Goal: Task Accomplishment & Management: Manage account settings

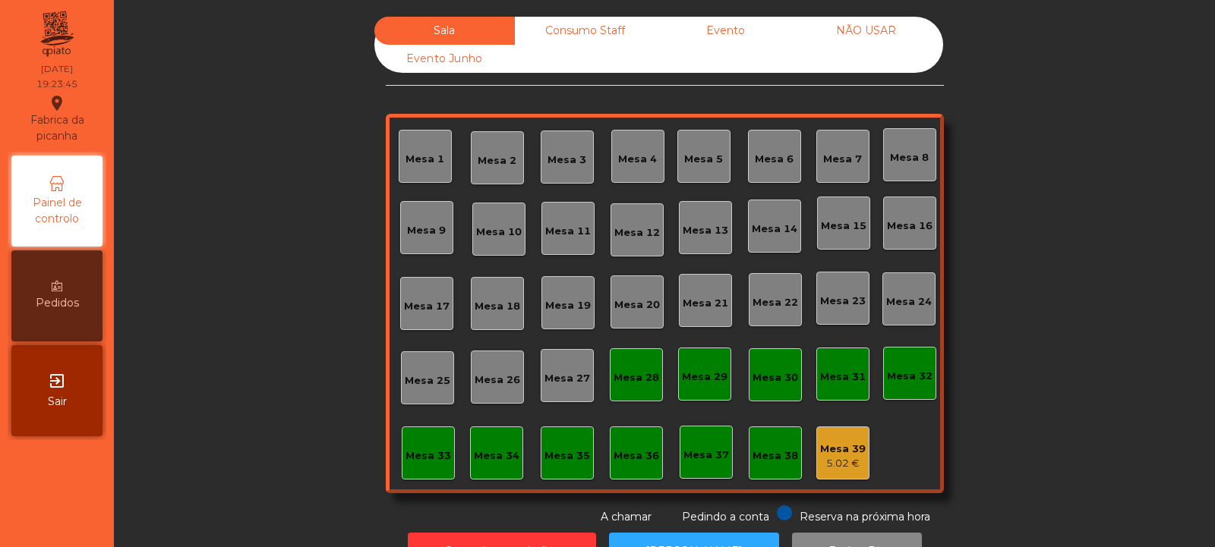
click at [834, 460] on div "5.02 €" at bounding box center [843, 463] width 46 height 15
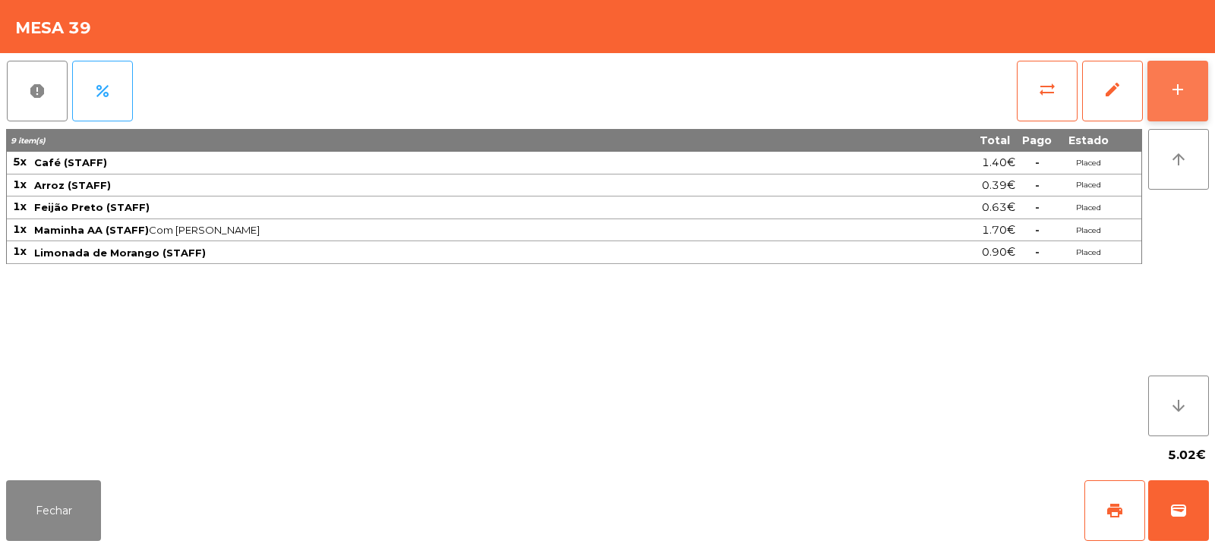
click at [1175, 94] on div "add" at bounding box center [1177, 89] width 18 height 18
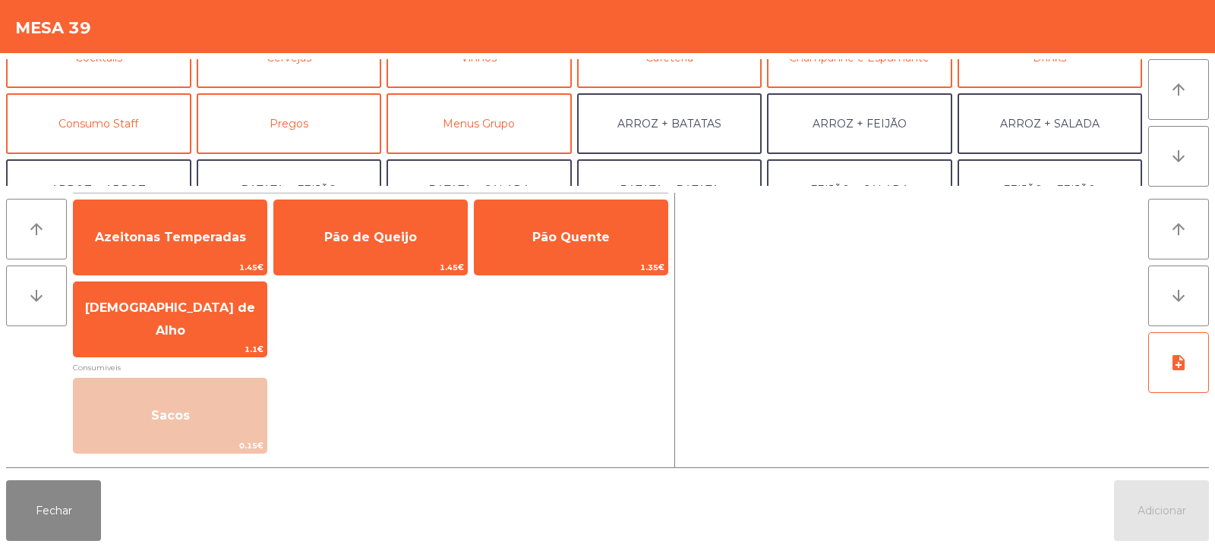
scroll to position [118, 0]
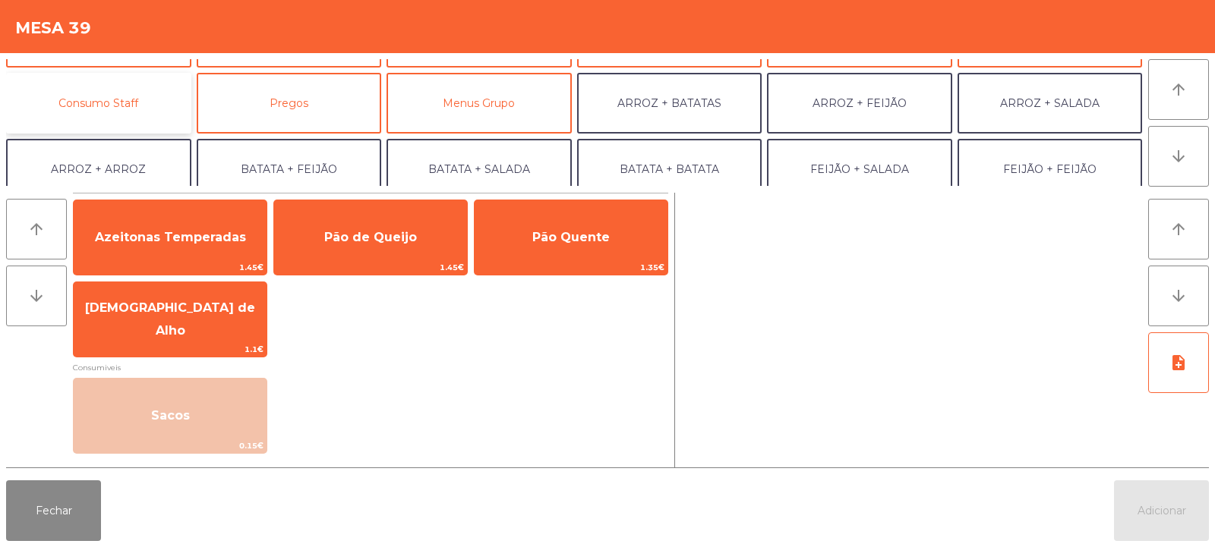
click at [110, 94] on button "Consumo Staff" at bounding box center [98, 103] width 185 height 61
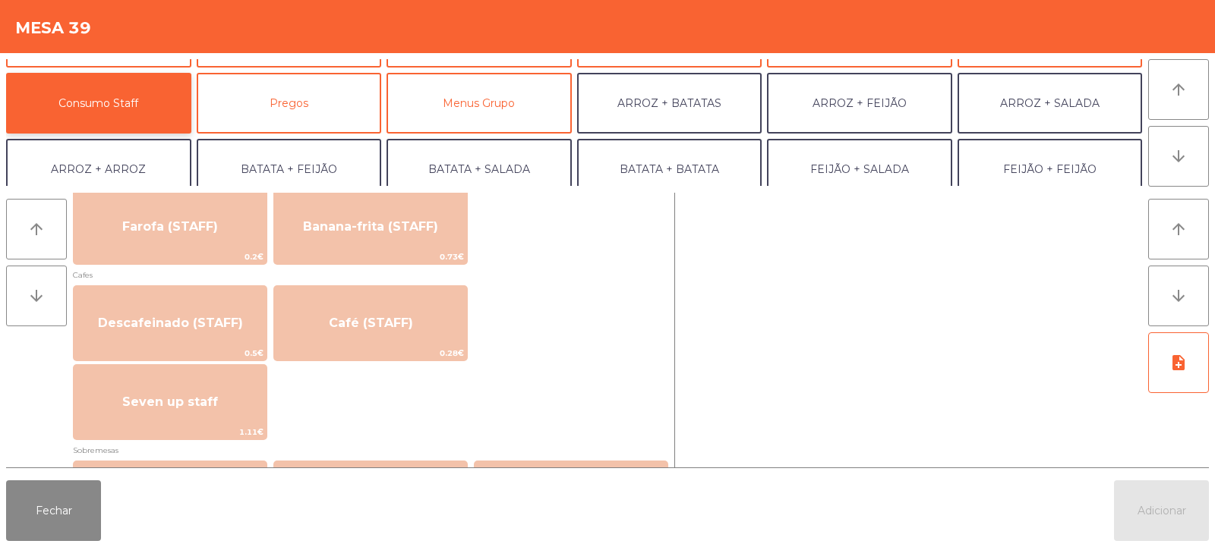
scroll to position [818, 0]
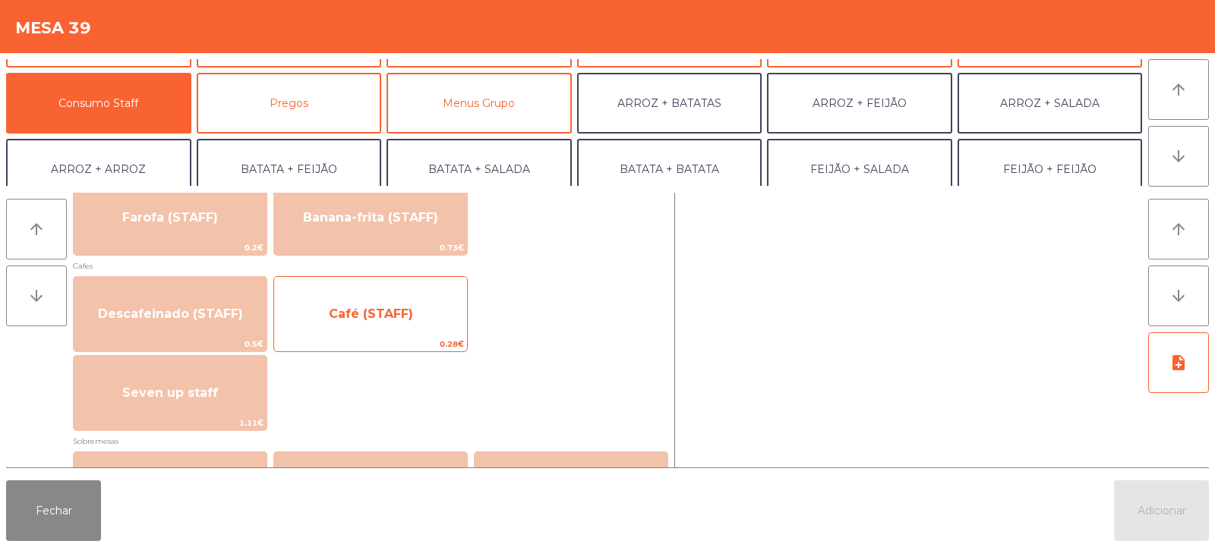
click at [419, 316] on span "Café (STAFF)" at bounding box center [370, 314] width 193 height 41
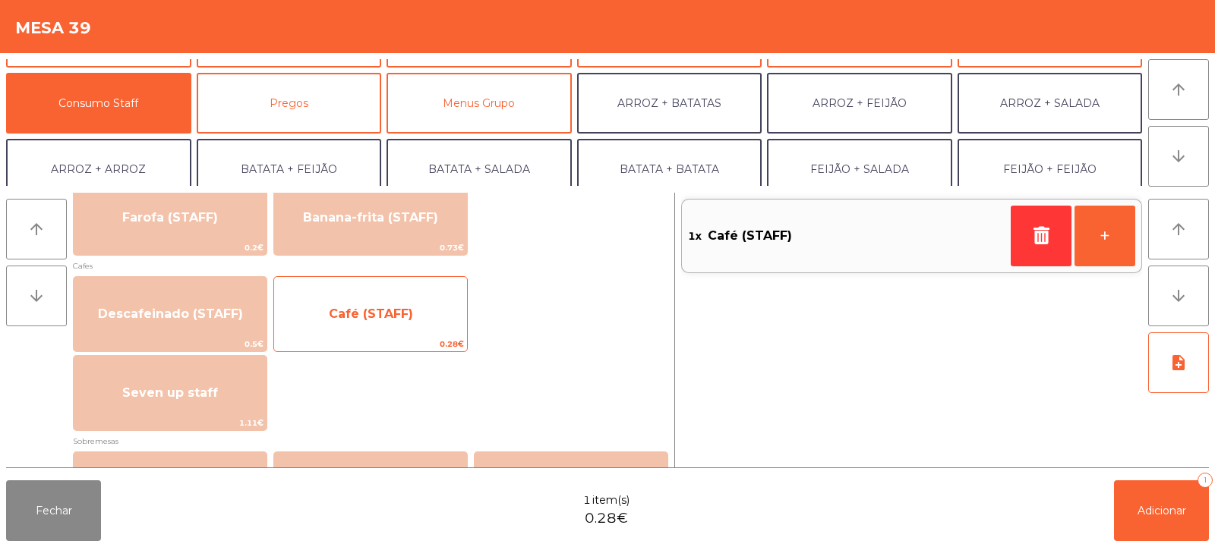
click at [422, 316] on span "Café (STAFF)" at bounding box center [370, 314] width 193 height 41
click at [441, 301] on span "Café (STAFF)" at bounding box center [370, 314] width 193 height 41
click at [449, 323] on span "Café (STAFF)" at bounding box center [370, 314] width 193 height 41
click at [442, 339] on span "0.28€" at bounding box center [370, 344] width 193 height 14
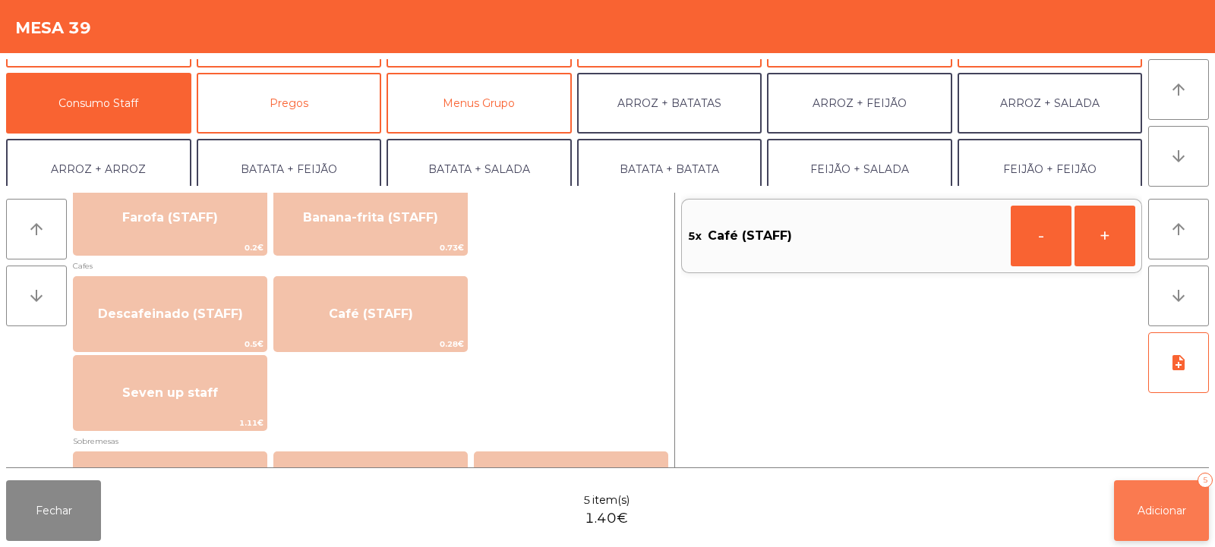
click at [1152, 502] on button "Adicionar 5" at bounding box center [1161, 511] width 95 height 61
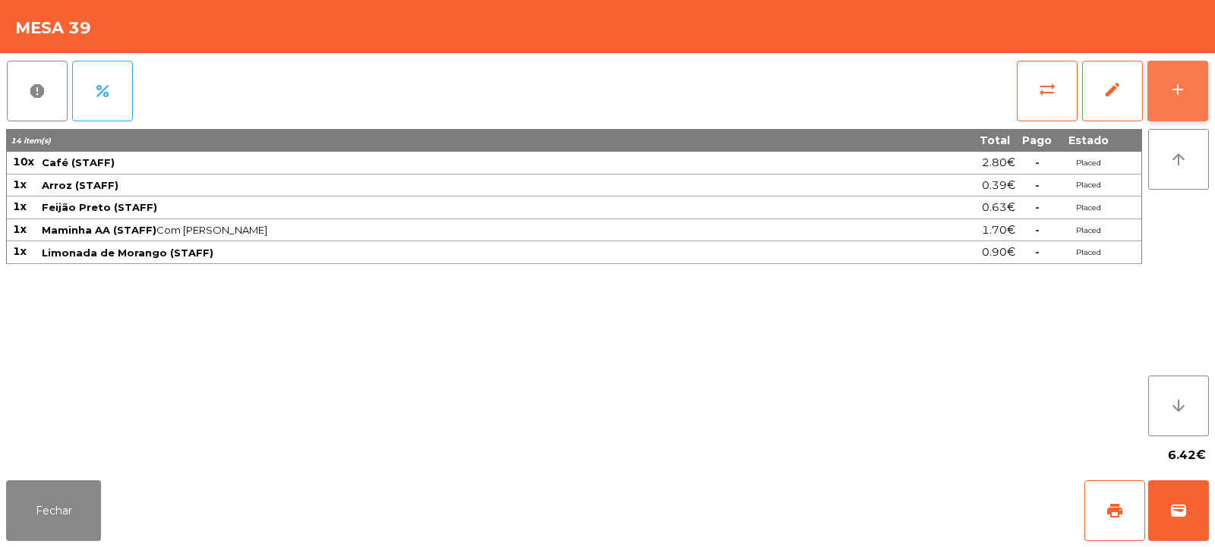
click at [1185, 87] on div "add" at bounding box center [1177, 89] width 18 height 18
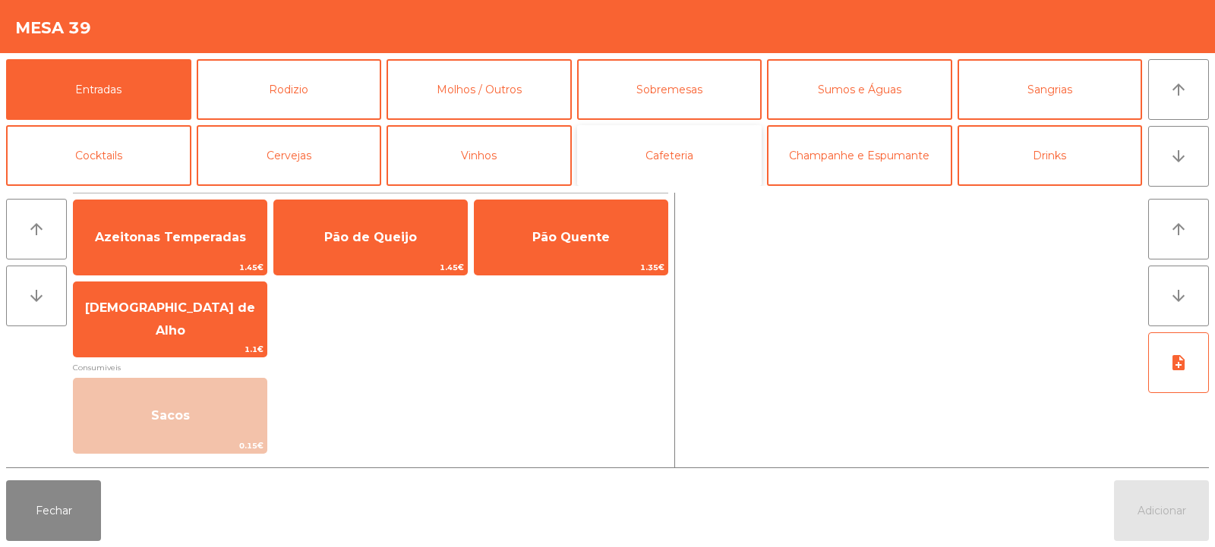
click at [635, 153] on button "Cafeteria" at bounding box center [669, 155] width 185 height 61
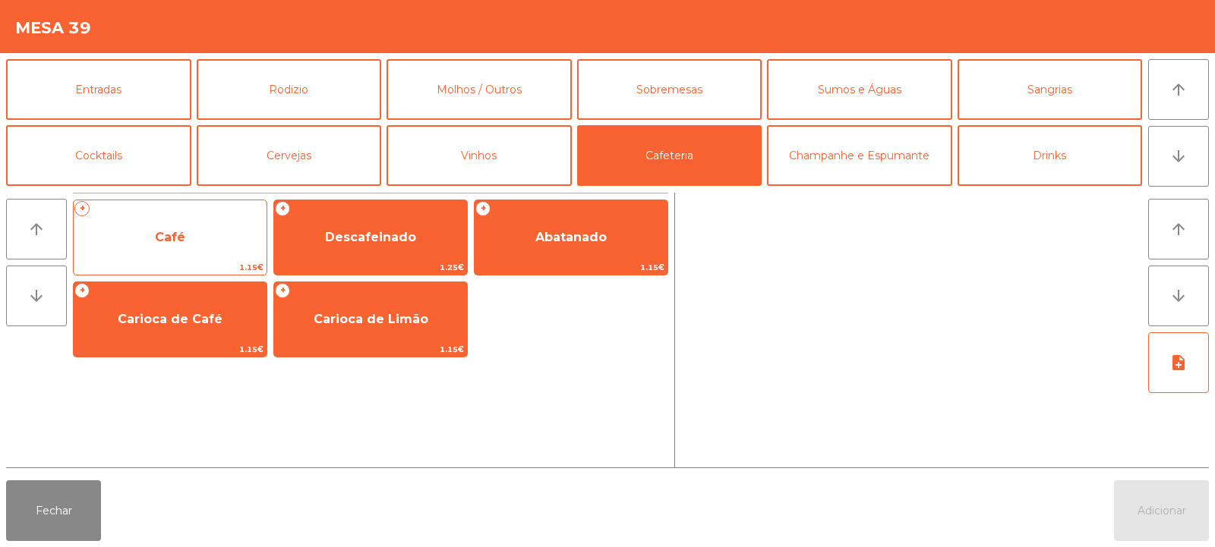
click at [176, 269] on span "1.15€" at bounding box center [170, 267] width 193 height 14
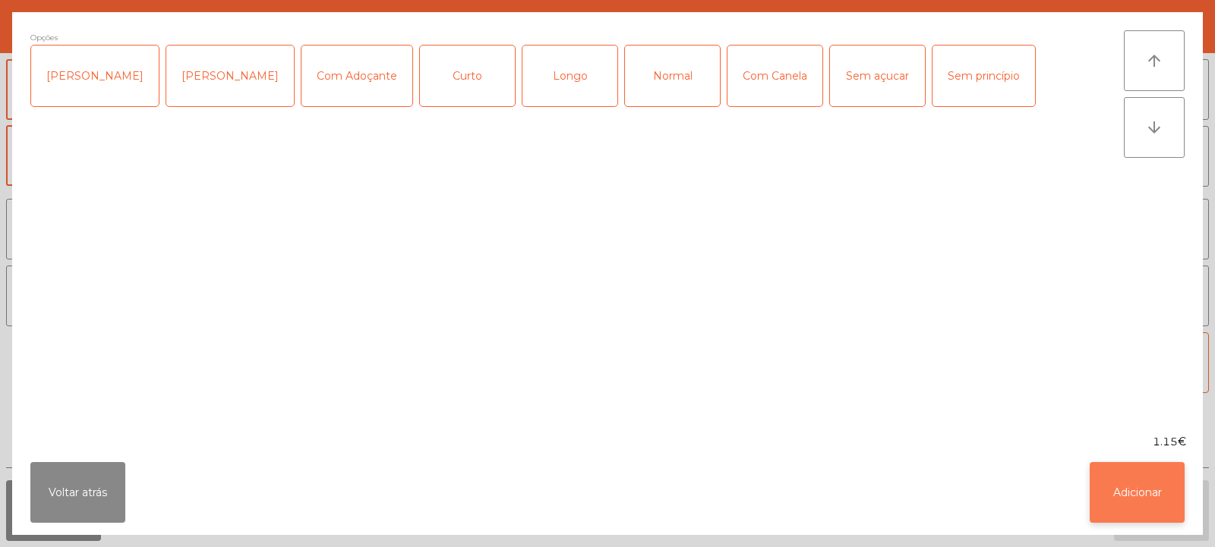
click at [1139, 481] on button "Adicionar" at bounding box center [1136, 492] width 95 height 61
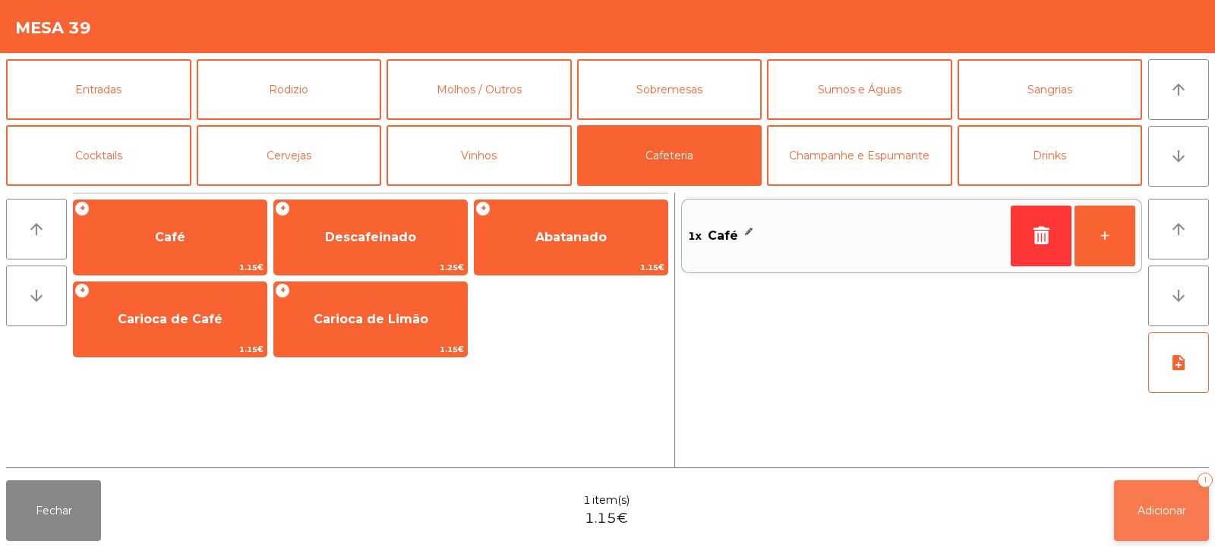
click at [1163, 512] on span "Adicionar" at bounding box center [1161, 511] width 49 height 14
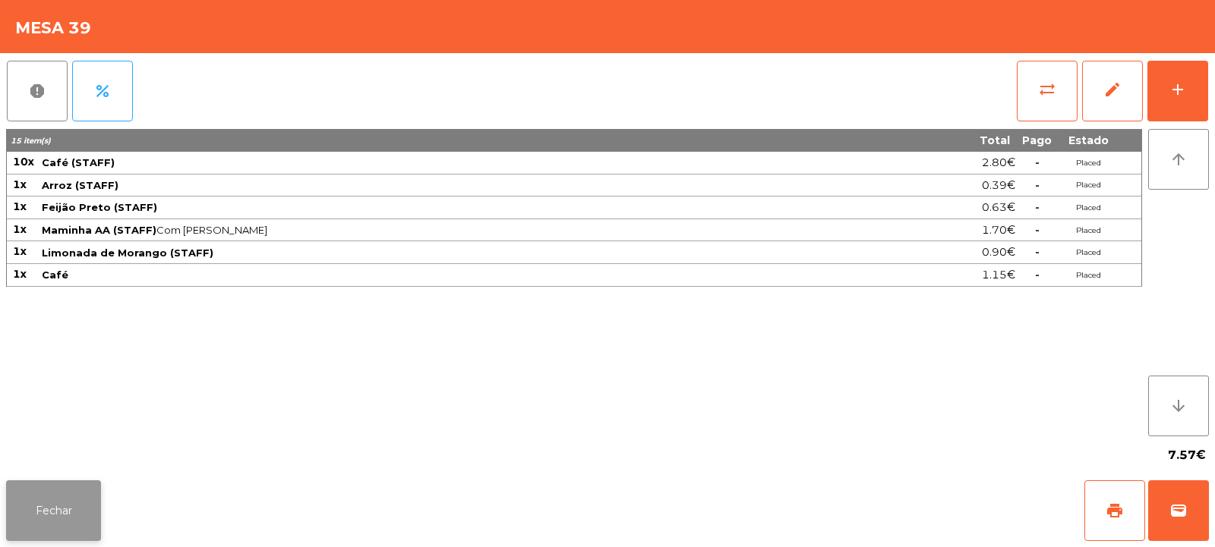
click at [53, 518] on button "Fechar" at bounding box center [53, 511] width 95 height 61
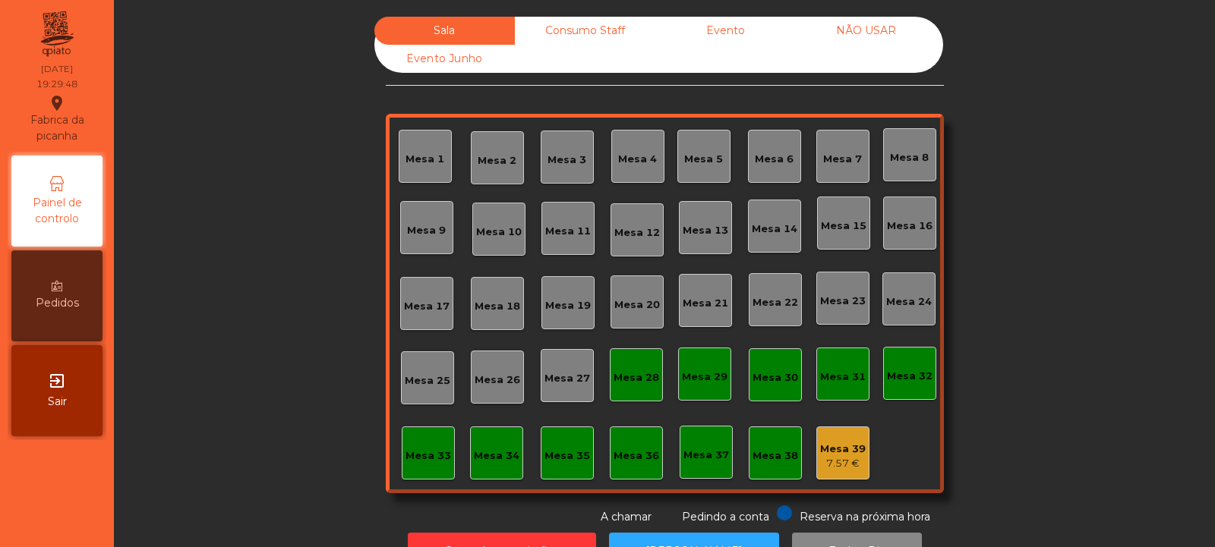
click at [638, 143] on div "Mesa 4" at bounding box center [637, 156] width 53 height 53
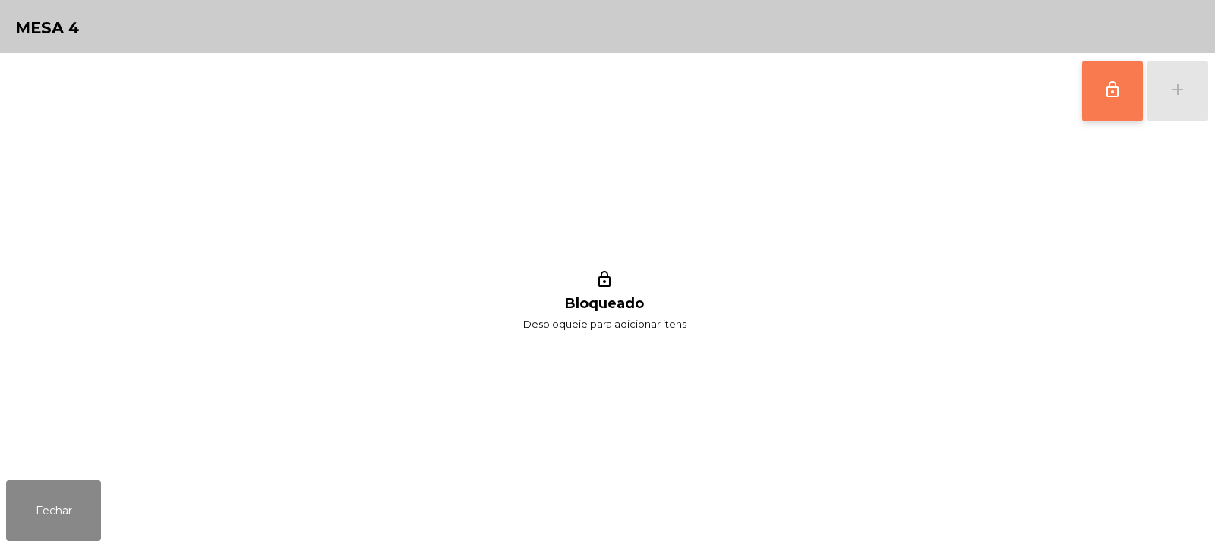
click at [1108, 90] on span "lock_outline" at bounding box center [1112, 89] width 18 height 18
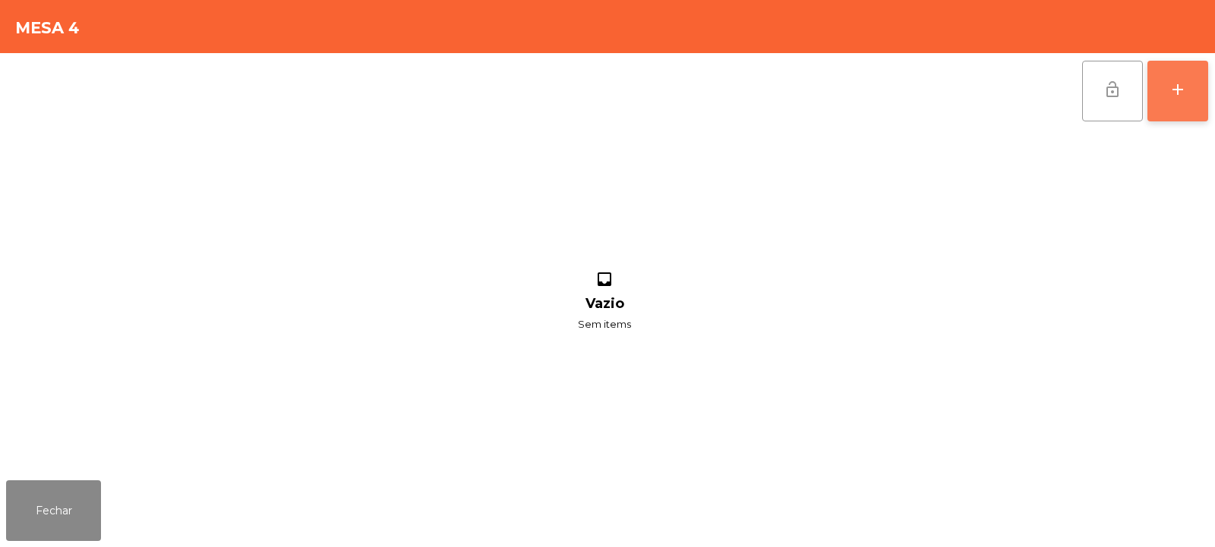
click at [1170, 98] on div "add" at bounding box center [1177, 89] width 18 height 18
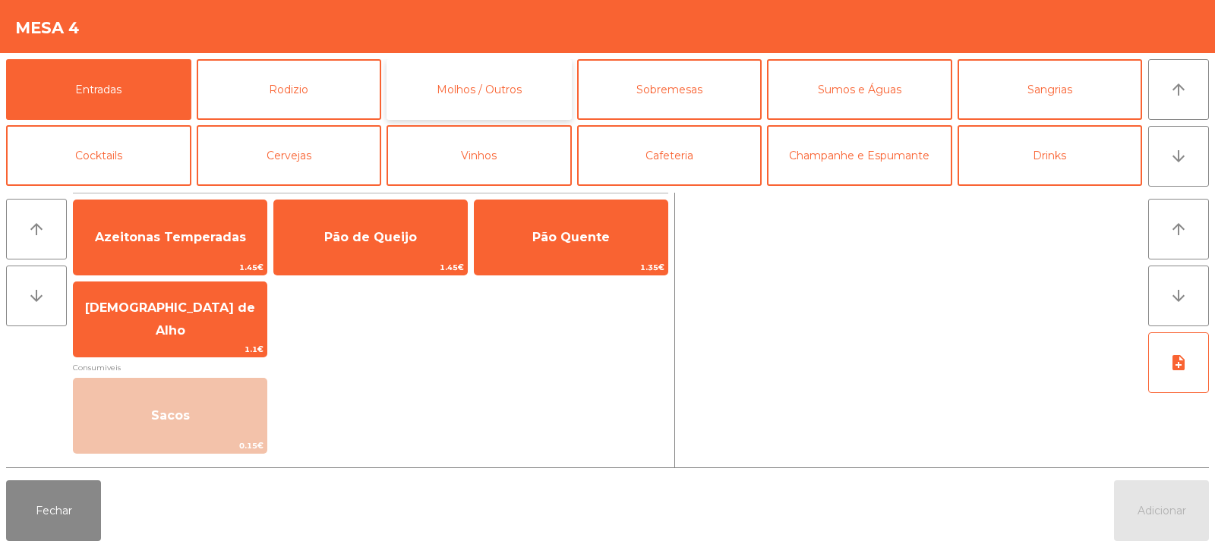
click at [391, 84] on button "Molhos / Outros" at bounding box center [478, 89] width 185 height 61
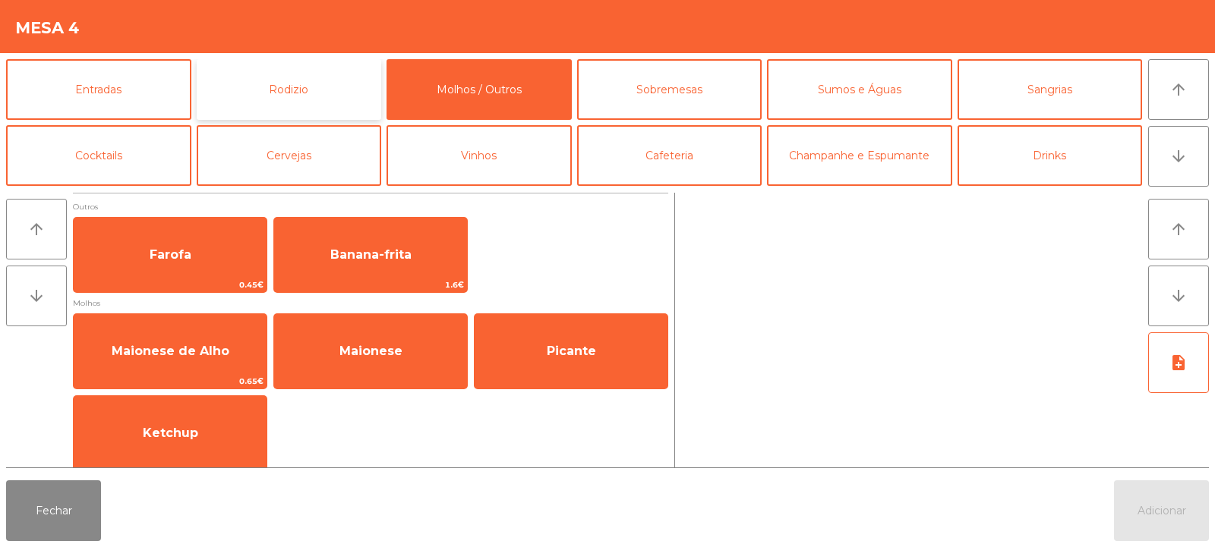
click at [298, 90] on button "Rodizio" at bounding box center [289, 89] width 185 height 61
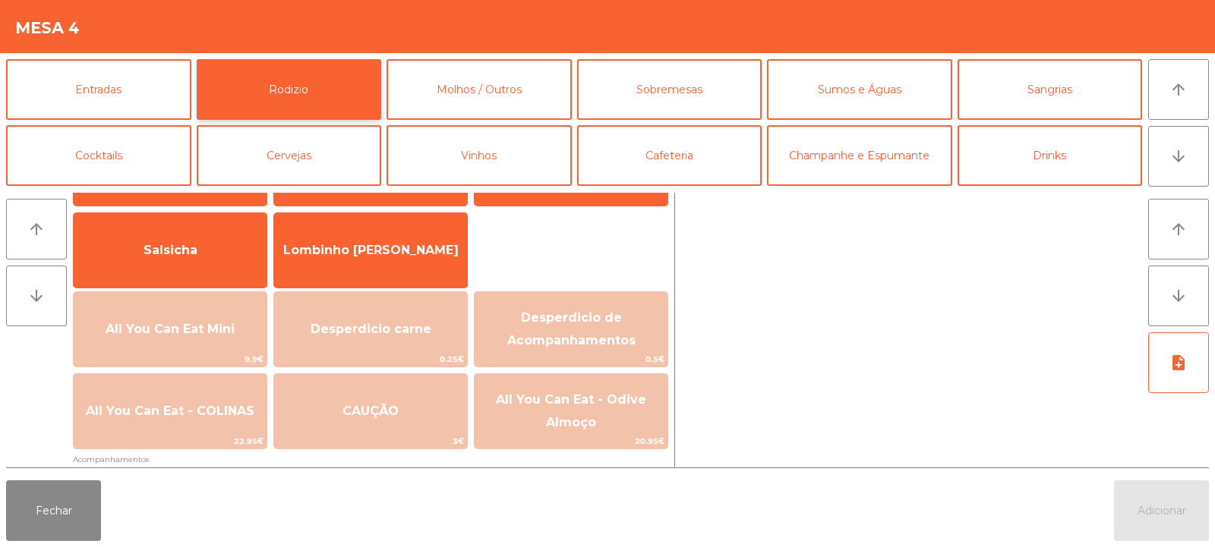
scroll to position [113, 0]
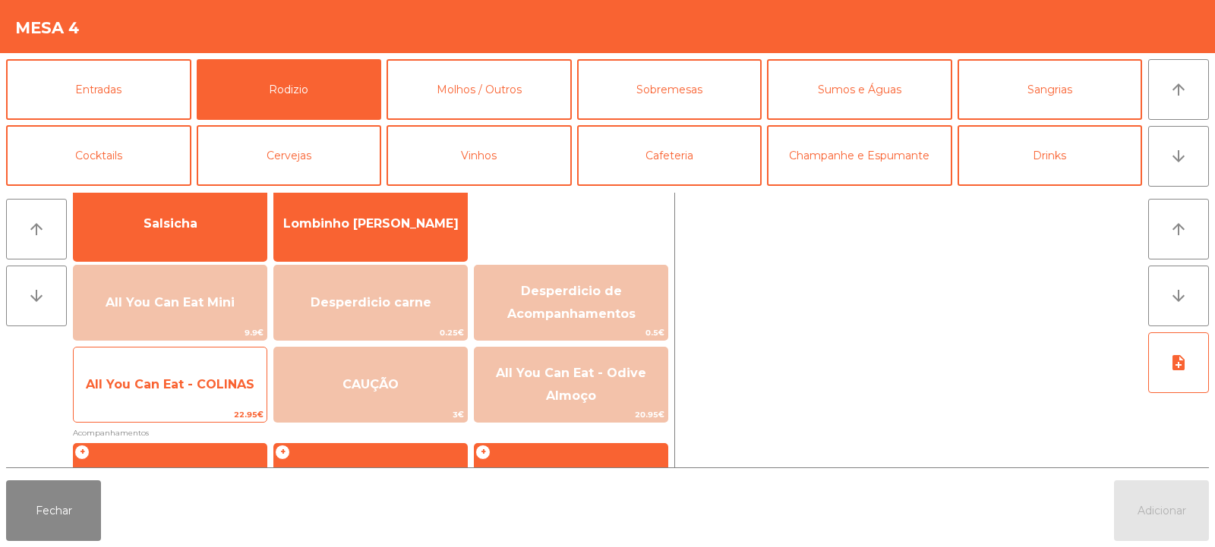
click at [181, 395] on span "All You Can Eat - COLINAS" at bounding box center [170, 384] width 193 height 41
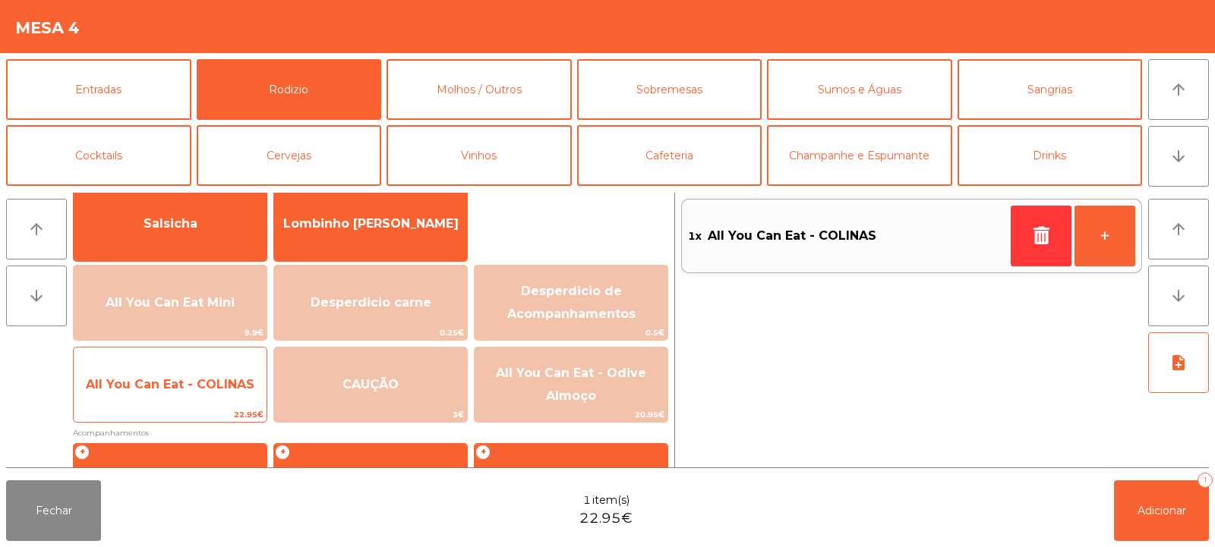
click at [170, 387] on span "All You Can Eat - COLINAS" at bounding box center [170, 384] width 169 height 14
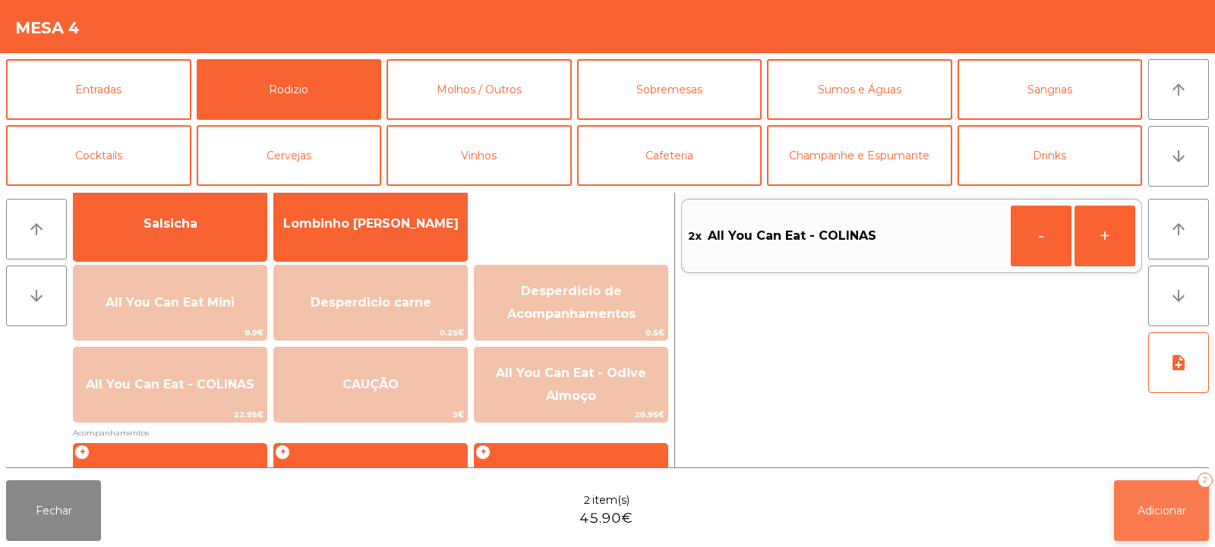
click at [1144, 512] on span "Adicionar" at bounding box center [1161, 511] width 49 height 14
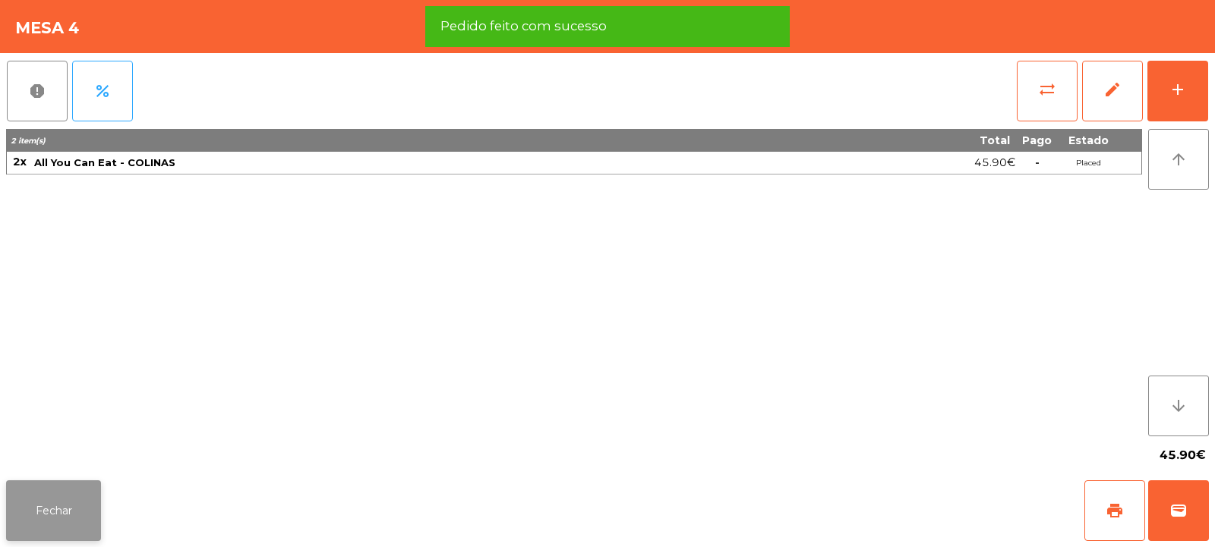
click at [41, 508] on button "Fechar" at bounding box center [53, 511] width 95 height 61
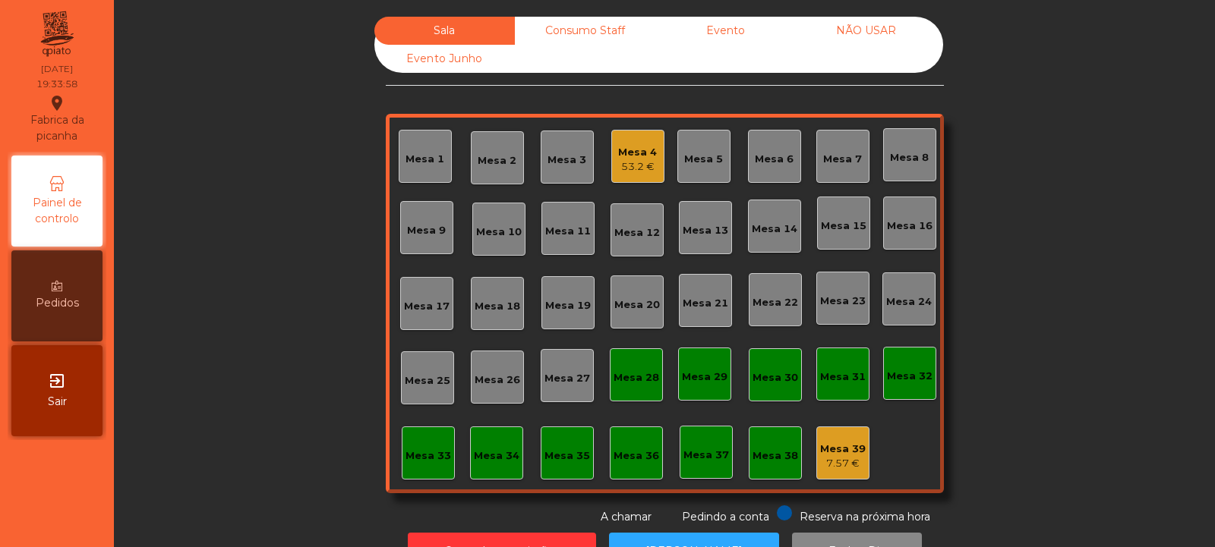
click at [912, 301] on div "Mesa 24" at bounding box center [909, 302] width 46 height 15
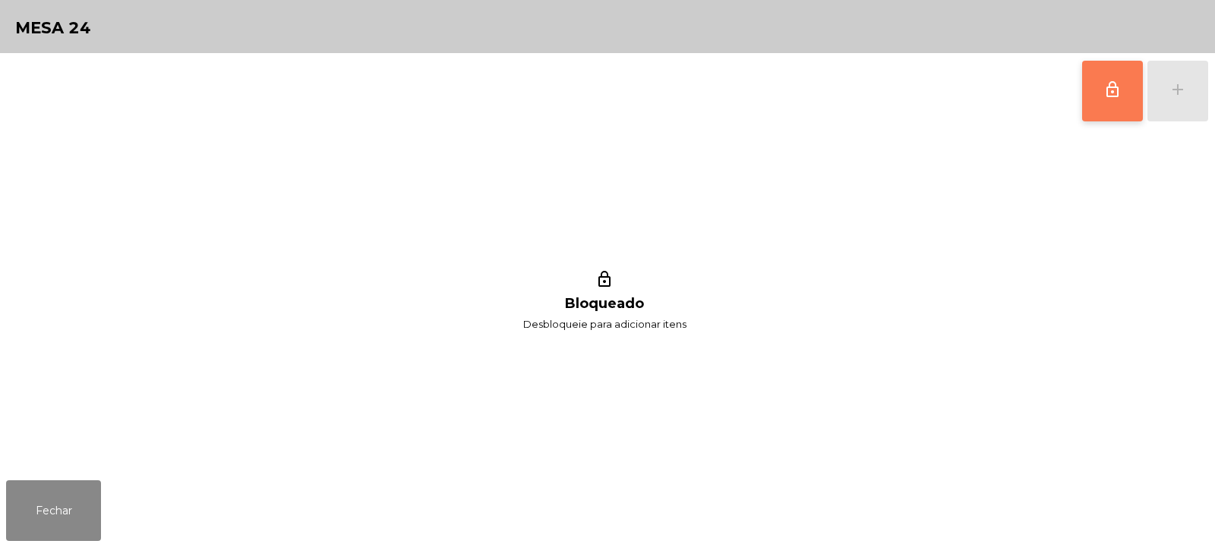
click at [1116, 96] on span "lock_outline" at bounding box center [1112, 89] width 18 height 18
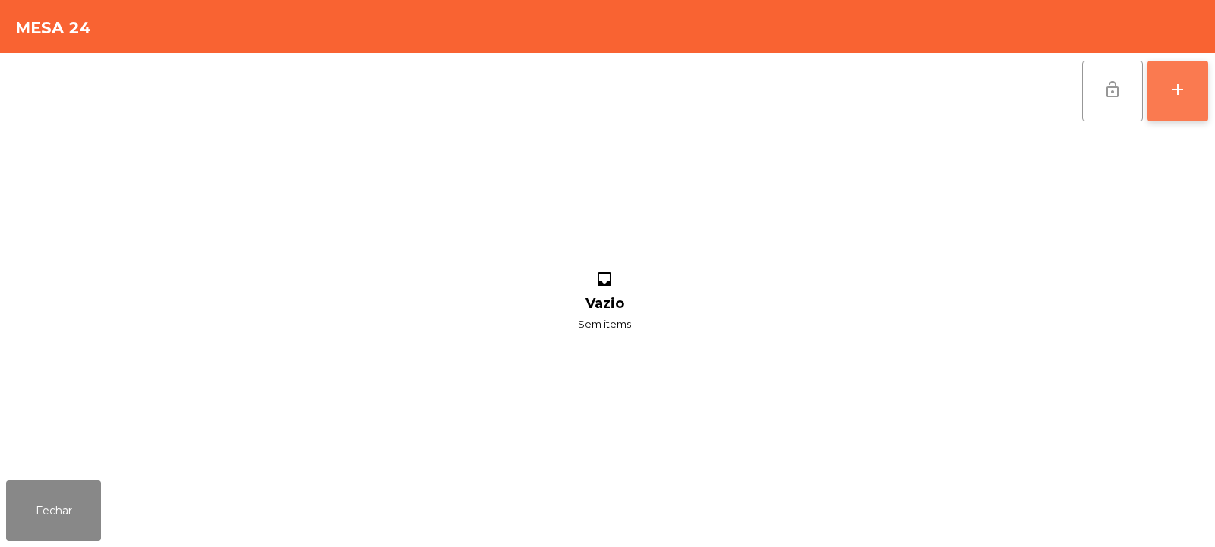
click at [1180, 100] on button "add" at bounding box center [1177, 91] width 61 height 61
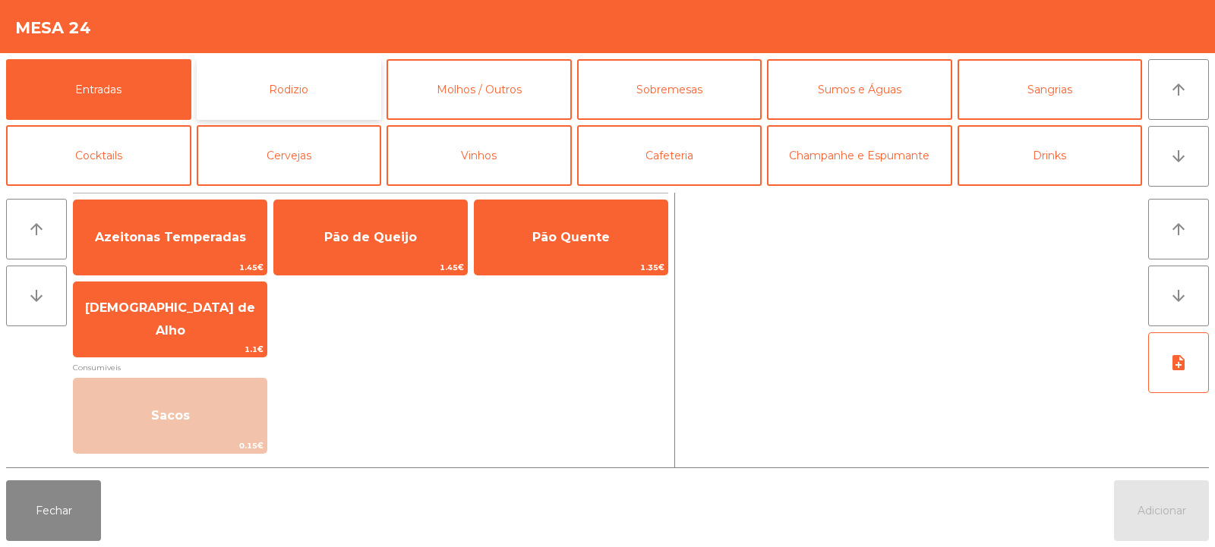
click at [314, 71] on button "Rodizio" at bounding box center [289, 89] width 185 height 61
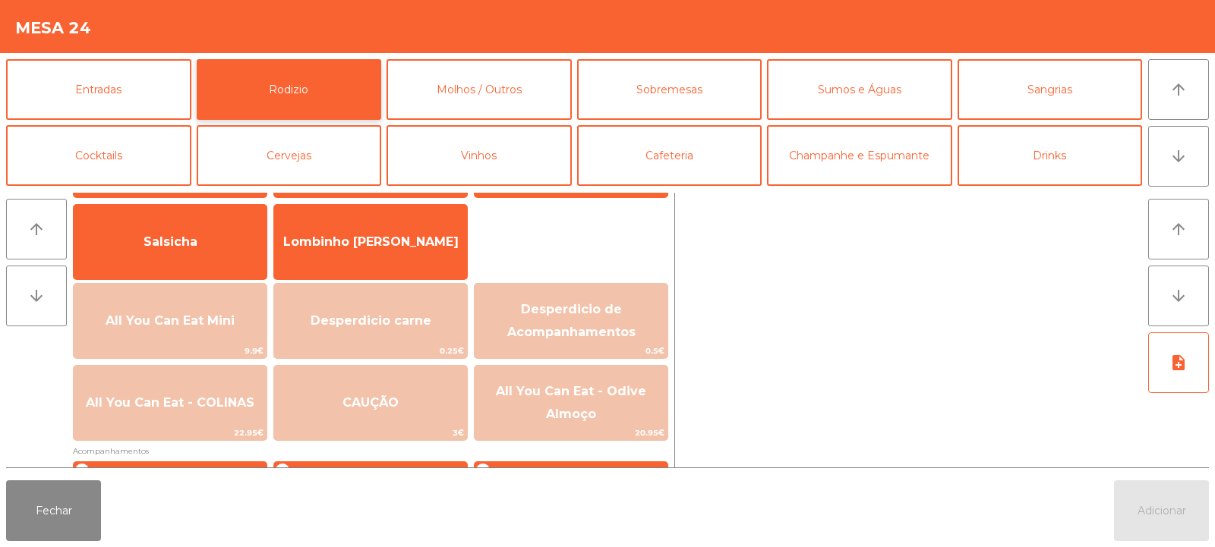
scroll to position [106, 0]
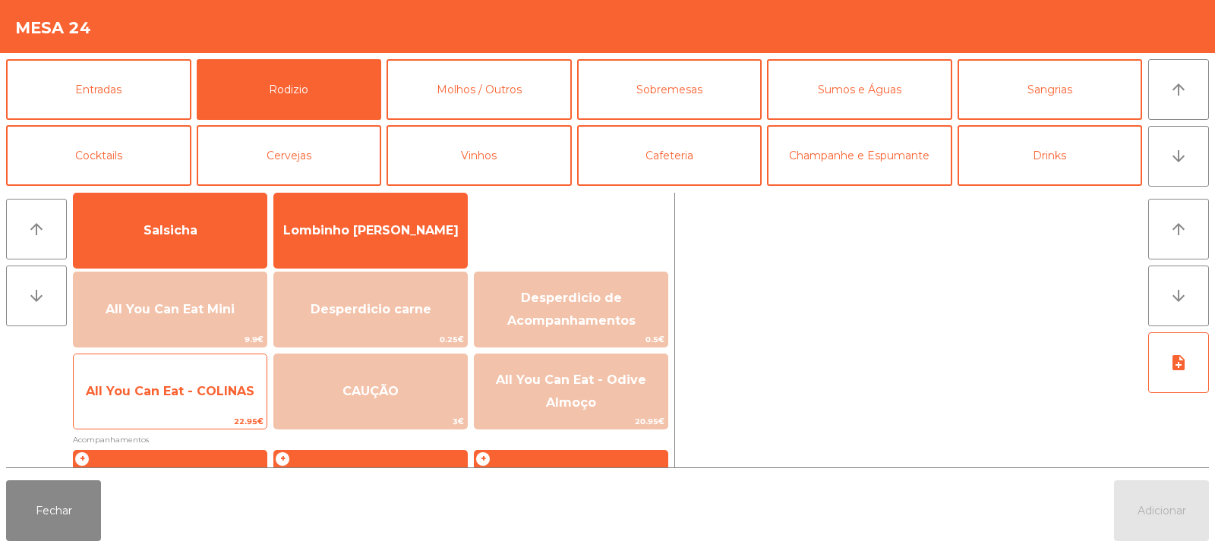
click at [190, 402] on span "All You Can Eat - COLINAS" at bounding box center [170, 391] width 193 height 41
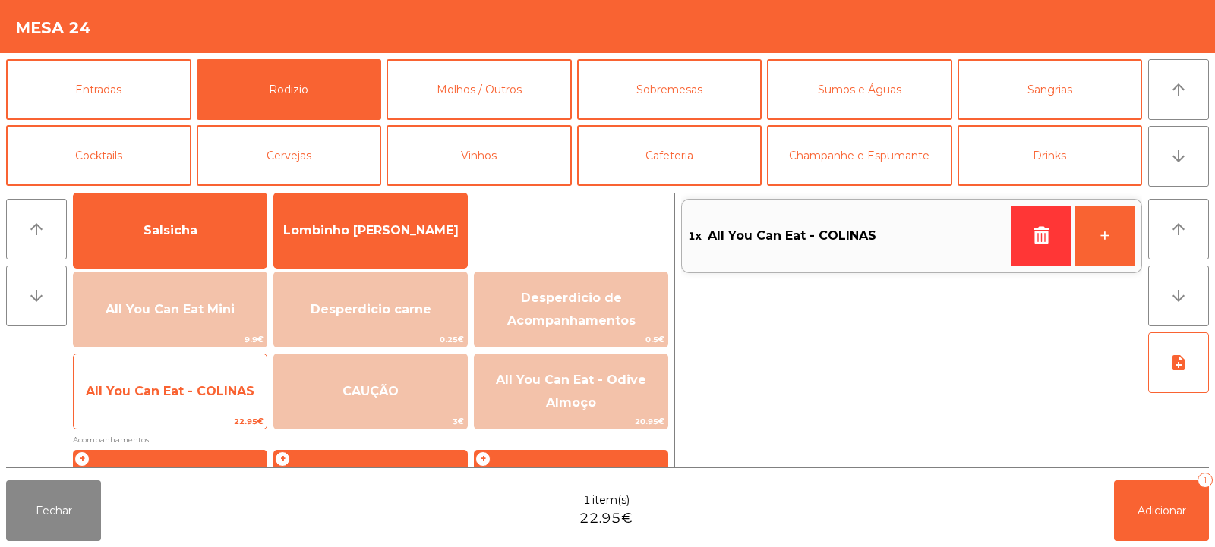
click at [188, 399] on span "All You Can Eat - COLINAS" at bounding box center [170, 391] width 193 height 41
click at [183, 404] on span "All You Can Eat - COLINAS" at bounding box center [170, 391] width 193 height 41
click at [181, 405] on span "All You Can Eat - COLINAS" at bounding box center [170, 391] width 193 height 41
click at [179, 402] on span "All You Can Eat - COLINAS" at bounding box center [170, 391] width 193 height 41
click at [179, 400] on span "All You Can Eat - COLINAS" at bounding box center [170, 391] width 193 height 41
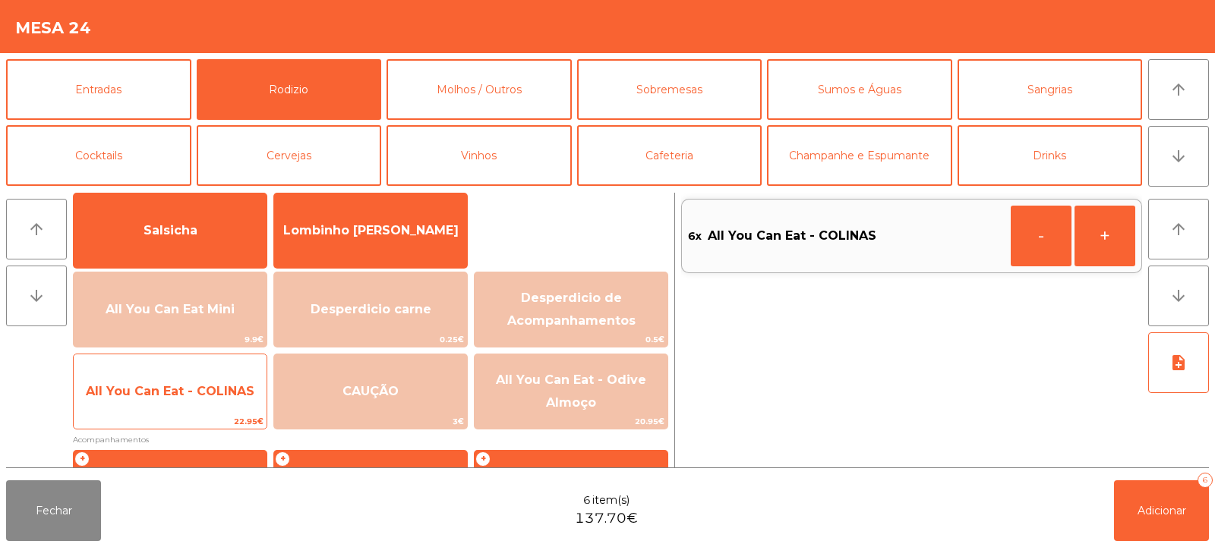
click at [179, 399] on span "All You Can Eat - COLINAS" at bounding box center [170, 391] width 193 height 41
click at [176, 401] on span "All You Can Eat - COLINAS" at bounding box center [170, 391] width 193 height 41
click at [173, 397] on span "All You Can Eat - COLINAS" at bounding box center [170, 391] width 169 height 14
click at [169, 399] on span "All You Can Eat - COLINAS" at bounding box center [170, 391] width 193 height 41
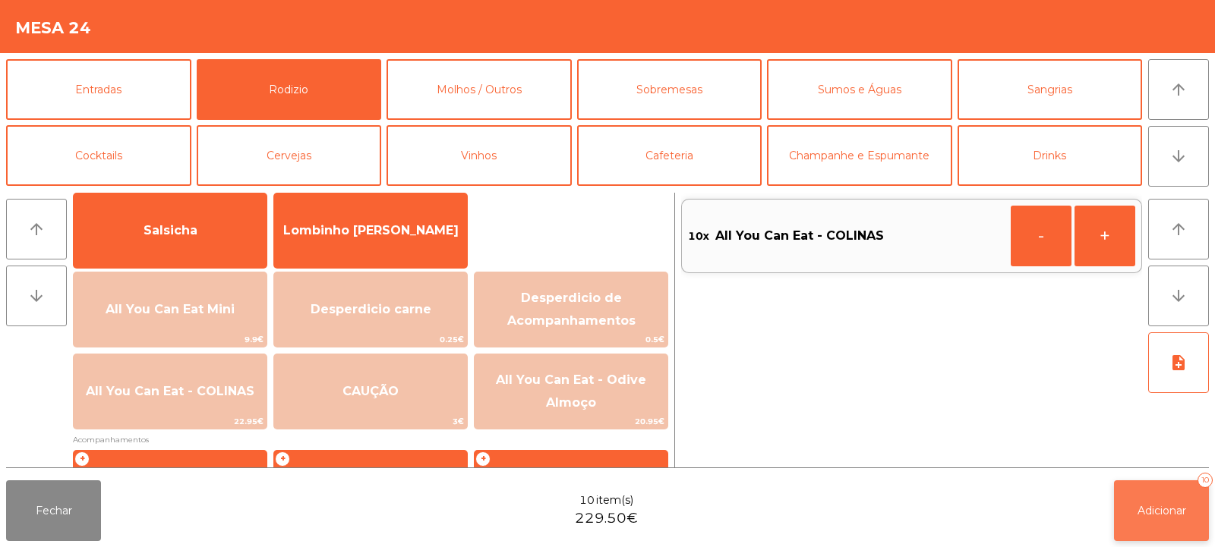
click at [1143, 520] on button "Adicionar 10" at bounding box center [1161, 511] width 95 height 61
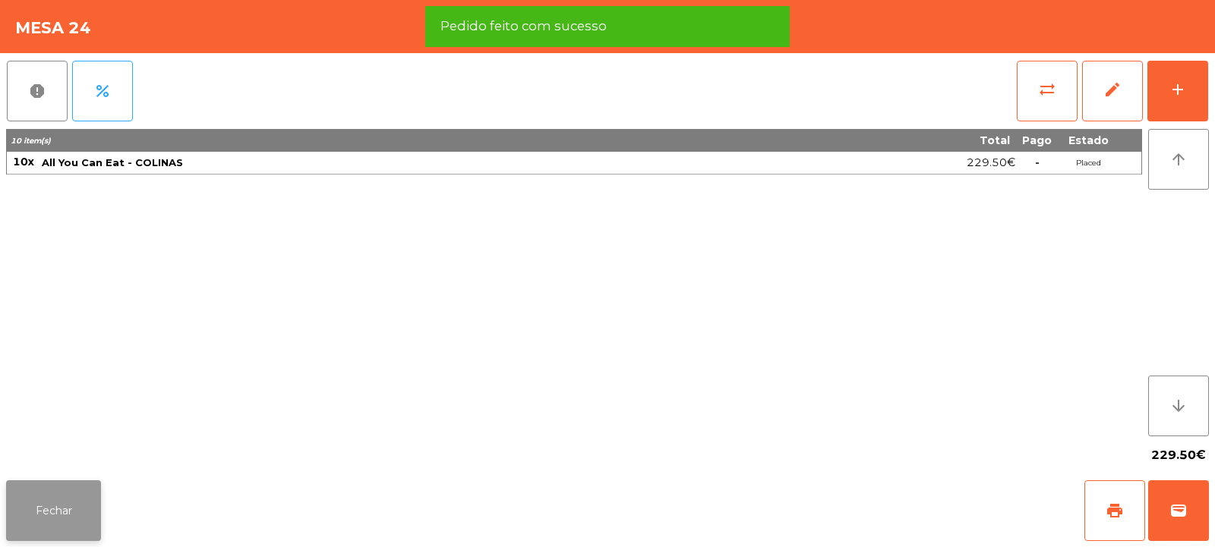
click at [58, 518] on button "Fechar" at bounding box center [53, 511] width 95 height 61
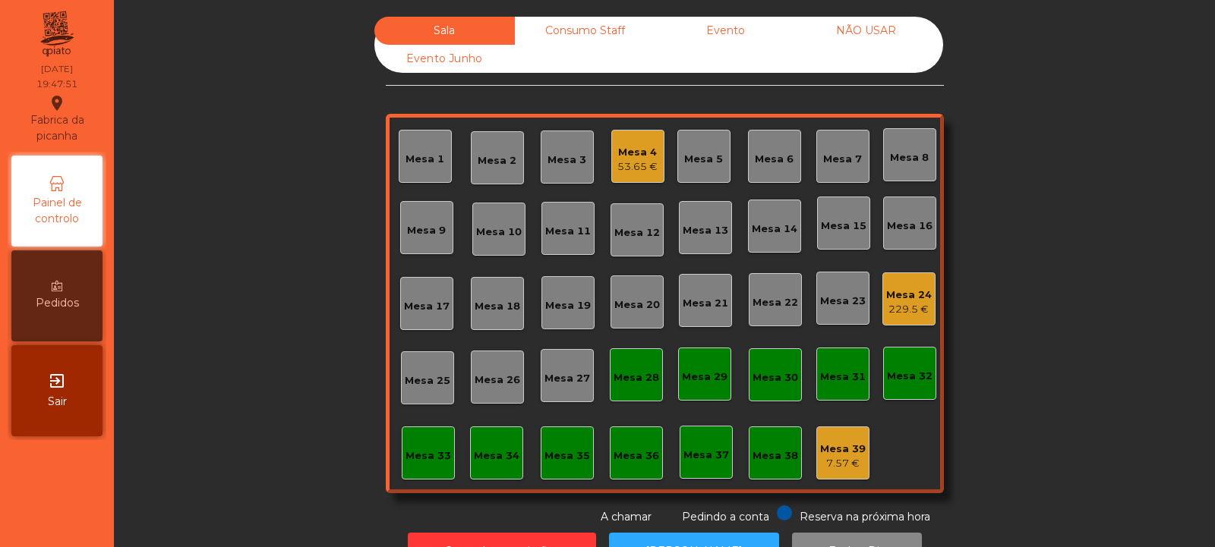
click at [890, 157] on div "Mesa 8" at bounding box center [909, 157] width 39 height 15
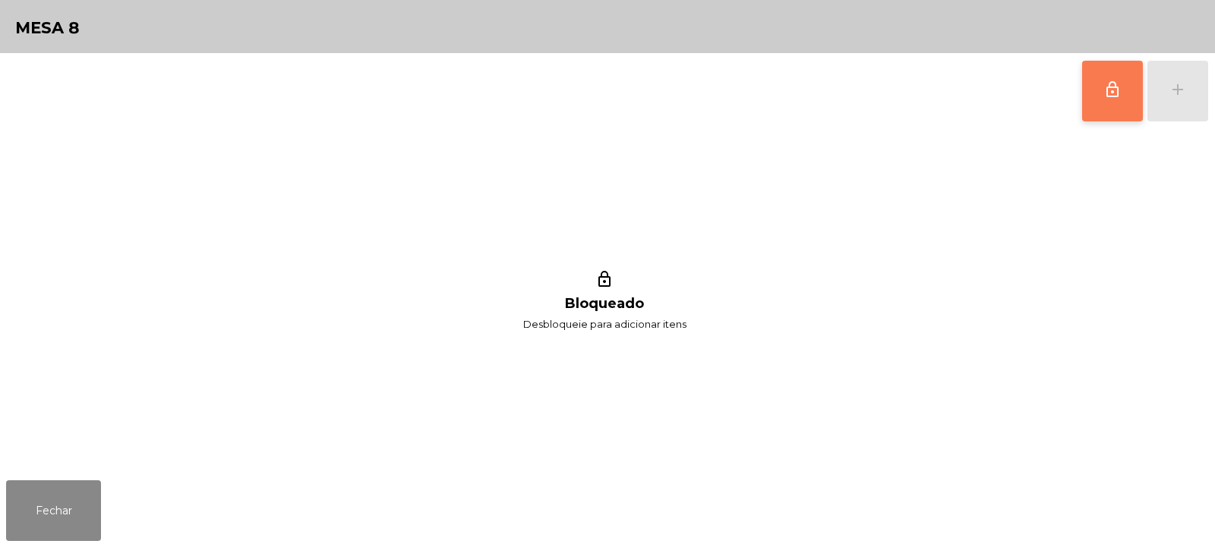
click at [1106, 93] on span "lock_outline" at bounding box center [1112, 89] width 18 height 18
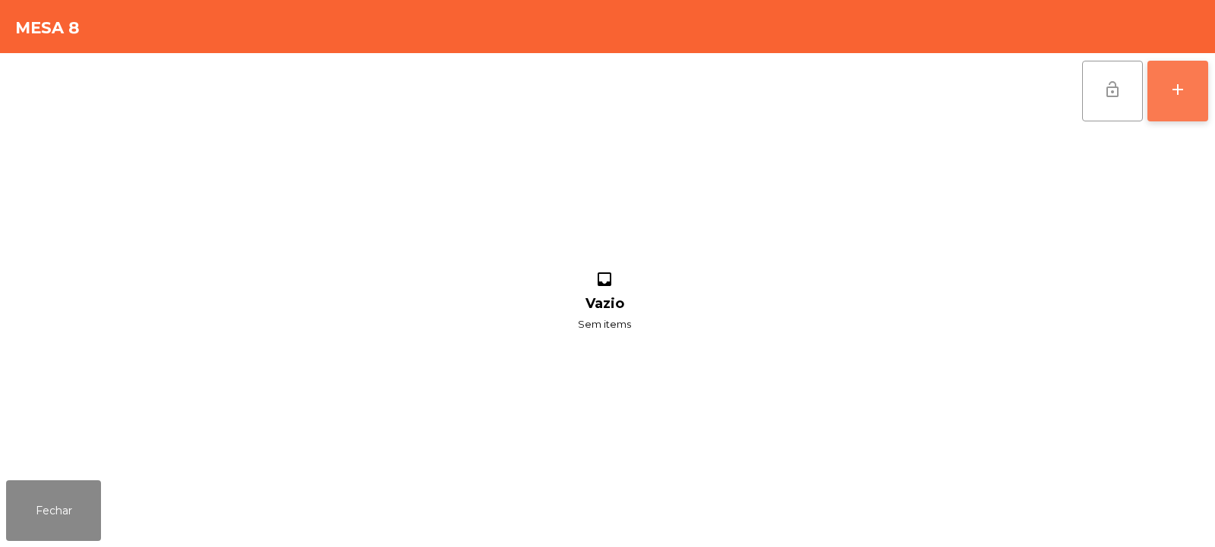
click at [1171, 95] on div "add" at bounding box center [1177, 89] width 18 height 18
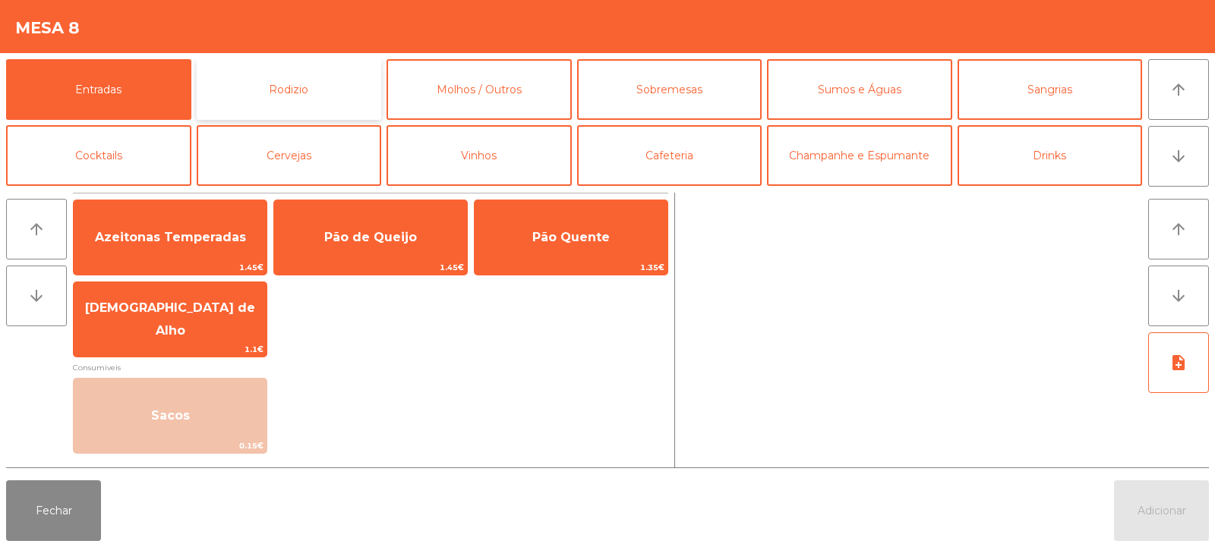
click at [288, 76] on button "Rodizio" at bounding box center [289, 89] width 185 height 61
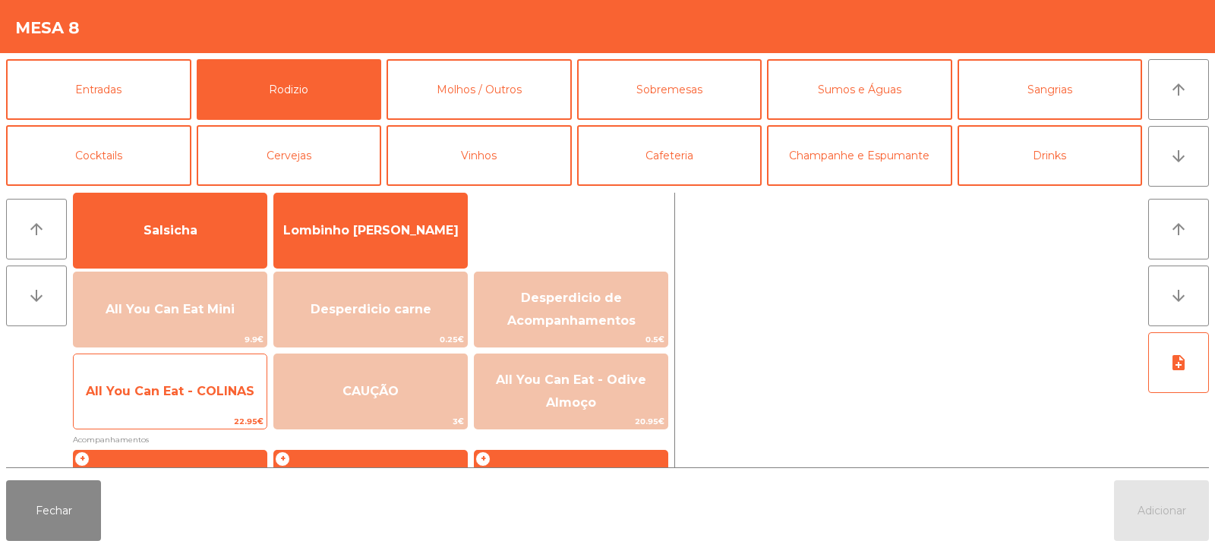
click at [188, 395] on span "All You Can Eat - COLINAS" at bounding box center [170, 391] width 169 height 14
click at [182, 392] on span "All You Can Eat - COLINAS" at bounding box center [170, 391] width 169 height 14
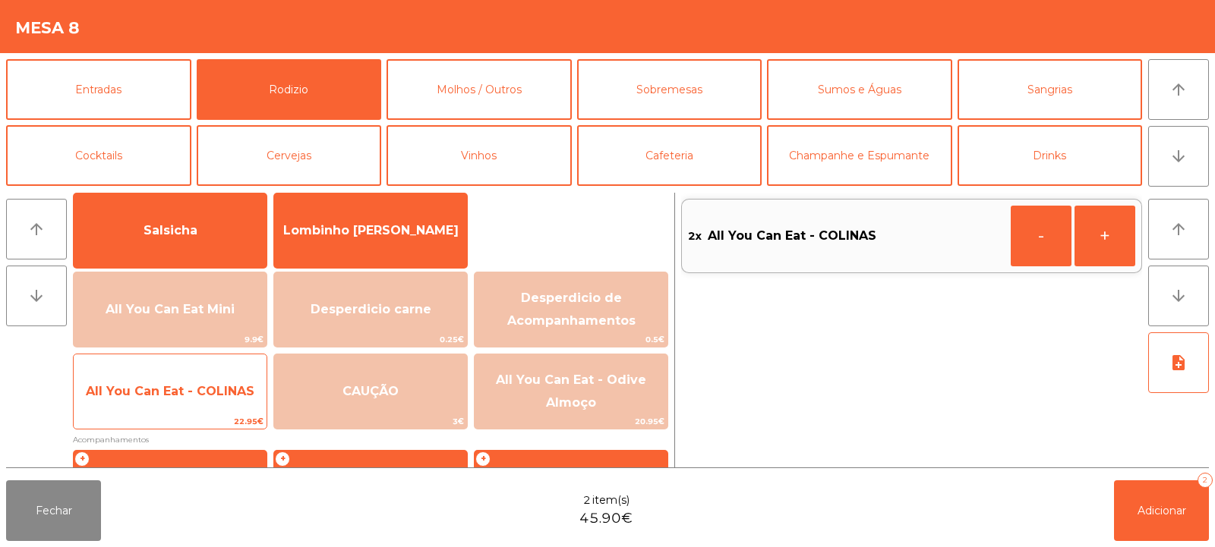
click at [175, 401] on span "All You Can Eat - COLINAS" at bounding box center [170, 391] width 193 height 41
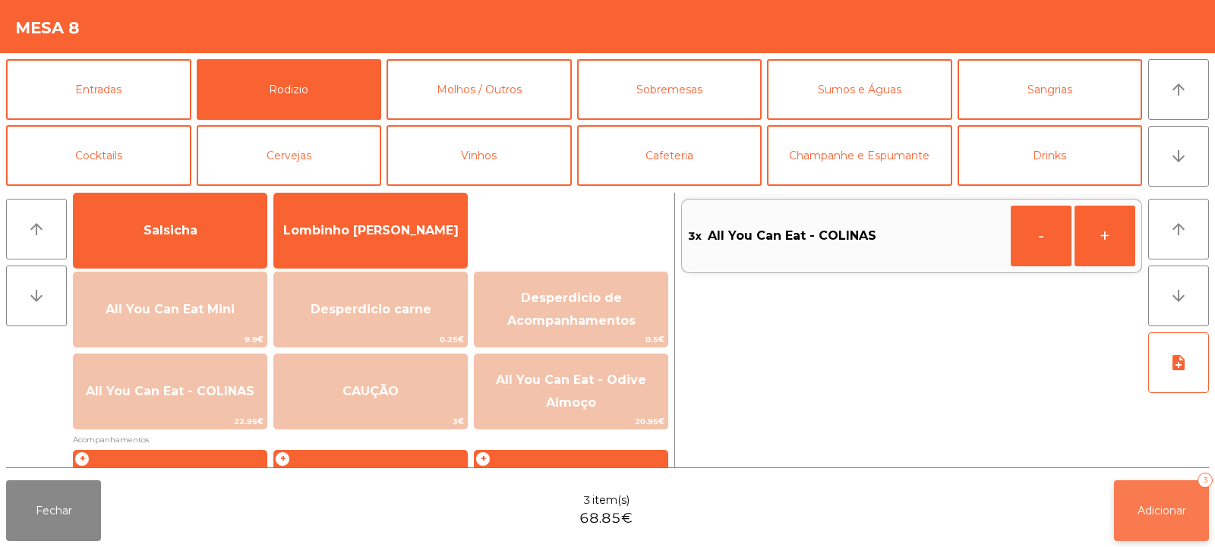
click at [1126, 518] on button "Adicionar 3" at bounding box center [1161, 511] width 95 height 61
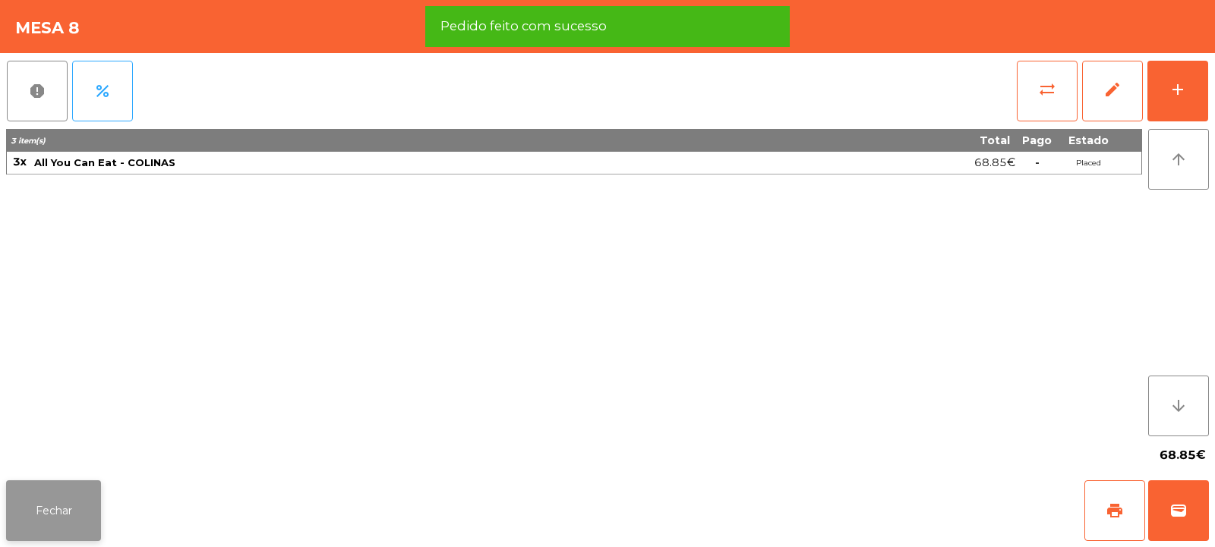
click at [45, 509] on button "Fechar" at bounding box center [53, 511] width 95 height 61
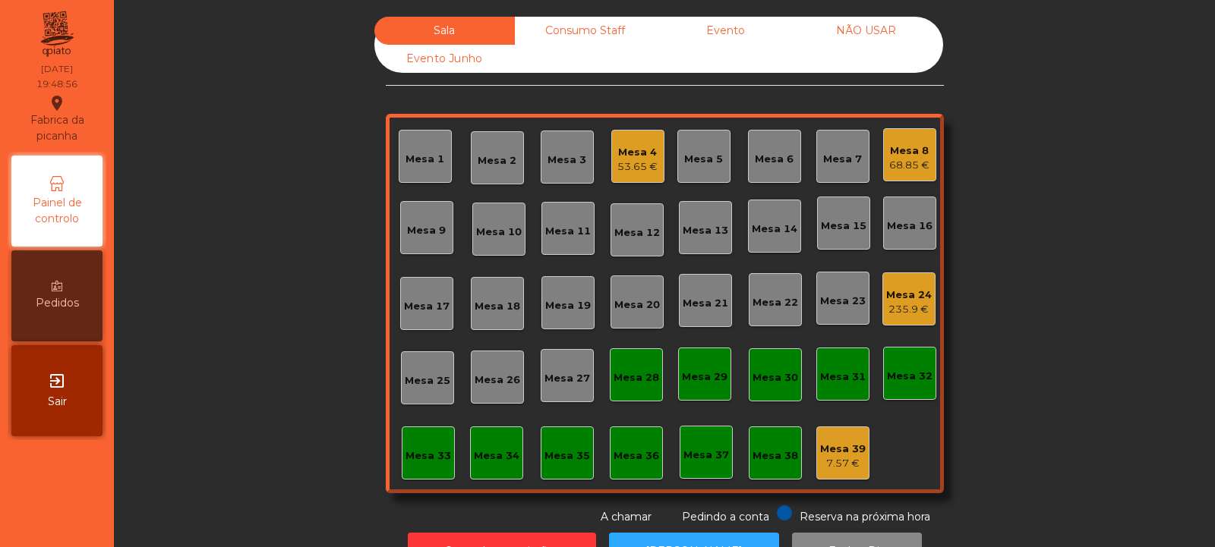
click at [771, 242] on div "Mesa 14" at bounding box center [774, 226] width 53 height 53
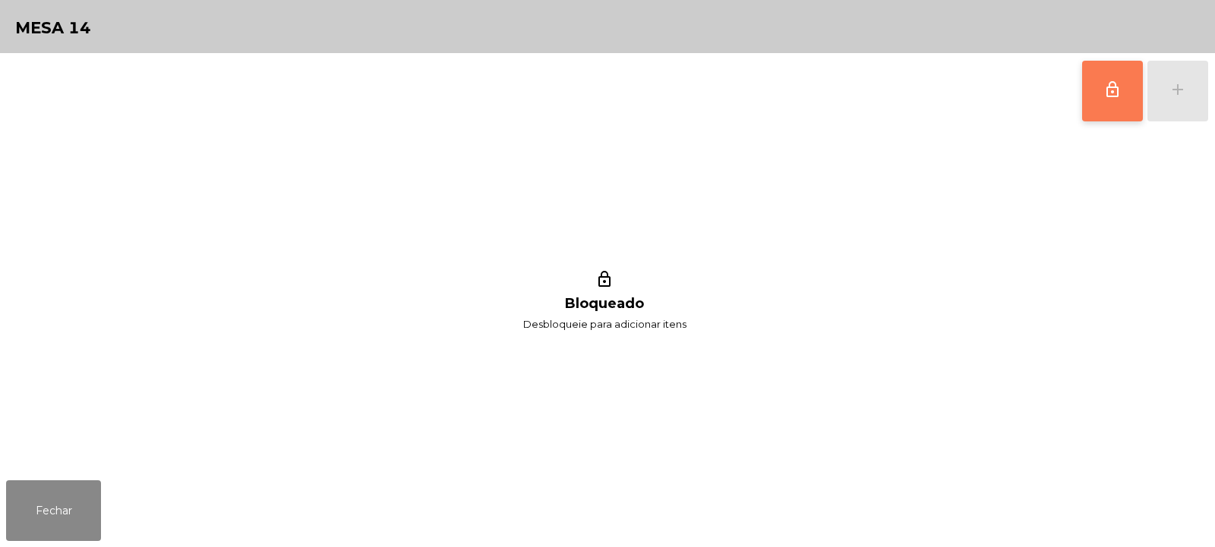
click at [1127, 103] on button "lock_outline" at bounding box center [1112, 91] width 61 height 61
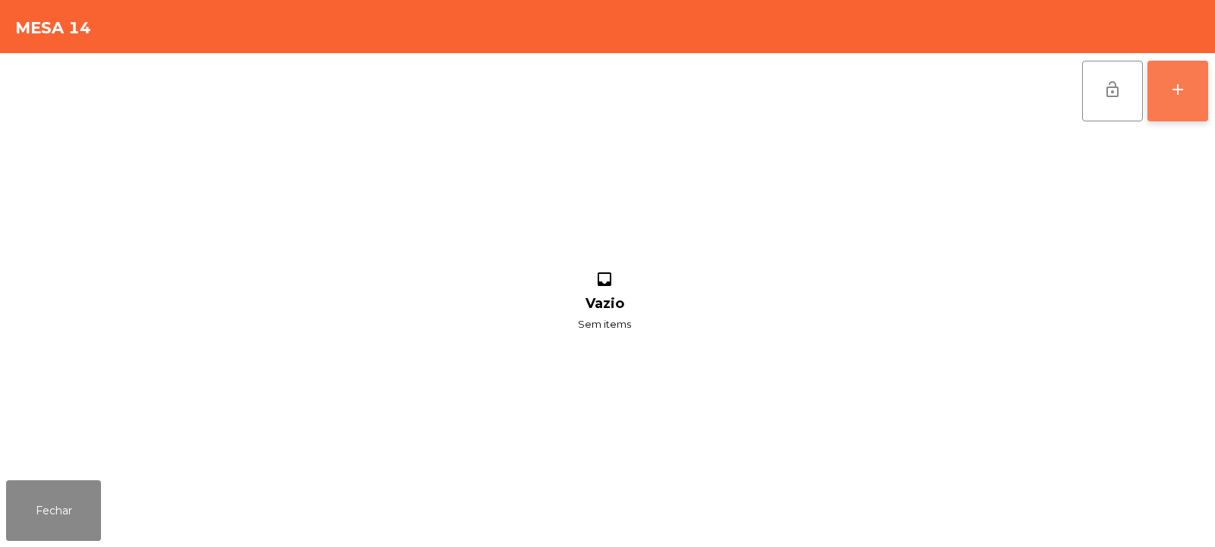
click at [1183, 105] on button "add" at bounding box center [1177, 91] width 61 height 61
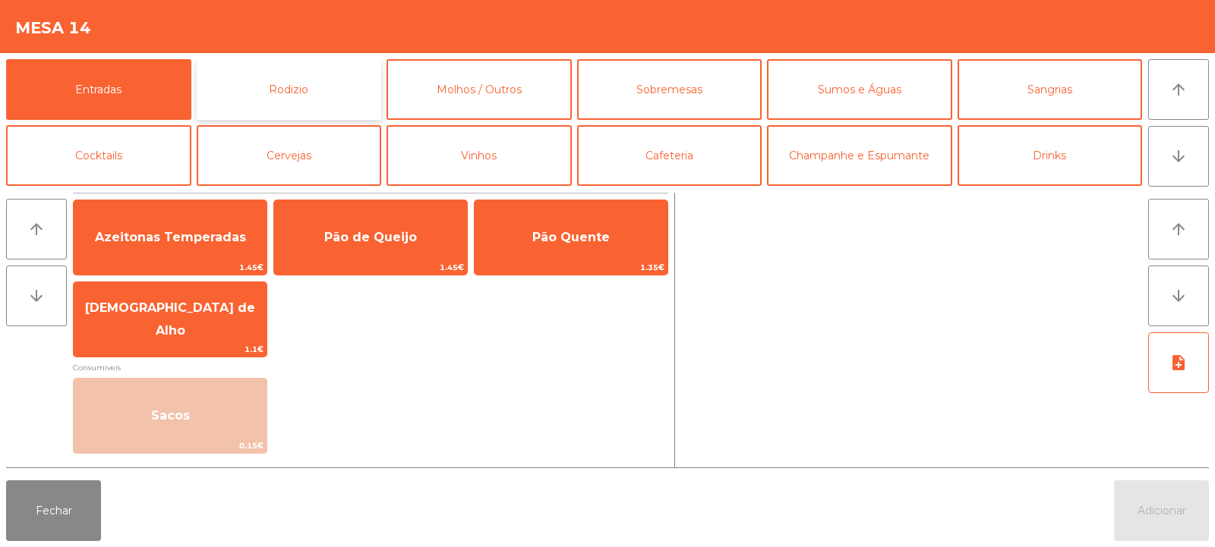
click at [308, 92] on button "Rodizio" at bounding box center [289, 89] width 185 height 61
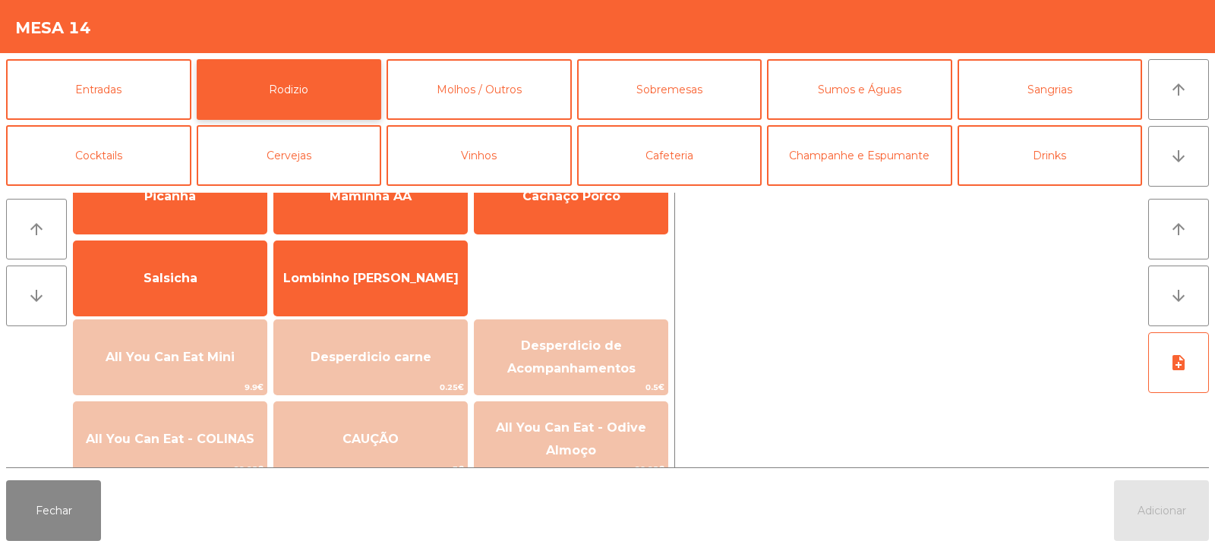
scroll to position [96, 0]
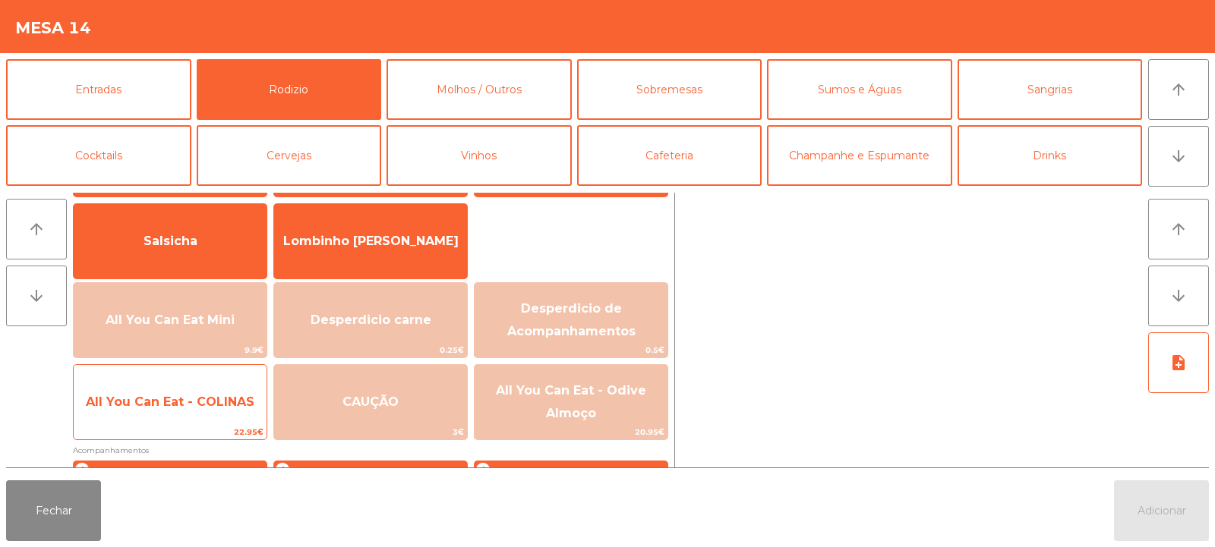
click at [197, 411] on span "All You Can Eat - COLINAS" at bounding box center [170, 402] width 193 height 41
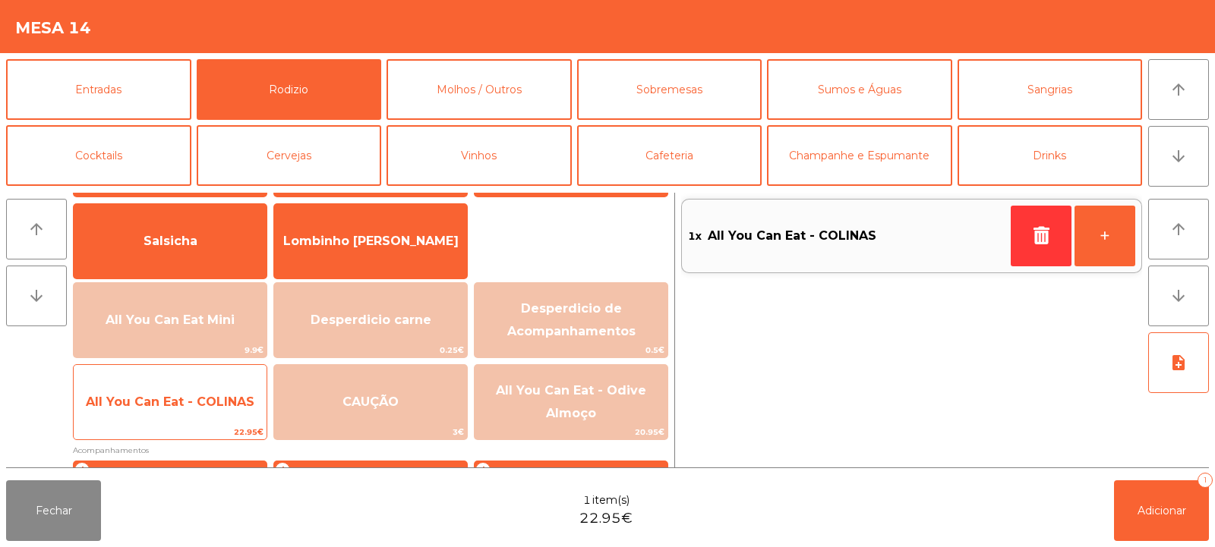
click at [200, 408] on span "All You Can Eat - COLINAS" at bounding box center [170, 402] width 169 height 14
click at [199, 409] on span "All You Can Eat - COLINAS" at bounding box center [170, 402] width 193 height 41
click at [194, 405] on span "All You Can Eat - COLINAS" at bounding box center [170, 402] width 169 height 14
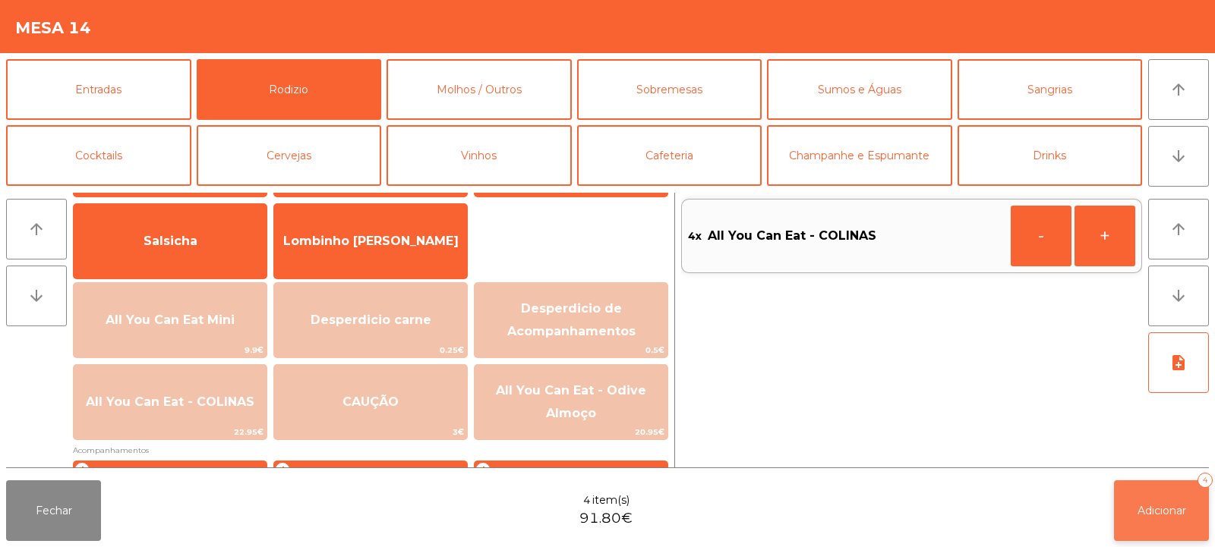
click at [1165, 524] on button "Adicionar 4" at bounding box center [1161, 511] width 95 height 61
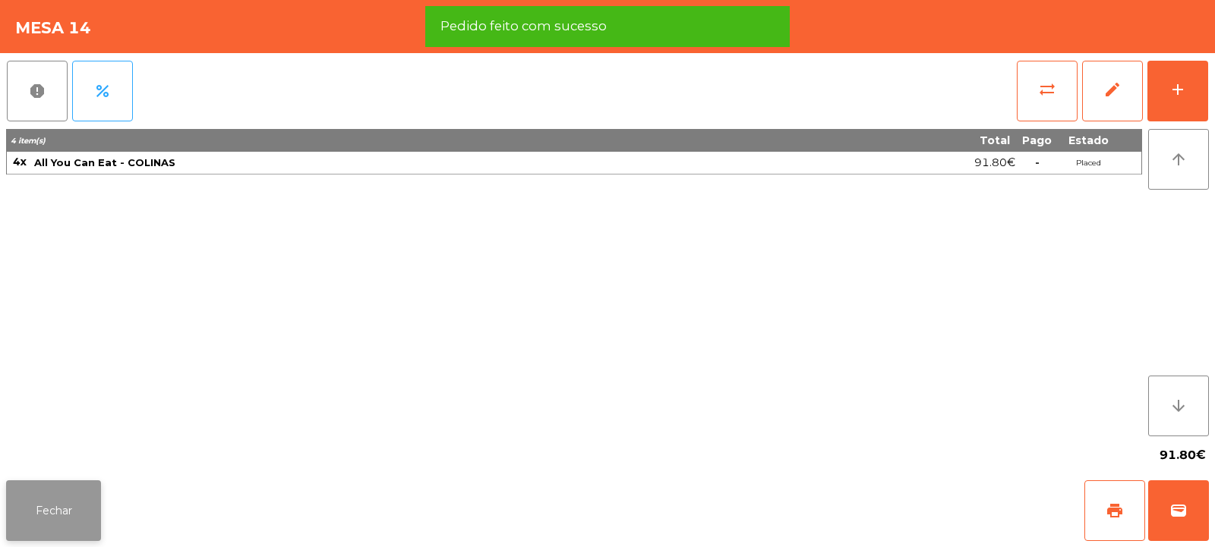
click at [88, 519] on button "Fechar" at bounding box center [53, 511] width 95 height 61
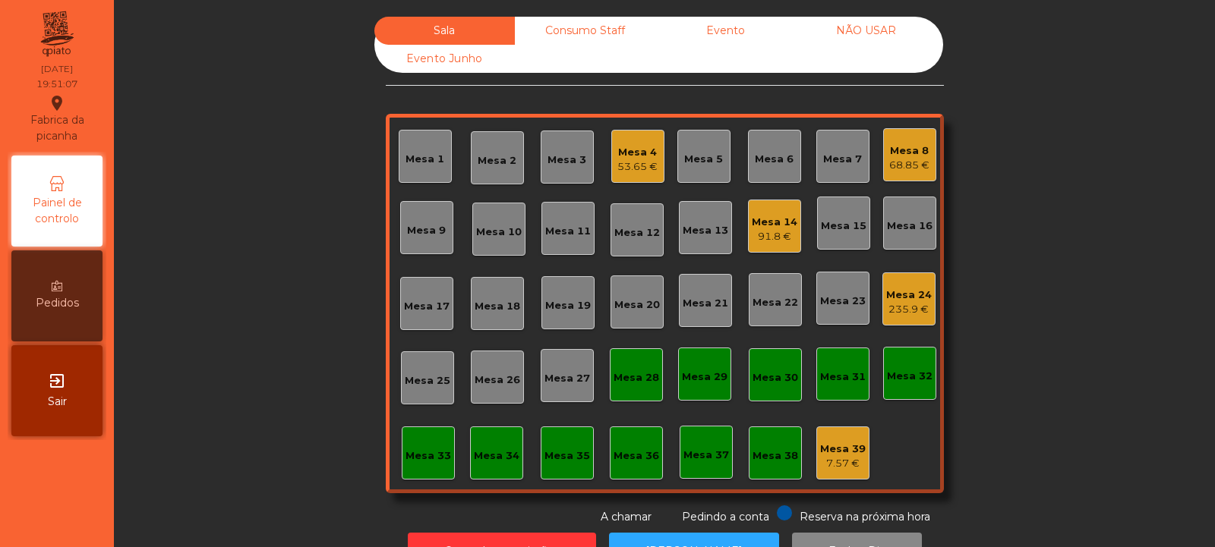
click at [908, 374] on div "Mesa 32" at bounding box center [910, 376] width 46 height 15
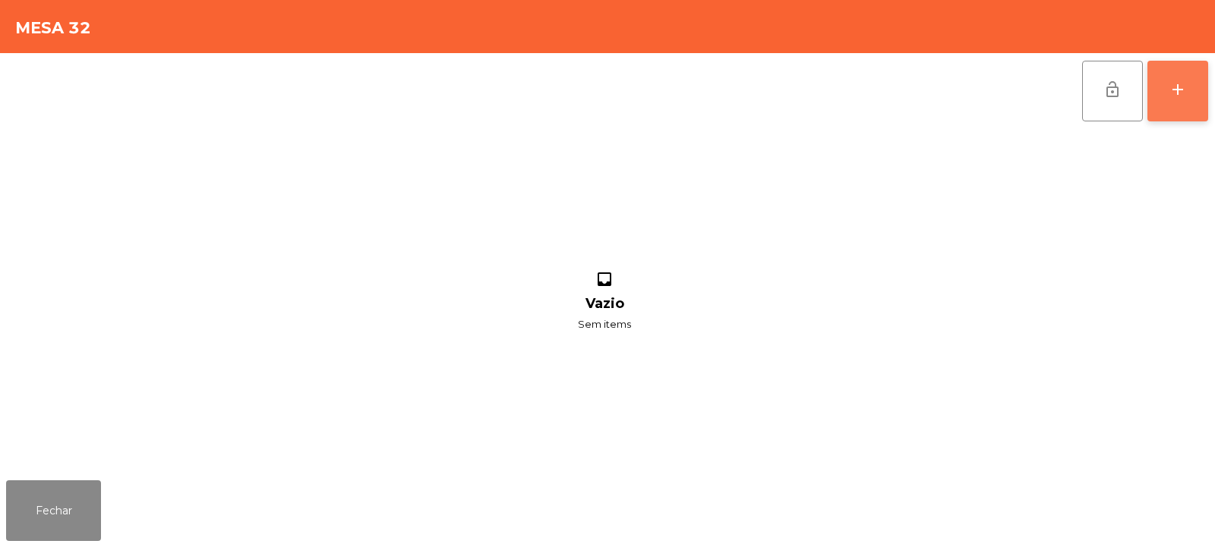
click at [1187, 89] on button "add" at bounding box center [1177, 91] width 61 height 61
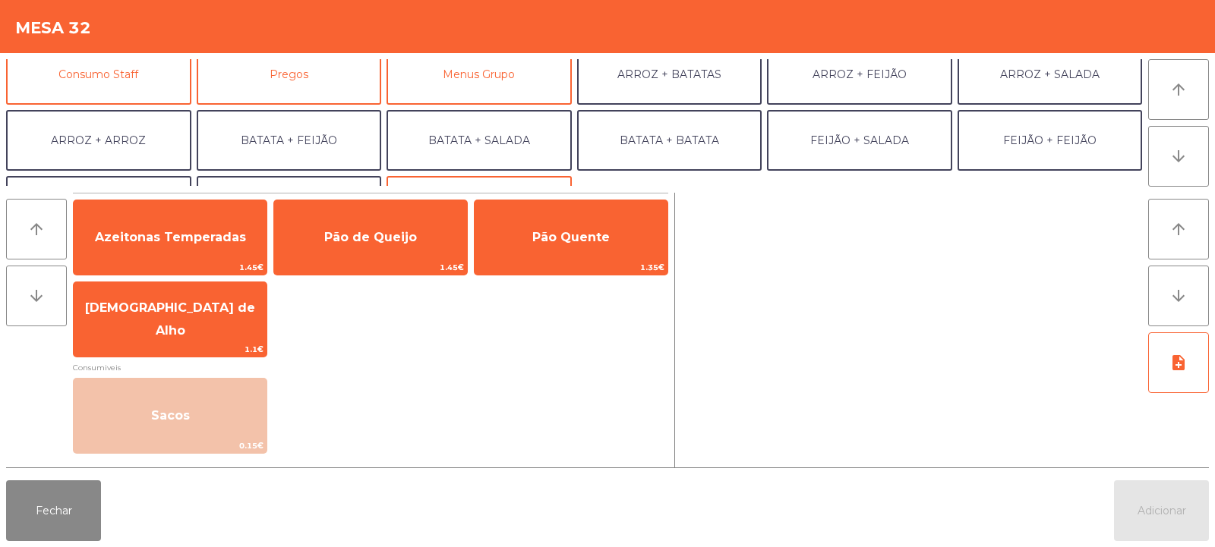
scroll to position [155, 0]
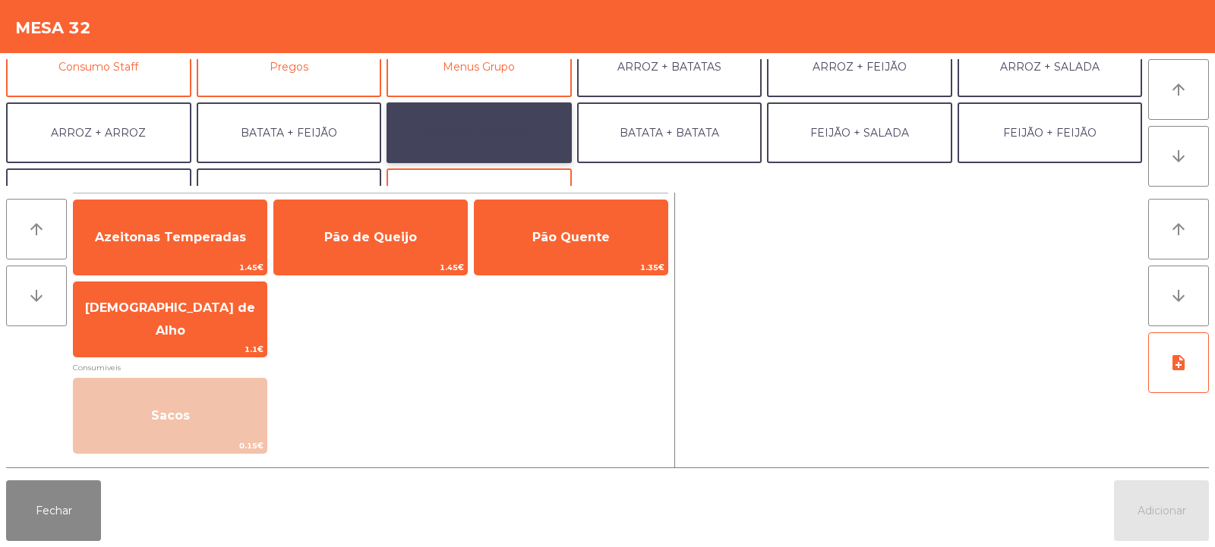
click at [534, 121] on button "BATATA + SALADA" at bounding box center [478, 132] width 185 height 61
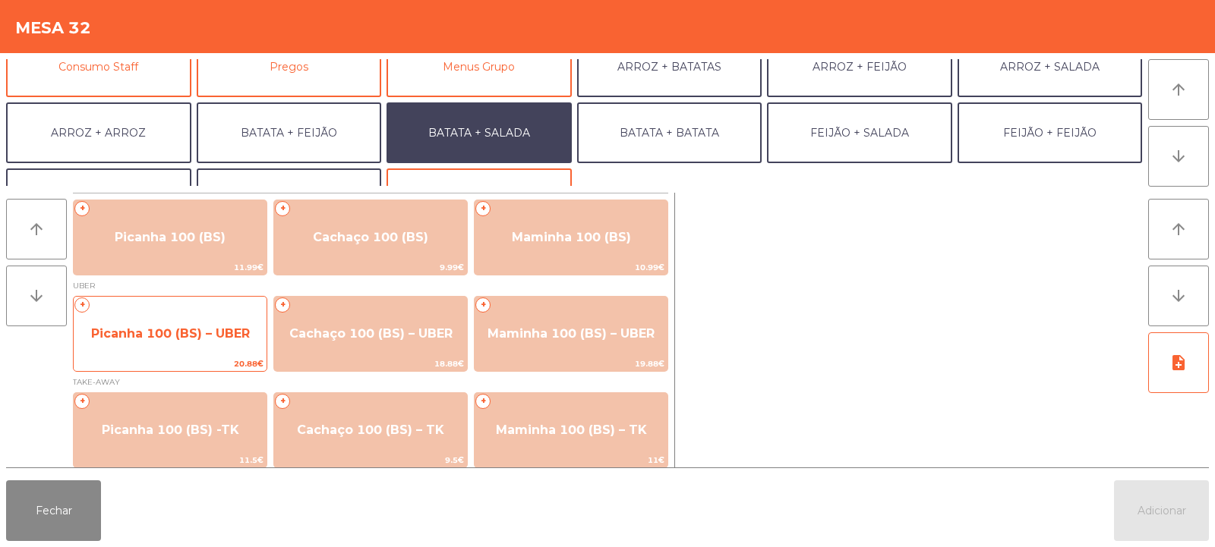
click at [159, 332] on span "Picanha 100 (BS) – UBER" at bounding box center [170, 333] width 159 height 14
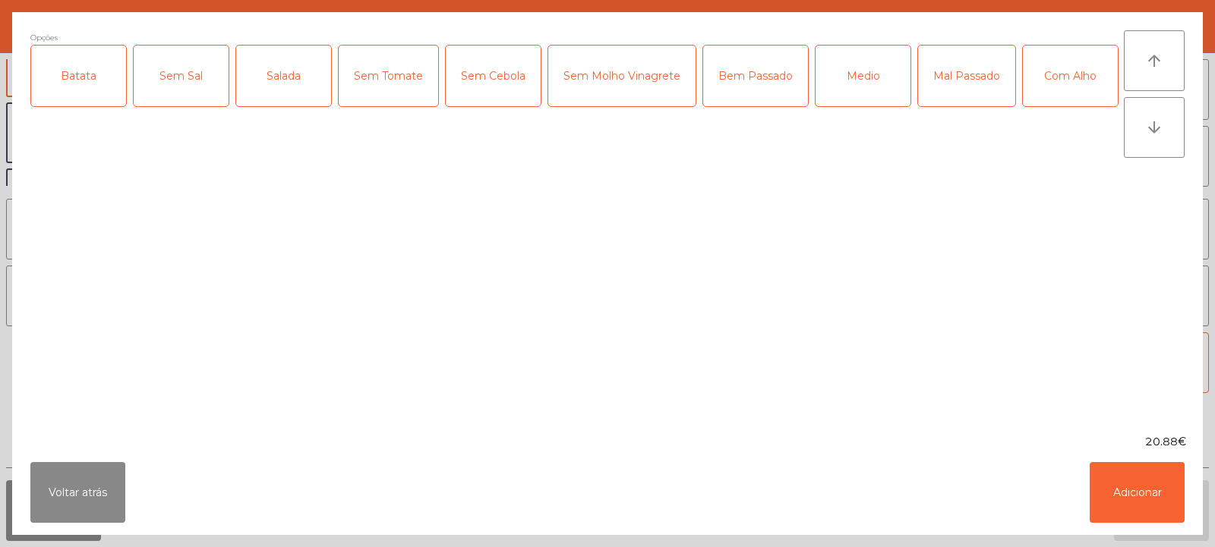
click at [62, 74] on div "Batata" at bounding box center [78, 76] width 95 height 61
click at [284, 82] on div "Salada" at bounding box center [283, 76] width 95 height 61
click at [733, 82] on div "Bem Passado" at bounding box center [755, 76] width 105 height 61
click at [1023, 106] on div "Com Alho" at bounding box center [1070, 76] width 95 height 61
click at [1141, 493] on button "Adicionar" at bounding box center [1136, 492] width 95 height 61
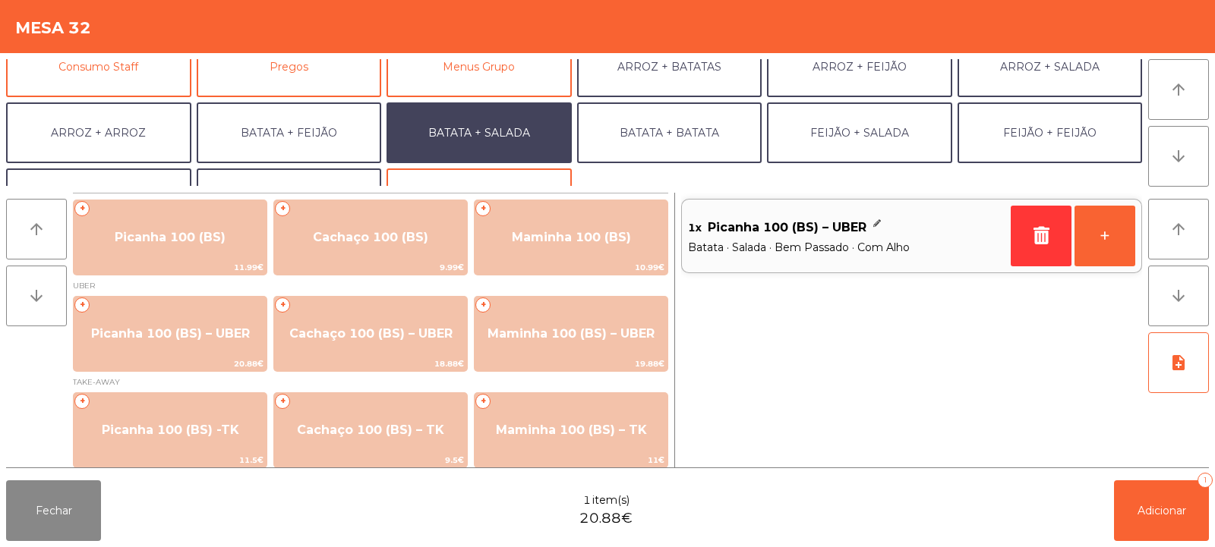
scroll to position [198, 0]
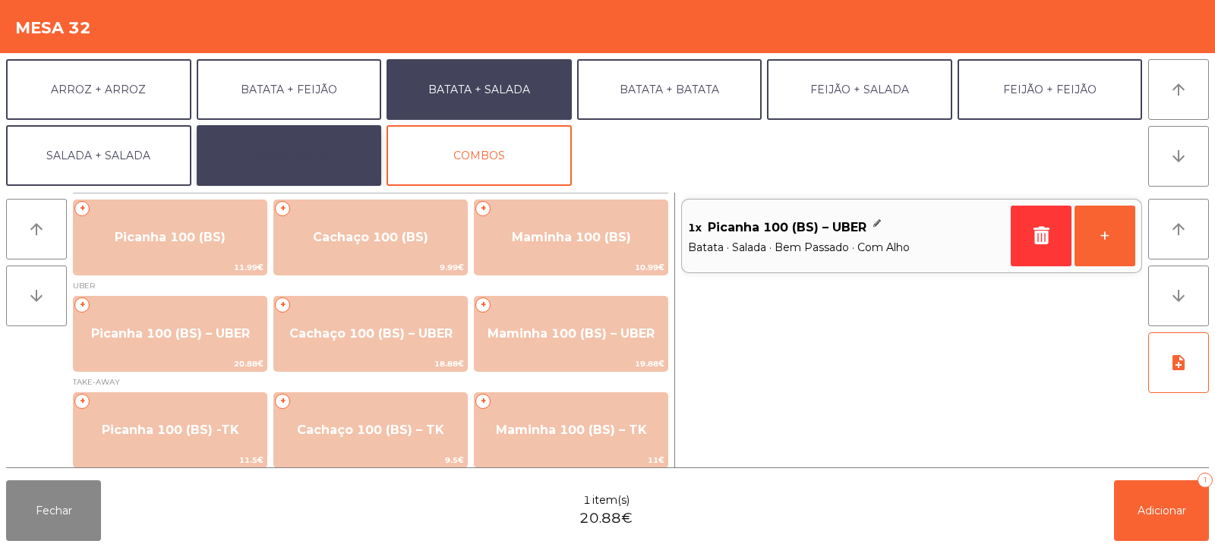
click at [231, 157] on button "EXTRAS UBER" at bounding box center [289, 155] width 185 height 61
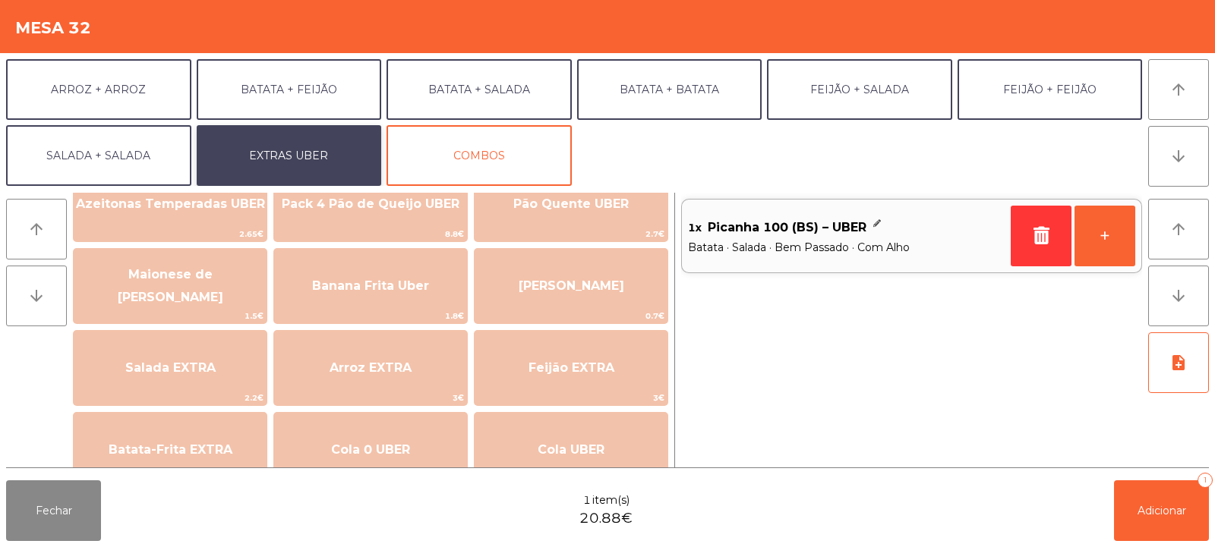
scroll to position [55, 0]
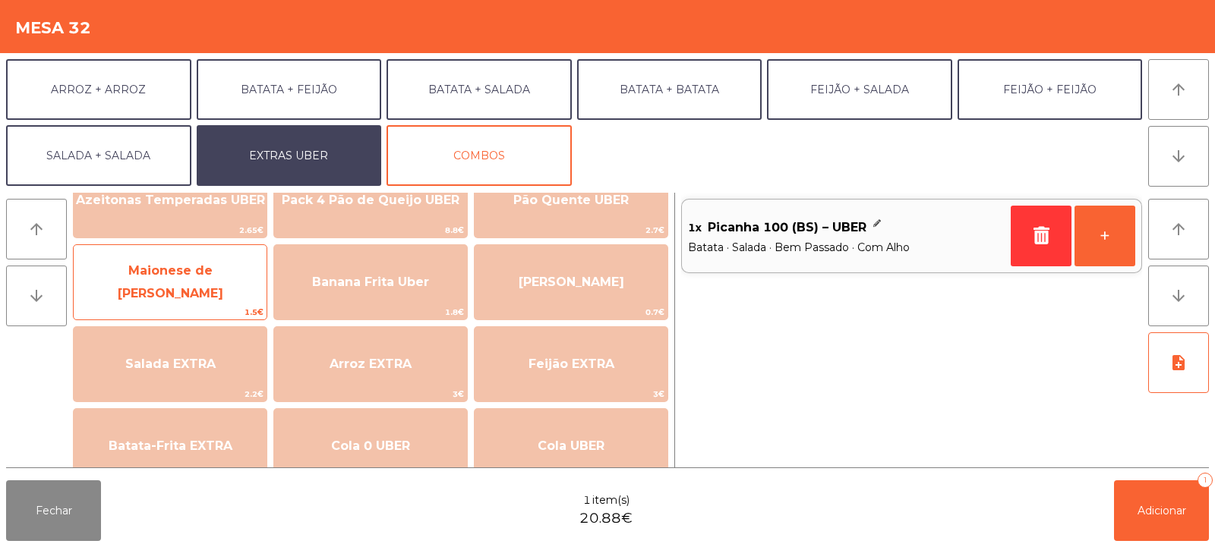
click at [134, 292] on span "Maionese de [PERSON_NAME]" at bounding box center [170, 283] width 193 height 65
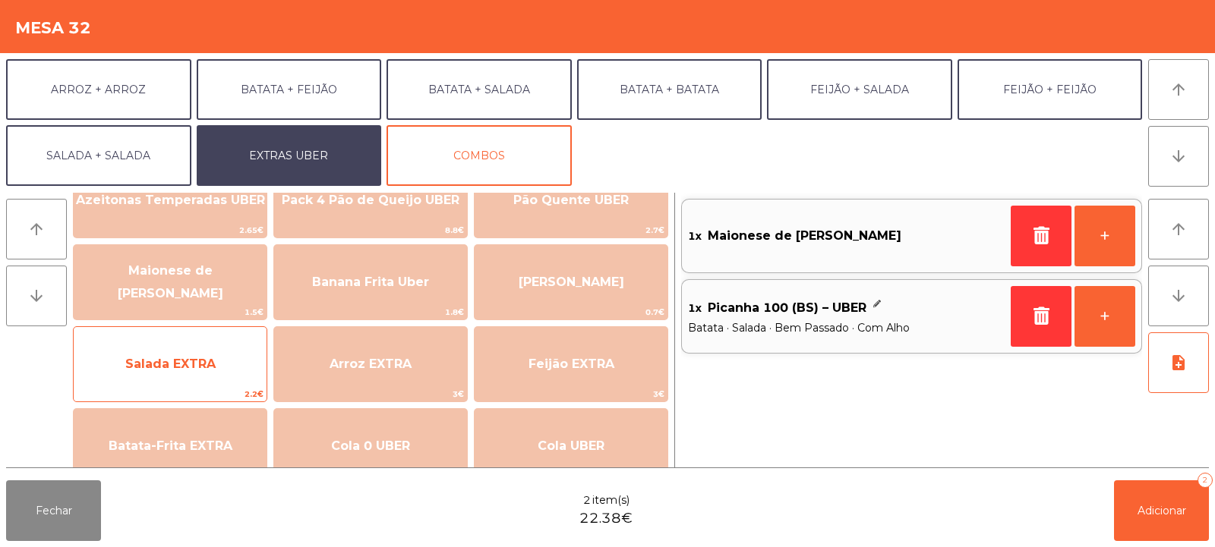
click at [127, 366] on span "Salada EXTRA" at bounding box center [170, 364] width 90 height 14
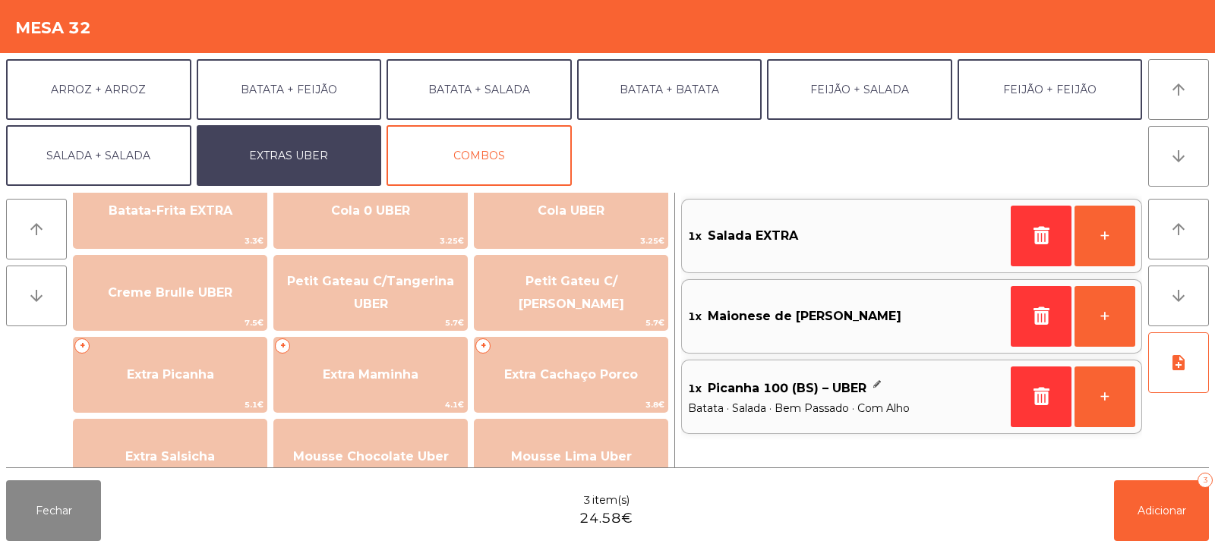
scroll to position [323, 0]
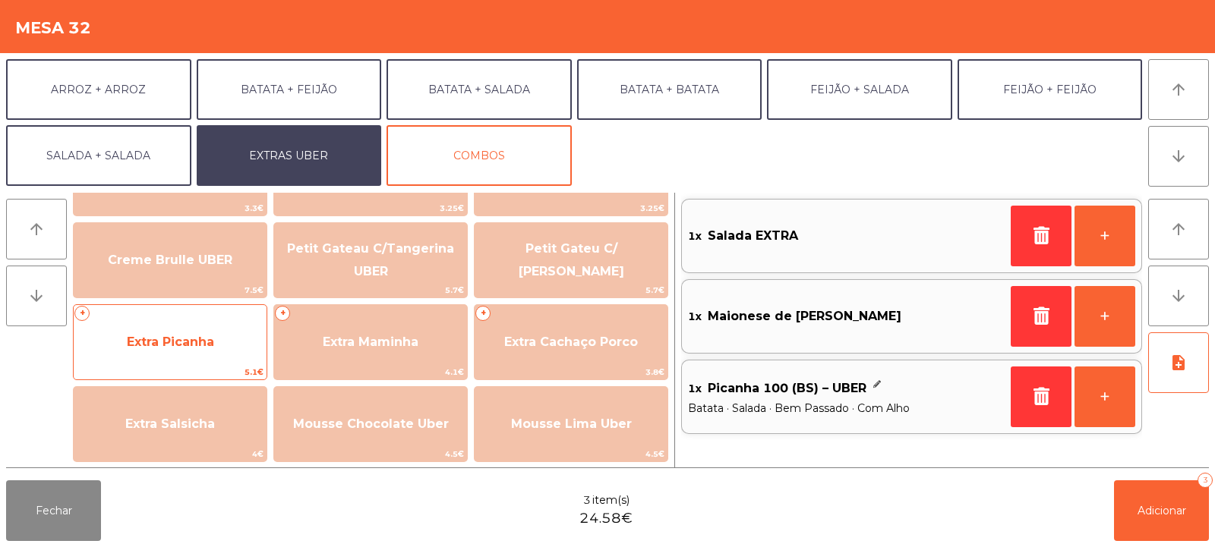
click at [141, 348] on span "Extra Picanha" at bounding box center [170, 342] width 87 height 14
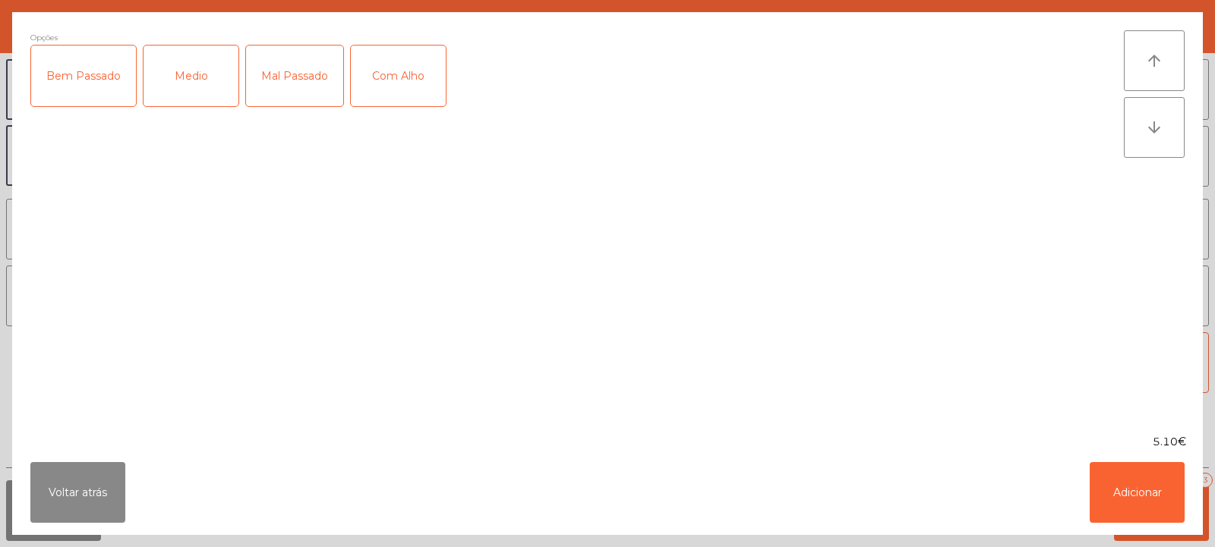
click at [88, 87] on div "Bem Passado" at bounding box center [83, 76] width 105 height 61
click at [1142, 476] on button "Adicionar" at bounding box center [1136, 492] width 95 height 61
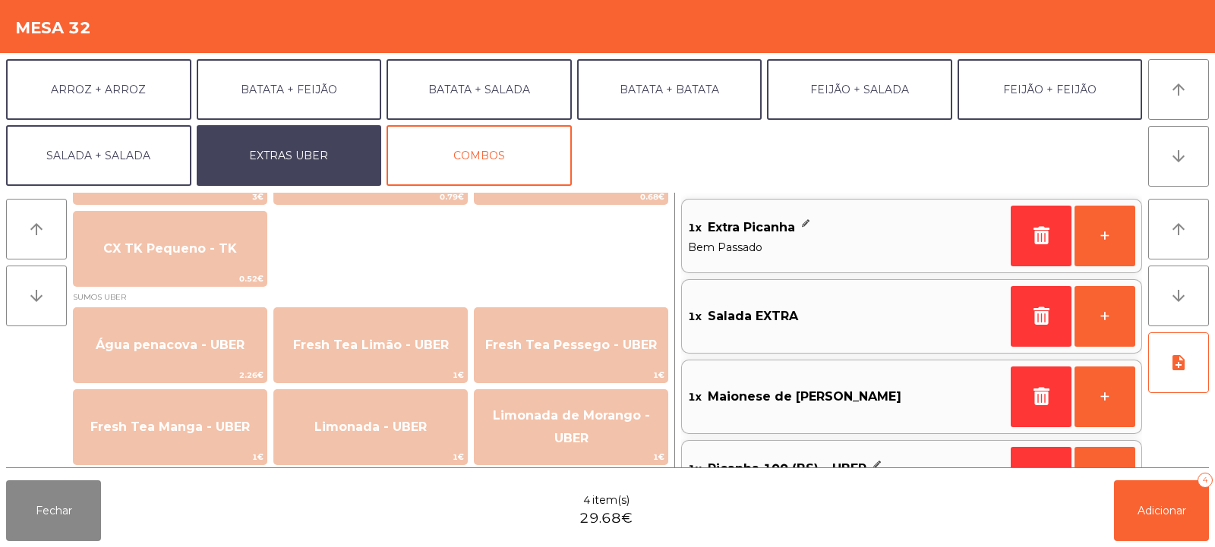
scroll to position [1254, 0]
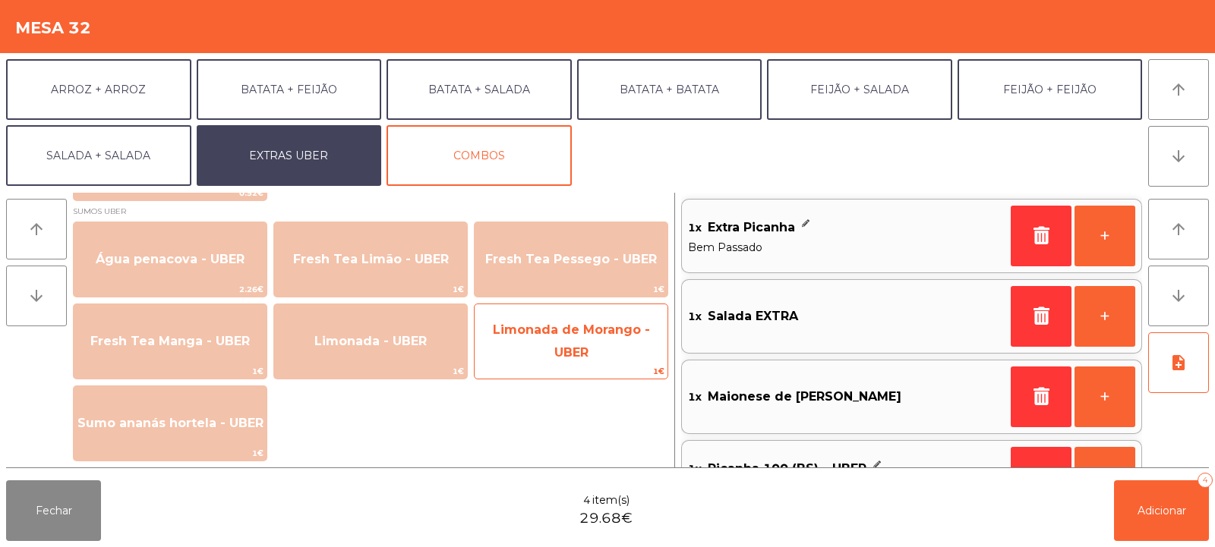
click at [605, 349] on span "Limonada de Morango - UBER" at bounding box center [570, 342] width 193 height 65
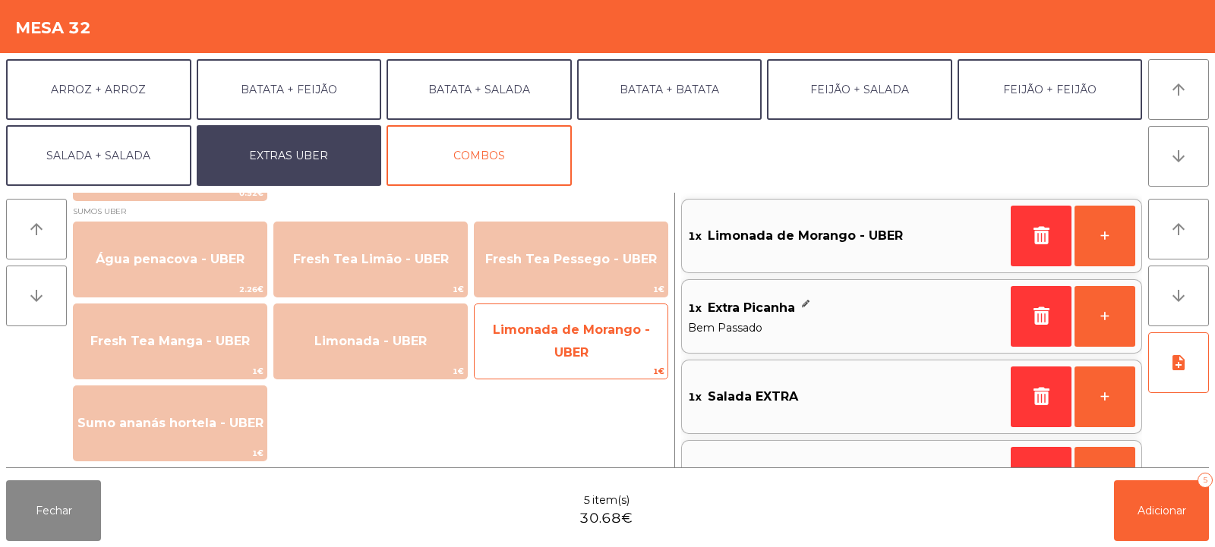
scroll to position [6, 0]
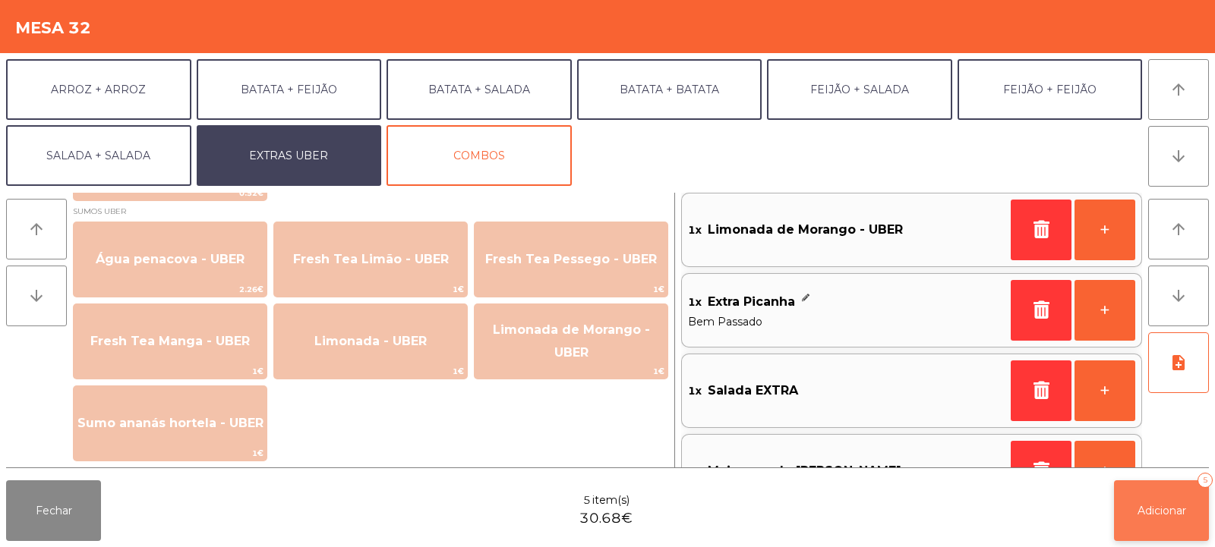
click at [1164, 515] on span "Adicionar" at bounding box center [1161, 511] width 49 height 14
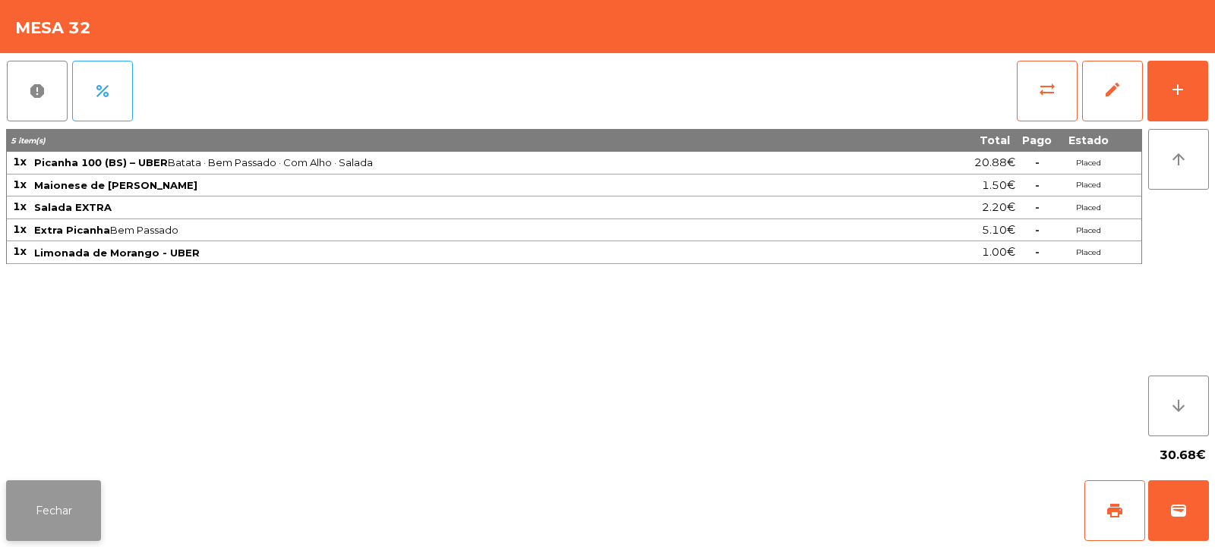
click at [66, 500] on button "Fechar" at bounding box center [53, 511] width 95 height 61
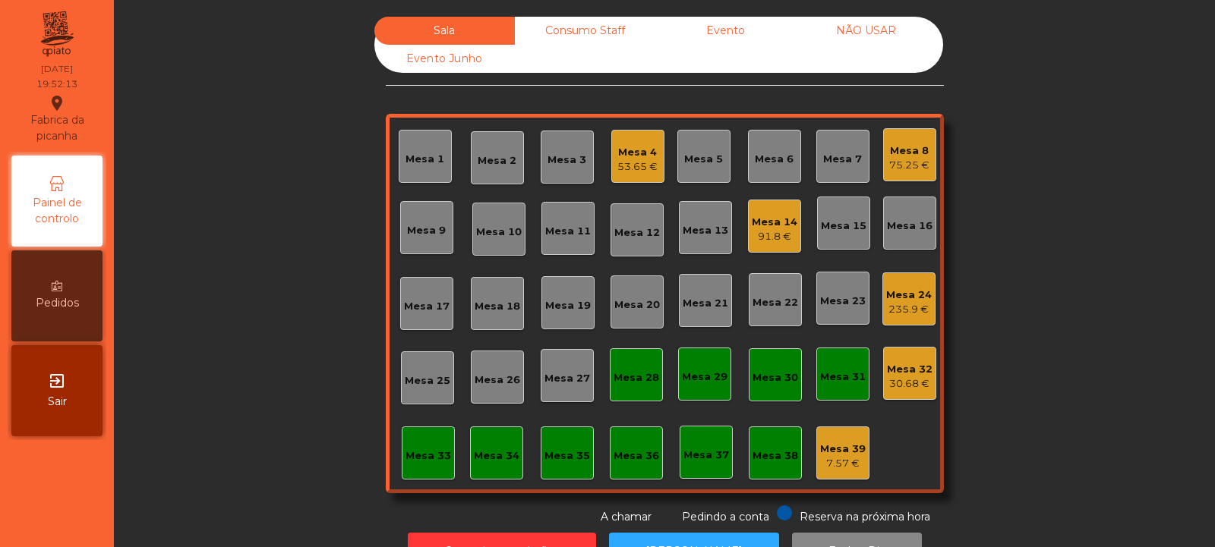
scroll to position [51, 0]
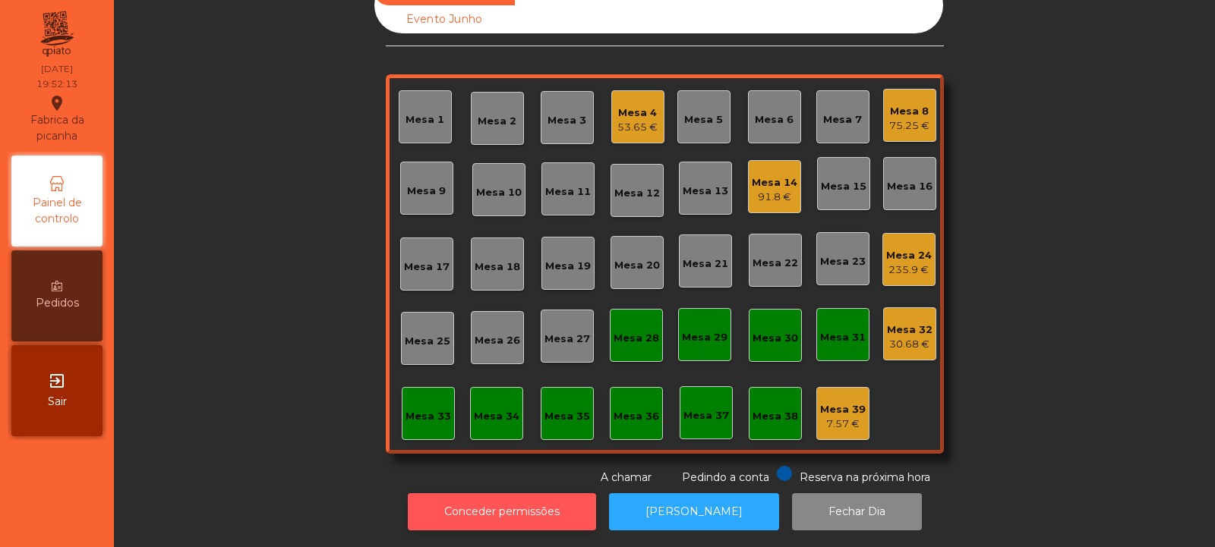
click at [525, 493] on button "Conceder permissões" at bounding box center [502, 511] width 188 height 37
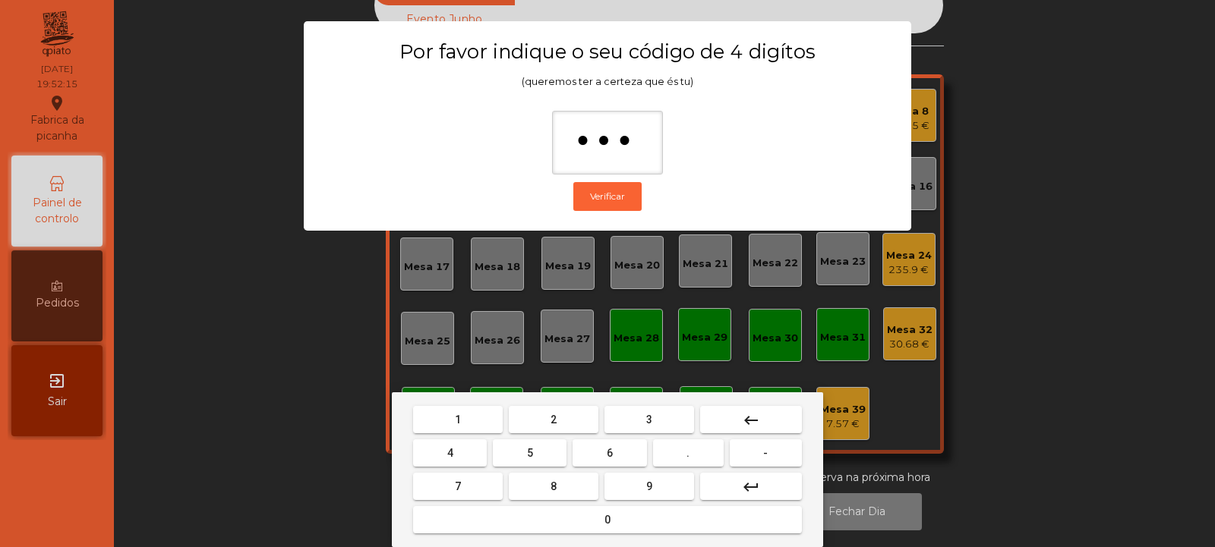
type input "****"
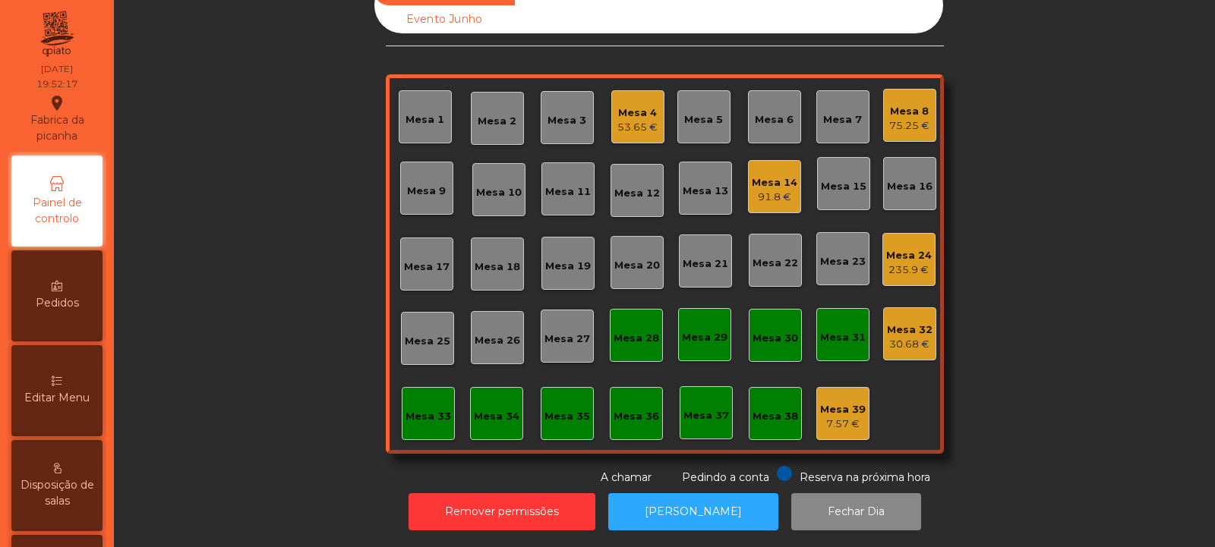
click at [905, 337] on div "30.68 €" at bounding box center [910, 344] width 46 height 15
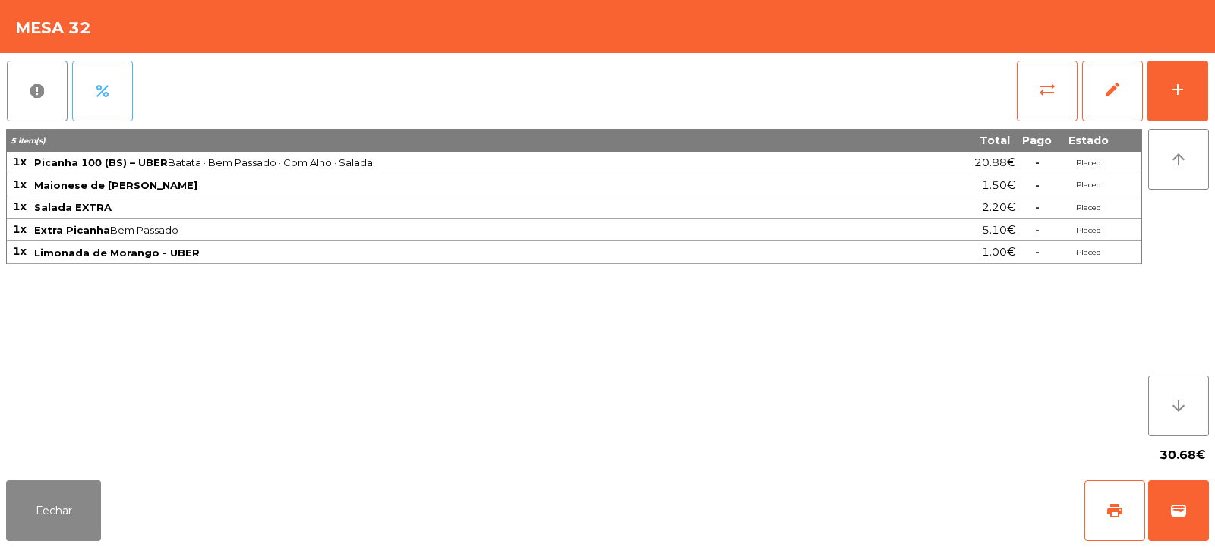
click at [106, 106] on button "percent" at bounding box center [102, 91] width 61 height 61
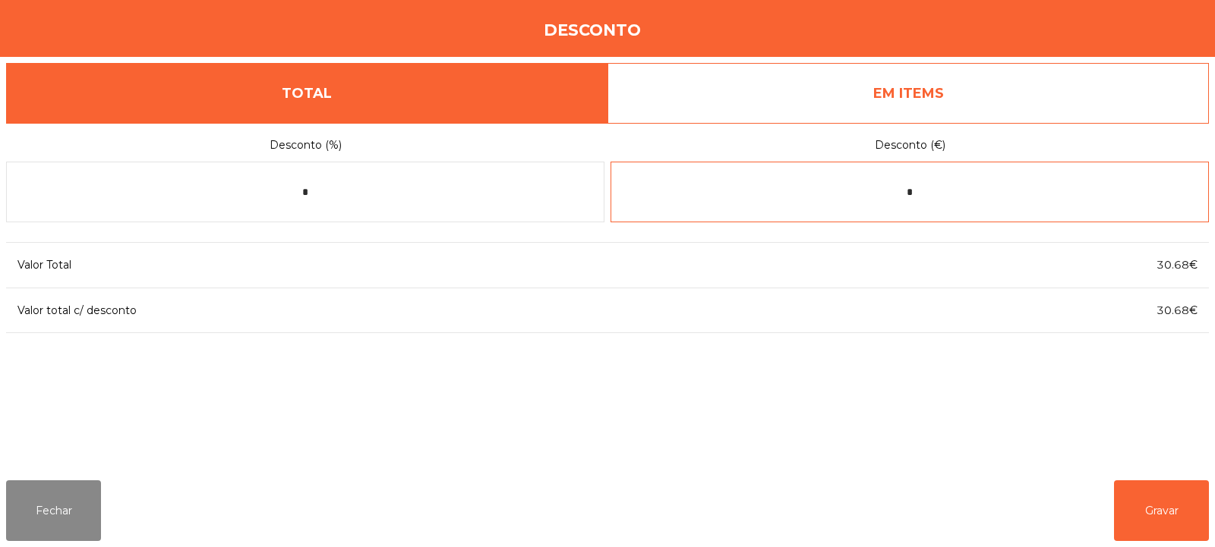
click at [960, 192] on input "*" at bounding box center [909, 192] width 598 height 61
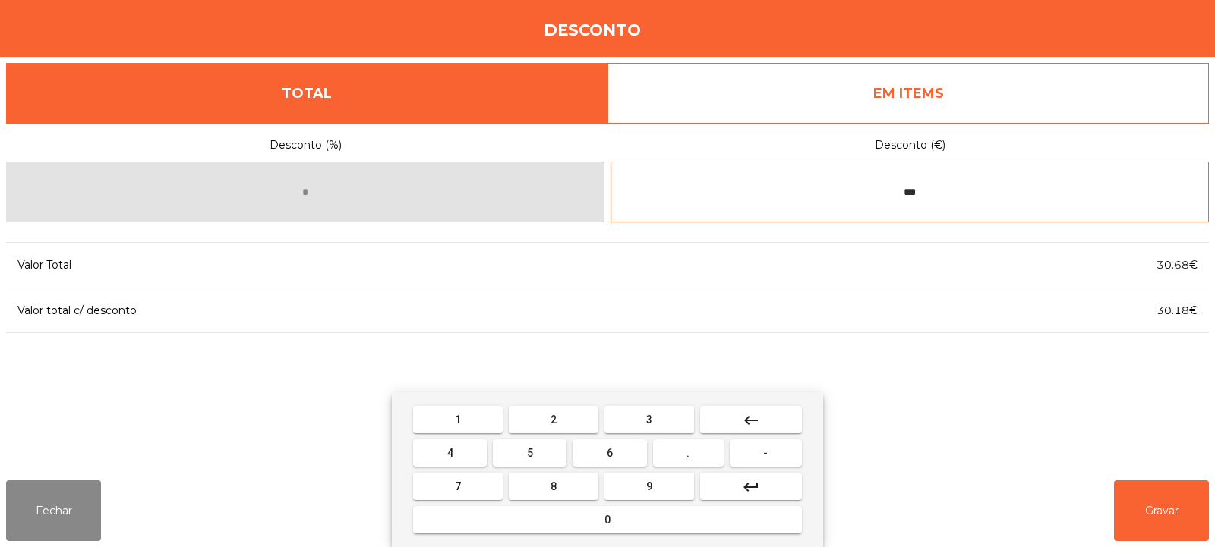
type input "***"
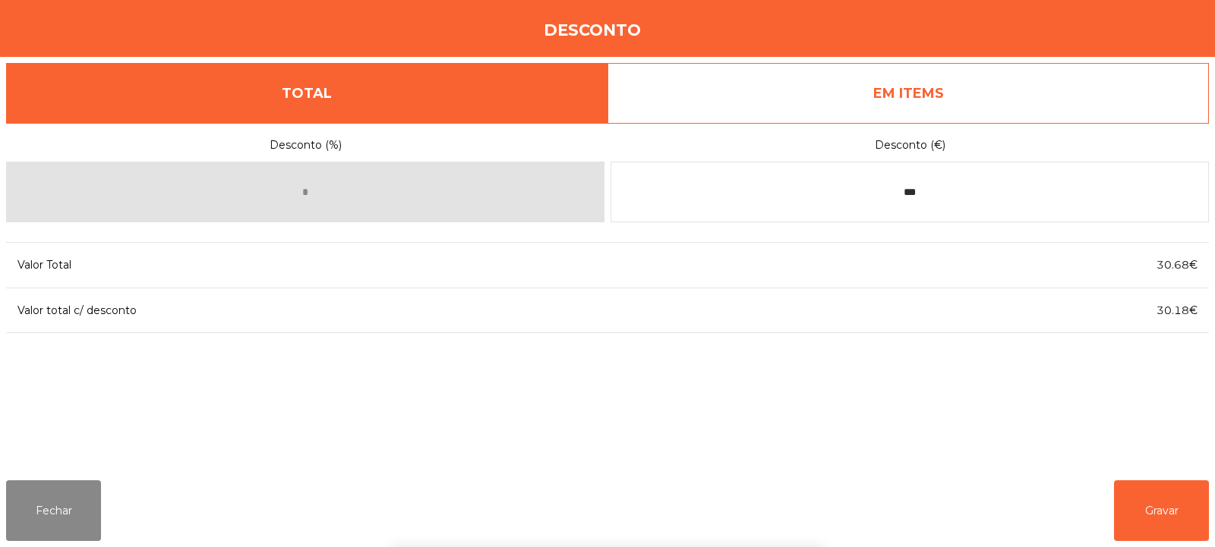
click at [1155, 519] on div "1 2 3 keyboard_backspace 4 5 6 . - 7 8 9 keyboard_return 0" at bounding box center [607, 469] width 1215 height 155
click at [1159, 517] on button "Gravar" at bounding box center [1161, 511] width 95 height 61
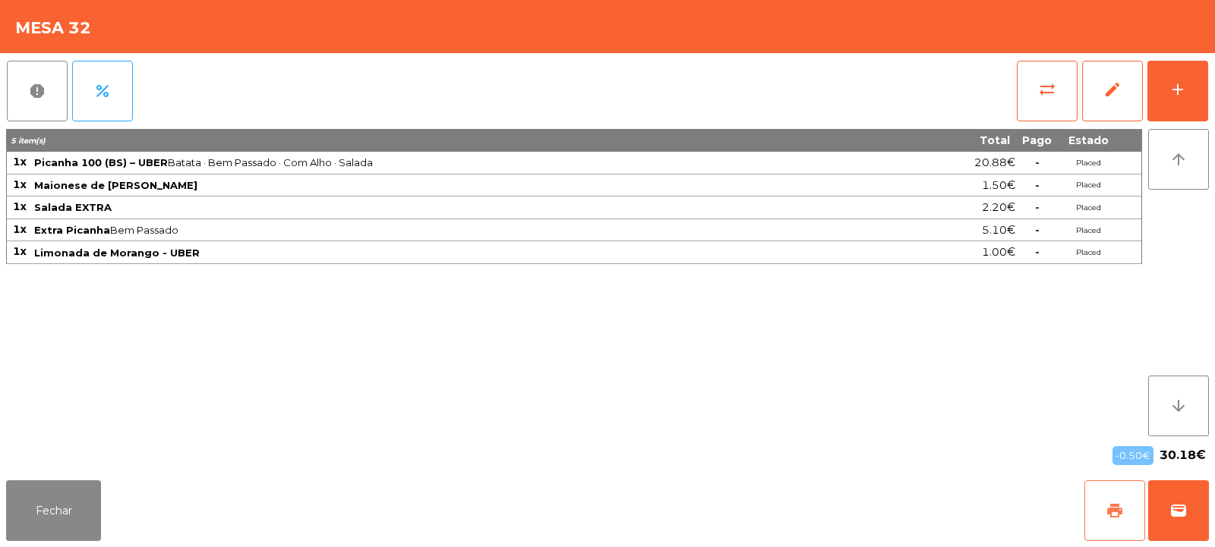
click at [1123, 509] on span "print" at bounding box center [1114, 511] width 18 height 18
click at [1188, 509] on button "wallet" at bounding box center [1178, 511] width 61 height 61
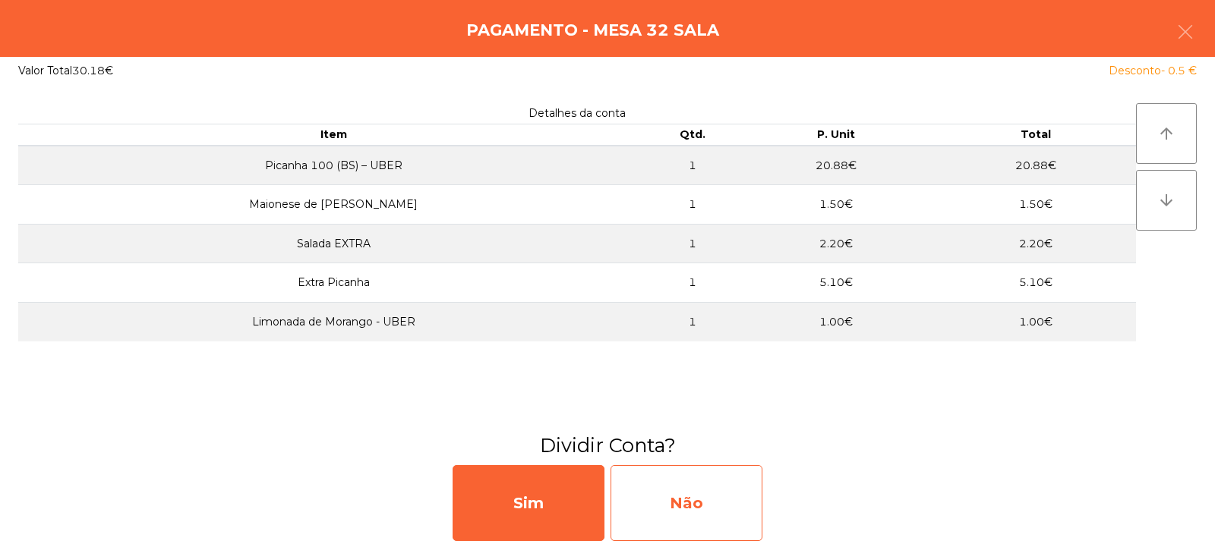
click at [744, 497] on div "Não" at bounding box center [686, 503] width 152 height 76
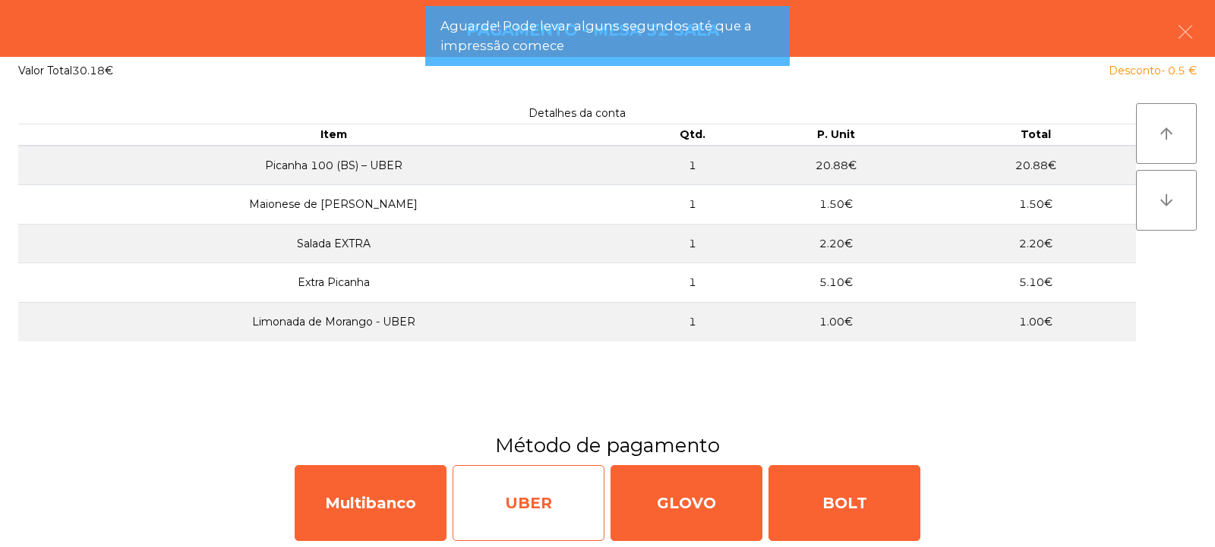
click at [545, 495] on div "UBER" at bounding box center [528, 503] width 152 height 76
select select "**"
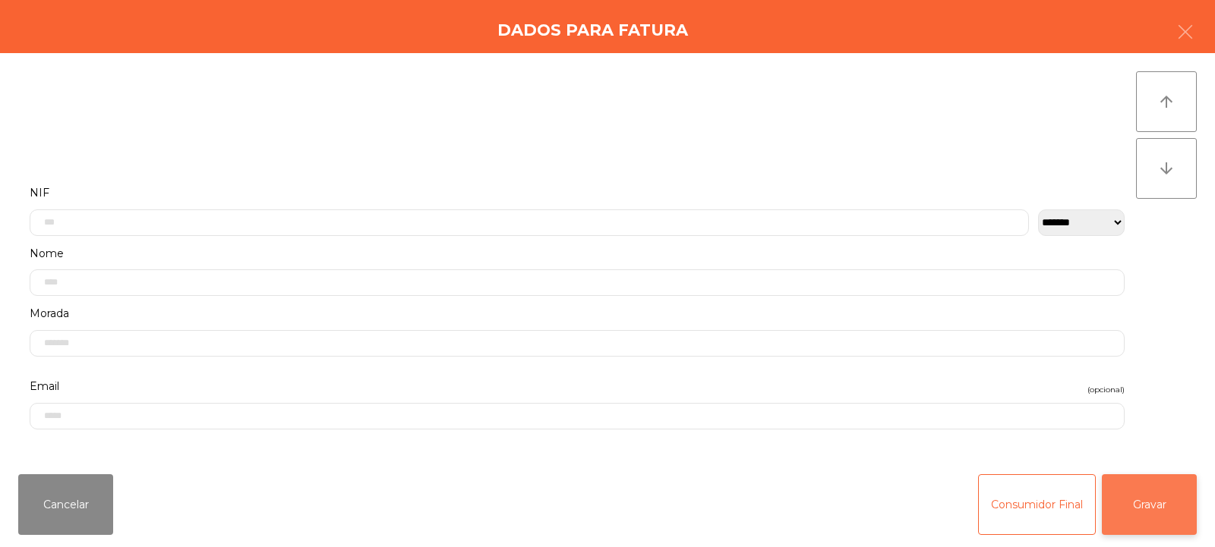
click at [1133, 496] on button "Gravar" at bounding box center [1148, 504] width 95 height 61
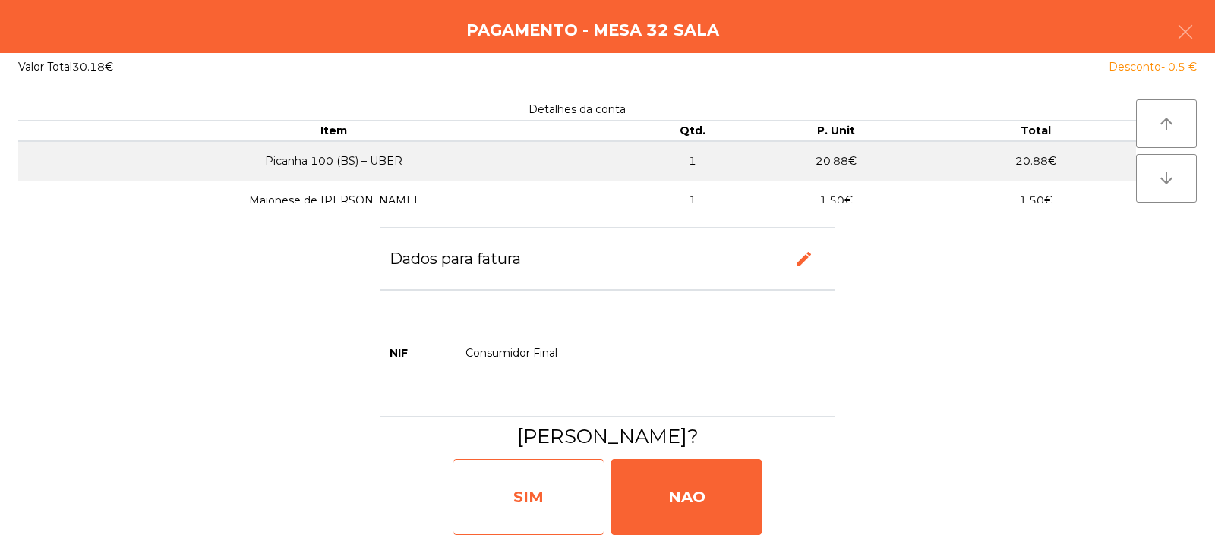
click at [544, 482] on div "SIM" at bounding box center [528, 497] width 152 height 76
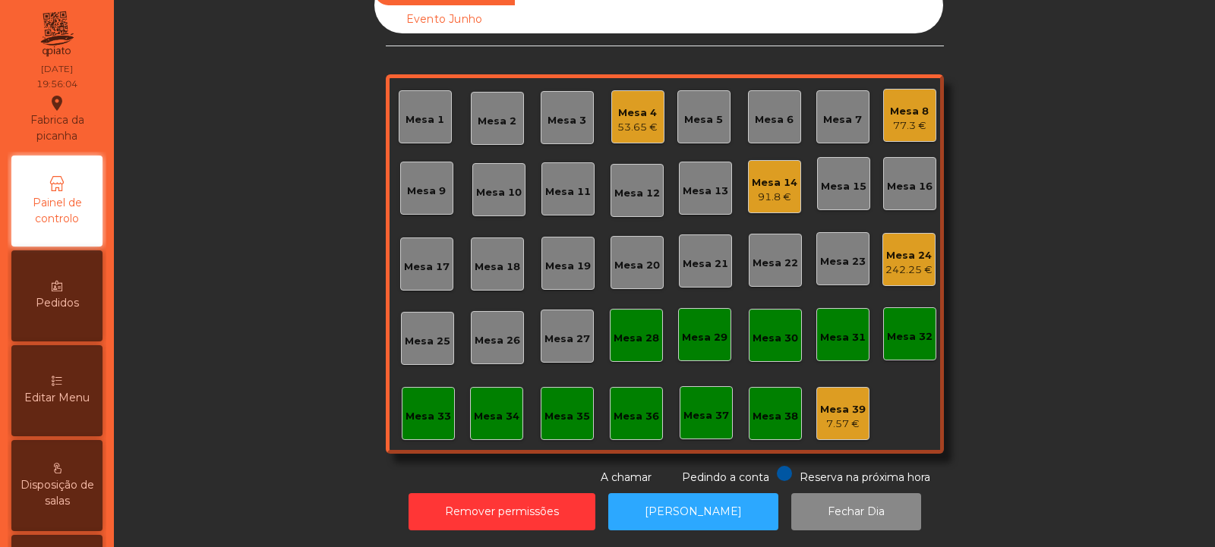
click at [495, 114] on div "Mesa 2" at bounding box center [496, 121] width 39 height 15
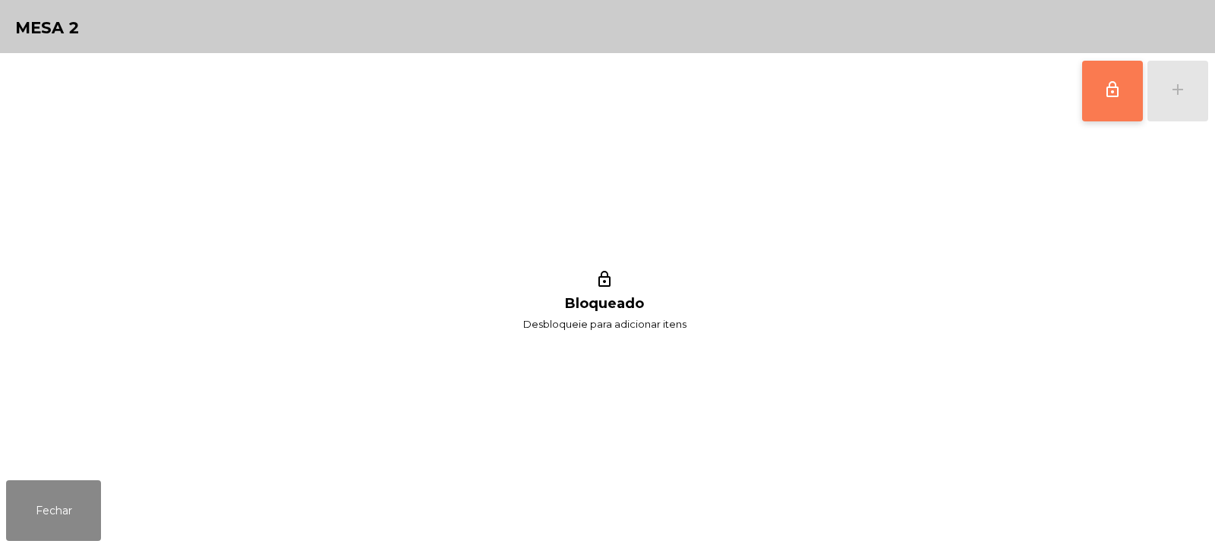
click at [1116, 101] on button "lock_outline" at bounding box center [1112, 91] width 61 height 61
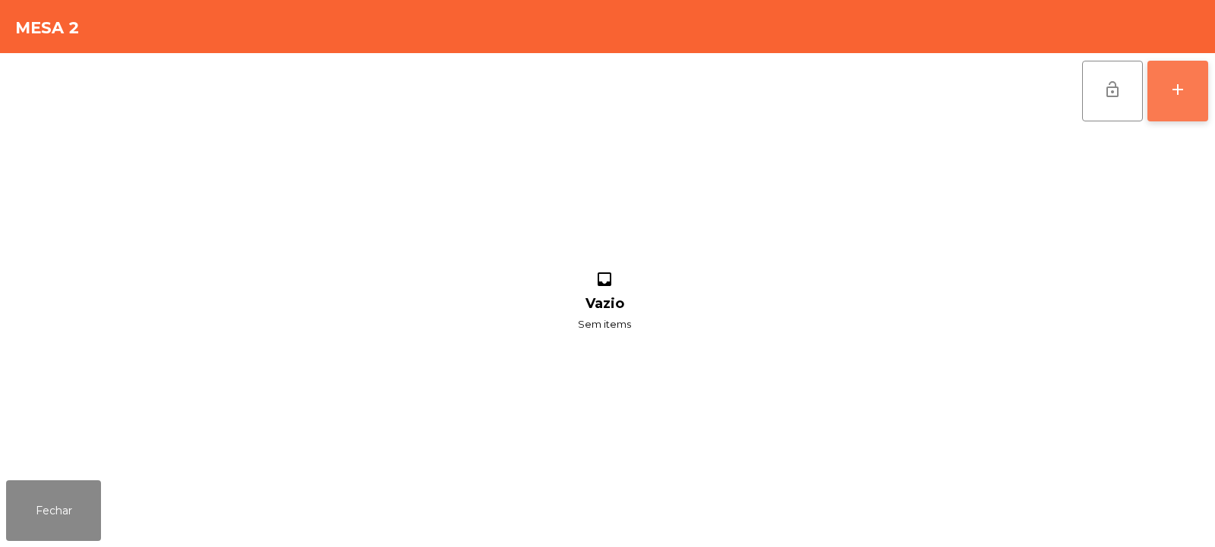
click at [1177, 99] on button "add" at bounding box center [1177, 91] width 61 height 61
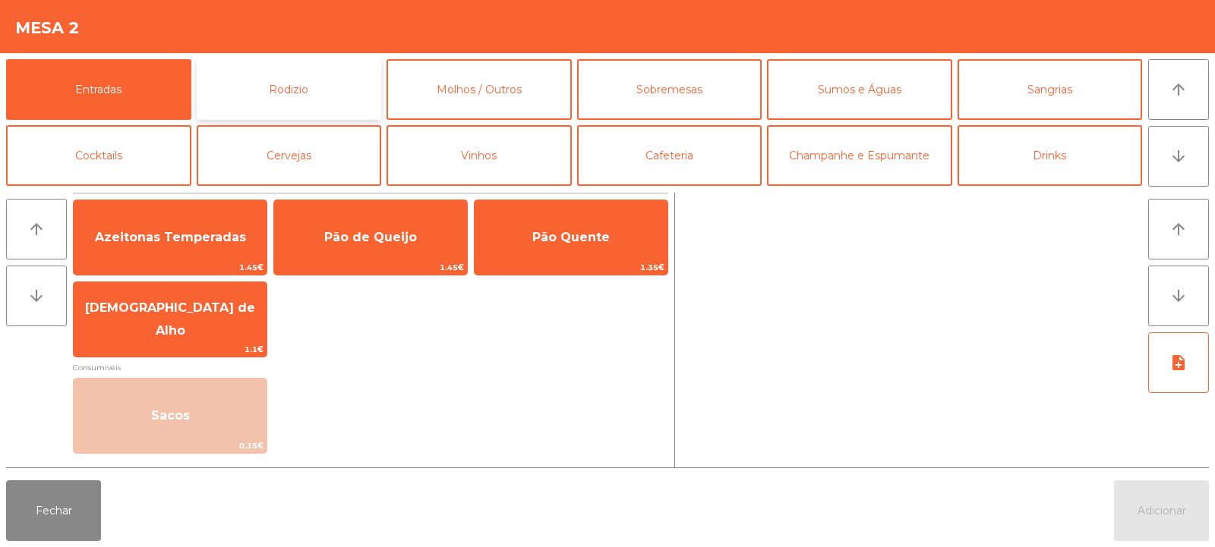
click at [278, 87] on button "Rodizio" at bounding box center [289, 89] width 185 height 61
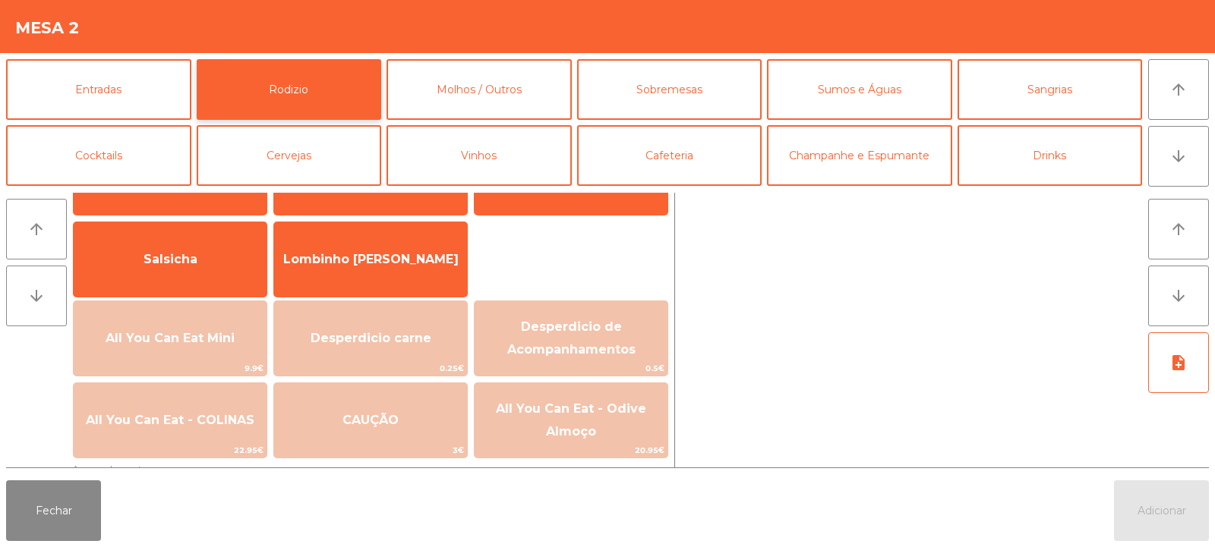
scroll to position [95, 0]
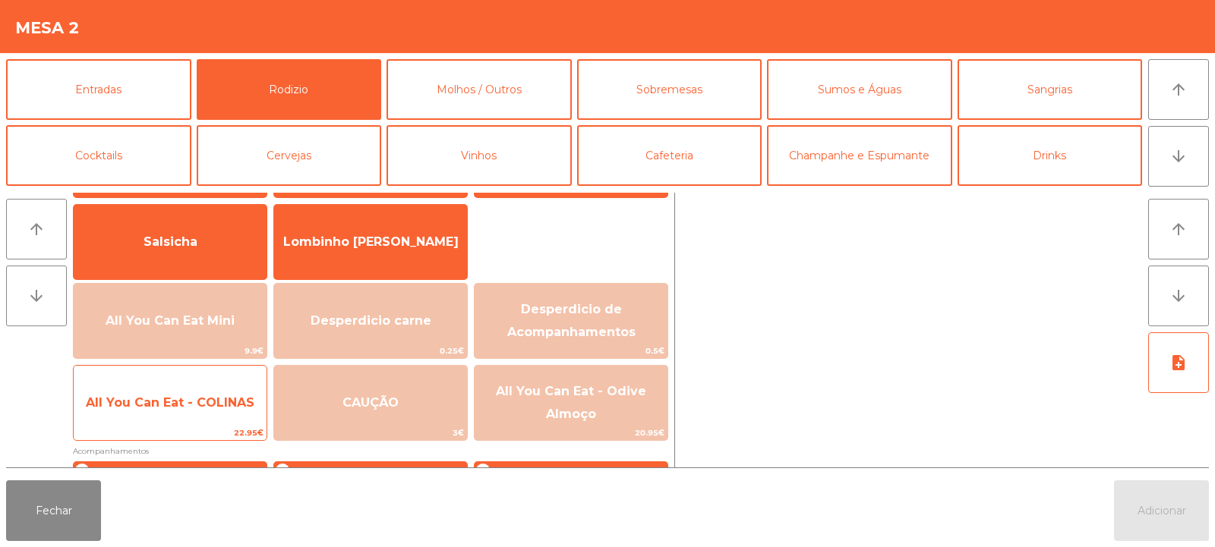
click at [195, 400] on span "All You Can Eat - COLINAS" at bounding box center [170, 403] width 169 height 14
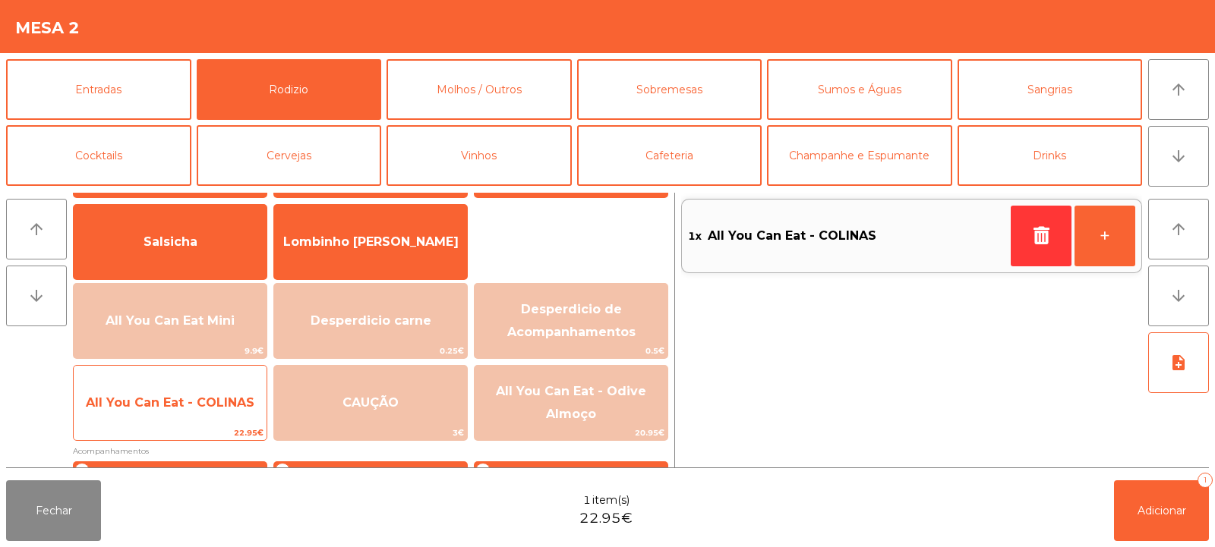
click at [200, 405] on span "All You Can Eat - COLINAS" at bounding box center [170, 403] width 169 height 14
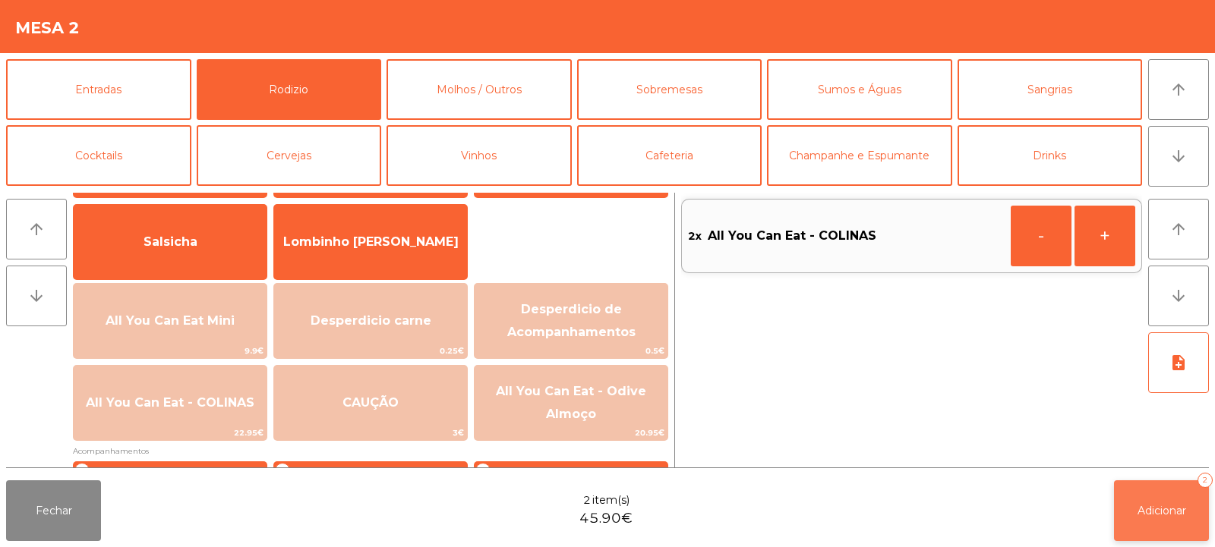
click at [1150, 509] on span "Adicionar" at bounding box center [1161, 511] width 49 height 14
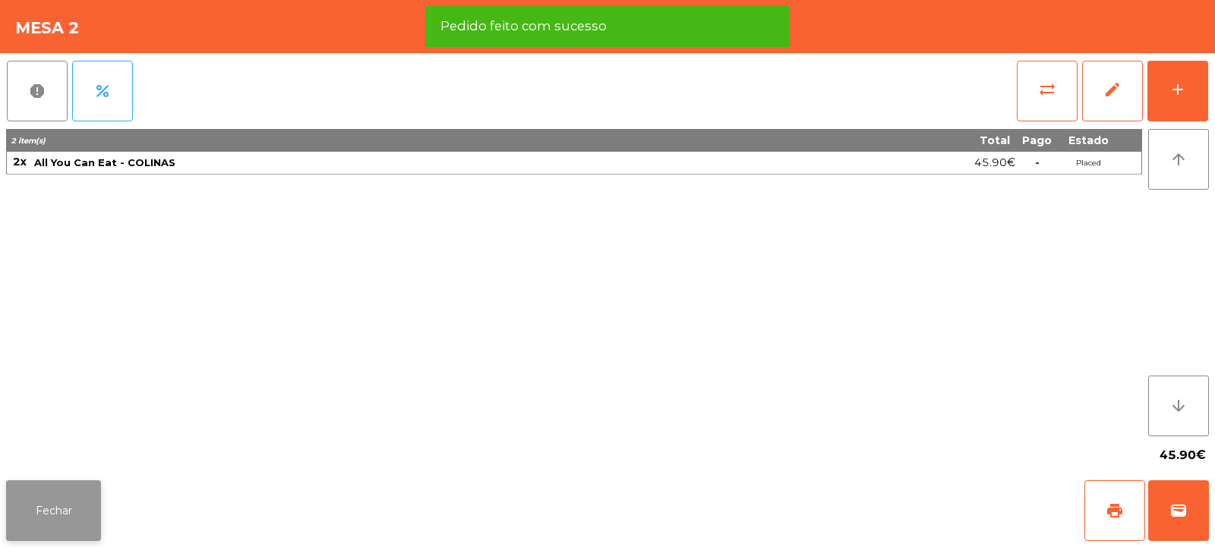
click at [52, 522] on button "Fechar" at bounding box center [53, 511] width 95 height 61
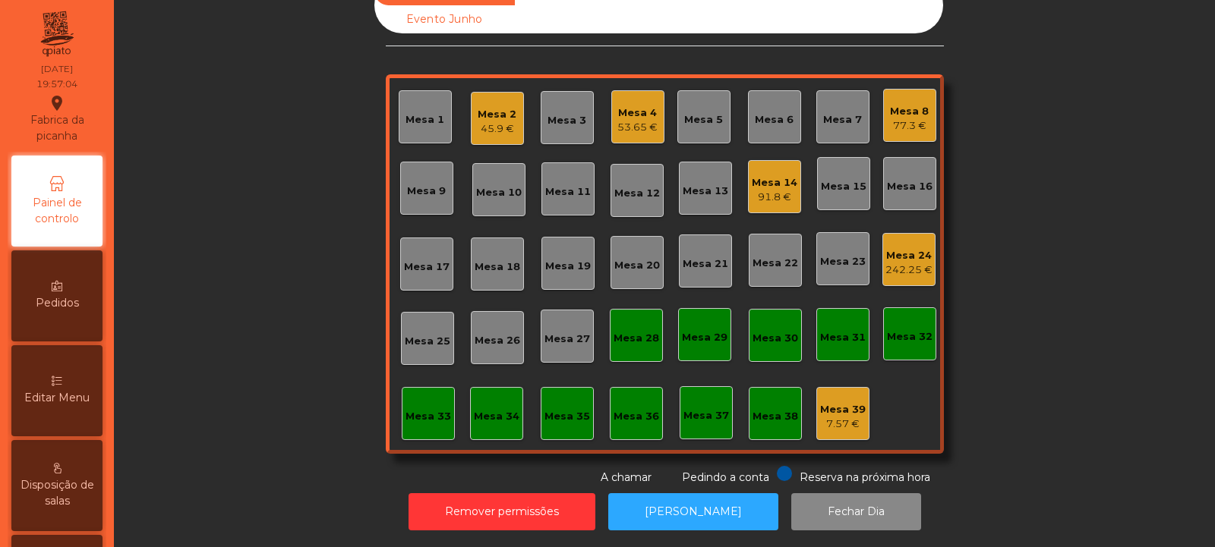
click at [773, 112] on div "Mesa 6" at bounding box center [774, 119] width 39 height 15
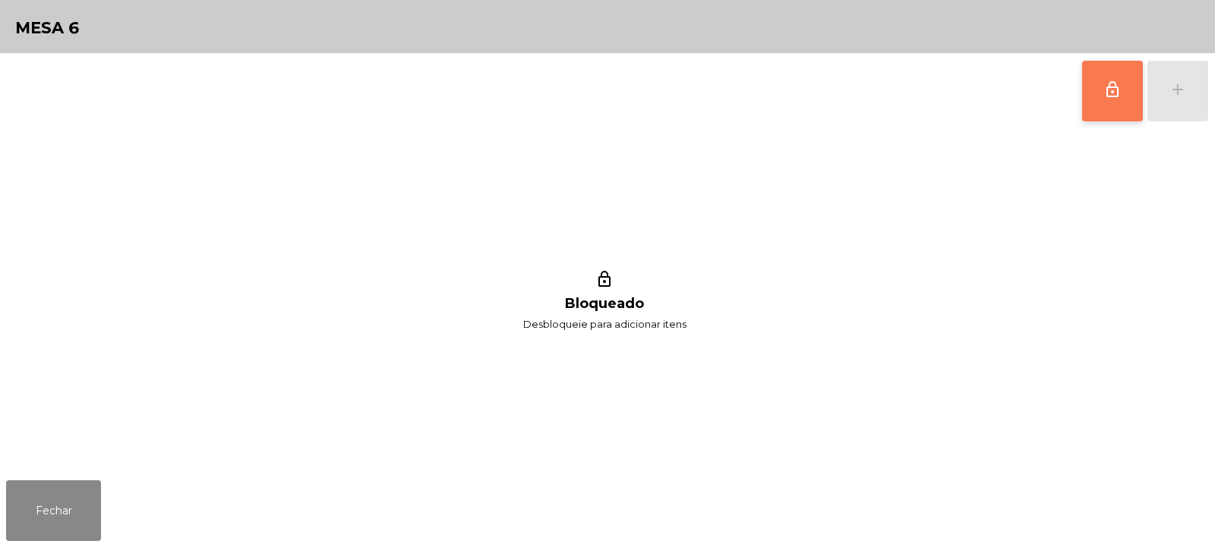
click at [1114, 84] on span "lock_outline" at bounding box center [1112, 89] width 18 height 18
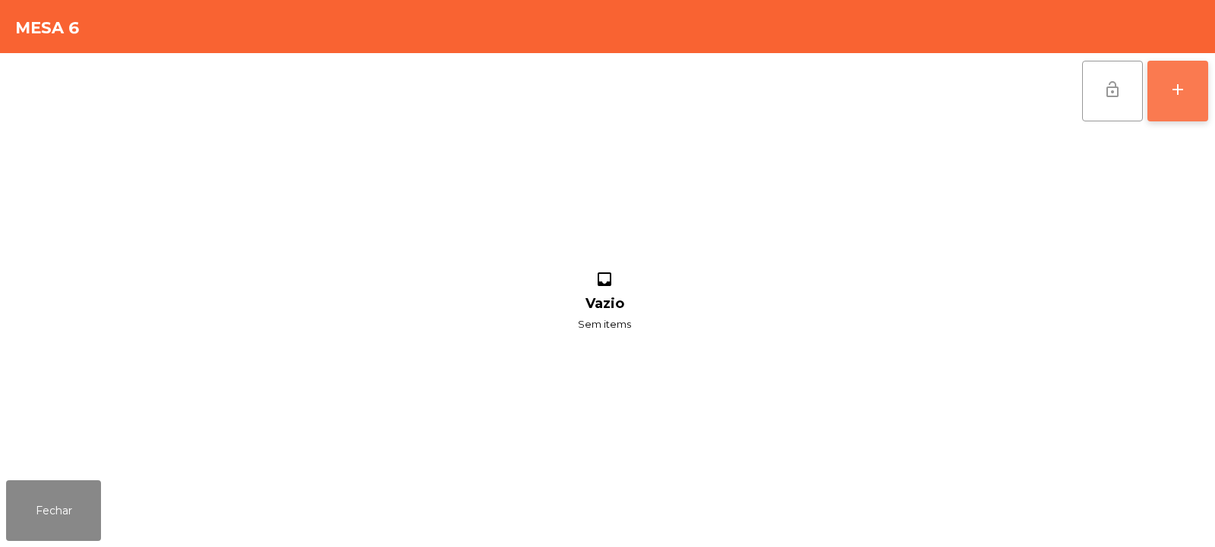
click at [1171, 97] on div "add" at bounding box center [1177, 89] width 18 height 18
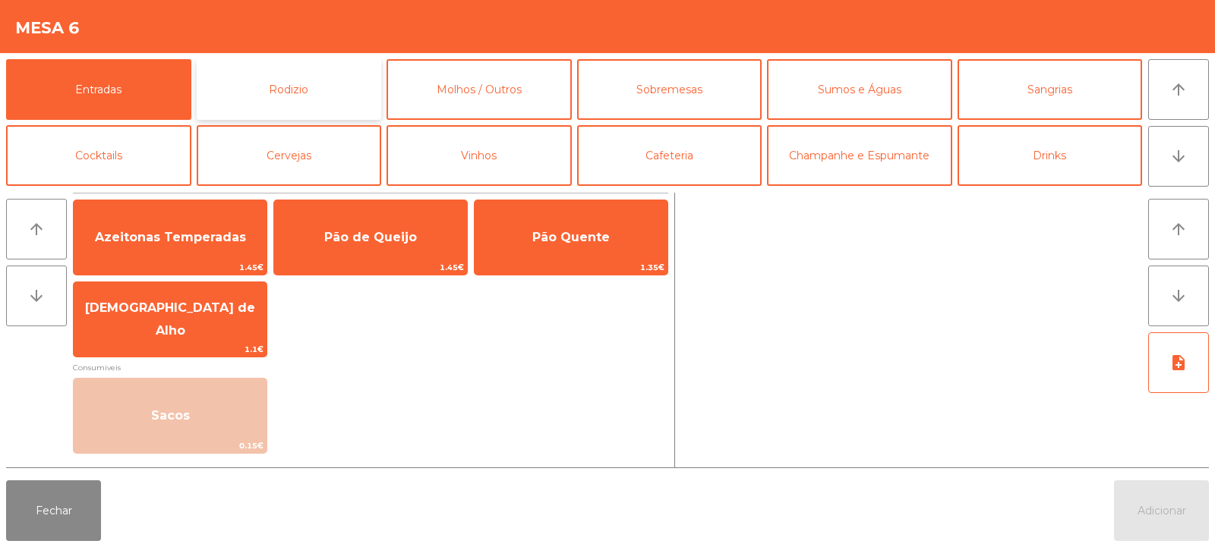
click at [285, 90] on button "Rodizio" at bounding box center [289, 89] width 185 height 61
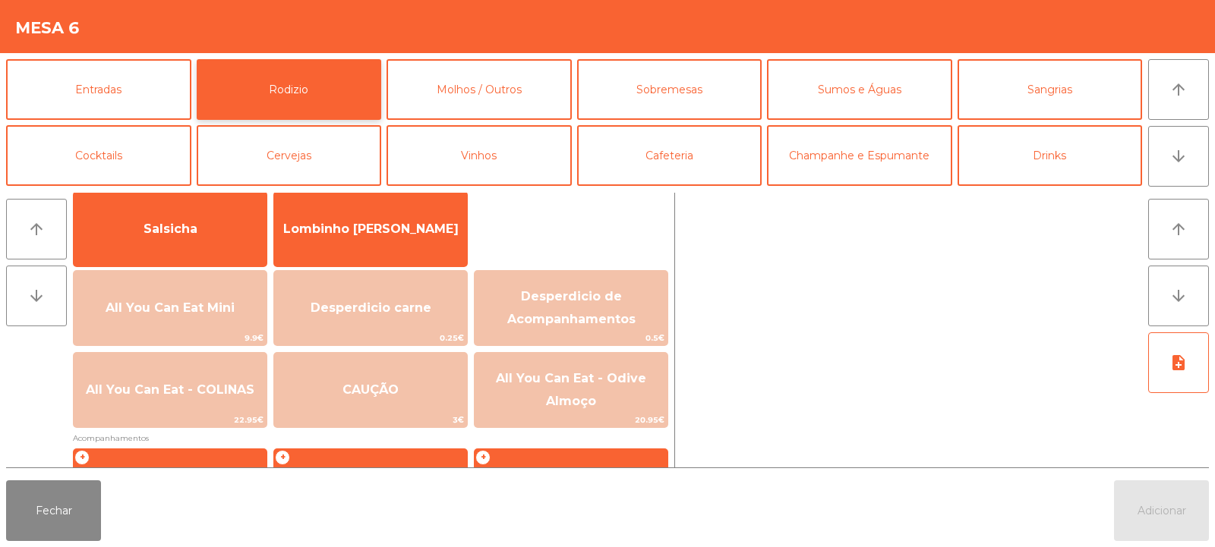
scroll to position [111, 0]
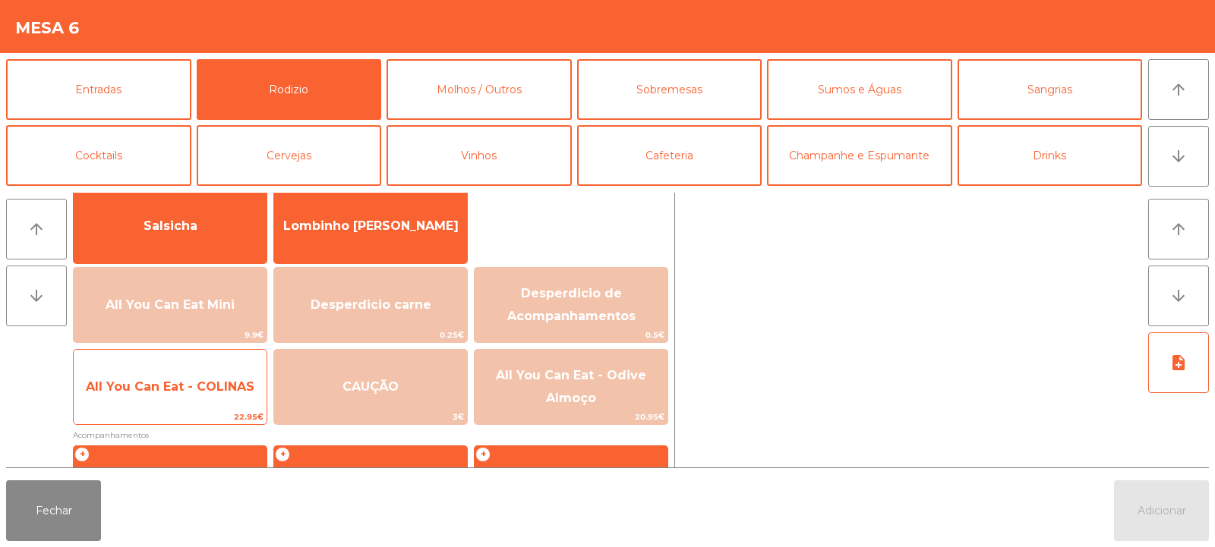
click at [181, 389] on span "All You Can Eat - COLINAS" at bounding box center [170, 387] width 169 height 14
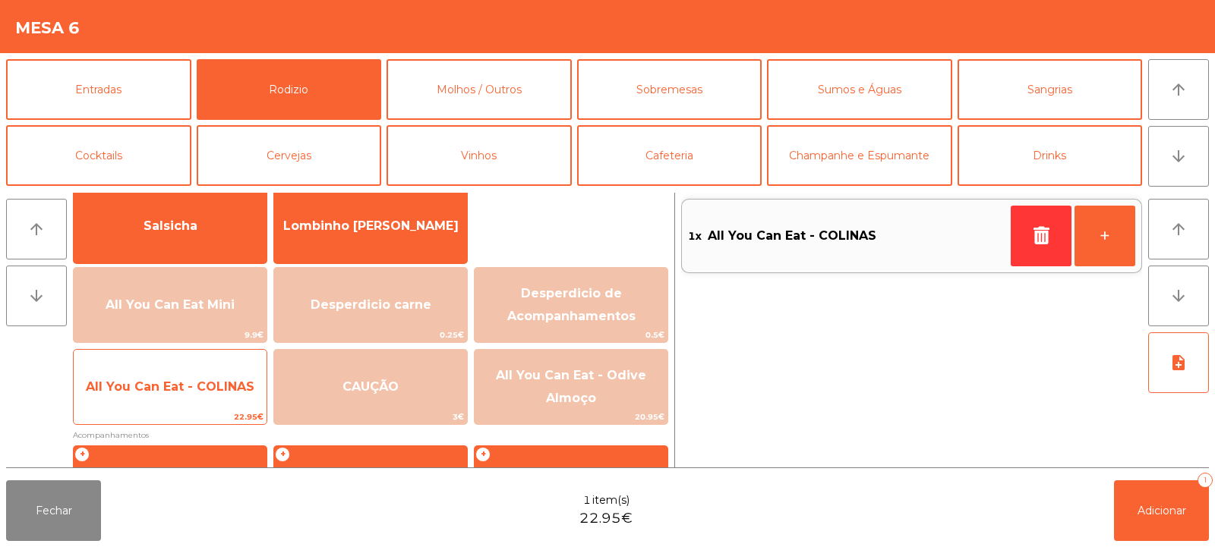
click at [188, 389] on span "All You Can Eat - COLINAS" at bounding box center [170, 387] width 169 height 14
click at [206, 380] on span "All You Can Eat - COLINAS" at bounding box center [170, 387] width 169 height 14
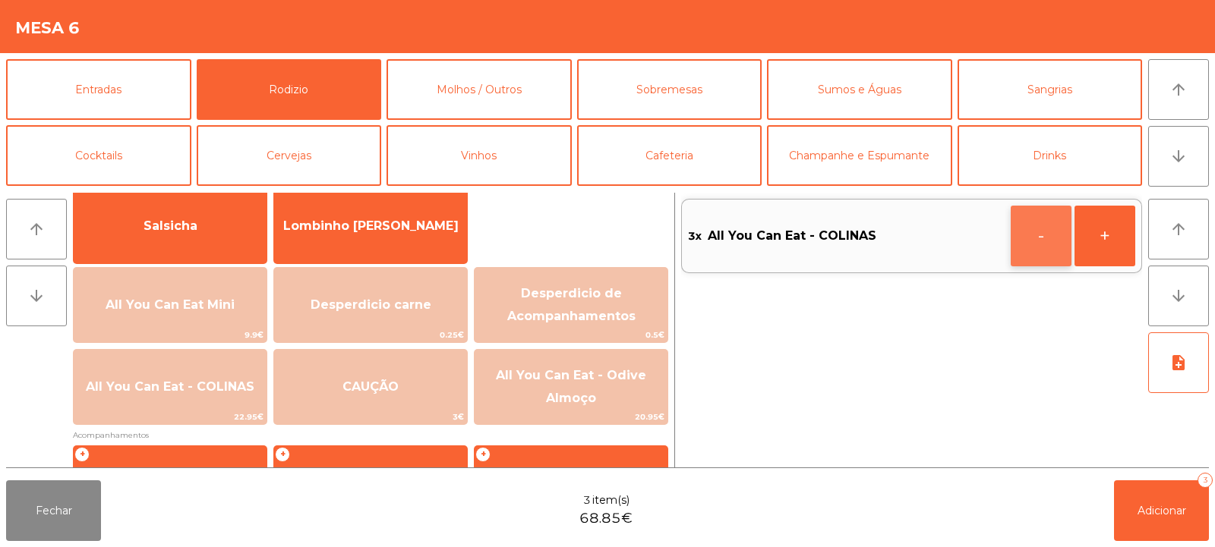
click at [1035, 242] on button "-" at bounding box center [1040, 236] width 61 height 61
click at [1153, 506] on span "Adicionar" at bounding box center [1161, 511] width 49 height 14
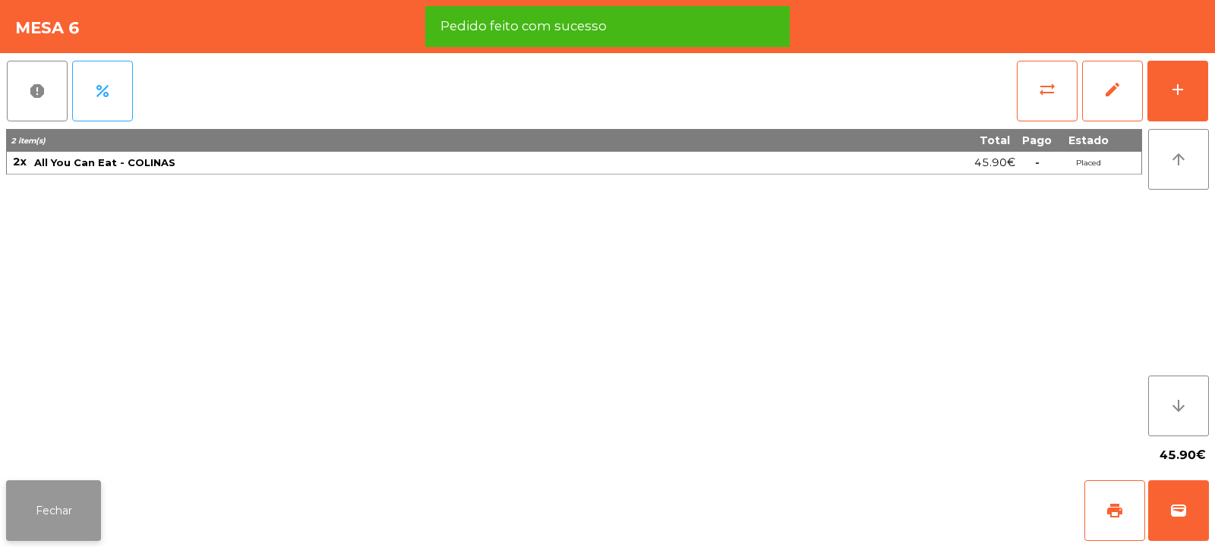
click at [64, 518] on button "Fechar" at bounding box center [53, 511] width 95 height 61
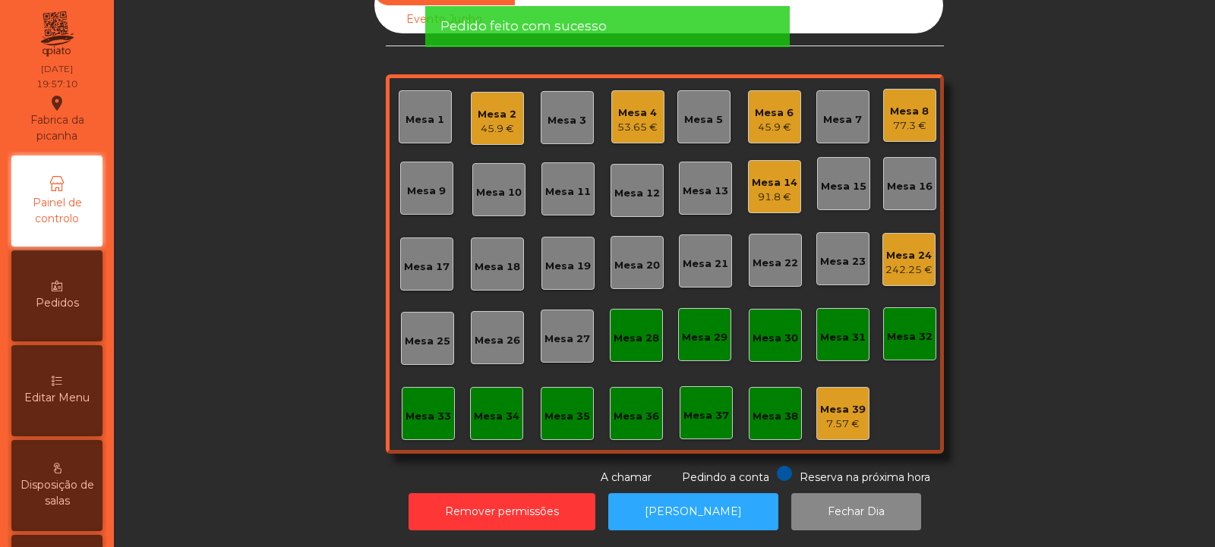
scroll to position [0, 0]
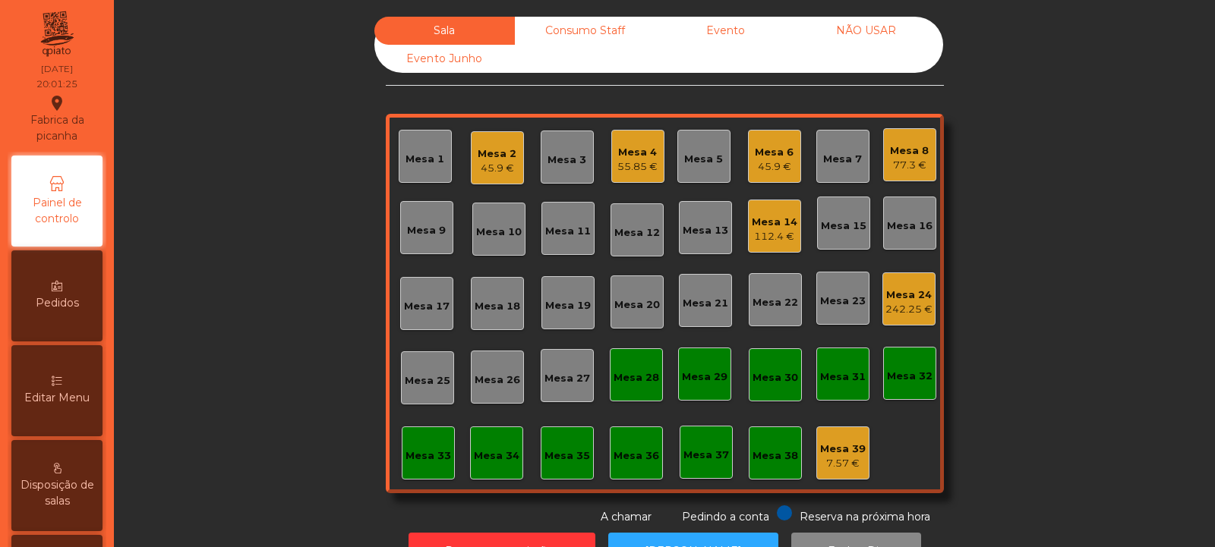
click at [415, 430] on div "Mesa 33" at bounding box center [428, 453] width 53 height 53
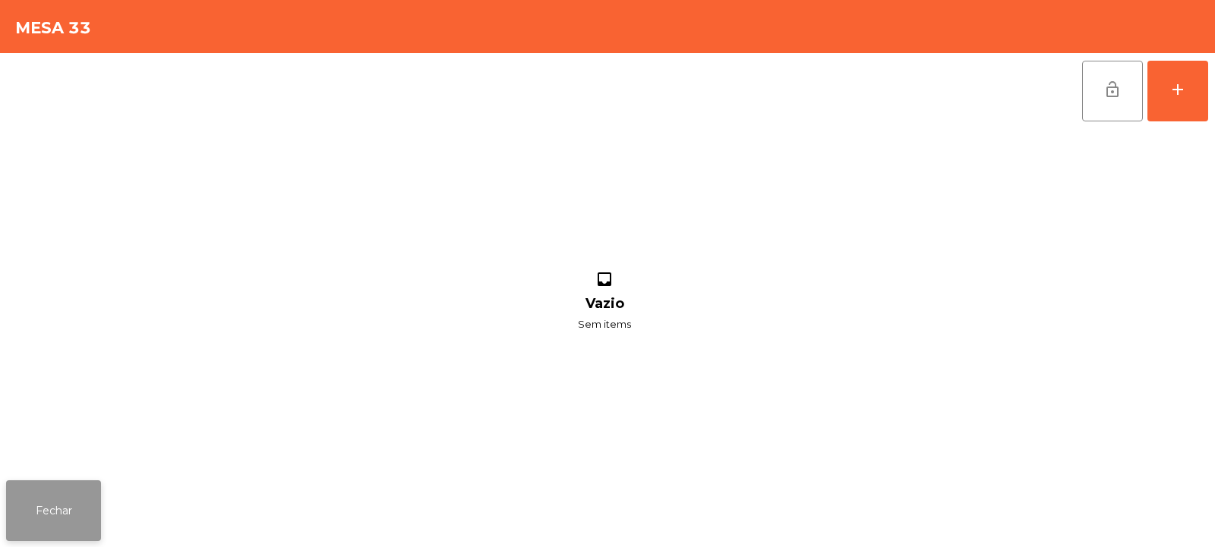
click at [59, 496] on button "Fechar" at bounding box center [53, 511] width 95 height 61
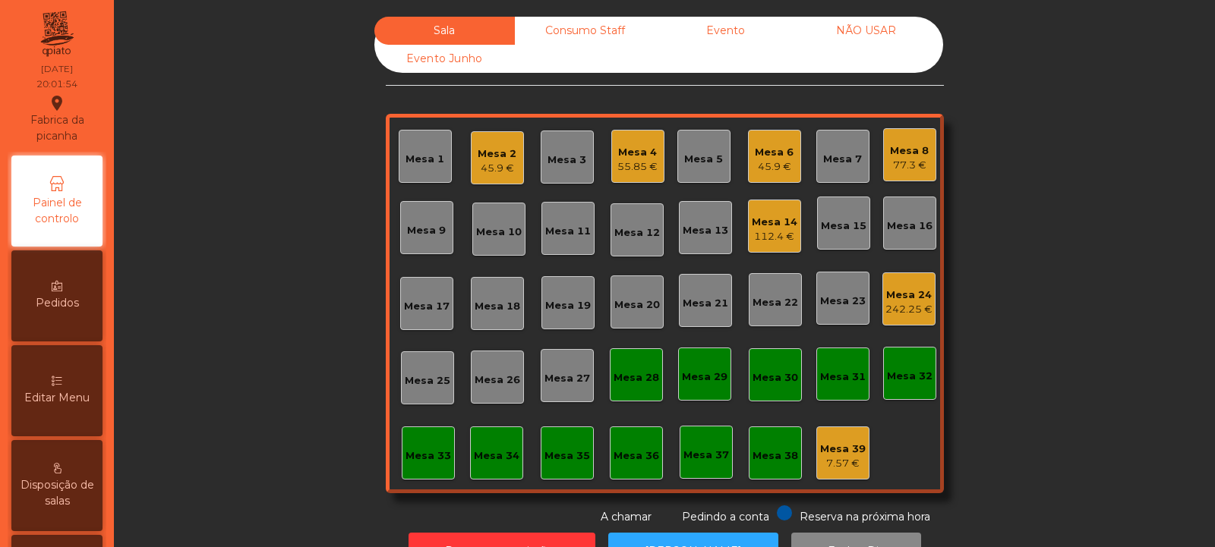
click at [849, 229] on div "Mesa 15" at bounding box center [844, 226] width 46 height 15
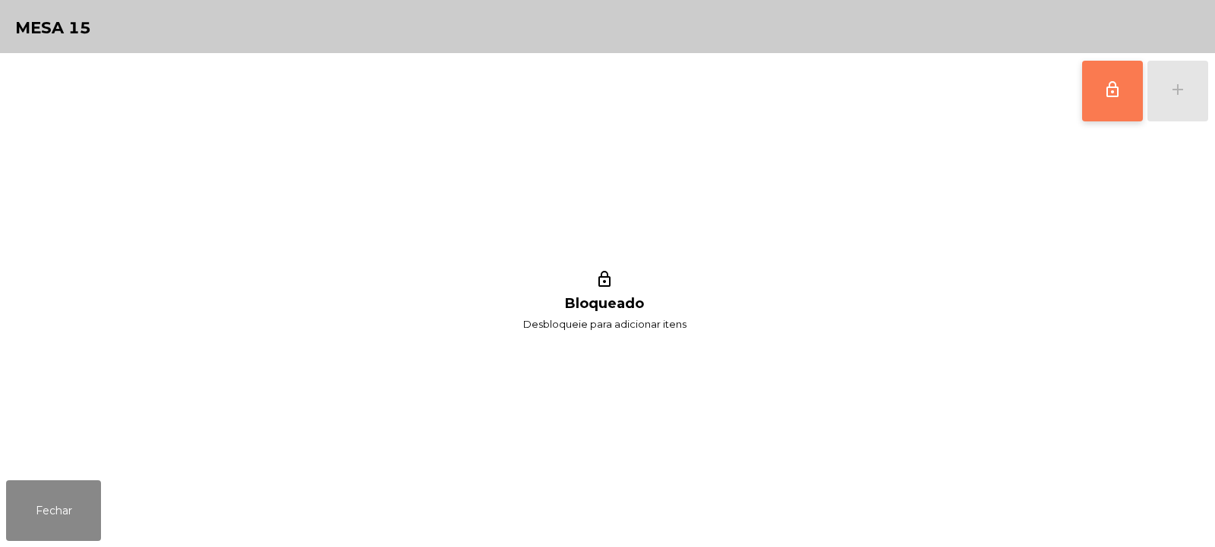
click at [1110, 82] on span "lock_outline" at bounding box center [1112, 89] width 18 height 18
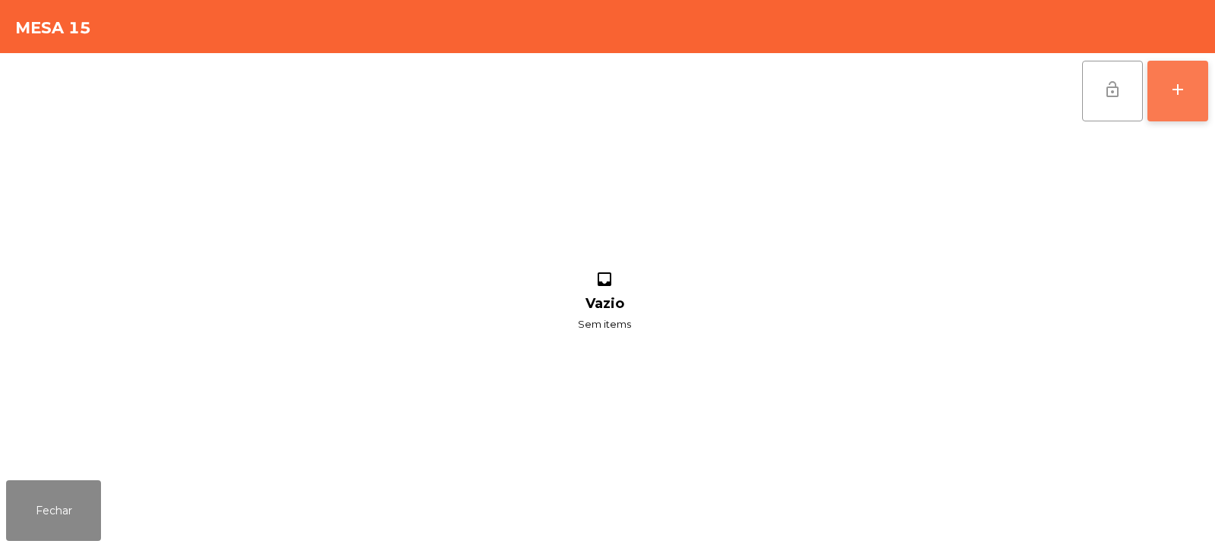
click at [1177, 92] on div "add" at bounding box center [1177, 89] width 18 height 18
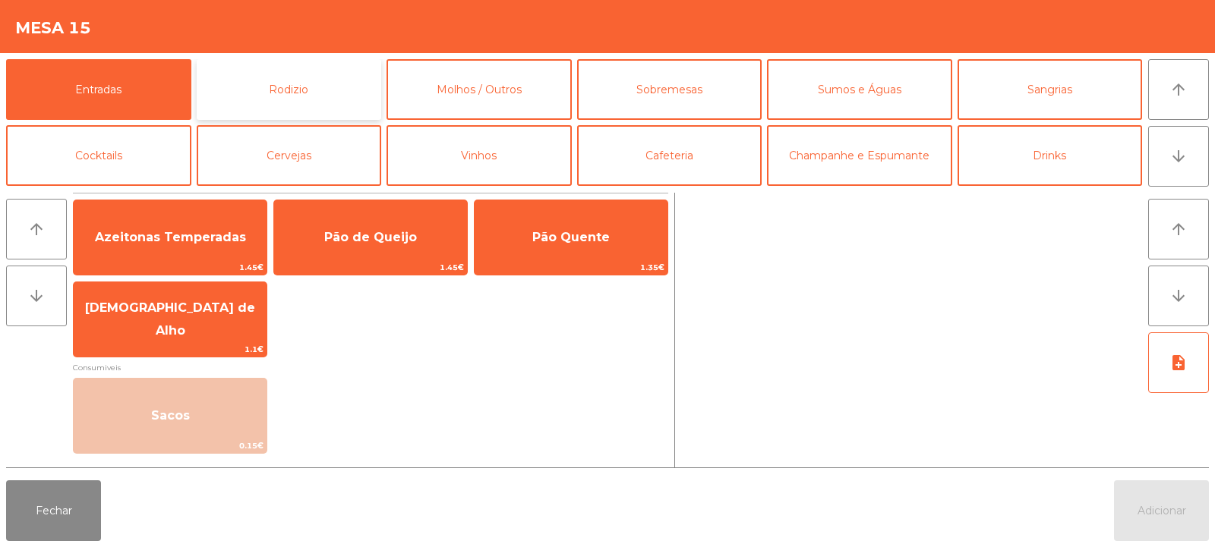
click at [288, 71] on button "Rodizio" at bounding box center [289, 89] width 185 height 61
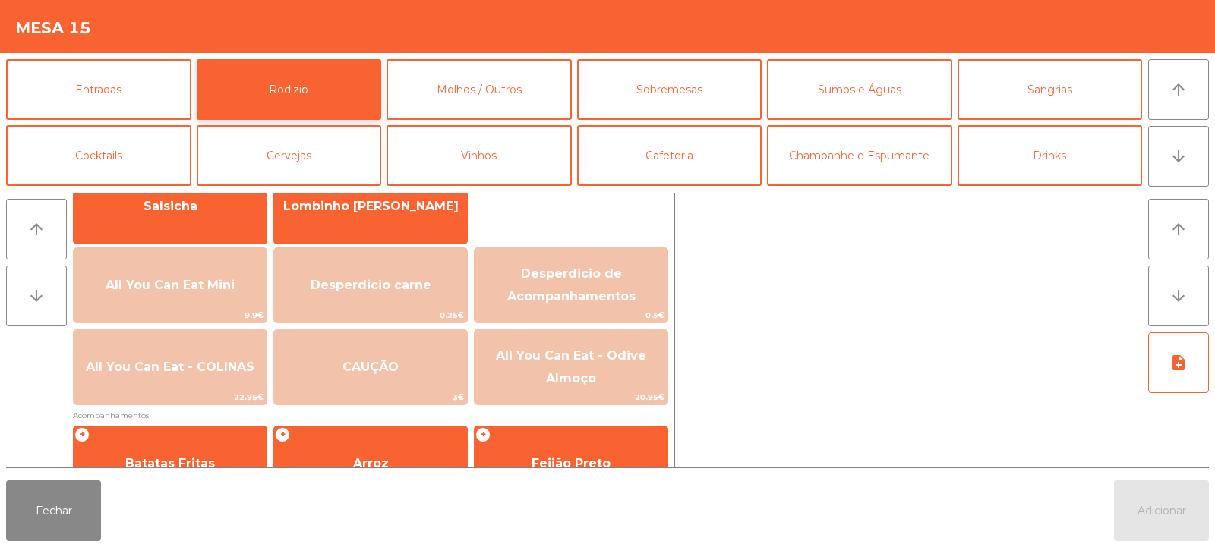
scroll to position [131, 0]
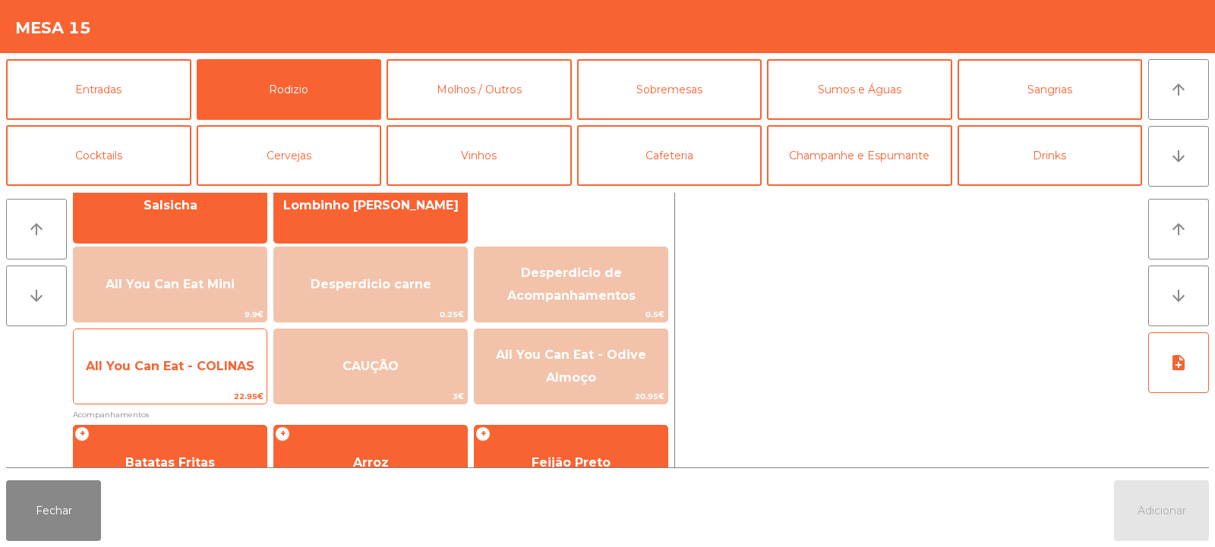
click at [177, 359] on span "All You Can Eat - COLINAS" at bounding box center [170, 366] width 169 height 14
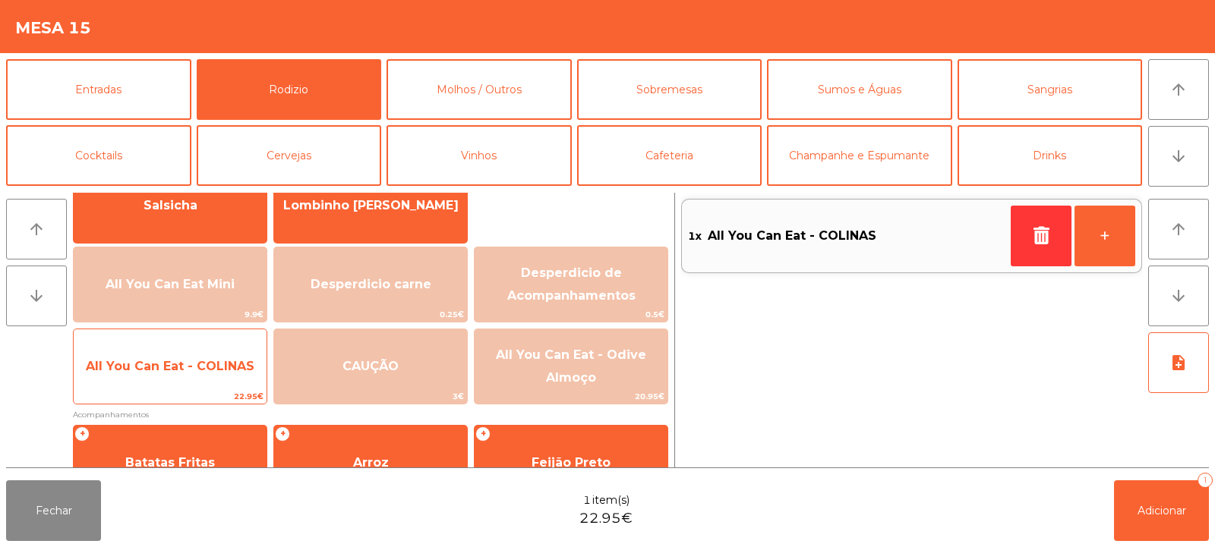
click at [171, 343] on div "All You Can Eat - COLINAS 22.95€" at bounding box center [170, 367] width 194 height 76
click at [159, 367] on span "All You Can Eat - COLINAS" at bounding box center [170, 366] width 169 height 14
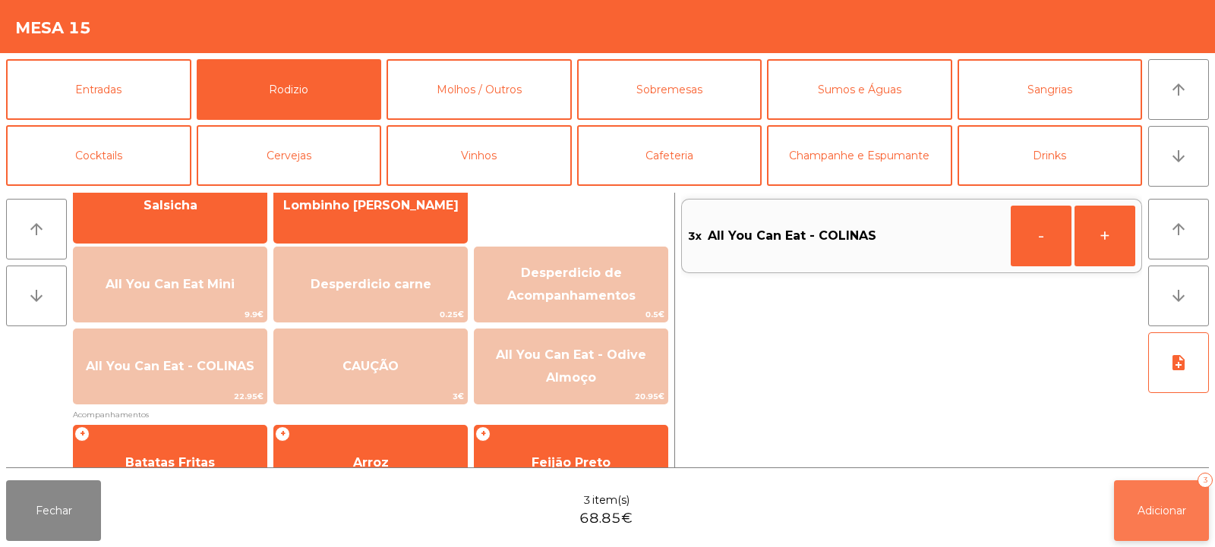
click at [1161, 490] on button "Adicionar 3" at bounding box center [1161, 511] width 95 height 61
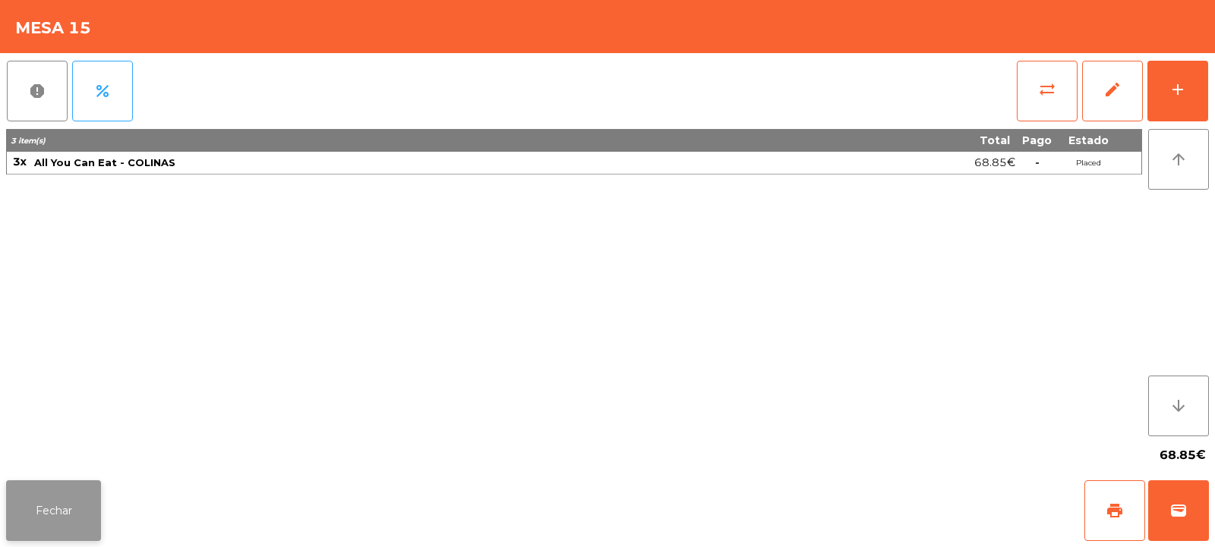
click at [61, 530] on button "Fechar" at bounding box center [53, 511] width 95 height 61
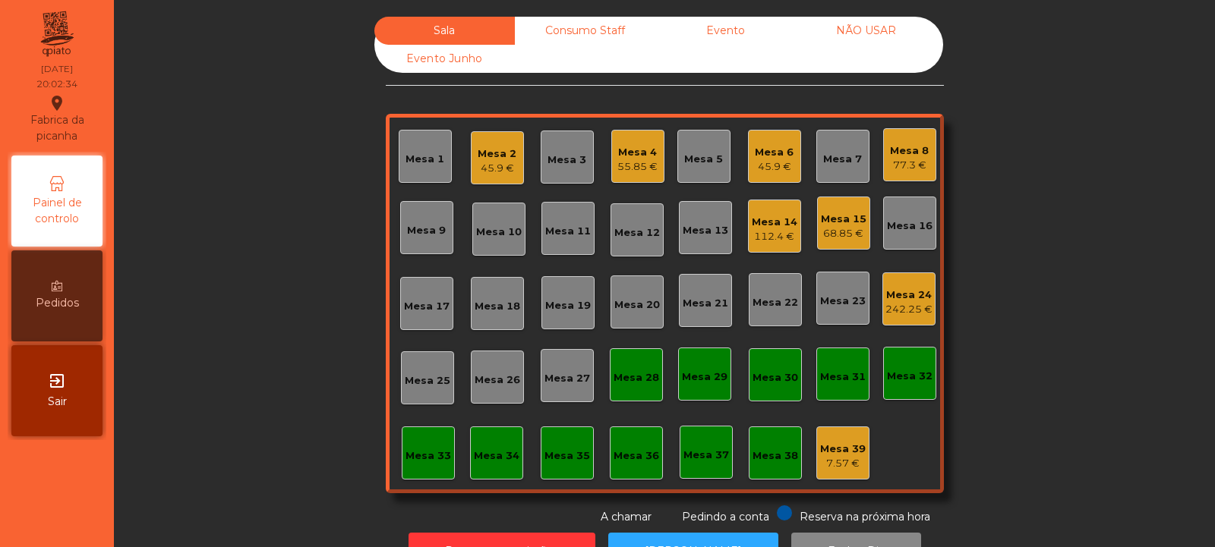
click at [422, 303] on div "Mesa 17" at bounding box center [427, 306] width 46 height 15
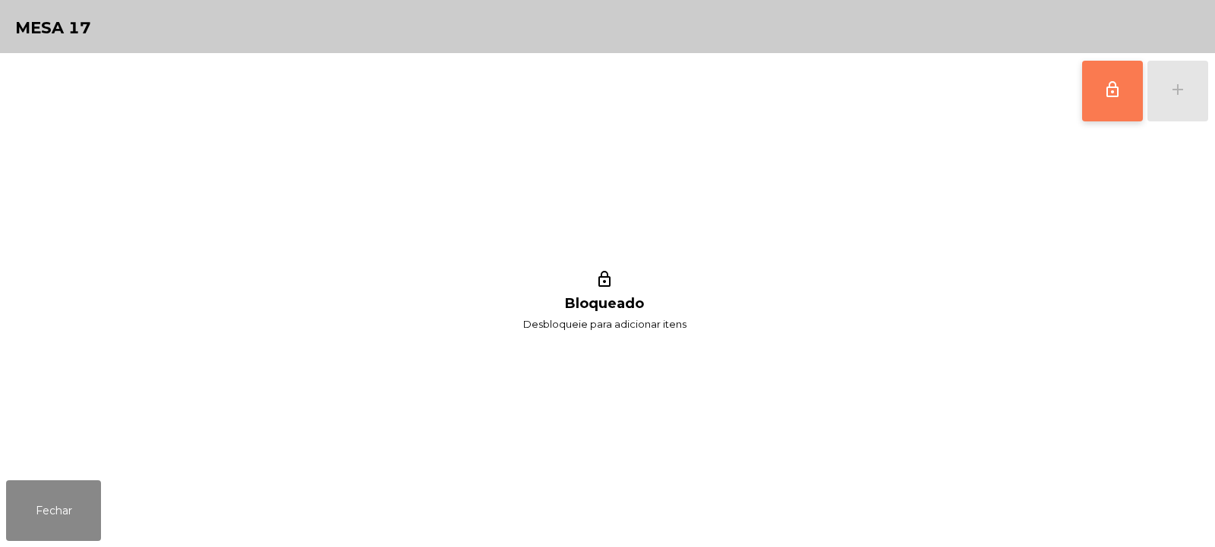
click at [1118, 97] on span "lock_outline" at bounding box center [1112, 89] width 18 height 18
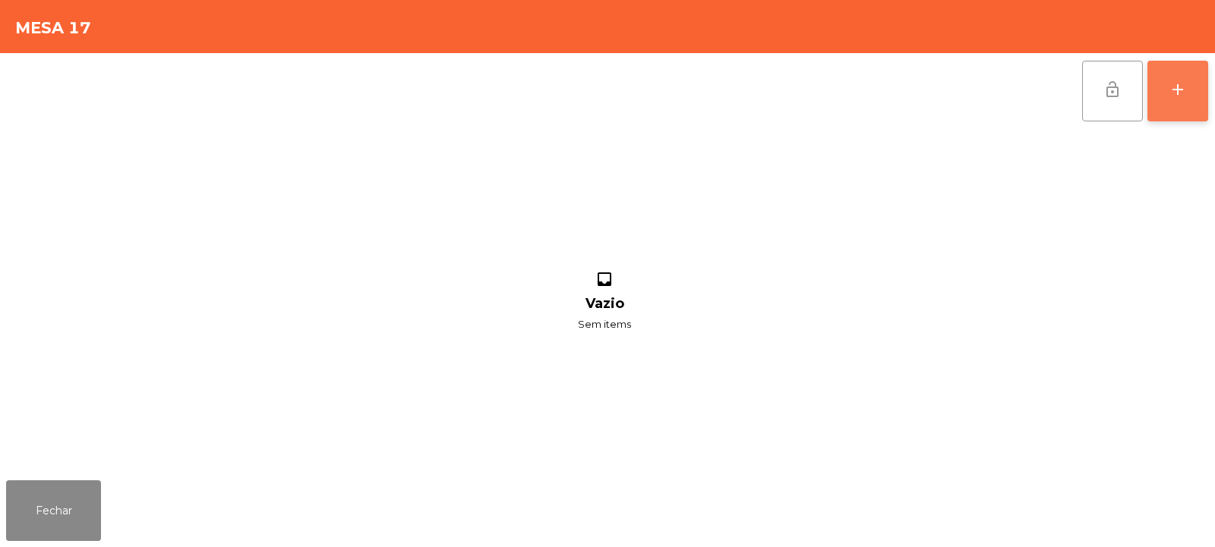
click at [1182, 97] on div "add" at bounding box center [1177, 89] width 18 height 18
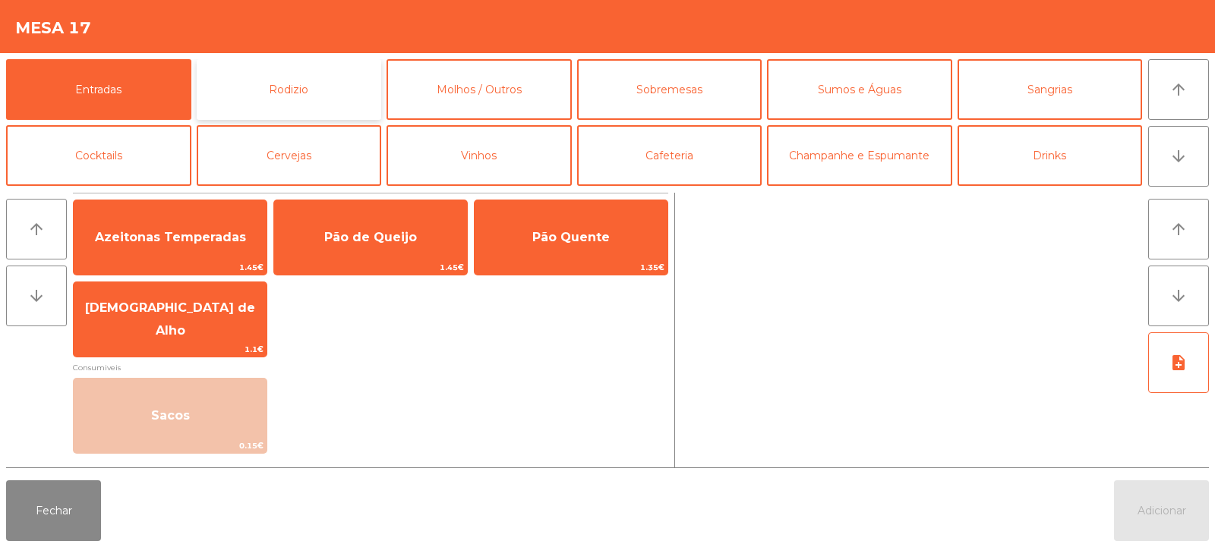
click at [307, 87] on button "Rodizio" at bounding box center [289, 89] width 185 height 61
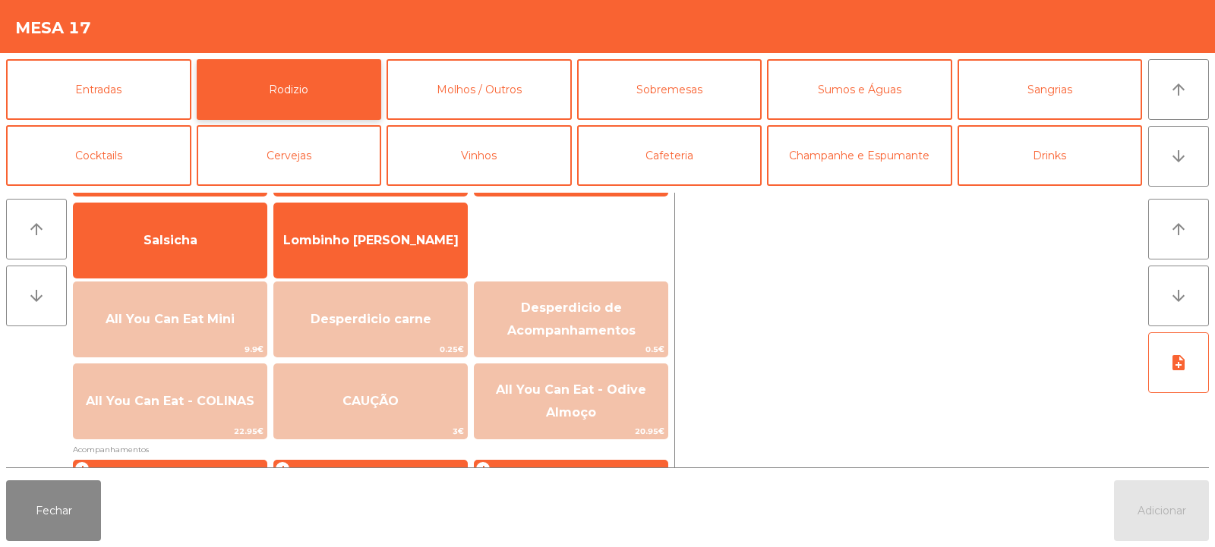
scroll to position [115, 0]
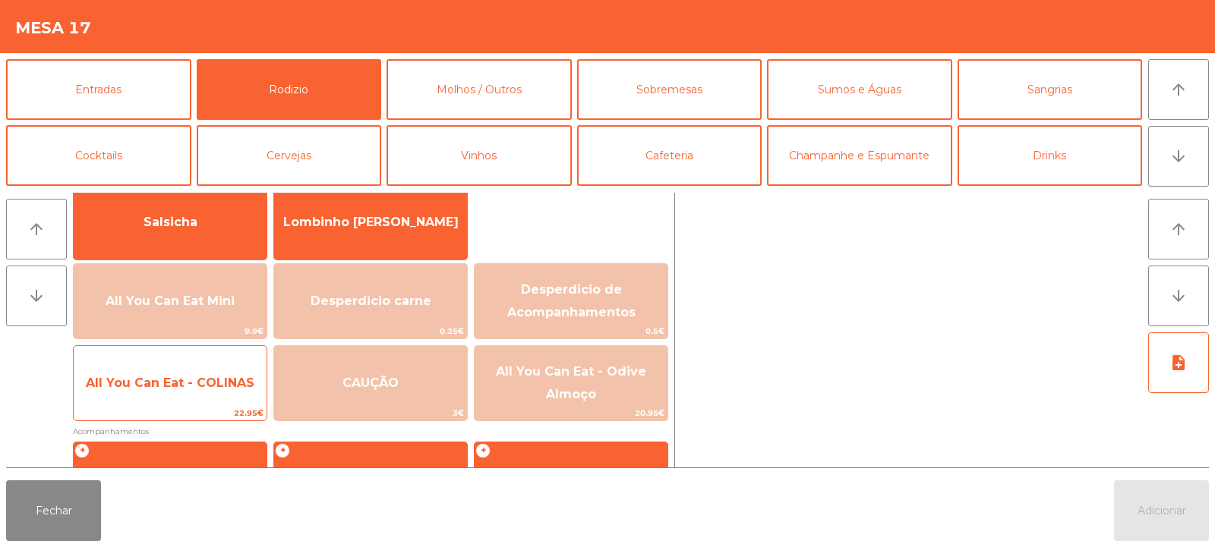
click at [199, 390] on span "All You Can Eat - COLINAS" at bounding box center [170, 383] width 193 height 41
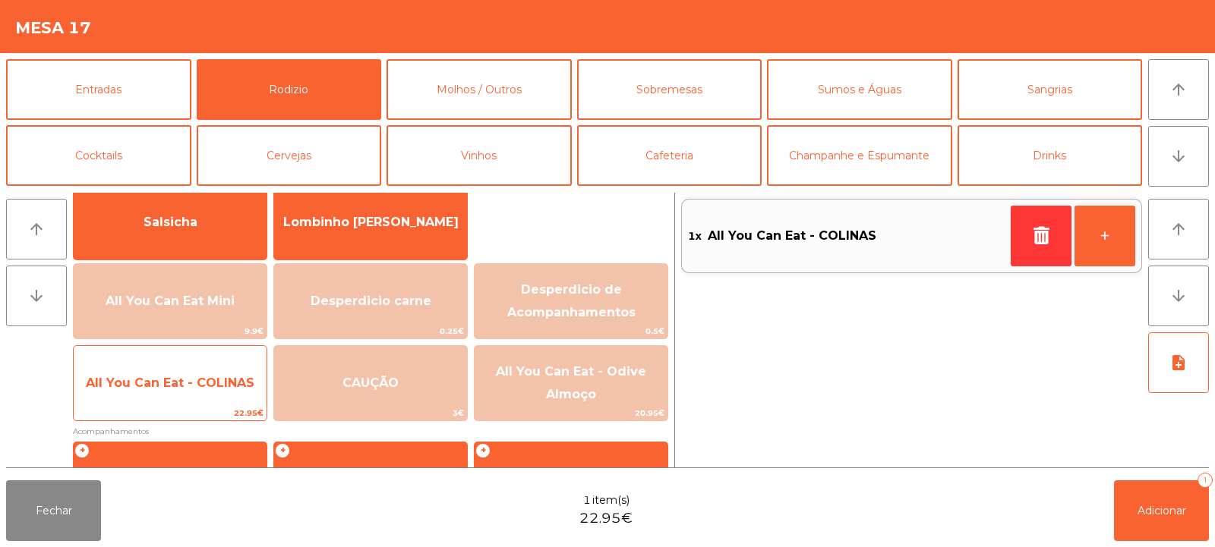
click at [197, 389] on span "All You Can Eat - COLINAS" at bounding box center [170, 383] width 169 height 14
click at [197, 388] on span "All You Can Eat - COLINAS" at bounding box center [170, 383] width 169 height 14
click at [175, 385] on span "All You Can Eat - COLINAS" at bounding box center [170, 383] width 169 height 14
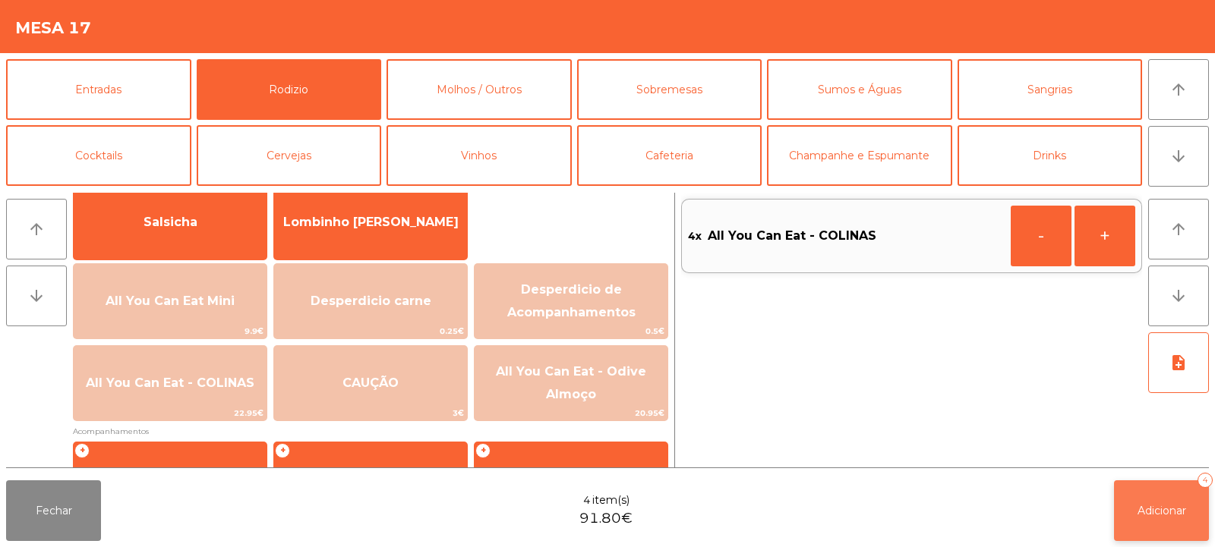
click at [1142, 487] on button "Adicionar 4" at bounding box center [1161, 511] width 95 height 61
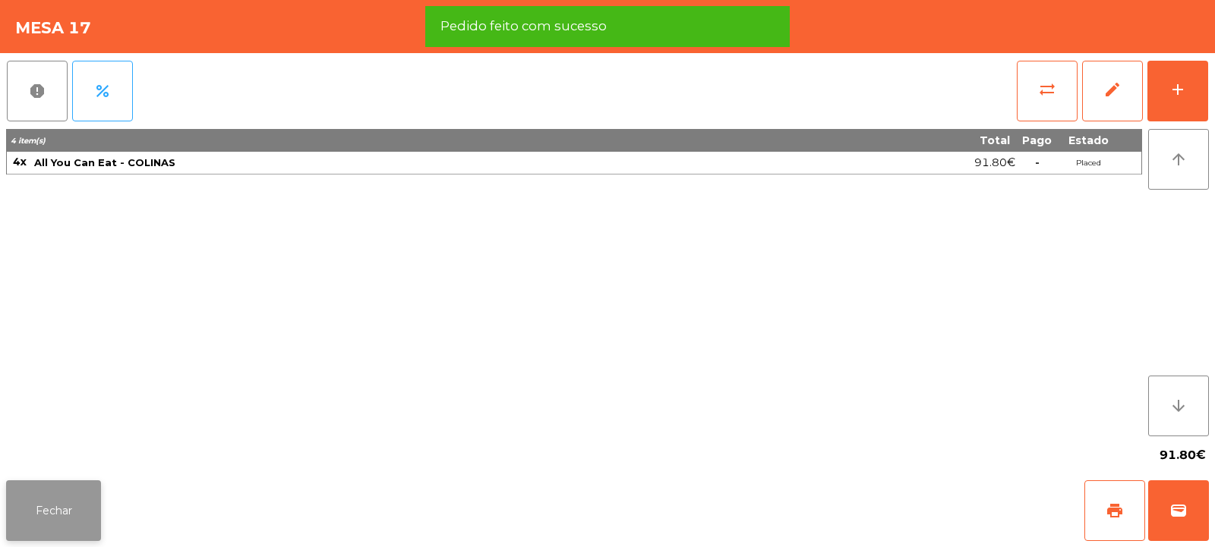
click at [30, 512] on button "Fechar" at bounding box center [53, 511] width 95 height 61
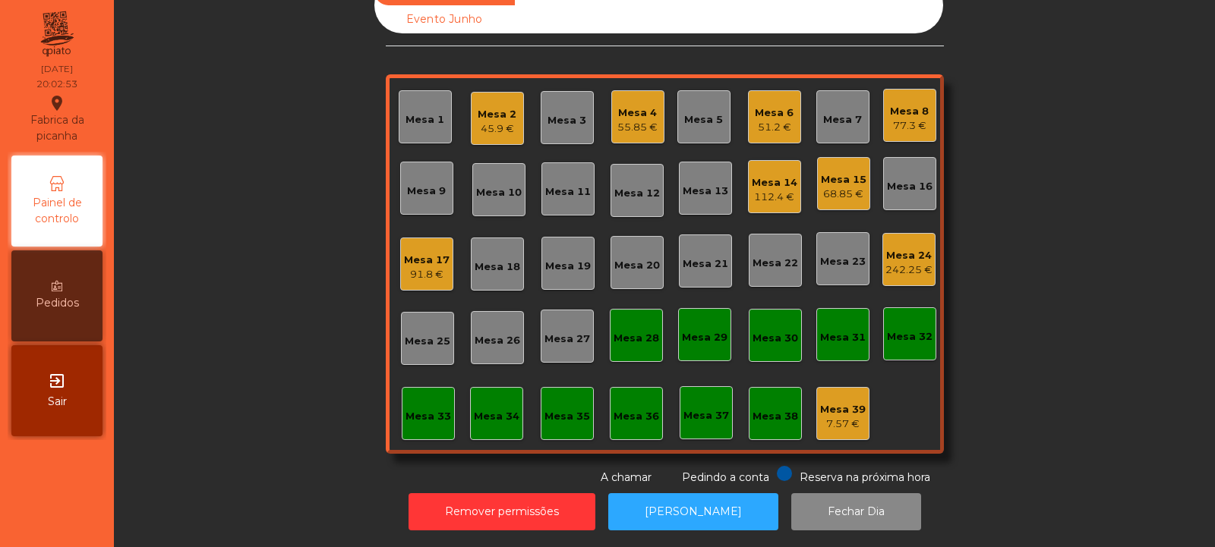
scroll to position [0, 0]
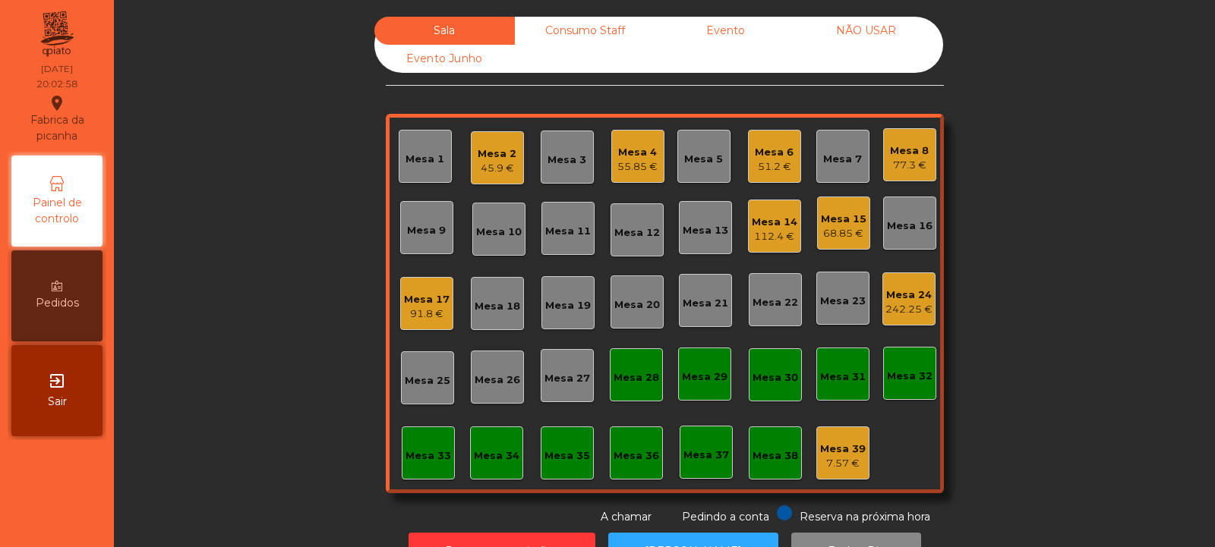
click at [429, 293] on div "Mesa 17" at bounding box center [427, 299] width 46 height 15
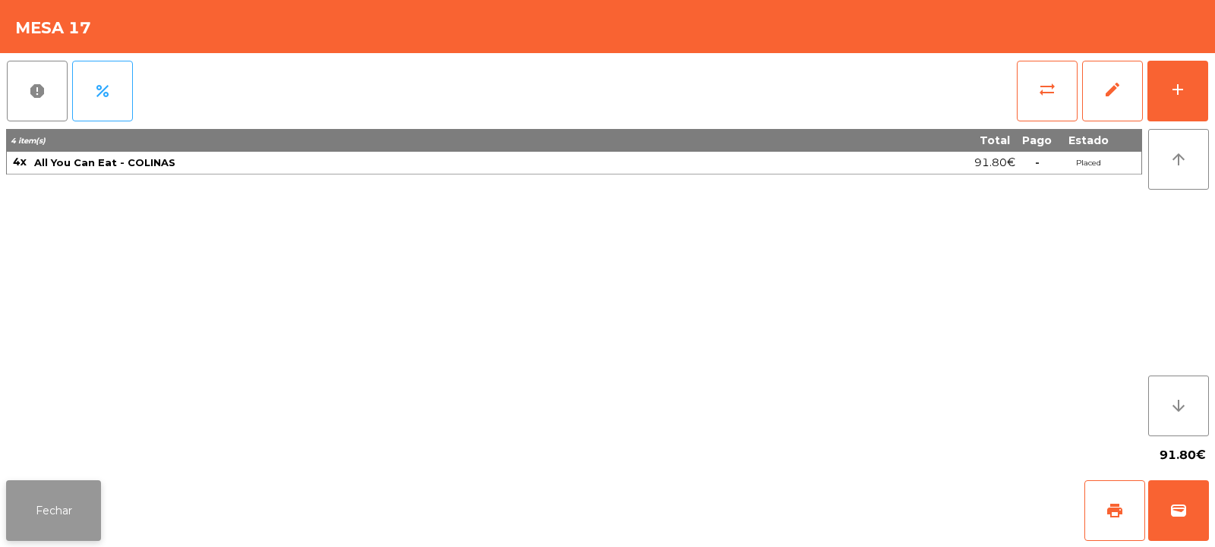
click at [45, 536] on button "Fechar" at bounding box center [53, 511] width 95 height 61
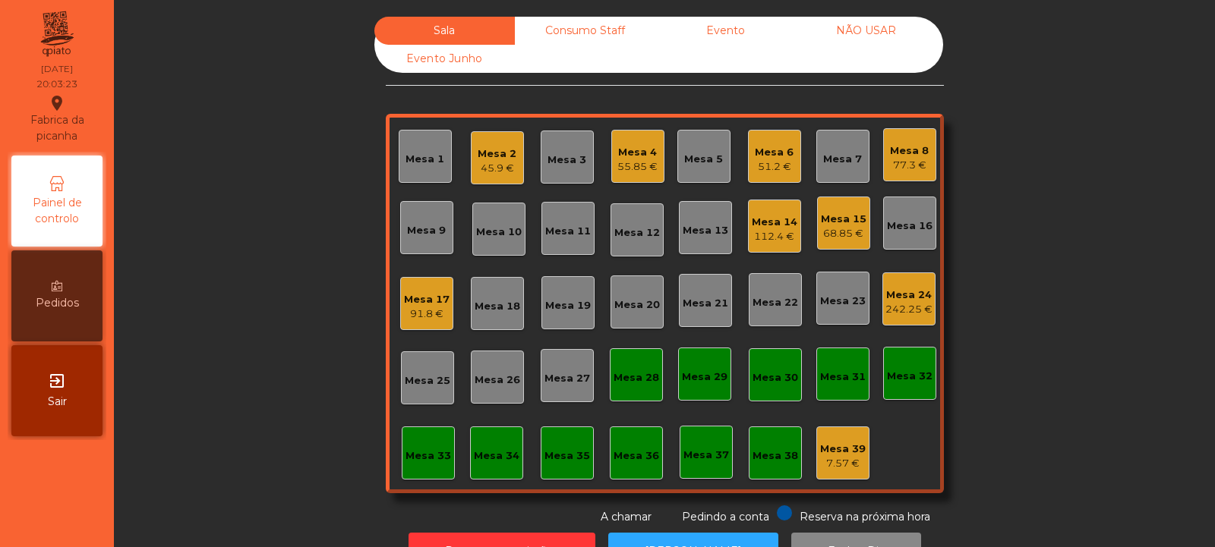
click at [924, 356] on div "Mesa 32" at bounding box center [909, 373] width 53 height 53
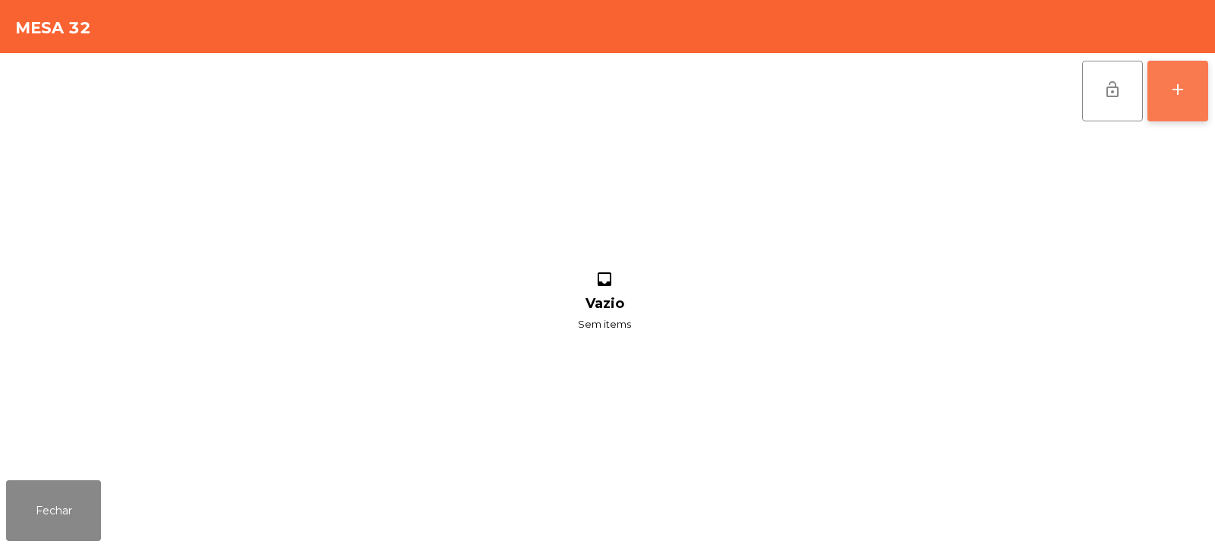
click at [1176, 99] on button "add" at bounding box center [1177, 91] width 61 height 61
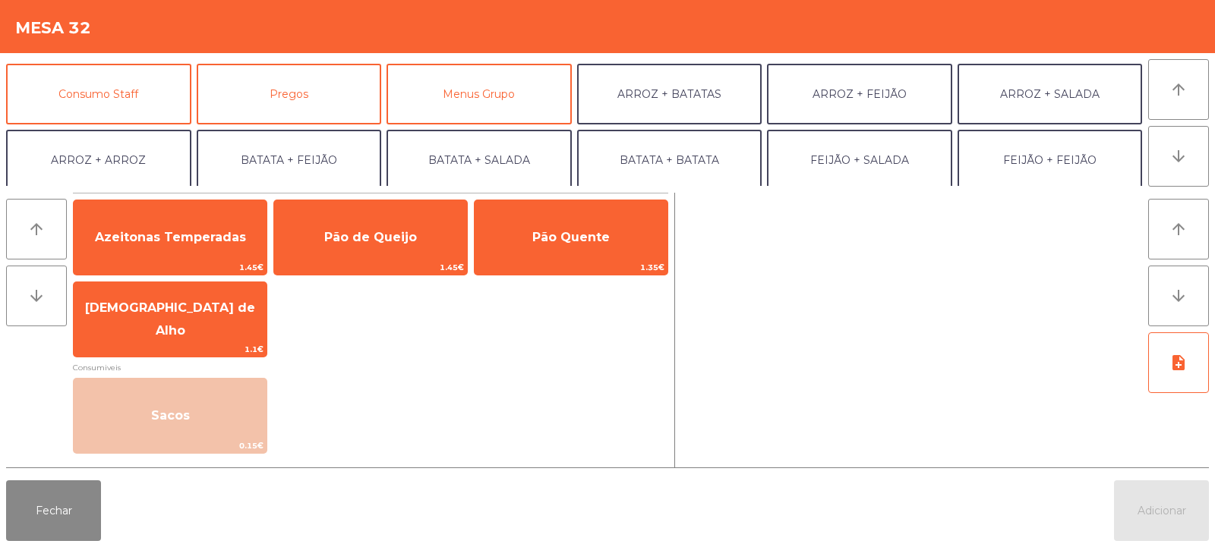
scroll to position [128, 0]
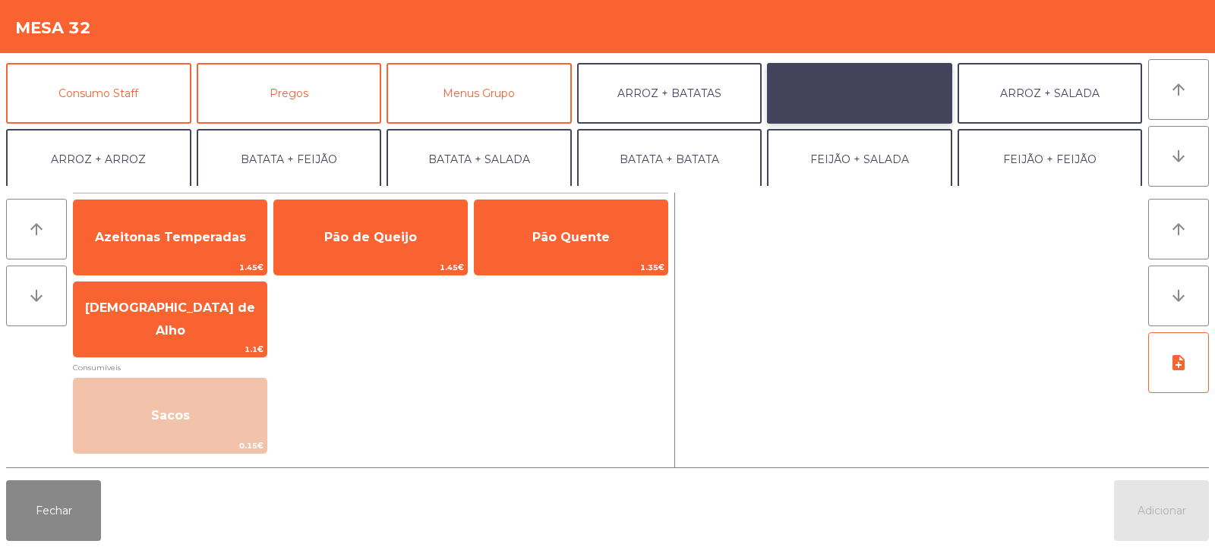
click at [882, 98] on button "ARROZ + FEIJÃO" at bounding box center [859, 93] width 185 height 61
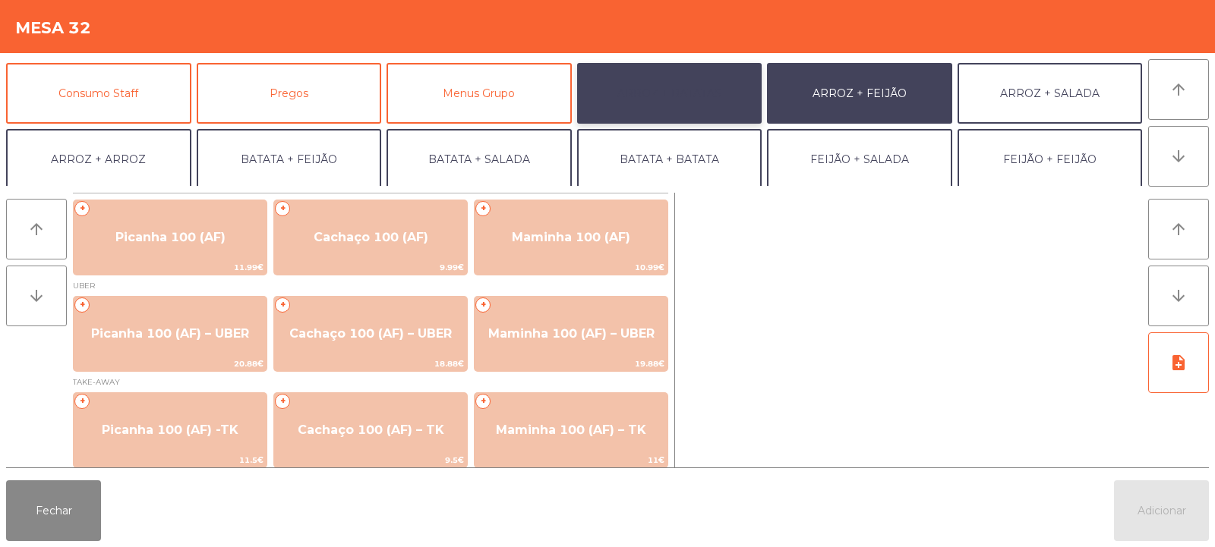
click at [730, 96] on button "ARROZ + BATATAS" at bounding box center [669, 93] width 185 height 61
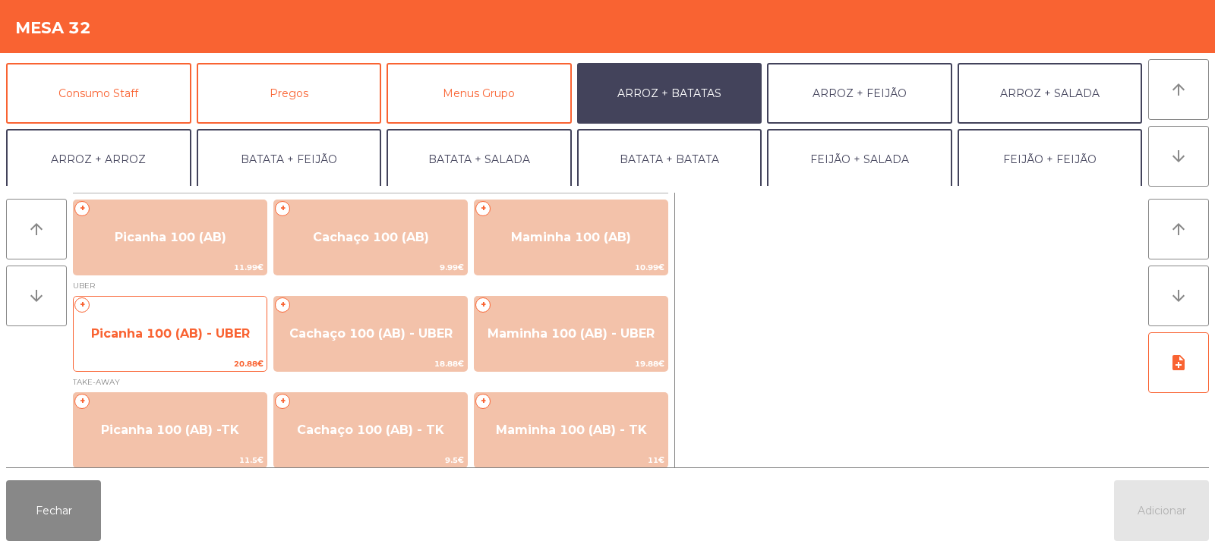
click at [152, 320] on span "Picanha 100 (AB) - UBER" at bounding box center [170, 334] width 193 height 41
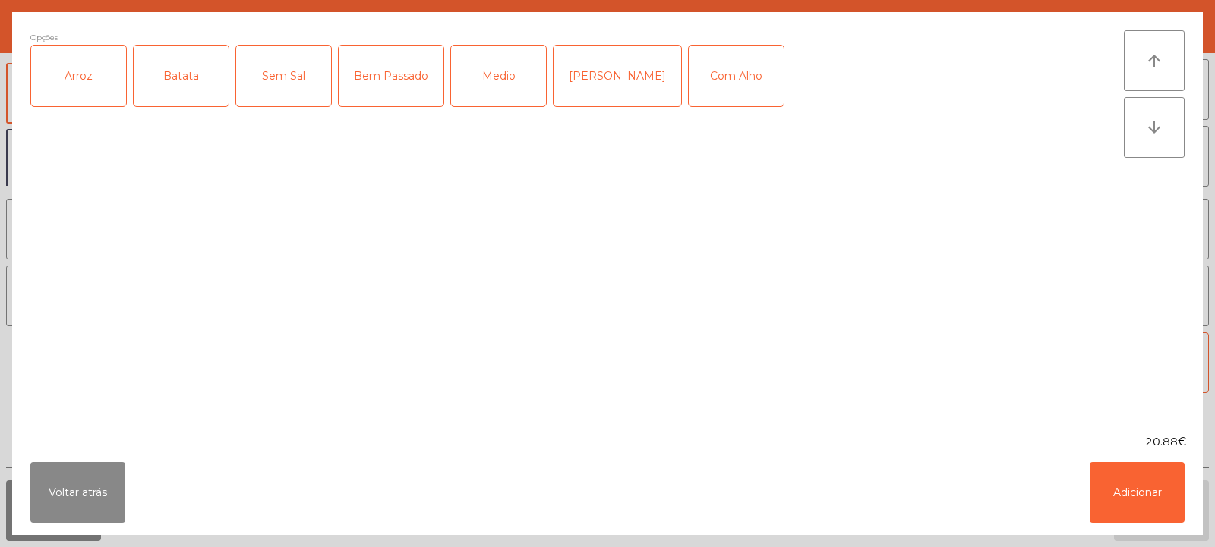
click at [84, 77] on div "Arroz" at bounding box center [78, 76] width 95 height 61
click at [167, 77] on div "Batata" at bounding box center [181, 76] width 95 height 61
click at [544, 60] on div "Medio" at bounding box center [498, 76] width 95 height 61
click at [702, 71] on div "Com Alho" at bounding box center [736, 76] width 95 height 61
click at [1132, 486] on button "Adicionar" at bounding box center [1136, 492] width 95 height 61
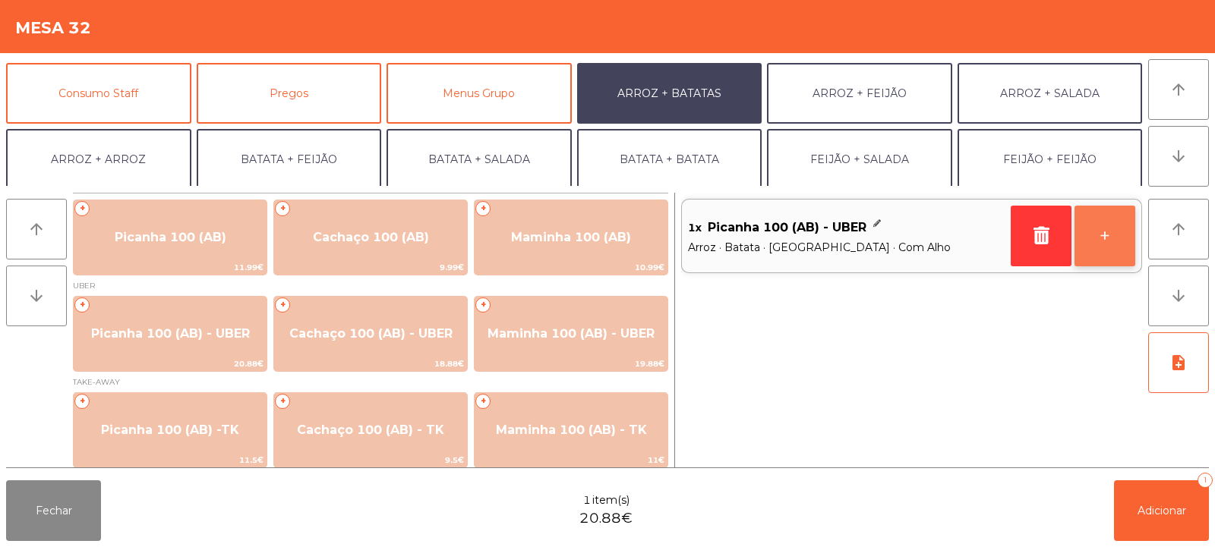
click at [1107, 226] on button "+" at bounding box center [1104, 236] width 61 height 61
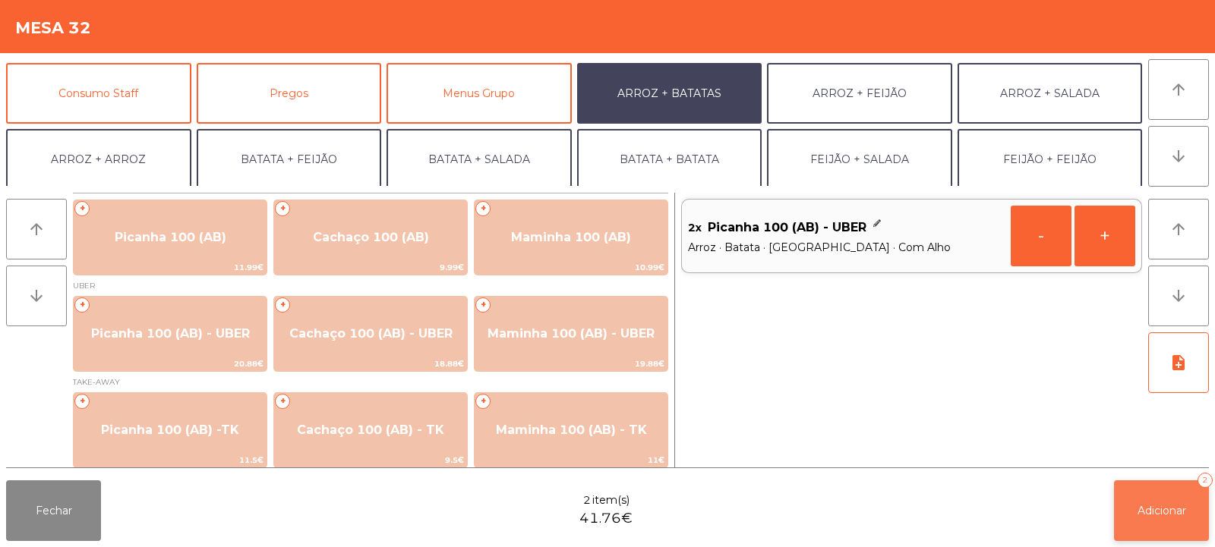
click at [1175, 494] on button "Adicionar 2" at bounding box center [1161, 511] width 95 height 61
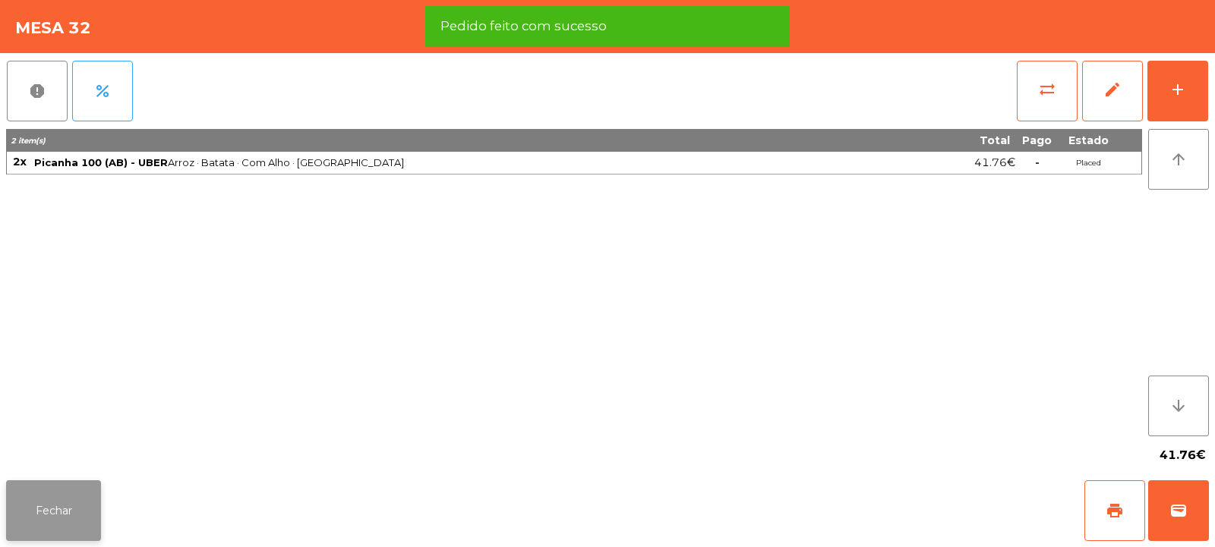
click at [52, 509] on button "Fechar" at bounding box center [53, 511] width 95 height 61
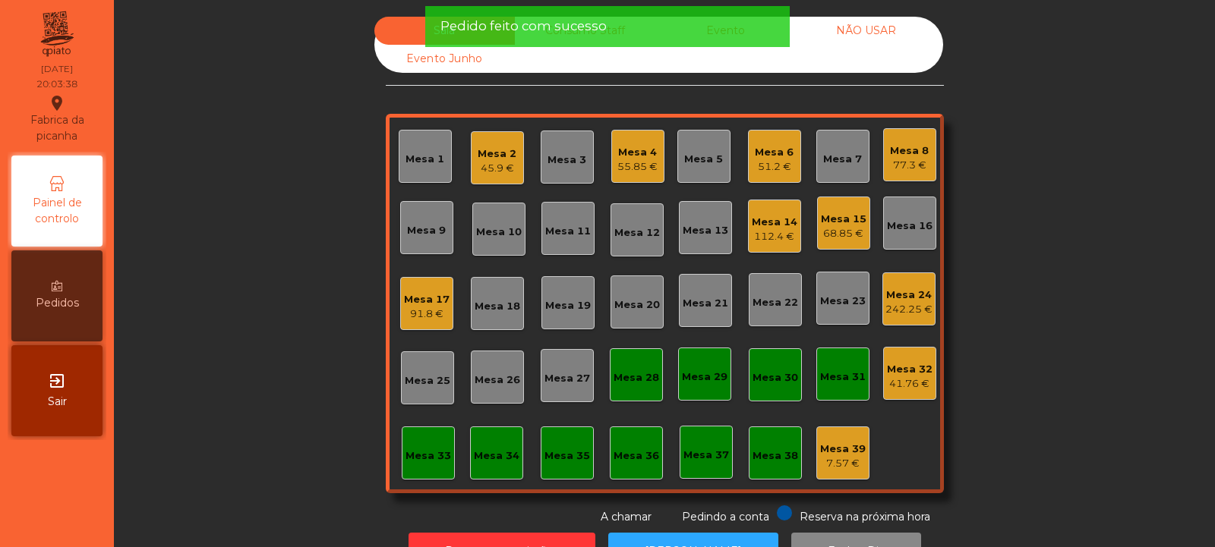
scroll to position [51, 0]
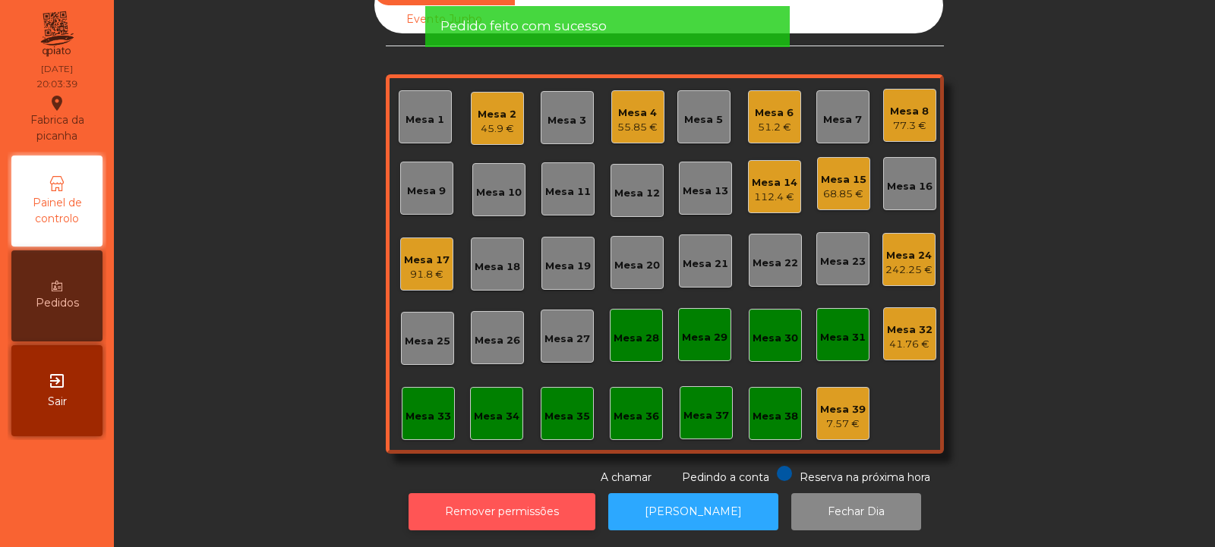
click at [537, 493] on button "Remover permissões" at bounding box center [501, 511] width 187 height 37
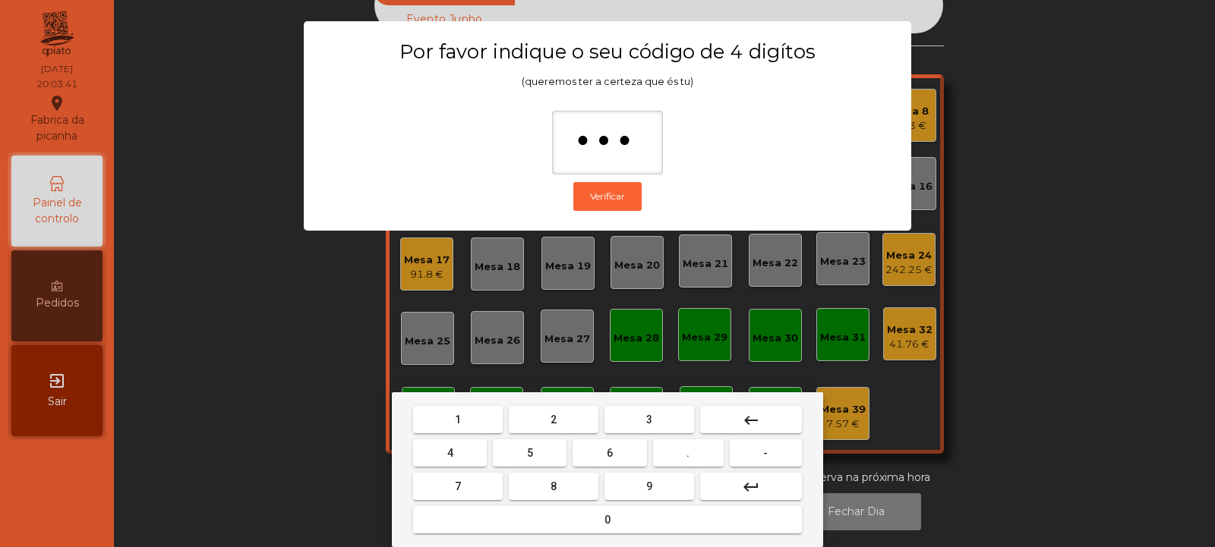
type input "****"
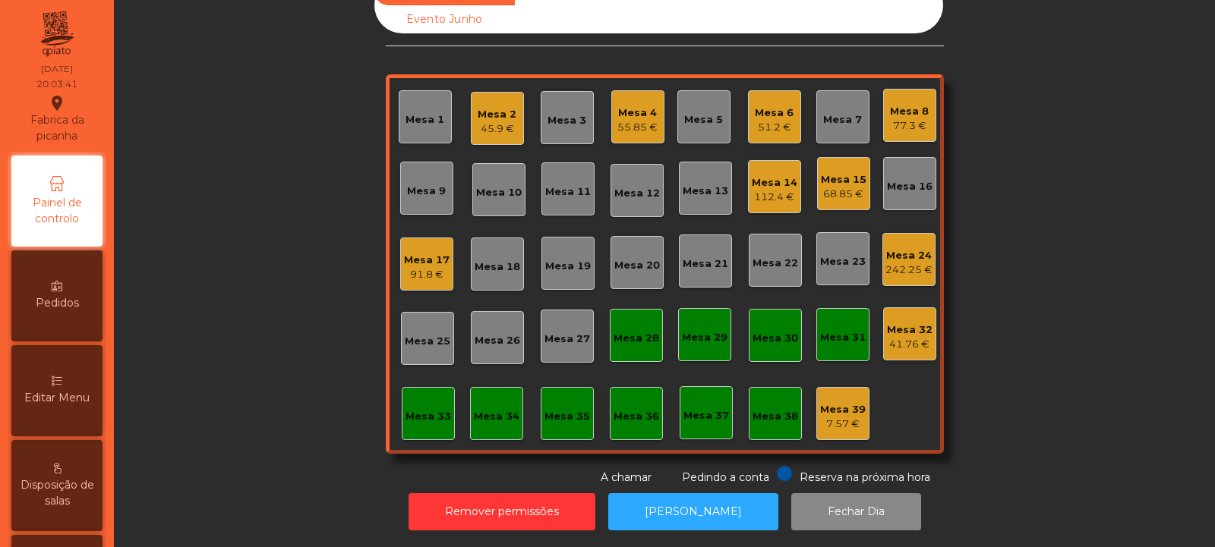
click at [906, 323] on div "Mesa 32" at bounding box center [910, 330] width 46 height 15
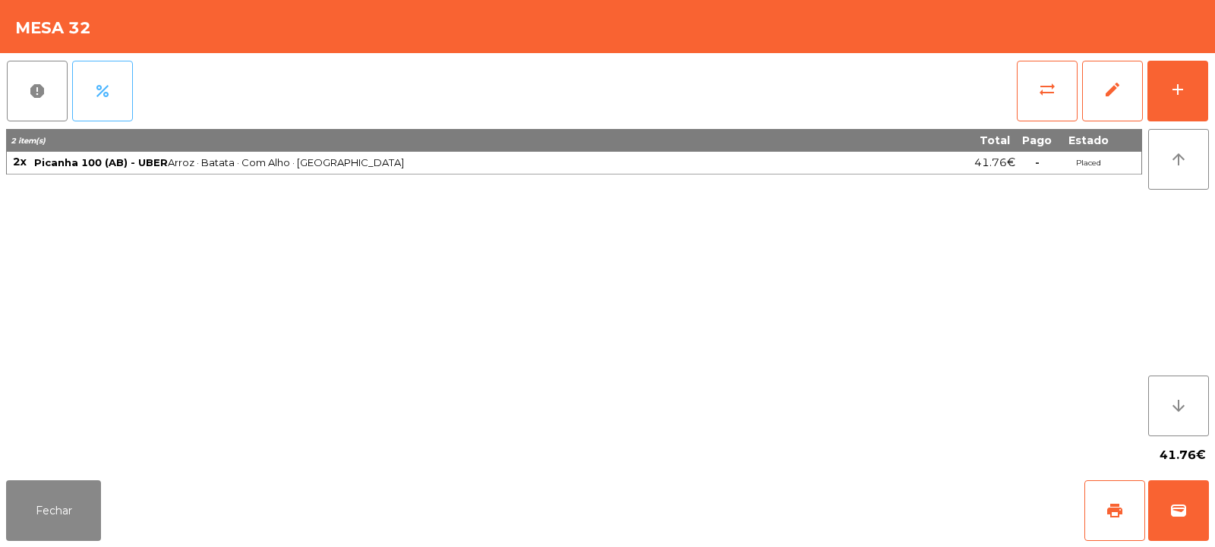
click at [107, 93] on span "percent" at bounding box center [102, 91] width 18 height 18
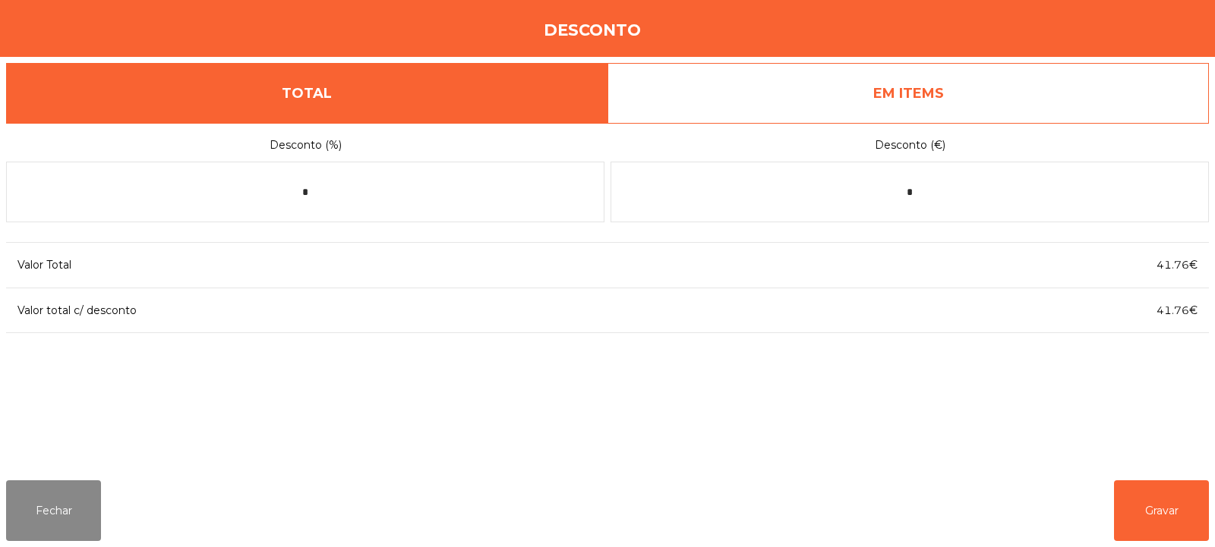
click at [999, 86] on link "EM ITEMS" at bounding box center [907, 93] width 601 height 61
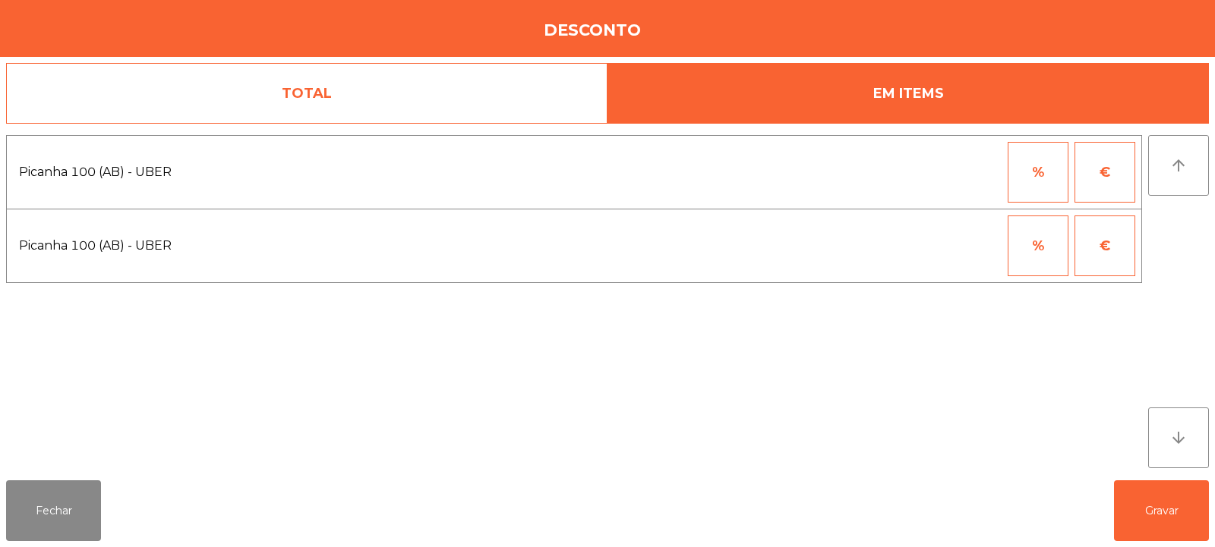
click at [1047, 165] on button "%" at bounding box center [1037, 172] width 61 height 61
click at [982, 165] on input "*" at bounding box center [963, 172] width 76 height 61
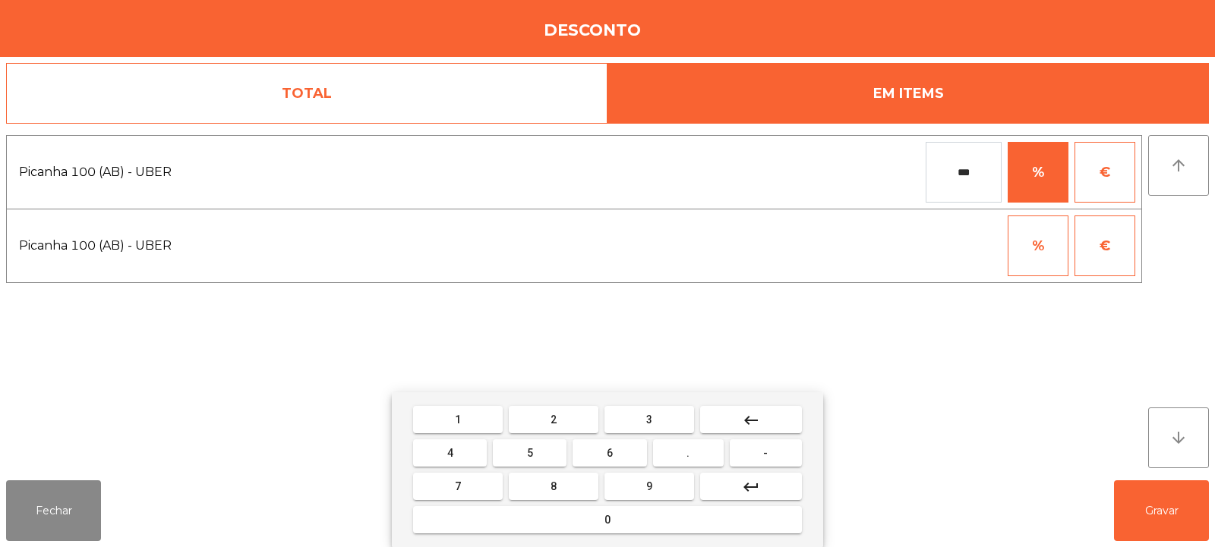
type input "***"
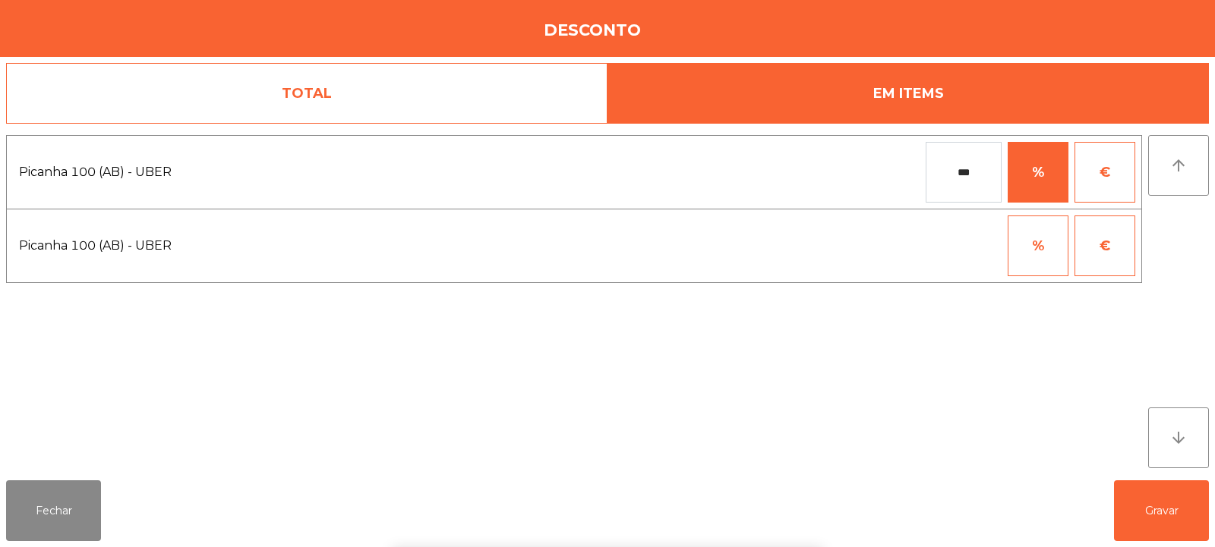
click at [1142, 510] on div "1 2 3 keyboard_backspace 4 5 6 . - 7 8 9 keyboard_return 0" at bounding box center [607, 469] width 1215 height 155
click at [1162, 511] on button "Gravar" at bounding box center [1161, 511] width 95 height 61
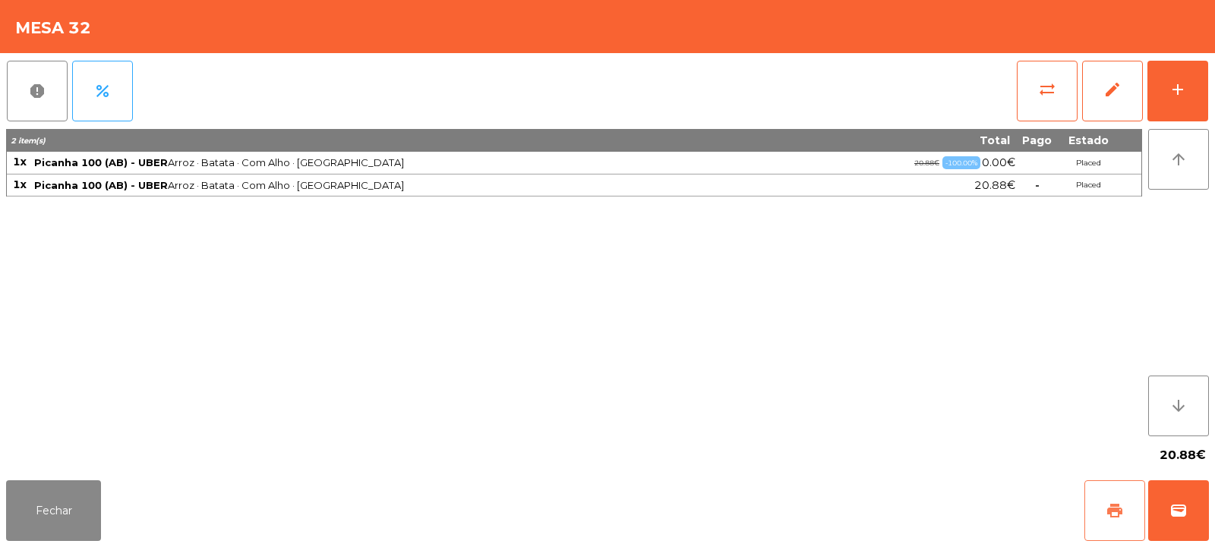
click at [1119, 509] on span "print" at bounding box center [1114, 511] width 18 height 18
click at [1170, 512] on span "wallet" at bounding box center [1178, 511] width 18 height 18
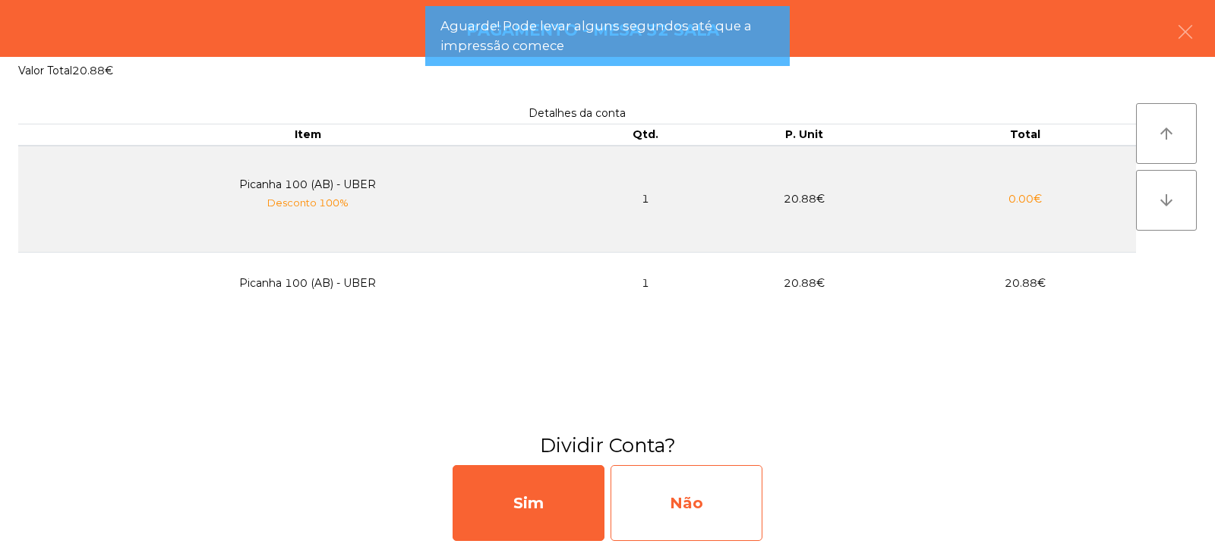
click at [730, 515] on div "Não" at bounding box center [686, 503] width 152 height 76
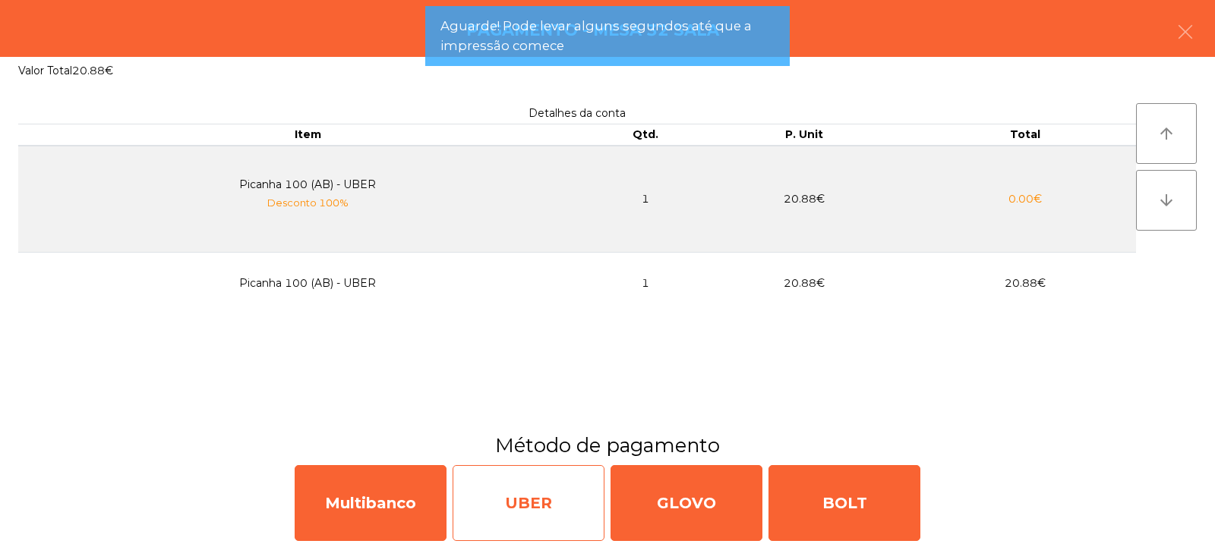
click at [542, 517] on div "UBER" at bounding box center [528, 503] width 152 height 76
select select "**"
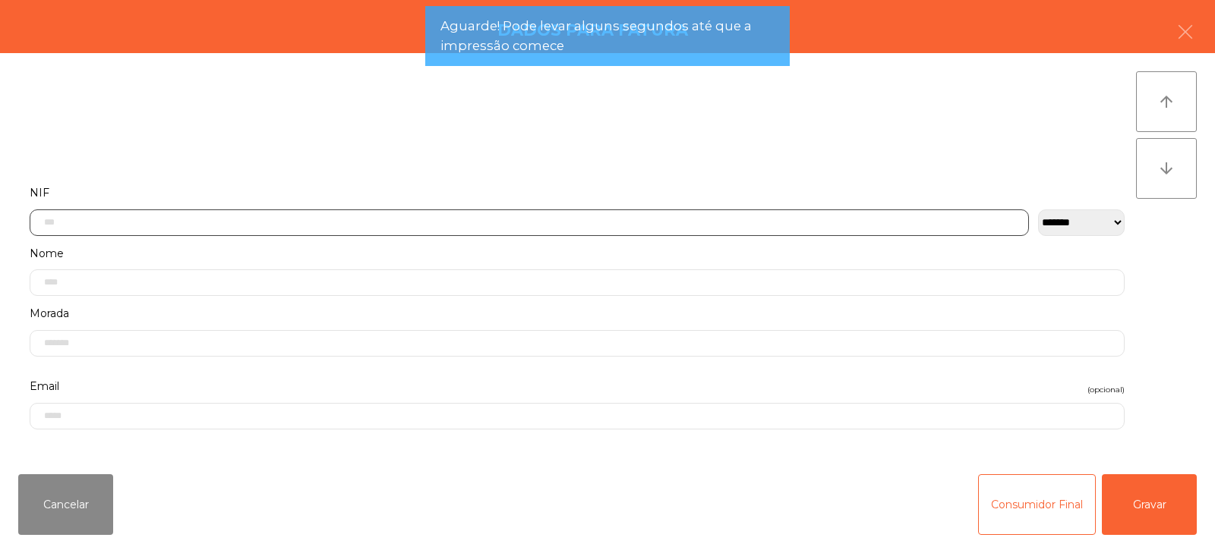
click at [664, 217] on input "text" at bounding box center [529, 223] width 999 height 27
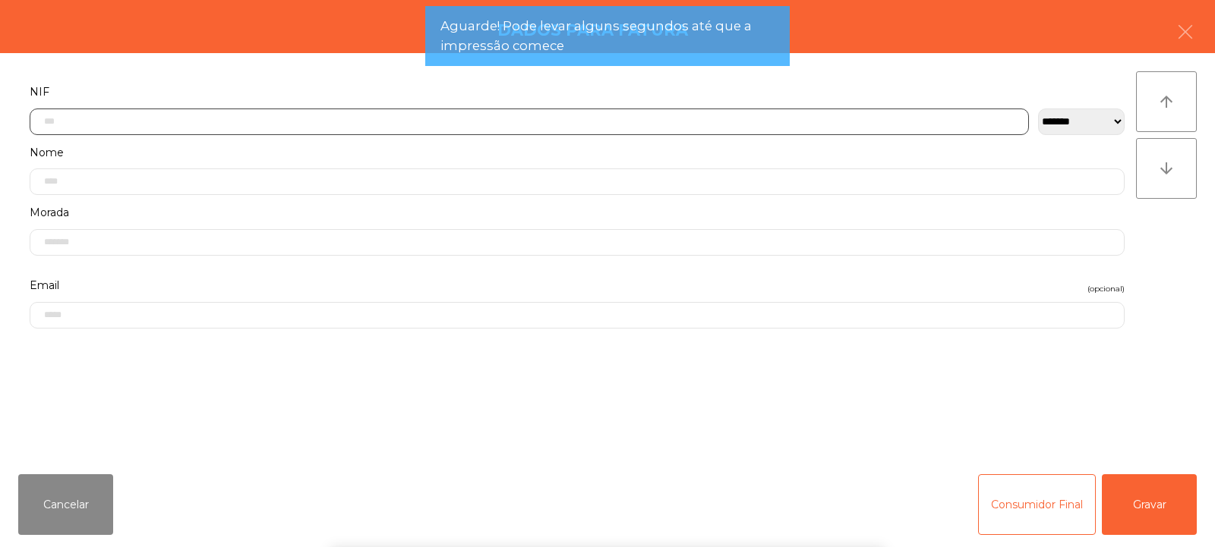
scroll to position [111, 0]
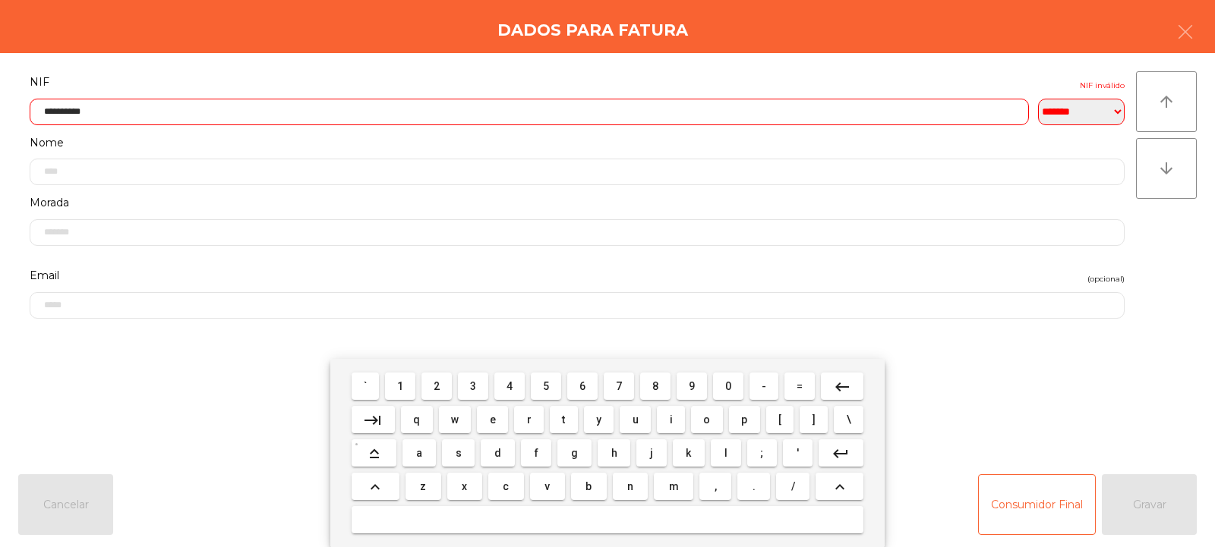
click at [781, 111] on input "**********" at bounding box center [529, 112] width 999 height 27
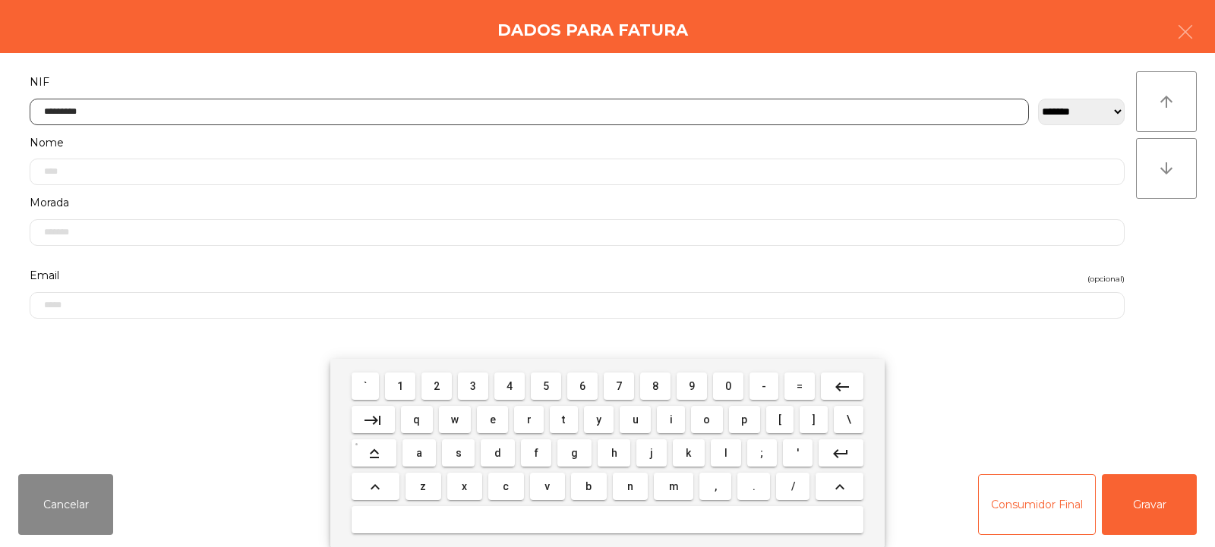
type input "*********"
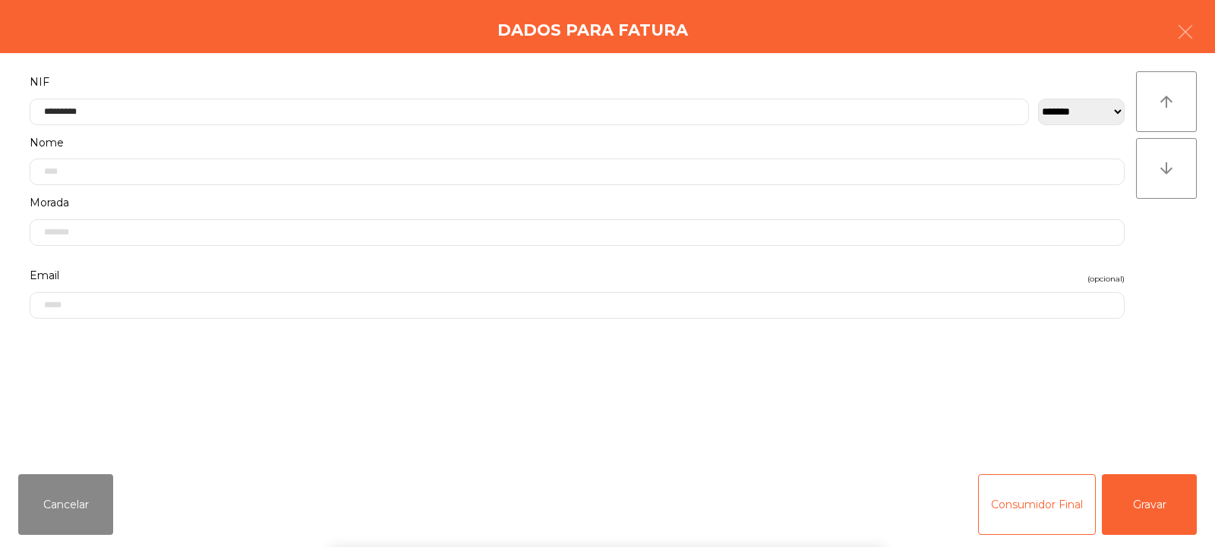
click at [1161, 515] on div "` 1 2 3 4 5 6 7 8 9 0 - = keyboard_backspace keyboard_tab q w e r t y u i o p […" at bounding box center [607, 453] width 1215 height 188
click at [1149, 511] on button "Gravar" at bounding box center [1148, 504] width 95 height 61
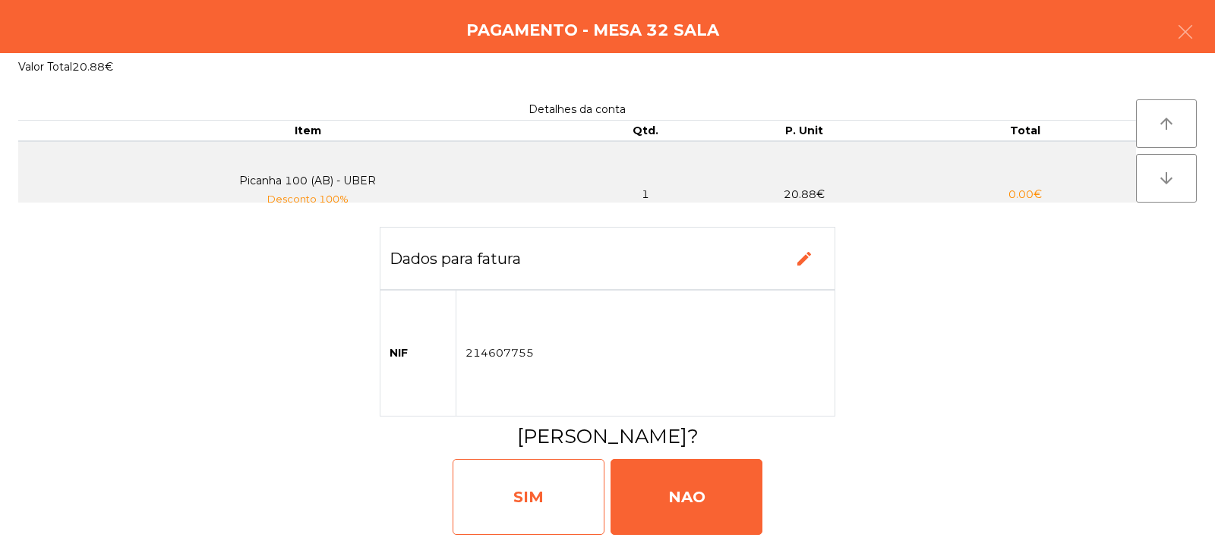
click at [569, 487] on div "SIM" at bounding box center [528, 497] width 152 height 76
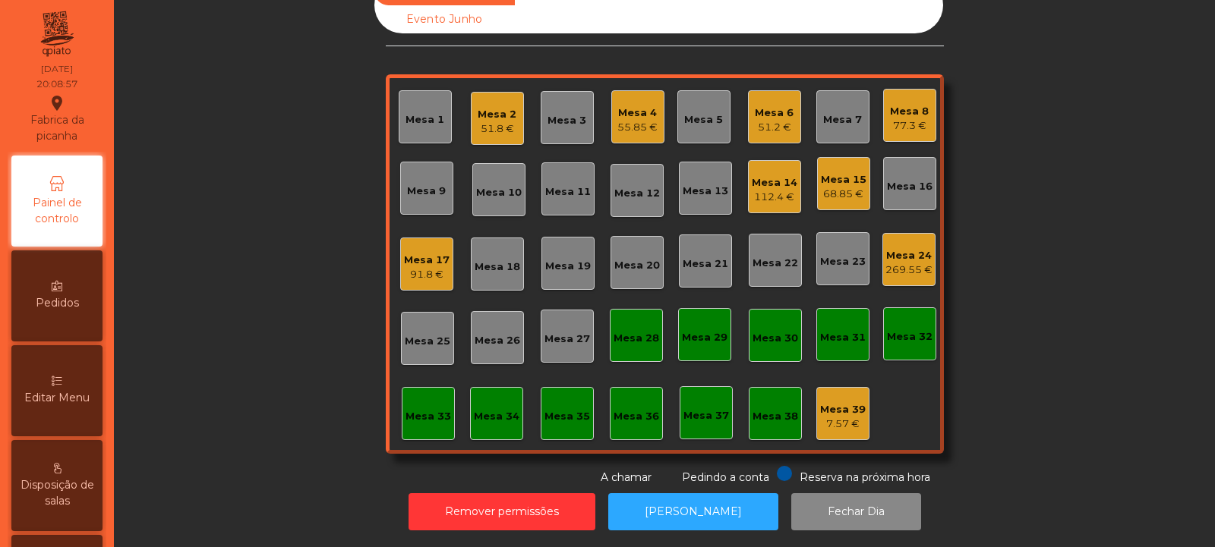
click at [479, 121] on div "51.8 €" at bounding box center [496, 128] width 39 height 15
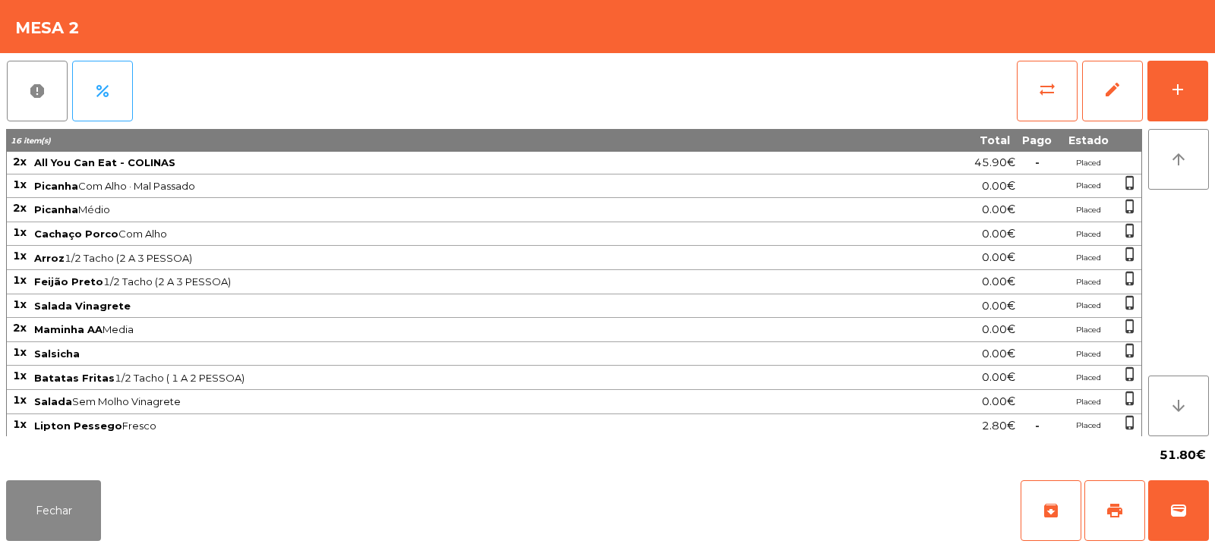
scroll to position [26, 0]
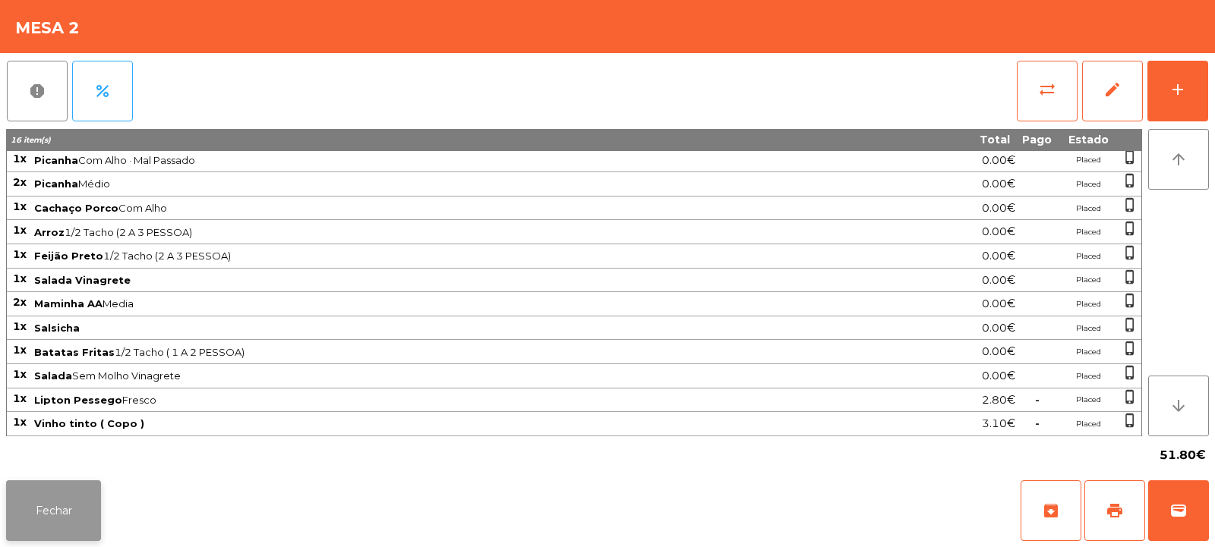
click at [80, 509] on button "Fechar" at bounding box center [53, 511] width 95 height 61
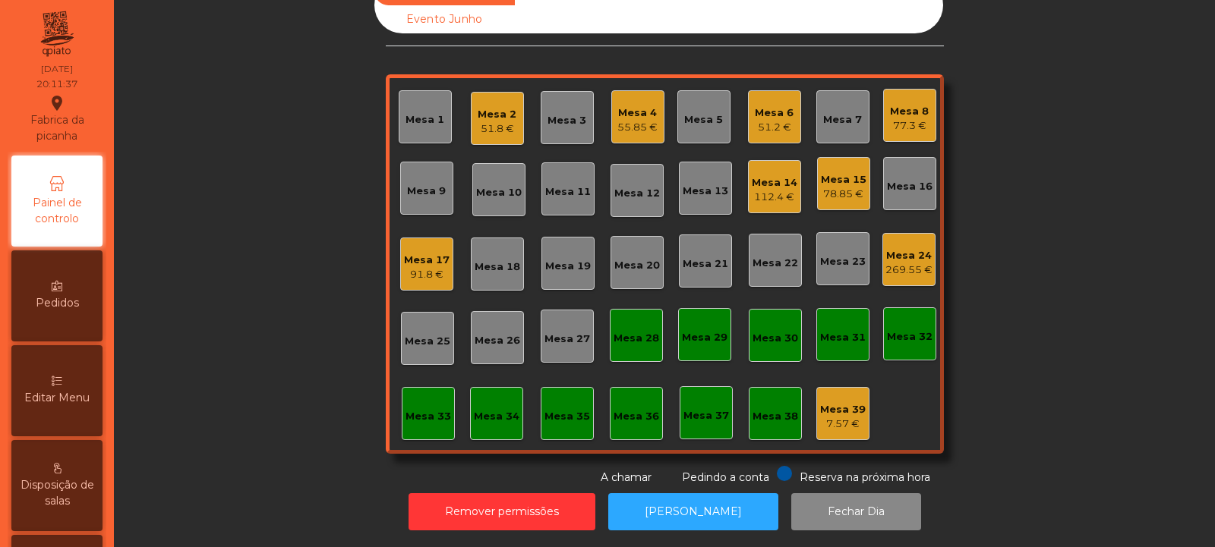
scroll to position [0, 0]
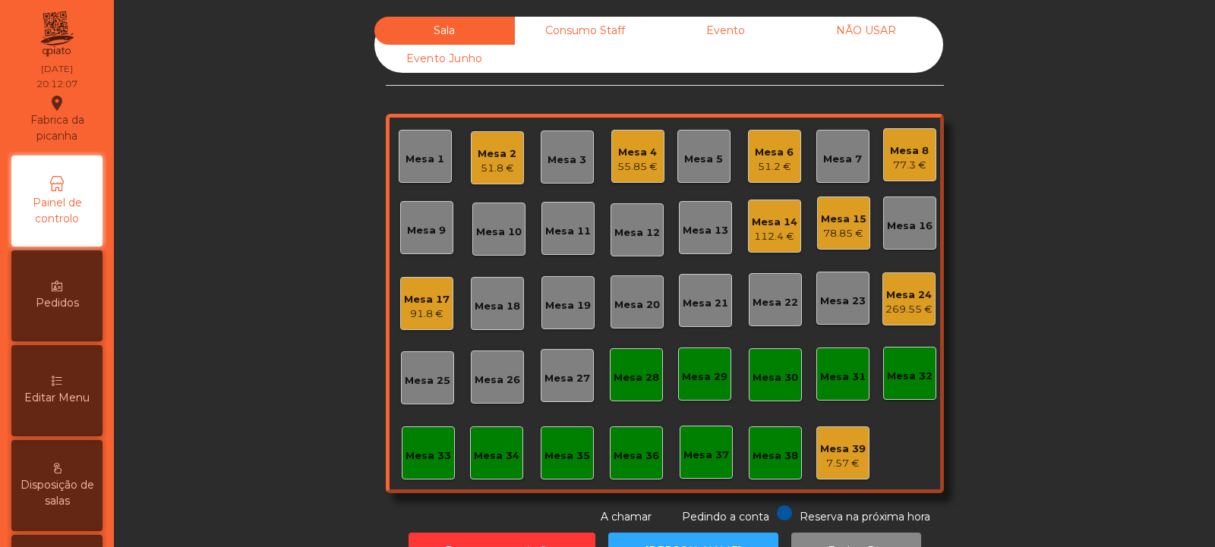
click at [491, 241] on div "Mesa 10" at bounding box center [498, 229] width 53 height 53
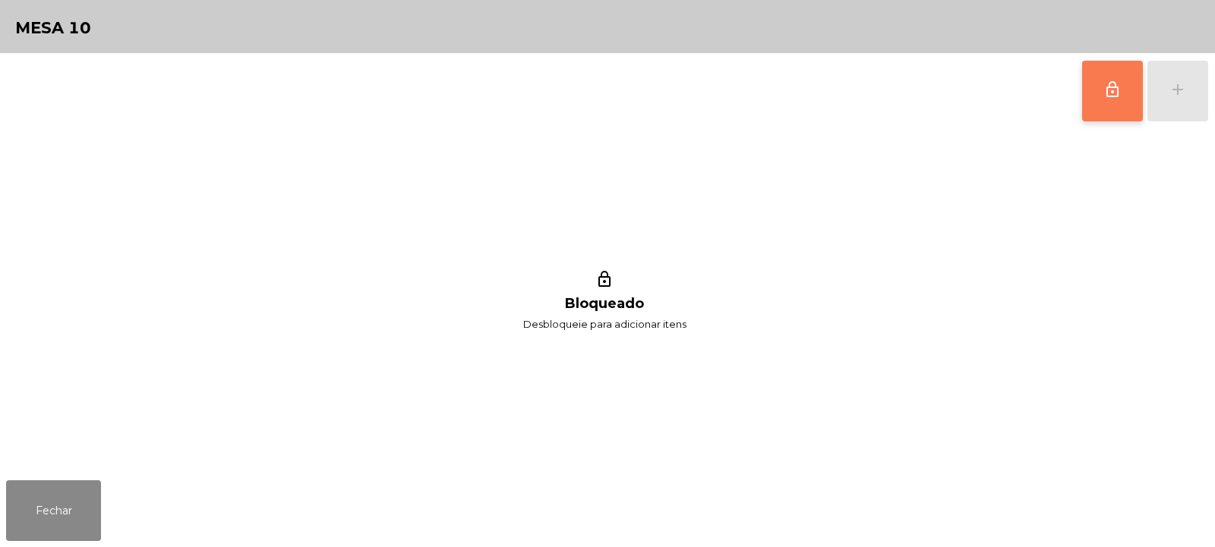
click at [1110, 99] on button "lock_outline" at bounding box center [1112, 91] width 61 height 61
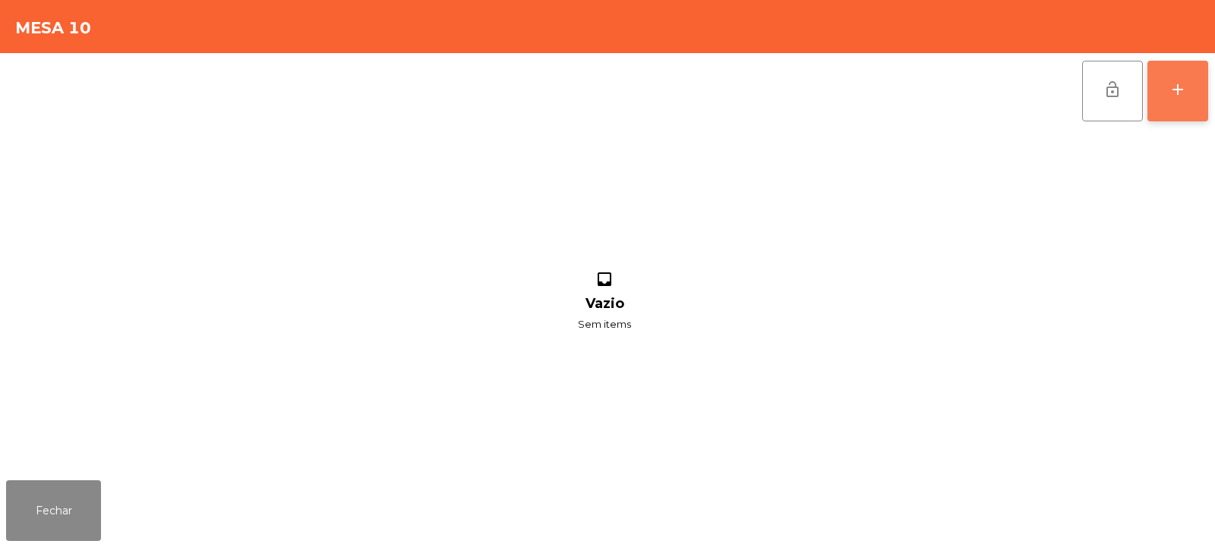
click at [1182, 96] on div "add" at bounding box center [1177, 89] width 18 height 18
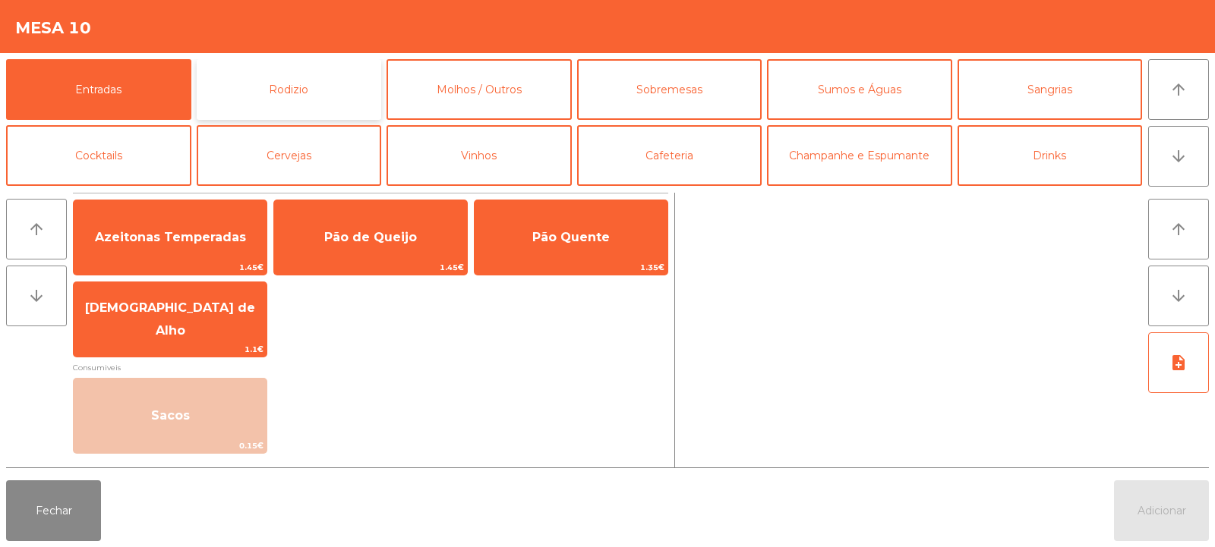
click at [278, 91] on button "Rodizio" at bounding box center [289, 89] width 185 height 61
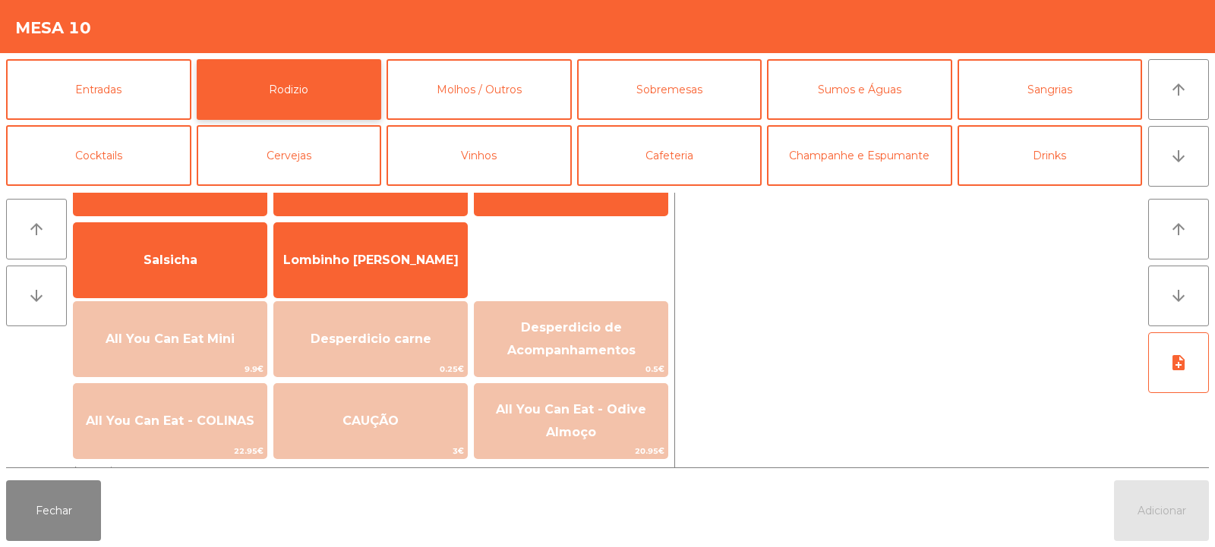
scroll to position [102, 0]
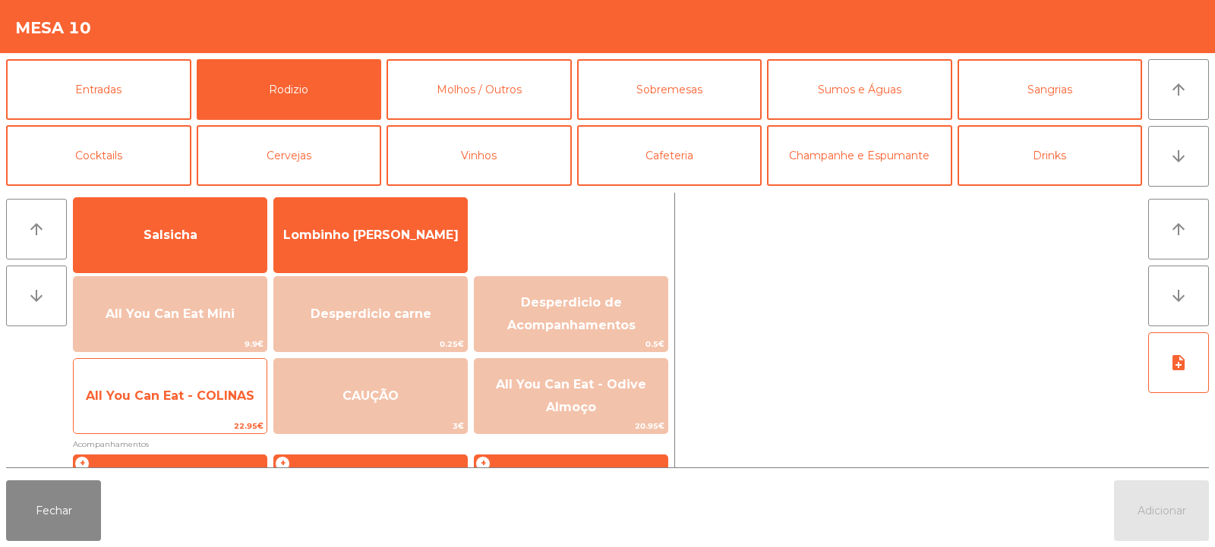
click at [204, 397] on span "All You Can Eat - COLINAS" at bounding box center [170, 396] width 169 height 14
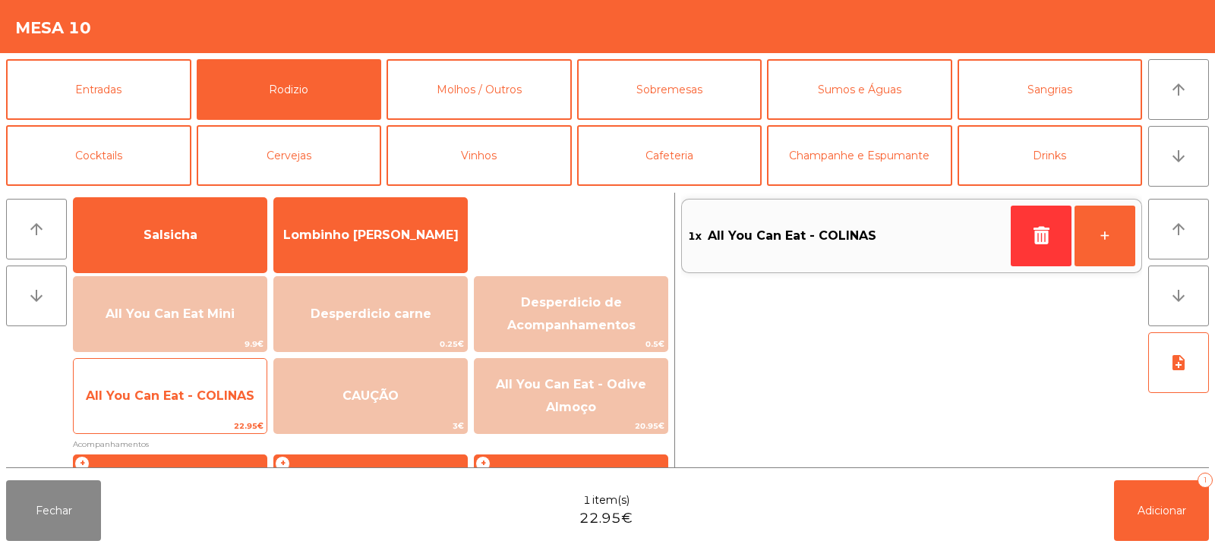
click at [206, 392] on span "All You Can Eat - COLINAS" at bounding box center [170, 396] width 169 height 14
click at [204, 391] on span "All You Can Eat - COLINAS" at bounding box center [170, 396] width 169 height 14
click at [202, 387] on span "All You Can Eat - COLINAS" at bounding box center [170, 396] width 193 height 41
click at [205, 385] on span "All You Can Eat - COLINAS" at bounding box center [170, 396] width 193 height 41
click at [209, 384] on span "All You Can Eat - COLINAS" at bounding box center [170, 396] width 193 height 41
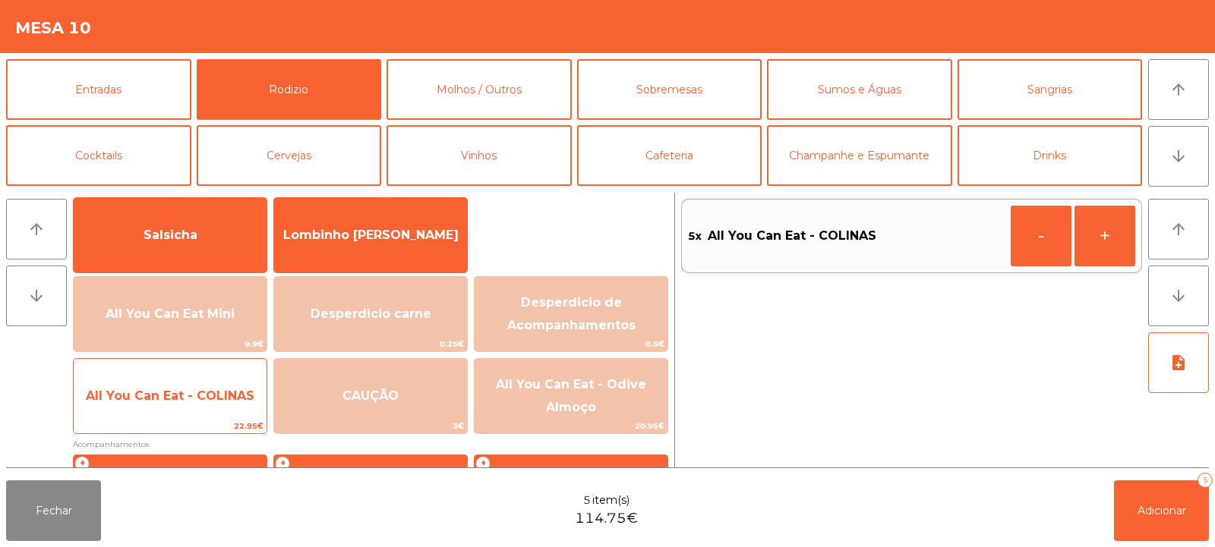
click at [204, 389] on span "All You Can Eat - COLINAS" at bounding box center [170, 396] width 169 height 14
click at [204, 392] on span "All You Can Eat - COLINAS" at bounding box center [170, 396] width 169 height 14
click at [200, 395] on span "All You Can Eat - COLINAS" at bounding box center [170, 396] width 169 height 14
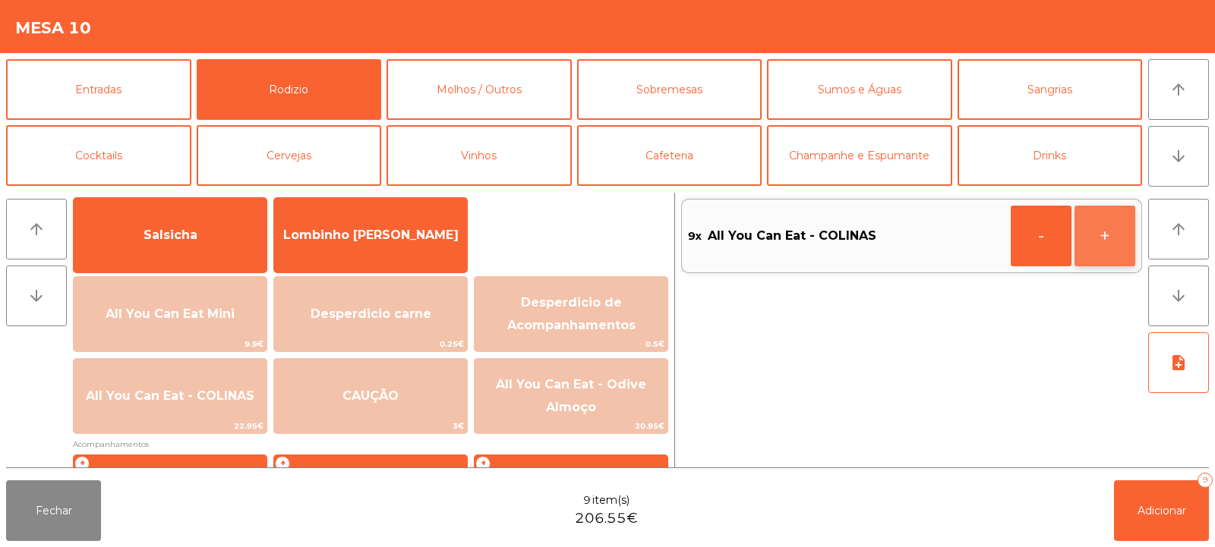
click at [1115, 237] on button "+" at bounding box center [1104, 236] width 61 height 61
click at [1114, 237] on button "+" at bounding box center [1104, 236] width 61 height 61
click at [1045, 242] on button "-" at bounding box center [1040, 236] width 61 height 61
click at [1038, 247] on button "-" at bounding box center [1040, 236] width 61 height 61
click at [1054, 247] on button "-" at bounding box center [1040, 236] width 61 height 61
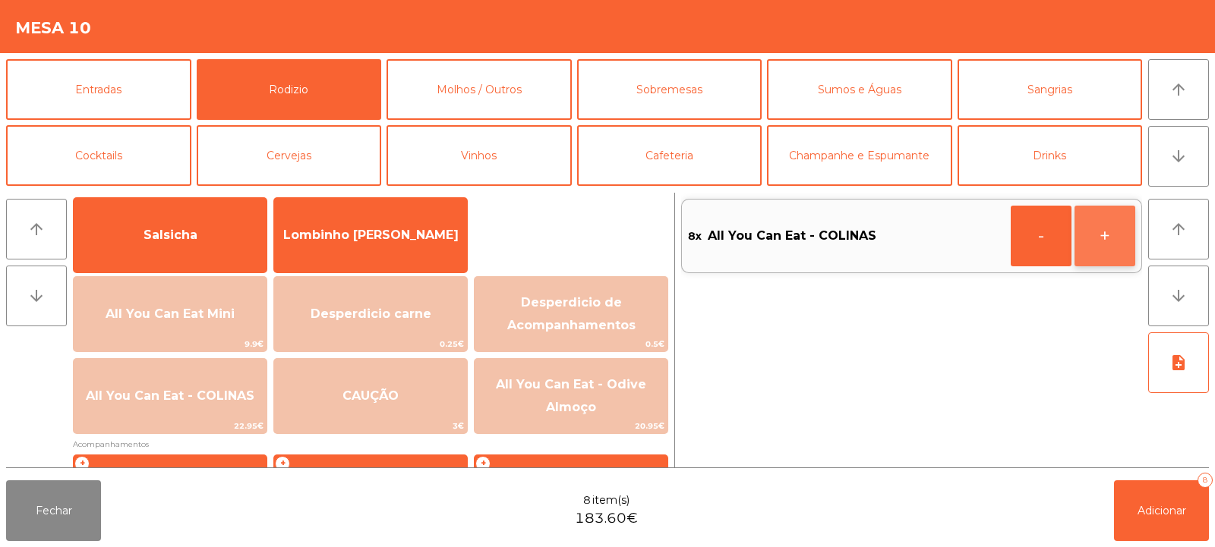
click at [1106, 250] on button "+" at bounding box center [1104, 236] width 61 height 61
click at [1145, 507] on span "Adicionar" at bounding box center [1161, 511] width 49 height 14
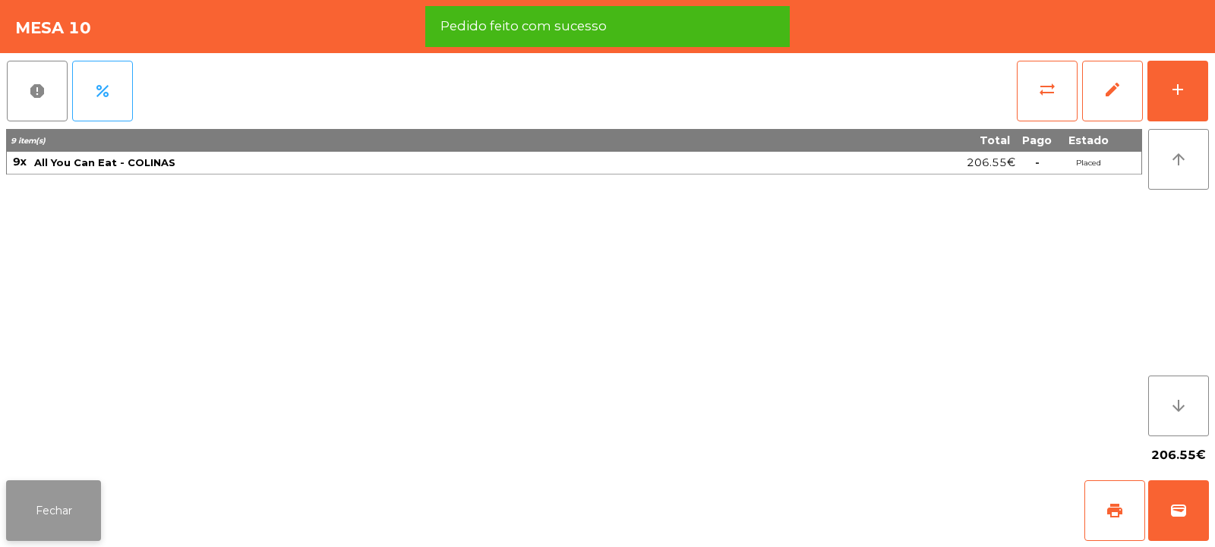
click at [17, 515] on button "Fechar" at bounding box center [53, 511] width 95 height 61
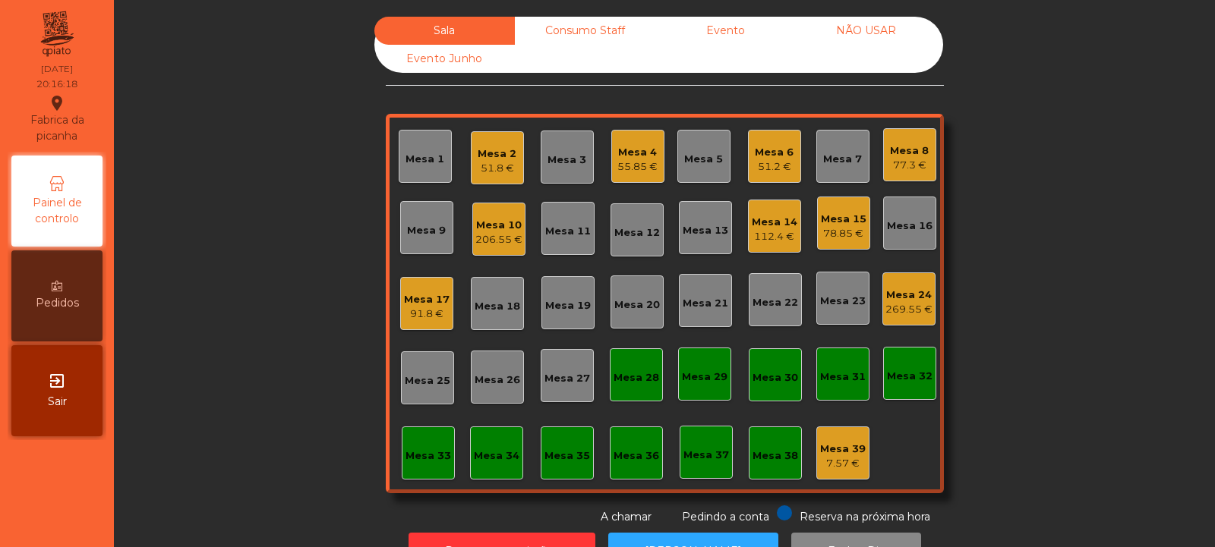
click at [907, 301] on div "Mesa 24" at bounding box center [908, 295] width 47 height 15
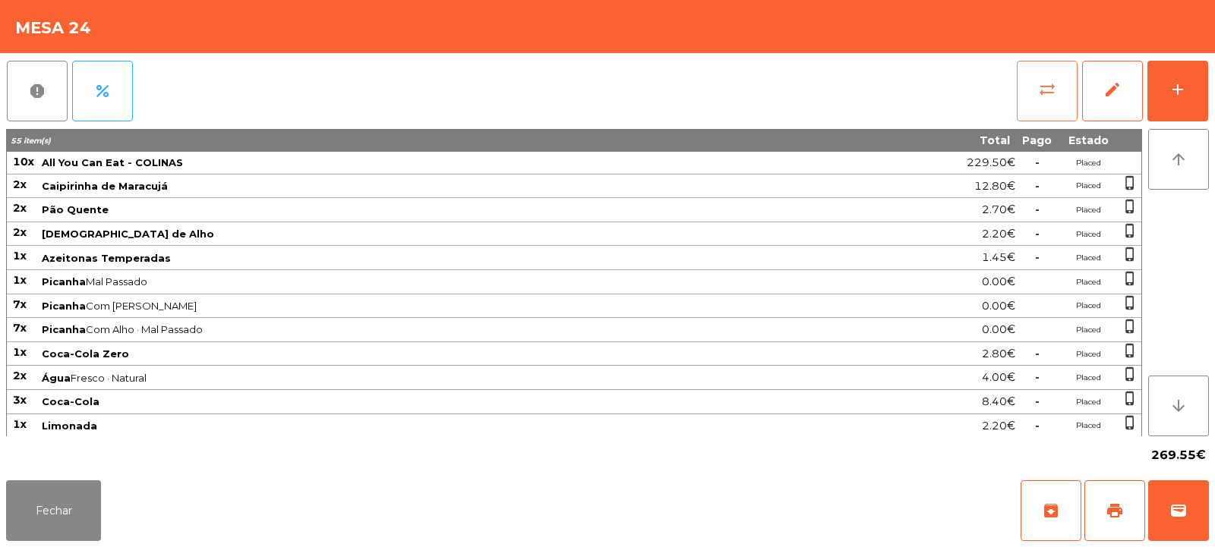
click at [1054, 83] on span "sync_alt" at bounding box center [1047, 89] width 18 height 18
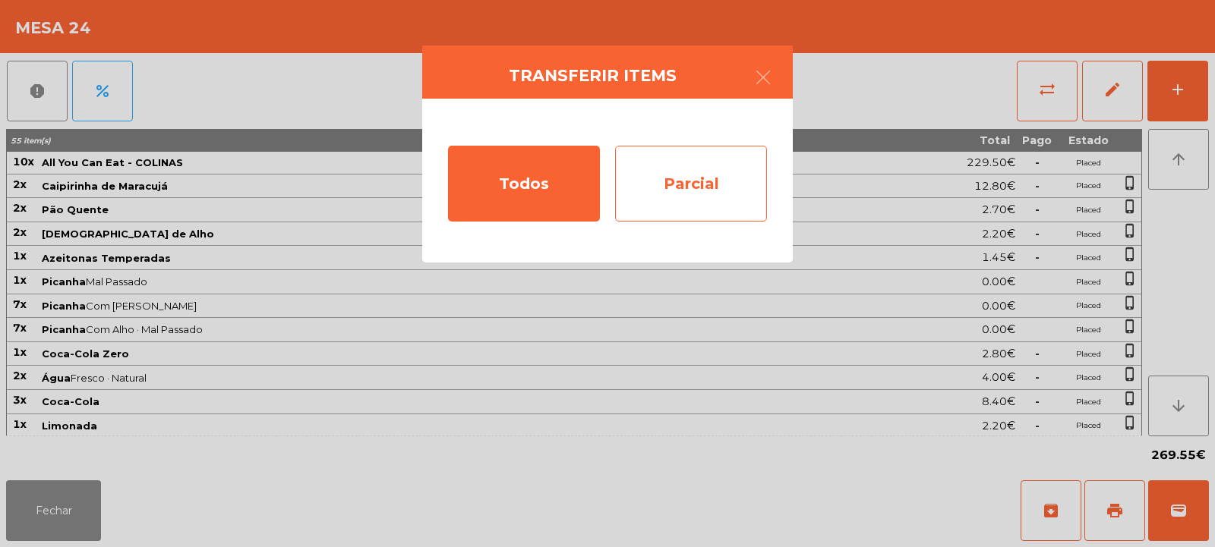
click at [701, 173] on div "Parcial" at bounding box center [691, 184] width 152 height 76
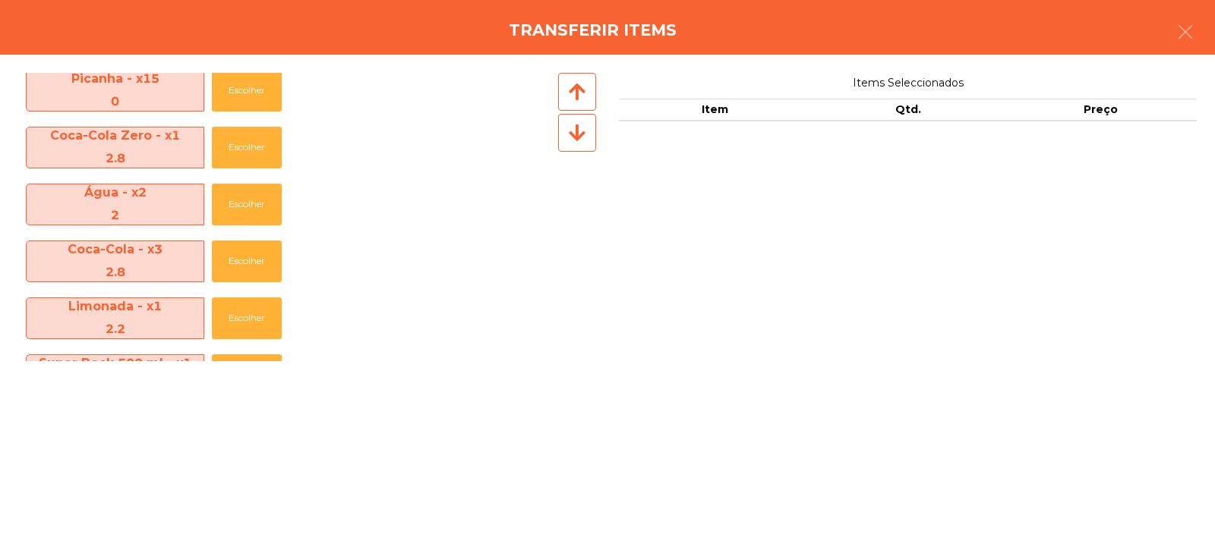
scroll to position [291, 0]
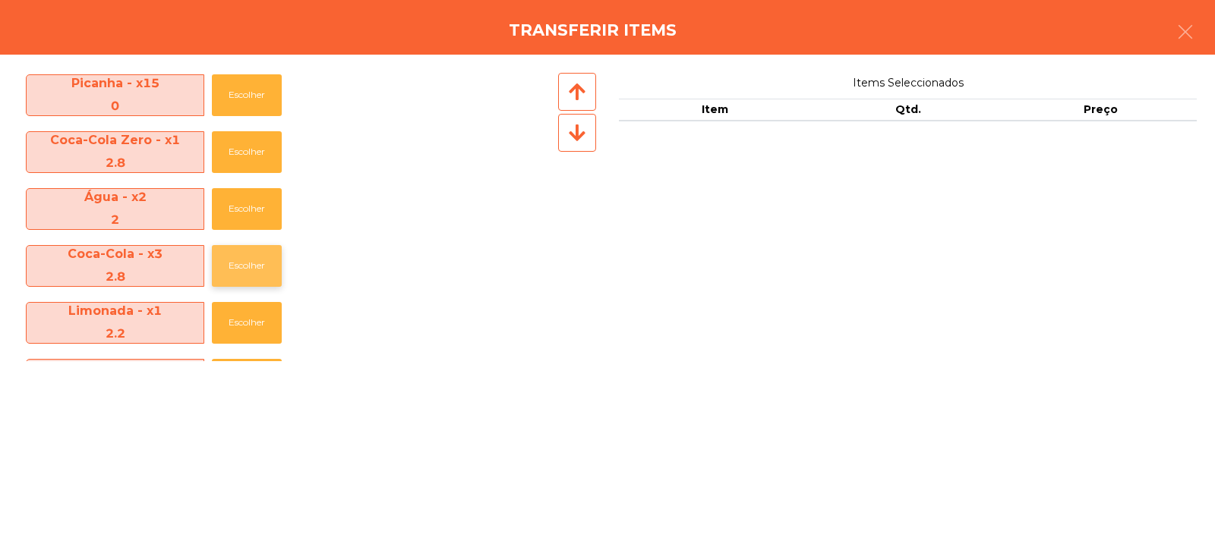
click at [247, 260] on button "Escolher" at bounding box center [247, 266] width 70 height 42
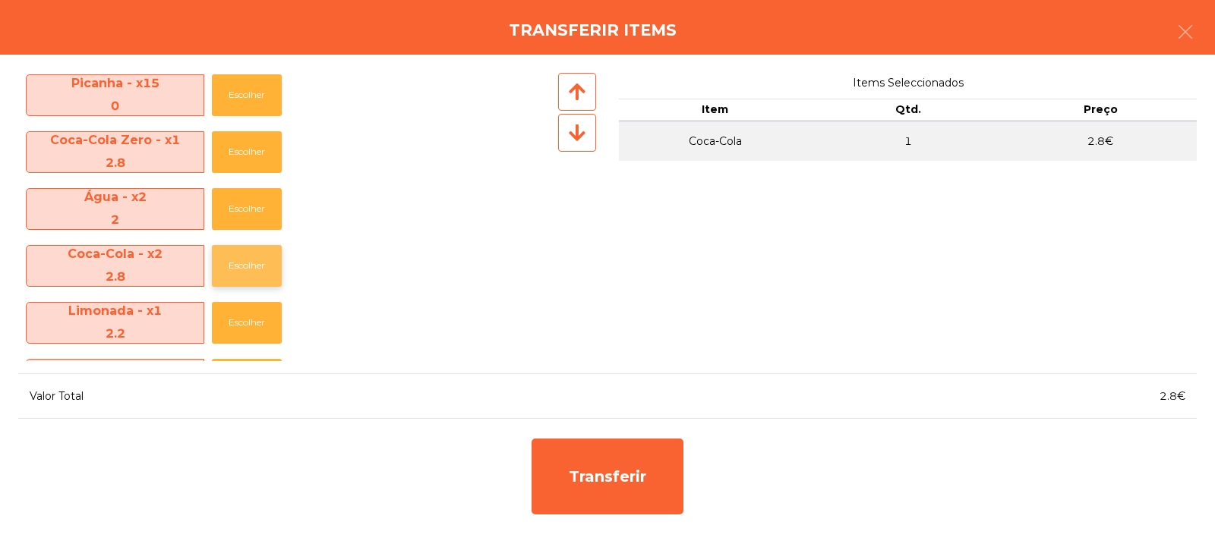
click at [247, 261] on button "Escolher" at bounding box center [247, 266] width 70 height 42
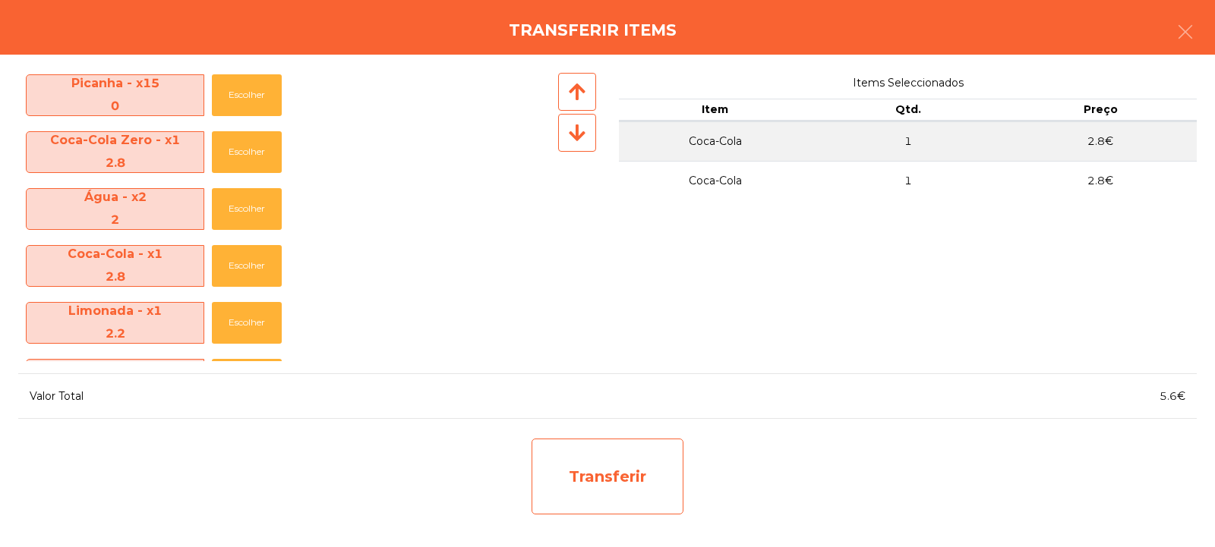
click at [570, 465] on div "Transferir" at bounding box center [607, 477] width 152 height 76
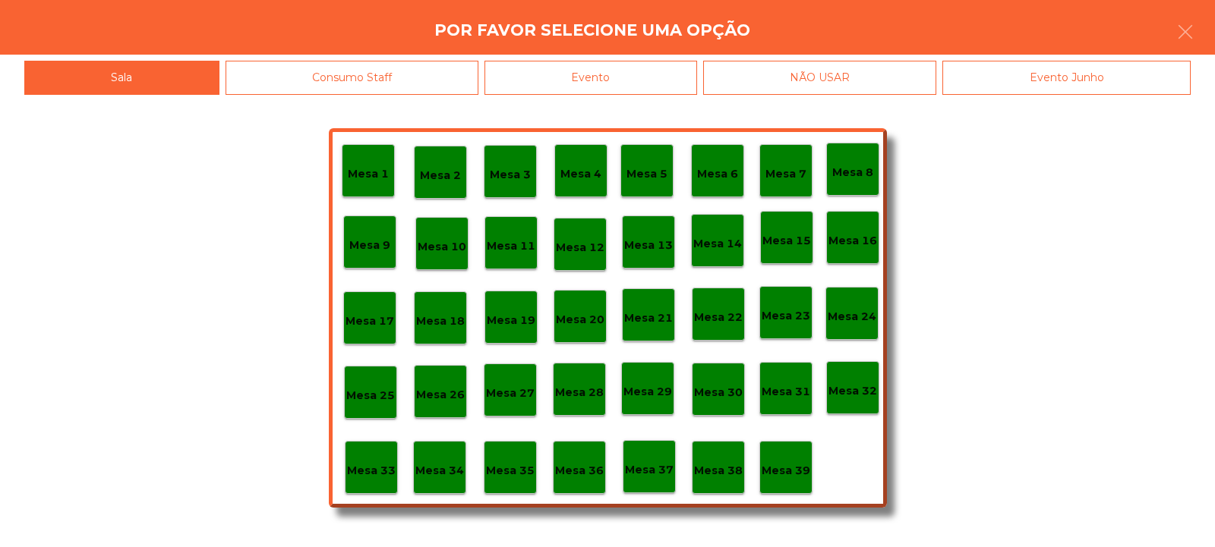
click at [654, 463] on p "Mesa 37" at bounding box center [649, 470] width 49 height 17
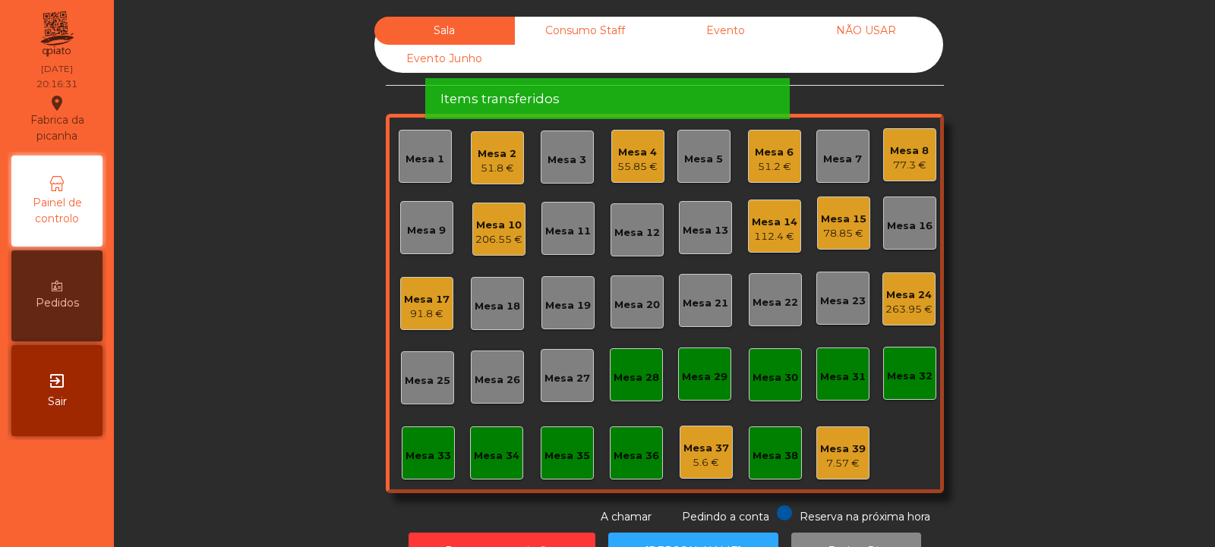
click at [907, 295] on div "Mesa 24" at bounding box center [908, 295] width 47 height 15
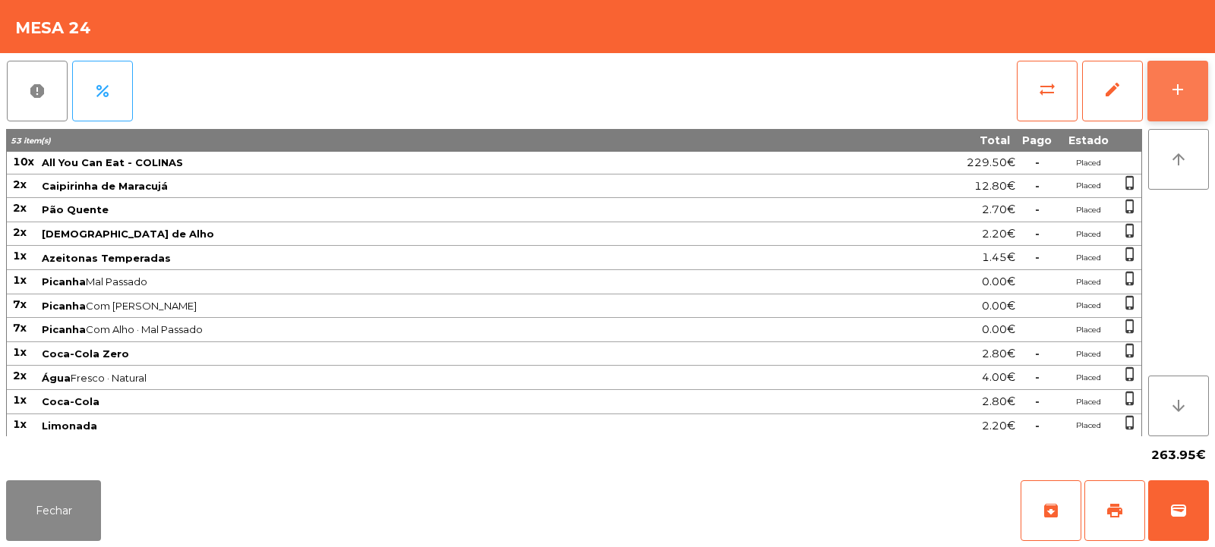
click at [1184, 99] on button "add" at bounding box center [1177, 91] width 61 height 61
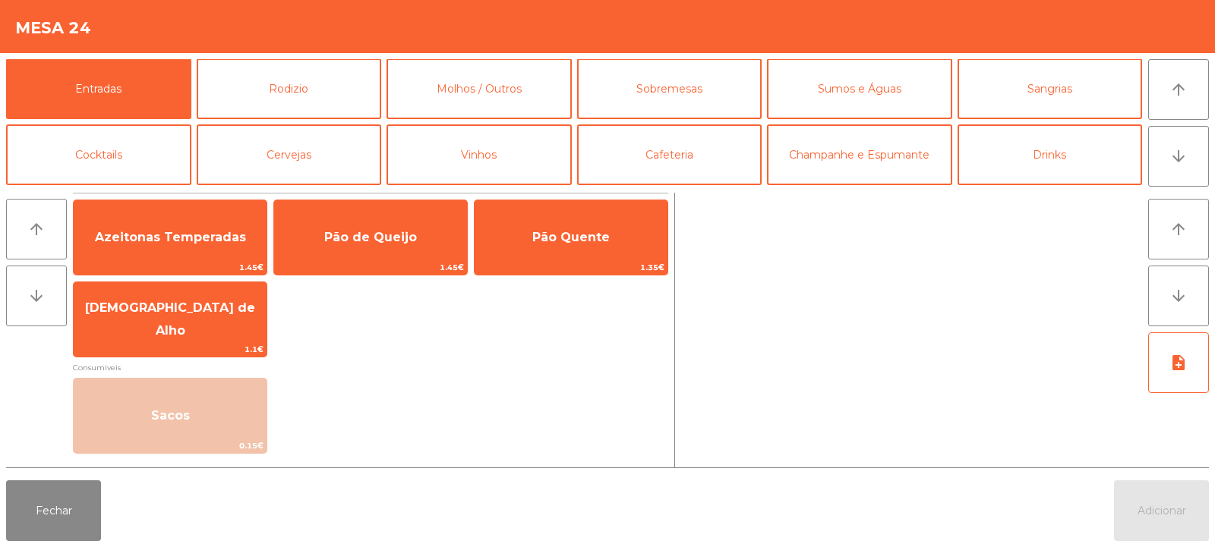
scroll to position [1, 0]
click at [849, 91] on button "Sumos e Águas" at bounding box center [859, 88] width 185 height 61
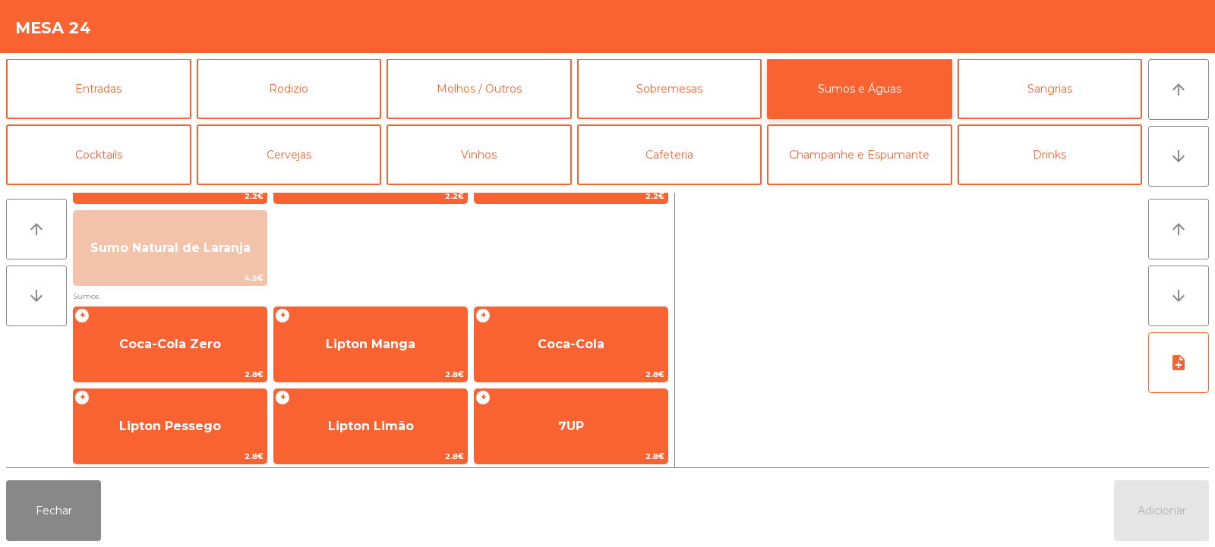
scroll to position [165, 0]
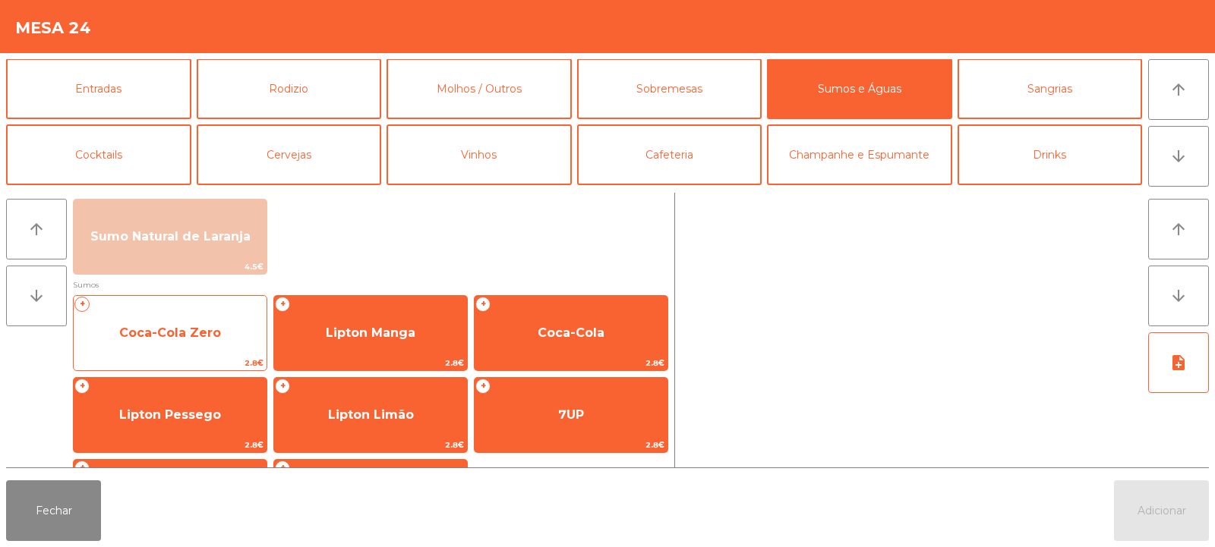
click at [220, 336] on span "Coca-Cola Zero" at bounding box center [170, 333] width 193 height 41
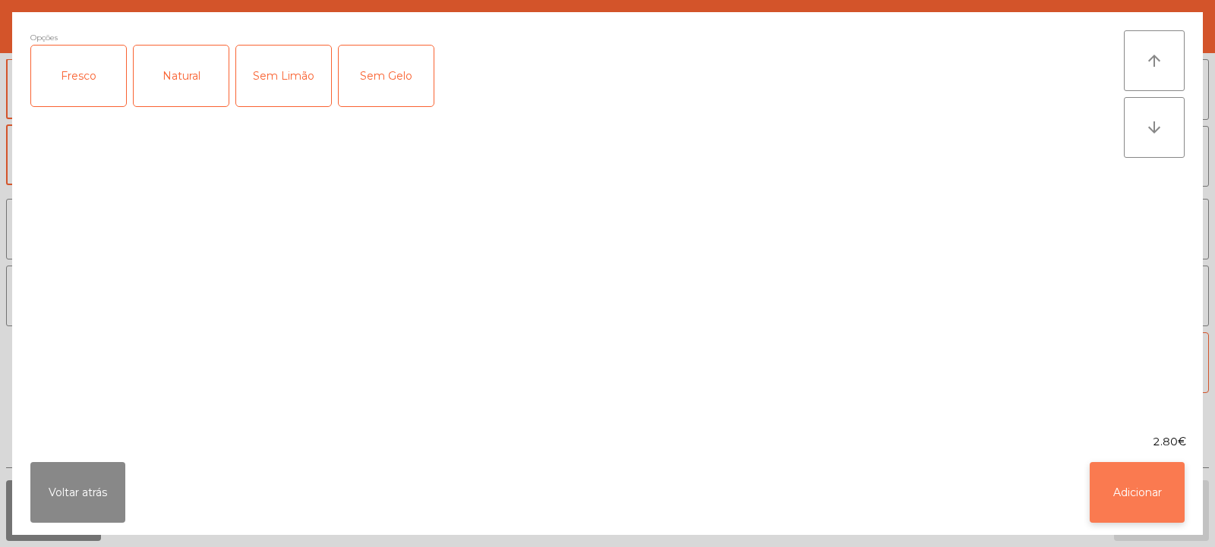
click at [1136, 496] on button "Adicionar" at bounding box center [1136, 492] width 95 height 61
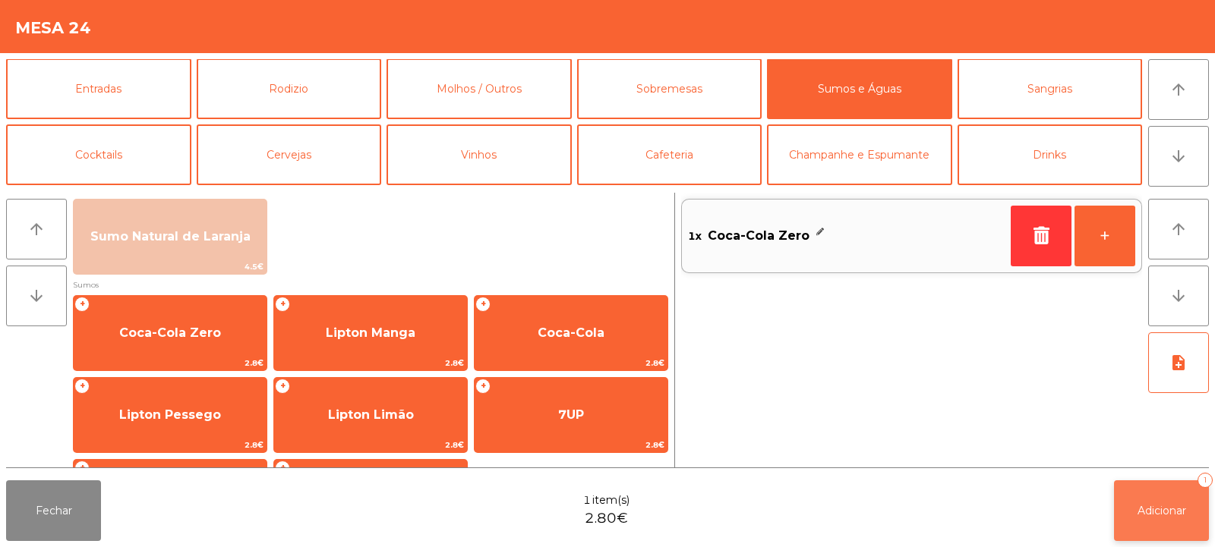
click at [1161, 505] on span "Adicionar" at bounding box center [1161, 511] width 49 height 14
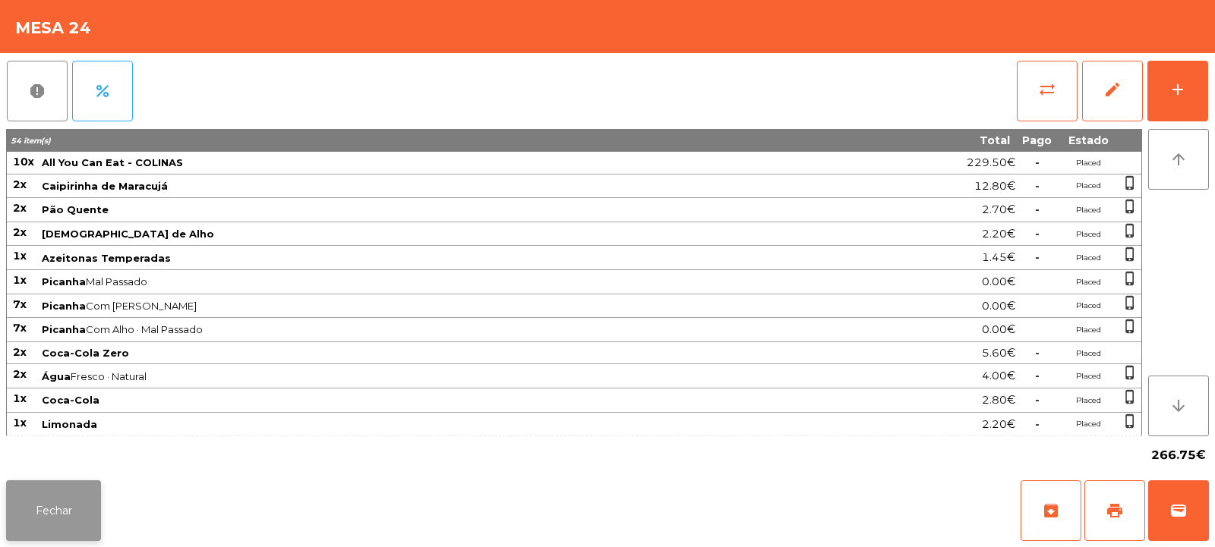
click at [72, 500] on button "Fechar" at bounding box center [53, 511] width 95 height 61
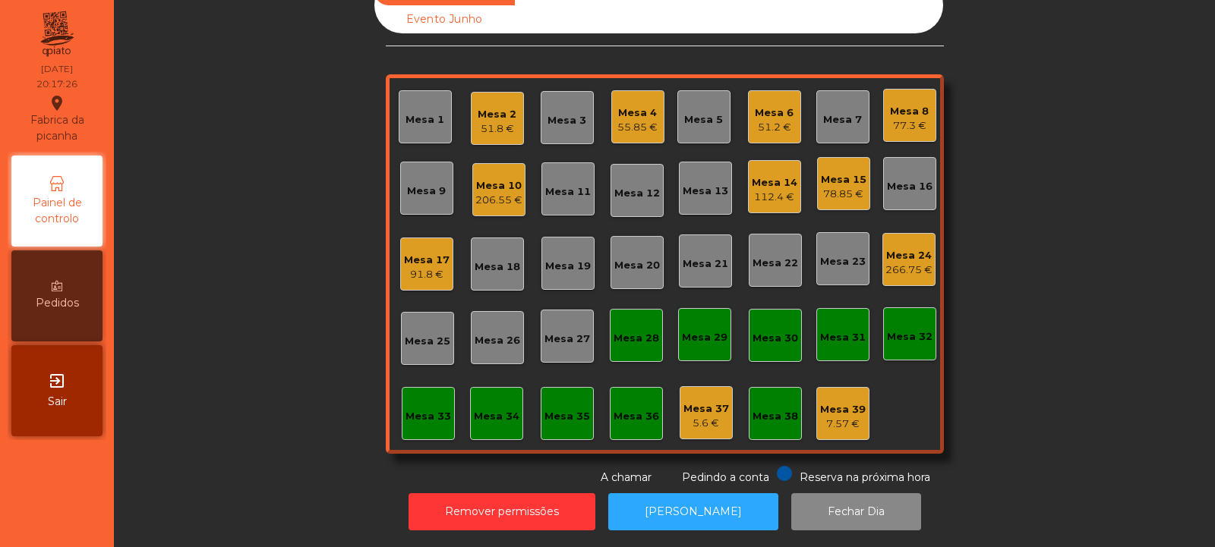
scroll to position [0, 0]
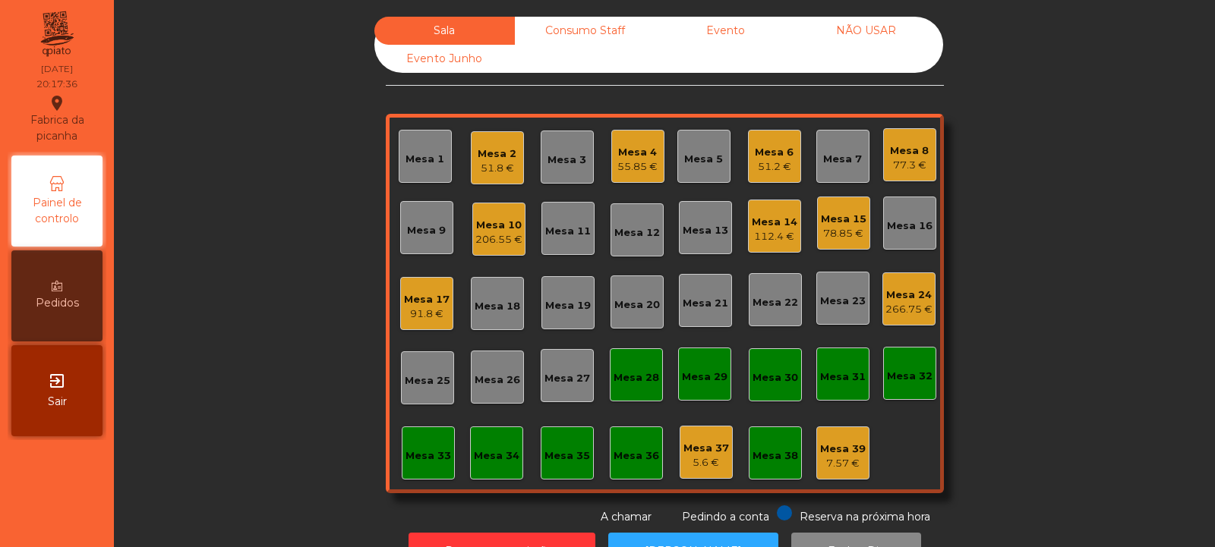
click at [697, 156] on div "Mesa 5" at bounding box center [703, 159] width 39 height 15
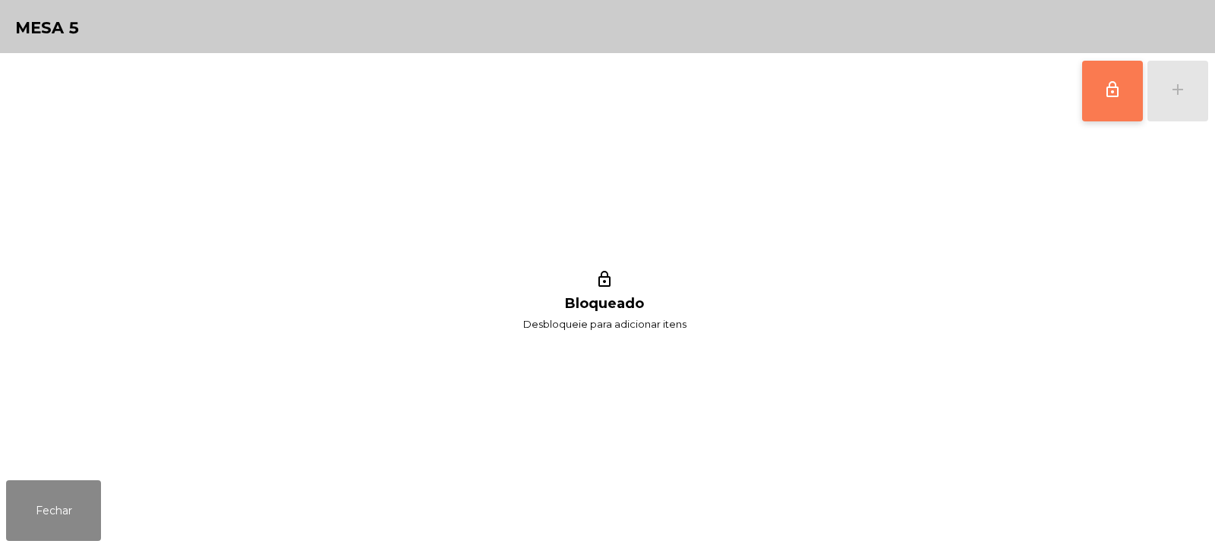
click at [1117, 93] on span "lock_outline" at bounding box center [1112, 89] width 18 height 18
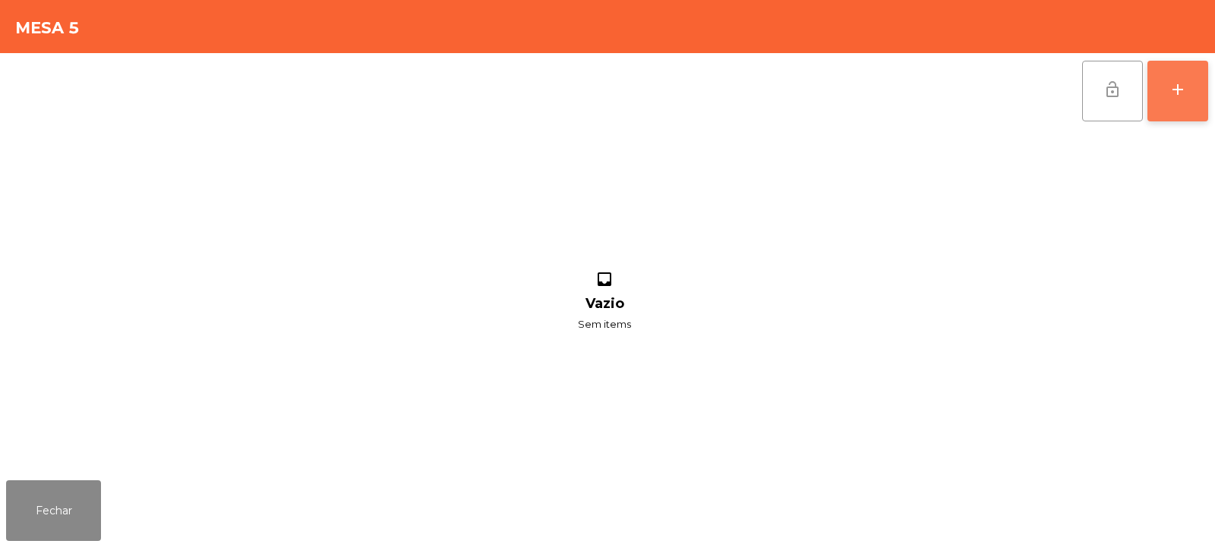
click at [1192, 96] on button "add" at bounding box center [1177, 91] width 61 height 61
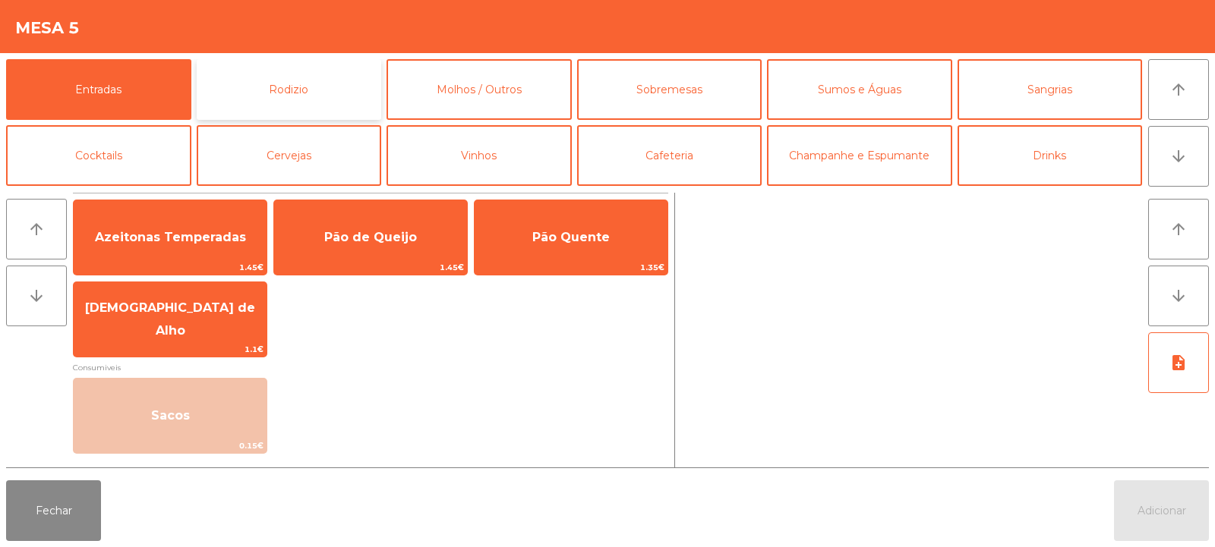
click at [309, 86] on button "Rodizio" at bounding box center [289, 89] width 185 height 61
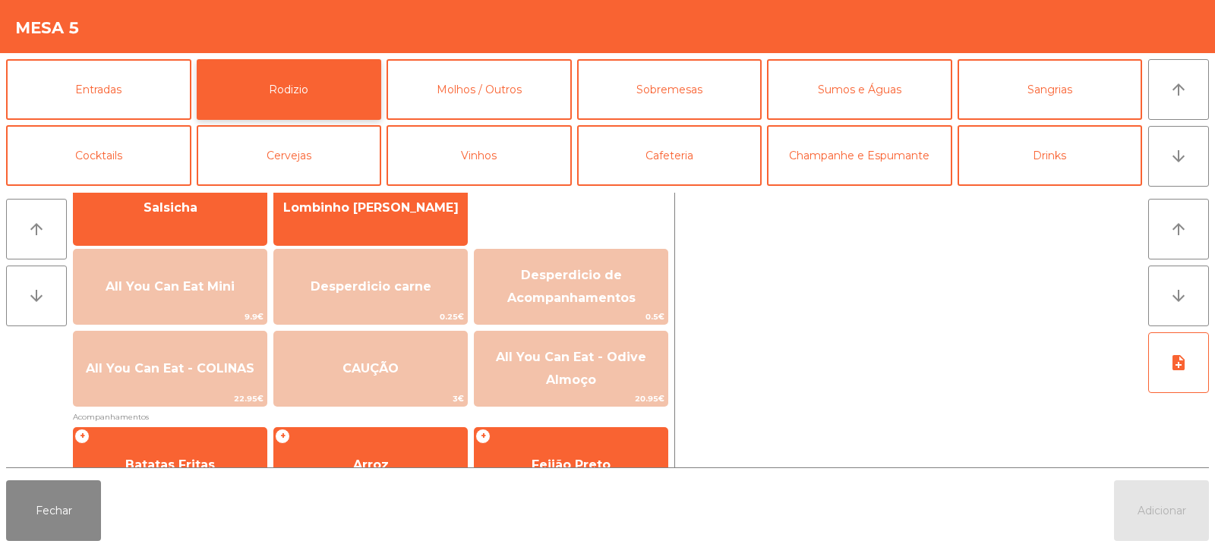
scroll to position [131, 0]
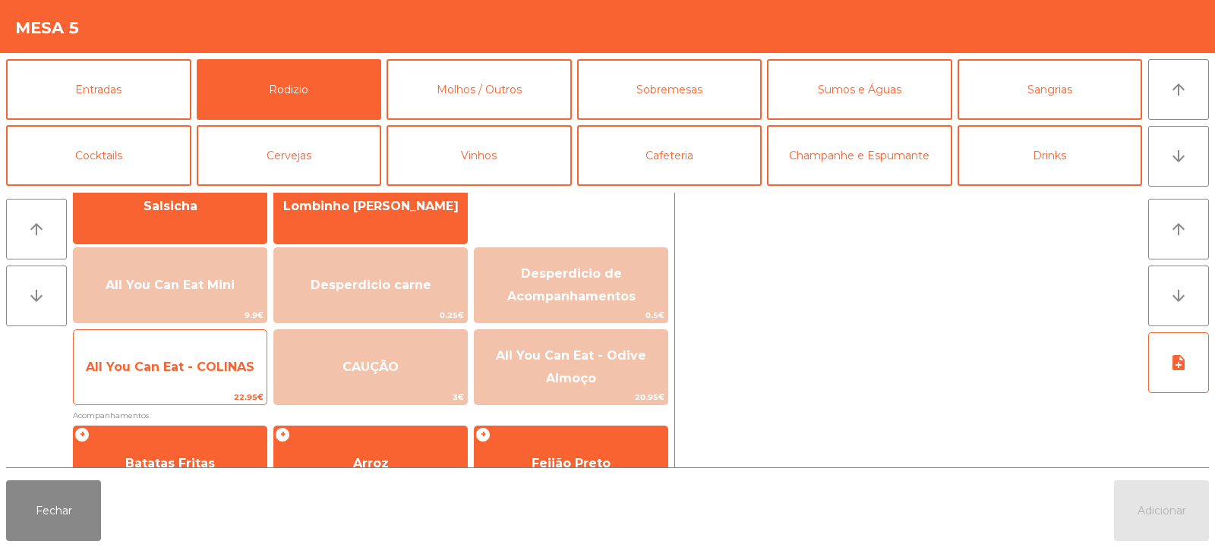
click at [204, 383] on span "All You Can Eat - COLINAS" at bounding box center [170, 367] width 193 height 41
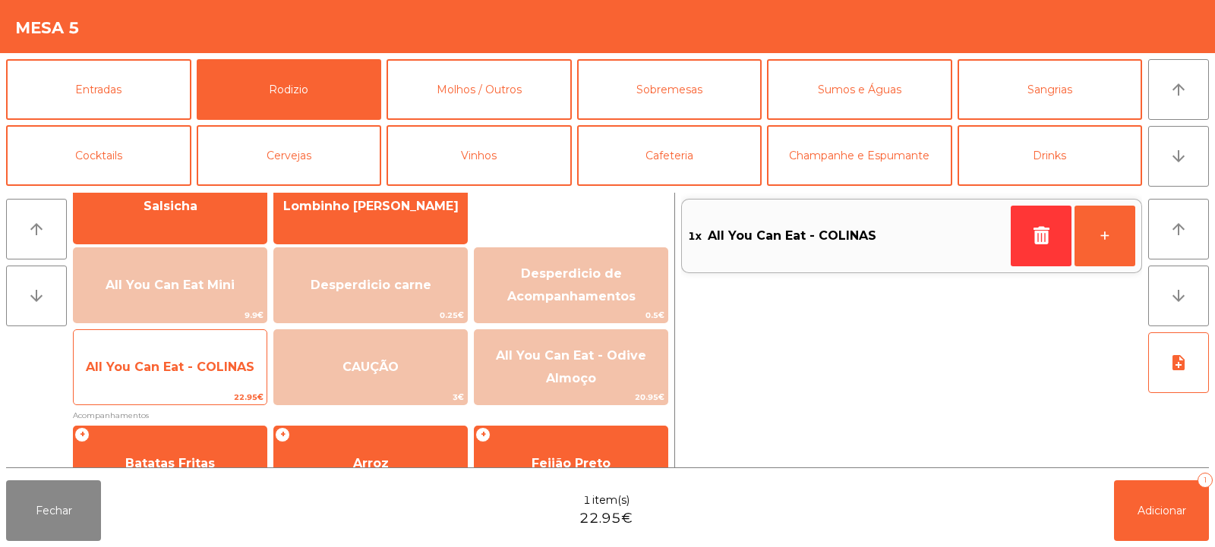
click at [209, 372] on span "All You Can Eat - COLINAS" at bounding box center [170, 367] width 169 height 14
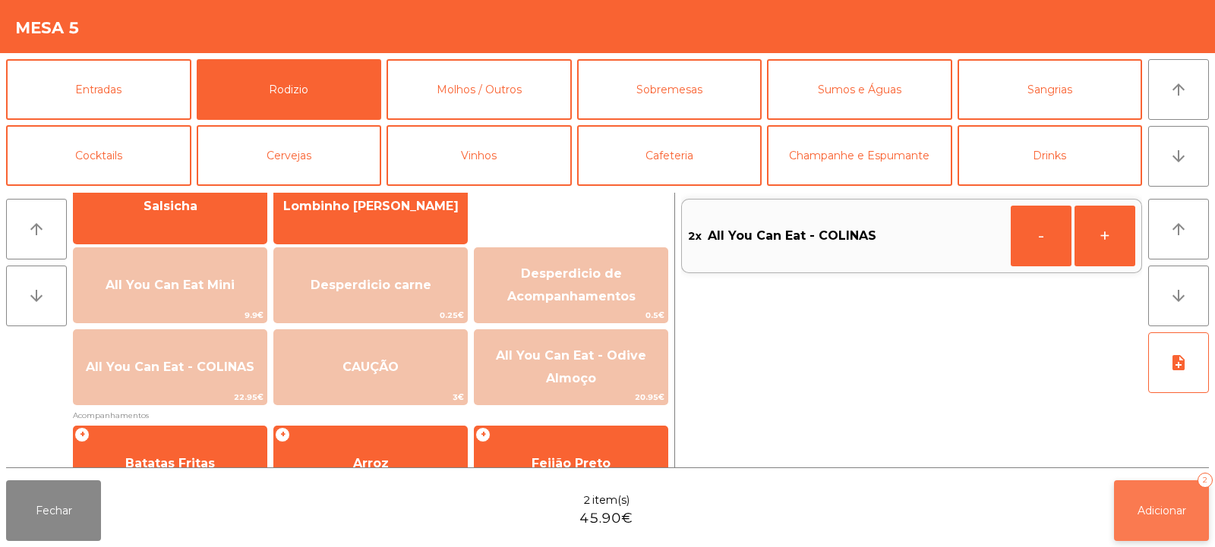
click at [1147, 512] on span "Adicionar" at bounding box center [1161, 511] width 49 height 14
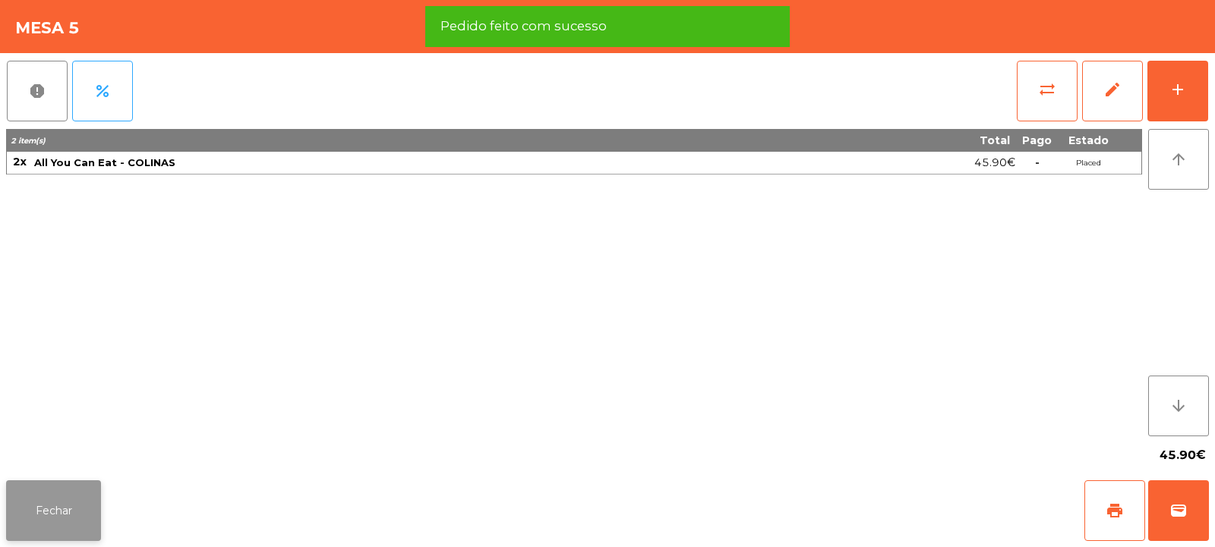
click at [65, 503] on button "Fechar" at bounding box center [53, 511] width 95 height 61
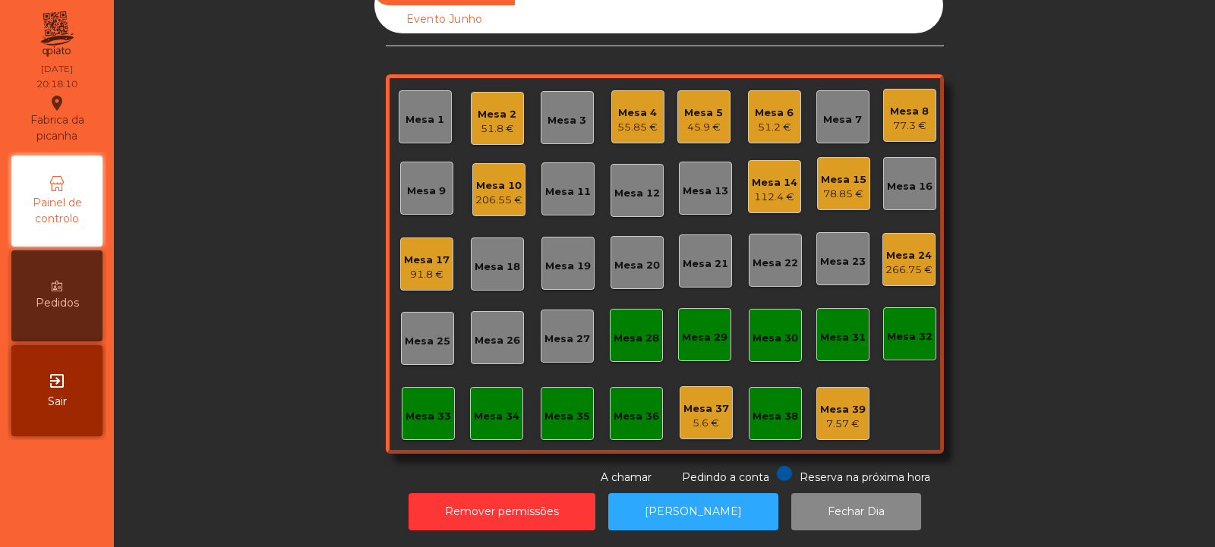
scroll to position [0, 0]
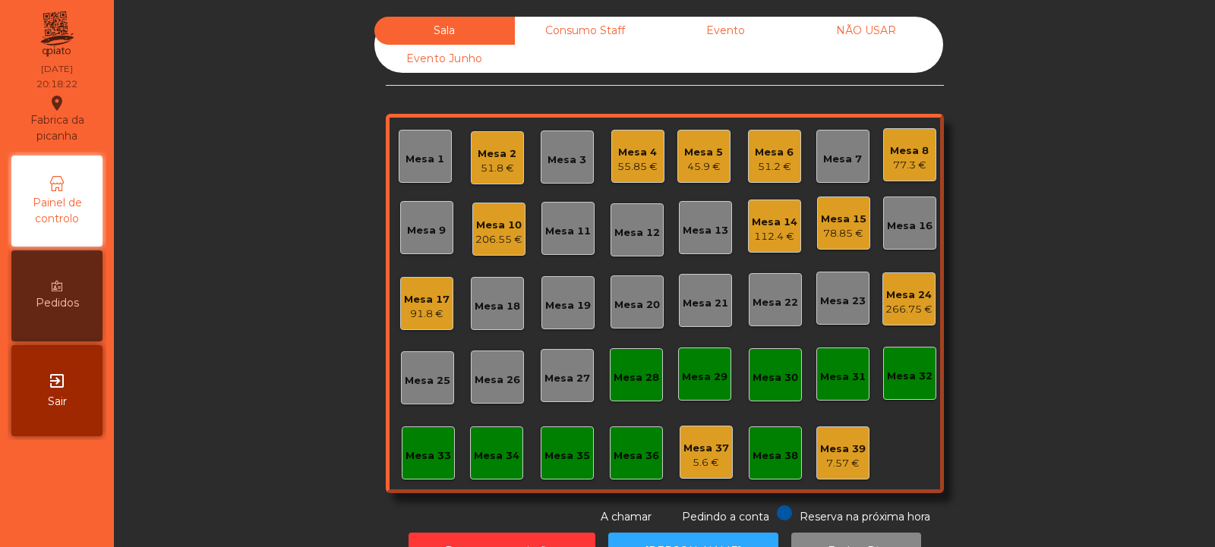
click at [572, 157] on div "Mesa 3" at bounding box center [566, 160] width 39 height 15
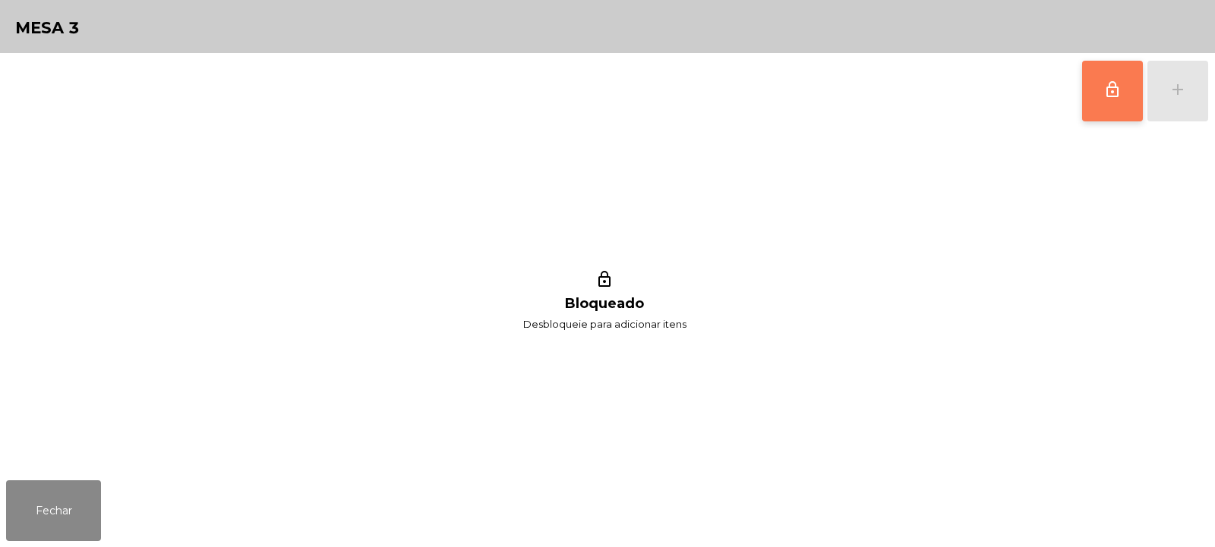
click at [1124, 109] on button "lock_outline" at bounding box center [1112, 91] width 61 height 61
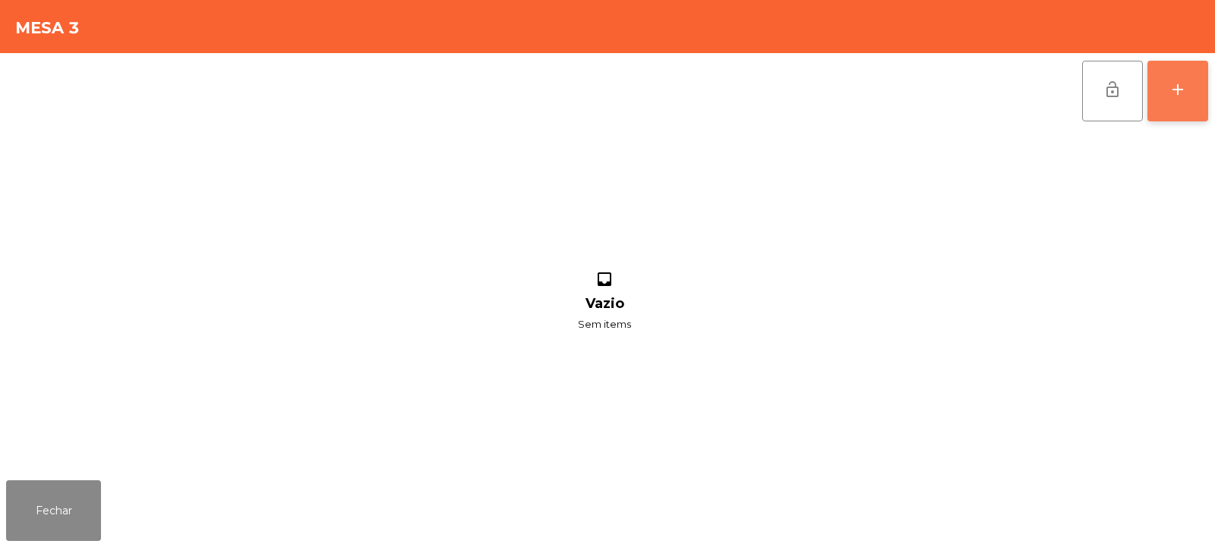
click at [1184, 101] on button "add" at bounding box center [1177, 91] width 61 height 61
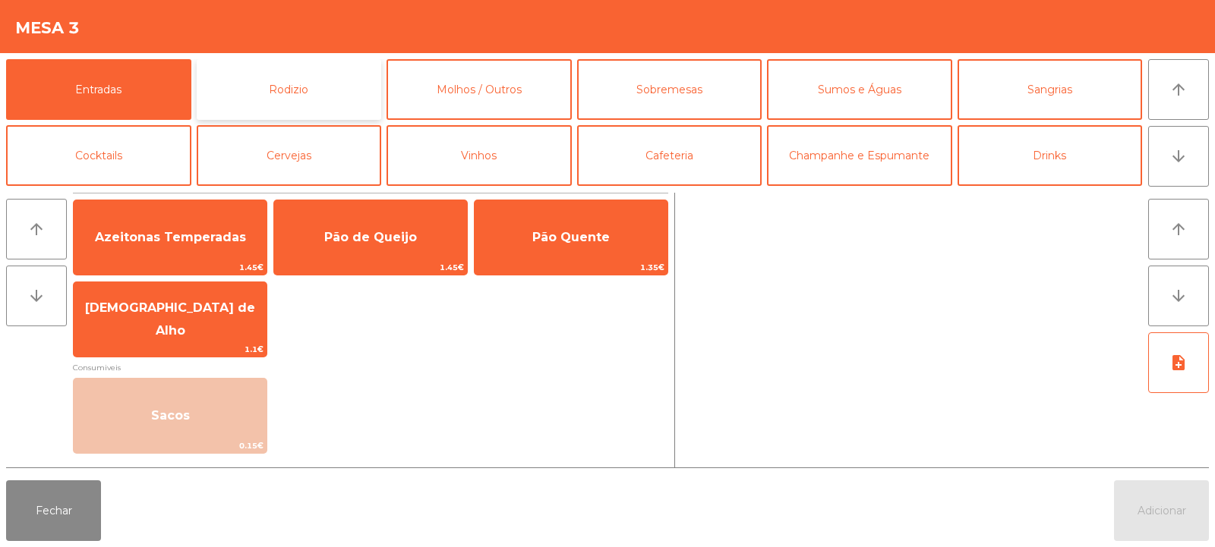
click at [305, 84] on button "Rodizio" at bounding box center [289, 89] width 185 height 61
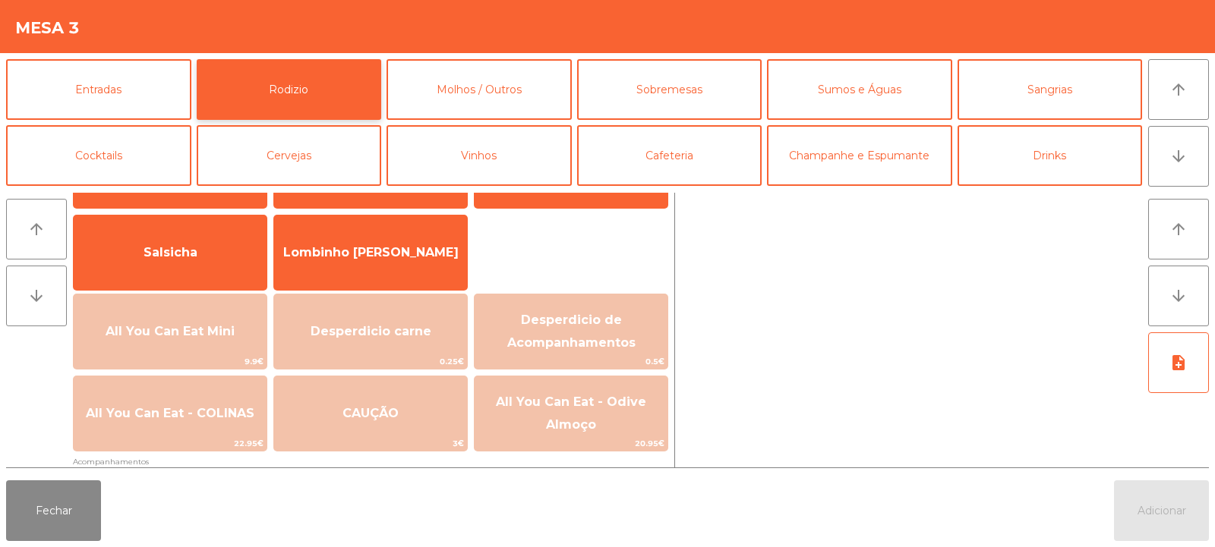
scroll to position [110, 0]
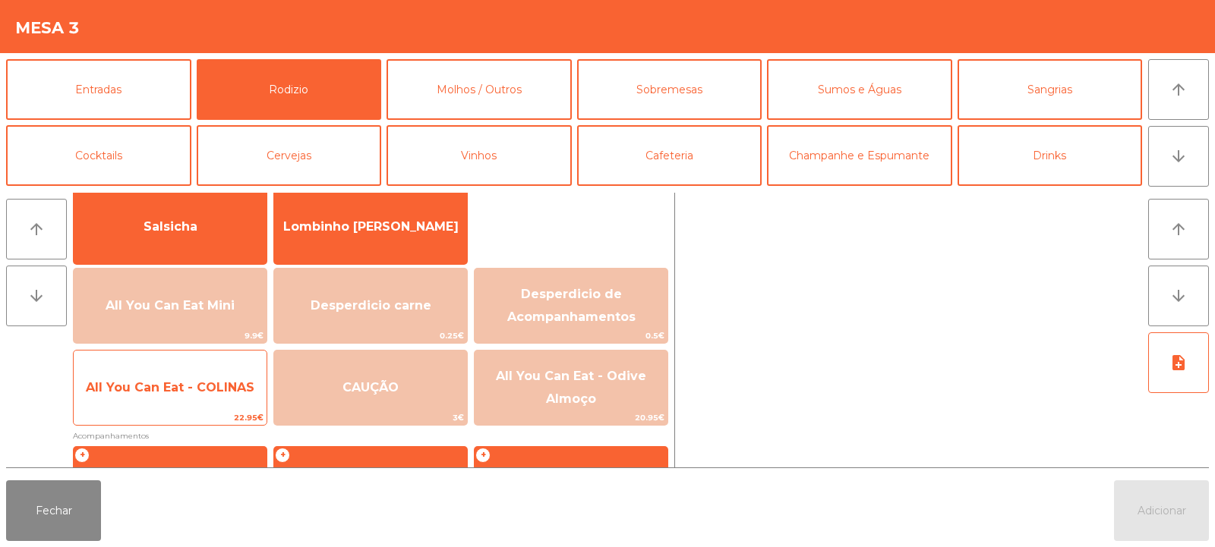
click at [192, 387] on span "All You Can Eat - COLINAS" at bounding box center [170, 387] width 169 height 14
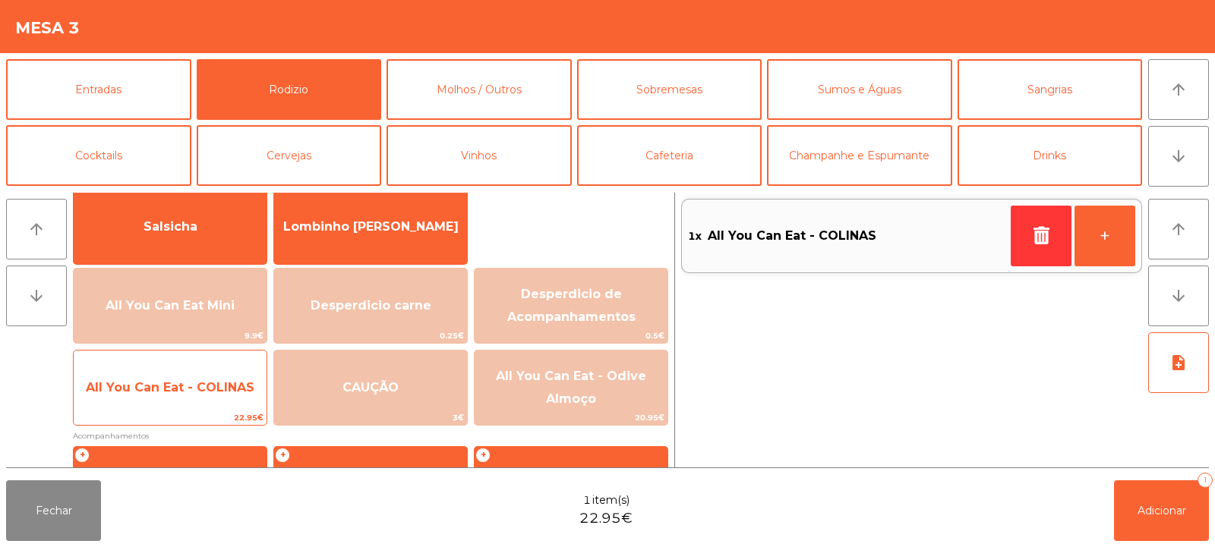
click at [203, 387] on span "All You Can Eat - COLINAS" at bounding box center [170, 387] width 169 height 14
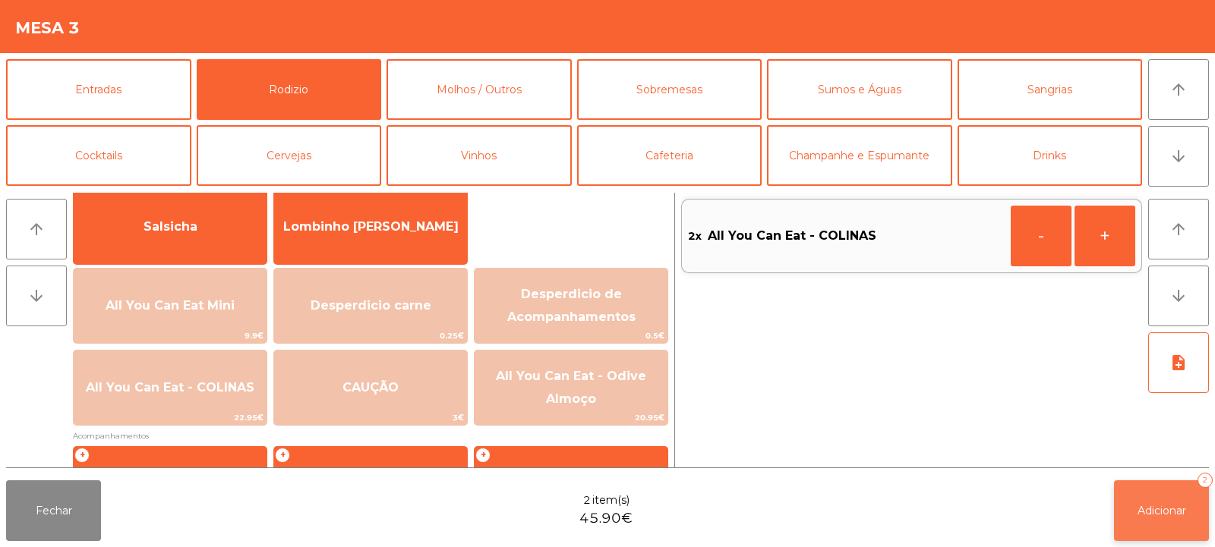
click at [1157, 515] on span "Adicionar" at bounding box center [1161, 511] width 49 height 14
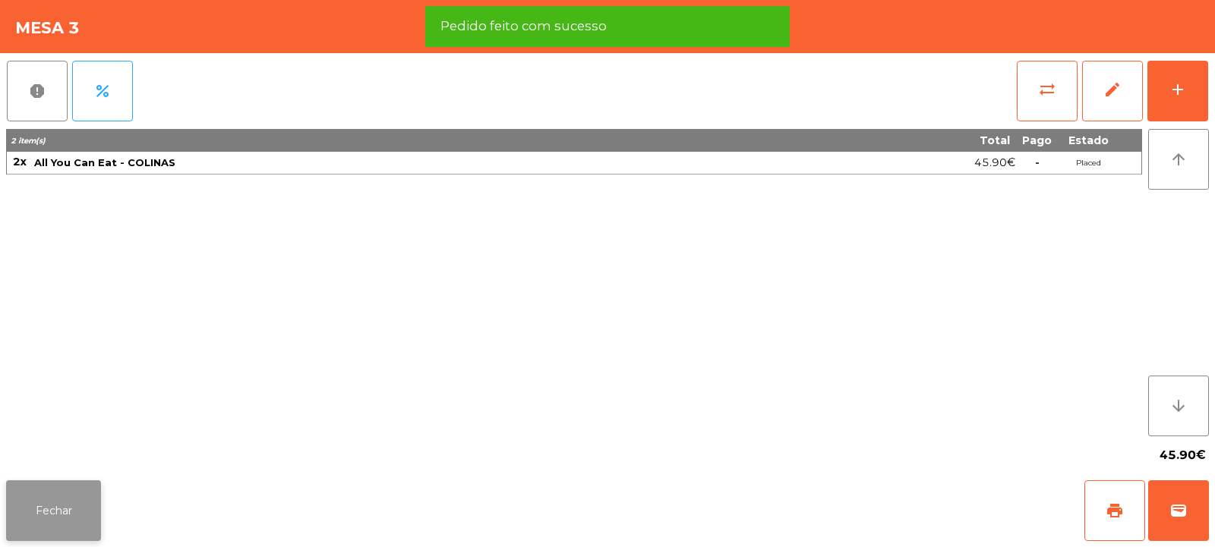
click at [32, 512] on button "Fechar" at bounding box center [53, 511] width 95 height 61
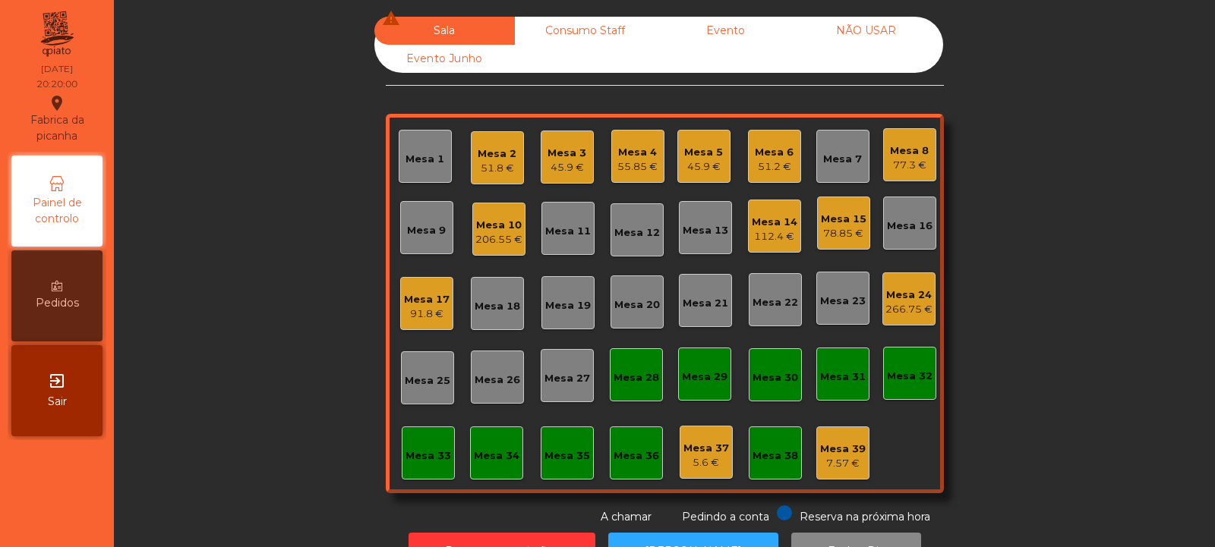
click at [896, 161] on div "77.3 €" at bounding box center [909, 165] width 39 height 15
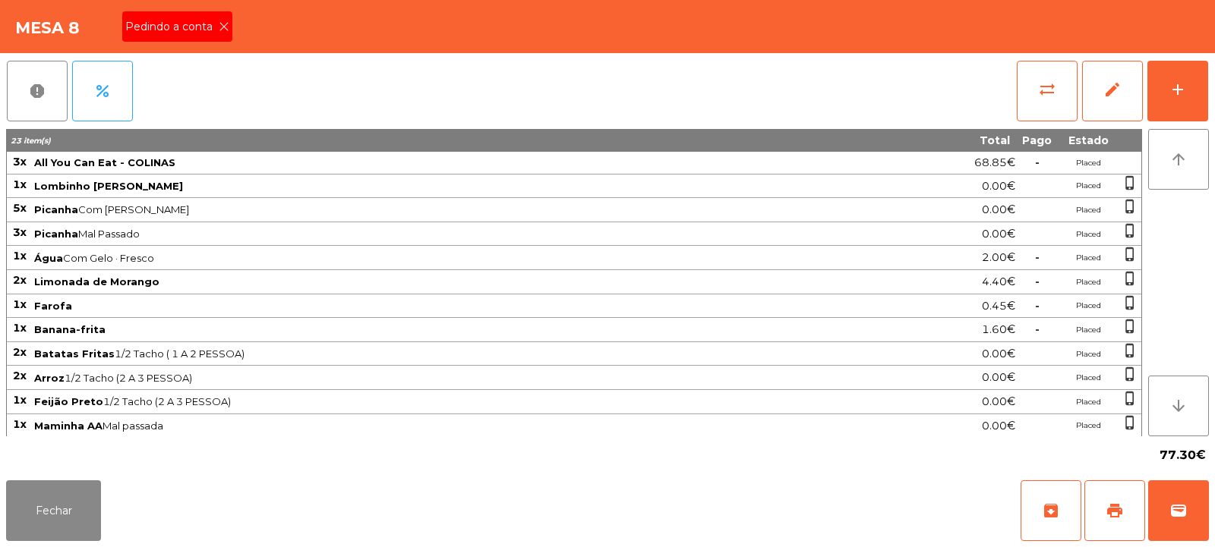
click at [222, 28] on icon at bounding box center [224, 26] width 11 height 11
click at [1108, 498] on button "print" at bounding box center [1114, 511] width 61 height 61
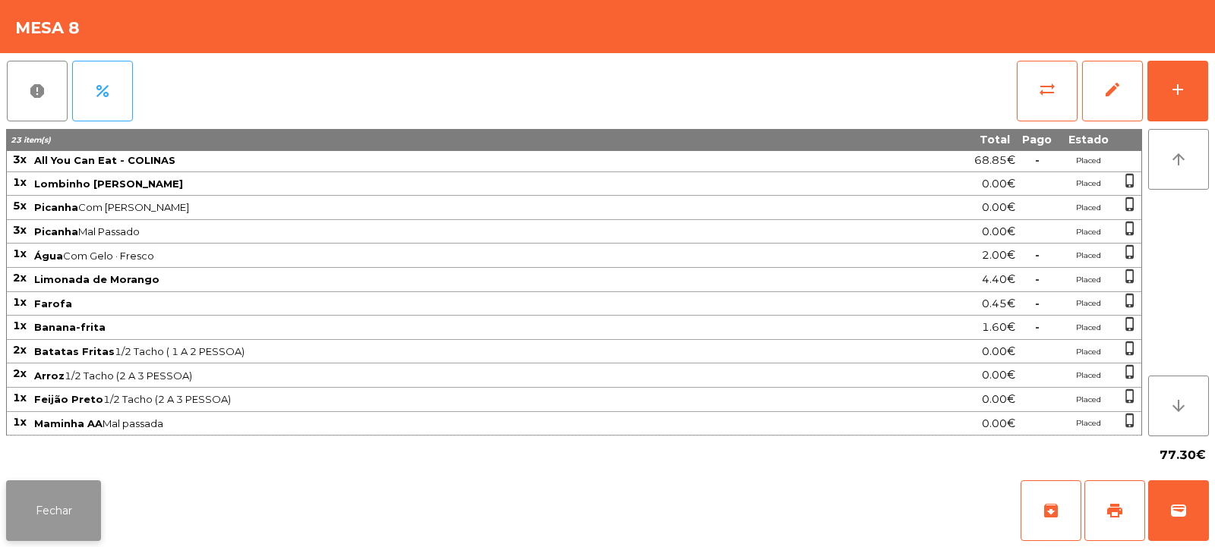
click at [73, 498] on button "Fechar" at bounding box center [53, 511] width 95 height 61
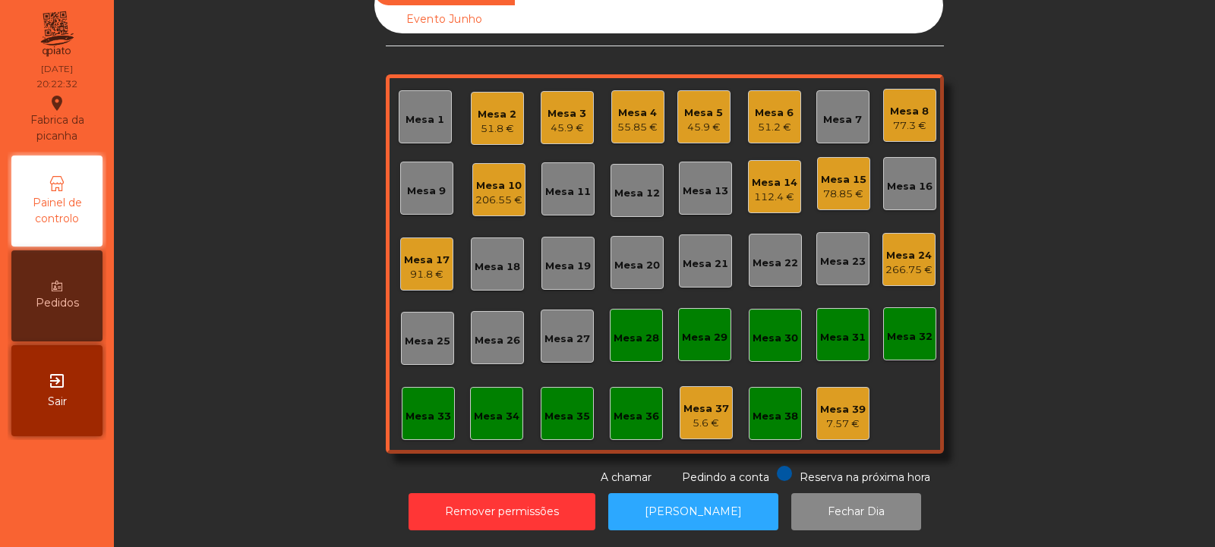
scroll to position [0, 0]
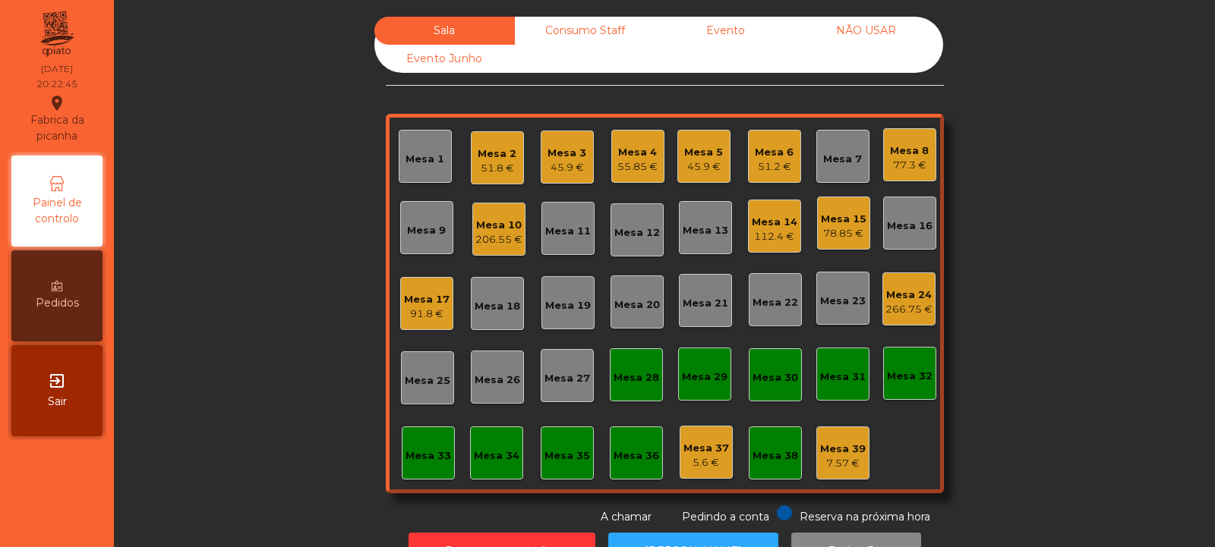
click at [895, 143] on div "Mesa 8" at bounding box center [909, 150] width 39 height 15
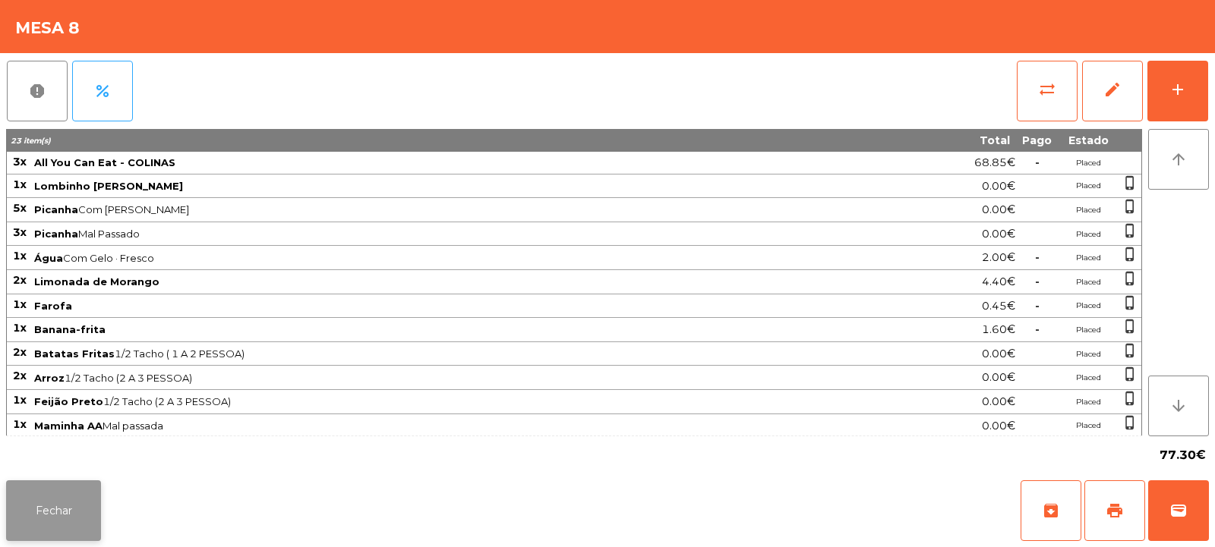
click at [60, 499] on button "Fechar" at bounding box center [53, 511] width 95 height 61
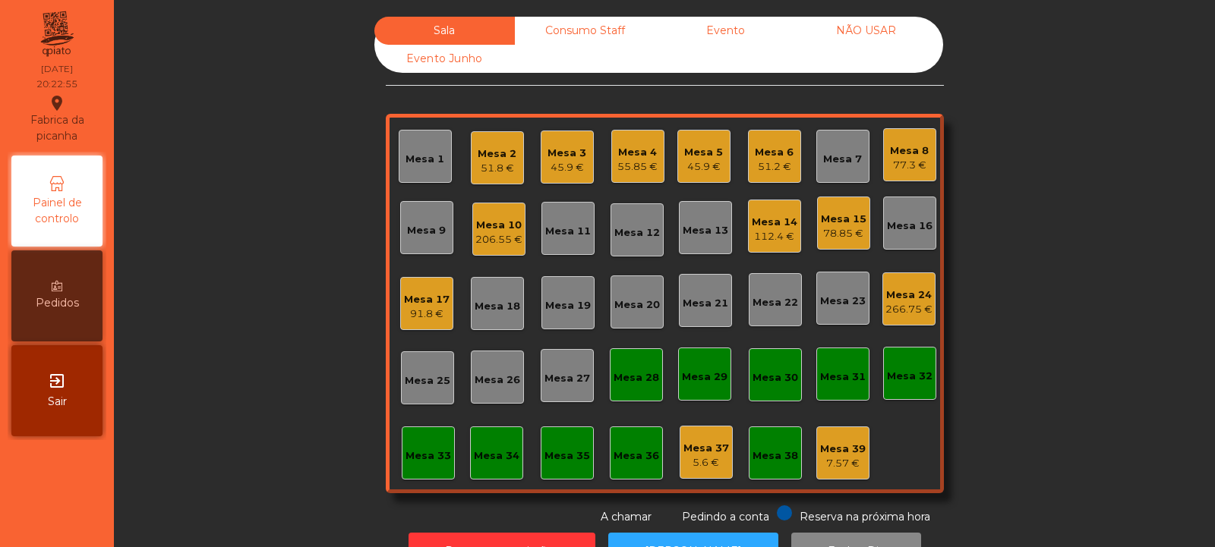
click at [909, 152] on div "Mesa 8" at bounding box center [909, 150] width 39 height 15
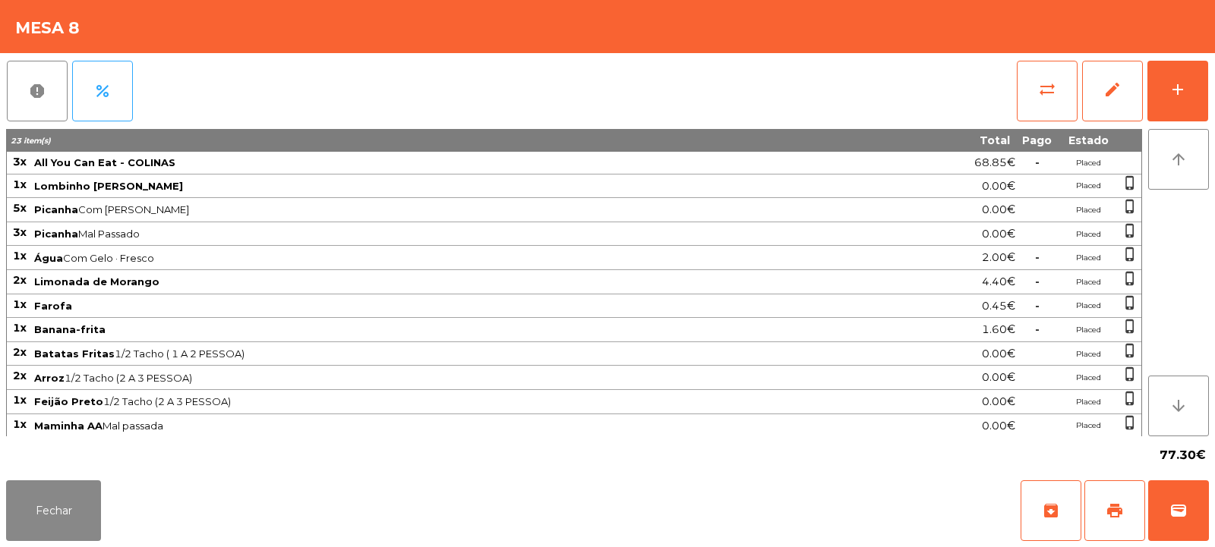
scroll to position [2, 0]
click at [63, 495] on button "Fechar" at bounding box center [53, 511] width 95 height 61
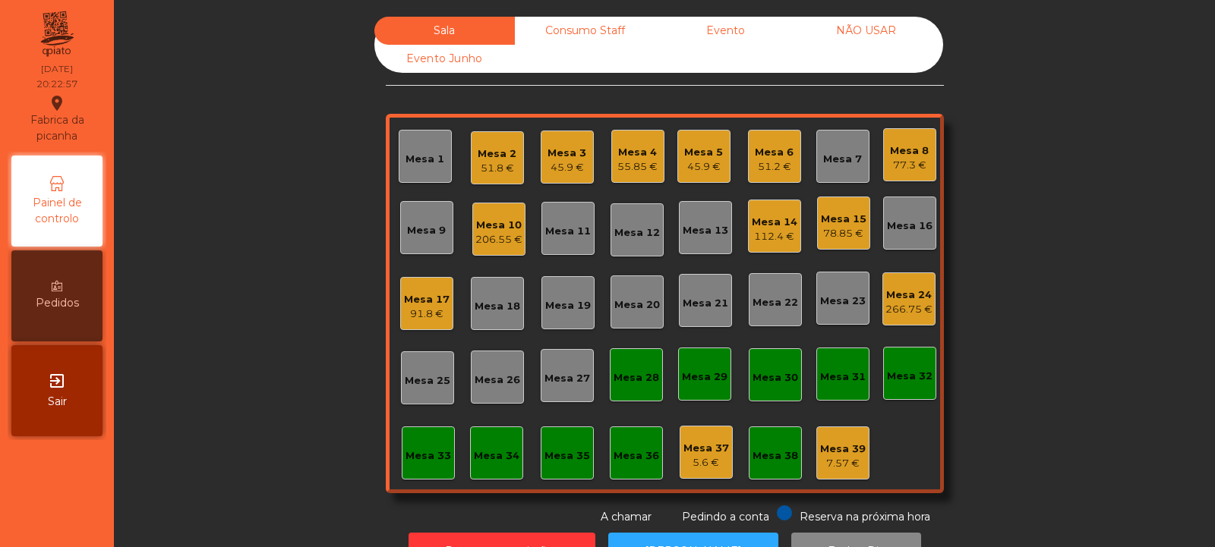
scroll to position [51, 0]
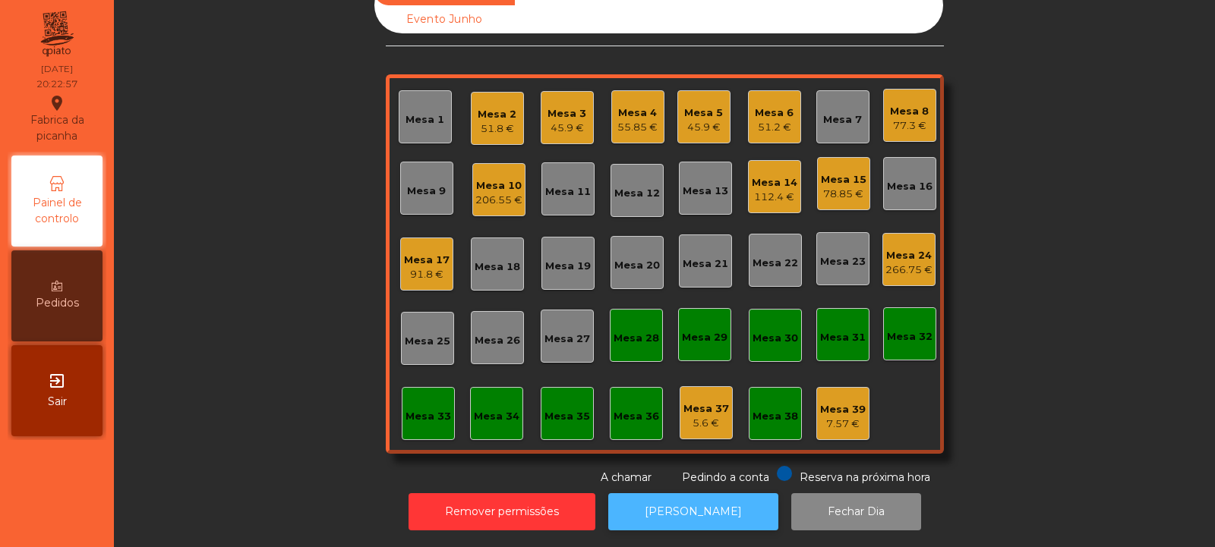
click at [669, 503] on button "[PERSON_NAME]" at bounding box center [693, 511] width 170 height 37
click at [902, 118] on div "77.3 €" at bounding box center [909, 125] width 39 height 15
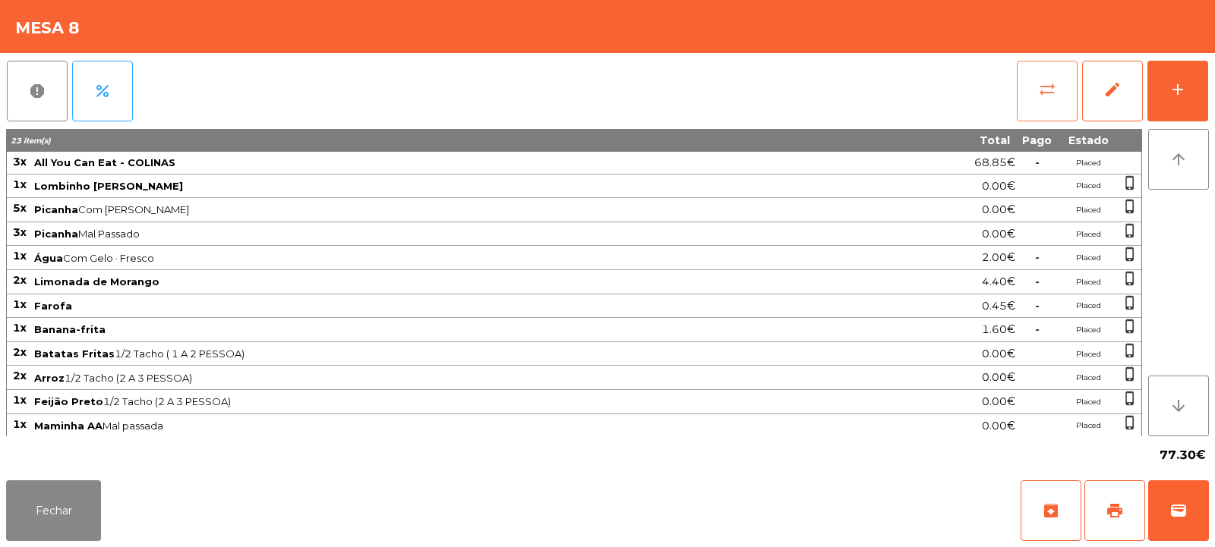
click at [1041, 89] on span "sync_alt" at bounding box center [1047, 89] width 18 height 18
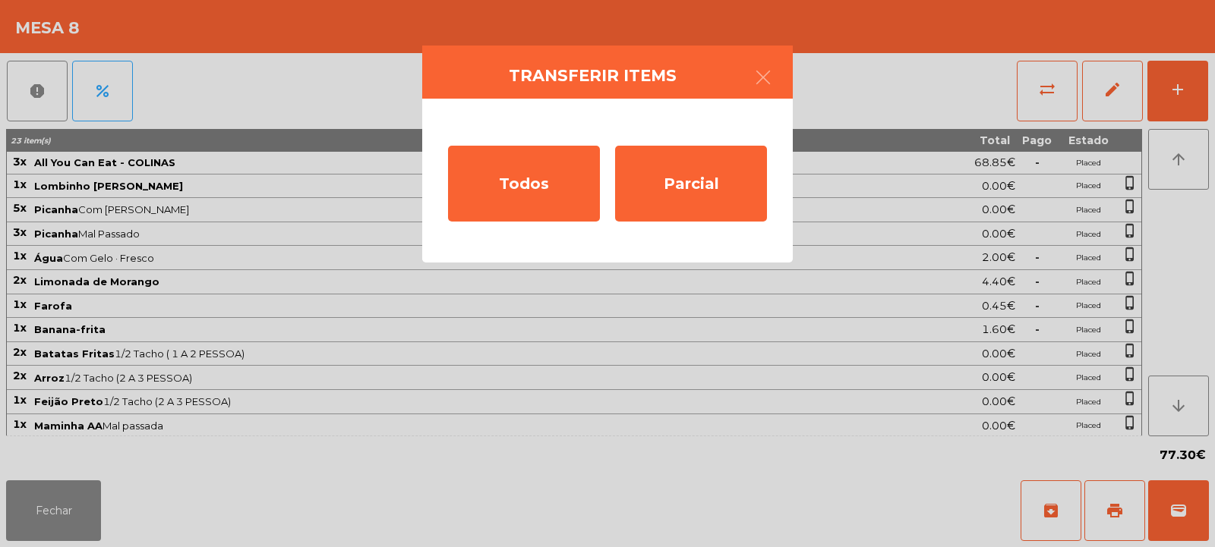
click at [969, 225] on ngb-modal-window "Transferir items Todos Parcial" at bounding box center [607, 273] width 1215 height 547
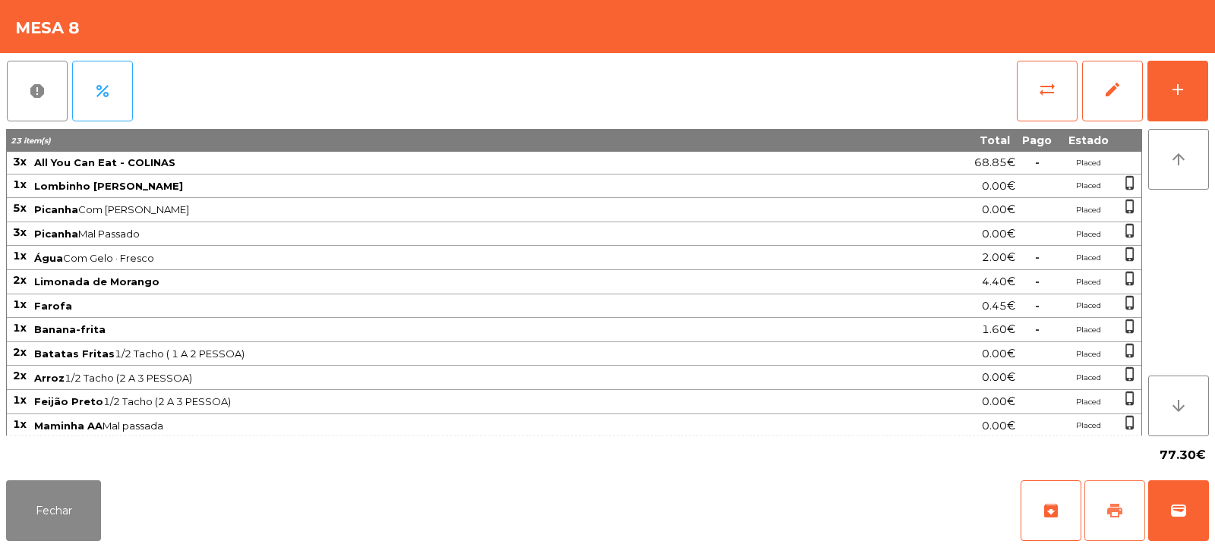
click at [1104, 509] on button "print" at bounding box center [1114, 511] width 61 height 61
click at [1047, 86] on span "sync_alt" at bounding box center [1047, 89] width 18 height 18
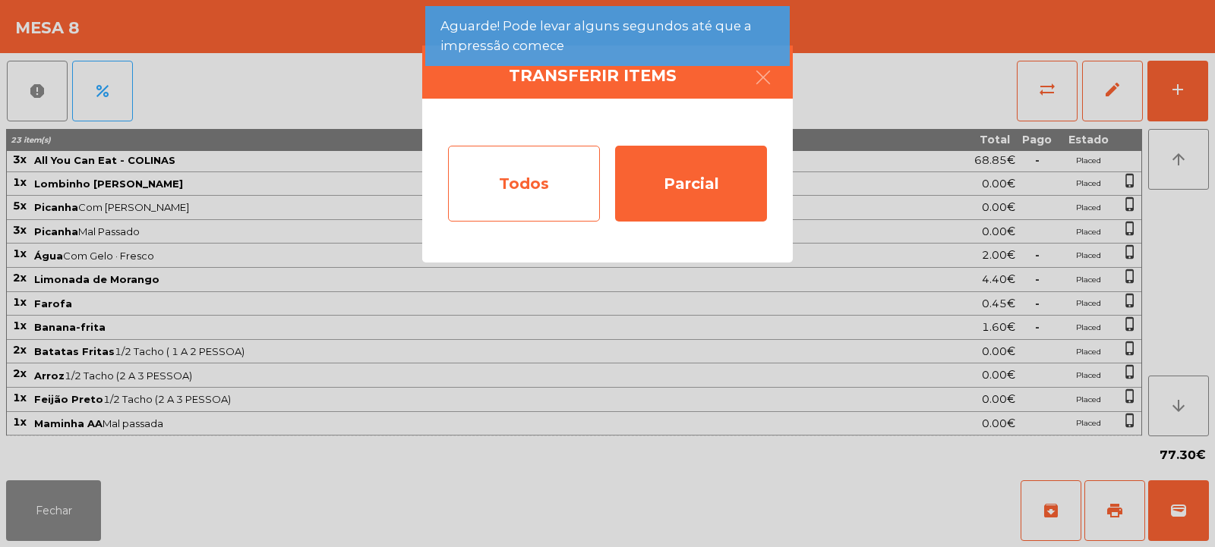
click at [542, 173] on div "Todos" at bounding box center [524, 184] width 152 height 76
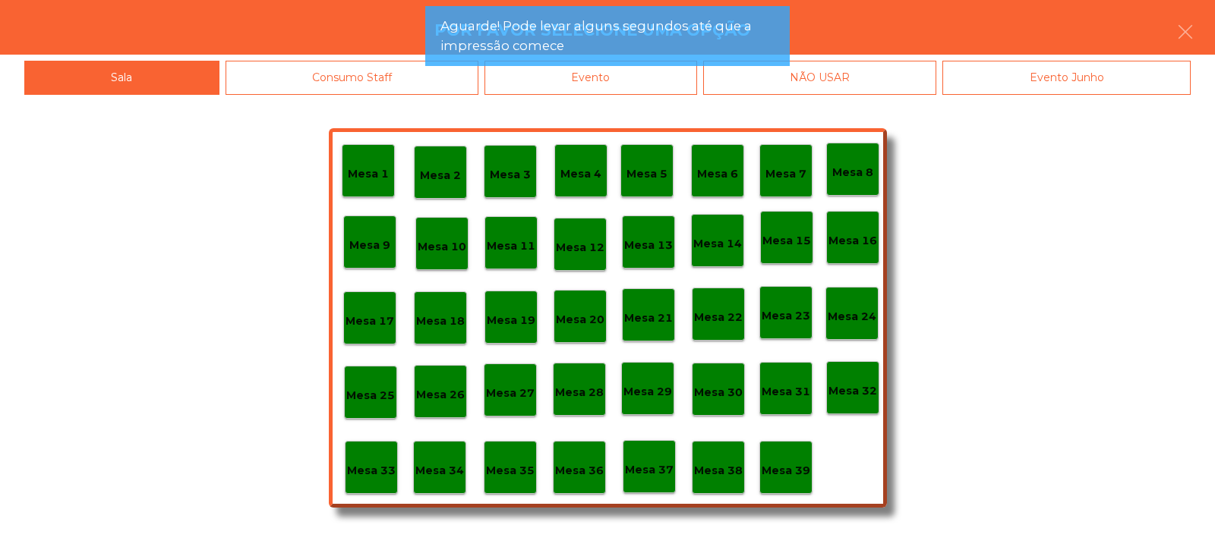
click at [664, 87] on div "Evento" at bounding box center [590, 78] width 213 height 34
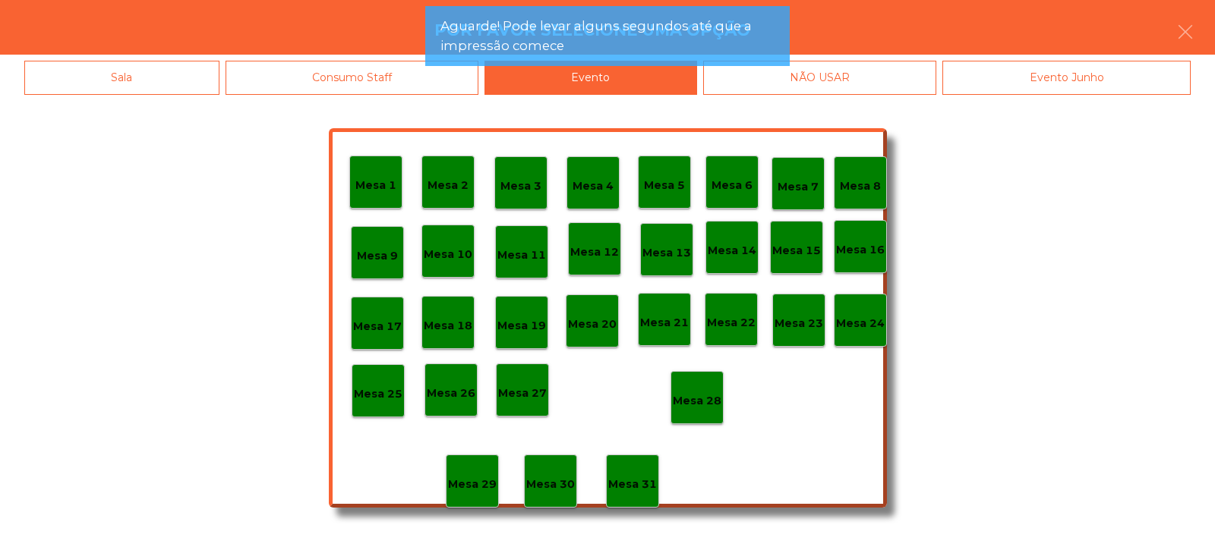
click at [701, 402] on p "Mesa 28" at bounding box center [697, 400] width 49 height 17
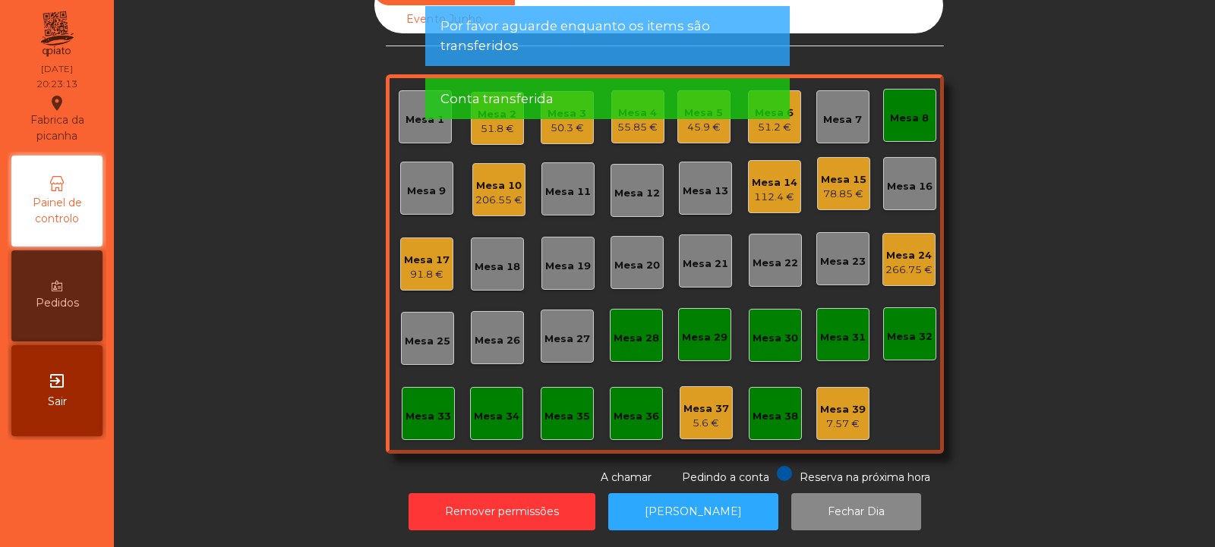
click at [901, 111] on div "Mesa 8" at bounding box center [909, 118] width 39 height 15
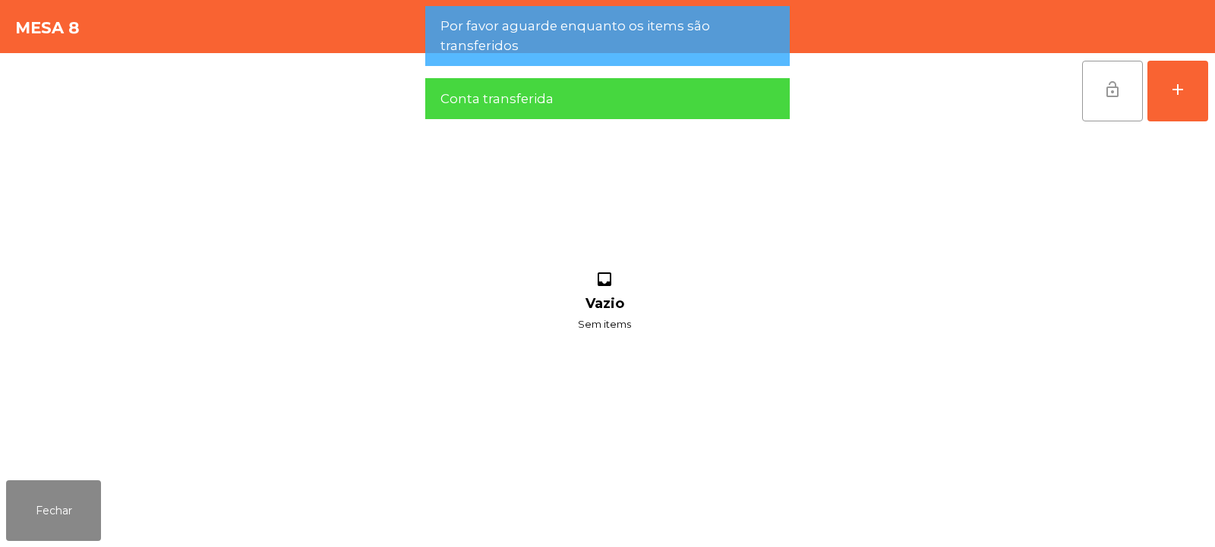
click at [1111, 102] on button "lock_open" at bounding box center [1112, 91] width 61 height 61
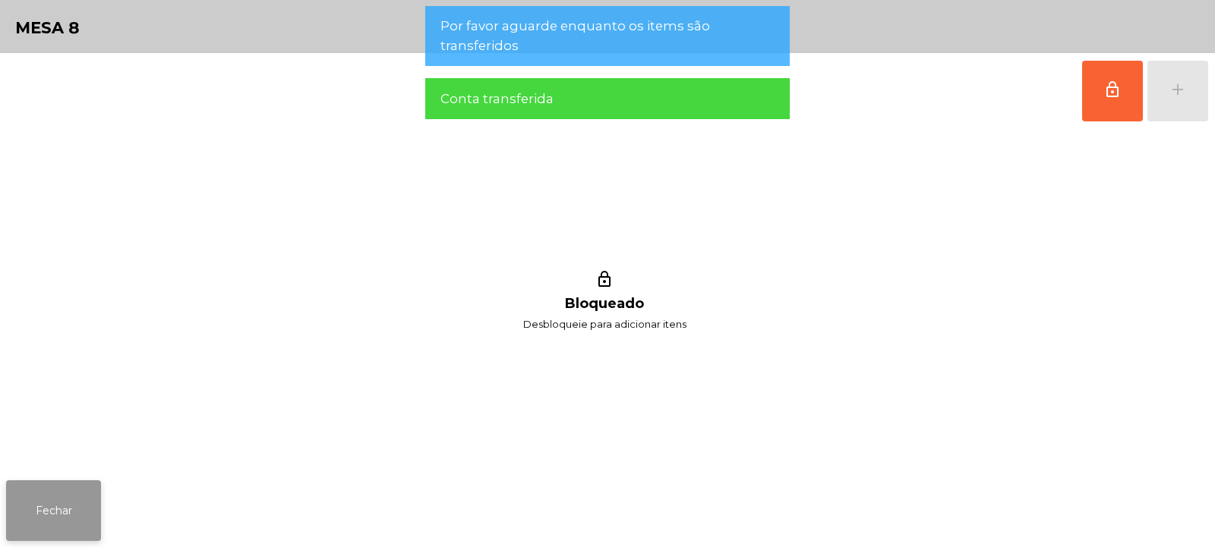
click at [79, 493] on button "Fechar" at bounding box center [53, 511] width 95 height 61
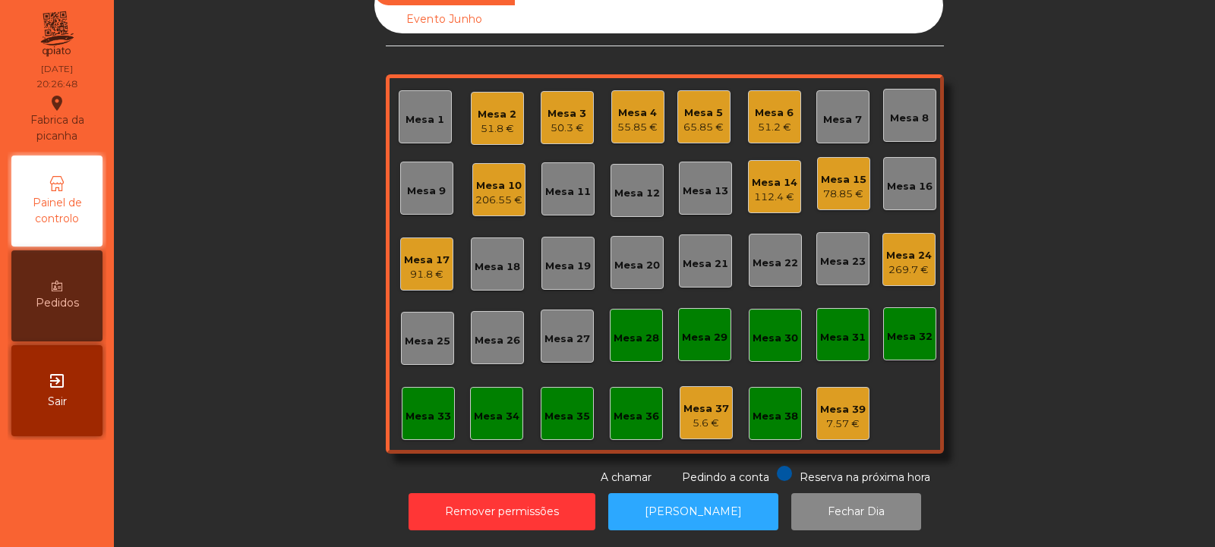
scroll to position [0, 0]
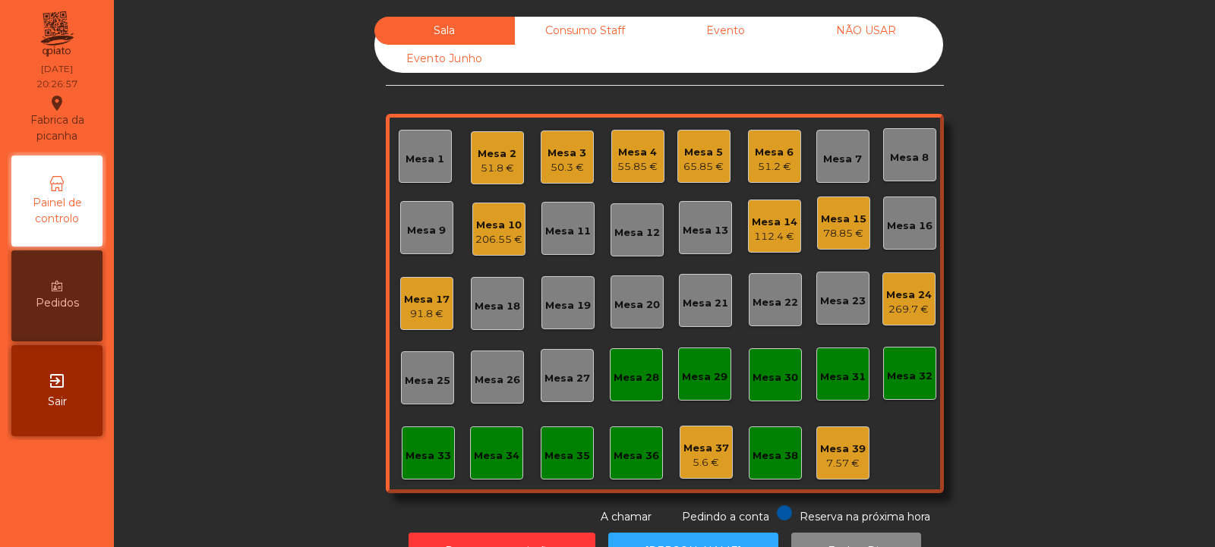
click at [817, 153] on div "Mesa 7" at bounding box center [842, 156] width 53 height 53
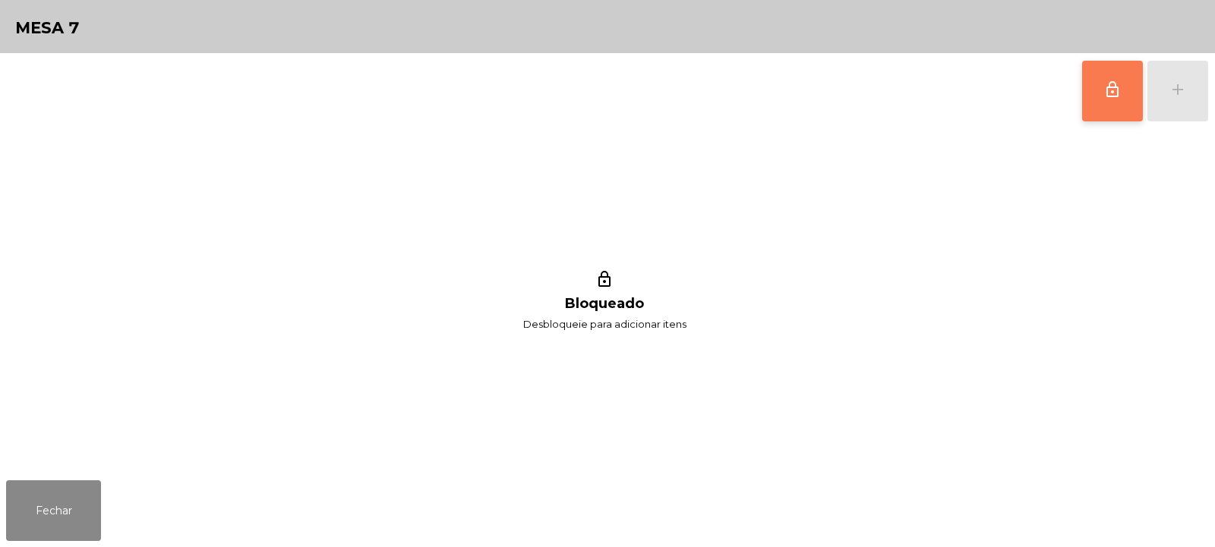
click at [1107, 98] on span "lock_outline" at bounding box center [1112, 89] width 18 height 18
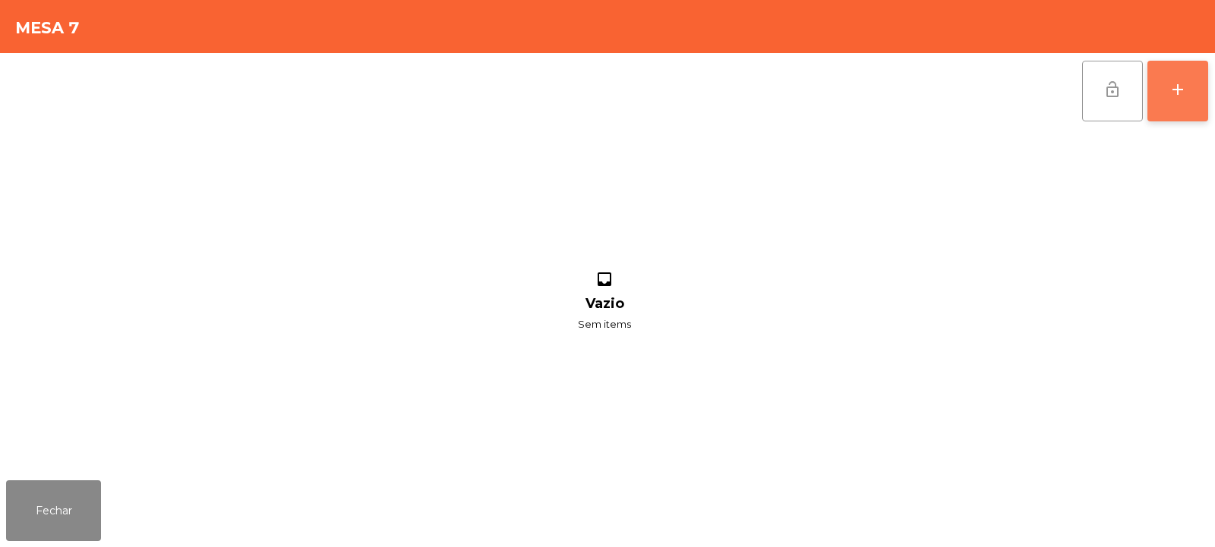
click at [1175, 92] on div "add" at bounding box center [1177, 89] width 18 height 18
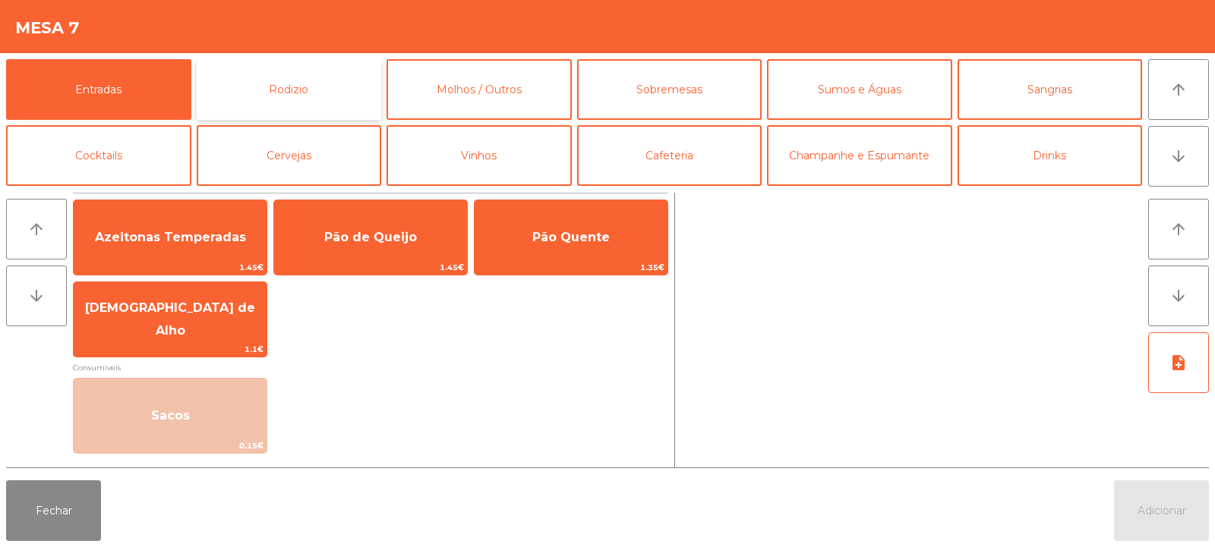
click at [296, 95] on button "Rodizio" at bounding box center [289, 89] width 185 height 61
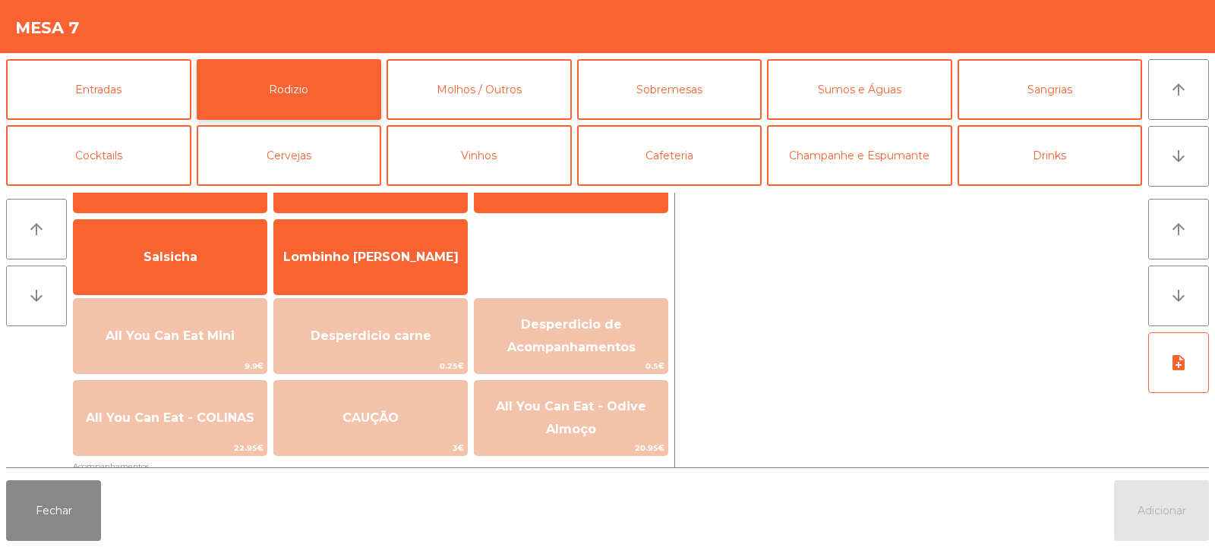
scroll to position [109, 0]
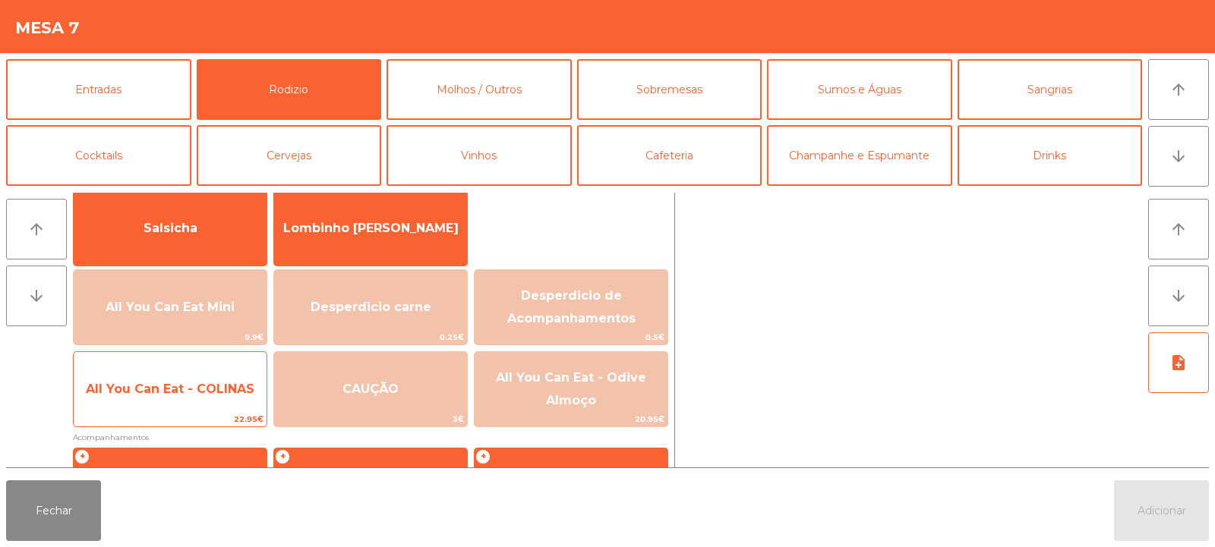
click at [210, 400] on span "All You Can Eat - COLINAS" at bounding box center [170, 389] width 193 height 41
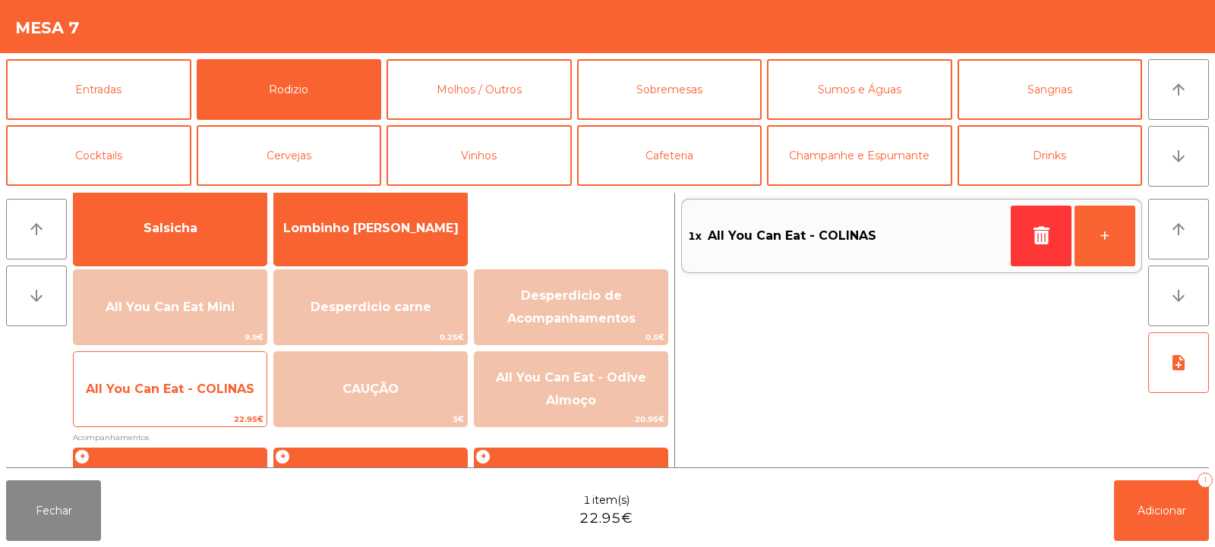
click at [213, 397] on span "All You Can Eat - COLINAS" at bounding box center [170, 389] width 193 height 41
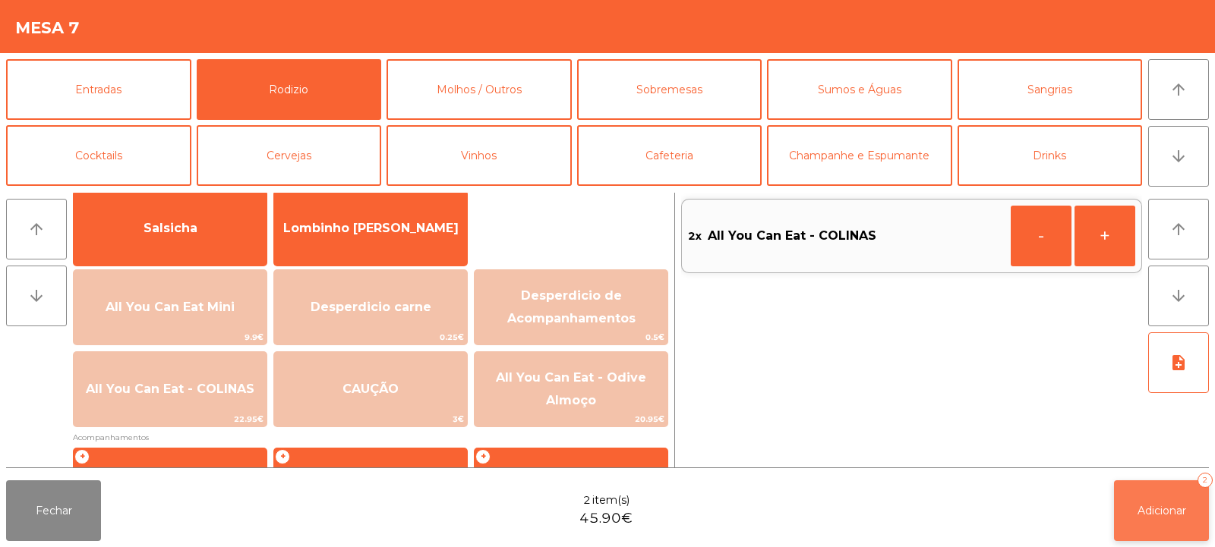
click at [1149, 493] on button "Adicionar 2" at bounding box center [1161, 511] width 95 height 61
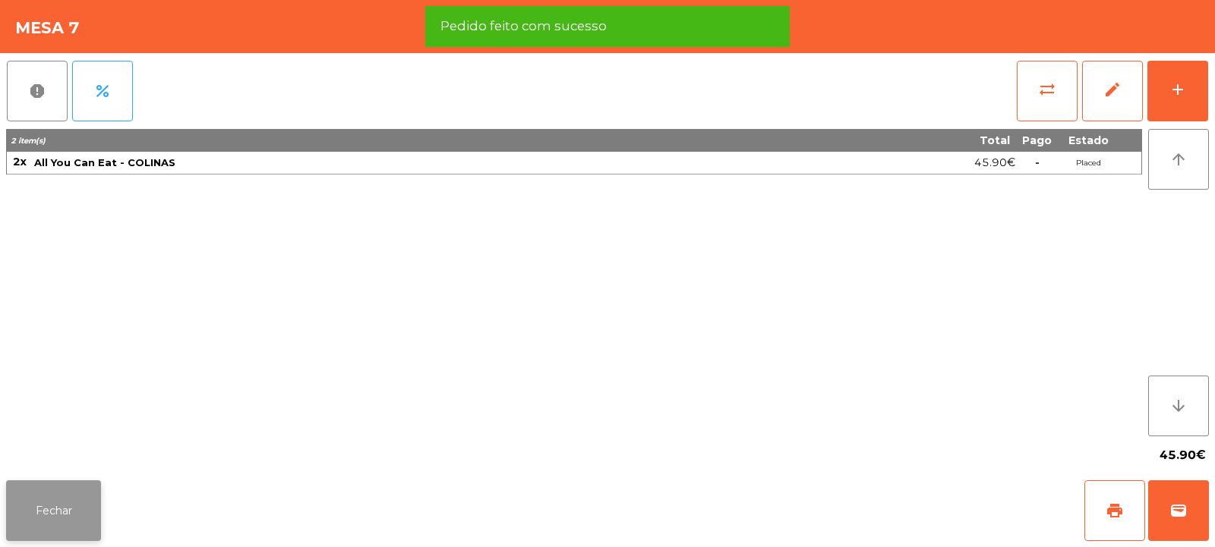
click at [49, 486] on button "Fechar" at bounding box center [53, 511] width 95 height 61
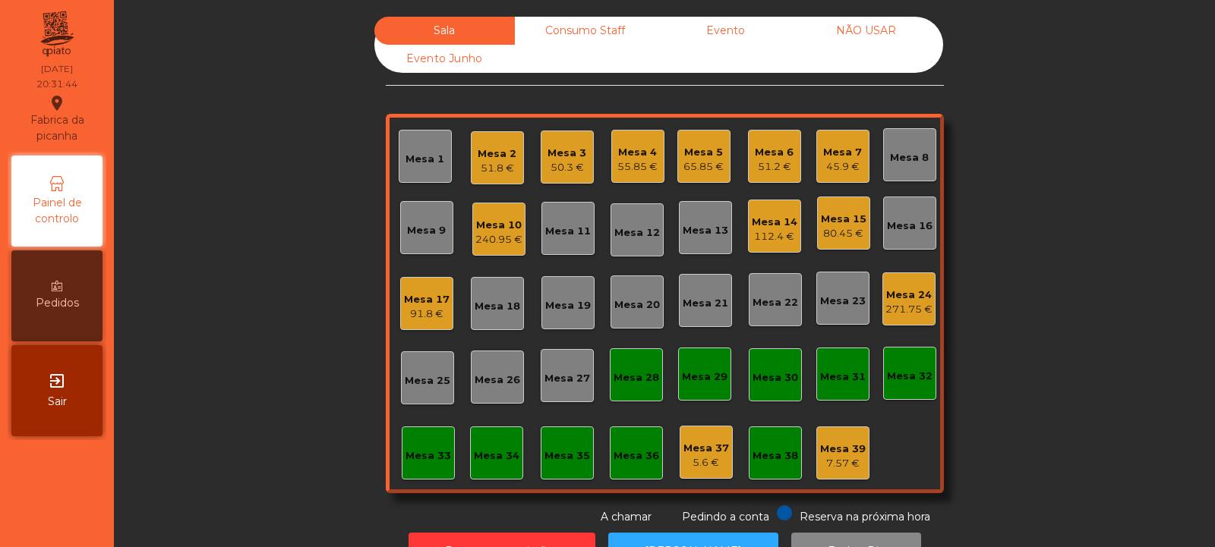
click at [489, 238] on div "240.95 €" at bounding box center [498, 239] width 47 height 15
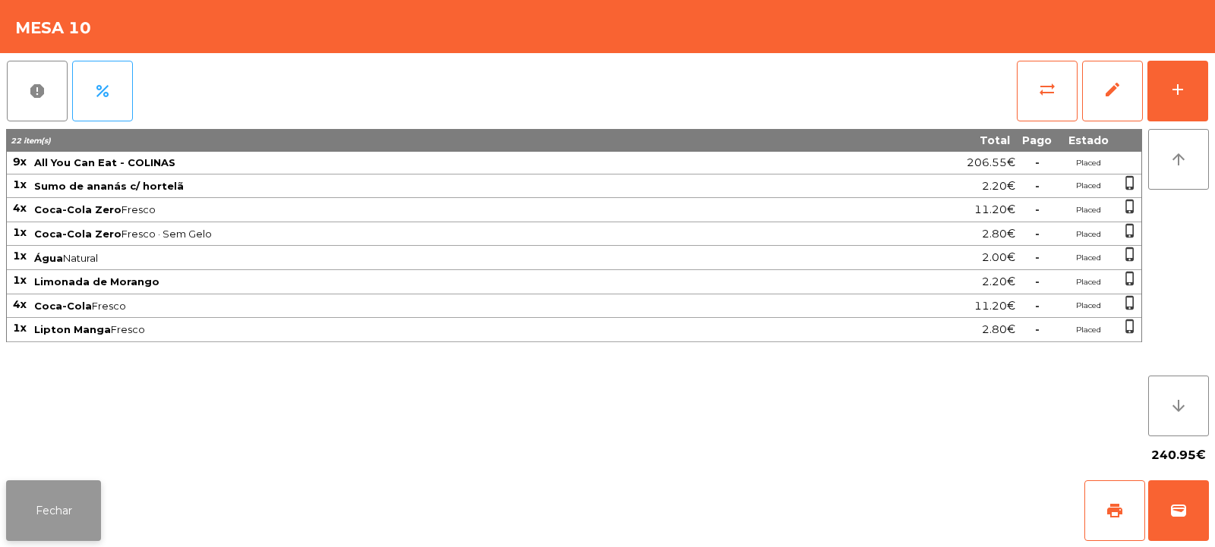
click at [68, 484] on button "Fechar" at bounding box center [53, 511] width 95 height 61
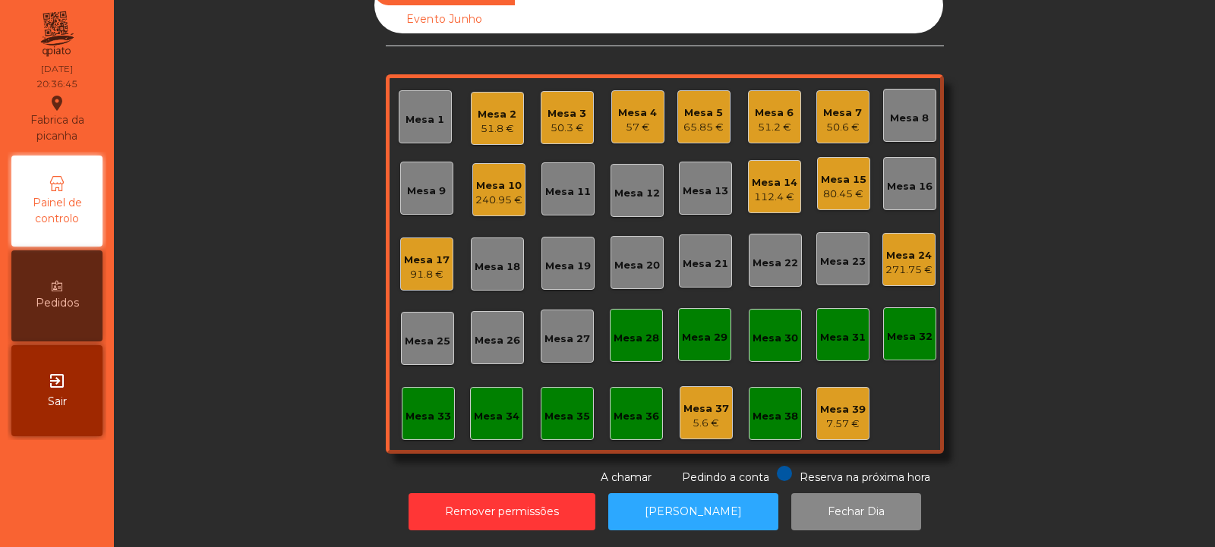
scroll to position [0, 0]
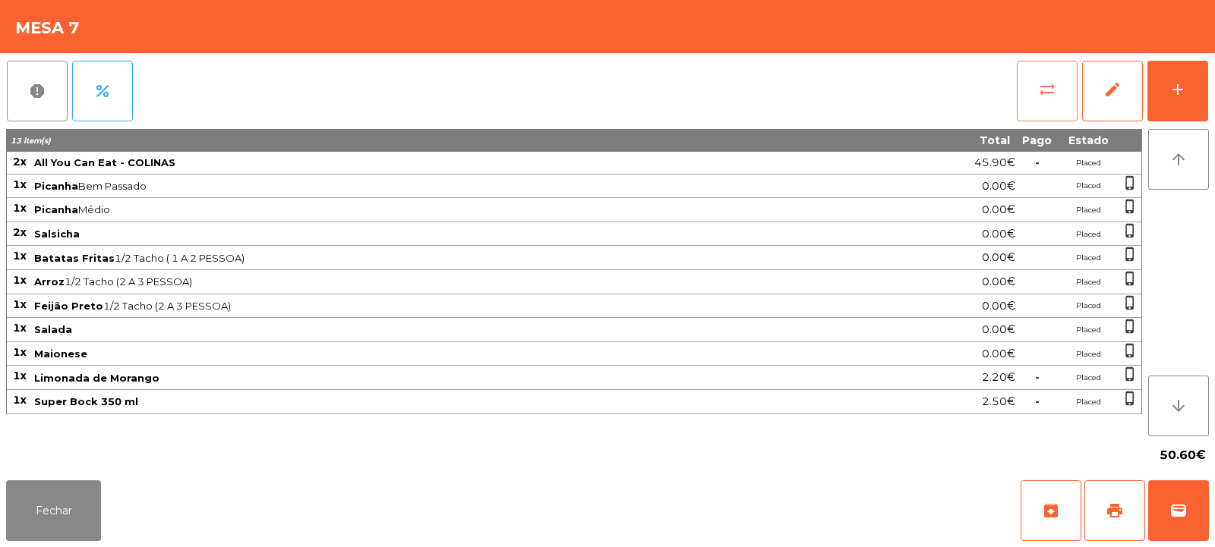
click at [1038, 90] on span "sync_alt" at bounding box center [1047, 89] width 18 height 18
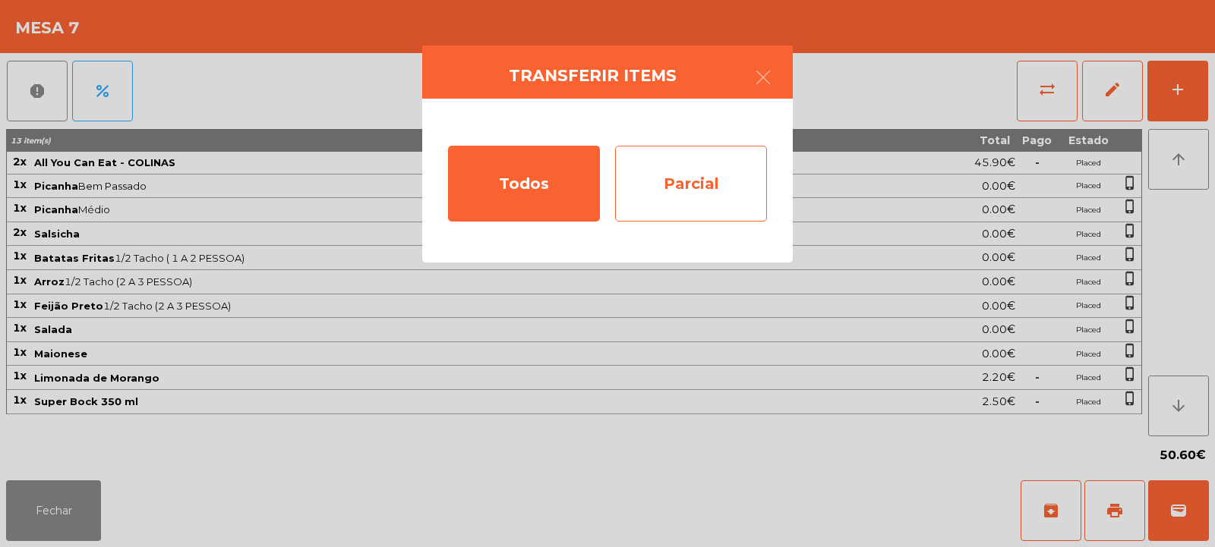
click at [727, 175] on div "Parcial" at bounding box center [691, 184] width 152 height 76
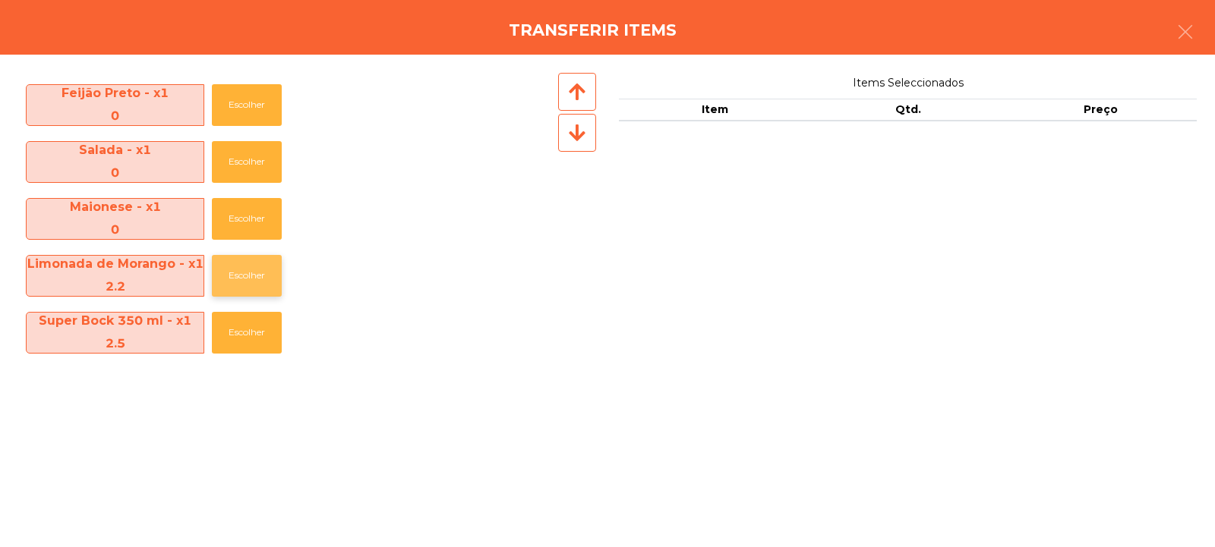
click at [245, 269] on button "Escolher" at bounding box center [247, 276] width 70 height 42
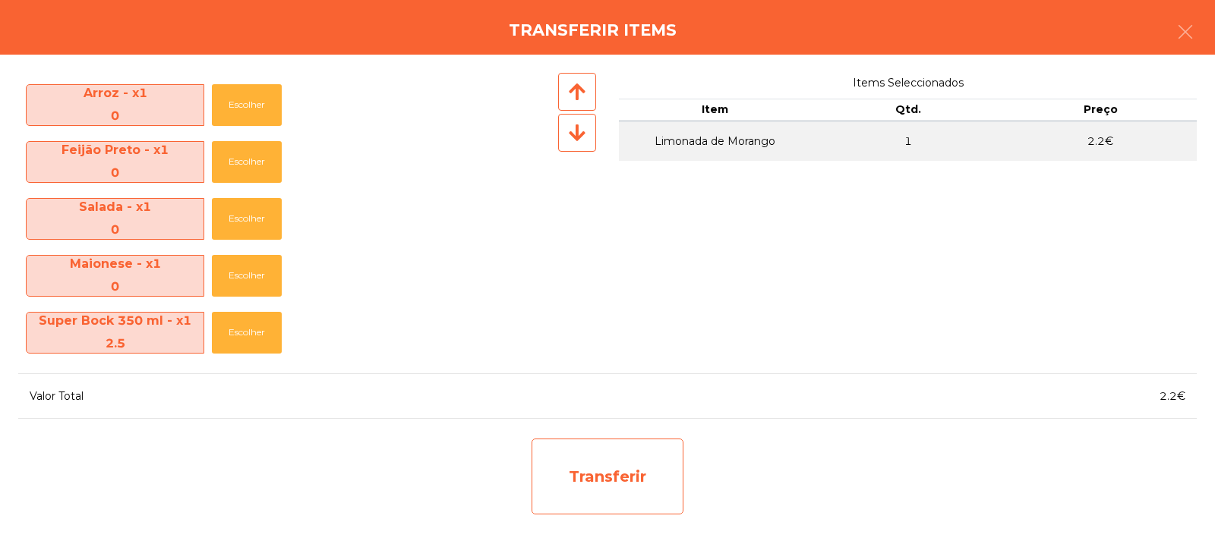
click at [608, 476] on div "Transferir" at bounding box center [607, 477] width 152 height 76
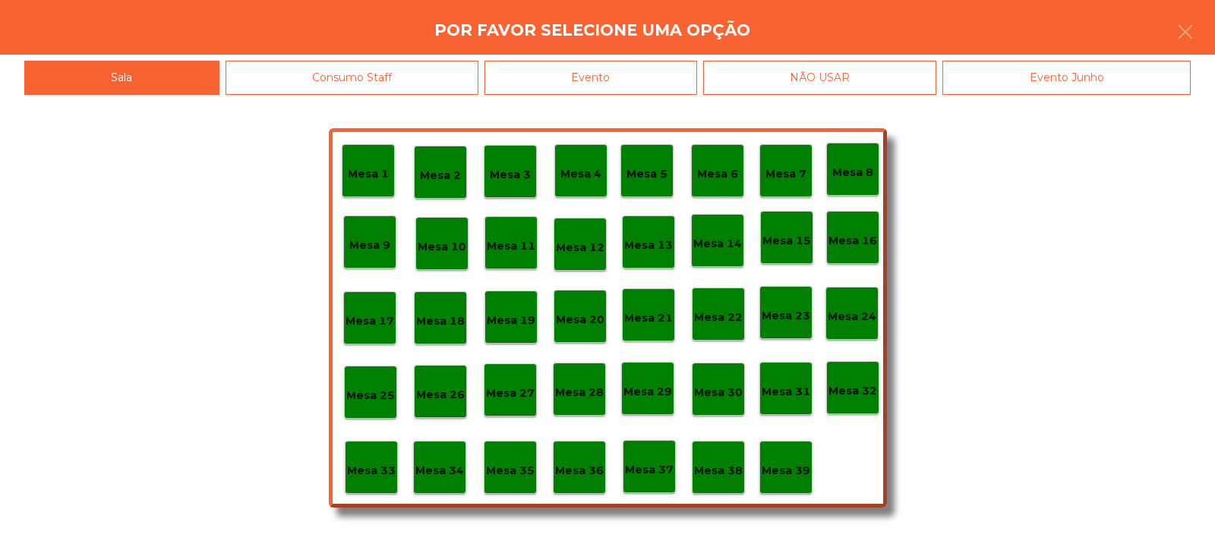
click at [646, 468] on p "Mesa 37" at bounding box center [649, 470] width 49 height 17
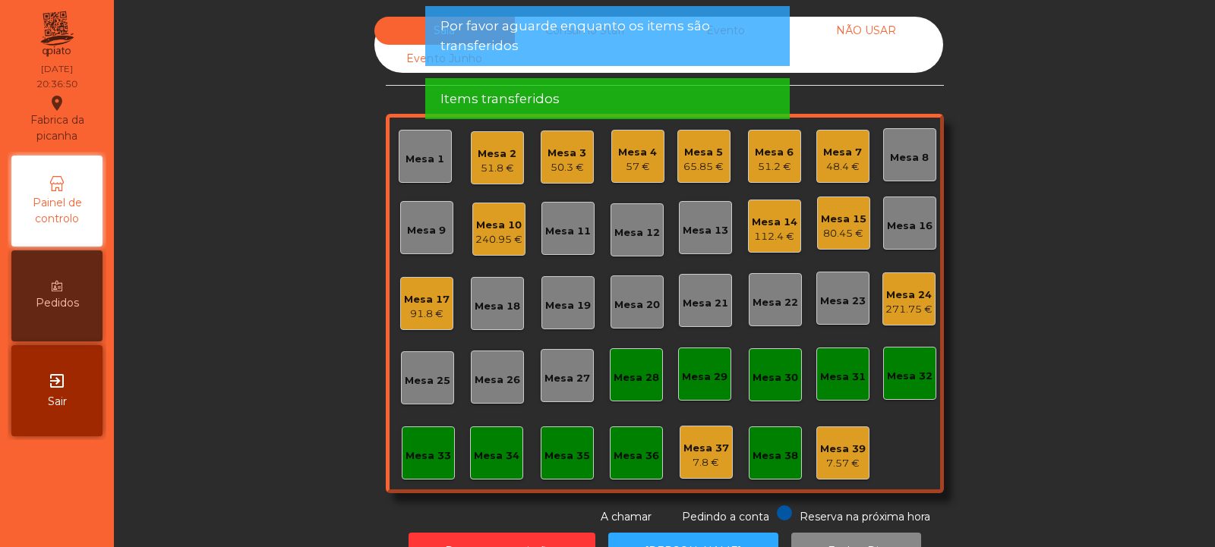
scroll to position [51, 0]
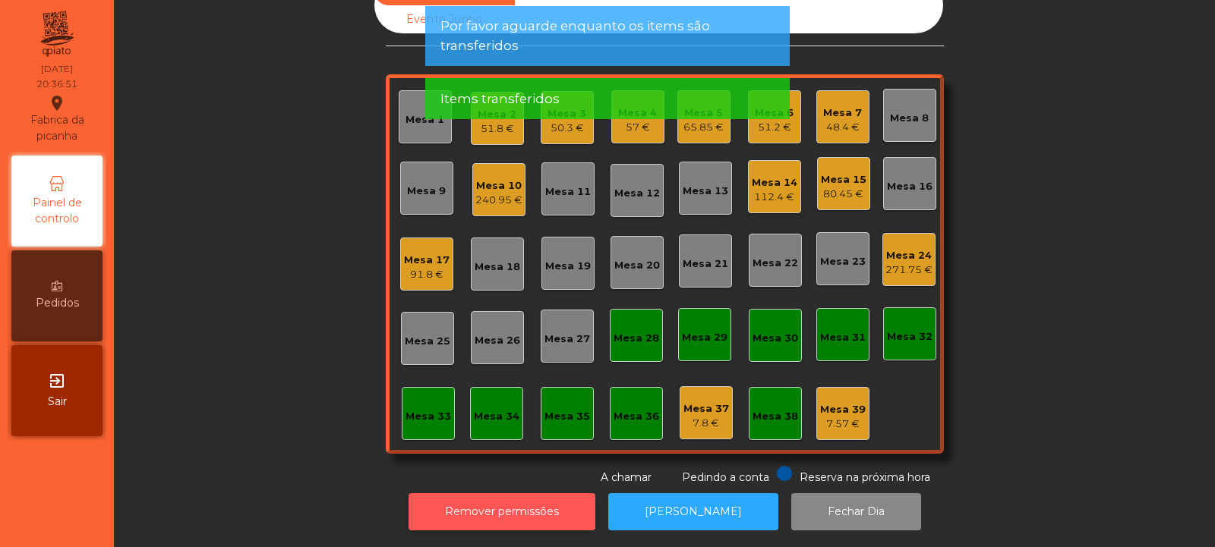
click at [481, 493] on button "Remover permissões" at bounding box center [501, 511] width 187 height 37
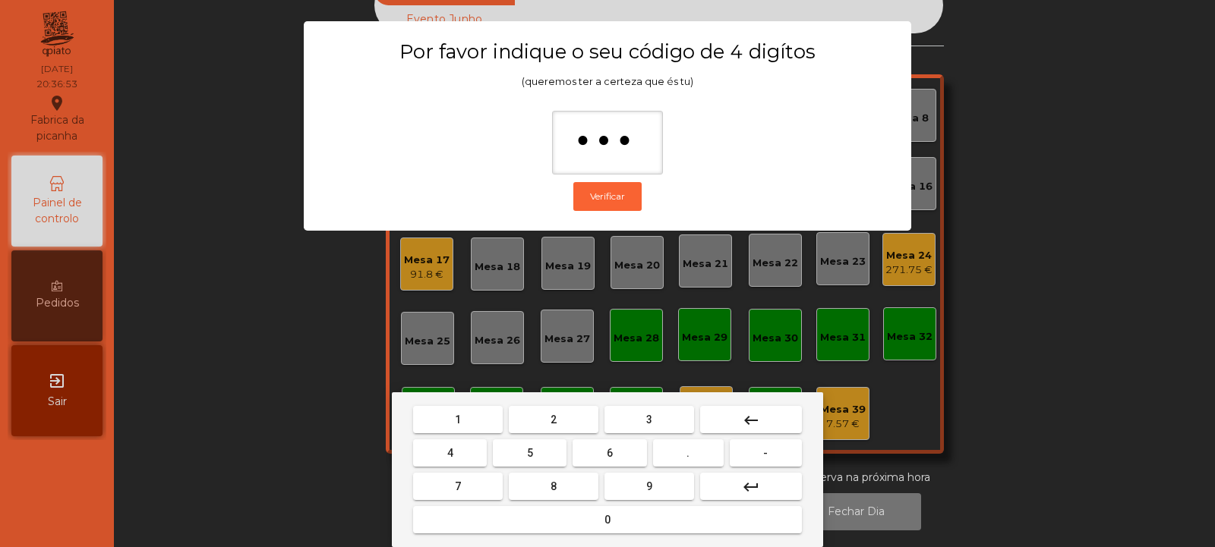
type input "****"
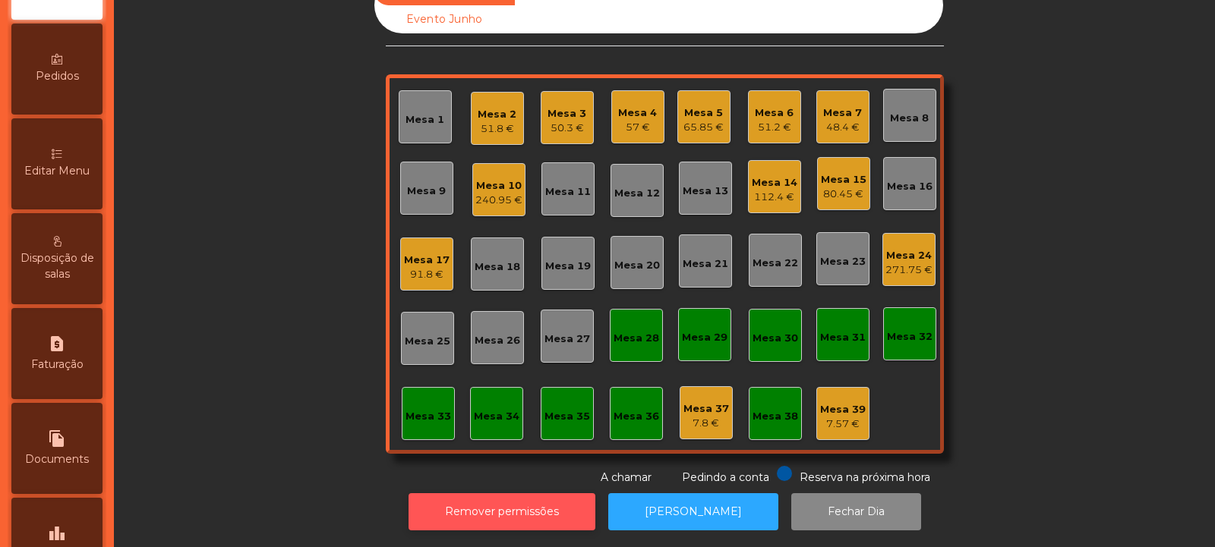
scroll to position [219, 0]
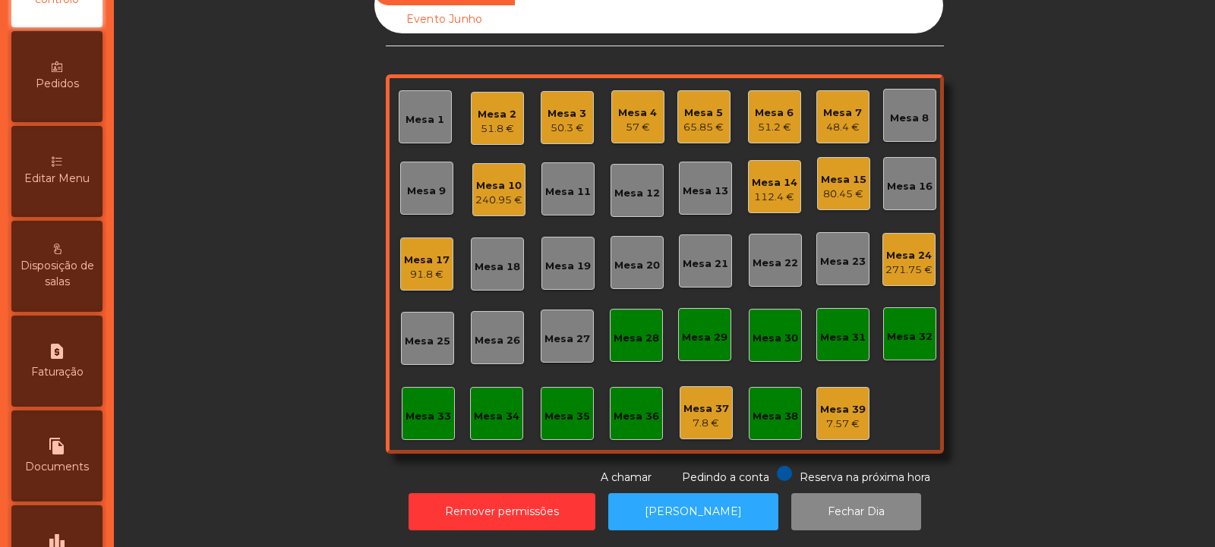
click at [74, 186] on span "Editar Menu" at bounding box center [56, 179] width 65 height 16
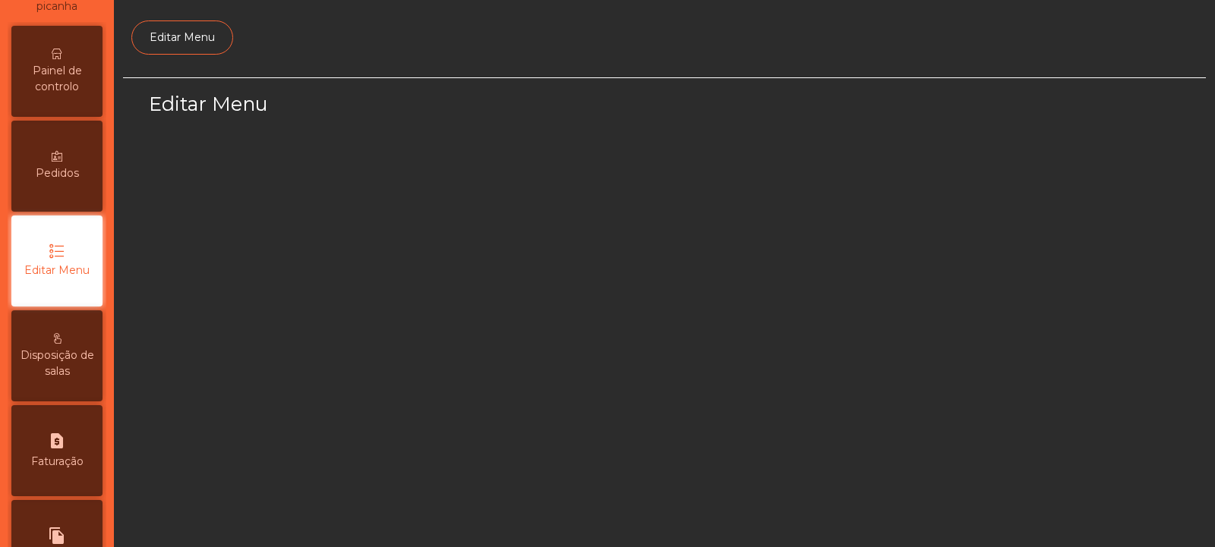
select select "*"
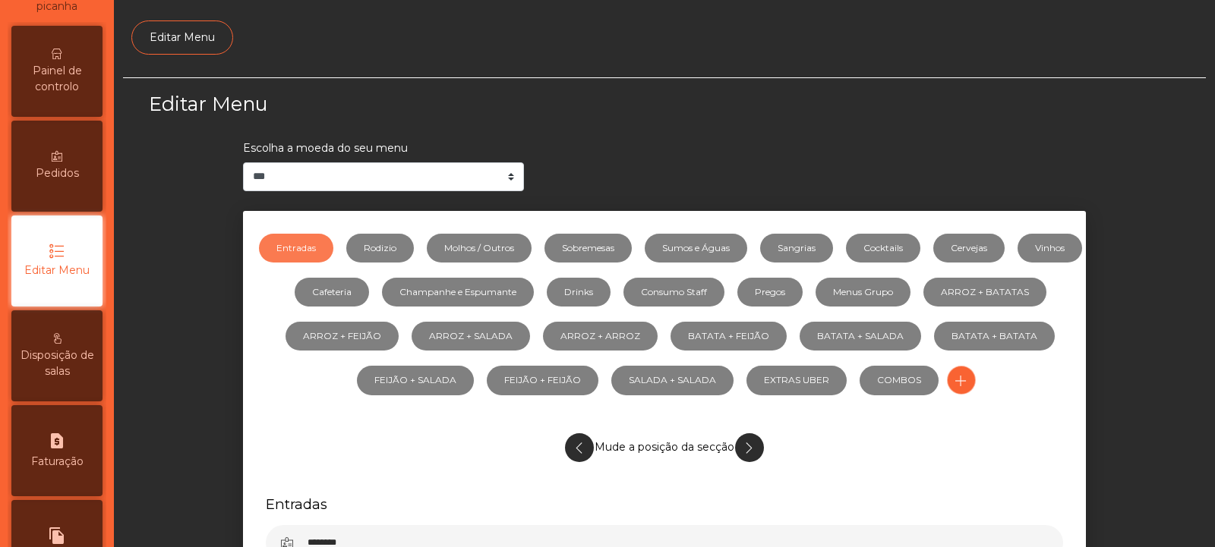
scroll to position [118, 0]
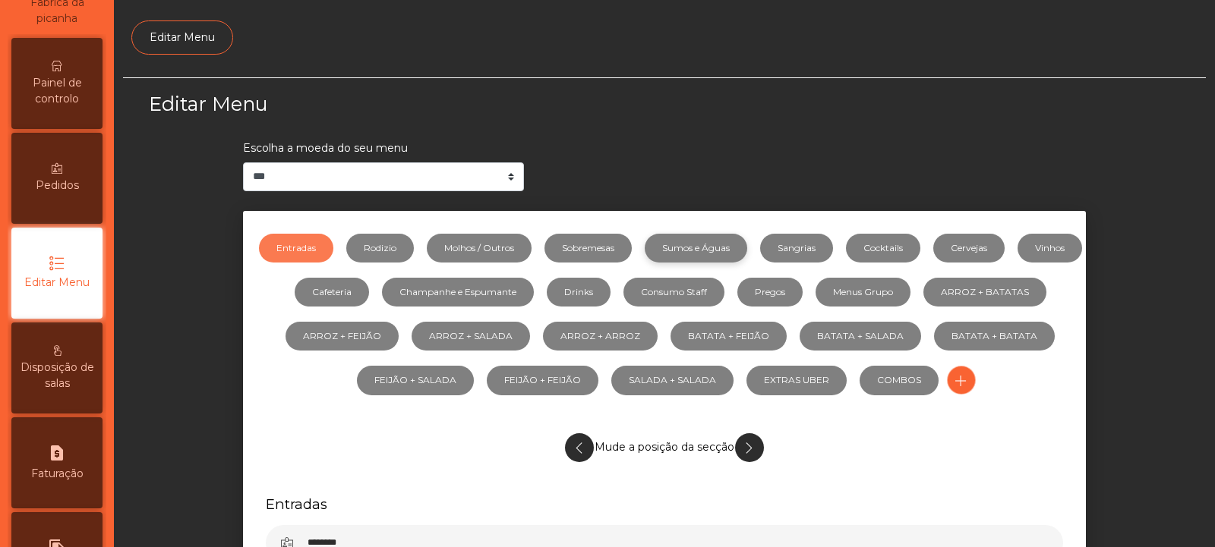
click at [735, 245] on link "Sumos e Águas" at bounding box center [696, 248] width 102 height 29
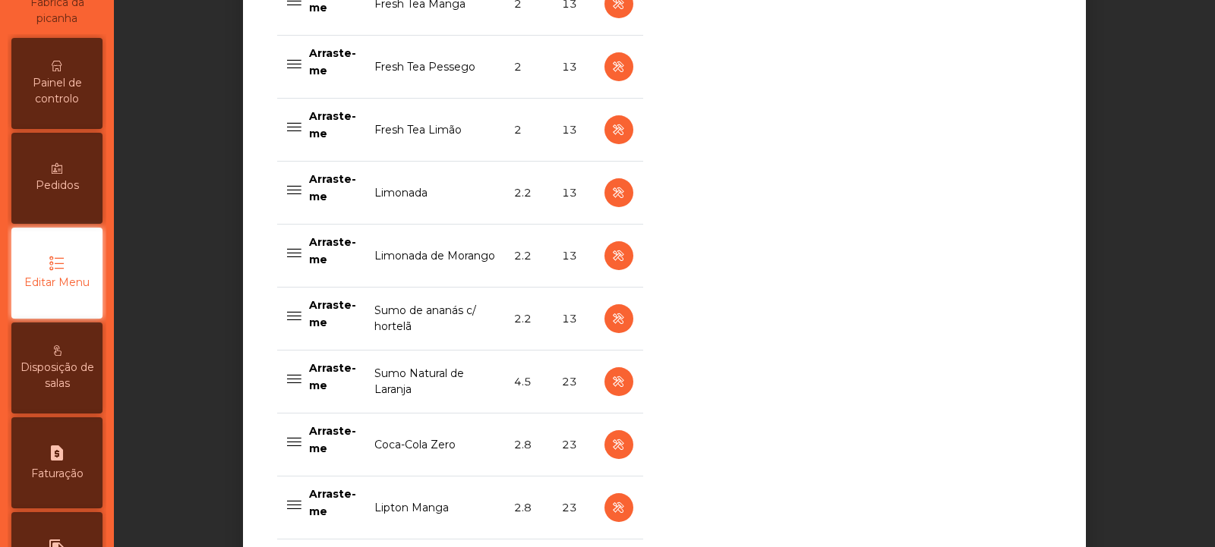
scroll to position [678, 0]
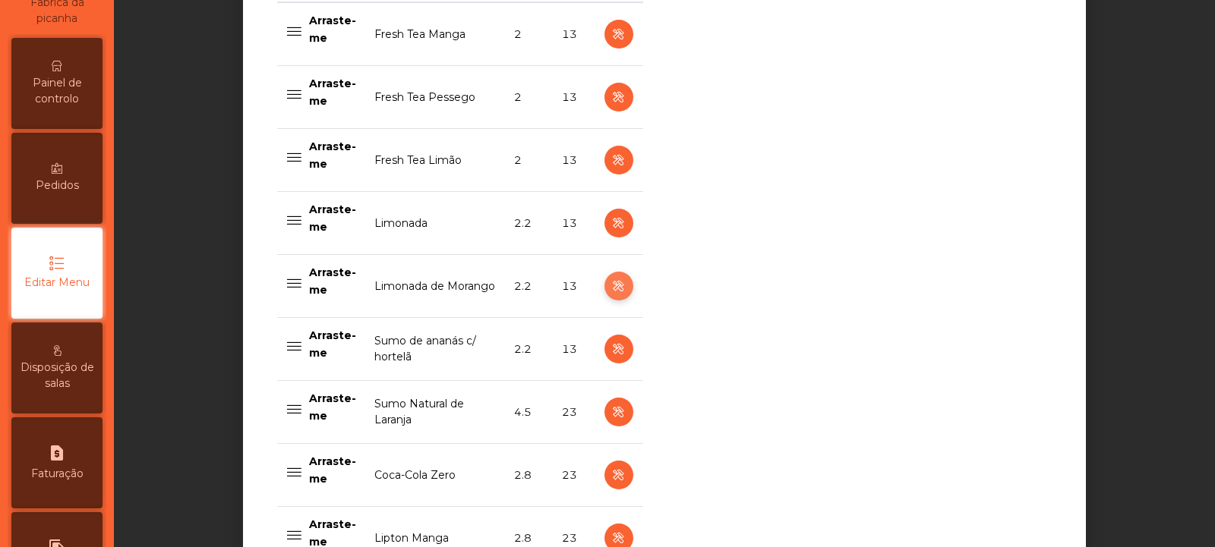
click at [611, 288] on icon "button" at bounding box center [618, 286] width 17 height 19
select select "***"
select select "**"
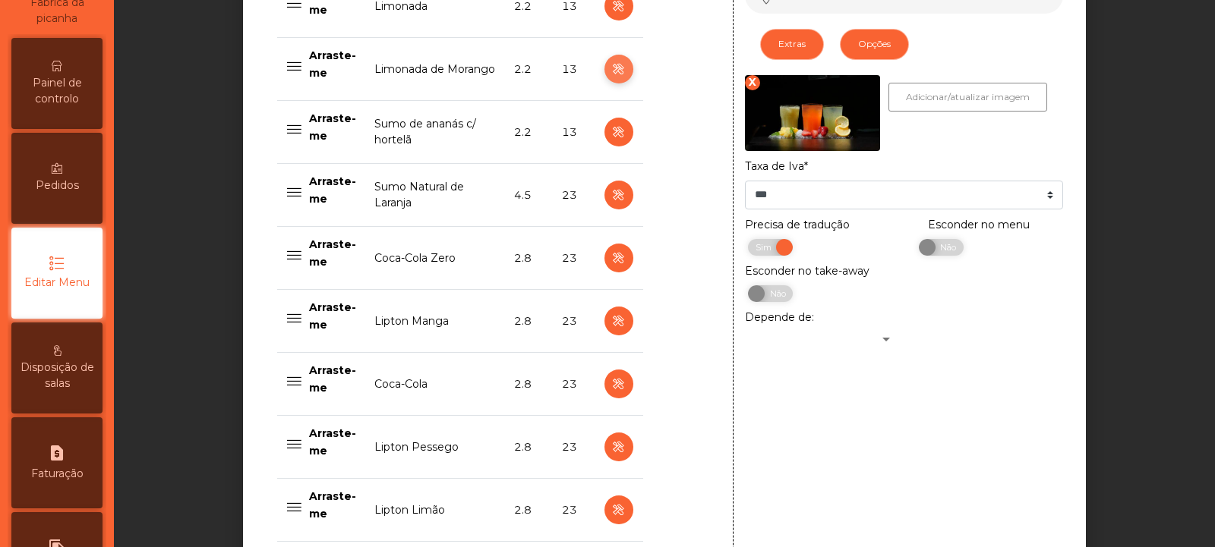
scroll to position [921, 0]
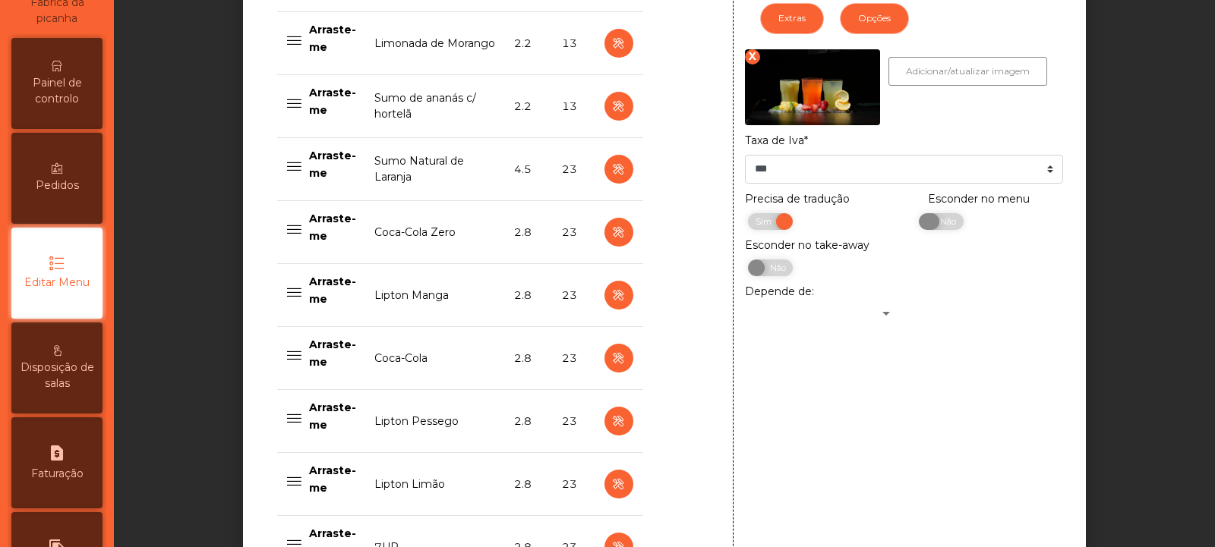
click at [941, 230] on span "Não" at bounding box center [946, 221] width 38 height 17
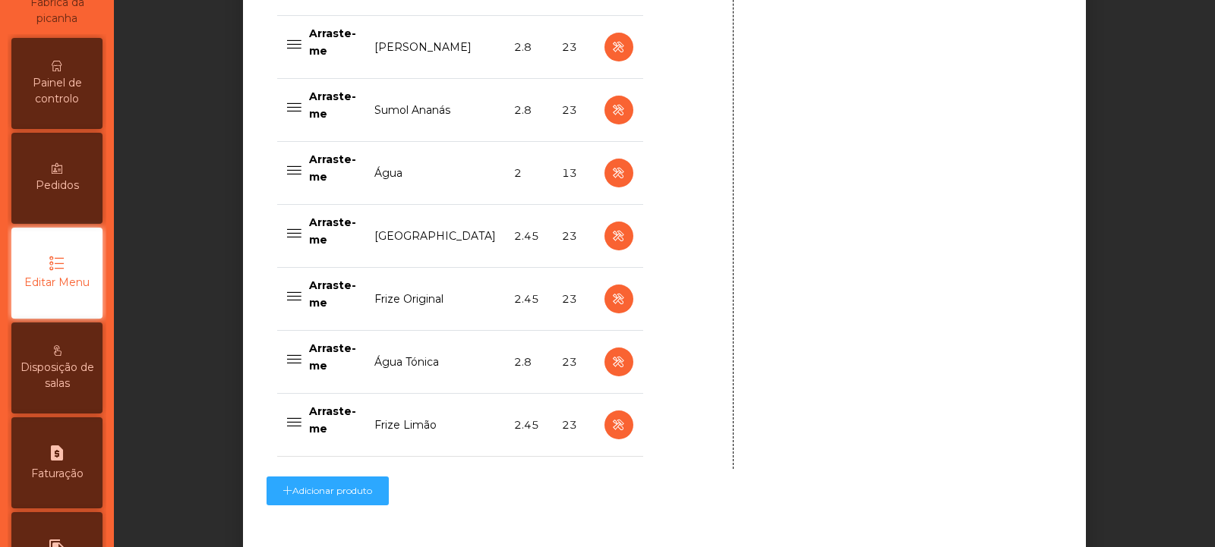
scroll to position [1584, 0]
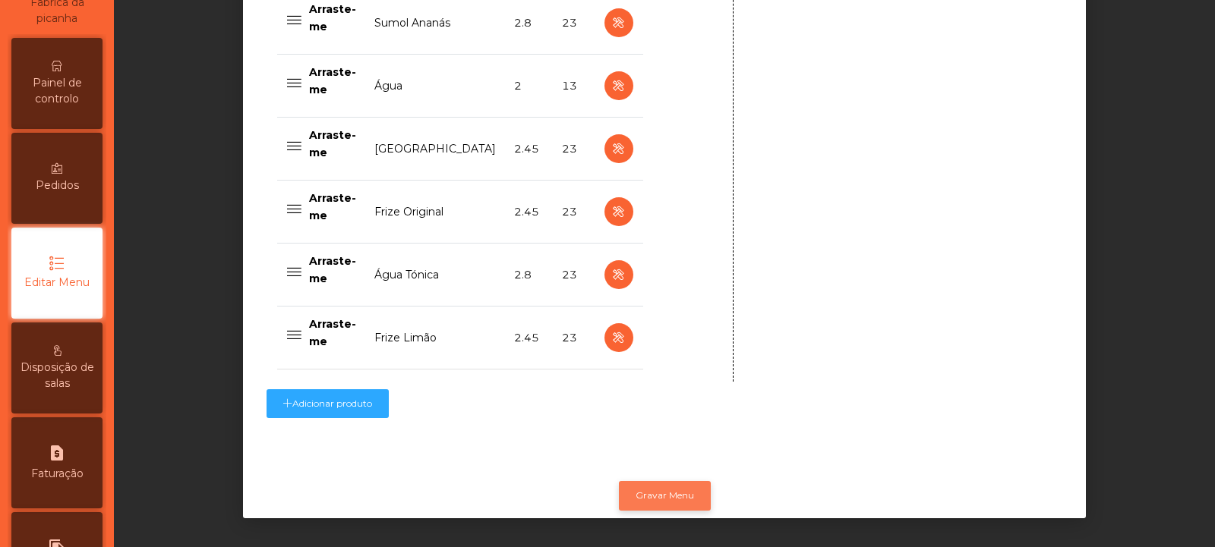
click at [679, 481] on button "Gravar Menu" at bounding box center [665, 495] width 92 height 29
click at [659, 485] on button "Gravar Menu" at bounding box center [665, 495] width 92 height 29
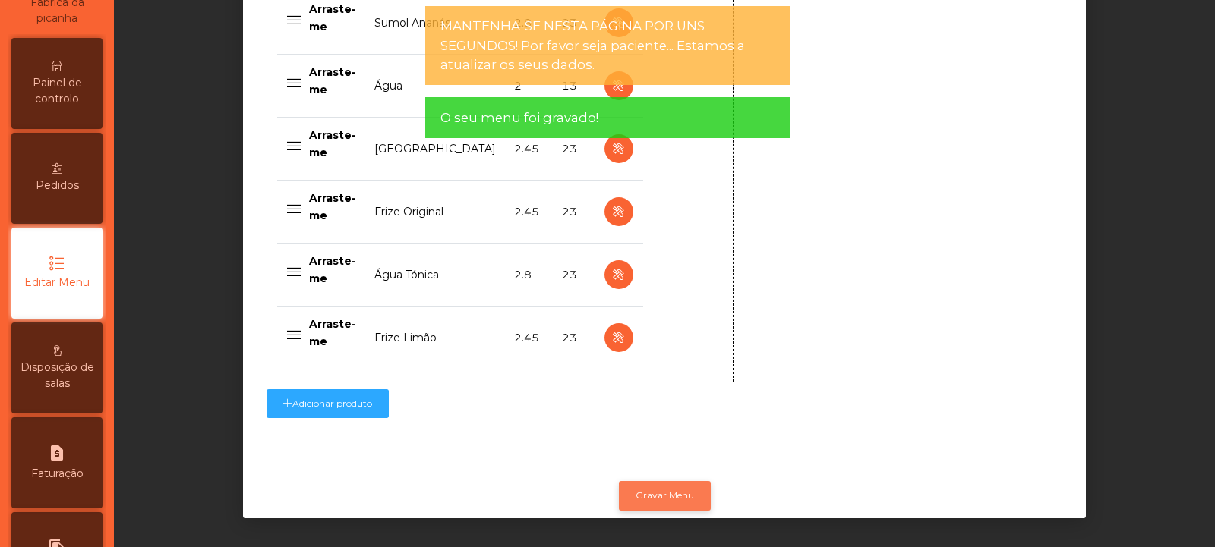
scroll to position [0, 0]
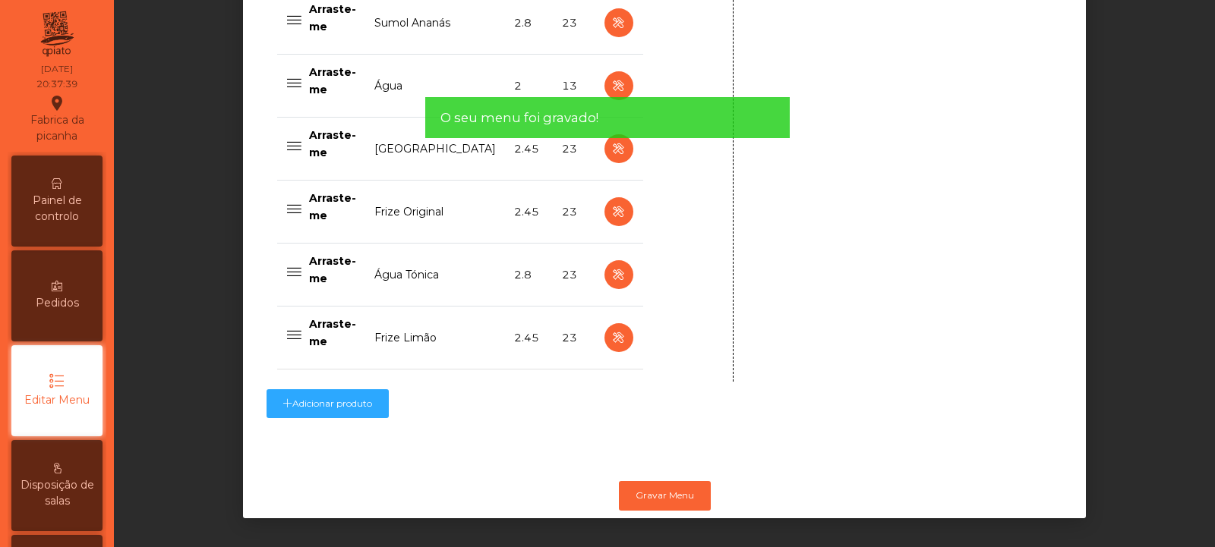
click at [86, 199] on span "Painel de controlo" at bounding box center [57, 209] width 84 height 32
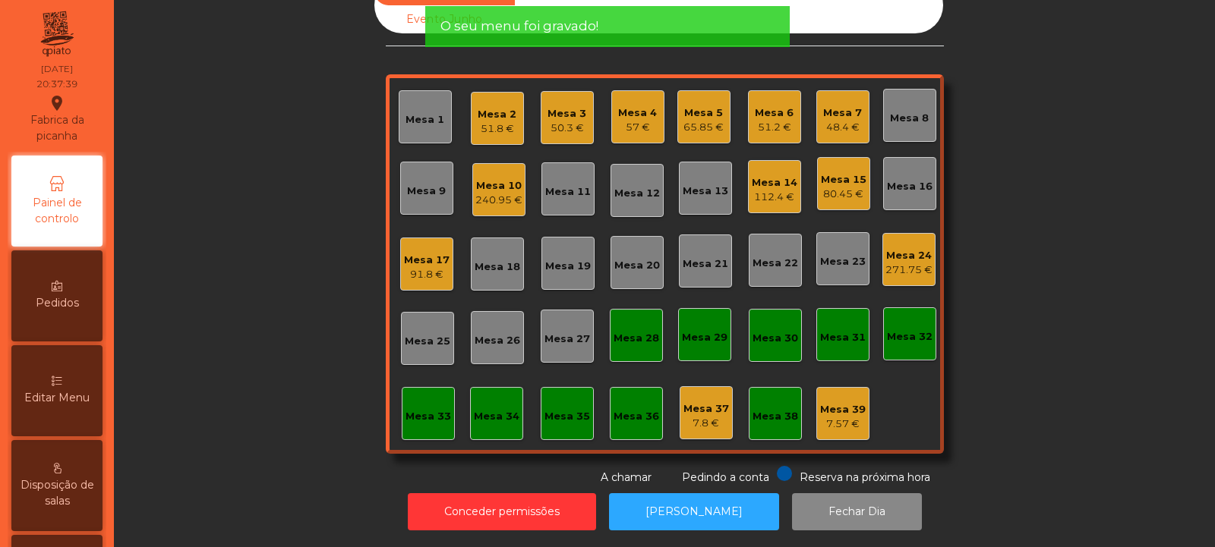
scroll to position [51, 0]
click at [826, 120] on div "48.4 €" at bounding box center [842, 127] width 39 height 15
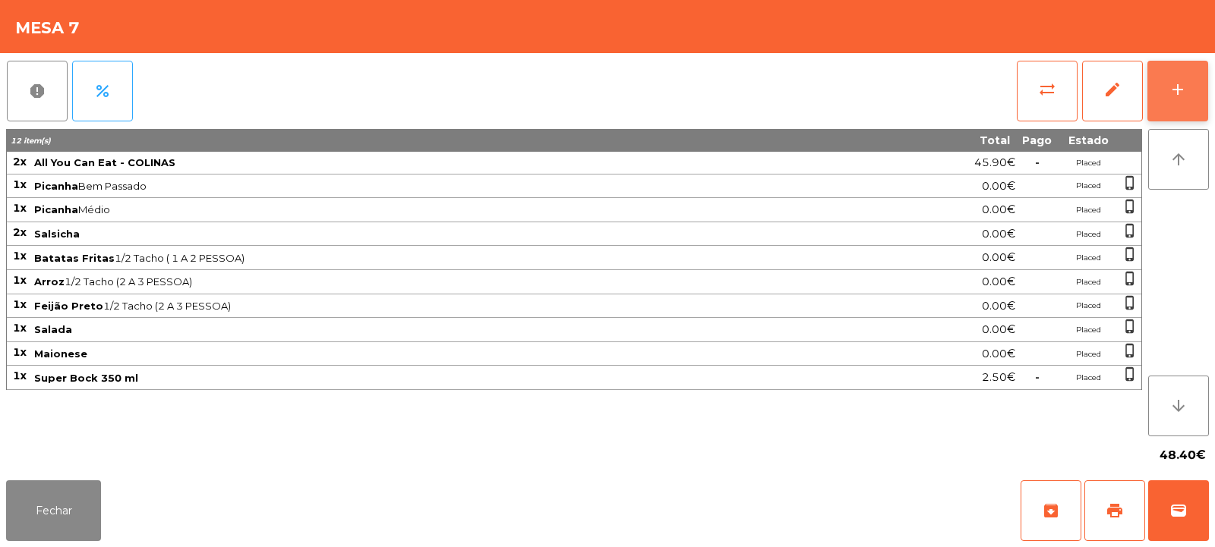
click at [1183, 98] on div "add" at bounding box center [1177, 89] width 18 height 18
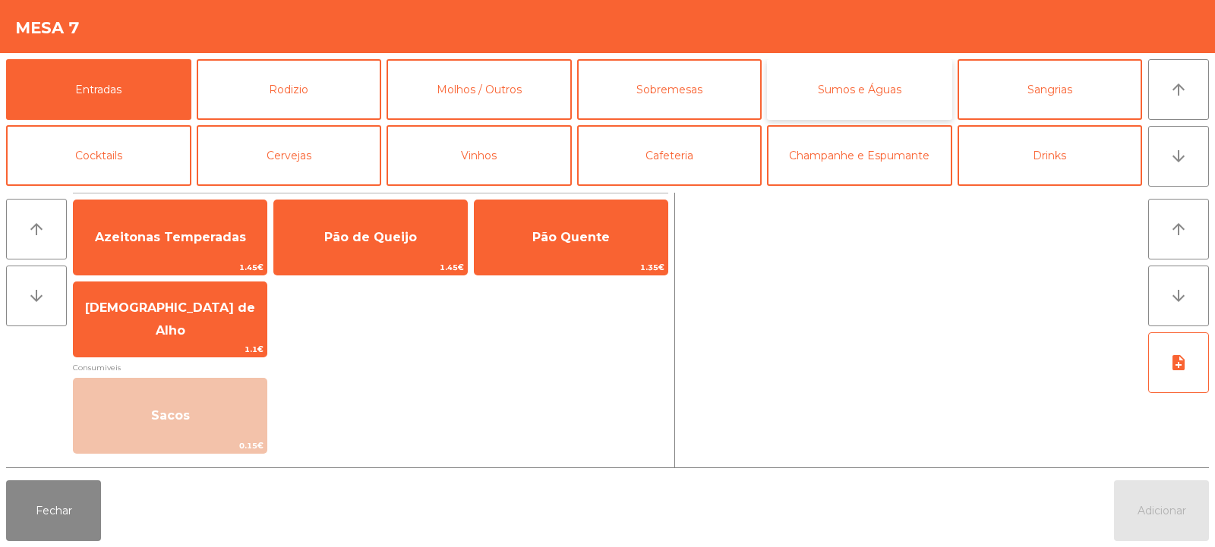
click at [896, 93] on button "Sumos e Águas" at bounding box center [859, 89] width 185 height 61
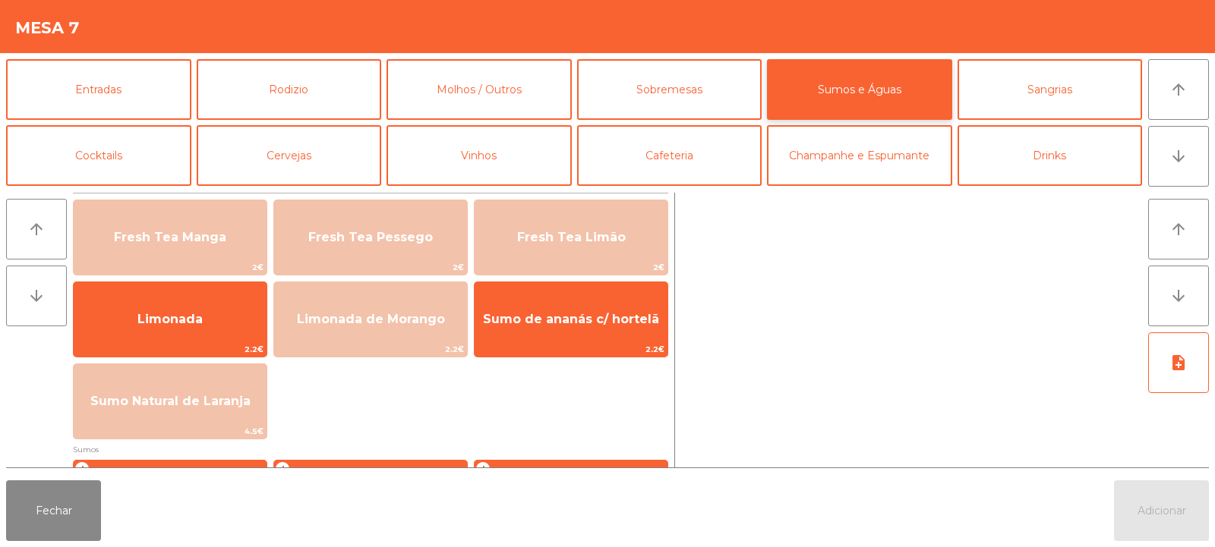
scroll to position [5, 0]
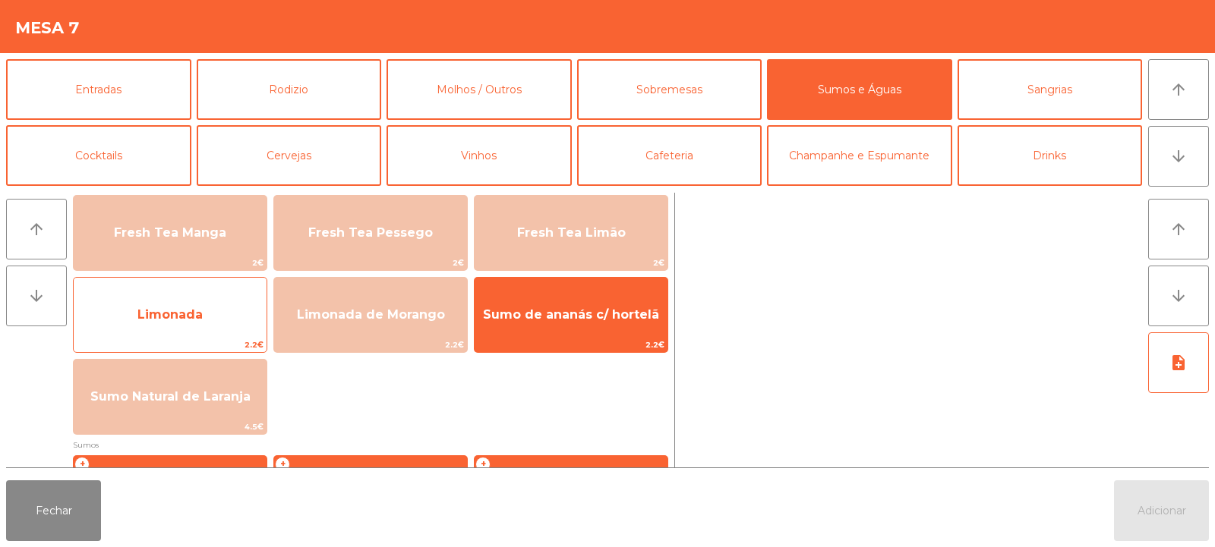
click at [203, 314] on span "Limonada" at bounding box center [170, 315] width 193 height 41
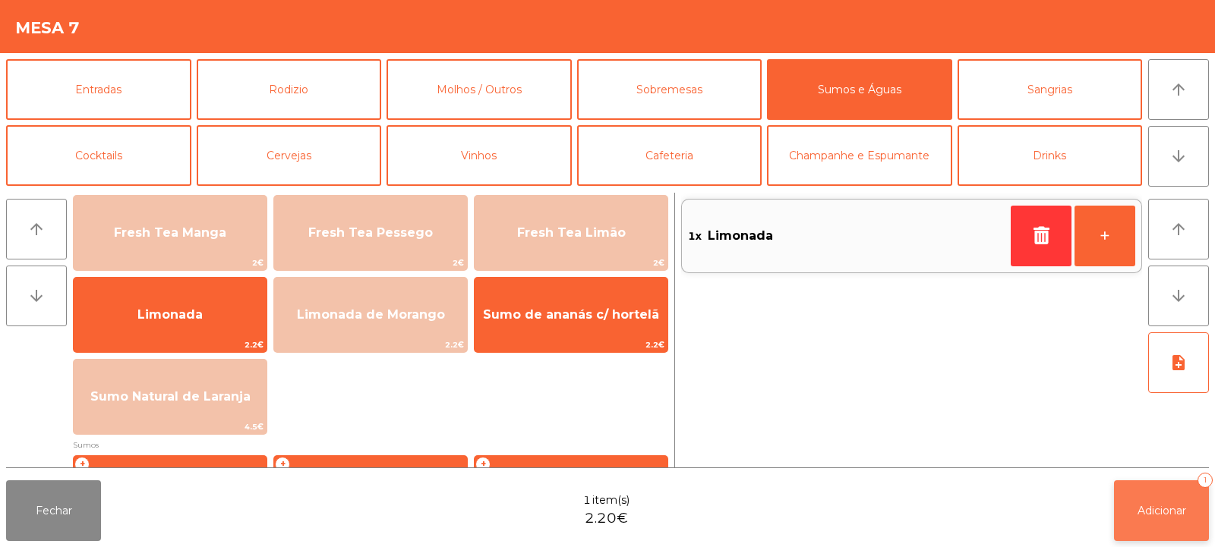
click at [1156, 534] on button "Adicionar 1" at bounding box center [1161, 511] width 95 height 61
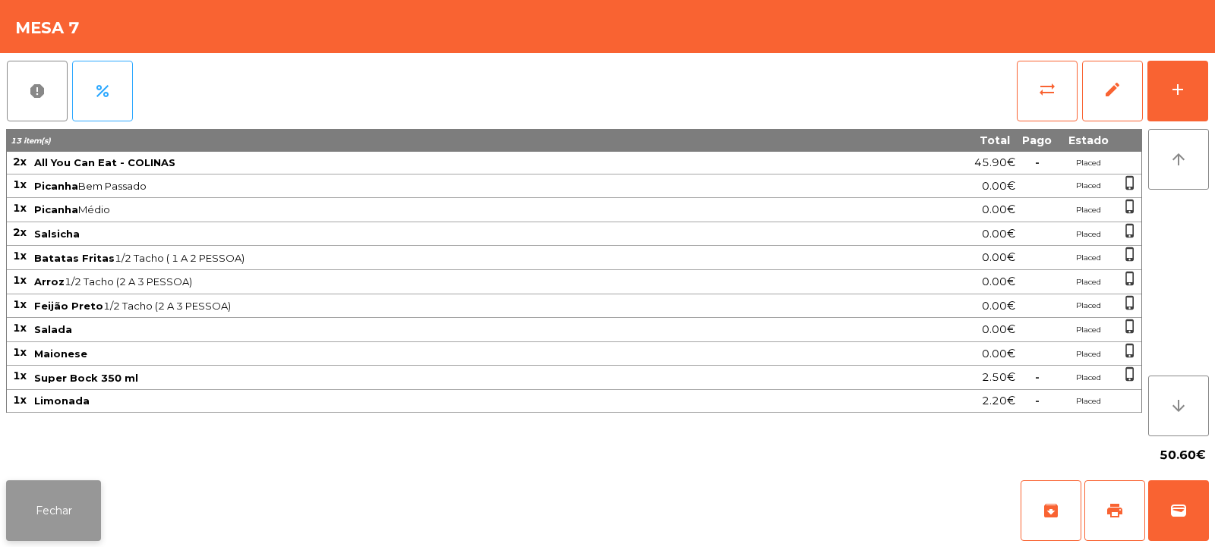
click at [42, 519] on button "Fechar" at bounding box center [53, 511] width 95 height 61
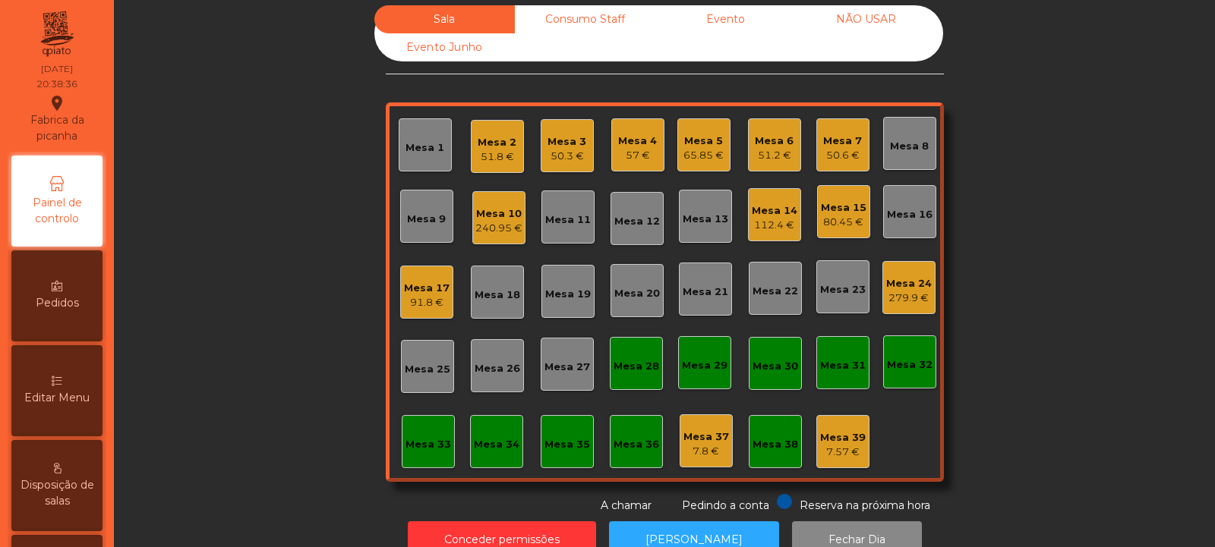
scroll to position [0, 0]
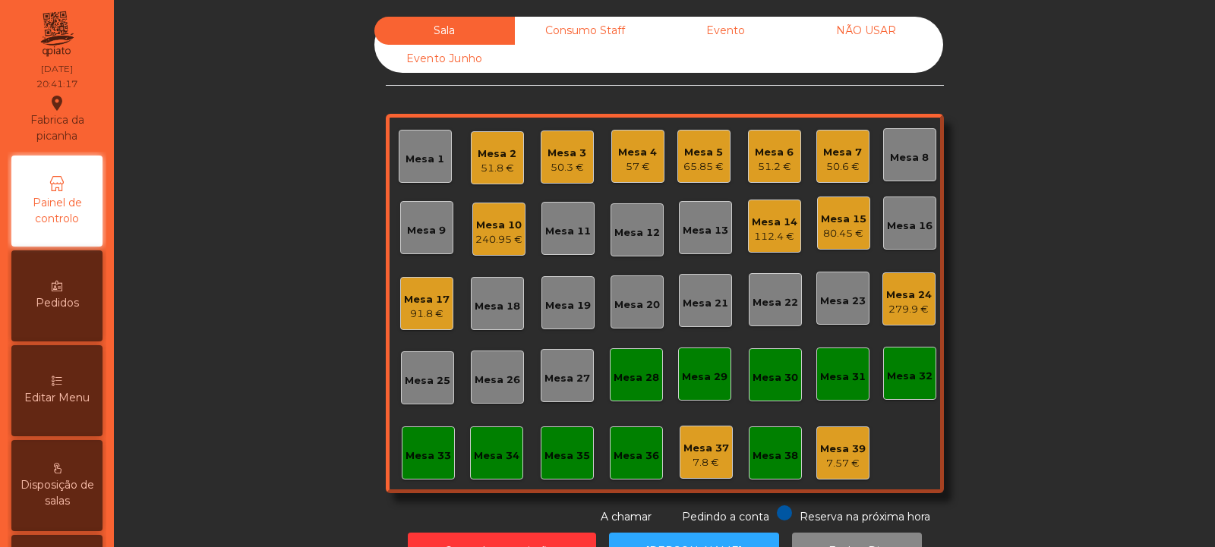
click at [634, 179] on div "Mesa 4 57 €" at bounding box center [637, 156] width 53 height 53
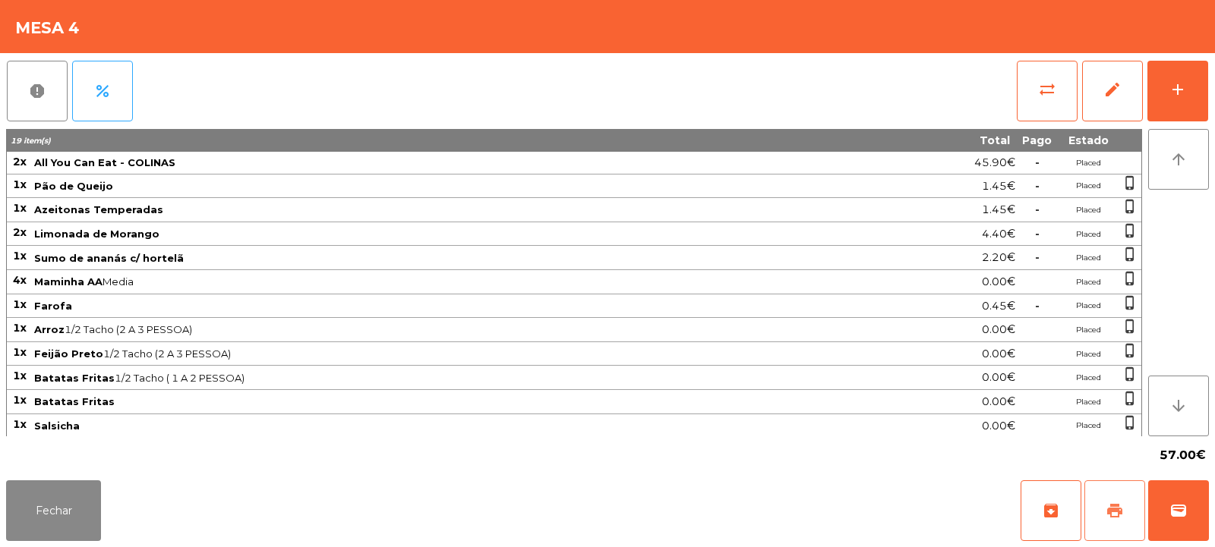
click at [1123, 522] on button "print" at bounding box center [1114, 511] width 61 height 61
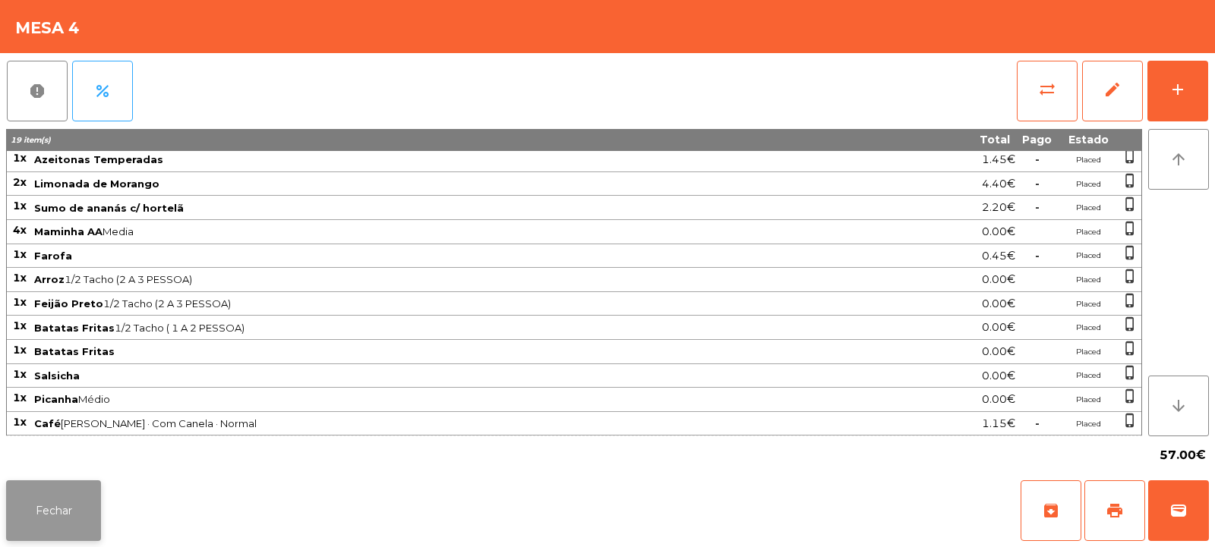
click at [80, 506] on button "Fechar" at bounding box center [53, 511] width 95 height 61
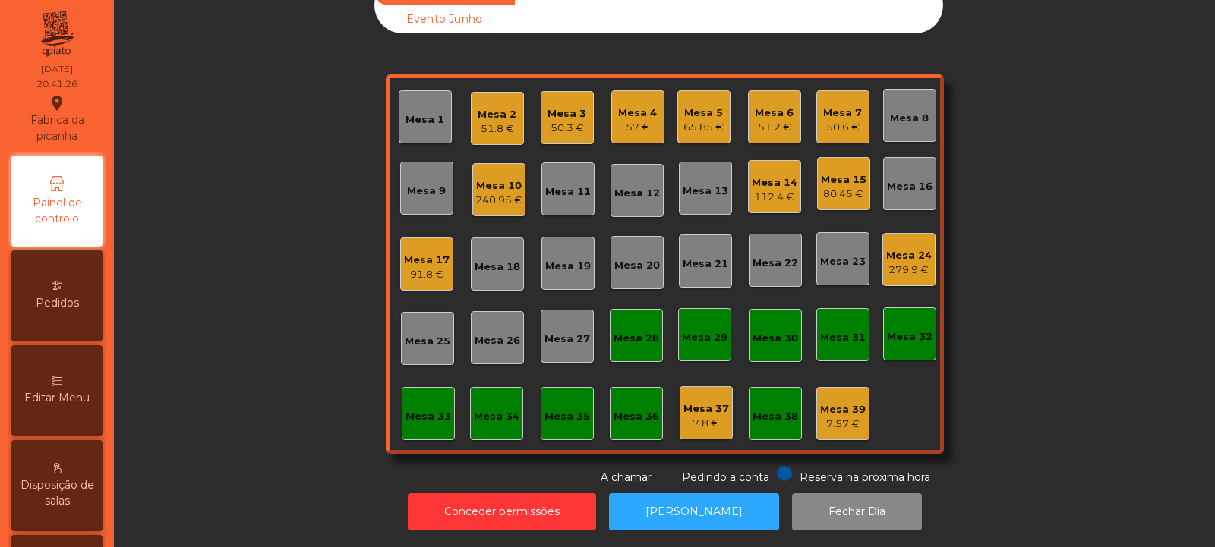
scroll to position [0, 0]
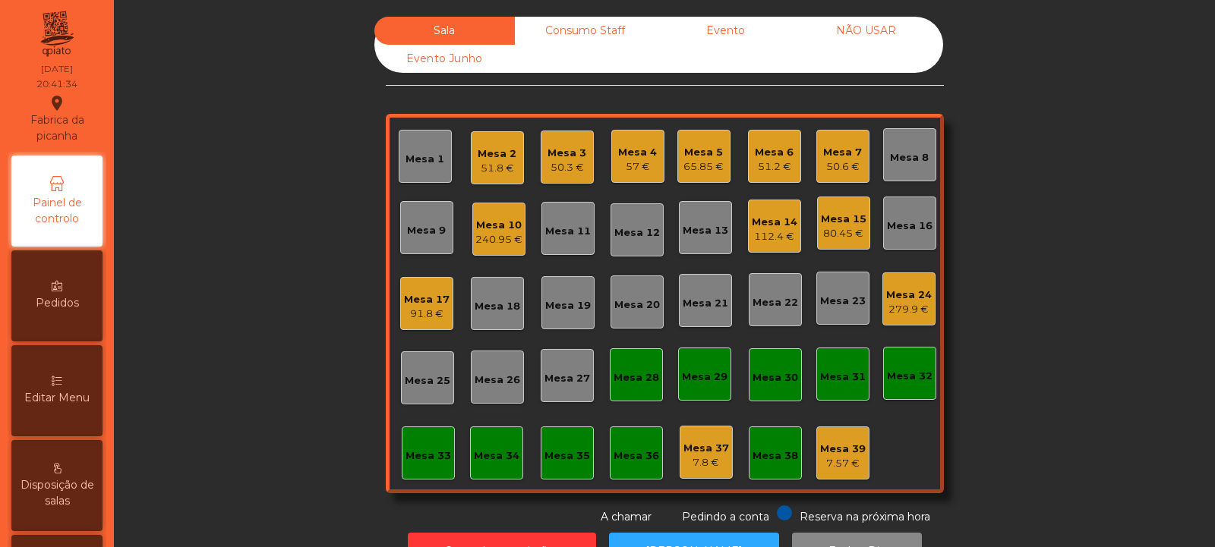
click at [486, 317] on div "Mesa 18" at bounding box center [497, 303] width 53 height 53
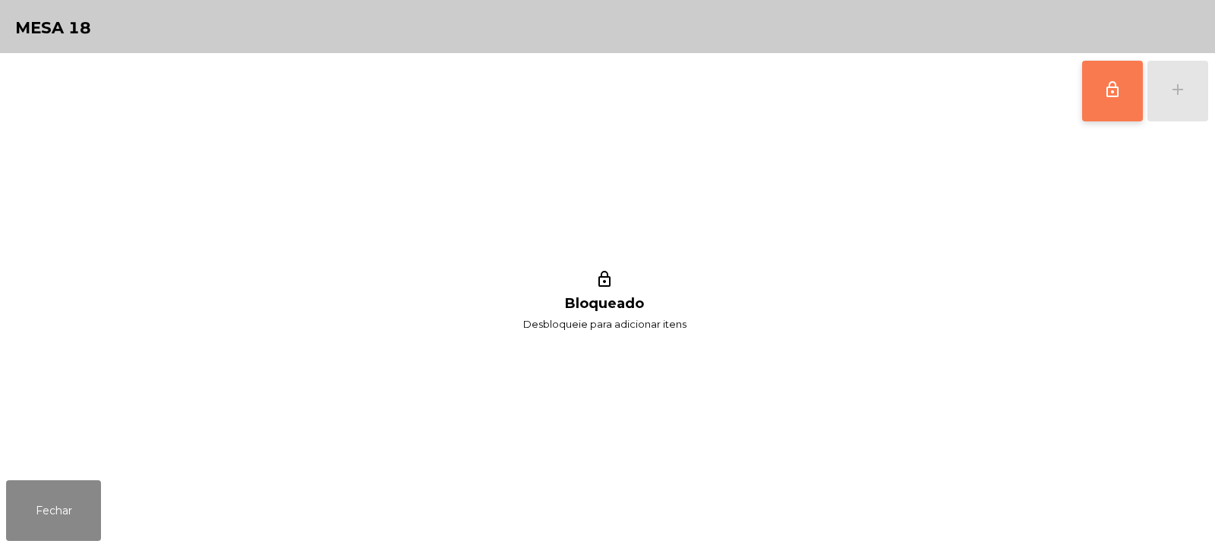
click at [1117, 102] on button "lock_outline" at bounding box center [1112, 91] width 61 height 61
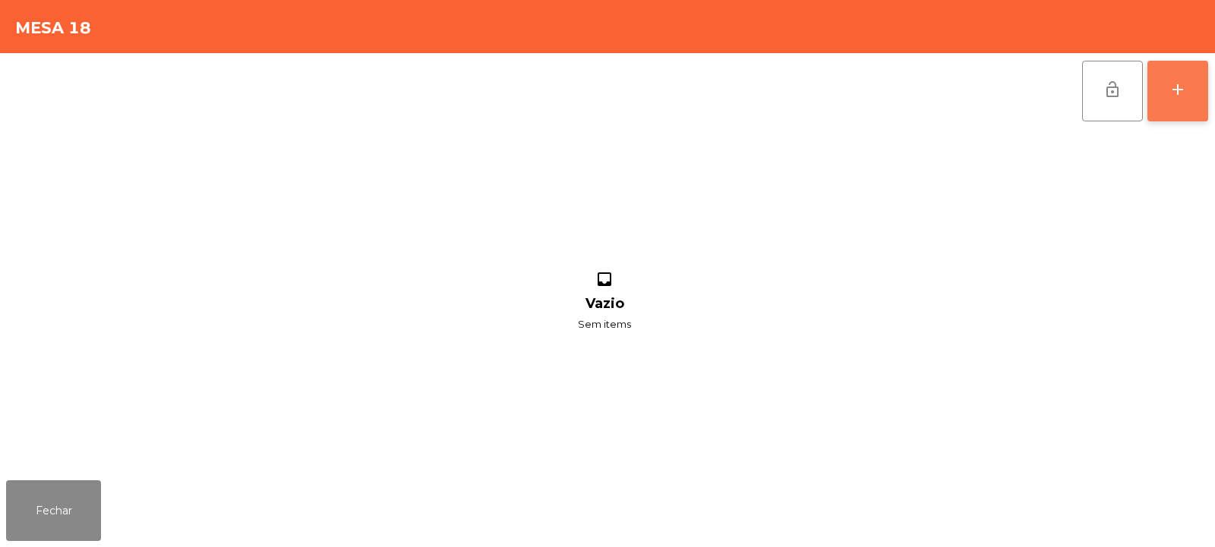
click at [1174, 93] on div "add" at bounding box center [1177, 89] width 18 height 18
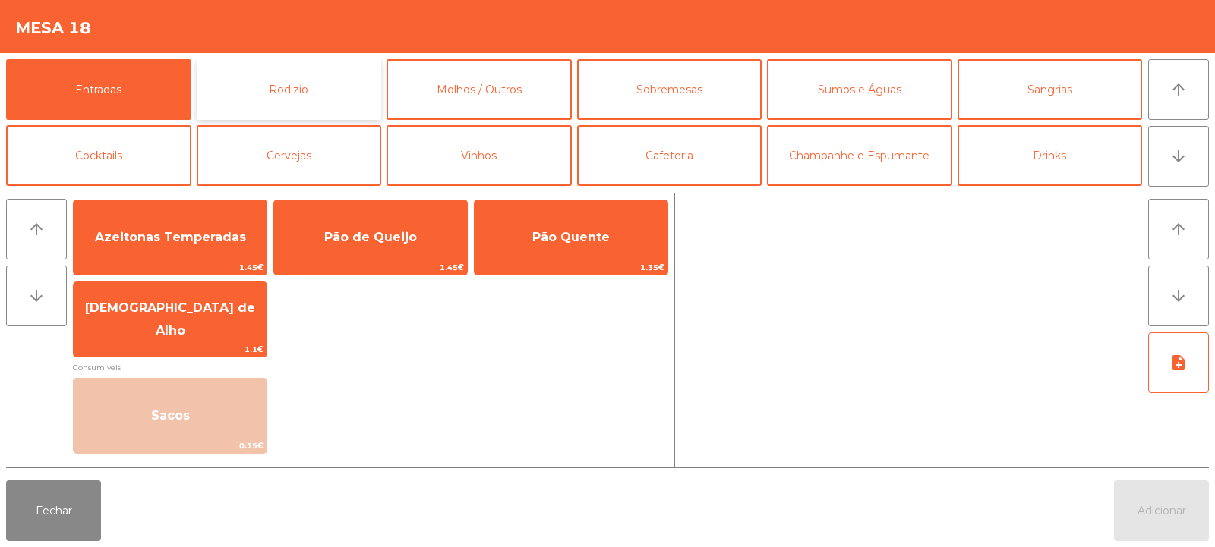
click at [222, 86] on button "Rodizio" at bounding box center [289, 89] width 185 height 61
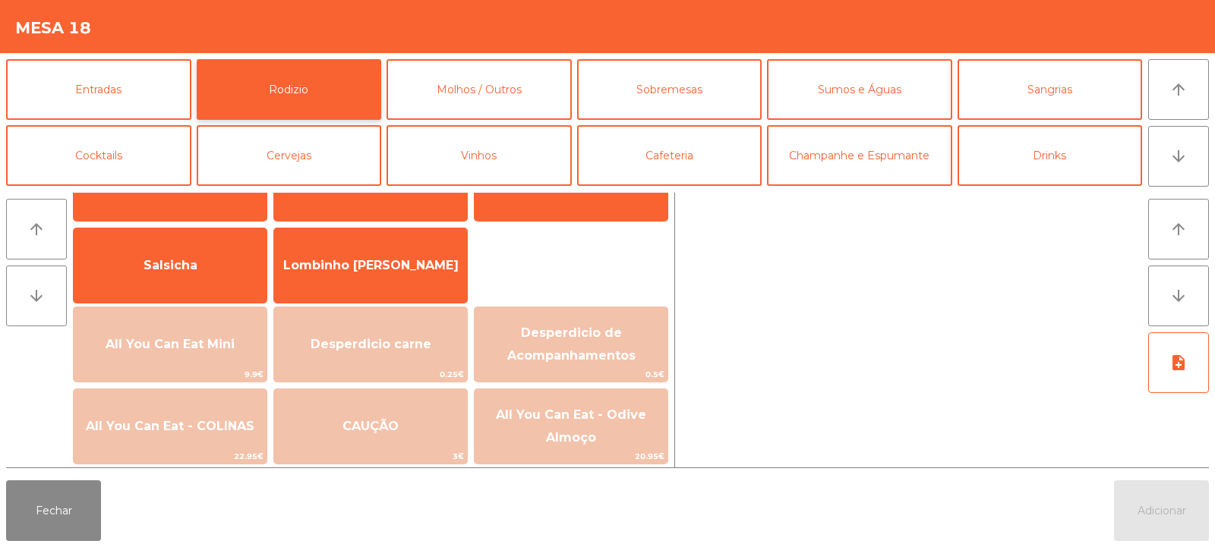
scroll to position [85, 0]
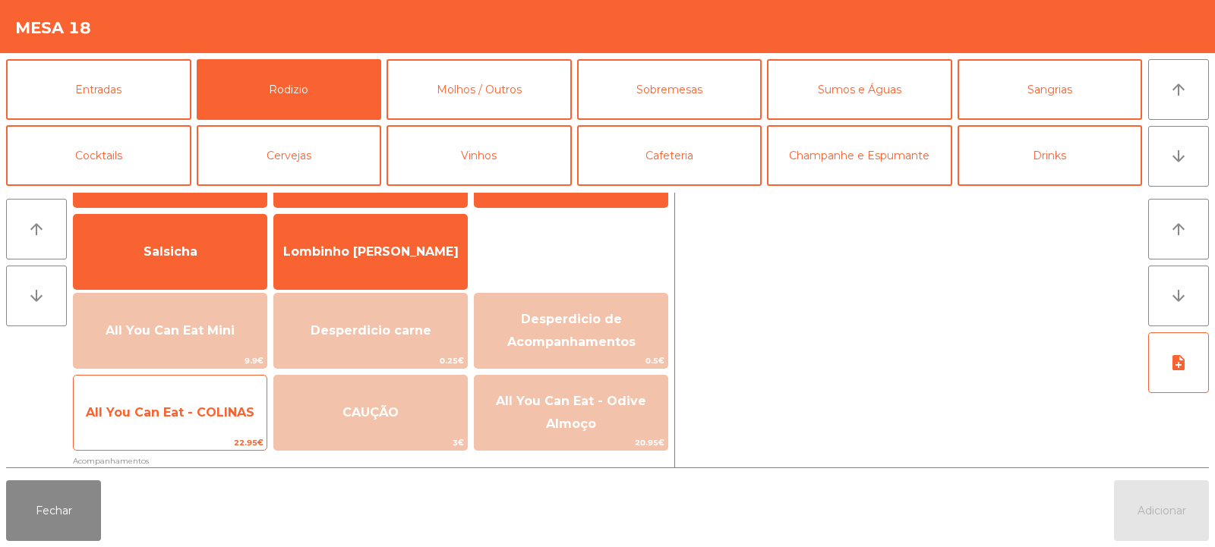
click at [191, 408] on span "All You Can Eat - COLINAS" at bounding box center [170, 412] width 169 height 14
click at [189, 414] on span "All You Can Eat - COLINAS" at bounding box center [170, 412] width 169 height 14
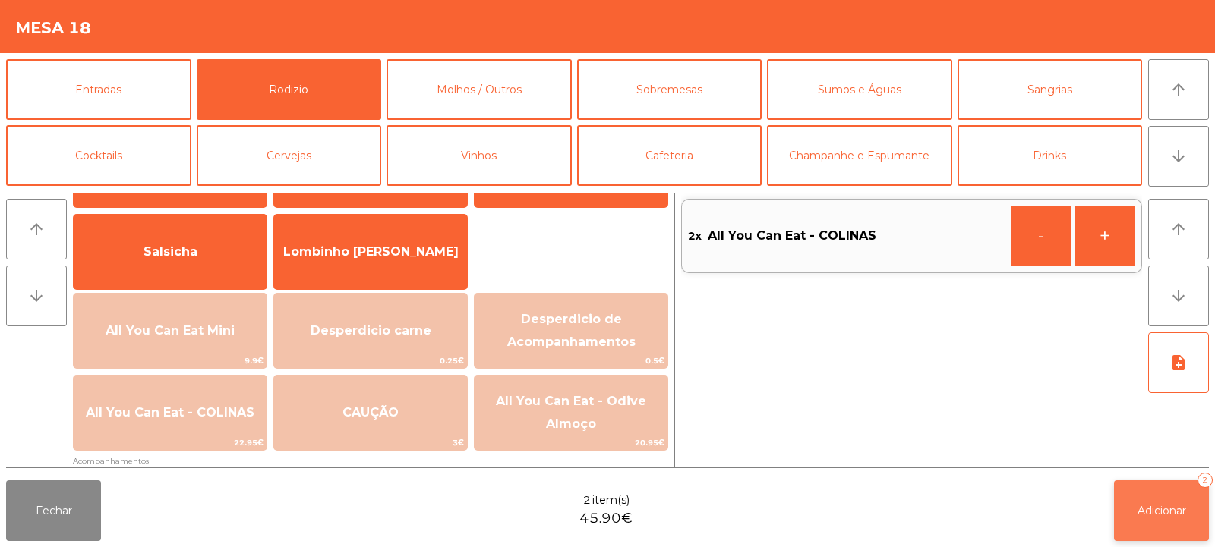
click at [1124, 505] on button "Adicionar 2" at bounding box center [1161, 511] width 95 height 61
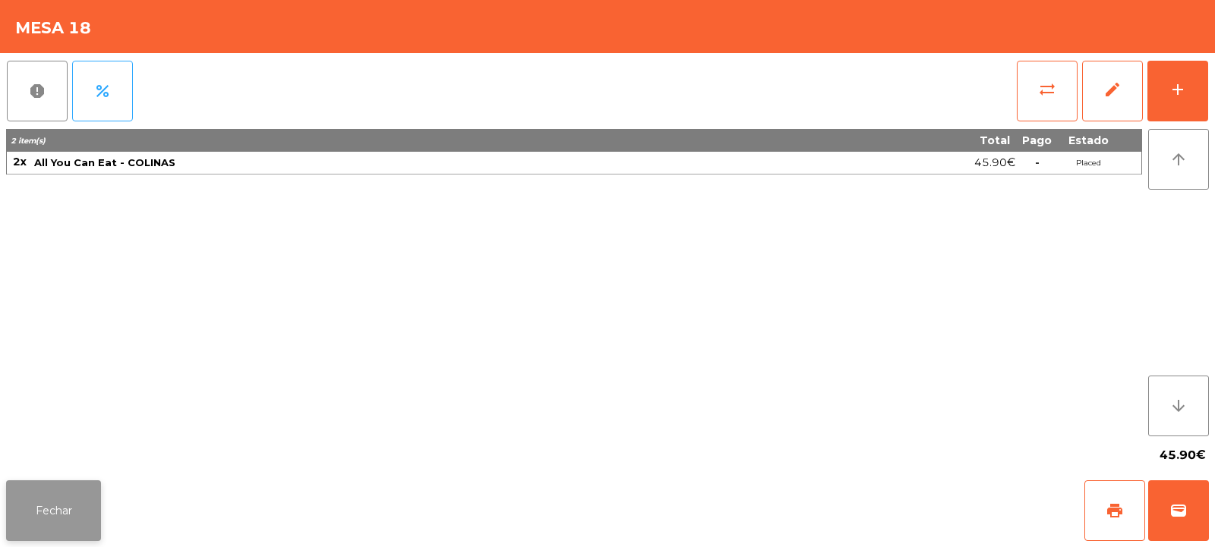
click at [79, 493] on button "Fechar" at bounding box center [53, 511] width 95 height 61
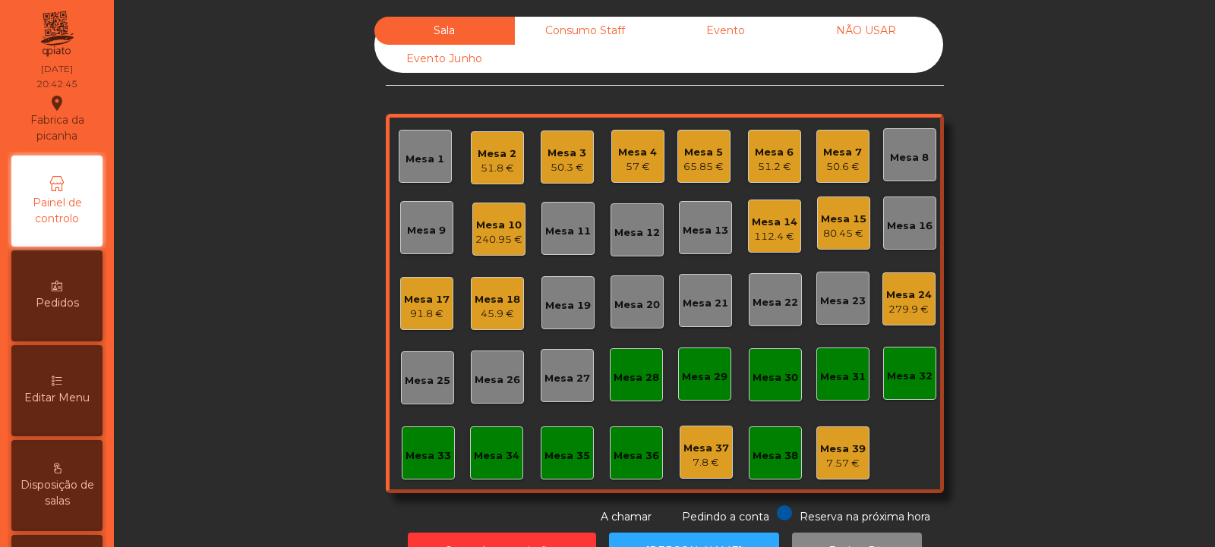
click at [628, 162] on div "57 €" at bounding box center [637, 166] width 39 height 15
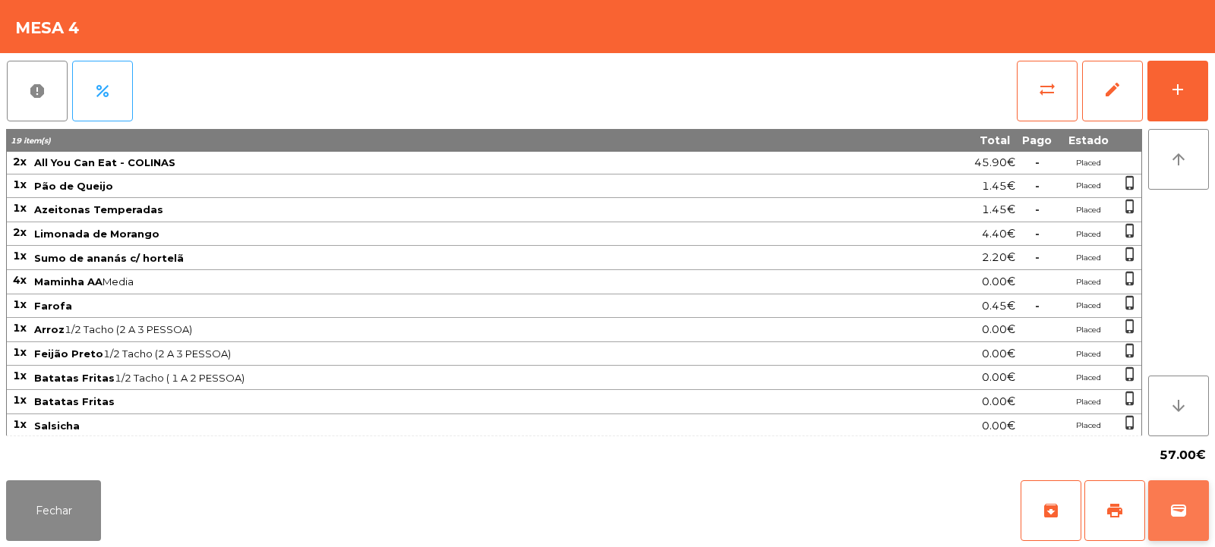
click at [1185, 523] on button "wallet" at bounding box center [1178, 511] width 61 height 61
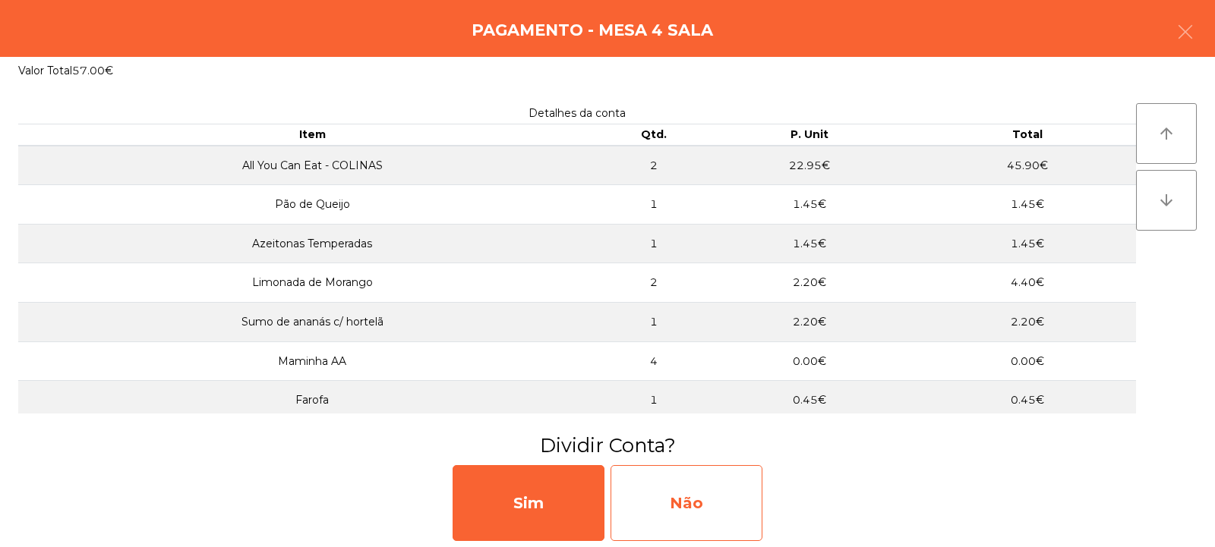
click at [692, 509] on div "Não" at bounding box center [686, 503] width 152 height 76
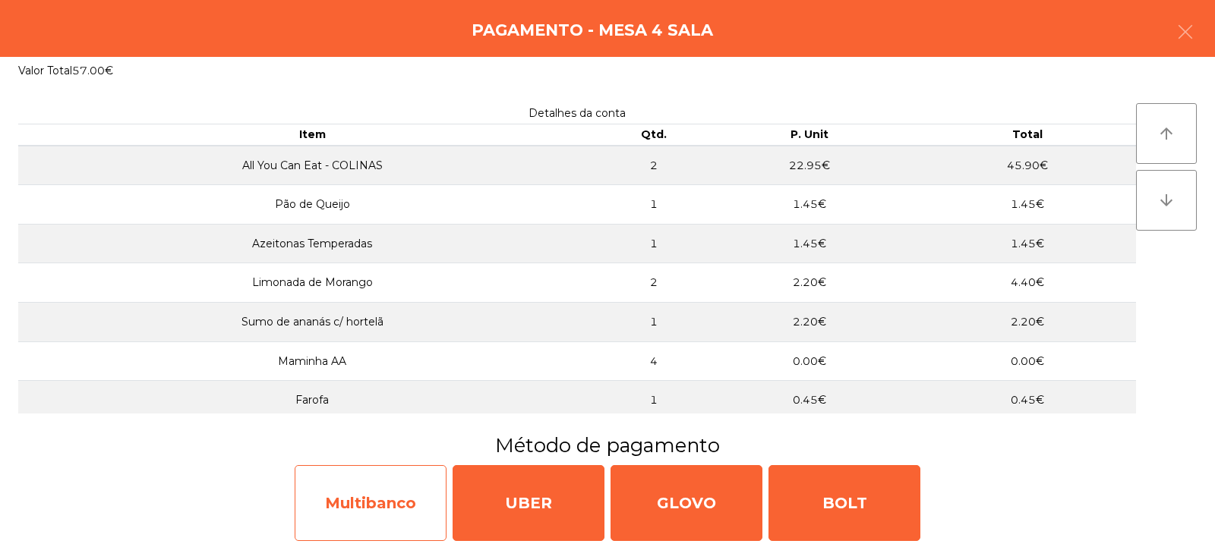
click at [407, 497] on div "Multibanco" at bounding box center [371, 503] width 152 height 76
select select "**"
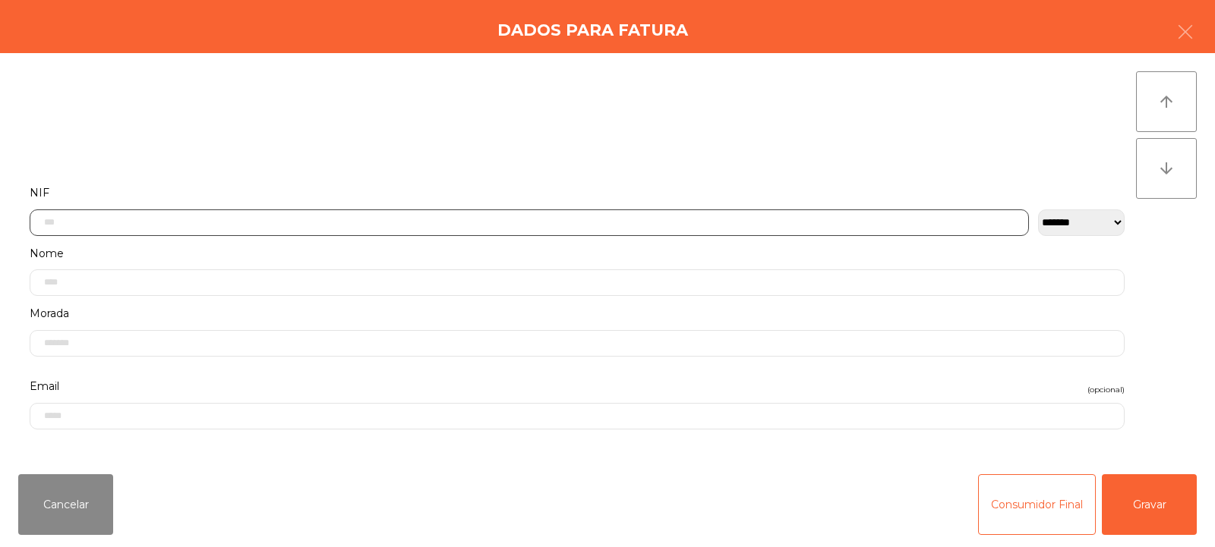
click at [606, 222] on input "text" at bounding box center [529, 223] width 999 height 27
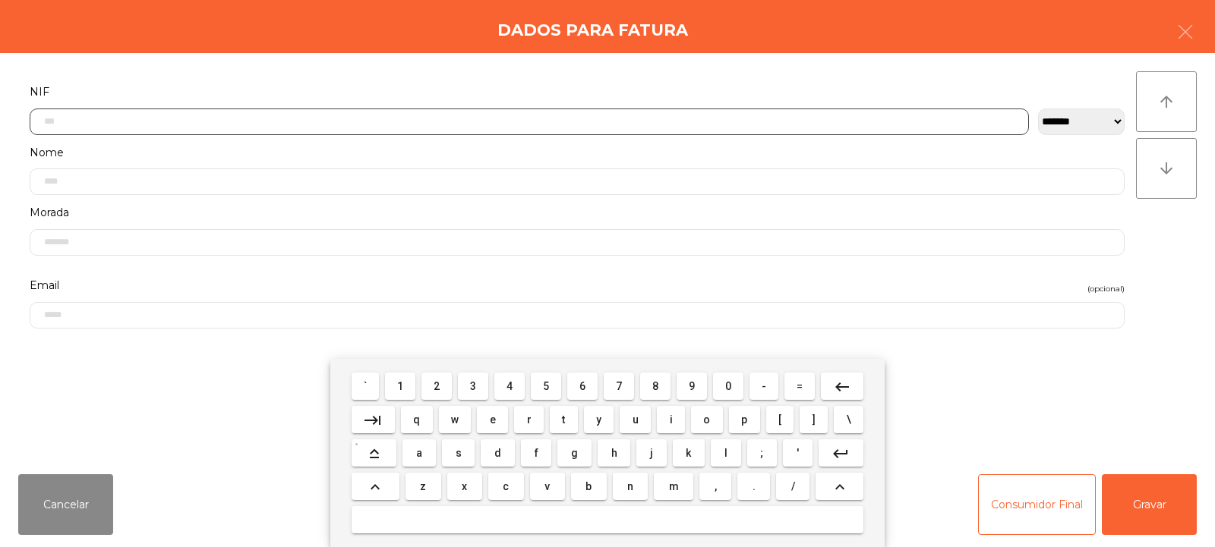
scroll to position [111, 0]
type input "*********"
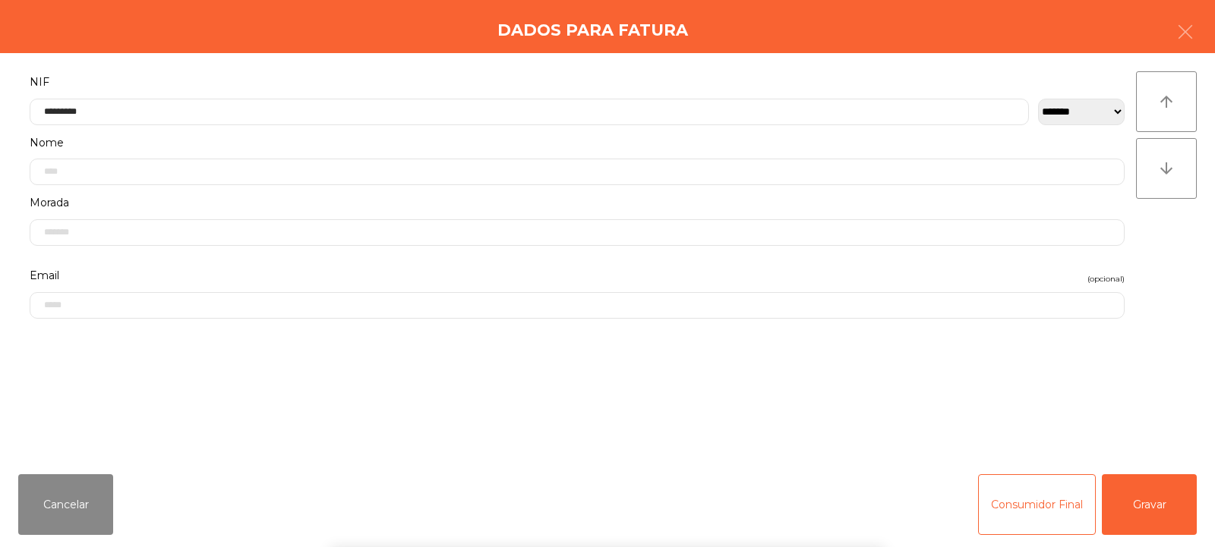
click at [1130, 511] on div "` 1 2 3 4 5 6 7 8 9 0 - = keyboard_backspace keyboard_tab q w e r t y u i o p […" at bounding box center [607, 453] width 1215 height 188
click at [1149, 518] on button "Gravar" at bounding box center [1148, 504] width 95 height 61
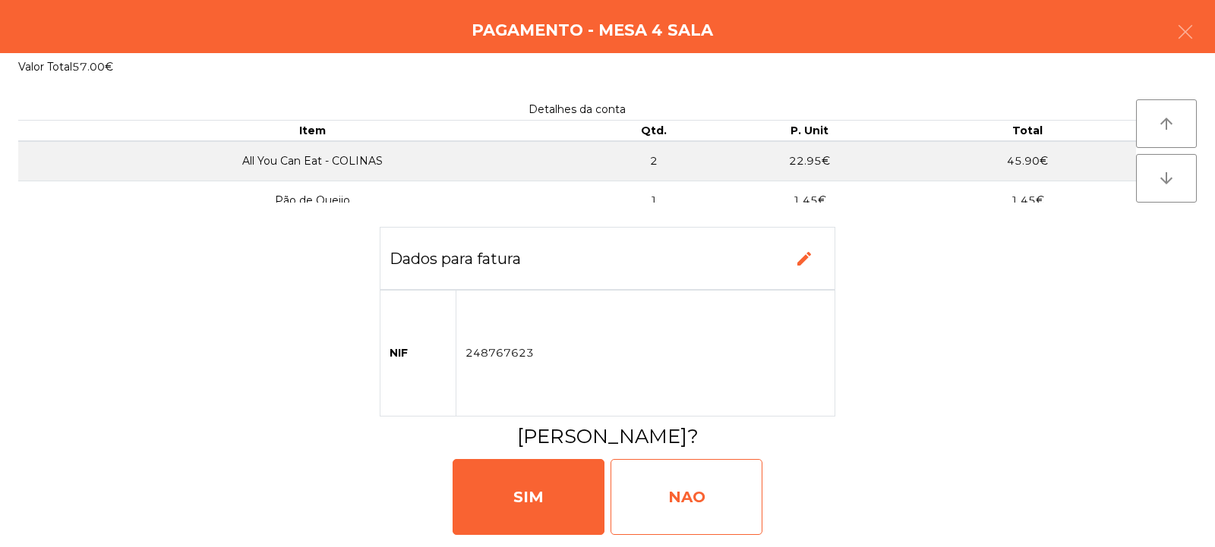
click at [714, 489] on div "NAO" at bounding box center [686, 497] width 152 height 76
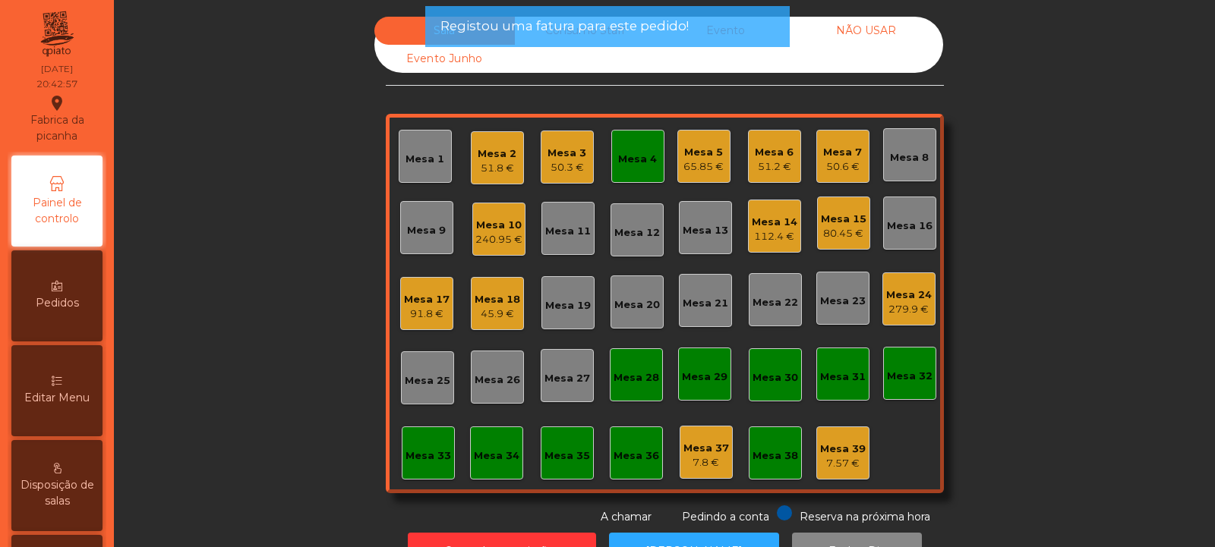
click at [635, 164] on div "Mesa 4" at bounding box center [637, 159] width 39 height 15
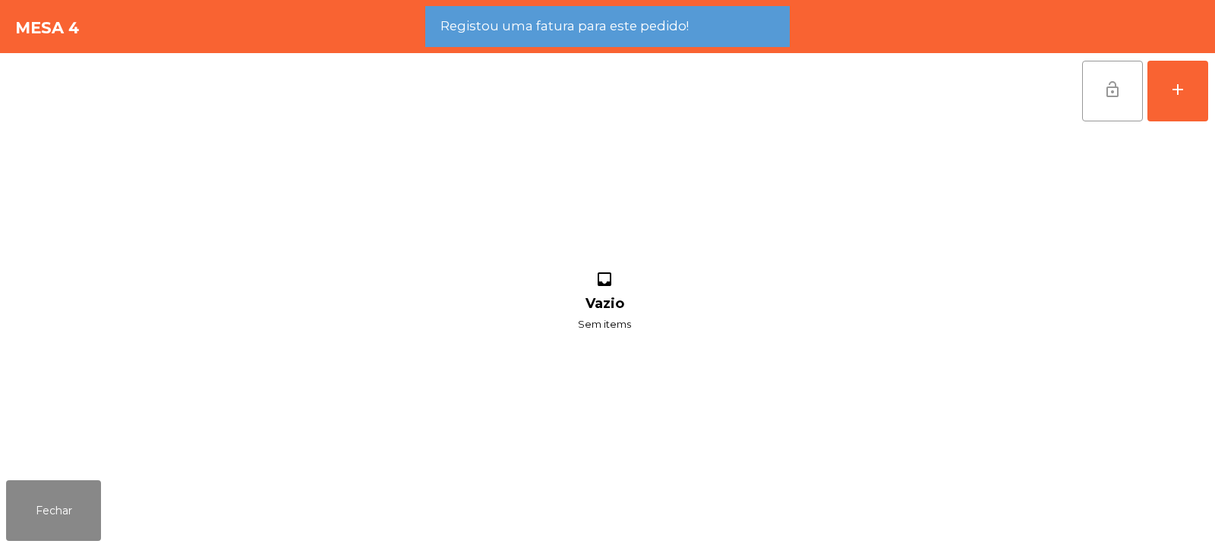
click at [1105, 97] on span "lock_open" at bounding box center [1112, 89] width 18 height 18
click at [58, 515] on button "Fechar" at bounding box center [53, 511] width 95 height 61
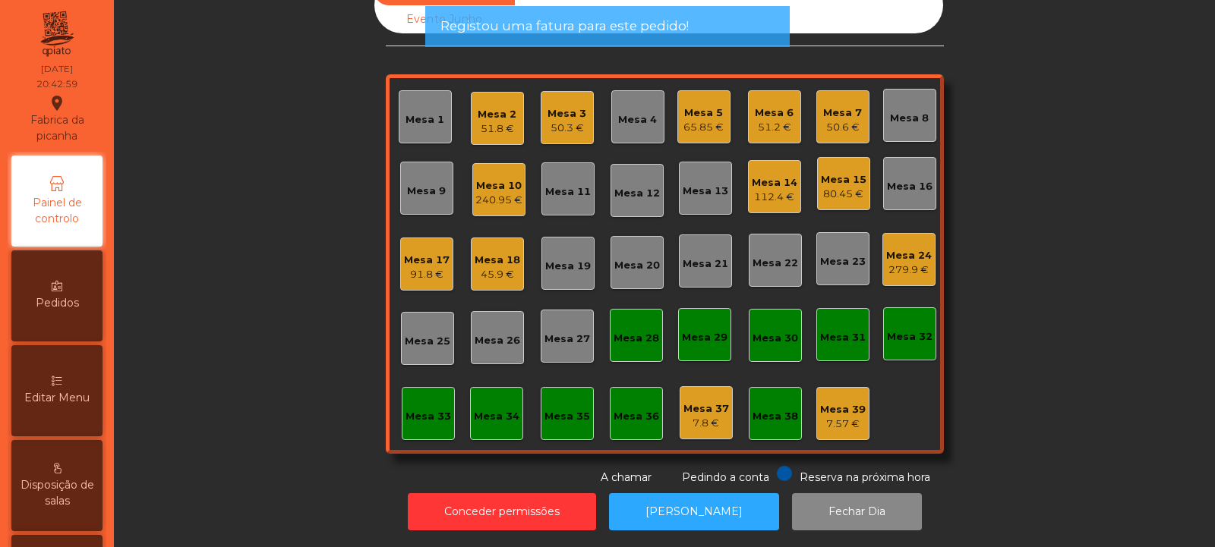
scroll to position [0, 0]
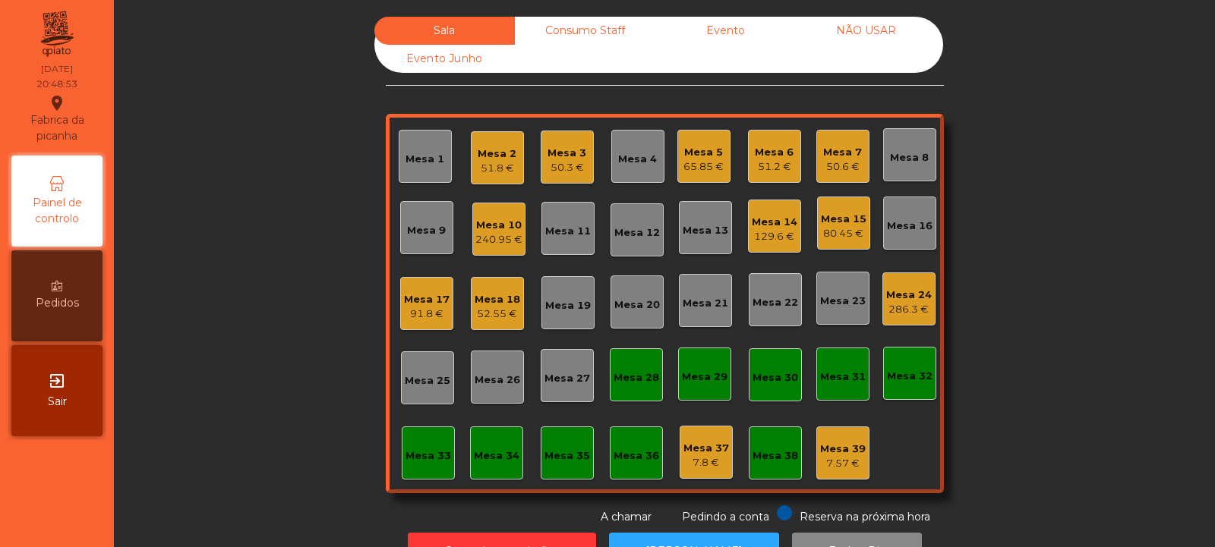
click at [883, 145] on div "Mesa 8" at bounding box center [909, 154] width 53 height 53
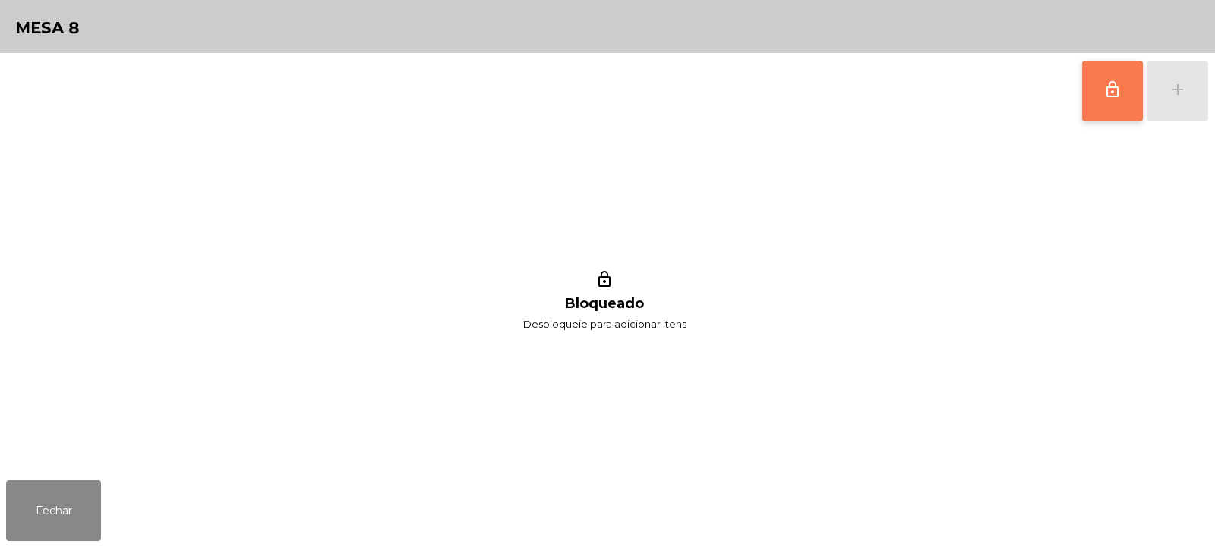
click at [1104, 92] on span "lock_outline" at bounding box center [1112, 89] width 18 height 18
click at [1178, 101] on button "add" at bounding box center [1177, 91] width 61 height 61
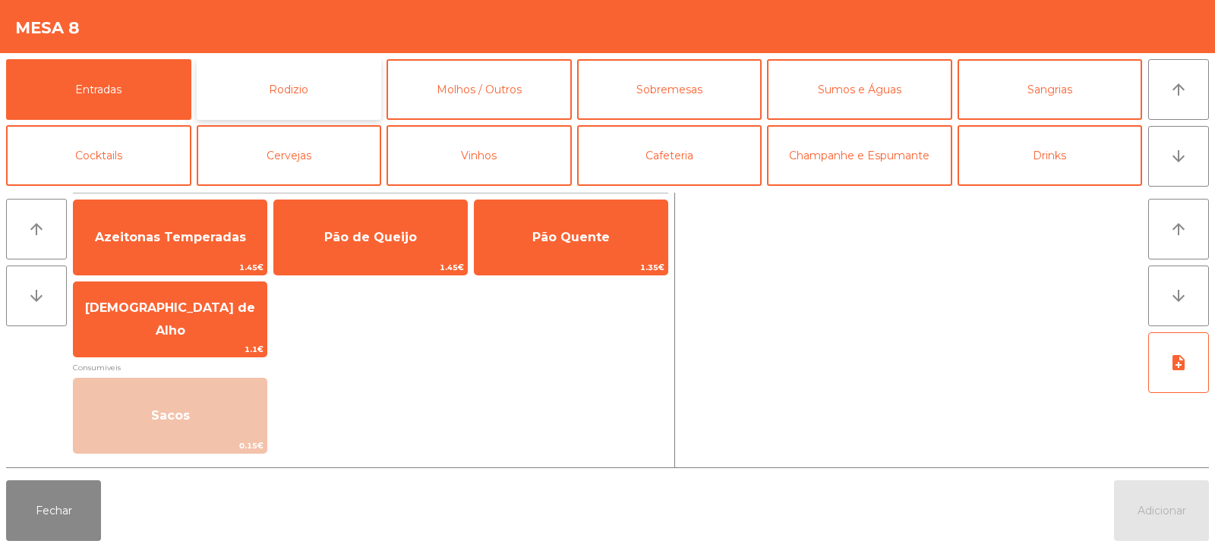
click at [288, 102] on button "Rodizio" at bounding box center [289, 89] width 185 height 61
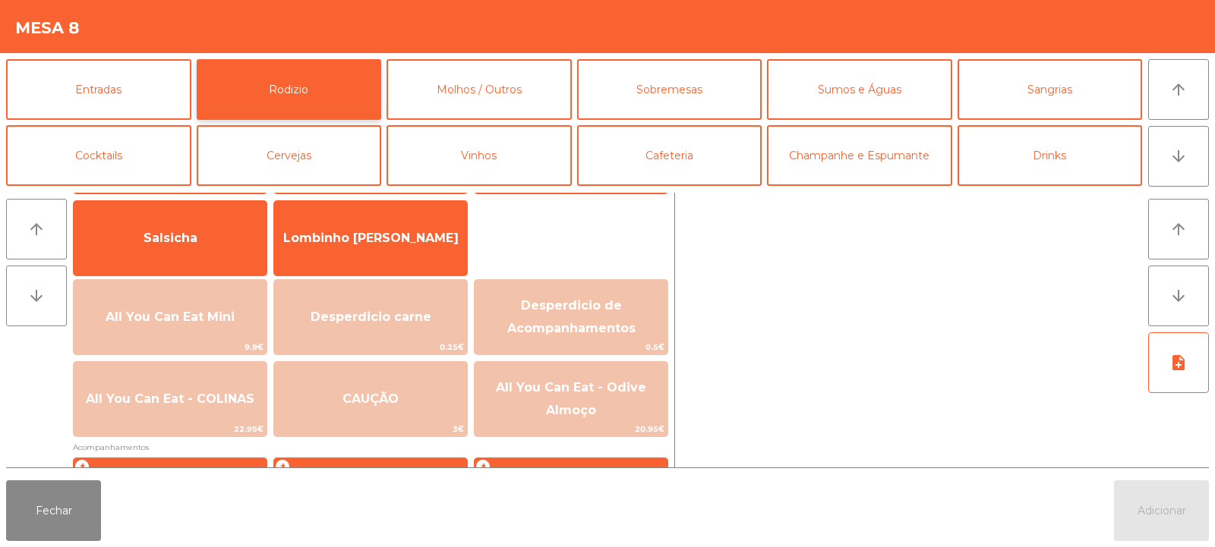
scroll to position [110, 0]
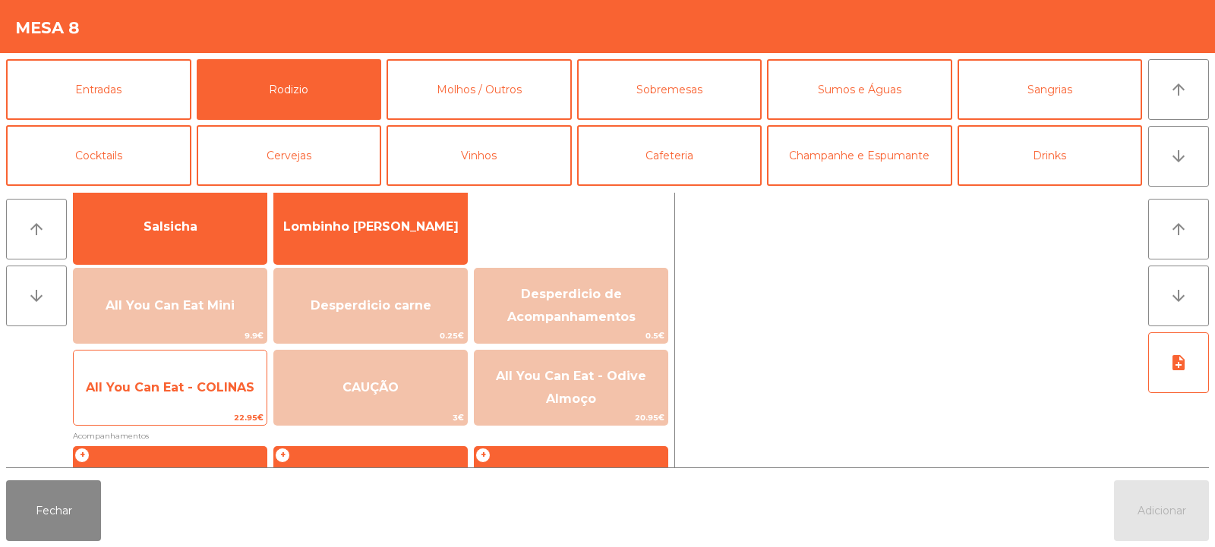
click at [210, 393] on span "All You Can Eat - COLINAS" at bounding box center [170, 387] width 169 height 14
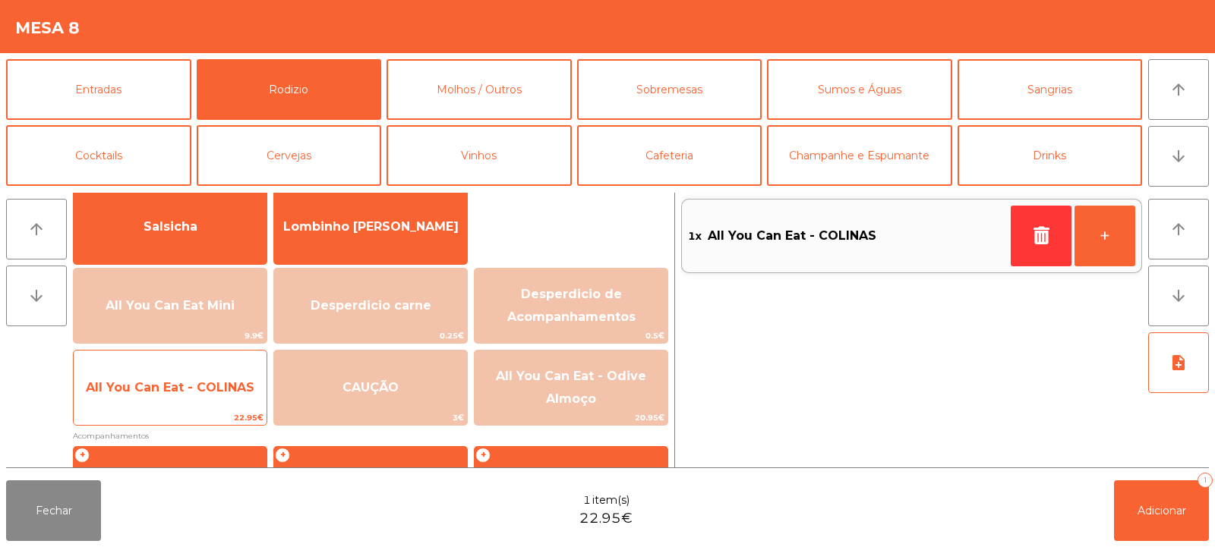
click at [210, 392] on span "All You Can Eat - COLINAS" at bounding box center [170, 387] width 169 height 14
click at [210, 387] on span "All You Can Eat - COLINAS" at bounding box center [170, 387] width 169 height 14
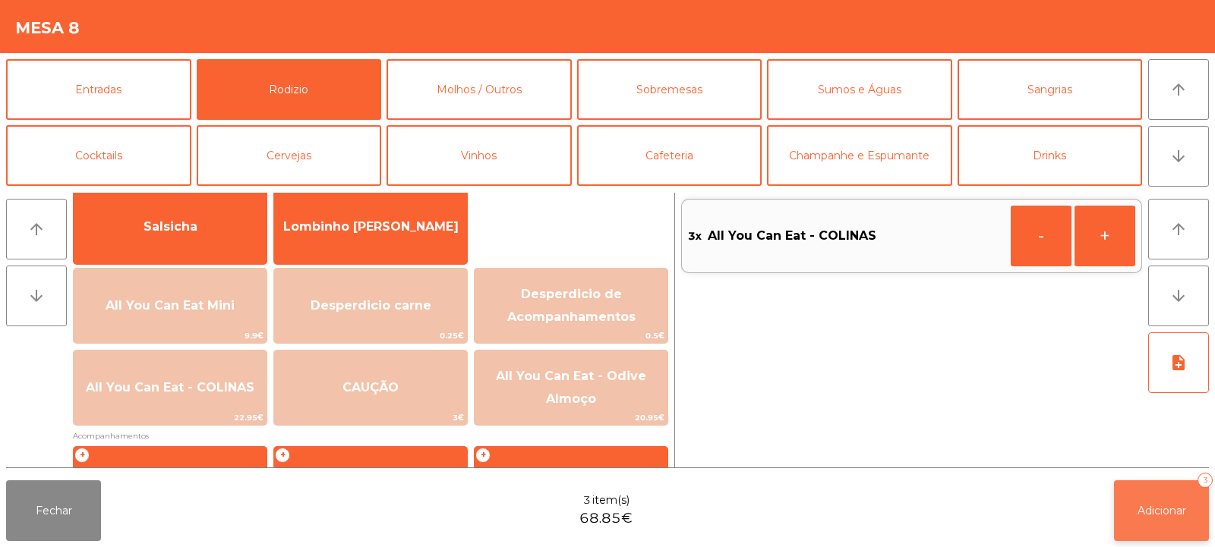
click at [1158, 509] on span "Adicionar" at bounding box center [1161, 511] width 49 height 14
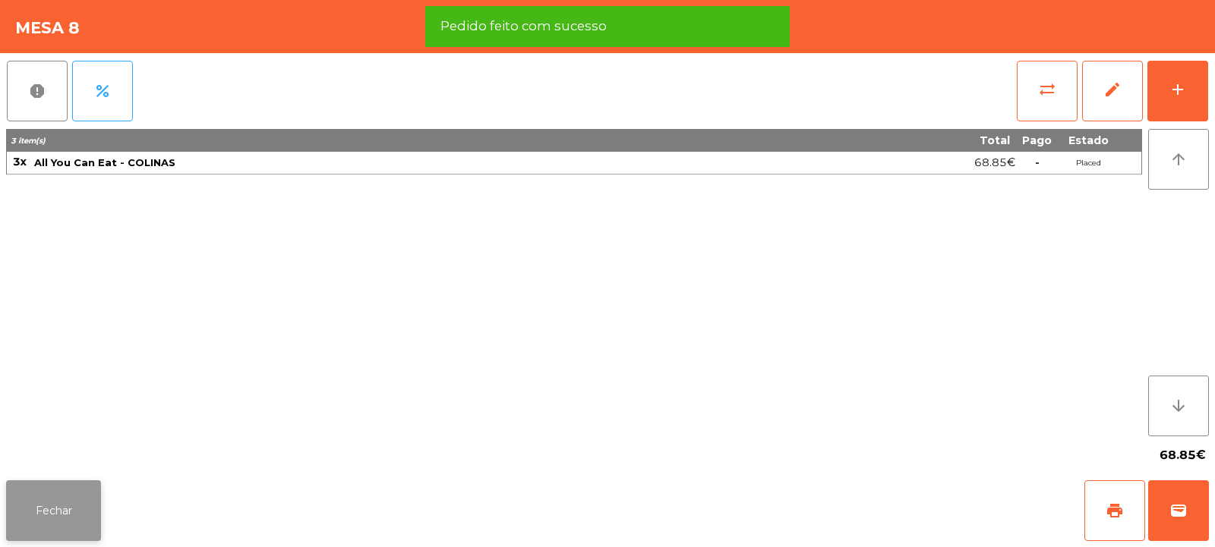
click at [92, 496] on button "Fechar" at bounding box center [53, 511] width 95 height 61
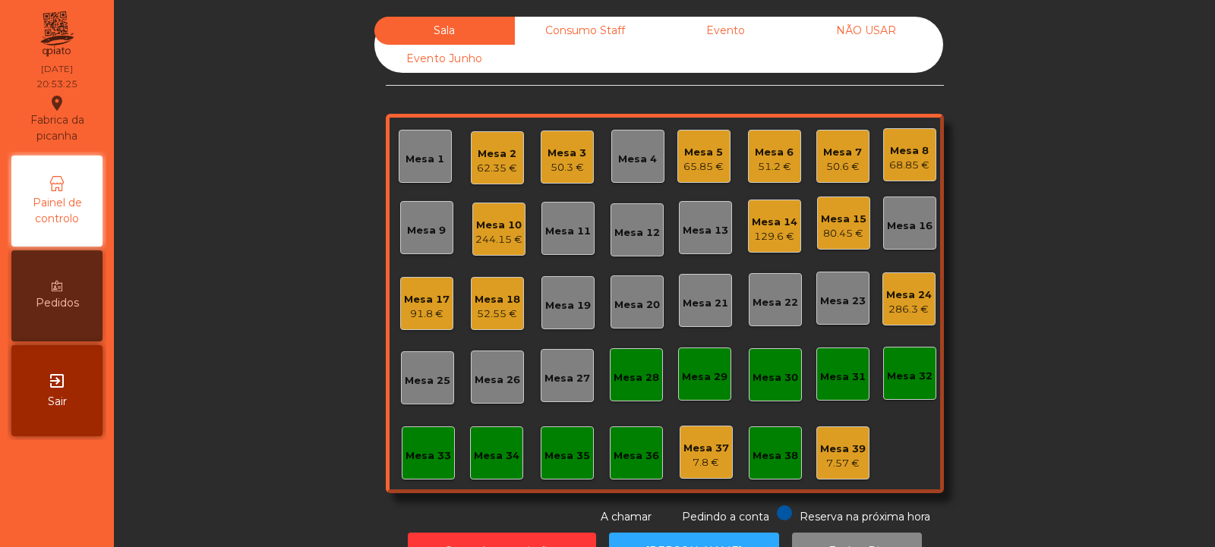
click at [852, 224] on div "Mesa 15" at bounding box center [844, 219] width 46 height 15
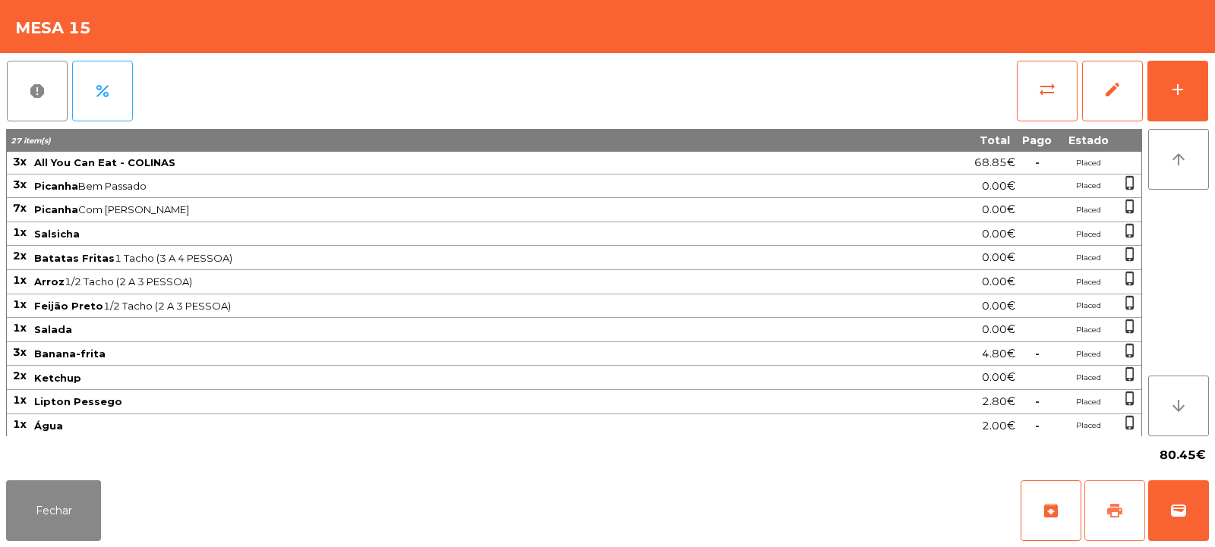
click at [1131, 499] on button "print" at bounding box center [1114, 511] width 61 height 61
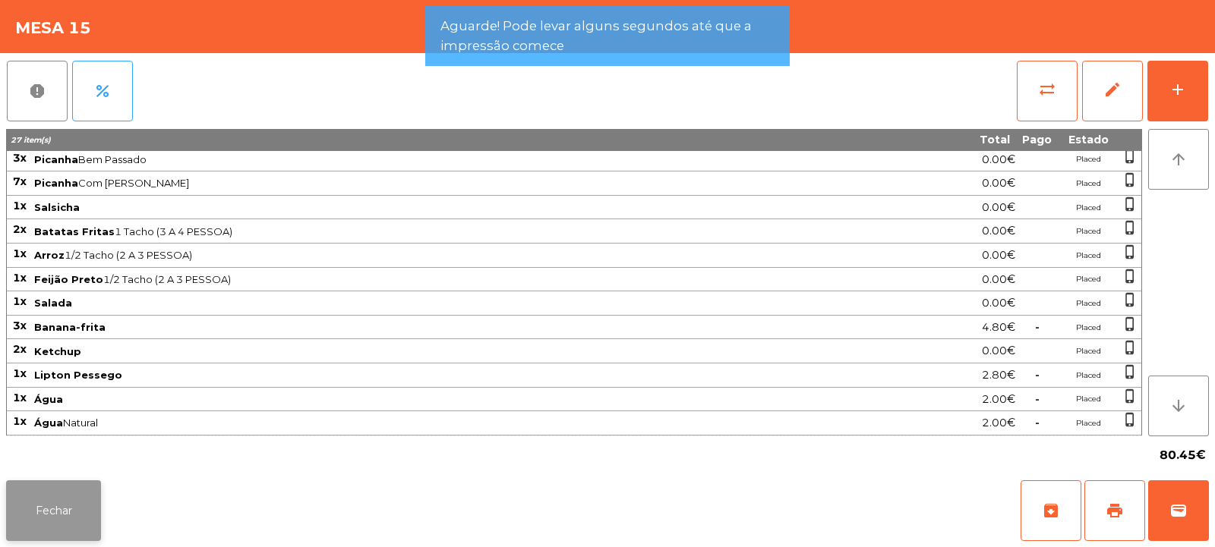
click at [76, 501] on button "Fechar" at bounding box center [53, 511] width 95 height 61
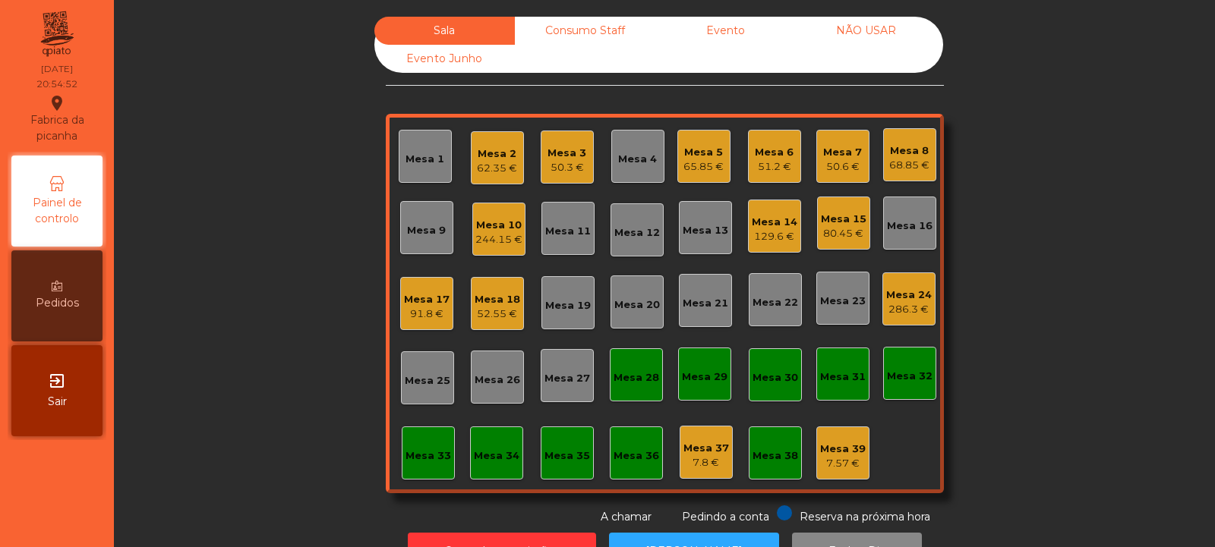
scroll to position [51, 0]
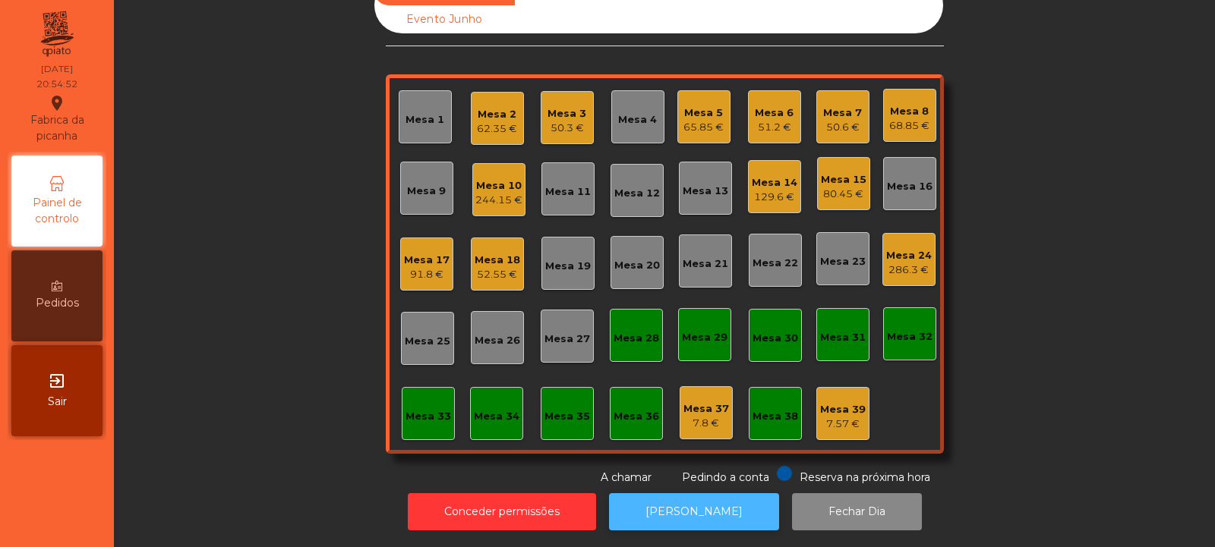
click at [698, 493] on button "[PERSON_NAME]" at bounding box center [694, 511] width 170 height 37
click at [844, 175] on div "Mesa 15" at bounding box center [844, 179] width 46 height 15
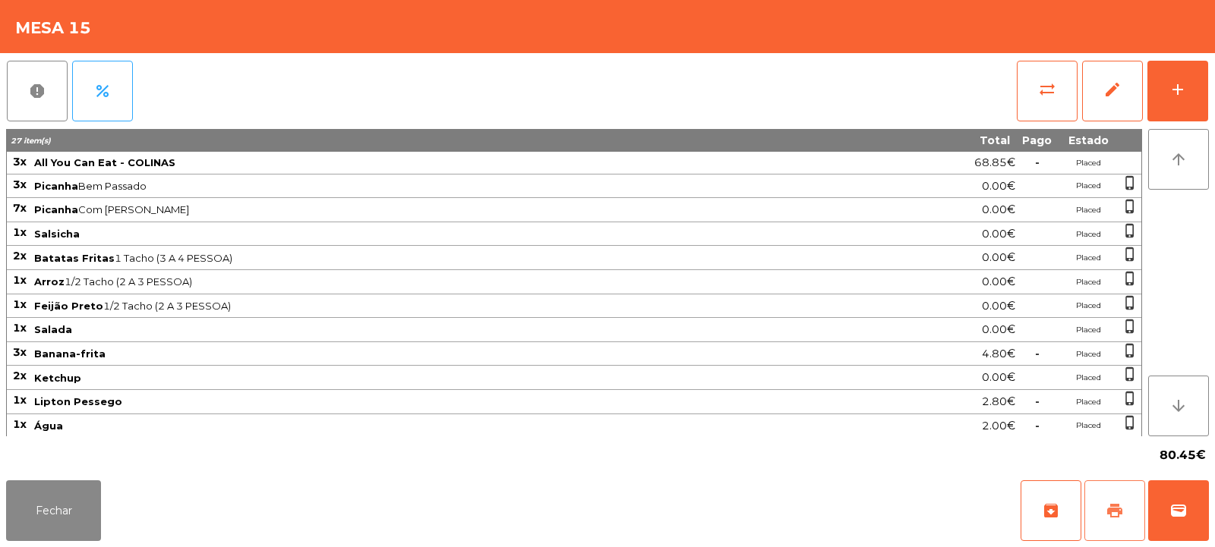
click at [1116, 513] on span "print" at bounding box center [1114, 511] width 18 height 18
click at [1044, 106] on button "sync_alt" at bounding box center [1046, 91] width 61 height 61
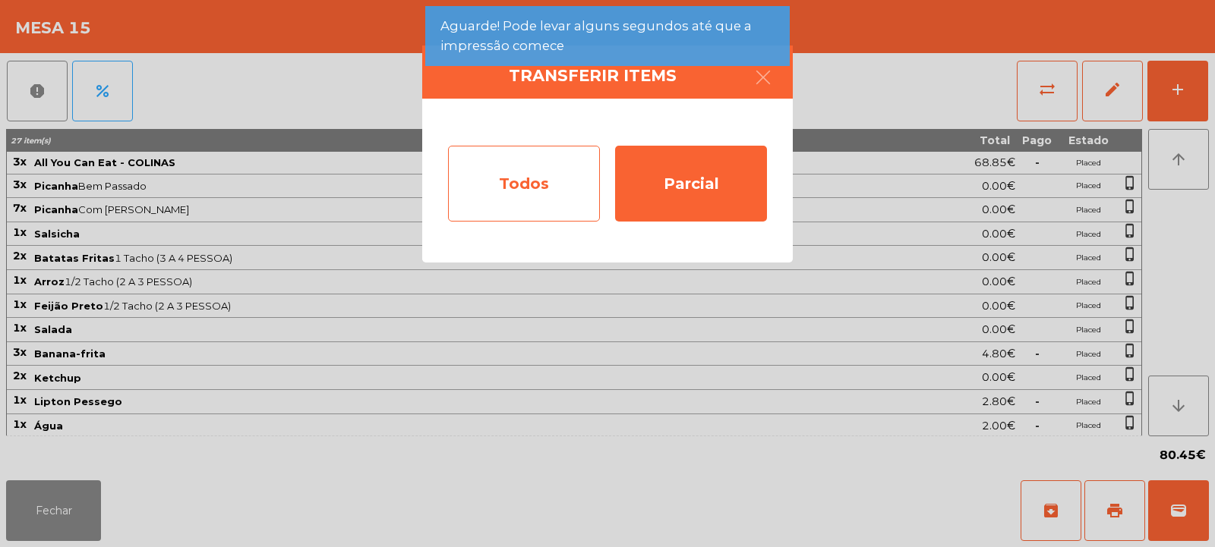
click at [545, 177] on div "Todos" at bounding box center [524, 184] width 152 height 76
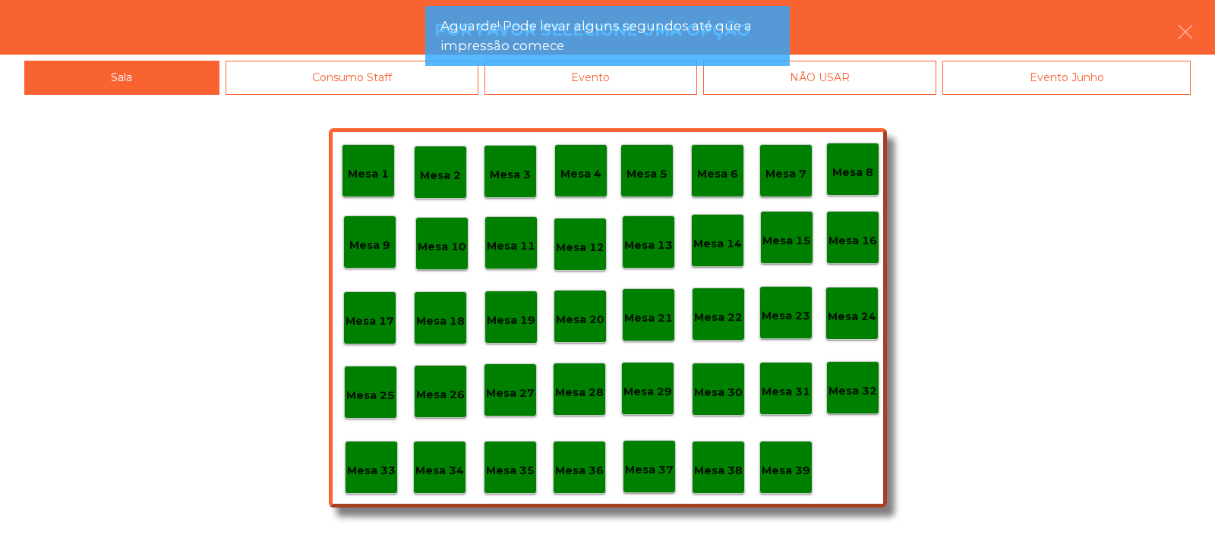
click at [647, 79] on div "Evento" at bounding box center [590, 78] width 213 height 34
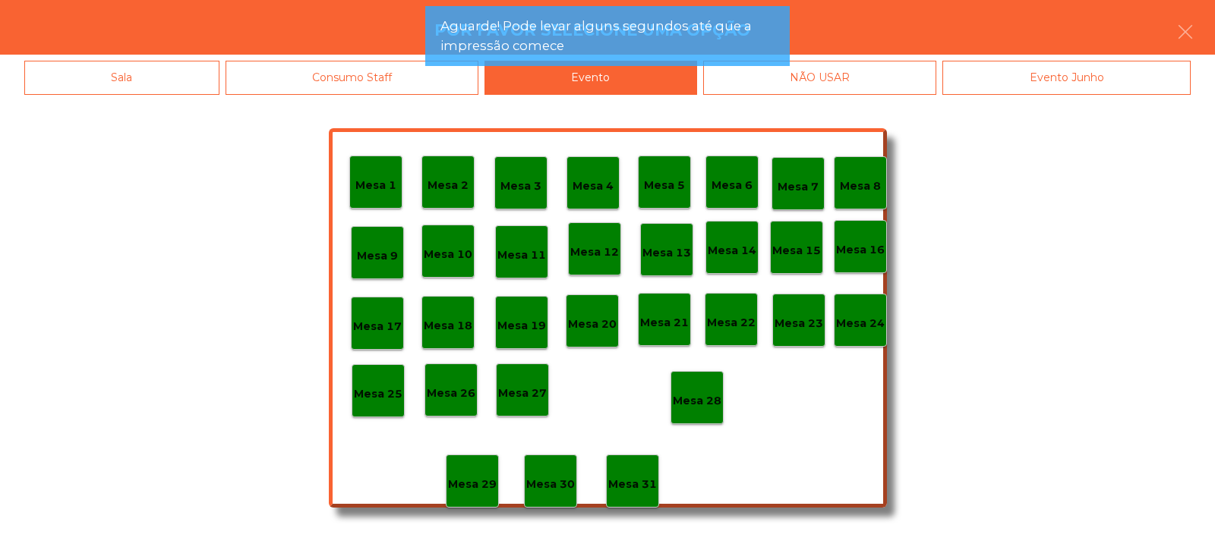
click at [695, 396] on p "Mesa 28" at bounding box center [697, 400] width 49 height 17
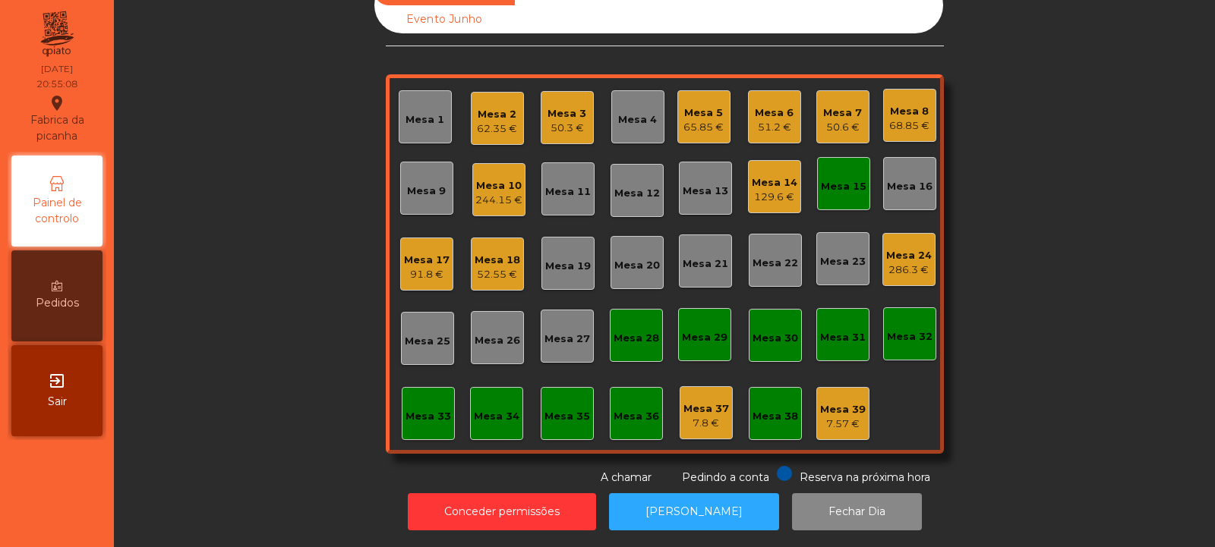
click at [840, 179] on div "Mesa 15" at bounding box center [844, 186] width 46 height 15
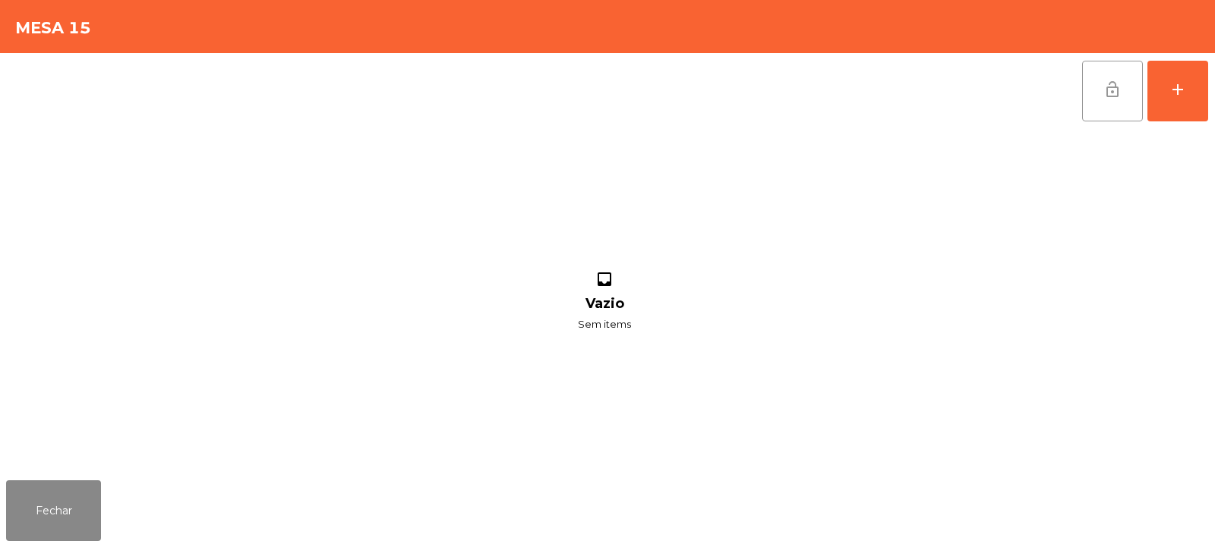
click at [1098, 104] on button "lock_open" at bounding box center [1112, 91] width 61 height 61
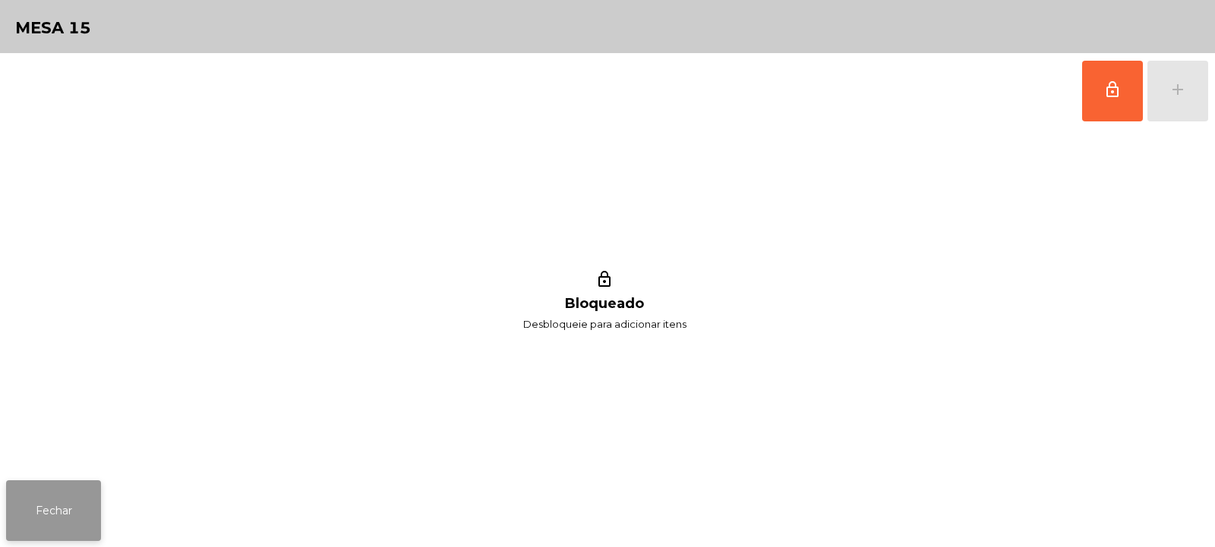
click at [72, 509] on button "Fechar" at bounding box center [53, 511] width 95 height 61
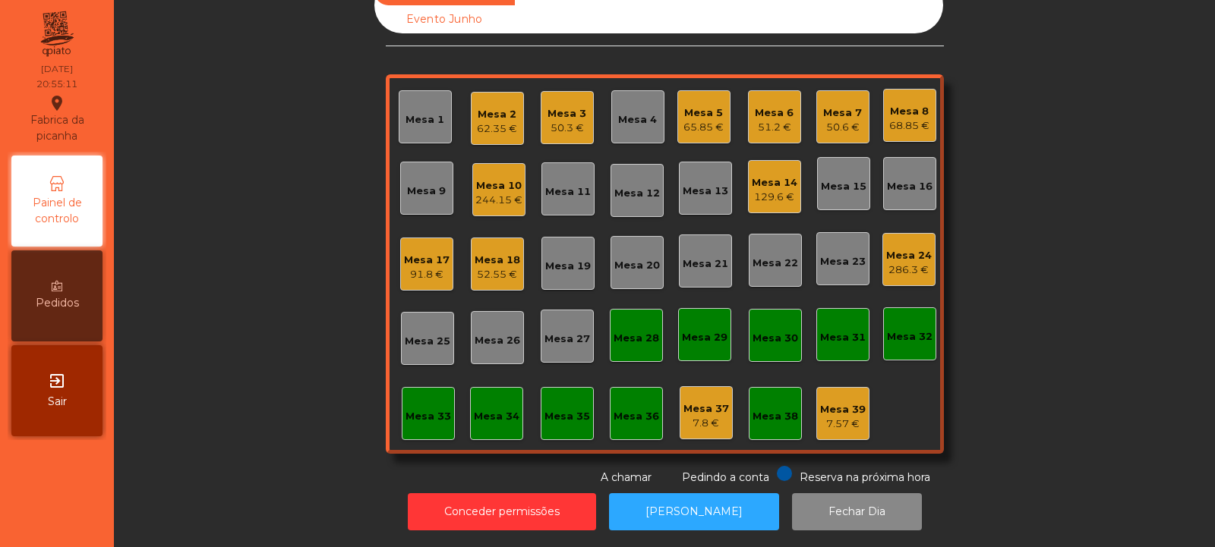
scroll to position [0, 0]
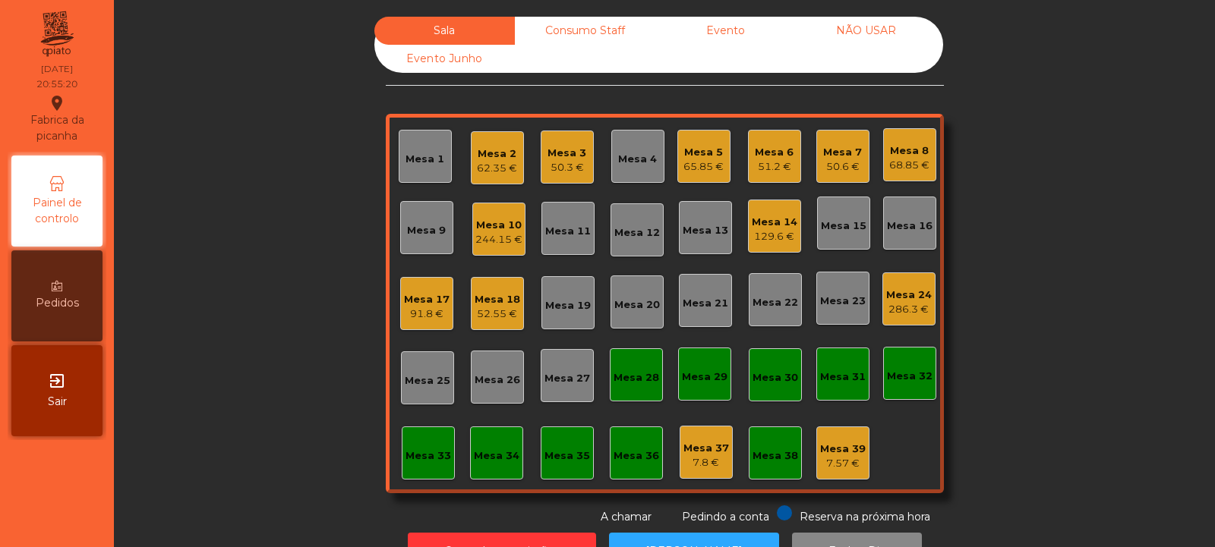
click at [894, 319] on div "Mesa 24 286.3 €" at bounding box center [908, 299] width 53 height 53
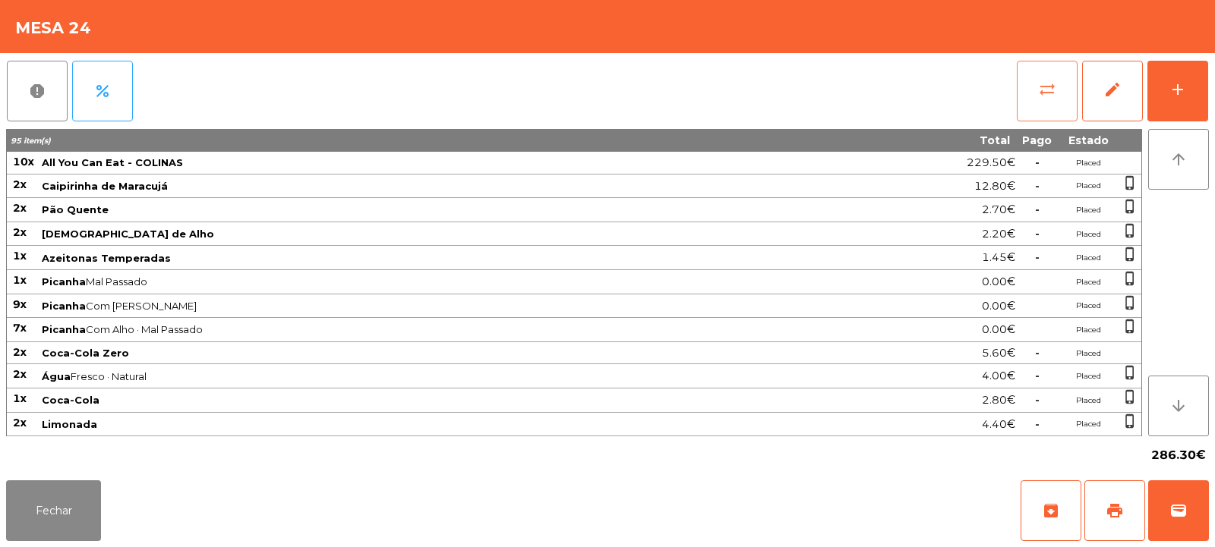
click at [1047, 87] on span "sync_alt" at bounding box center [1047, 89] width 18 height 18
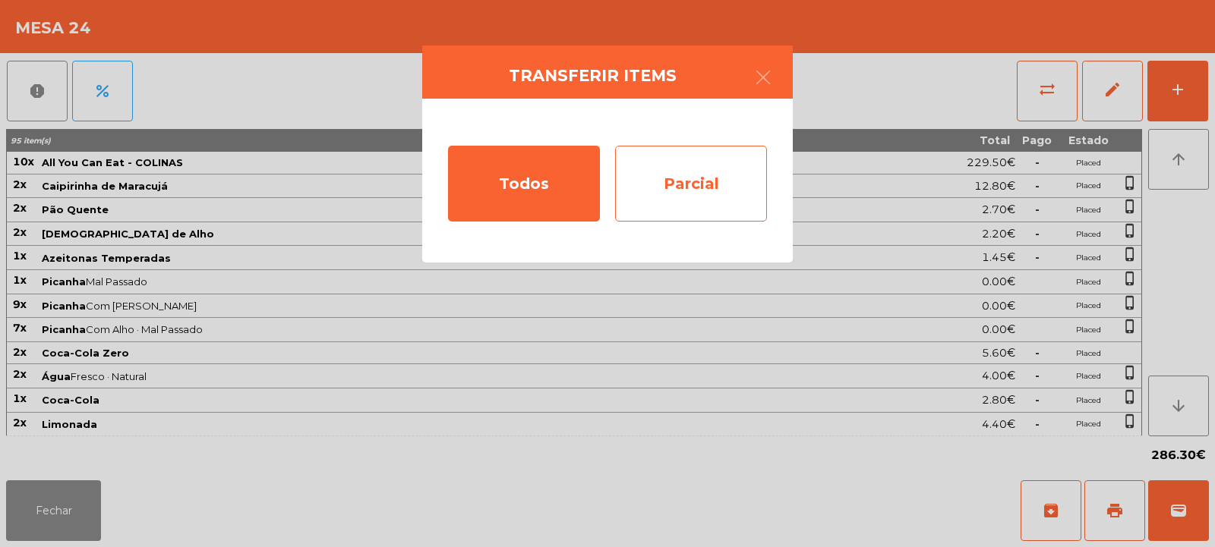
click at [725, 176] on div "Parcial" at bounding box center [691, 184] width 152 height 76
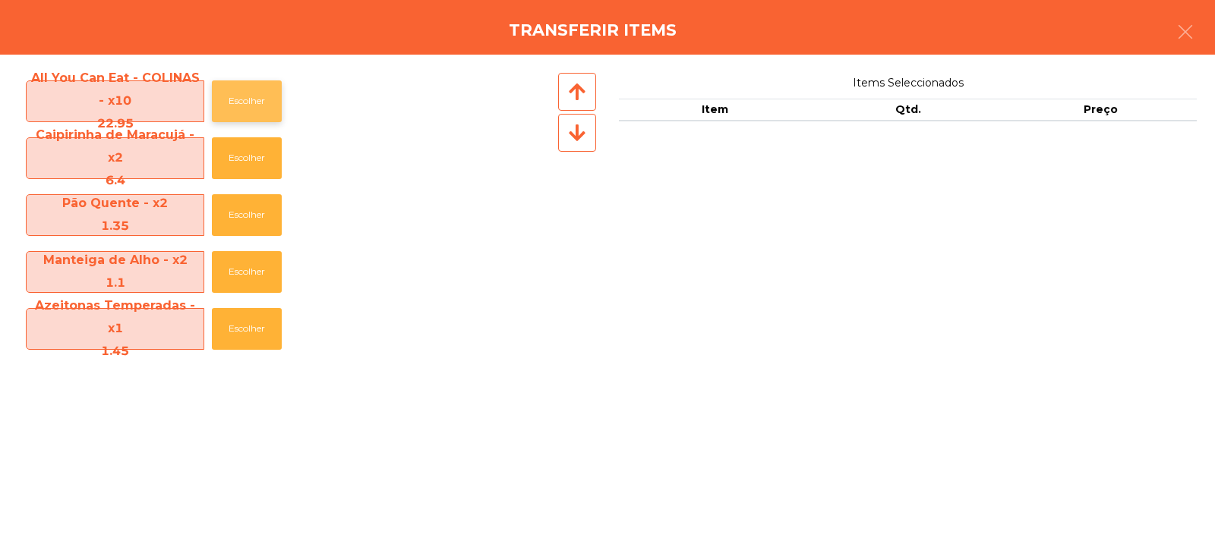
click at [244, 102] on button "Escolher" at bounding box center [247, 101] width 70 height 42
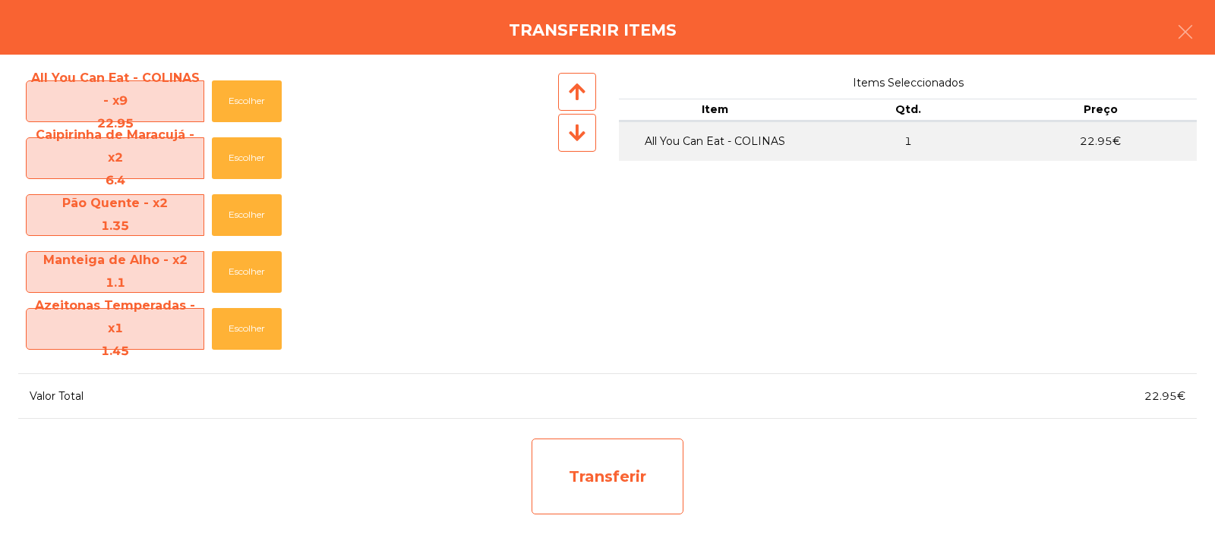
click at [573, 448] on div "Transferir" at bounding box center [607, 477] width 152 height 76
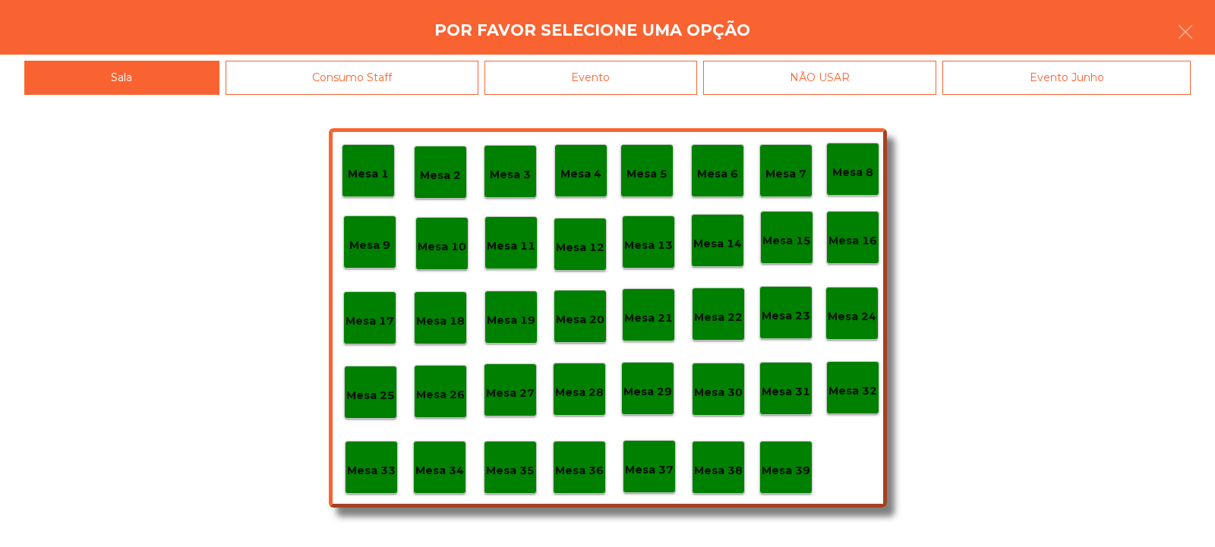
click at [645, 463] on p "Mesa 37" at bounding box center [649, 470] width 49 height 17
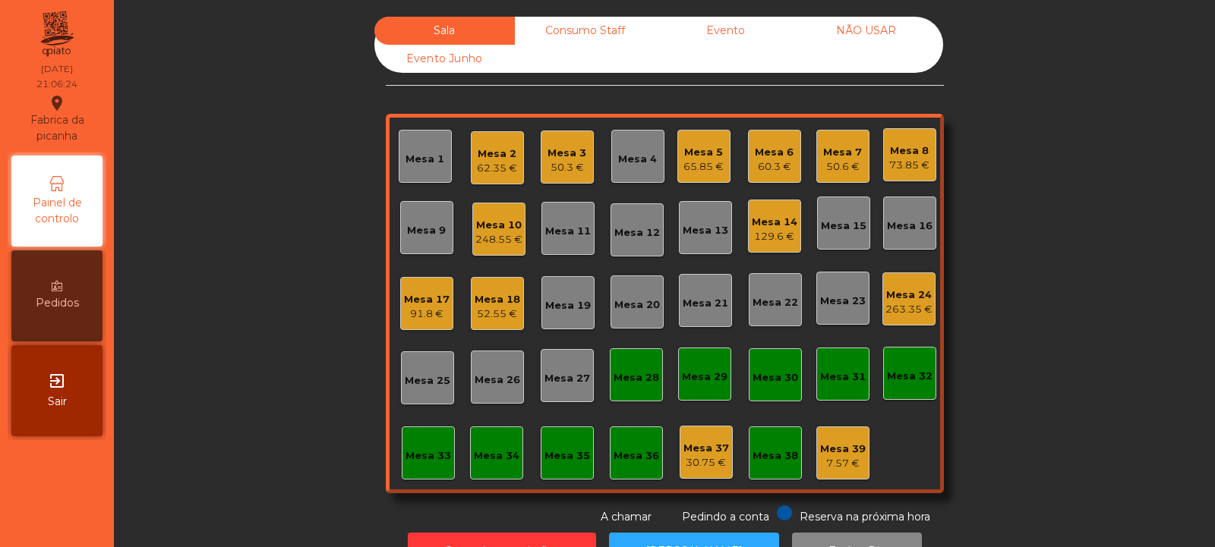
click at [487, 299] on div "Mesa 18" at bounding box center [497, 299] width 46 height 15
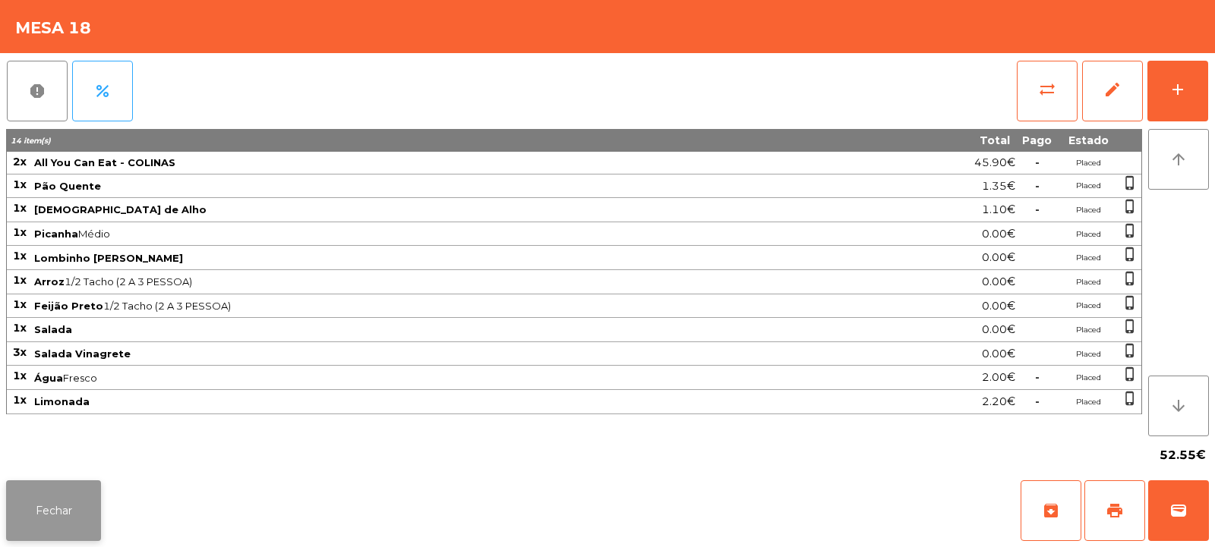
click at [72, 526] on button "Fechar" at bounding box center [53, 511] width 95 height 61
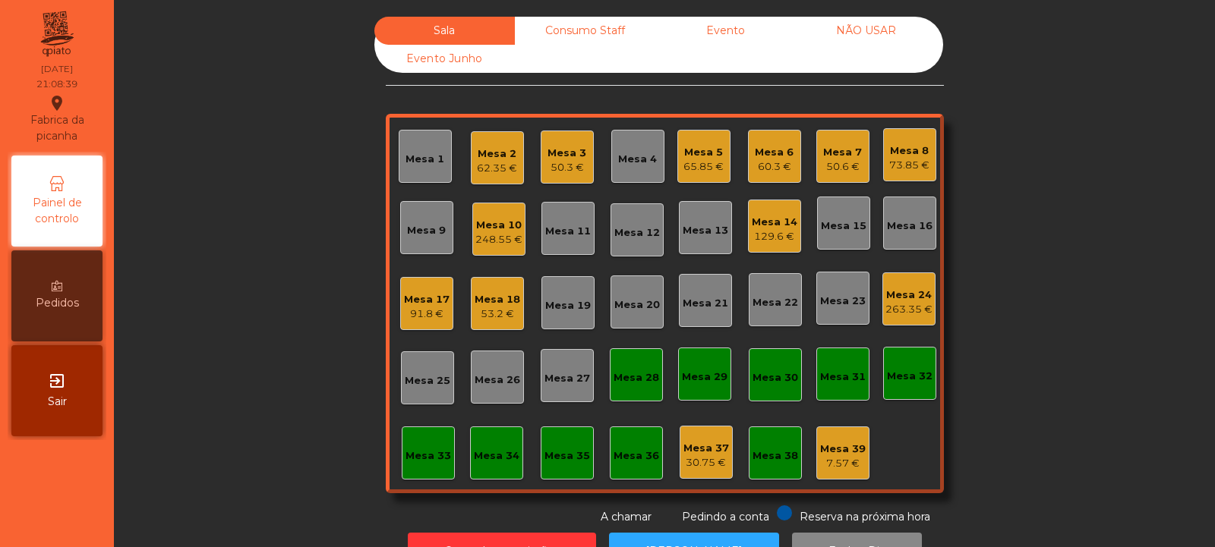
click at [772, 222] on div "Mesa 14" at bounding box center [775, 222] width 46 height 15
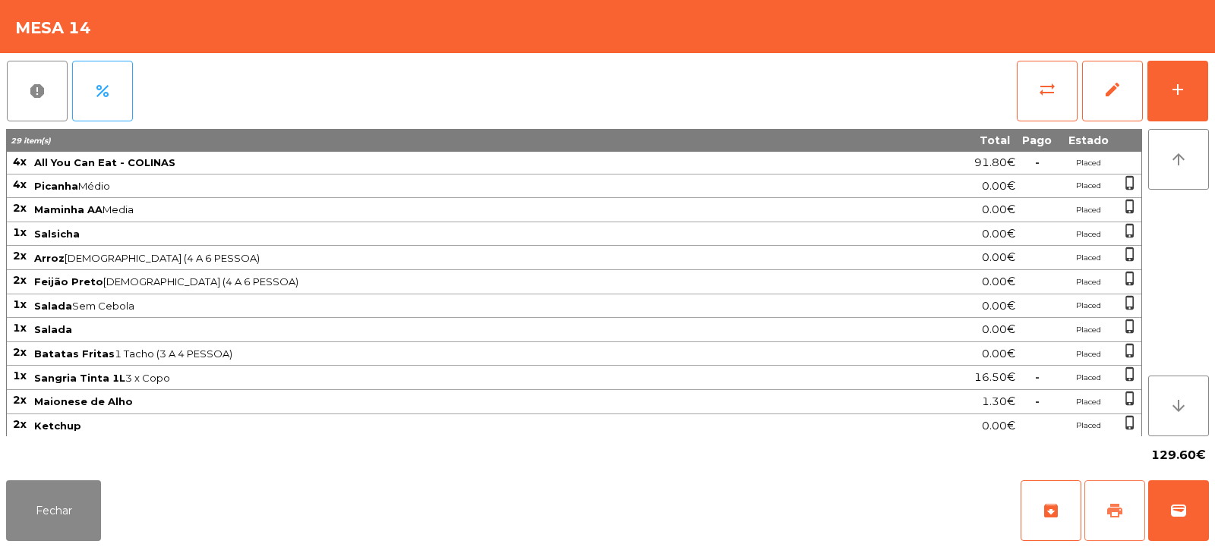
click at [1122, 518] on span "print" at bounding box center [1114, 511] width 18 height 18
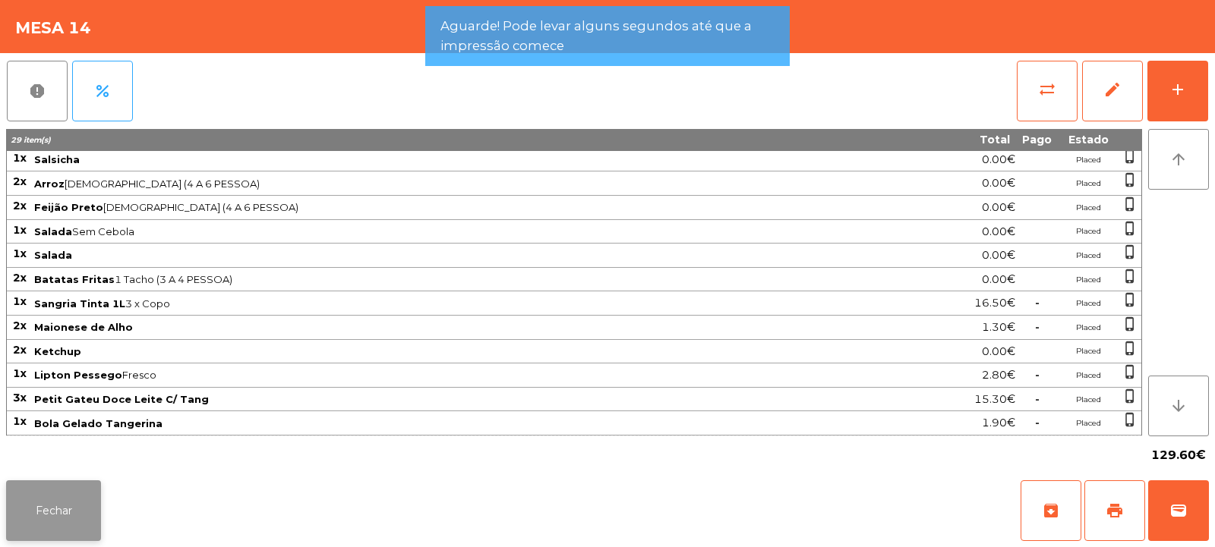
click at [71, 507] on button "Fechar" at bounding box center [53, 511] width 95 height 61
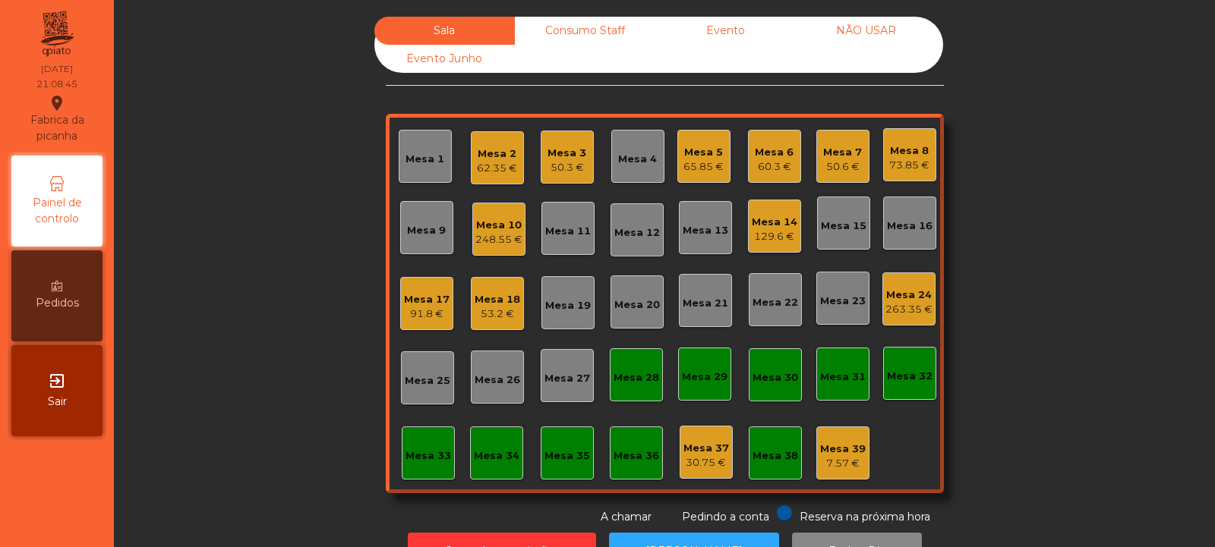
scroll to position [51, 0]
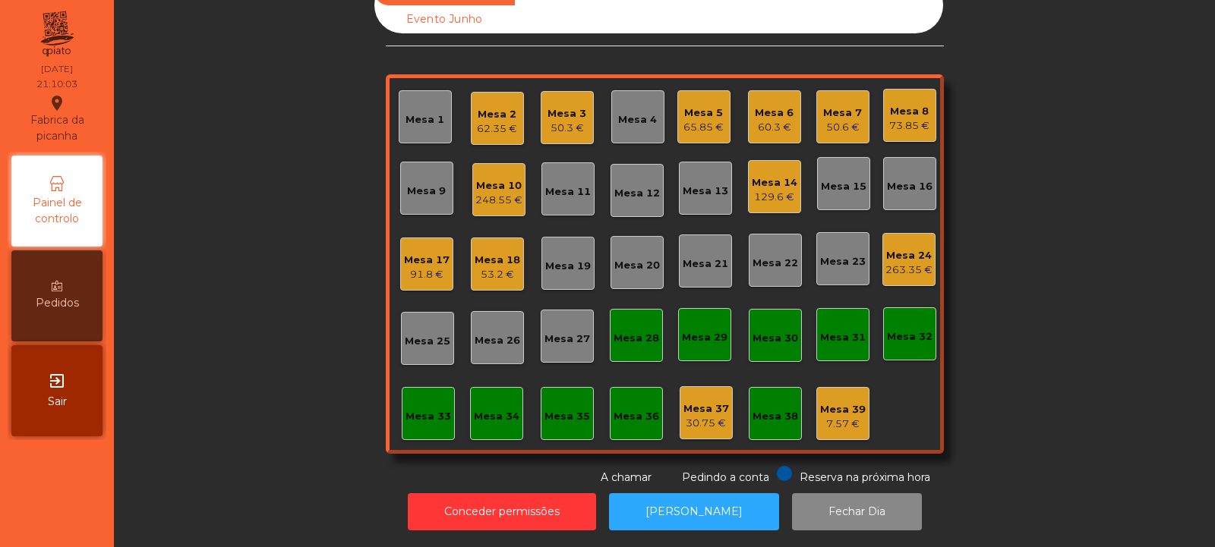
click at [771, 169] on div "Mesa 14 129.6 €" at bounding box center [775, 187] width 46 height 36
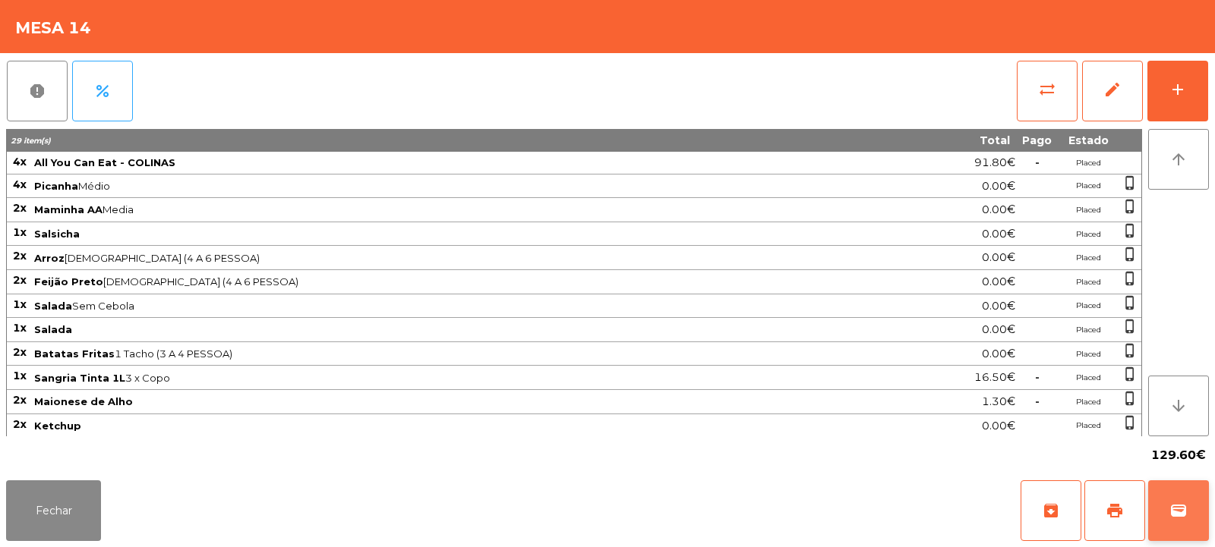
click at [1171, 507] on span "wallet" at bounding box center [1178, 511] width 18 height 18
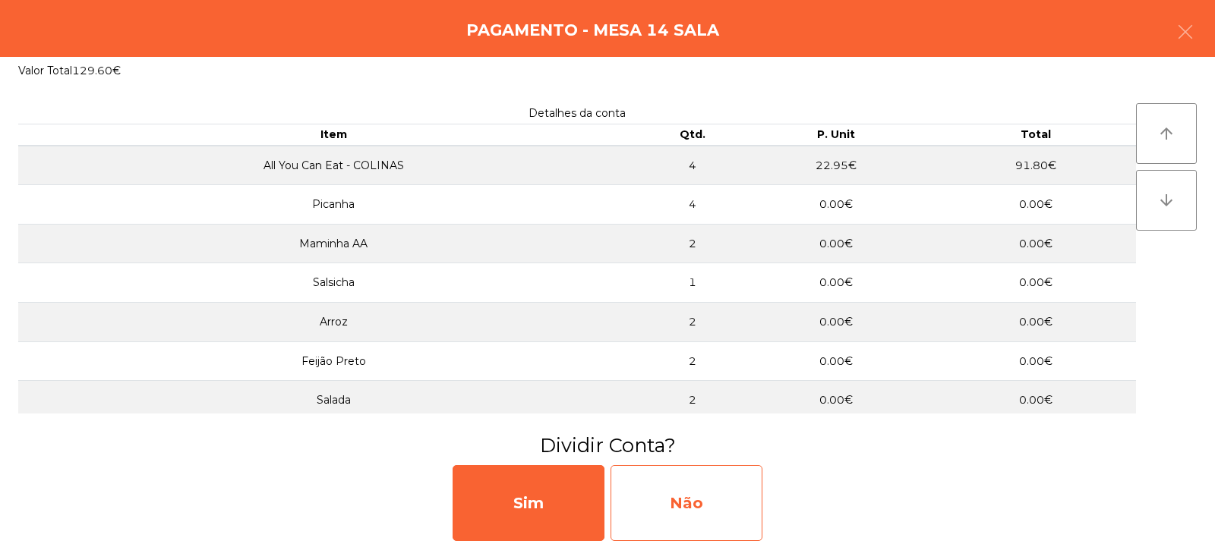
click at [742, 498] on div "Não" at bounding box center [686, 503] width 152 height 76
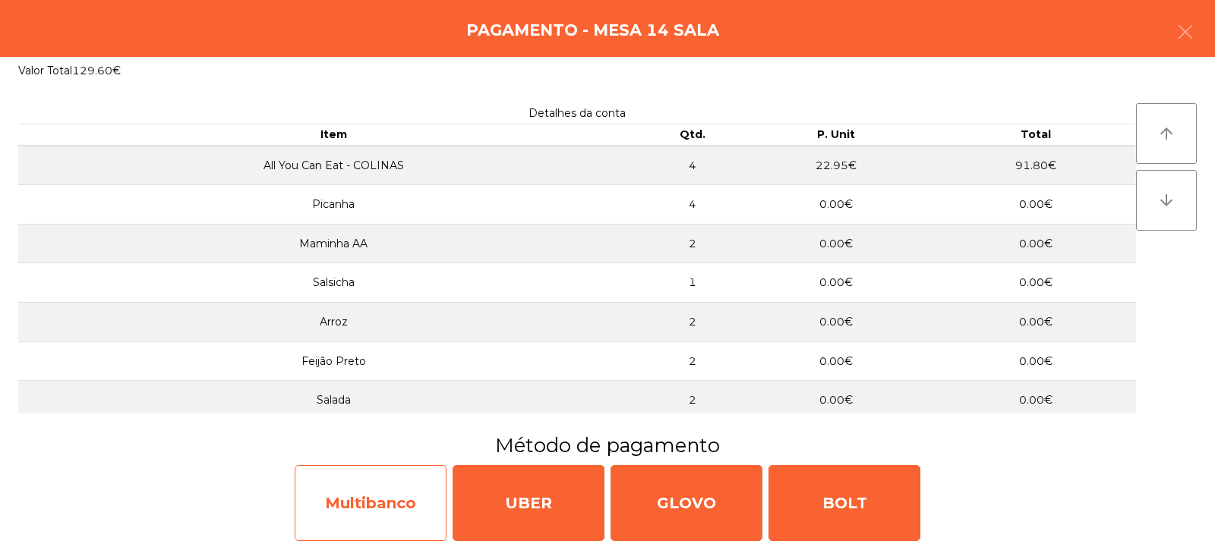
click at [379, 503] on div "Multibanco" at bounding box center [371, 503] width 152 height 76
select select "**"
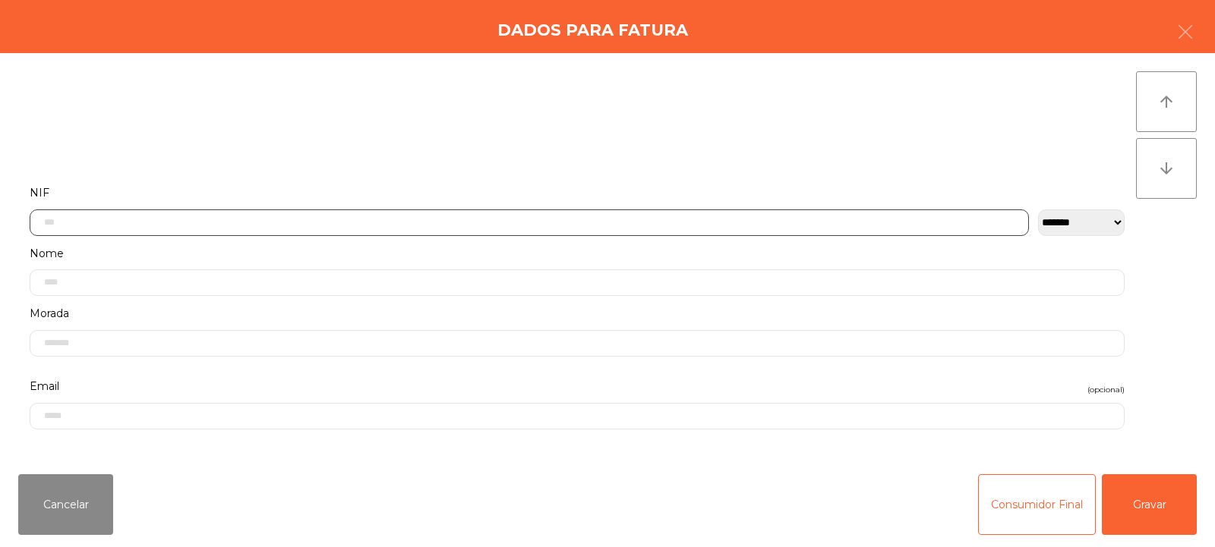
click at [600, 220] on input "text" at bounding box center [529, 223] width 999 height 27
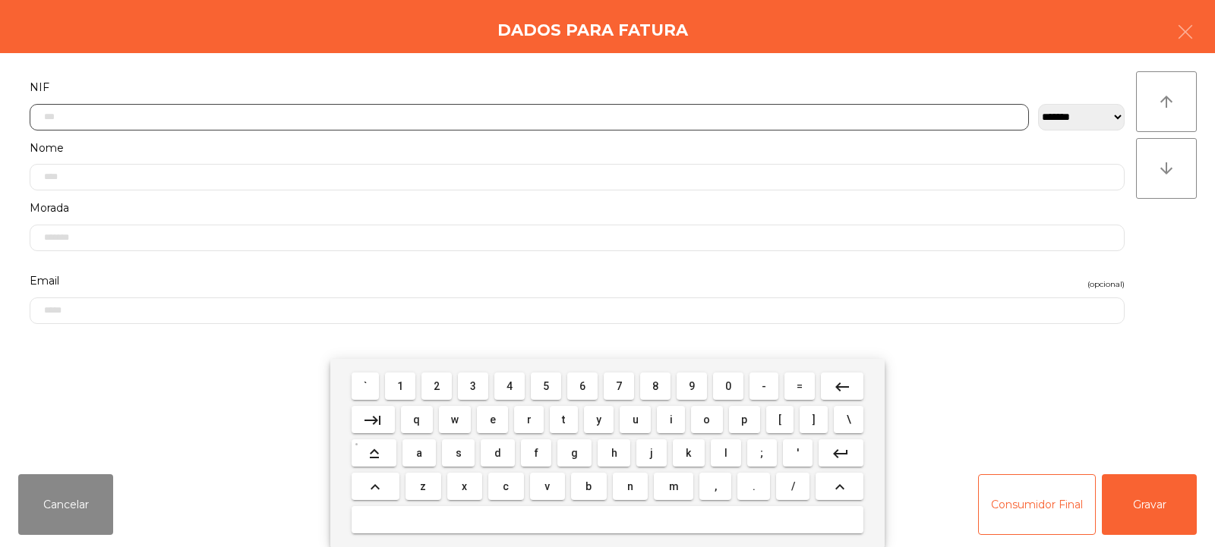
scroll to position [111, 0]
type input "*********"
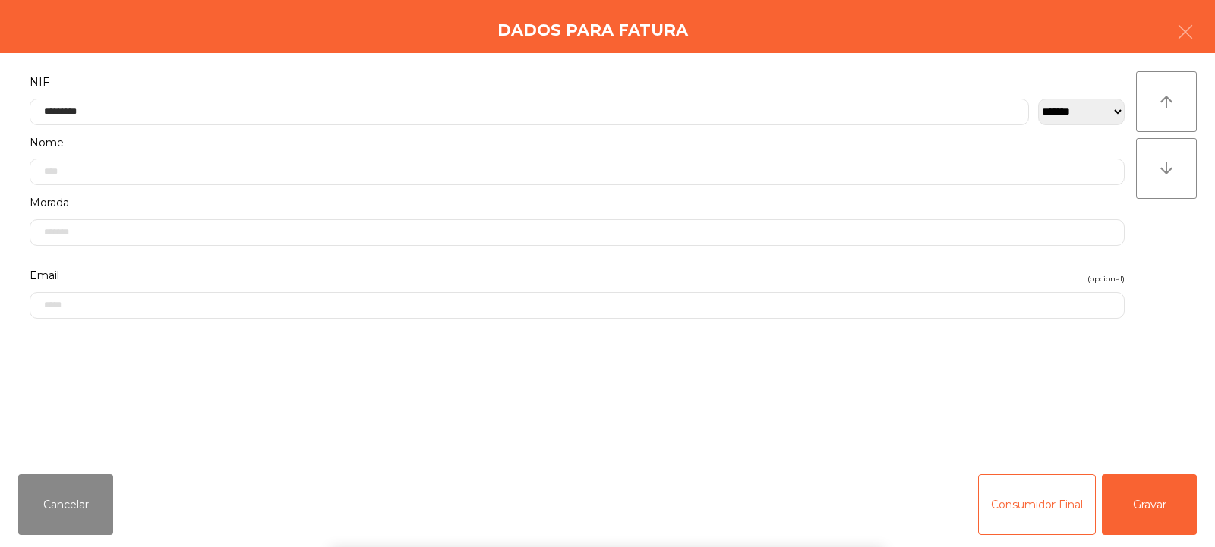
click at [1139, 477] on div "` 1 2 3 4 5 6 7 8 9 0 - = keyboard_backspace keyboard_tab q w e r t y u i o p […" at bounding box center [607, 453] width 1215 height 188
click at [1152, 511] on button "Gravar" at bounding box center [1148, 504] width 95 height 61
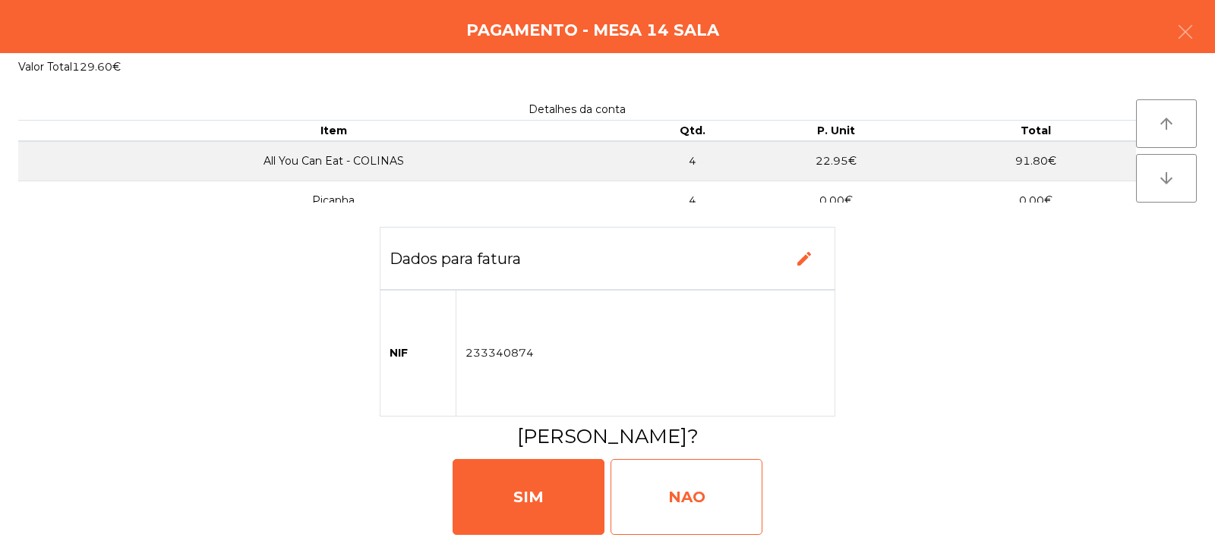
click at [700, 503] on div "NAO" at bounding box center [686, 497] width 152 height 76
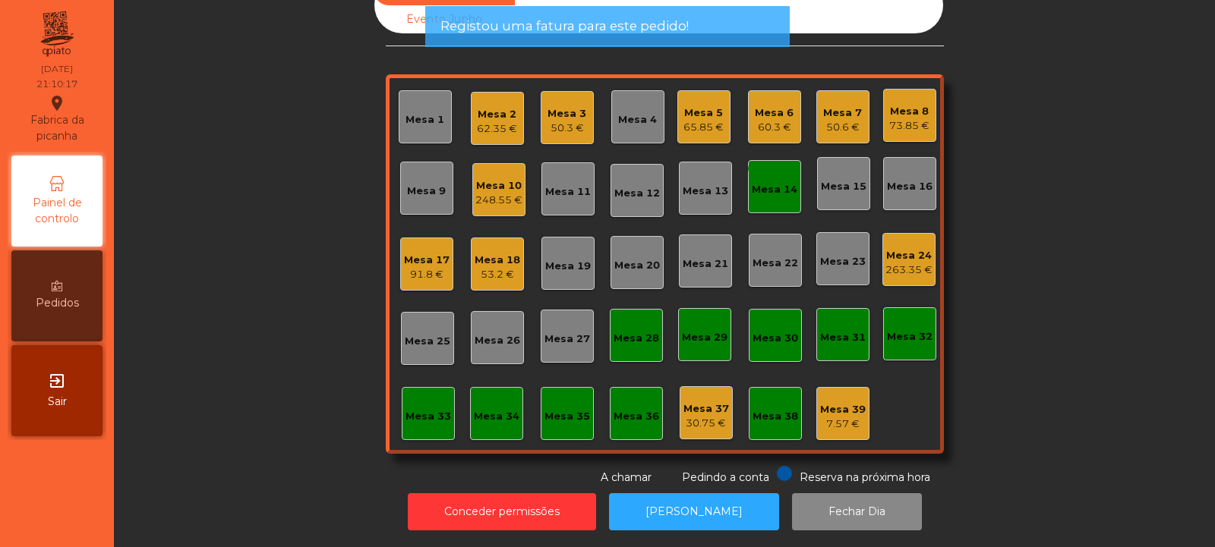
click at [777, 182] on div "Mesa 14" at bounding box center [775, 189] width 46 height 15
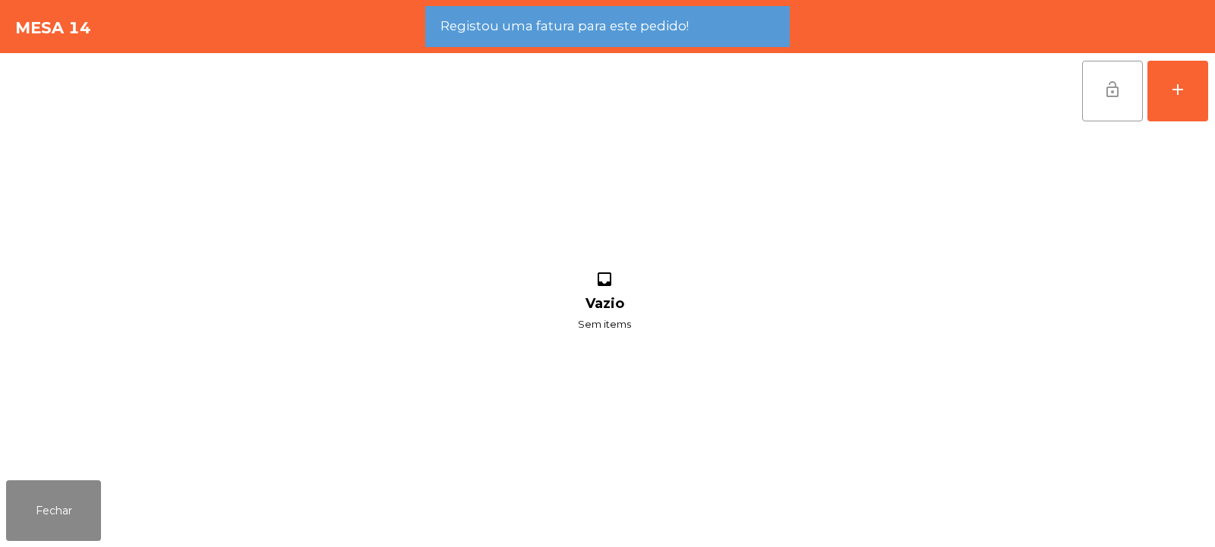
click at [1101, 96] on button "lock_open" at bounding box center [1112, 91] width 61 height 61
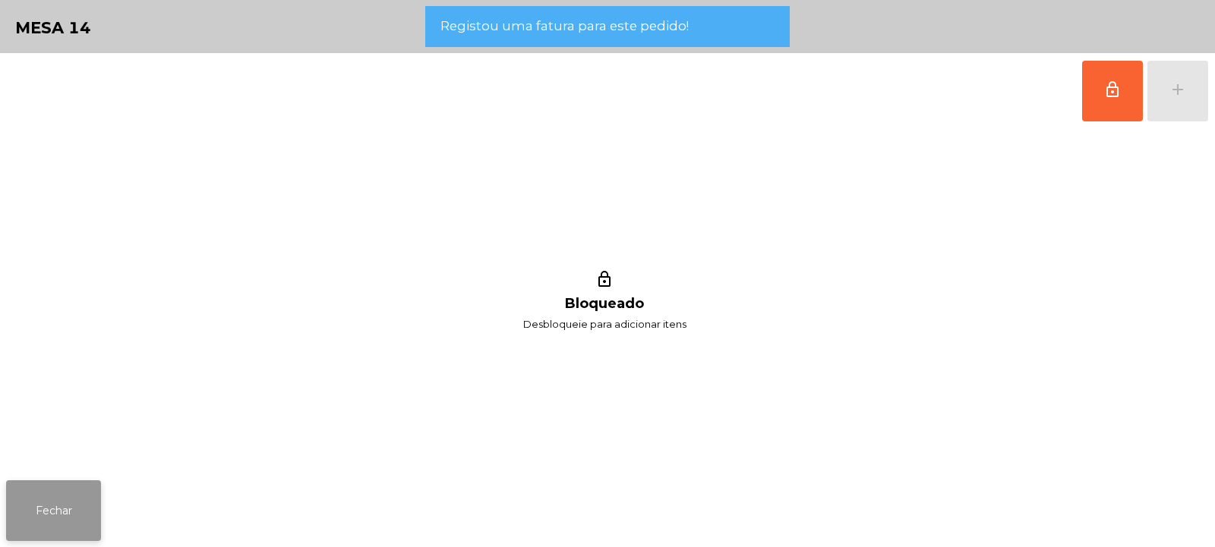
click at [50, 520] on button "Fechar" at bounding box center [53, 511] width 95 height 61
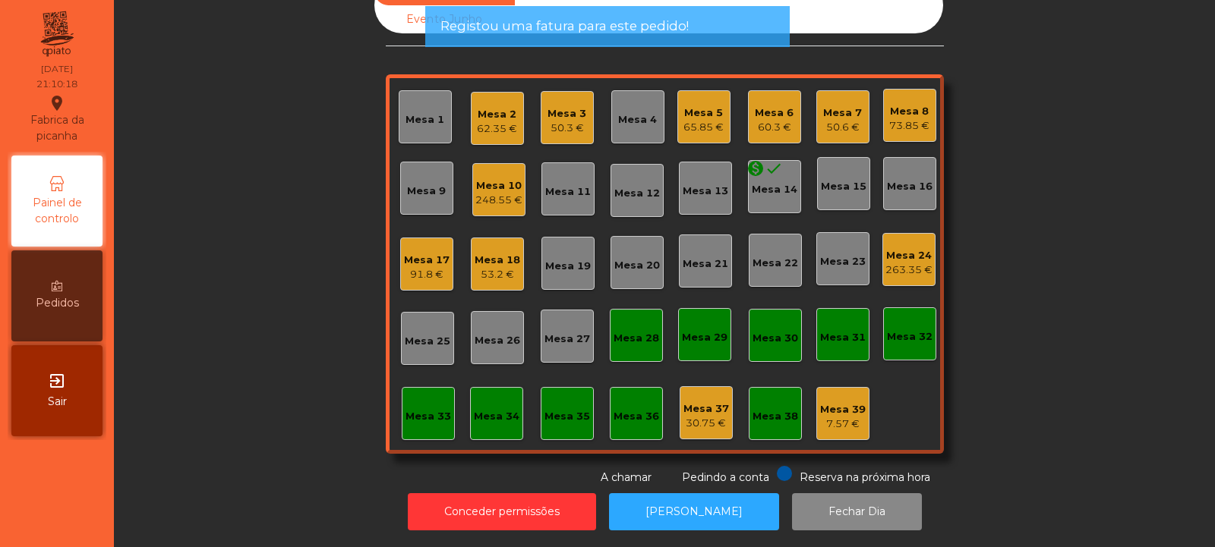
scroll to position [0, 0]
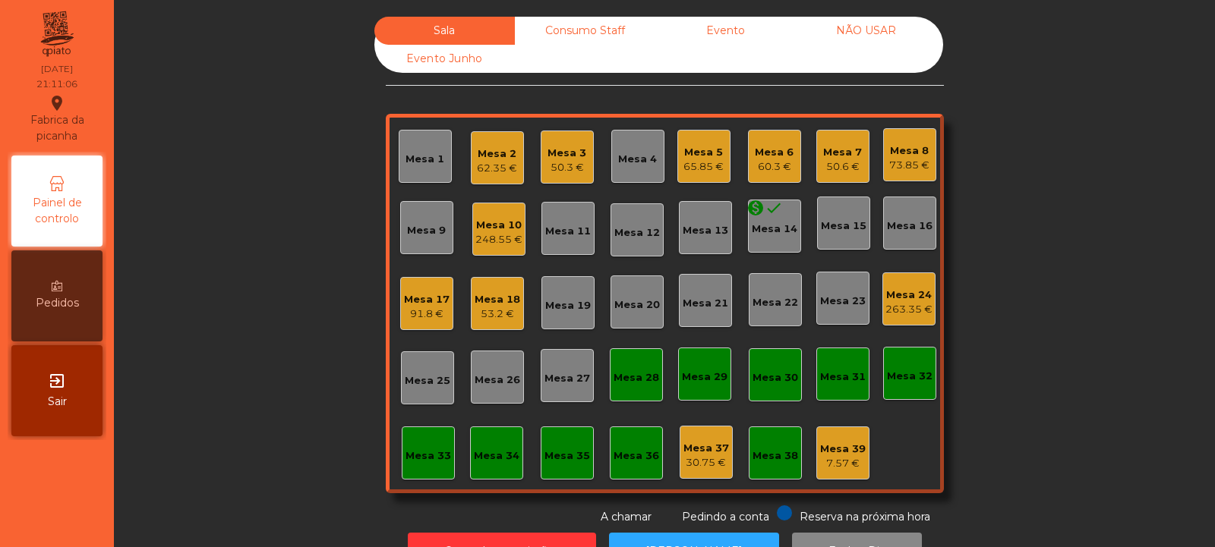
click at [407, 459] on div "Mesa 33" at bounding box center [428, 456] width 46 height 15
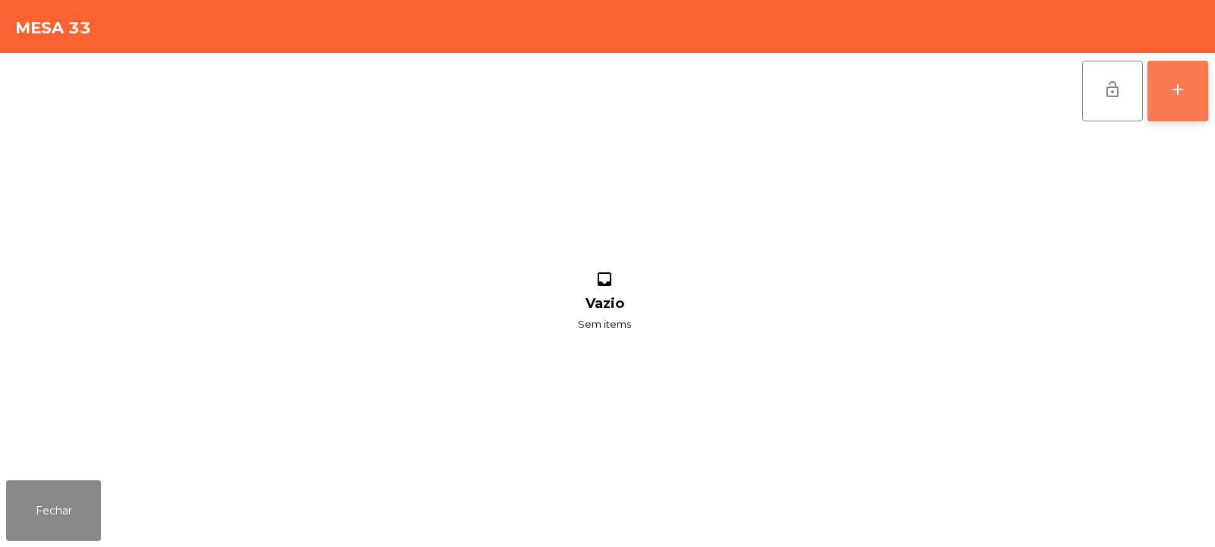
click at [1173, 95] on div "add" at bounding box center [1177, 89] width 18 height 18
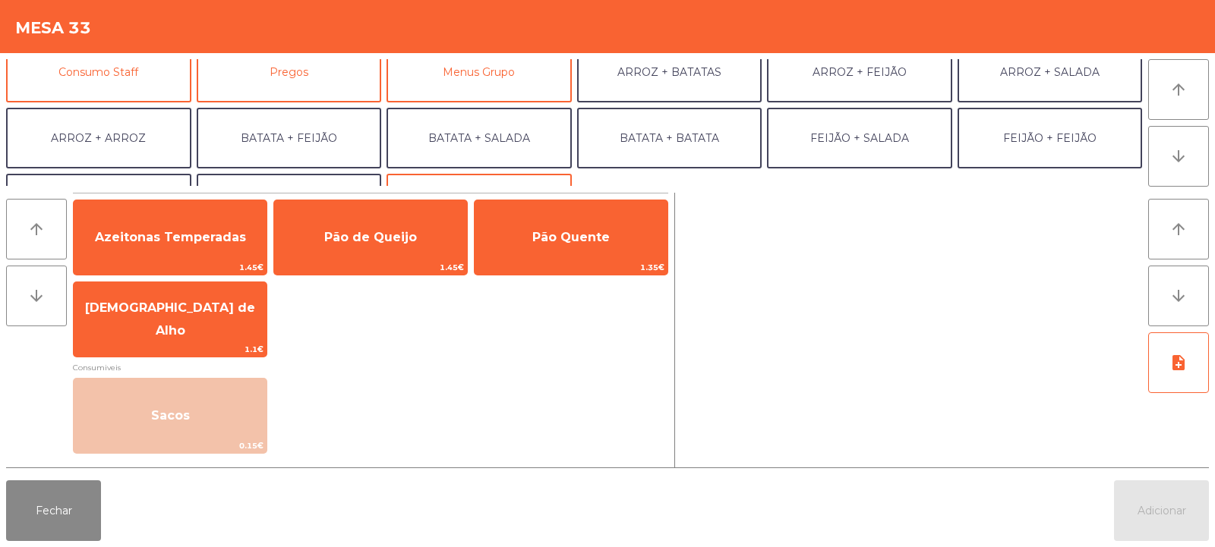
scroll to position [149, 0]
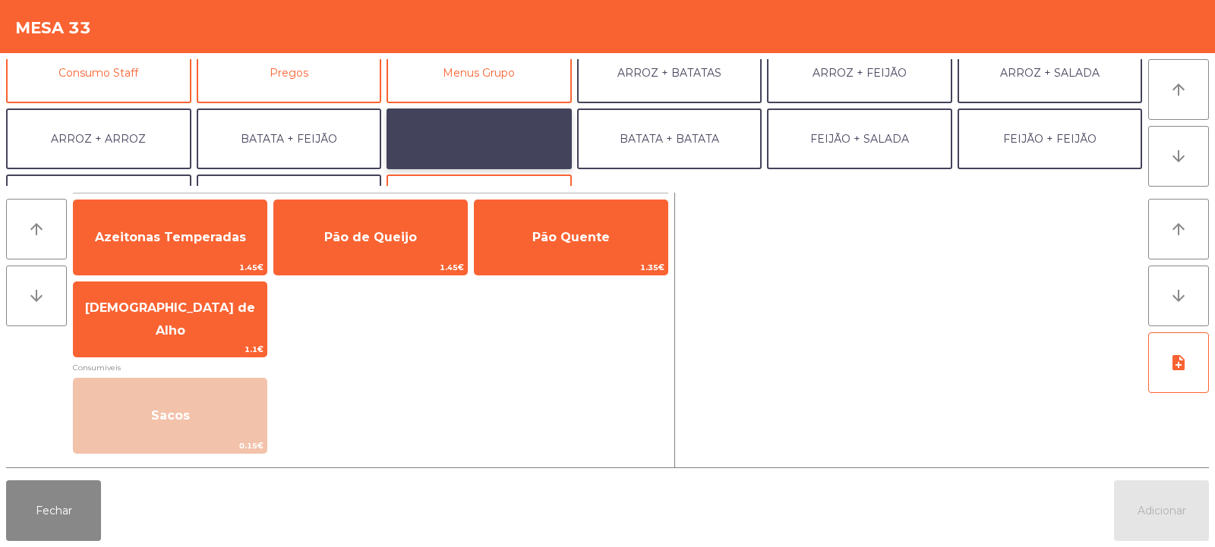
click at [512, 145] on button "BATATA + SALADA" at bounding box center [478, 139] width 185 height 61
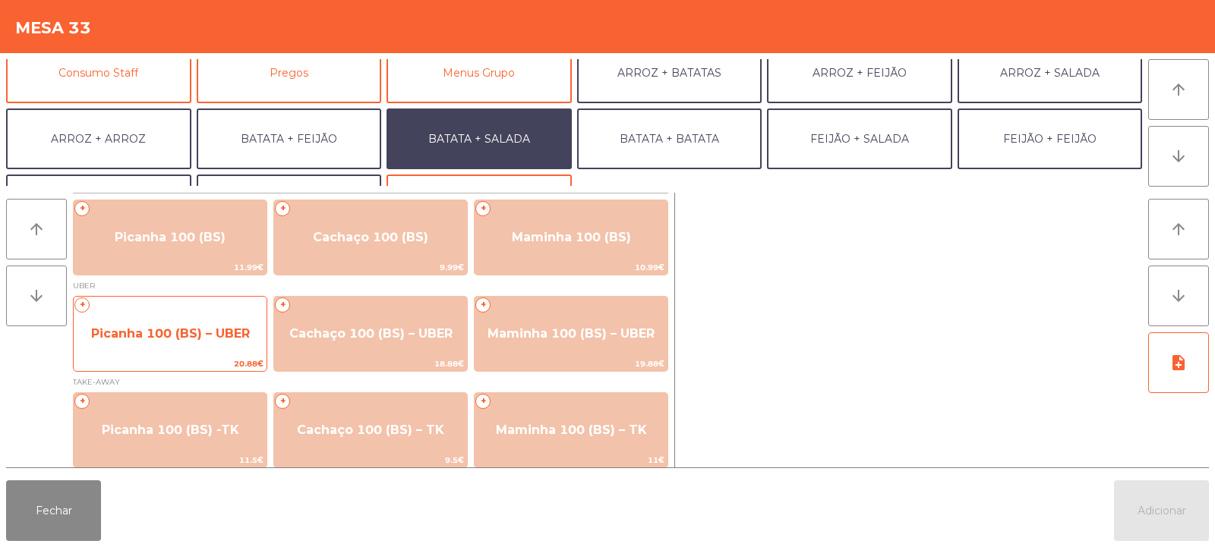
click at [198, 345] on span "Picanha 100 (BS) – UBER" at bounding box center [170, 334] width 193 height 41
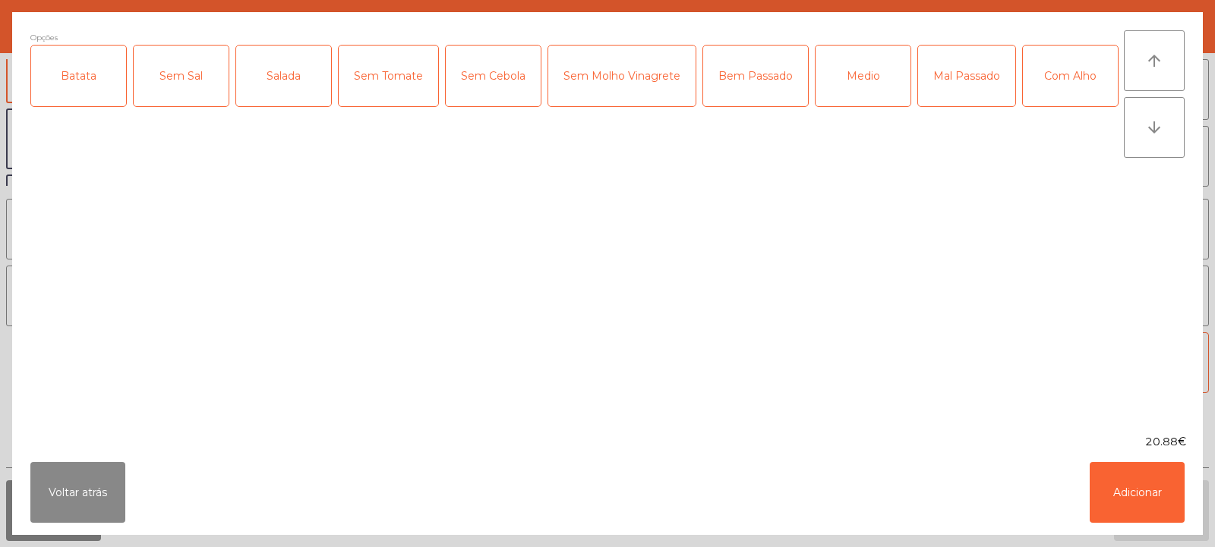
click at [99, 90] on div "Batata" at bounding box center [78, 76] width 95 height 61
click at [291, 91] on div "Salada" at bounding box center [283, 76] width 95 height 61
click at [860, 89] on div "Medio" at bounding box center [862, 76] width 95 height 61
click at [1142, 500] on button "Adicionar" at bounding box center [1136, 492] width 95 height 61
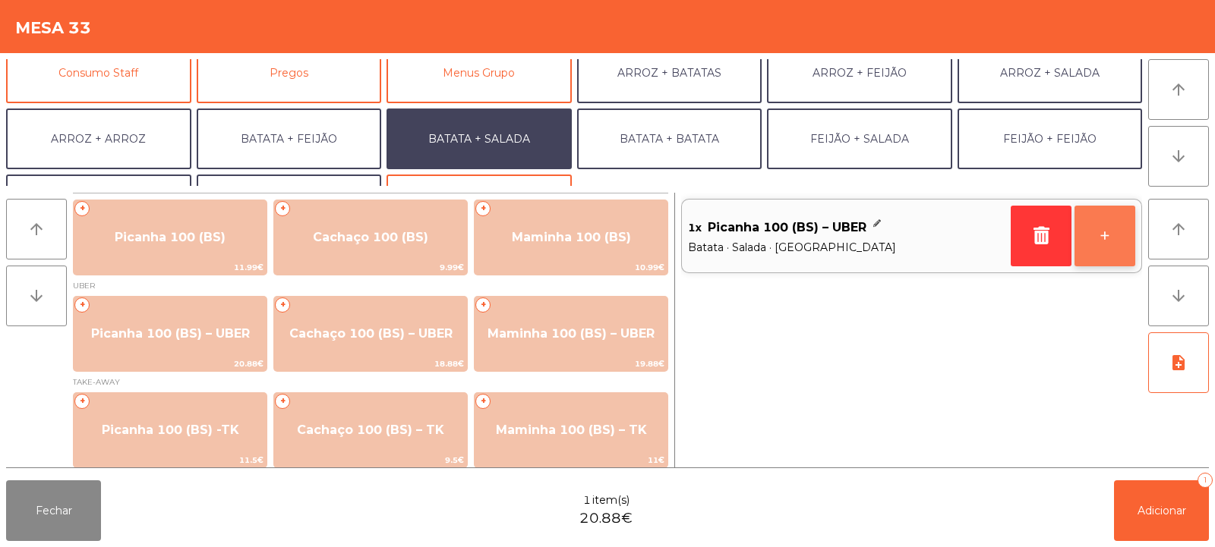
click at [1111, 239] on button "+" at bounding box center [1104, 236] width 61 height 61
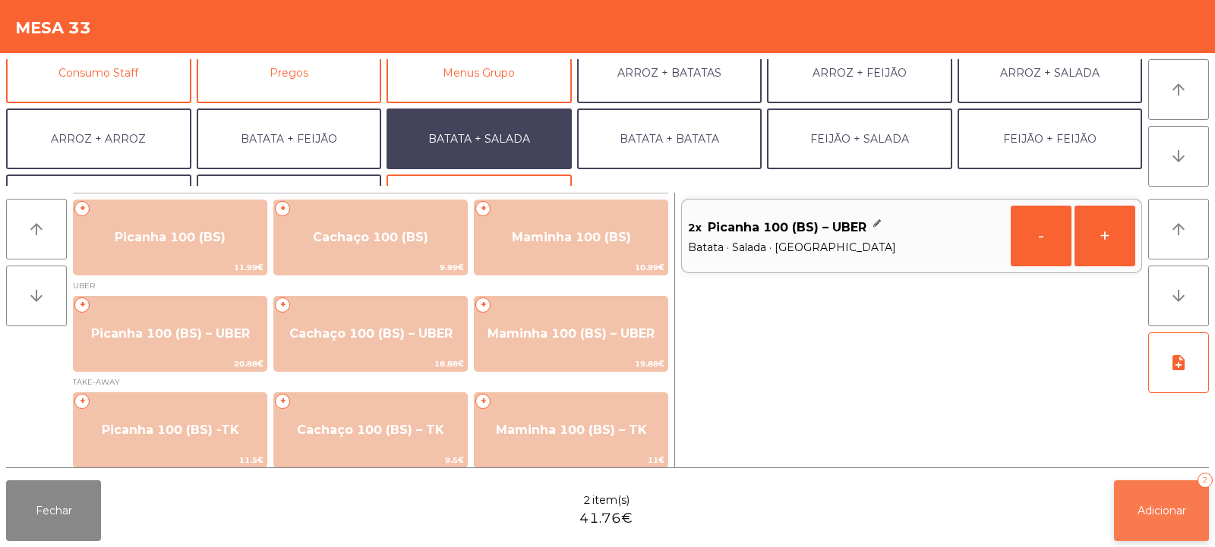
click at [1149, 508] on span "Adicionar" at bounding box center [1161, 511] width 49 height 14
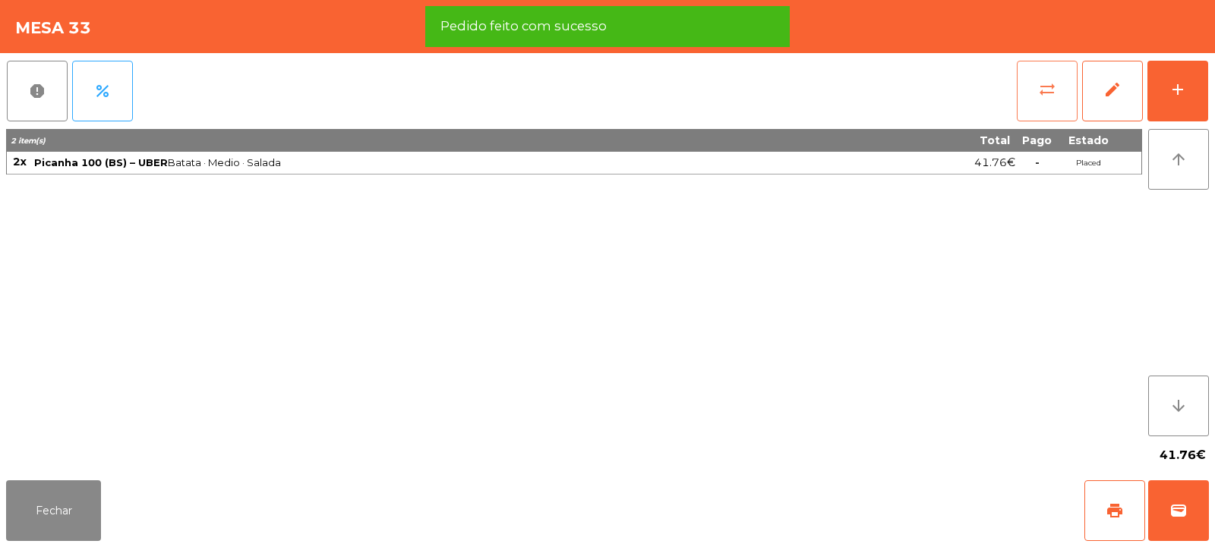
click at [1054, 93] on span "sync_alt" at bounding box center [1047, 89] width 18 height 18
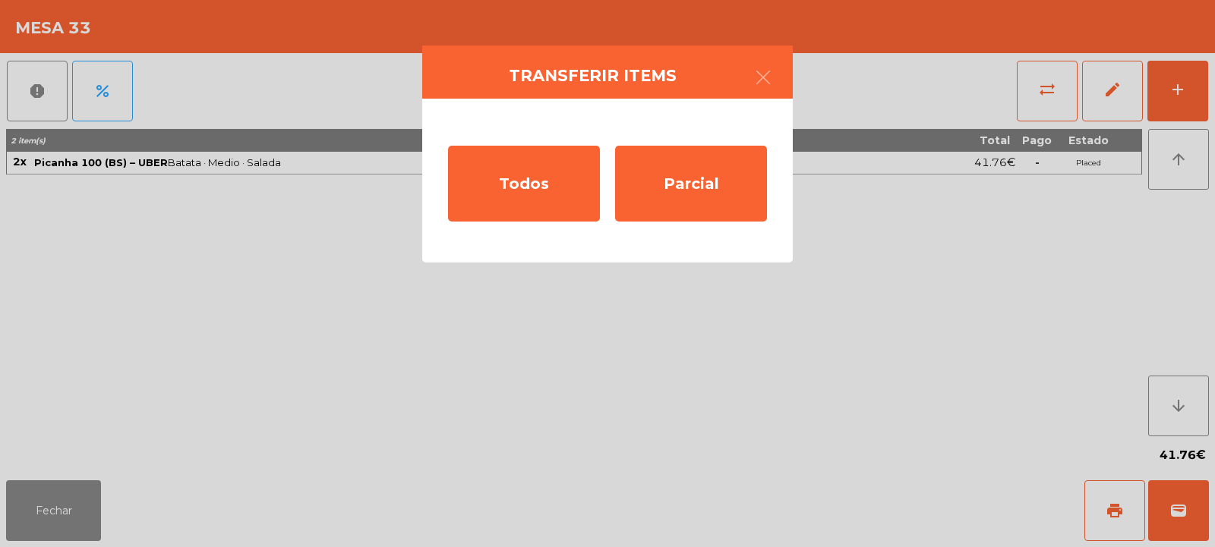
click at [805, 339] on ngb-modal-window "Transferir items Todos Parcial" at bounding box center [607, 273] width 1215 height 547
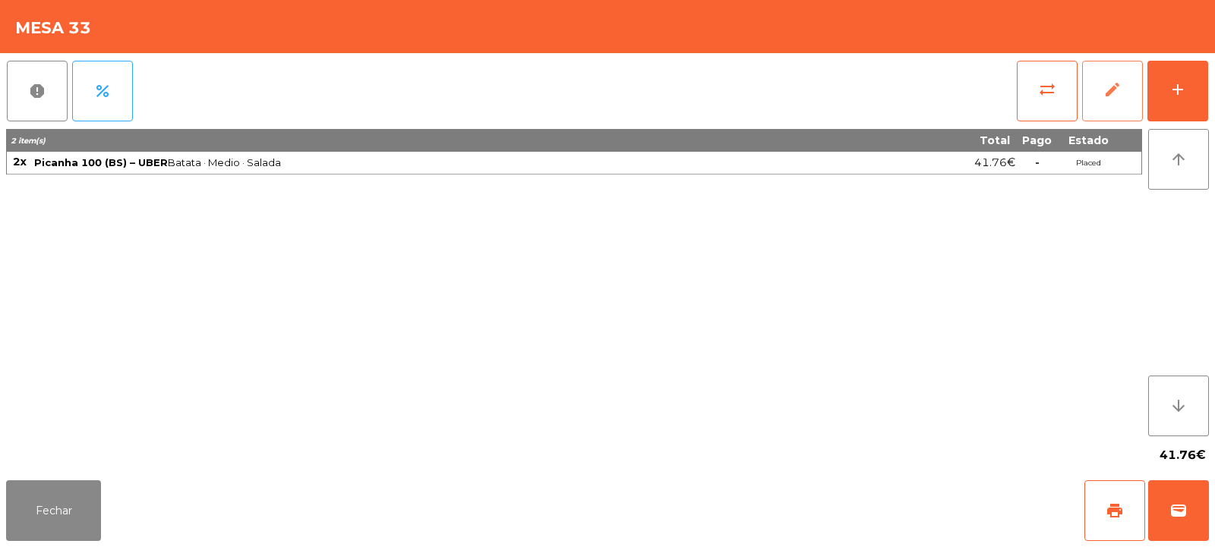
click at [1117, 94] on span "edit" at bounding box center [1112, 89] width 18 height 18
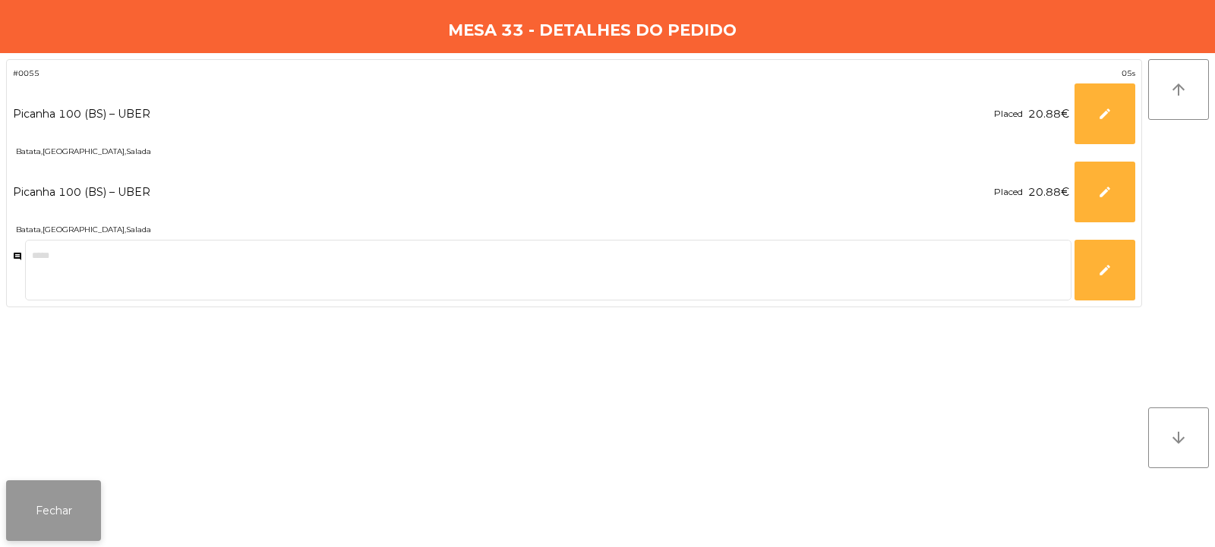
click at [53, 510] on button "Fechar" at bounding box center [53, 511] width 95 height 61
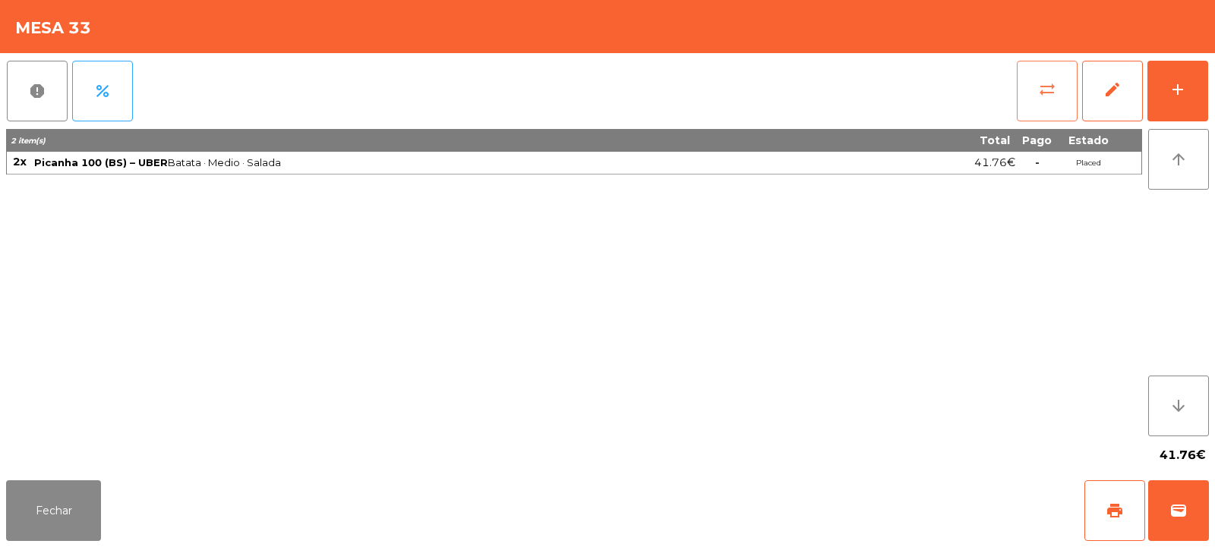
click at [1037, 98] on button "sync_alt" at bounding box center [1046, 91] width 61 height 61
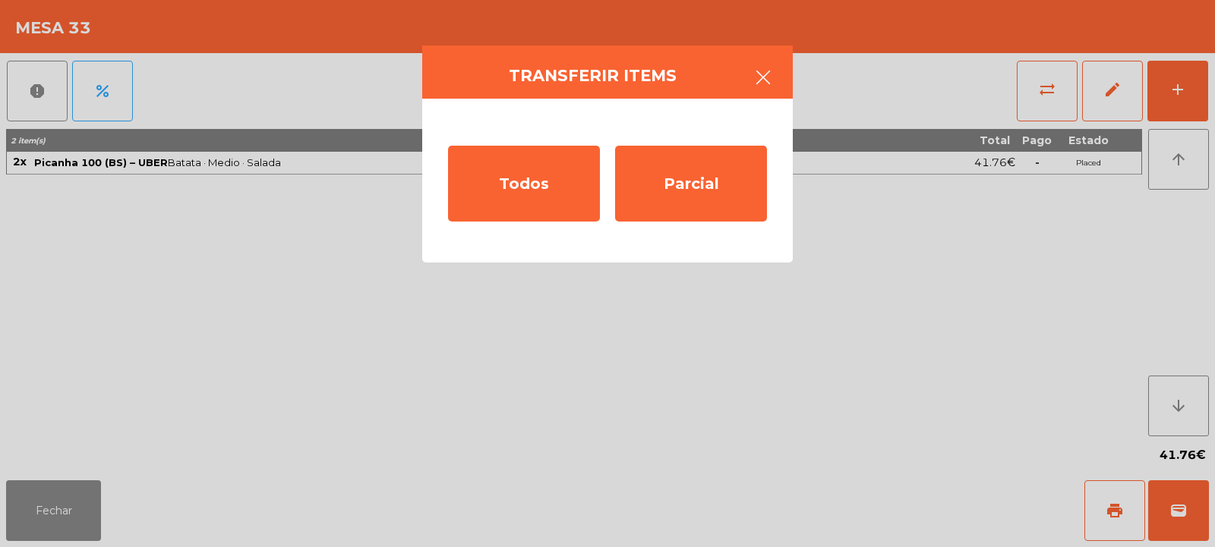
click at [761, 71] on icon "button" at bounding box center [763, 77] width 18 height 18
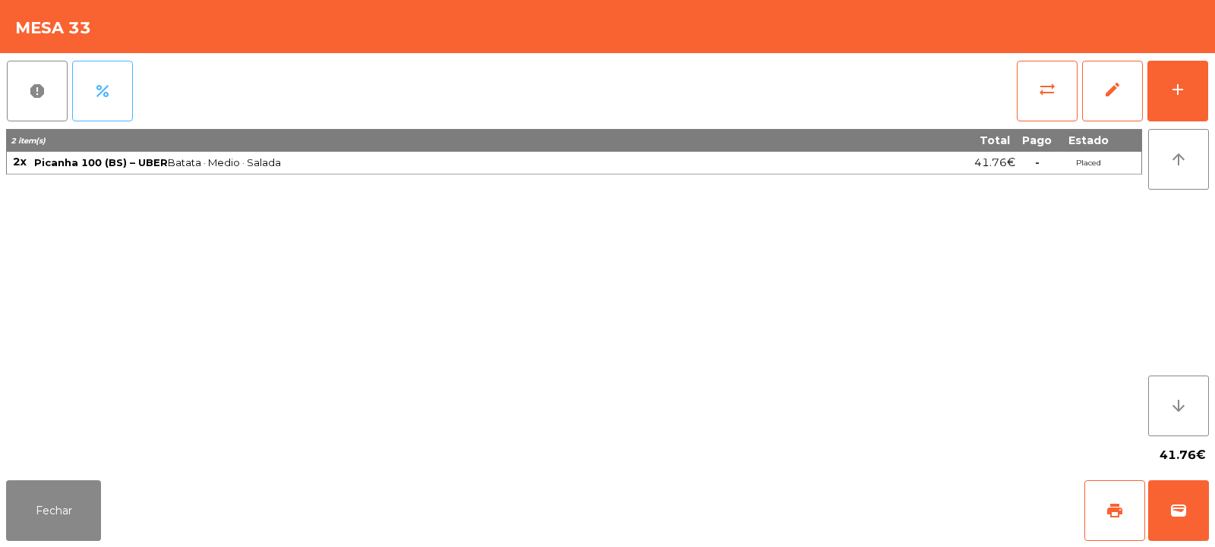
click at [106, 93] on span "percent" at bounding box center [102, 91] width 18 height 18
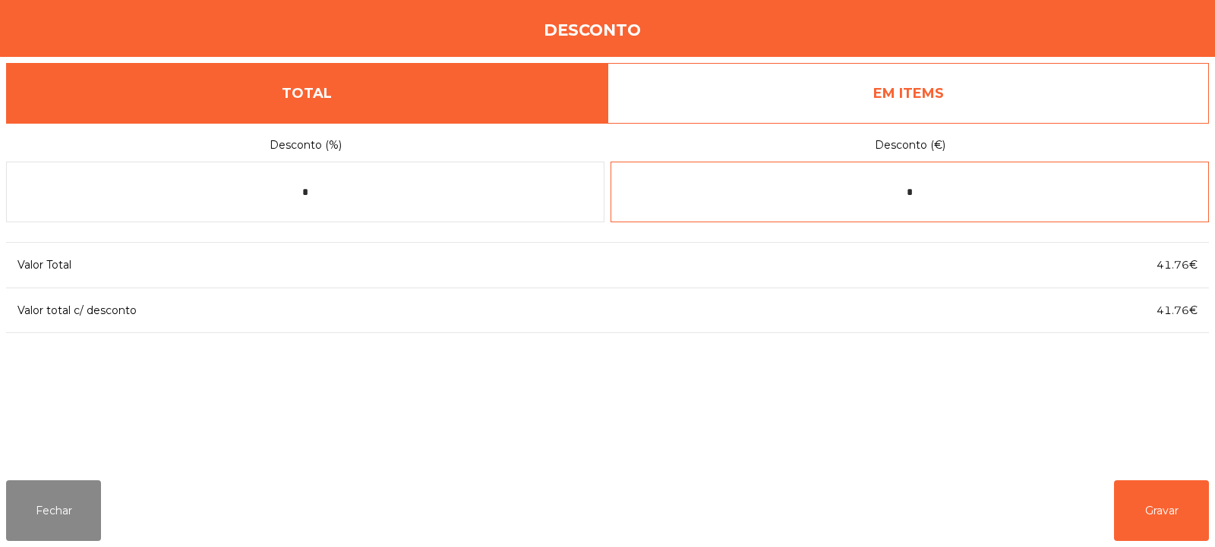
click at [883, 186] on input "*" at bounding box center [909, 192] width 598 height 61
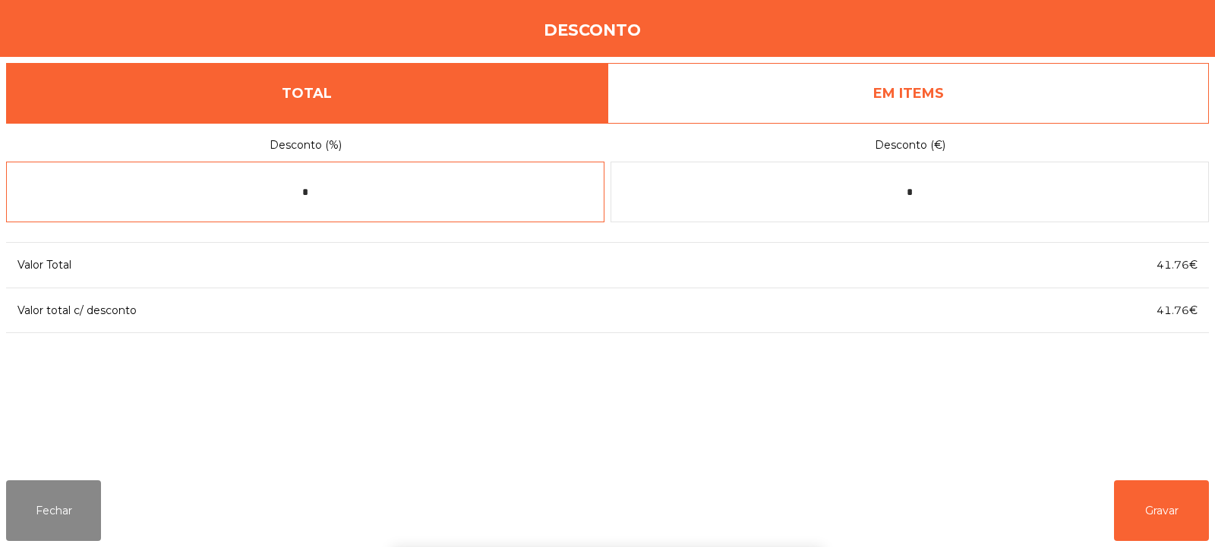
click at [293, 190] on input "*" at bounding box center [305, 192] width 598 height 61
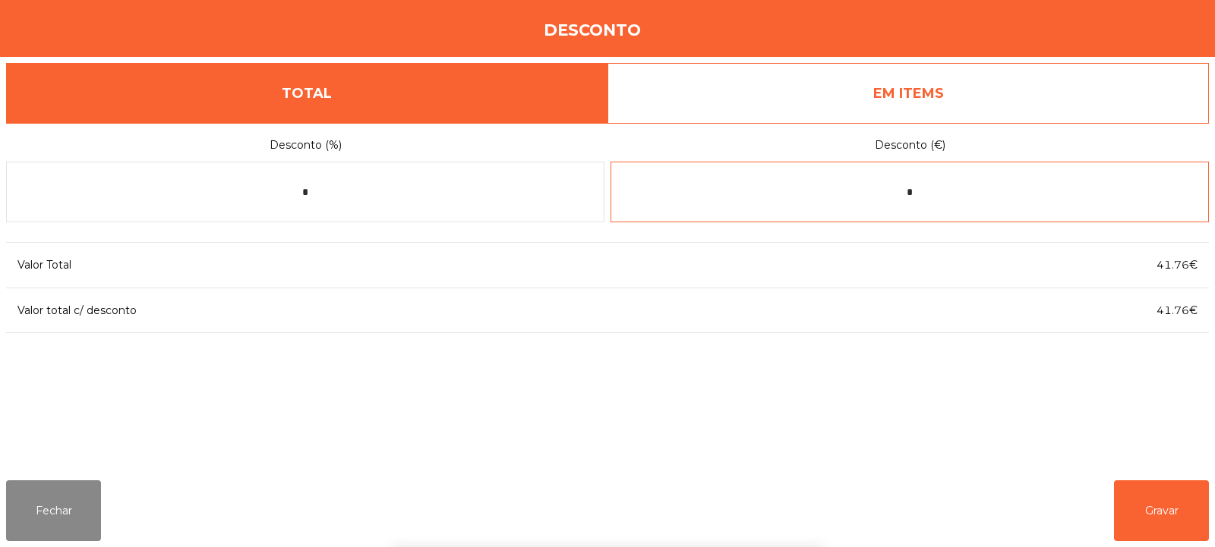
click at [877, 197] on input "*" at bounding box center [909, 192] width 598 height 61
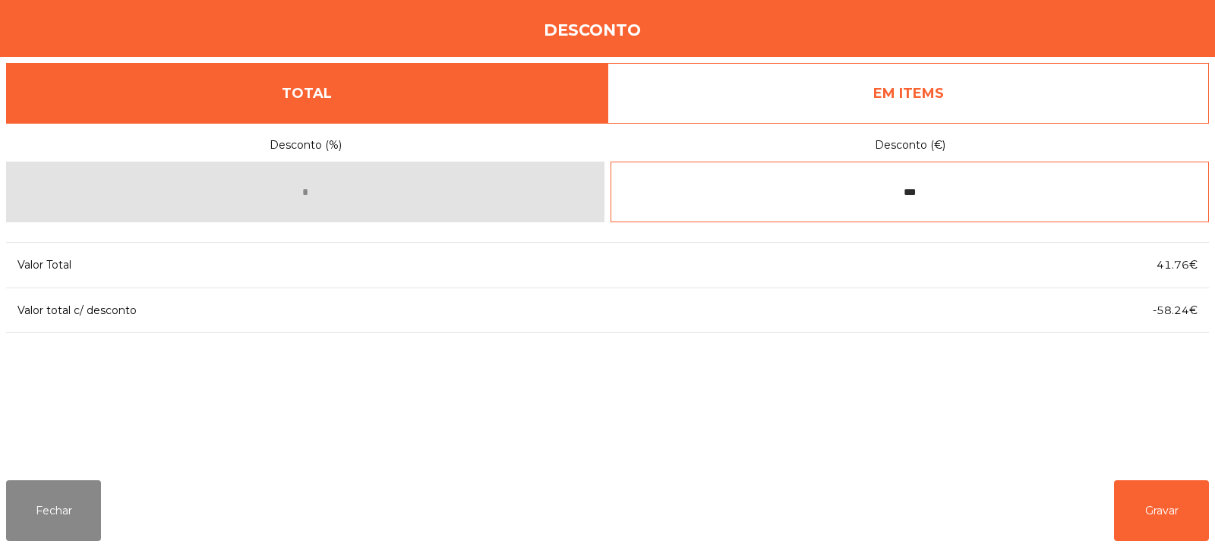
click at [922, 196] on input "***" at bounding box center [909, 192] width 598 height 61
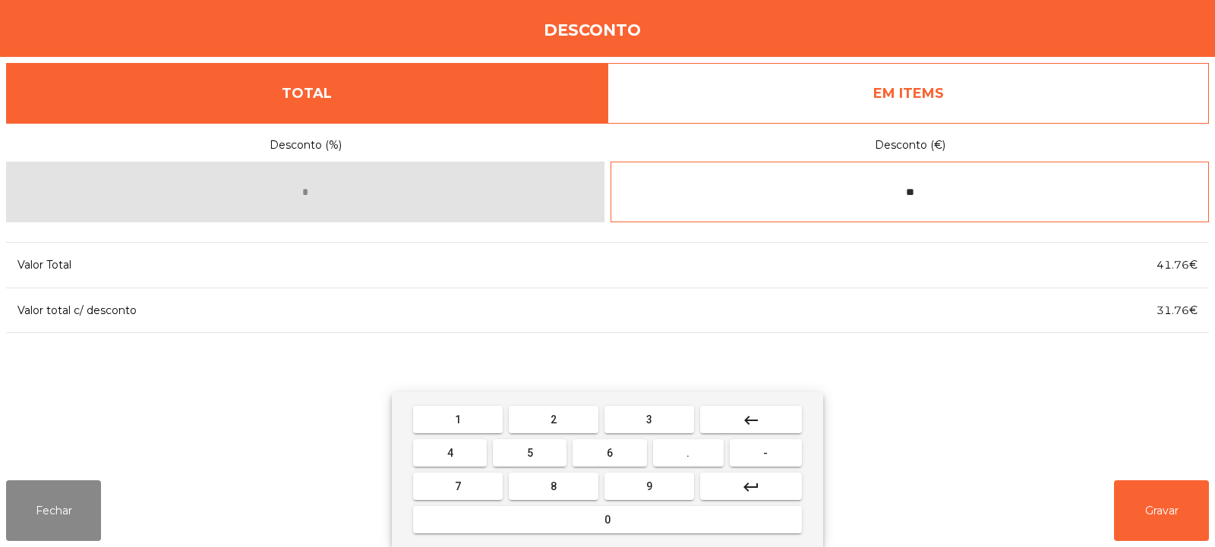
type input "*"
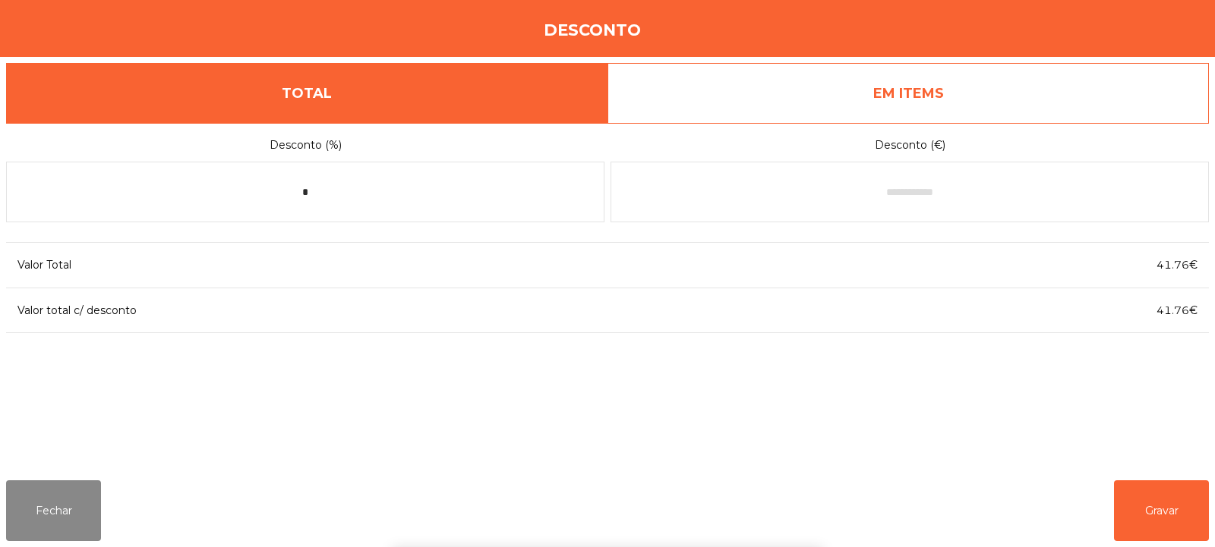
click at [930, 84] on link "EM ITEMS" at bounding box center [907, 93] width 601 height 61
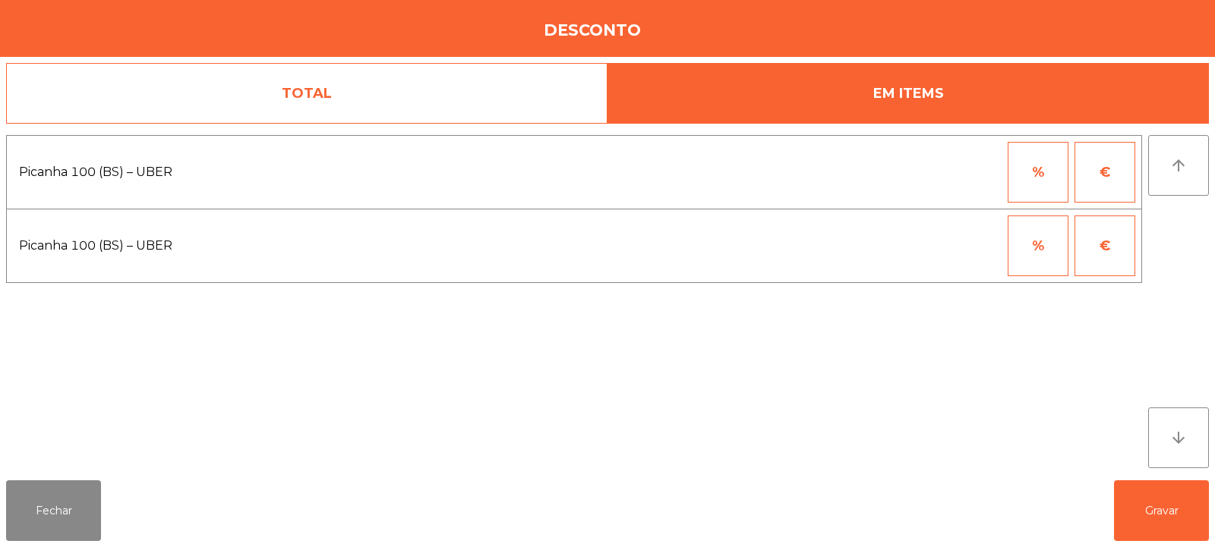
click at [1023, 161] on button "%" at bounding box center [1037, 172] width 61 height 61
click at [950, 175] on input "*" at bounding box center [963, 172] width 76 height 61
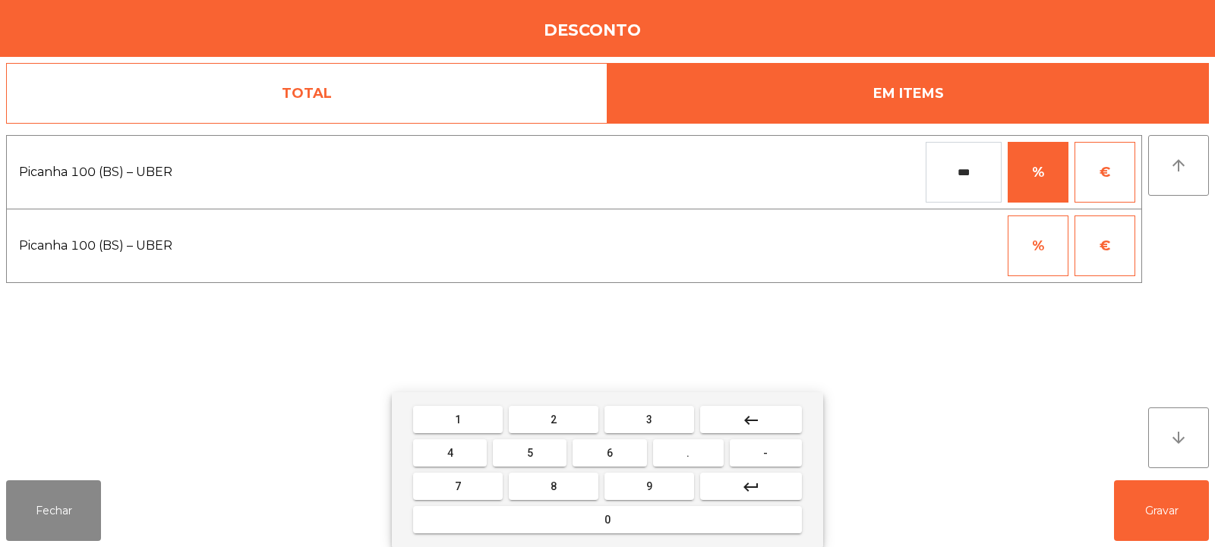
type input "***"
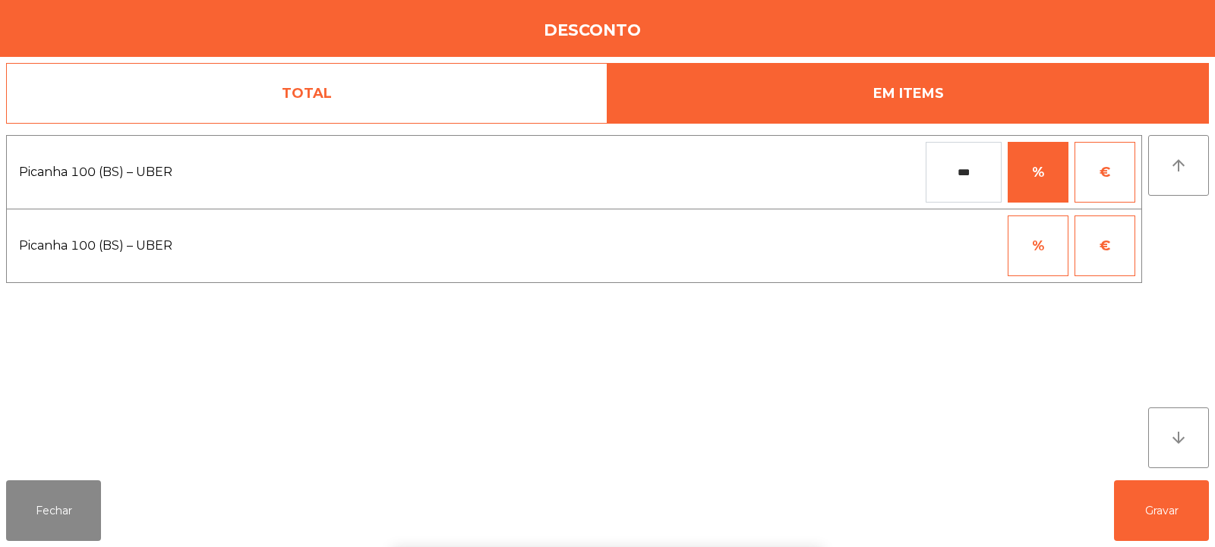
click at [1170, 251] on div "arrow_upward arrow_downward" at bounding box center [1178, 301] width 61 height 333
click at [1159, 507] on button "Gravar" at bounding box center [1161, 511] width 95 height 61
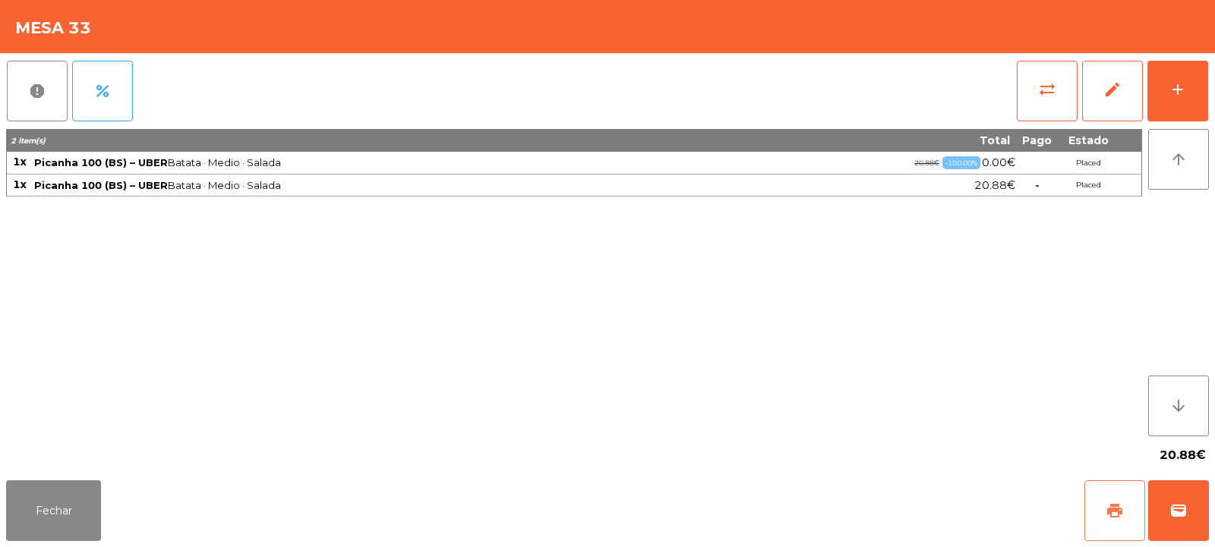
click at [1111, 503] on span "print" at bounding box center [1114, 511] width 18 height 18
click at [1183, 510] on span "wallet" at bounding box center [1178, 511] width 18 height 18
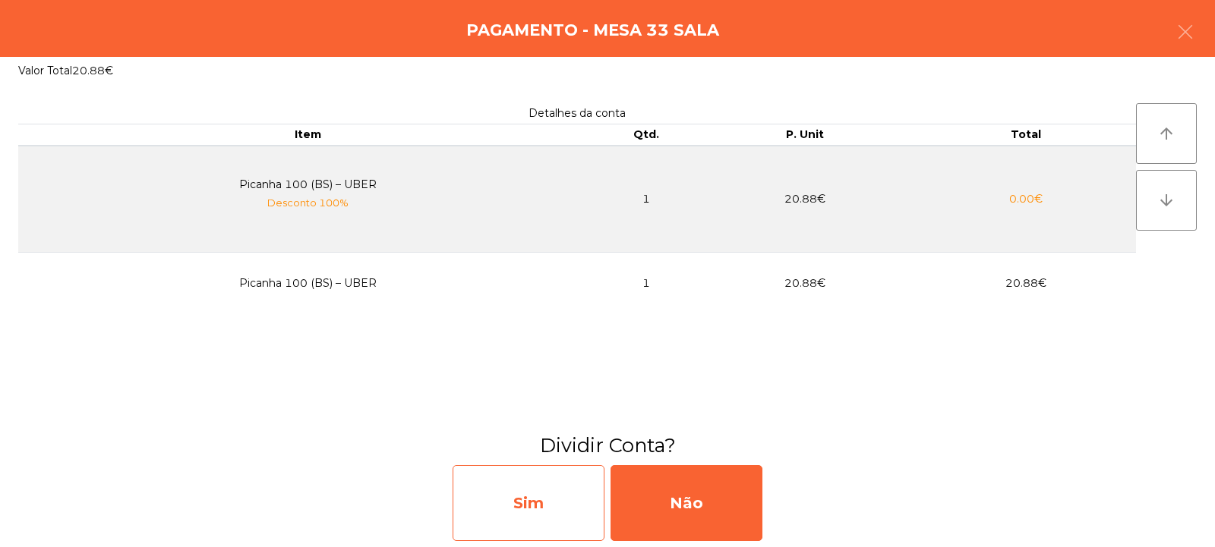
click at [569, 518] on div "Sim" at bounding box center [528, 503] width 152 height 76
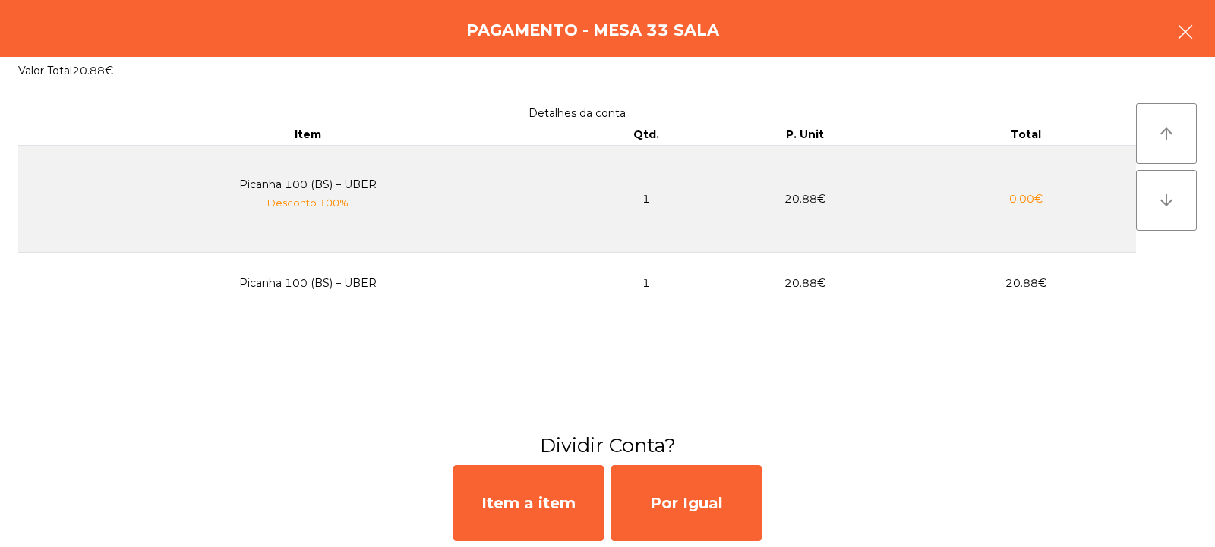
click at [1171, 39] on button "button" at bounding box center [1185, 34] width 43 height 46
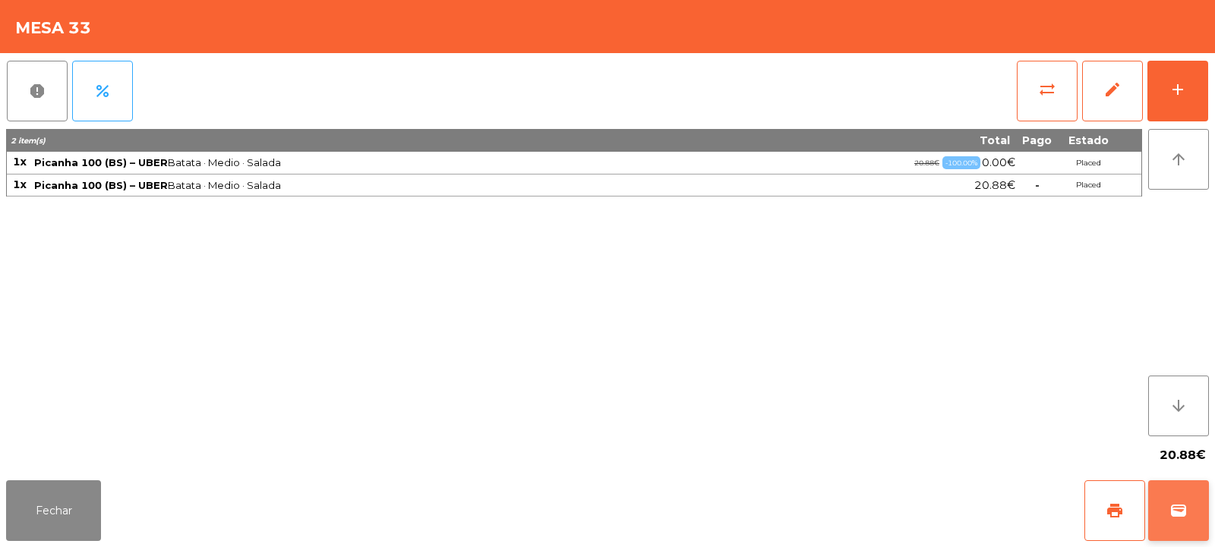
click at [1191, 520] on button "wallet" at bounding box center [1178, 511] width 61 height 61
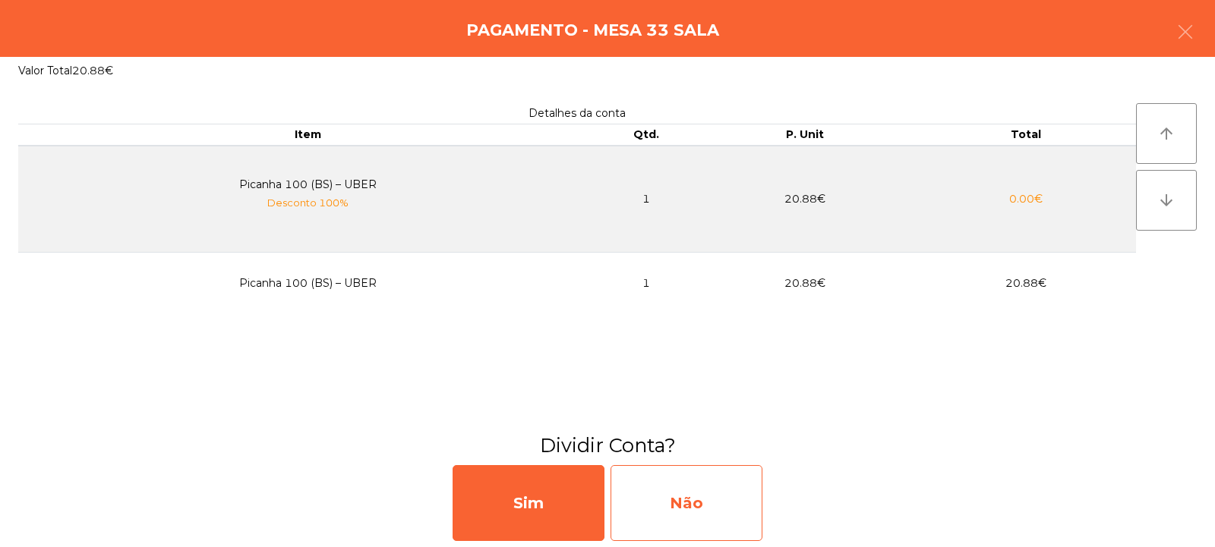
click at [692, 522] on div "Não" at bounding box center [686, 503] width 152 height 76
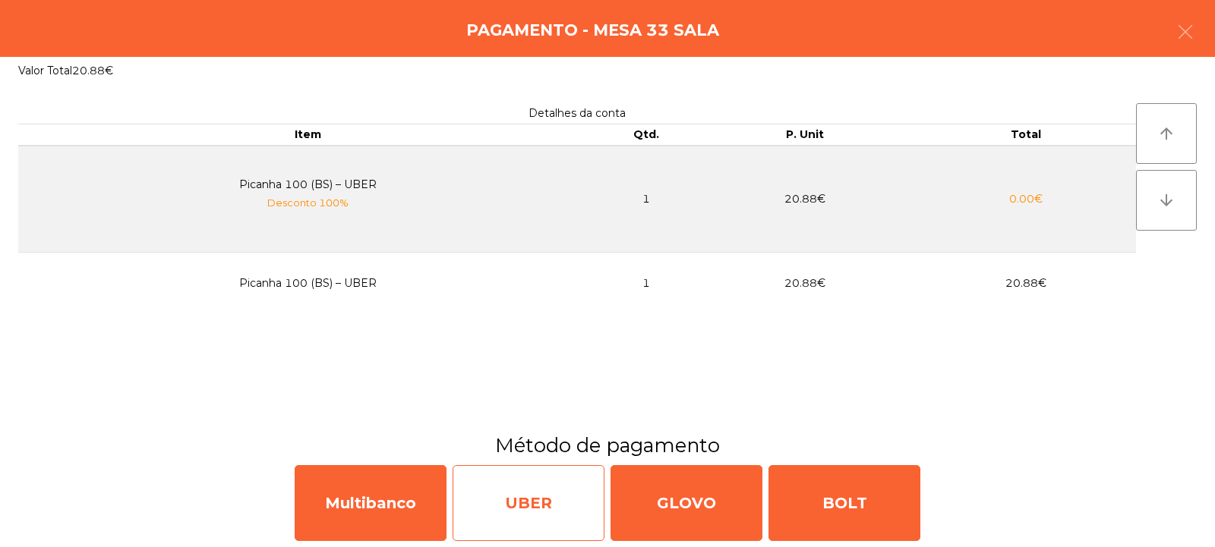
click at [509, 503] on div "UBER" at bounding box center [528, 503] width 152 height 76
select select "**"
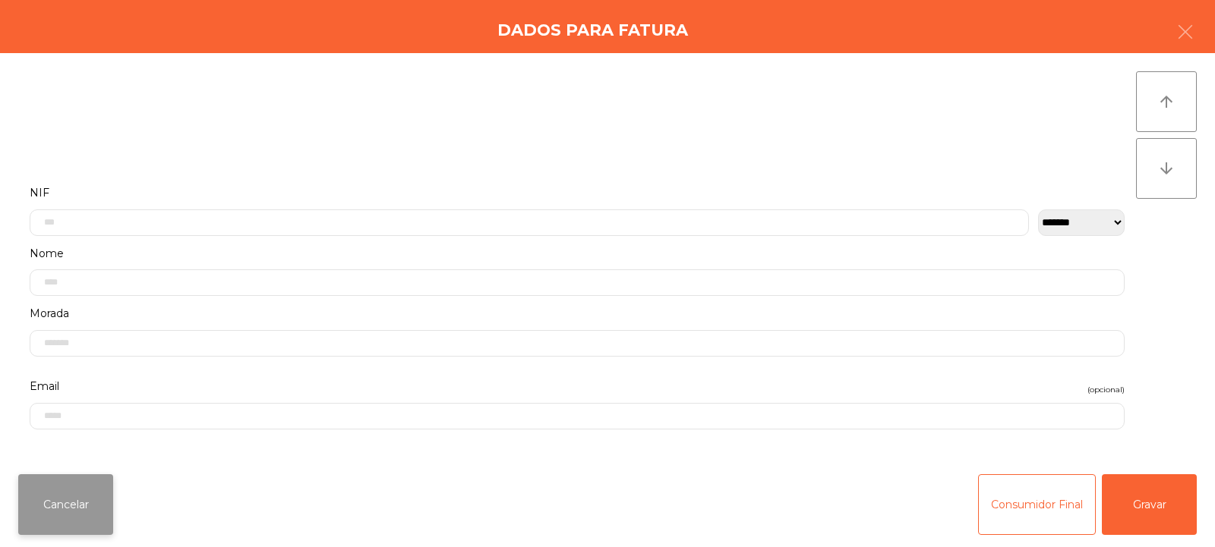
click at [65, 500] on button "Cancelar" at bounding box center [65, 504] width 95 height 61
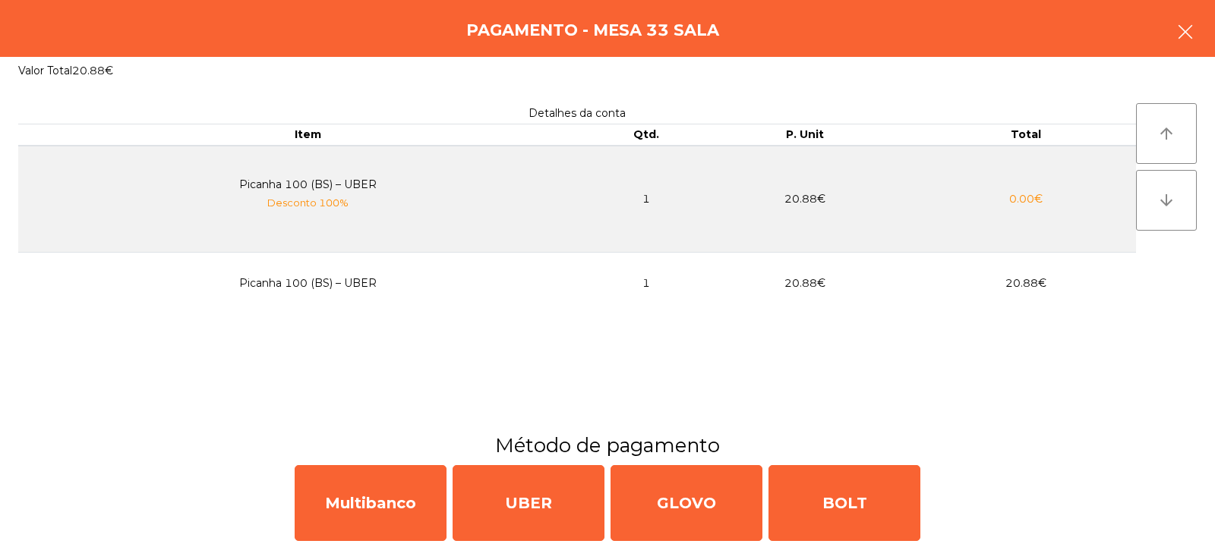
click at [1190, 33] on icon "button" at bounding box center [1185, 32] width 18 height 18
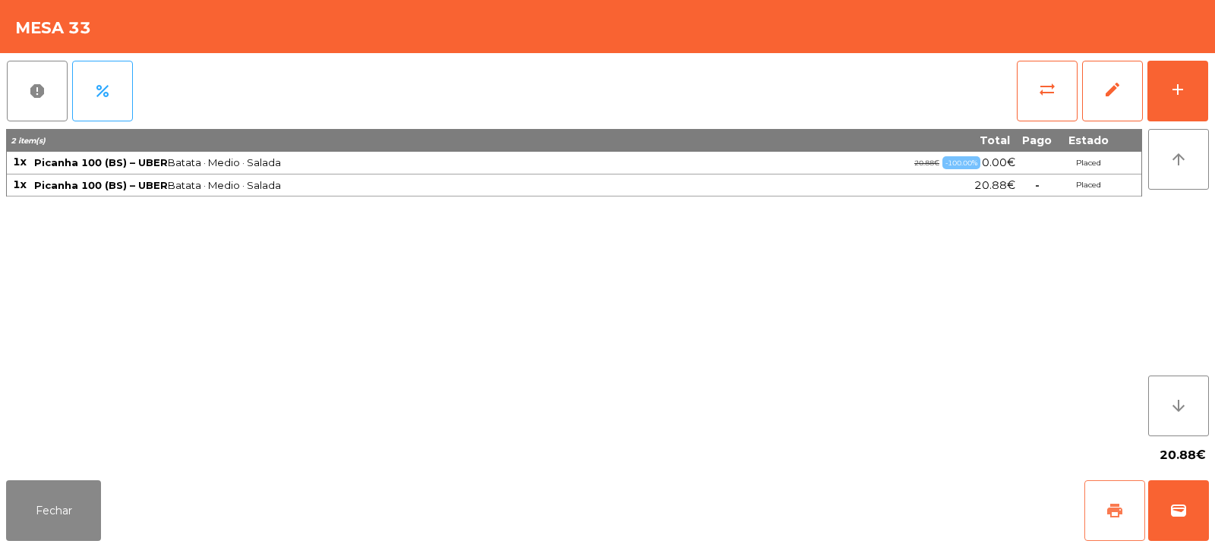
click at [1104, 508] on button "print" at bounding box center [1114, 511] width 61 height 61
click at [1184, 513] on span "wallet" at bounding box center [1178, 511] width 18 height 18
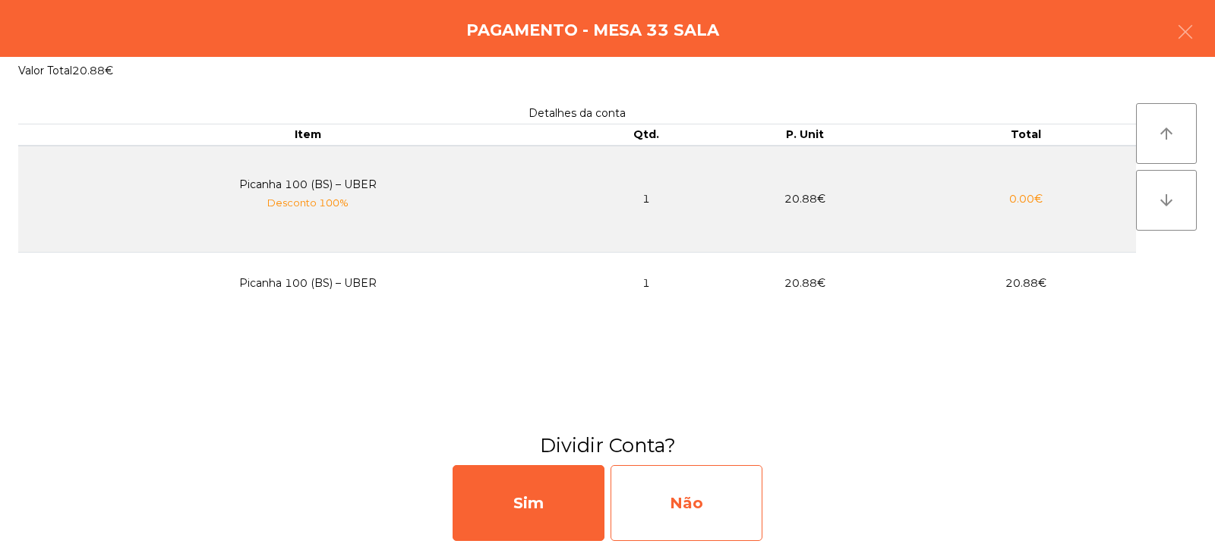
click at [683, 509] on div "Não" at bounding box center [686, 503] width 152 height 76
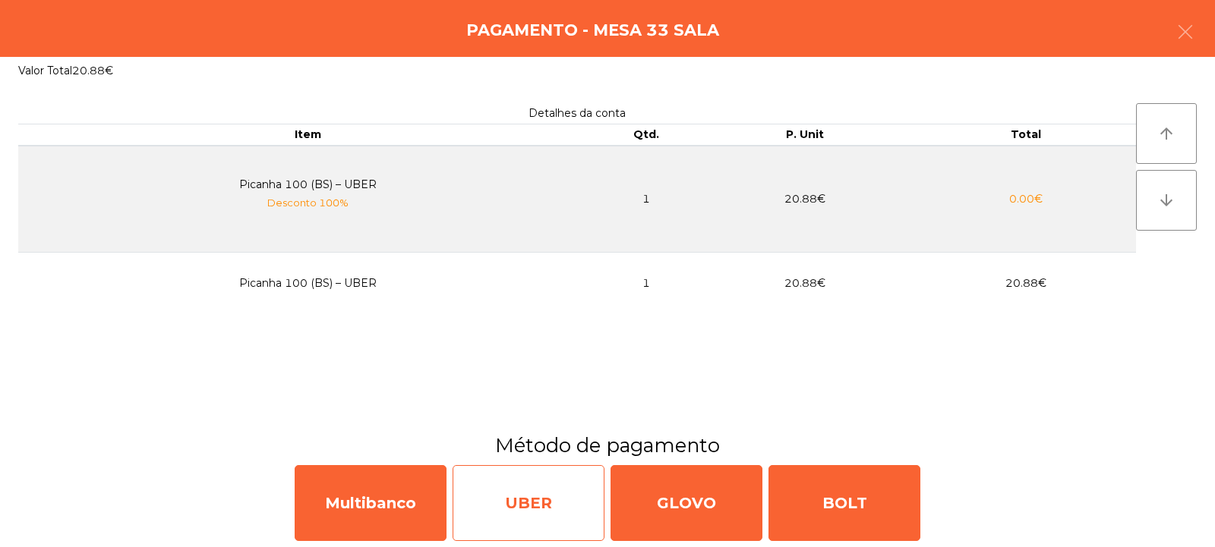
click at [552, 511] on div "UBER" at bounding box center [528, 503] width 152 height 76
select select "**"
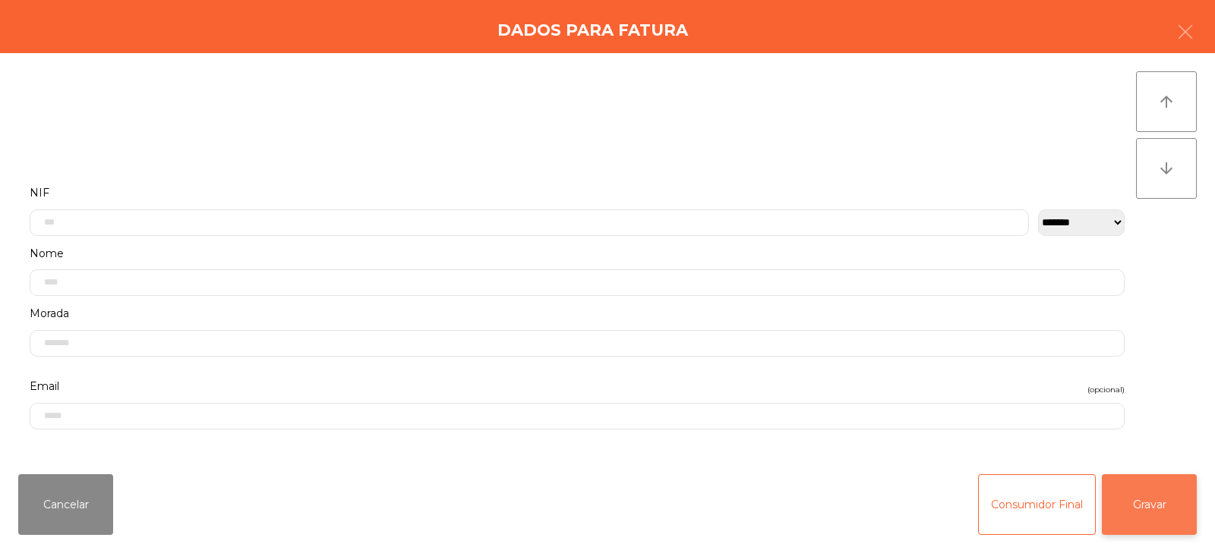
click at [1166, 515] on button "Gravar" at bounding box center [1148, 504] width 95 height 61
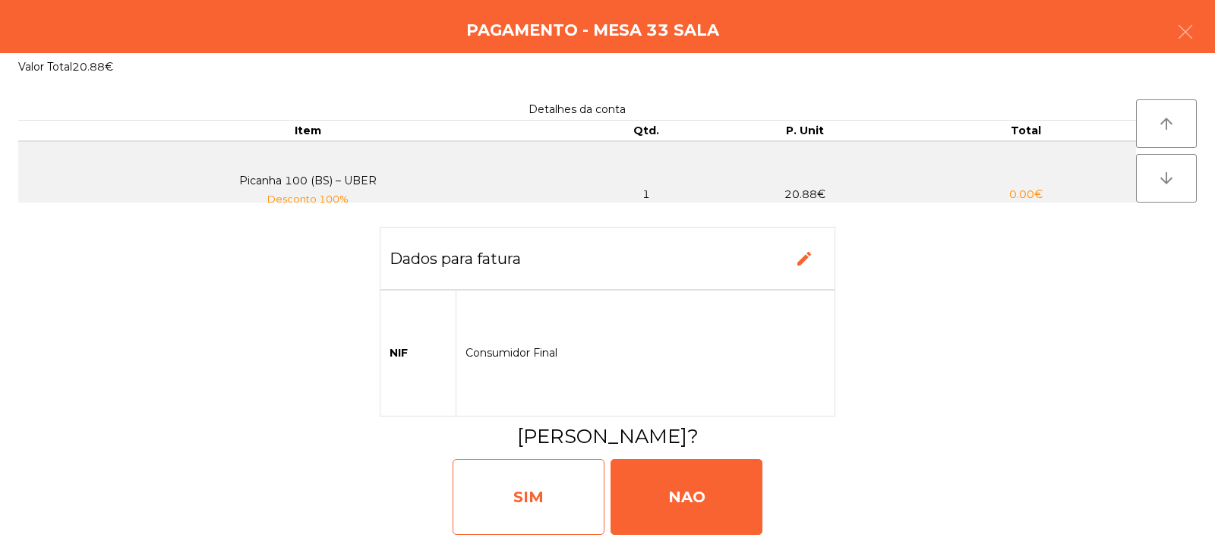
click at [545, 503] on div "SIM" at bounding box center [528, 497] width 152 height 76
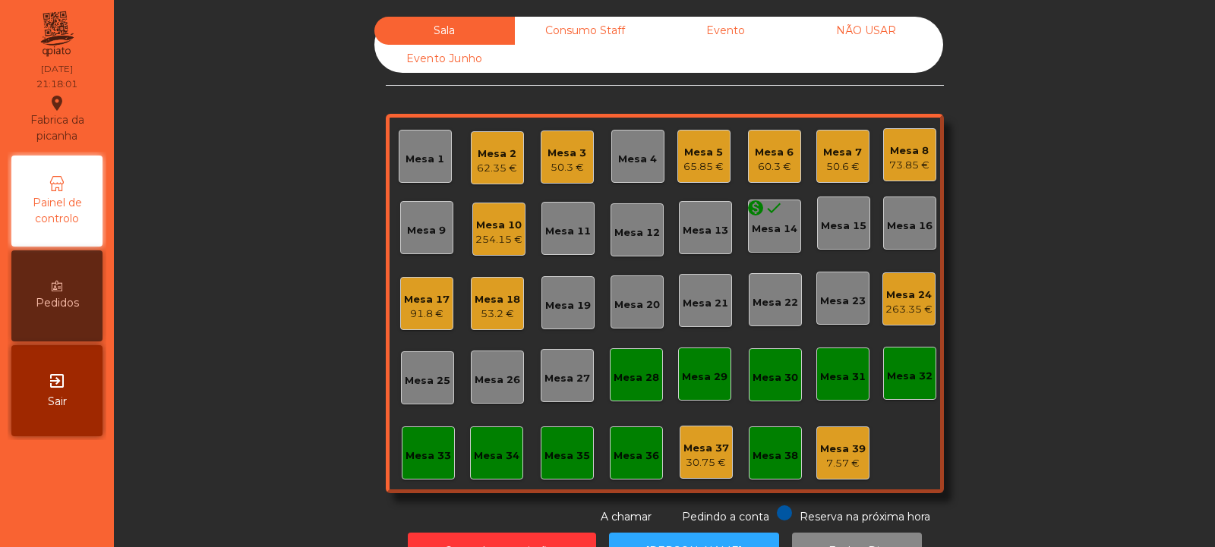
click at [780, 232] on div "Mesa 14" at bounding box center [775, 229] width 46 height 15
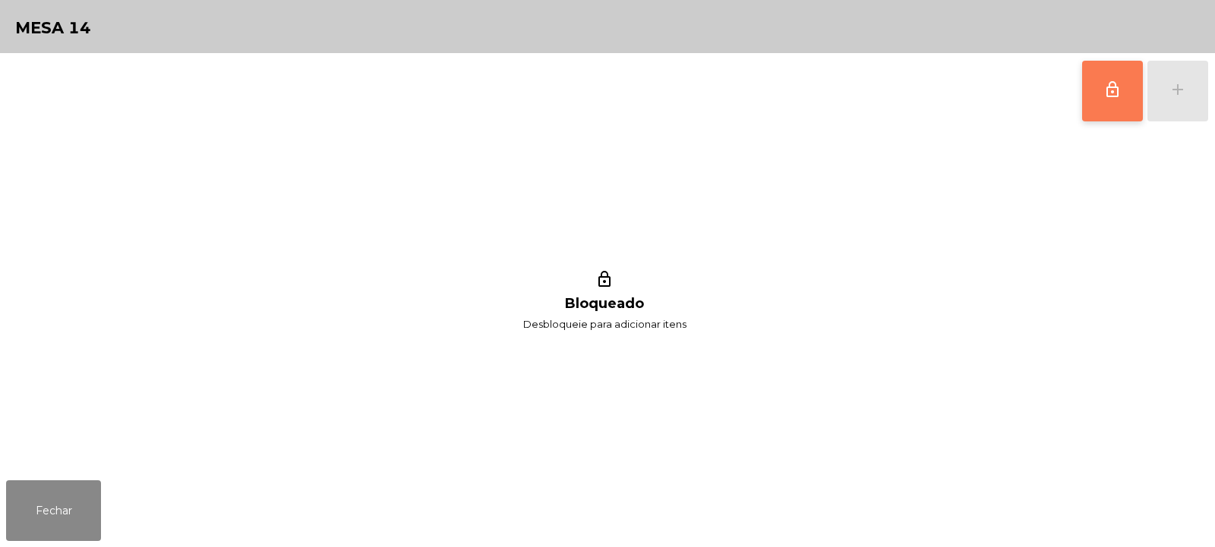
click at [1106, 88] on span "lock_outline" at bounding box center [1112, 89] width 18 height 18
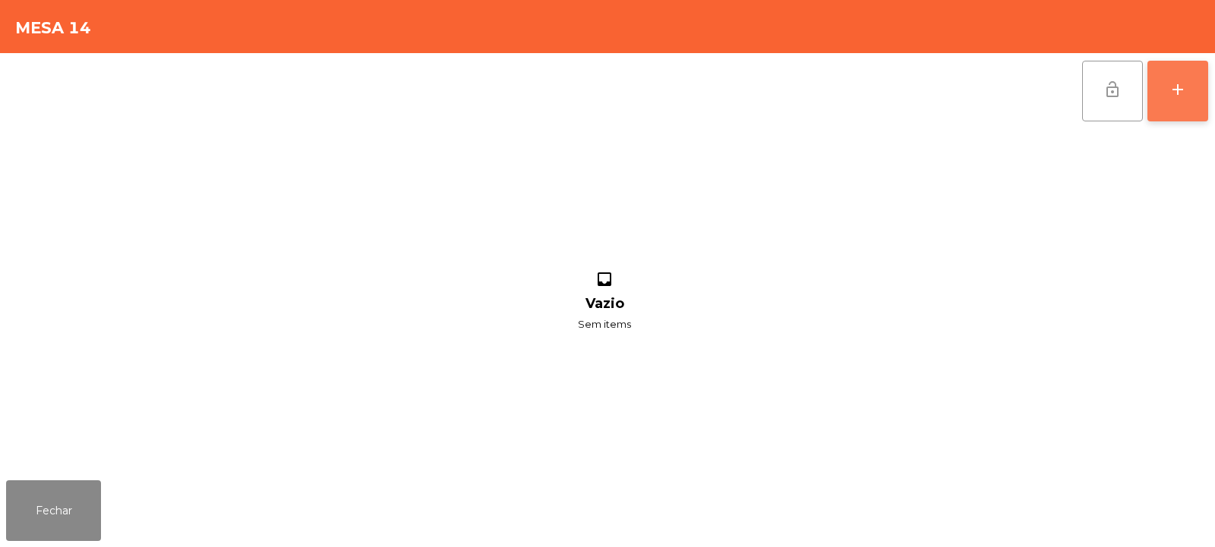
click at [1176, 95] on div "add" at bounding box center [1177, 89] width 18 height 18
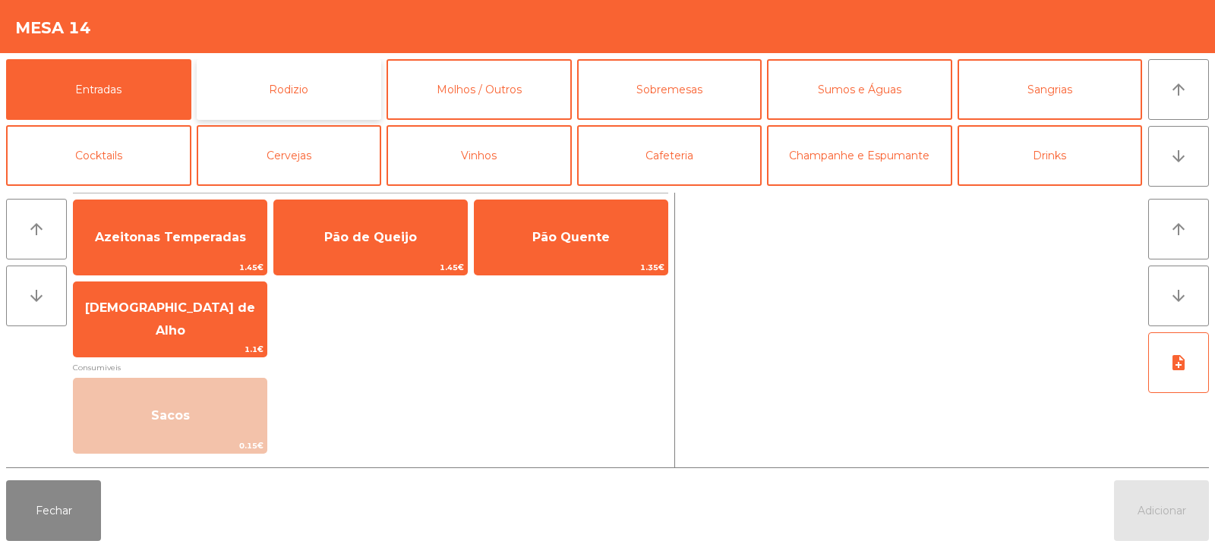
click at [301, 94] on button "Rodizio" at bounding box center [289, 89] width 185 height 61
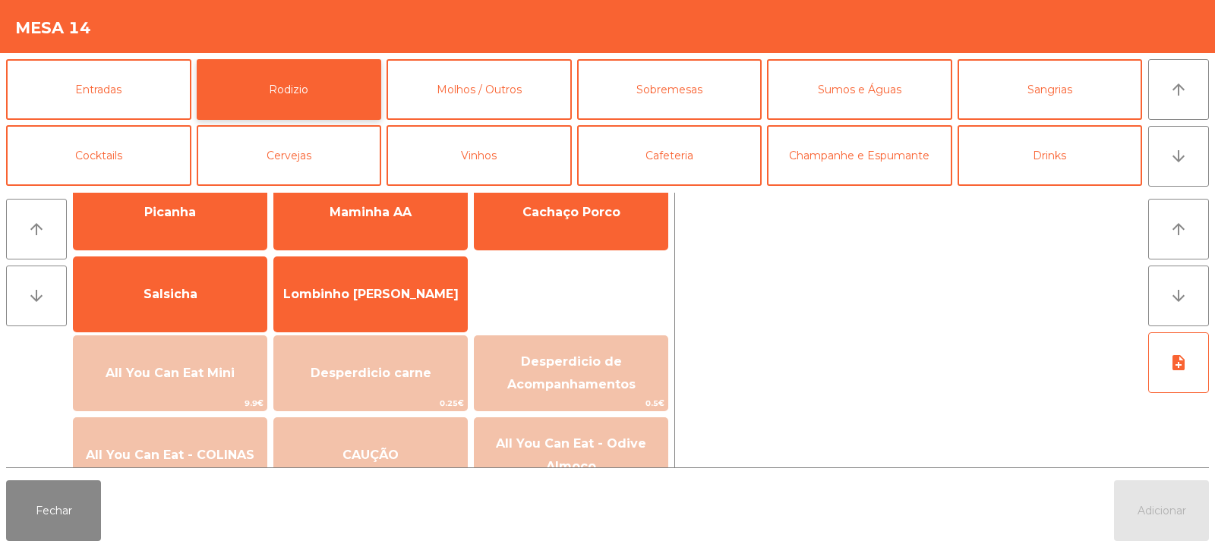
scroll to position [71, 0]
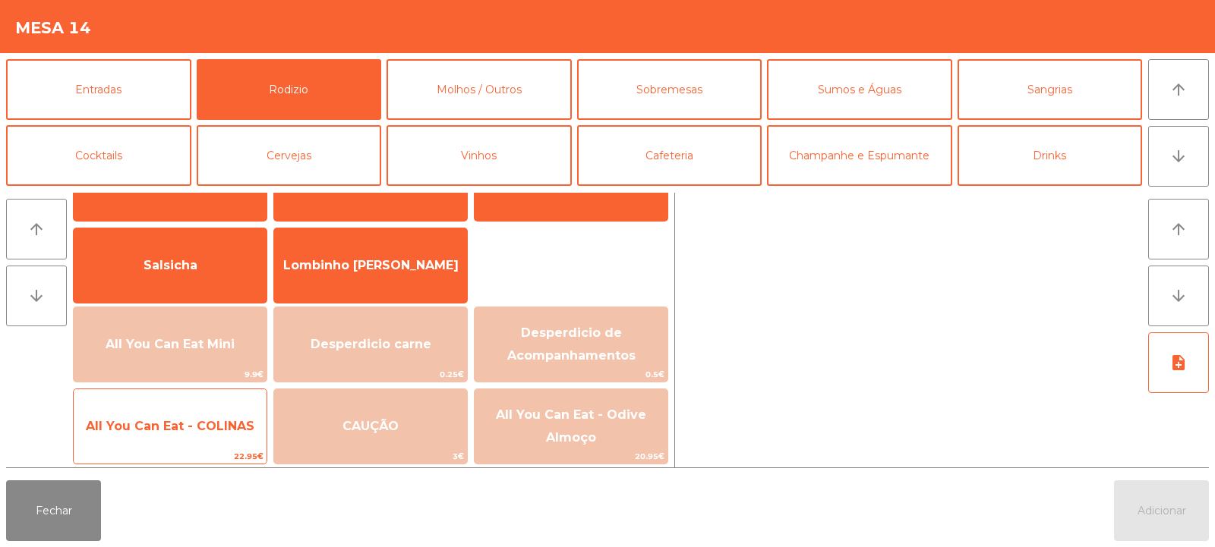
click at [181, 427] on span "All You Can Eat - COLINAS" at bounding box center [170, 426] width 169 height 14
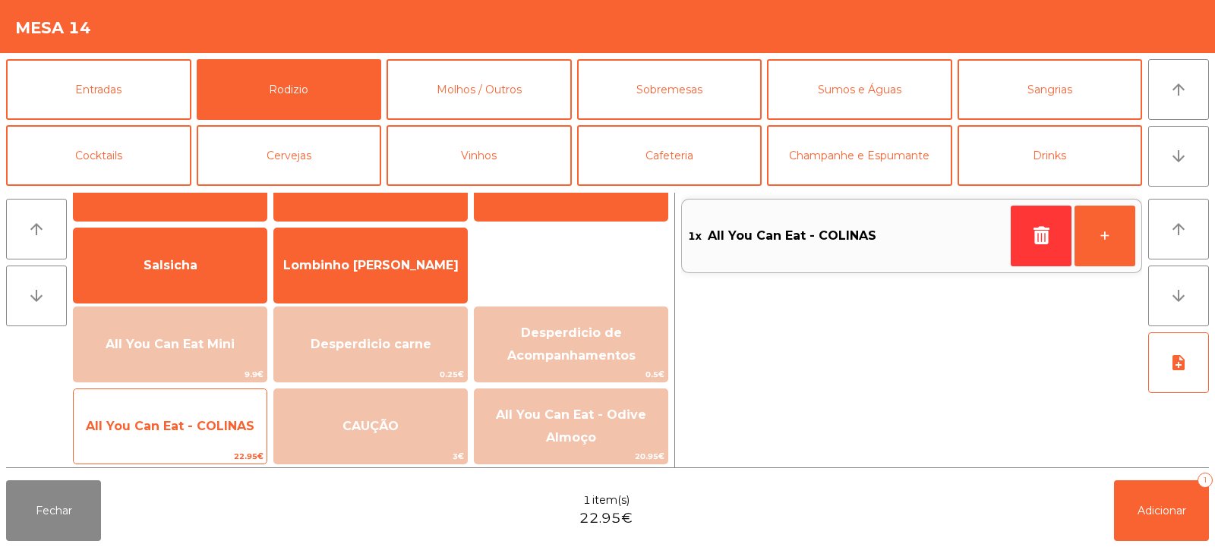
click at [189, 427] on span "All You Can Eat - COLINAS" at bounding box center [170, 426] width 169 height 14
click at [186, 431] on span "All You Can Eat - COLINAS" at bounding box center [170, 426] width 169 height 14
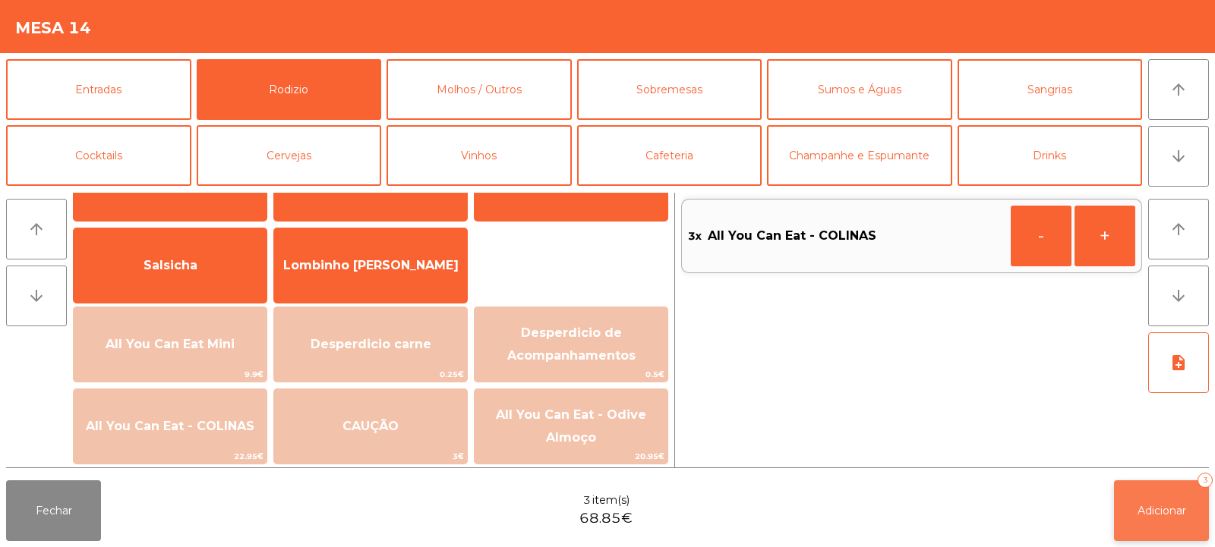
click at [1129, 487] on button "Adicionar 3" at bounding box center [1161, 511] width 95 height 61
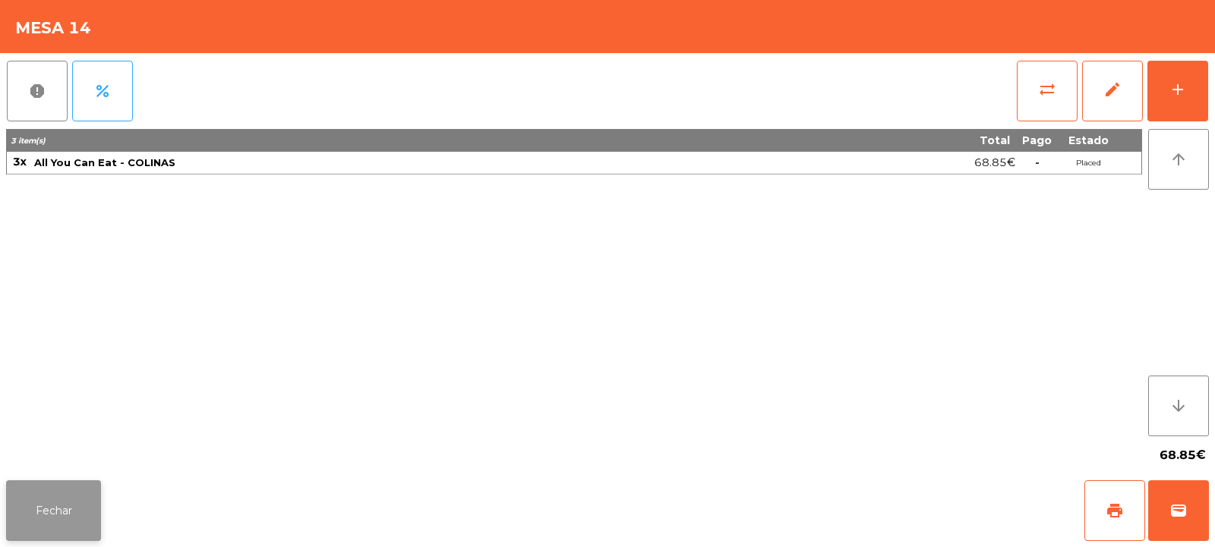
click at [82, 509] on button "Fechar" at bounding box center [53, 511] width 95 height 61
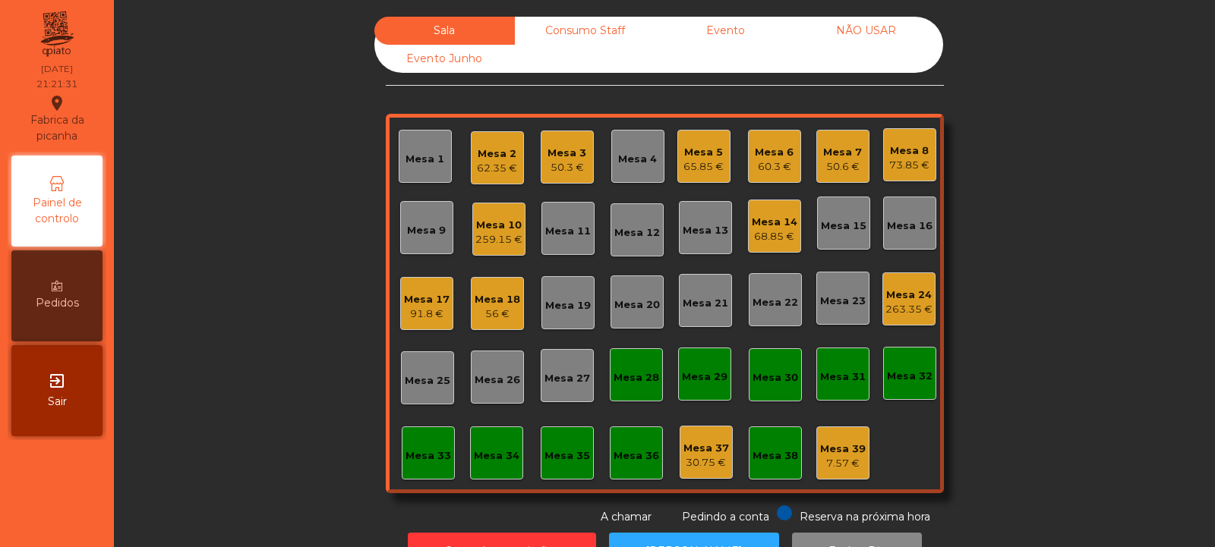
click at [424, 450] on div "Mesa 33" at bounding box center [428, 456] width 46 height 15
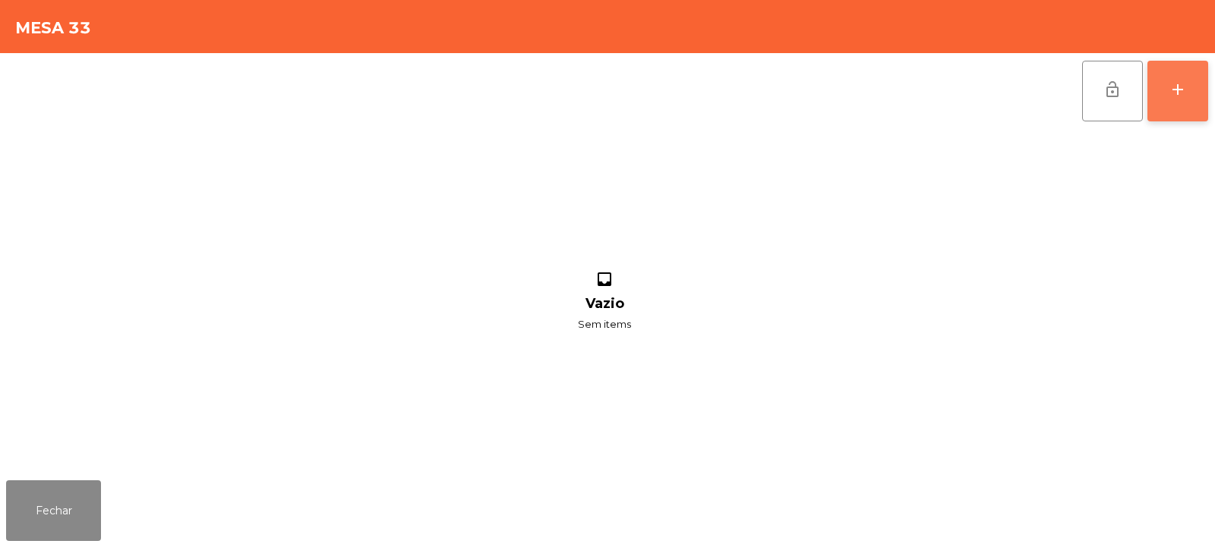
click at [1180, 93] on div "add" at bounding box center [1177, 89] width 18 height 18
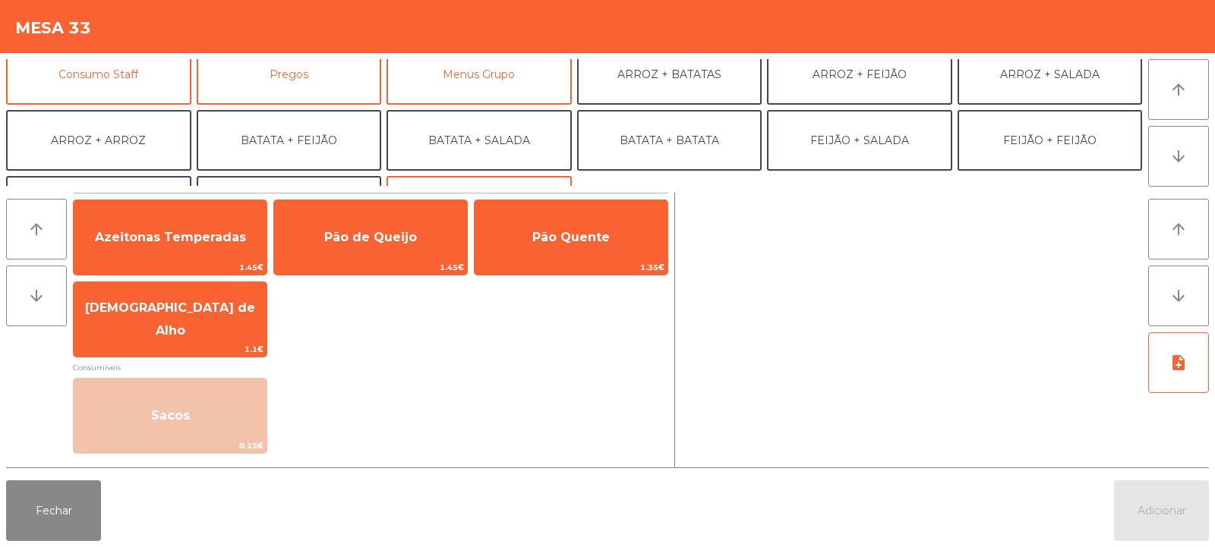
scroll to position [143, 0]
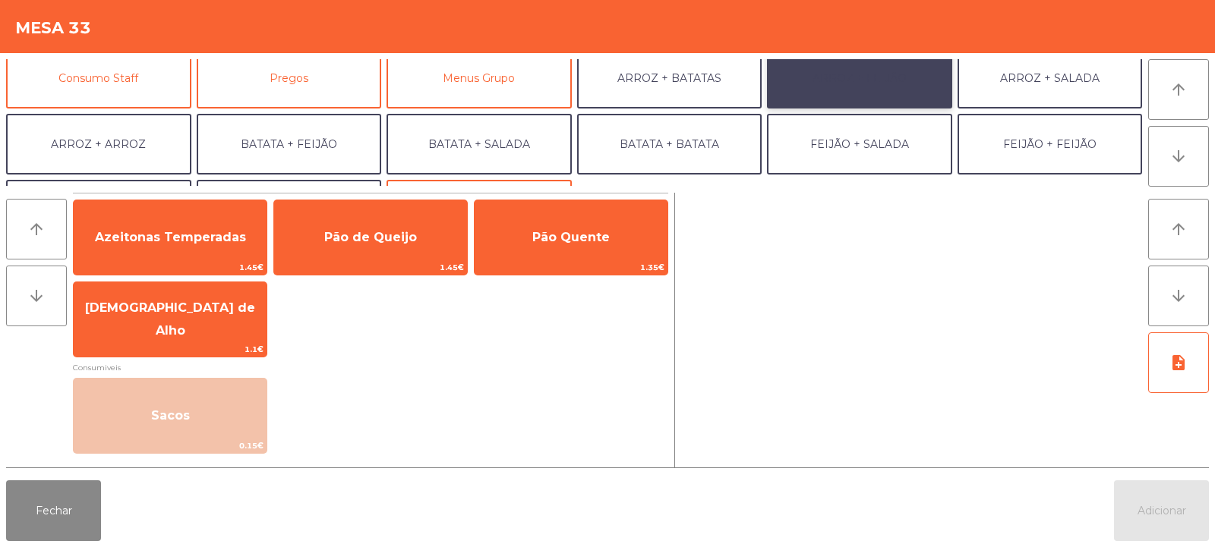
click at [885, 81] on button "ARROZ + FEIJÃO" at bounding box center [859, 78] width 185 height 61
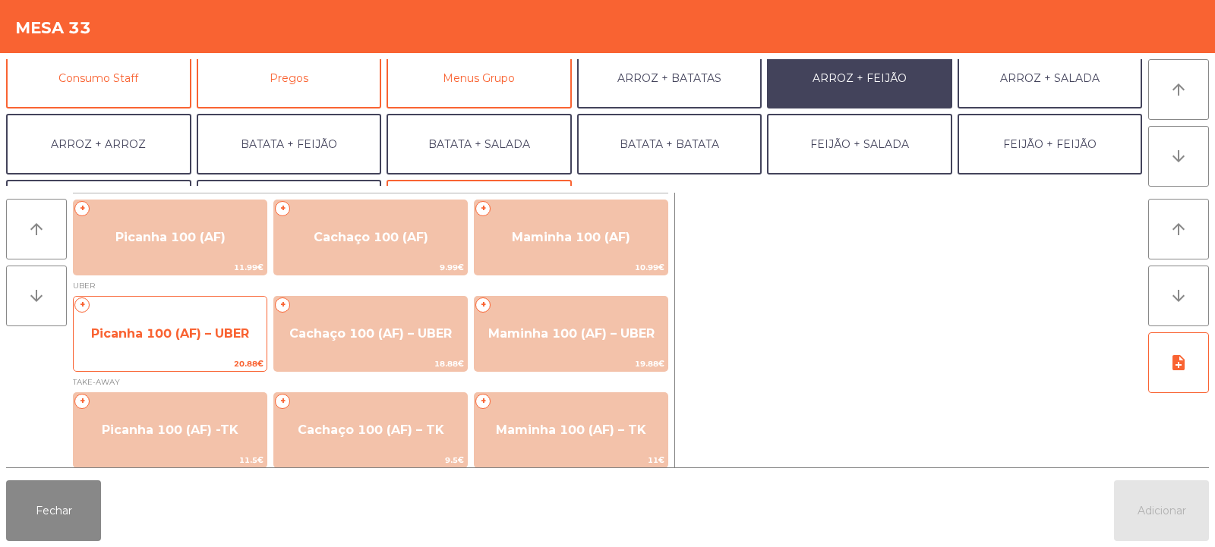
click at [199, 330] on span "Picanha 100 (AF) – UBER" at bounding box center [170, 333] width 158 height 14
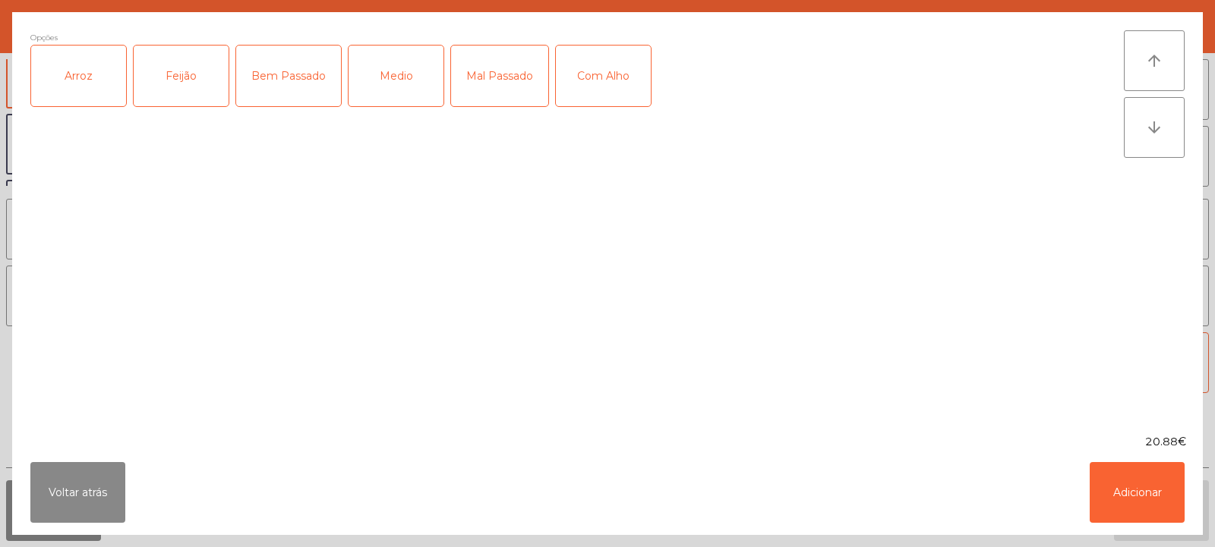
click at [84, 71] on div "Arroz" at bounding box center [78, 76] width 95 height 61
click at [183, 77] on div "Feijão" at bounding box center [181, 76] width 95 height 61
click at [388, 69] on div "Medio" at bounding box center [395, 76] width 95 height 61
click at [1132, 488] on button "Adicionar" at bounding box center [1136, 492] width 95 height 61
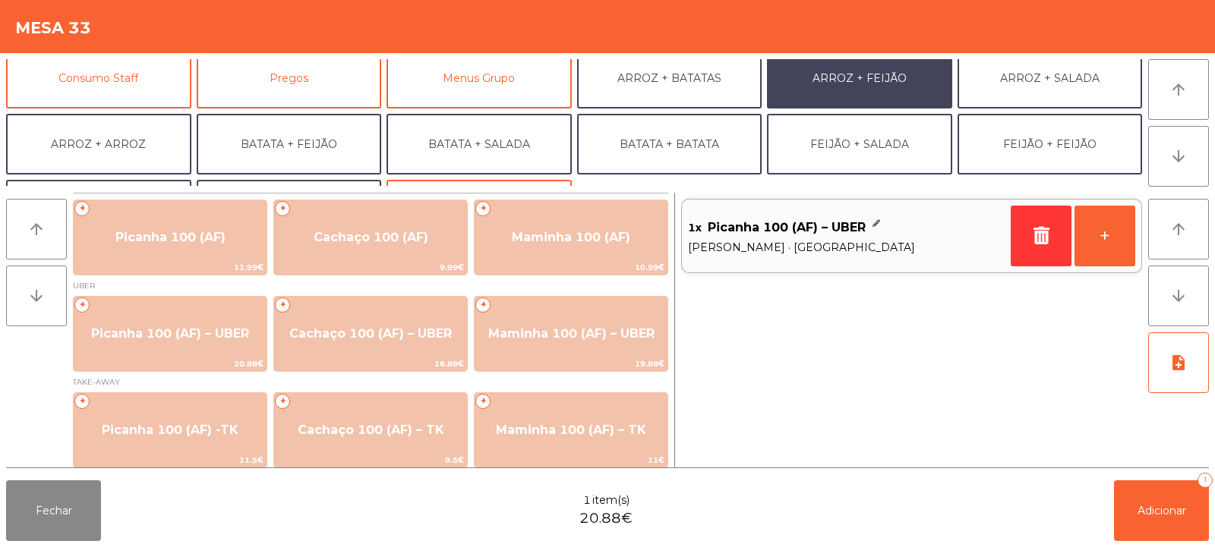
scroll to position [198, 0]
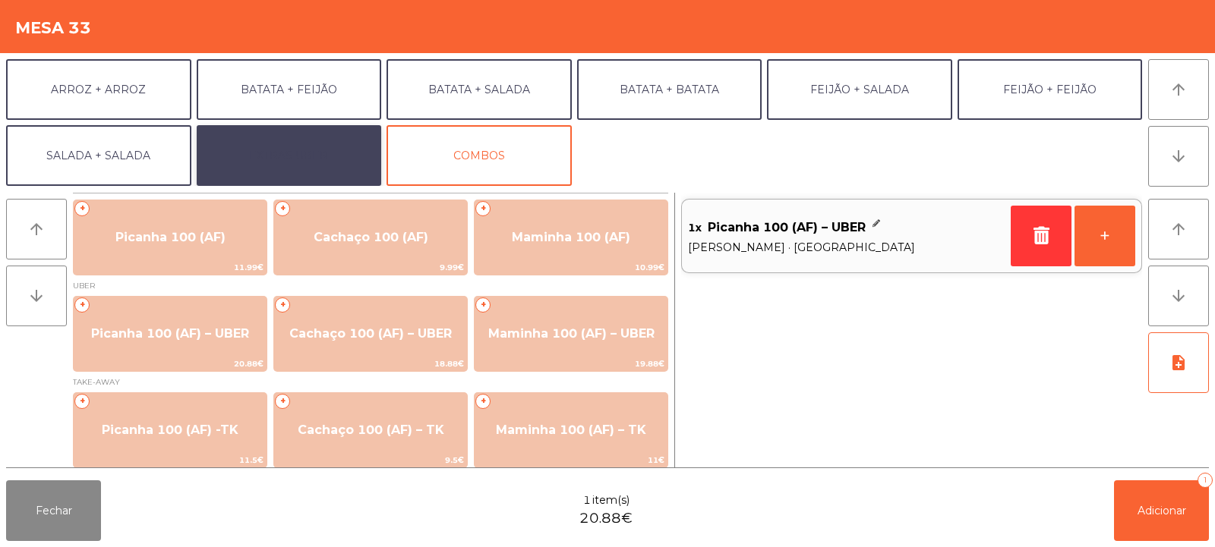
click at [297, 156] on button "EXTRAS UBER" at bounding box center [289, 155] width 185 height 61
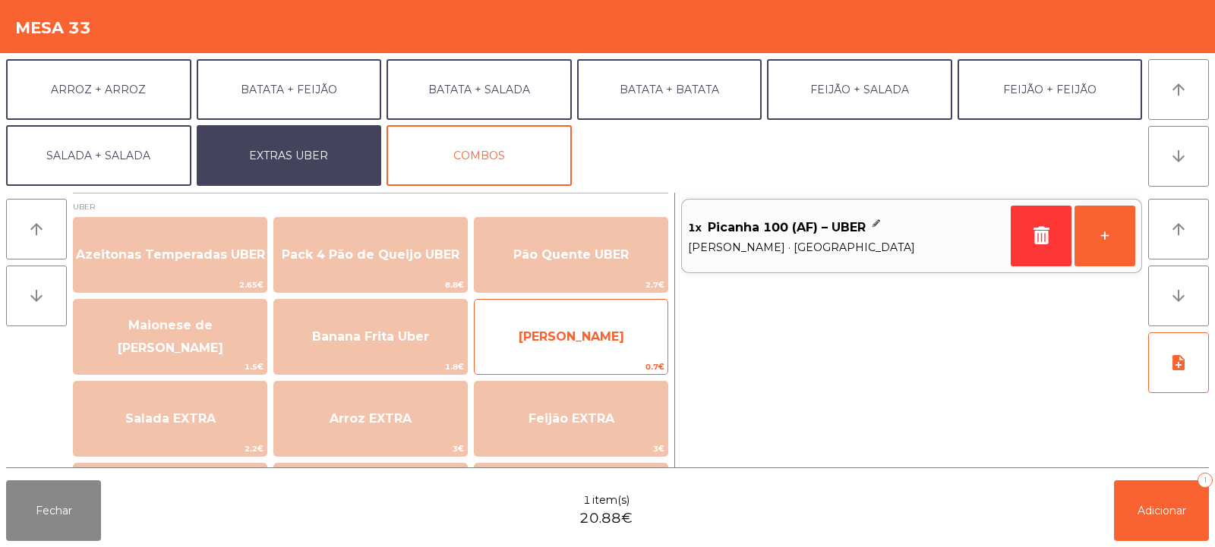
click at [550, 333] on span "[PERSON_NAME]" at bounding box center [571, 336] width 106 height 14
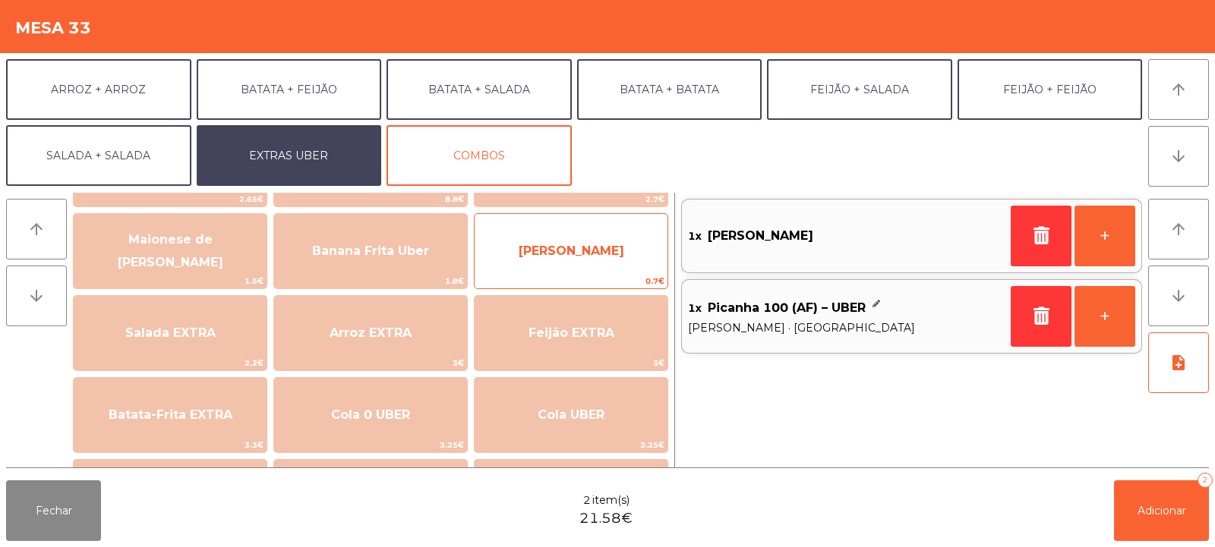
scroll to position [87, 0]
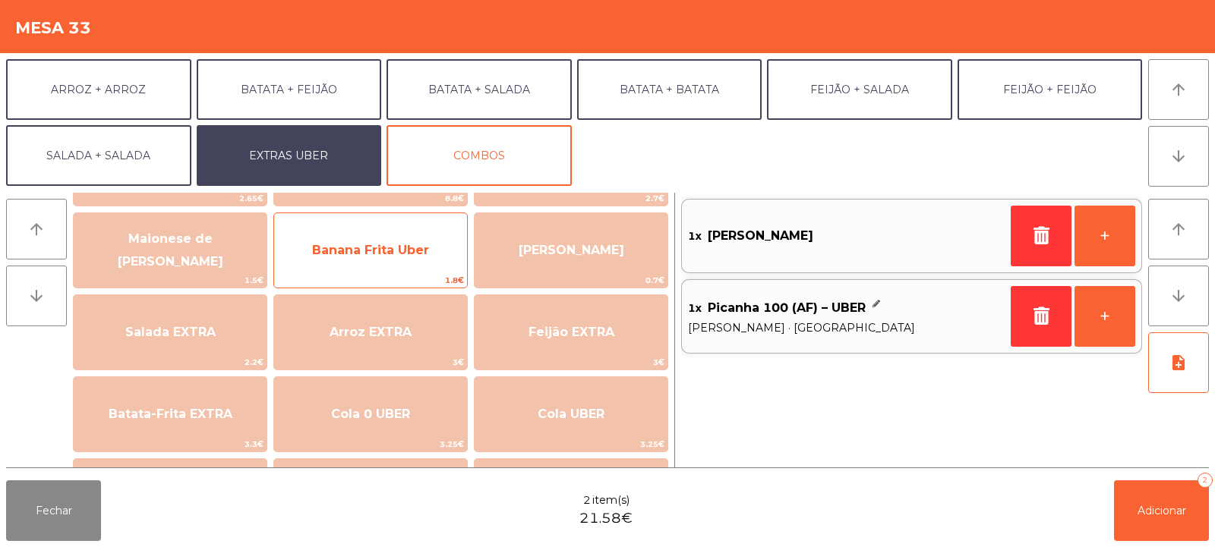
click at [392, 239] on span "Banana Frita Uber" at bounding box center [370, 250] width 193 height 41
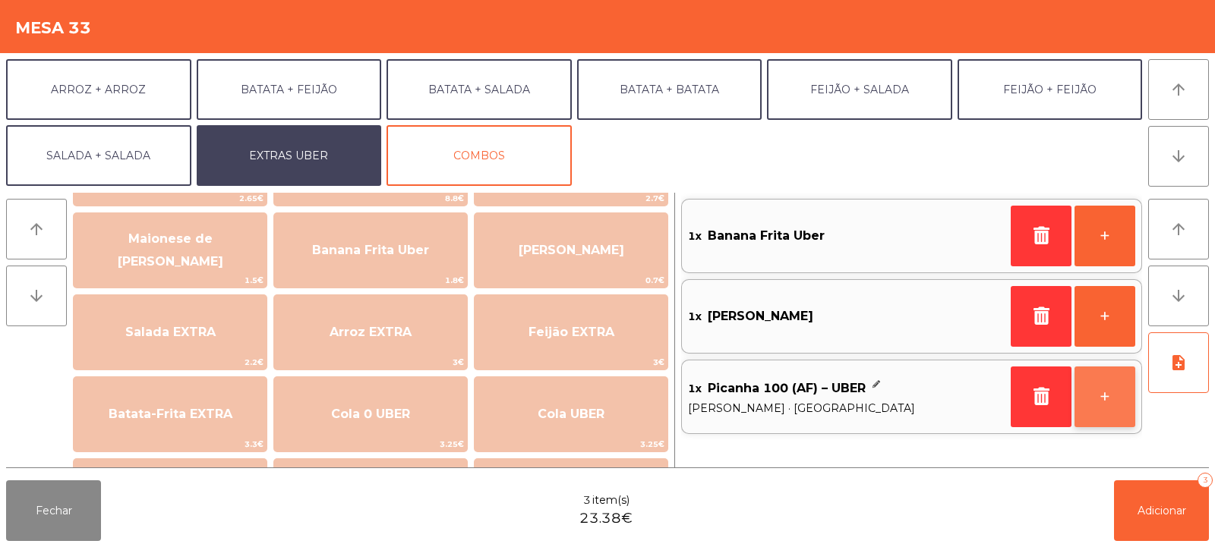
click at [1099, 403] on button "+" at bounding box center [1104, 397] width 61 height 61
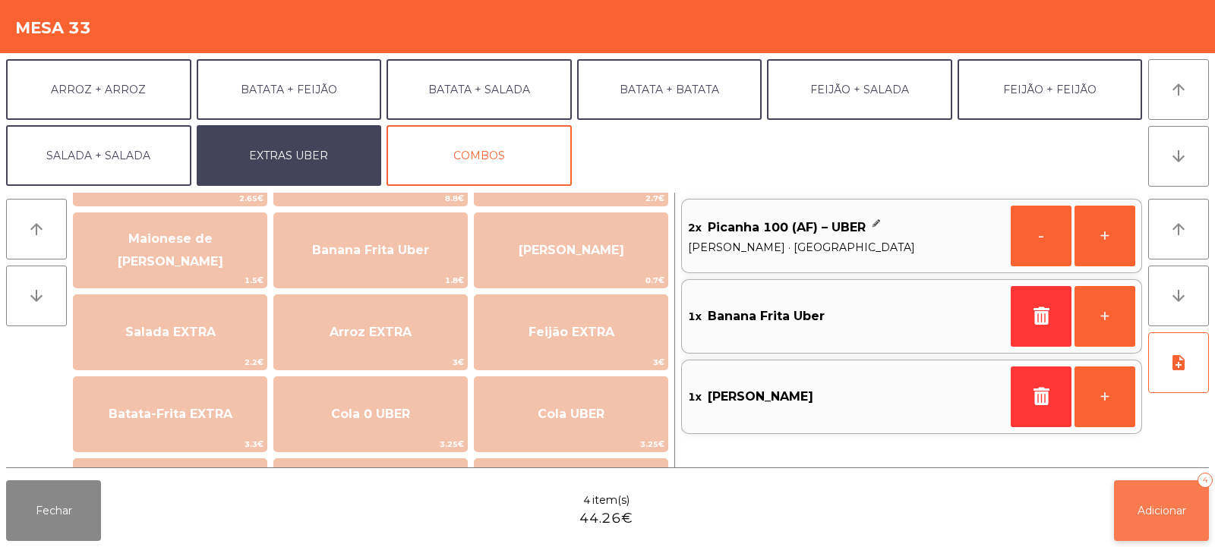
click at [1164, 521] on button "Adicionar 4" at bounding box center [1161, 511] width 95 height 61
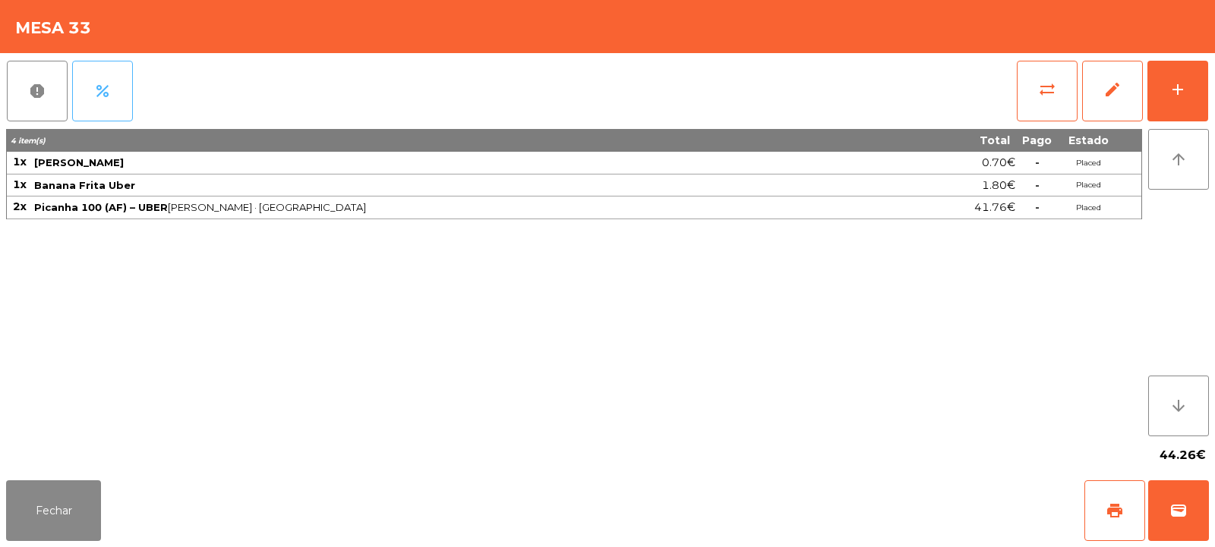
click at [105, 90] on span "percent" at bounding box center [102, 91] width 18 height 18
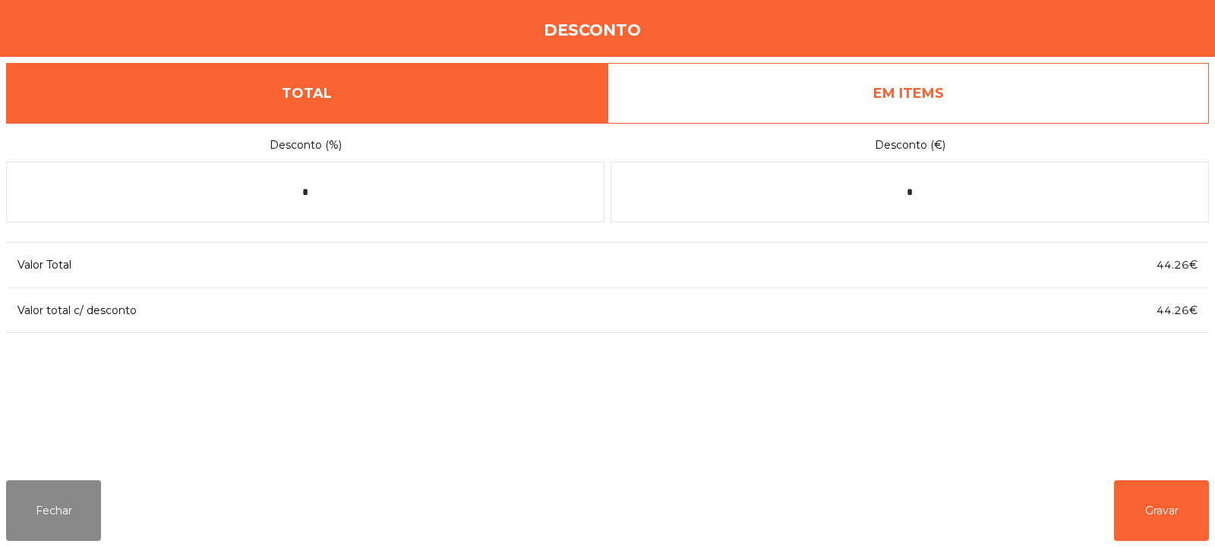
click at [884, 91] on link "EM ITEMS" at bounding box center [907, 93] width 601 height 61
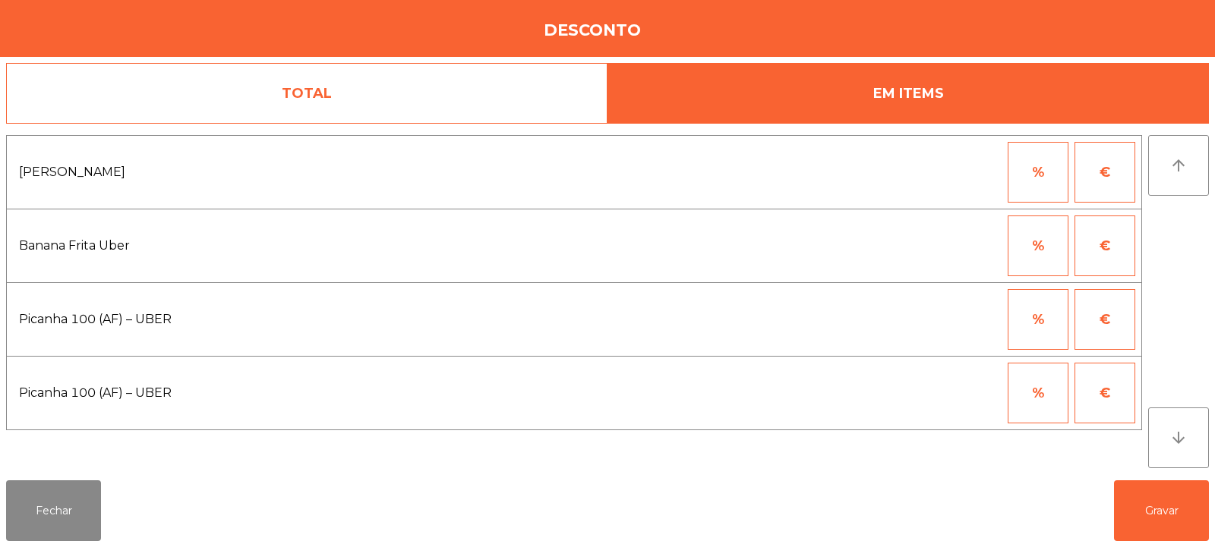
click at [1028, 314] on button "%" at bounding box center [1037, 319] width 61 height 61
click at [943, 317] on input "*" at bounding box center [963, 319] width 76 height 61
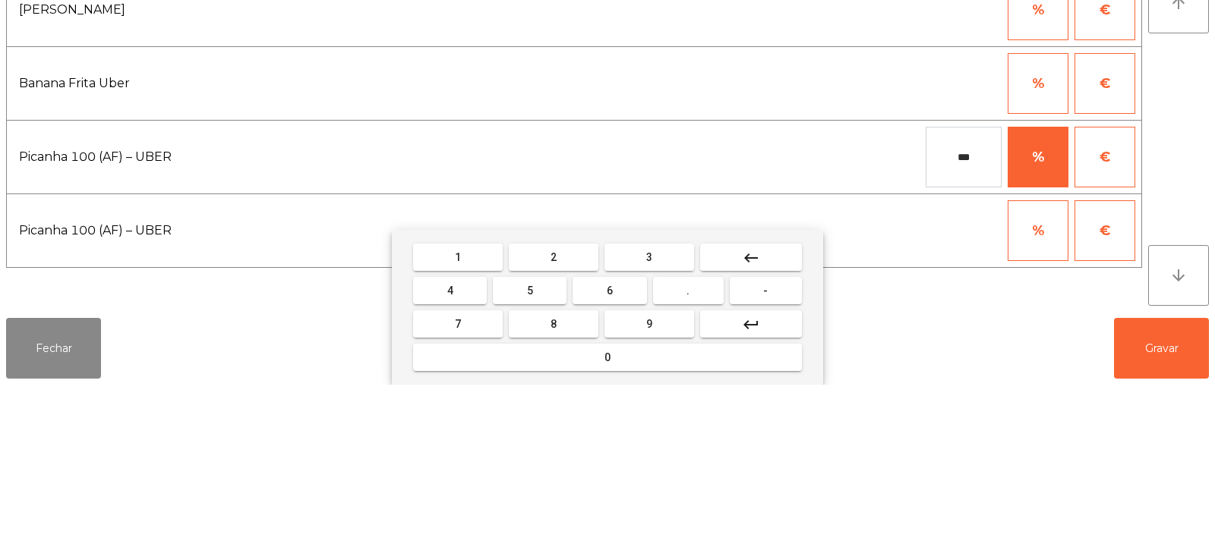
type input "***"
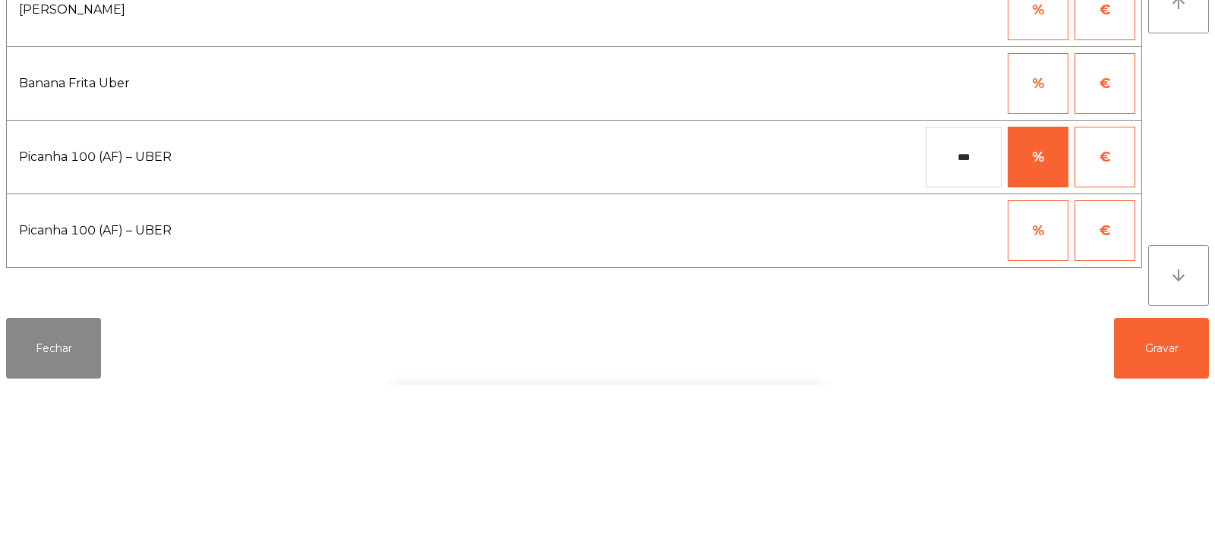
click at [1180, 345] on div "arrow_upward arrow_downward" at bounding box center [1178, 301] width 61 height 333
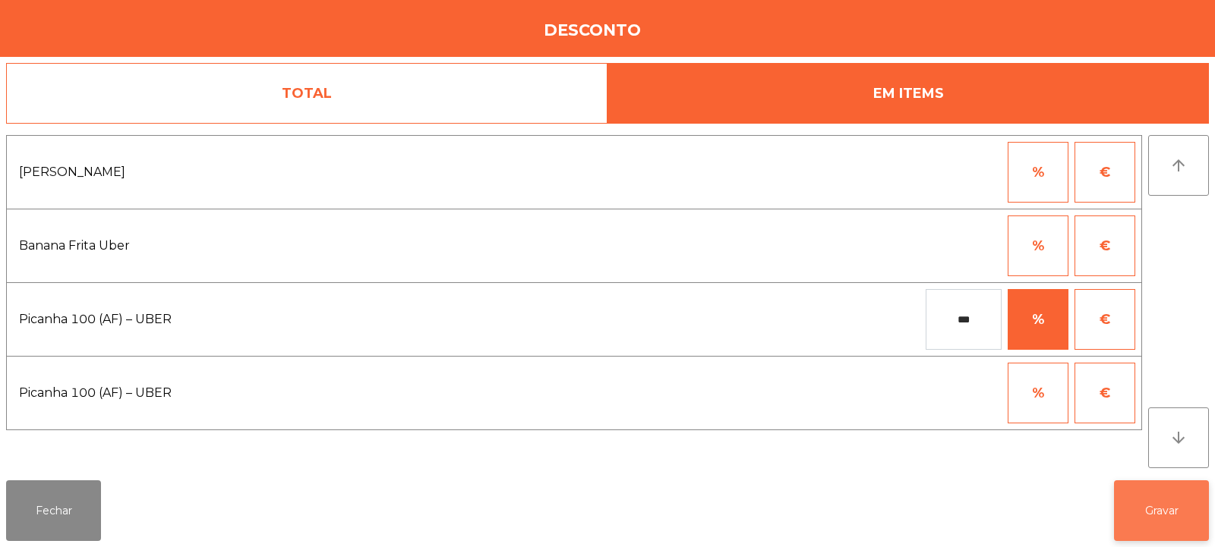
click at [1164, 523] on button "Gravar" at bounding box center [1161, 511] width 95 height 61
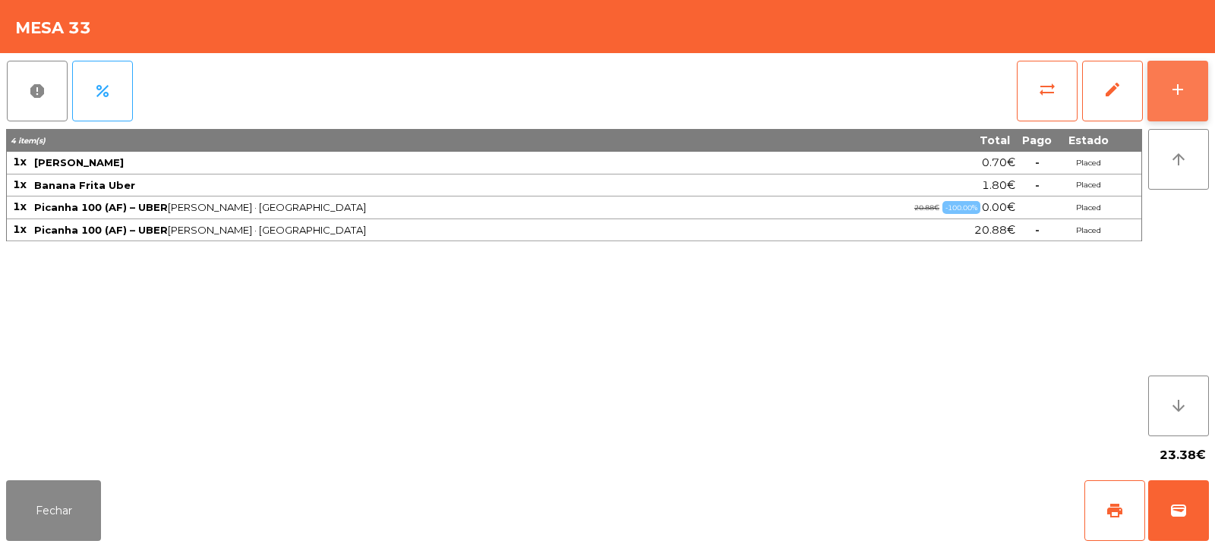
click at [1192, 95] on button "add" at bounding box center [1177, 91] width 61 height 61
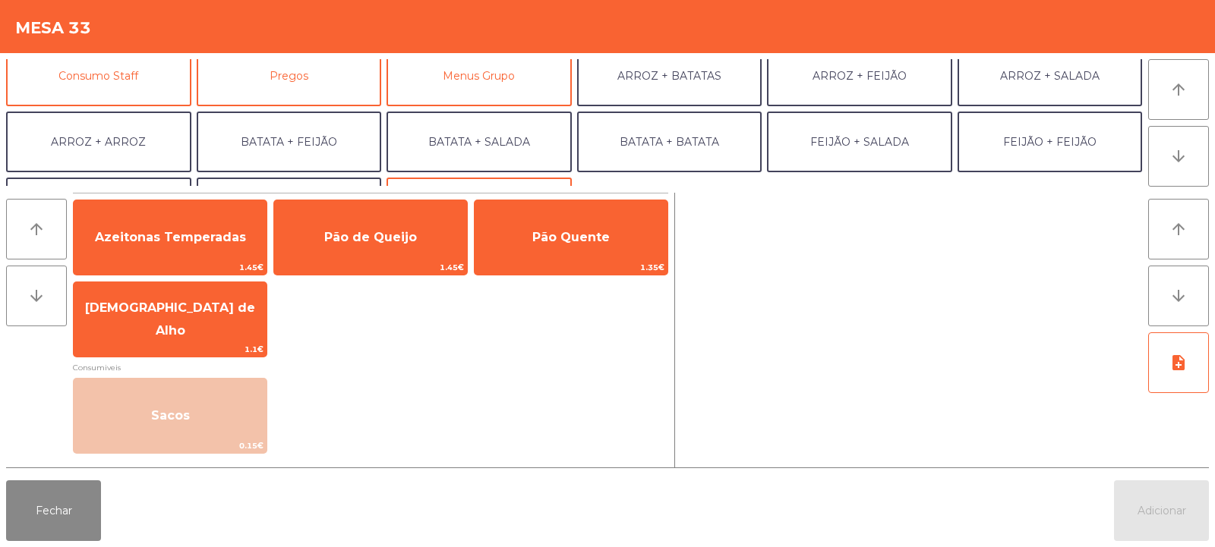
scroll to position [198, 0]
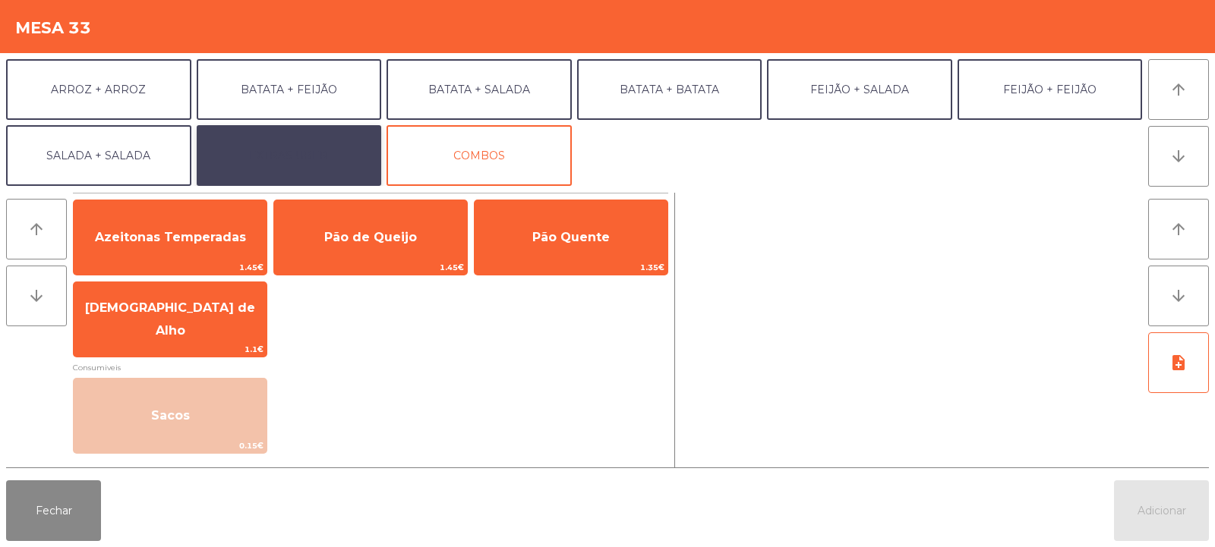
click at [338, 150] on button "EXTRAS UBER" at bounding box center [289, 155] width 185 height 61
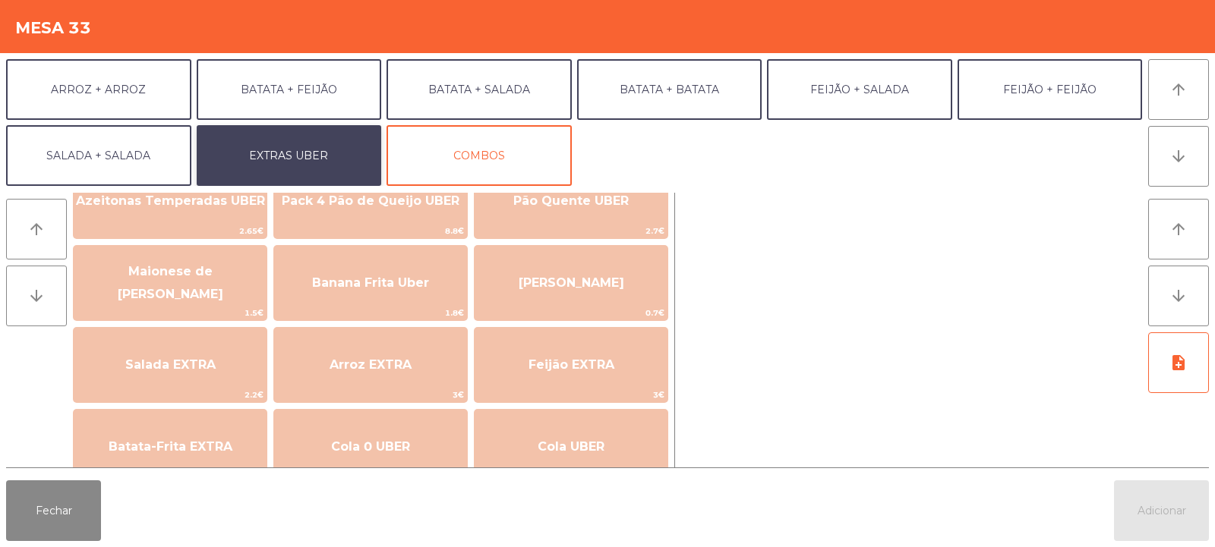
scroll to position [68, 0]
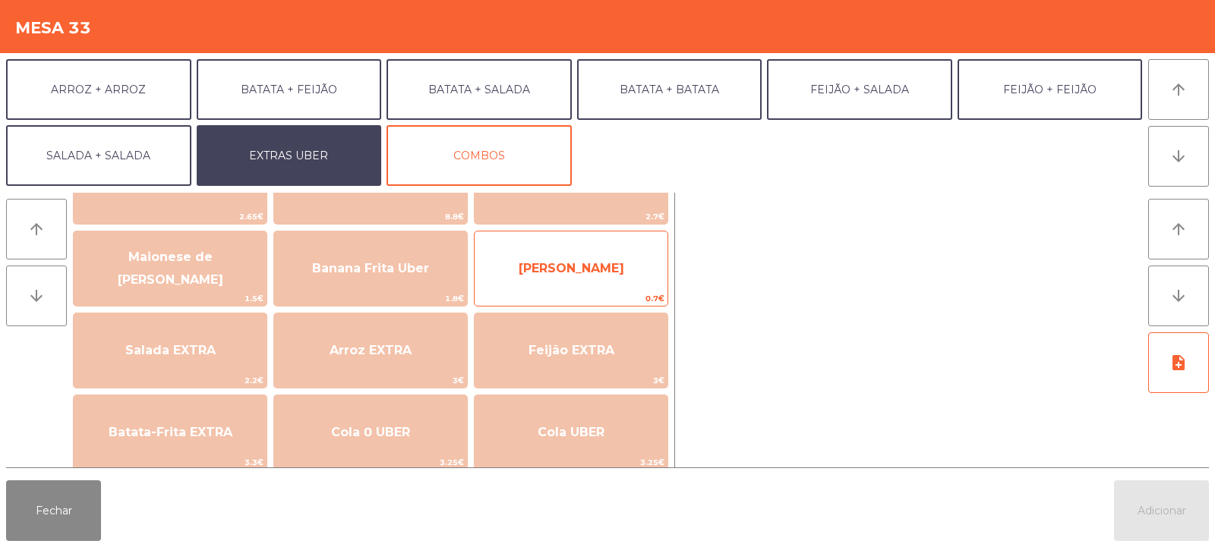
click at [585, 287] on span "[PERSON_NAME]" at bounding box center [570, 268] width 193 height 41
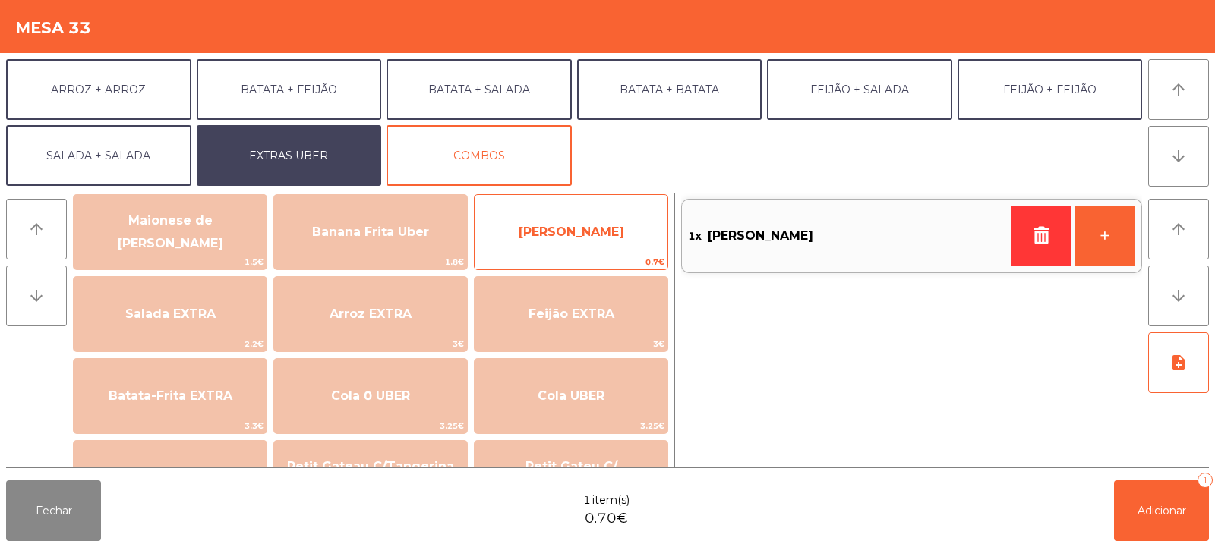
scroll to position [113, 0]
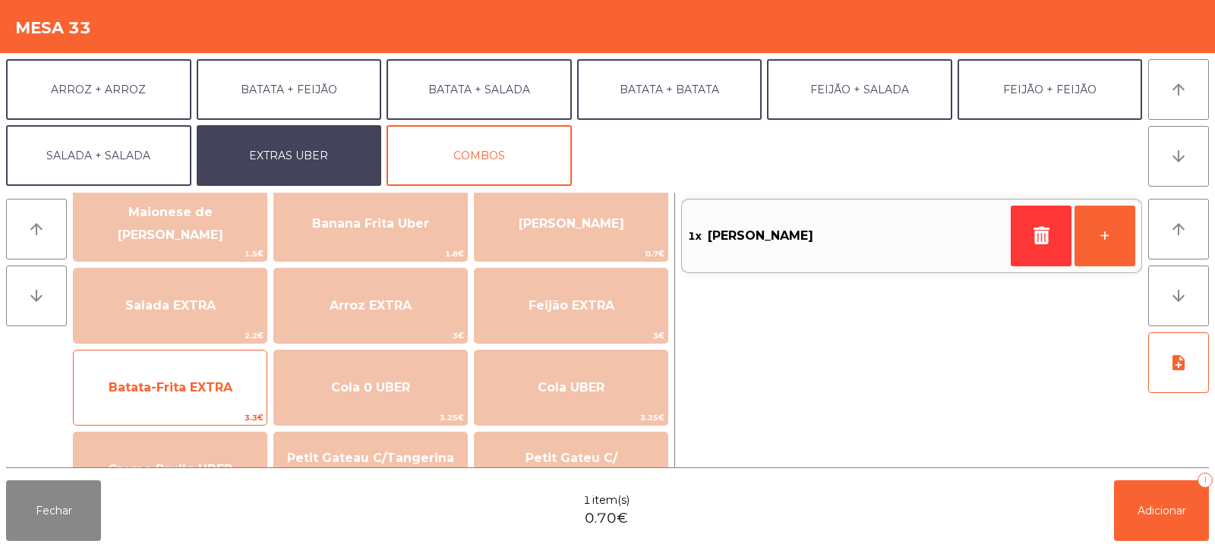
click at [222, 389] on span "Batata-Frita EXTRA" at bounding box center [171, 387] width 124 height 14
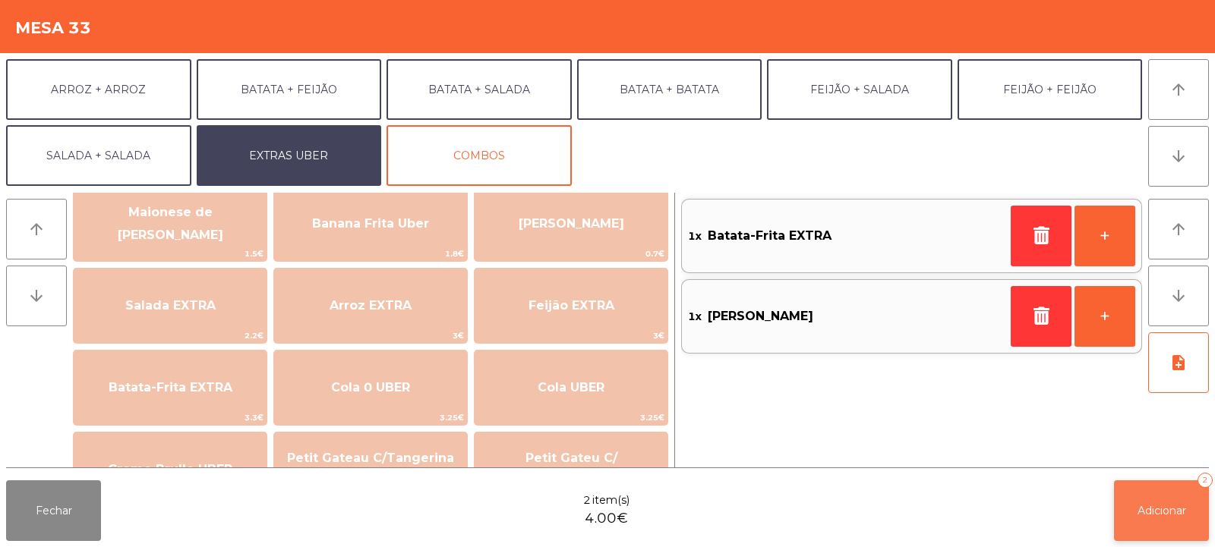
click at [1149, 527] on button "Adicionar 2" at bounding box center [1161, 511] width 95 height 61
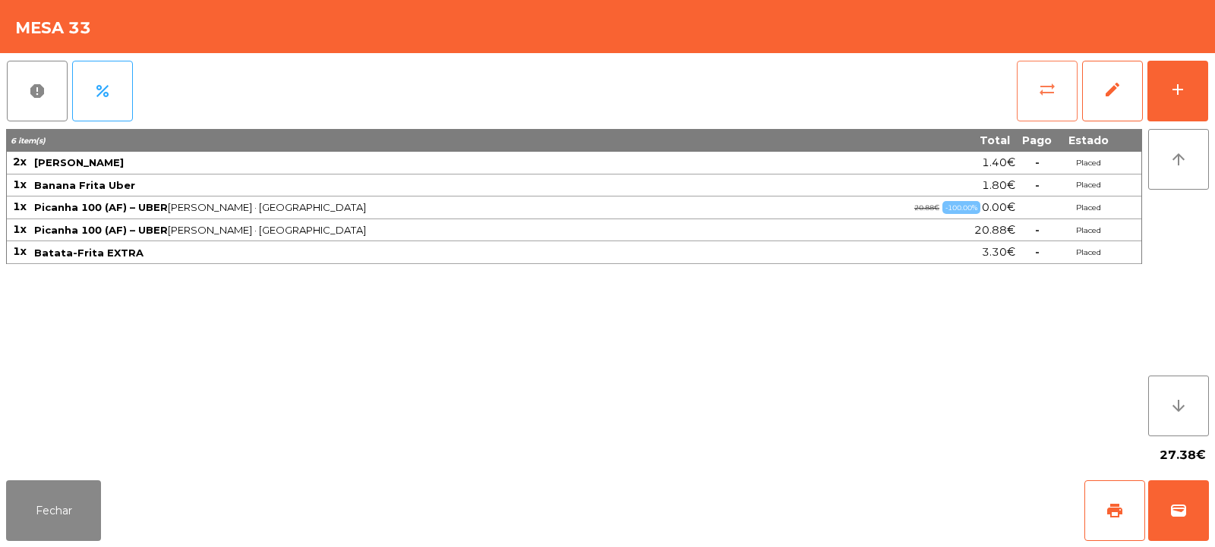
click at [1032, 85] on button "sync_alt" at bounding box center [1046, 91] width 61 height 61
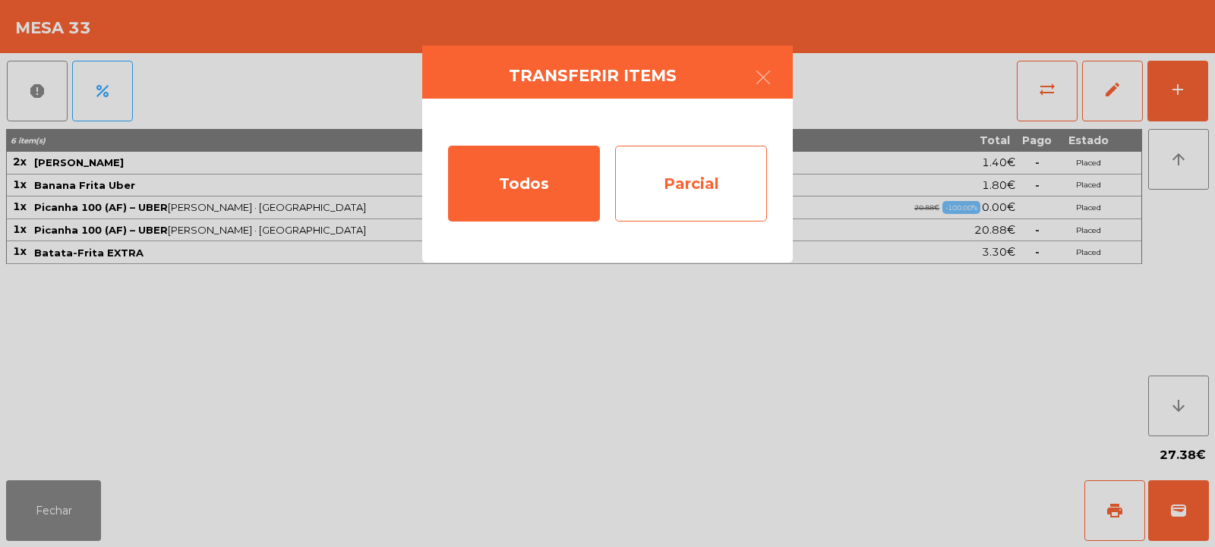
click at [730, 181] on div "Parcial" at bounding box center [691, 184] width 152 height 76
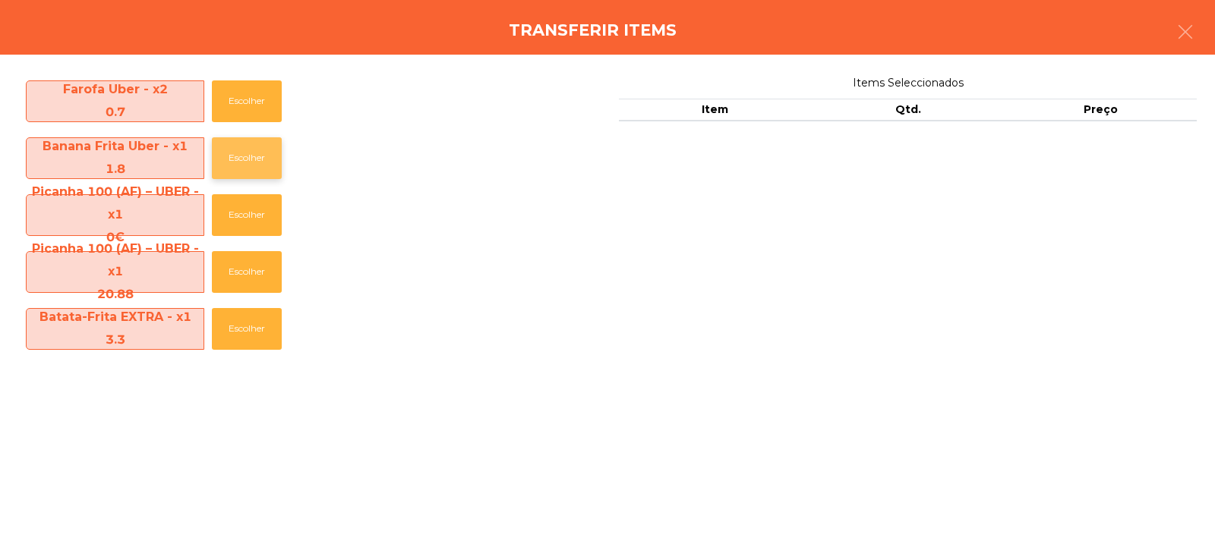
click at [240, 162] on button "Escolher" at bounding box center [247, 158] width 70 height 42
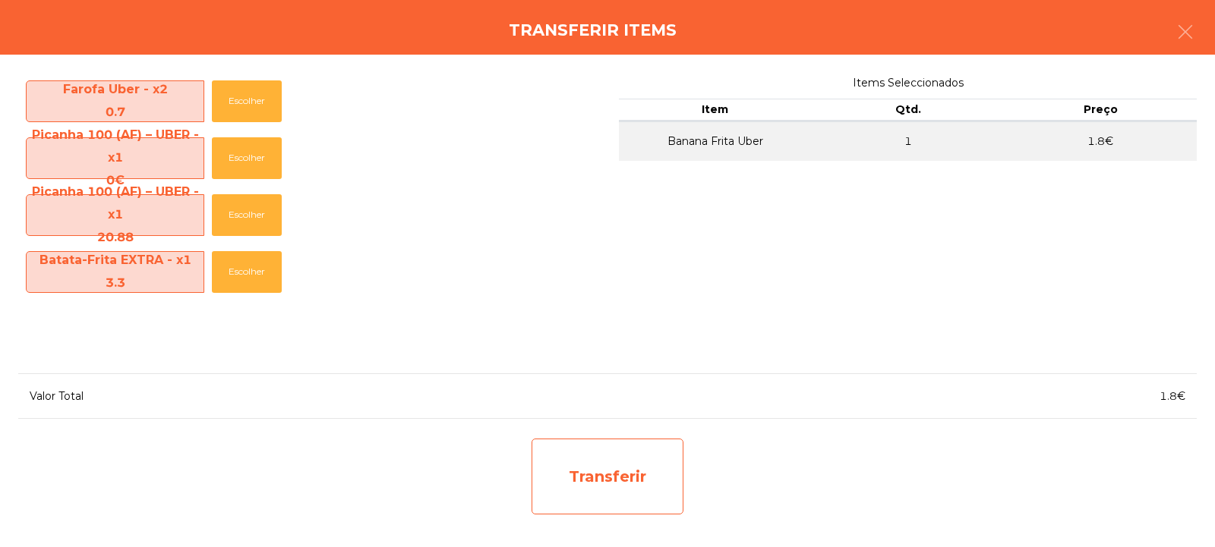
click at [609, 471] on div "Transferir" at bounding box center [607, 477] width 152 height 76
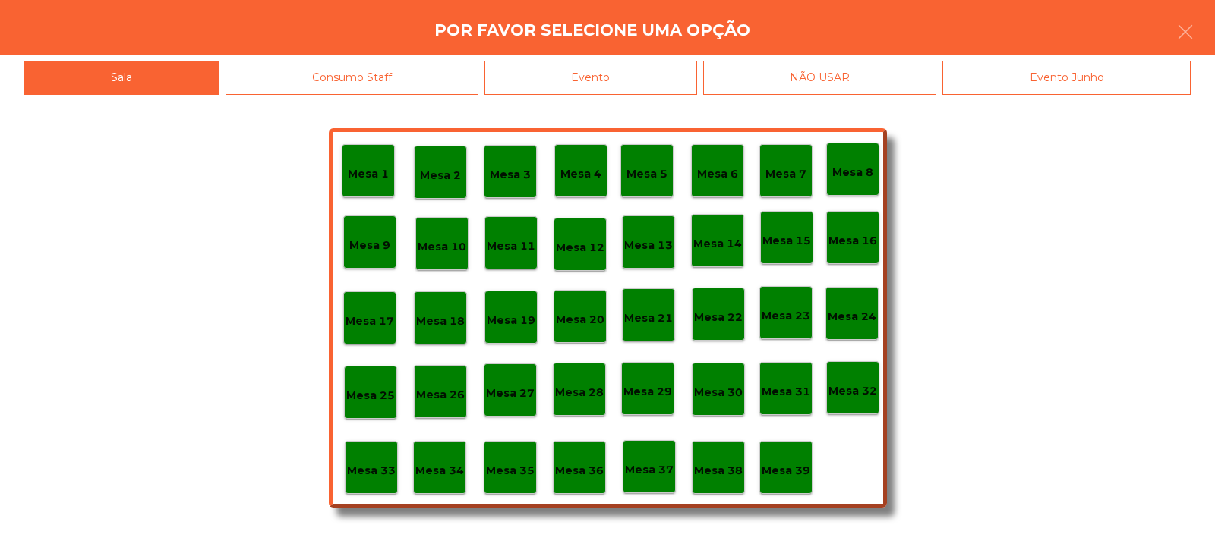
click at [654, 474] on p "Mesa 37" at bounding box center [649, 470] width 49 height 17
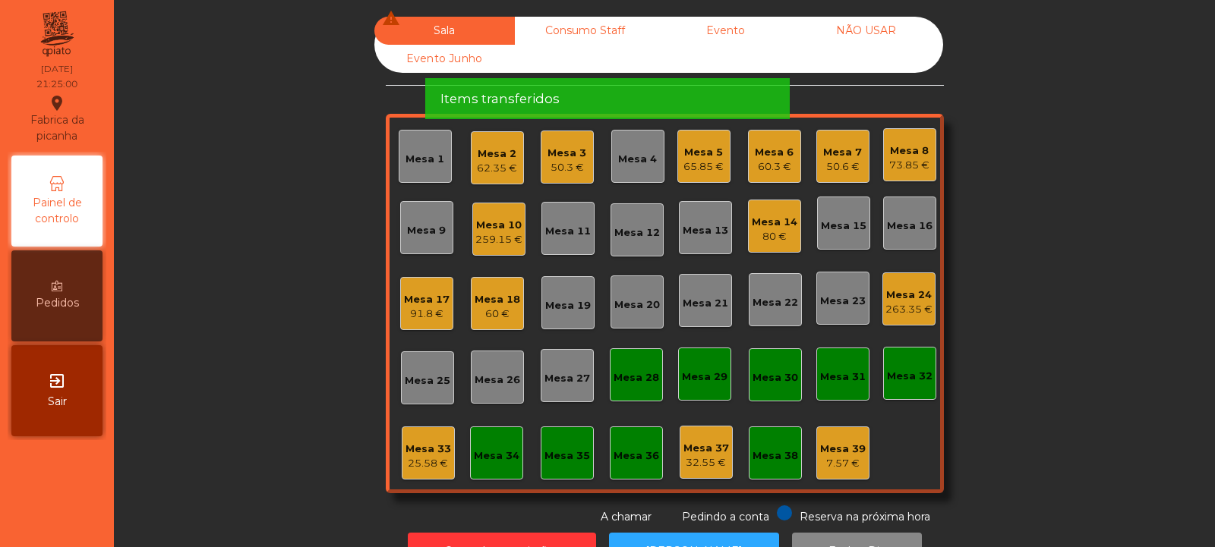
click at [846, 165] on div "50.6 €" at bounding box center [842, 166] width 39 height 15
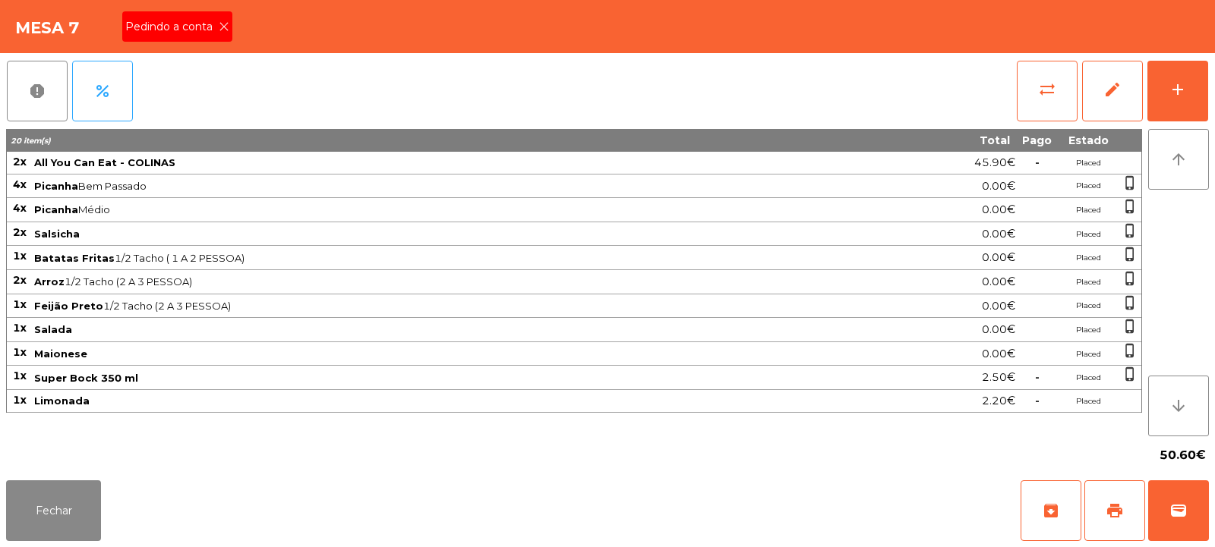
click at [223, 27] on icon at bounding box center [224, 26] width 11 height 11
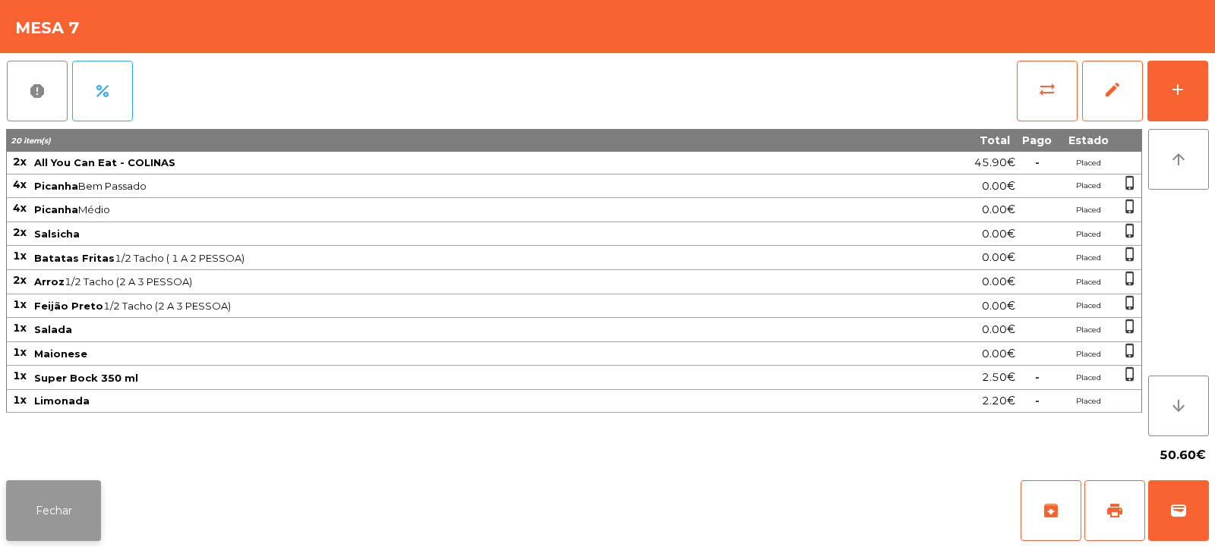
click at [99, 506] on button "Fechar" at bounding box center [53, 511] width 95 height 61
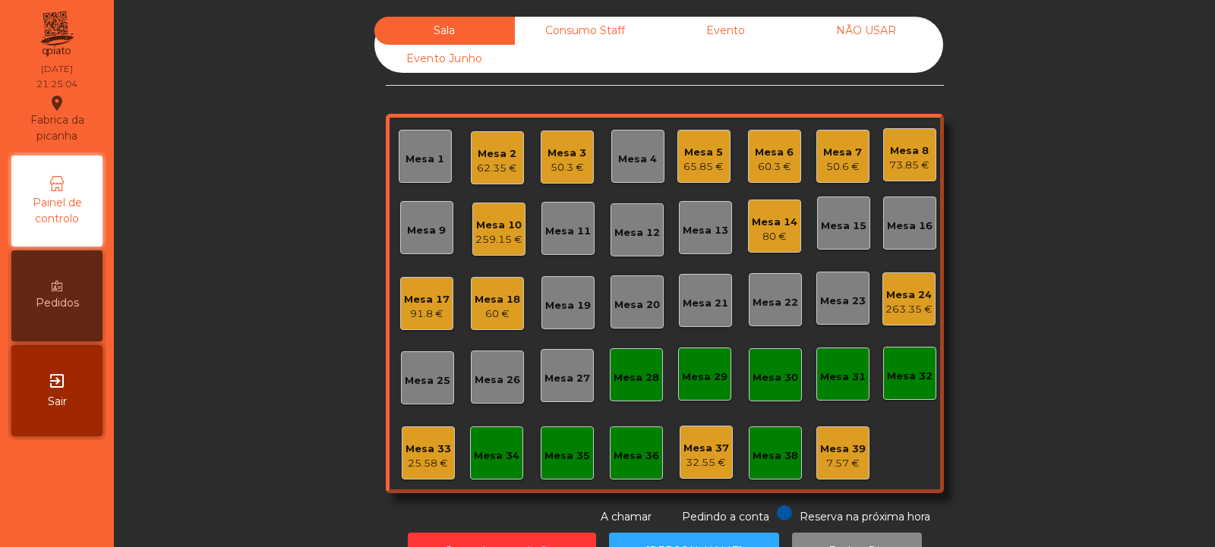
click at [428, 454] on div "Mesa 33" at bounding box center [428, 449] width 46 height 15
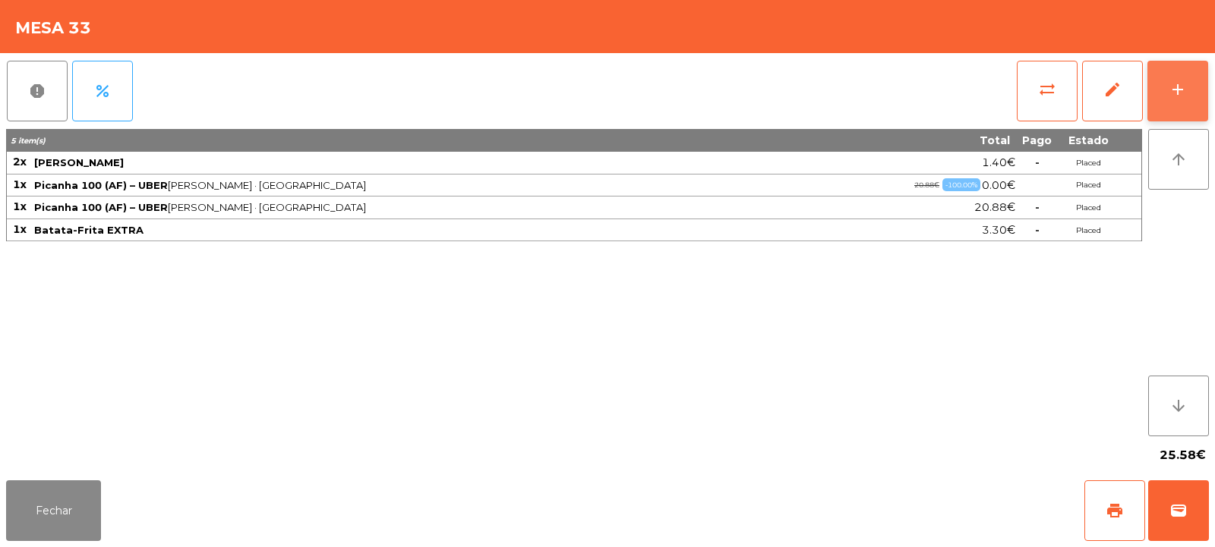
click at [1181, 96] on div "add" at bounding box center [1177, 89] width 18 height 18
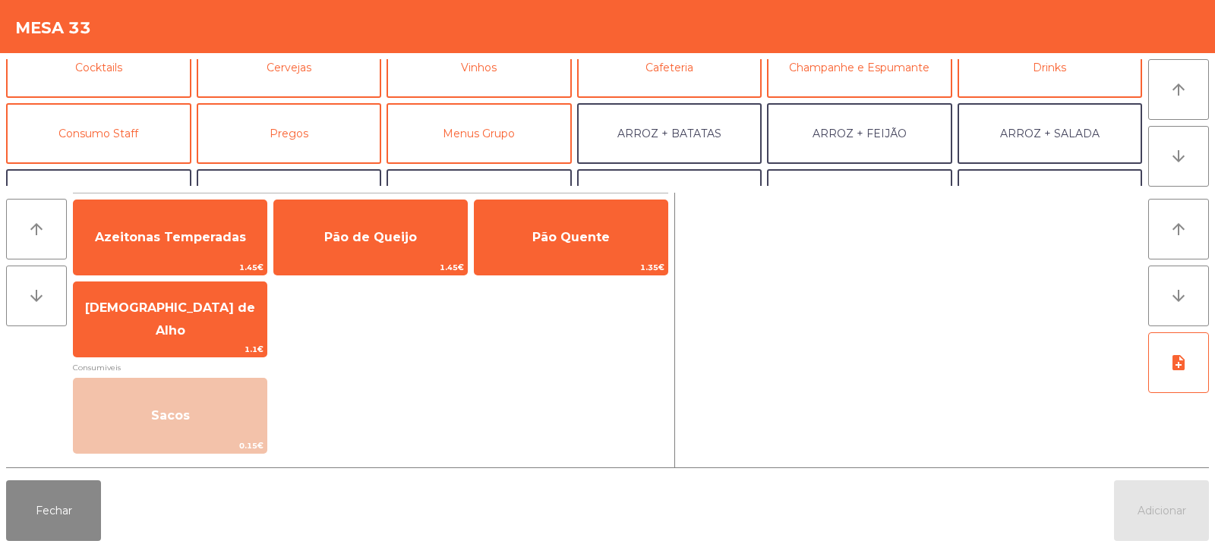
scroll to position [198, 0]
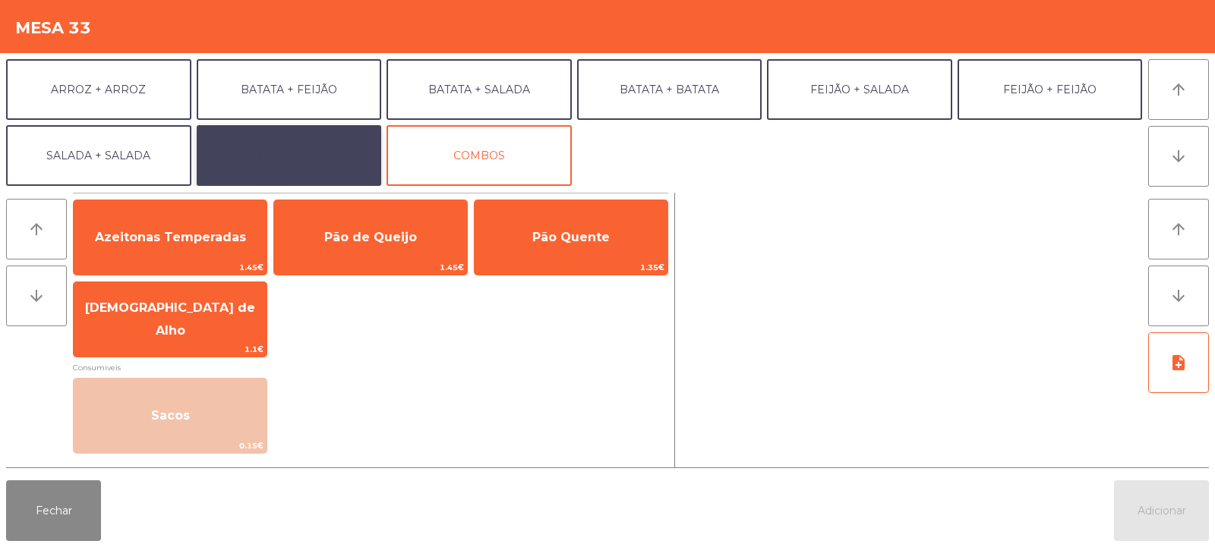
click at [312, 139] on button "EXTRAS UBER" at bounding box center [289, 155] width 185 height 61
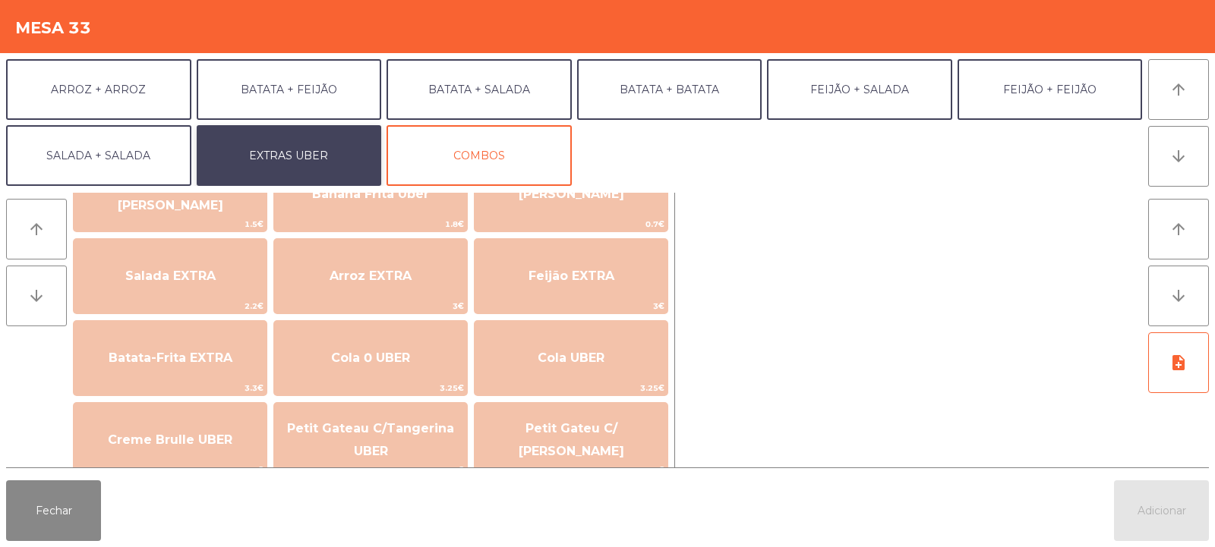
scroll to position [145, 0]
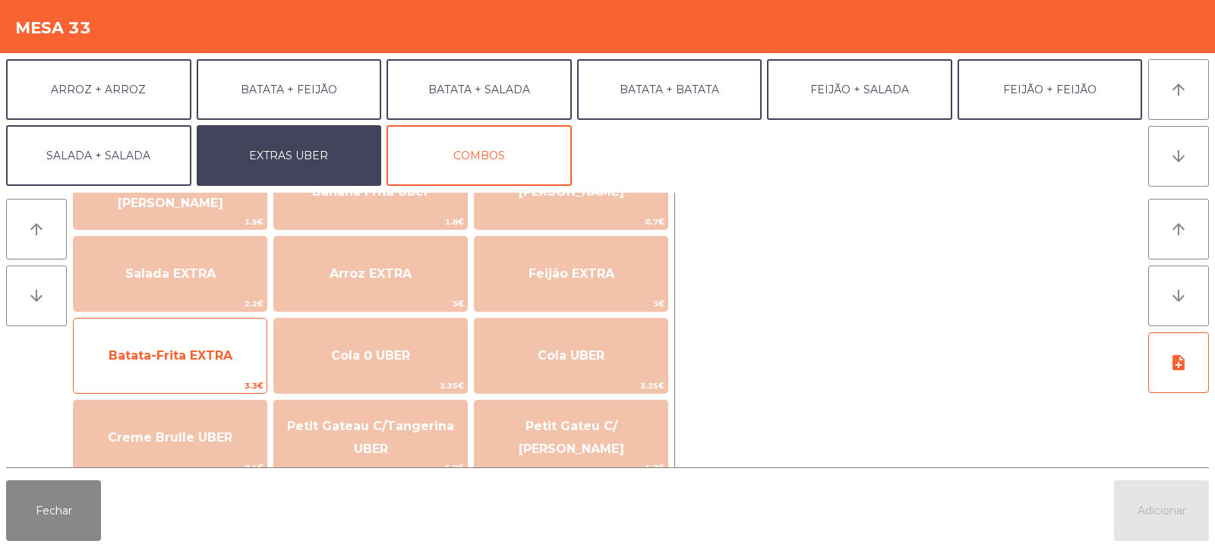
click at [229, 364] on span "Batata-Frita EXTRA" at bounding box center [170, 356] width 193 height 41
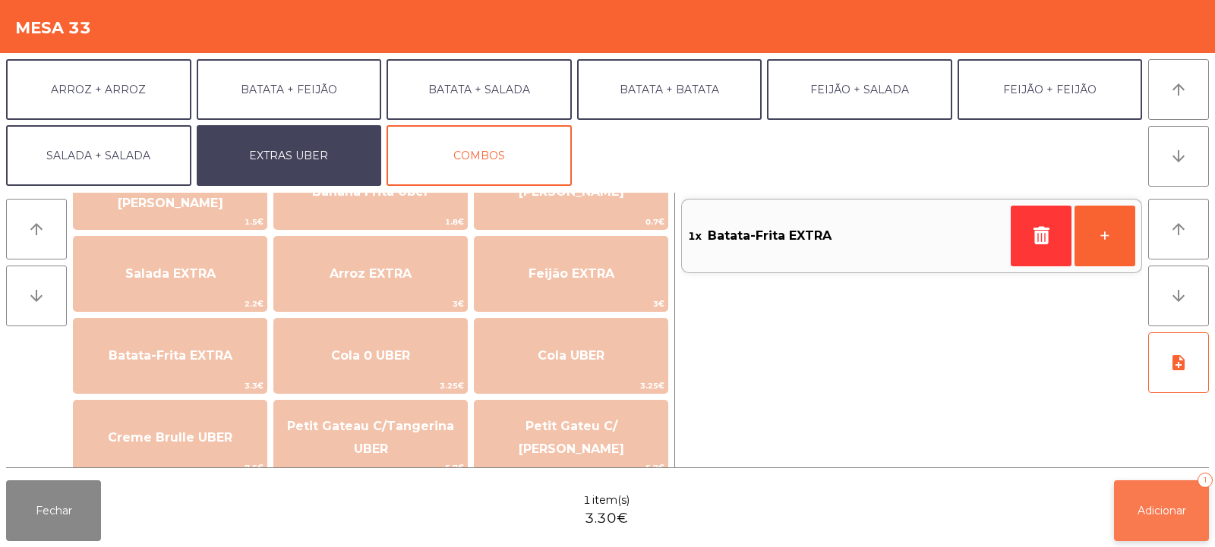
click at [1136, 490] on button "Adicionar 1" at bounding box center [1161, 511] width 95 height 61
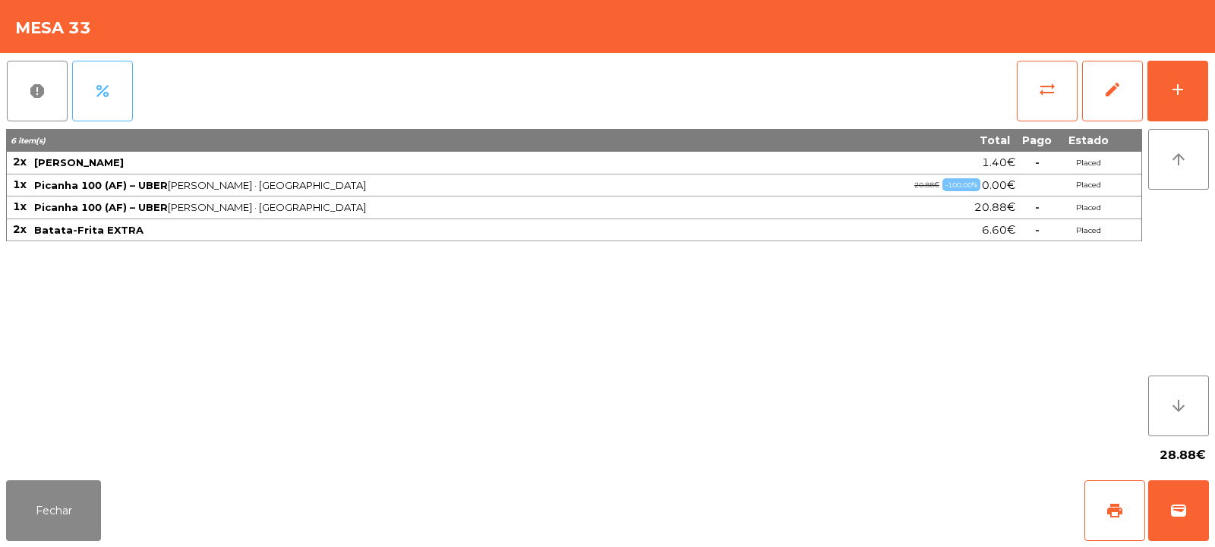
click at [107, 87] on span "percent" at bounding box center [102, 91] width 18 height 18
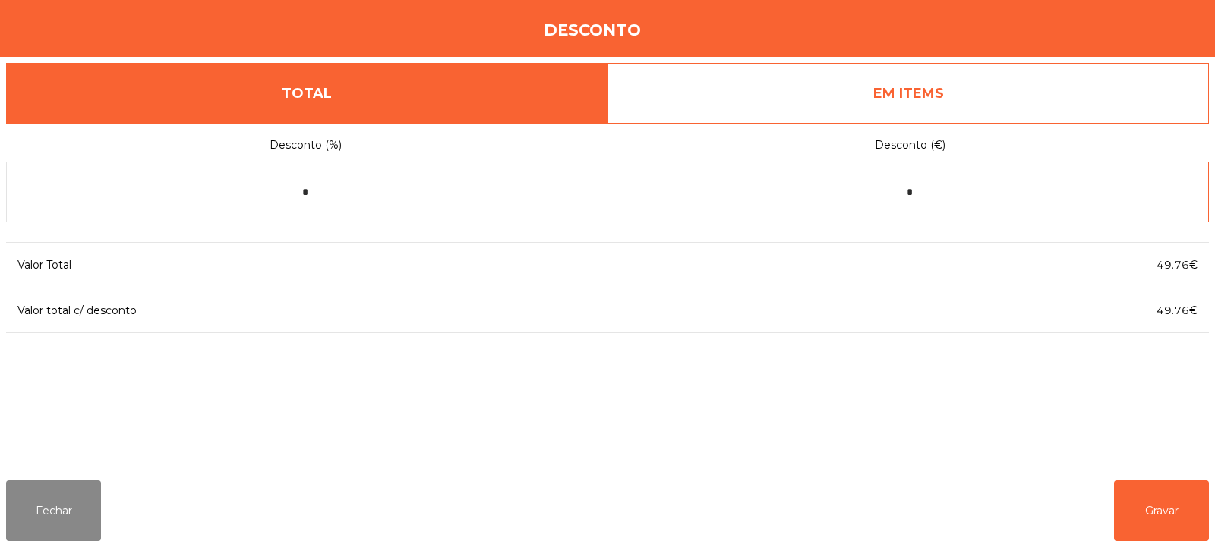
click at [982, 188] on input "*" at bounding box center [909, 192] width 598 height 61
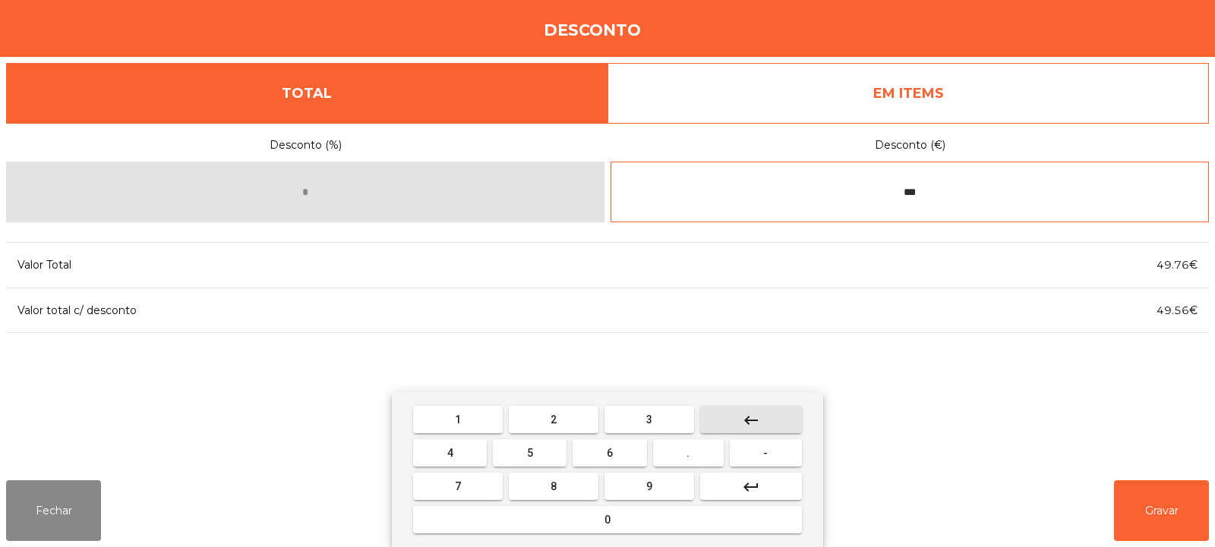
click at [789, 421] on button "keyboard_backspace" at bounding box center [751, 419] width 102 height 27
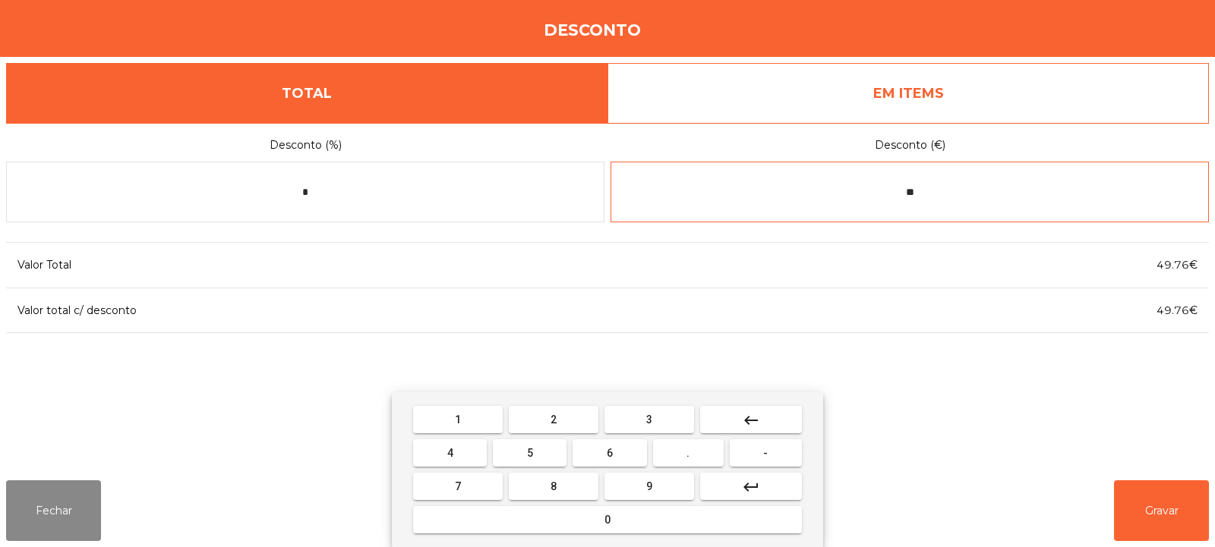
type input "*"
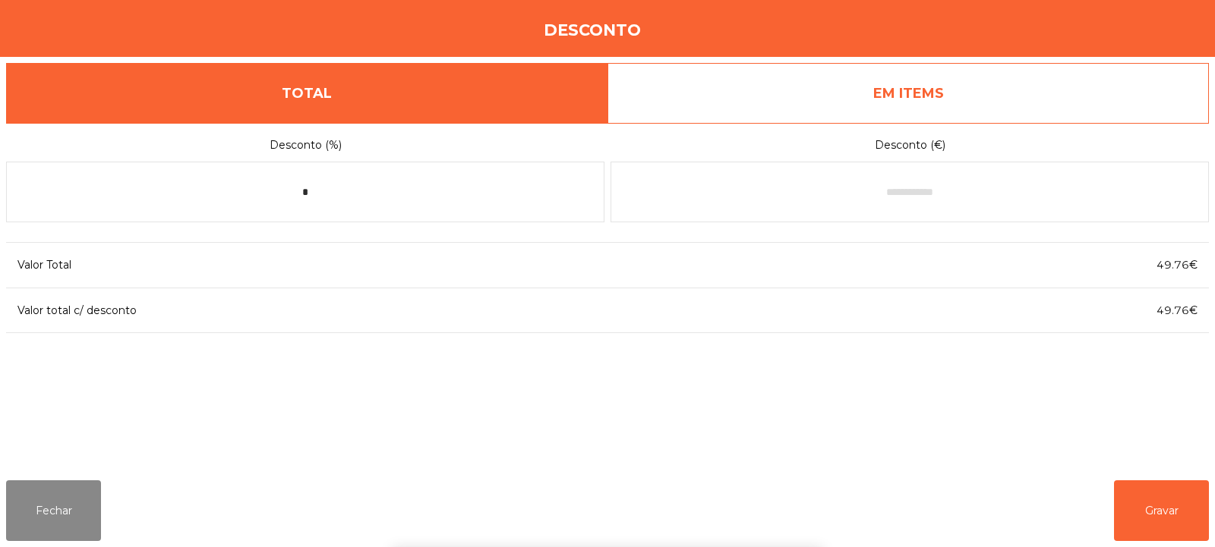
click at [1148, 512] on div "1 2 3 keyboard_backspace 4 5 6 . - 7 8 9 keyboard_return 0" at bounding box center [607, 469] width 1215 height 155
click at [1155, 505] on button "Gravar" at bounding box center [1161, 511] width 95 height 61
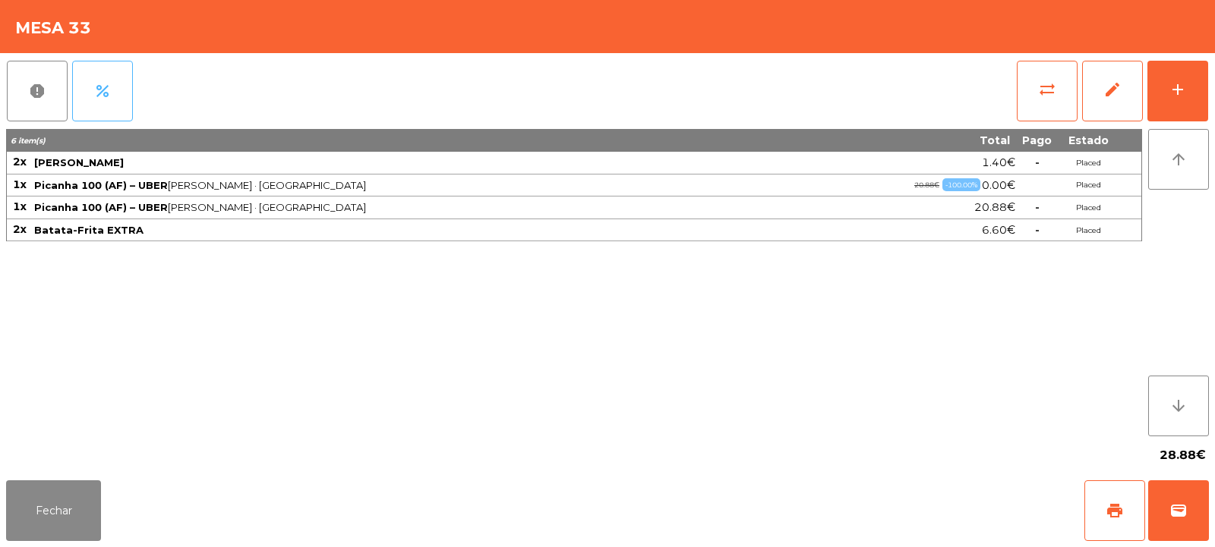
click at [109, 82] on span "percent" at bounding box center [102, 91] width 18 height 18
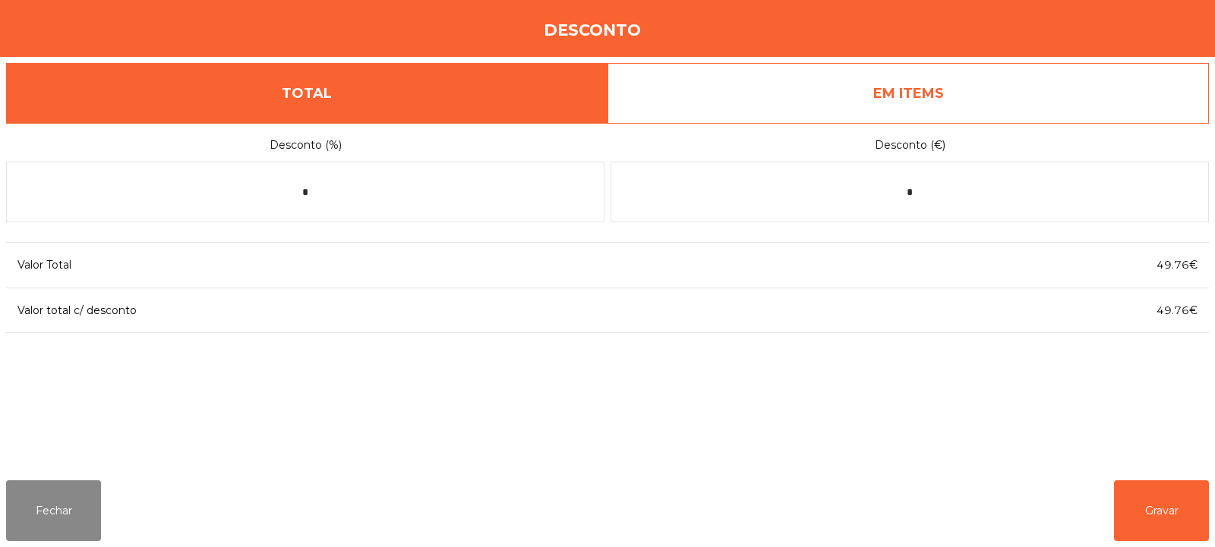
click at [1033, 79] on link "EM ITEMS" at bounding box center [907, 93] width 601 height 61
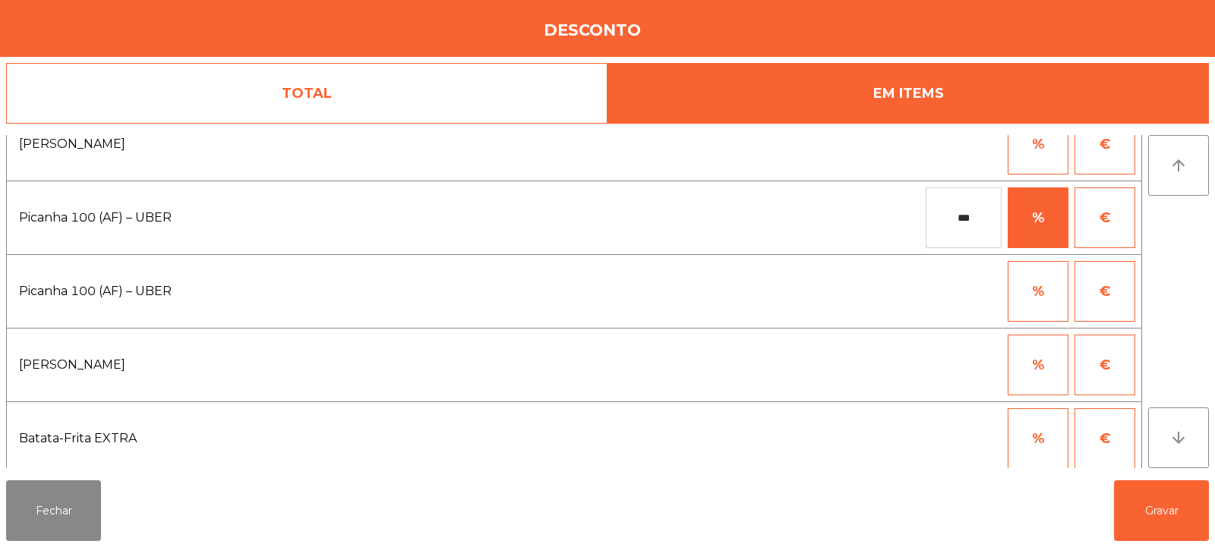
scroll to position [0, 0]
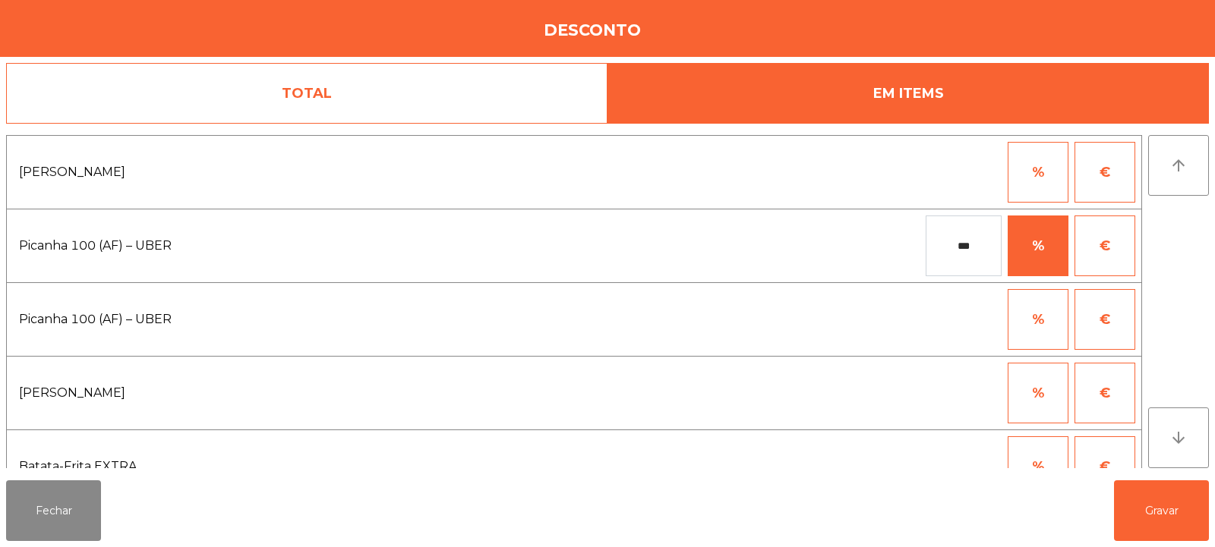
click at [1067, 180] on button "%" at bounding box center [1037, 172] width 61 height 61
click at [1112, 181] on button "€" at bounding box center [1104, 172] width 61 height 61
click at [985, 171] on input "*" at bounding box center [963, 172] width 76 height 61
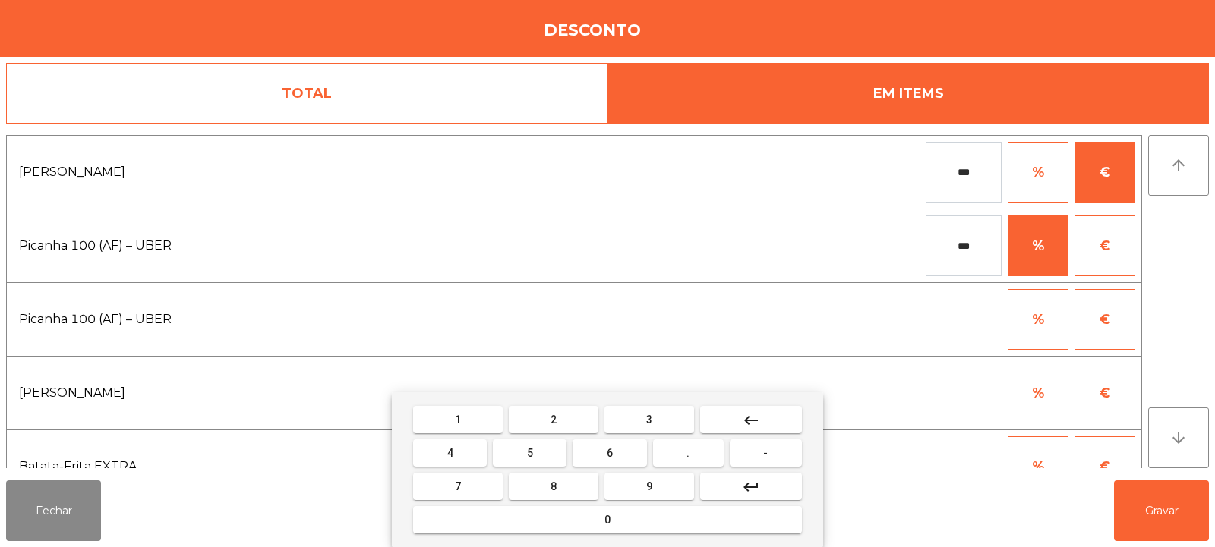
type input "***"
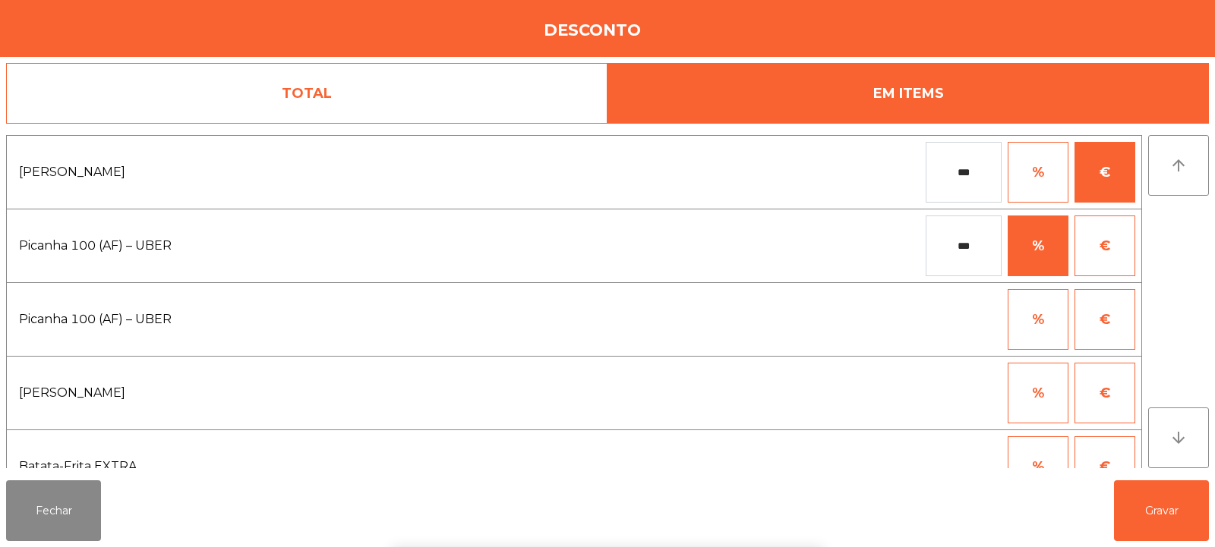
click at [1164, 517] on div "1 2 3 keyboard_backspace 4 5 6 . - 7 8 9 keyboard_return 0" at bounding box center [607, 469] width 1215 height 155
click at [1162, 518] on button "Gravar" at bounding box center [1161, 511] width 95 height 61
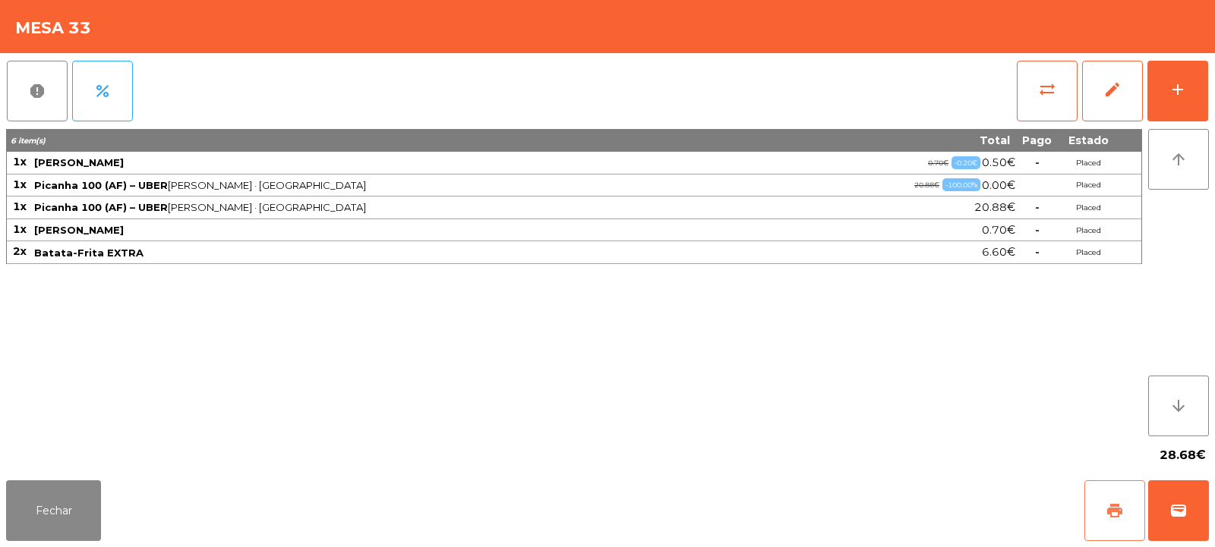
click at [1099, 506] on button "print" at bounding box center [1114, 511] width 61 height 61
click at [1172, 503] on span "wallet" at bounding box center [1178, 511] width 18 height 18
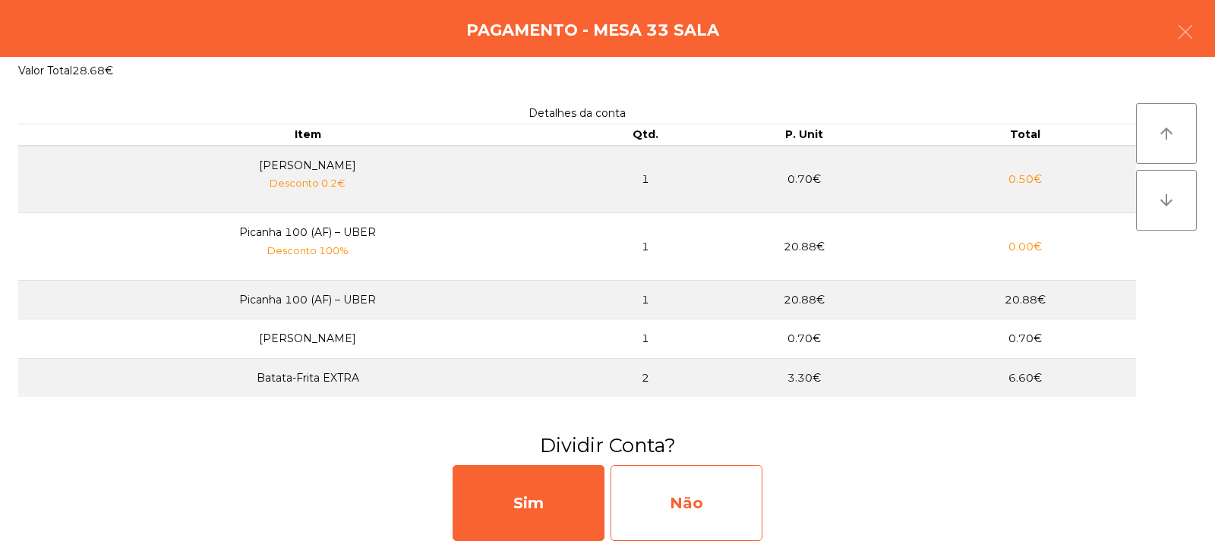
click at [665, 500] on div "Não" at bounding box center [686, 503] width 152 height 76
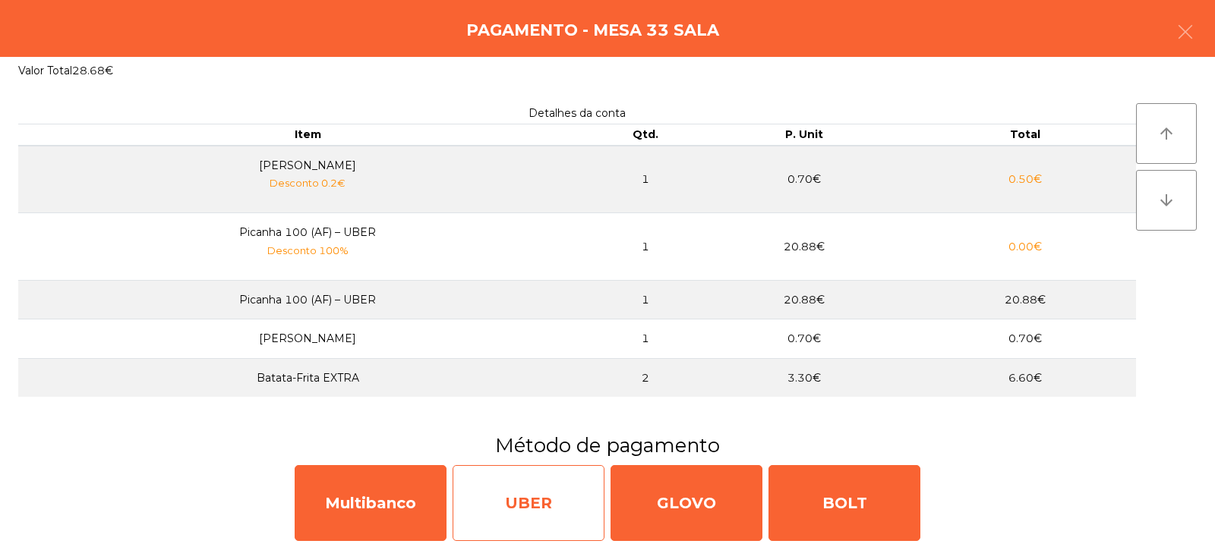
click at [542, 510] on div "UBER" at bounding box center [528, 503] width 152 height 76
select select "**"
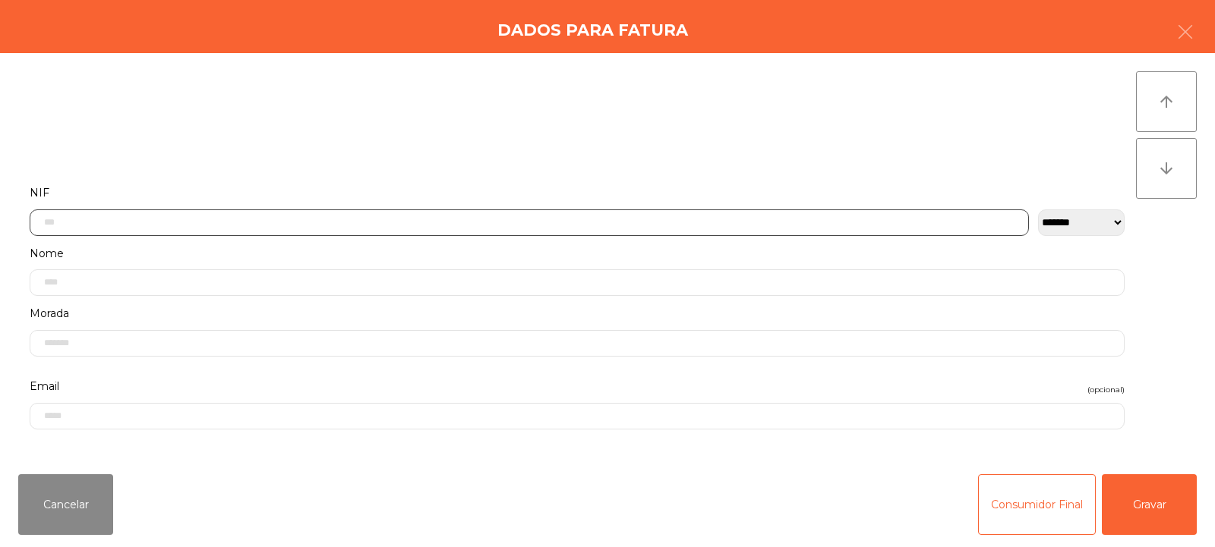
click at [600, 224] on input "text" at bounding box center [529, 223] width 999 height 27
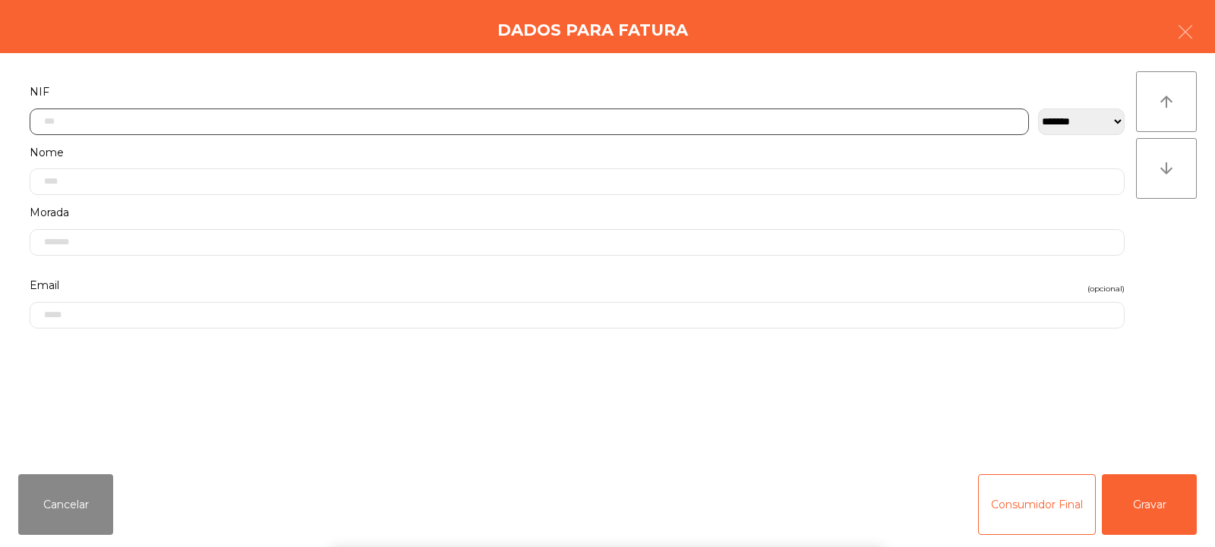
scroll to position [111, 0]
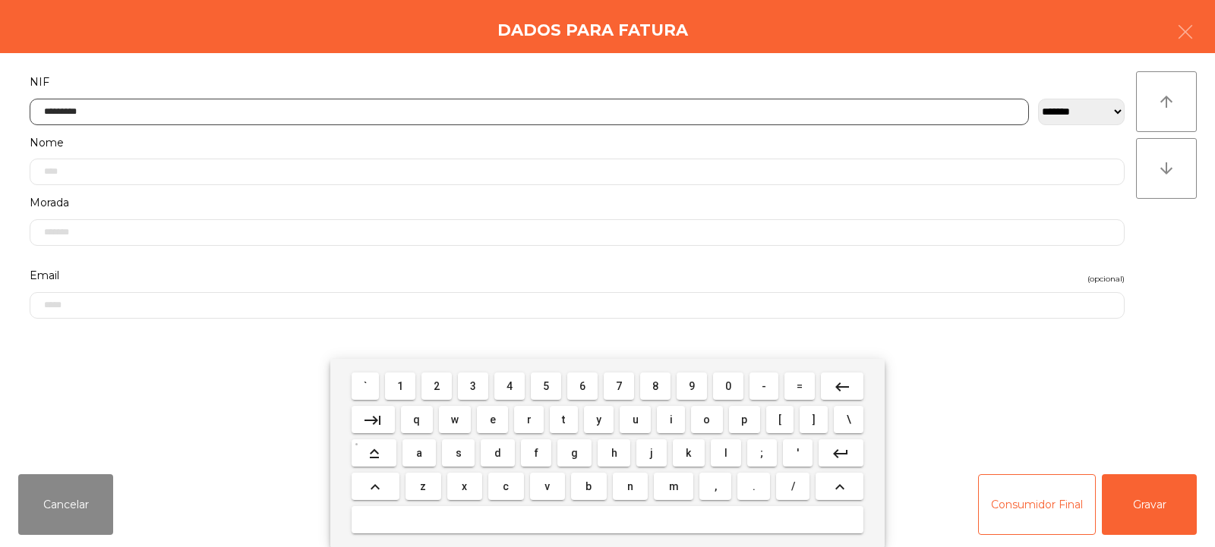
type input "*********"
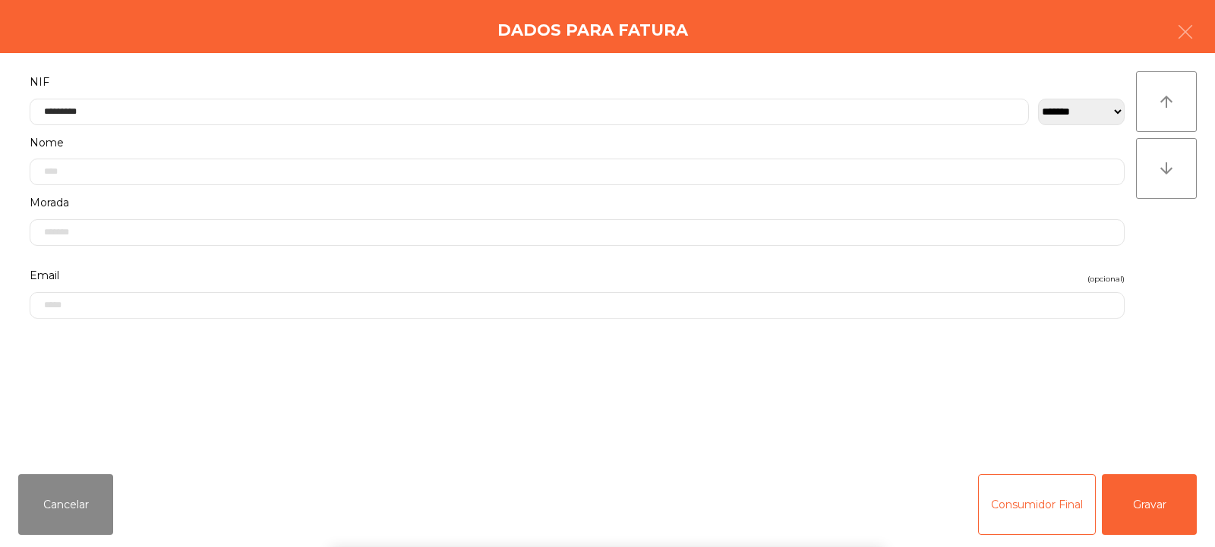
click at [1168, 249] on div "arrow_upward arrow_downward" at bounding box center [1166, 257] width 61 height 373
click at [1149, 510] on button "Gravar" at bounding box center [1148, 504] width 95 height 61
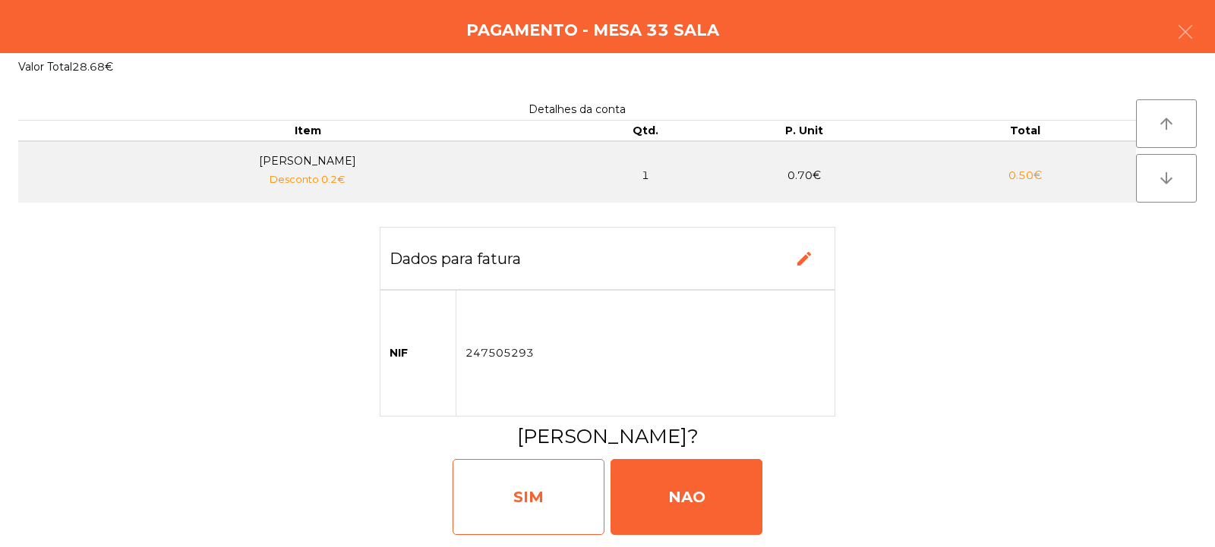
click at [525, 495] on div "SIM" at bounding box center [528, 497] width 152 height 76
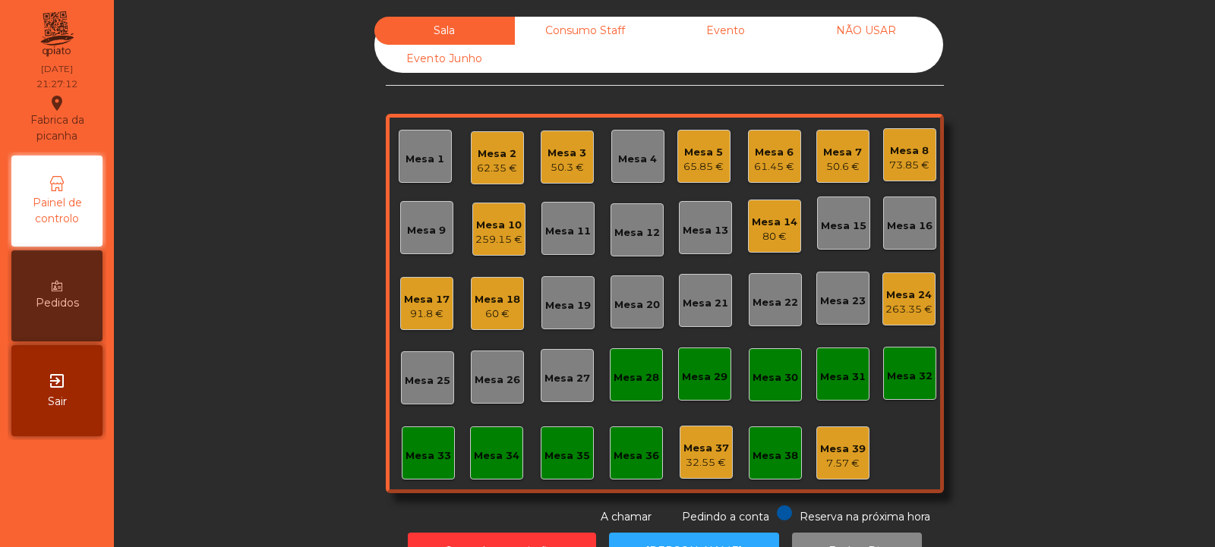
click at [775, 451] on div "Mesa 38" at bounding box center [775, 456] width 46 height 15
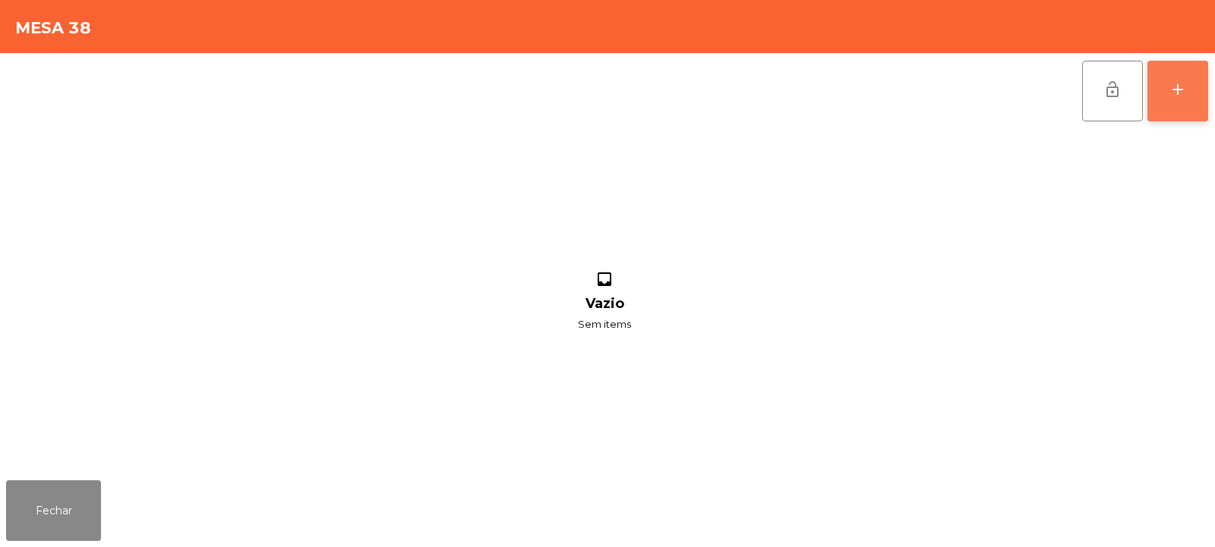
click at [1192, 100] on button "add" at bounding box center [1177, 91] width 61 height 61
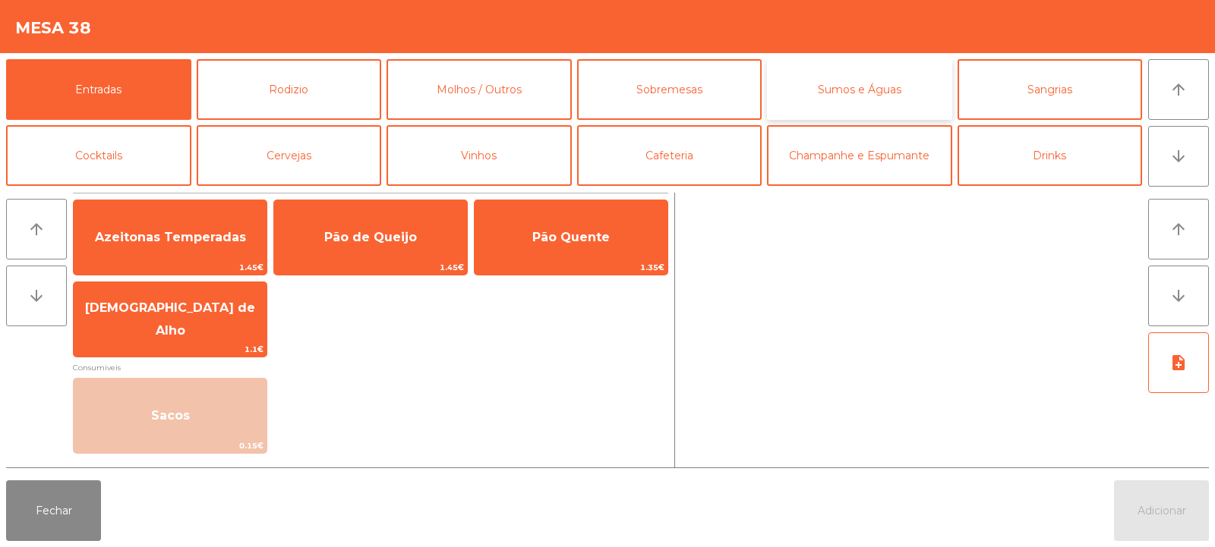
click at [890, 88] on button "Sumos e Águas" at bounding box center [859, 89] width 185 height 61
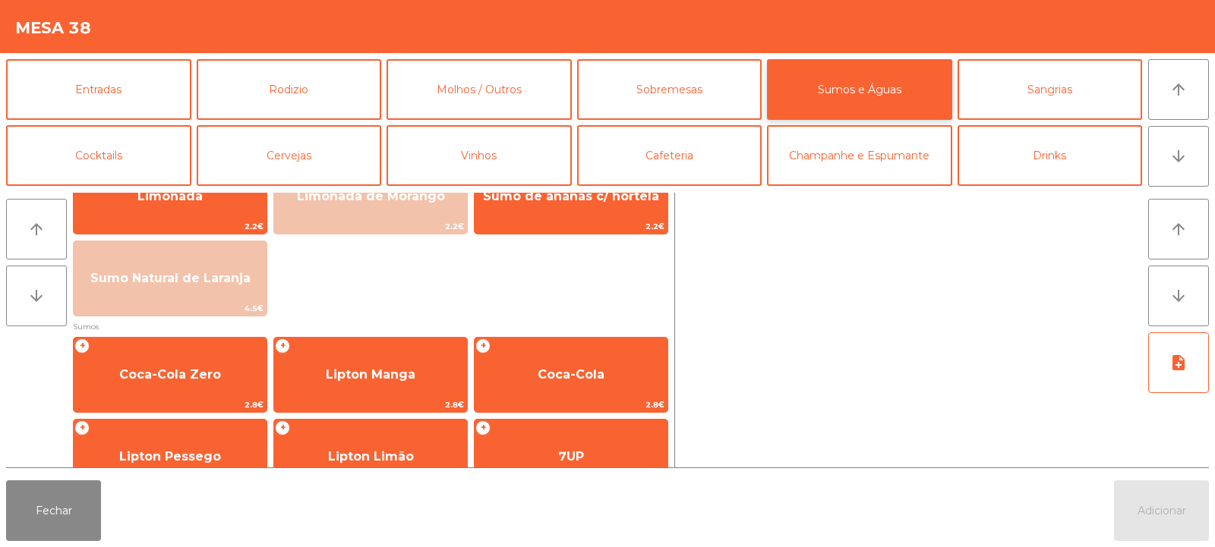
scroll to position [137, 0]
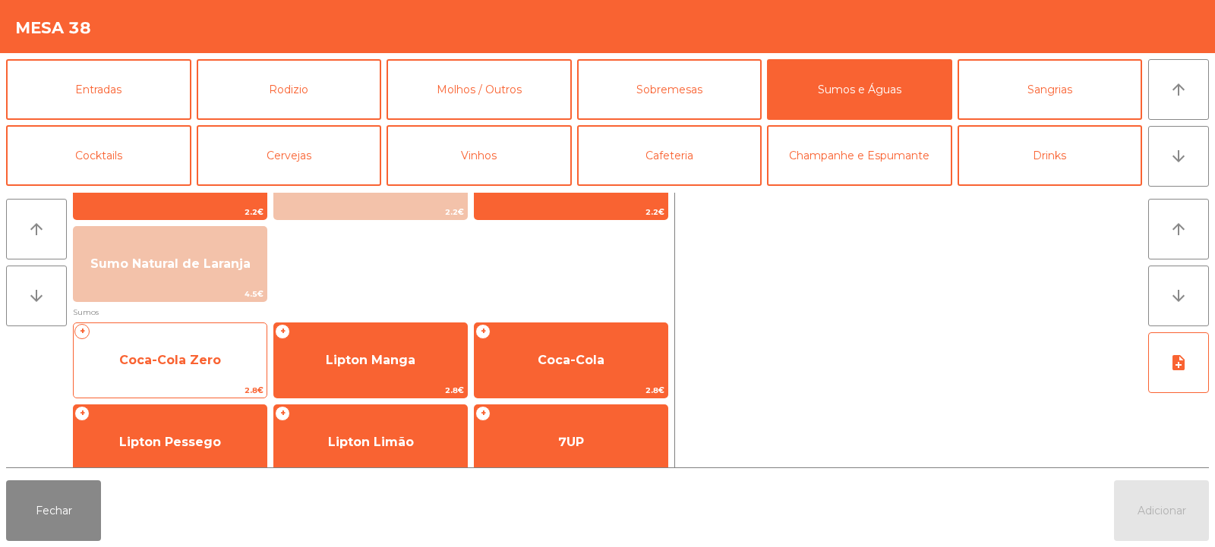
click at [171, 366] on span "Coca-Cola Zero" at bounding box center [170, 360] width 102 height 14
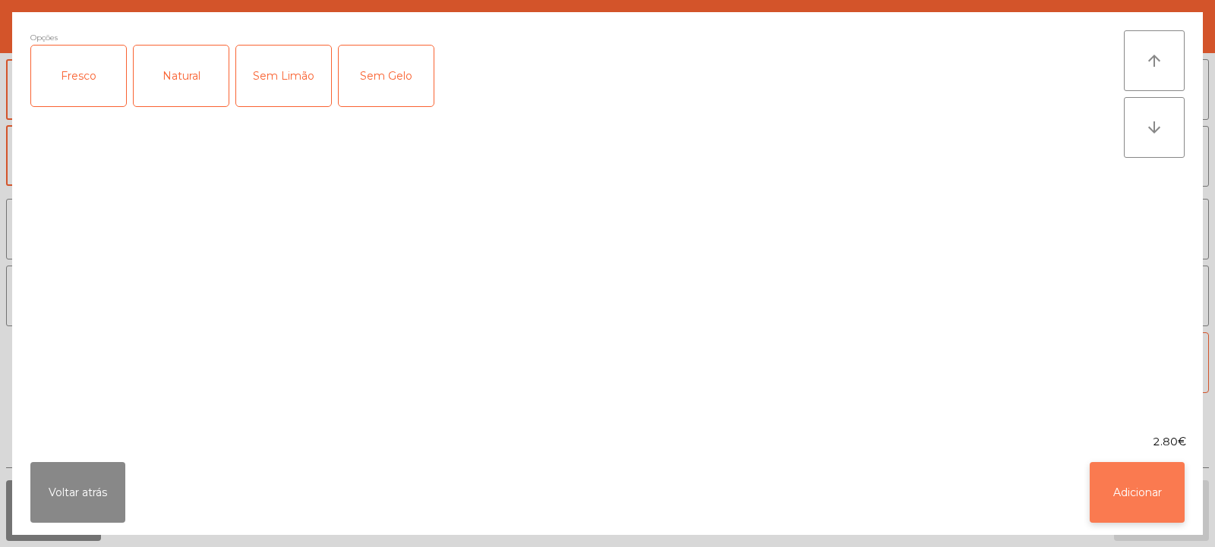
click at [1142, 481] on button "Adicionar" at bounding box center [1136, 492] width 95 height 61
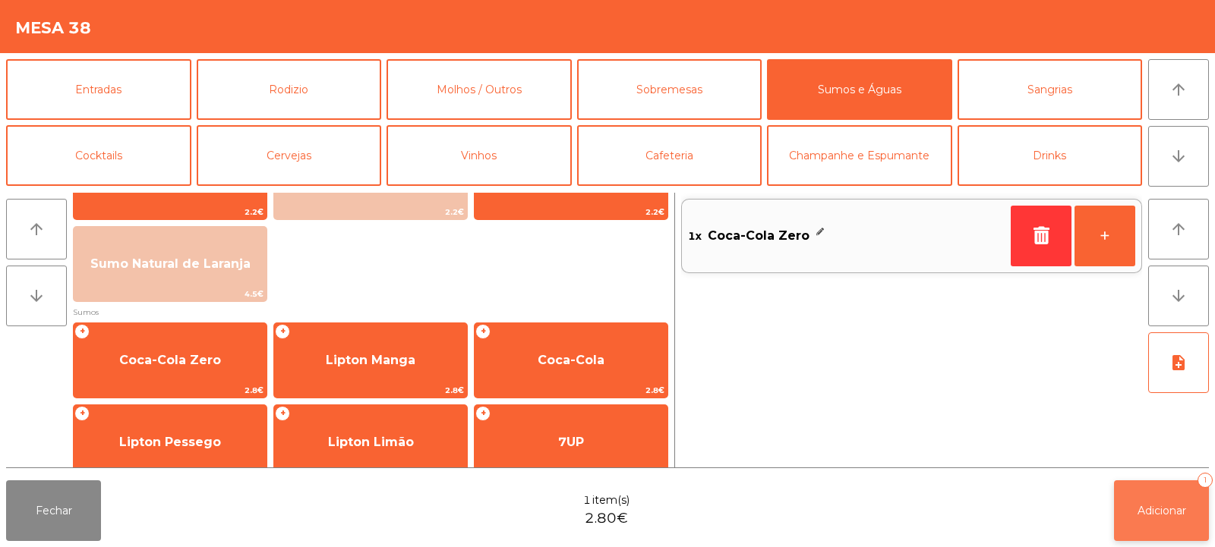
click at [1153, 516] on span "Adicionar" at bounding box center [1161, 511] width 49 height 14
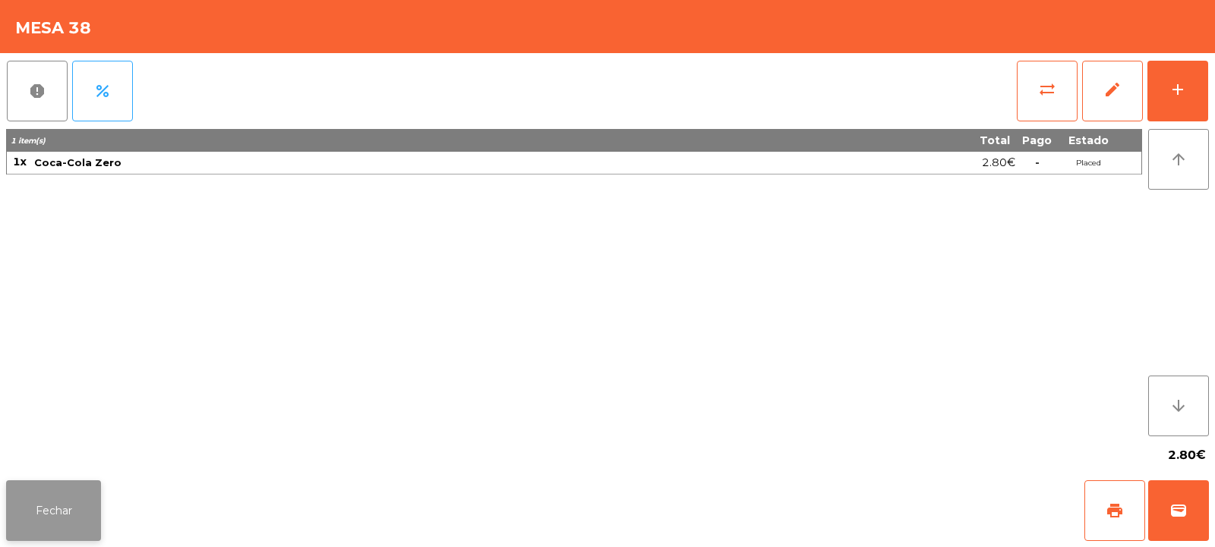
click at [30, 518] on button "Fechar" at bounding box center [53, 511] width 95 height 61
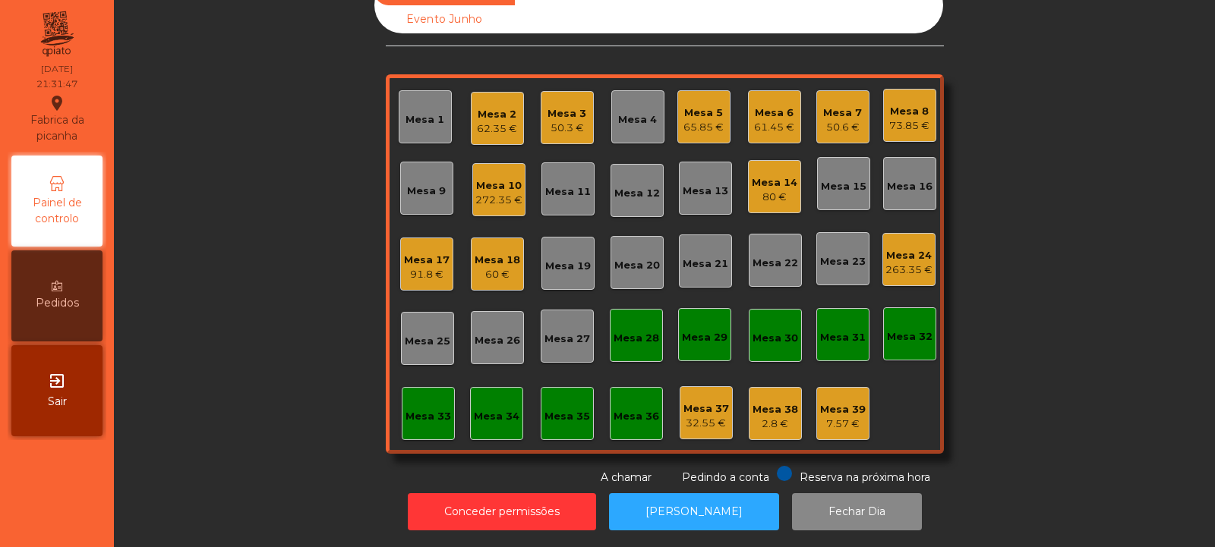
scroll to position [0, 0]
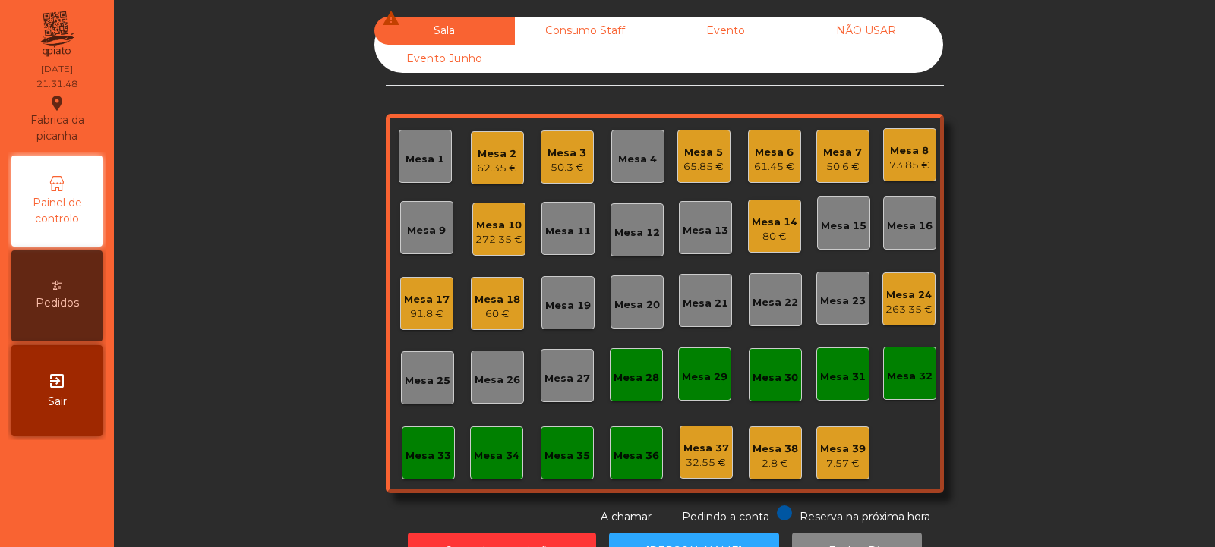
click at [774, 162] on div "61.45 €" at bounding box center [774, 166] width 40 height 15
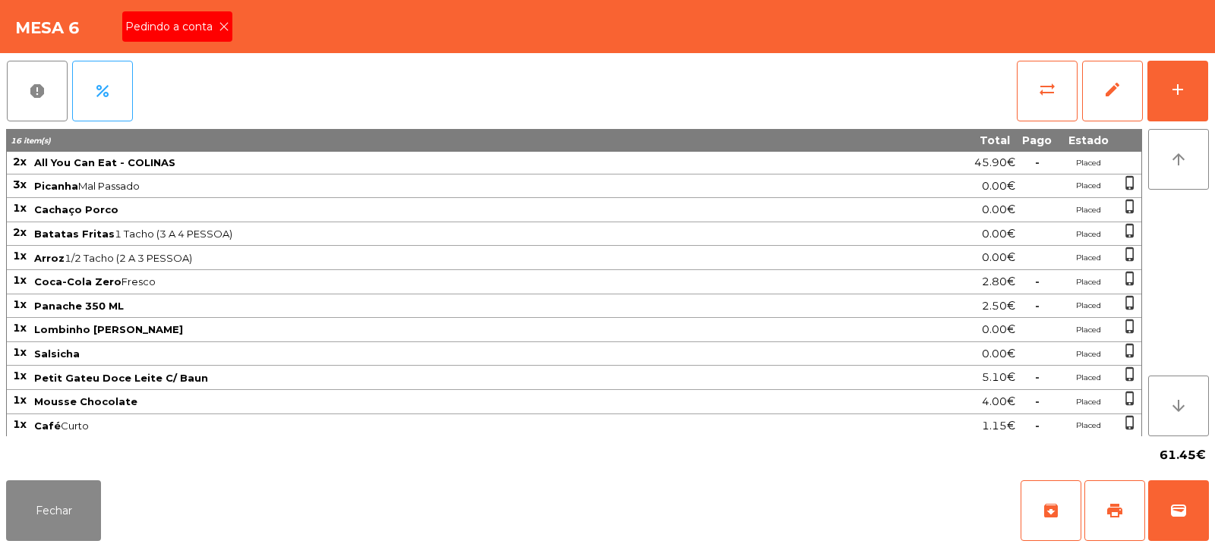
click at [221, 24] on icon at bounding box center [224, 26] width 11 height 11
click at [1110, 518] on span "print" at bounding box center [1114, 511] width 18 height 18
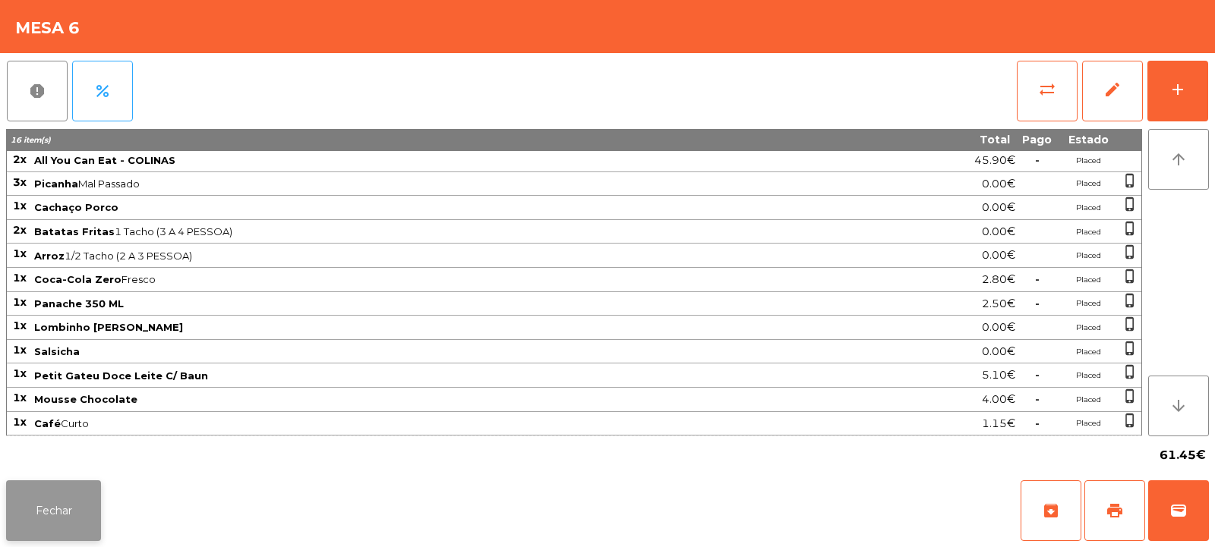
click at [65, 496] on button "Fechar" at bounding box center [53, 511] width 95 height 61
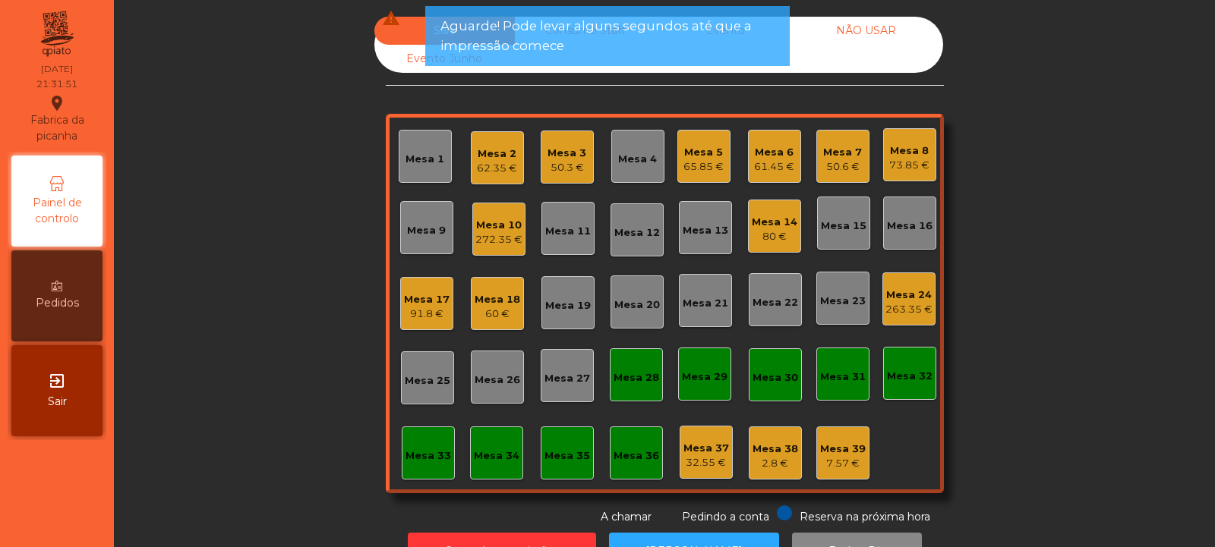
click at [840, 165] on div "50.6 €" at bounding box center [842, 166] width 39 height 15
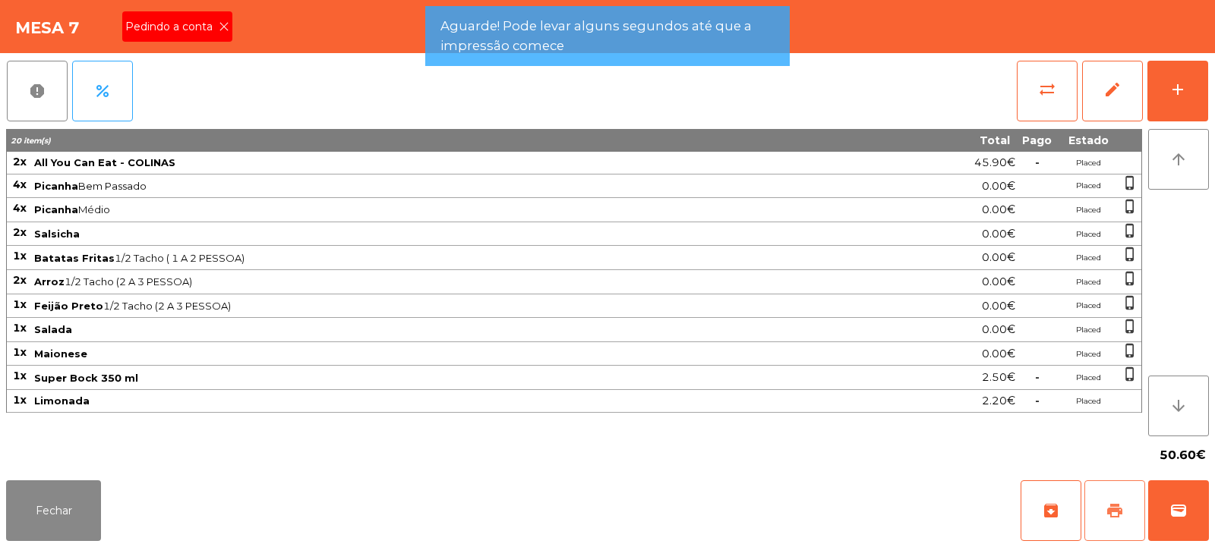
click at [1117, 514] on span "print" at bounding box center [1114, 511] width 18 height 18
click at [711, 204] on span "Picanha Médio" at bounding box center [442, 209] width 817 height 12
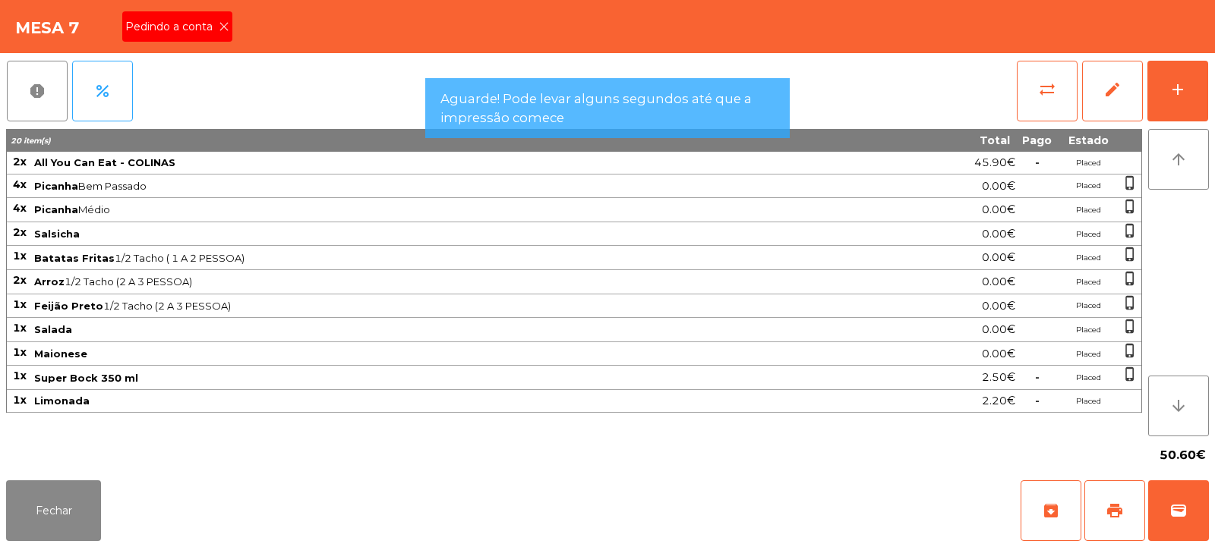
click at [222, 27] on icon at bounding box center [224, 26] width 11 height 11
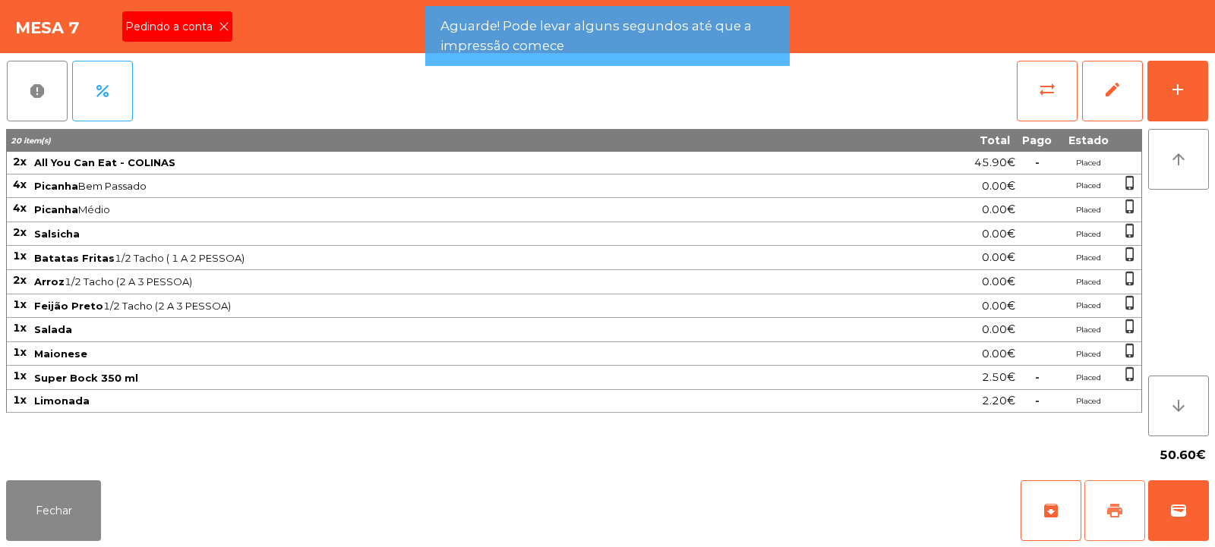
click at [1120, 515] on span "print" at bounding box center [1114, 511] width 18 height 18
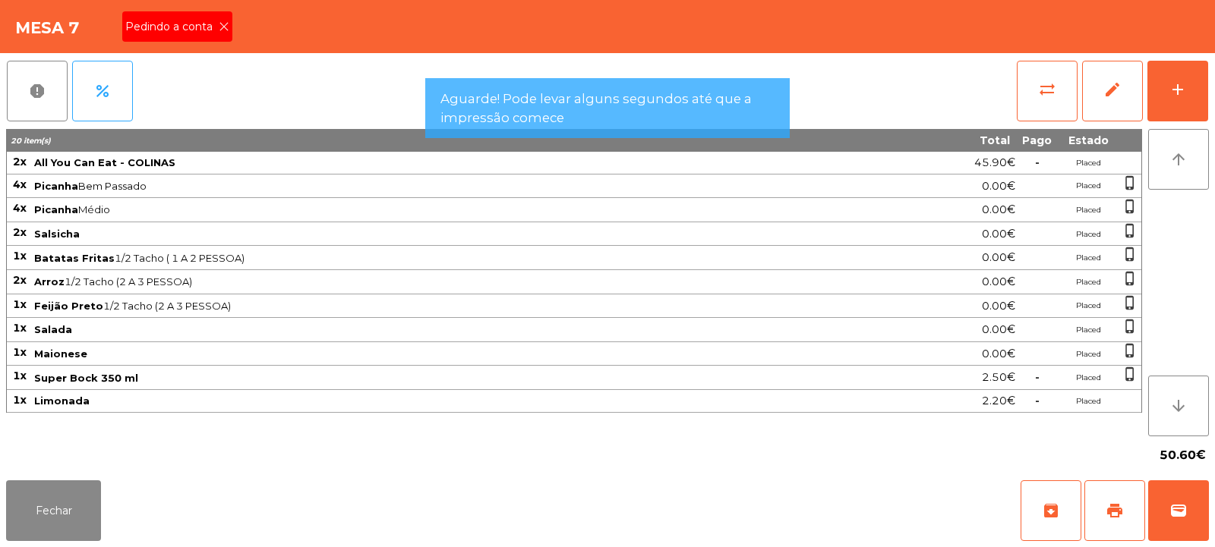
click at [220, 30] on icon at bounding box center [224, 26] width 11 height 11
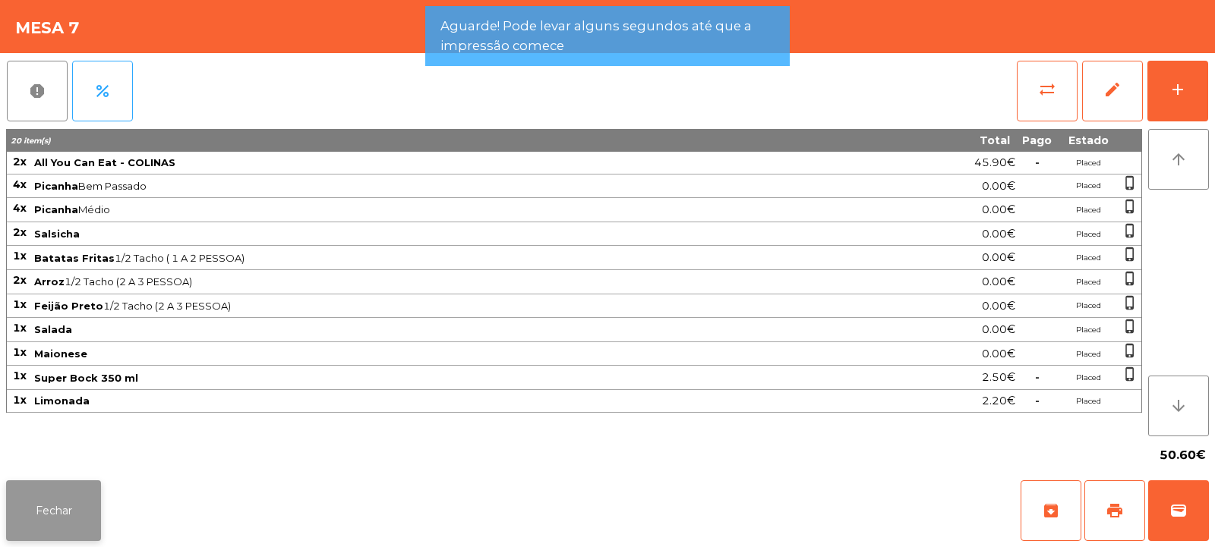
click at [73, 500] on button "Fechar" at bounding box center [53, 511] width 95 height 61
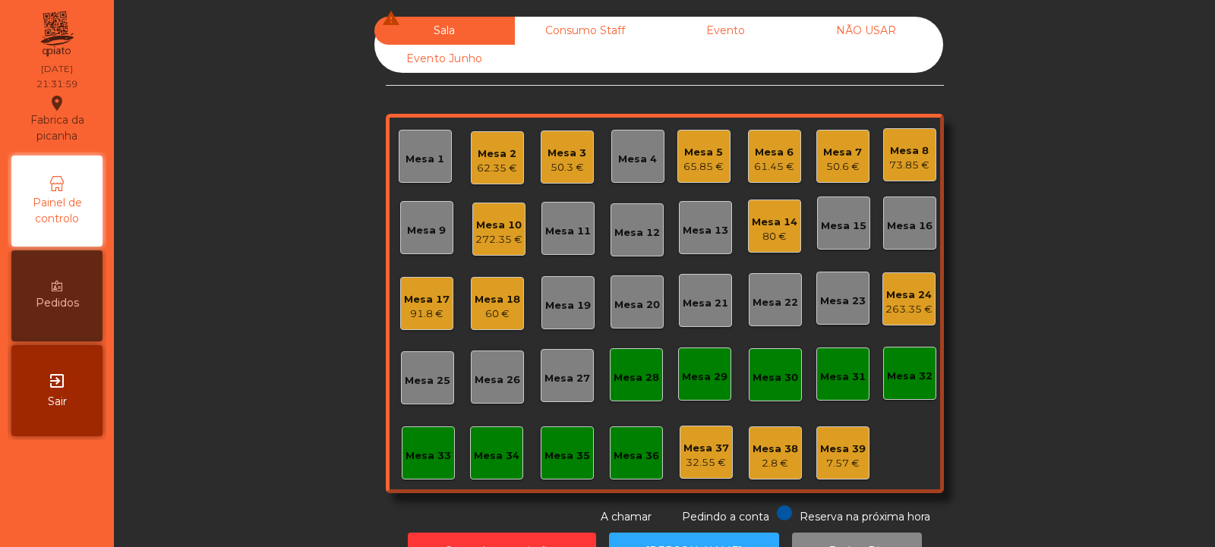
click at [907, 155] on div "Mesa 8" at bounding box center [909, 150] width 40 height 15
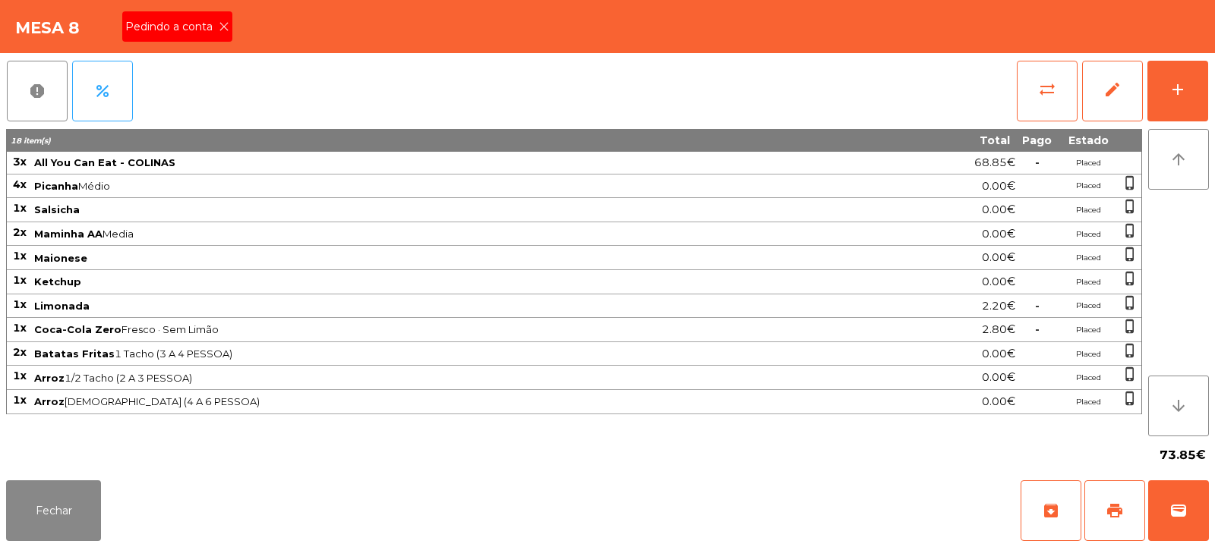
click at [222, 27] on icon at bounding box center [224, 26] width 11 height 11
click at [1125, 513] on button "print" at bounding box center [1114, 511] width 61 height 61
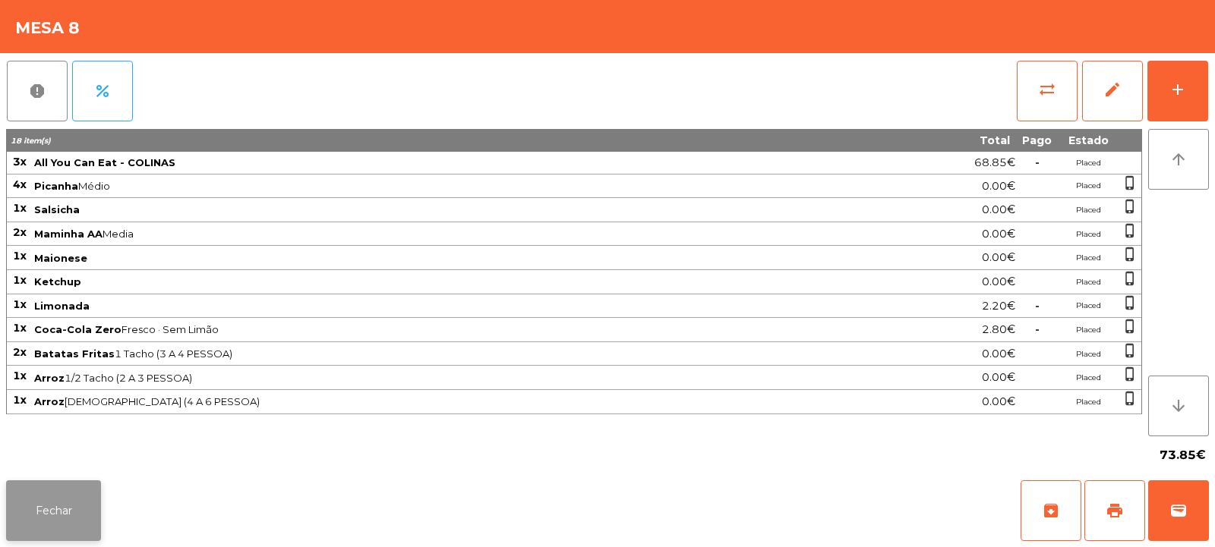
click at [62, 484] on button "Fechar" at bounding box center [53, 511] width 95 height 61
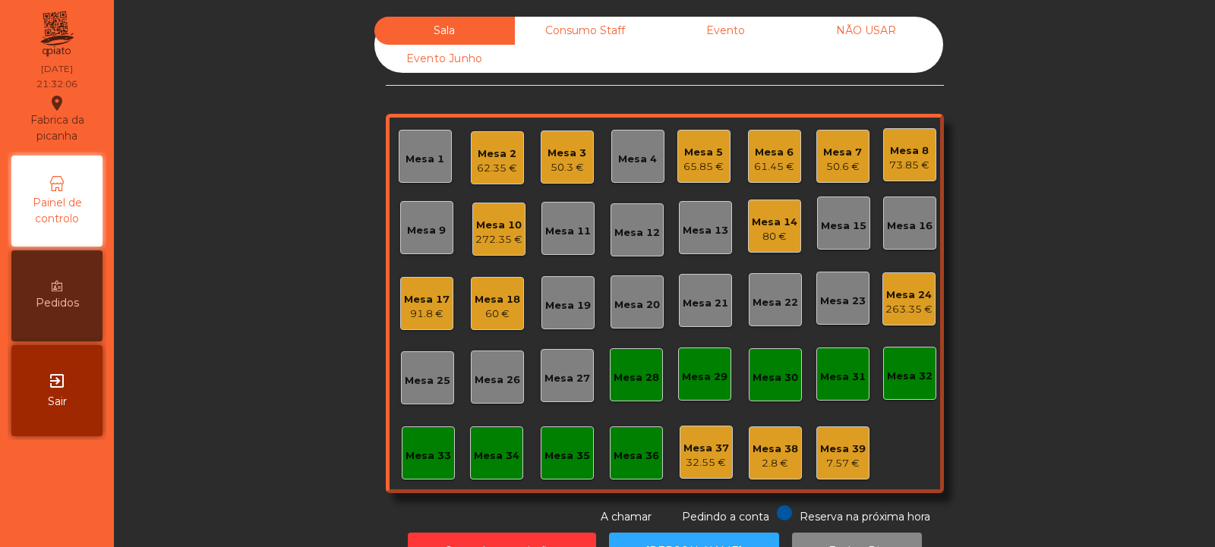
click at [575, 158] on div "Mesa 3" at bounding box center [566, 153] width 39 height 15
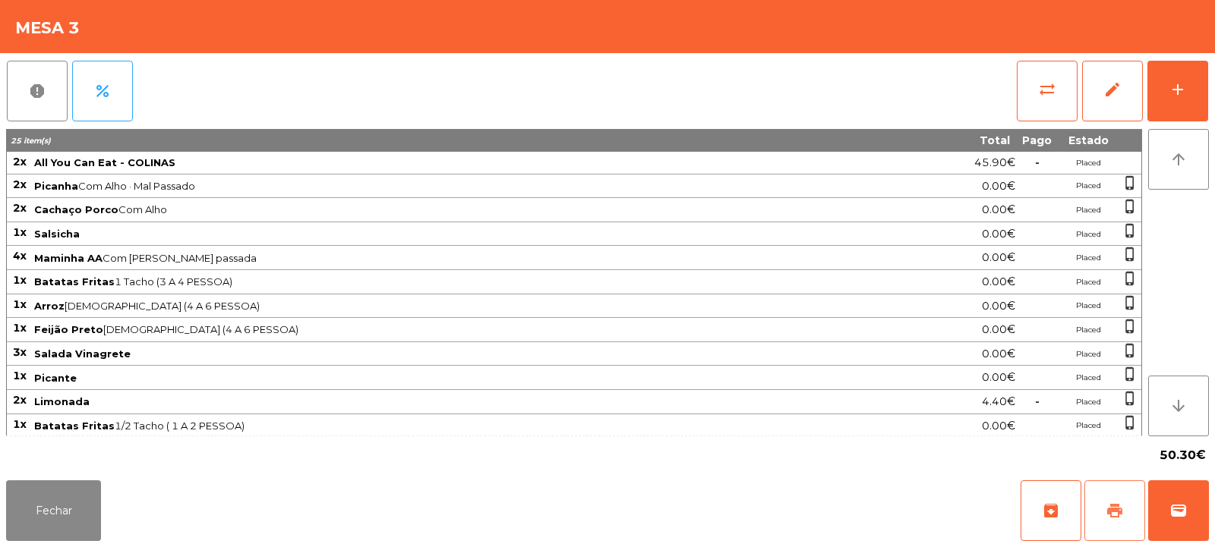
click at [1115, 511] on span "print" at bounding box center [1114, 511] width 18 height 18
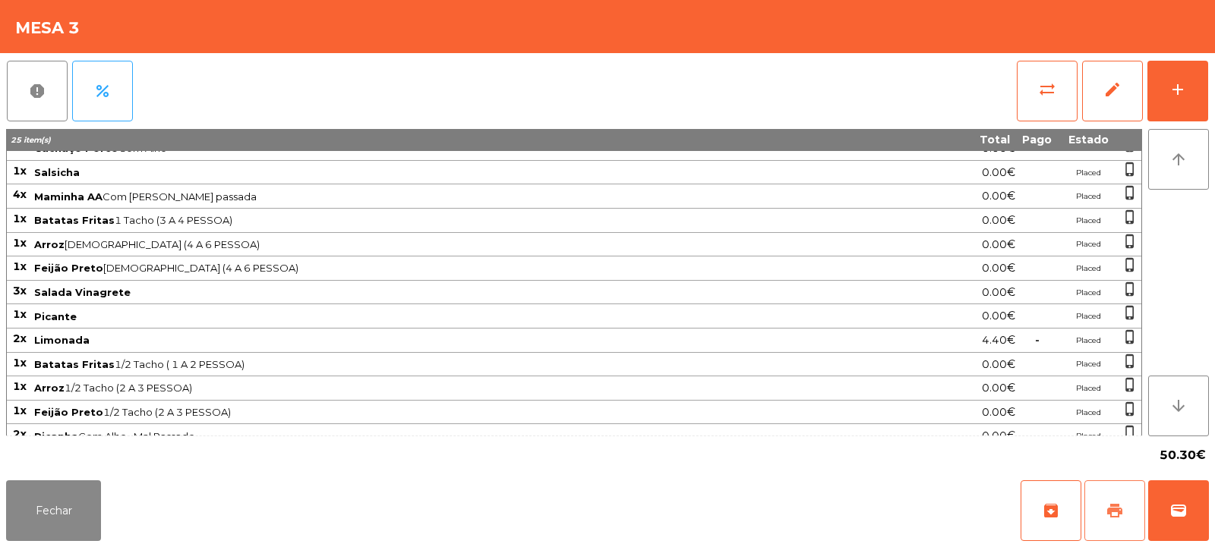
scroll to position [74, 0]
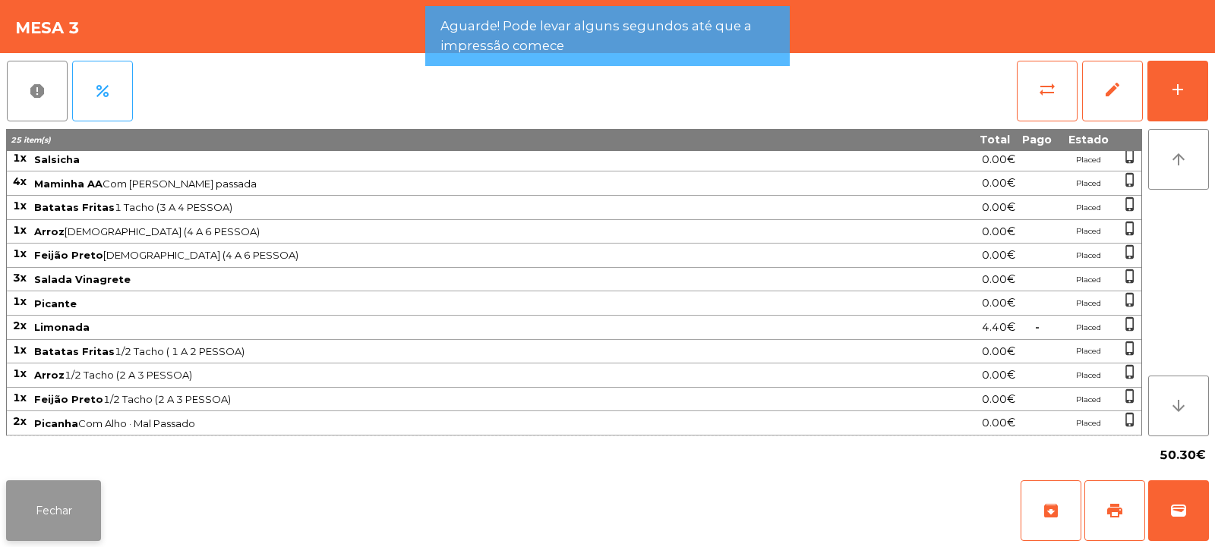
click at [64, 522] on button "Fechar" at bounding box center [53, 511] width 95 height 61
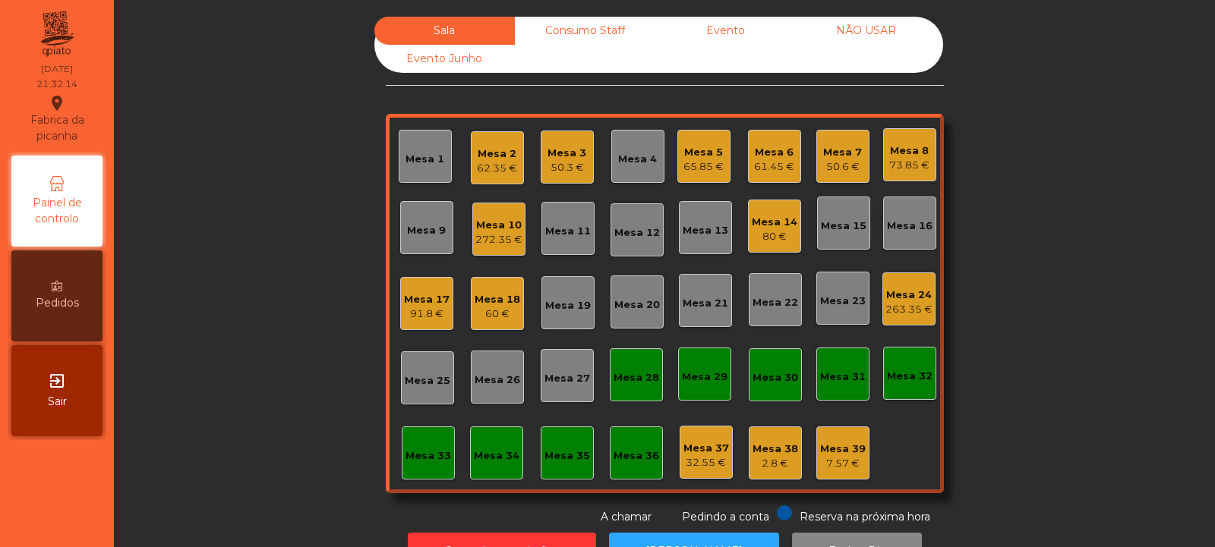
click at [783, 158] on div "Mesa 6" at bounding box center [774, 152] width 40 height 15
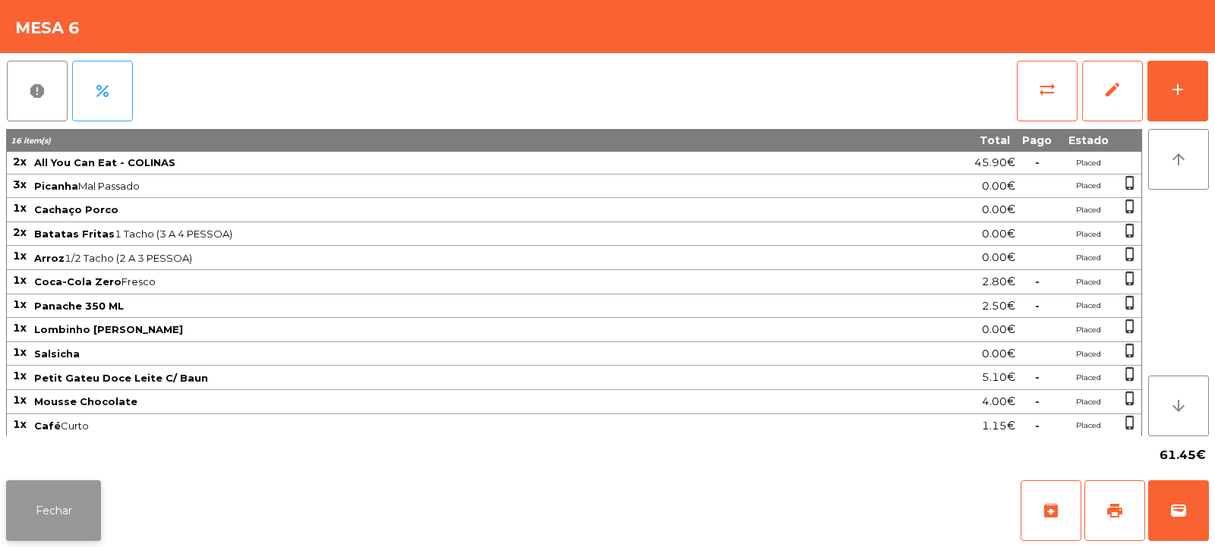
click at [79, 509] on button "Fechar" at bounding box center [53, 511] width 95 height 61
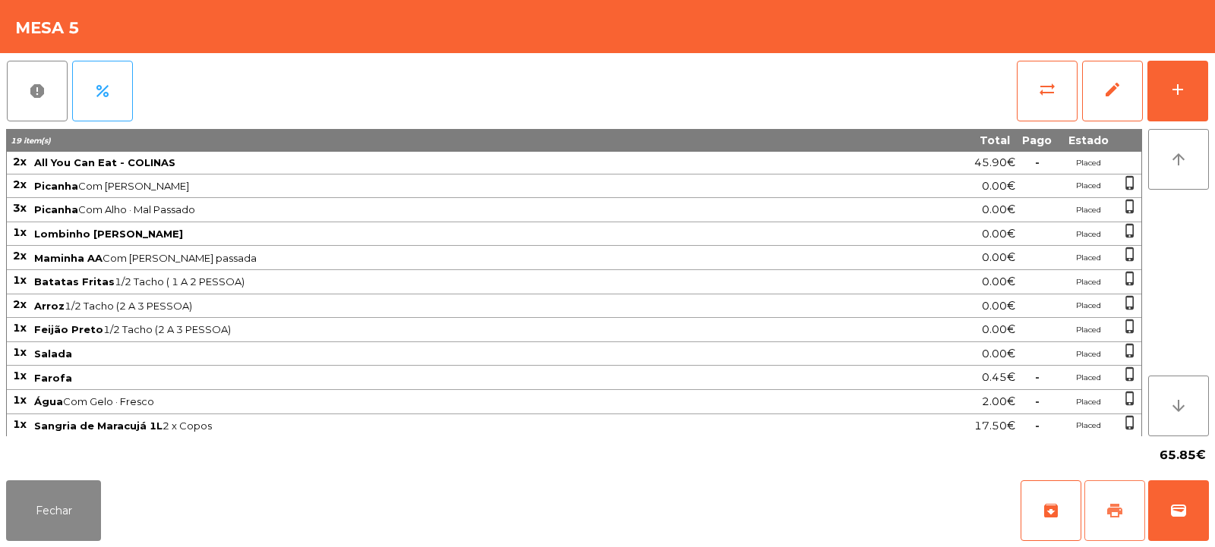
click at [1108, 507] on span "print" at bounding box center [1114, 511] width 18 height 18
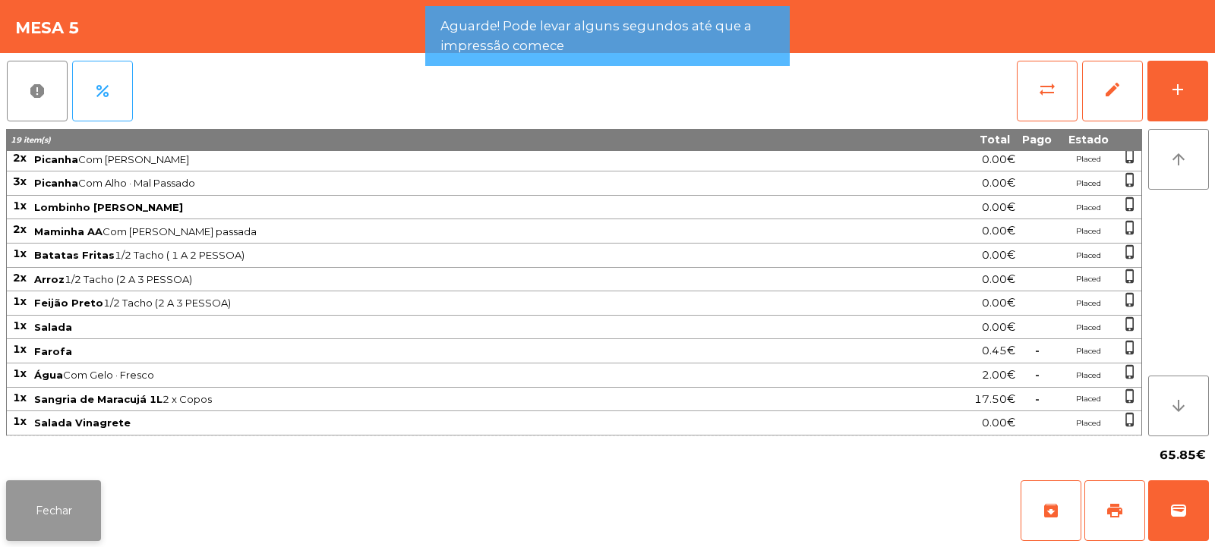
click at [77, 496] on button "Fechar" at bounding box center [53, 511] width 95 height 61
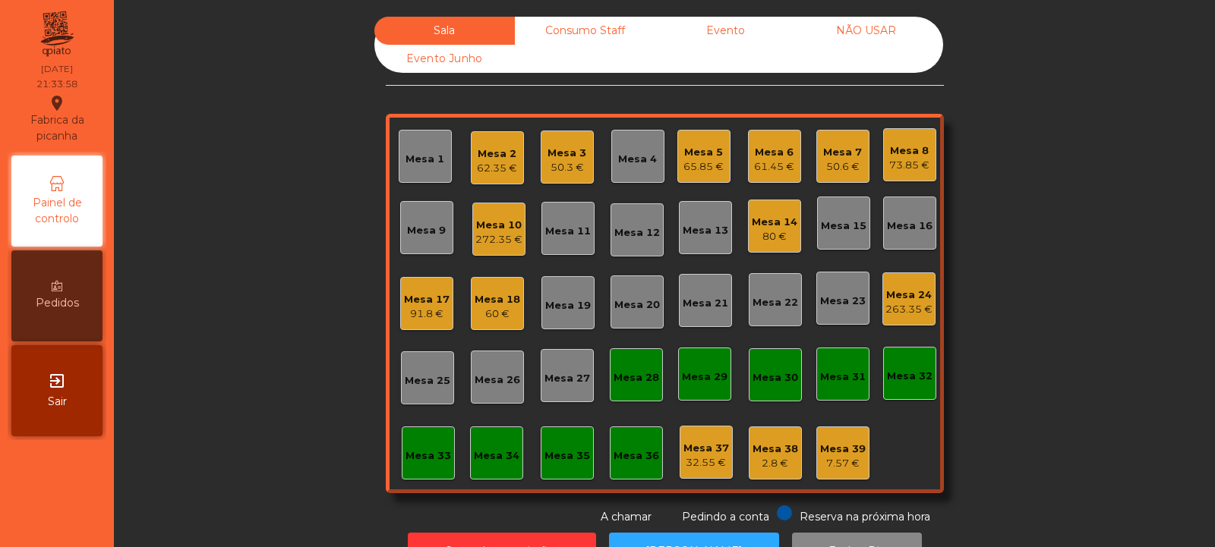
click at [496, 162] on div "62.35 €" at bounding box center [497, 168] width 40 height 15
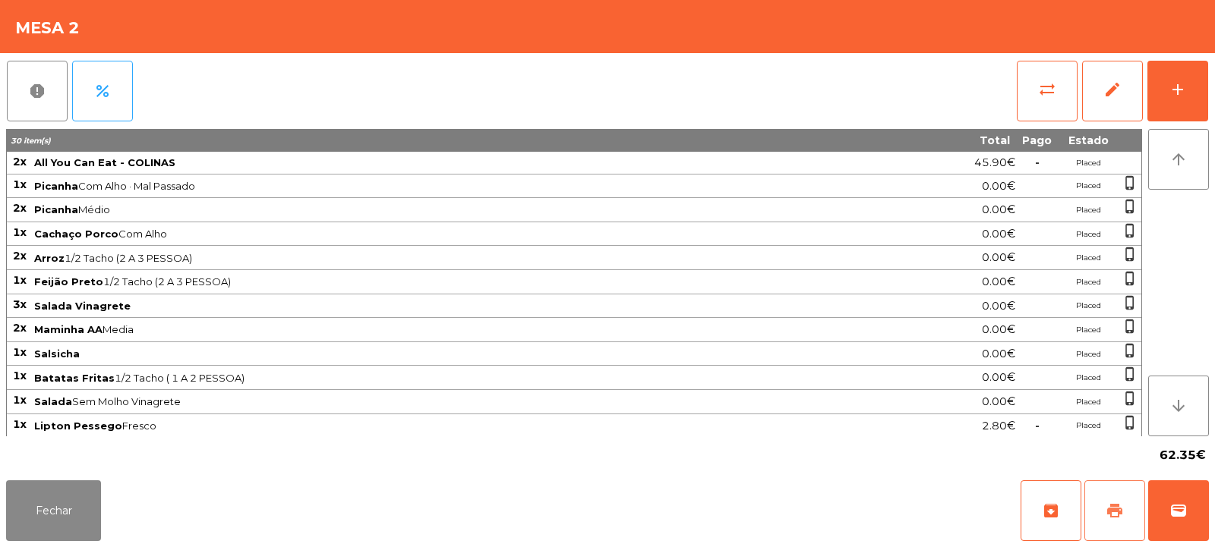
click at [1109, 509] on span "print" at bounding box center [1114, 511] width 18 height 18
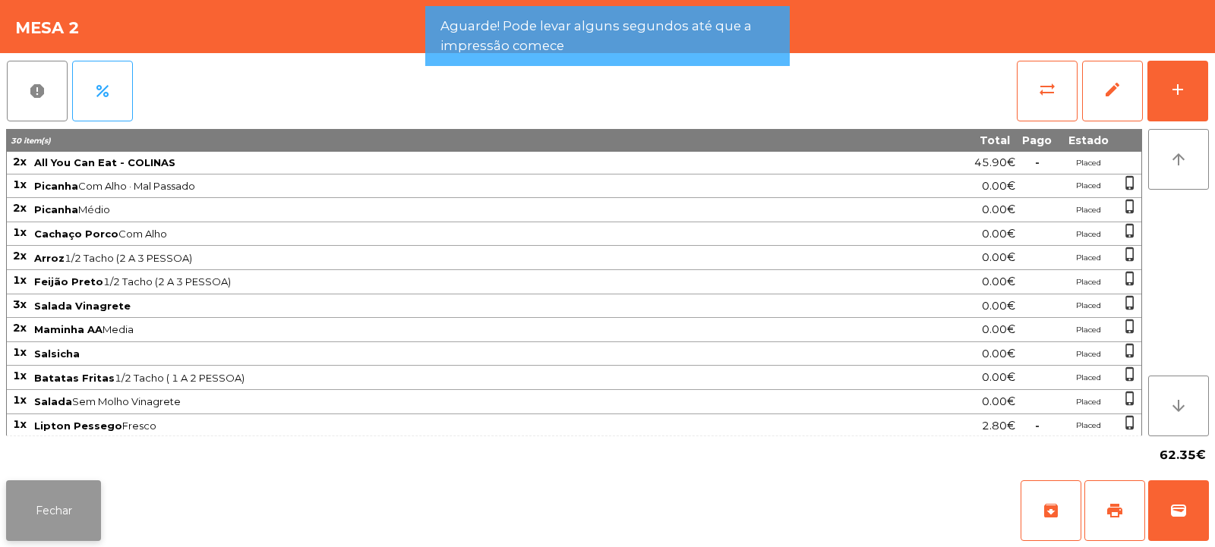
click at [54, 514] on button "Fechar" at bounding box center [53, 511] width 95 height 61
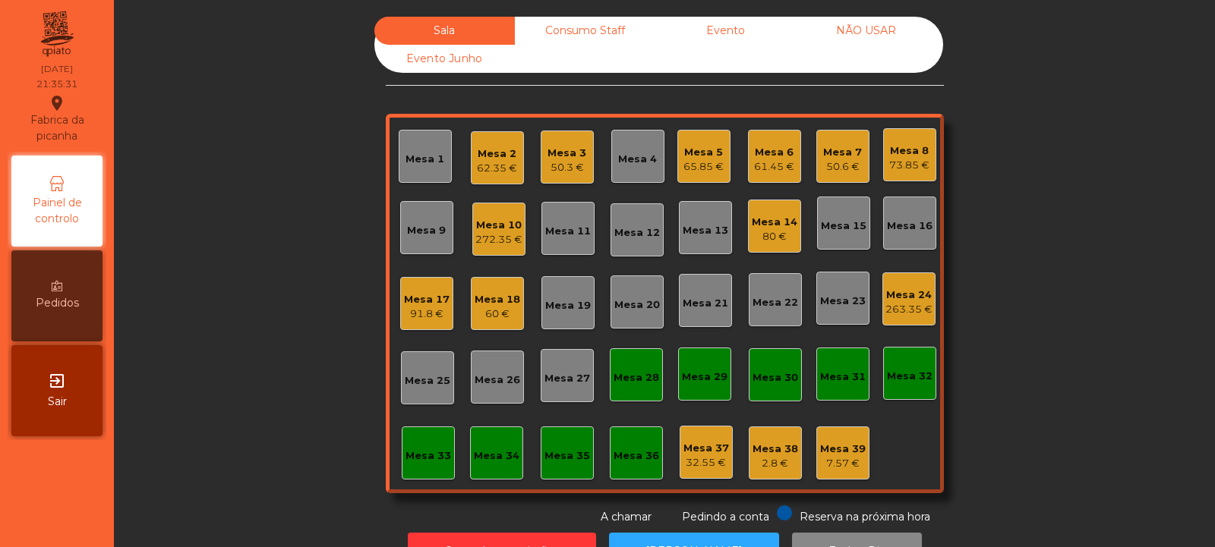
click at [905, 160] on div "73.85 €" at bounding box center [909, 165] width 40 height 15
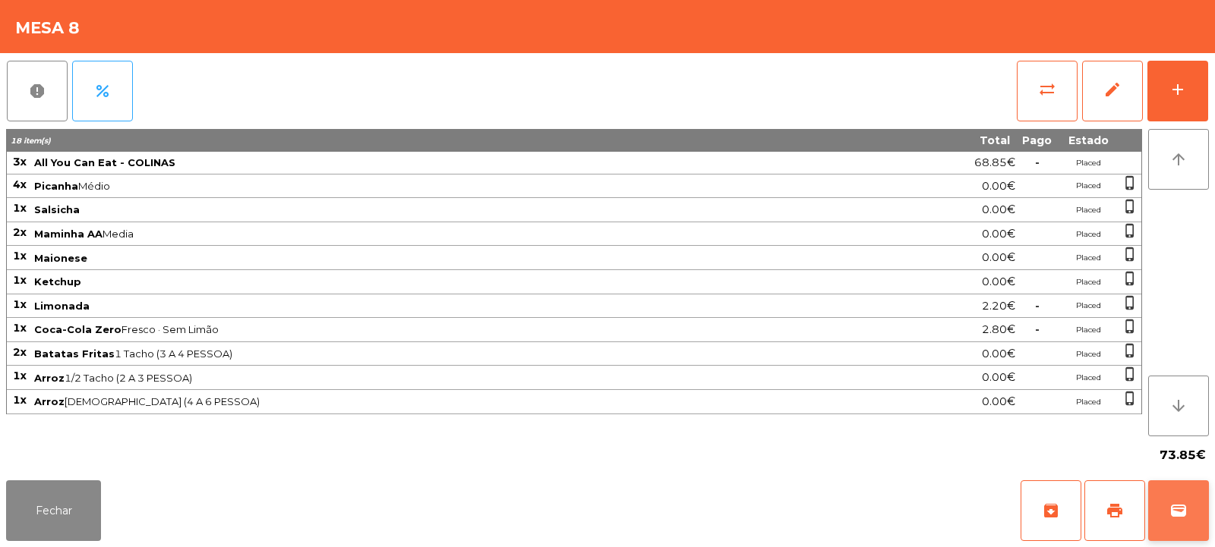
click at [1174, 512] on span "wallet" at bounding box center [1178, 511] width 18 height 18
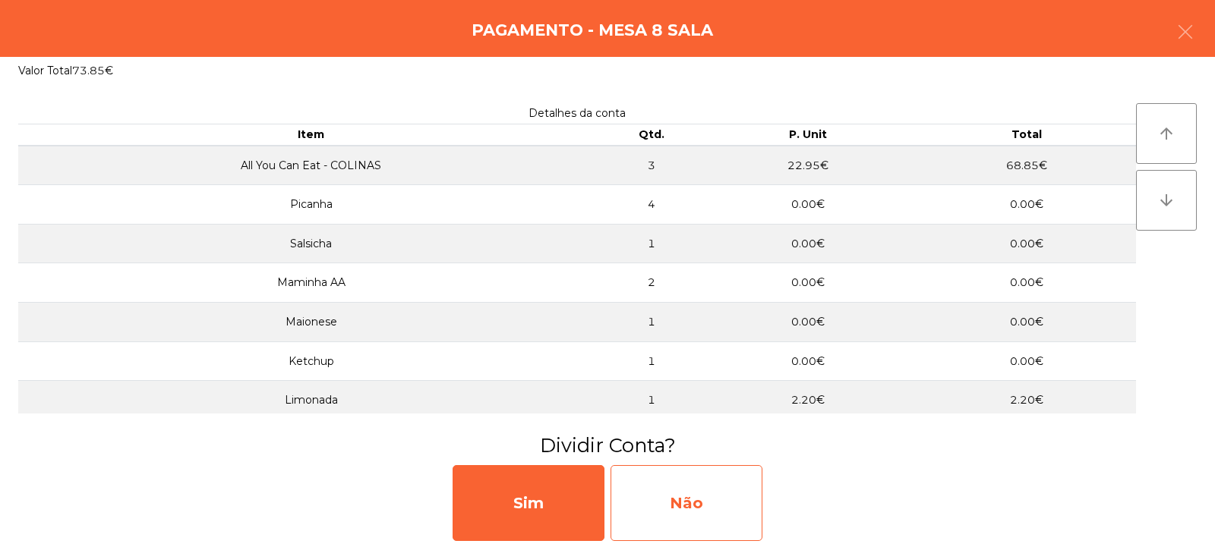
click at [728, 509] on div "Não" at bounding box center [686, 503] width 152 height 76
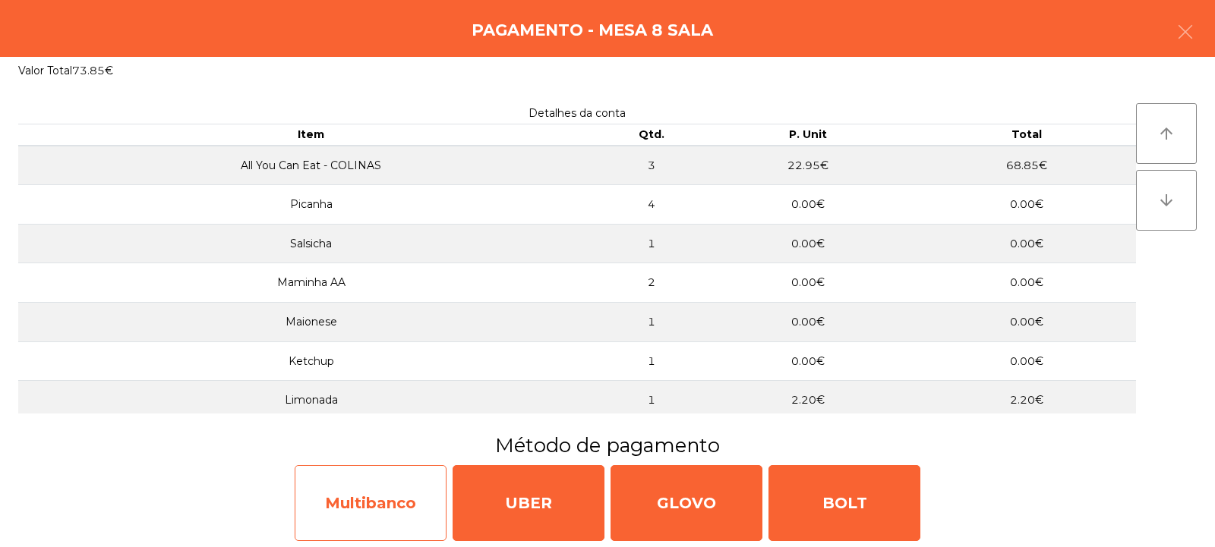
click at [416, 493] on div "Multibanco" at bounding box center [371, 503] width 152 height 76
select select "**"
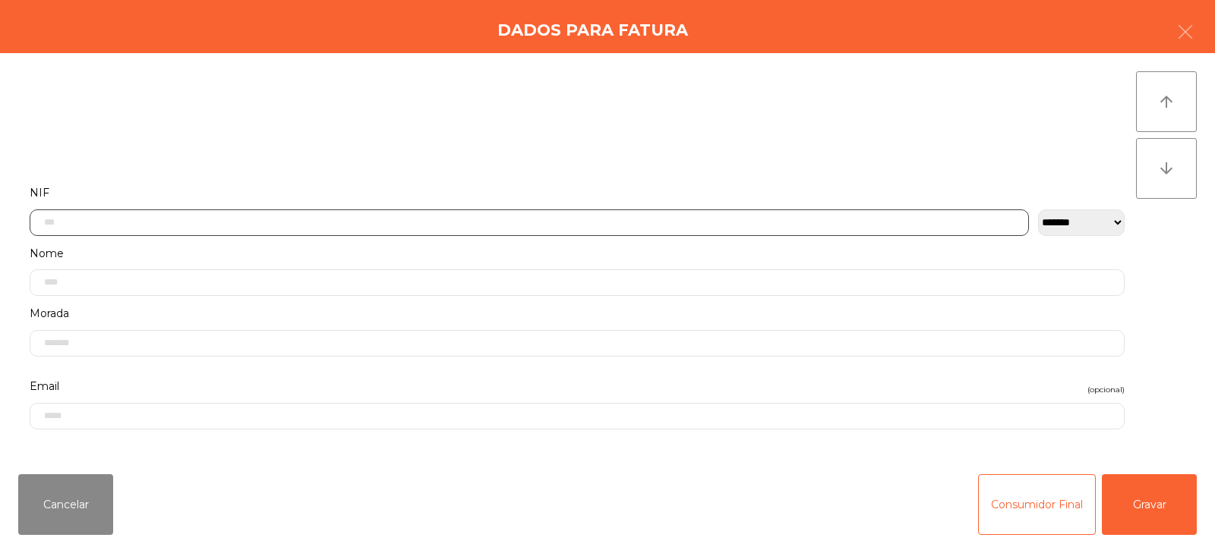
click at [734, 221] on input "text" at bounding box center [529, 223] width 999 height 27
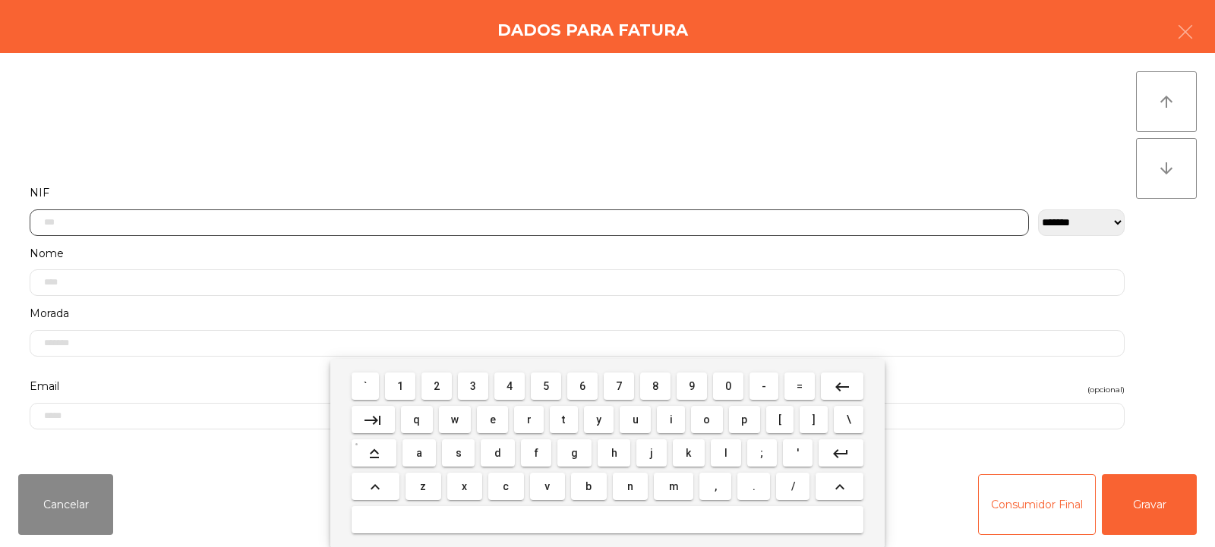
scroll to position [111, 0]
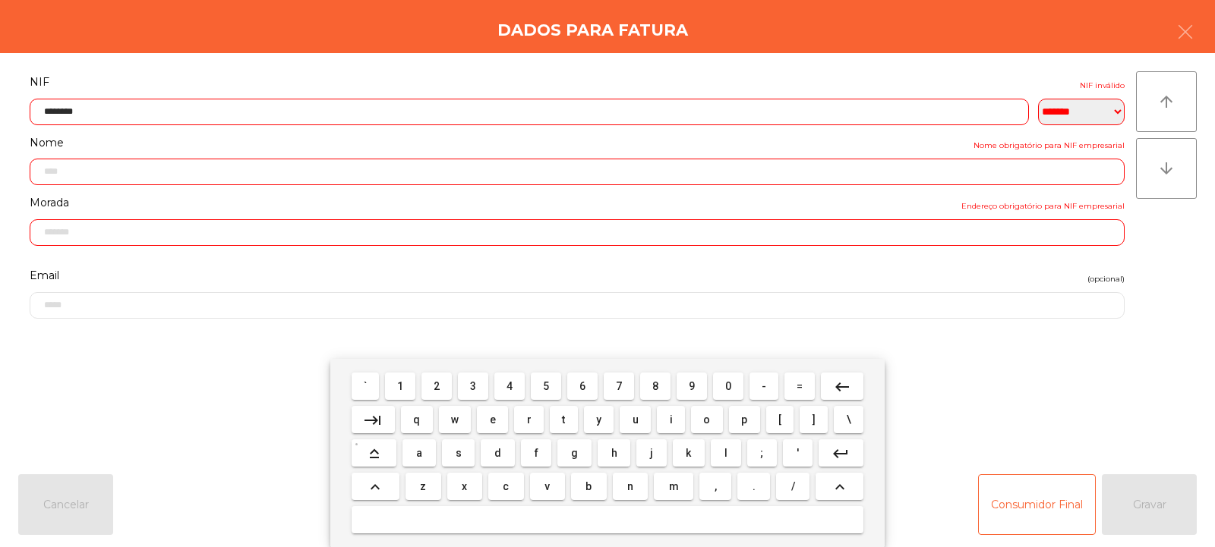
type input "*********"
type input "**********"
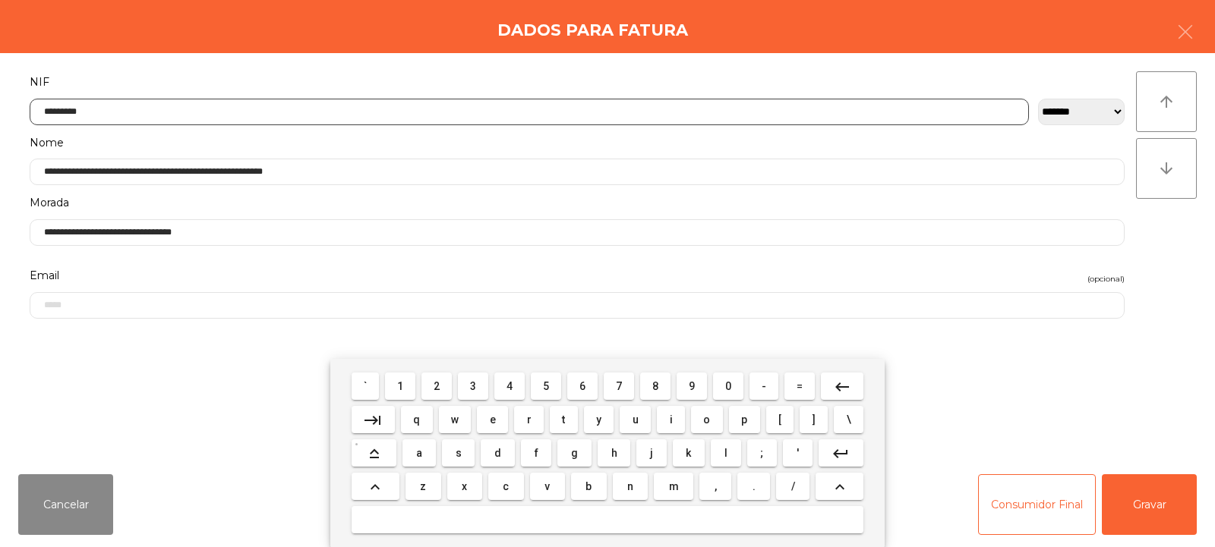
type input "*********"
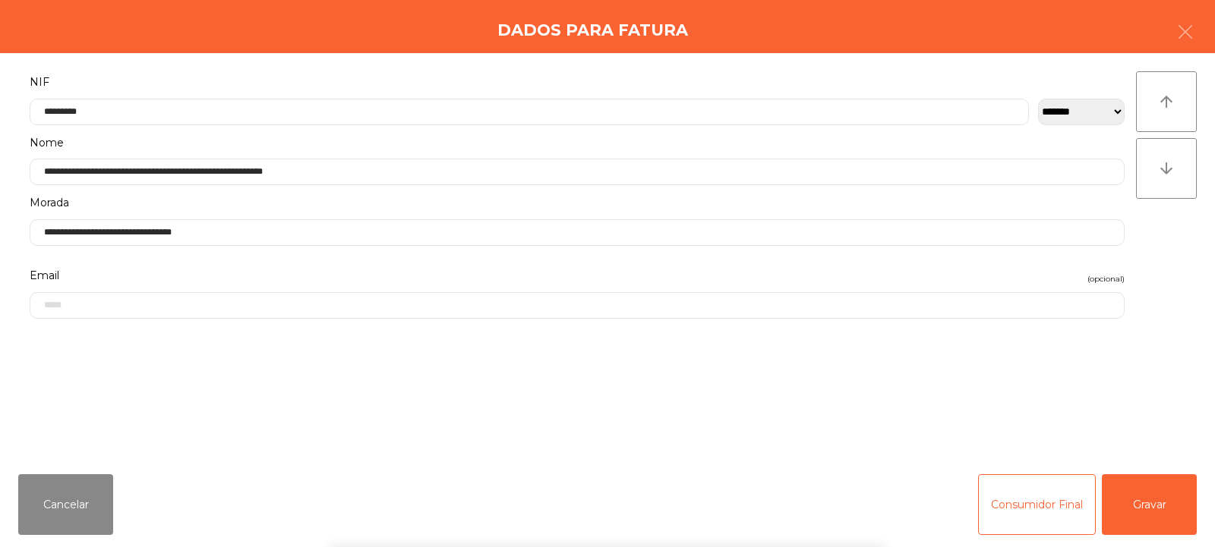
click at [1146, 516] on div "` 1 2 3 4 5 6 7 8 9 0 - = keyboard_backspace keyboard_tab q w e r t y u i o p […" at bounding box center [607, 453] width 1215 height 188
click at [1145, 515] on div "` 1 2 3 4 5 6 7 8 9 0 - = keyboard_backspace keyboard_tab q w e r t y u i o p […" at bounding box center [607, 453] width 1215 height 188
click at [1136, 498] on button "Gravar" at bounding box center [1148, 504] width 95 height 61
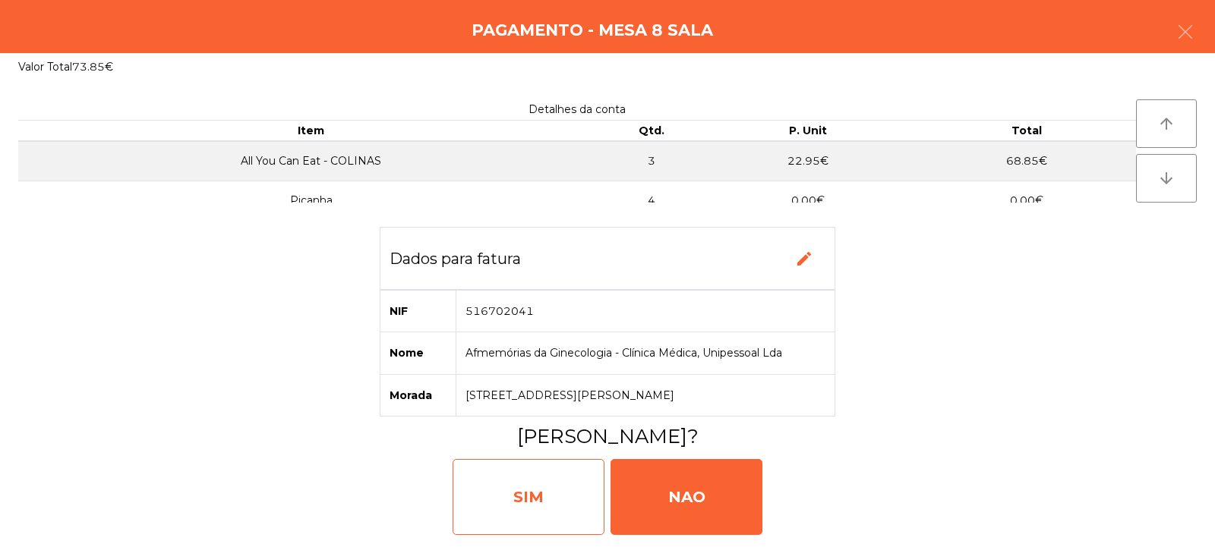
click at [572, 493] on div "SIM" at bounding box center [528, 497] width 152 height 76
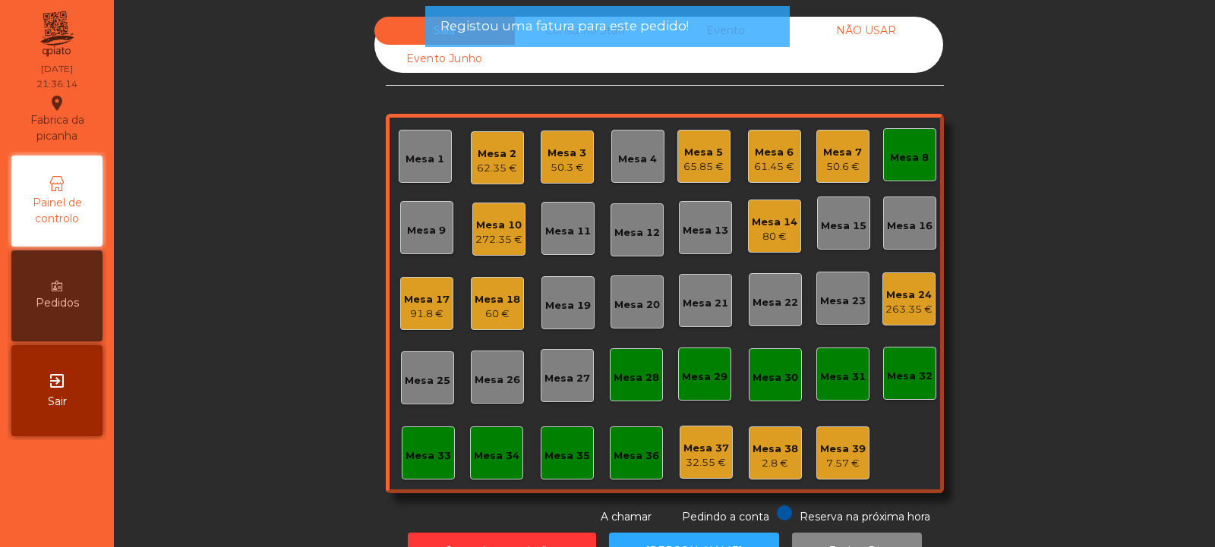
click at [900, 159] on div "Mesa 8" at bounding box center [909, 157] width 39 height 15
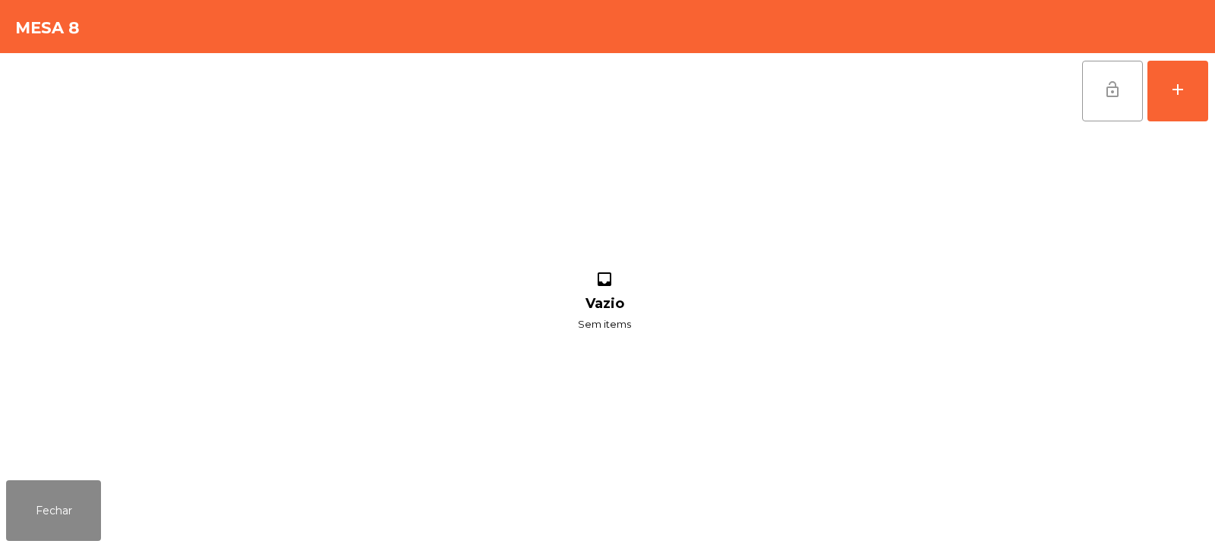
click at [1099, 93] on button "lock_open" at bounding box center [1112, 91] width 61 height 61
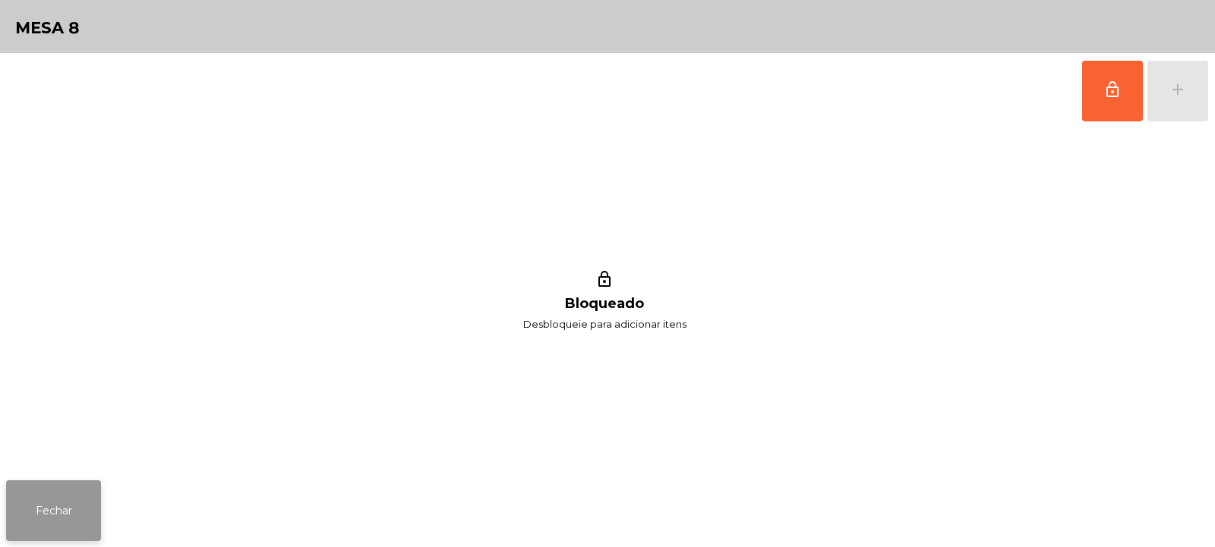
click at [88, 516] on button "Fechar" at bounding box center [53, 511] width 95 height 61
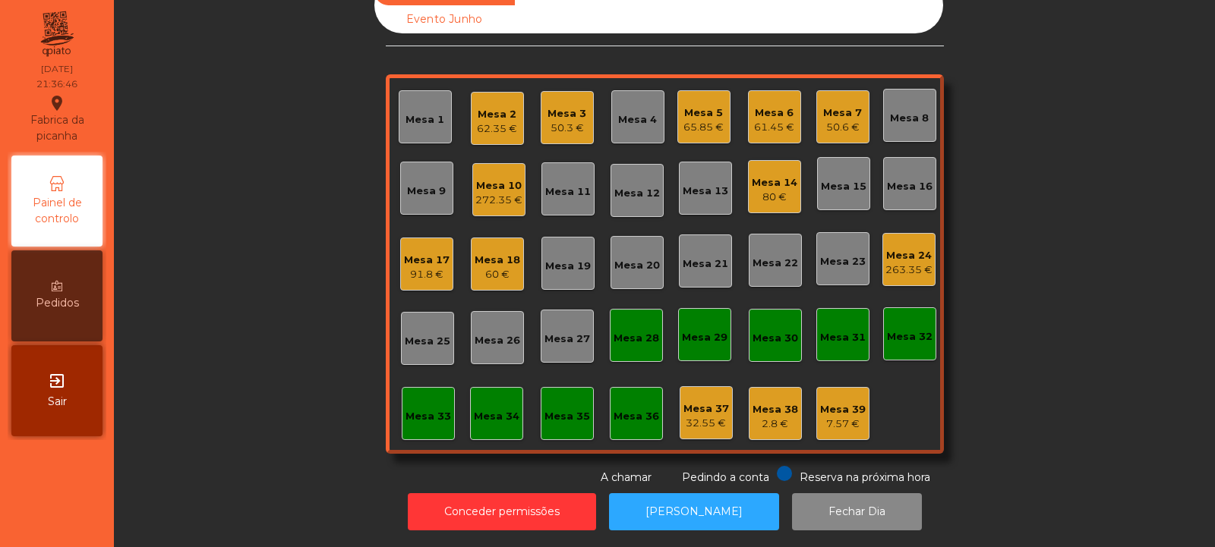
scroll to position [0, 0]
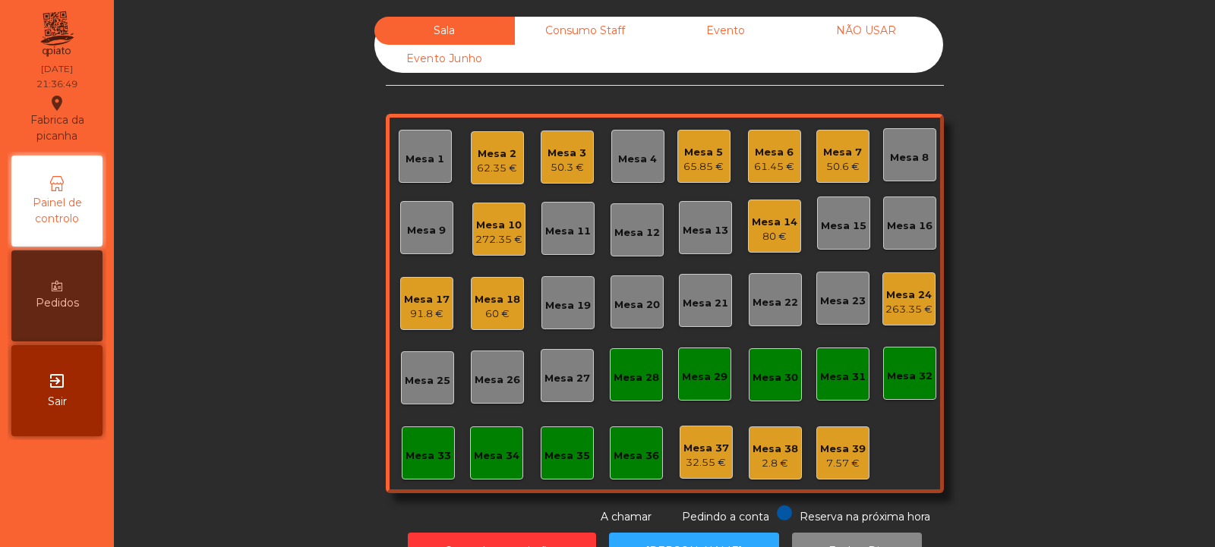
click at [841, 154] on div "Mesa 7" at bounding box center [842, 152] width 39 height 15
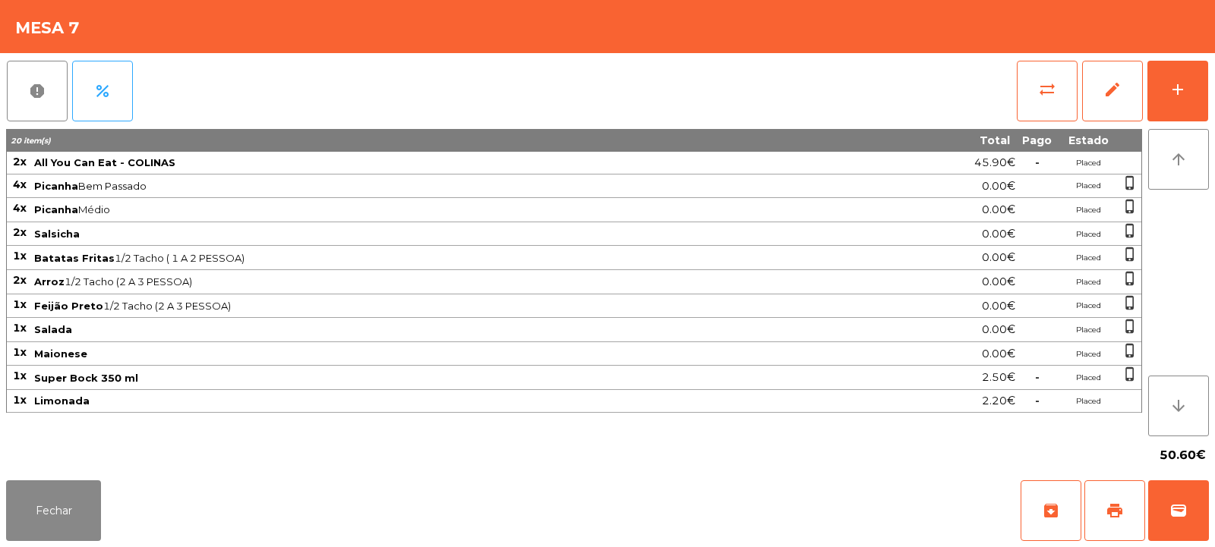
click at [1059, 357] on td "Placed" at bounding box center [1087, 354] width 61 height 24
click at [68, 512] on button "Fechar" at bounding box center [53, 511] width 95 height 61
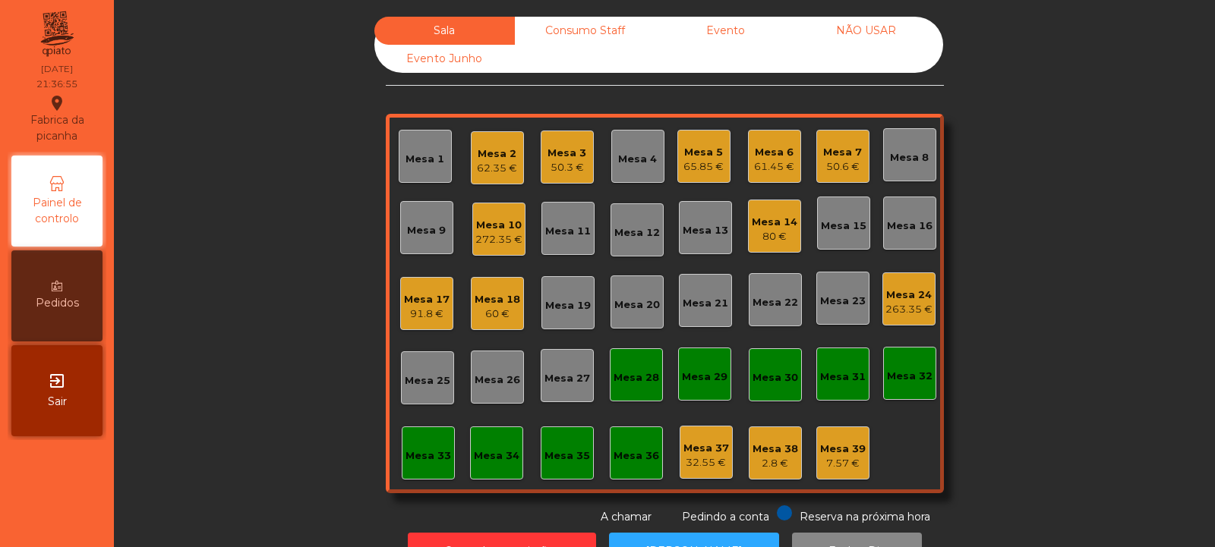
click at [838, 174] on div "50.6 €" at bounding box center [842, 166] width 39 height 15
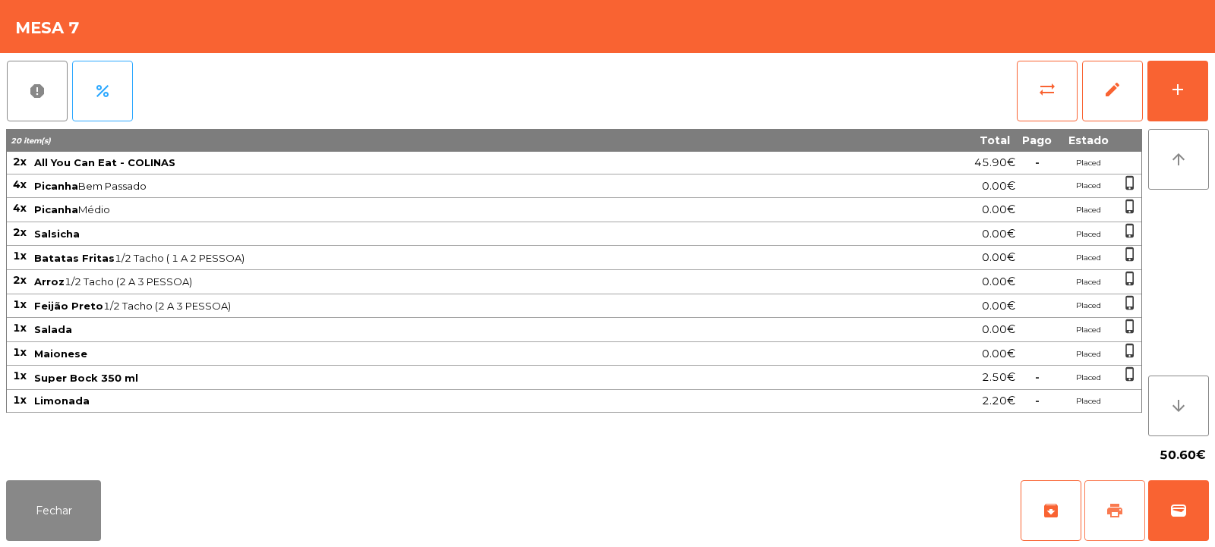
click at [1114, 506] on span "print" at bounding box center [1114, 511] width 18 height 18
click at [1045, 102] on button "sync_alt" at bounding box center [1046, 91] width 61 height 61
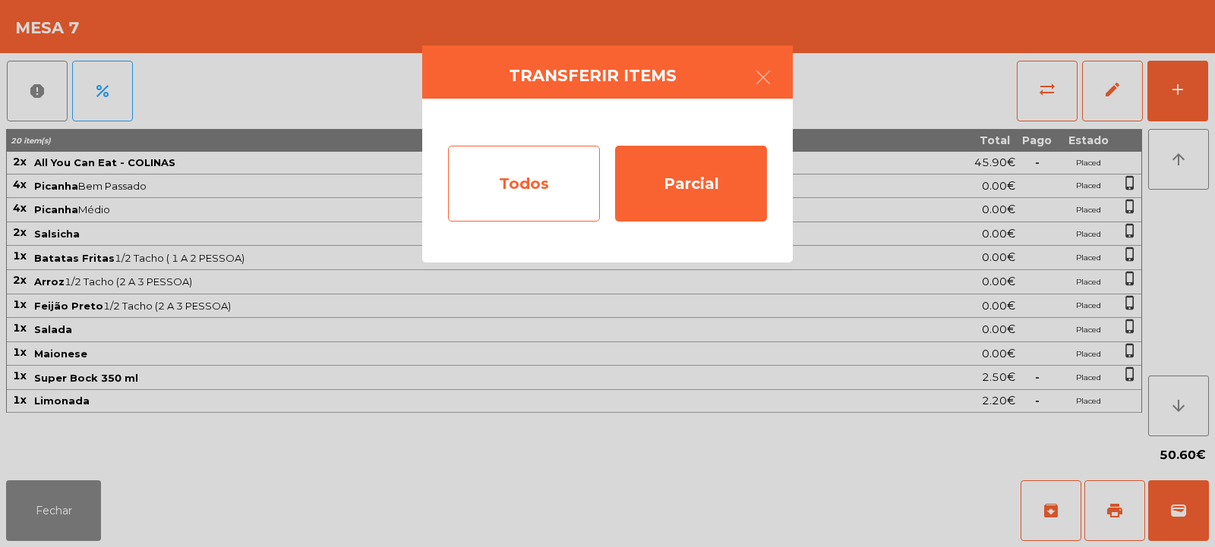
click at [569, 181] on div "Todos" at bounding box center [524, 184] width 152 height 76
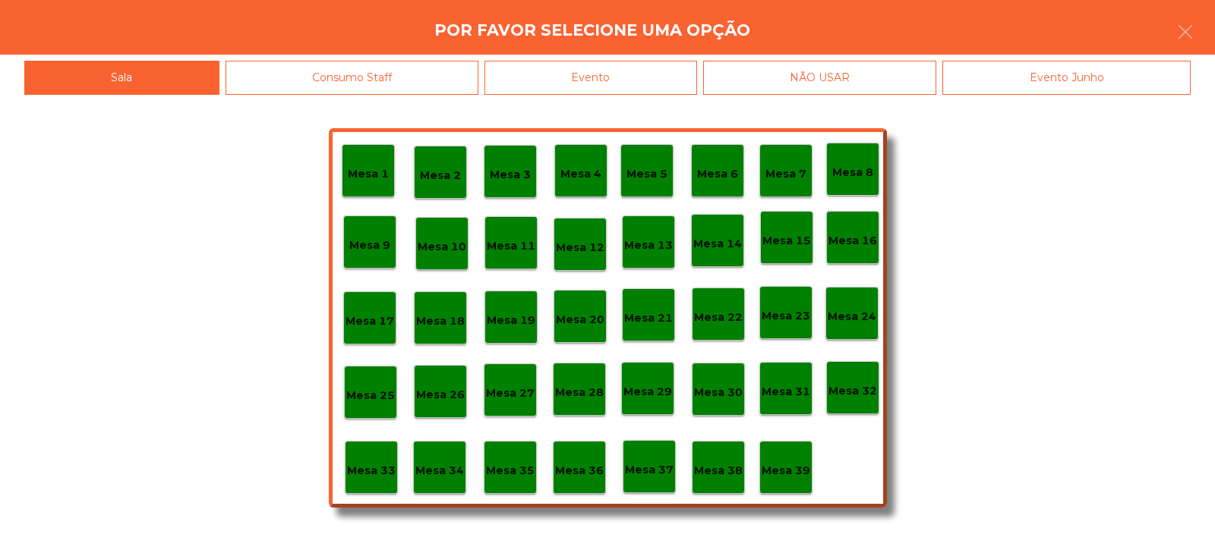
click at [654, 68] on div "Evento" at bounding box center [590, 78] width 213 height 34
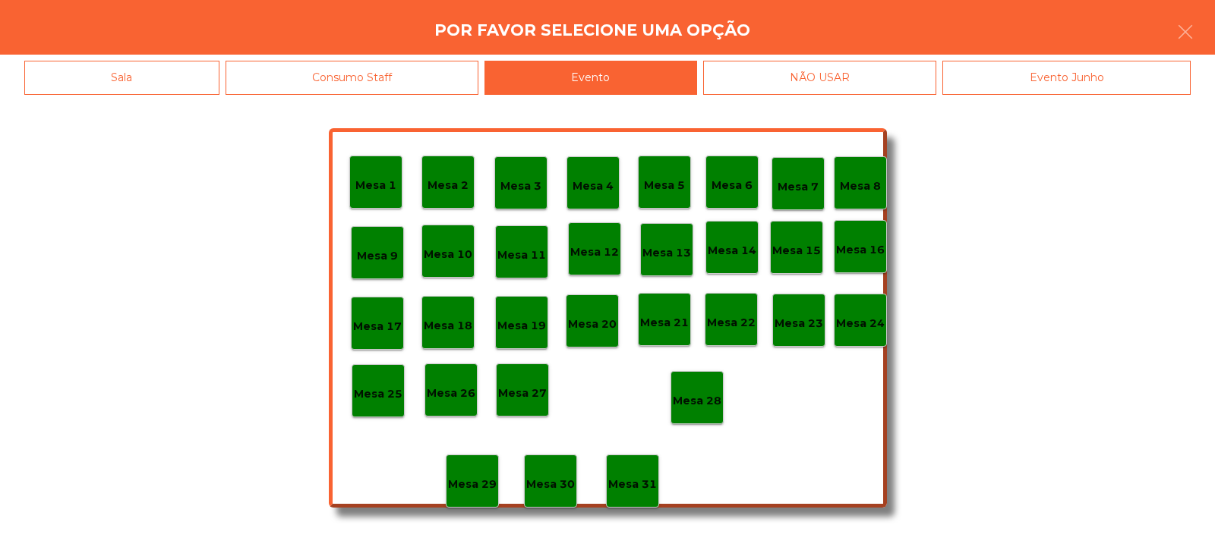
click at [711, 392] on p "Mesa 28" at bounding box center [697, 400] width 49 height 17
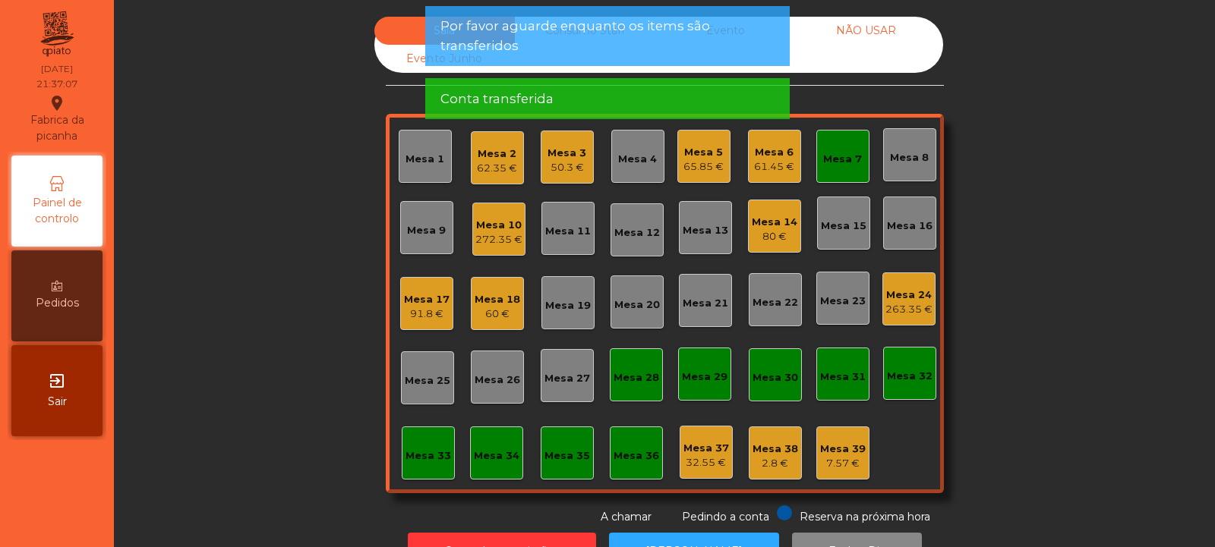
click at [841, 172] on div "Mesa 7" at bounding box center [842, 156] width 53 height 53
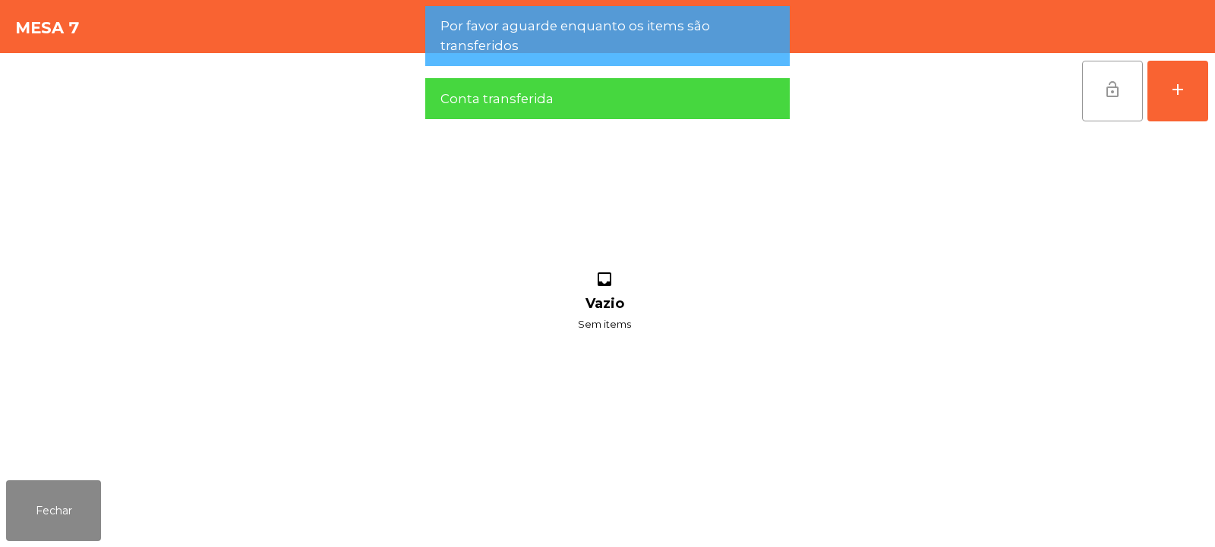
click at [1110, 107] on button "lock_open" at bounding box center [1112, 91] width 61 height 61
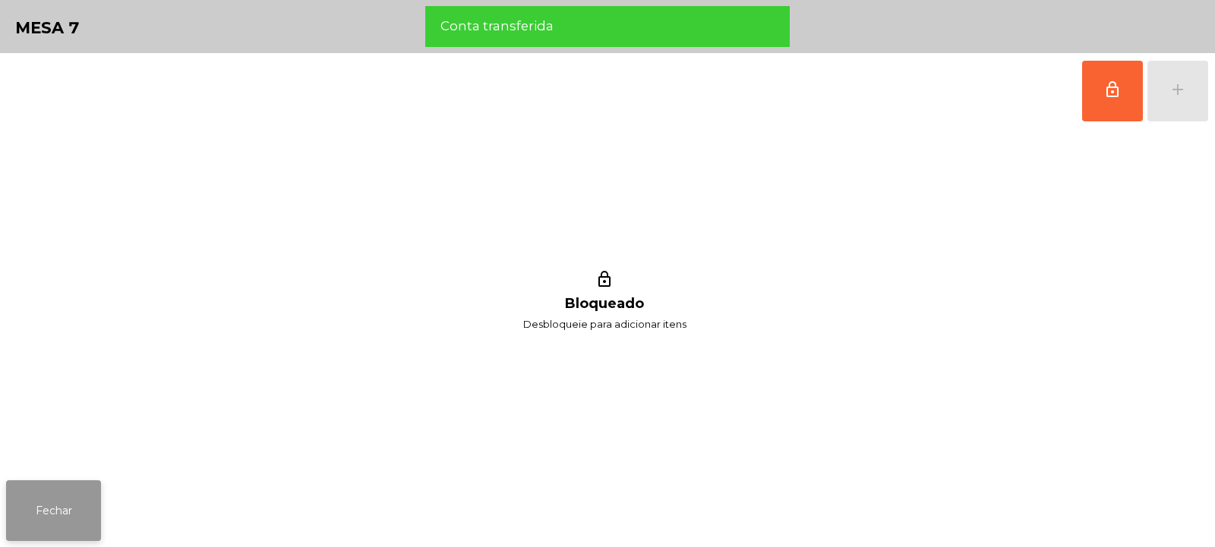
click at [79, 536] on button "Fechar" at bounding box center [53, 511] width 95 height 61
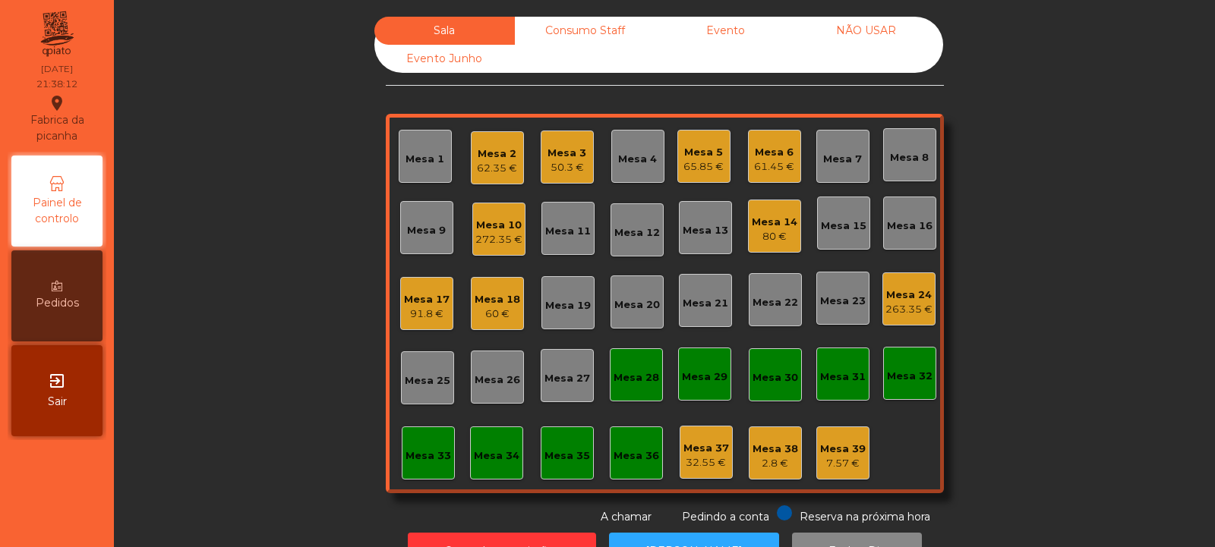
click at [707, 166] on div "65.85 €" at bounding box center [703, 166] width 40 height 15
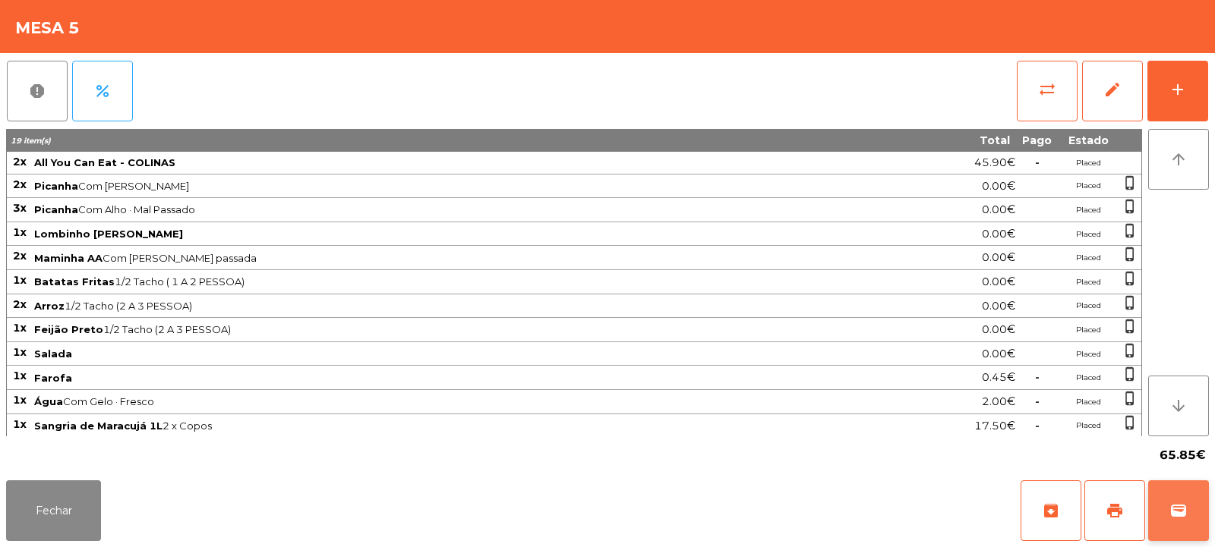
click at [1172, 524] on button "wallet" at bounding box center [1178, 511] width 61 height 61
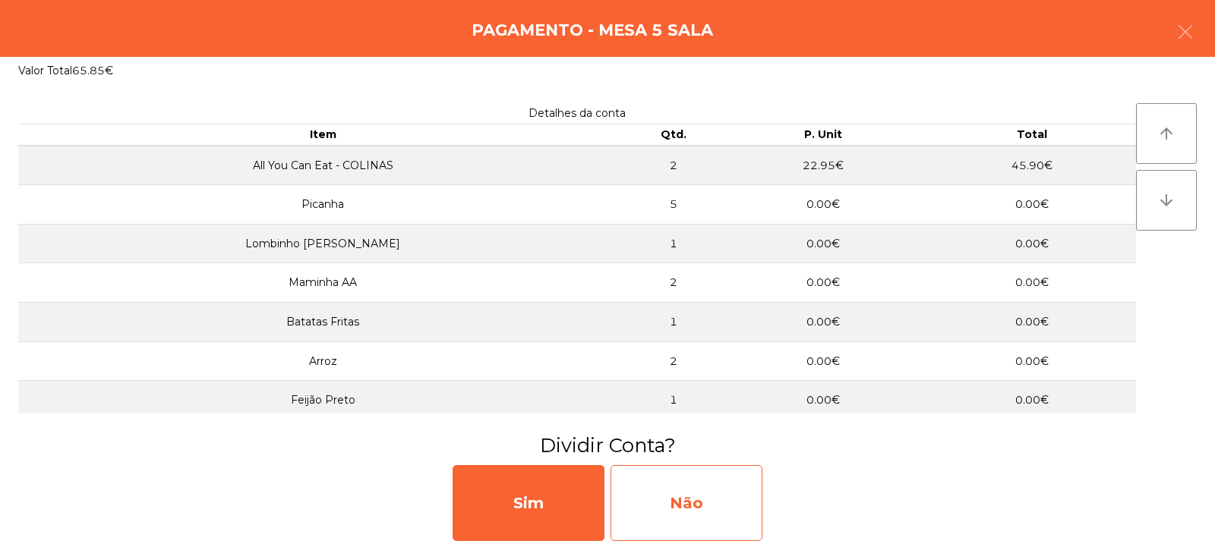
click at [657, 477] on div "Não" at bounding box center [686, 503] width 152 height 76
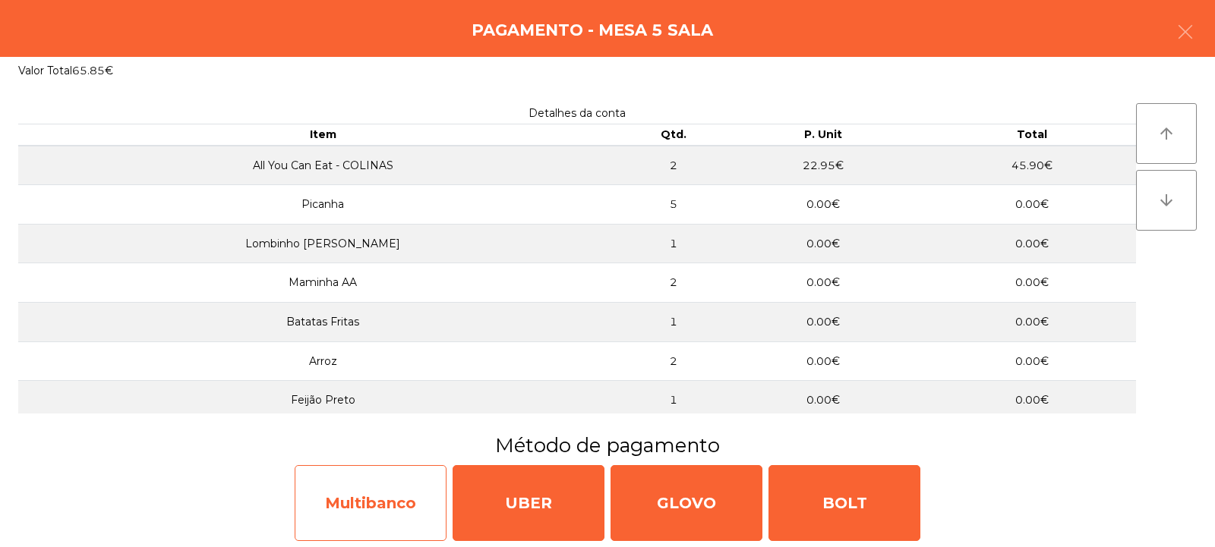
click at [396, 494] on div "Multibanco" at bounding box center [371, 503] width 152 height 76
select select "**"
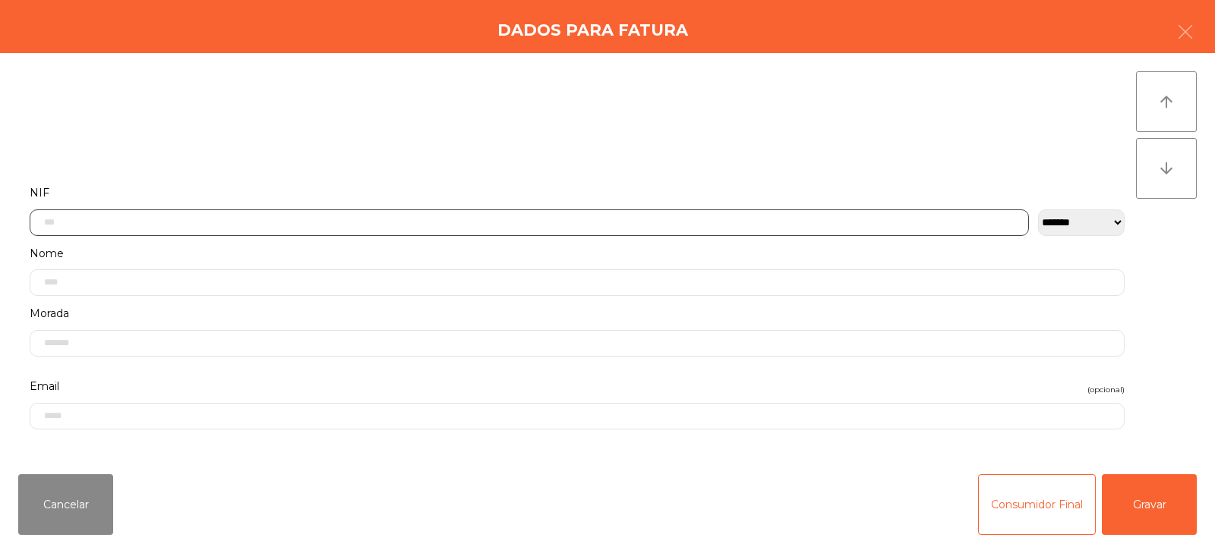
click at [560, 219] on input "text" at bounding box center [529, 223] width 999 height 27
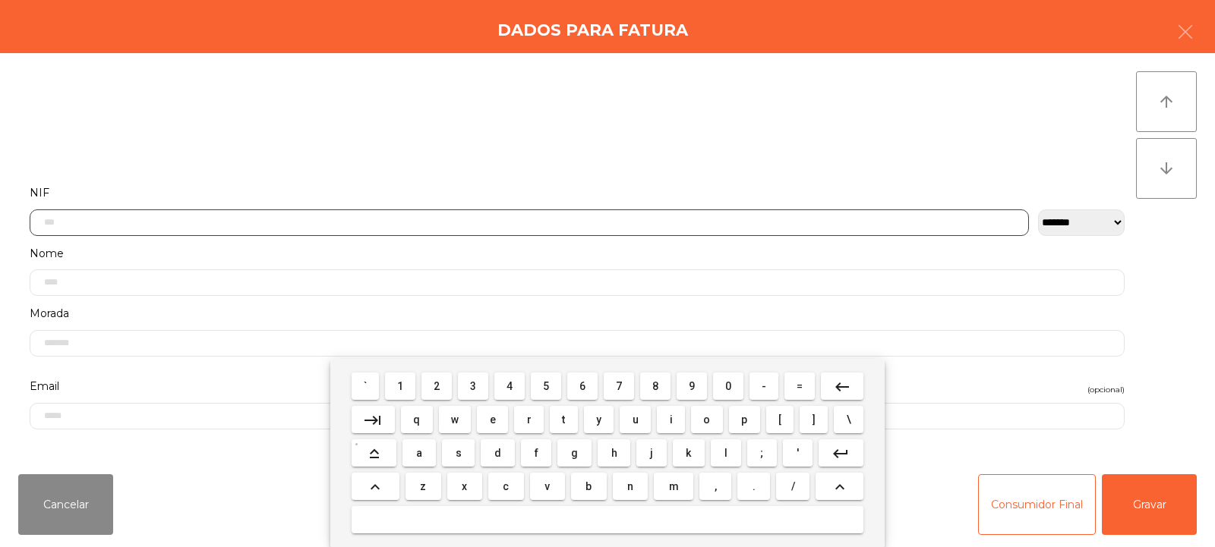
scroll to position [111, 0]
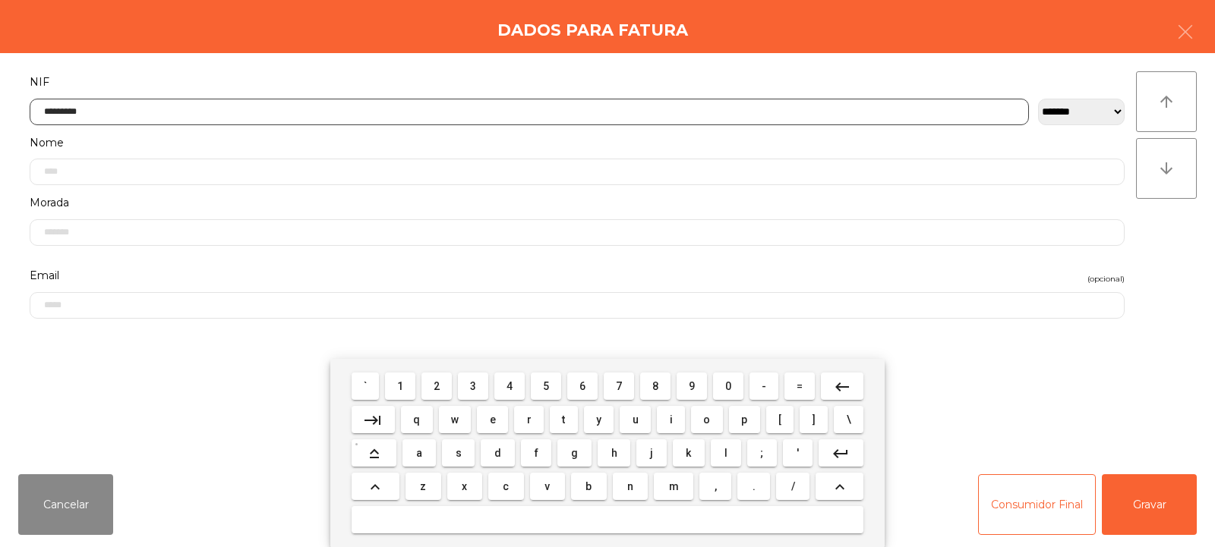
type input "*********"
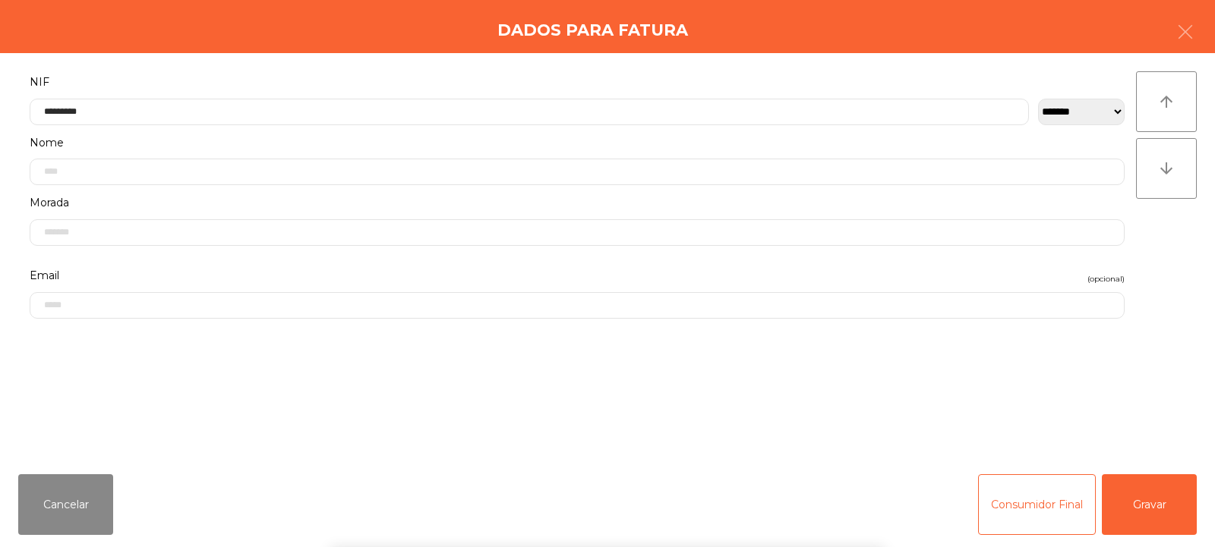
click at [1132, 496] on div "` 1 2 3 4 5 6 7 8 9 0 - = keyboard_backspace keyboard_tab q w e r t y u i o p […" at bounding box center [607, 453] width 1215 height 188
click at [1154, 503] on button "Gravar" at bounding box center [1148, 504] width 95 height 61
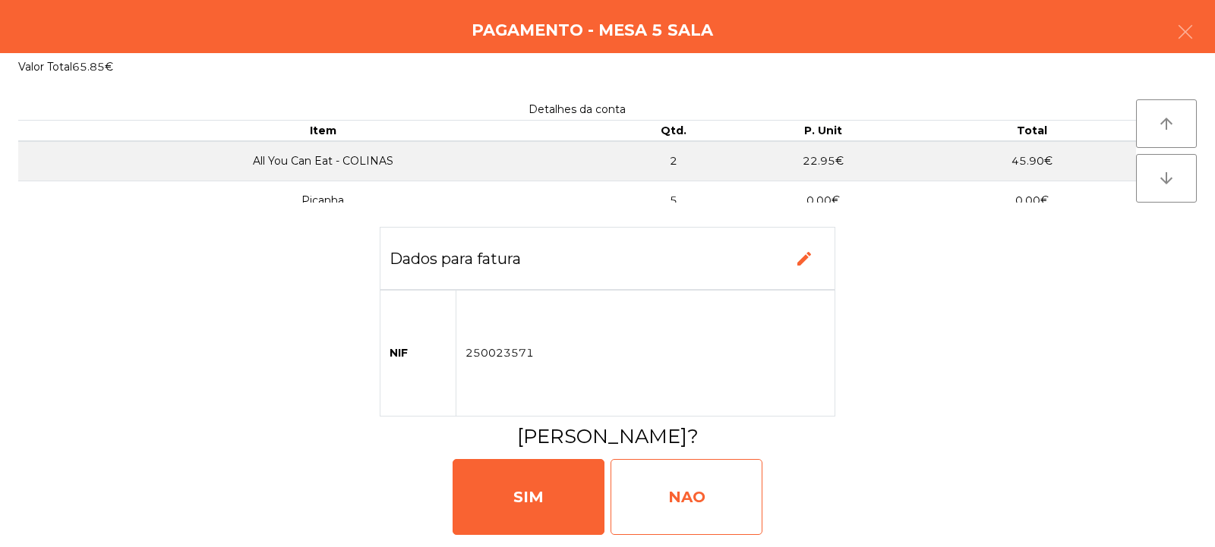
click at [716, 499] on div "NAO" at bounding box center [686, 497] width 152 height 76
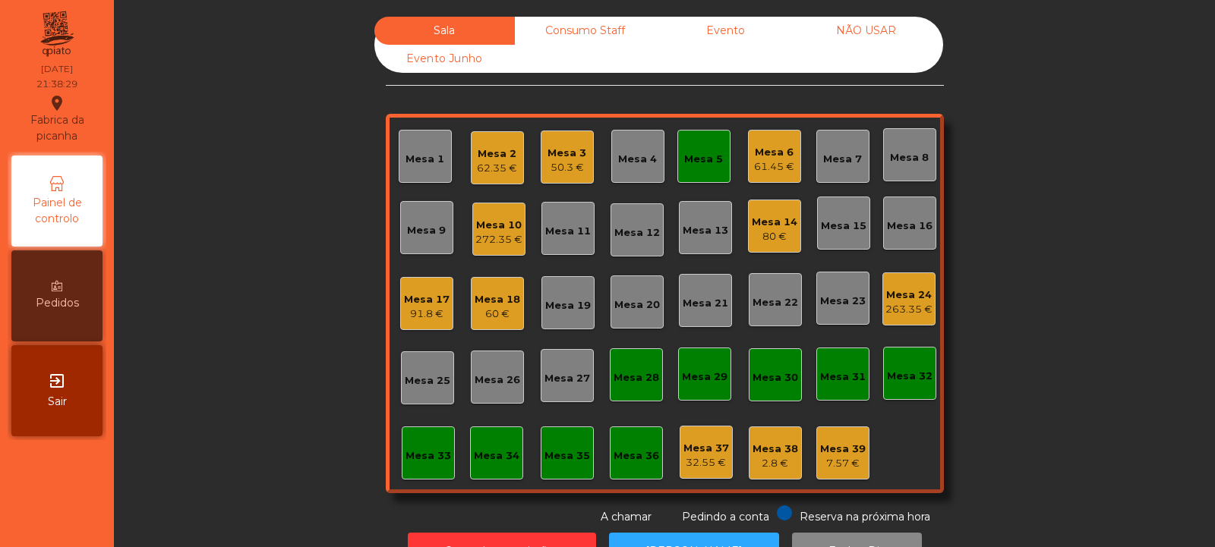
click at [704, 148] on div "Mesa 5" at bounding box center [703, 156] width 39 height 21
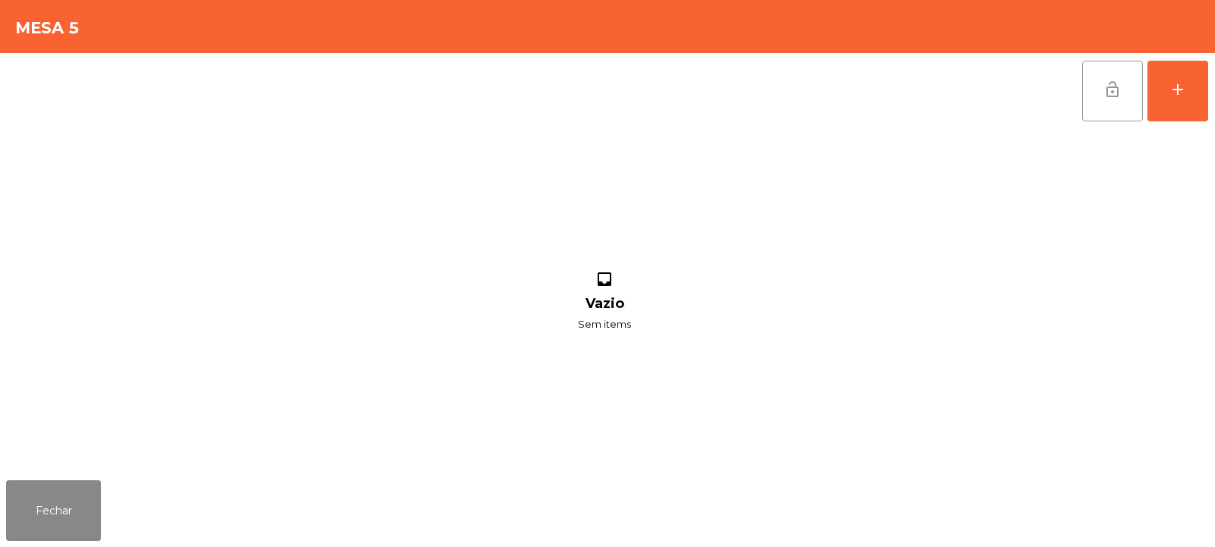
click at [1116, 99] on button "lock_open" at bounding box center [1112, 91] width 61 height 61
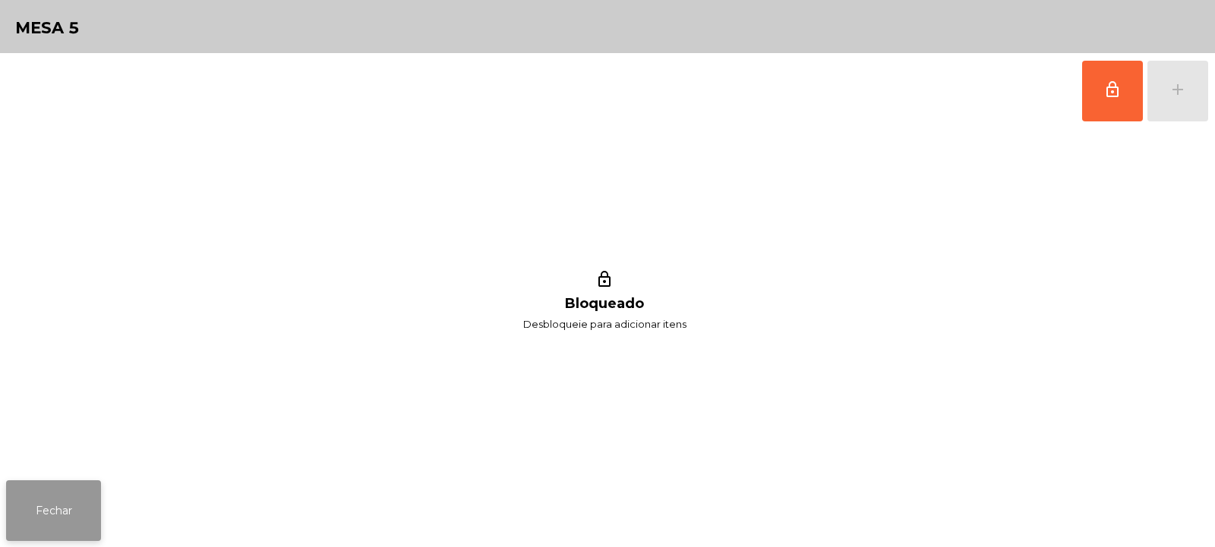
click at [80, 513] on button "Fechar" at bounding box center [53, 511] width 95 height 61
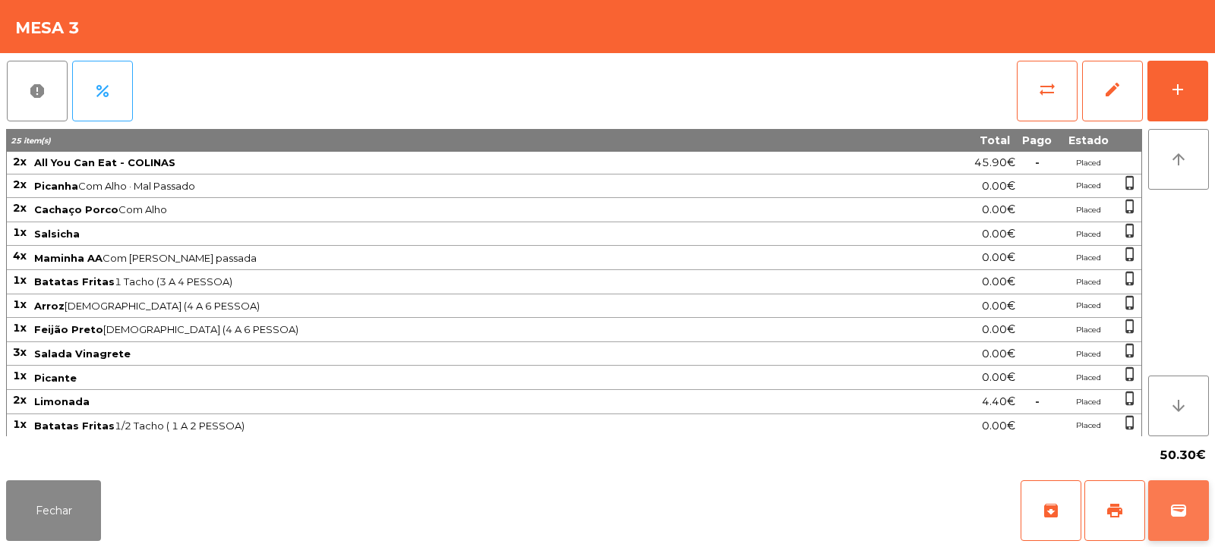
click at [1178, 515] on span "wallet" at bounding box center [1178, 511] width 18 height 18
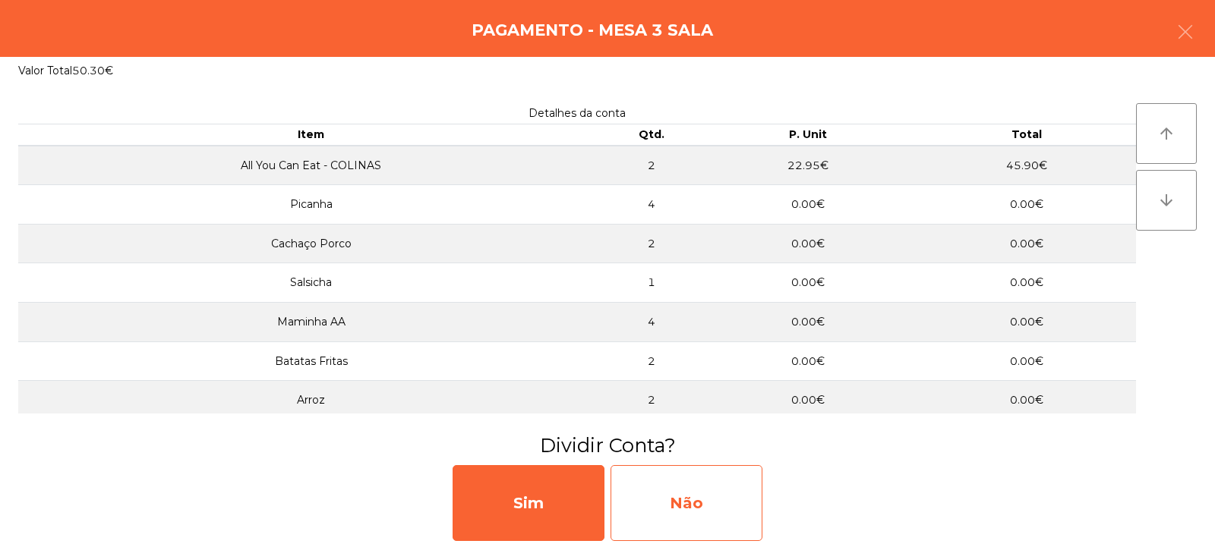
click at [720, 498] on div "Não" at bounding box center [686, 503] width 152 height 76
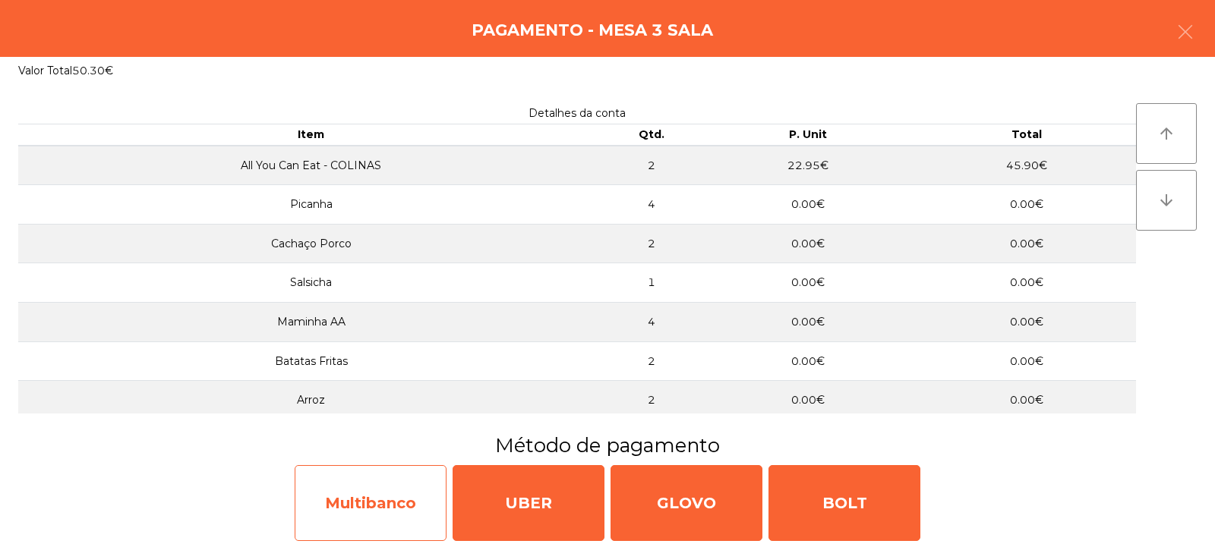
click at [398, 493] on div "Multibanco" at bounding box center [371, 503] width 152 height 76
select select "**"
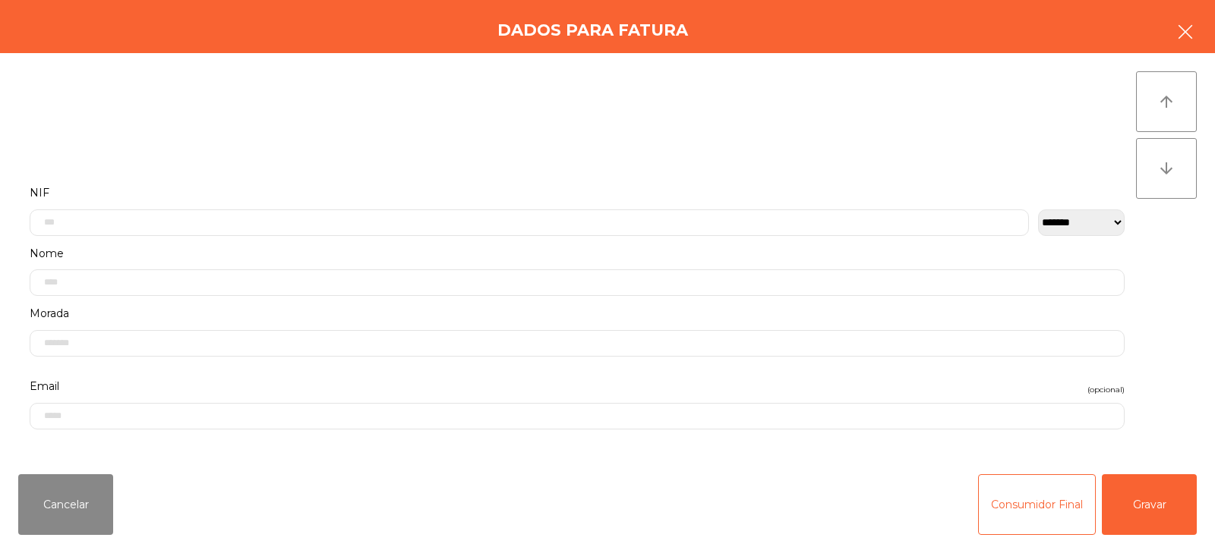
click at [1181, 42] on button "button" at bounding box center [1185, 34] width 43 height 46
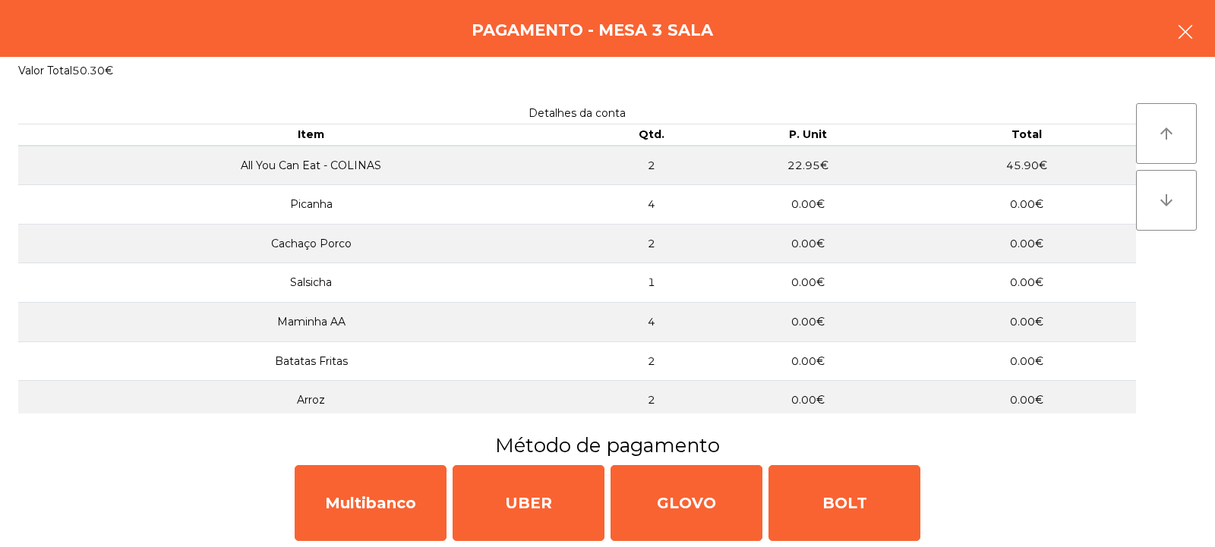
click at [1190, 23] on icon "button" at bounding box center [1185, 32] width 18 height 18
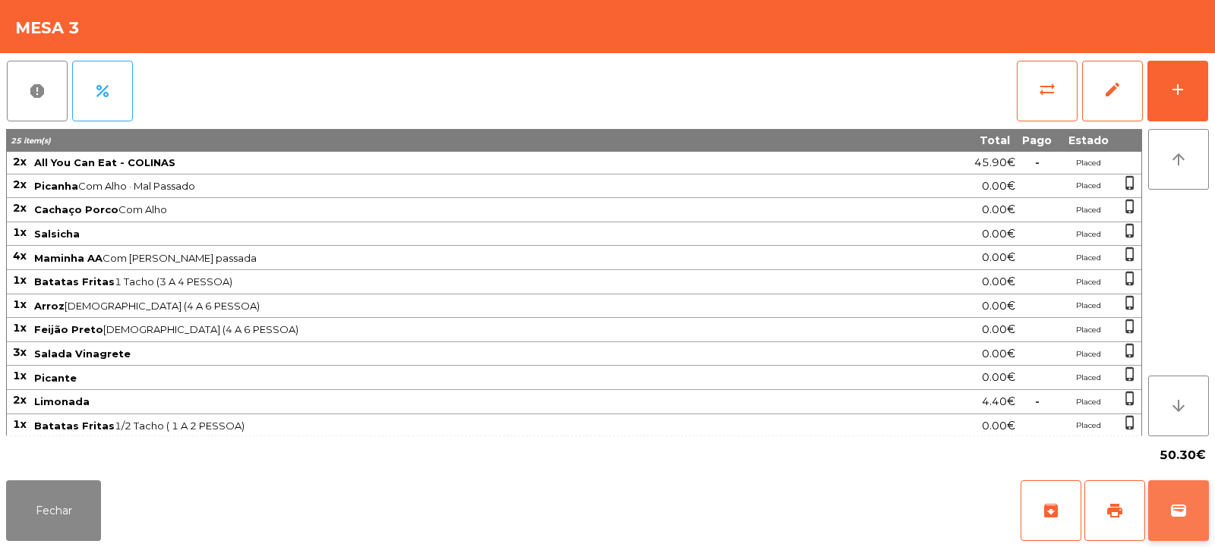
click at [1168, 506] on button "wallet" at bounding box center [1178, 511] width 61 height 61
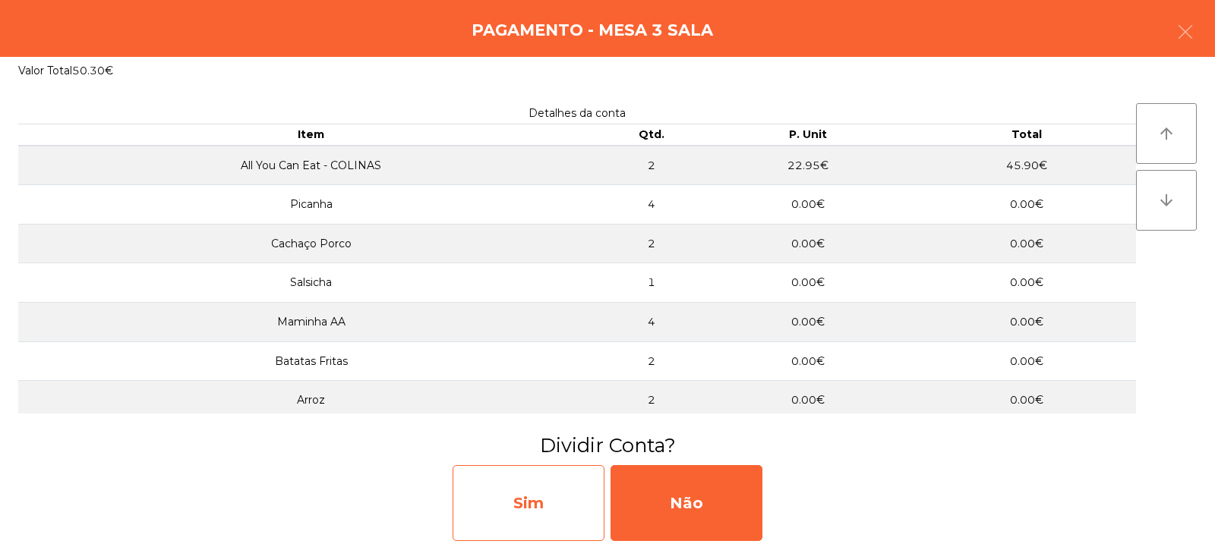
click at [563, 519] on div "Sim" at bounding box center [528, 503] width 152 height 76
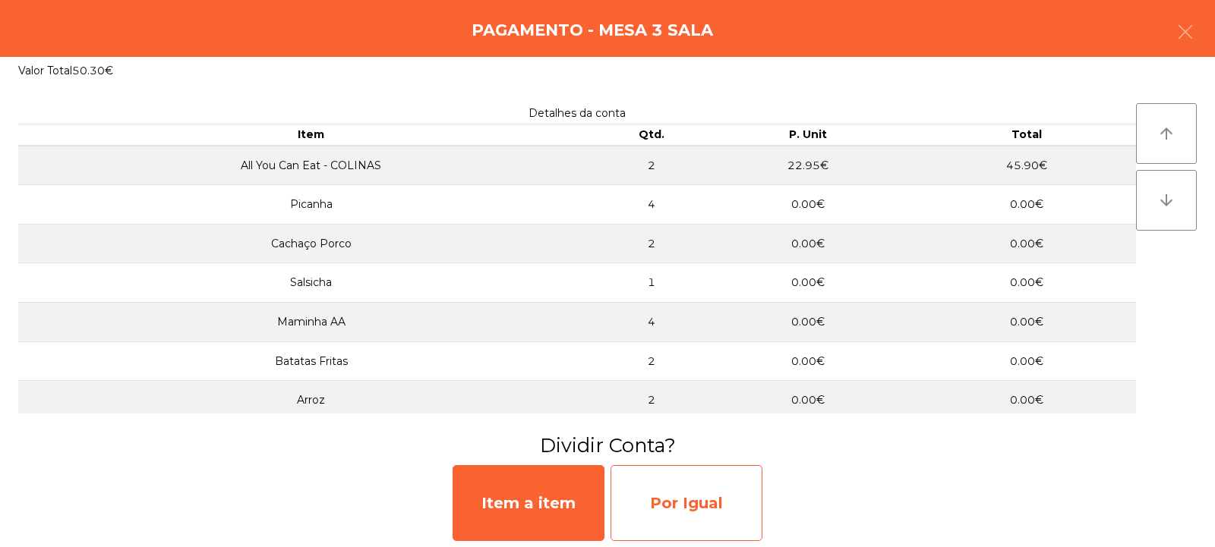
click at [675, 495] on div "Por Igual" at bounding box center [686, 503] width 152 height 76
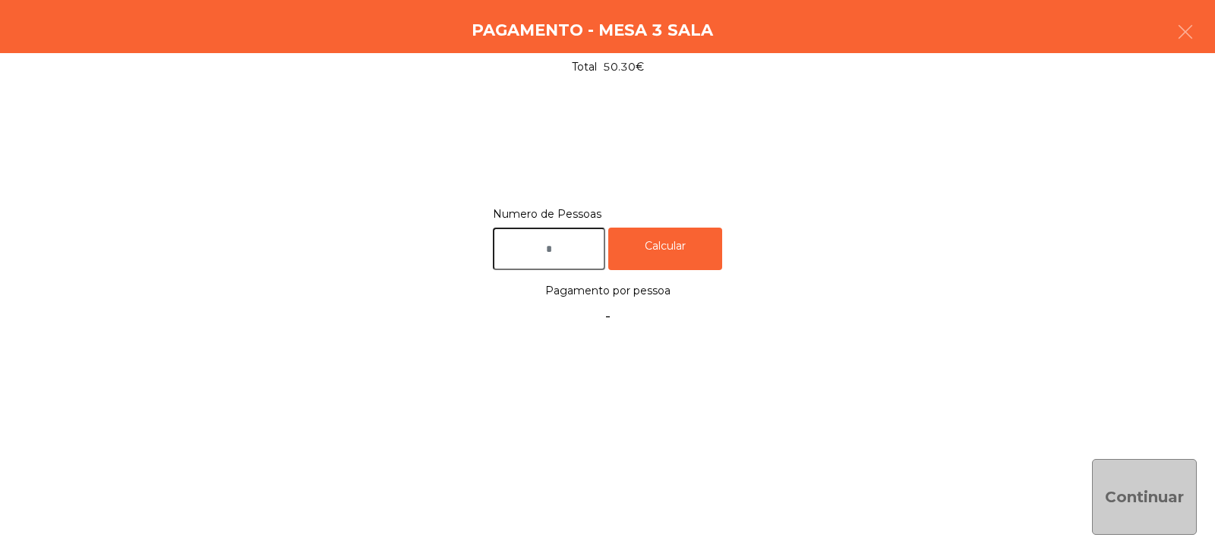
click at [562, 253] on input "text" at bounding box center [549, 249] width 112 height 43
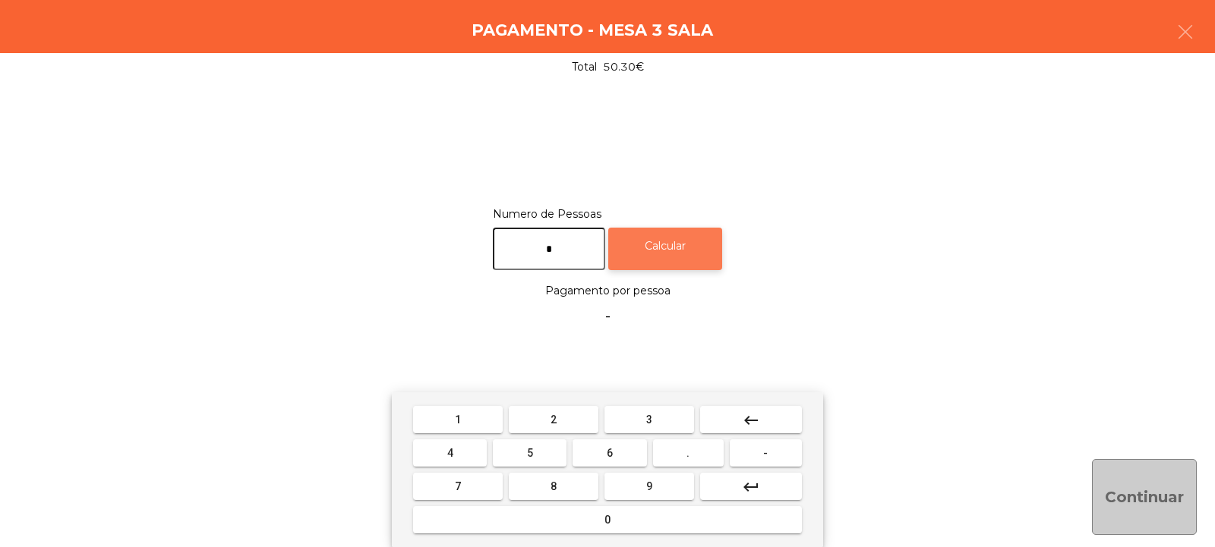
type input "*"
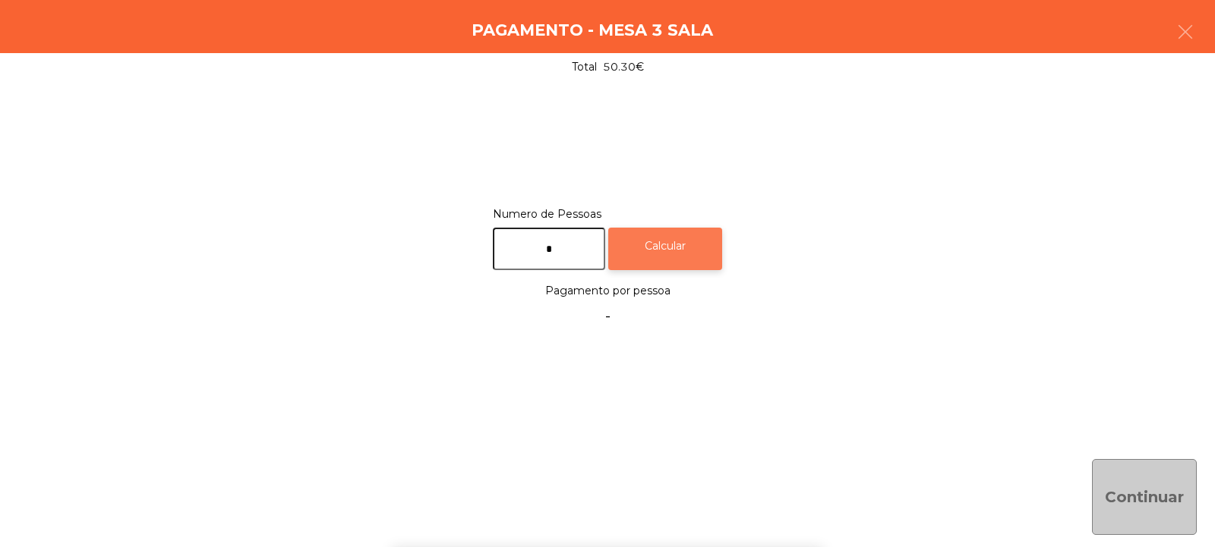
click at [689, 238] on div "Calcular" at bounding box center [665, 249] width 114 height 43
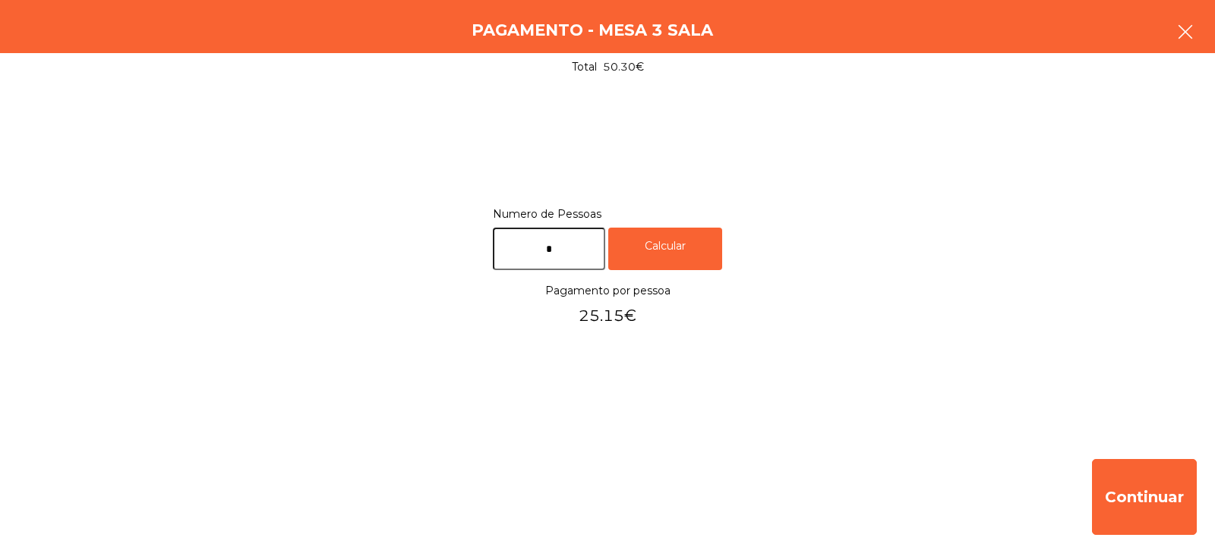
click at [1197, 31] on button "button" at bounding box center [1185, 34] width 43 height 46
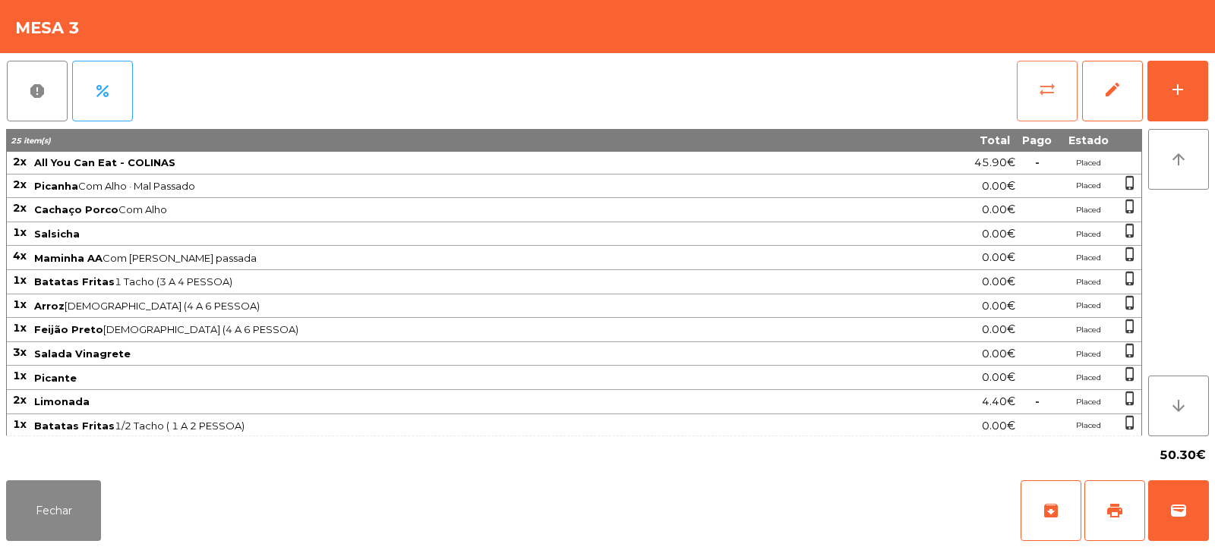
click at [1035, 89] on button "sync_alt" at bounding box center [1046, 91] width 61 height 61
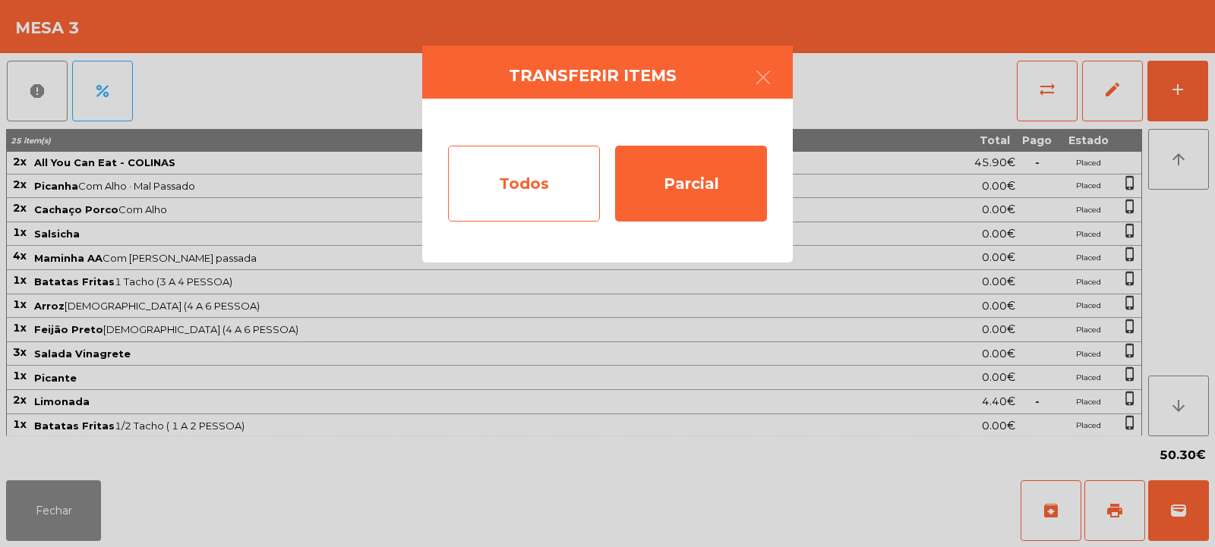
click at [572, 178] on div "Todos" at bounding box center [524, 184] width 152 height 76
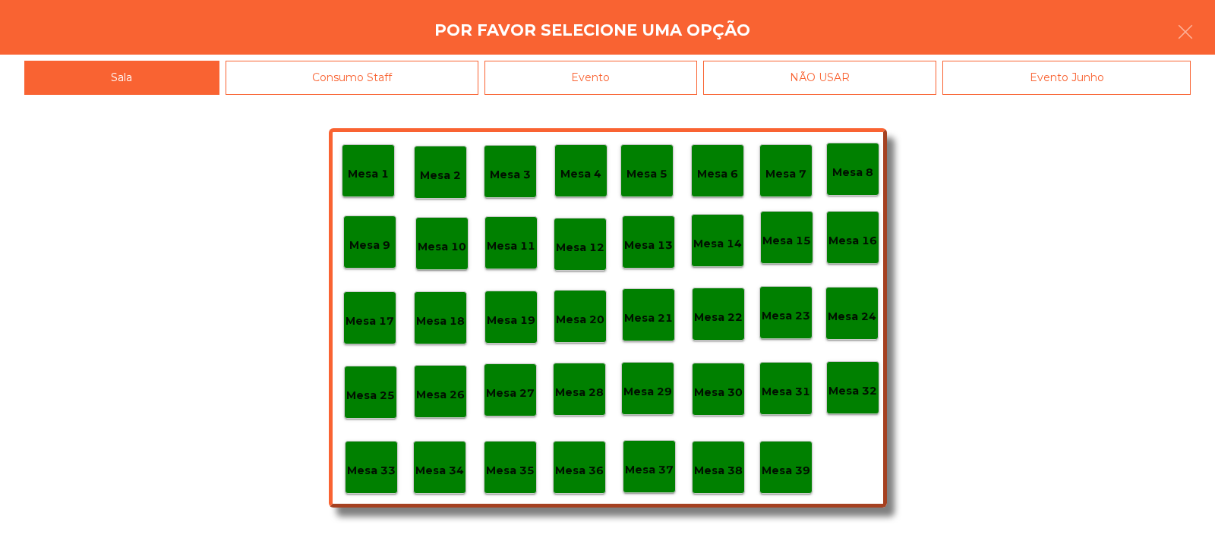
click at [666, 73] on div "Evento" at bounding box center [590, 78] width 213 height 34
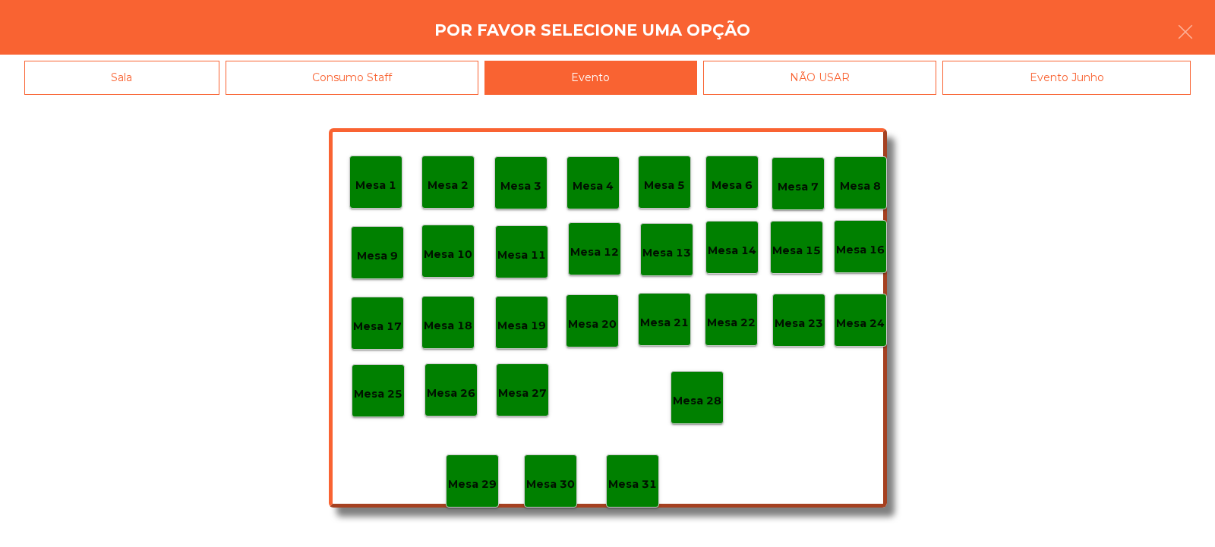
click at [708, 394] on p "Mesa 28" at bounding box center [697, 400] width 49 height 17
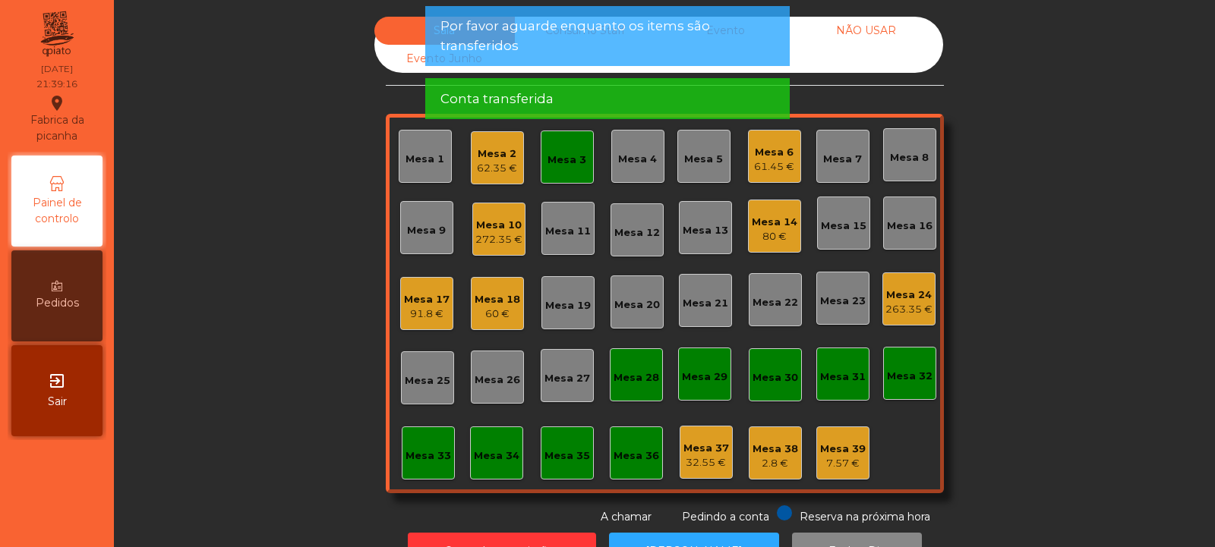
click at [569, 164] on div "Mesa 3" at bounding box center [566, 160] width 39 height 15
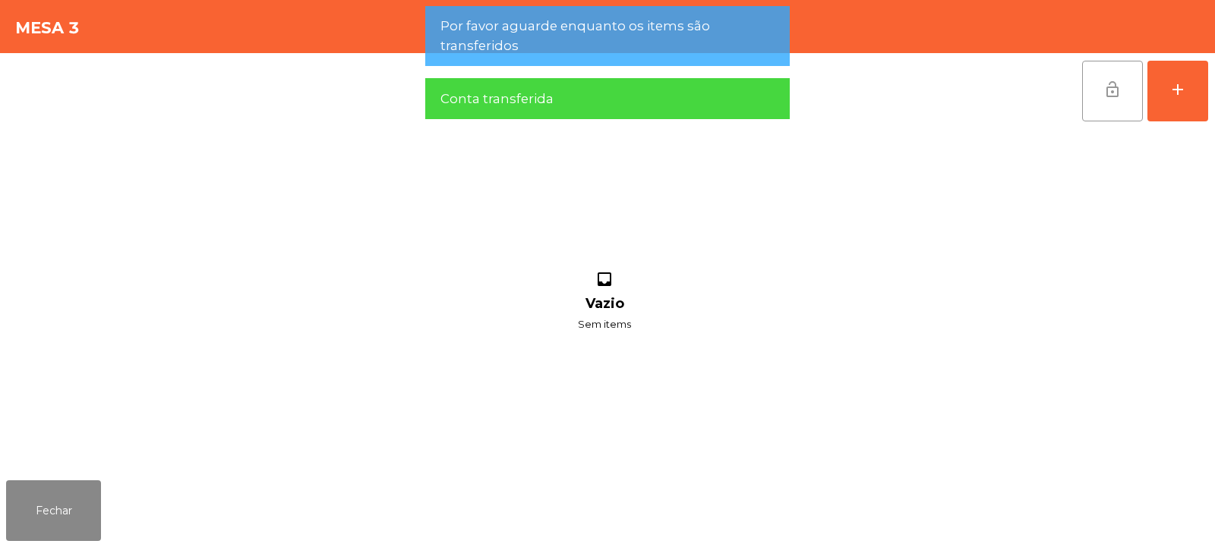
click at [1114, 75] on button "lock_open" at bounding box center [1112, 91] width 61 height 61
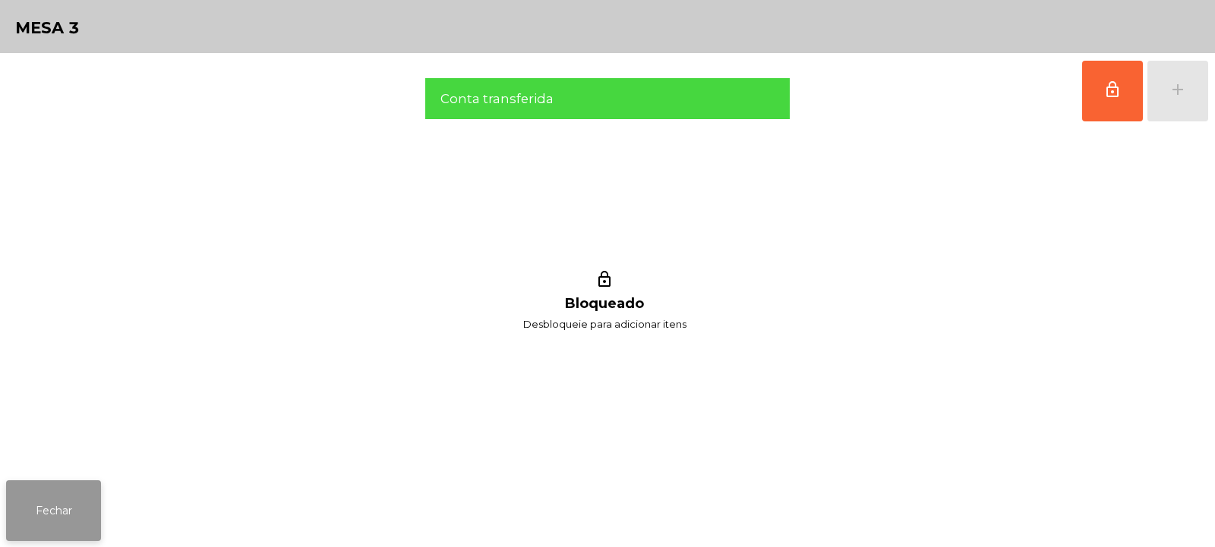
click at [53, 518] on button "Fechar" at bounding box center [53, 511] width 95 height 61
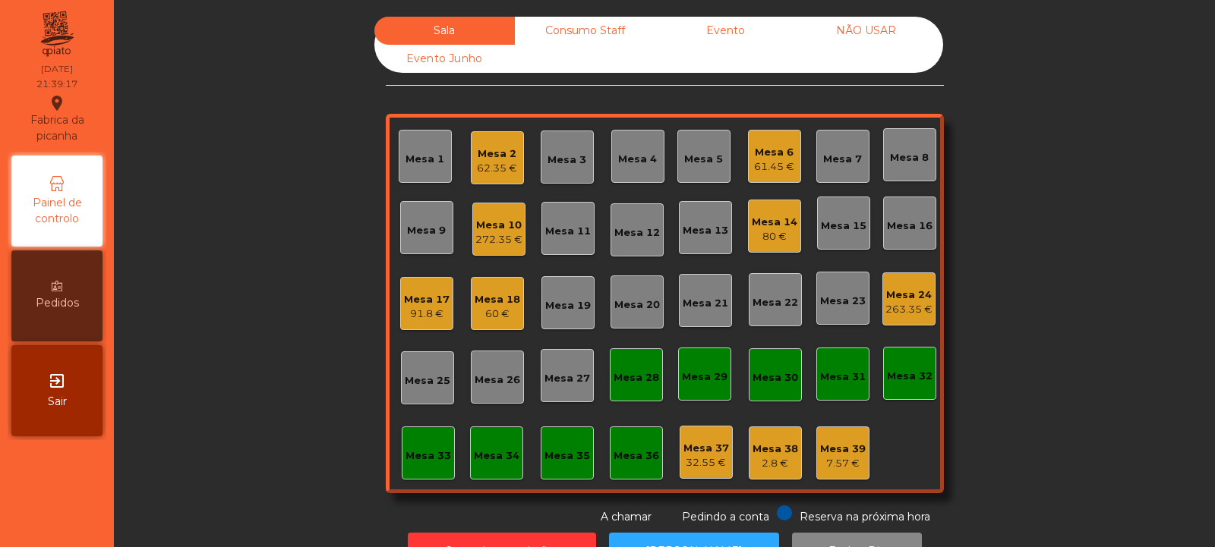
scroll to position [51, 0]
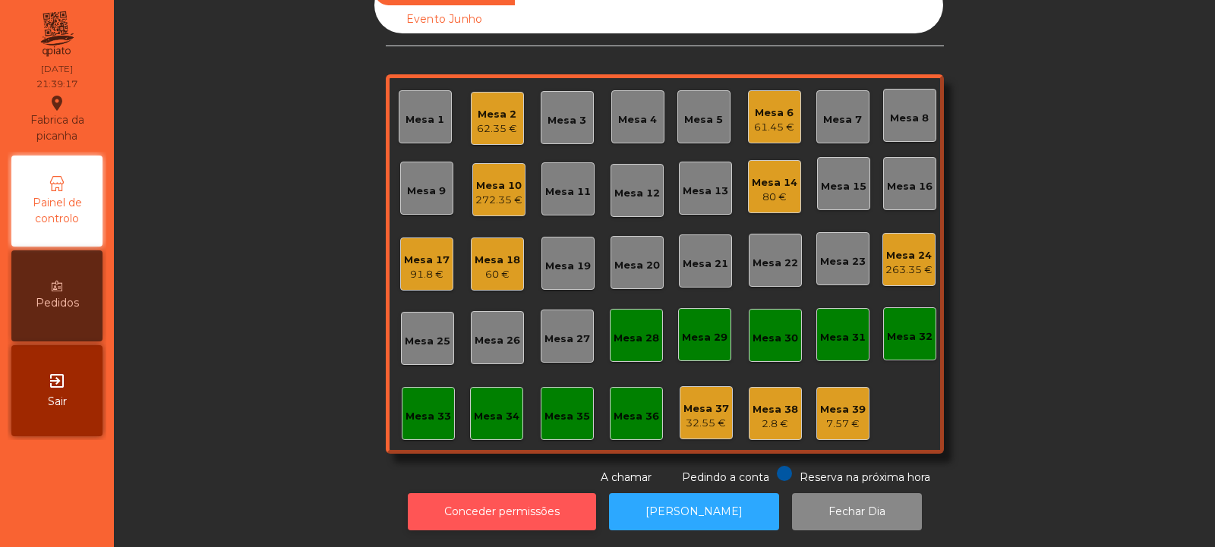
click at [537, 496] on button "Conceder permissões" at bounding box center [502, 511] width 188 height 37
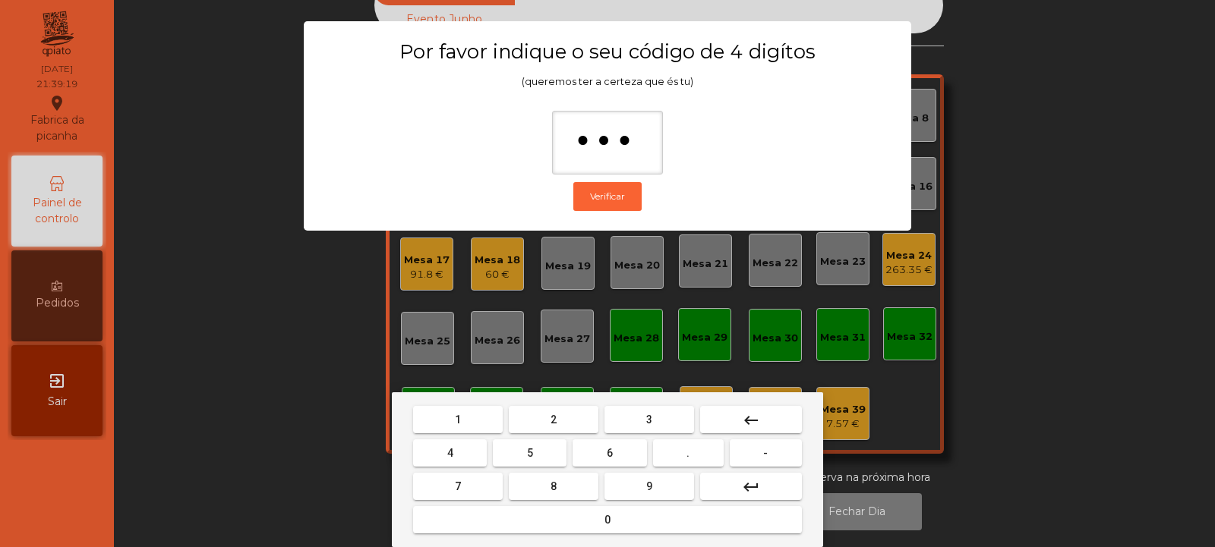
type input "****"
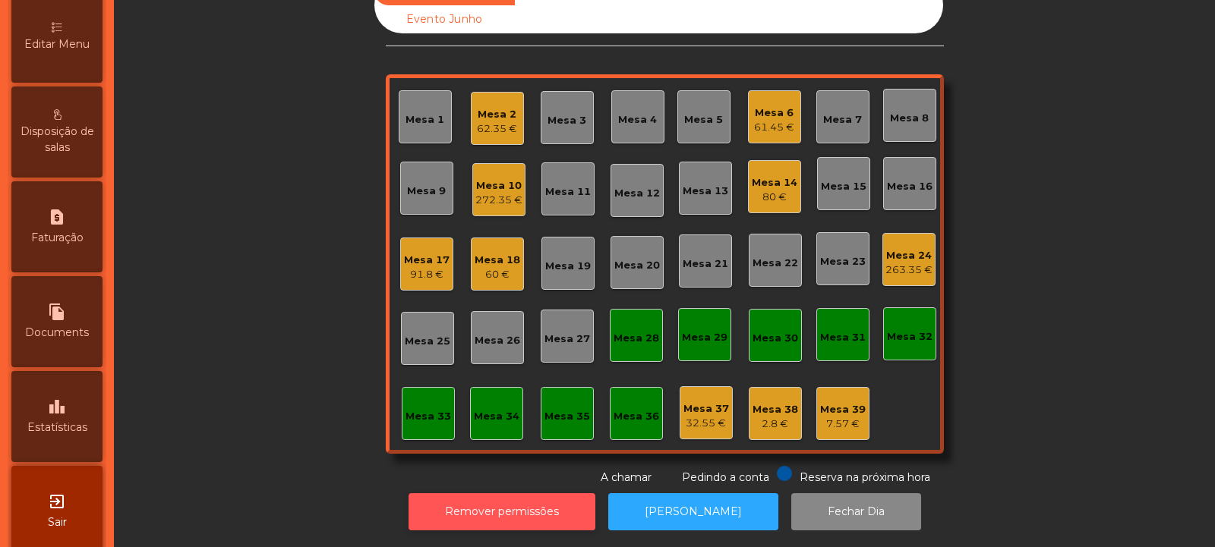
scroll to position [374, 0]
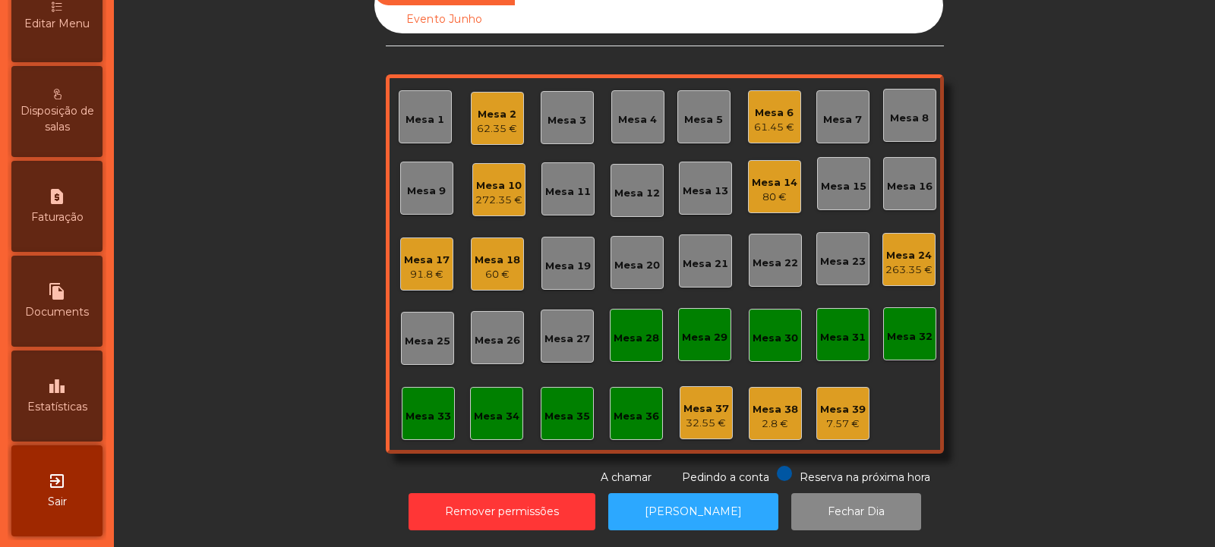
click at [57, 392] on icon "leaderboard" at bounding box center [57, 386] width 18 height 18
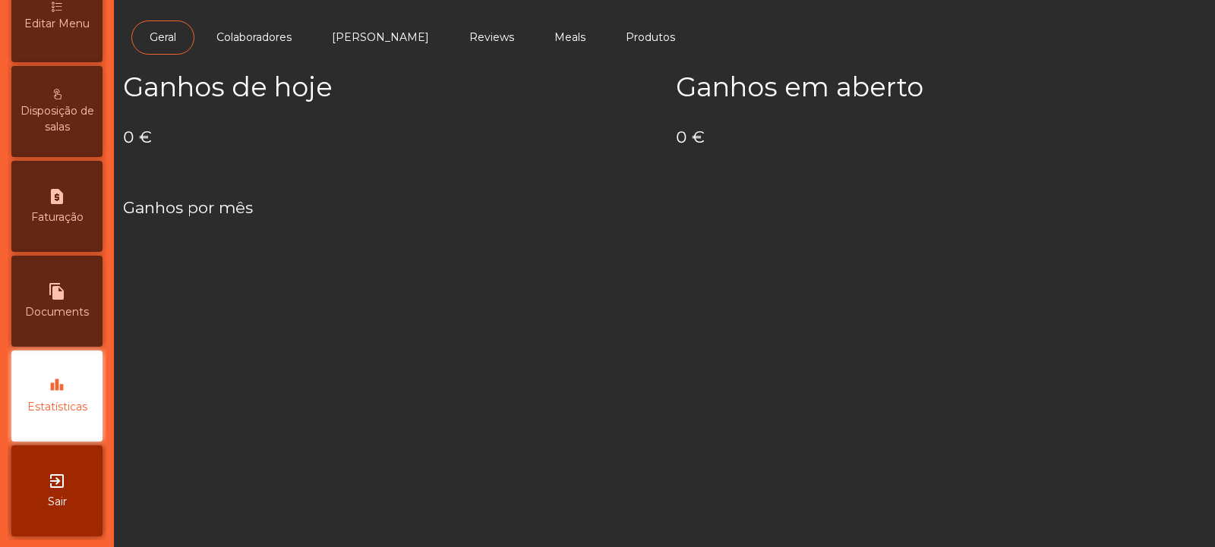
scroll to position [375, 0]
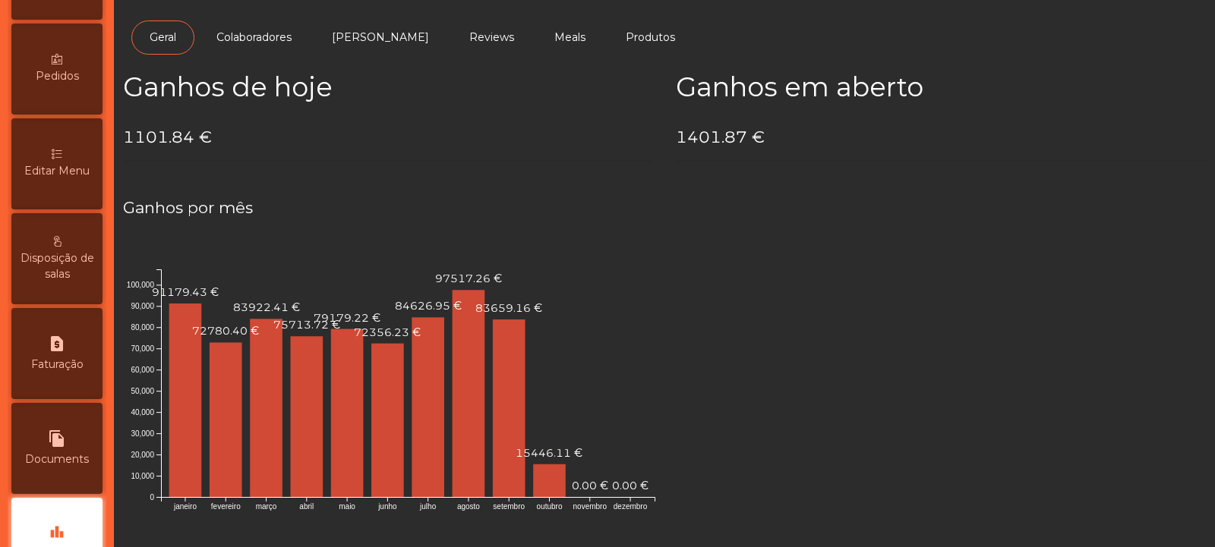
click at [60, 345] on icon "request_page" at bounding box center [57, 344] width 18 height 18
select select "**"
select select "****"
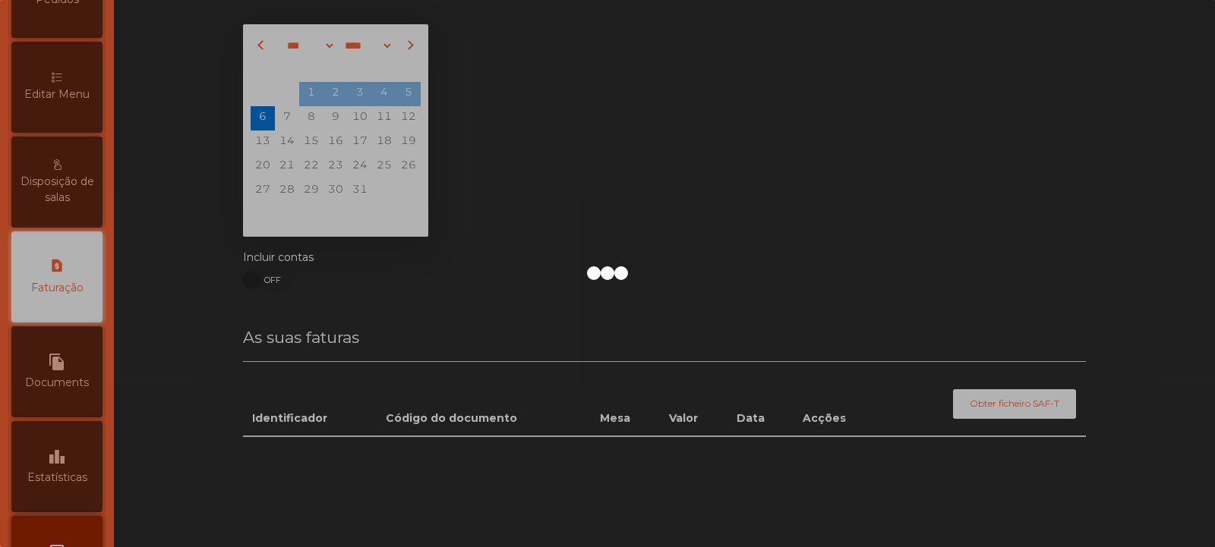
scroll to position [307, 0]
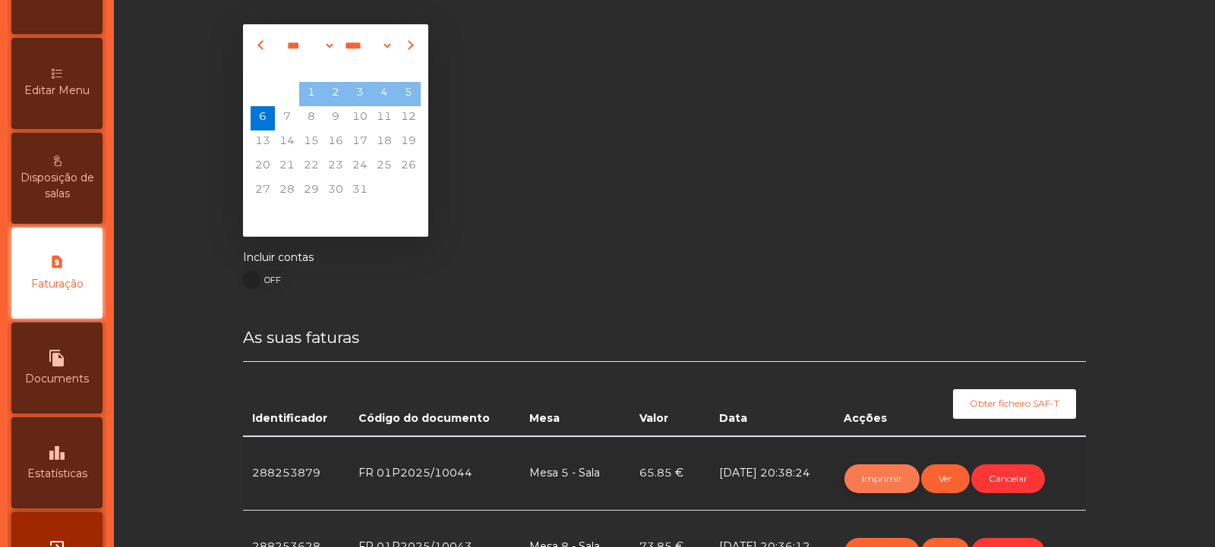
click at [881, 481] on button "Imprimir" at bounding box center [881, 479] width 75 height 29
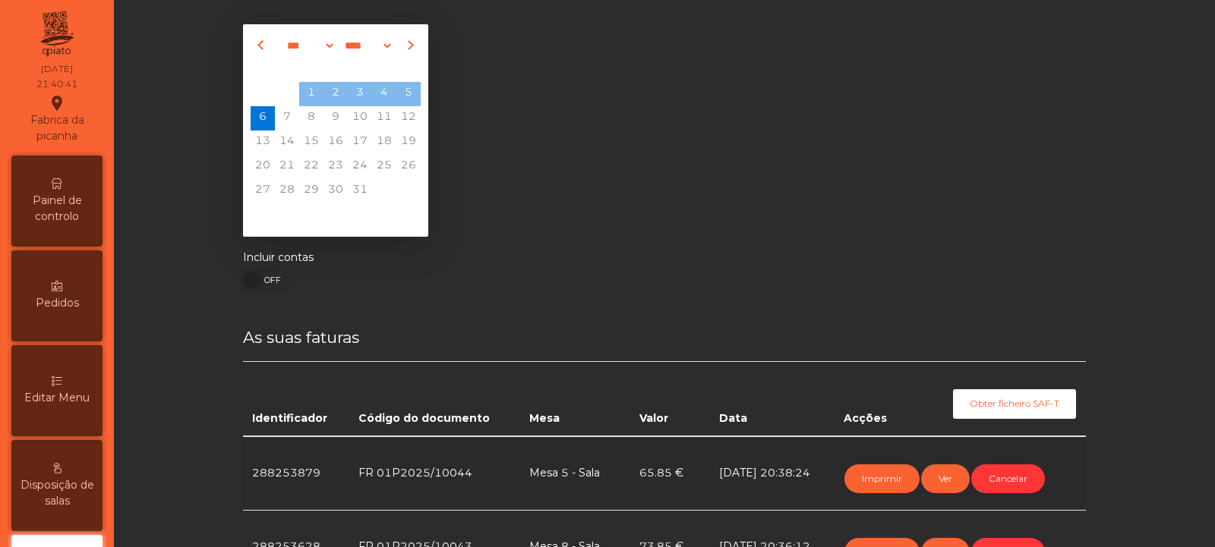
click at [65, 199] on span "Painel de controlo" at bounding box center [57, 209] width 84 height 32
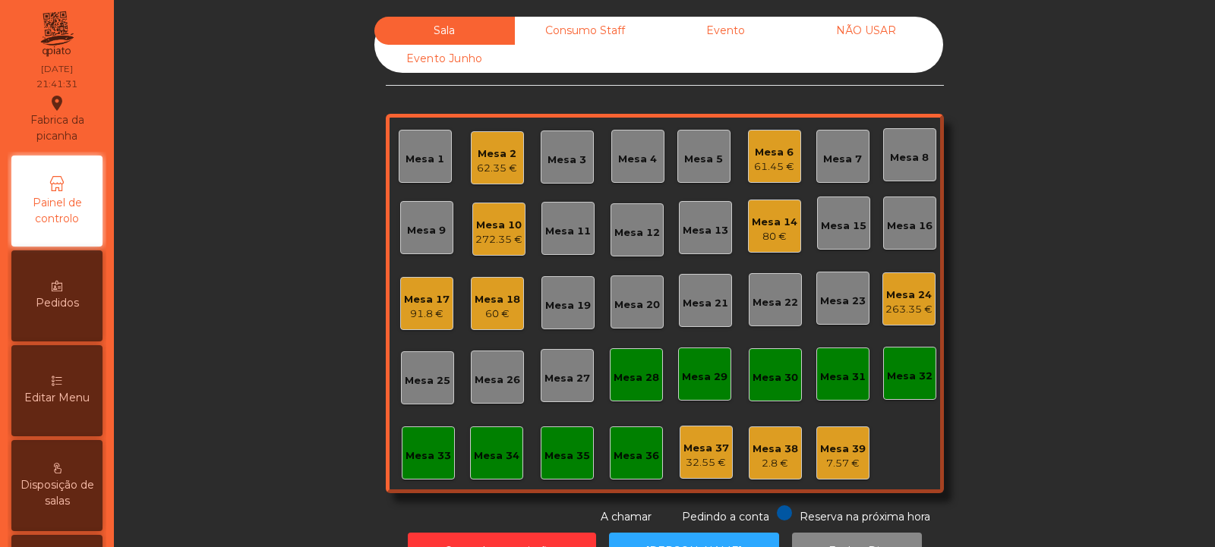
scroll to position [51, 0]
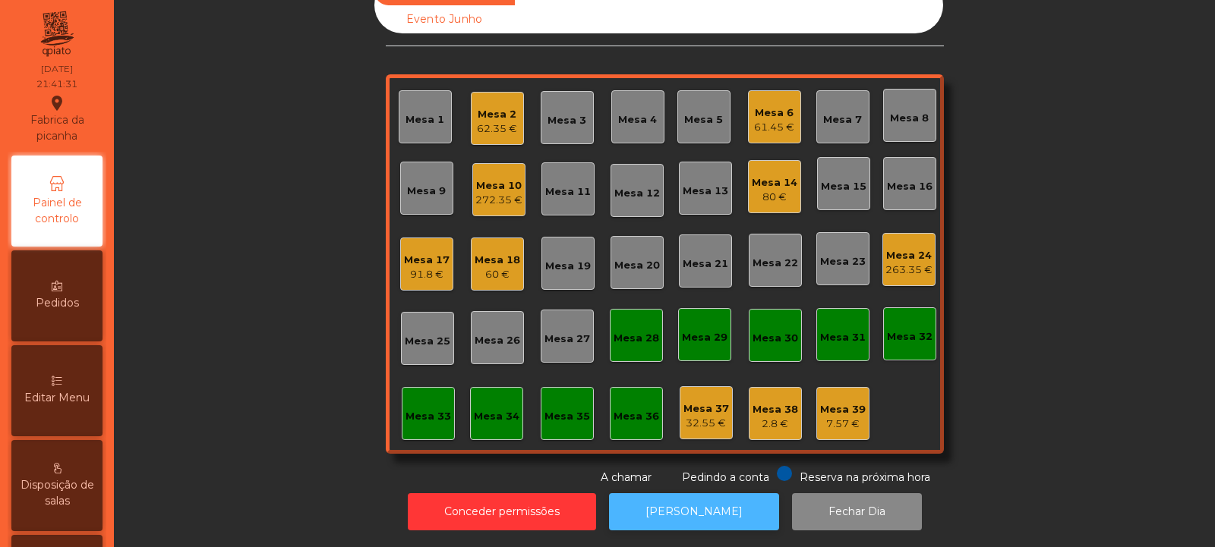
click at [697, 503] on button "[PERSON_NAME]" at bounding box center [694, 511] width 170 height 37
click at [776, 106] on div "Mesa 6" at bounding box center [774, 113] width 40 height 15
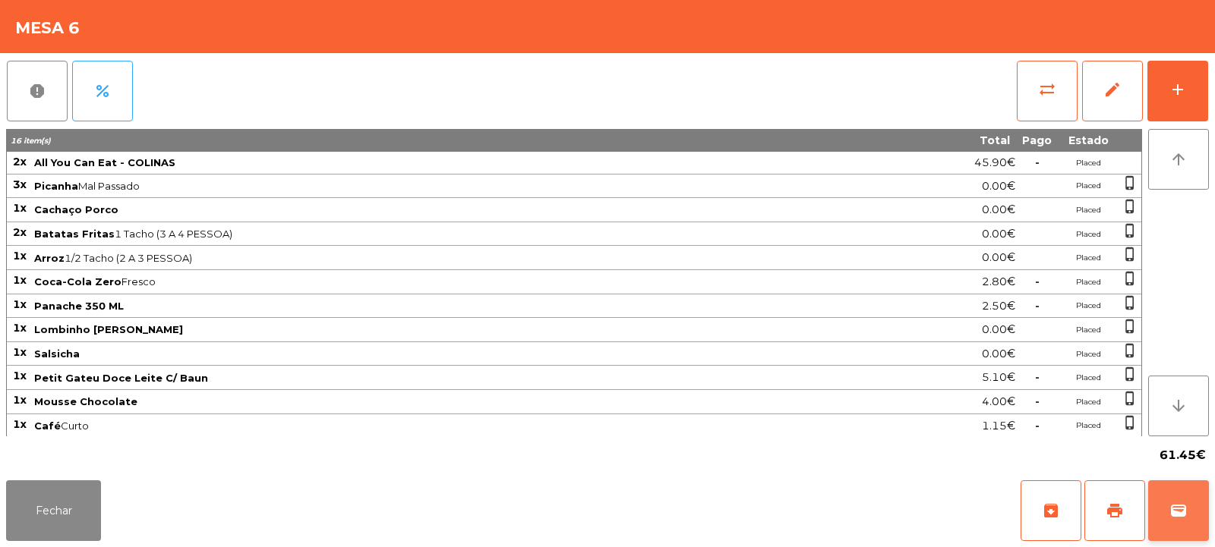
click at [1174, 527] on button "wallet" at bounding box center [1178, 511] width 61 height 61
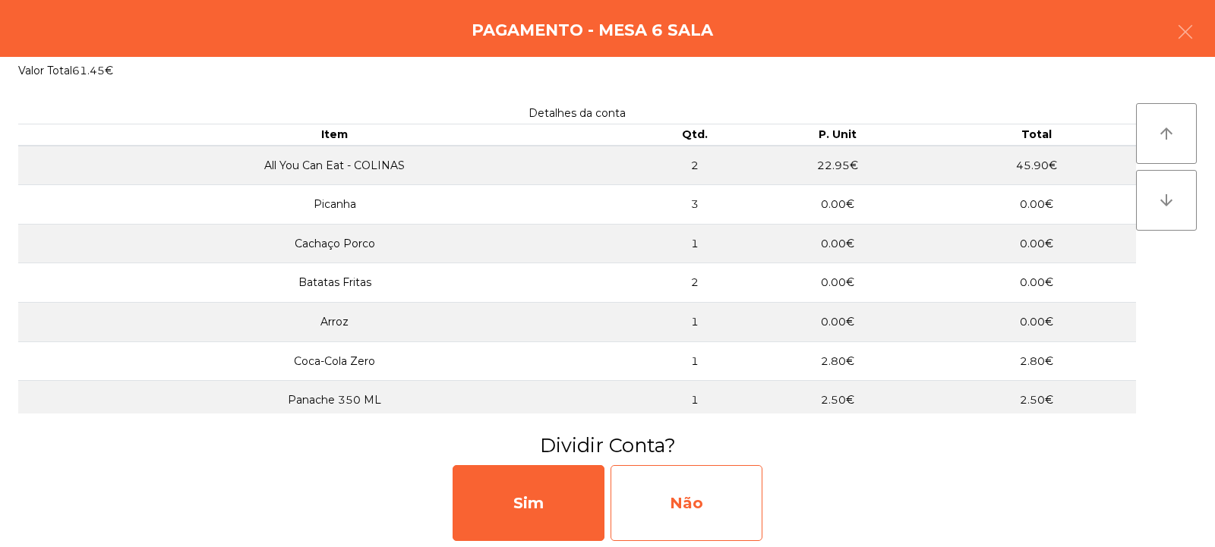
click at [651, 487] on div "Não" at bounding box center [686, 503] width 152 height 76
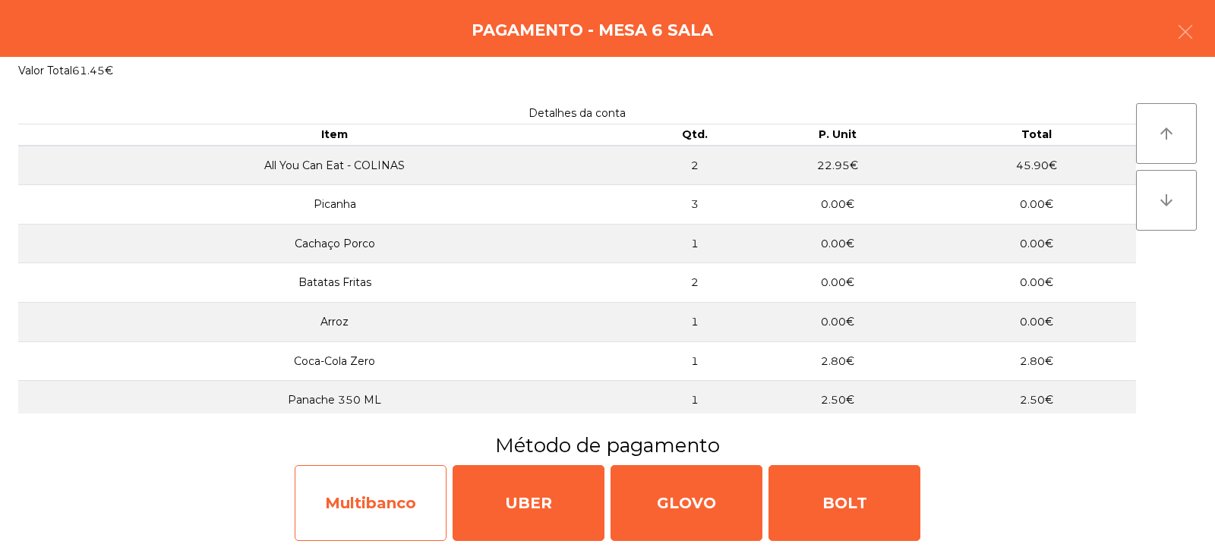
click at [367, 506] on div "Multibanco" at bounding box center [371, 503] width 152 height 76
select select "**"
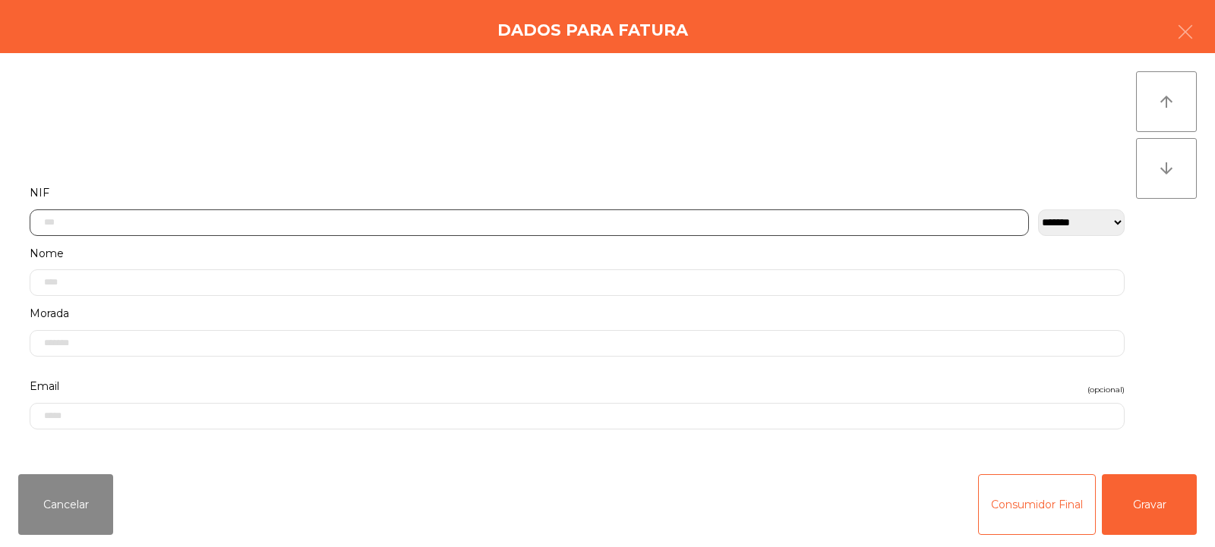
click at [562, 225] on input "text" at bounding box center [529, 223] width 999 height 27
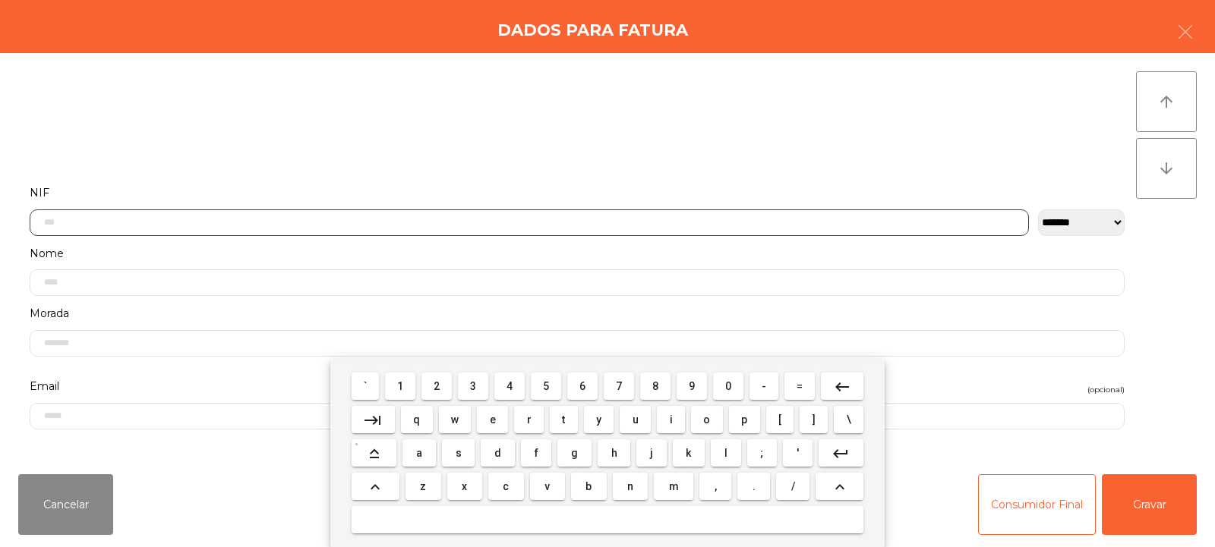
scroll to position [111, 0]
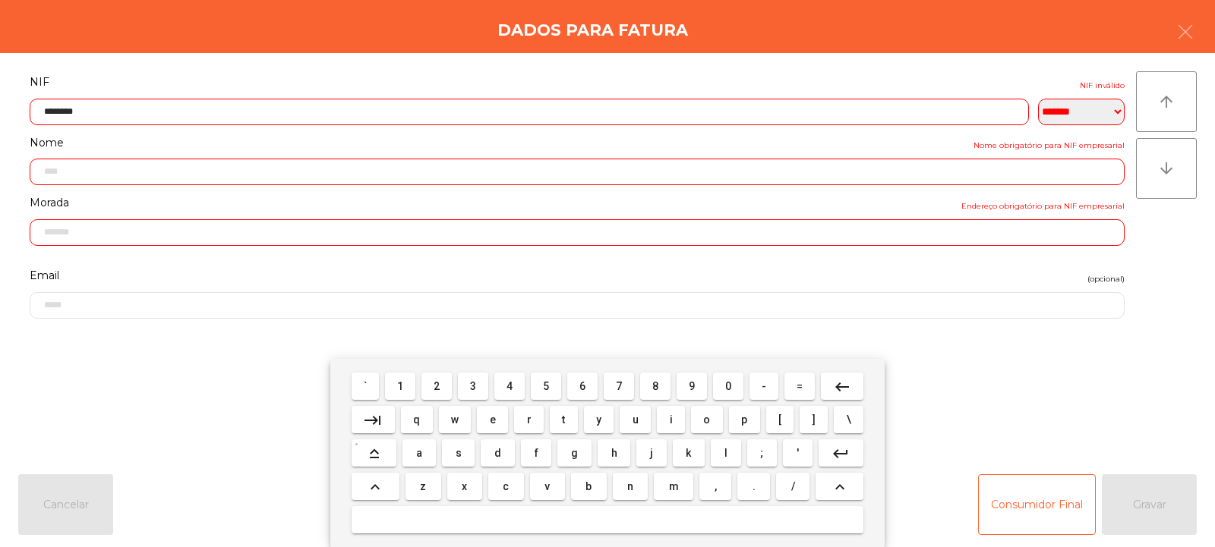
type input "*********"
type input "**********"
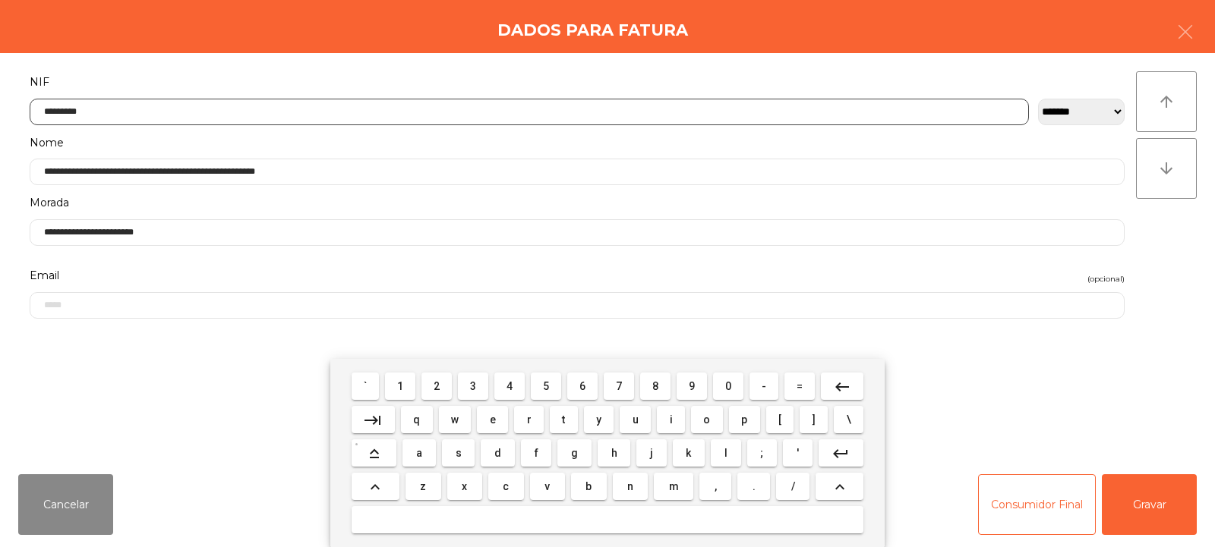
type input "*********"
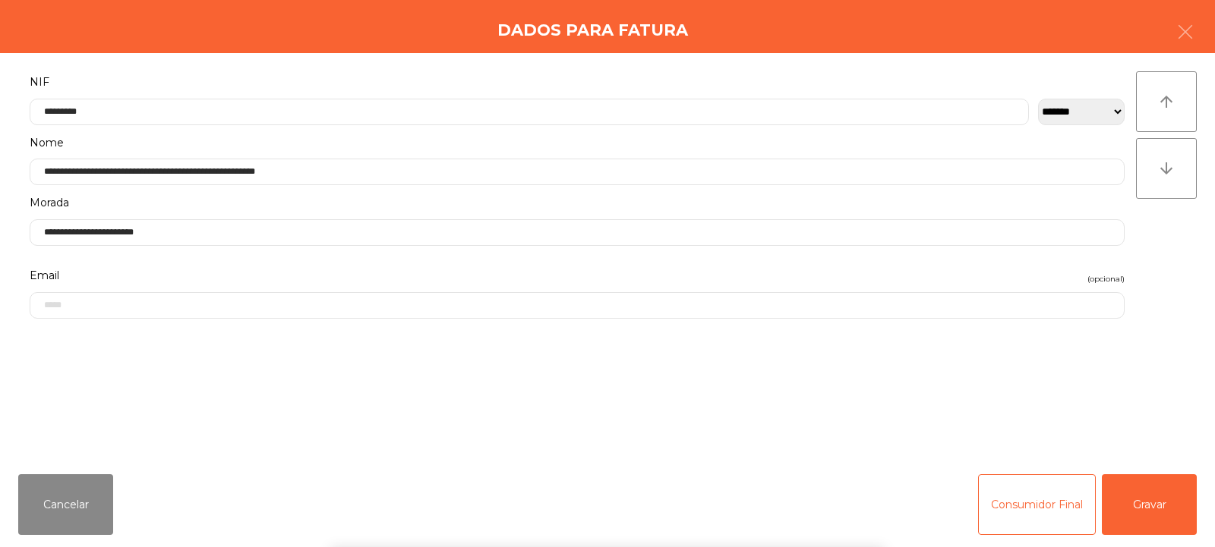
click at [1137, 509] on div "` 1 2 3 4 5 6 7 8 9 0 - = keyboard_backspace keyboard_tab q w e r t y u i o p […" at bounding box center [607, 453] width 1215 height 188
click at [1152, 509] on button "Gravar" at bounding box center [1148, 504] width 95 height 61
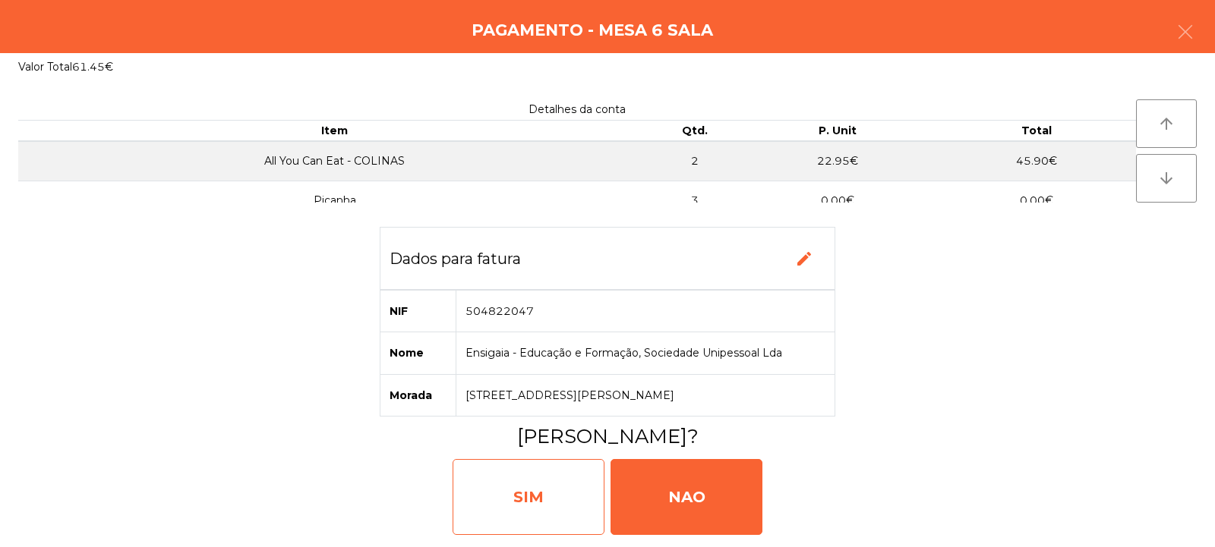
click at [569, 503] on div "SIM" at bounding box center [528, 497] width 152 height 76
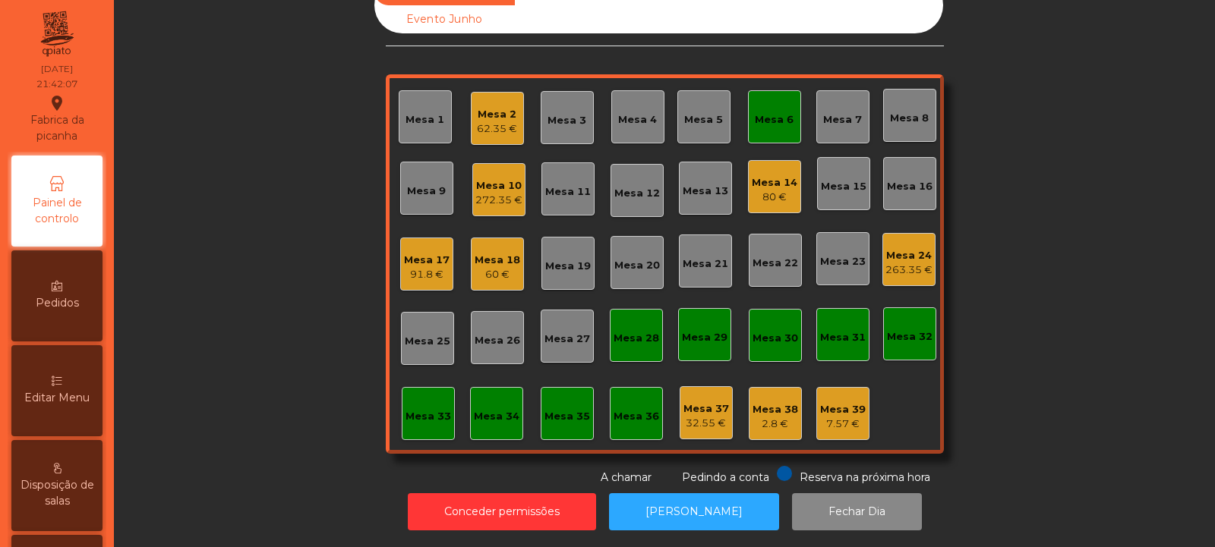
click at [786, 121] on div "Mesa 6" at bounding box center [774, 116] width 53 height 53
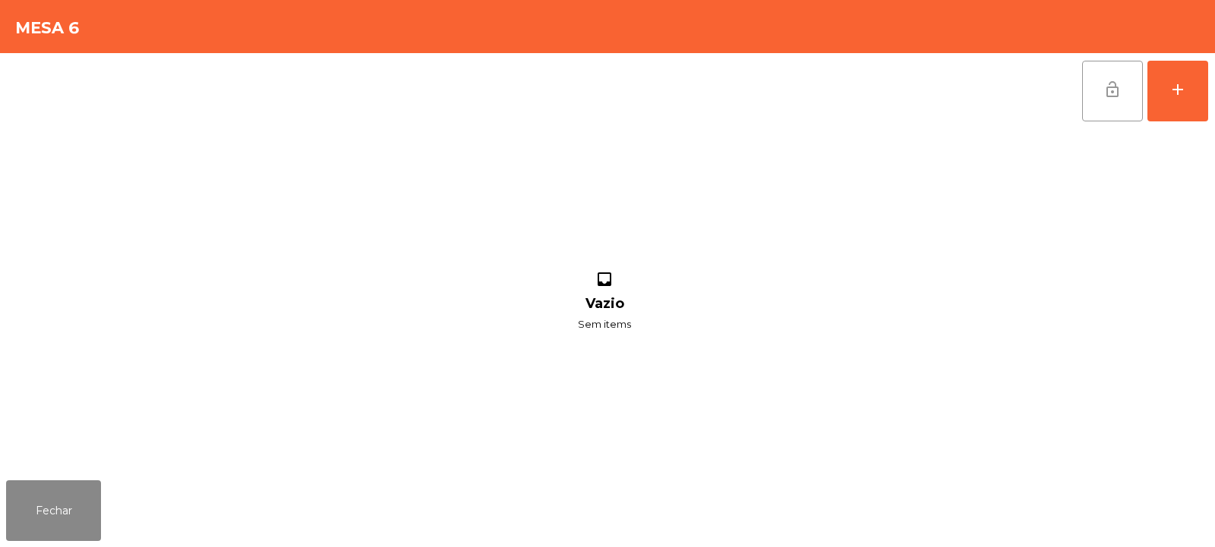
click at [1106, 102] on button "lock_open" at bounding box center [1112, 91] width 61 height 61
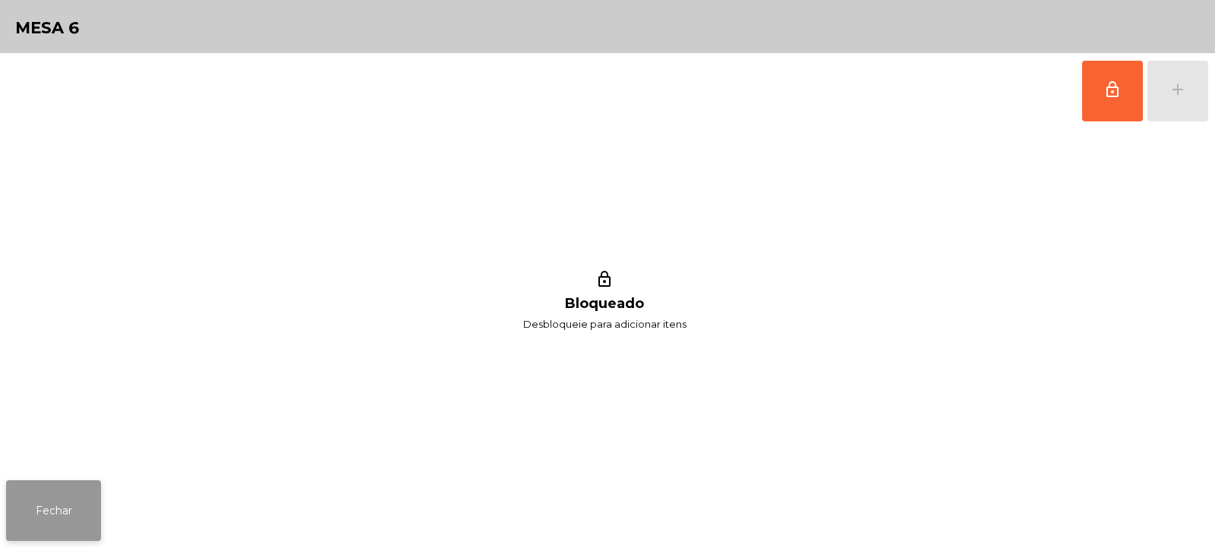
click at [79, 496] on button "Fechar" at bounding box center [53, 511] width 95 height 61
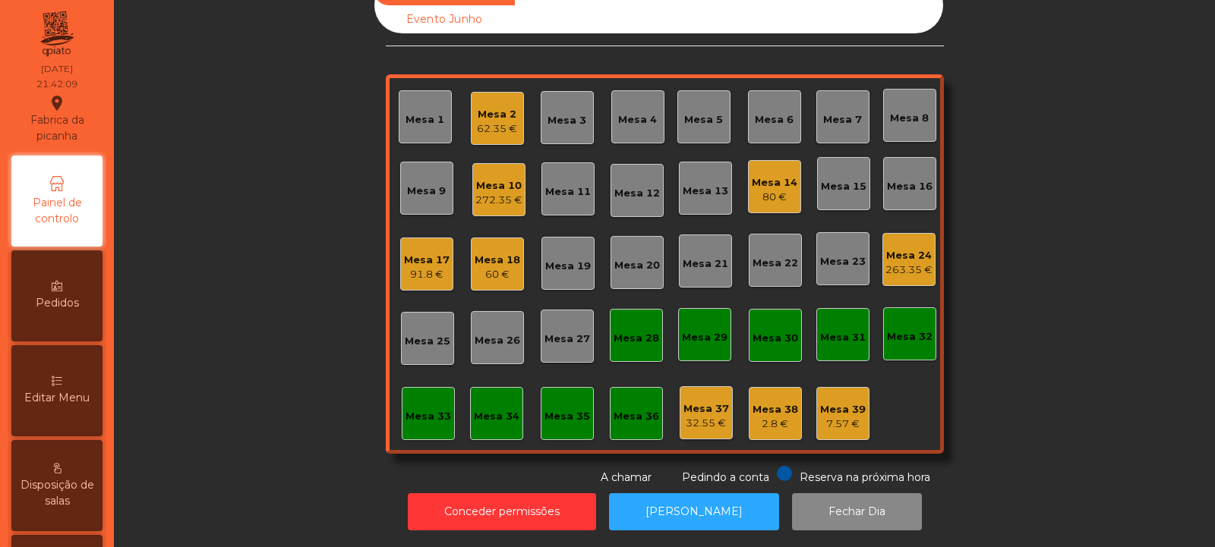
click at [496, 193] on div "272.35 €" at bounding box center [498, 200] width 47 height 15
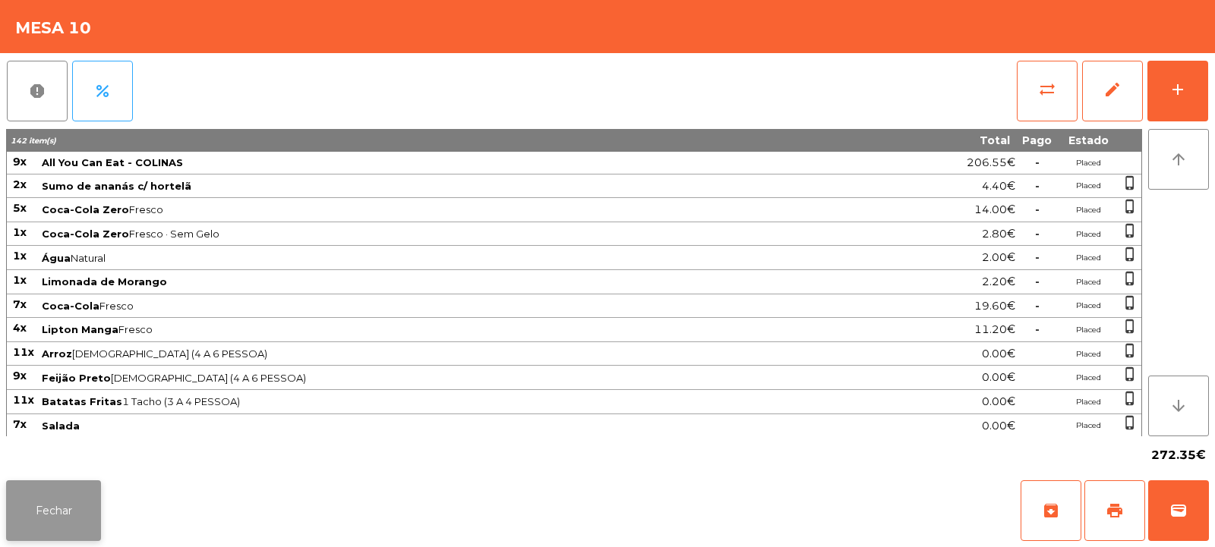
click at [52, 525] on button "Fechar" at bounding box center [53, 511] width 95 height 61
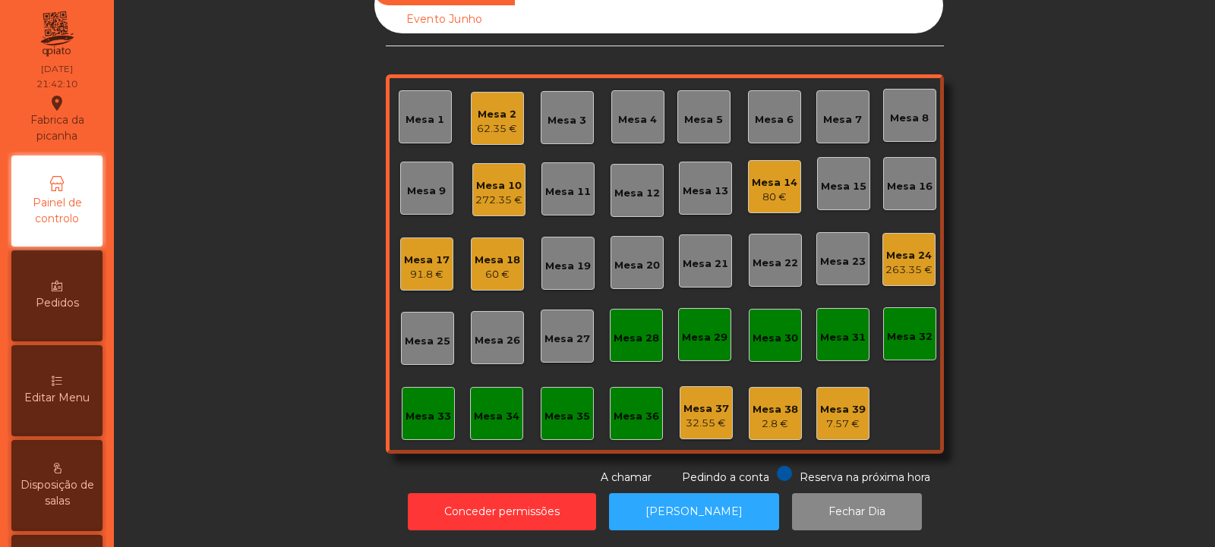
click at [495, 267] on div "60 €" at bounding box center [497, 274] width 46 height 15
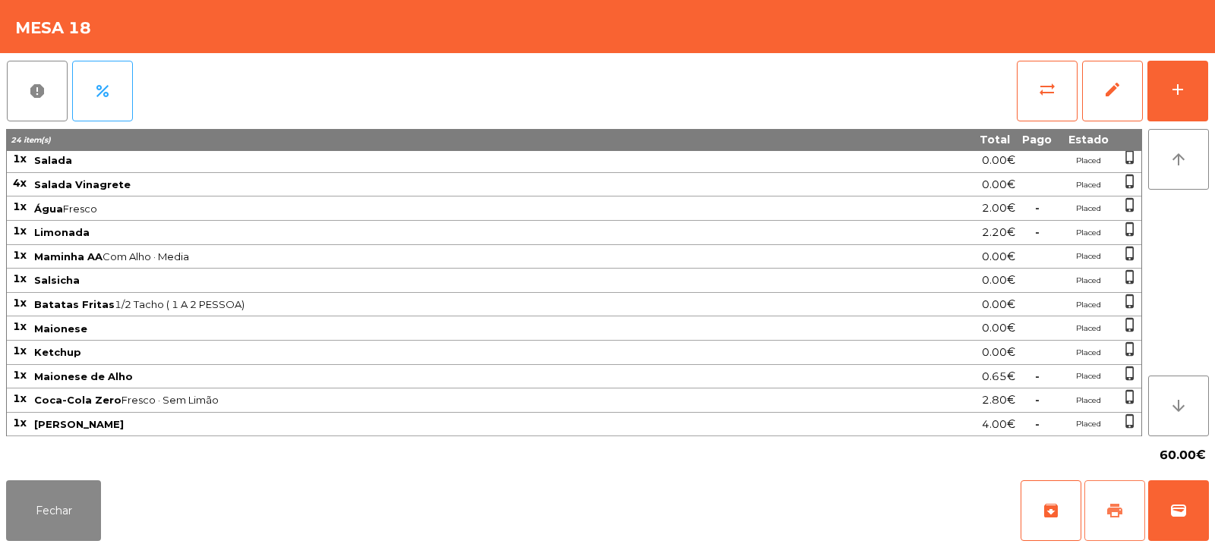
click at [1110, 515] on span "print" at bounding box center [1114, 511] width 18 height 18
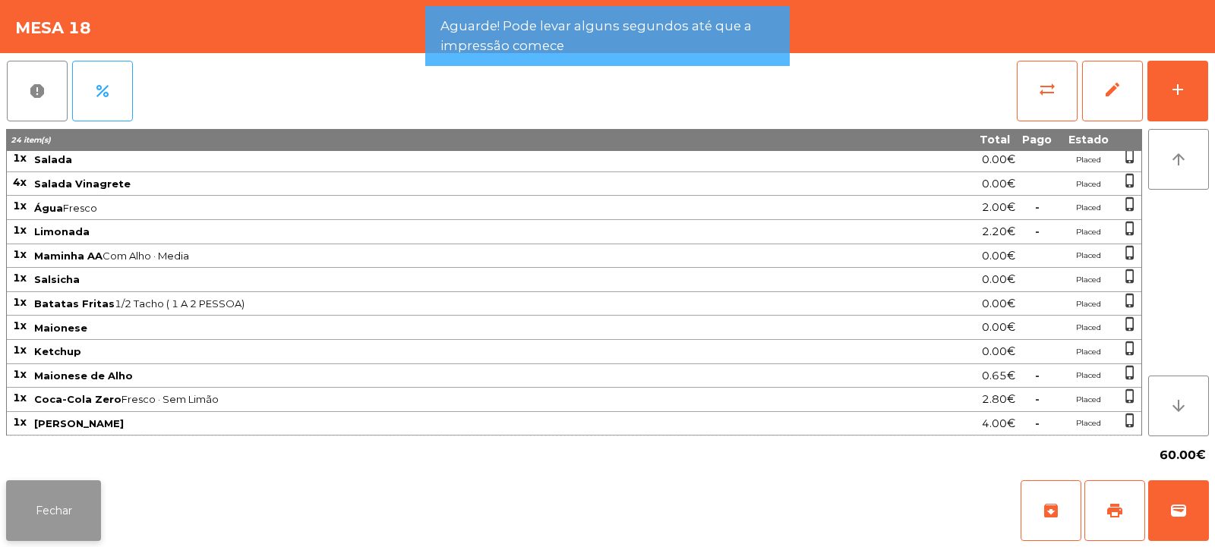
click at [83, 507] on button "Fechar" at bounding box center [53, 511] width 95 height 61
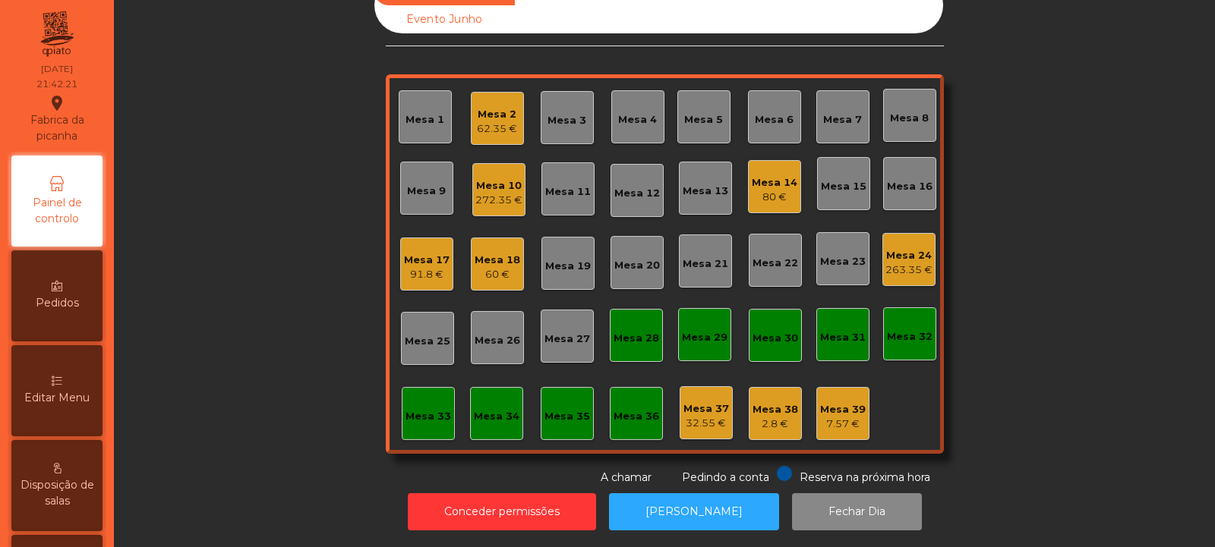
scroll to position [0, 0]
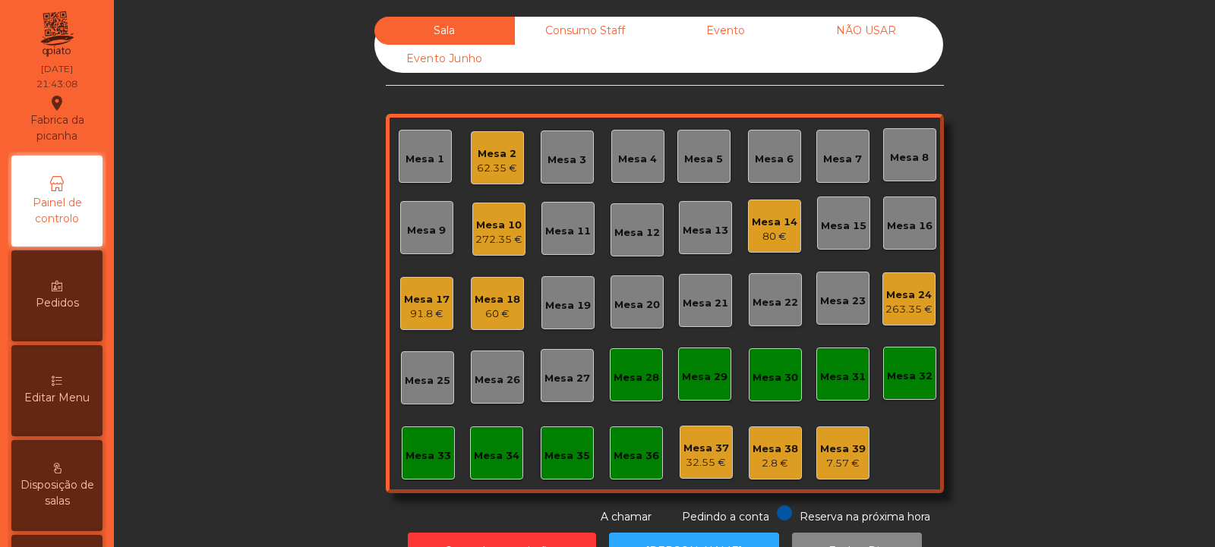
click at [481, 304] on div "Mesa 18" at bounding box center [497, 299] width 46 height 15
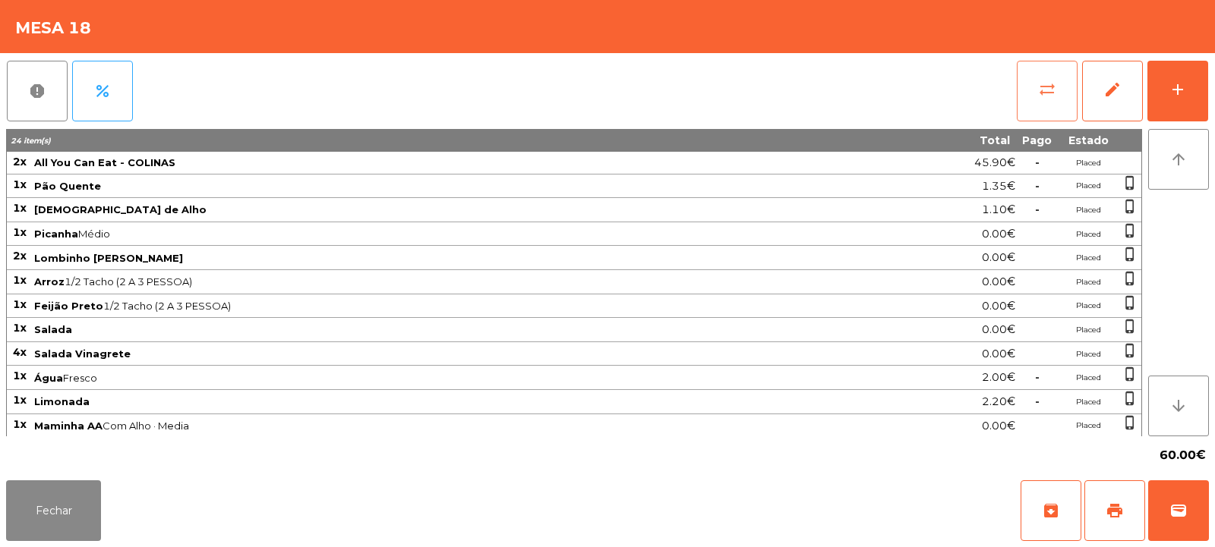
click at [1039, 104] on button "sync_alt" at bounding box center [1046, 91] width 61 height 61
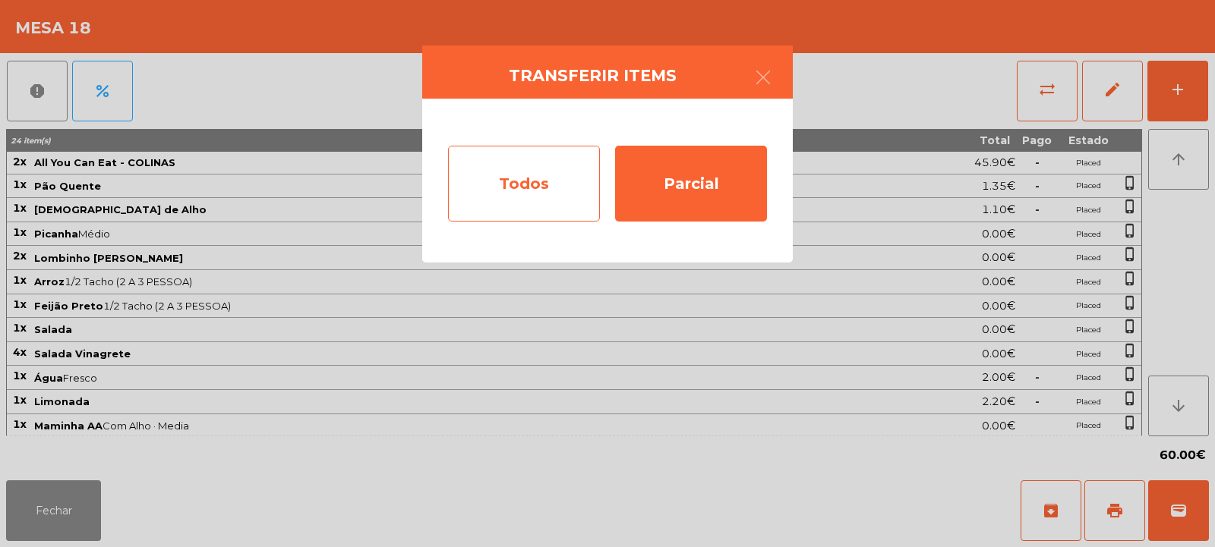
click at [501, 178] on div "Todos" at bounding box center [524, 184] width 152 height 76
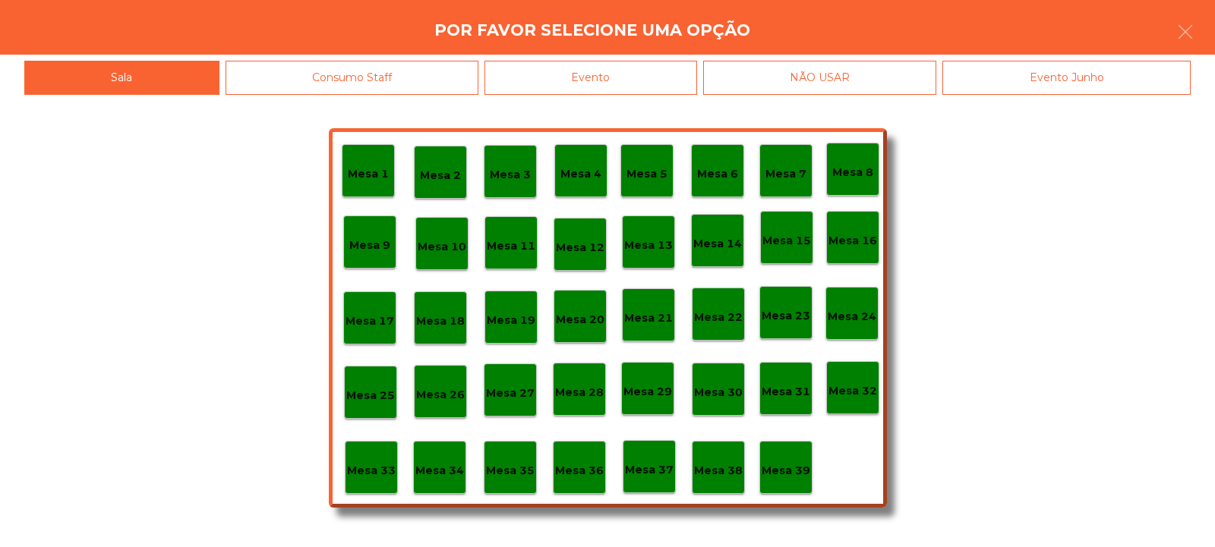
click at [622, 80] on div "Evento" at bounding box center [590, 78] width 213 height 34
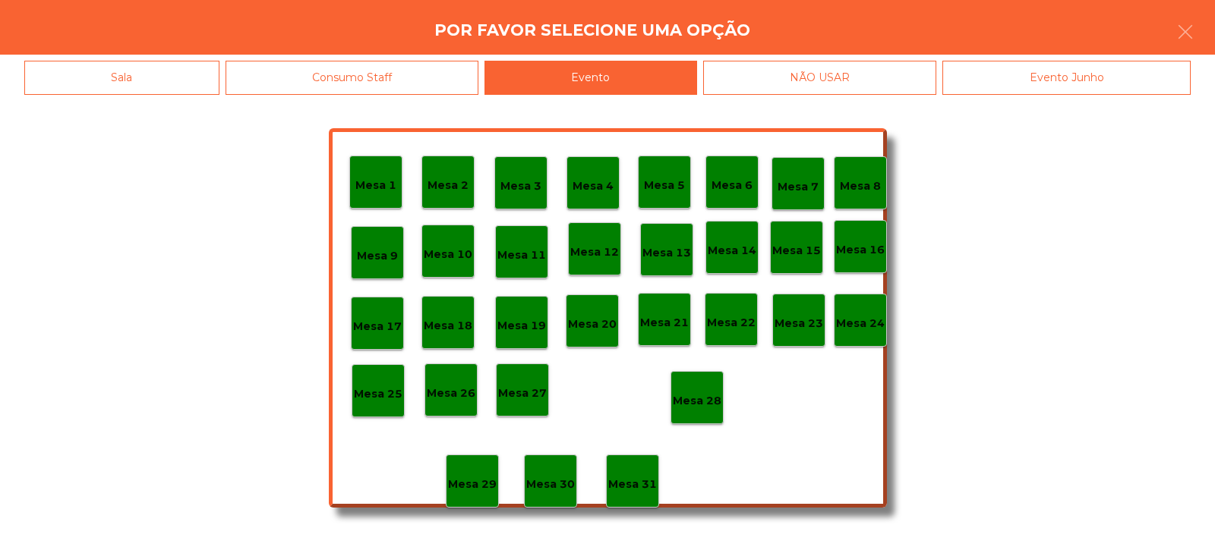
click at [706, 402] on p "Mesa 28" at bounding box center [697, 400] width 49 height 17
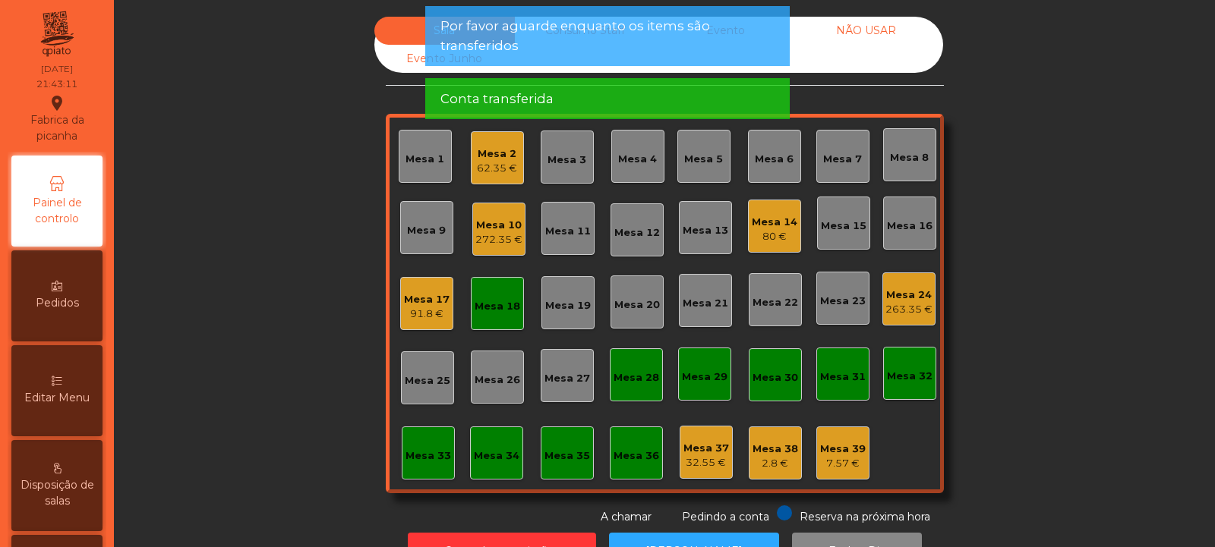
click at [496, 307] on div "Mesa 18" at bounding box center [497, 306] width 46 height 15
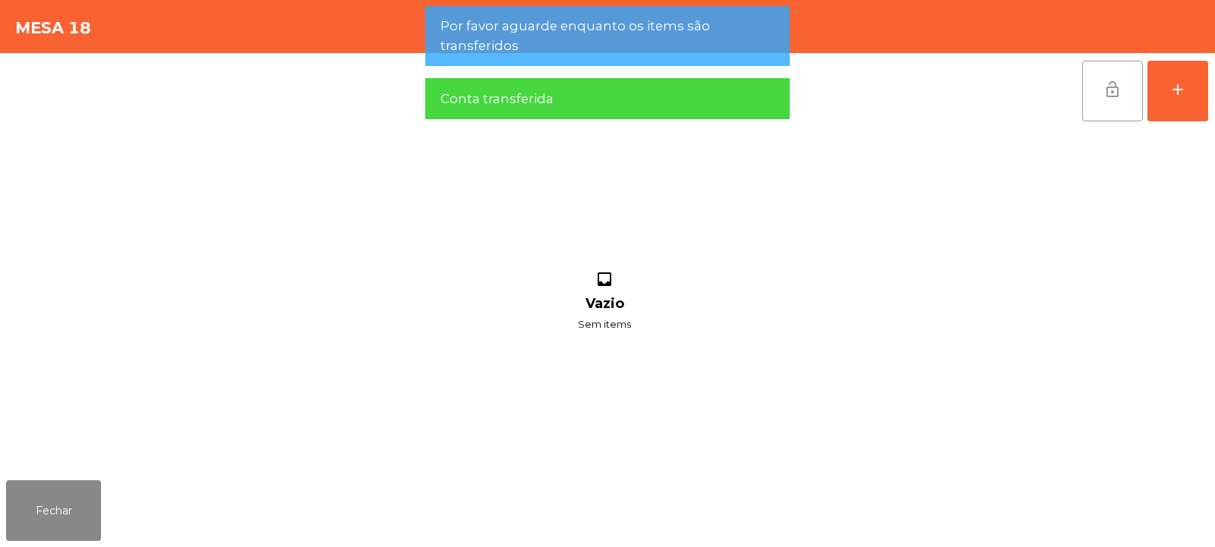
click at [1105, 96] on span "lock_open" at bounding box center [1112, 89] width 18 height 18
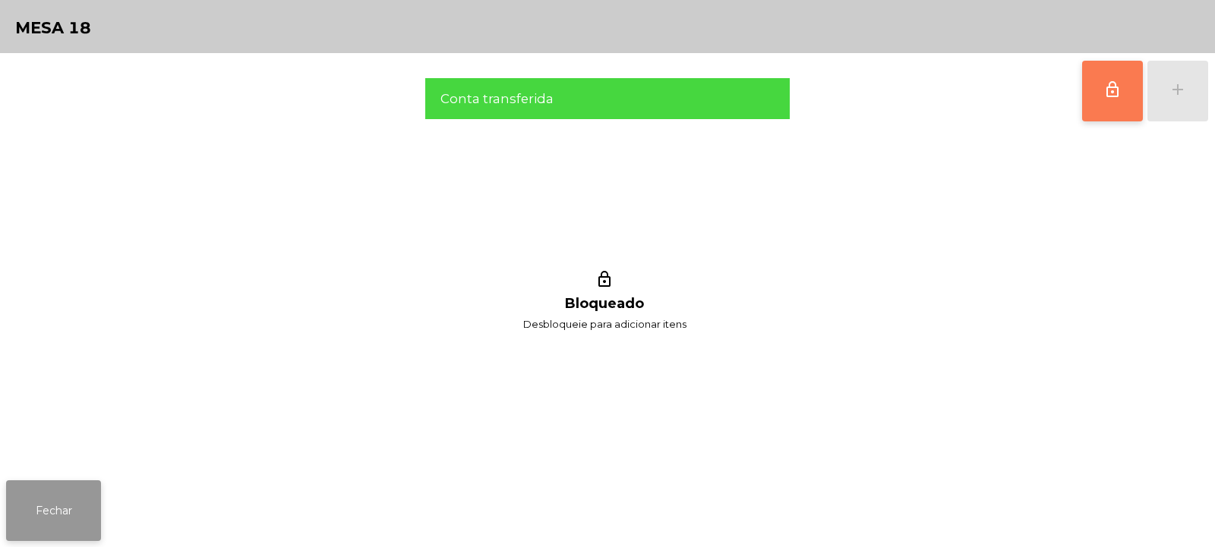
click at [65, 511] on button "Fechar" at bounding box center [53, 511] width 95 height 61
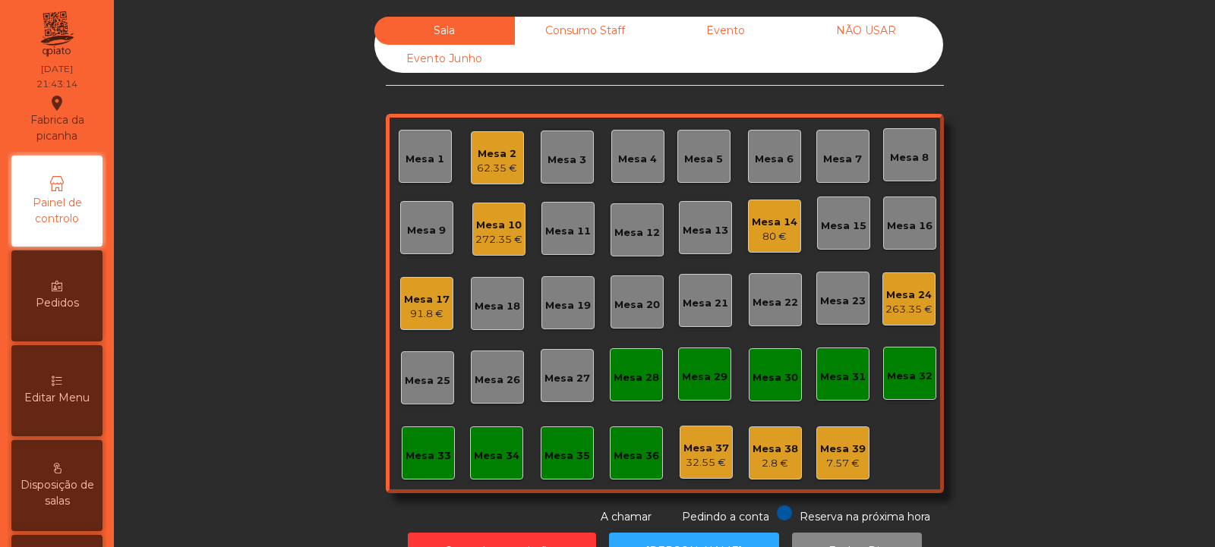
click at [421, 309] on div "91.8 €" at bounding box center [427, 314] width 46 height 15
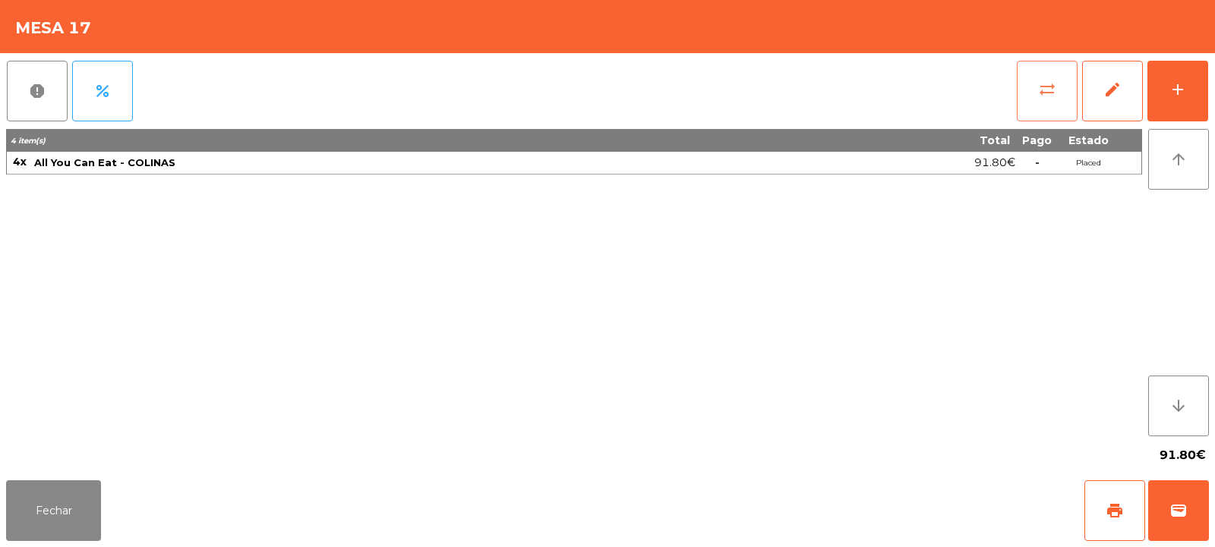
click at [1057, 94] on button "sync_alt" at bounding box center [1046, 91] width 61 height 61
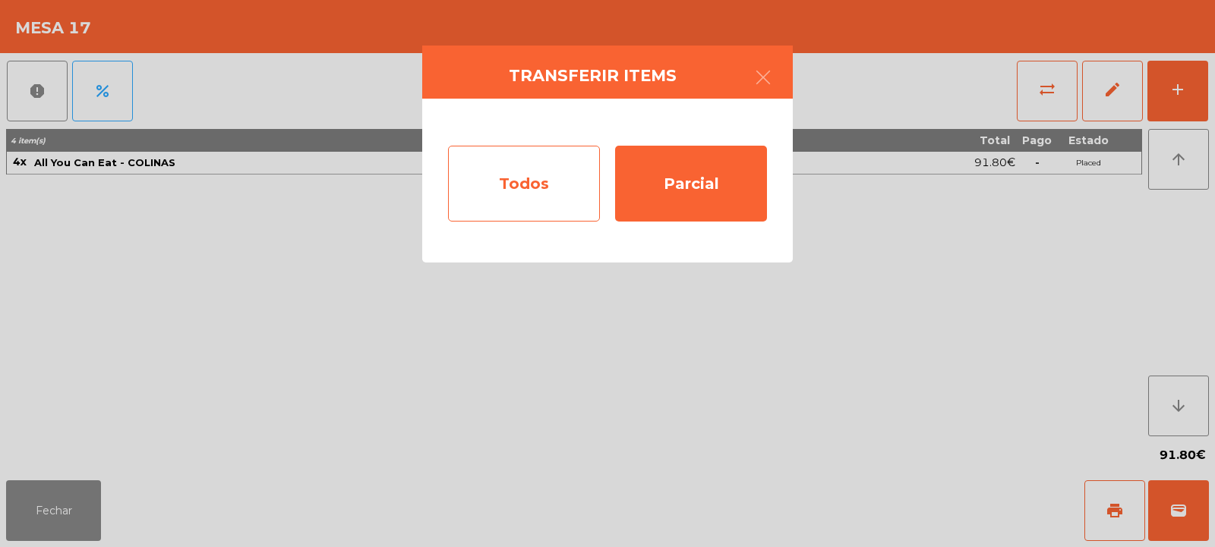
click at [547, 165] on div "Todos" at bounding box center [524, 184] width 152 height 76
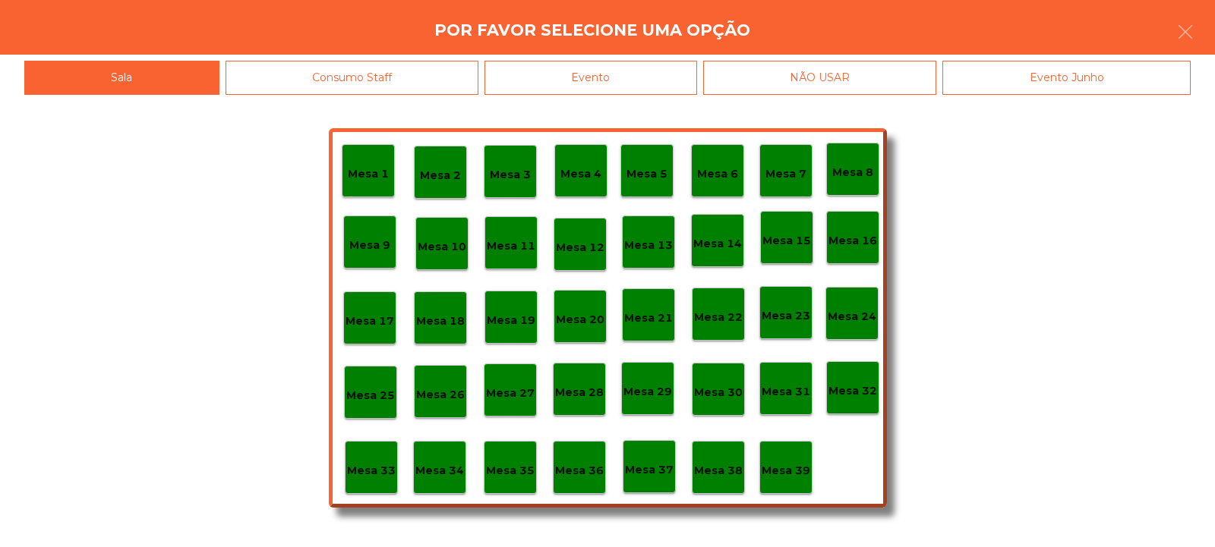
click at [655, 474] on p "Mesa 37" at bounding box center [649, 470] width 49 height 17
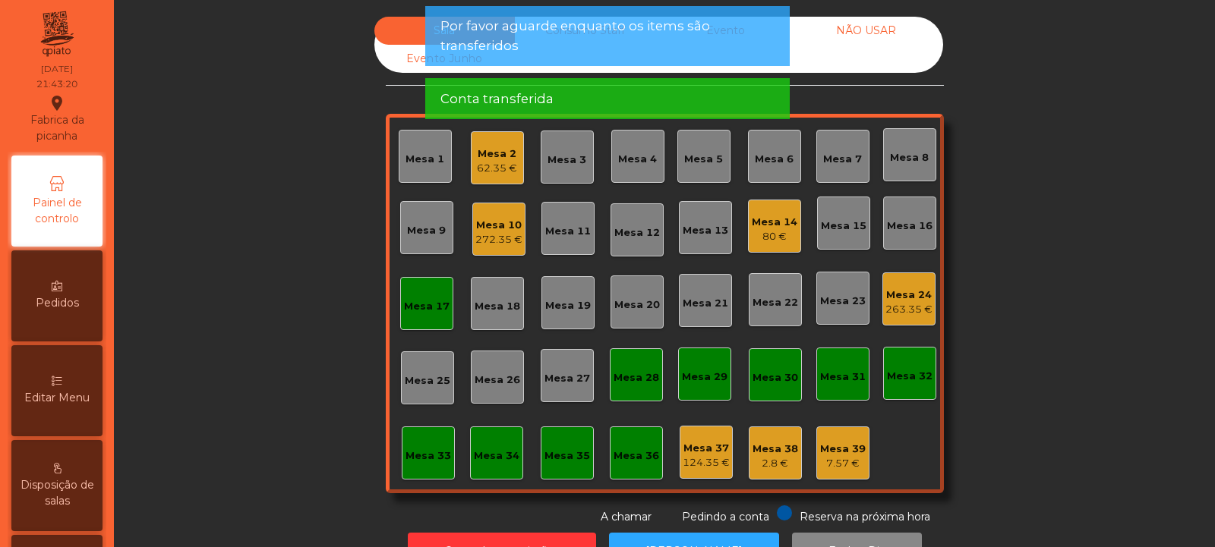
click at [425, 304] on div "Mesa 17" at bounding box center [427, 306] width 46 height 15
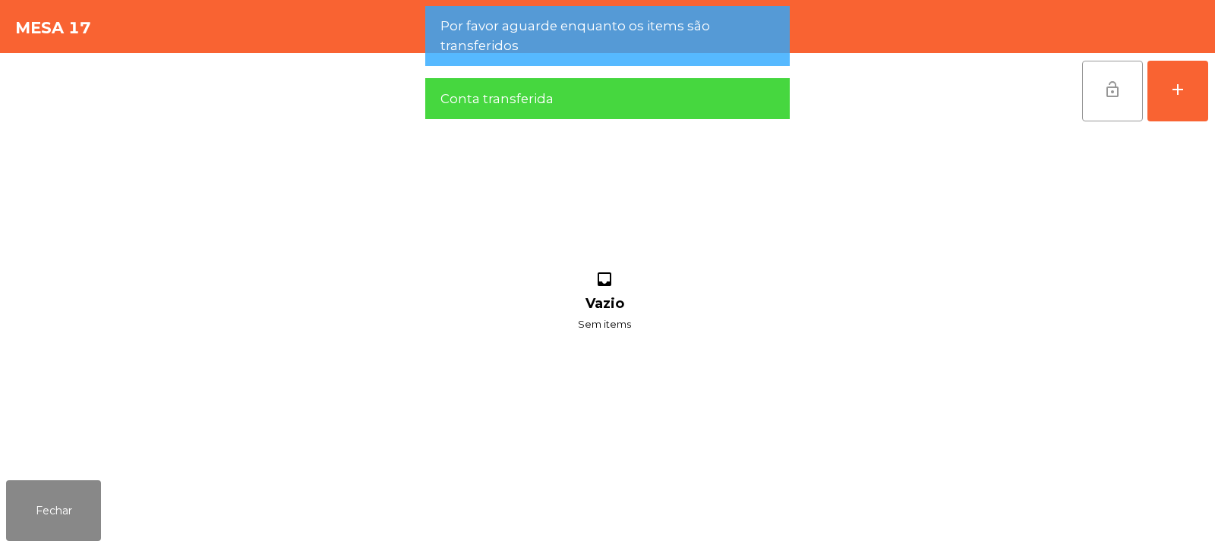
click at [1107, 97] on span "lock_open" at bounding box center [1112, 89] width 18 height 18
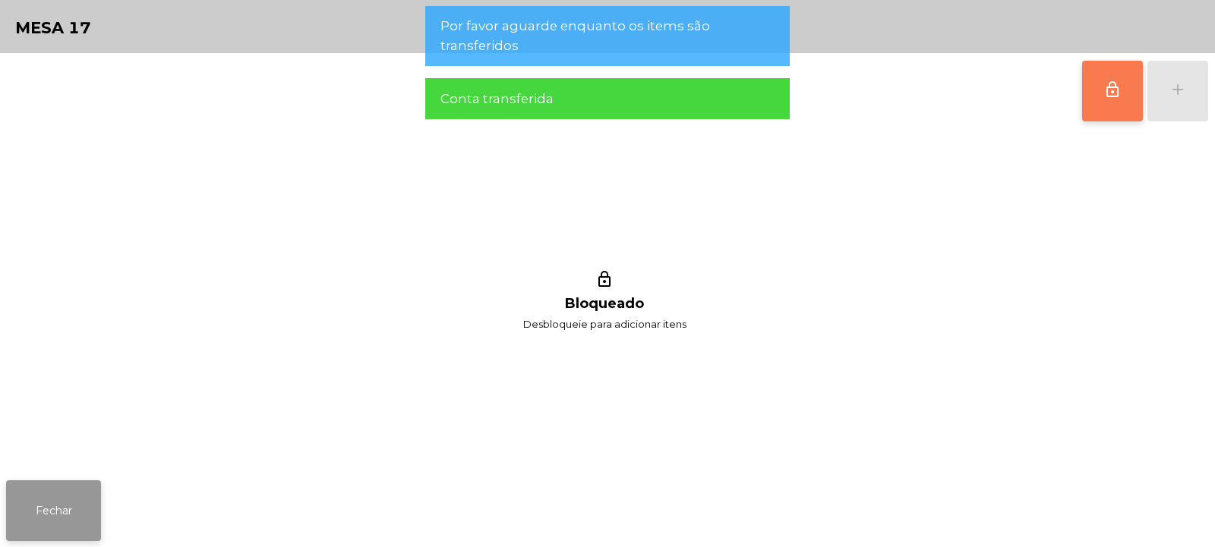
click at [53, 496] on button "Fechar" at bounding box center [53, 511] width 95 height 61
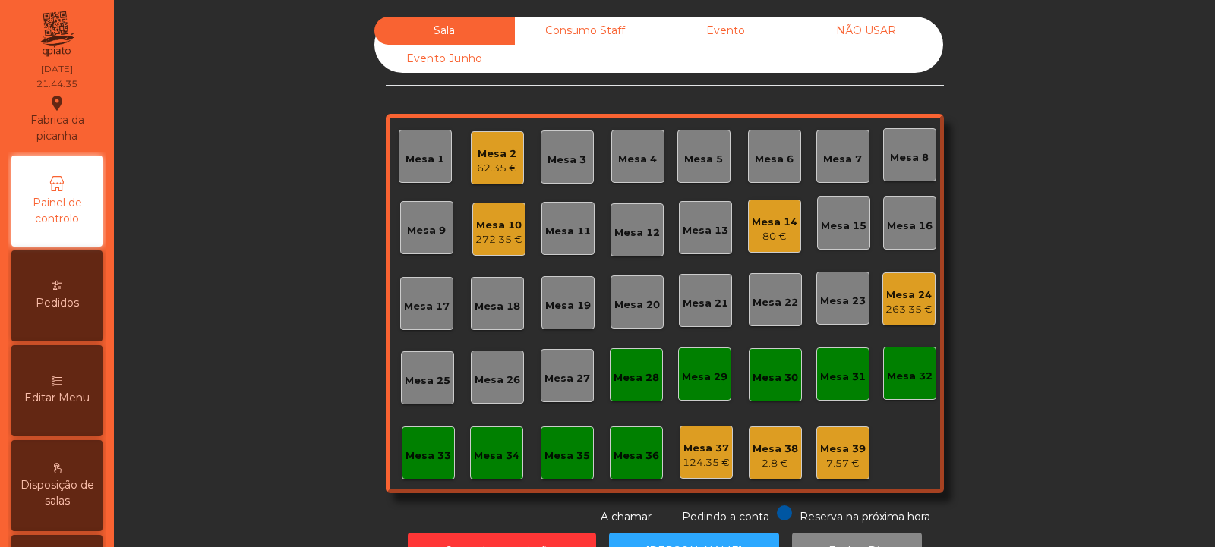
click at [702, 450] on div "Mesa 37" at bounding box center [705, 448] width 47 height 15
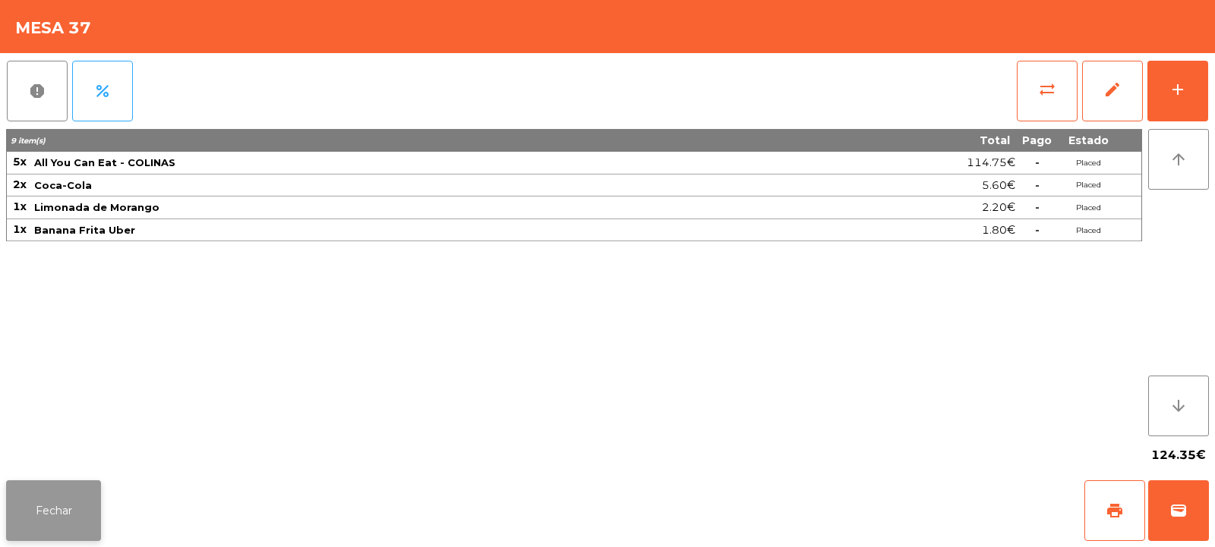
click at [59, 518] on button "Fechar" at bounding box center [53, 511] width 95 height 61
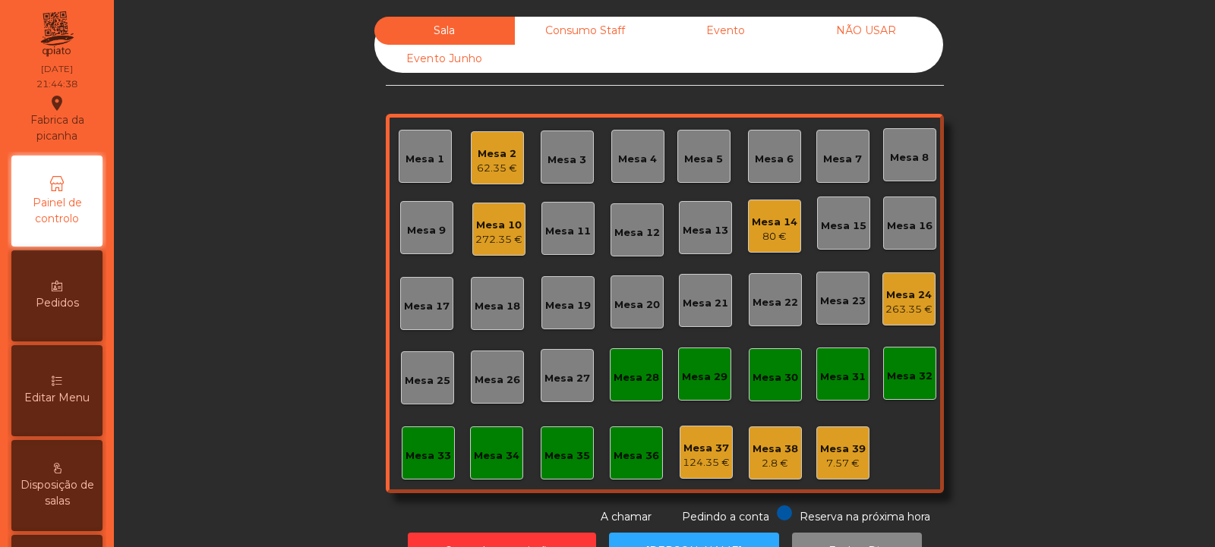
click at [713, 29] on div "Evento" at bounding box center [725, 31] width 140 height 28
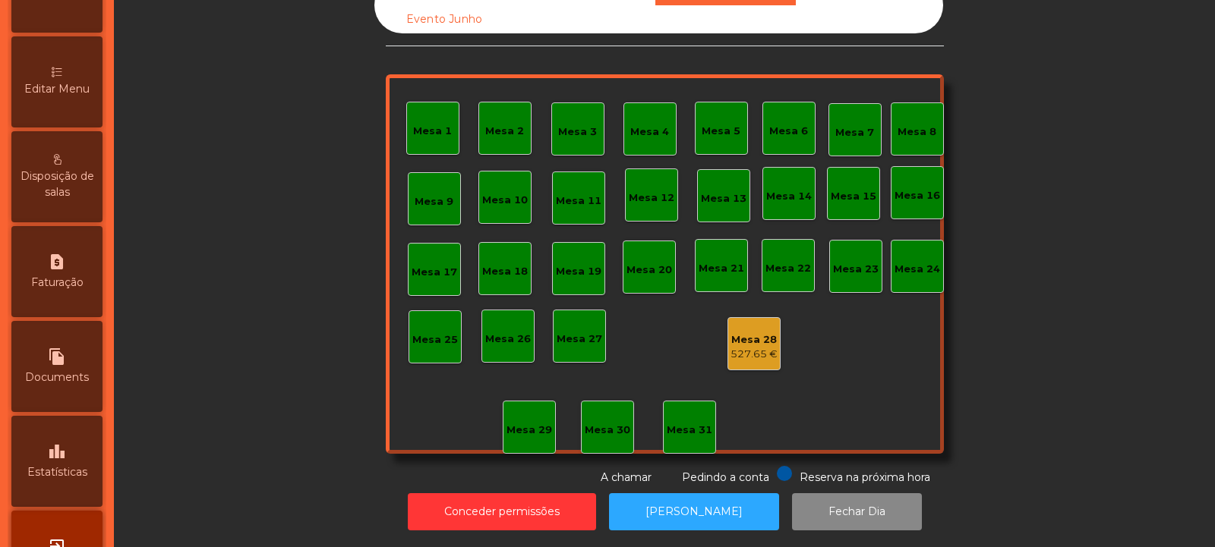
scroll to position [311, 0]
click at [80, 288] on div "request_page Faturação" at bounding box center [56, 269] width 91 height 91
select select "**"
select select "****"
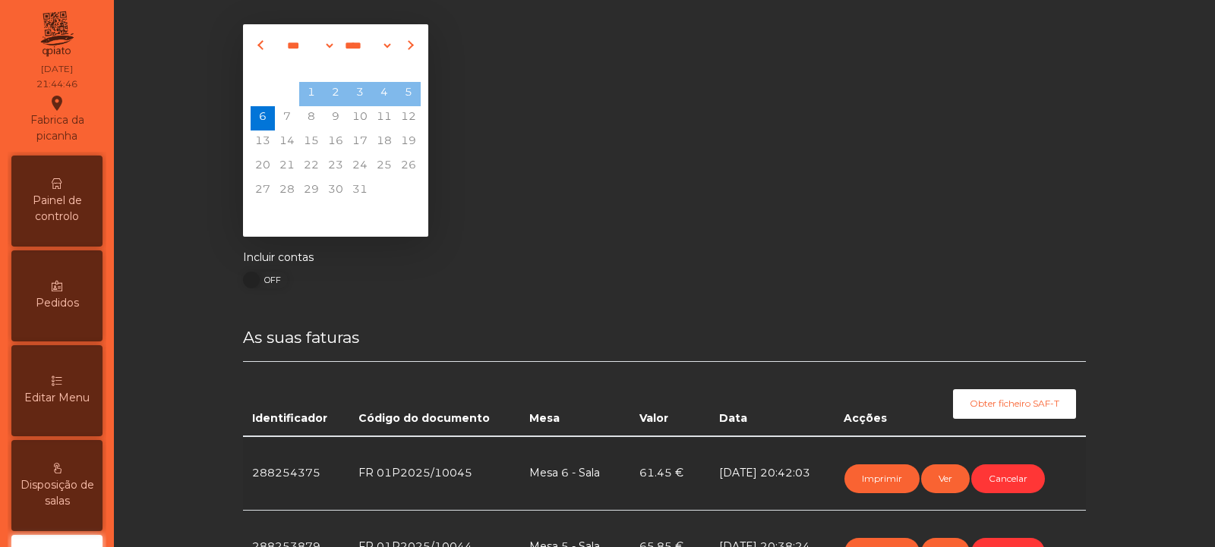
click at [69, 191] on div "Painel de controlo" at bounding box center [56, 201] width 91 height 91
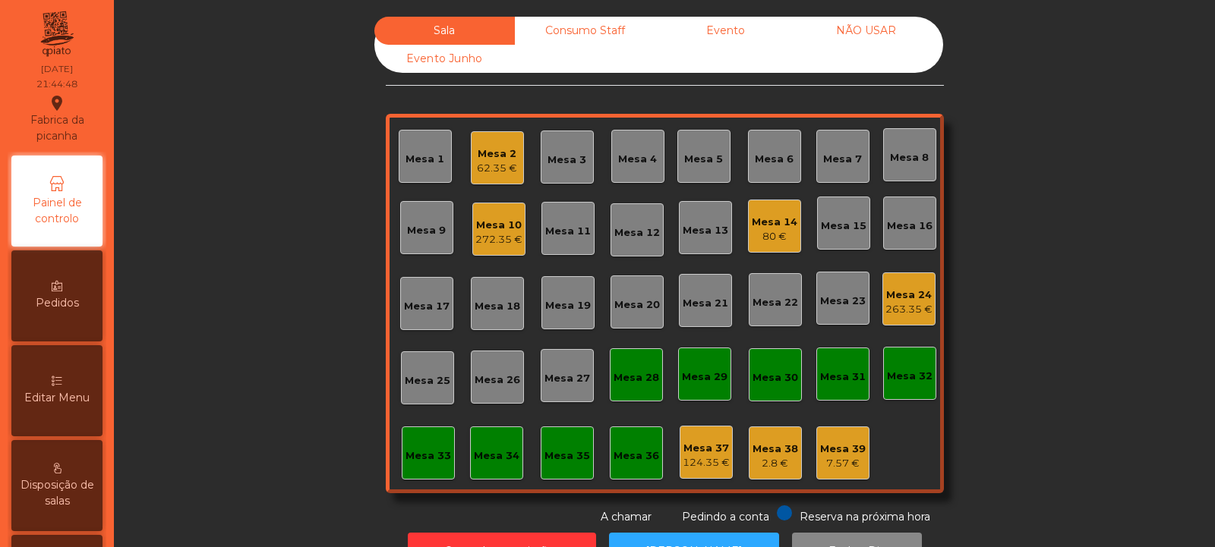
click at [730, 30] on div "Evento" at bounding box center [725, 31] width 140 height 28
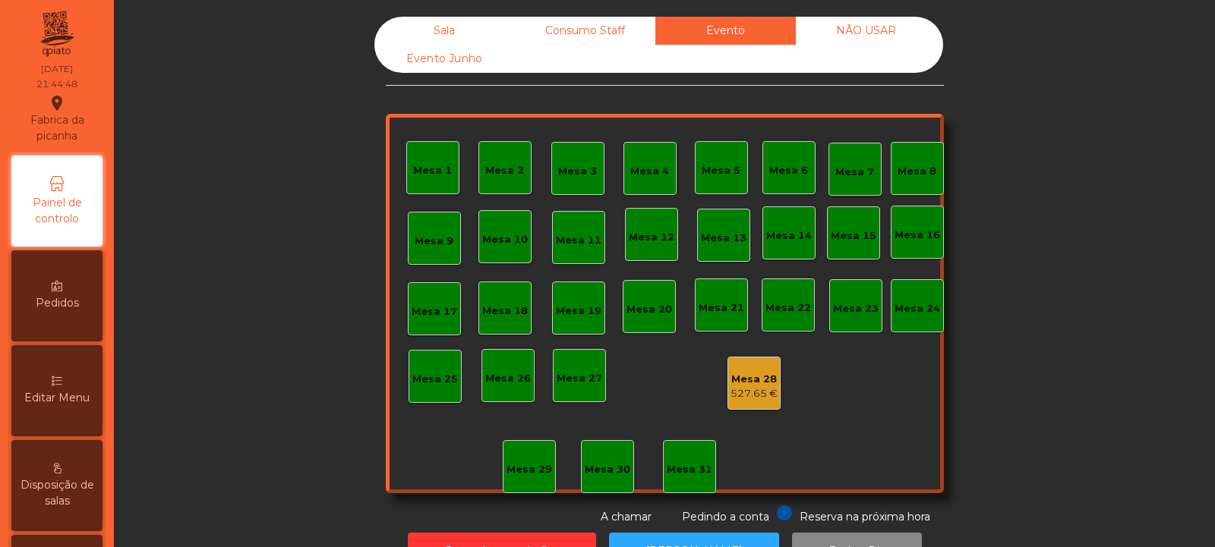
scroll to position [51, 0]
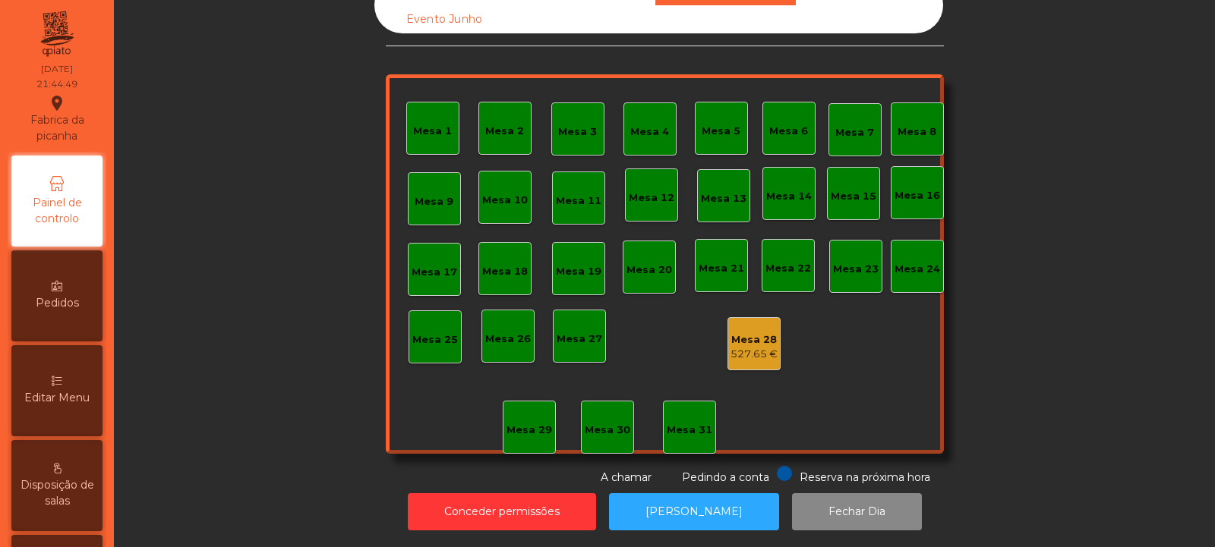
click at [755, 332] on div "Mesa 28" at bounding box center [753, 339] width 47 height 15
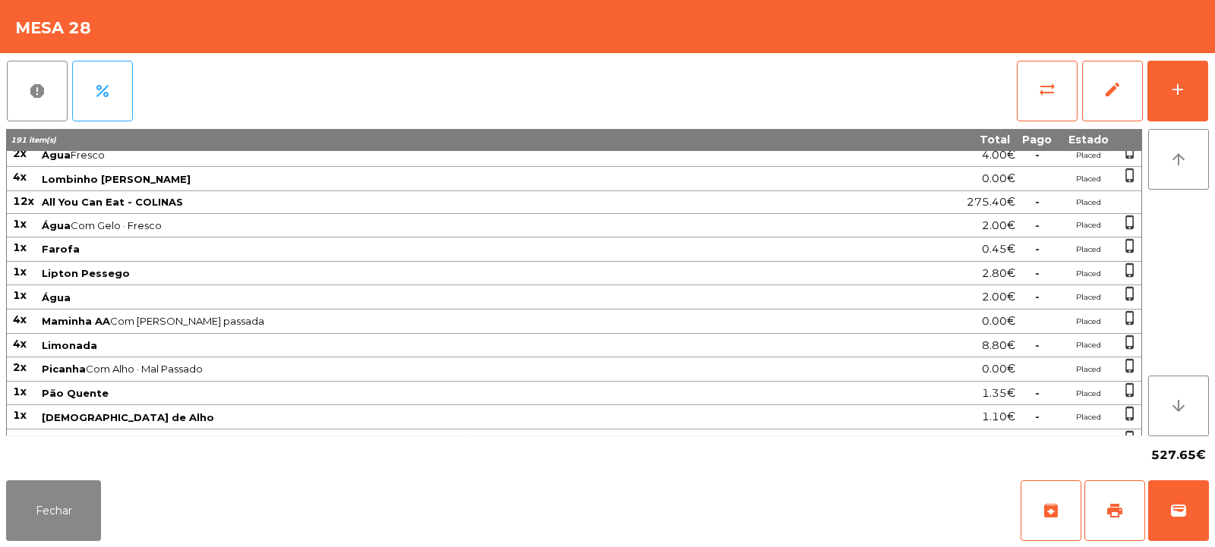
scroll to position [841, 0]
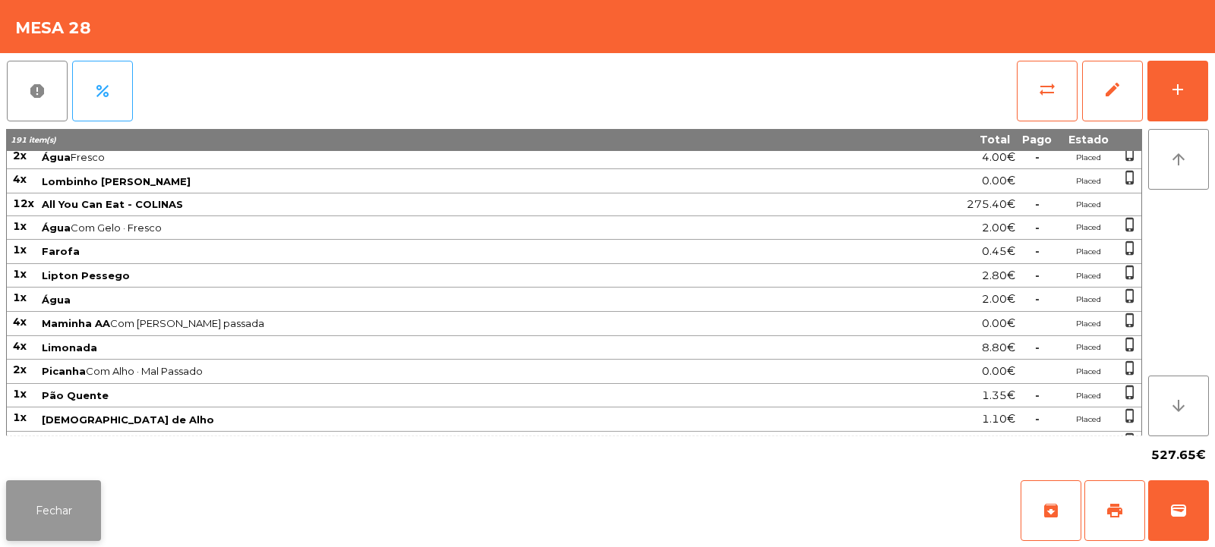
click at [68, 534] on button "Fechar" at bounding box center [53, 511] width 95 height 61
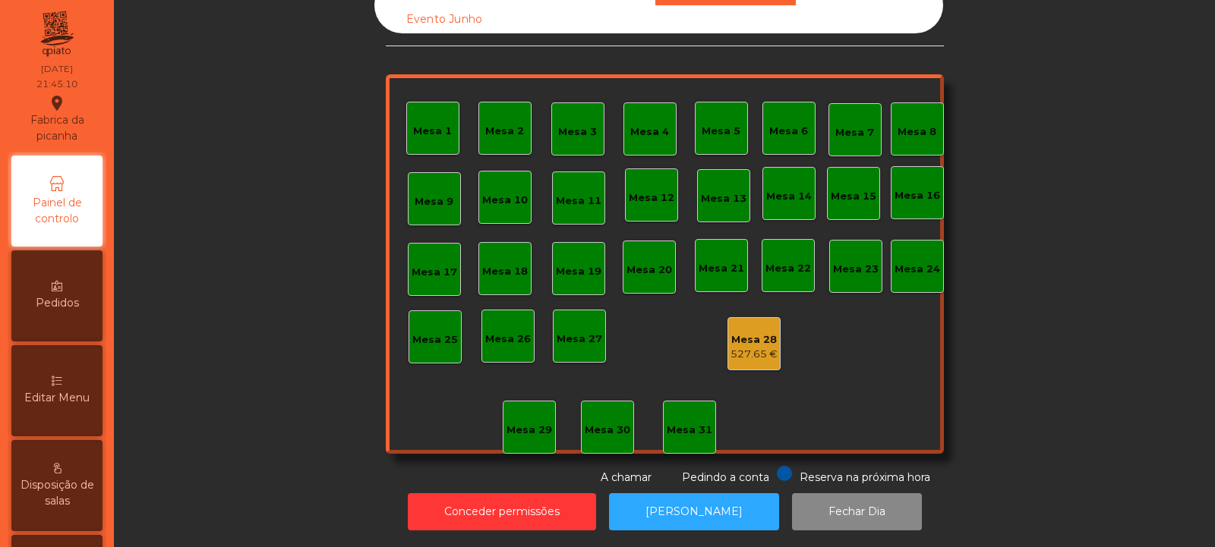
scroll to position [0, 0]
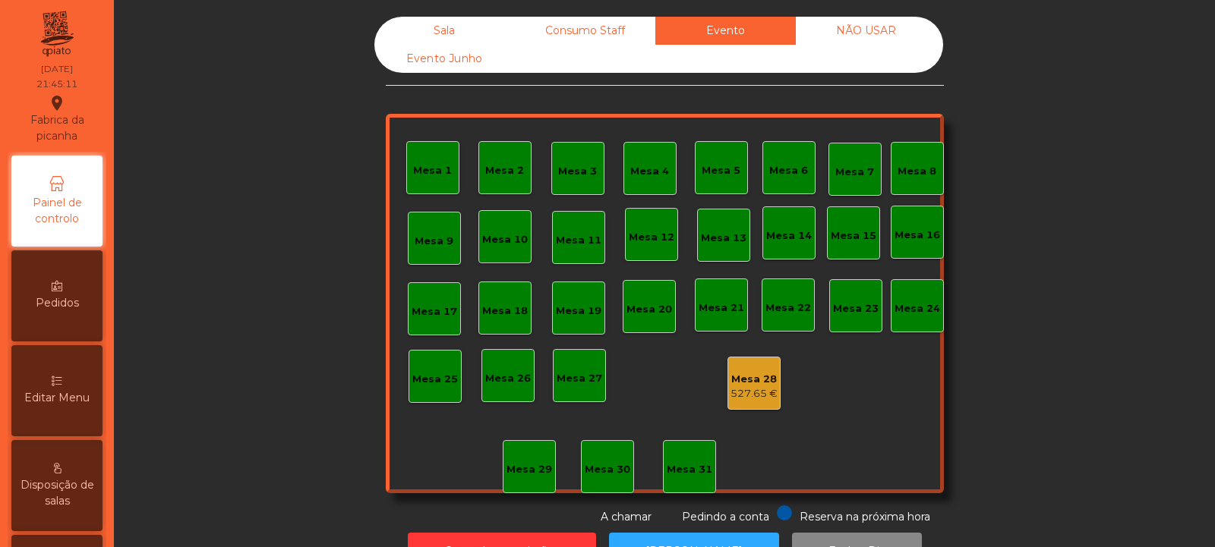
click at [461, 26] on div "Sala" at bounding box center [444, 31] width 140 height 28
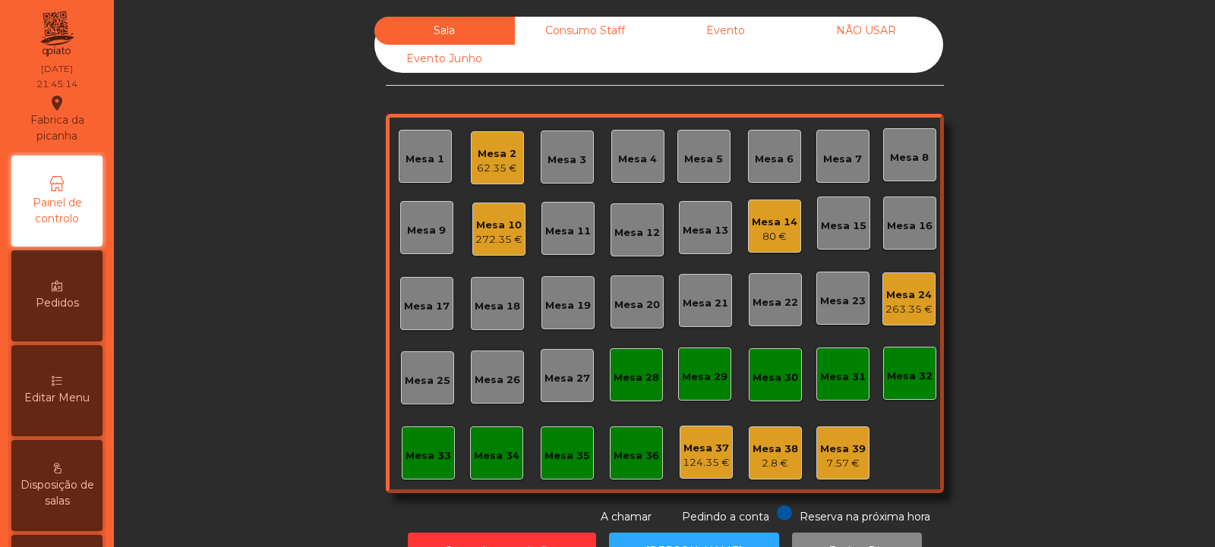
click at [484, 166] on div "62.35 €" at bounding box center [497, 168] width 40 height 15
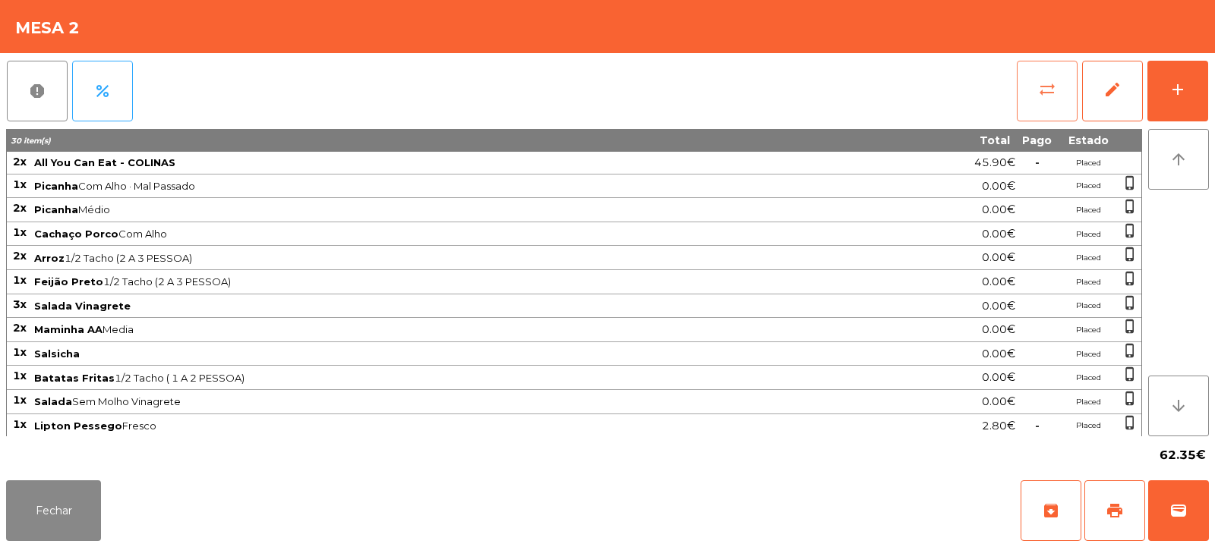
click at [1054, 98] on span "sync_alt" at bounding box center [1047, 89] width 18 height 18
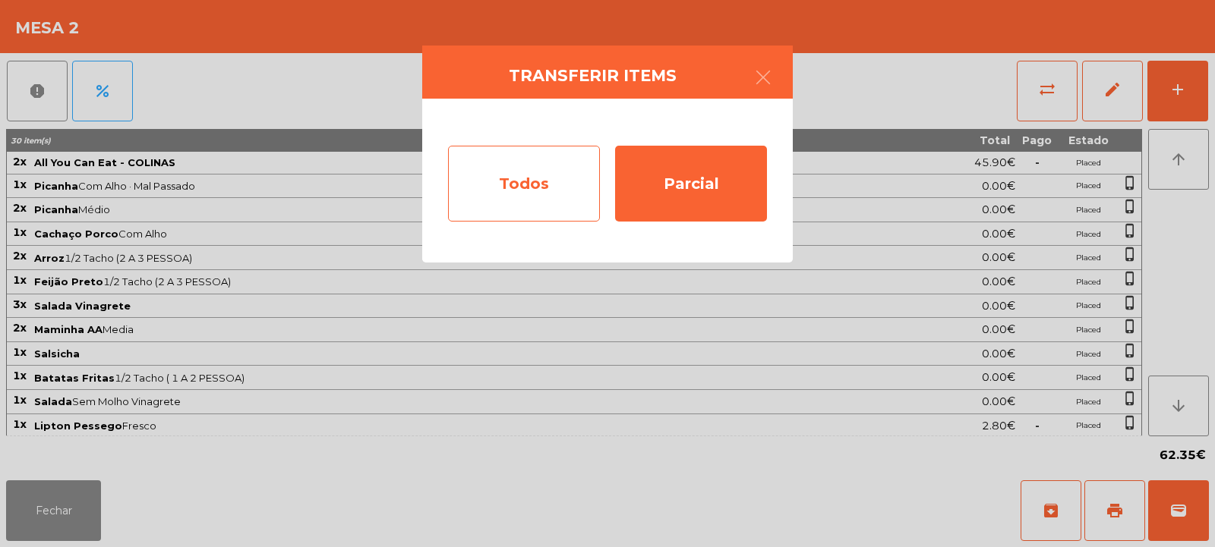
click at [477, 191] on div "Todos" at bounding box center [524, 184] width 152 height 76
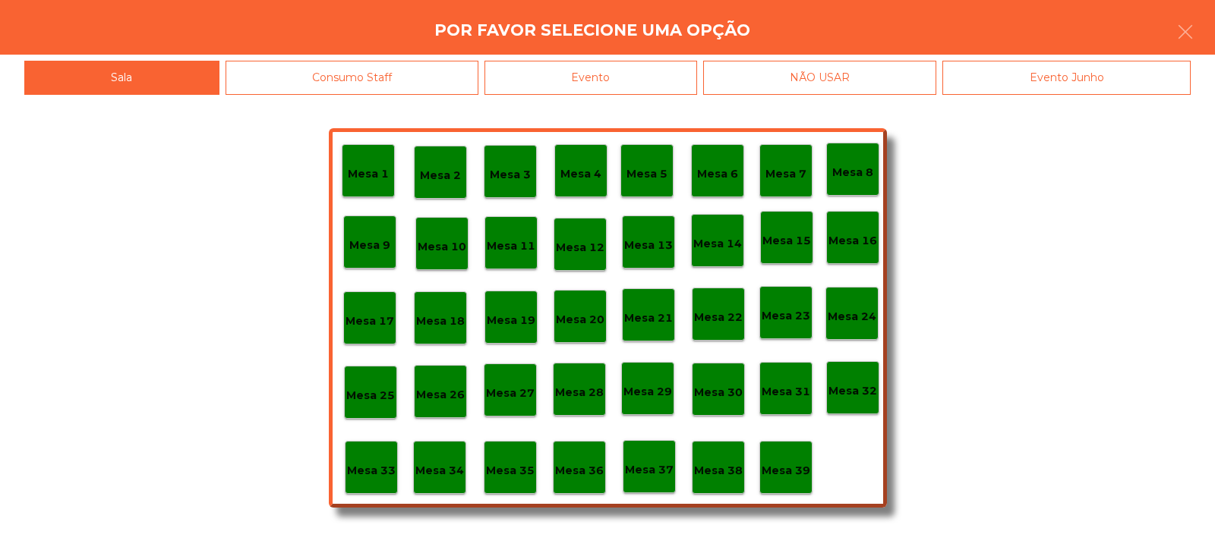
click at [655, 76] on div "Evento" at bounding box center [590, 78] width 213 height 34
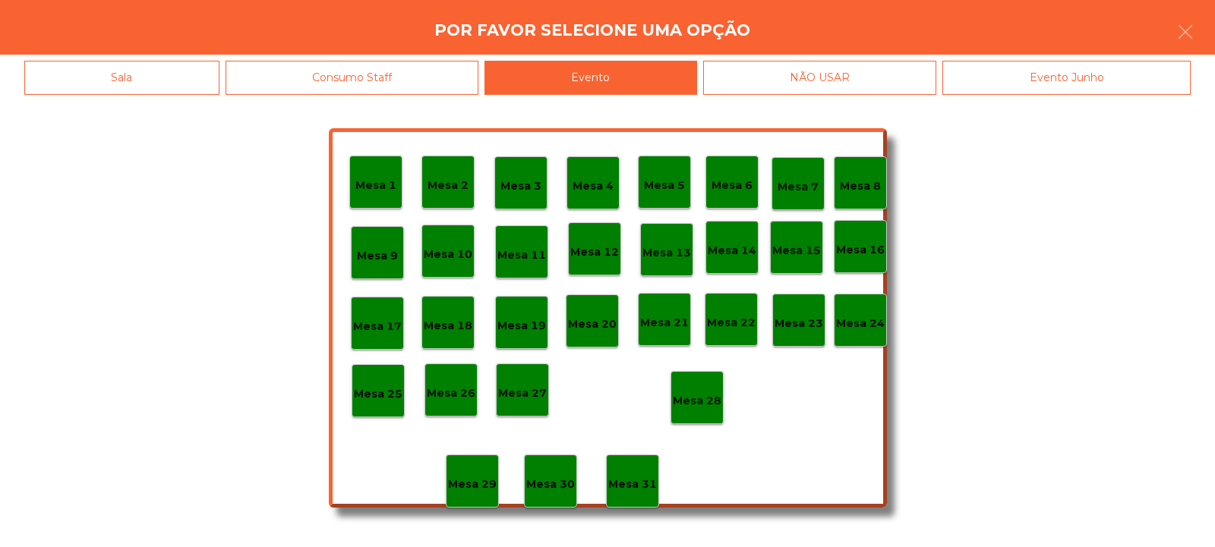
click at [723, 390] on div "Mesa 28" at bounding box center [696, 397] width 53 height 53
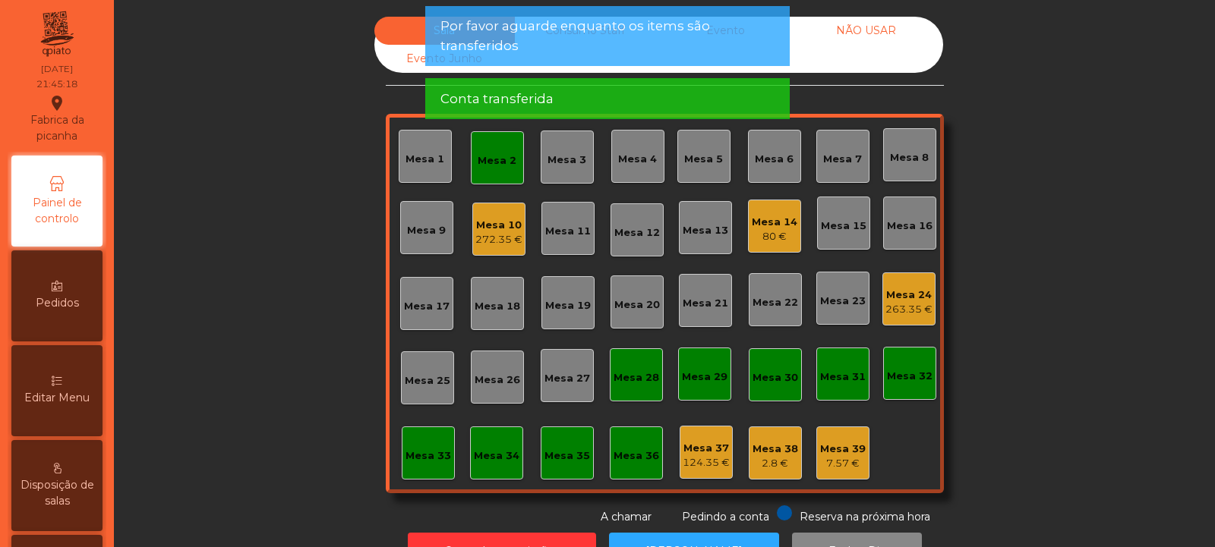
click at [490, 163] on div "Mesa 2" at bounding box center [496, 160] width 39 height 15
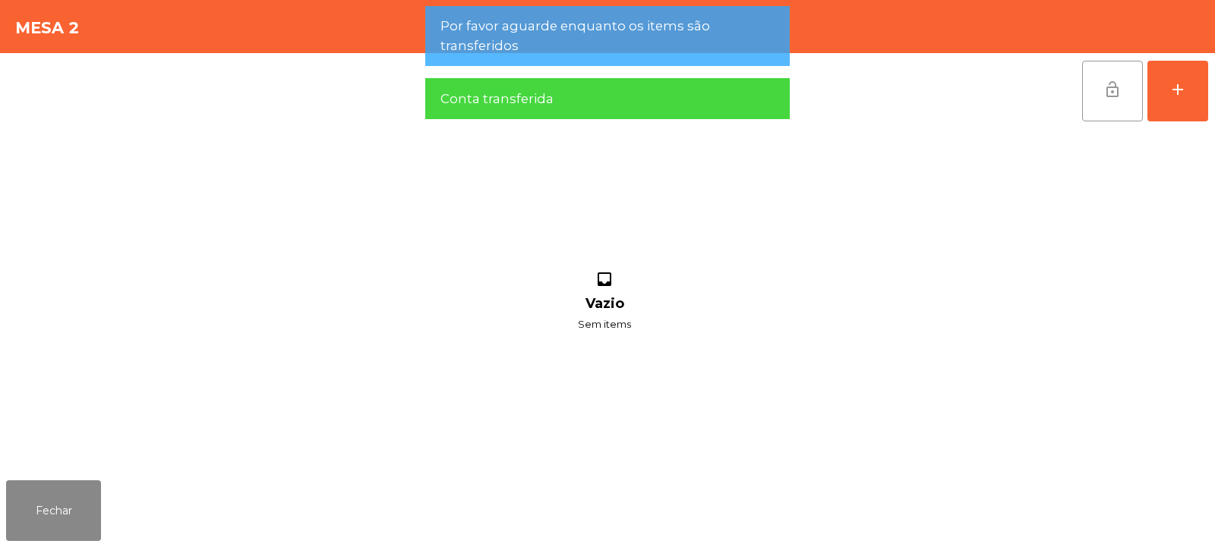
click at [1130, 94] on button "lock_open" at bounding box center [1112, 91] width 61 height 61
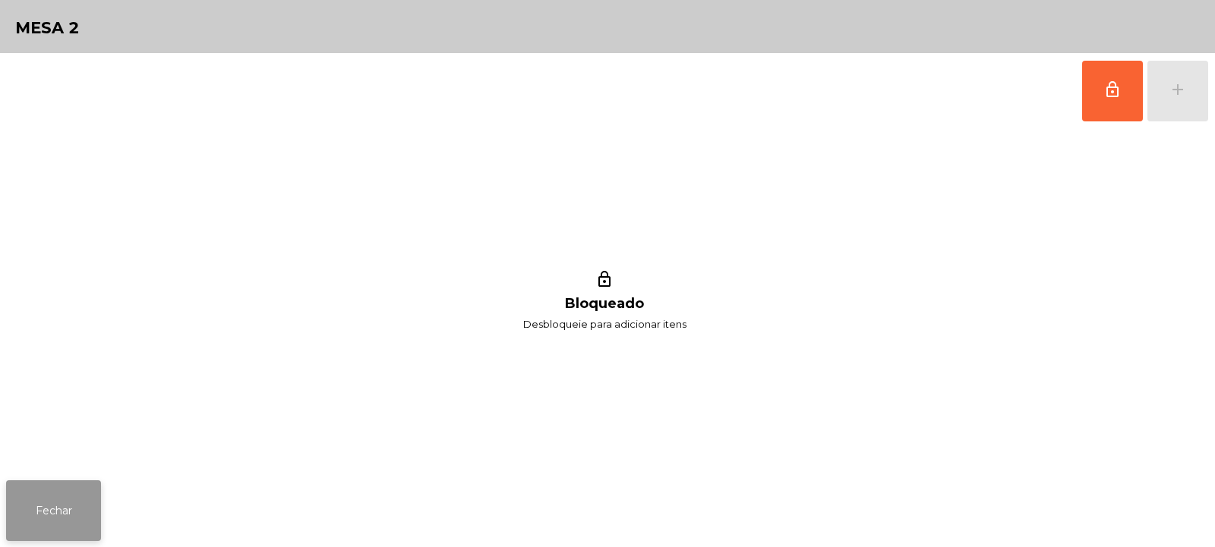
click at [58, 503] on button "Fechar" at bounding box center [53, 511] width 95 height 61
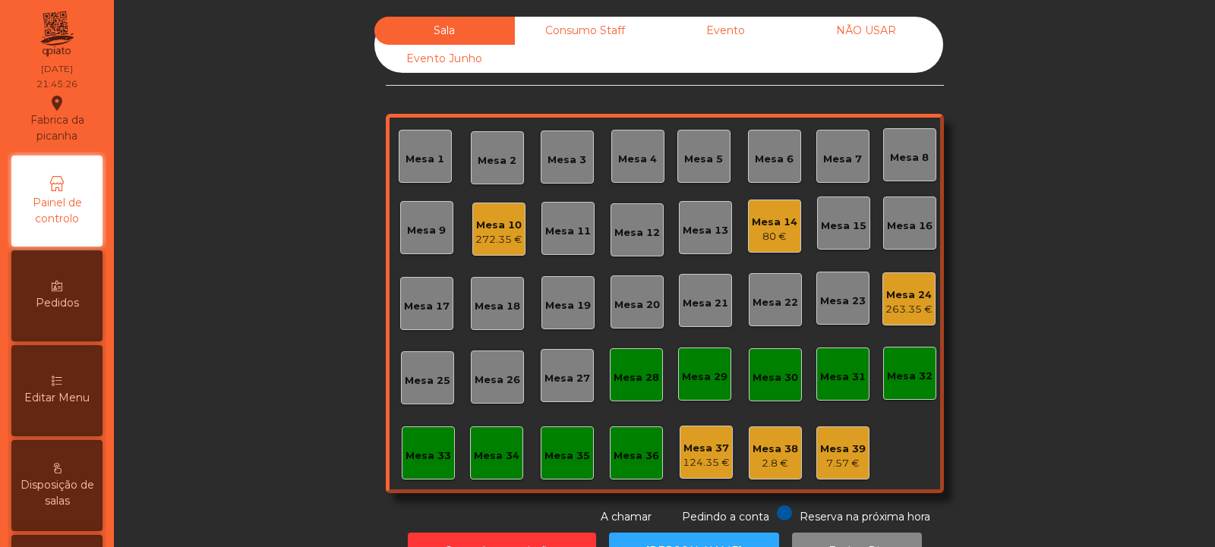
click at [905, 367] on div "Mesa 32" at bounding box center [910, 373] width 46 height 21
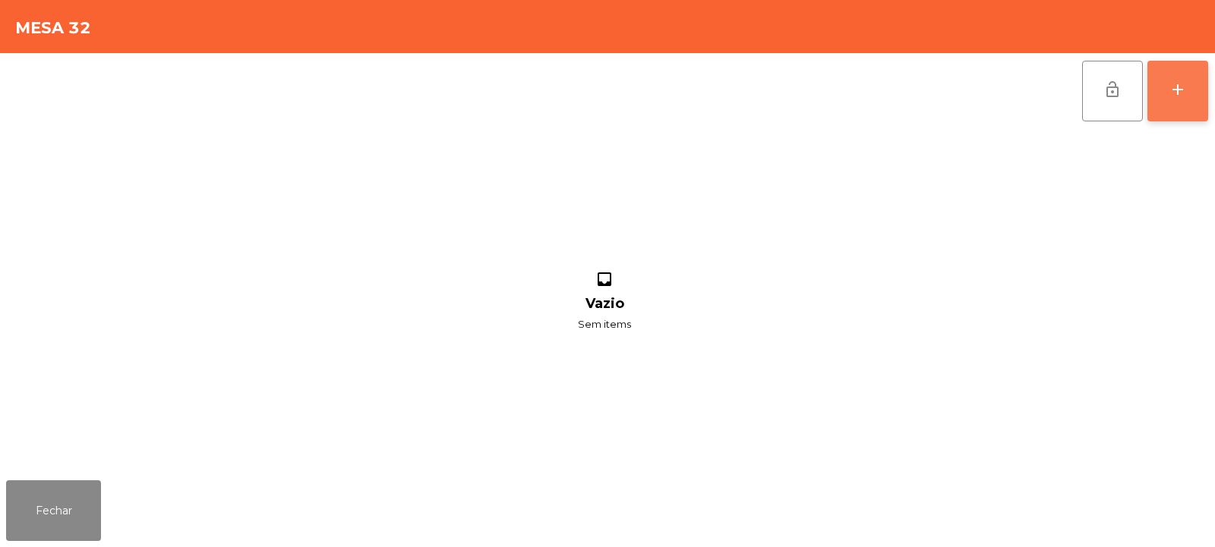
click at [1190, 99] on button "add" at bounding box center [1177, 91] width 61 height 61
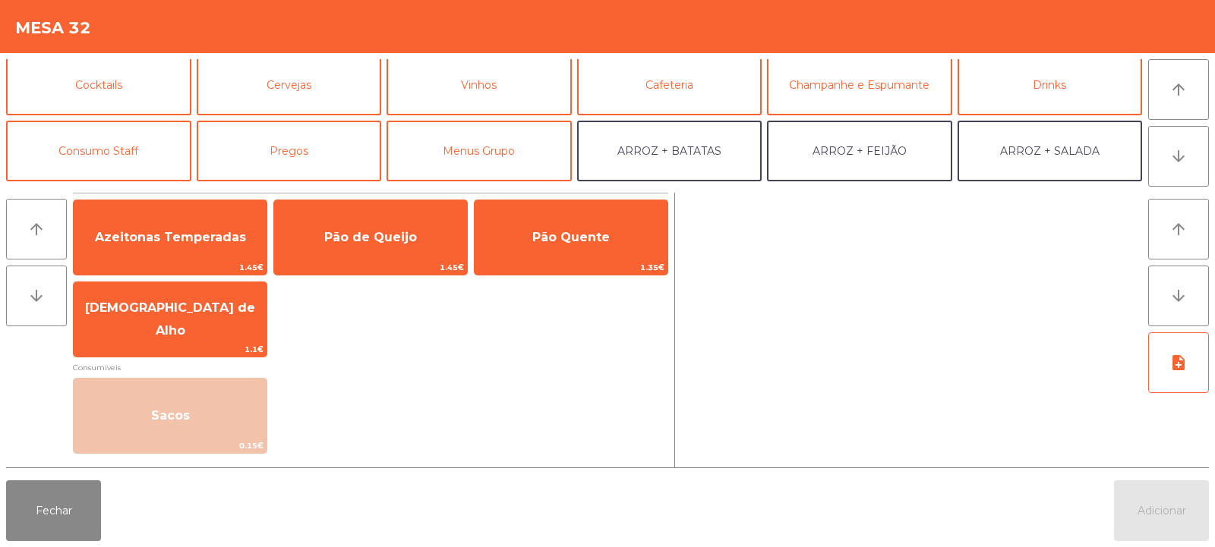
scroll to position [100, 0]
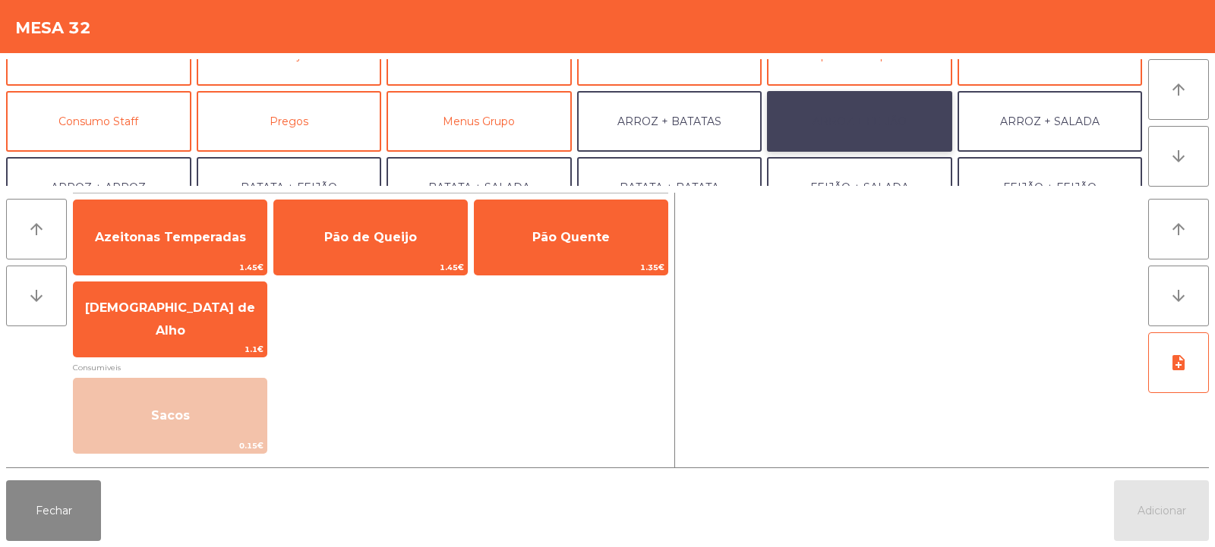
click at [906, 115] on button "ARROZ + FEIJÃO" at bounding box center [859, 121] width 185 height 61
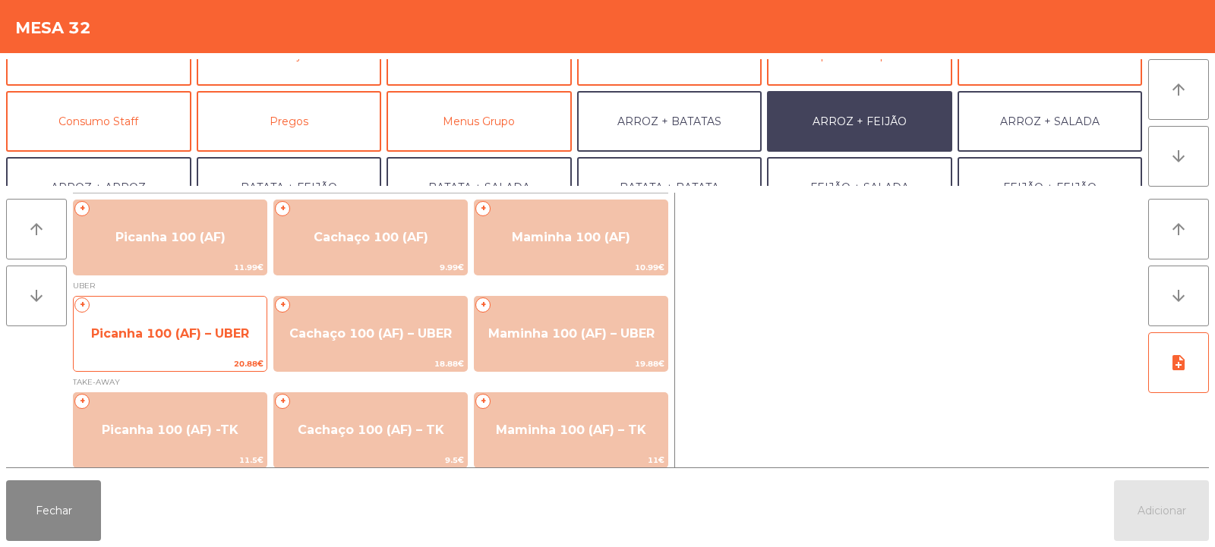
click at [122, 339] on span "Picanha 100 (AF) – UBER" at bounding box center [170, 333] width 158 height 14
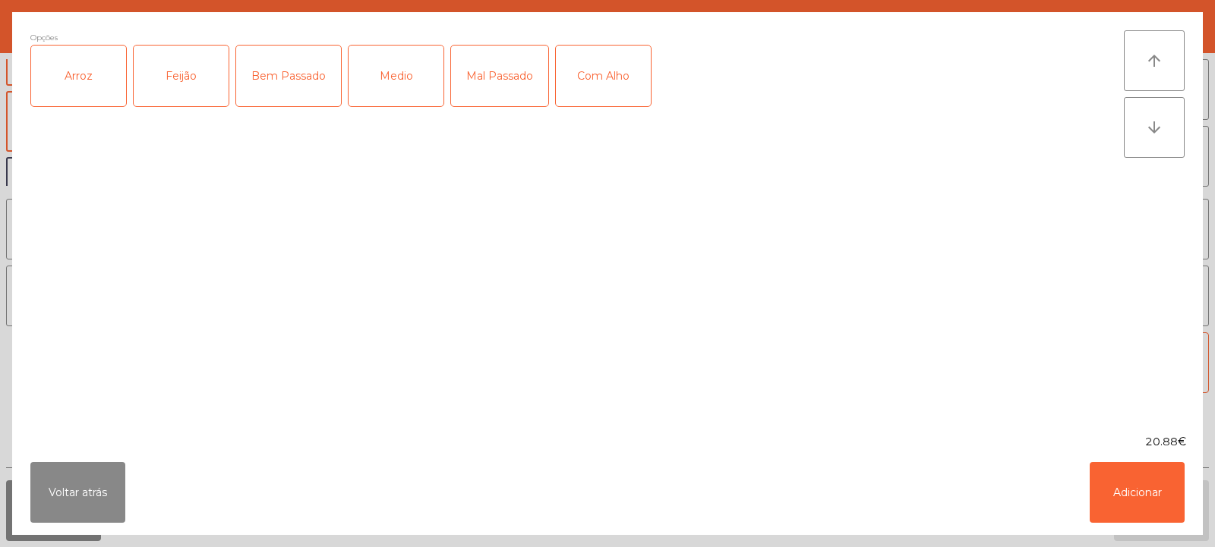
click at [80, 84] on div "Arroz" at bounding box center [78, 76] width 95 height 61
click at [185, 87] on div "Feijão" at bounding box center [181, 76] width 95 height 61
click at [503, 87] on div "Mal Passado" at bounding box center [499, 76] width 97 height 61
click at [632, 83] on div "Com Alho" at bounding box center [603, 76] width 95 height 61
click at [1148, 500] on button "Adicionar" at bounding box center [1136, 492] width 95 height 61
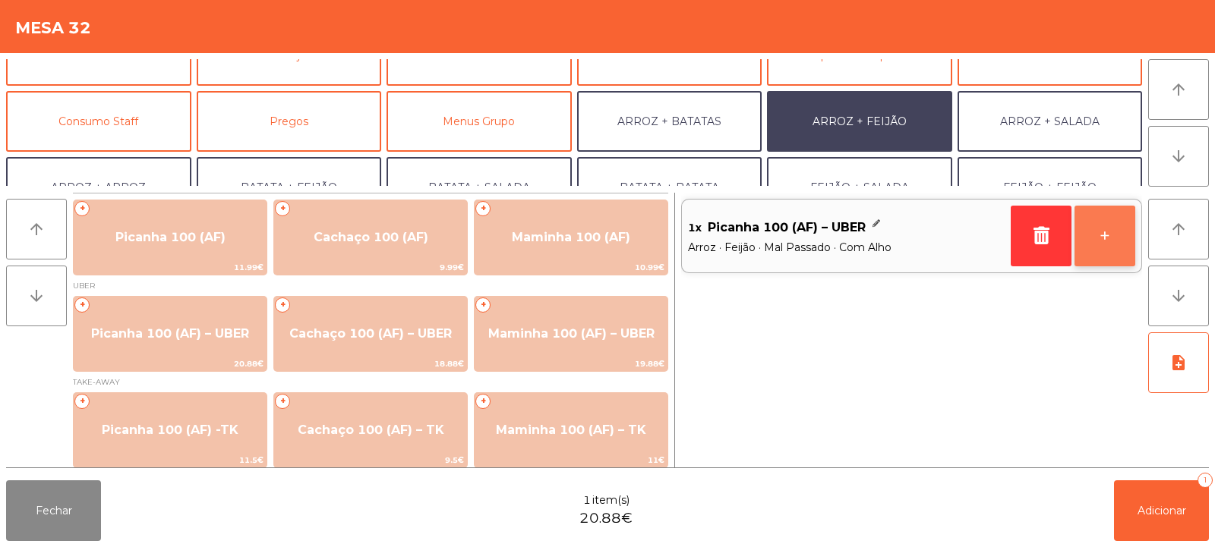
click at [1114, 249] on button "+" at bounding box center [1104, 236] width 61 height 61
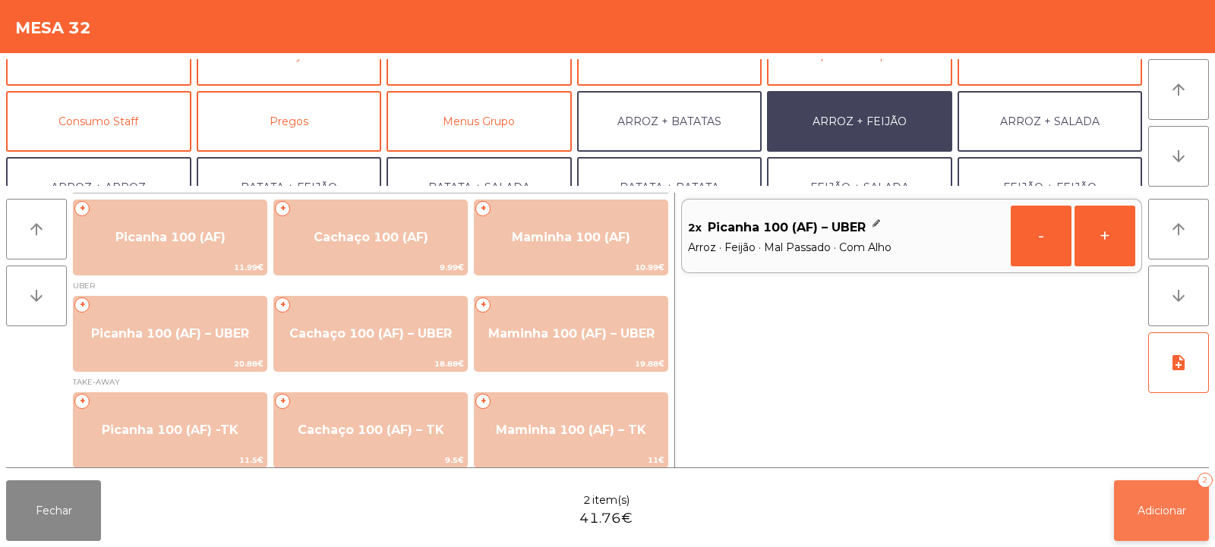
click at [1170, 504] on span "Adicionar" at bounding box center [1161, 511] width 49 height 14
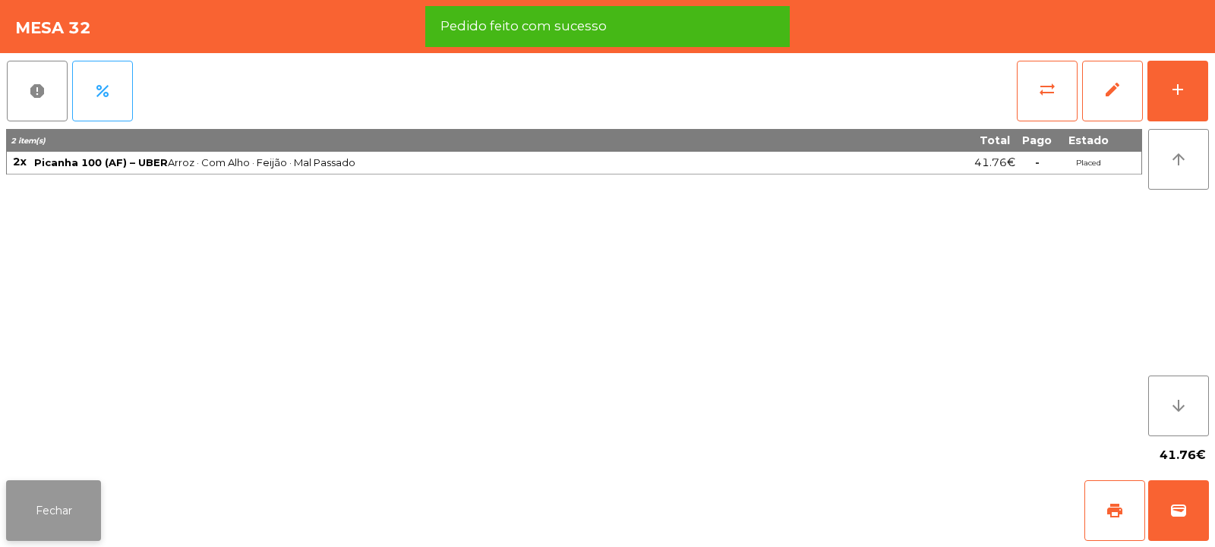
click at [53, 505] on button "Fechar" at bounding box center [53, 511] width 95 height 61
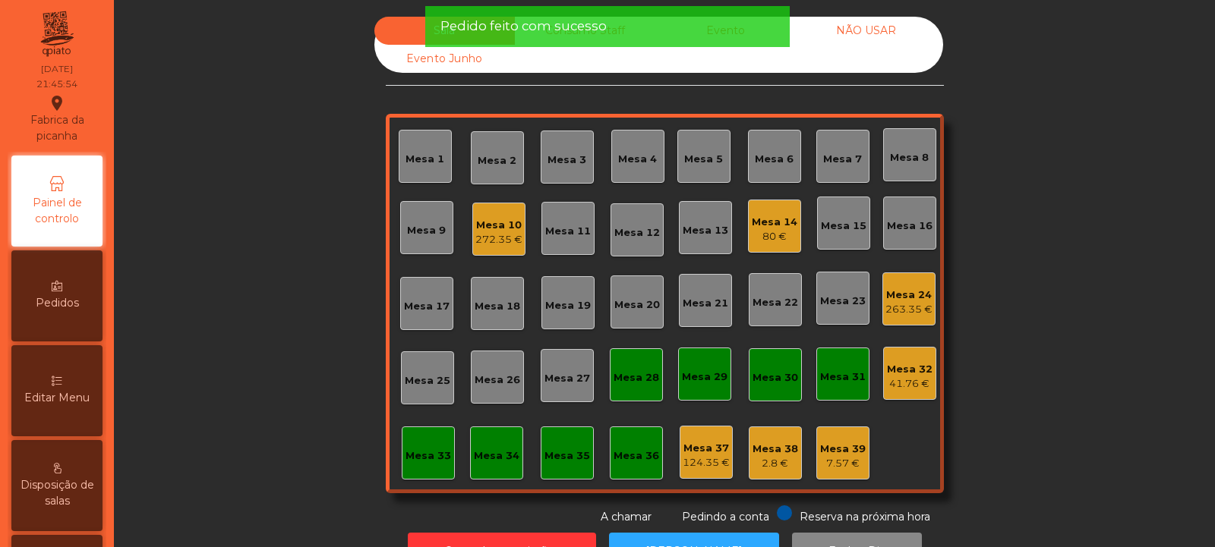
scroll to position [51, 0]
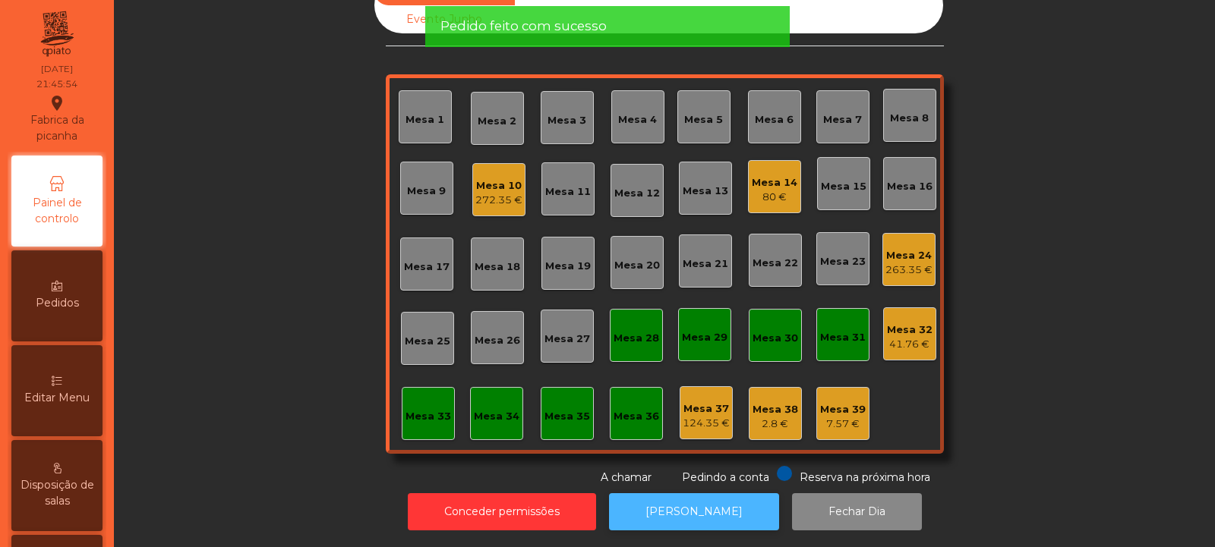
click at [696, 515] on button "[PERSON_NAME]" at bounding box center [694, 511] width 170 height 37
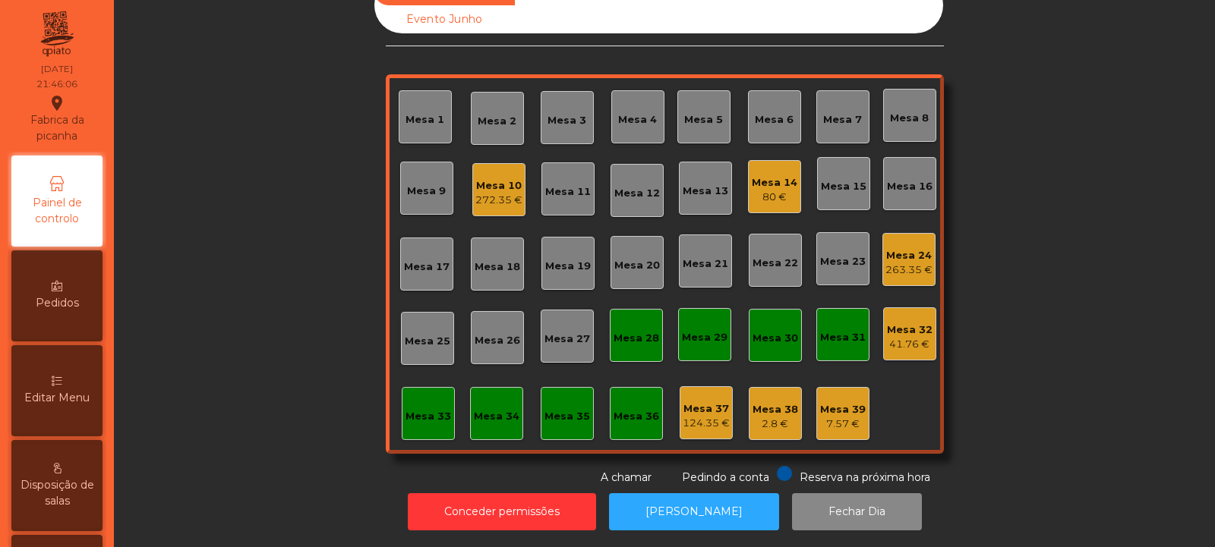
click at [887, 337] on div "41.76 €" at bounding box center [910, 344] width 46 height 15
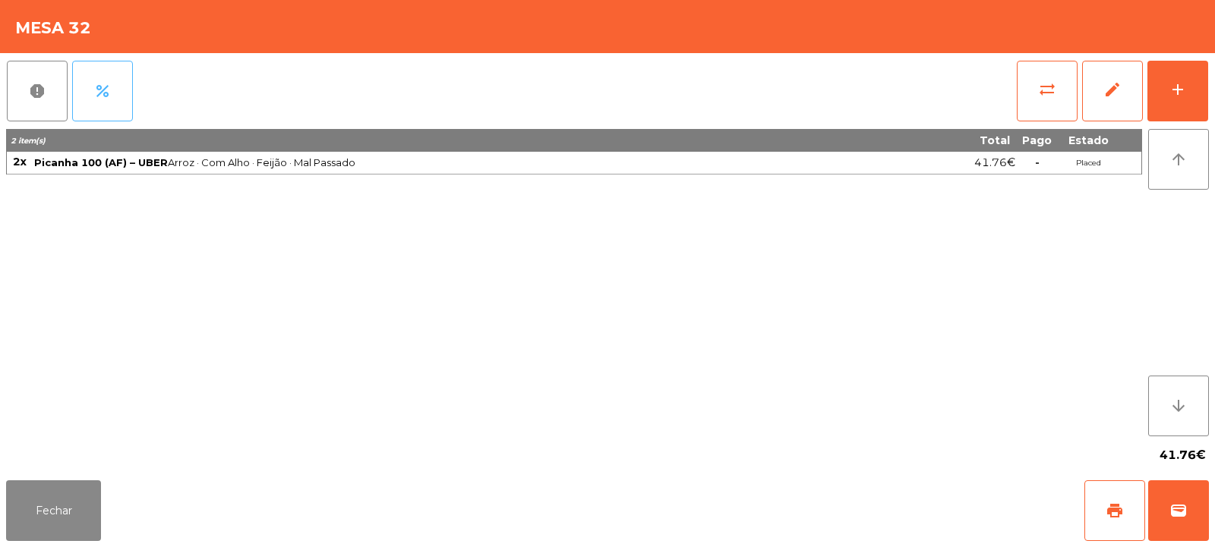
click at [108, 93] on span "percent" at bounding box center [102, 91] width 18 height 18
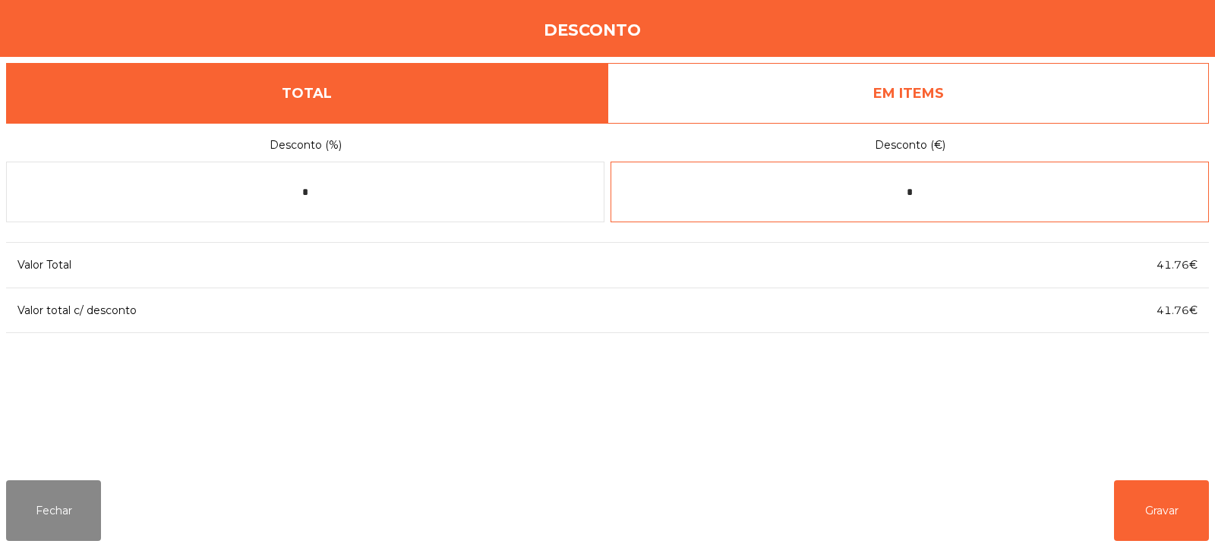
click at [964, 185] on input "*" at bounding box center [909, 192] width 598 height 61
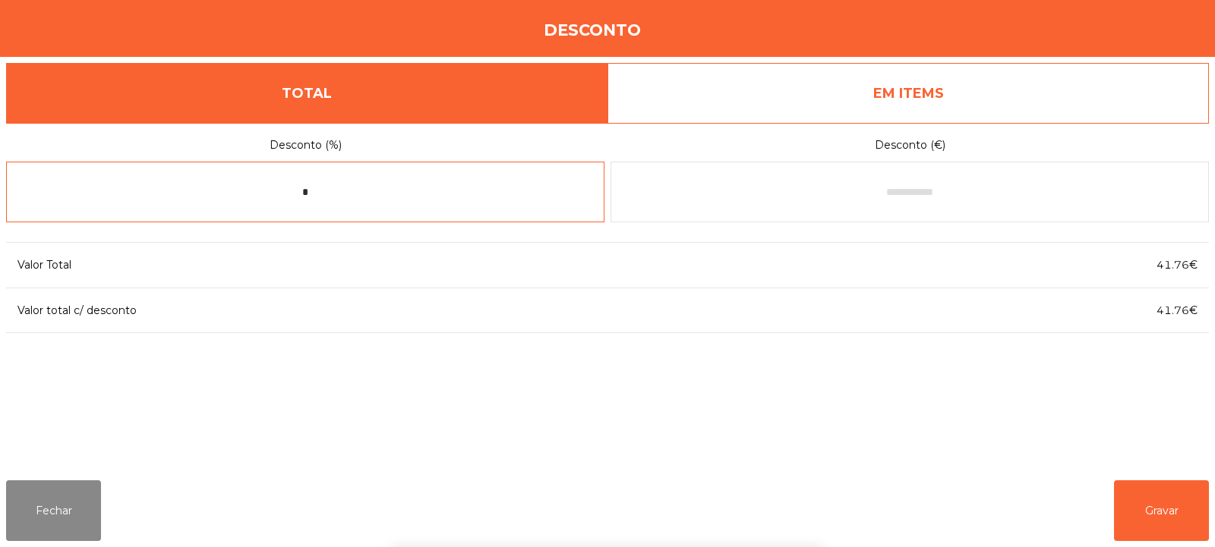
click at [320, 194] on input "*" at bounding box center [305, 192] width 598 height 61
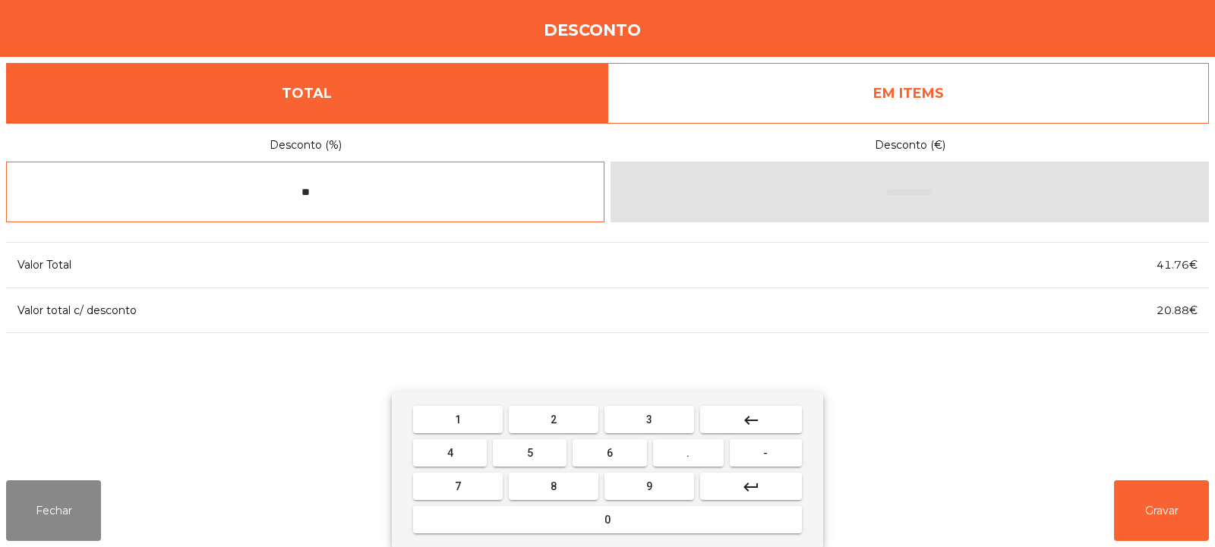
type input "**"
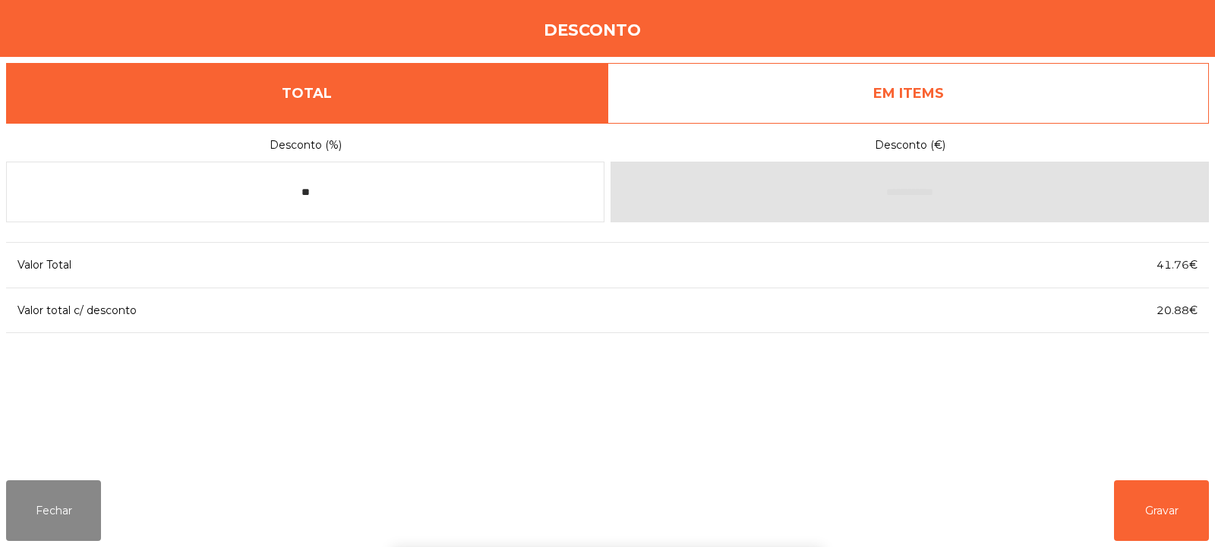
click at [1148, 515] on div "1 2 3 keyboard_backspace 4 5 6 . - 7 8 9 keyboard_return 0" at bounding box center [607, 469] width 1215 height 155
click at [1151, 521] on button "Gravar" at bounding box center [1161, 511] width 95 height 61
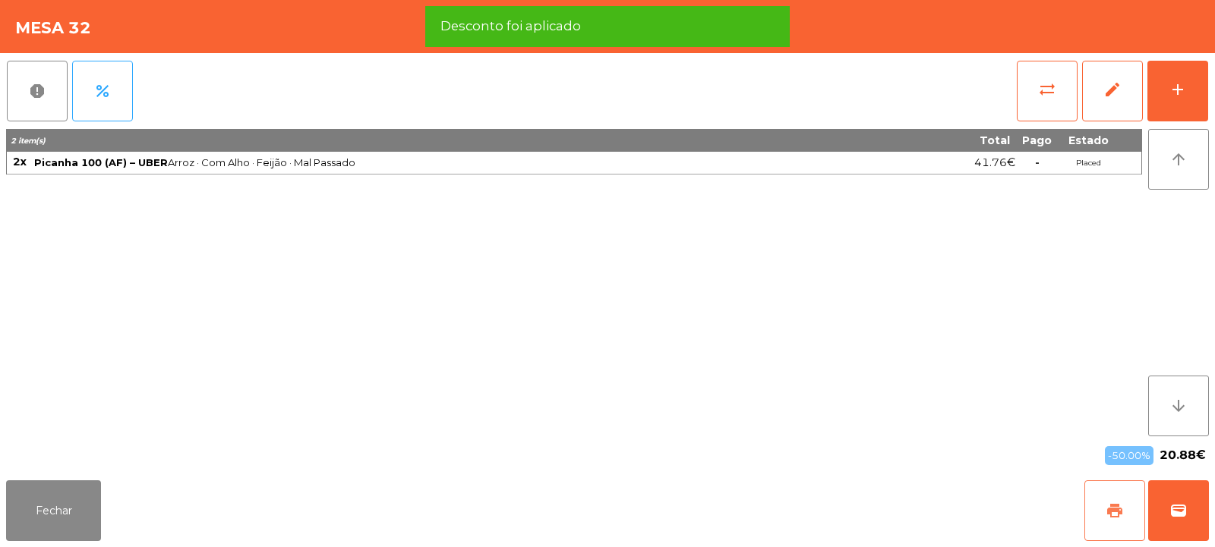
click at [1117, 528] on button "print" at bounding box center [1114, 511] width 61 height 61
click at [1178, 524] on button "wallet" at bounding box center [1178, 511] width 61 height 61
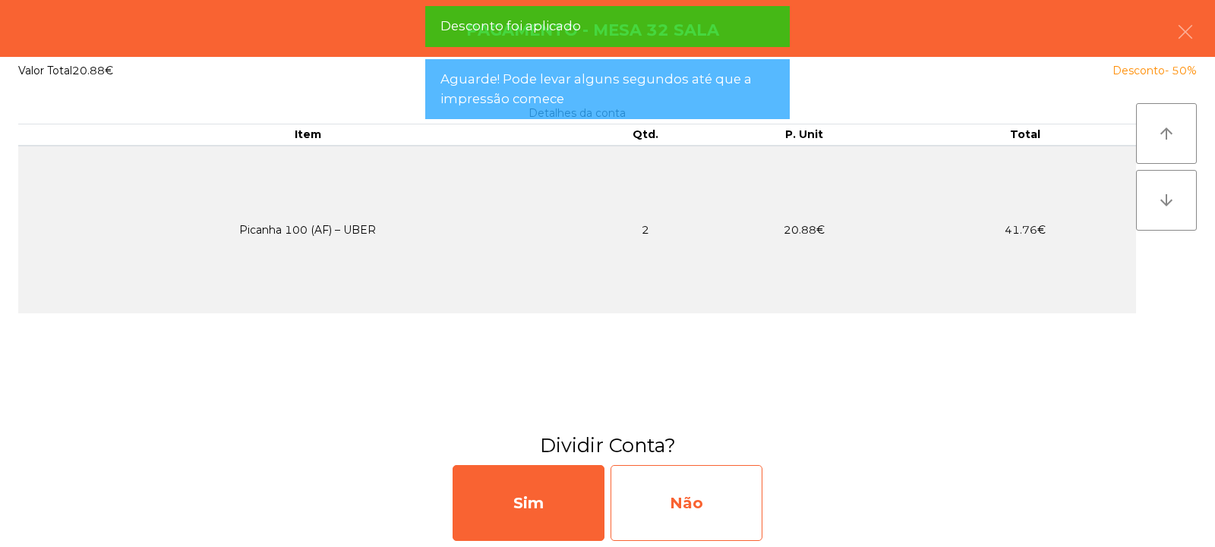
click at [746, 468] on div "Não" at bounding box center [686, 503] width 152 height 76
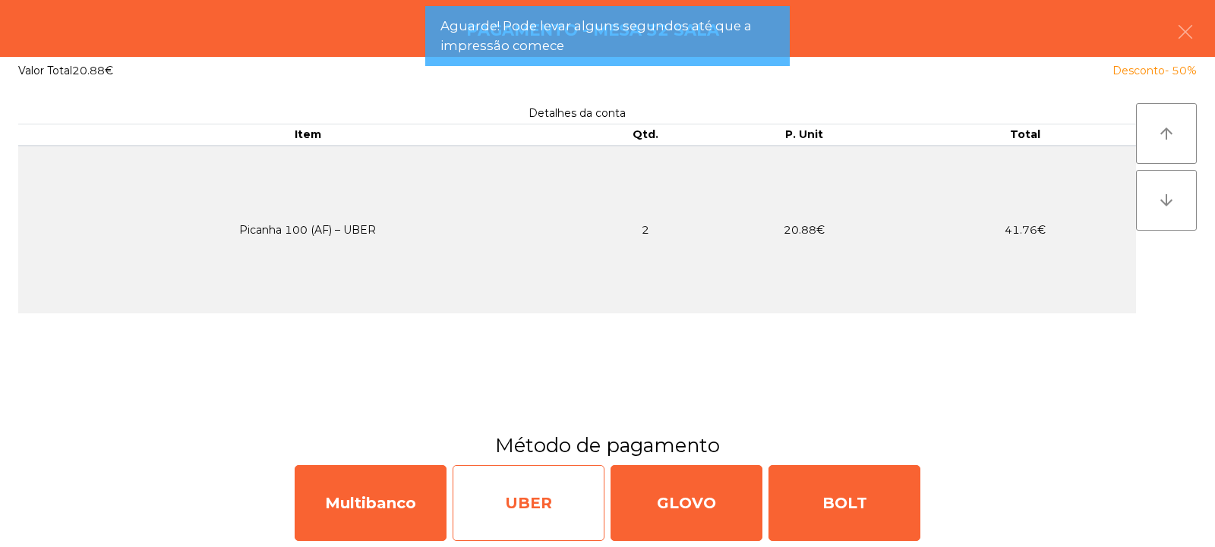
click at [549, 506] on div "UBER" at bounding box center [528, 503] width 152 height 76
select select "**"
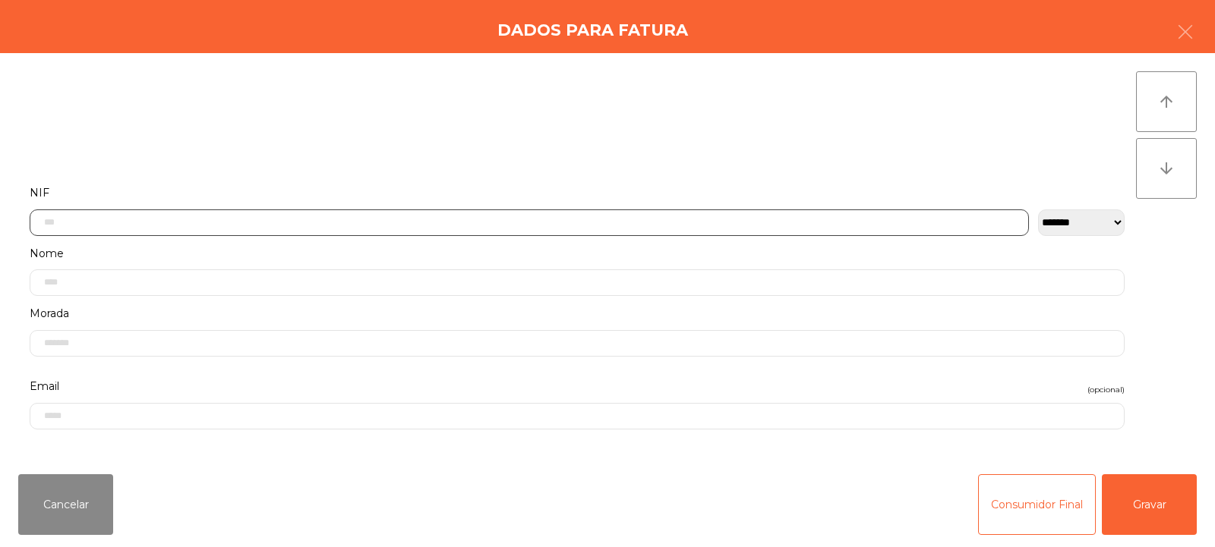
click at [894, 220] on input "text" at bounding box center [529, 223] width 999 height 27
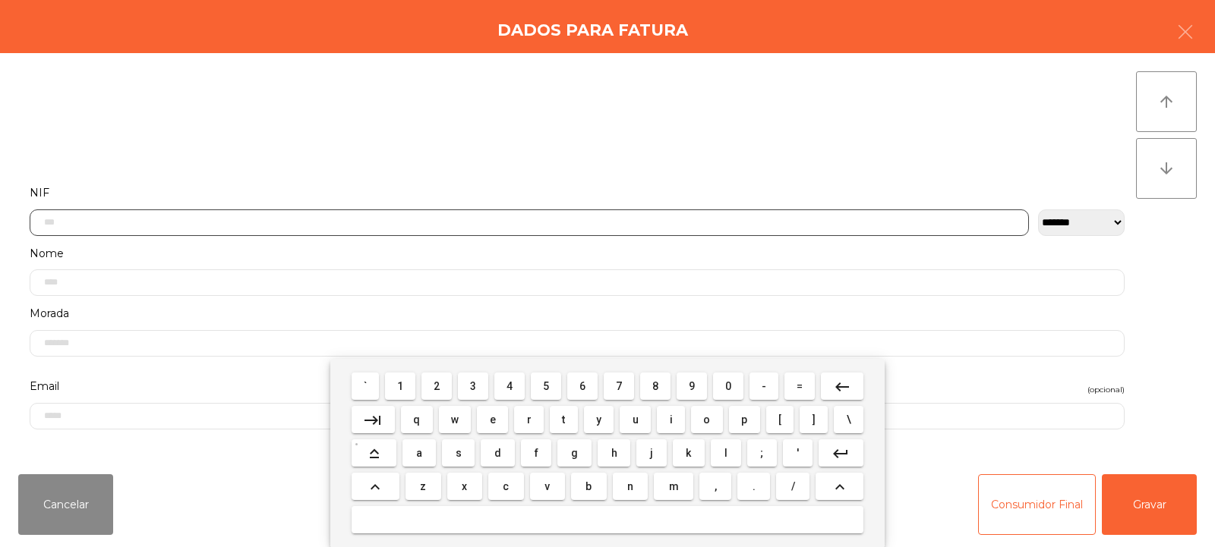
scroll to position [111, 0]
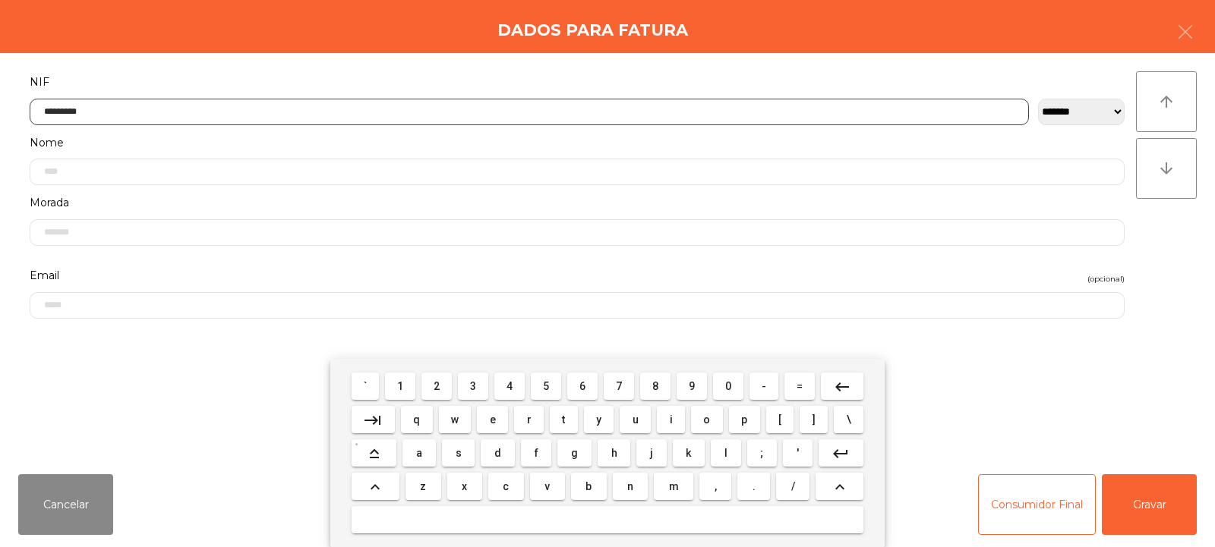
type input "*********"
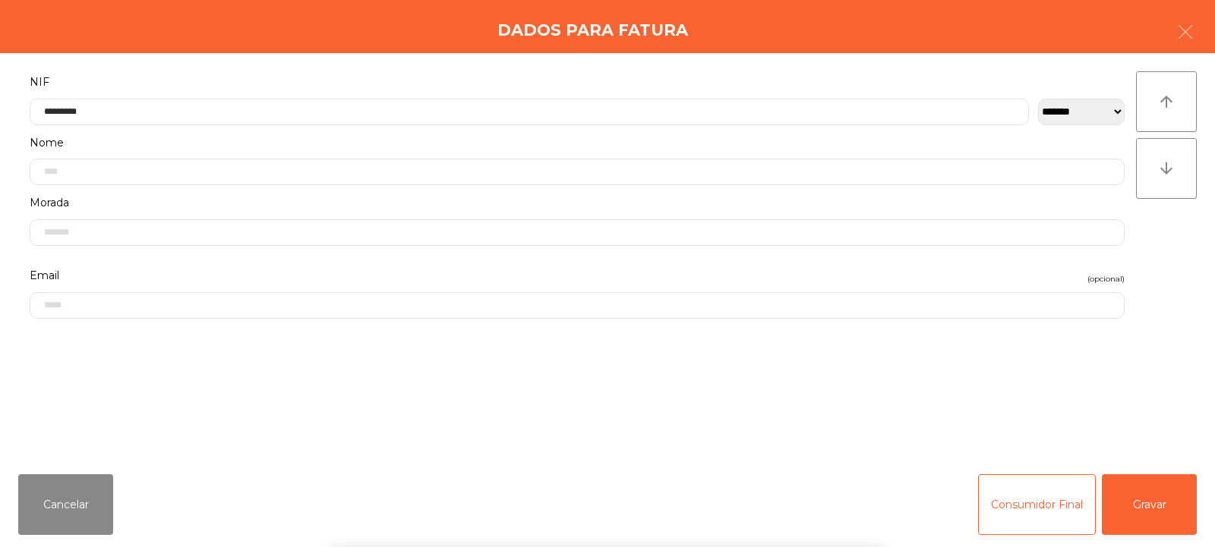
click at [1159, 516] on div "` 1 2 3 4 5 6 7 8 9 0 - = keyboard_backspace keyboard_tab q w e r t y u i o p […" at bounding box center [607, 453] width 1215 height 188
click at [1145, 512] on button "Gravar" at bounding box center [1148, 504] width 95 height 61
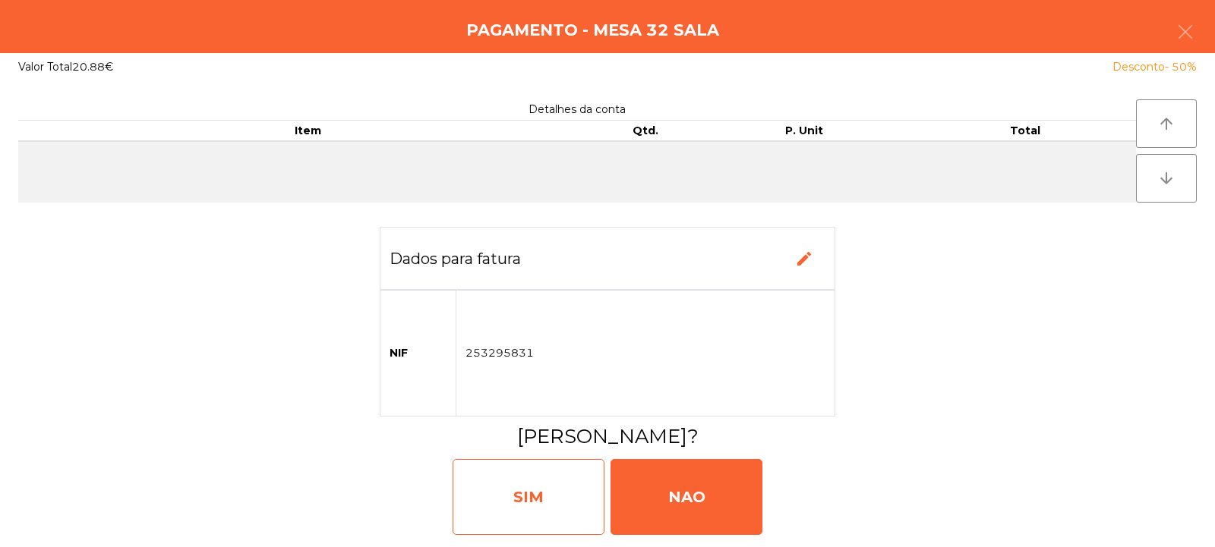
click at [547, 496] on div "SIM" at bounding box center [528, 497] width 152 height 76
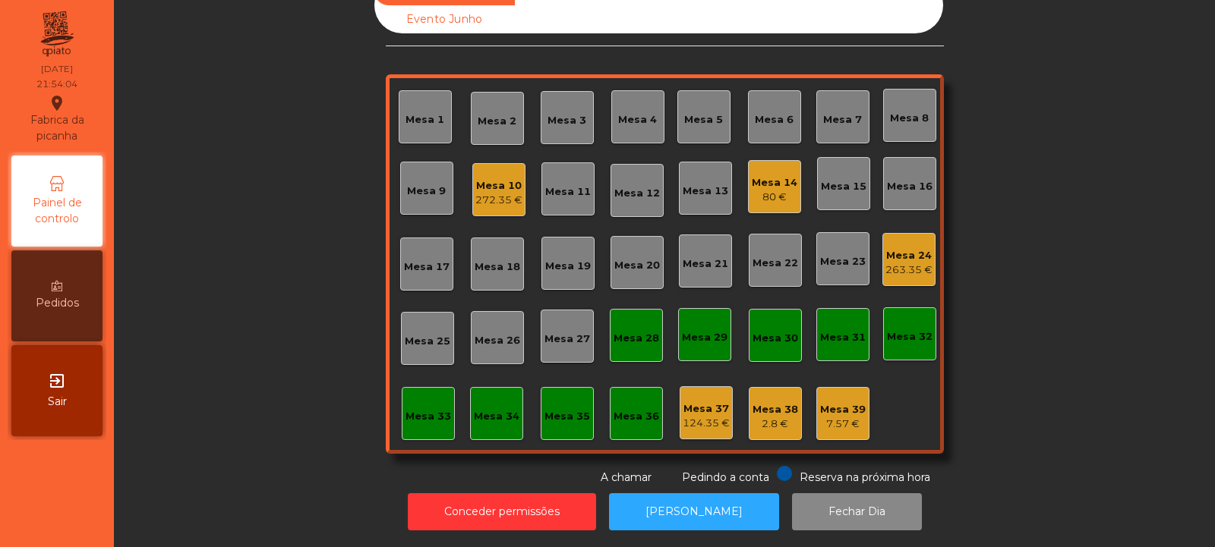
scroll to position [0, 0]
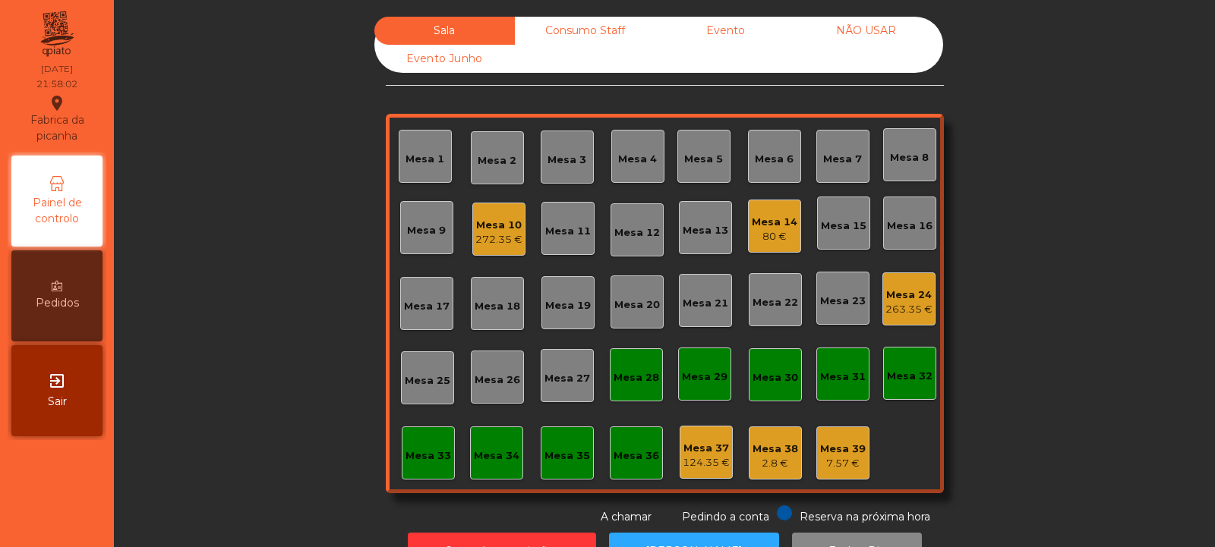
click at [554, 164] on div "Mesa 3" at bounding box center [566, 160] width 39 height 15
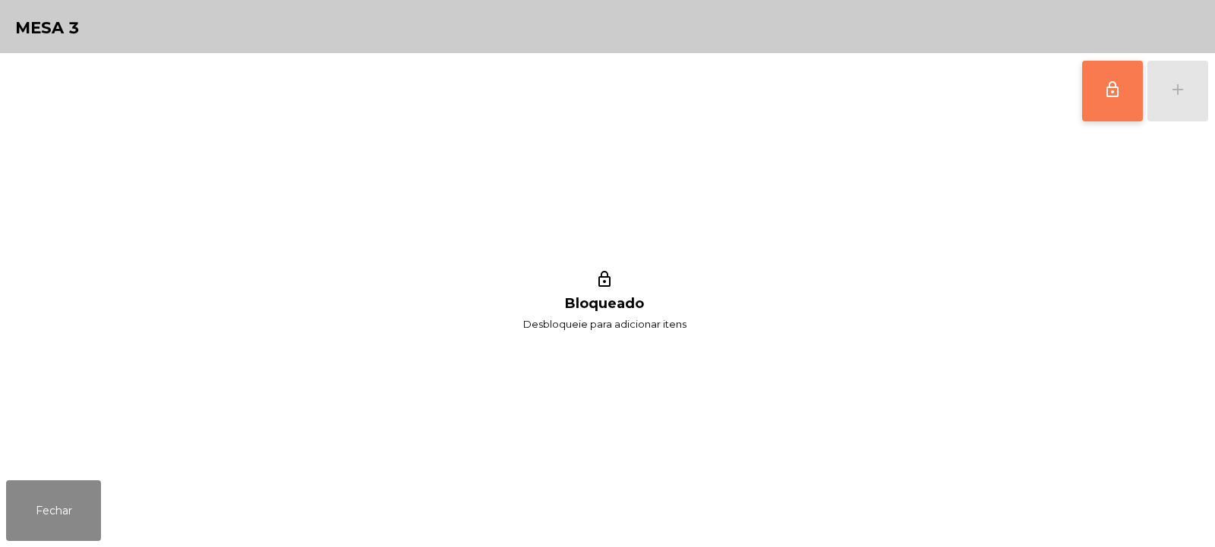
click at [1102, 88] on button "lock_outline" at bounding box center [1112, 91] width 61 height 61
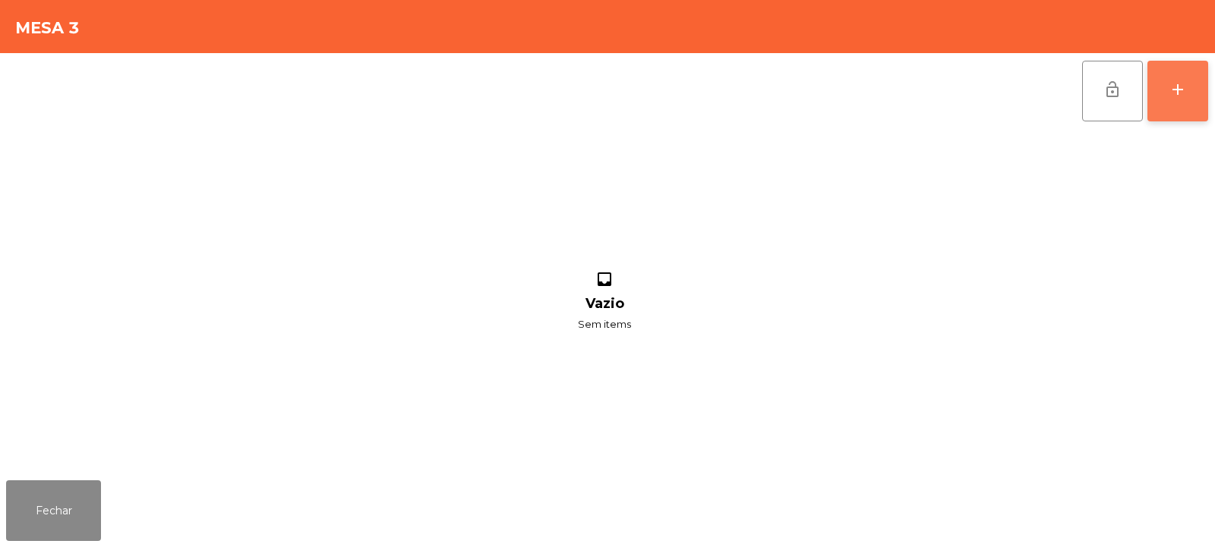
click at [1180, 87] on div "add" at bounding box center [1177, 89] width 18 height 18
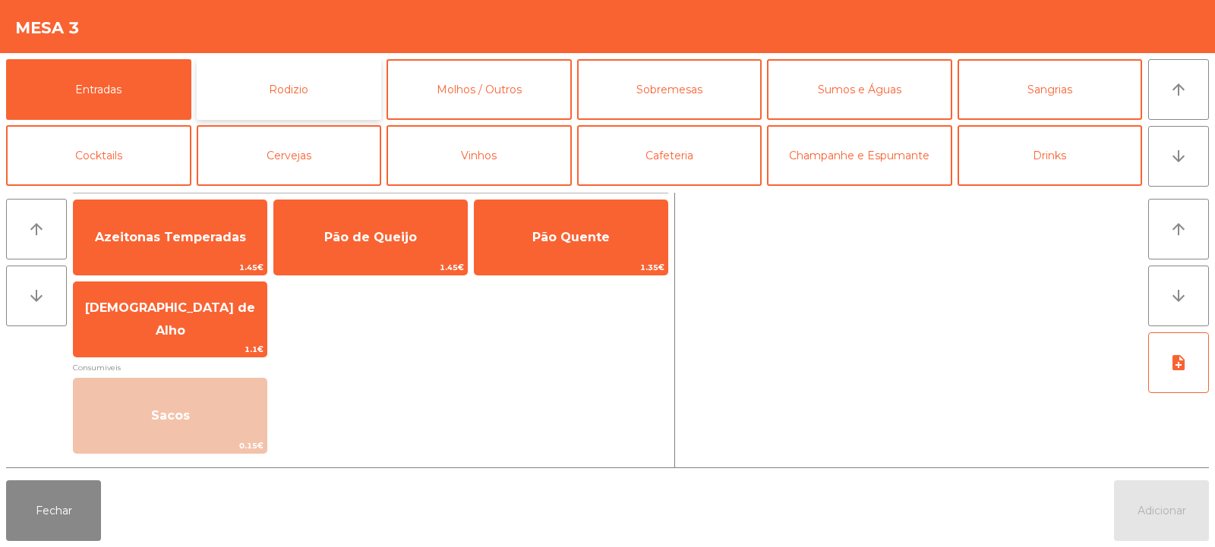
click at [323, 93] on button "Rodizio" at bounding box center [289, 89] width 185 height 61
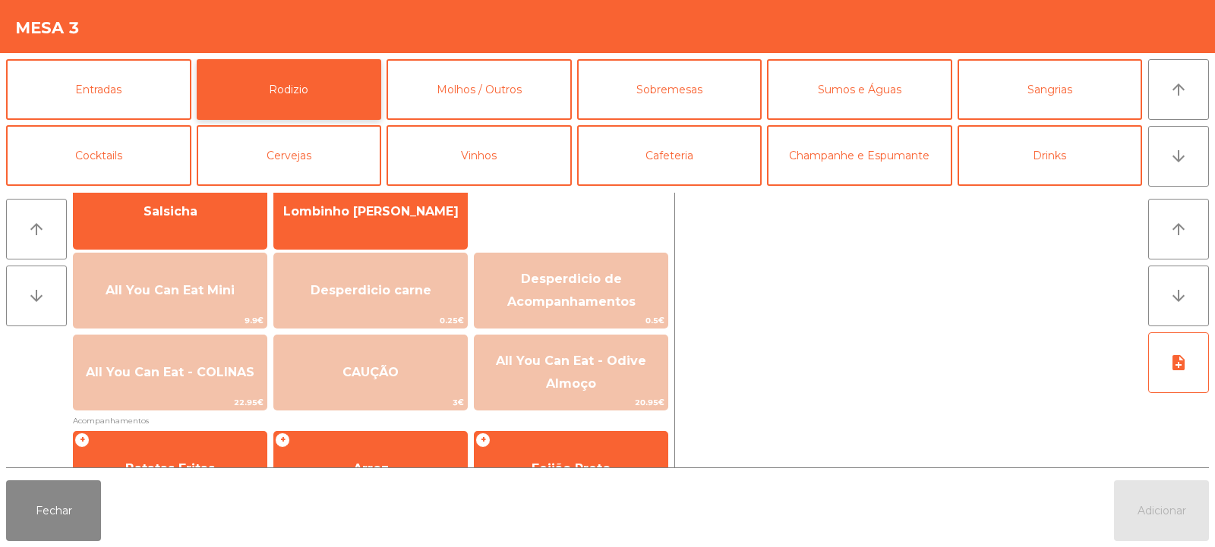
scroll to position [130, 0]
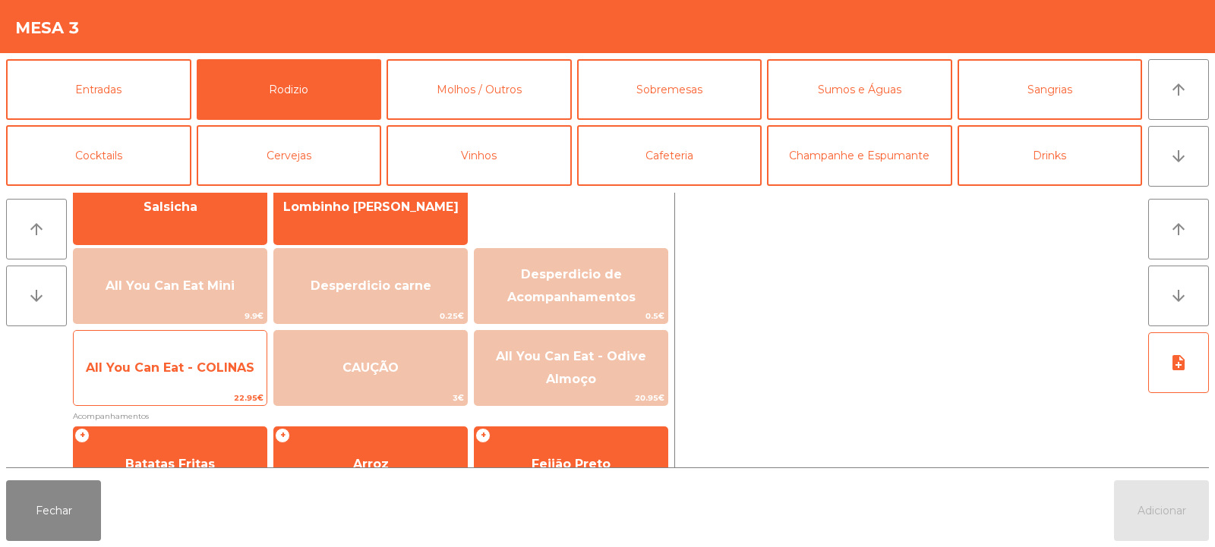
click at [188, 386] on span "All You Can Eat - COLINAS" at bounding box center [170, 368] width 193 height 41
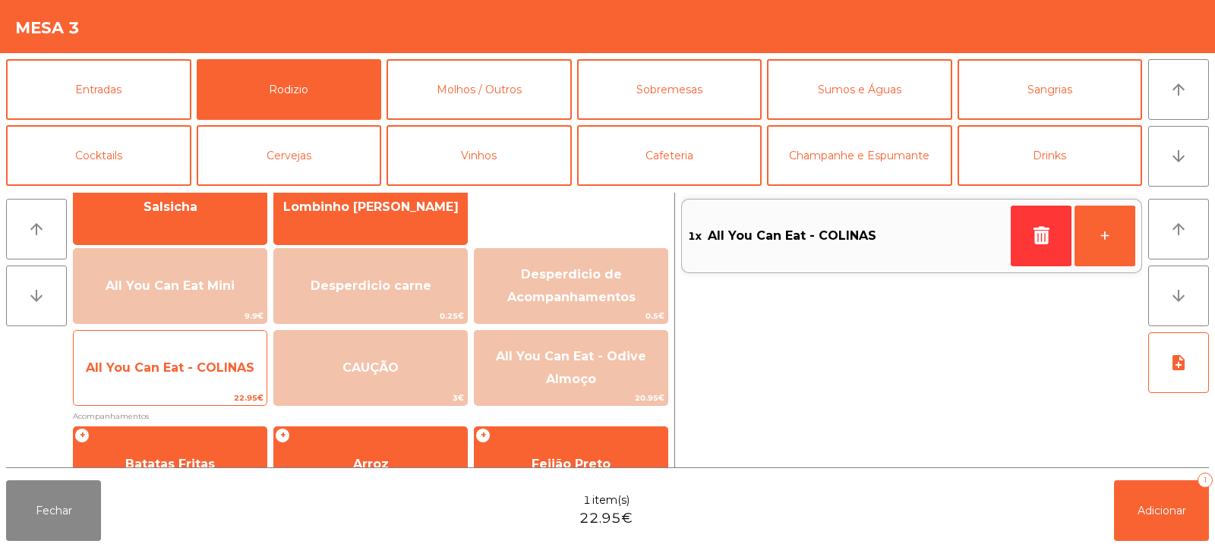
click at [184, 368] on span "All You Can Eat - COLINAS" at bounding box center [170, 368] width 169 height 14
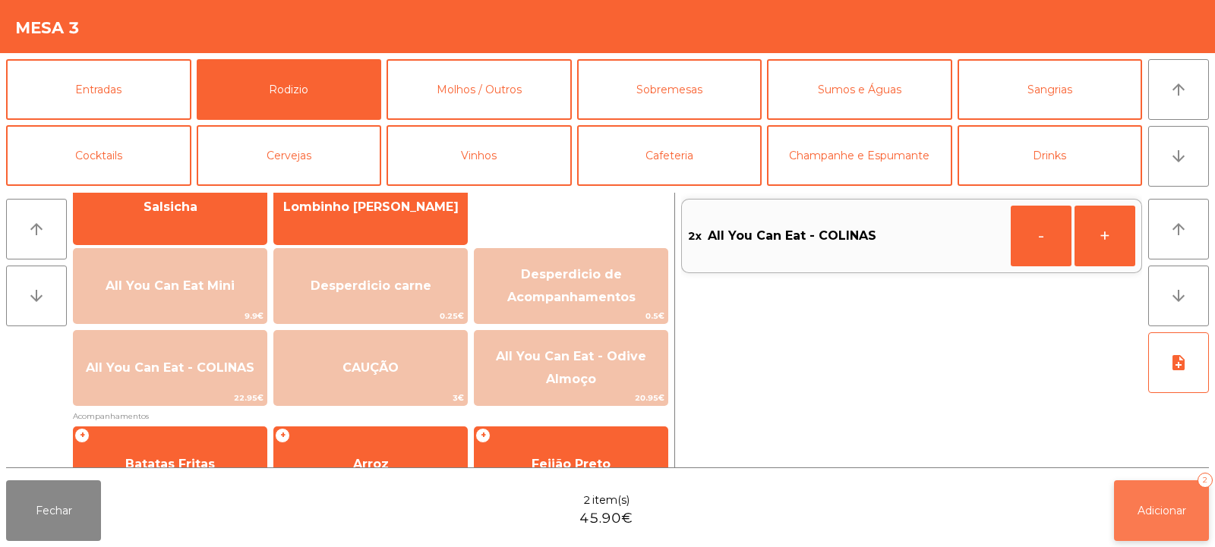
click at [1144, 499] on button "Adicionar 2" at bounding box center [1161, 511] width 95 height 61
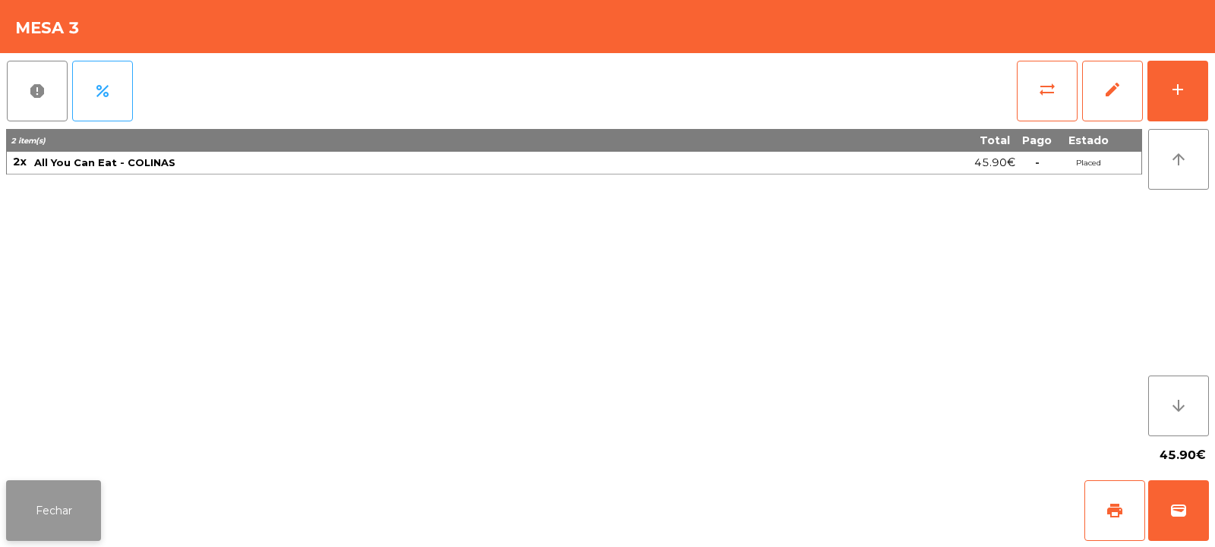
click at [24, 504] on button "Fechar" at bounding box center [53, 511] width 95 height 61
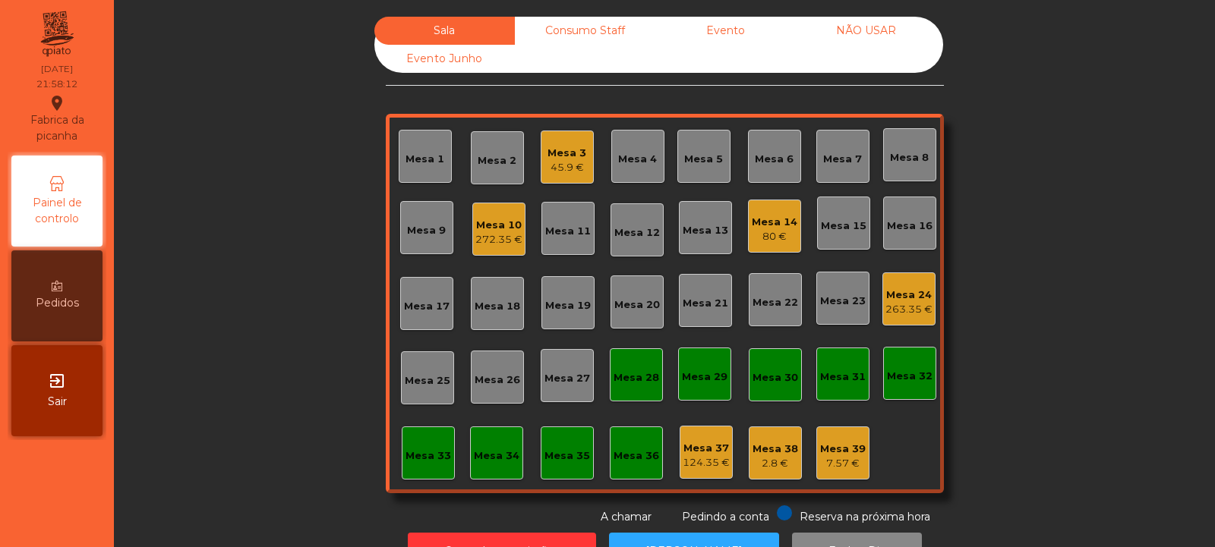
click at [904, 291] on div "Mesa 24" at bounding box center [908, 295] width 47 height 15
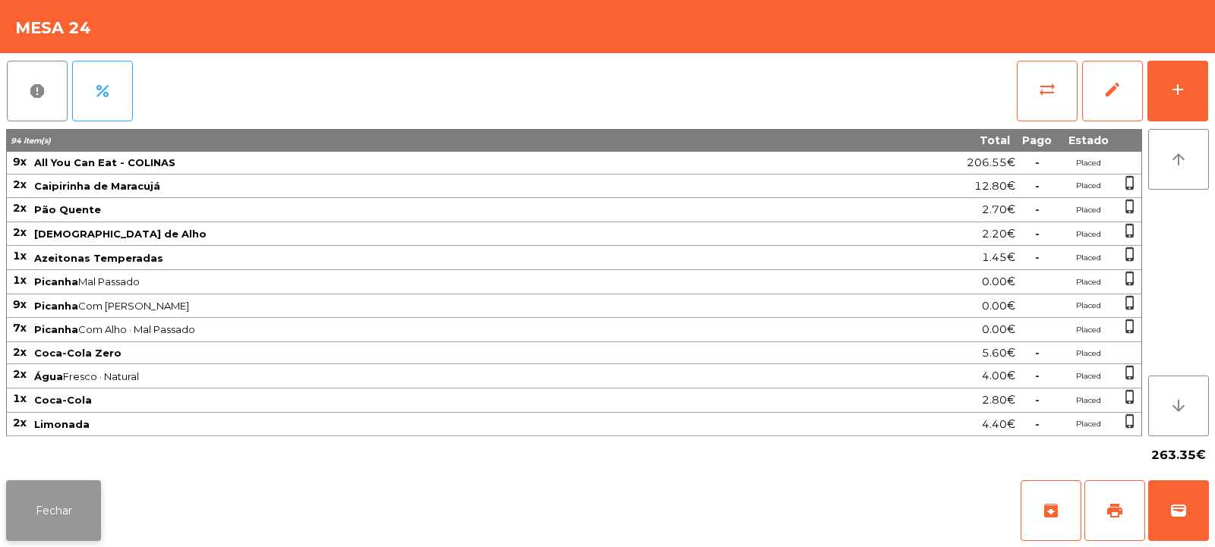
click at [66, 489] on button "Fechar" at bounding box center [53, 511] width 95 height 61
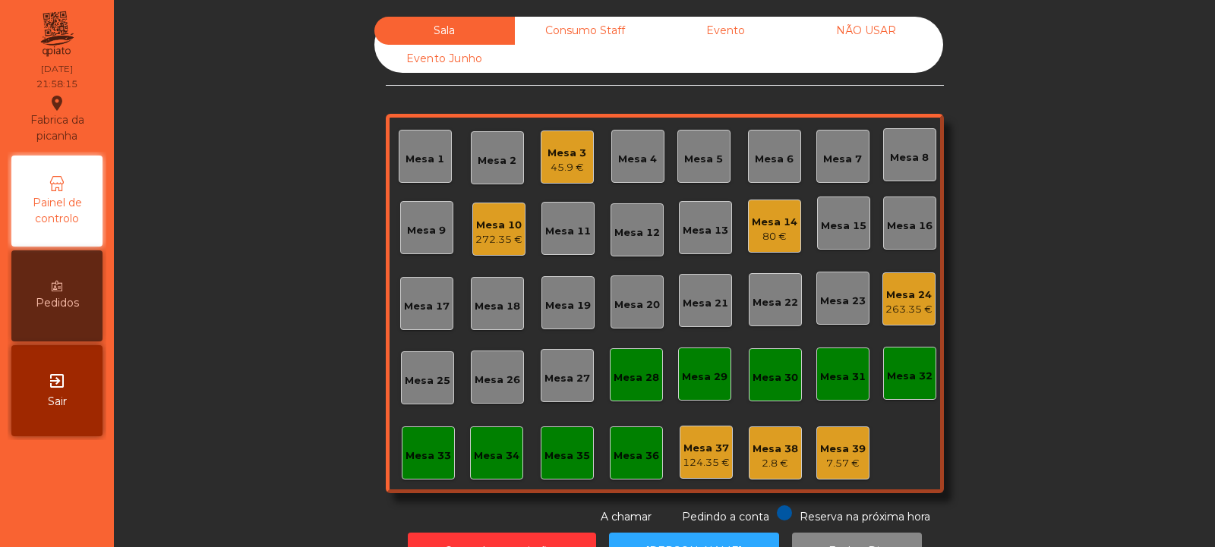
click at [563, 379] on div "Mesa 27" at bounding box center [567, 378] width 46 height 15
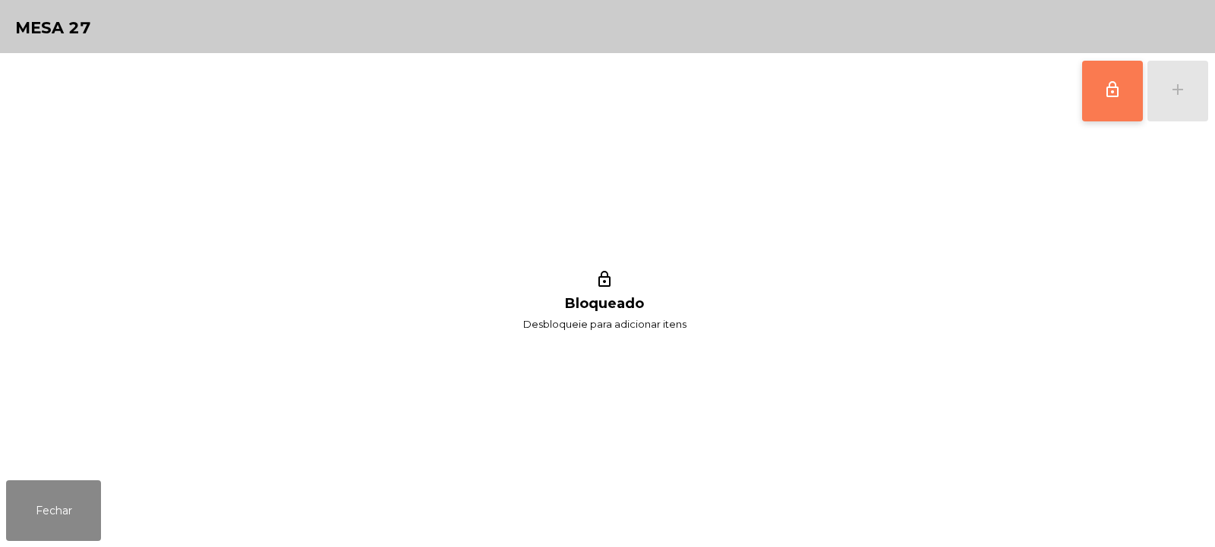
click at [1101, 77] on button "lock_outline" at bounding box center [1112, 91] width 61 height 61
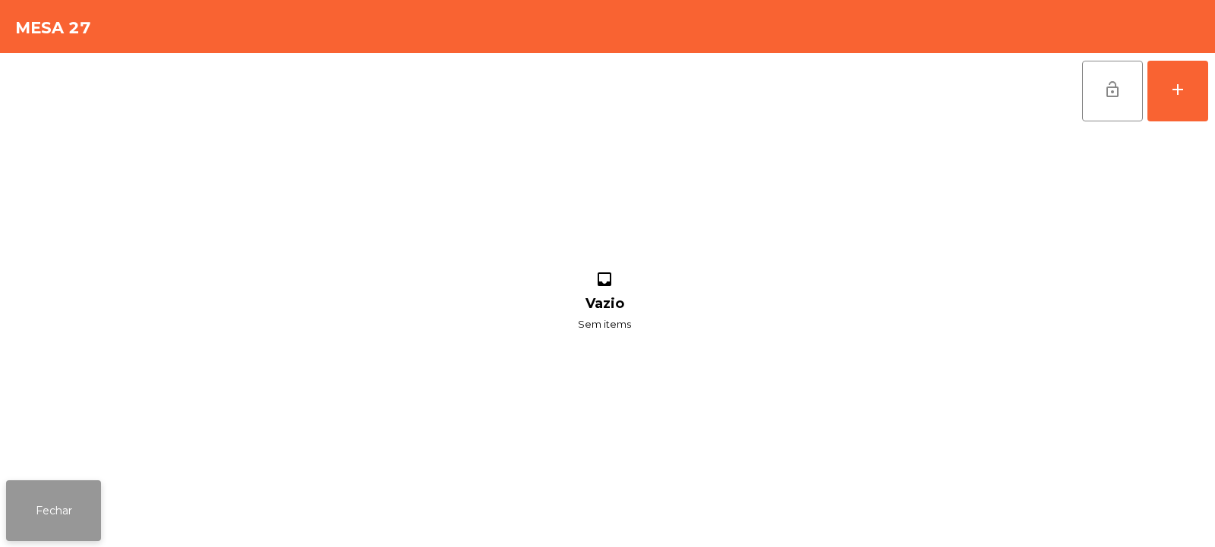
click at [65, 514] on button "Fechar" at bounding box center [53, 511] width 95 height 61
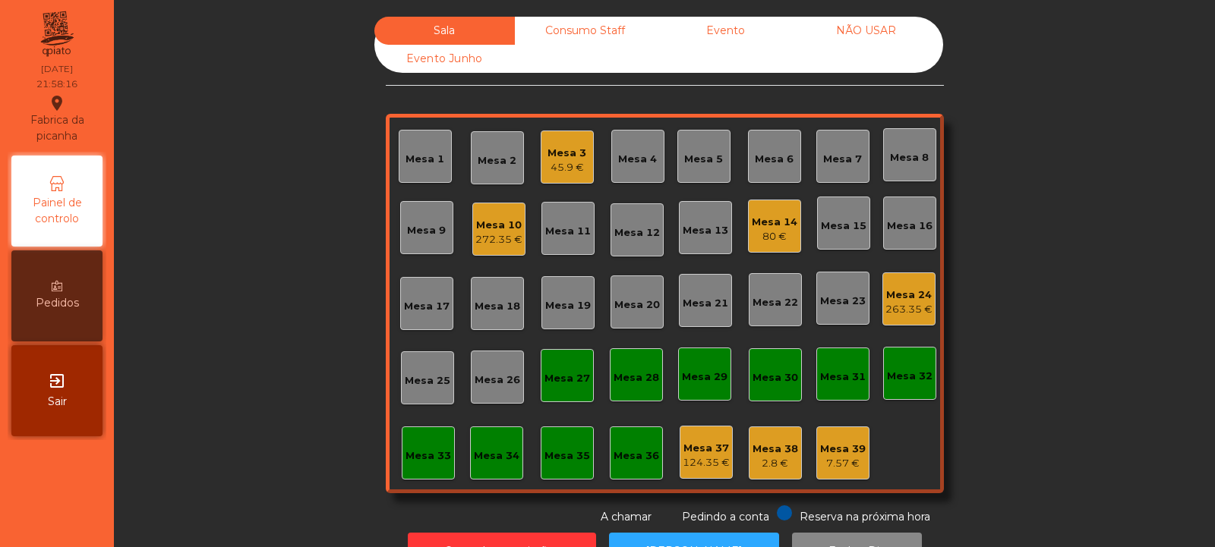
click at [565, 159] on div "Mesa 3" at bounding box center [566, 153] width 39 height 15
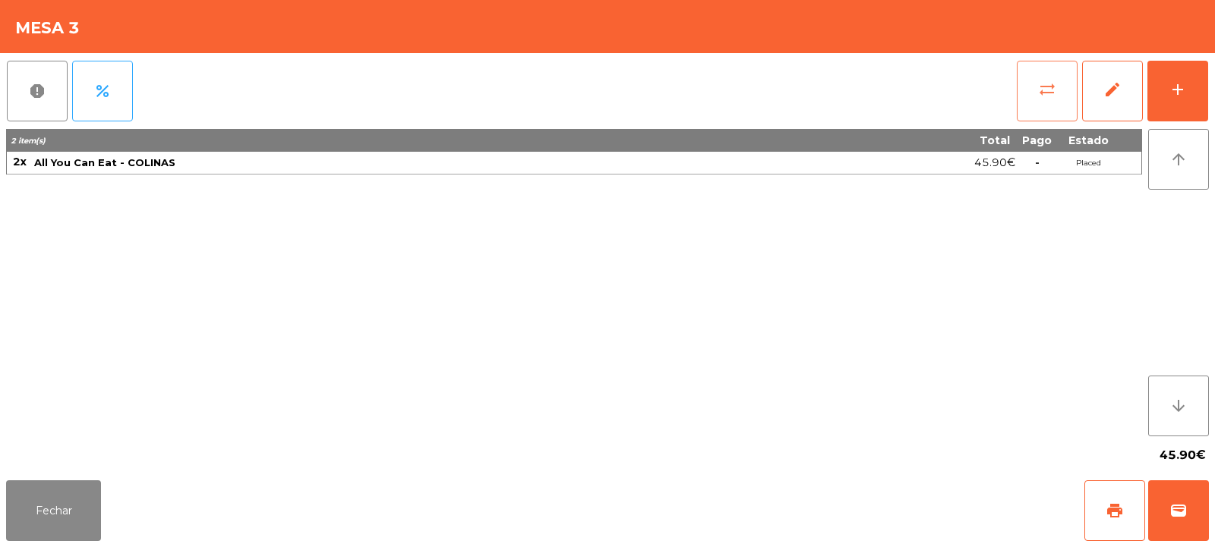
click at [1051, 79] on button "sync_alt" at bounding box center [1046, 91] width 61 height 61
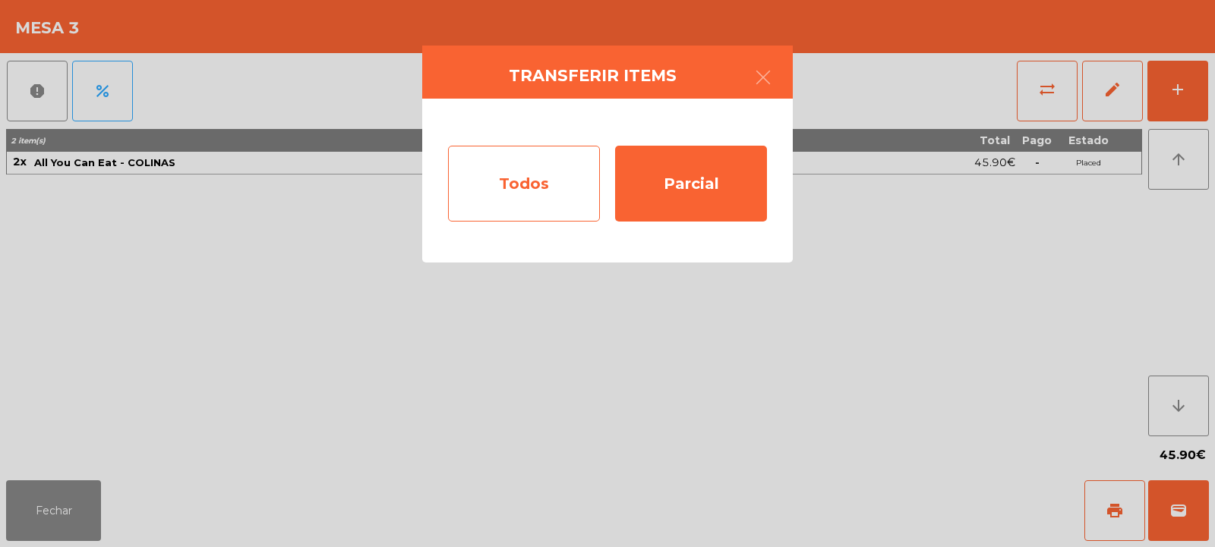
click at [525, 206] on div "Todos" at bounding box center [524, 184] width 152 height 76
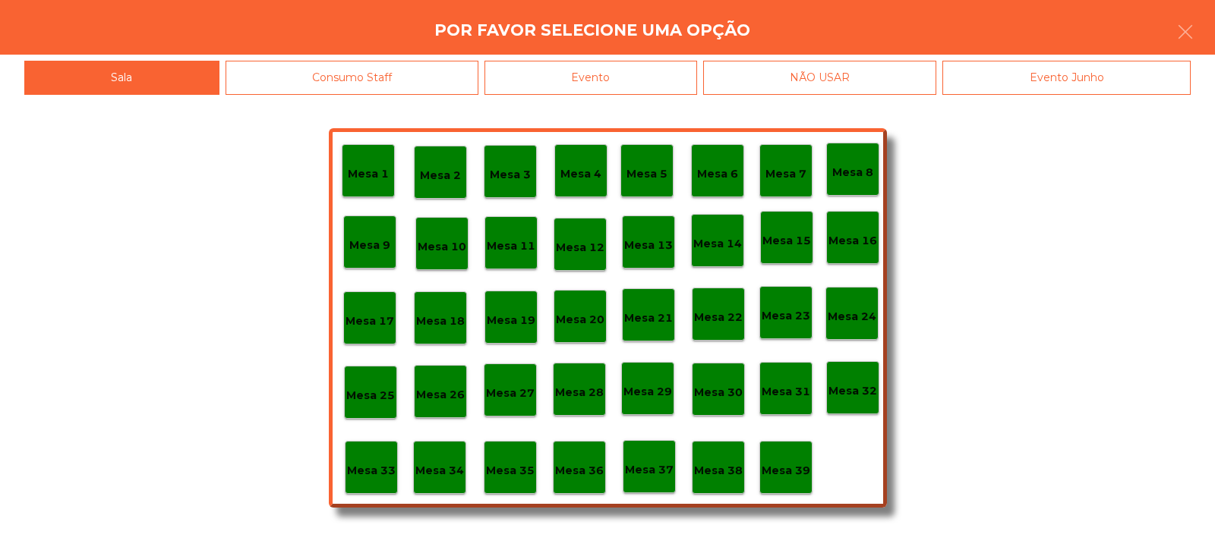
click at [506, 385] on p "Mesa 27" at bounding box center [510, 393] width 49 height 17
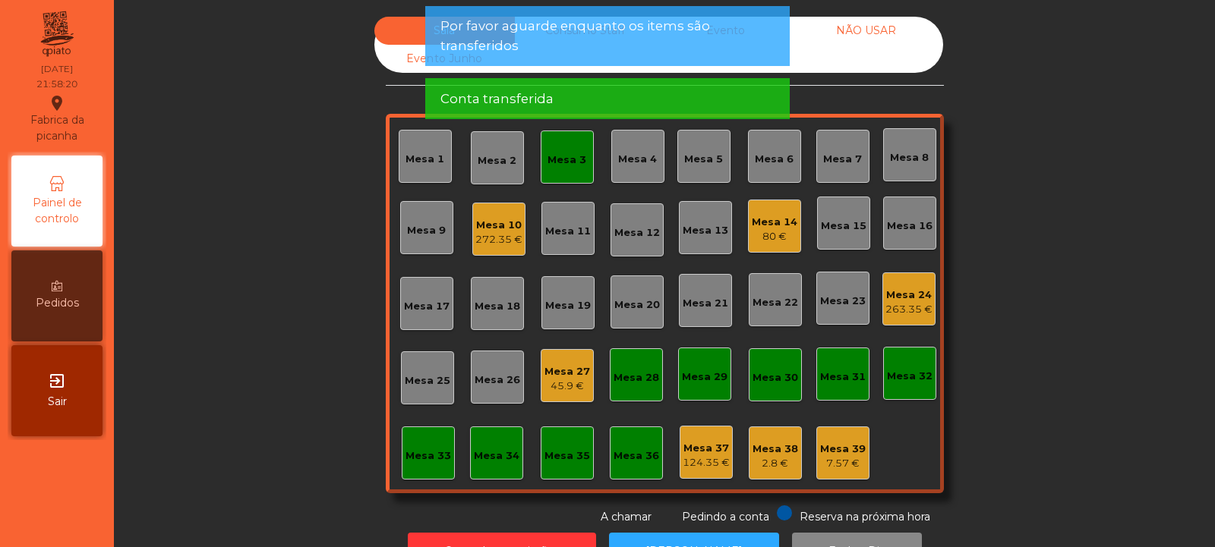
click at [557, 156] on div "Mesa 3" at bounding box center [566, 160] width 39 height 15
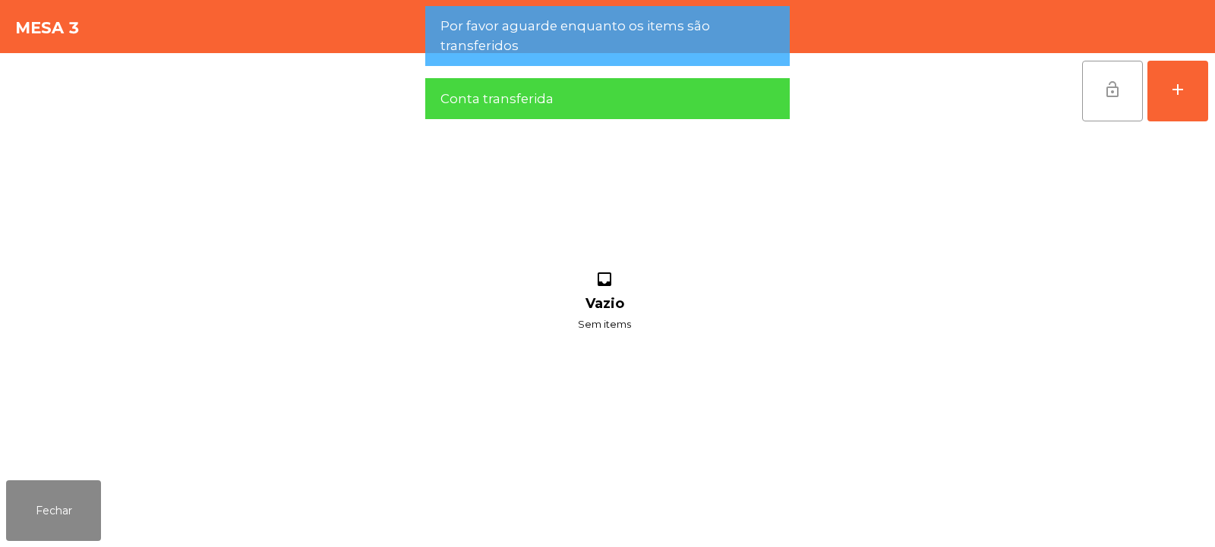
click at [1109, 95] on span "lock_open" at bounding box center [1112, 89] width 18 height 18
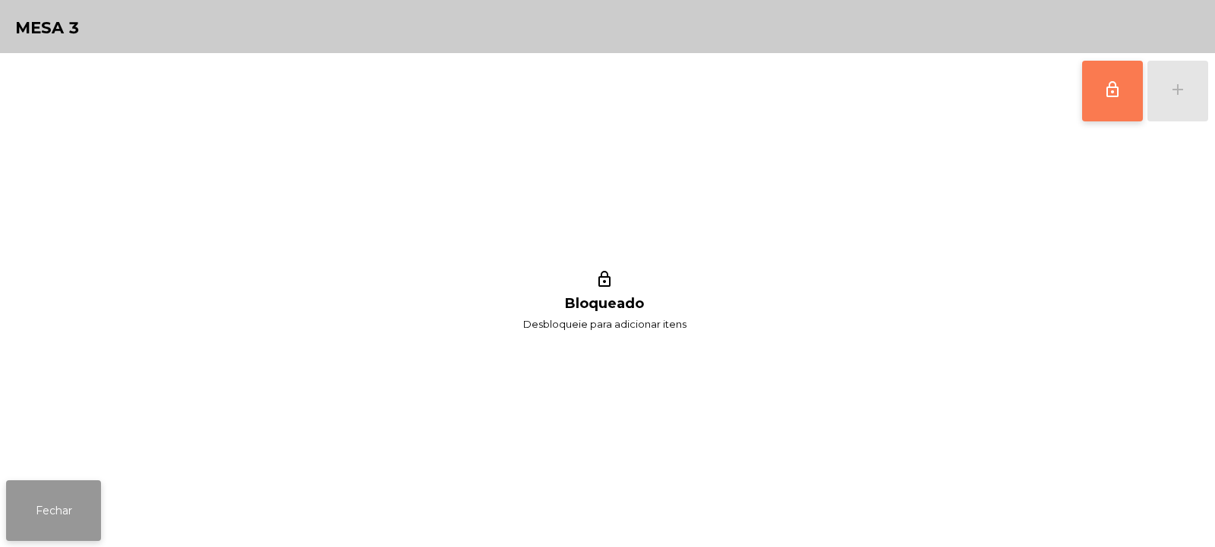
click at [34, 535] on button "Fechar" at bounding box center [53, 511] width 95 height 61
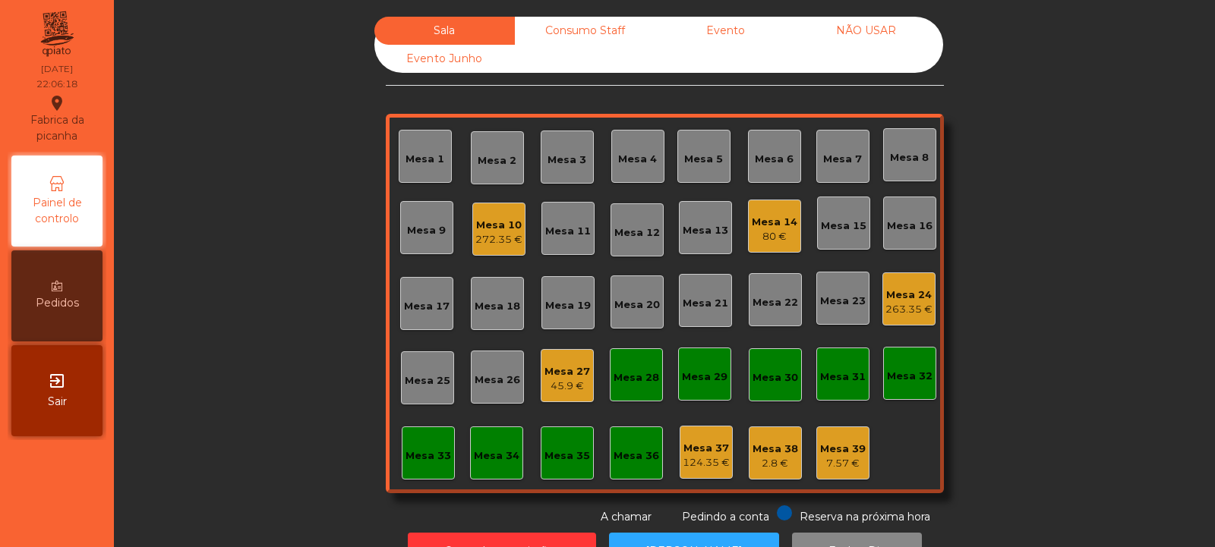
click at [922, 380] on div "Mesa 32" at bounding box center [910, 376] width 46 height 15
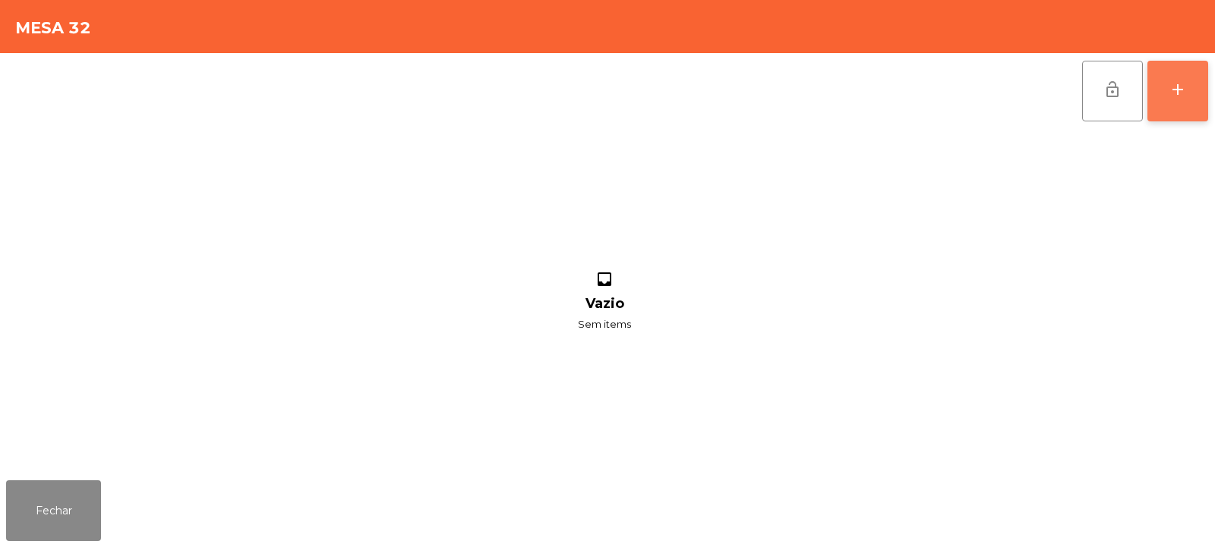
click at [1188, 74] on button "add" at bounding box center [1177, 91] width 61 height 61
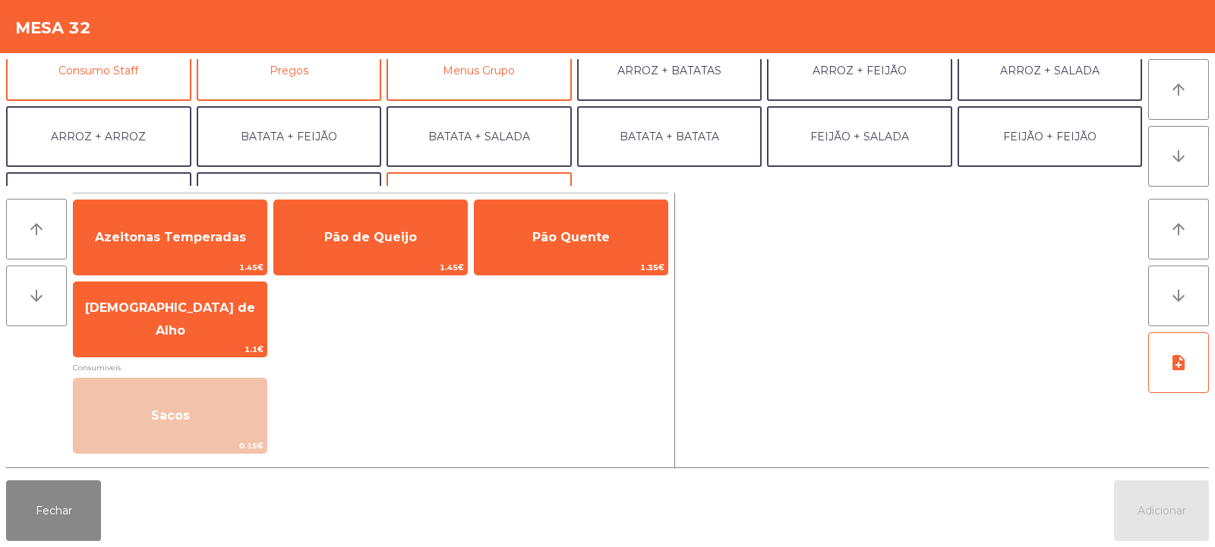
scroll to position [140, 0]
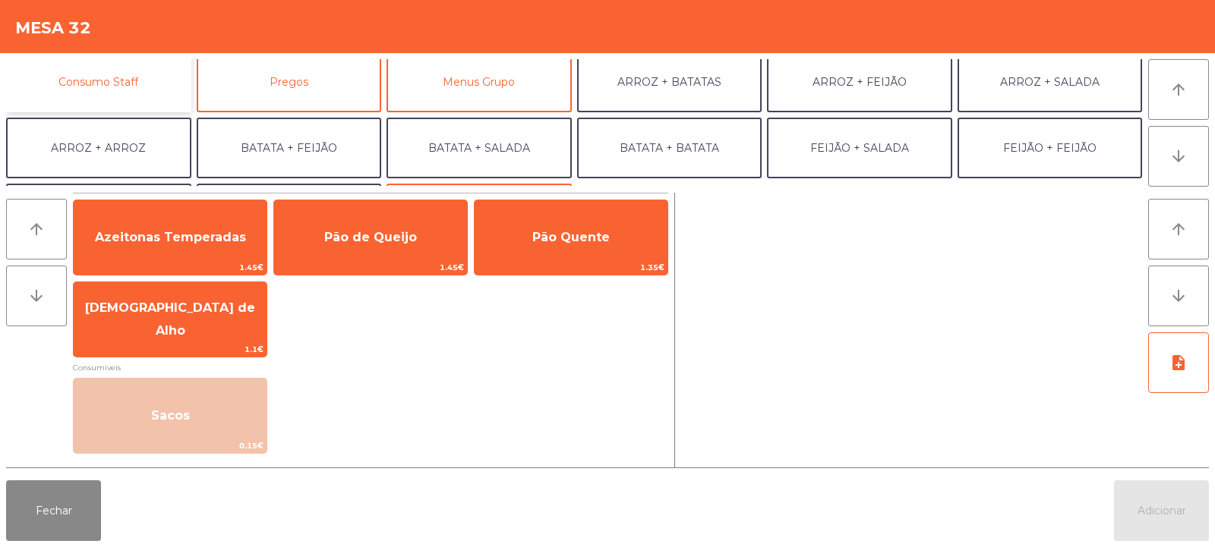
click at [160, 92] on button "Consumo Staff" at bounding box center [98, 82] width 185 height 61
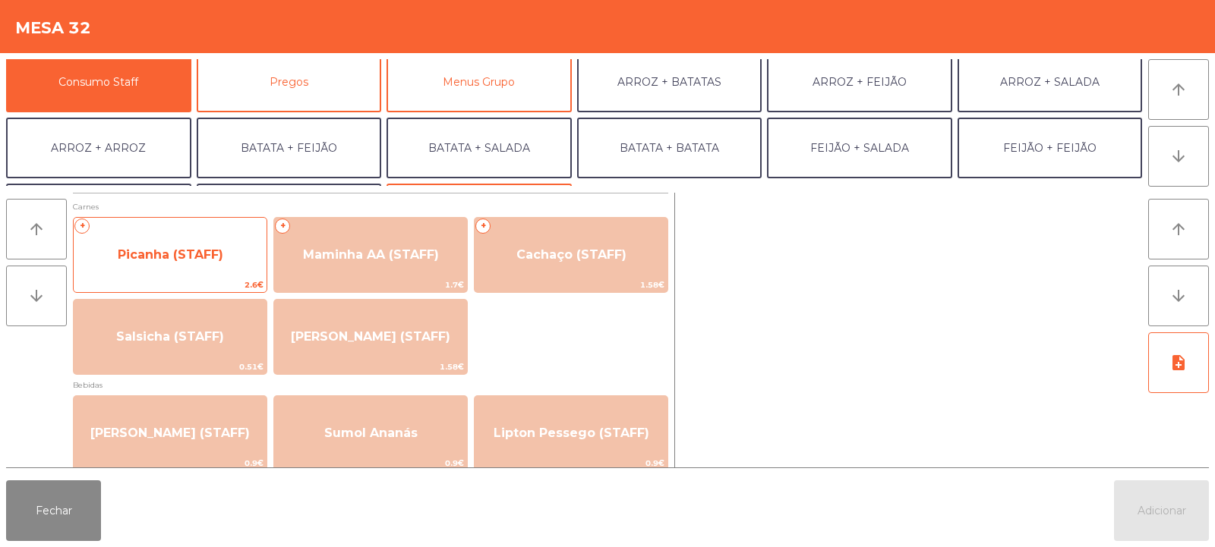
click at [233, 269] on span "Picanha (STAFF)" at bounding box center [170, 255] width 193 height 41
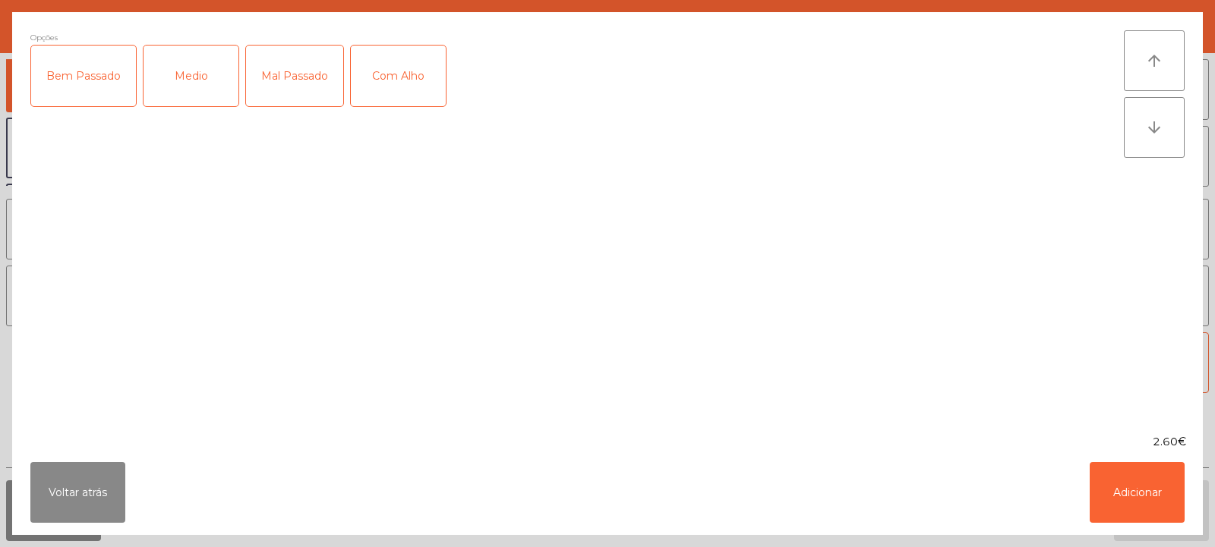
click at [286, 80] on div "Mal Passado" at bounding box center [294, 76] width 97 height 61
click at [387, 78] on div "Com Alho" at bounding box center [398, 76] width 95 height 61
click at [1130, 494] on button "Adicionar" at bounding box center [1136, 492] width 95 height 61
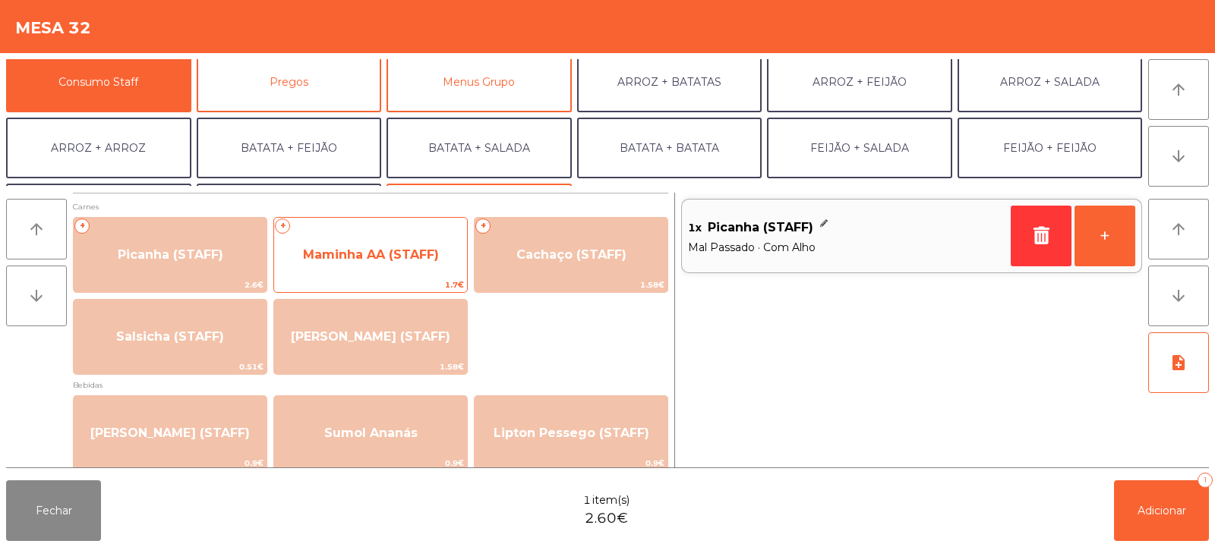
click at [389, 258] on span "Maminha AA (STAFF)" at bounding box center [371, 254] width 136 height 14
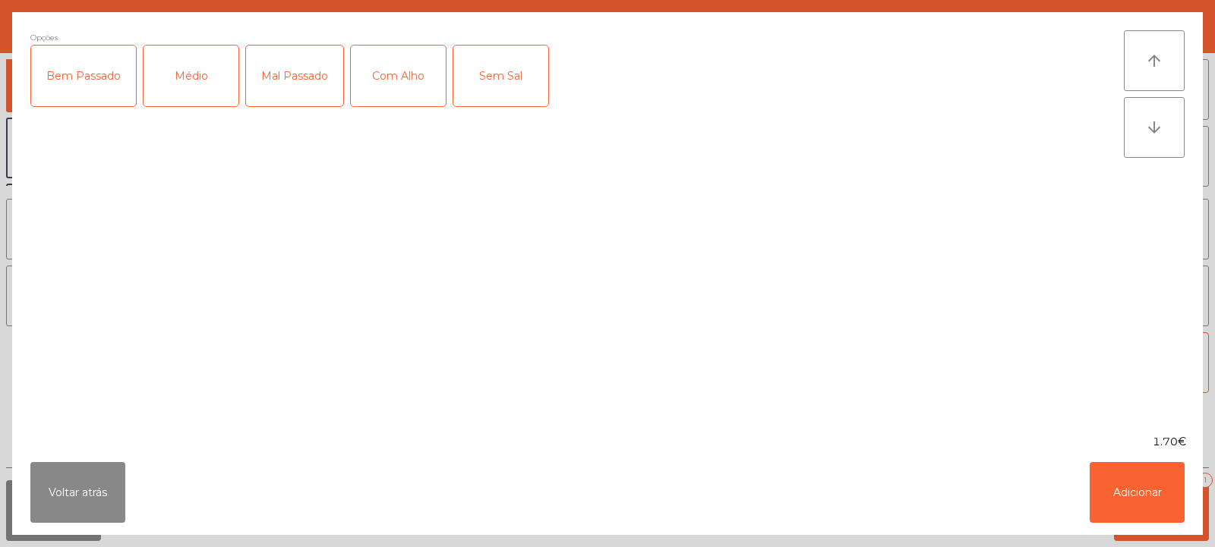
click at [383, 77] on div "Com Alho" at bounding box center [398, 76] width 95 height 61
click at [293, 82] on div "Mal Passado" at bounding box center [294, 76] width 97 height 61
click at [1135, 496] on button "Adicionar" at bounding box center [1136, 492] width 95 height 61
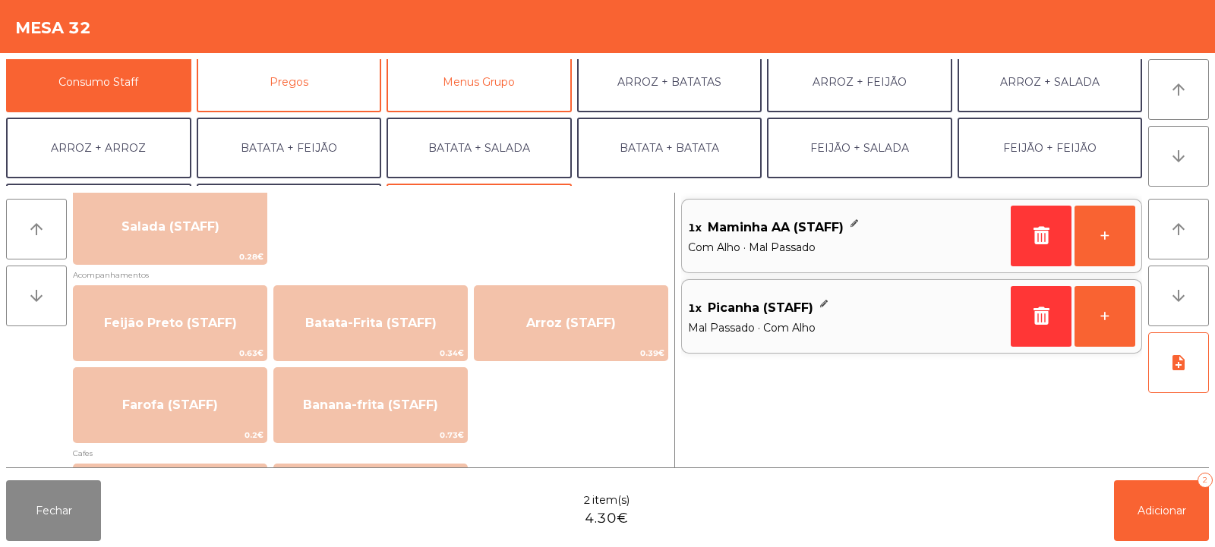
scroll to position [629, 0]
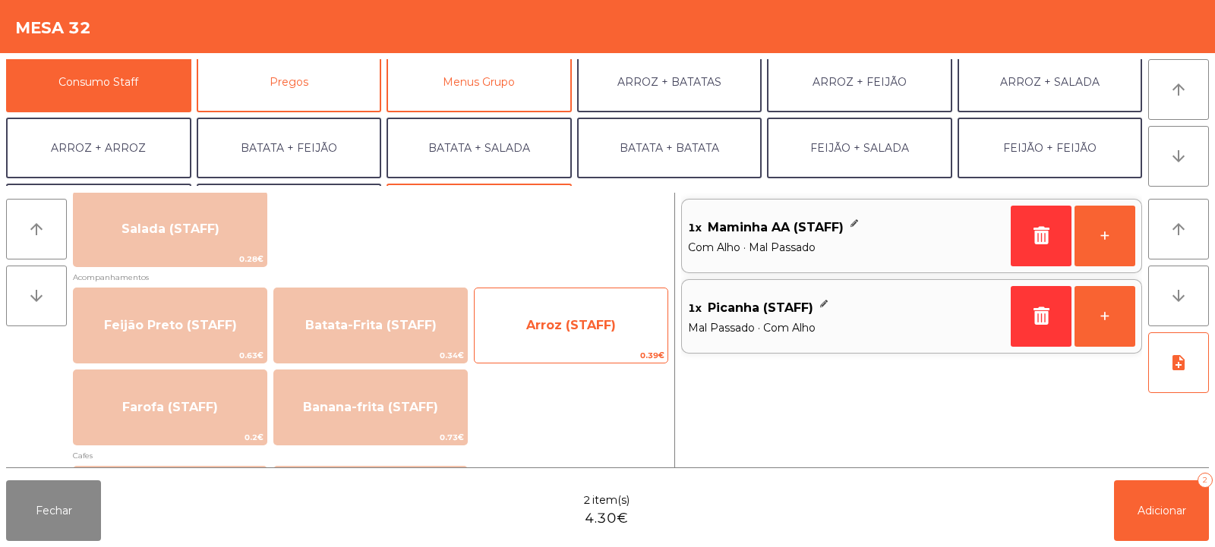
click at [577, 314] on span "Arroz (STAFF)" at bounding box center [570, 325] width 193 height 41
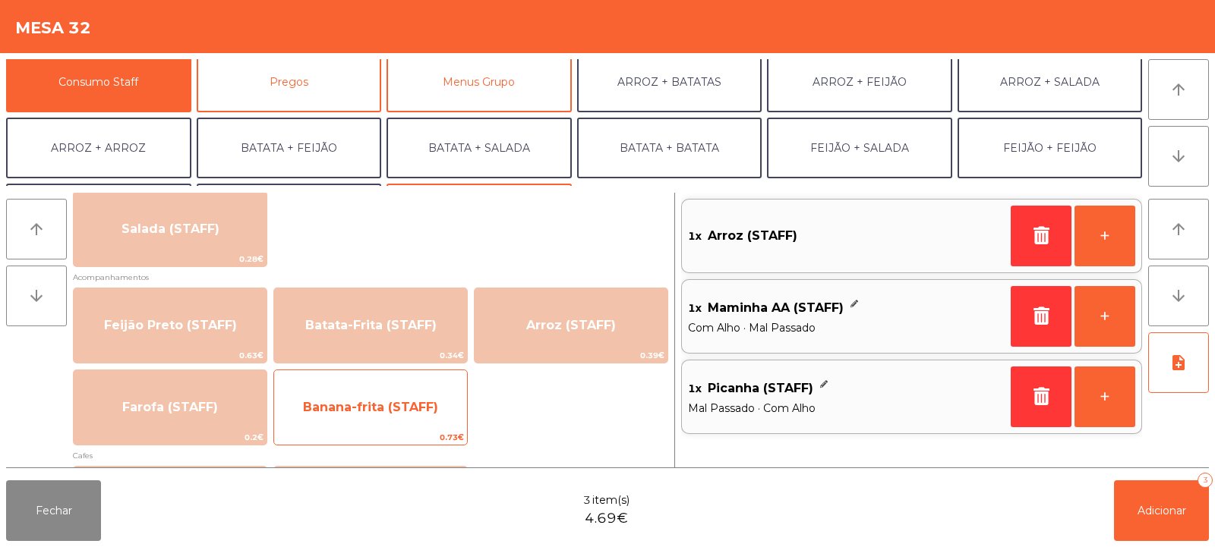
click at [431, 404] on span "Banana-frita (STAFF)" at bounding box center [370, 407] width 135 height 14
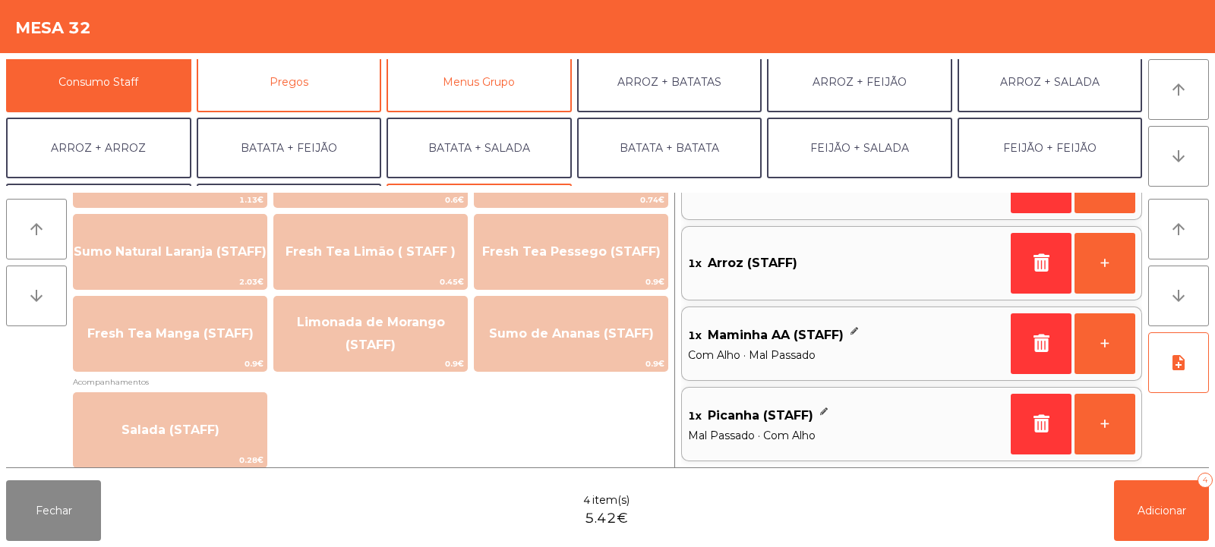
scroll to position [402, 0]
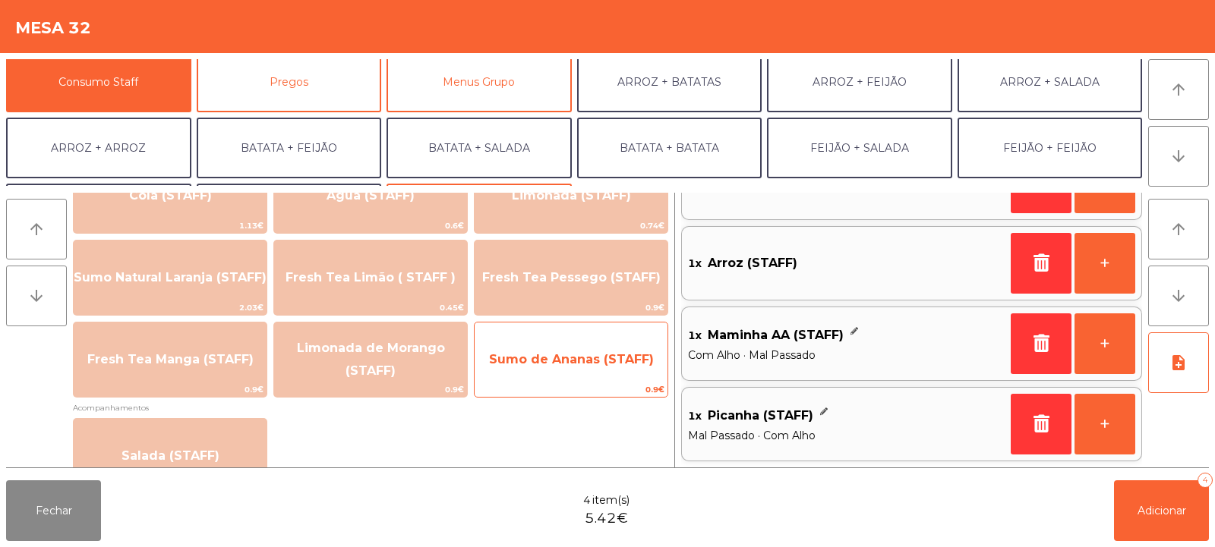
click at [554, 373] on span "Sumo de Ananas (STAFF)" at bounding box center [570, 359] width 193 height 41
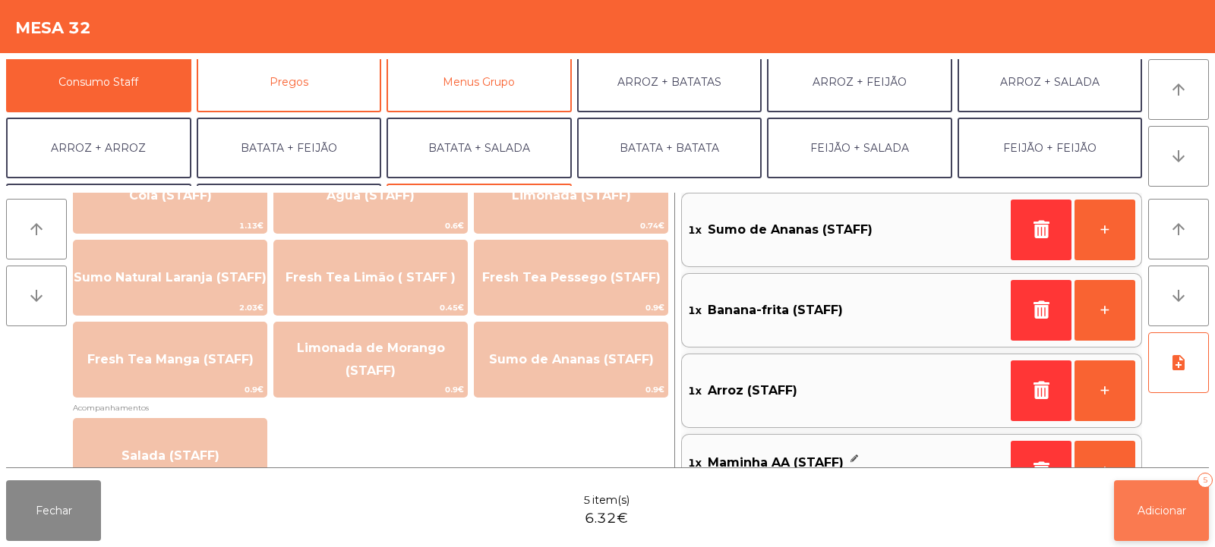
click at [1156, 515] on span "Adicionar" at bounding box center [1161, 511] width 49 height 14
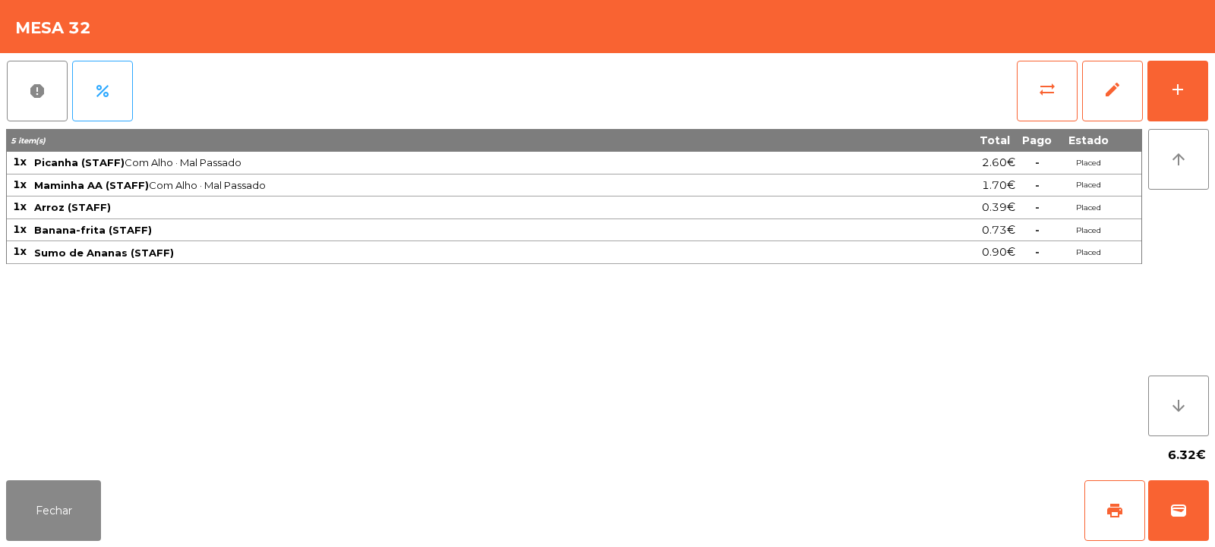
click at [72, 467] on div "6.32€" at bounding box center [607, 455] width 1202 height 38
click at [80, 517] on button "Fechar" at bounding box center [53, 511] width 95 height 61
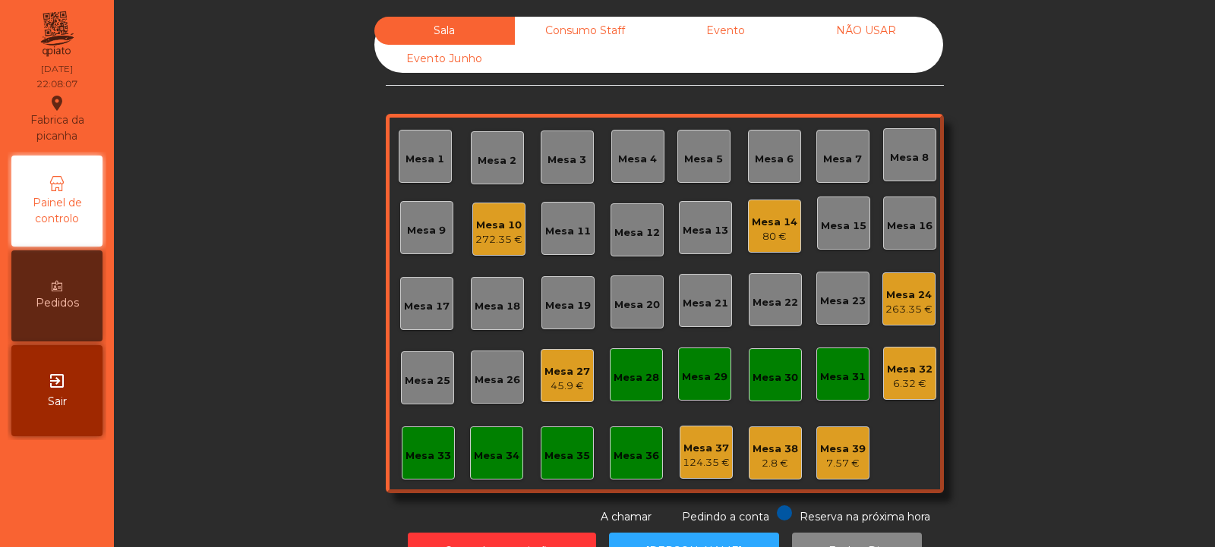
click at [485, 236] on div "272.35 €" at bounding box center [498, 239] width 47 height 15
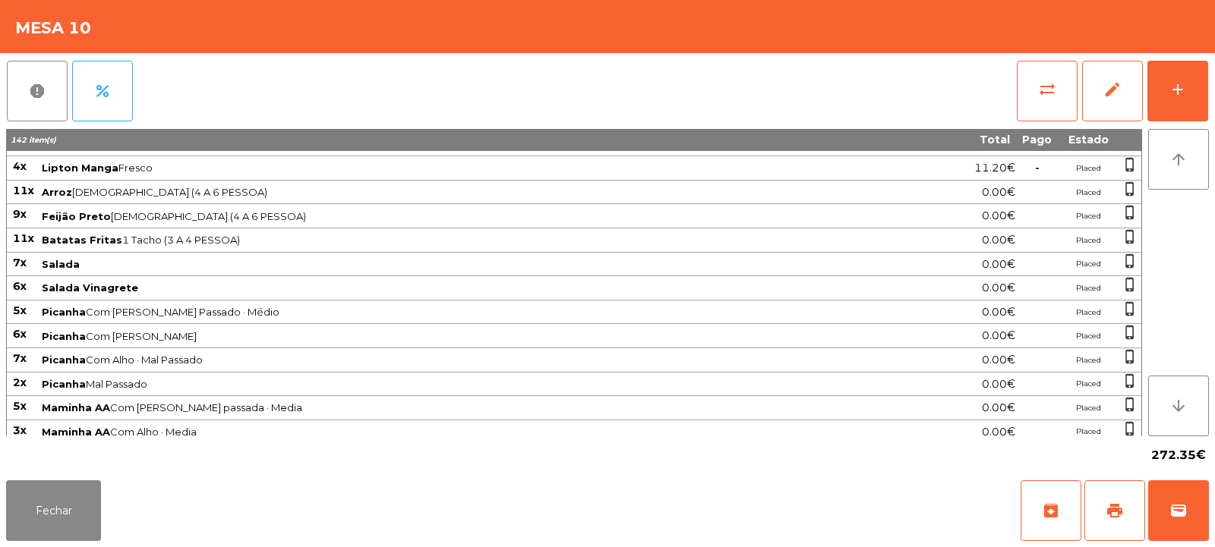
scroll to position [433, 0]
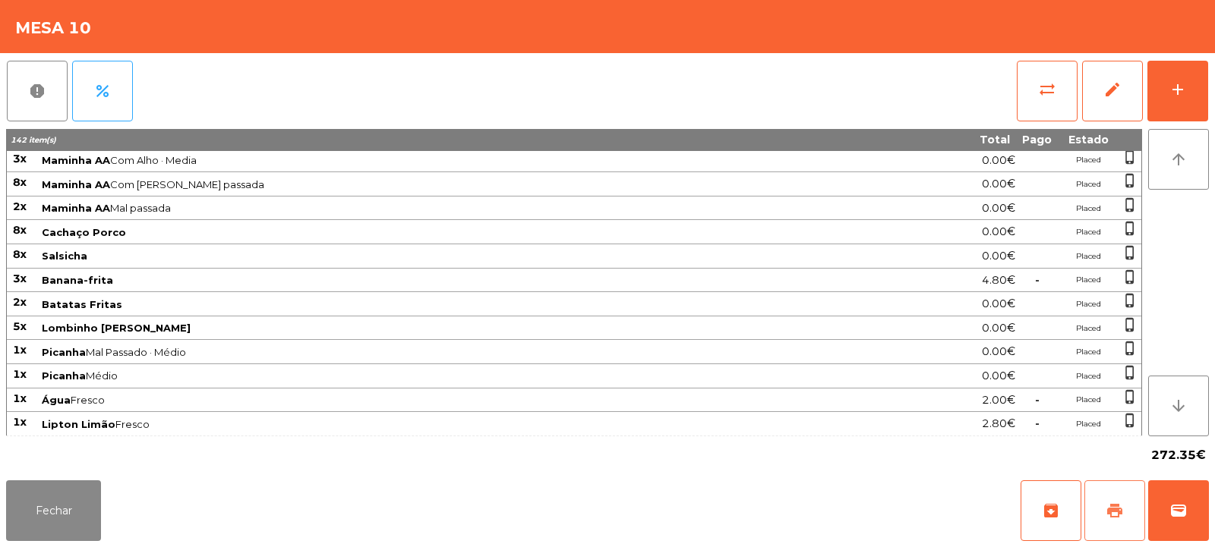
click at [1121, 500] on button "print" at bounding box center [1114, 511] width 61 height 61
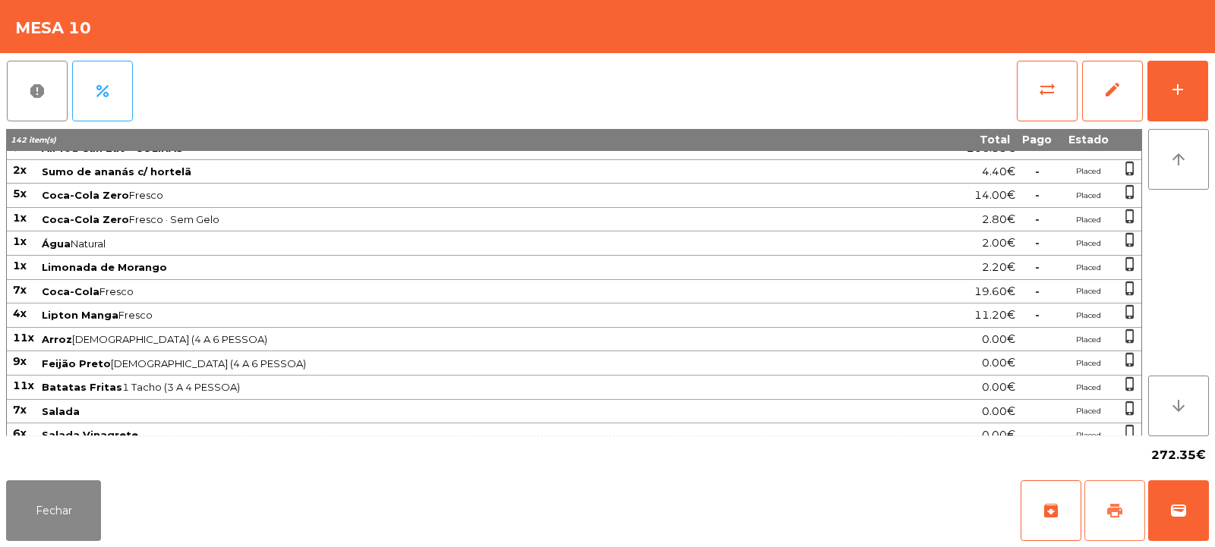
scroll to position [0, 0]
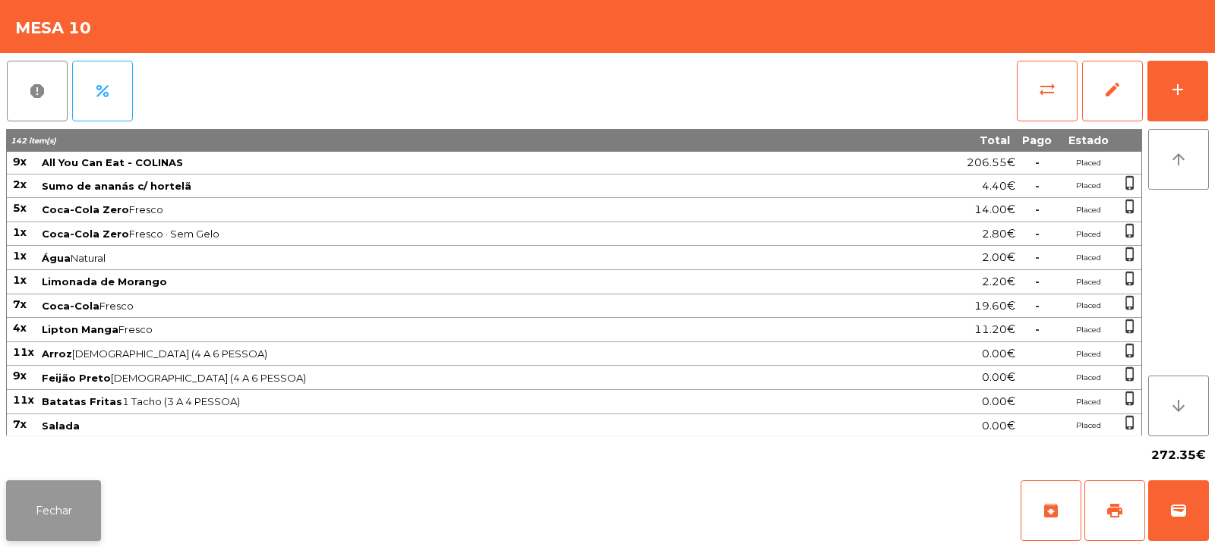
click at [59, 508] on button "Fechar" at bounding box center [53, 511] width 95 height 61
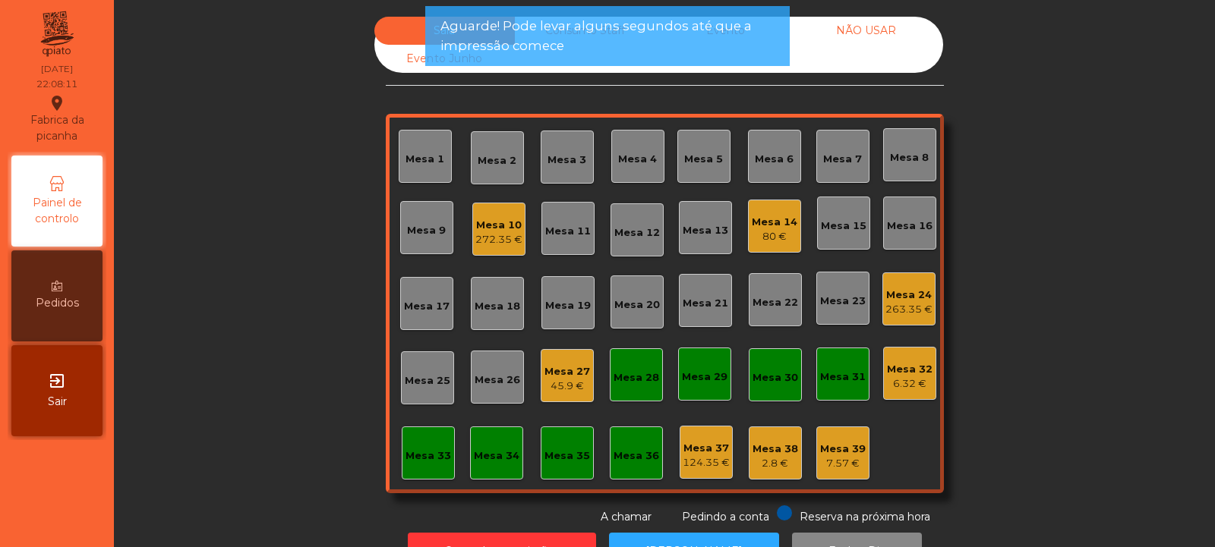
click at [492, 241] on div "272.35 €" at bounding box center [498, 239] width 47 height 15
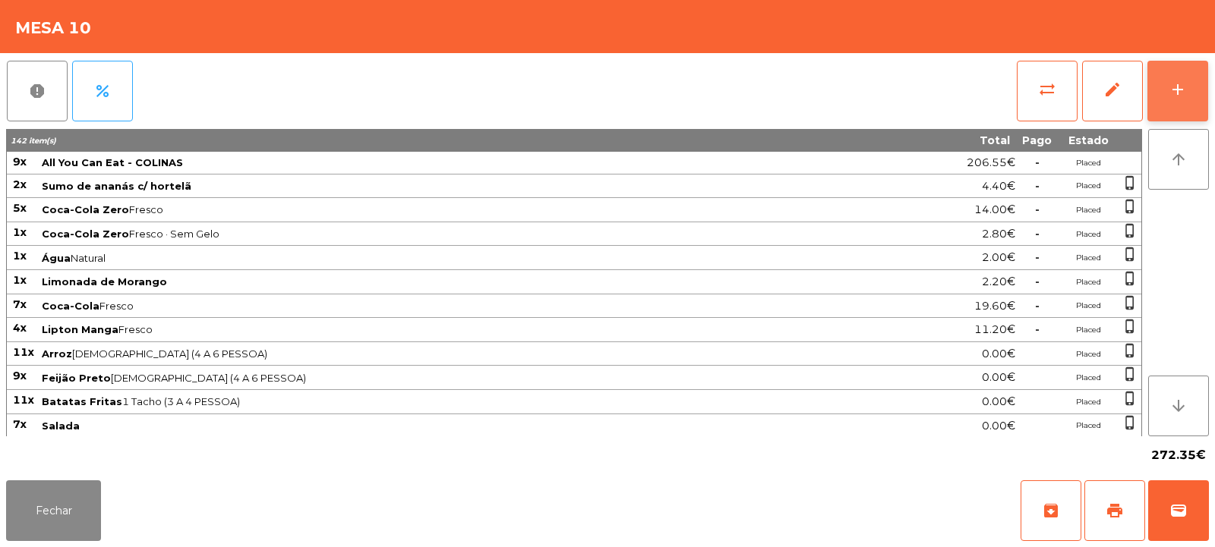
click at [1181, 100] on button "add" at bounding box center [1177, 91] width 61 height 61
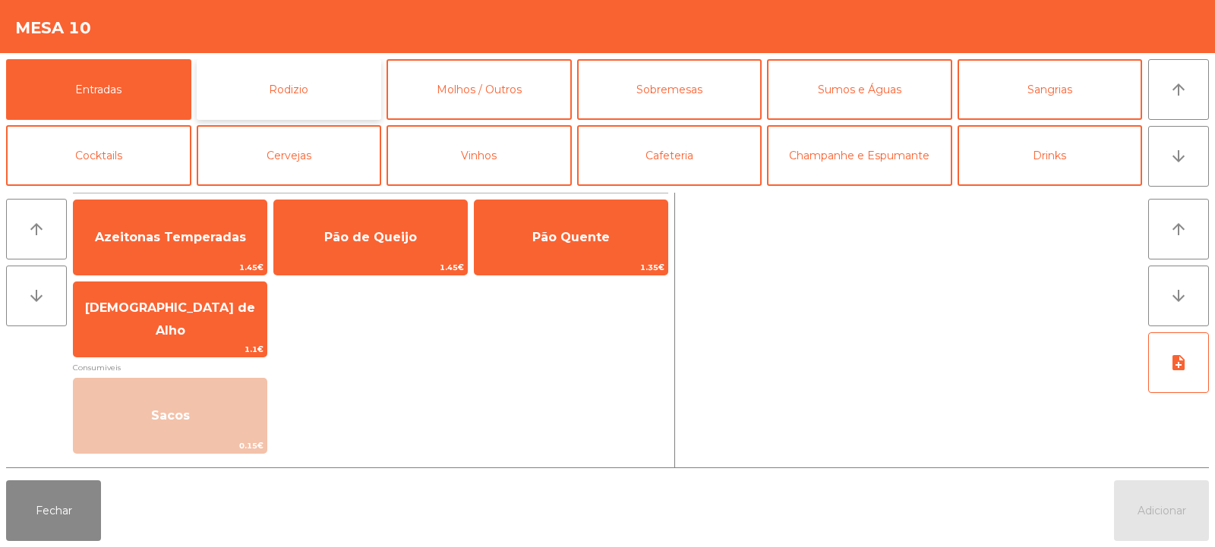
click at [336, 88] on button "Rodizio" at bounding box center [289, 89] width 185 height 61
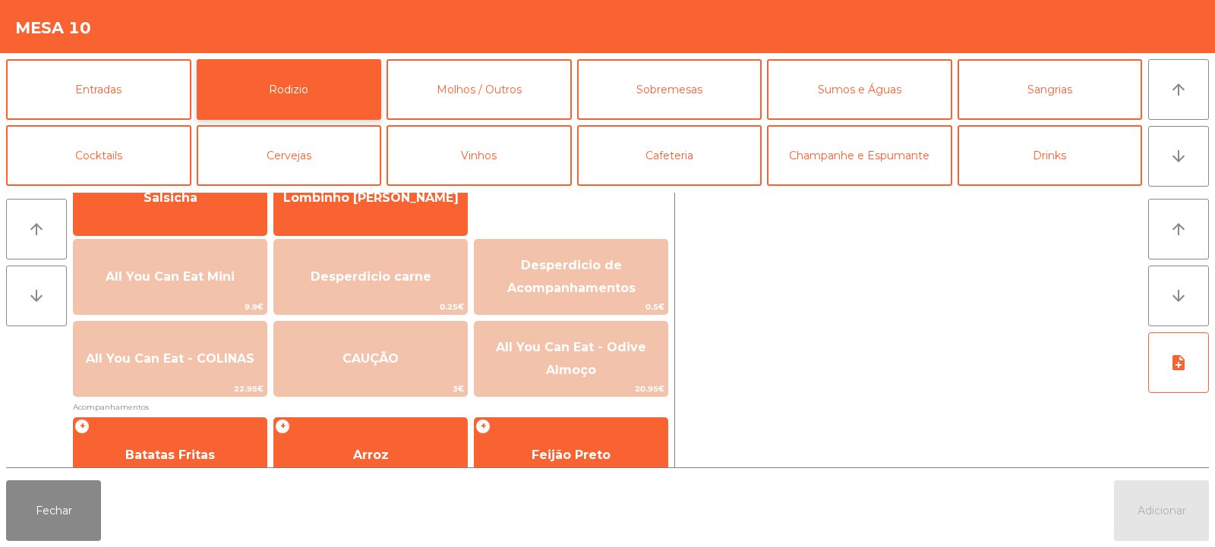
scroll to position [143, 0]
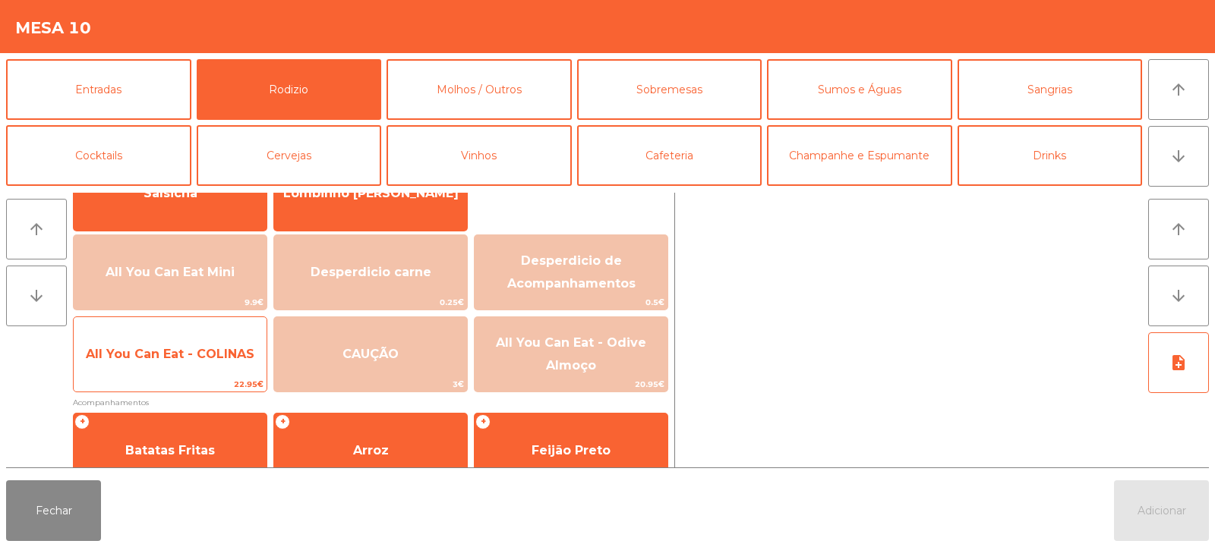
click at [225, 358] on span "All You Can Eat - COLINAS" at bounding box center [170, 354] width 169 height 14
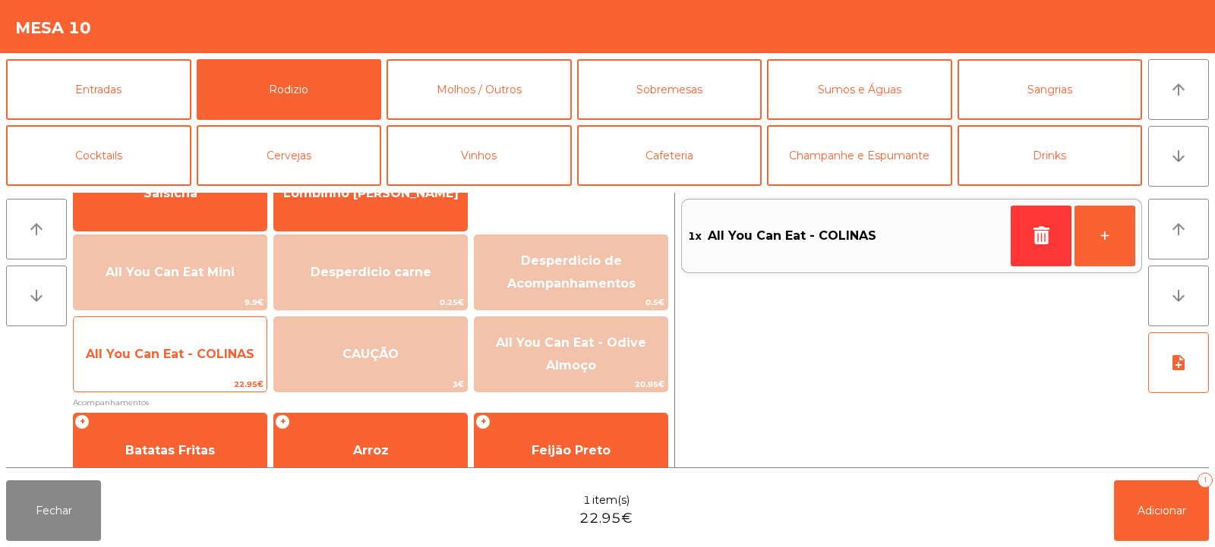
click at [225, 360] on span "All You Can Eat - COLINAS" at bounding box center [170, 354] width 169 height 14
click at [223, 360] on span "All You Can Eat - COLINAS" at bounding box center [170, 354] width 169 height 14
click at [227, 354] on span "All You Can Eat - COLINAS" at bounding box center [170, 354] width 169 height 14
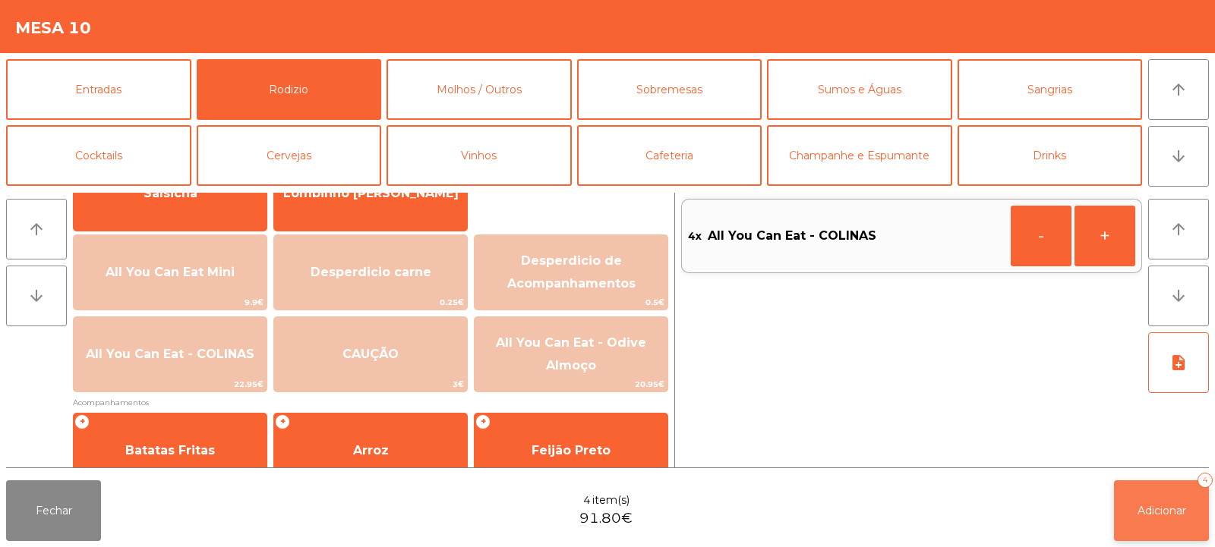
click at [1158, 534] on button "Adicionar 4" at bounding box center [1161, 511] width 95 height 61
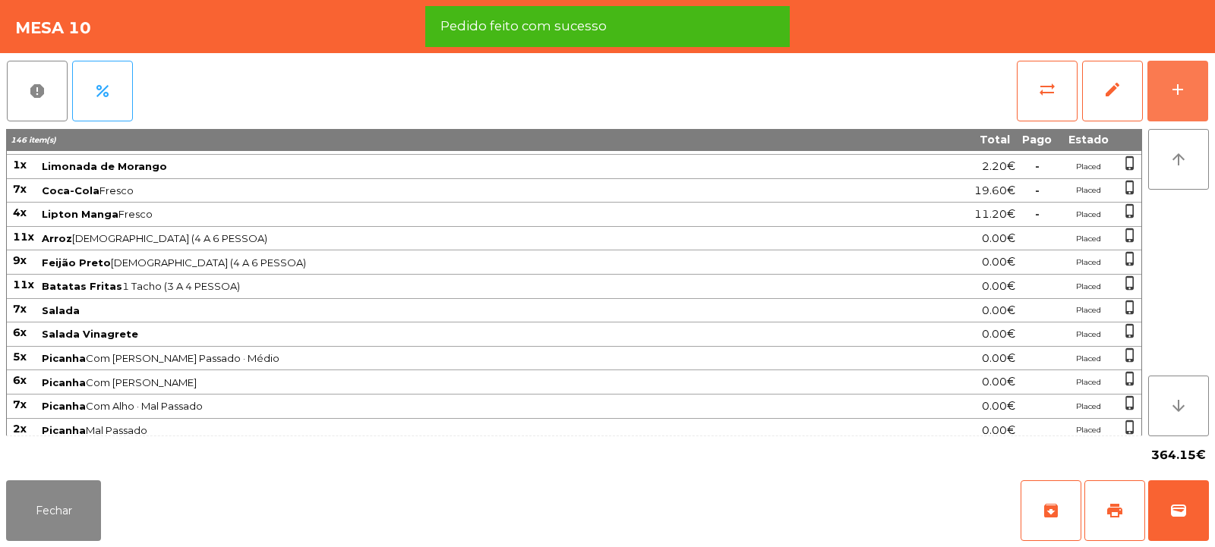
scroll to position [434, 0]
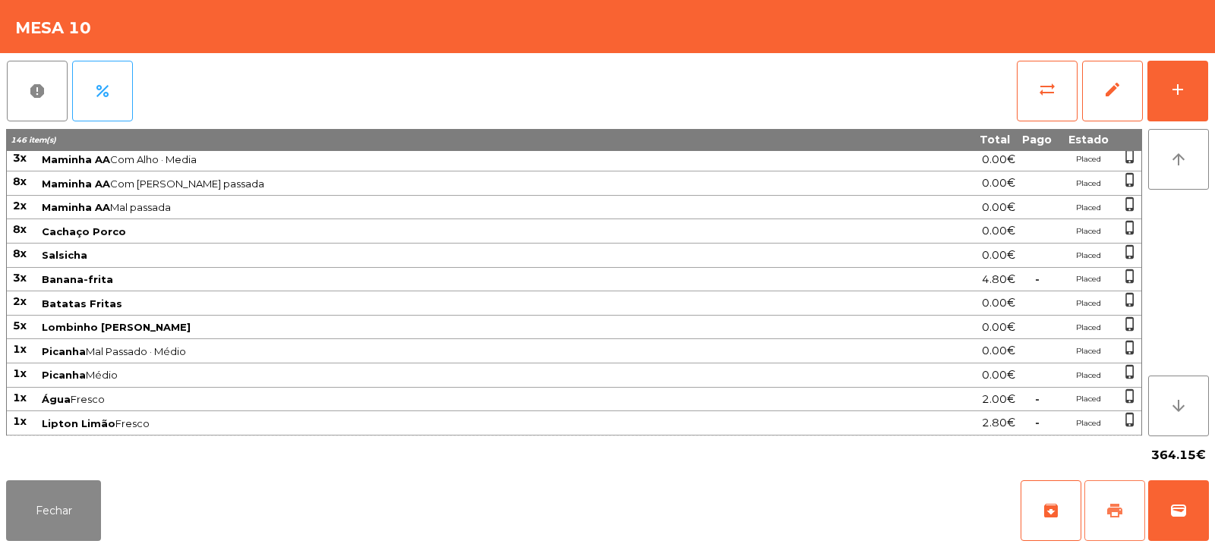
click at [1111, 509] on span "print" at bounding box center [1114, 511] width 18 height 18
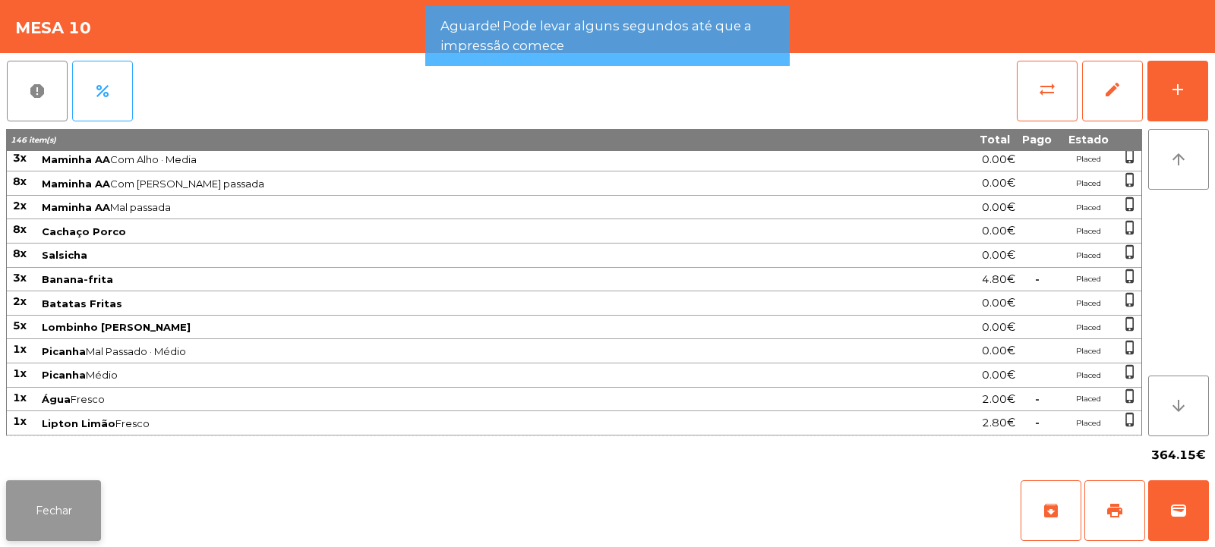
click at [55, 525] on button "Fechar" at bounding box center [53, 511] width 95 height 61
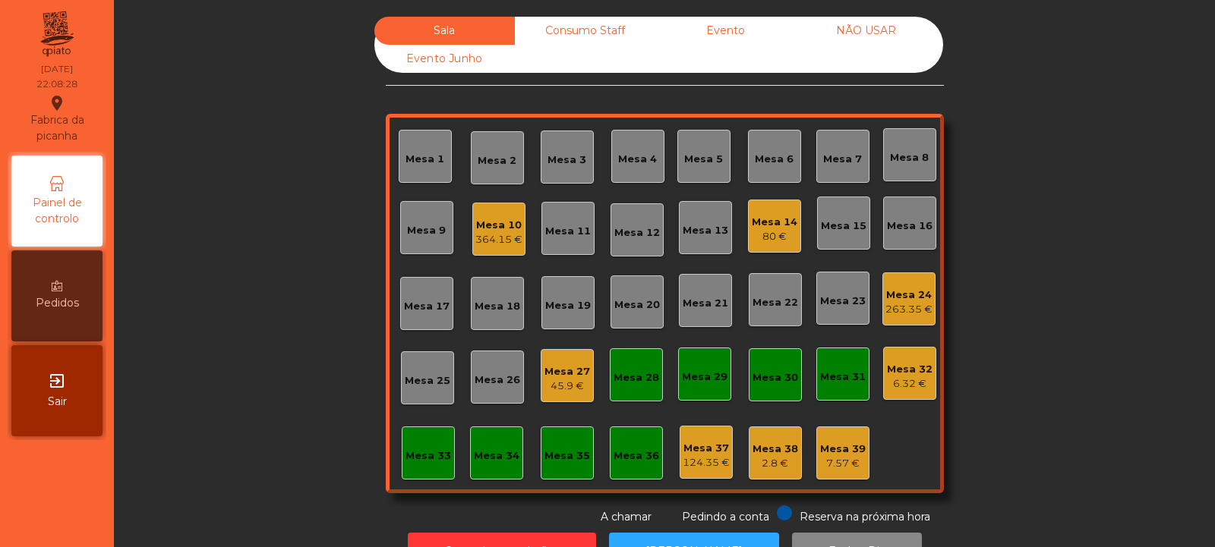
click at [913, 312] on div "263.35 €" at bounding box center [908, 309] width 47 height 15
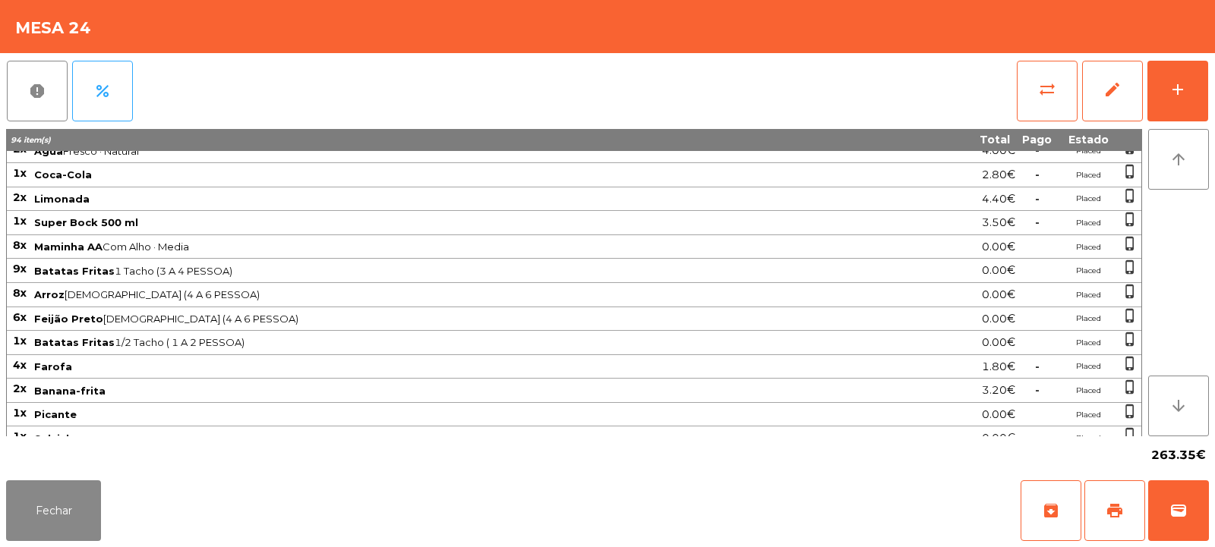
scroll to position [384, 0]
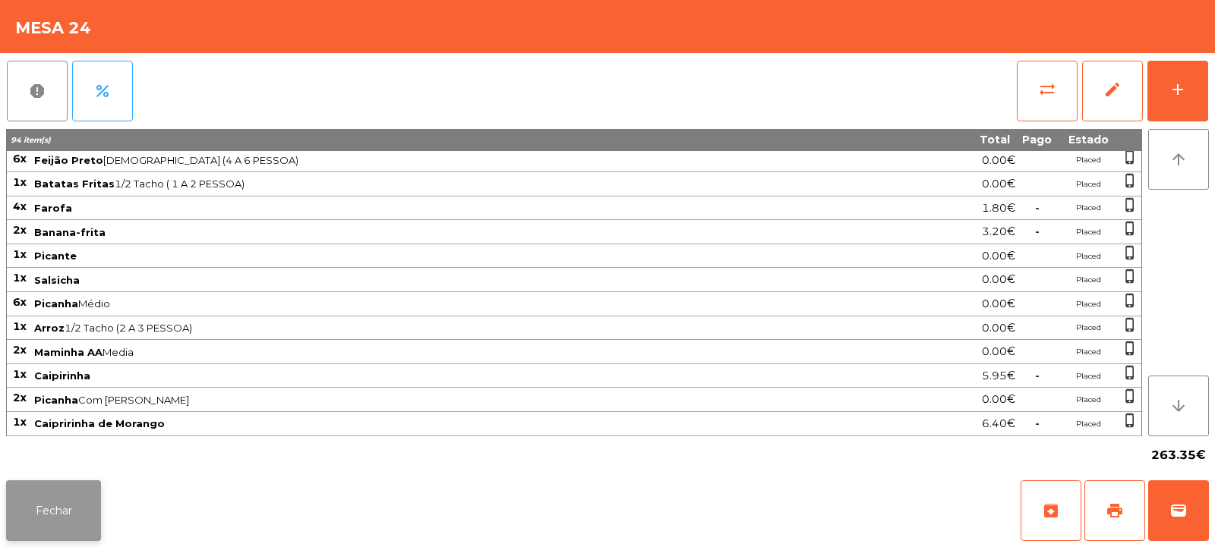
click at [93, 511] on button "Fechar" at bounding box center [53, 511] width 95 height 61
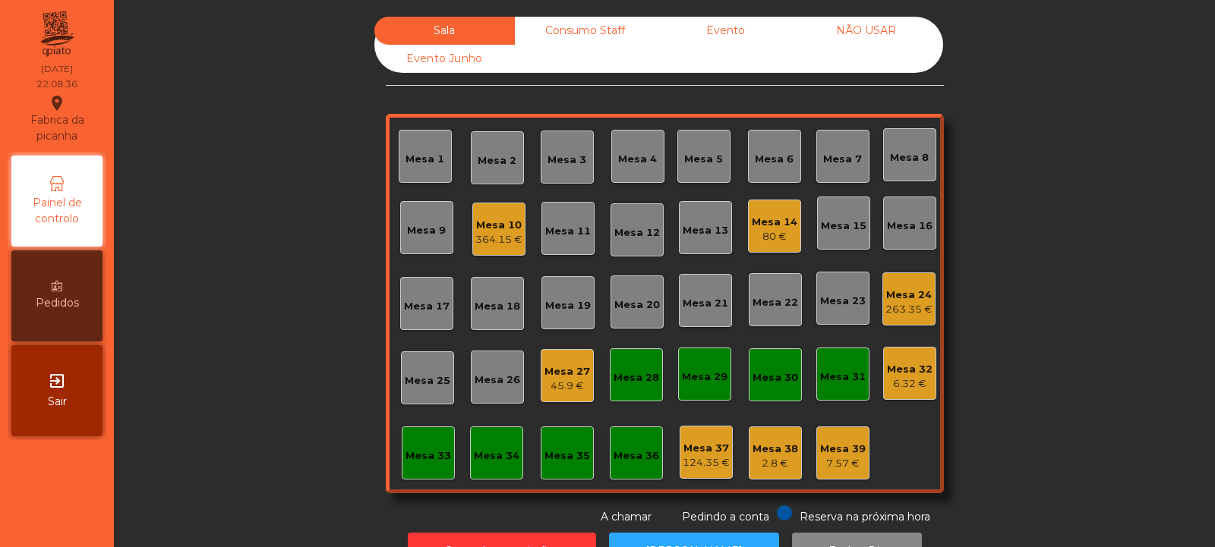
click at [894, 395] on div "Mesa 32 6.32 €" at bounding box center [909, 373] width 53 height 53
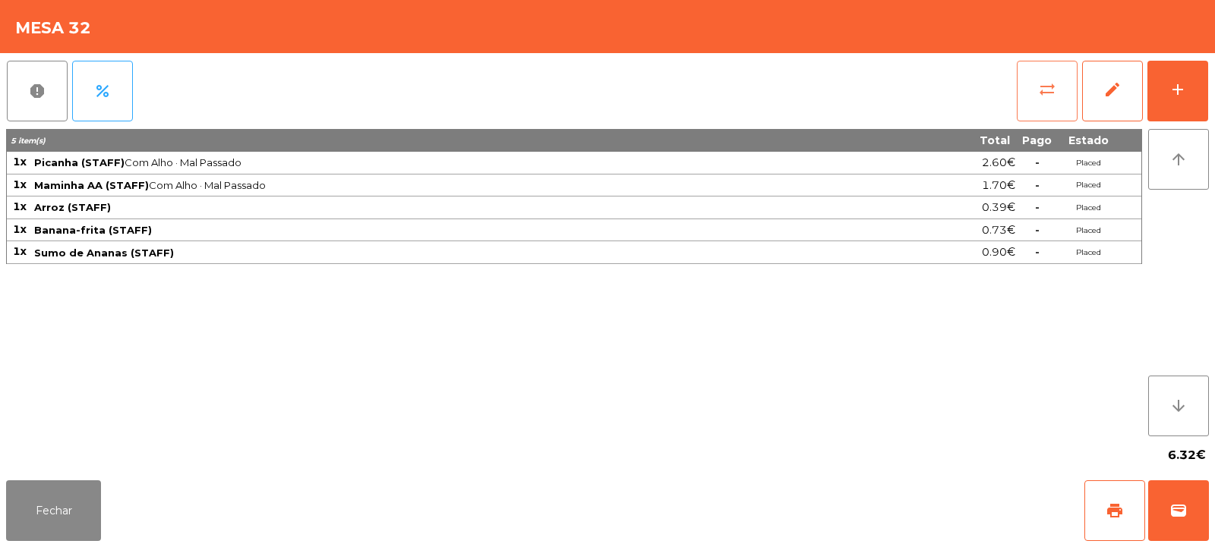
click at [1037, 100] on button "sync_alt" at bounding box center [1046, 91] width 61 height 61
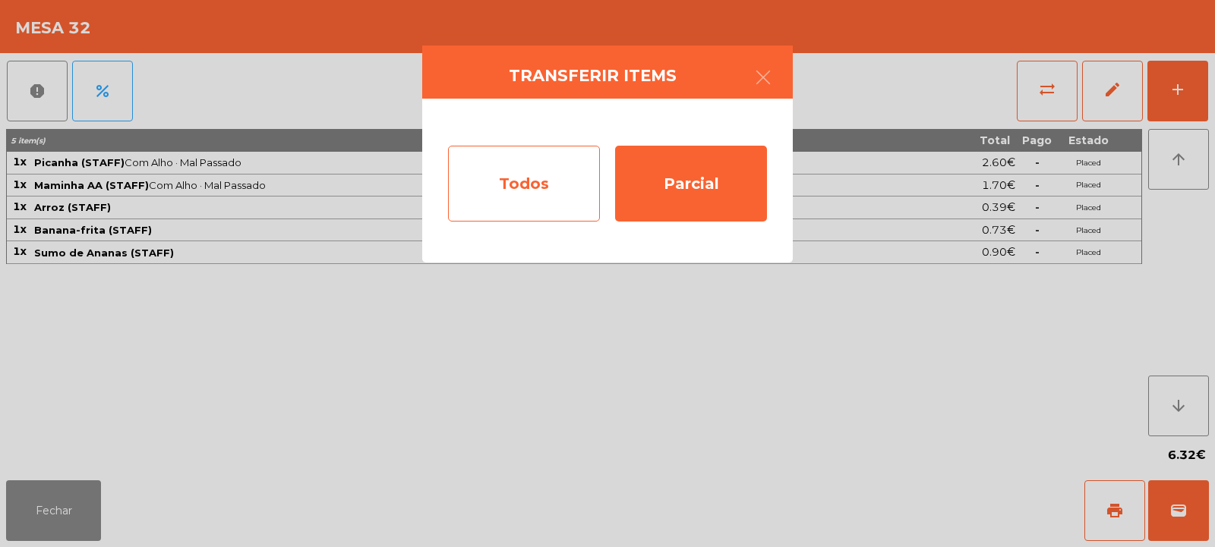
click at [550, 169] on div "Todos" at bounding box center [524, 184] width 152 height 76
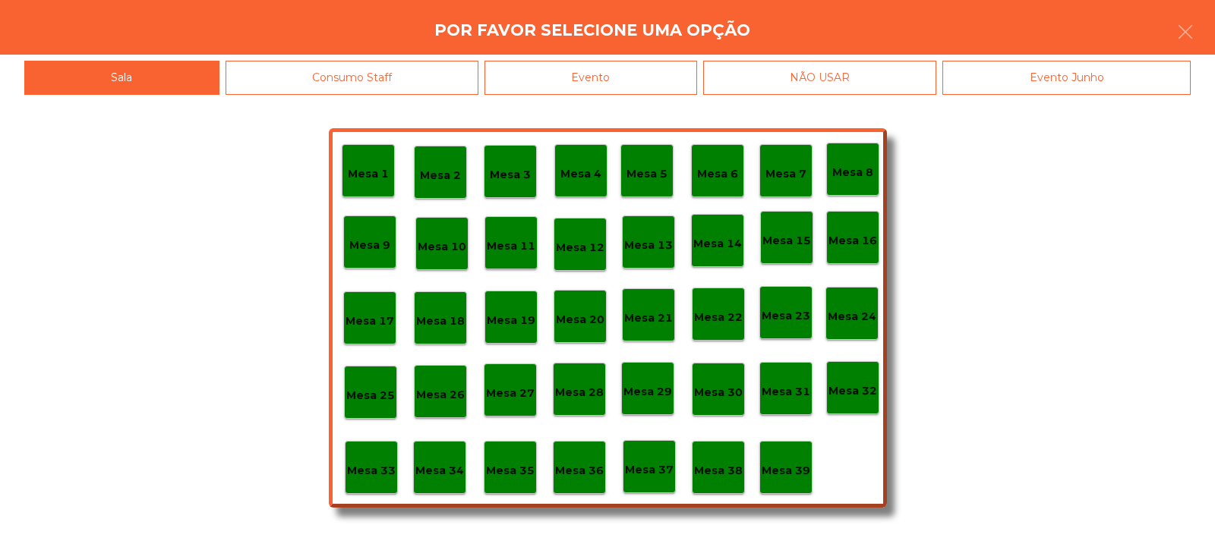
click at [782, 466] on p "Mesa 39" at bounding box center [785, 470] width 49 height 17
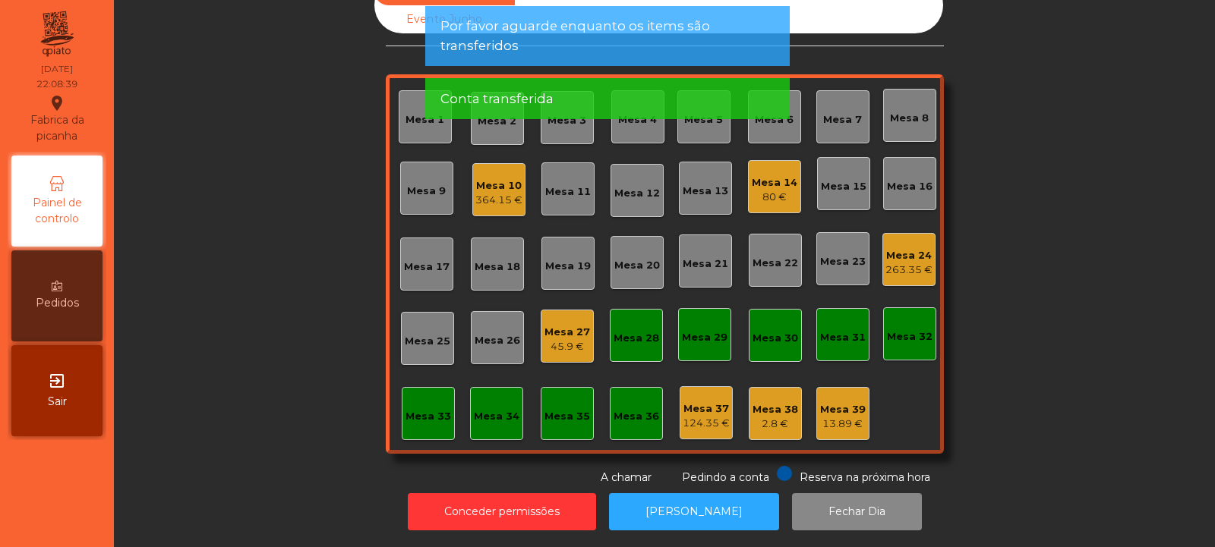
scroll to position [51, 0]
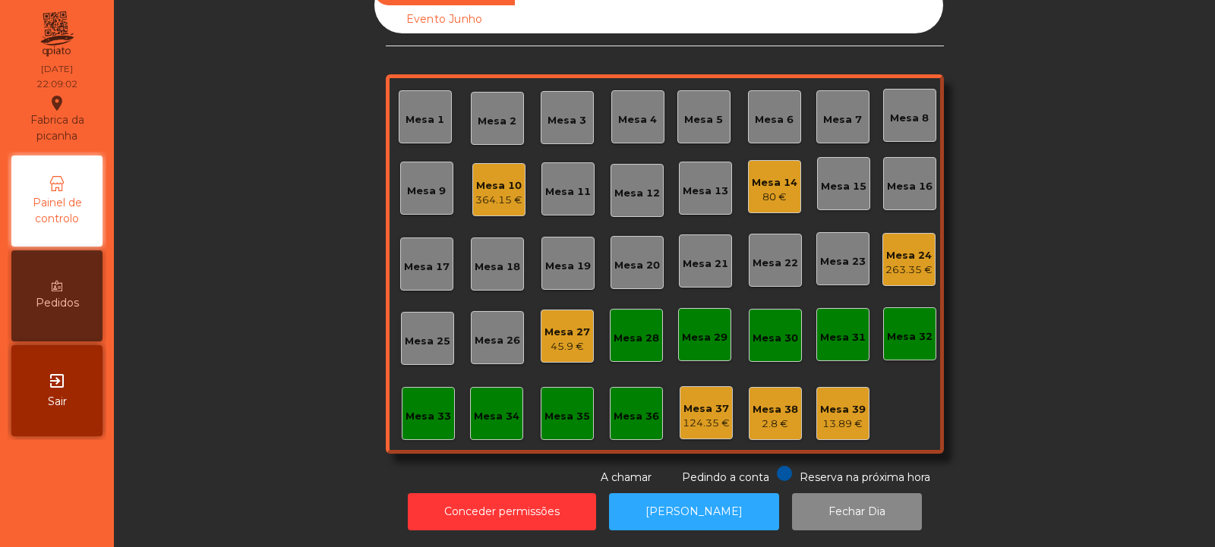
click at [493, 201] on div "Mesa 10 364.15 €" at bounding box center [498, 189] width 53 height 53
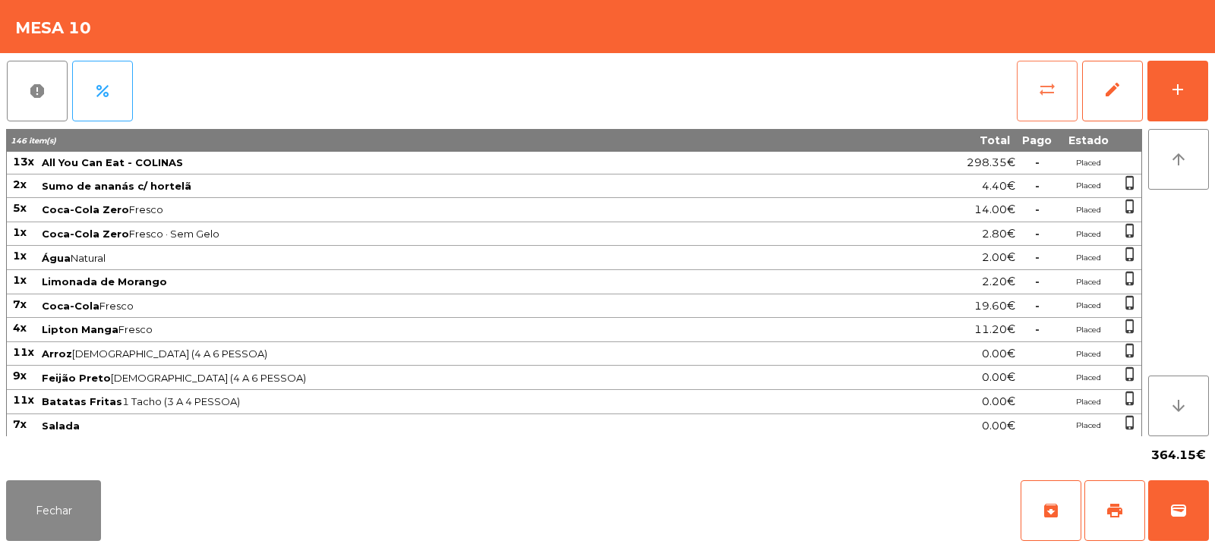
click at [1044, 94] on span "sync_alt" at bounding box center [1047, 89] width 18 height 18
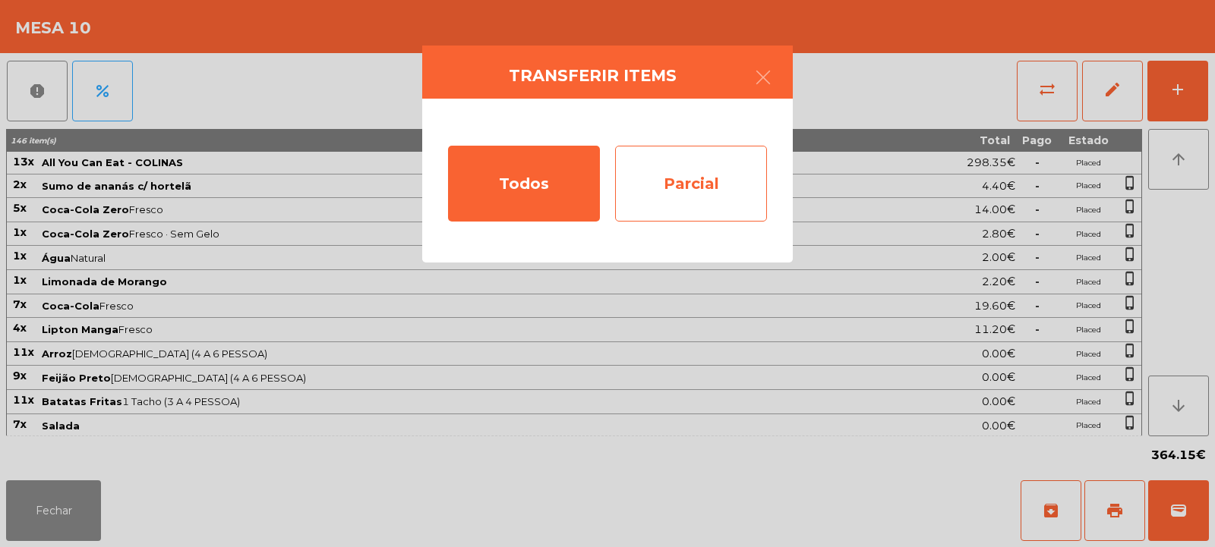
click at [696, 182] on div "Parcial" at bounding box center [691, 184] width 152 height 76
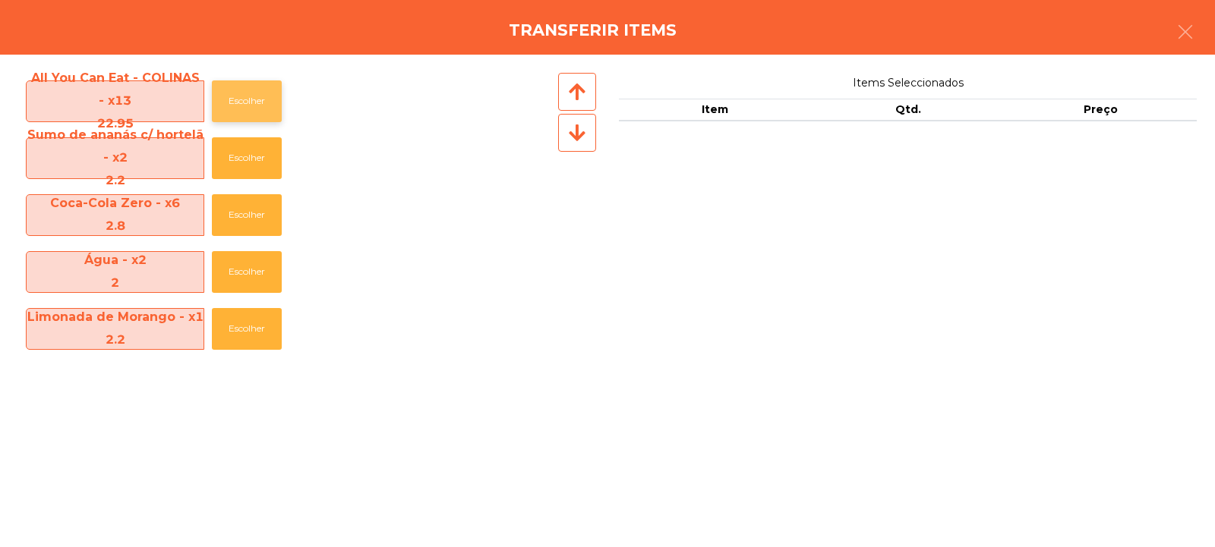
click at [274, 96] on button "Escolher" at bounding box center [247, 101] width 70 height 42
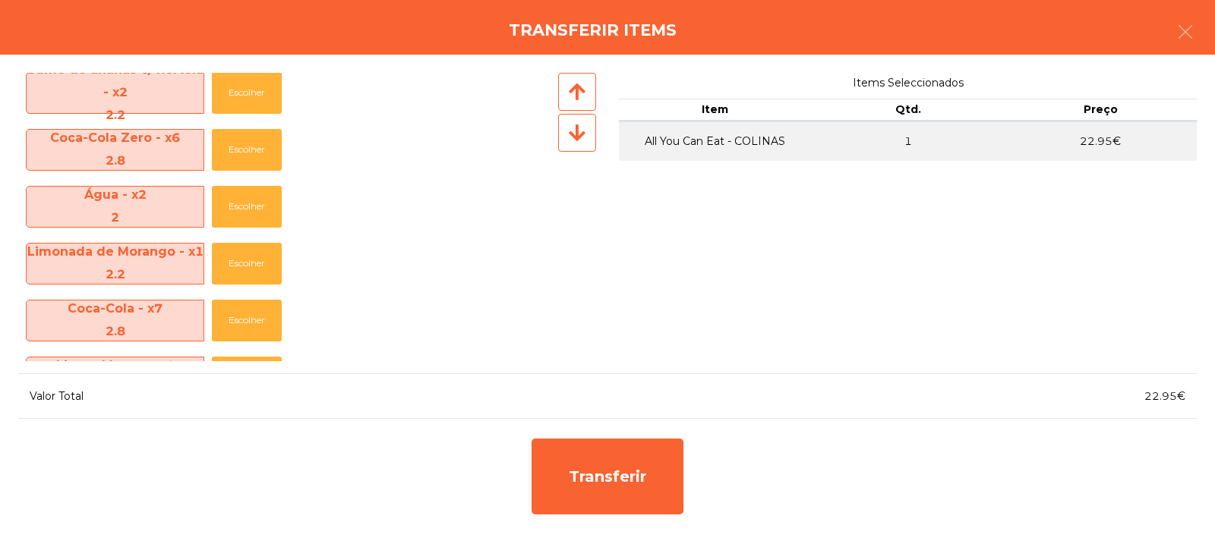
scroll to position [65, 0]
click at [230, 263] on button "Escolher" at bounding box center [247, 265] width 70 height 42
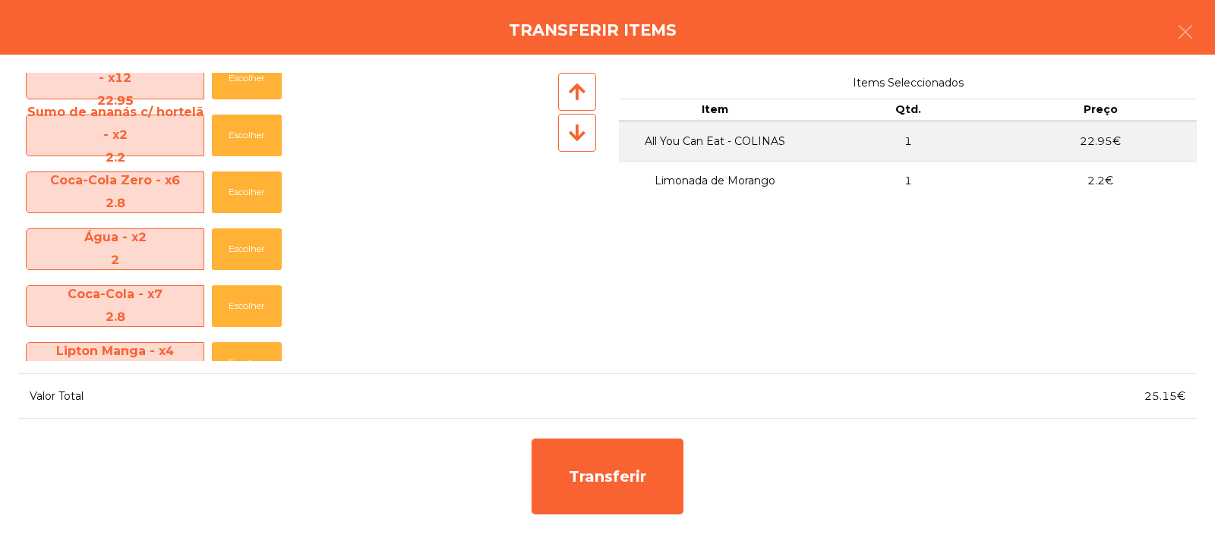
scroll to position [0, 0]
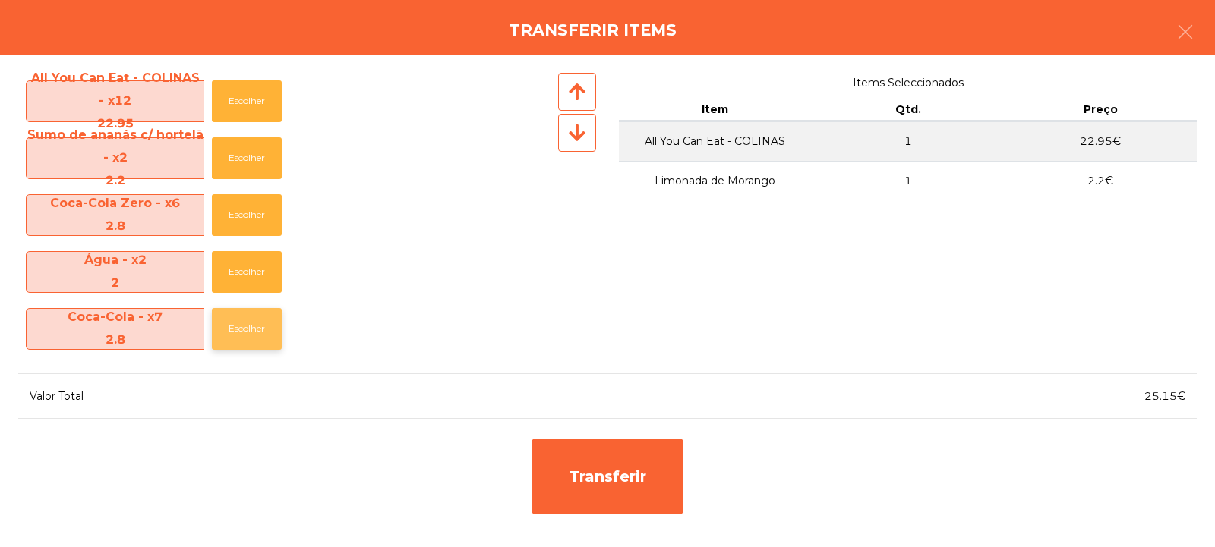
click at [233, 337] on button "Escolher" at bounding box center [247, 329] width 70 height 42
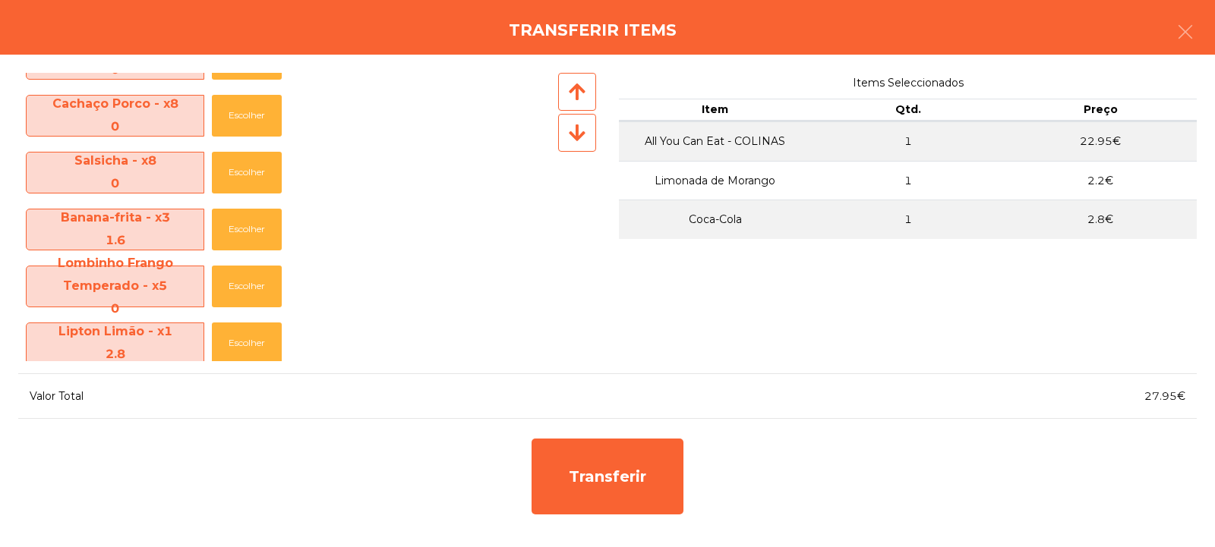
scroll to position [736, 0]
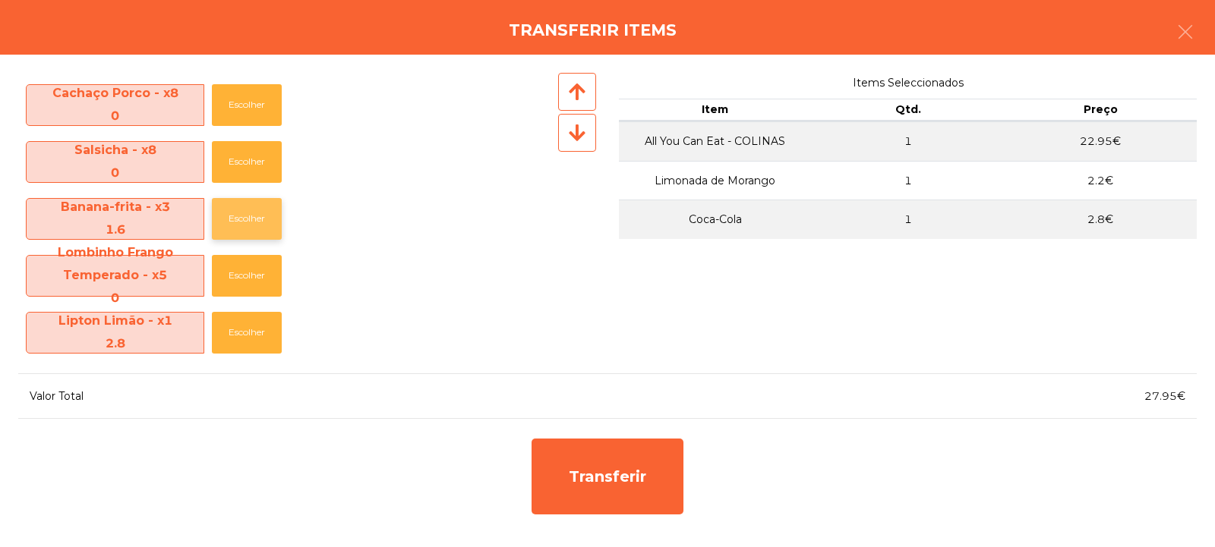
click at [233, 215] on button "Escolher" at bounding box center [247, 219] width 70 height 42
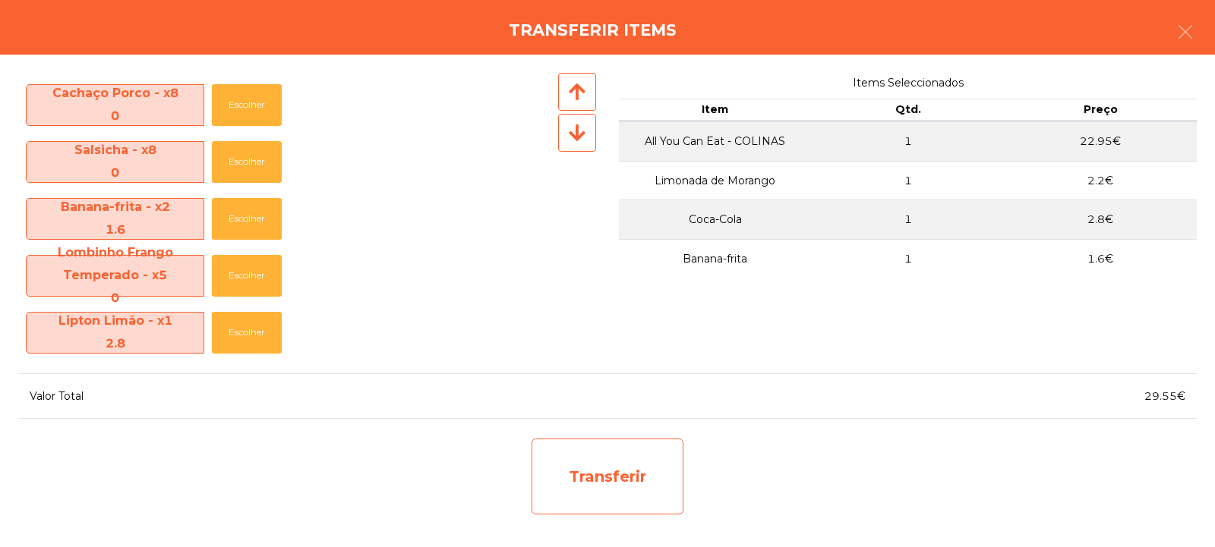
click at [606, 462] on div "Transferir" at bounding box center [607, 477] width 152 height 76
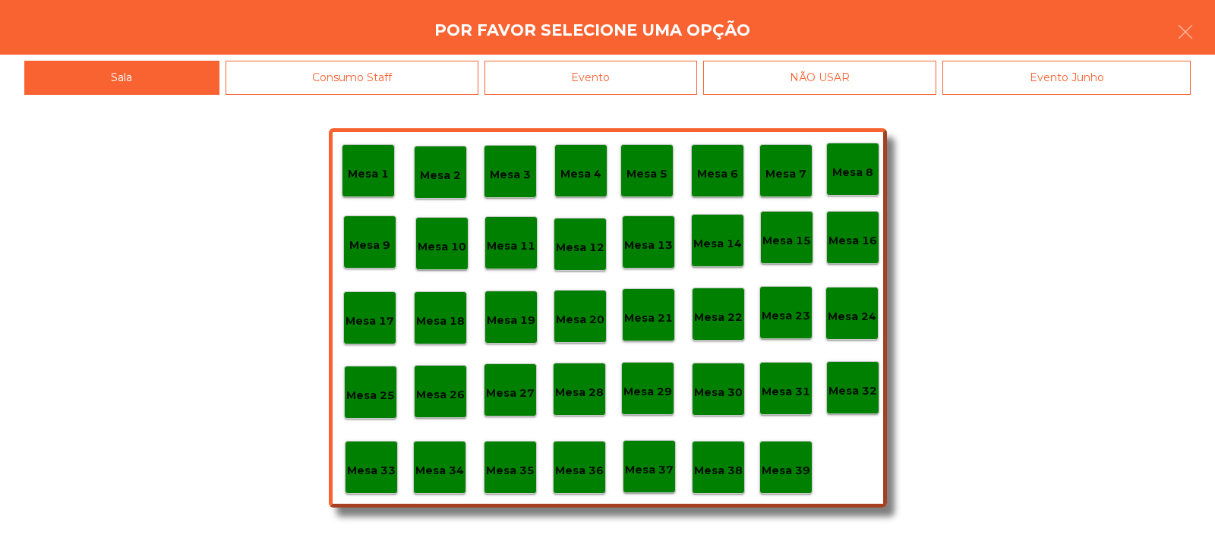
click at [375, 474] on p "Mesa 33" at bounding box center [371, 470] width 49 height 17
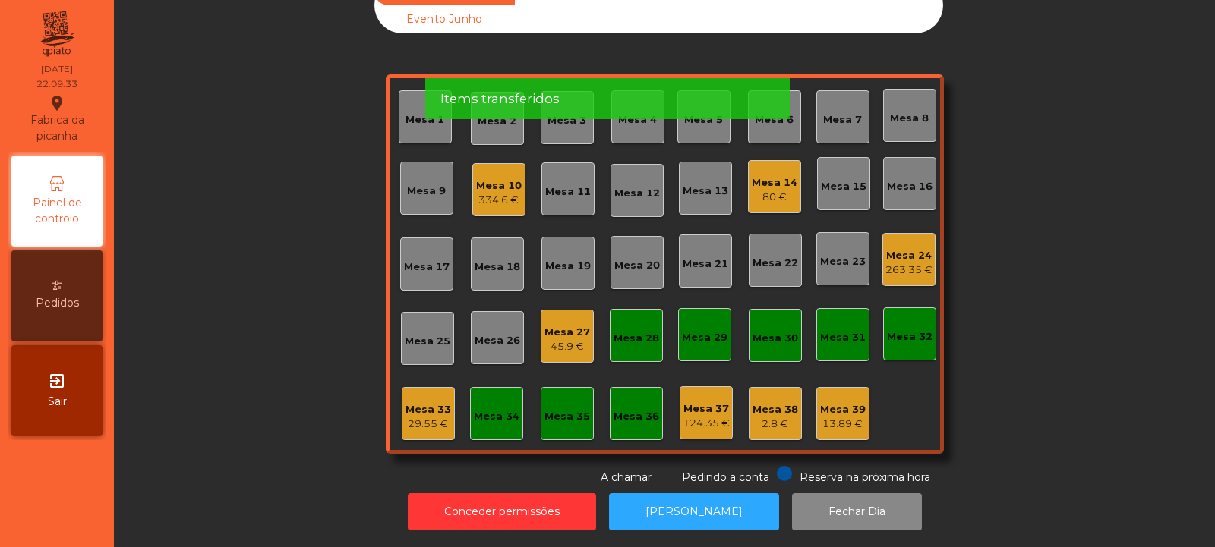
click at [421, 425] on div "Mesa 33 29.55 €" at bounding box center [428, 413] width 53 height 53
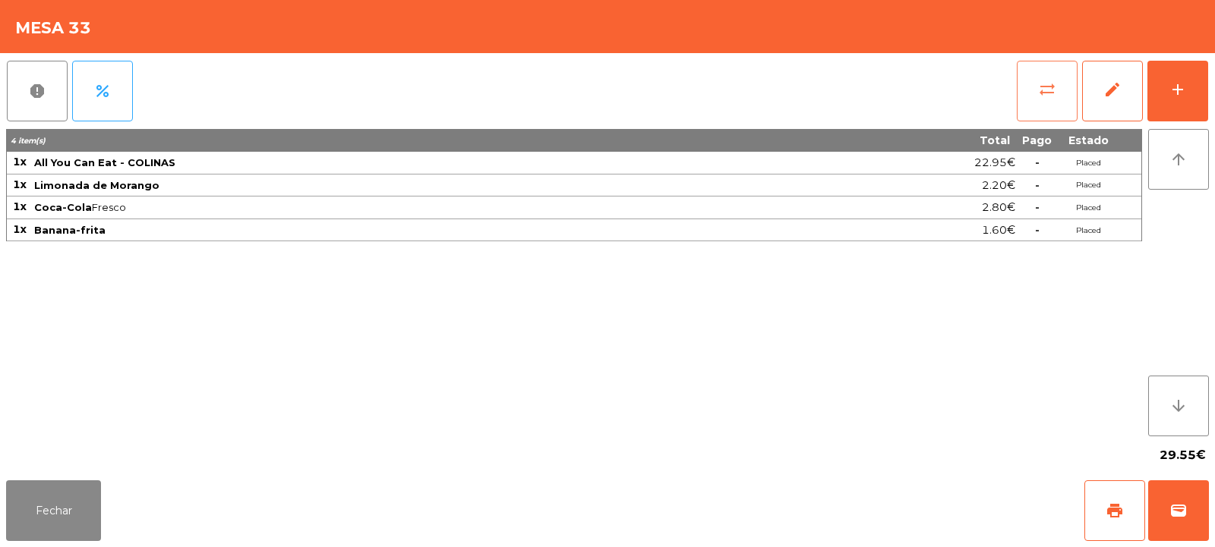
click at [1029, 99] on button "sync_alt" at bounding box center [1046, 91] width 61 height 61
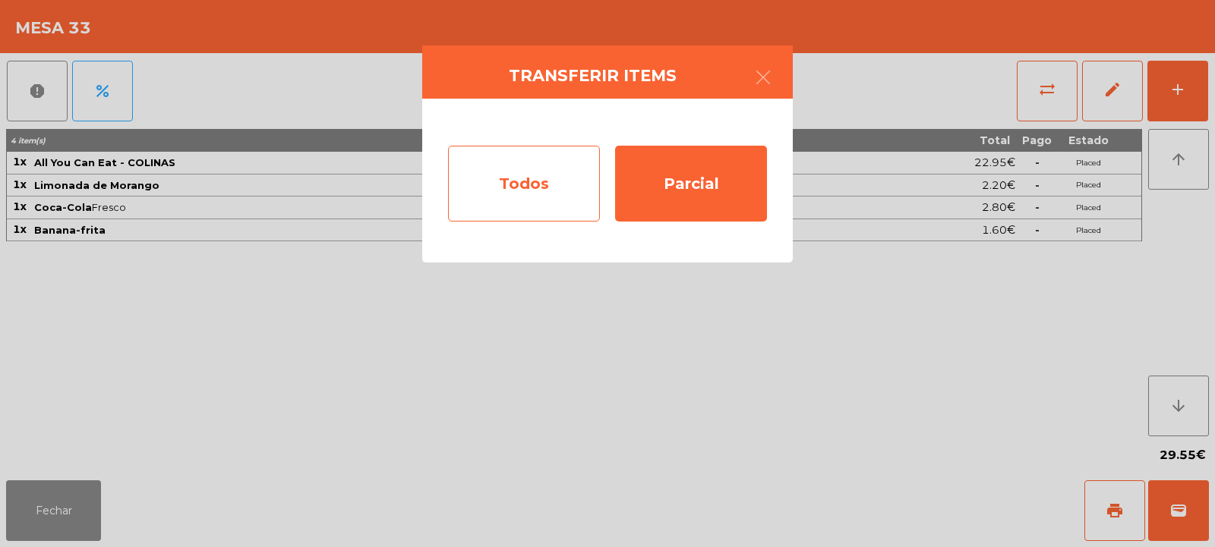
click at [559, 174] on div "Todos" at bounding box center [524, 184] width 152 height 76
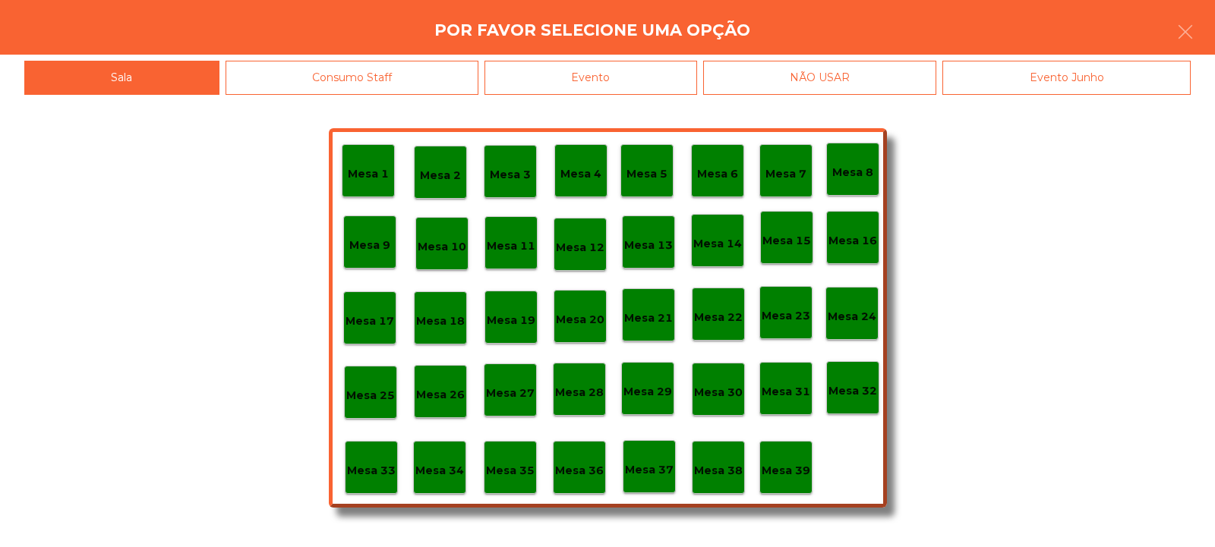
click at [670, 76] on div "Evento" at bounding box center [590, 78] width 213 height 34
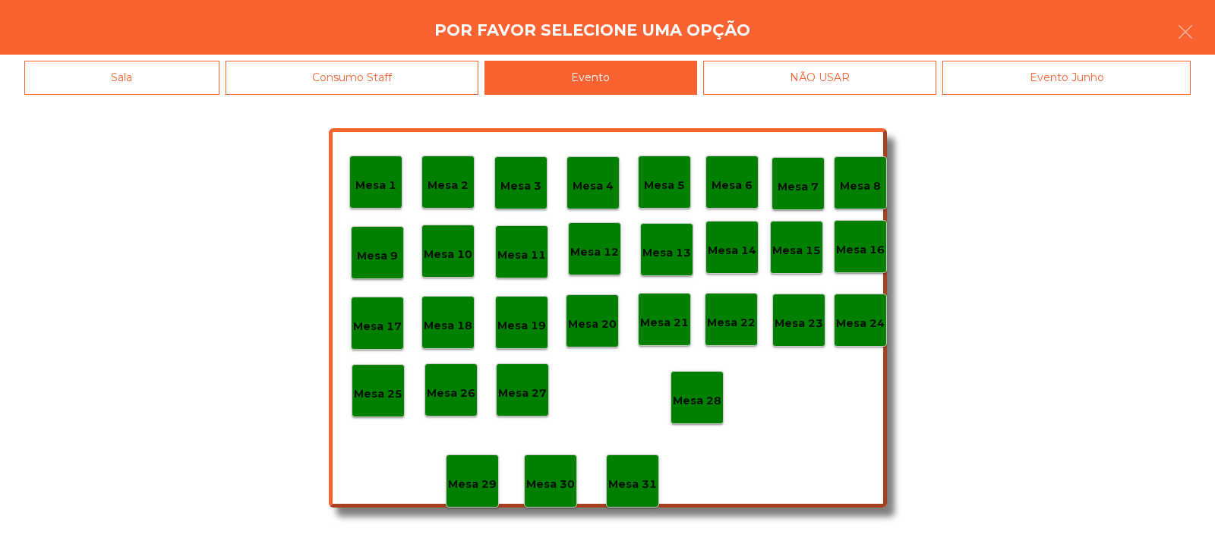
click at [697, 393] on p "Mesa 28" at bounding box center [697, 400] width 49 height 17
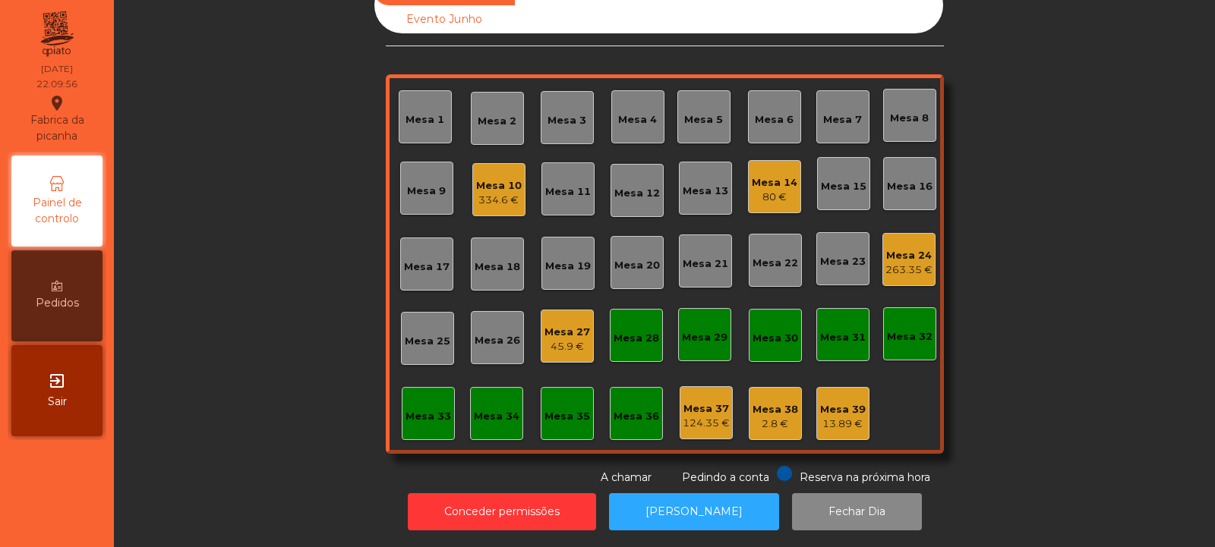
click at [491, 193] on div "334.6 €" at bounding box center [499, 200] width 46 height 15
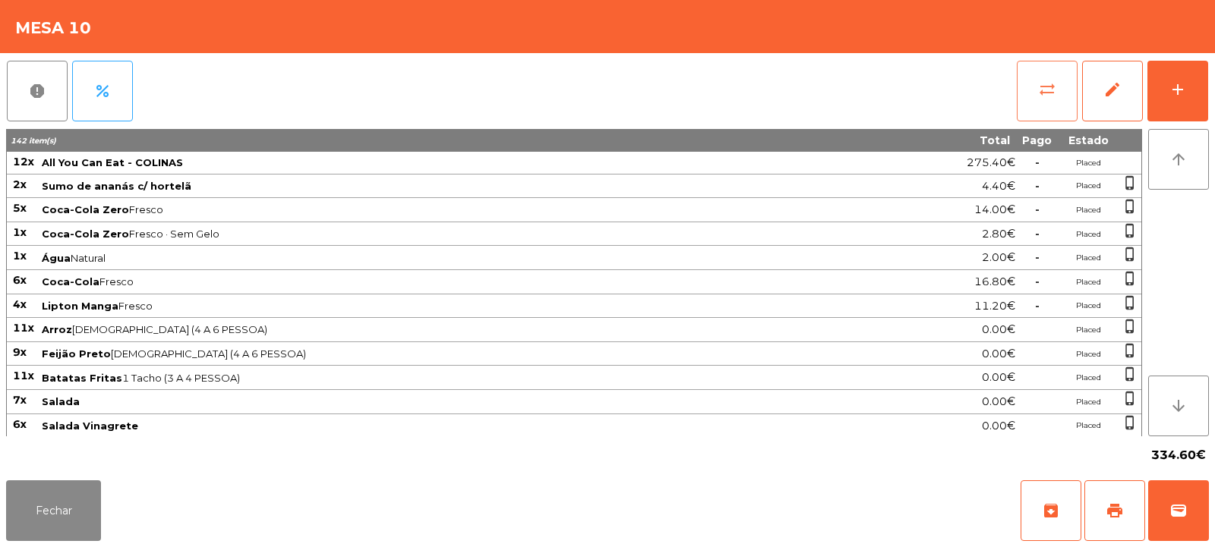
click at [1052, 84] on span "sync_alt" at bounding box center [1047, 89] width 18 height 18
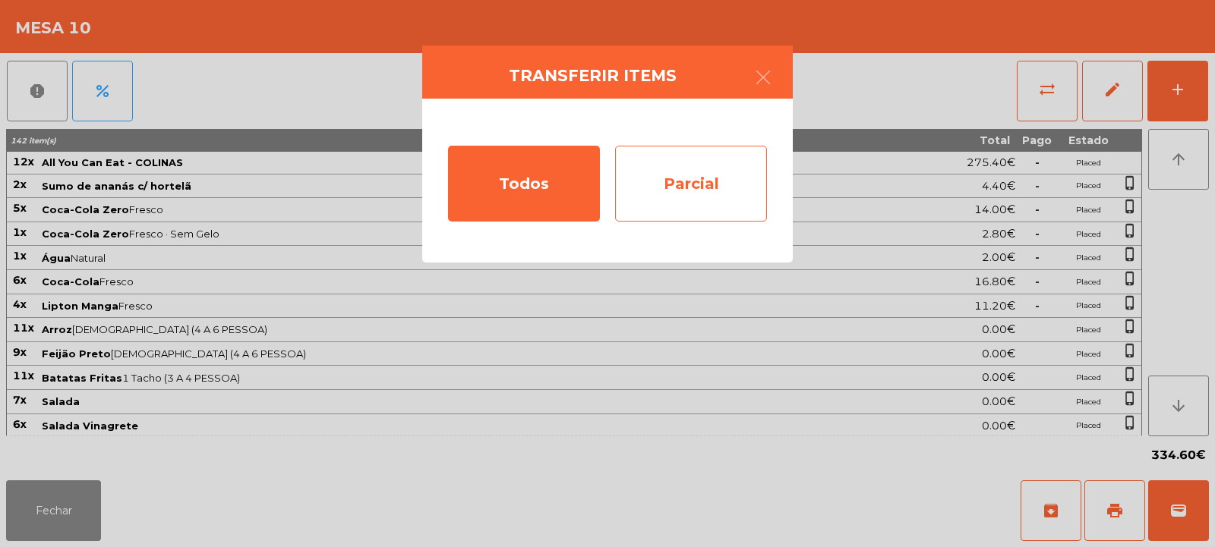
click at [711, 170] on div "Parcial" at bounding box center [691, 184] width 152 height 76
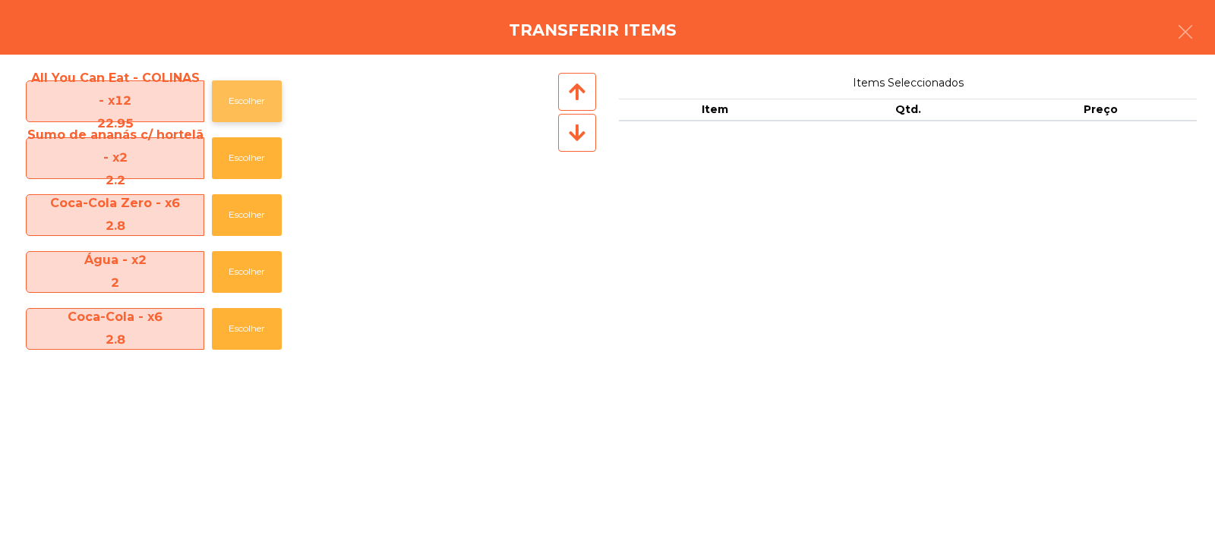
click at [244, 86] on button "Escolher" at bounding box center [247, 101] width 70 height 42
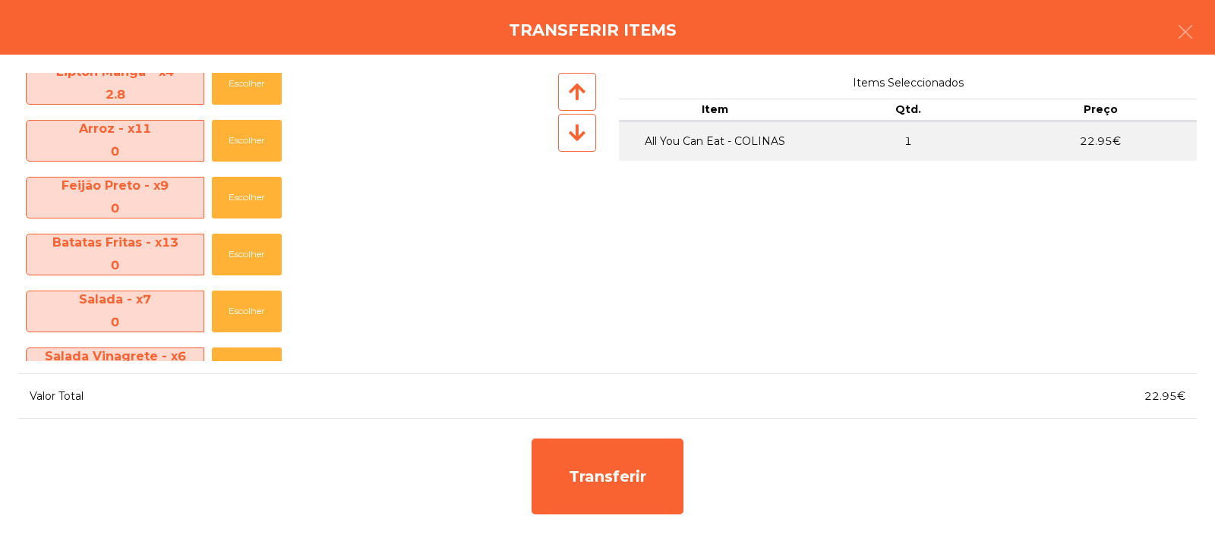
scroll to position [0, 0]
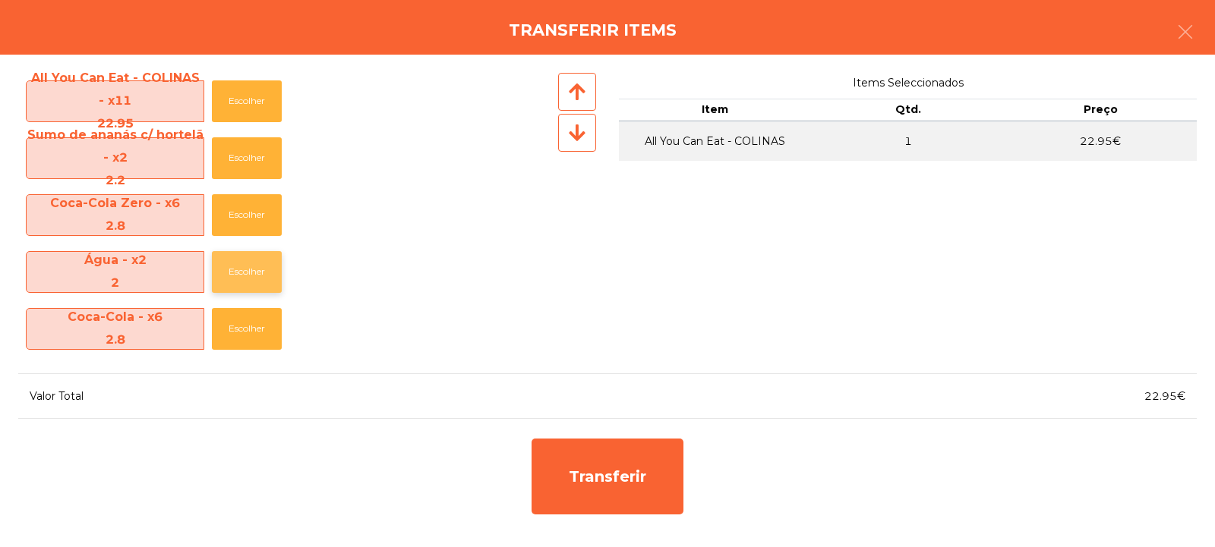
click at [237, 262] on button "Escolher" at bounding box center [247, 272] width 70 height 42
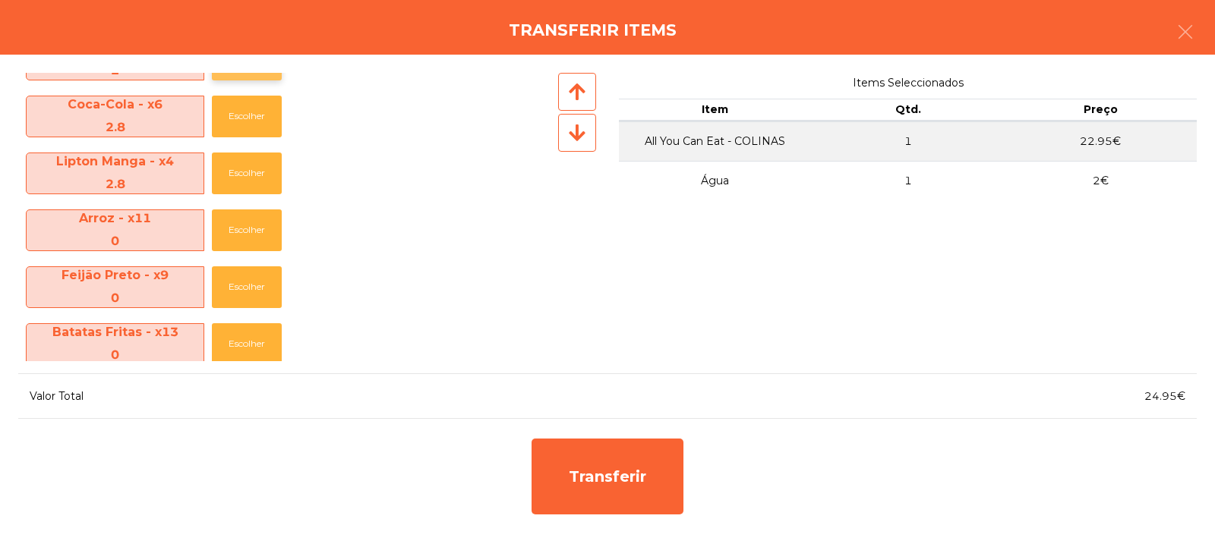
scroll to position [736, 0]
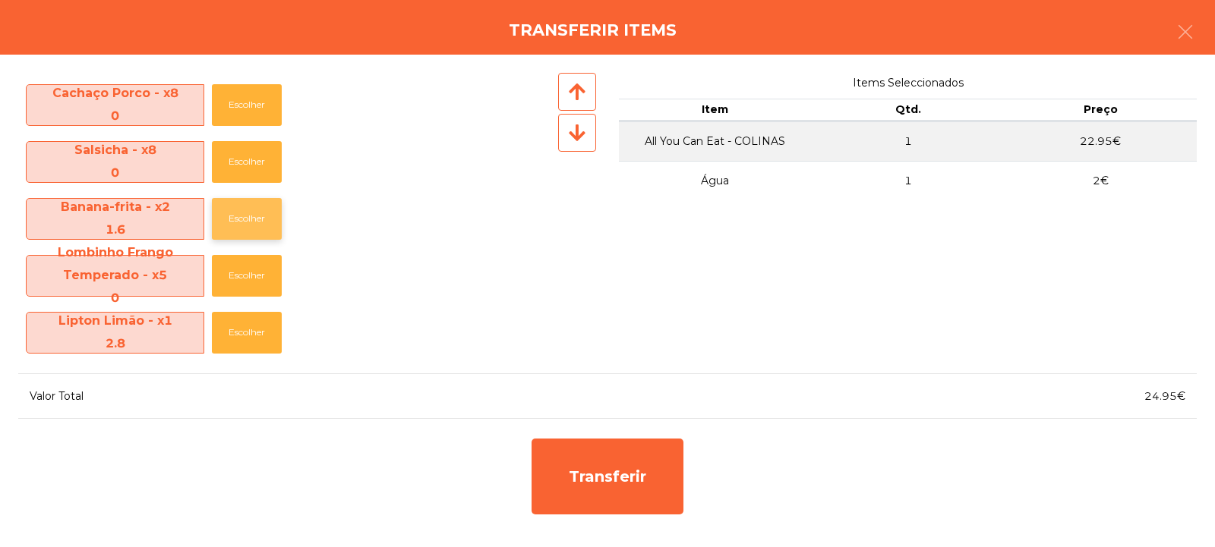
click at [238, 213] on button "Escolher" at bounding box center [247, 219] width 70 height 42
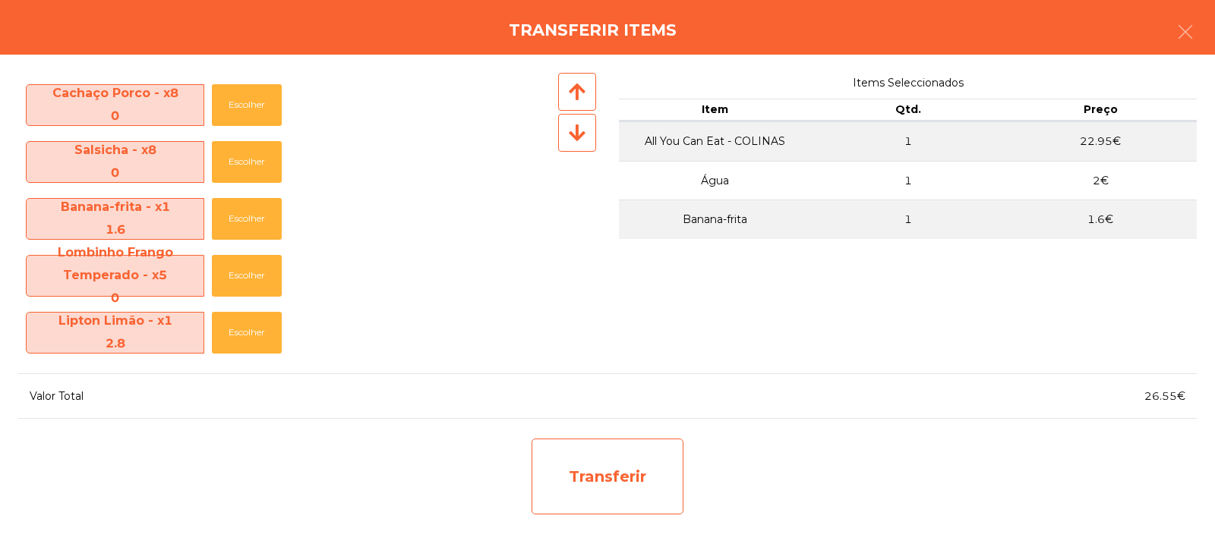
click at [616, 455] on div "Transferir" at bounding box center [607, 477] width 152 height 76
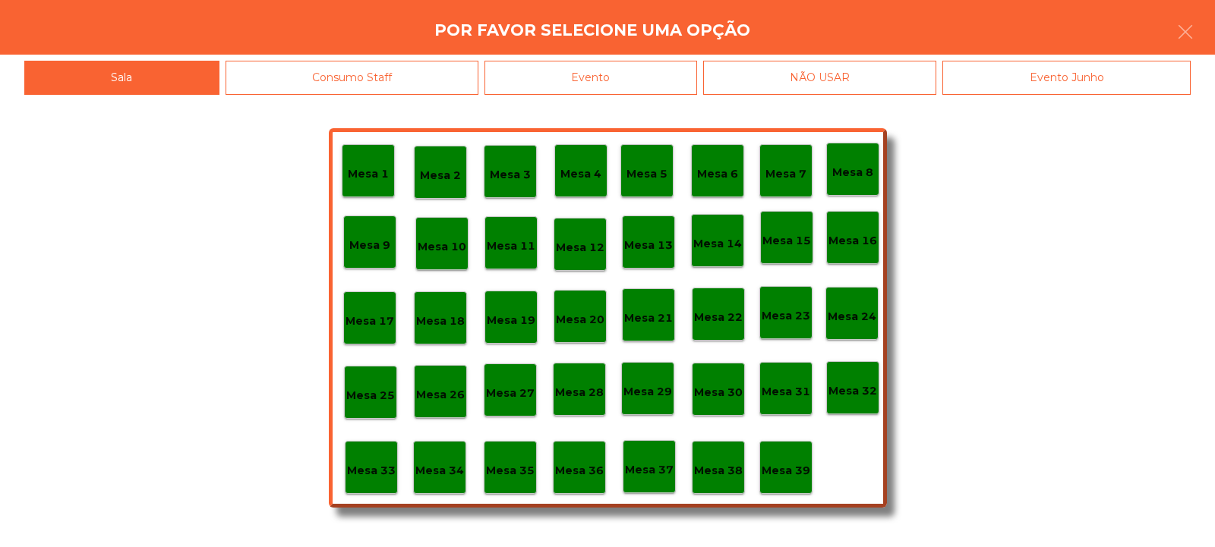
click at [377, 454] on div "Mesa 33" at bounding box center [371, 467] width 53 height 53
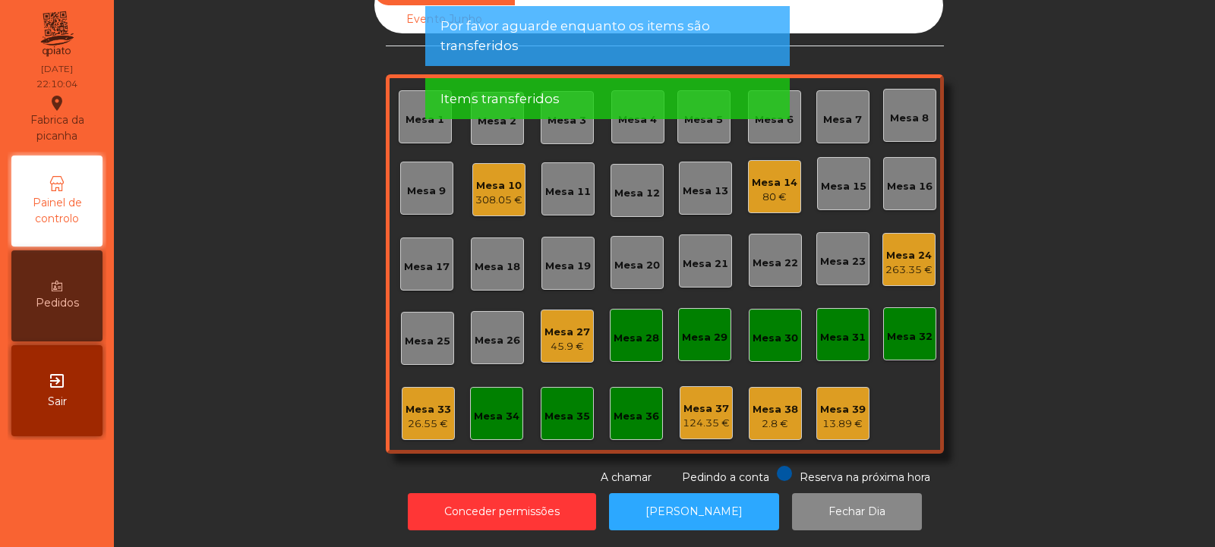
click at [424, 417] on div "26.55 €" at bounding box center [428, 424] width 46 height 15
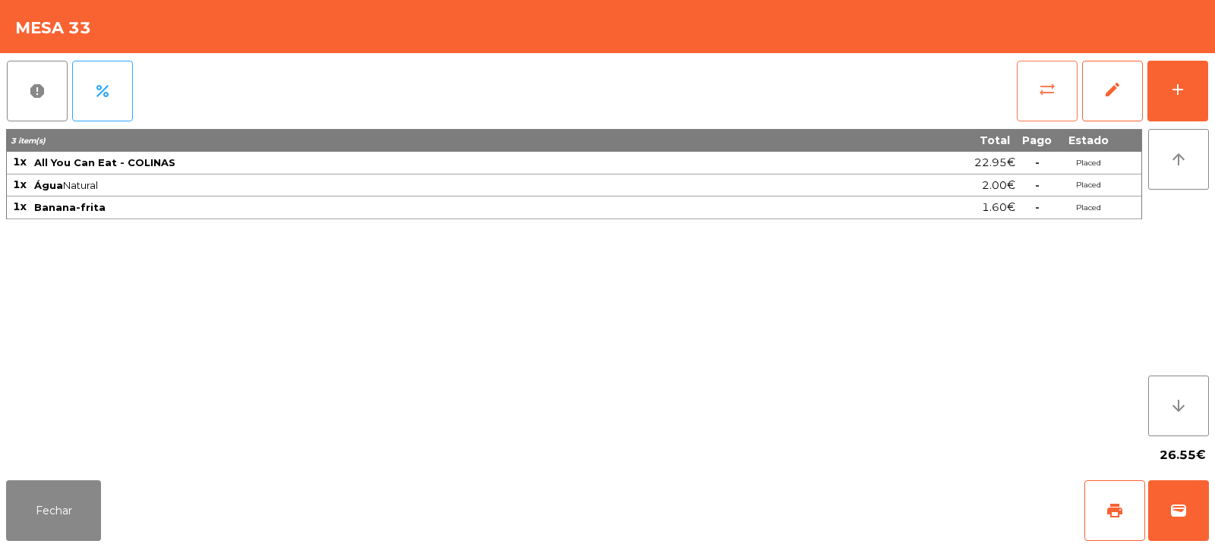
click at [1042, 108] on button "sync_alt" at bounding box center [1046, 91] width 61 height 61
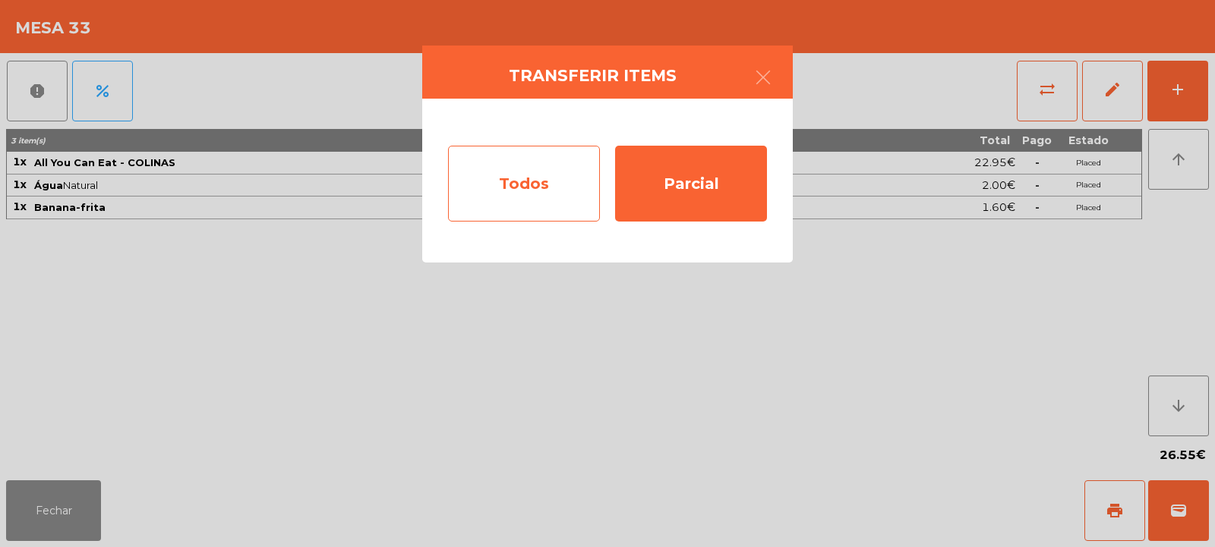
click at [532, 185] on div "Todos" at bounding box center [524, 184] width 152 height 76
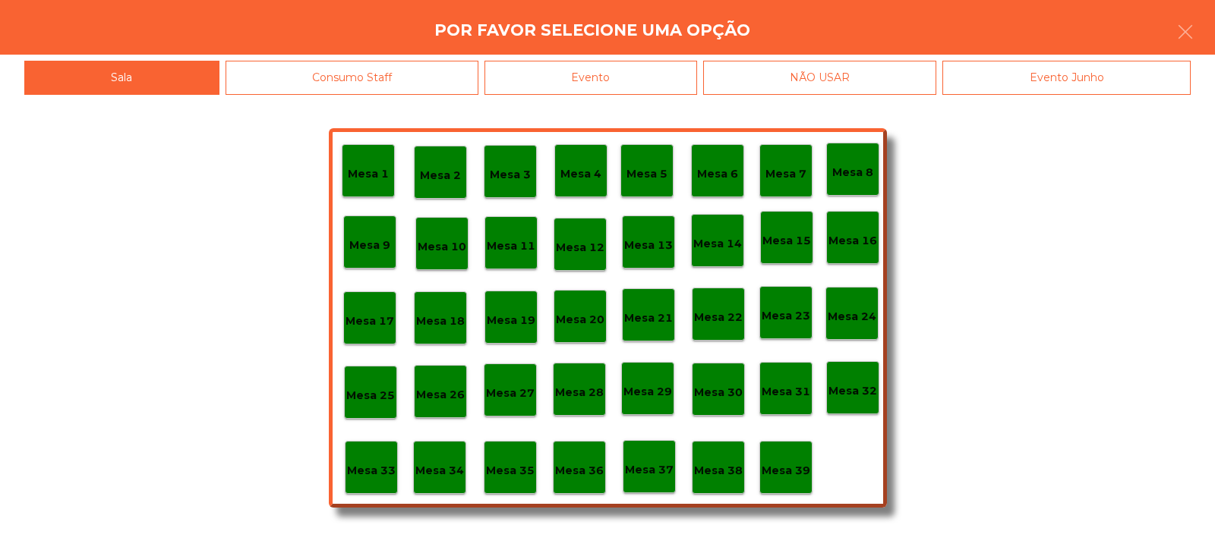
click at [645, 77] on div "Evento" at bounding box center [590, 78] width 213 height 34
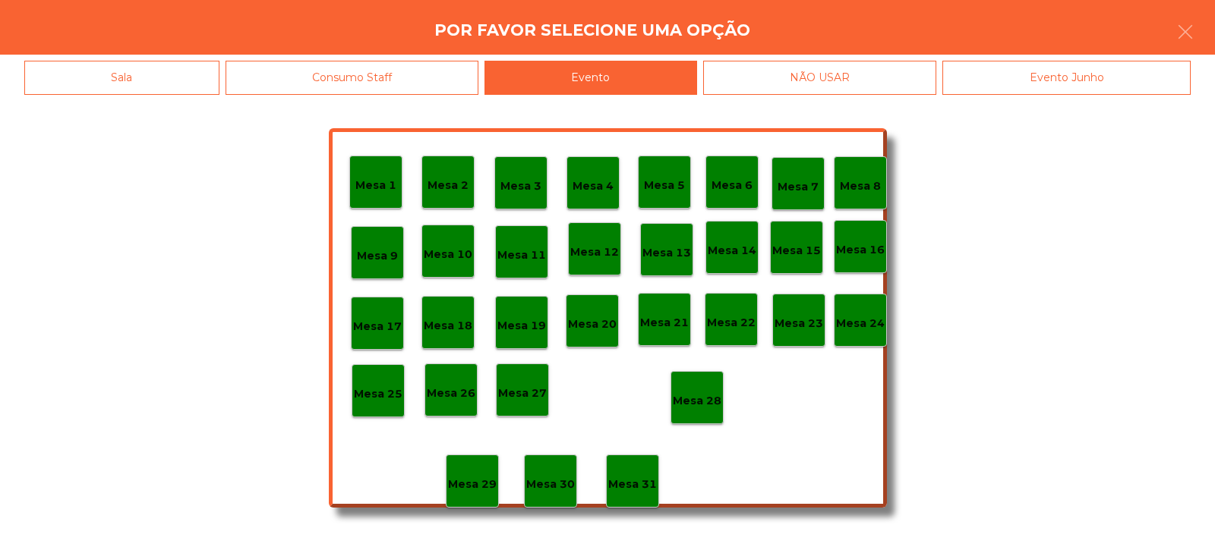
click at [704, 397] on p "Mesa 28" at bounding box center [697, 400] width 49 height 17
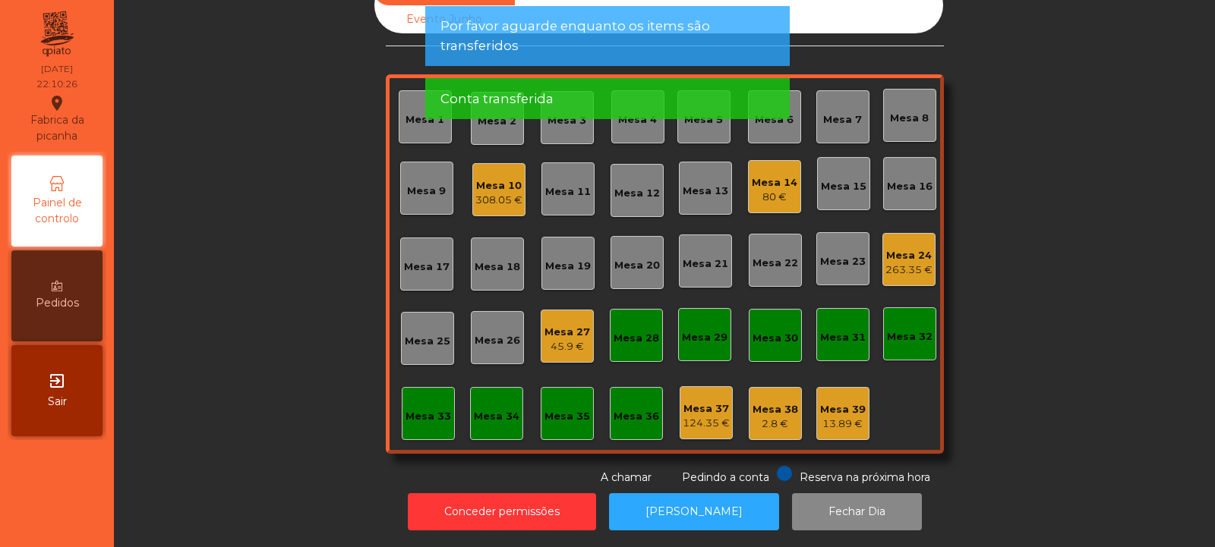
click at [487, 193] on div "308.05 €" at bounding box center [498, 200] width 47 height 15
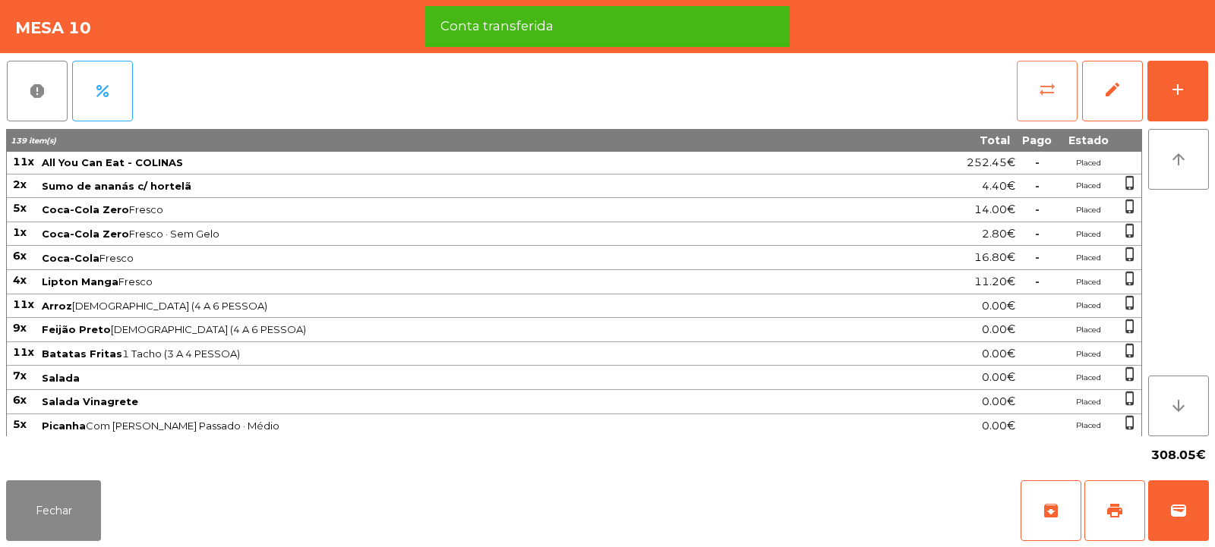
click at [1047, 102] on button "sync_alt" at bounding box center [1046, 91] width 61 height 61
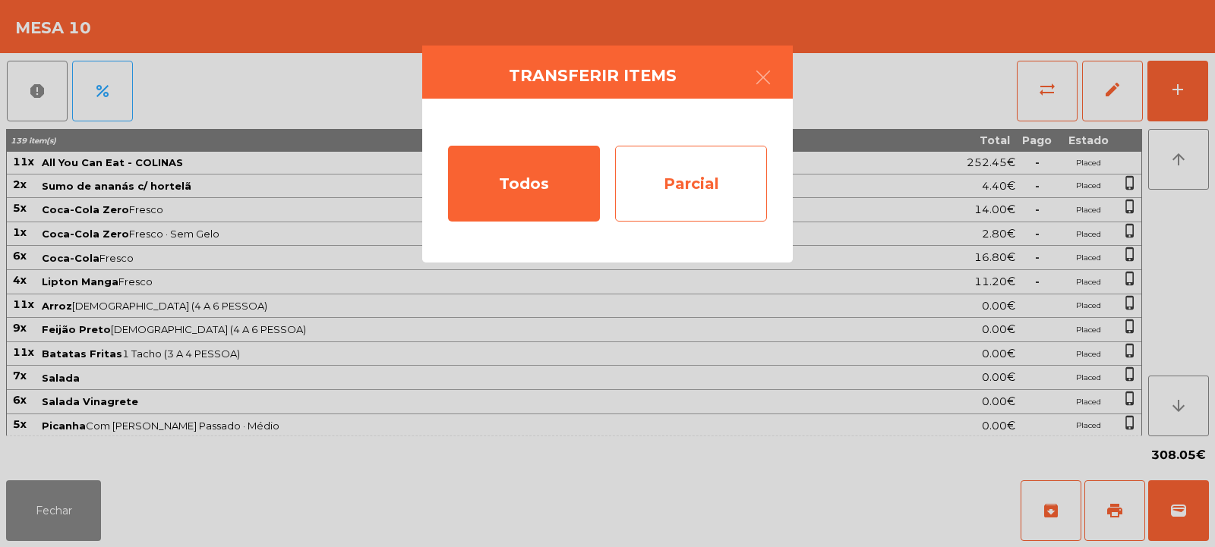
click at [703, 186] on div "Parcial" at bounding box center [691, 184] width 152 height 76
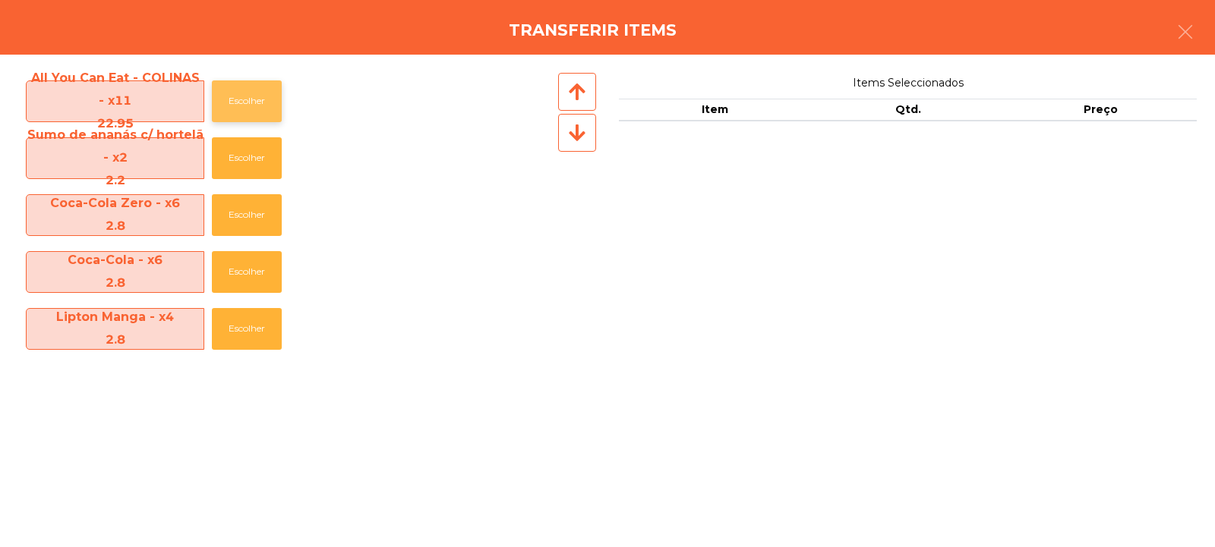
click at [235, 101] on button "Escolher" at bounding box center [247, 101] width 70 height 42
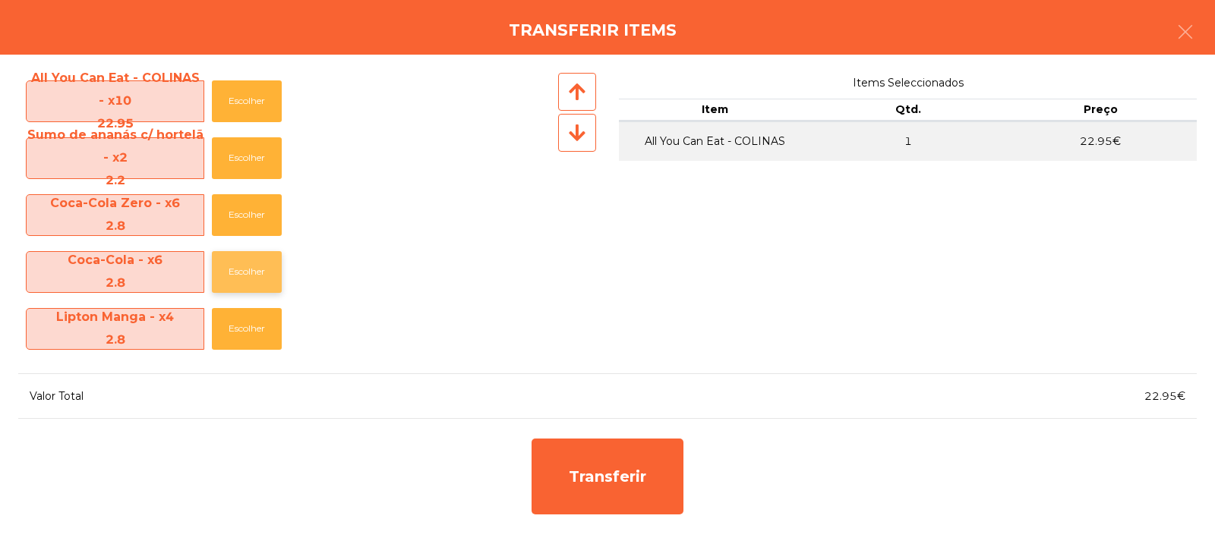
click at [241, 272] on button "Escolher" at bounding box center [247, 272] width 70 height 42
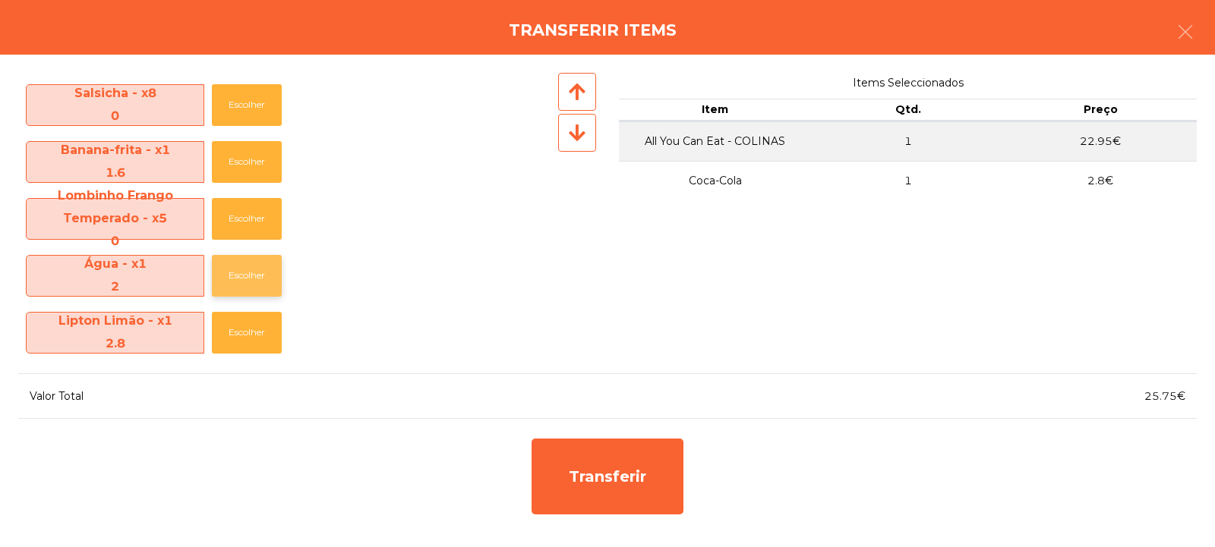
click at [235, 278] on button "Escolher" at bounding box center [247, 276] width 70 height 42
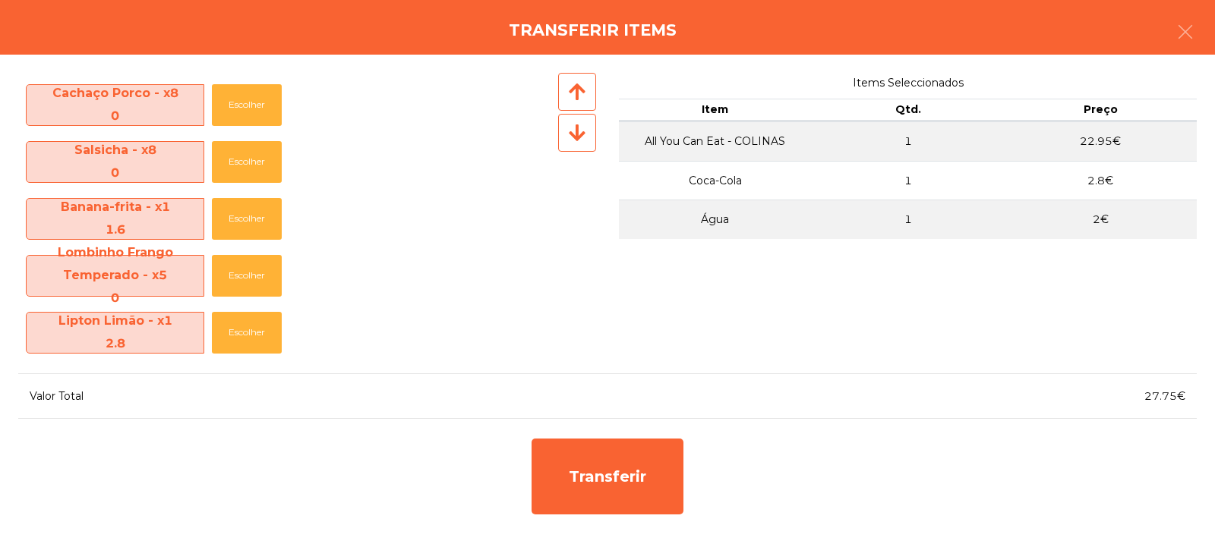
scroll to position [679, 0]
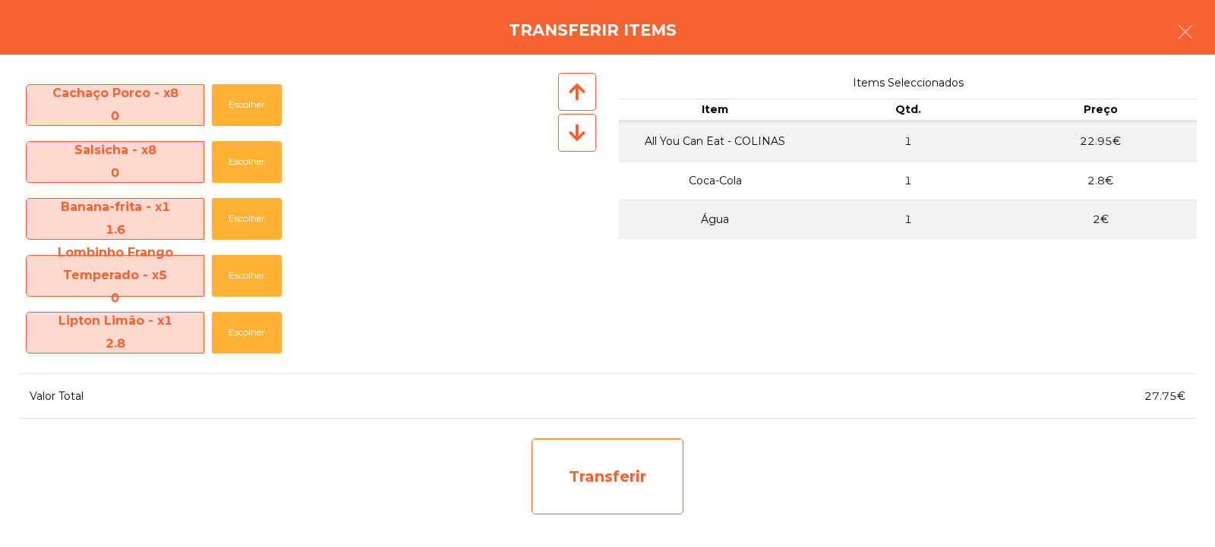
click at [614, 484] on div "Transferir" at bounding box center [607, 477] width 152 height 76
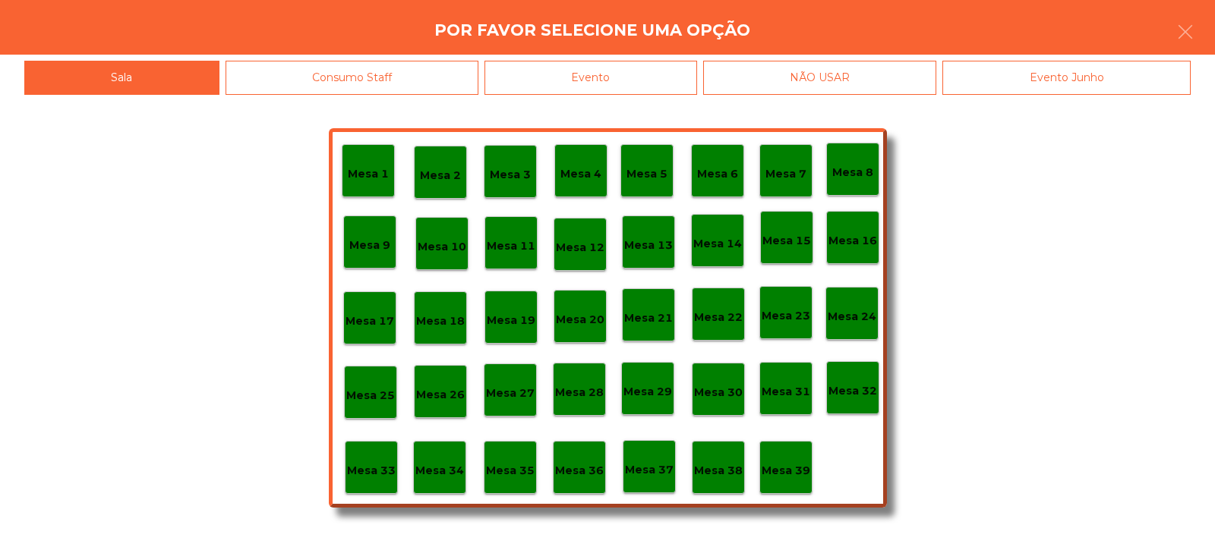
click at [384, 459] on div "Mesa 33" at bounding box center [371, 468] width 49 height 24
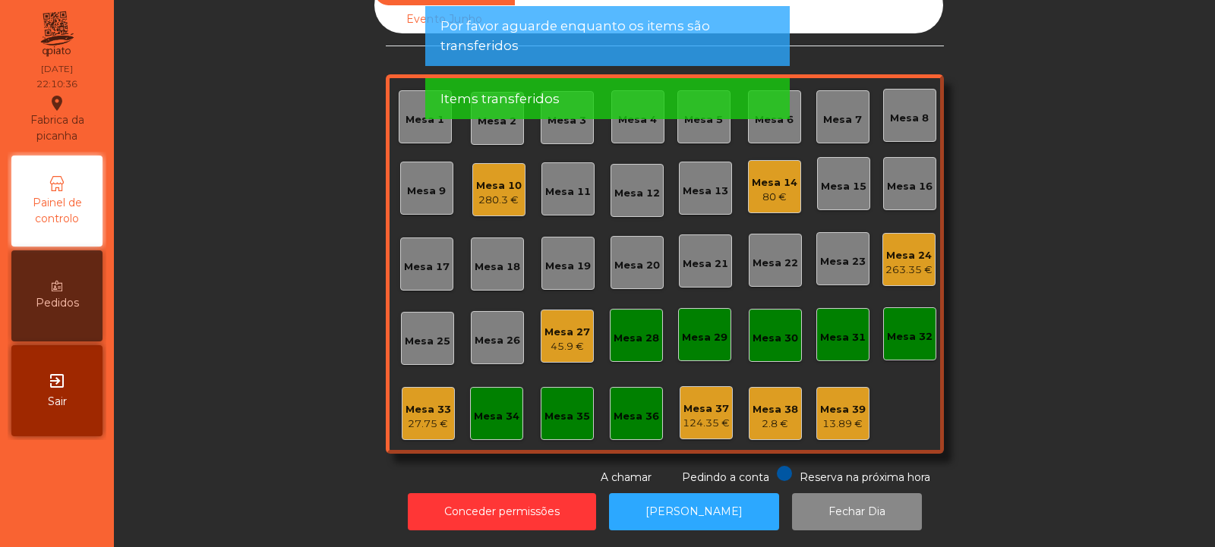
click at [422, 417] on div "27.75 €" at bounding box center [428, 424] width 46 height 15
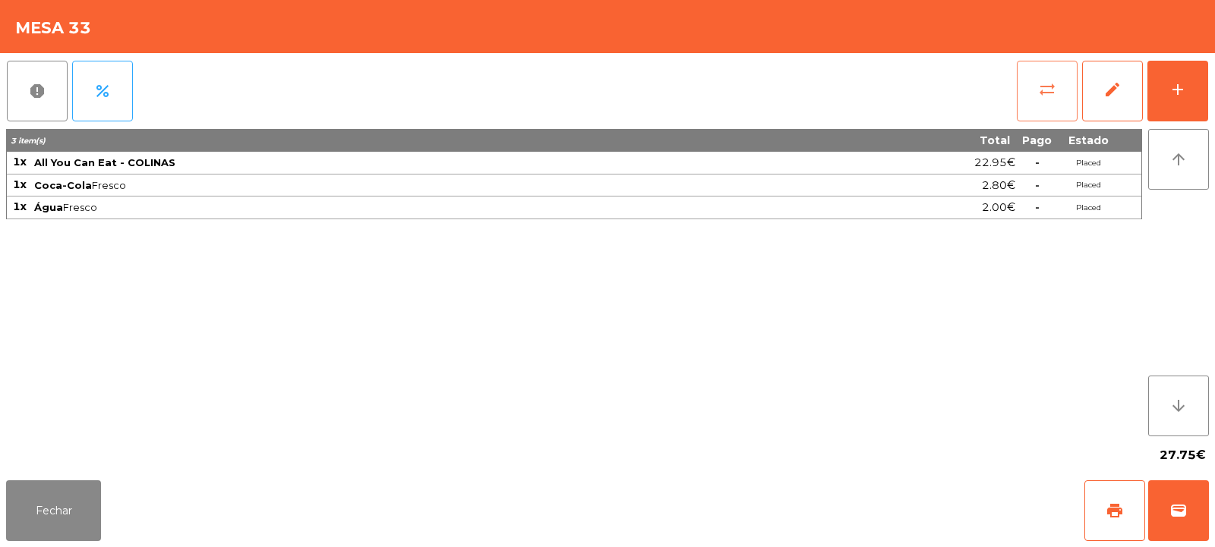
click at [1036, 106] on button "sync_alt" at bounding box center [1046, 91] width 61 height 61
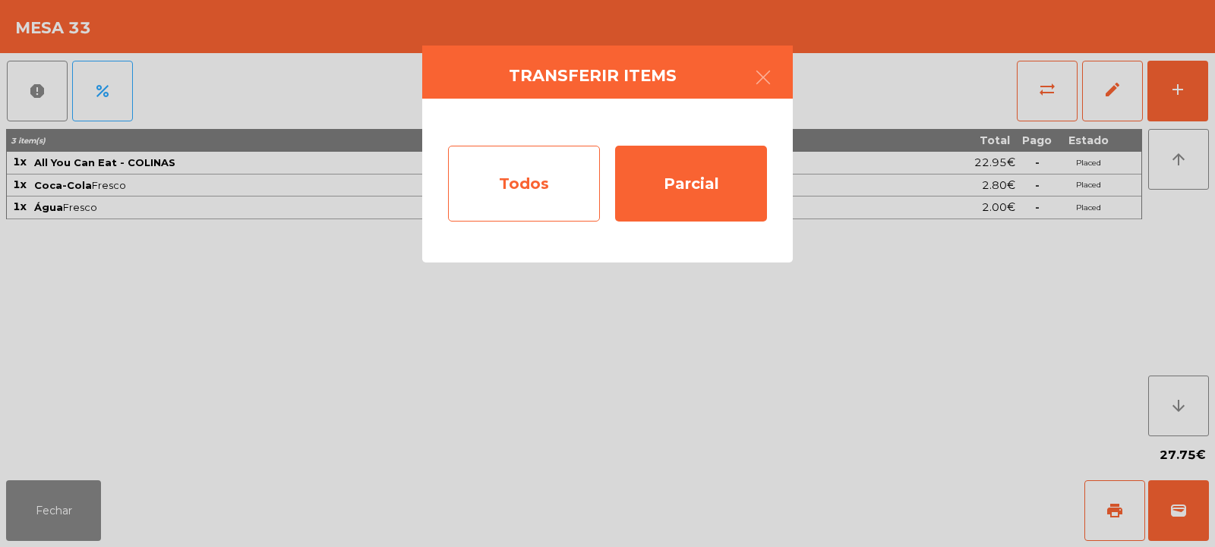
click at [553, 191] on div "Todos" at bounding box center [524, 184] width 152 height 76
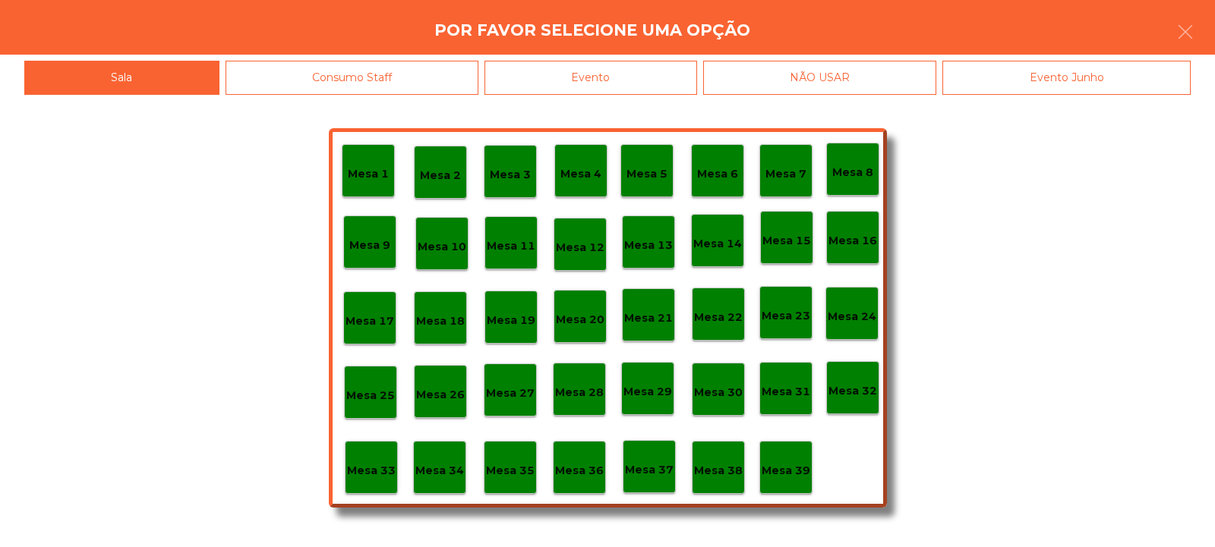
click at [656, 70] on div "Evento" at bounding box center [590, 78] width 213 height 34
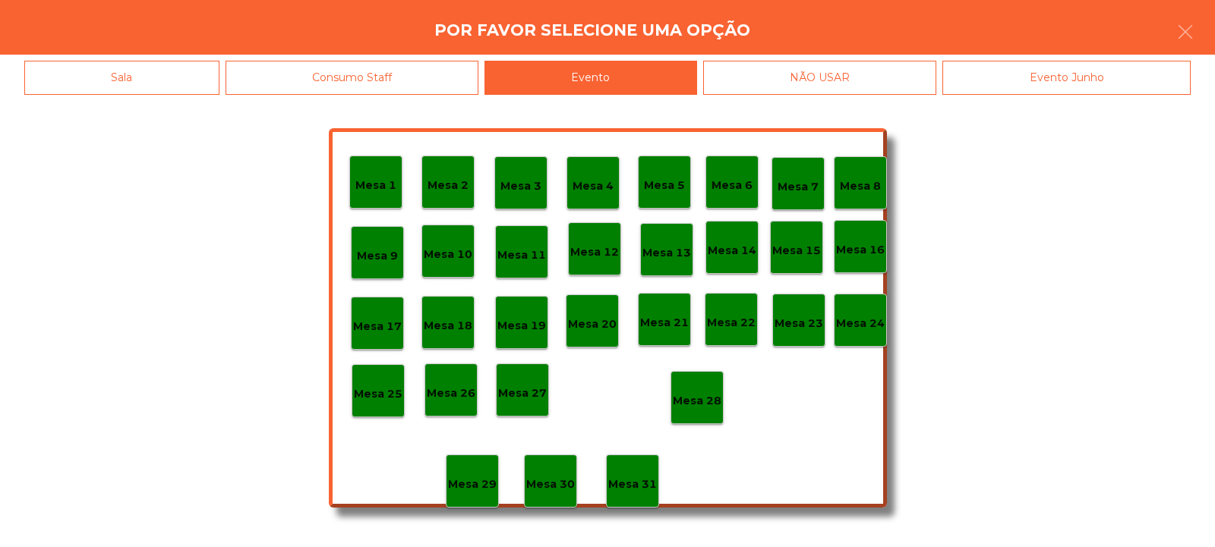
click at [698, 397] on p "Mesa 28" at bounding box center [697, 400] width 49 height 17
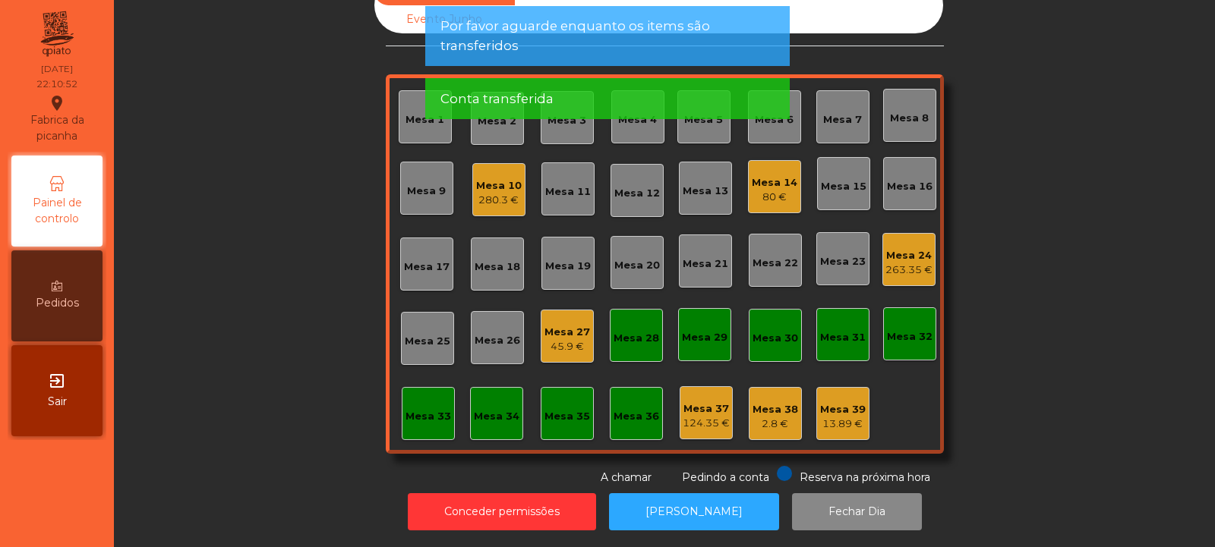
click at [505, 193] on div "280.3 €" at bounding box center [499, 200] width 46 height 15
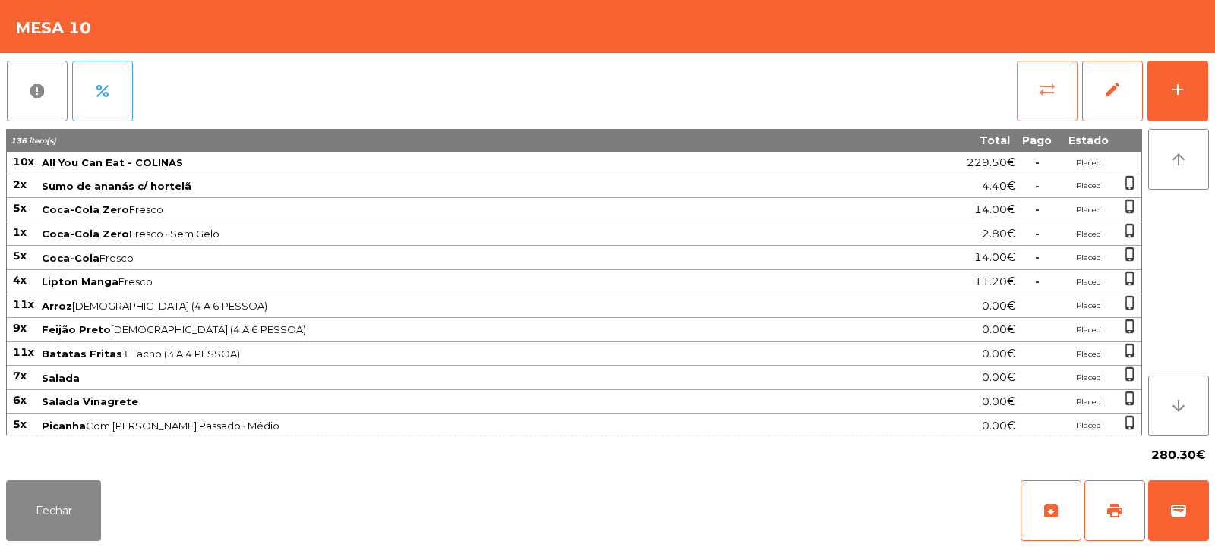
click at [1048, 84] on span "sync_alt" at bounding box center [1047, 89] width 18 height 18
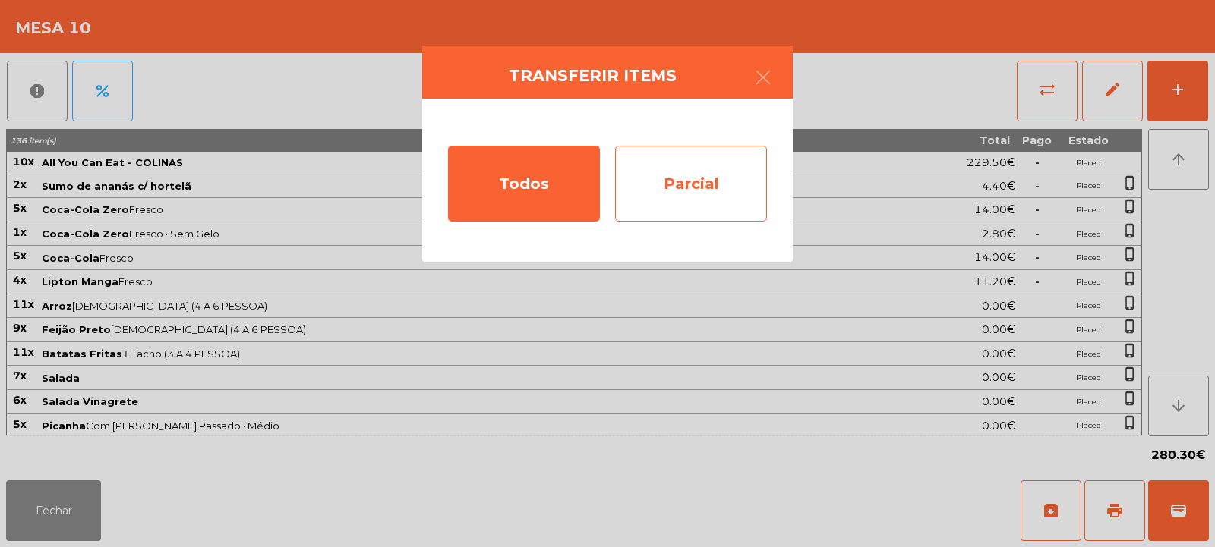
click at [728, 188] on div "Parcial" at bounding box center [691, 184] width 152 height 76
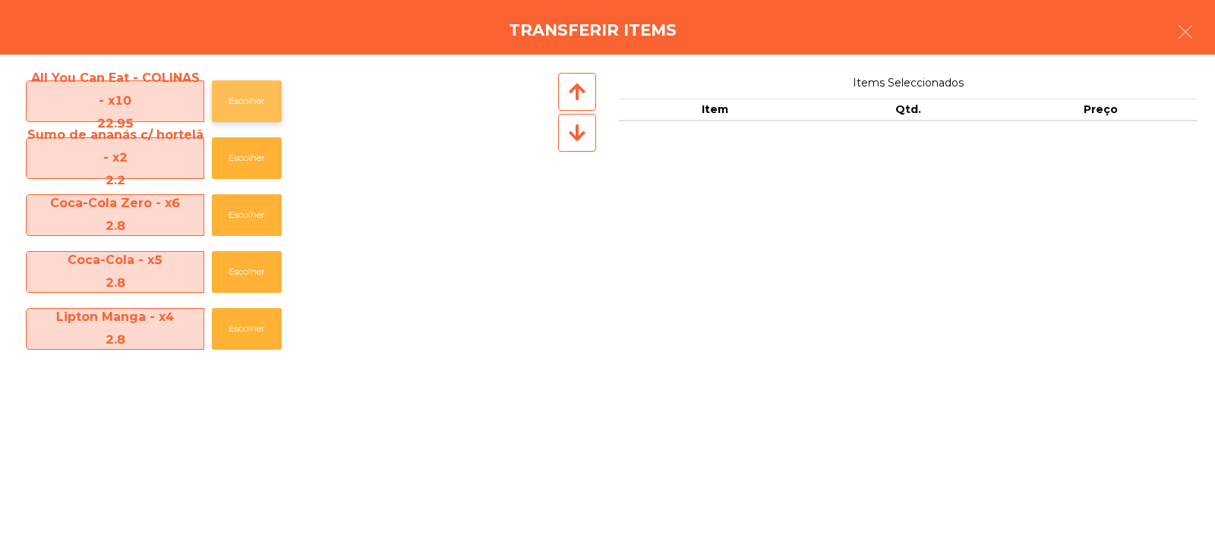
click at [244, 102] on button "Escolher" at bounding box center [247, 101] width 70 height 42
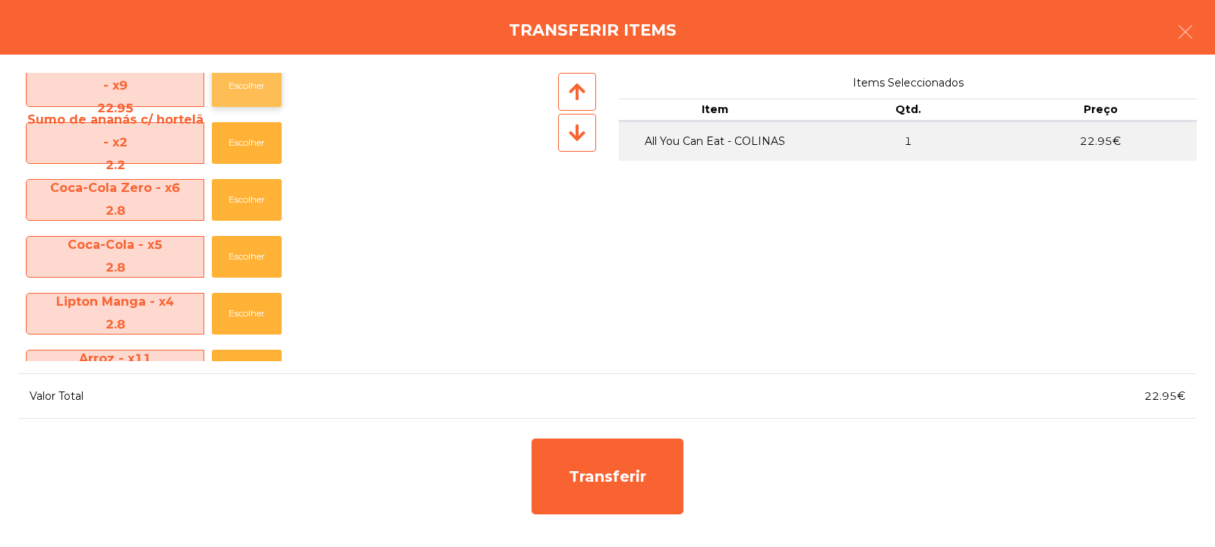
scroll to position [0, 0]
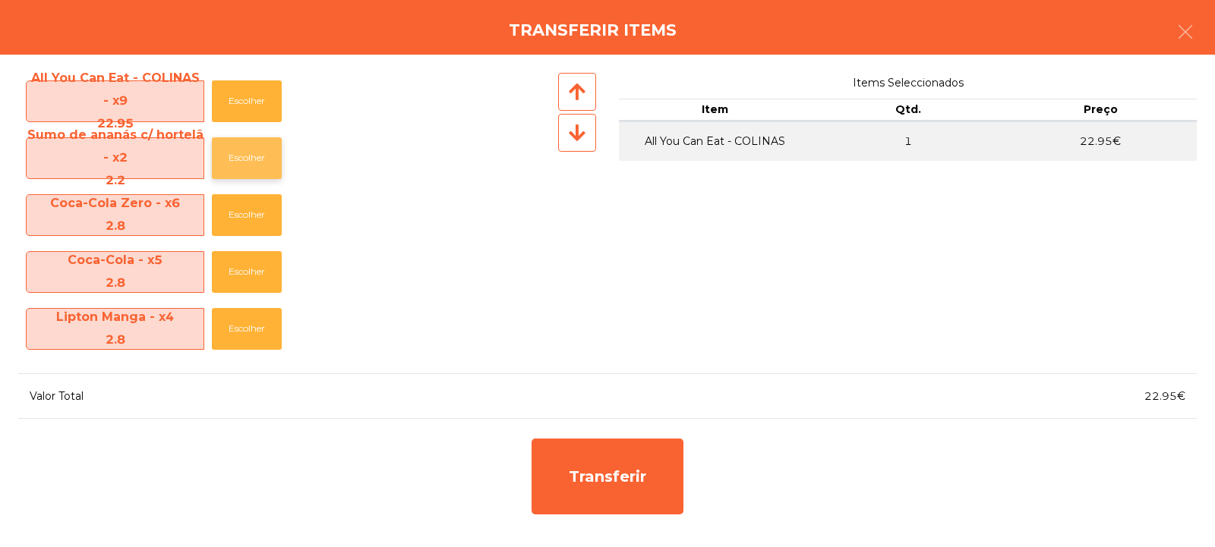
click at [252, 167] on button "Escolher" at bounding box center [247, 158] width 70 height 42
click at [251, 169] on button "Escolher" at bounding box center [247, 158] width 70 height 42
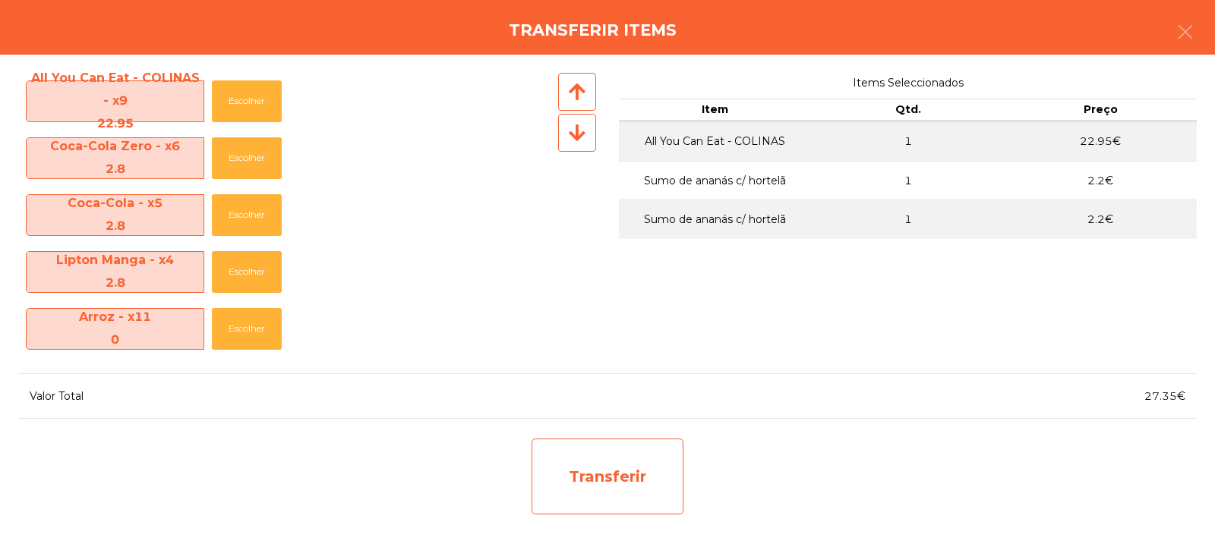
click at [629, 469] on div "Transferir" at bounding box center [607, 477] width 152 height 76
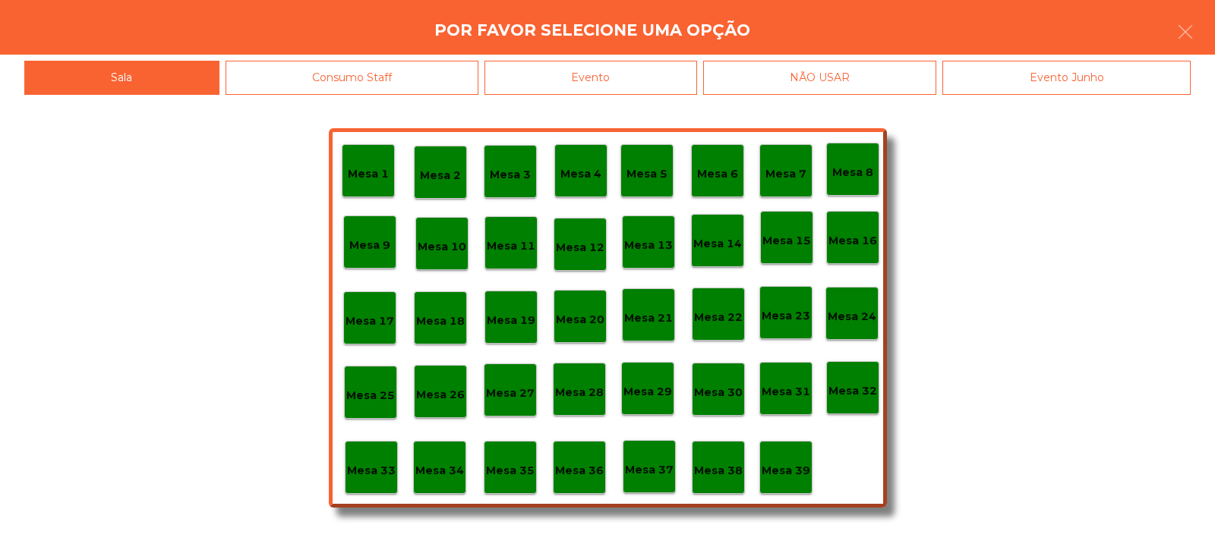
click at [370, 479] on p "Mesa 33" at bounding box center [371, 470] width 49 height 17
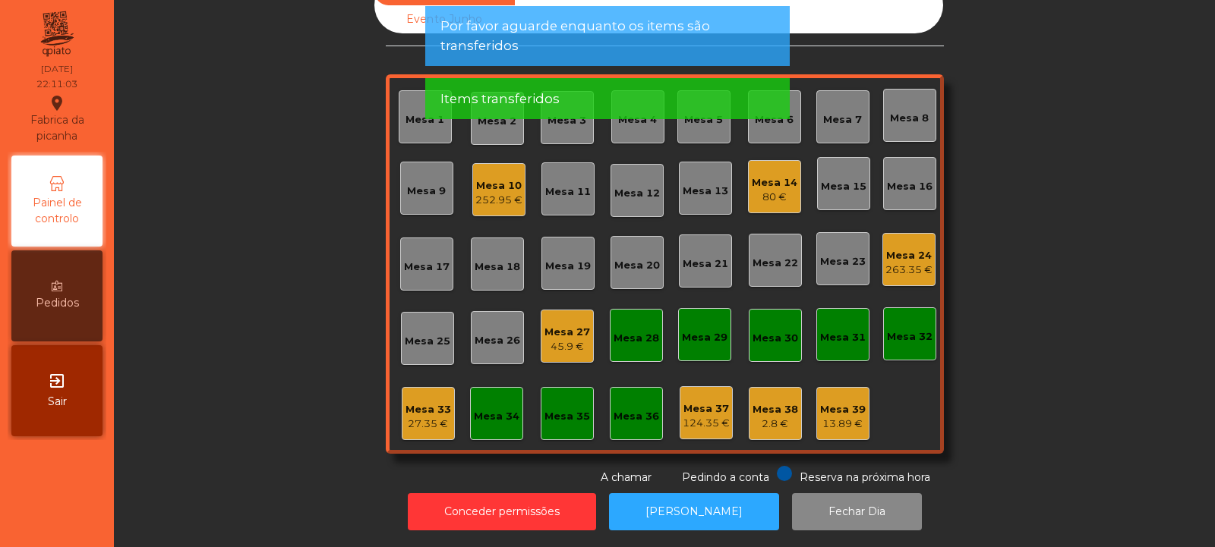
click at [424, 417] on div "27.35 €" at bounding box center [428, 424] width 46 height 15
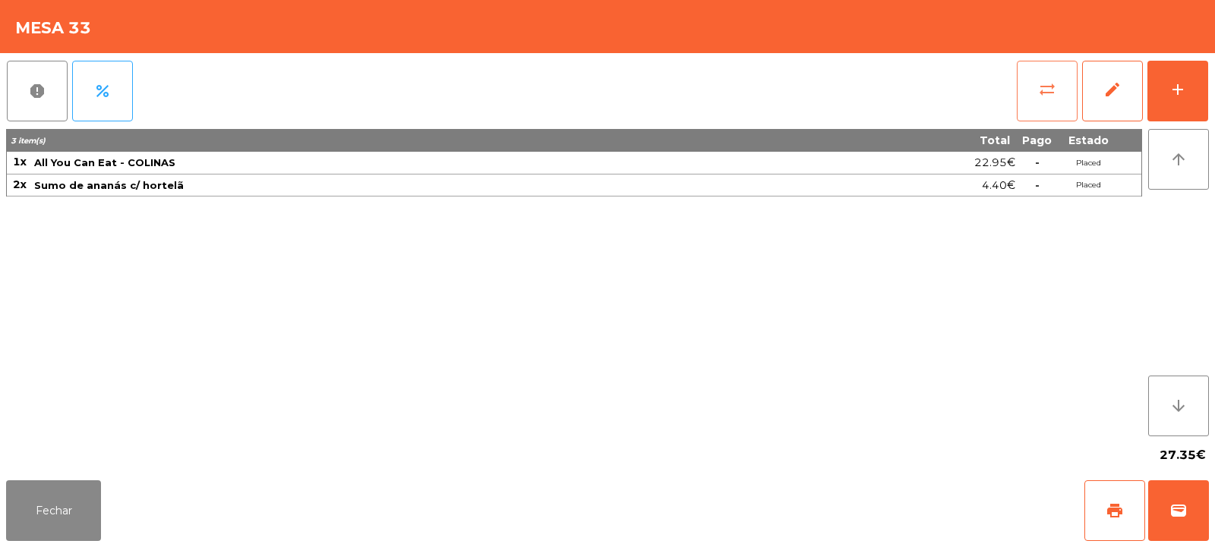
click at [1042, 102] on button "sync_alt" at bounding box center [1046, 91] width 61 height 61
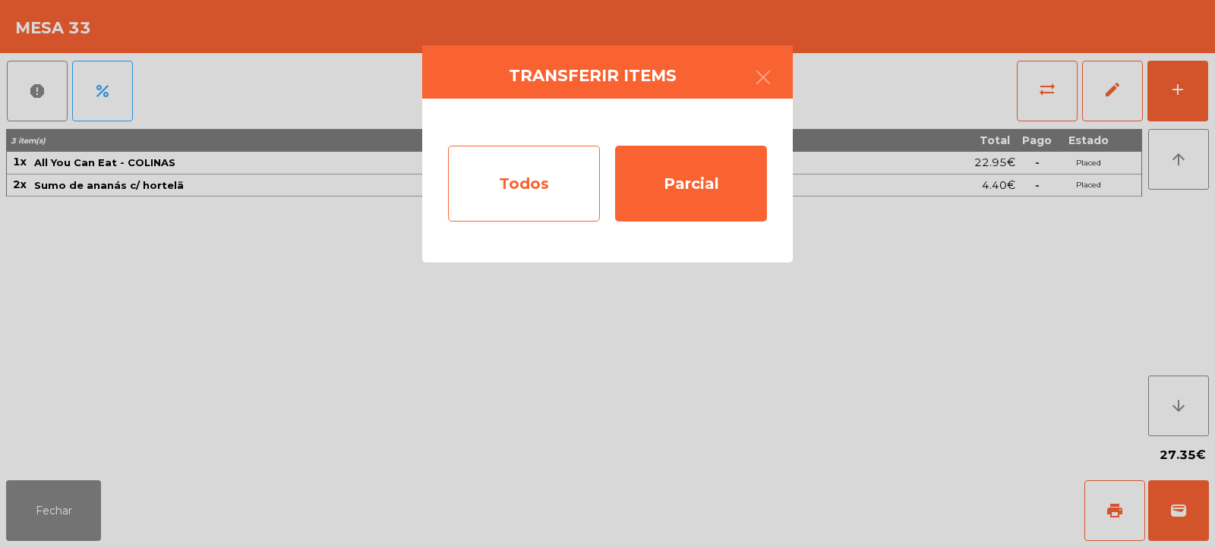
click at [537, 175] on div "Todos" at bounding box center [524, 184] width 152 height 76
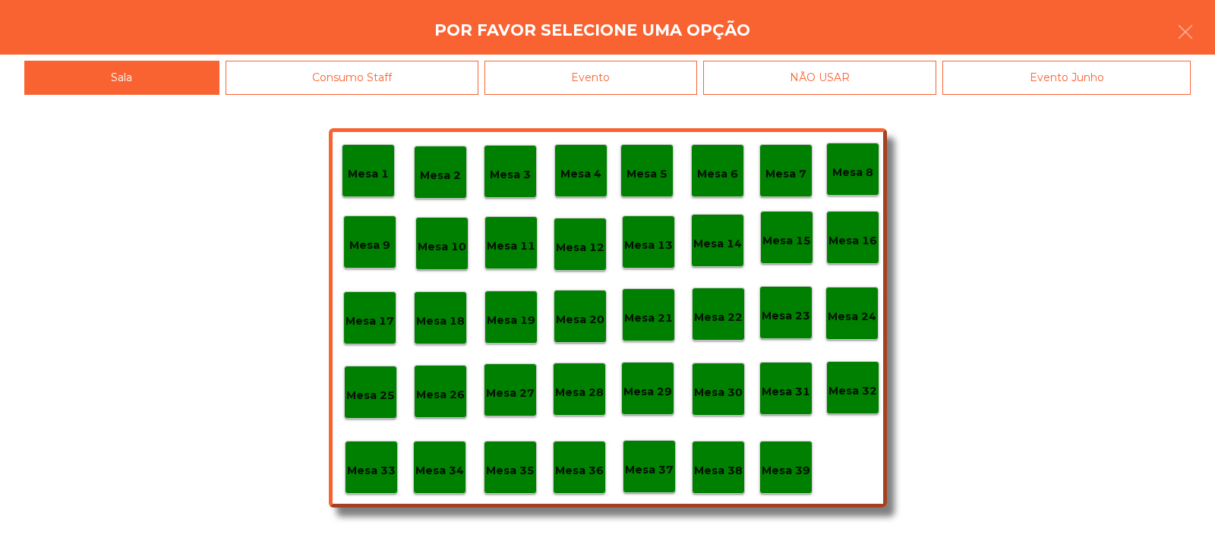
click at [679, 81] on div "Evento" at bounding box center [590, 78] width 213 height 34
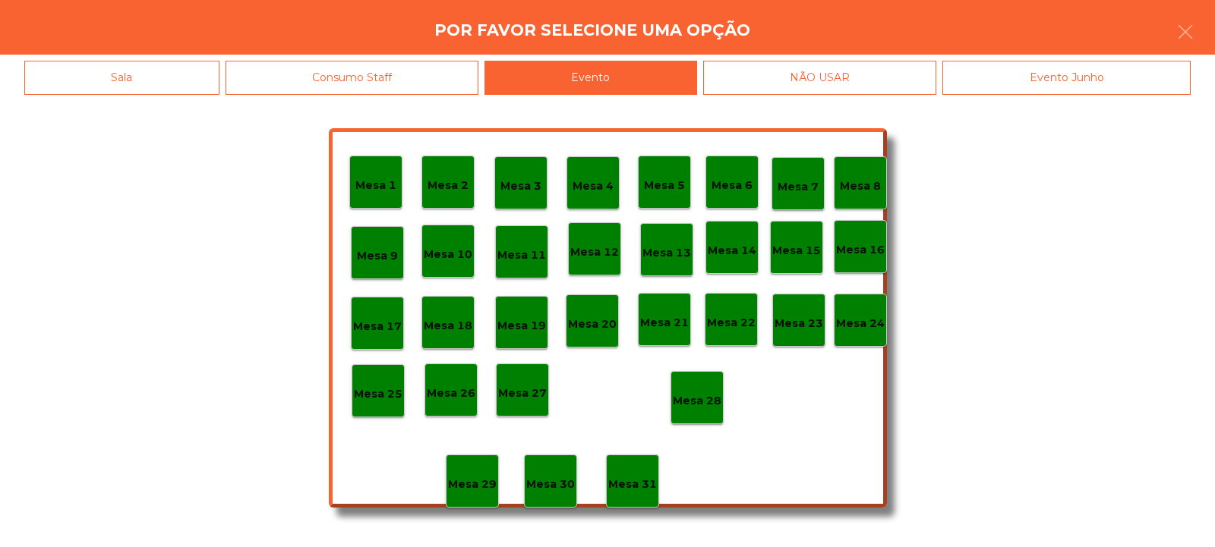
click at [686, 395] on p "Mesa 28" at bounding box center [697, 400] width 49 height 17
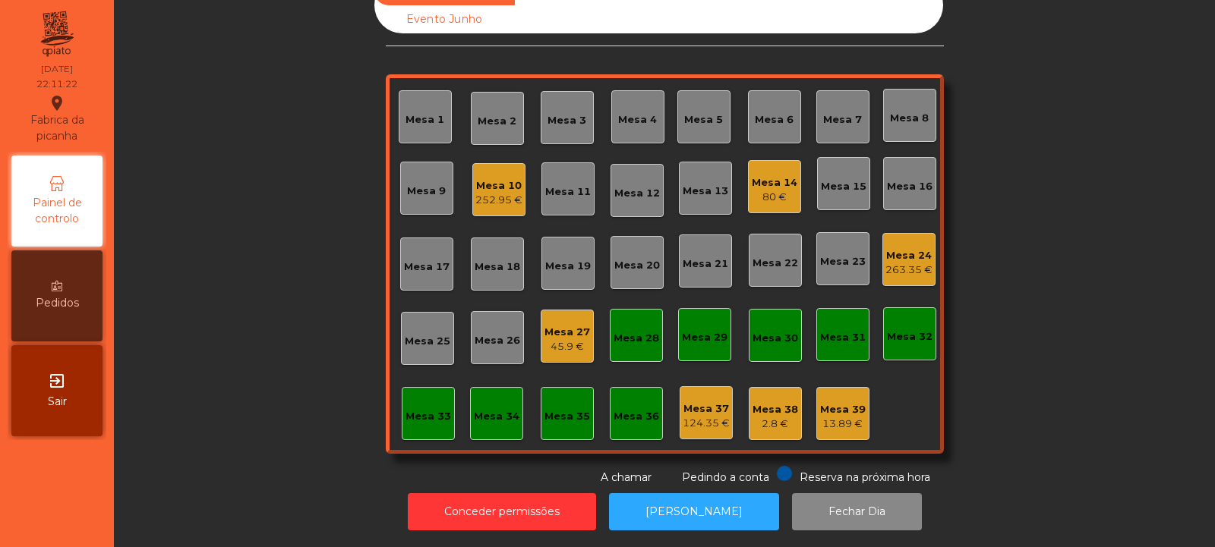
click at [488, 193] on div "252.95 €" at bounding box center [498, 200] width 47 height 15
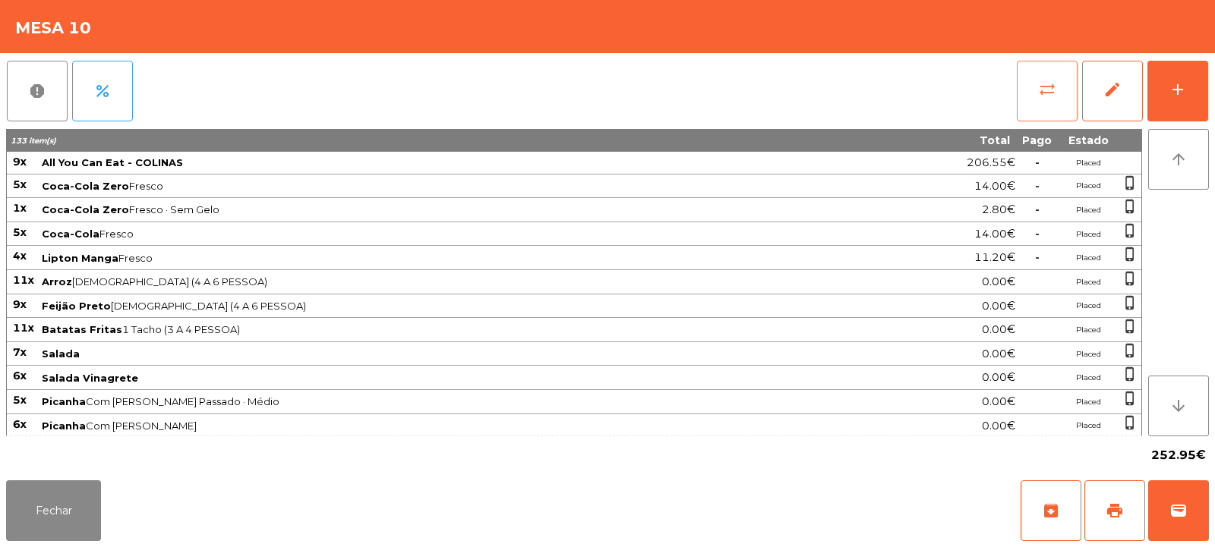
click at [1047, 96] on span "sync_alt" at bounding box center [1047, 89] width 18 height 18
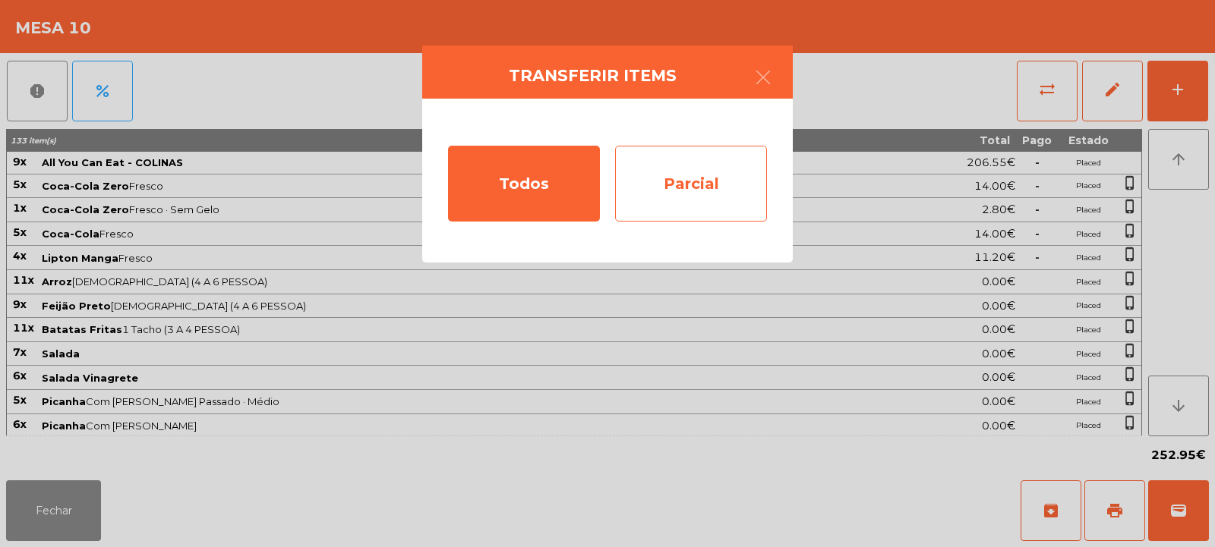
click at [700, 181] on div "Parcial" at bounding box center [691, 184] width 152 height 76
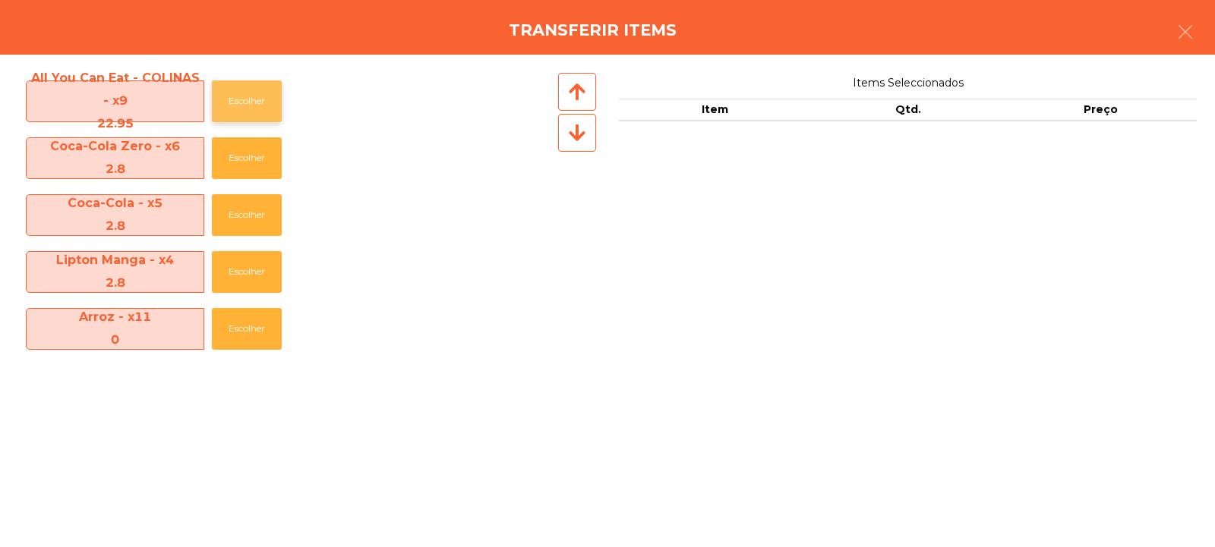
click at [240, 93] on button "Escolher" at bounding box center [247, 101] width 70 height 42
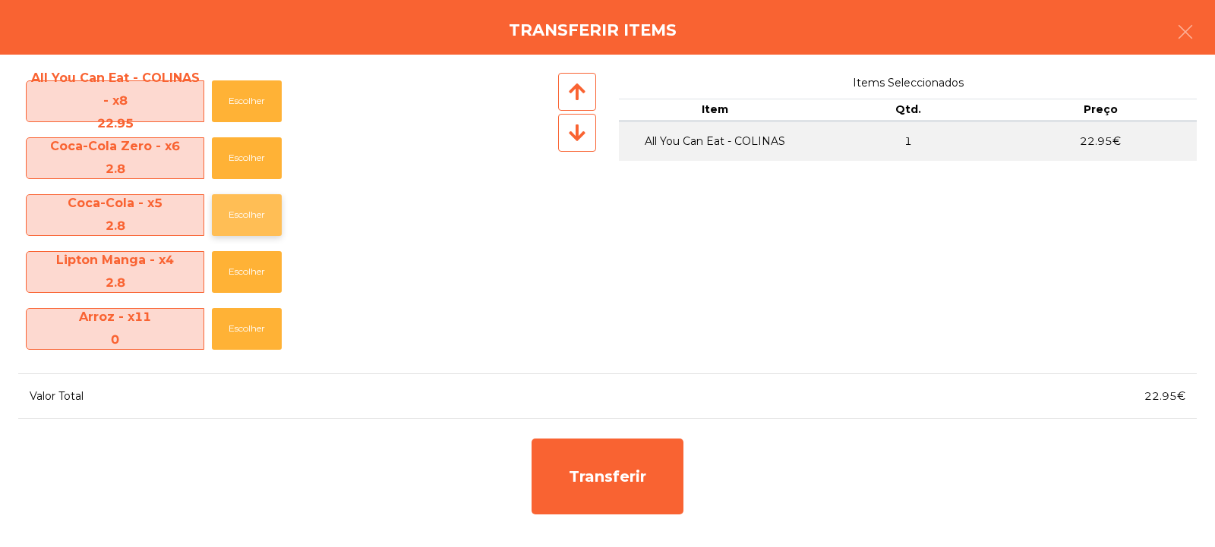
click at [247, 223] on button "Escolher" at bounding box center [247, 215] width 70 height 42
click at [246, 224] on button "Escolher" at bounding box center [247, 215] width 70 height 42
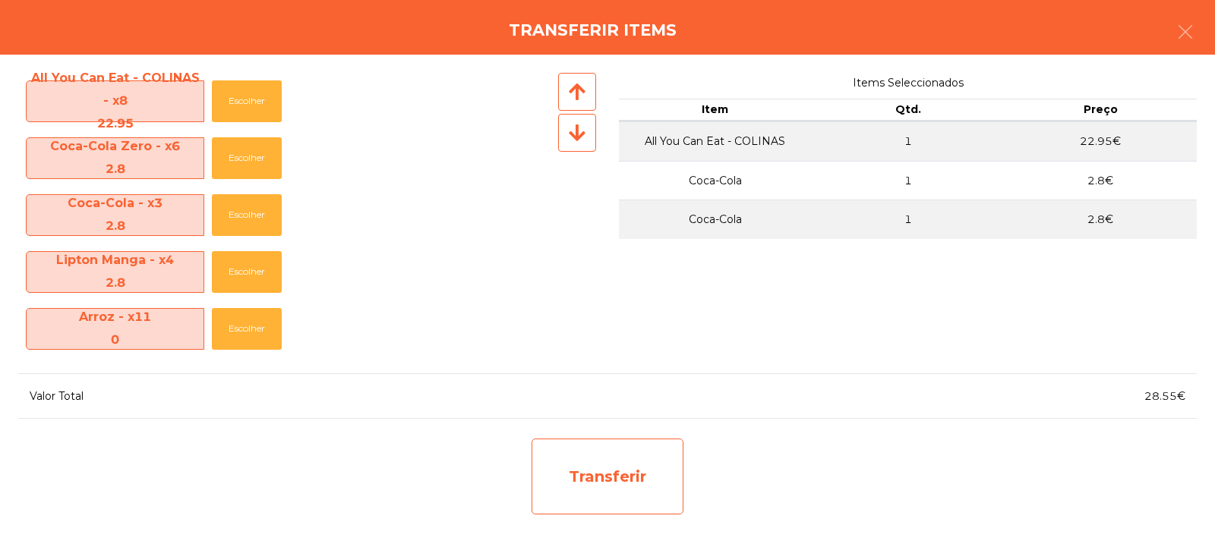
click at [574, 481] on div "Transferir" at bounding box center [607, 477] width 152 height 76
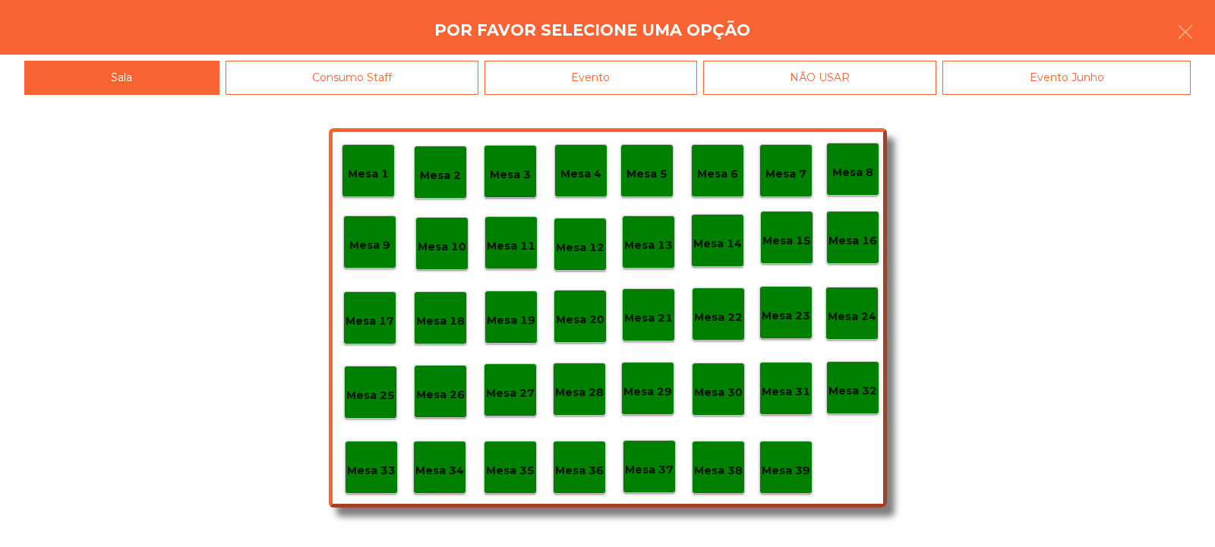
click at [361, 465] on p "Mesa 33" at bounding box center [371, 470] width 49 height 17
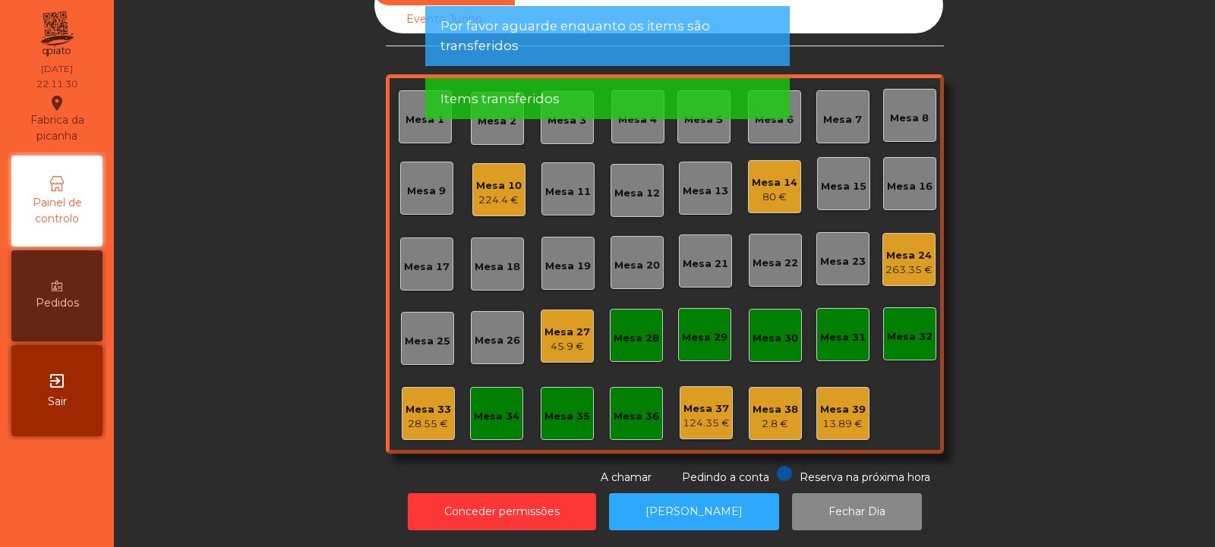
click at [416, 417] on div "28.55 €" at bounding box center [428, 424] width 46 height 15
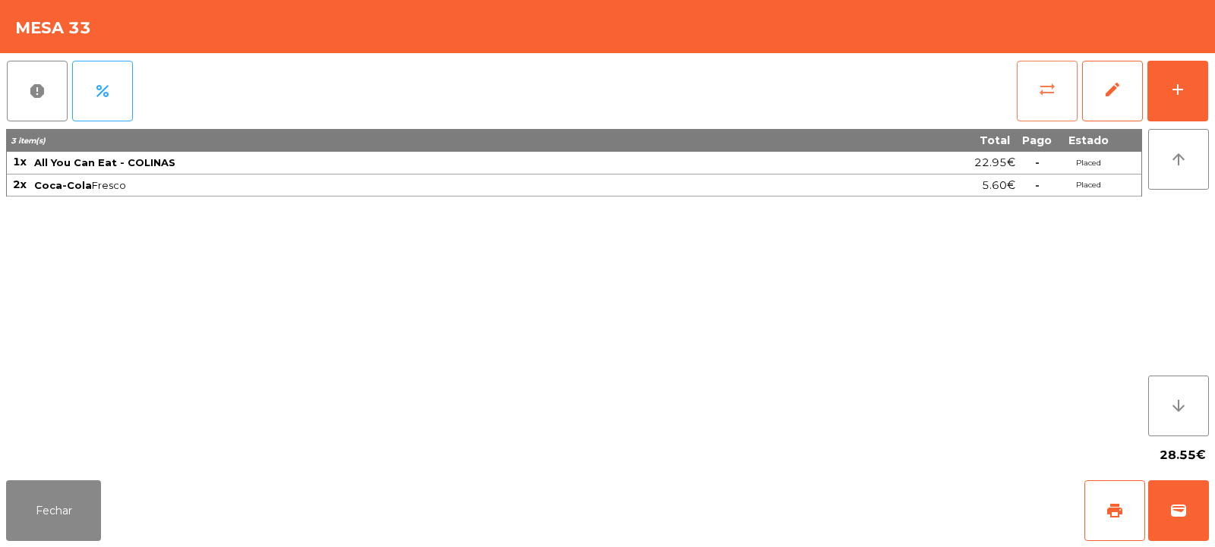
click at [1036, 109] on button "sync_alt" at bounding box center [1046, 91] width 61 height 61
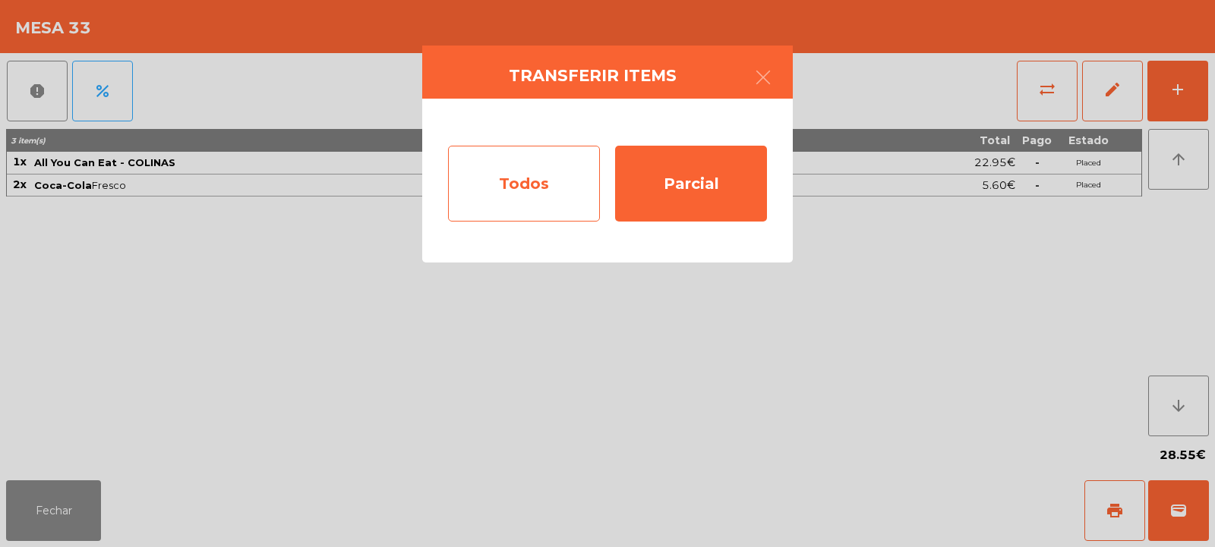
click at [527, 179] on div "Todos" at bounding box center [524, 184] width 152 height 76
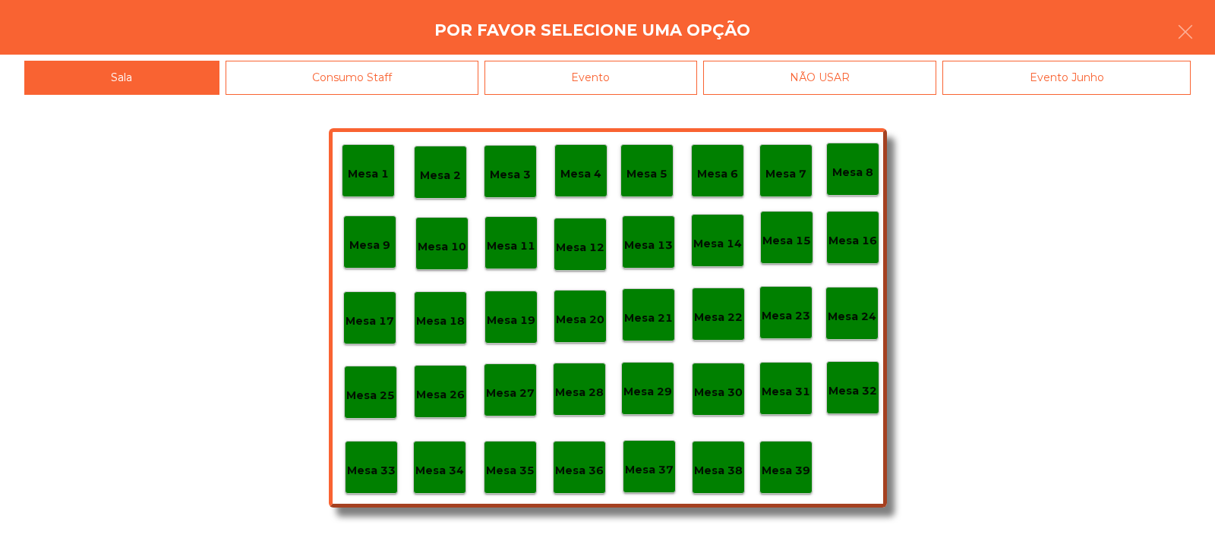
click at [641, 69] on div "Evento" at bounding box center [590, 78] width 213 height 34
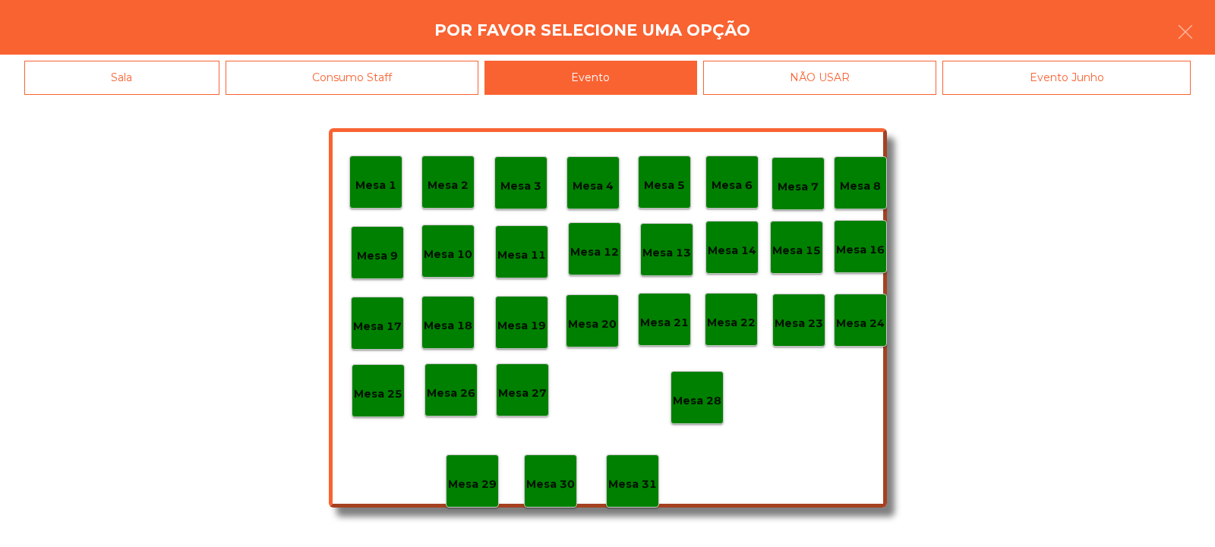
click at [671, 395] on div "Mesa 28" at bounding box center [696, 397] width 53 height 53
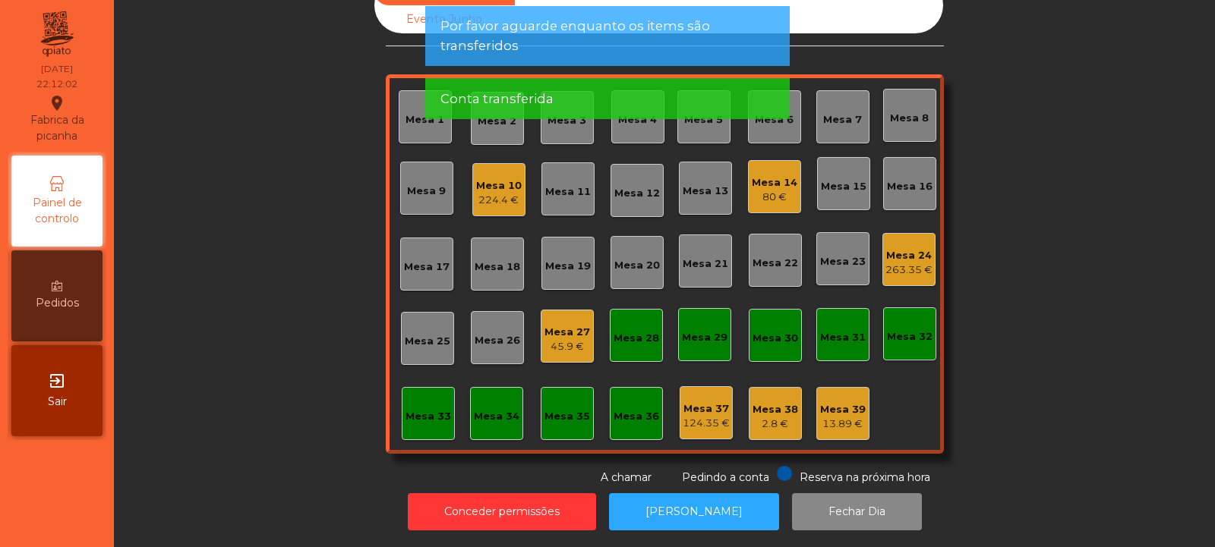
click at [482, 178] on div "Mesa 10" at bounding box center [499, 185] width 46 height 15
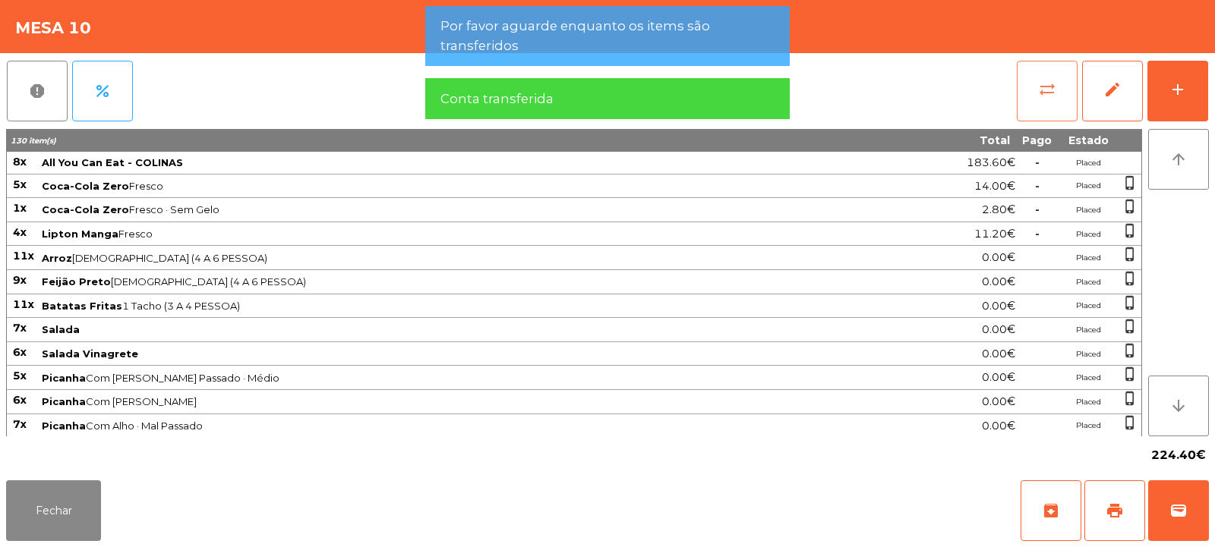
click at [1049, 105] on button "sync_alt" at bounding box center [1046, 91] width 61 height 61
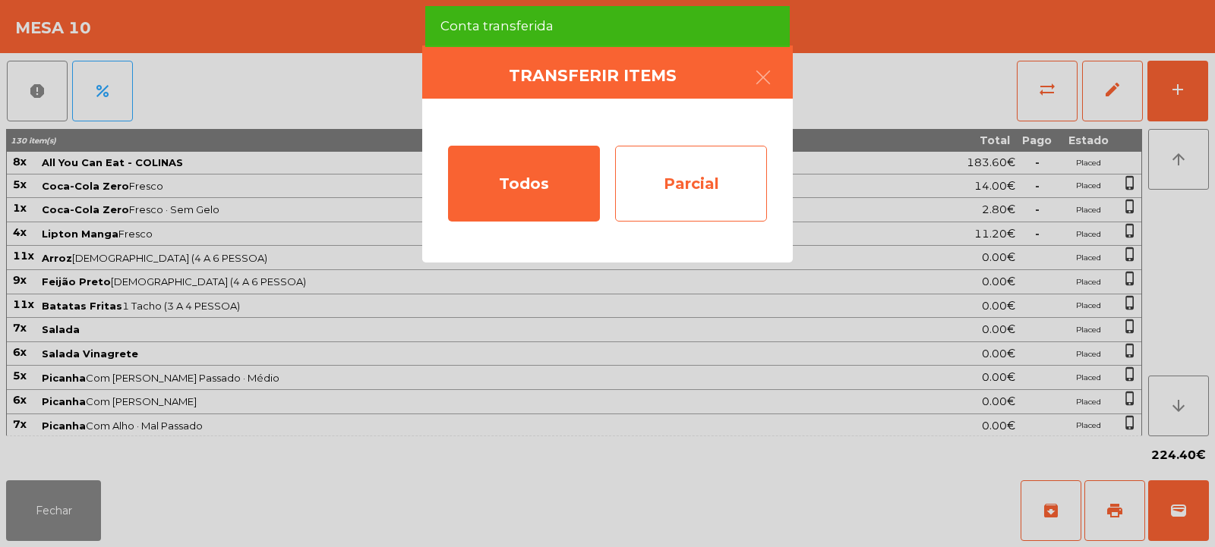
click at [675, 192] on div "Parcial" at bounding box center [691, 184] width 152 height 76
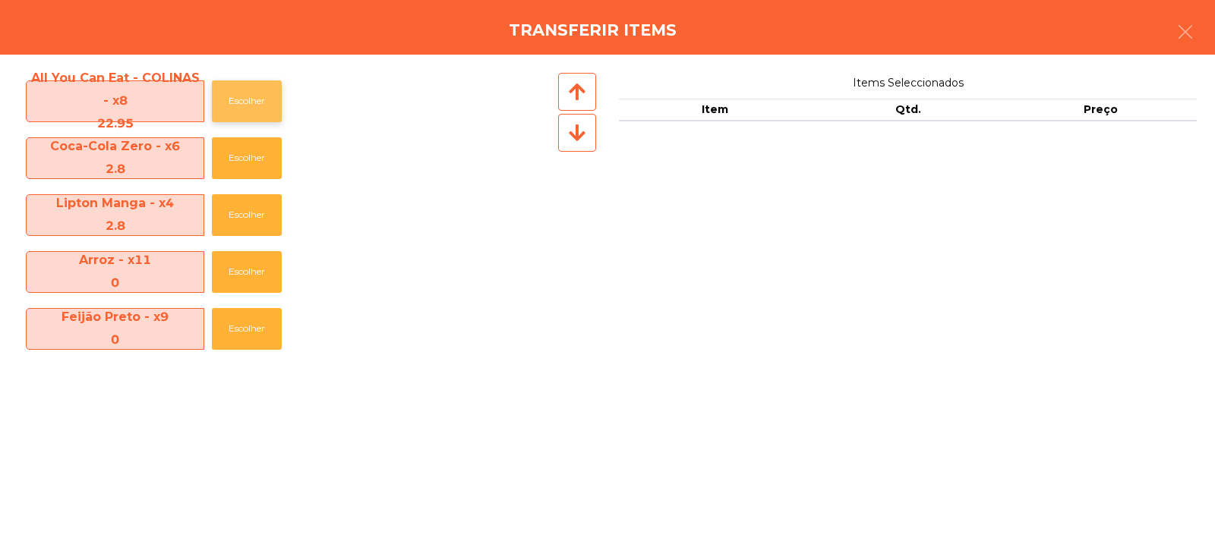
click at [231, 94] on button "Escolher" at bounding box center [247, 101] width 70 height 42
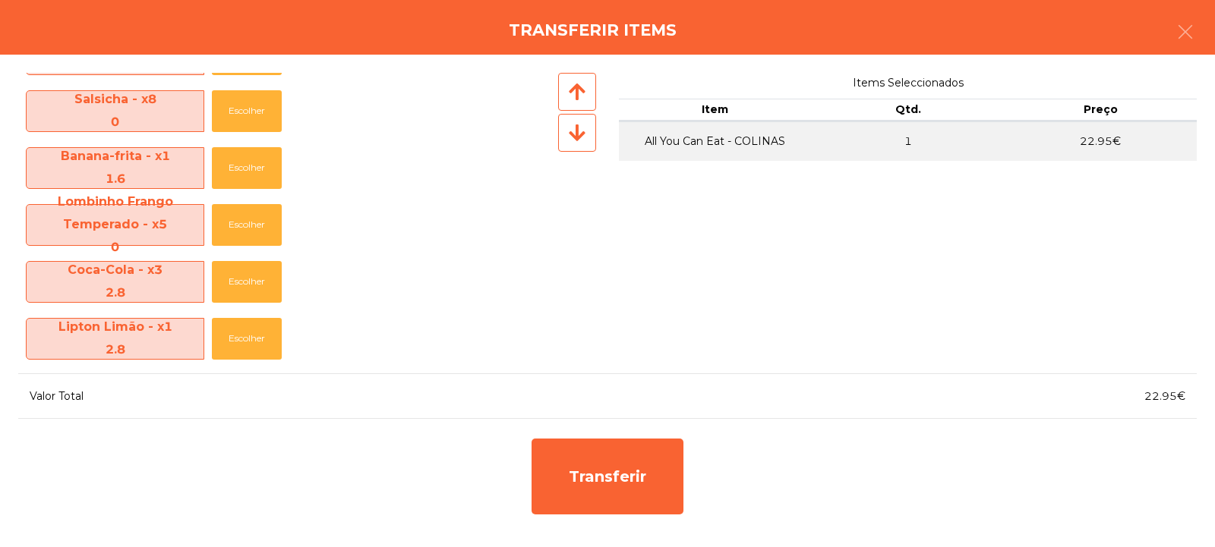
scroll to position [622, 0]
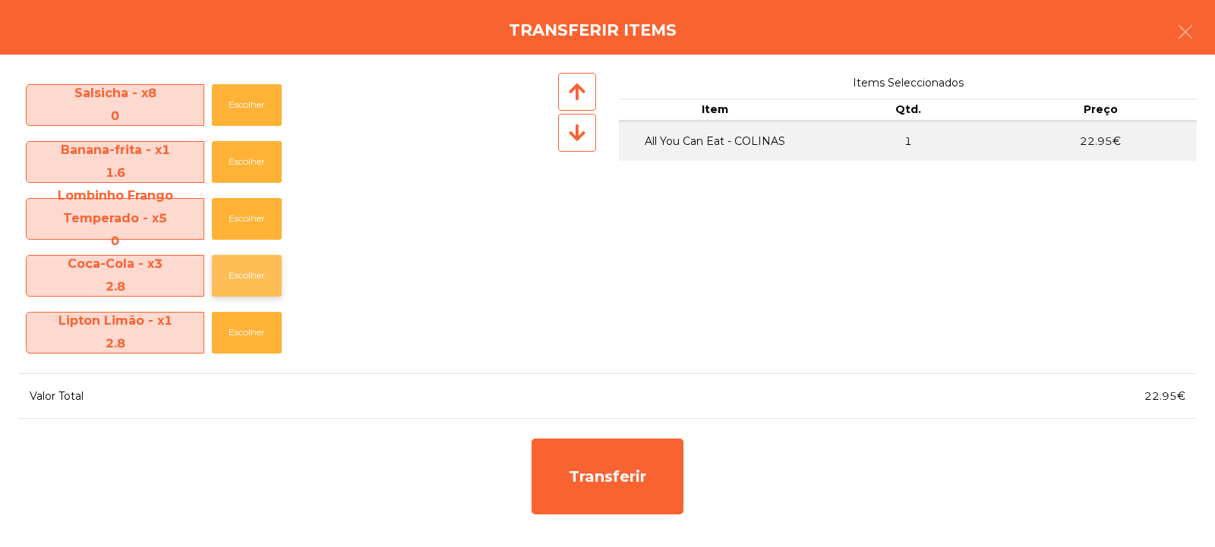
click at [244, 273] on button "Escolher" at bounding box center [247, 276] width 70 height 42
click at [254, 279] on button "Escolher" at bounding box center [247, 276] width 70 height 42
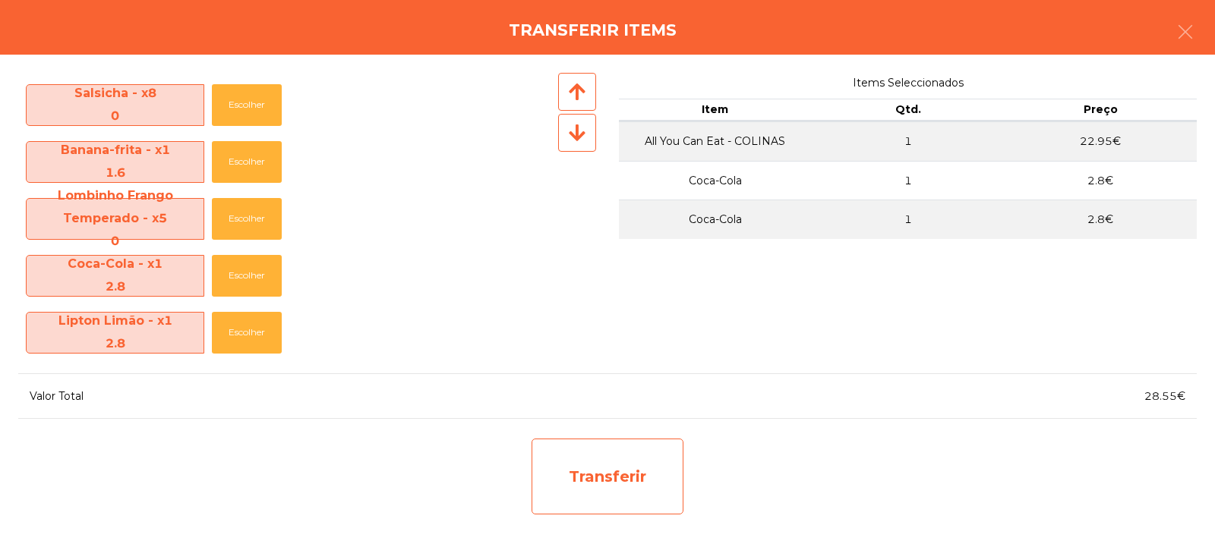
click at [606, 479] on div "Transferir" at bounding box center [607, 477] width 152 height 76
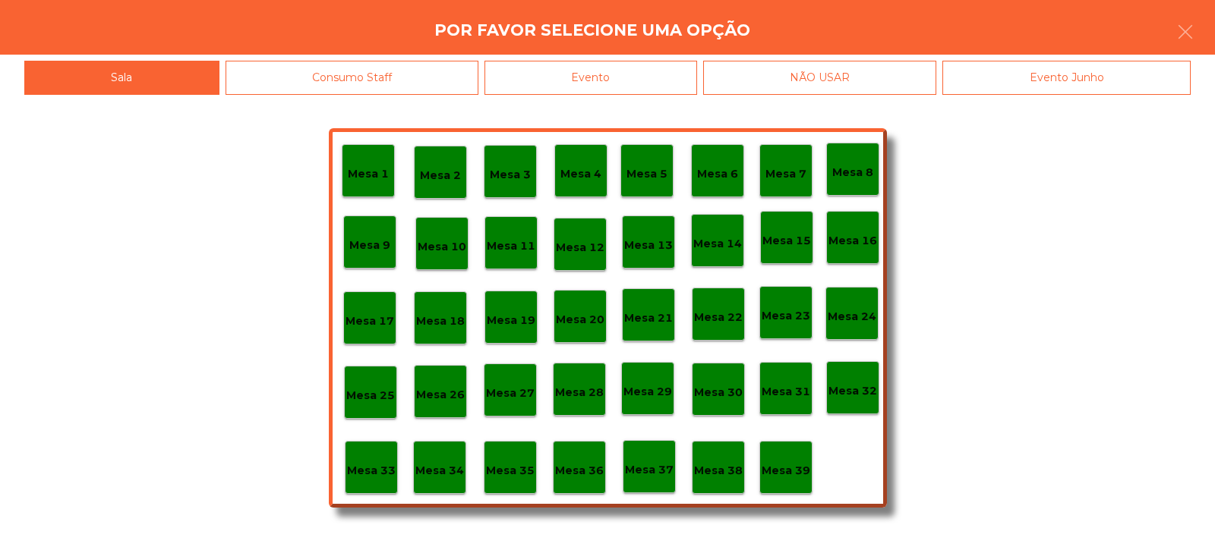
click at [373, 468] on p "Mesa 33" at bounding box center [371, 470] width 49 height 17
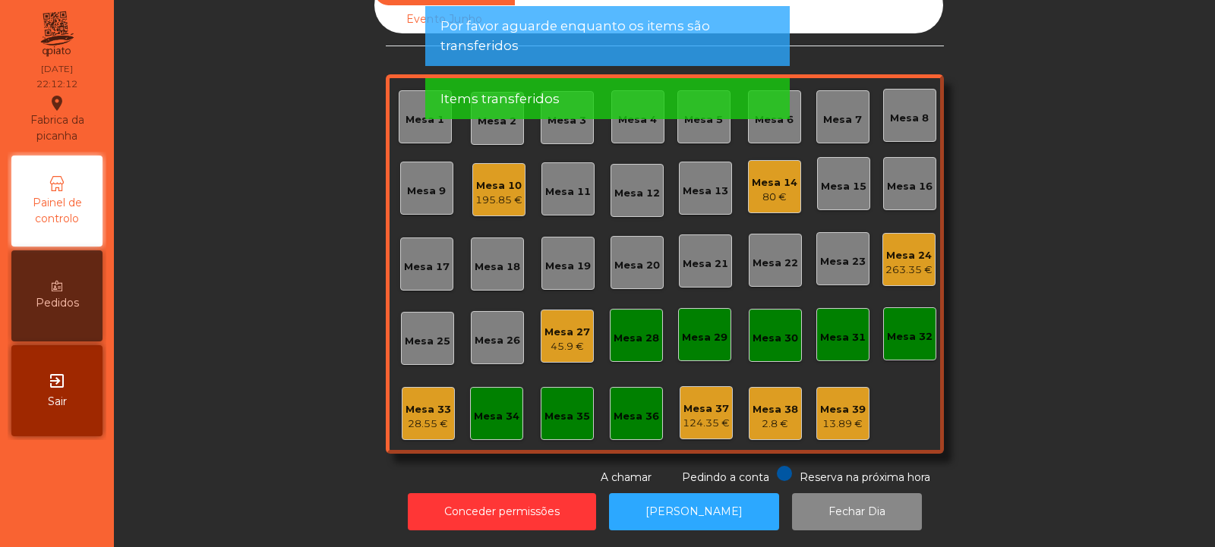
click at [417, 417] on div "28.55 €" at bounding box center [428, 424] width 46 height 15
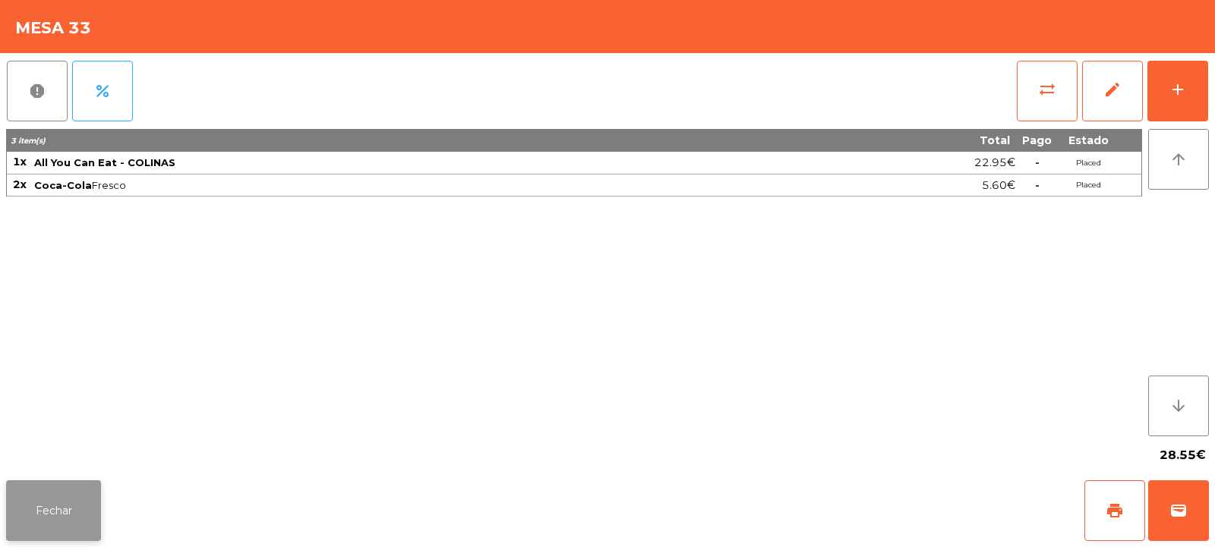
click at [79, 483] on button "Fechar" at bounding box center [53, 511] width 95 height 61
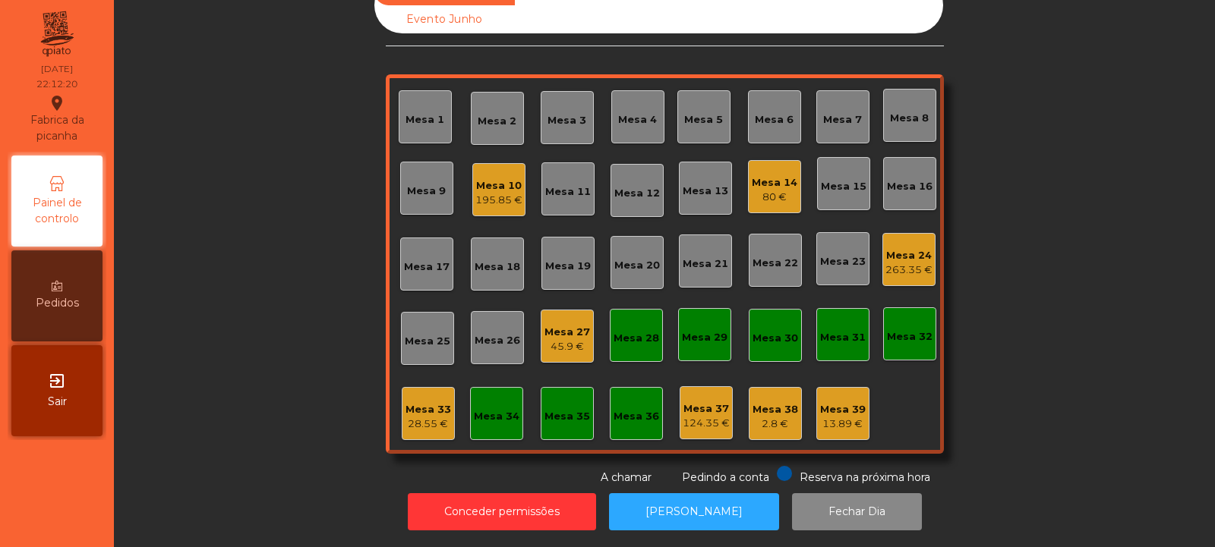
click at [918, 329] on div "Mesa 32" at bounding box center [910, 336] width 46 height 15
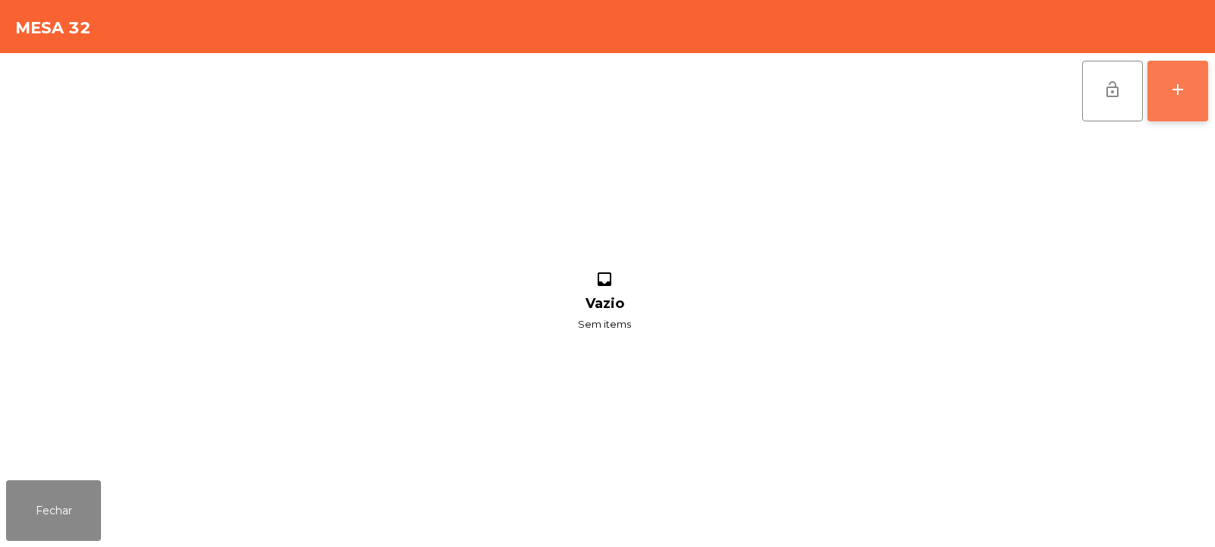
click at [1174, 84] on div "add" at bounding box center [1177, 89] width 18 height 18
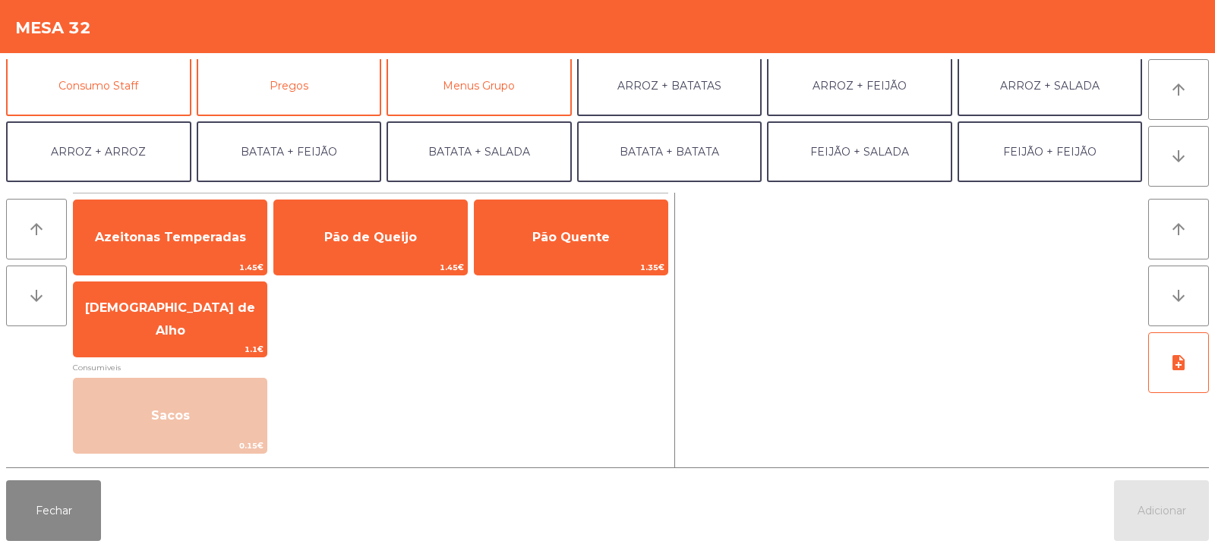
scroll to position [142, 0]
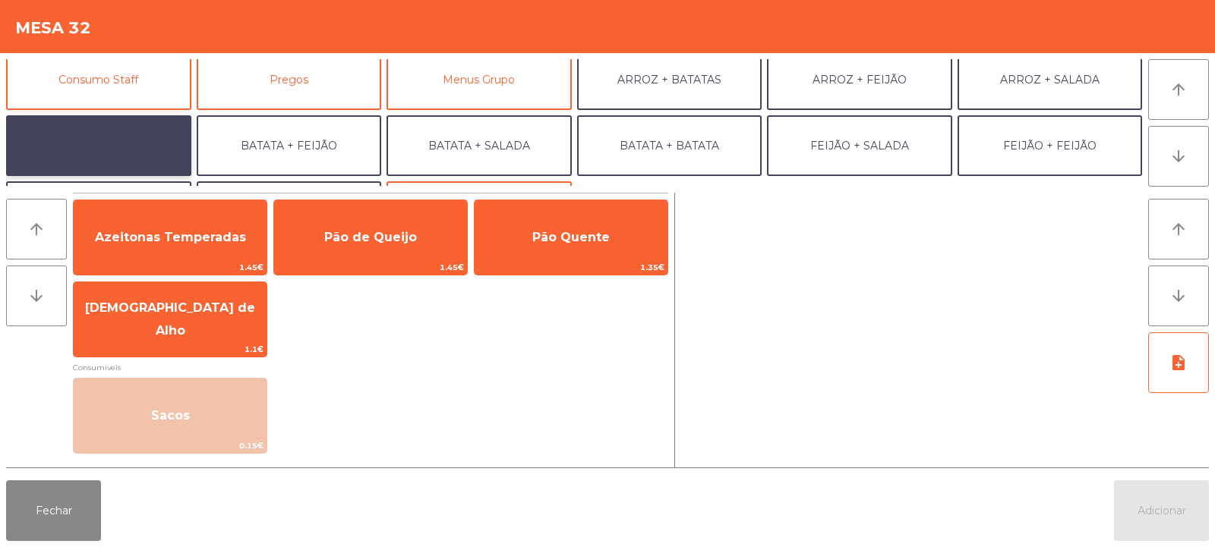
click at [157, 144] on button "ARROZ + ARROZ" at bounding box center [98, 145] width 185 height 61
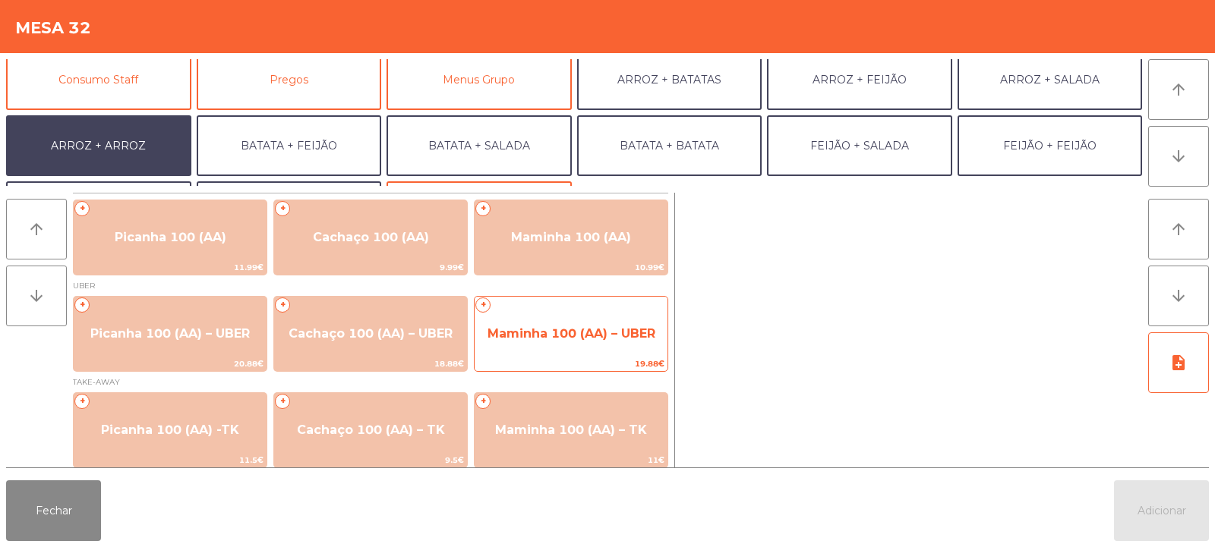
click at [561, 343] on span "Maminha 100 (AA) – UBER" at bounding box center [570, 334] width 193 height 41
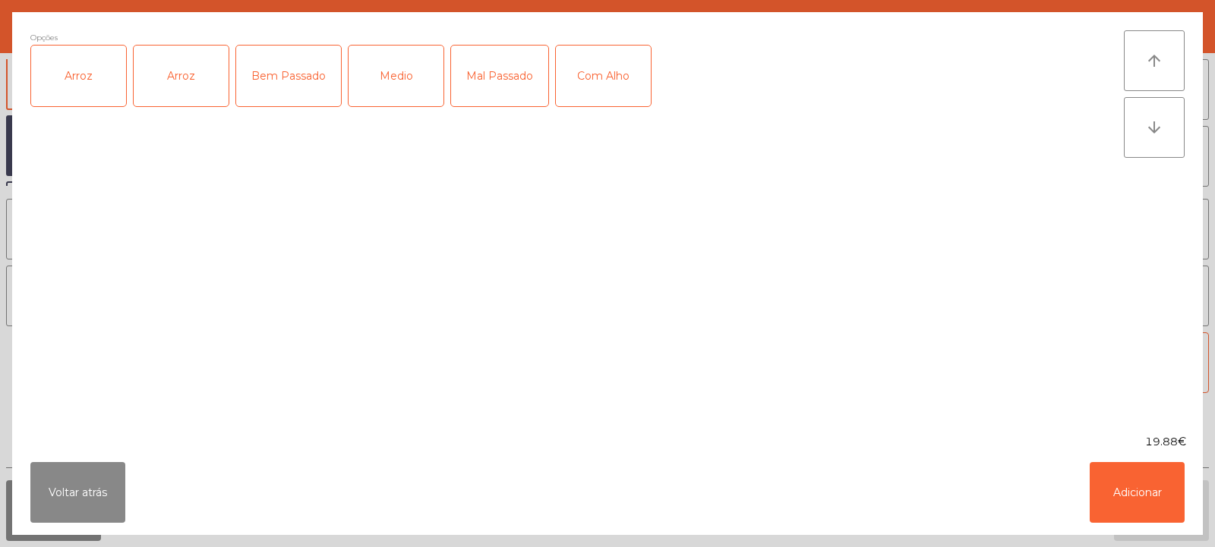
click at [80, 85] on div "Arroz" at bounding box center [78, 76] width 95 height 61
click at [178, 100] on div "Arroz" at bounding box center [181, 76] width 95 height 61
click at [181, 80] on div "Arroz" at bounding box center [181, 76] width 95 height 61
click at [481, 84] on div "Mal Passado" at bounding box center [499, 76] width 97 height 61
click at [1161, 505] on button "Adicionar" at bounding box center [1136, 492] width 95 height 61
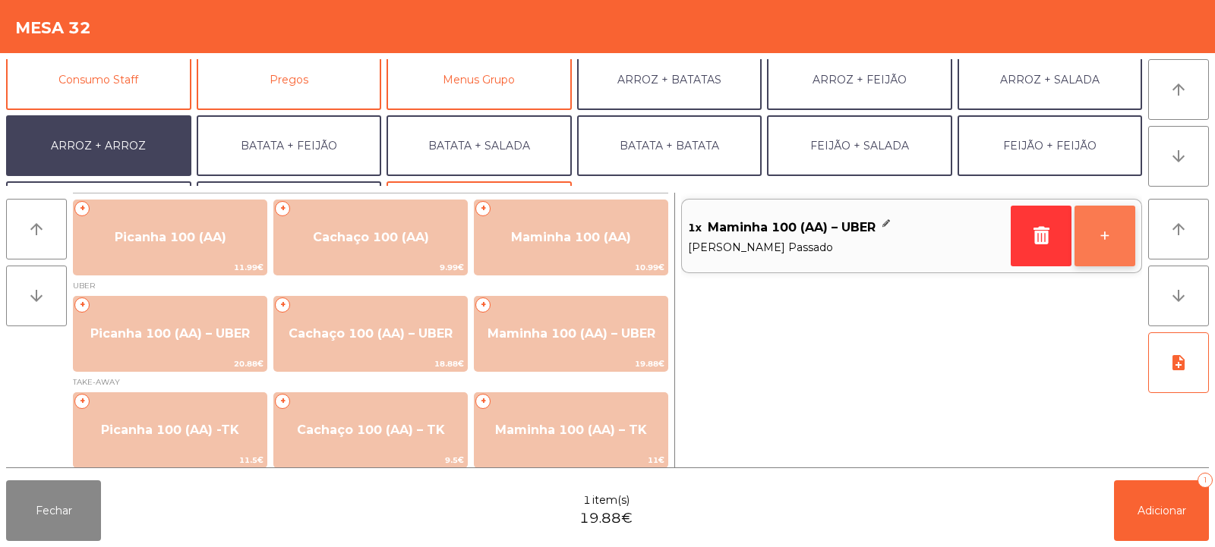
click at [1114, 232] on button "+" at bounding box center [1104, 236] width 61 height 61
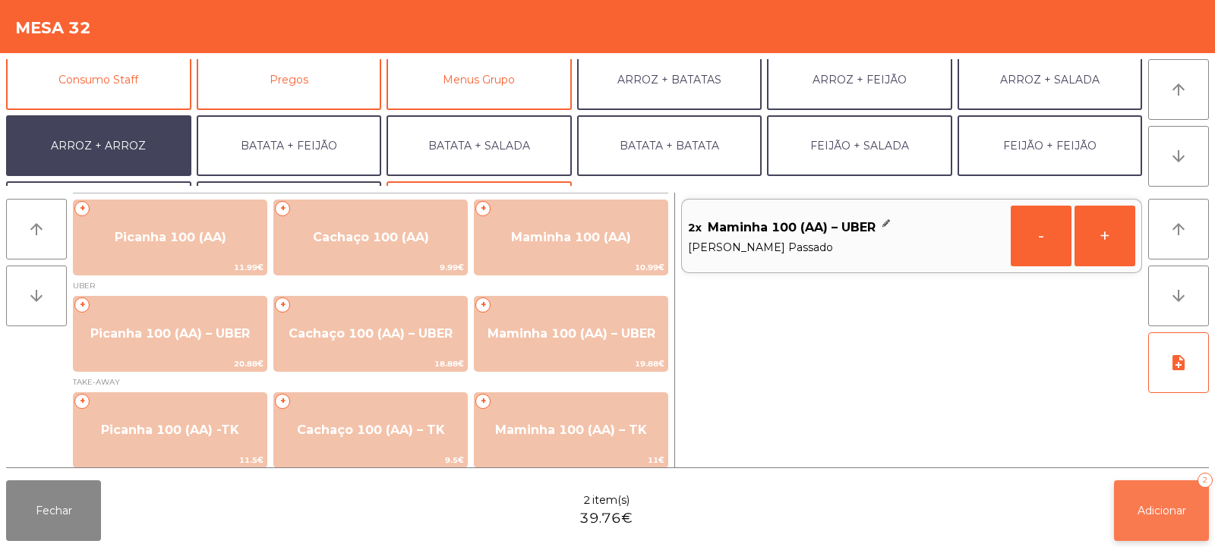
click at [1157, 519] on button "Adicionar 2" at bounding box center [1161, 511] width 95 height 61
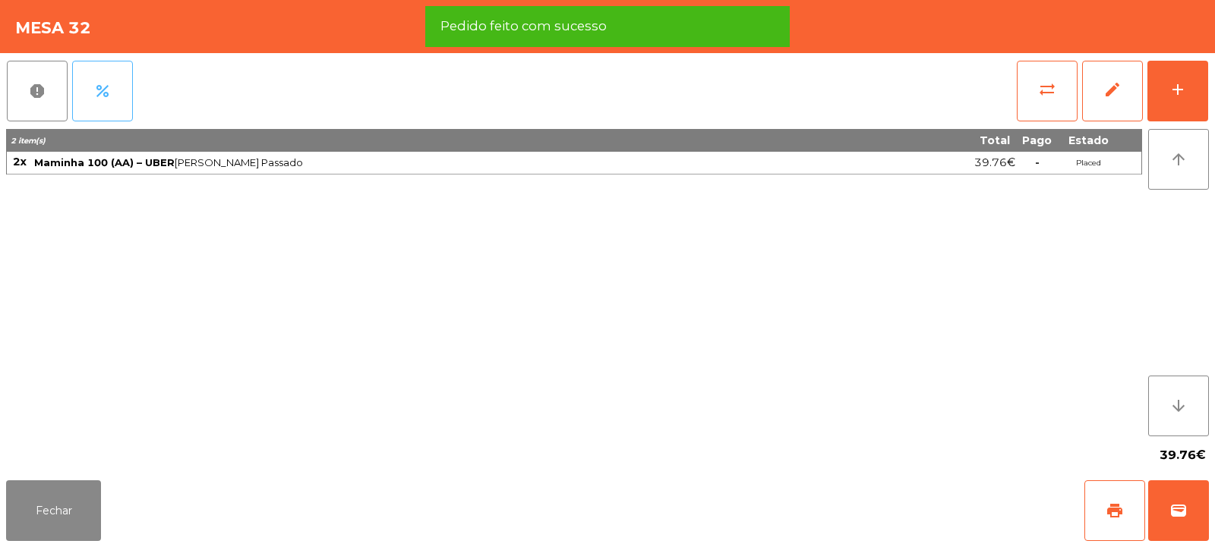
click at [107, 99] on span "percent" at bounding box center [102, 91] width 18 height 18
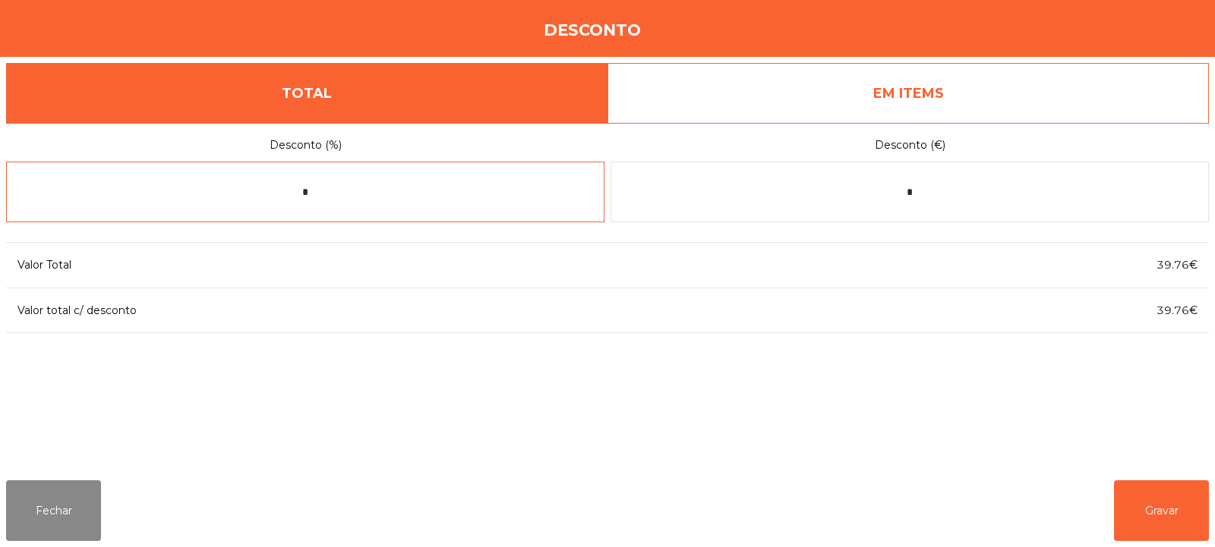
click at [432, 189] on input "*" at bounding box center [305, 192] width 598 height 61
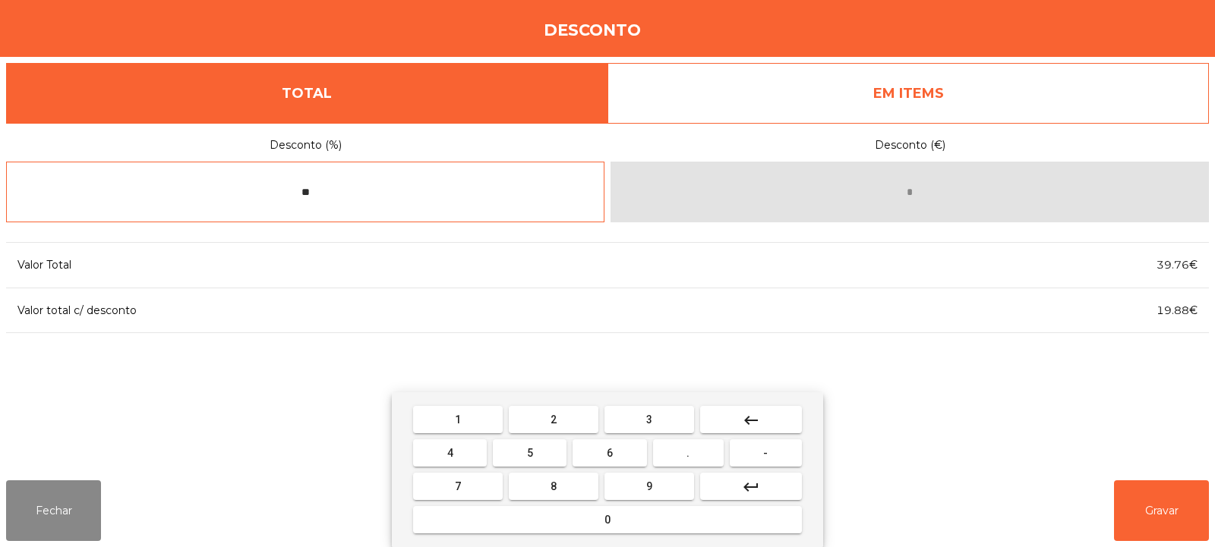
type input "**"
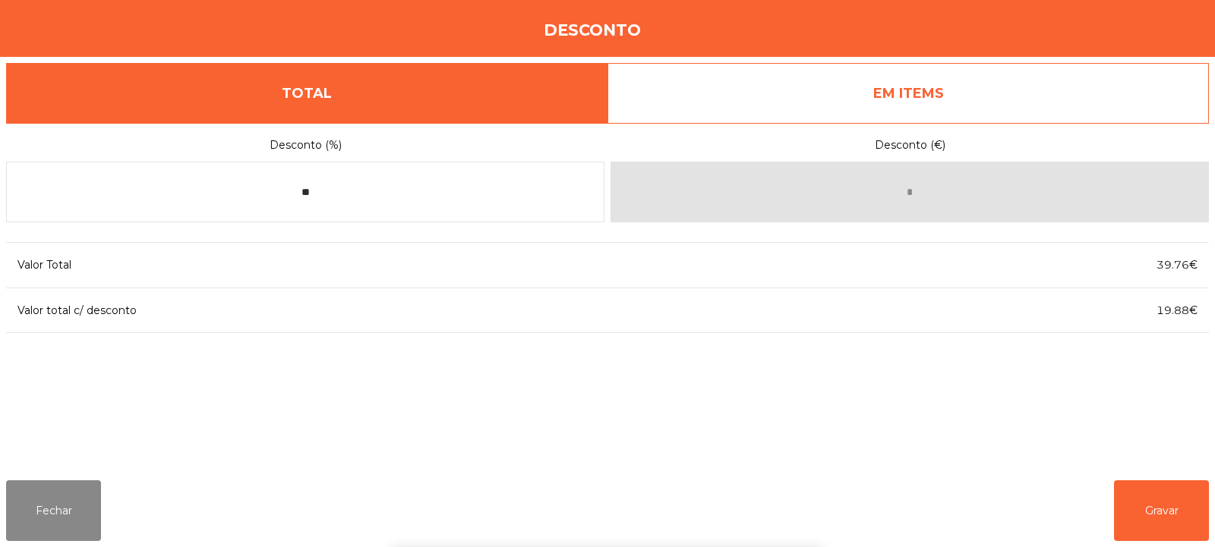
click at [1171, 527] on div "1 2 3 keyboard_backspace 4 5 6 . - 7 8 9 keyboard_return 0" at bounding box center [607, 469] width 1215 height 155
click at [1159, 513] on button "Gravar" at bounding box center [1161, 511] width 95 height 61
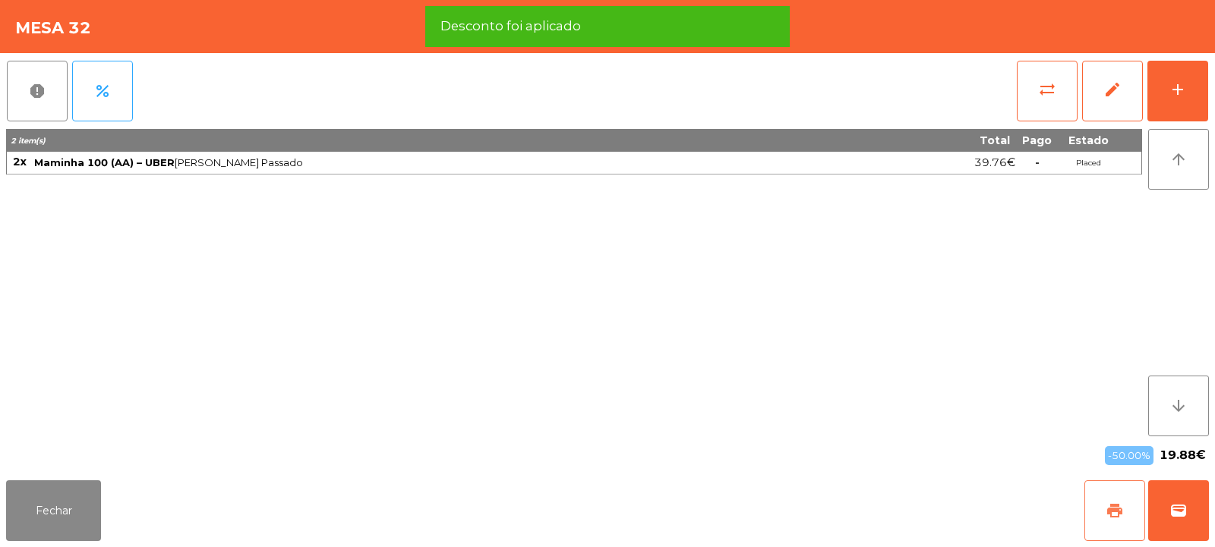
click at [1106, 515] on span "print" at bounding box center [1114, 511] width 18 height 18
click at [1176, 508] on span "wallet" at bounding box center [1178, 511] width 18 height 18
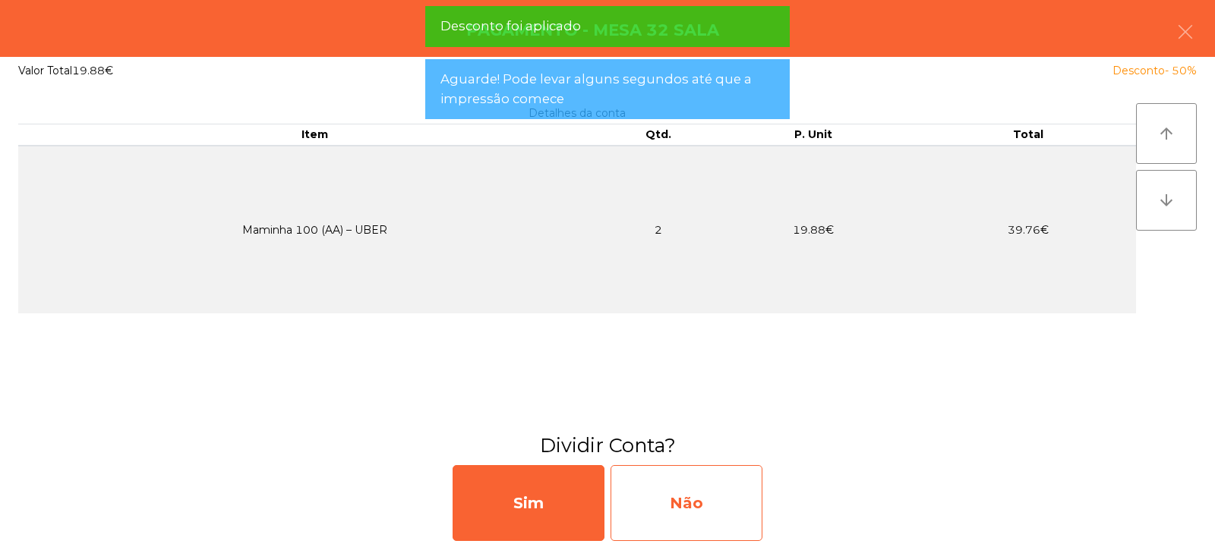
click at [717, 495] on div "Não" at bounding box center [686, 503] width 152 height 76
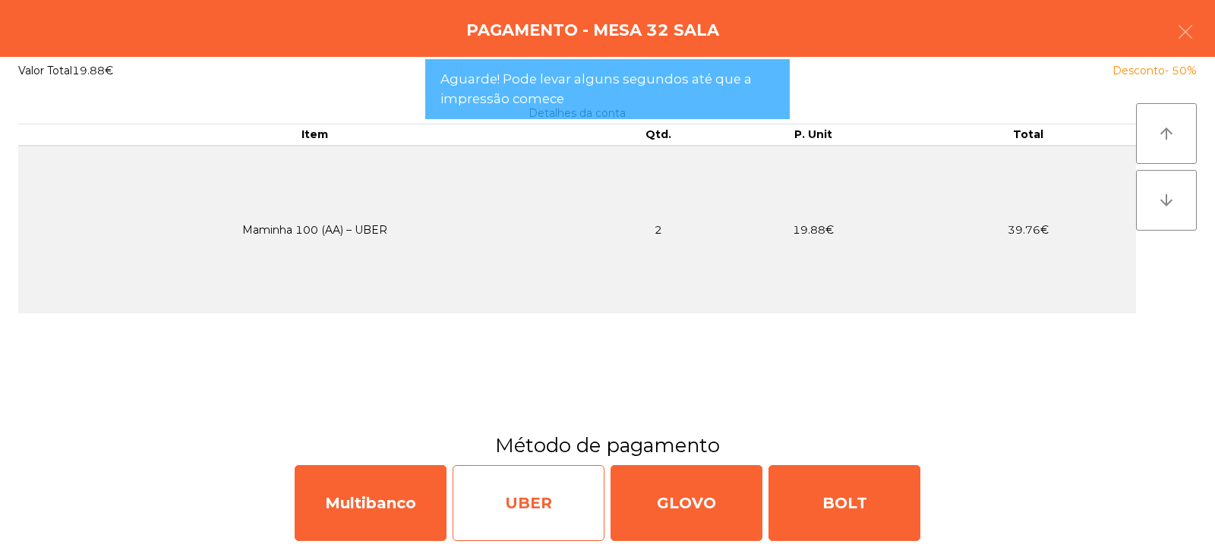
click at [563, 498] on div "UBER" at bounding box center [528, 503] width 152 height 76
select select "**"
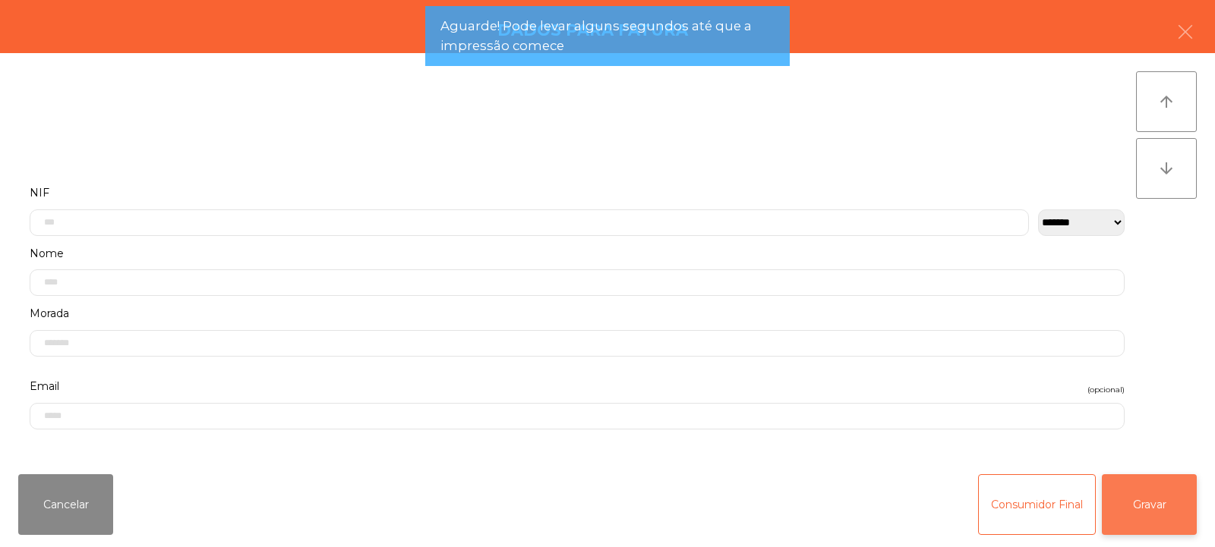
click at [1149, 512] on button "Gravar" at bounding box center [1148, 504] width 95 height 61
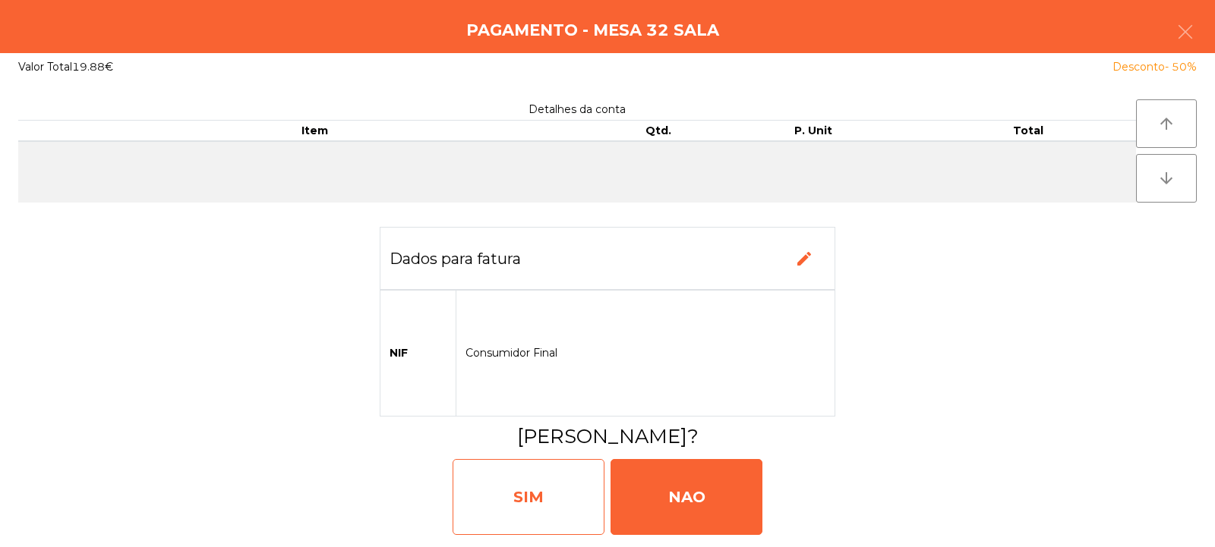
click at [545, 480] on div "SIM" at bounding box center [528, 497] width 152 height 76
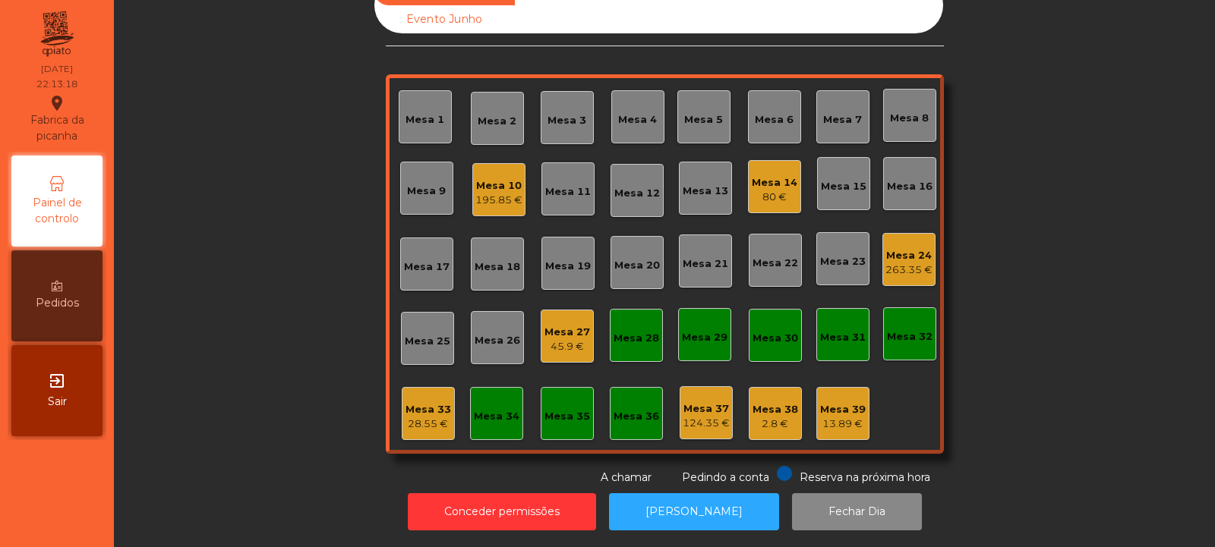
click at [429, 417] on div "28.55 €" at bounding box center [428, 424] width 46 height 15
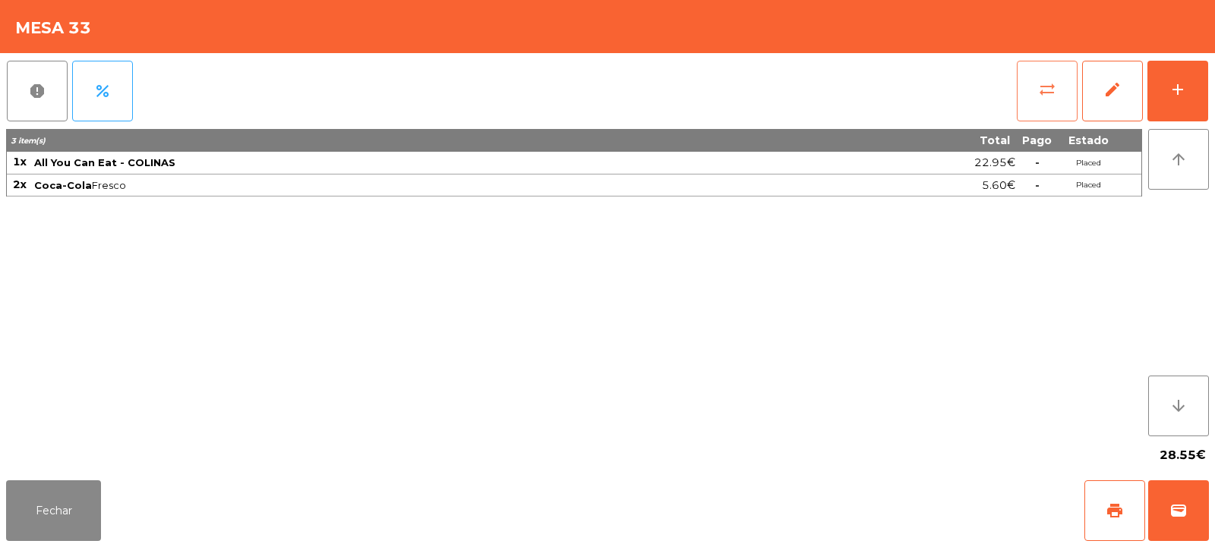
click at [1046, 101] on button "sync_alt" at bounding box center [1046, 91] width 61 height 61
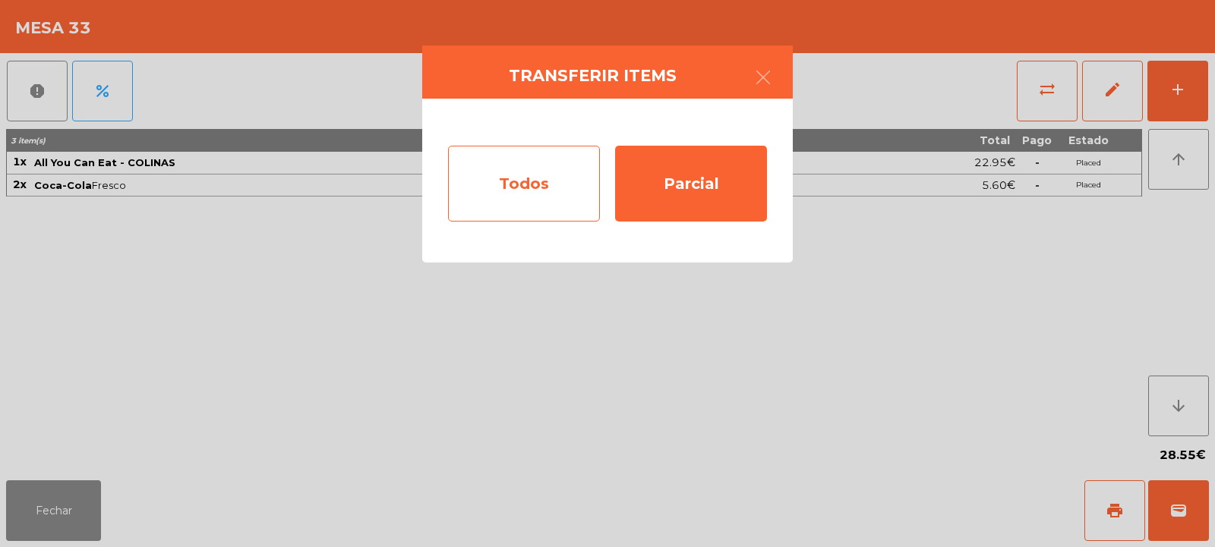
click at [534, 184] on div "Todos" at bounding box center [524, 184] width 152 height 76
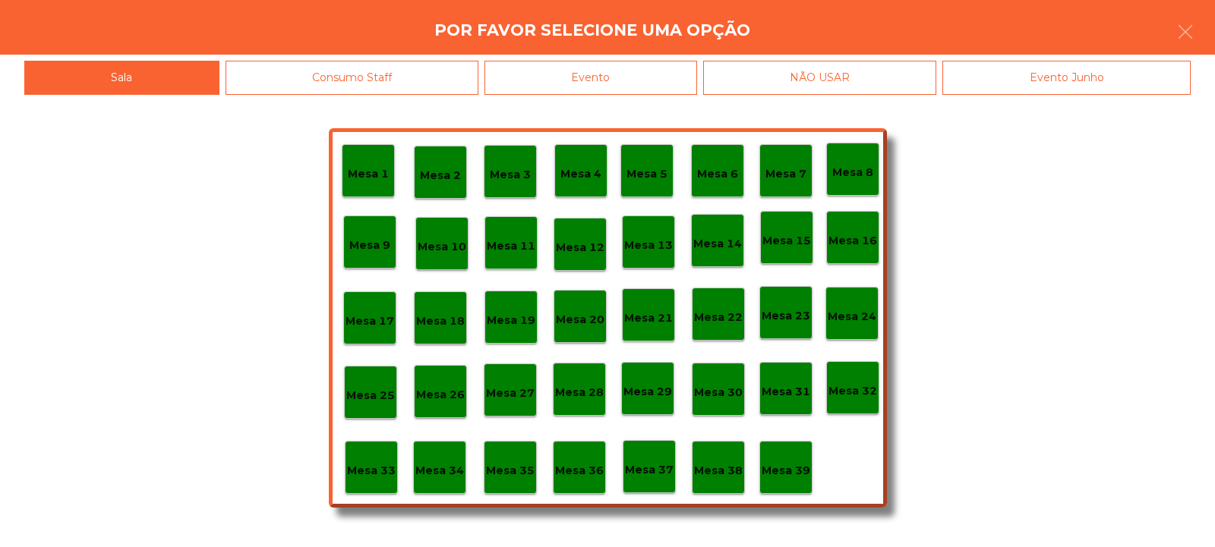
click at [644, 74] on div "Evento" at bounding box center [590, 78] width 213 height 34
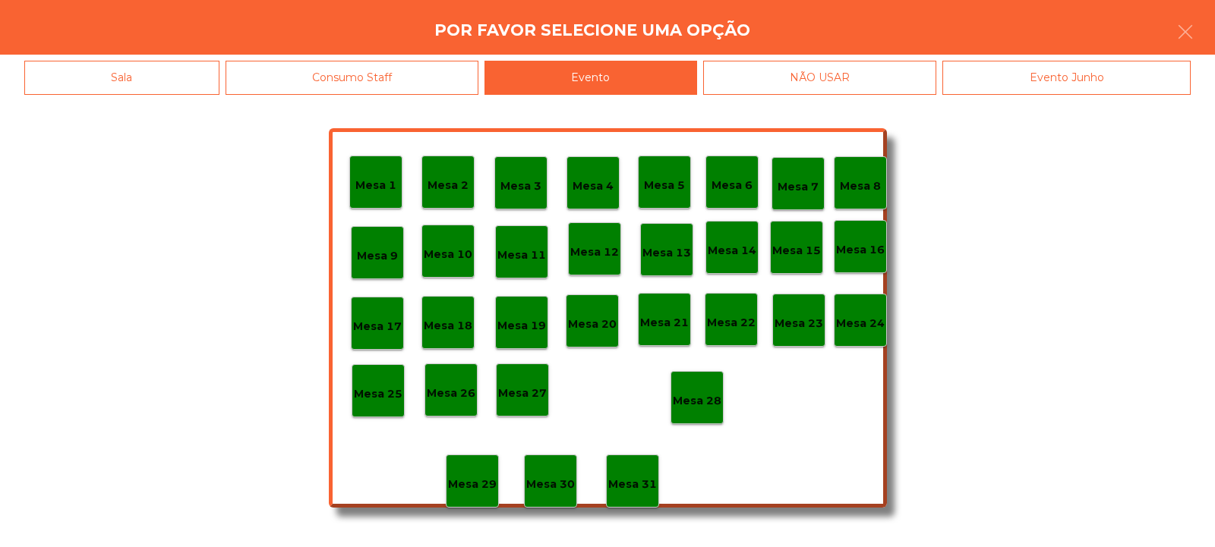
click at [671, 345] on div "Mesa 21" at bounding box center [664, 319] width 53 height 53
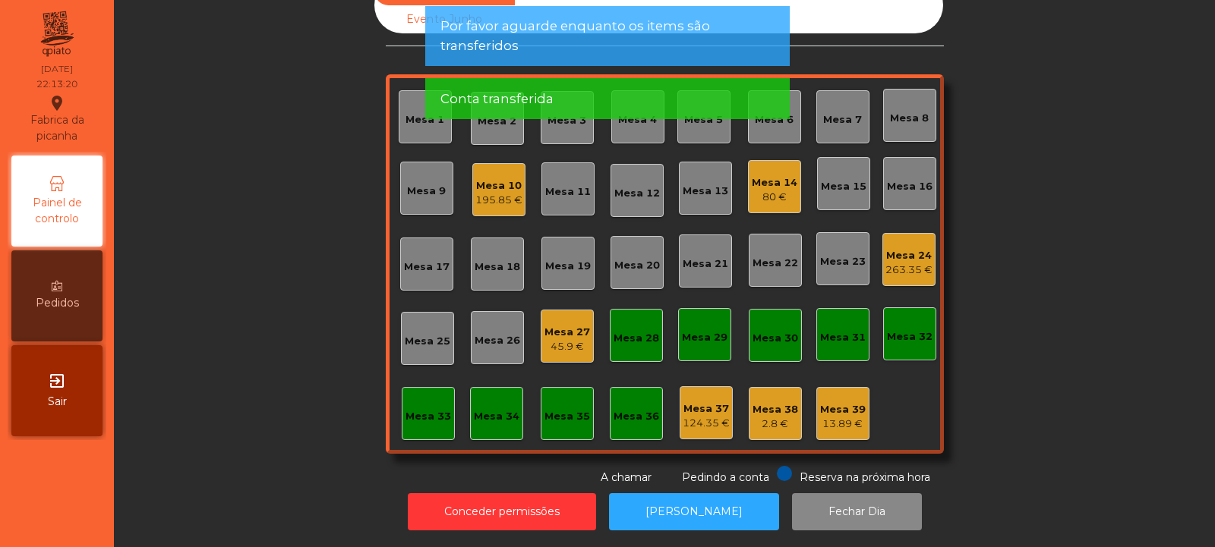
scroll to position [0, 0]
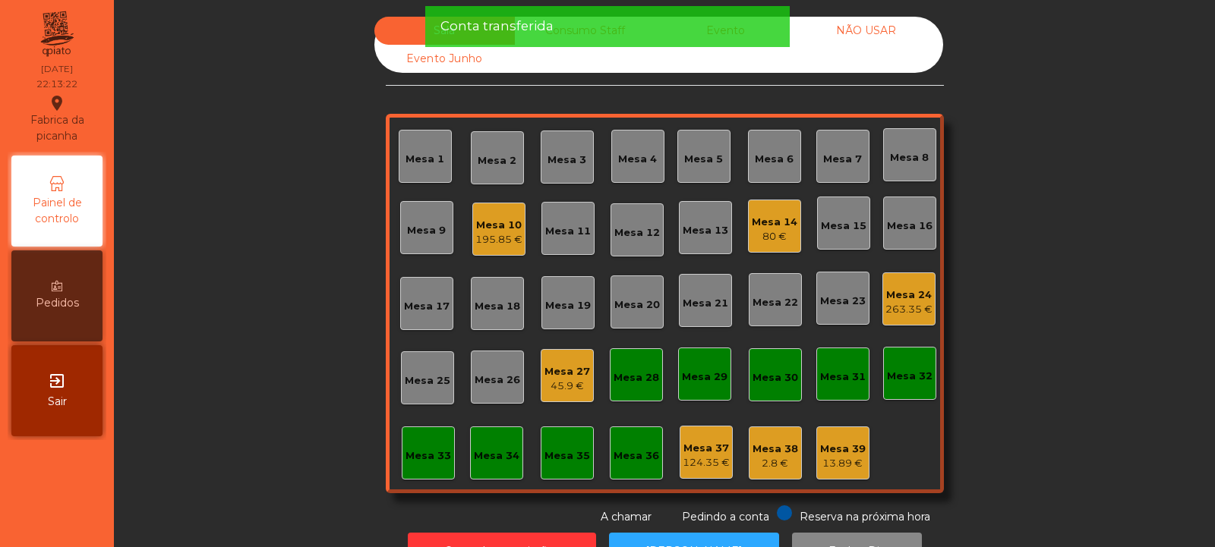
click at [732, 31] on div "Conta transferida" at bounding box center [607, 26] width 334 height 19
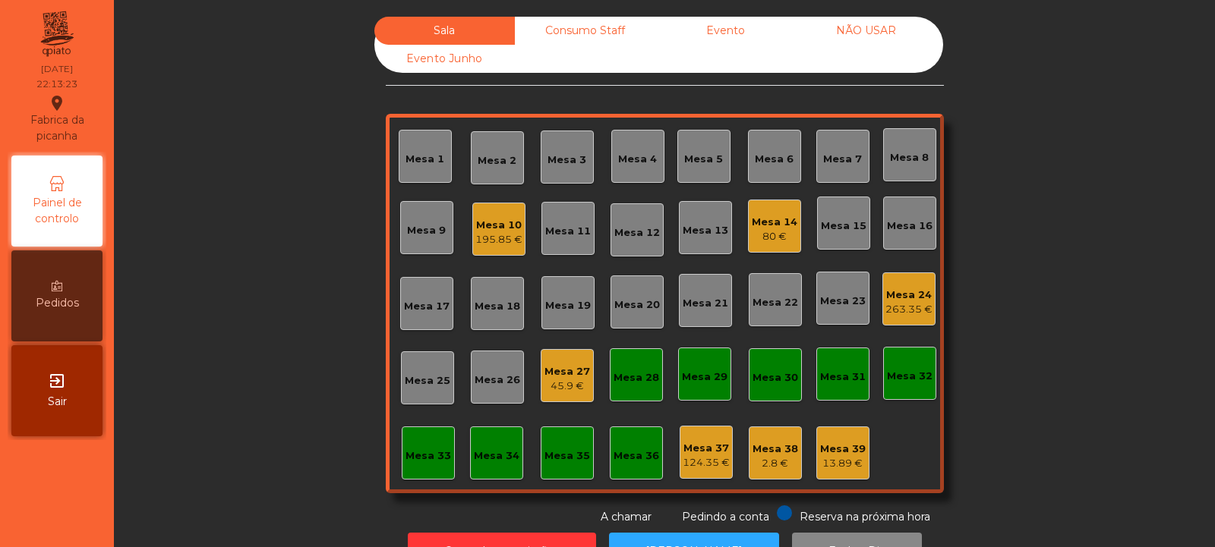
click at [745, 28] on div "Evento" at bounding box center [725, 31] width 140 height 28
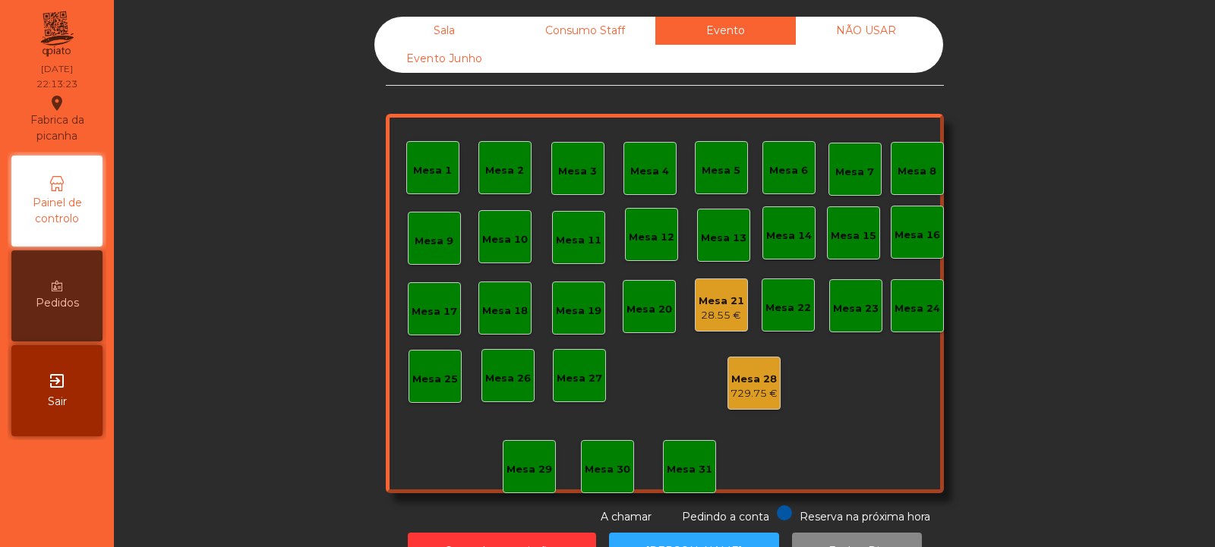
click at [714, 302] on div "Mesa 21" at bounding box center [721, 301] width 46 height 15
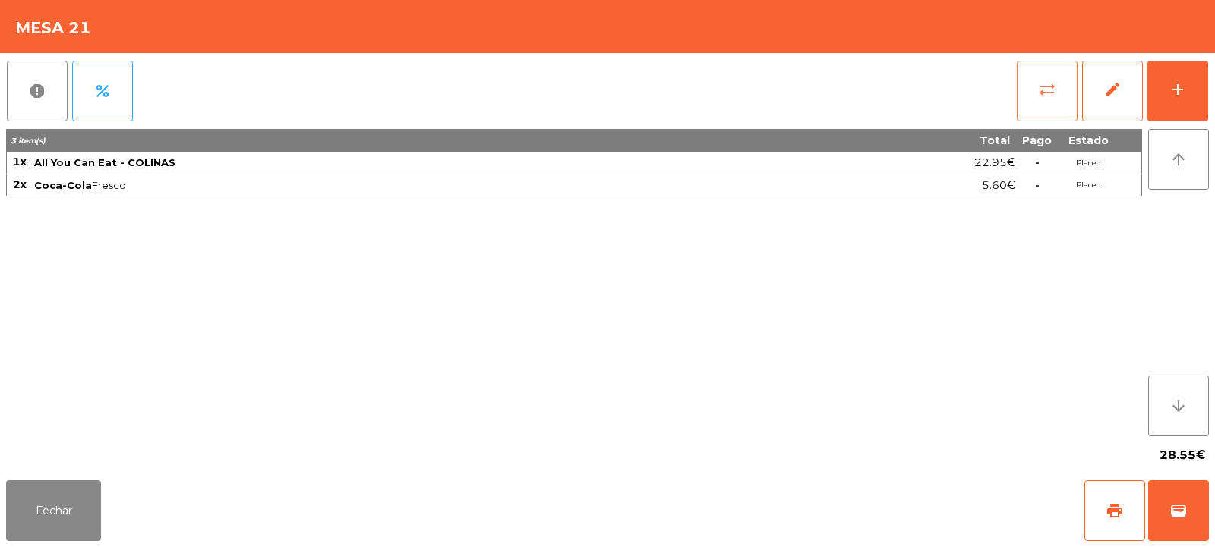
click at [1045, 81] on span "sync_alt" at bounding box center [1047, 89] width 18 height 18
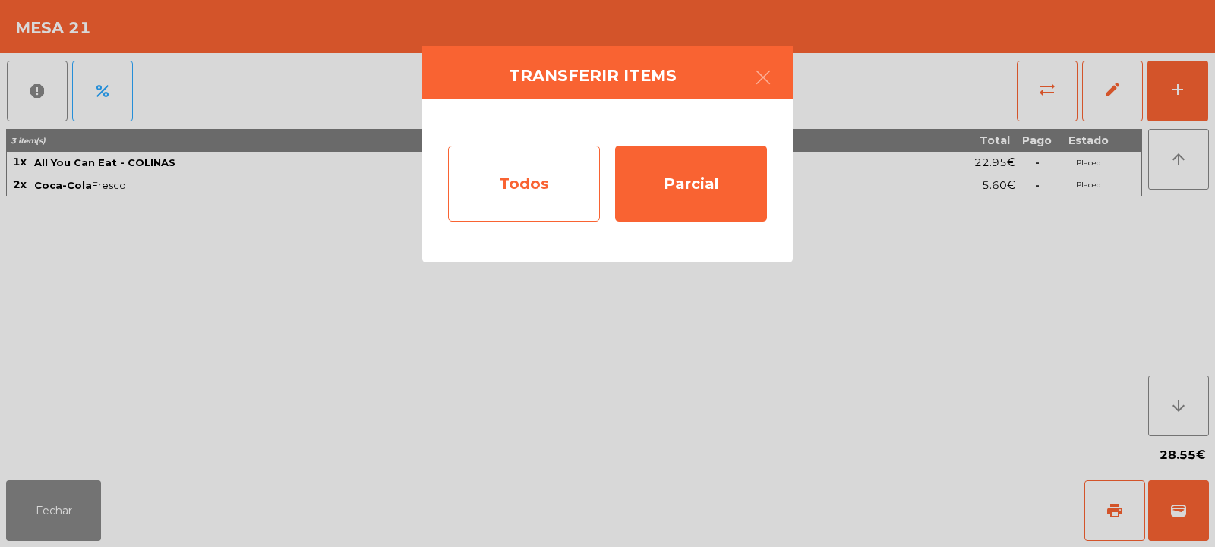
click at [571, 177] on div "Todos" at bounding box center [524, 184] width 152 height 76
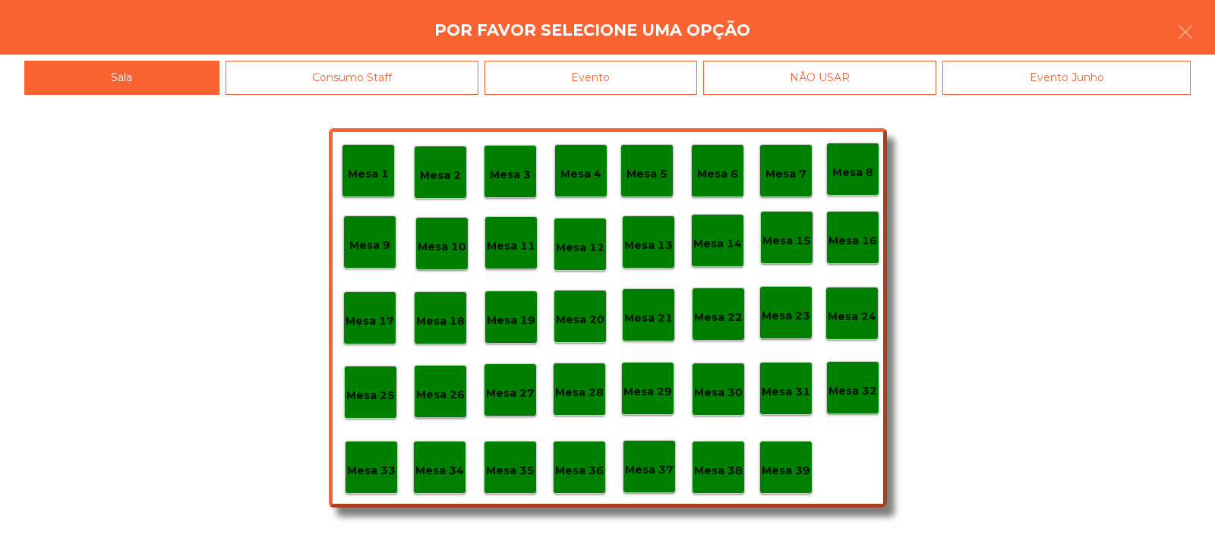
click at [730, 383] on div "Mesa 30" at bounding box center [718, 390] width 49 height 24
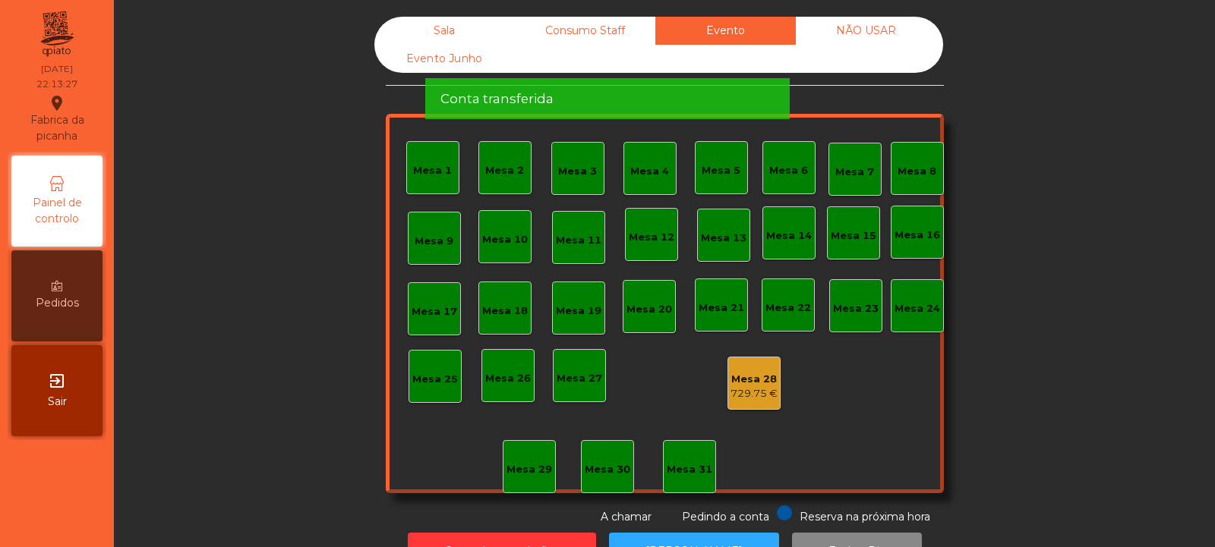
click at [414, 24] on div "Sala" at bounding box center [444, 31] width 140 height 28
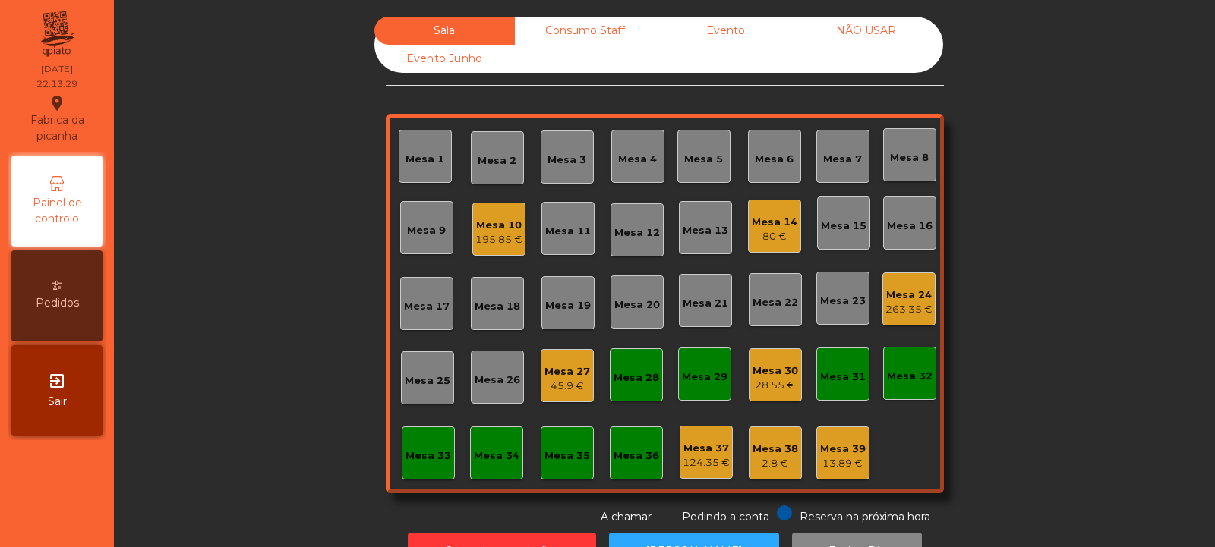
click at [492, 229] on div "Mesa 10" at bounding box center [498, 225] width 47 height 15
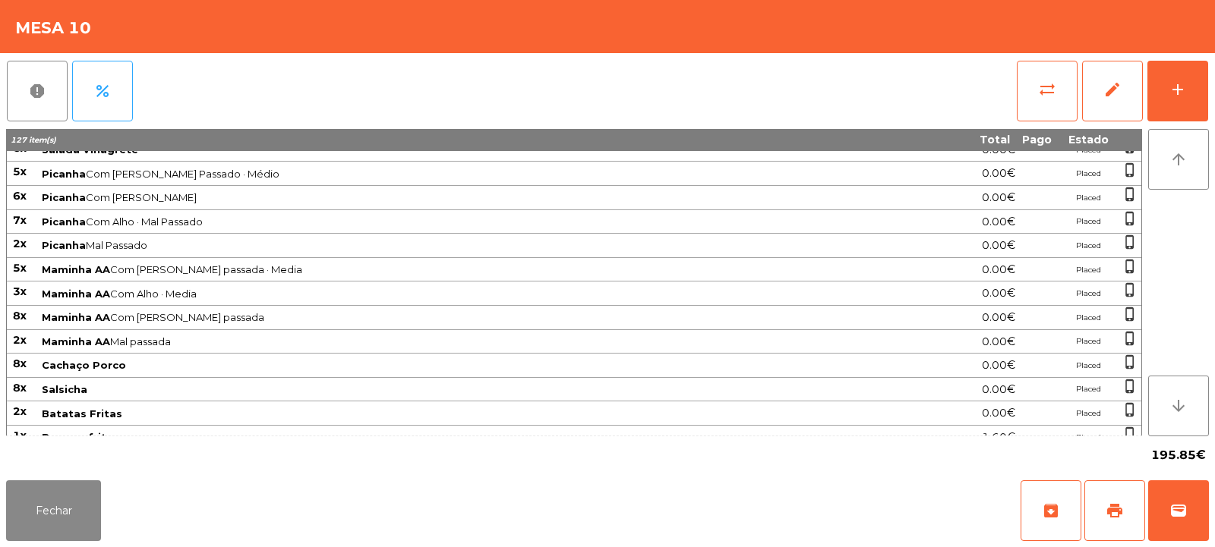
scroll to position [338, 0]
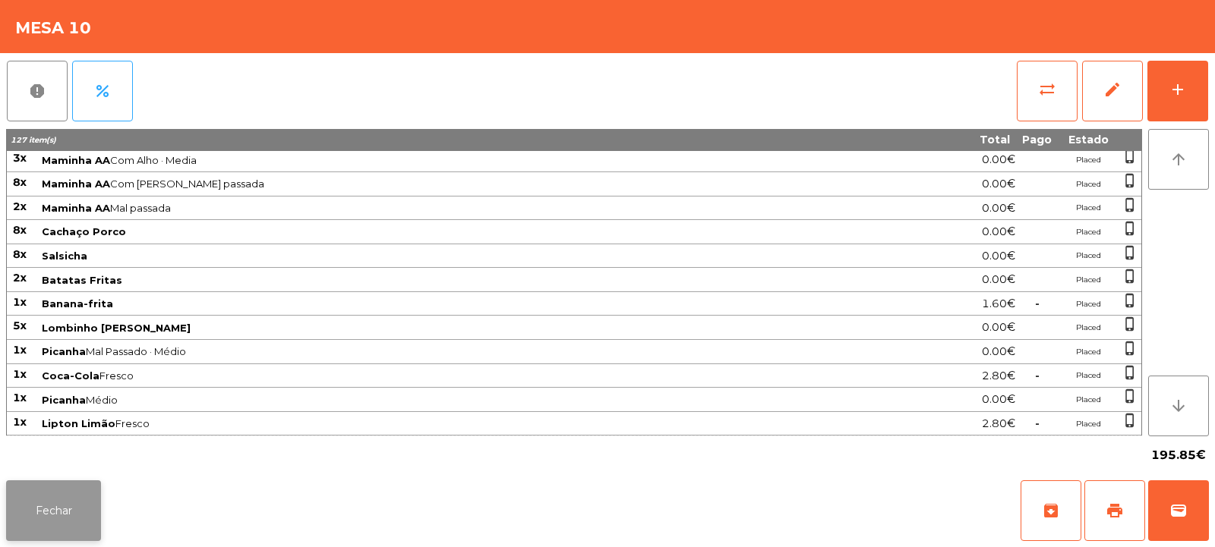
click at [84, 487] on button "Fechar" at bounding box center [53, 511] width 95 height 61
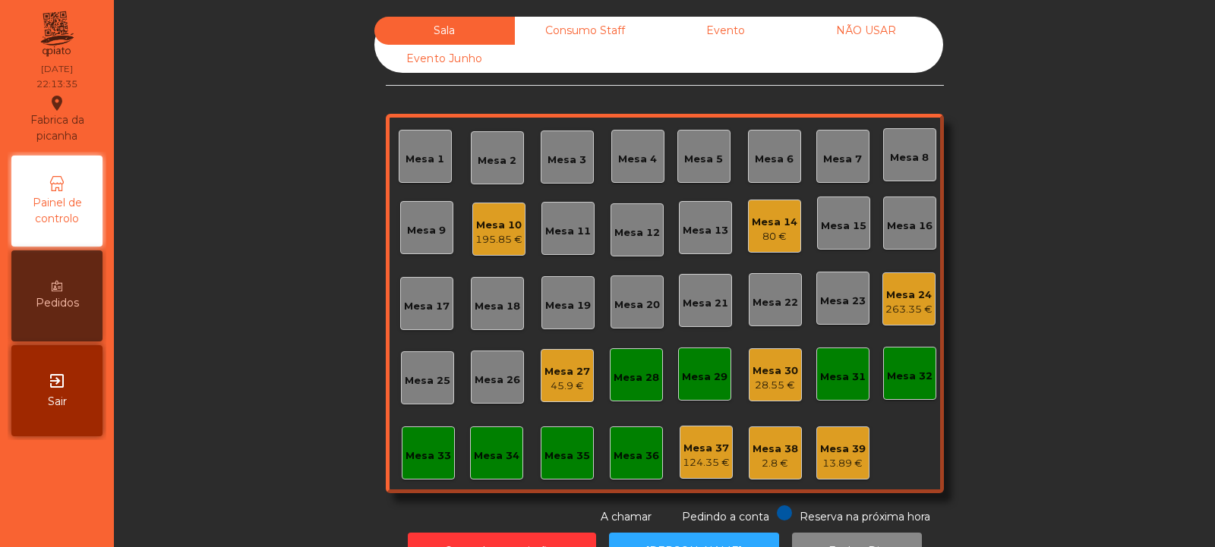
click at [604, 25] on div "Consumo Staff" at bounding box center [585, 31] width 140 height 28
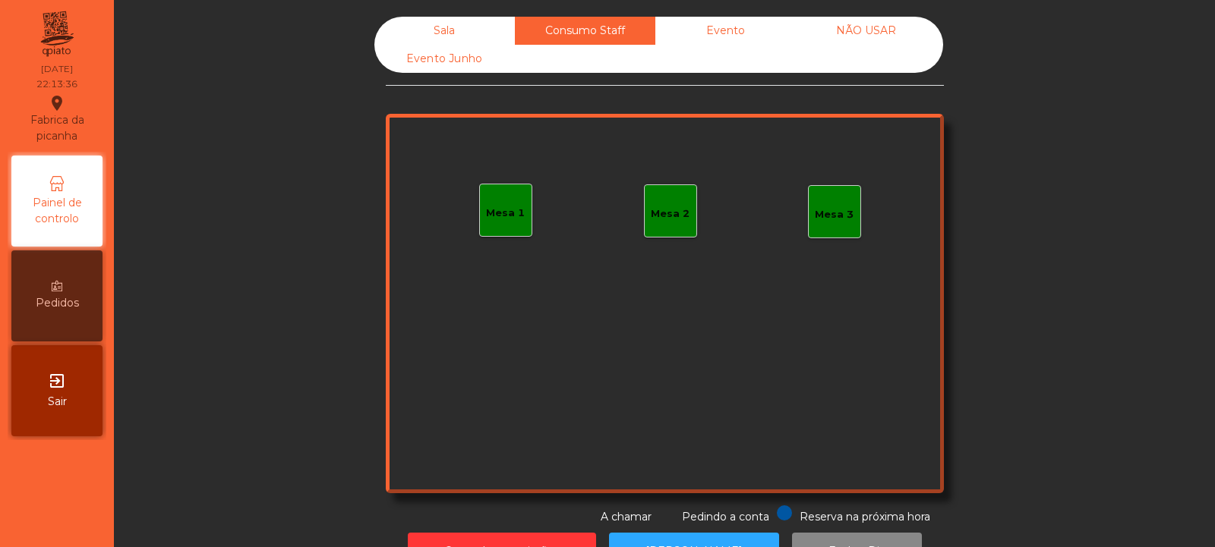
click at [730, 27] on div "Evento" at bounding box center [725, 31] width 140 height 28
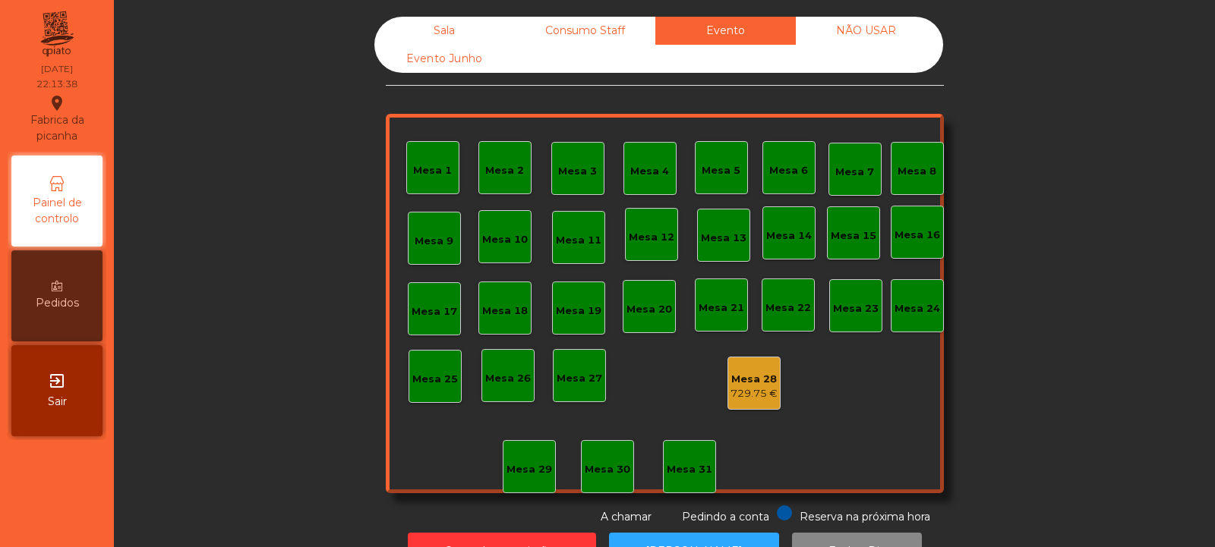
click at [455, 25] on div "Sala" at bounding box center [444, 31] width 140 height 28
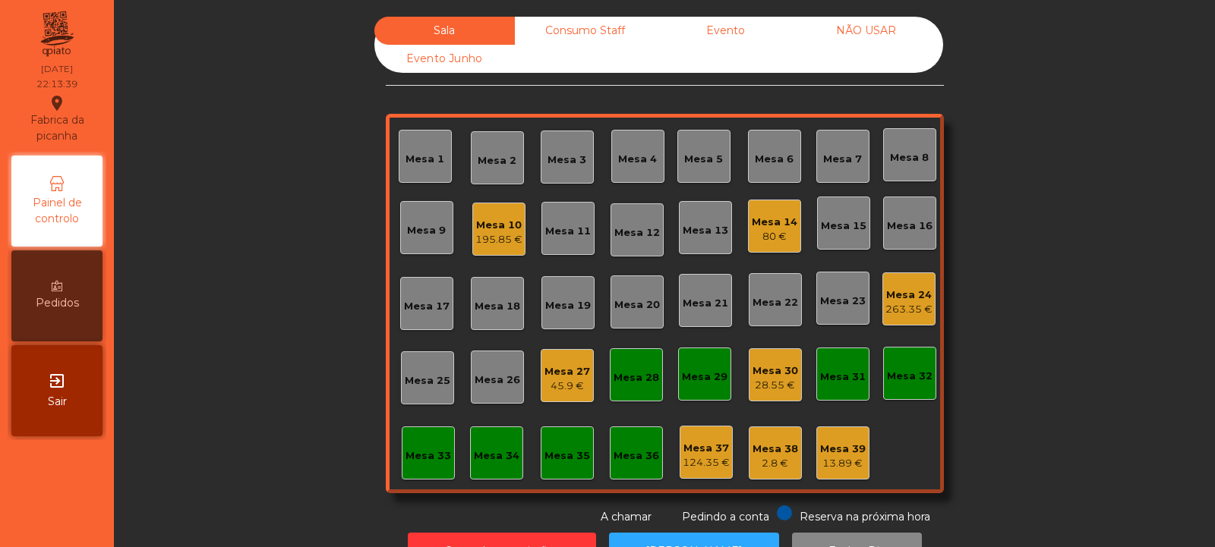
click at [490, 240] on div "195.85 €" at bounding box center [498, 239] width 47 height 15
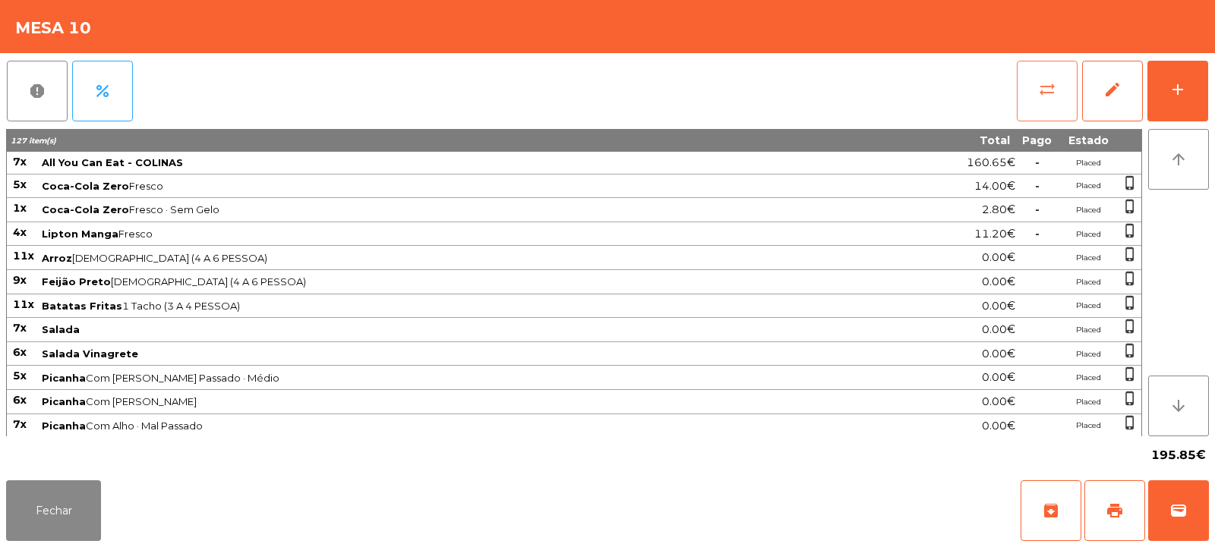
click at [1057, 87] on button "sync_alt" at bounding box center [1046, 91] width 61 height 61
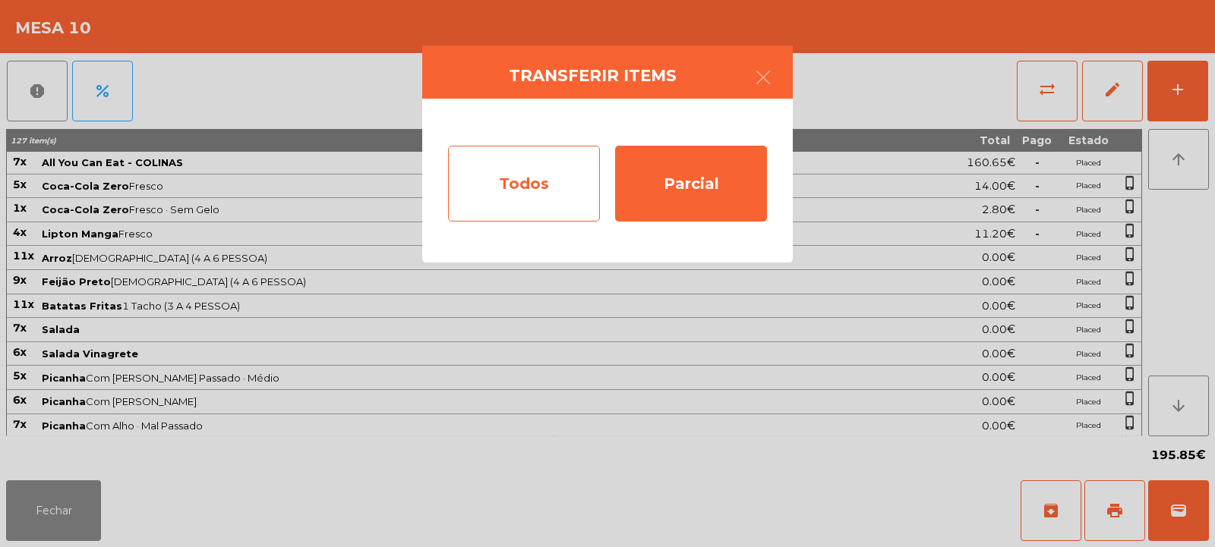
click at [563, 189] on div "Todos" at bounding box center [524, 184] width 152 height 76
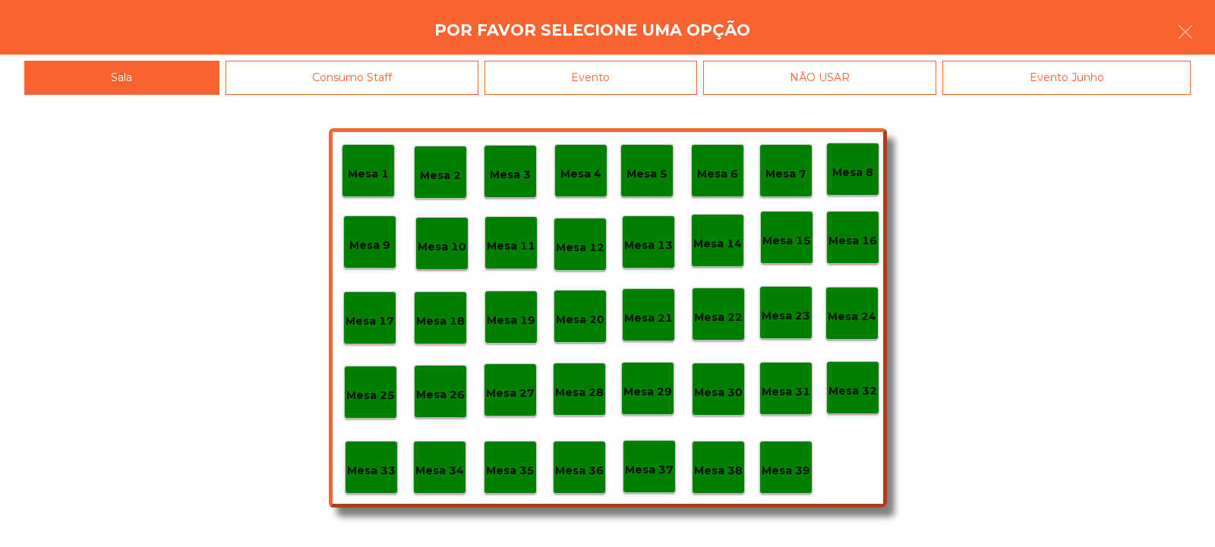
click at [581, 107] on div "Mesa 1 Mesa 2 Mesa 3 Mesa 4 Mesa 5 Mesa 6 Mesa 7 Mesa 8 [GEOGRAPHIC_DATA] 9 [GE…" at bounding box center [607, 321] width 1215 height 452
click at [634, 75] on div "Evento" at bounding box center [590, 78] width 213 height 34
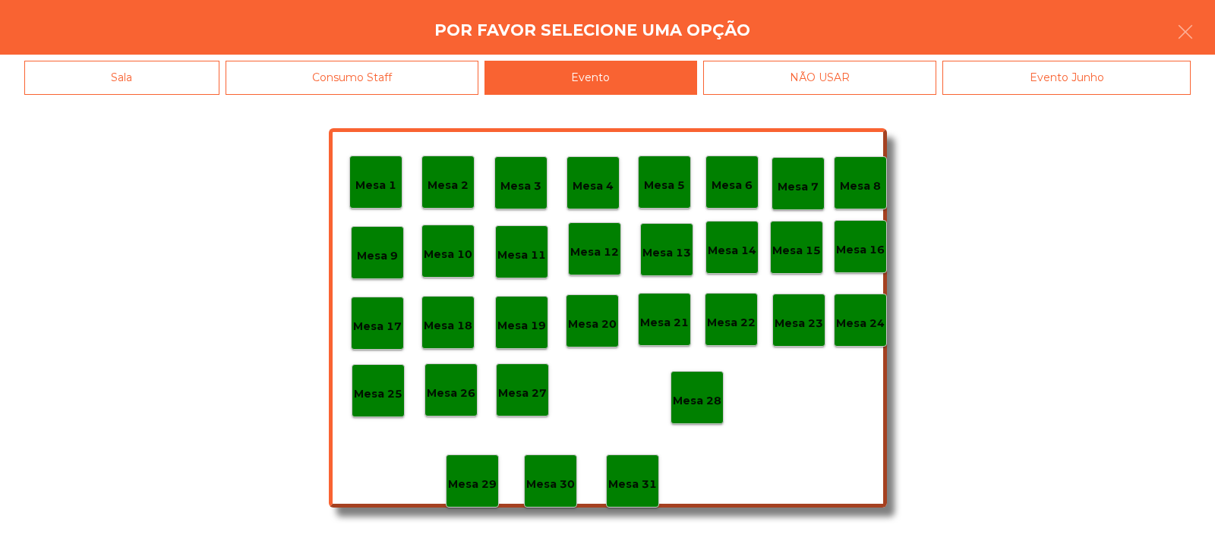
click at [624, 388] on div "Mesa 1 Mesa 2 Mesa 3 Mesa 4 Mesa 5 Mesa 6 Mesa 7 Mesa 8 Mesa 9 Mesa 10 [GEOGRAP…" at bounding box center [608, 318] width 558 height 380
click at [1196, 25] on button "button" at bounding box center [1185, 34] width 43 height 46
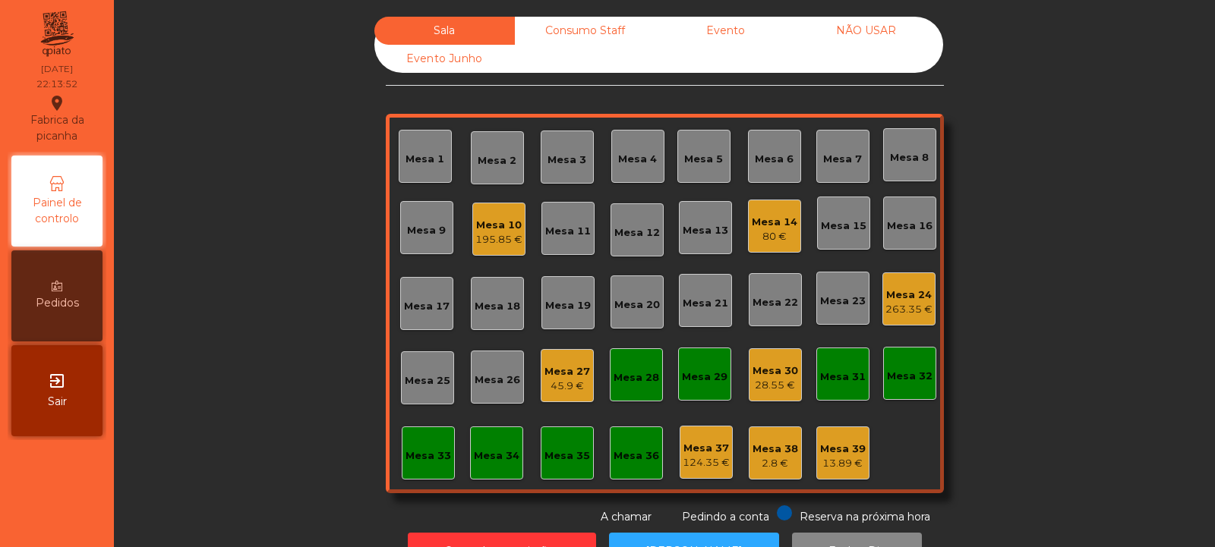
click at [769, 381] on div "28.55 €" at bounding box center [775, 385] width 46 height 15
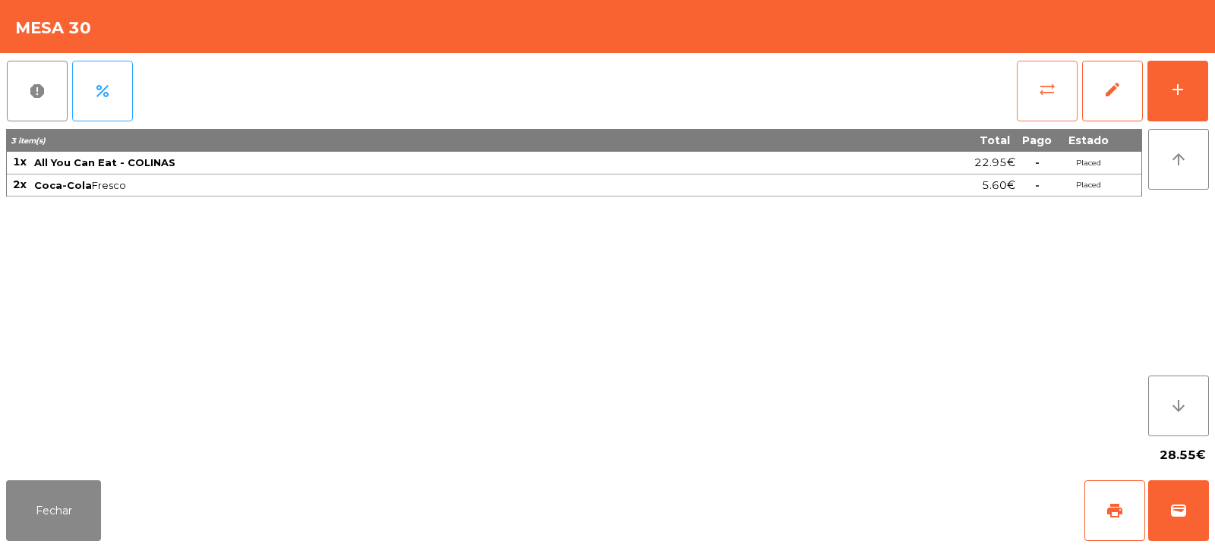
click at [1039, 105] on button "sync_alt" at bounding box center [1046, 91] width 61 height 61
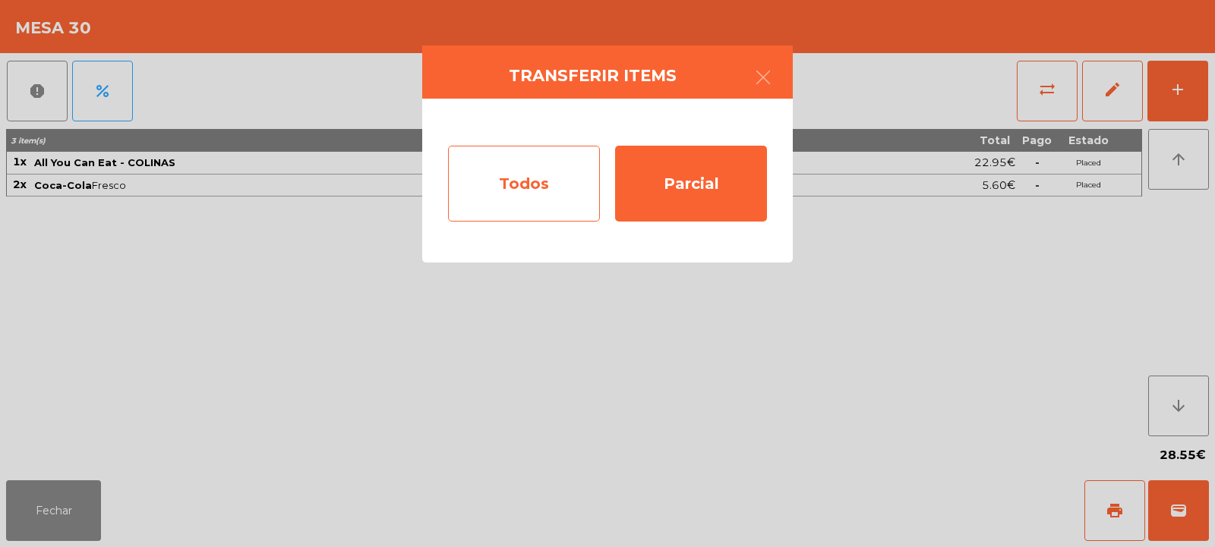
click at [553, 170] on div "Todos" at bounding box center [524, 184] width 152 height 76
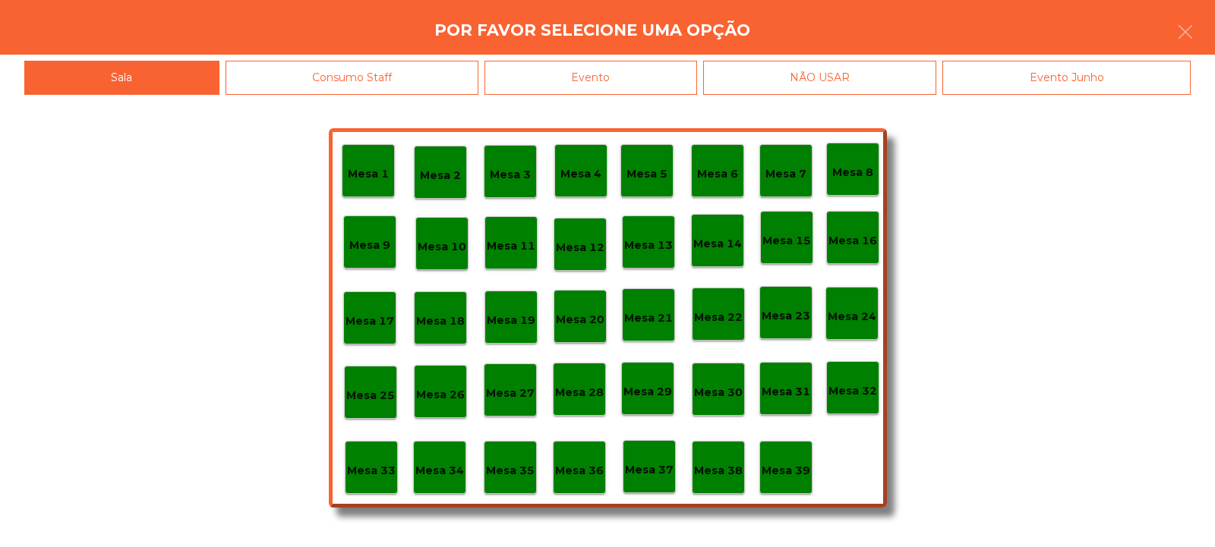
click at [684, 80] on div "Evento" at bounding box center [590, 78] width 213 height 34
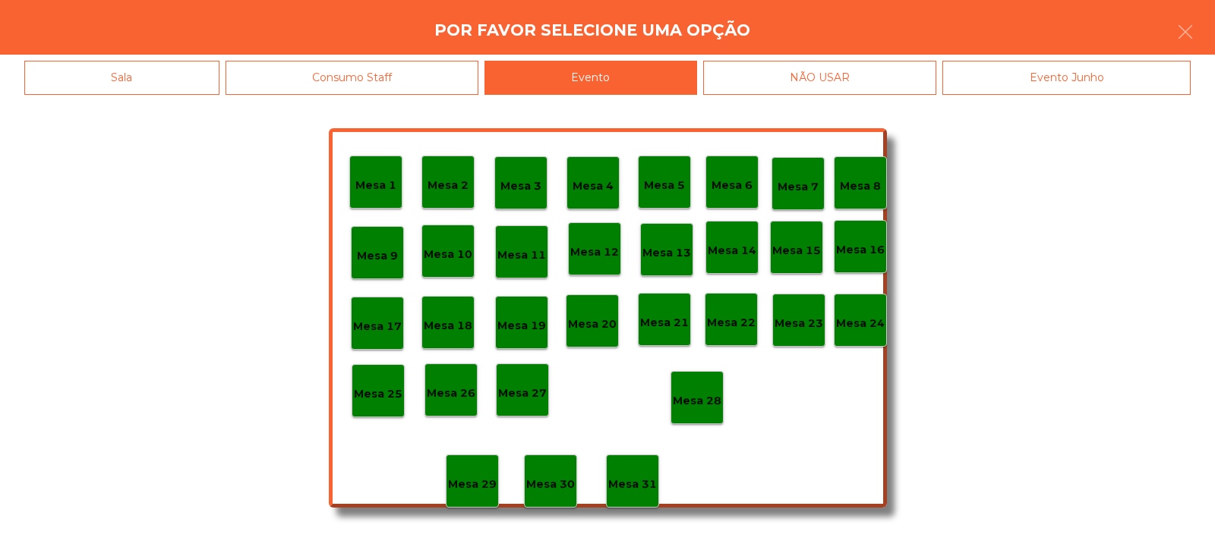
click at [697, 405] on p "Mesa 28" at bounding box center [697, 400] width 49 height 17
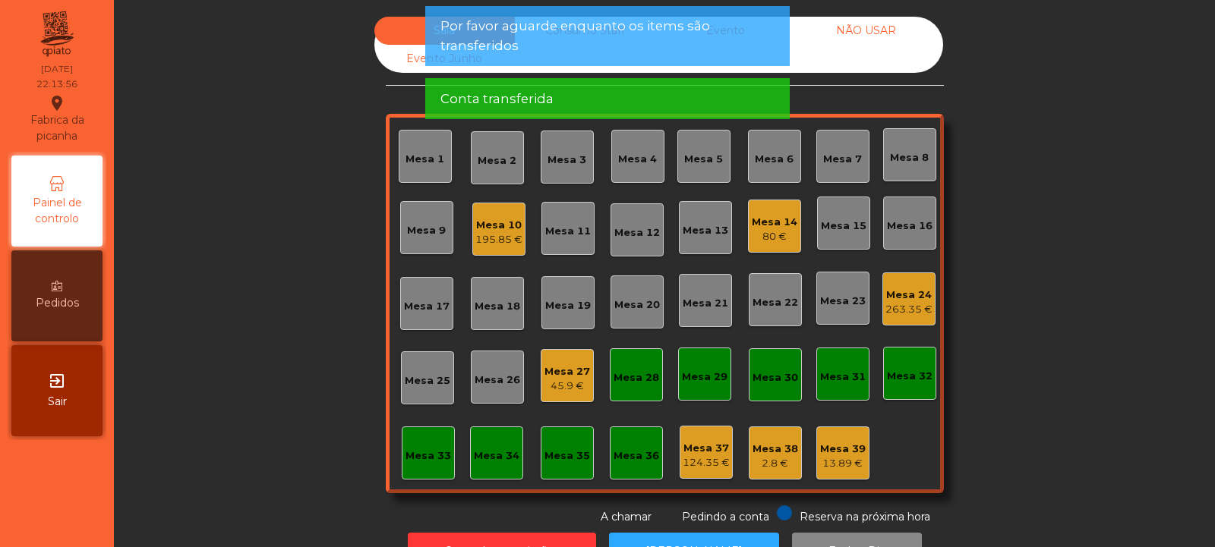
click at [494, 231] on div "Mesa 10" at bounding box center [498, 225] width 47 height 15
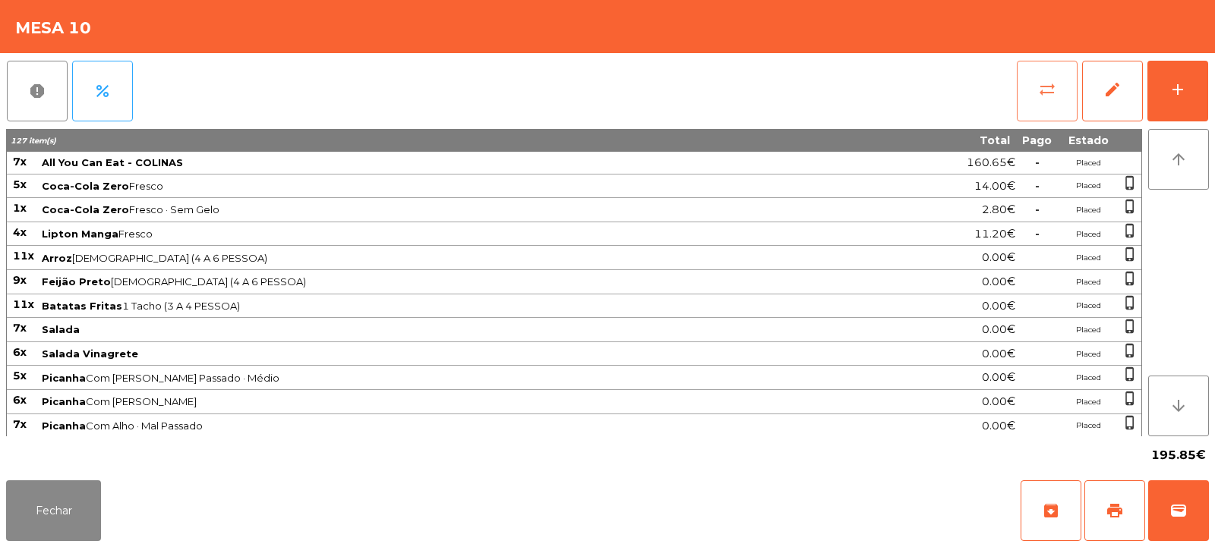
click at [1033, 90] on button "sync_alt" at bounding box center [1046, 91] width 61 height 61
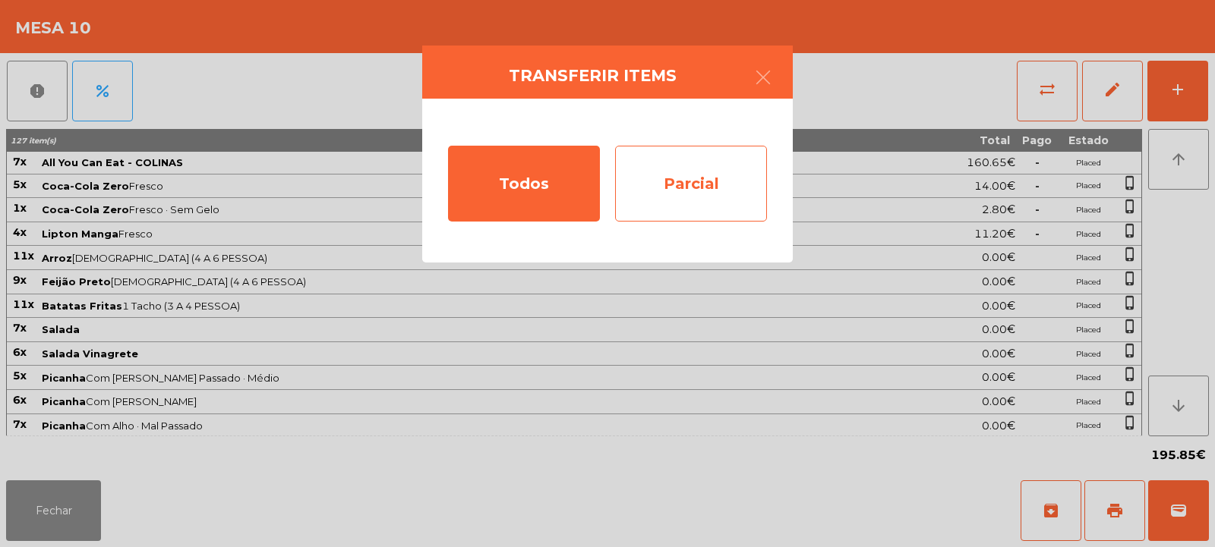
click at [662, 174] on div "Parcial" at bounding box center [691, 184] width 152 height 76
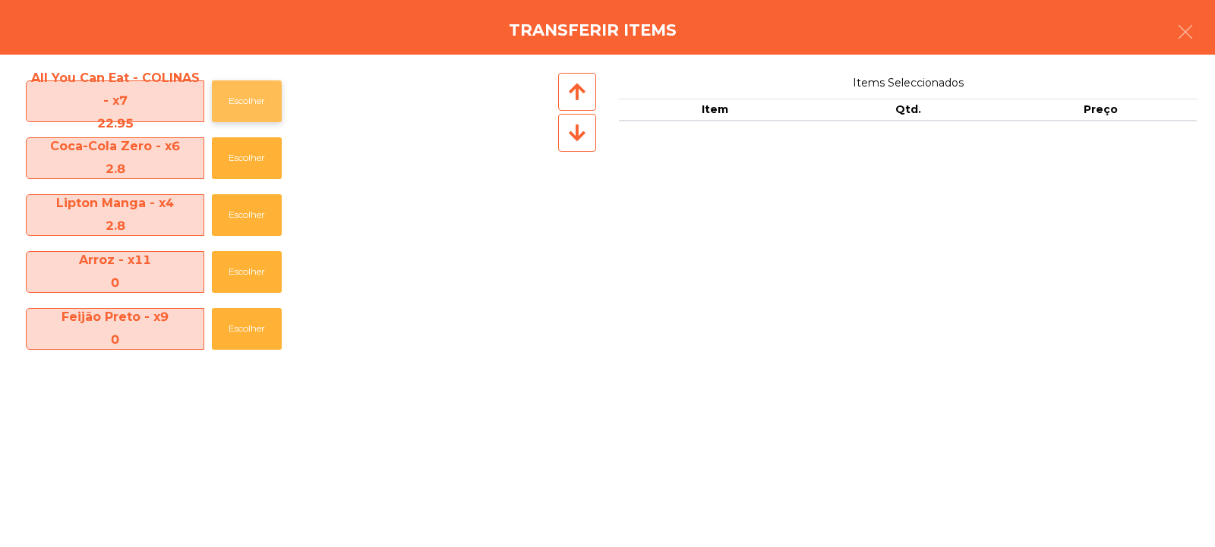
click at [233, 90] on button "Escolher" at bounding box center [247, 101] width 70 height 42
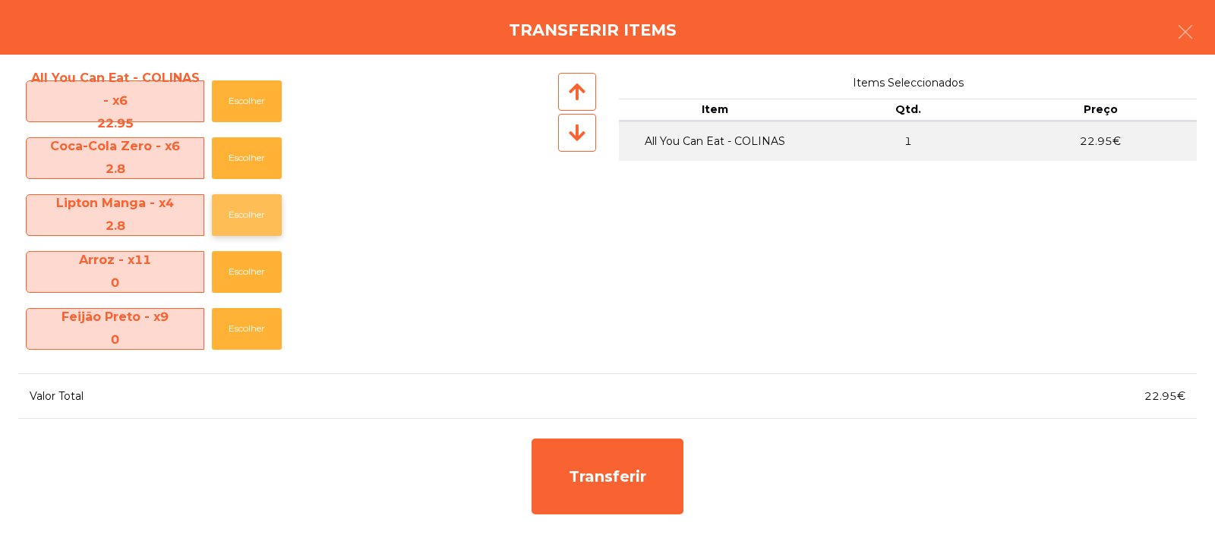
click at [257, 218] on button "Escolher" at bounding box center [247, 215] width 70 height 42
click at [257, 219] on button "Escolher" at bounding box center [247, 215] width 70 height 42
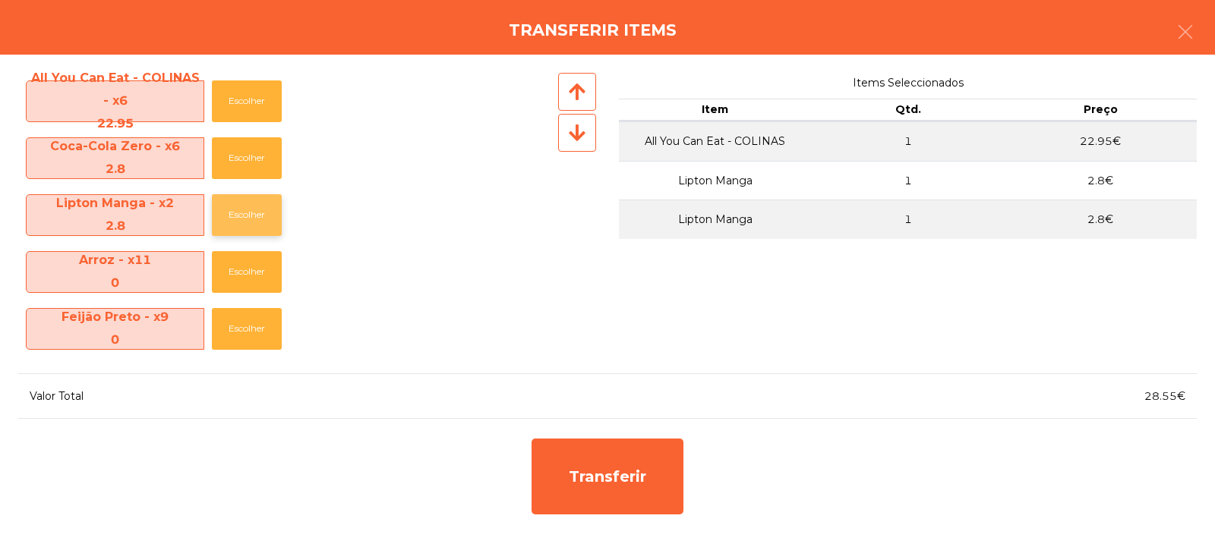
click at [257, 221] on button "Escolher" at bounding box center [247, 215] width 70 height 42
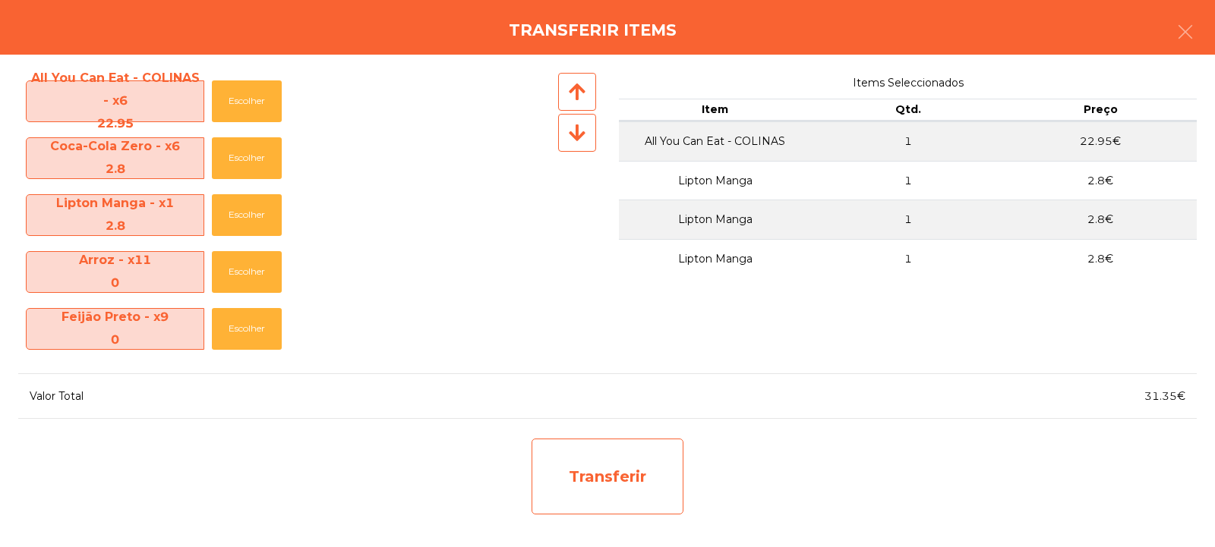
click at [629, 476] on div "Transferir" at bounding box center [607, 477] width 152 height 76
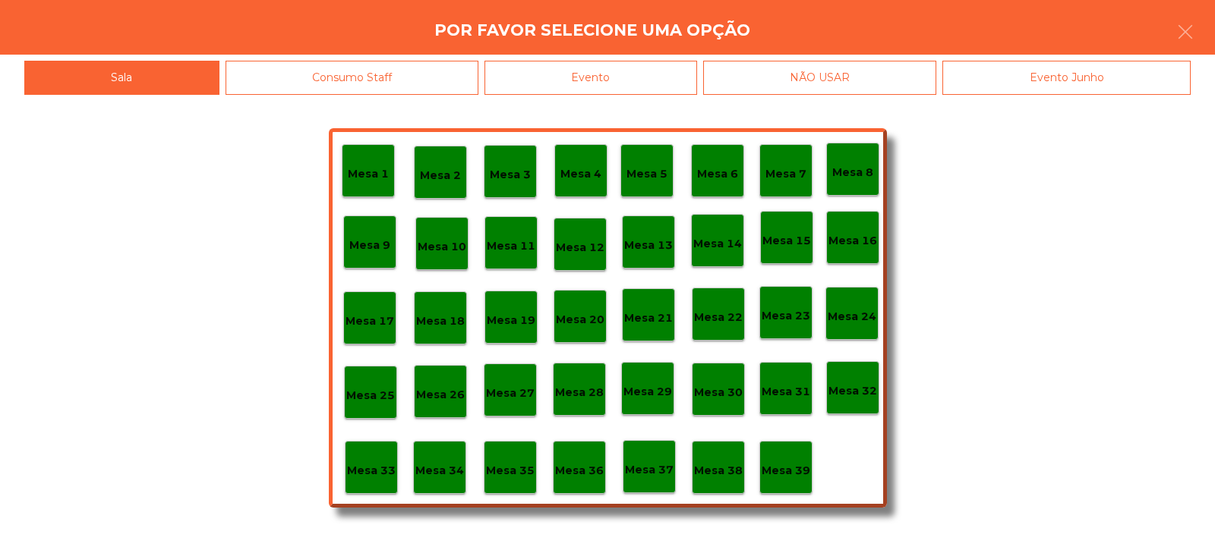
click at [363, 473] on p "Mesa 33" at bounding box center [371, 470] width 49 height 17
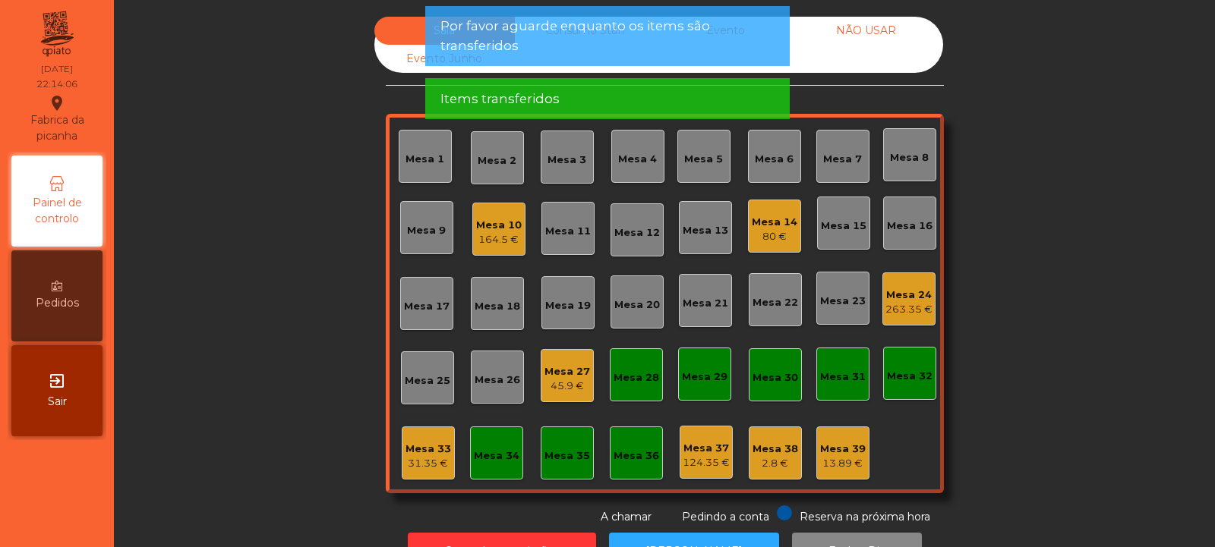
click at [421, 465] on div "31.35 €" at bounding box center [428, 463] width 46 height 15
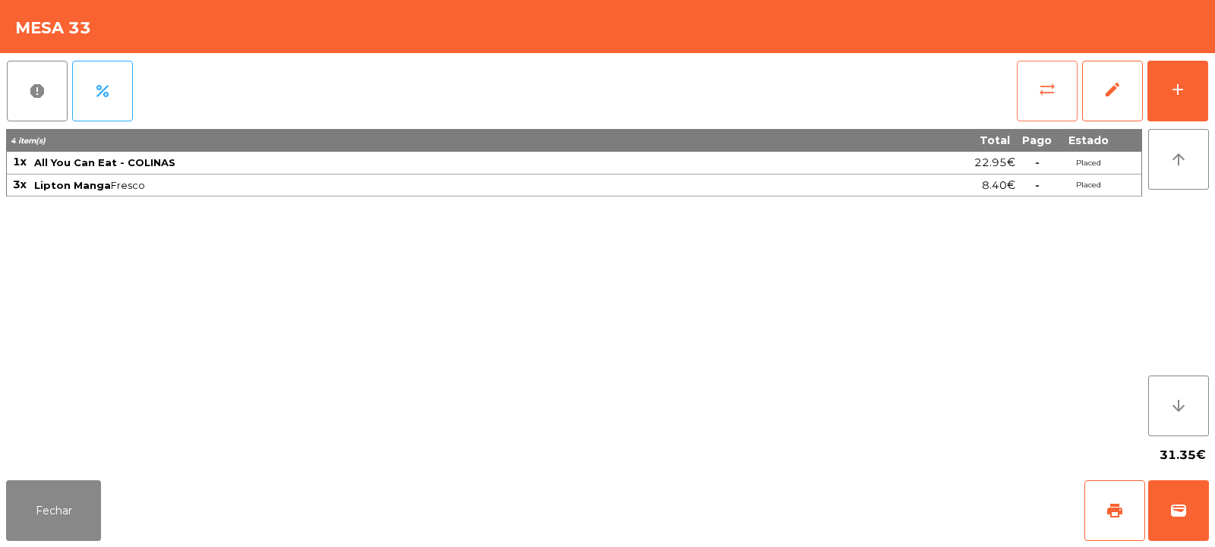
click at [1035, 87] on button "sync_alt" at bounding box center [1046, 91] width 61 height 61
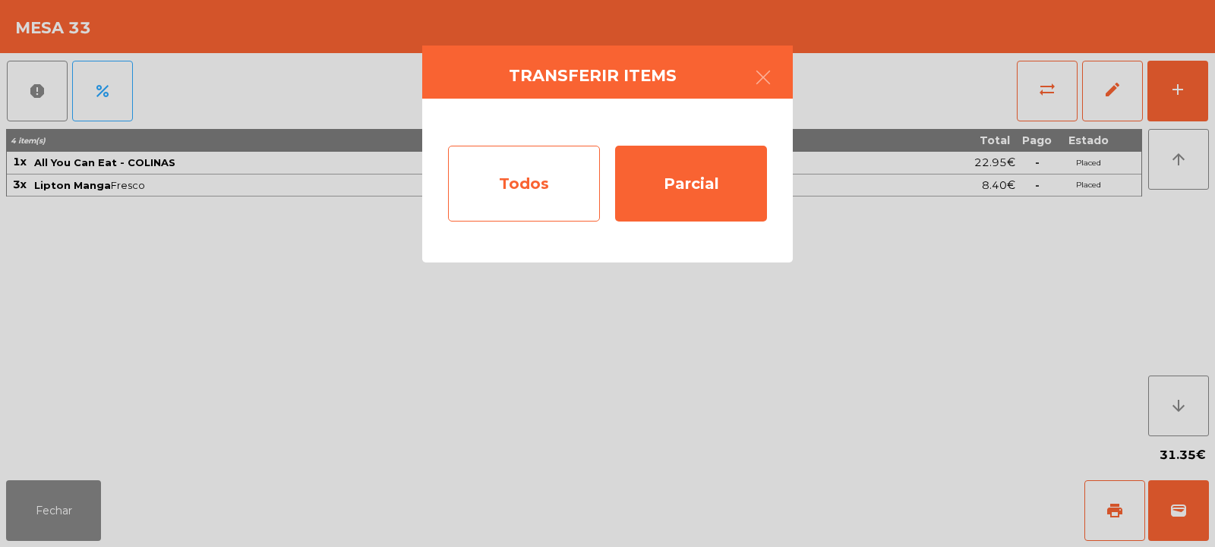
click at [533, 190] on div "Todos" at bounding box center [524, 184] width 152 height 76
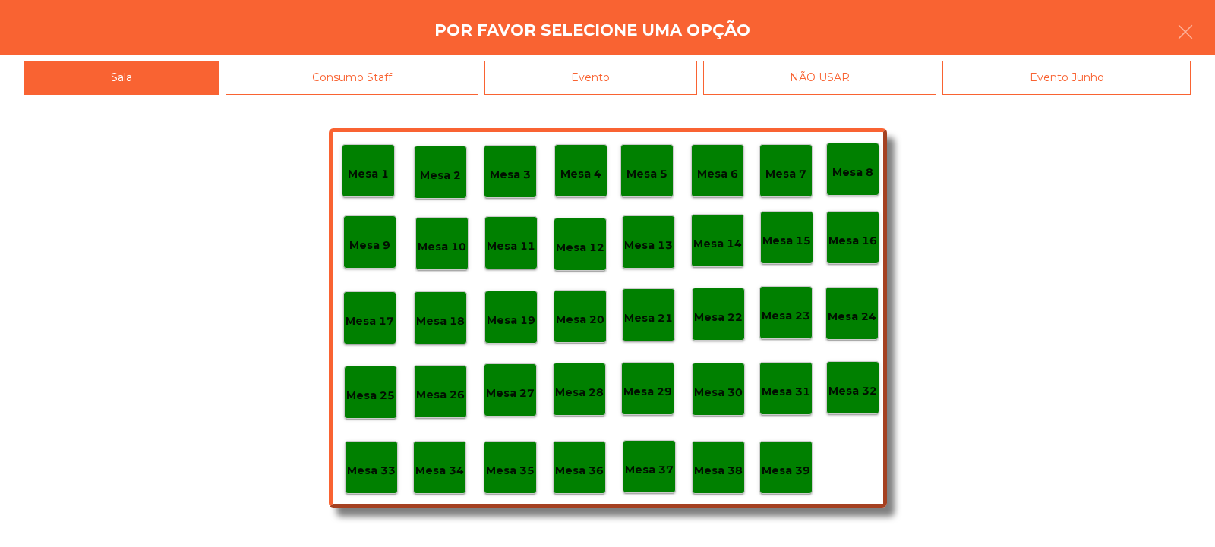
click at [638, 69] on div "Evento" at bounding box center [590, 78] width 213 height 34
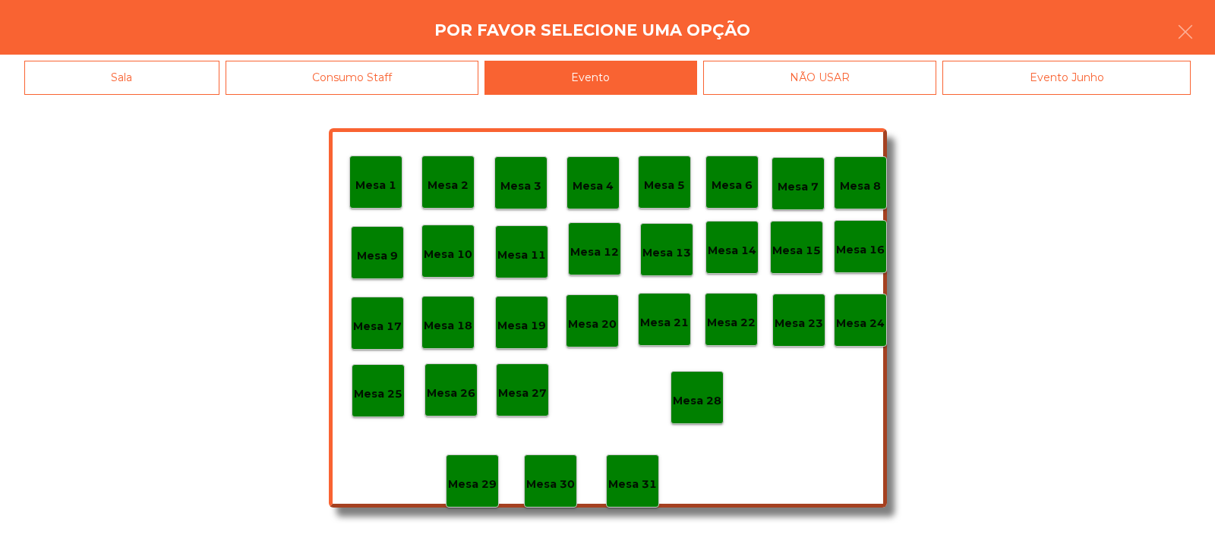
click at [697, 395] on p "Mesa 28" at bounding box center [697, 400] width 49 height 17
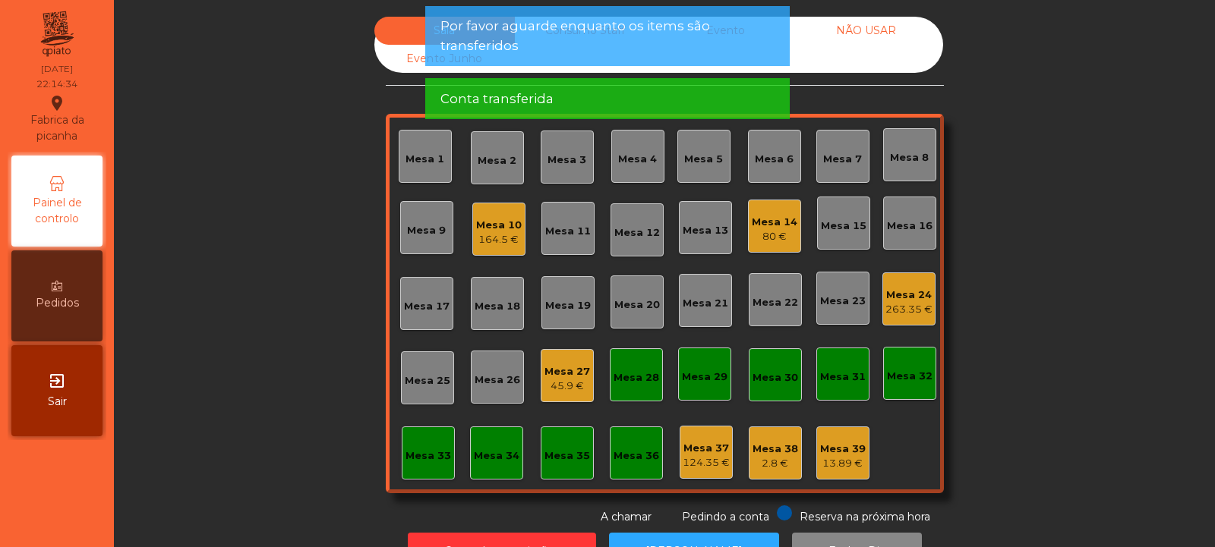
click at [503, 229] on div "Mesa 10" at bounding box center [499, 225] width 46 height 15
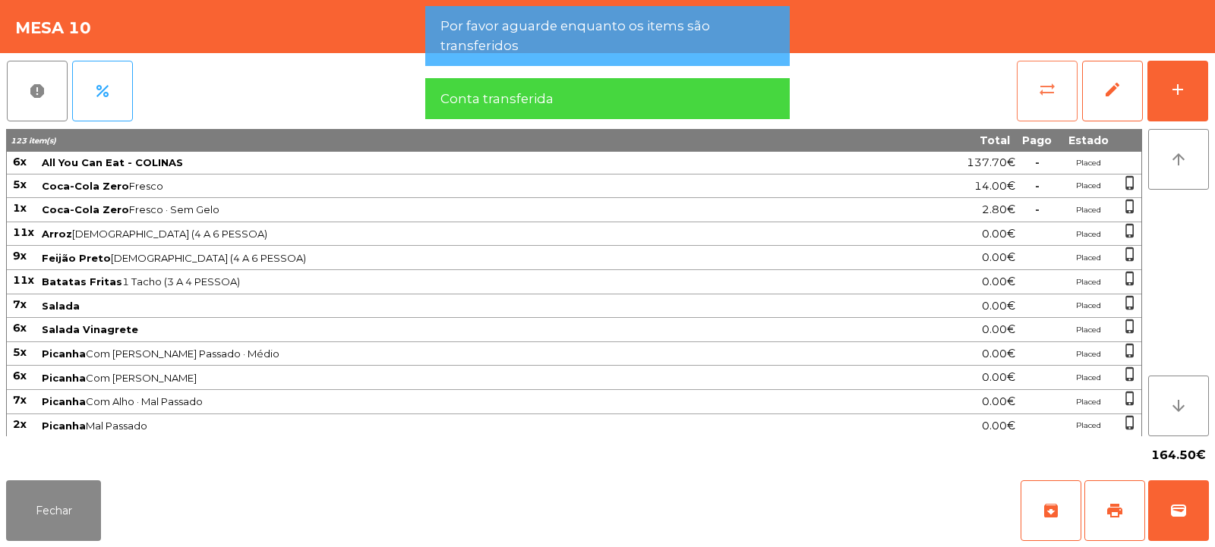
click at [1045, 94] on span "sync_alt" at bounding box center [1047, 89] width 18 height 18
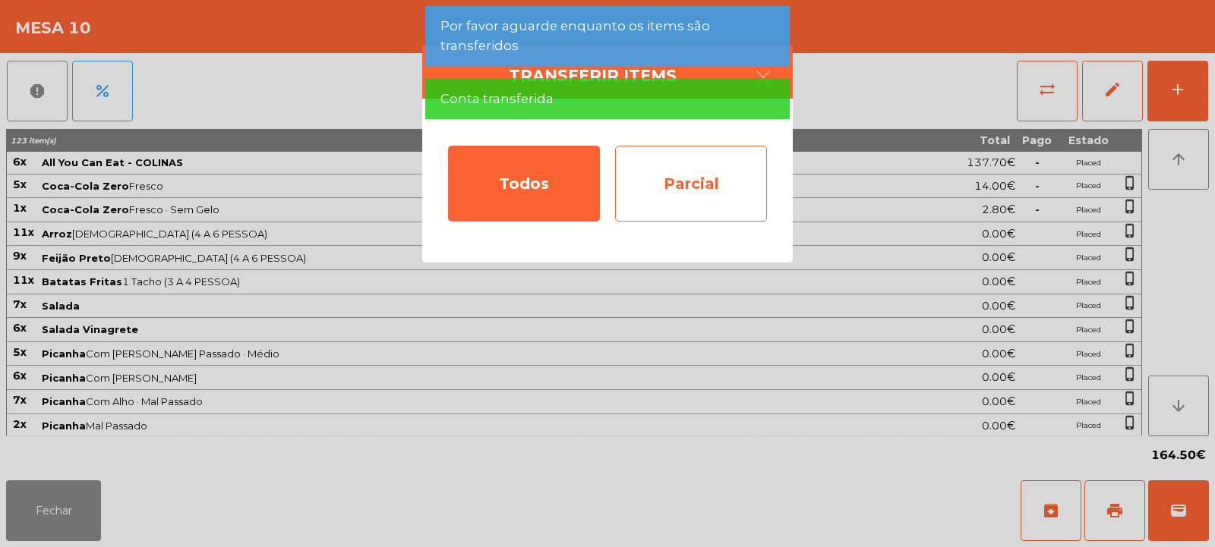
click at [698, 181] on div "Parcial" at bounding box center [691, 184] width 152 height 76
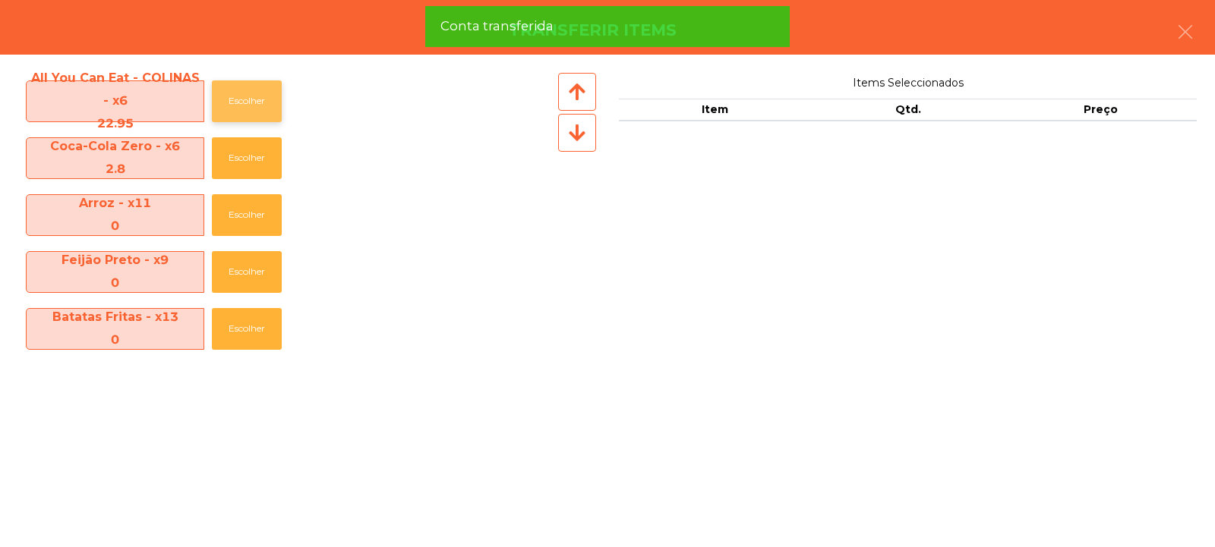
click at [238, 91] on button "Escolher" at bounding box center [247, 101] width 70 height 42
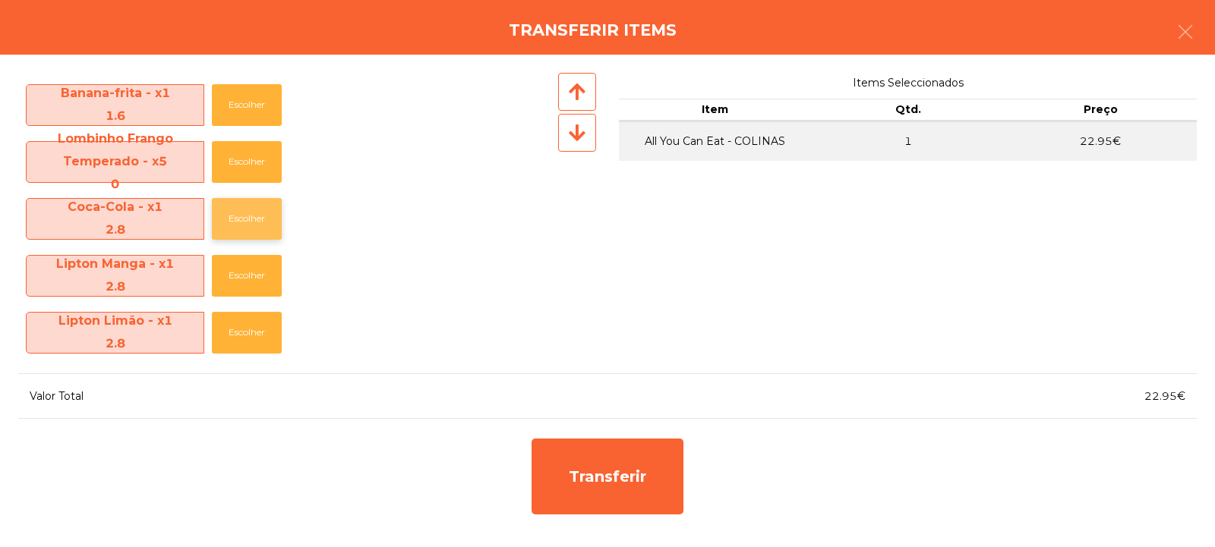
click at [232, 214] on button "Escolher" at bounding box center [247, 219] width 70 height 42
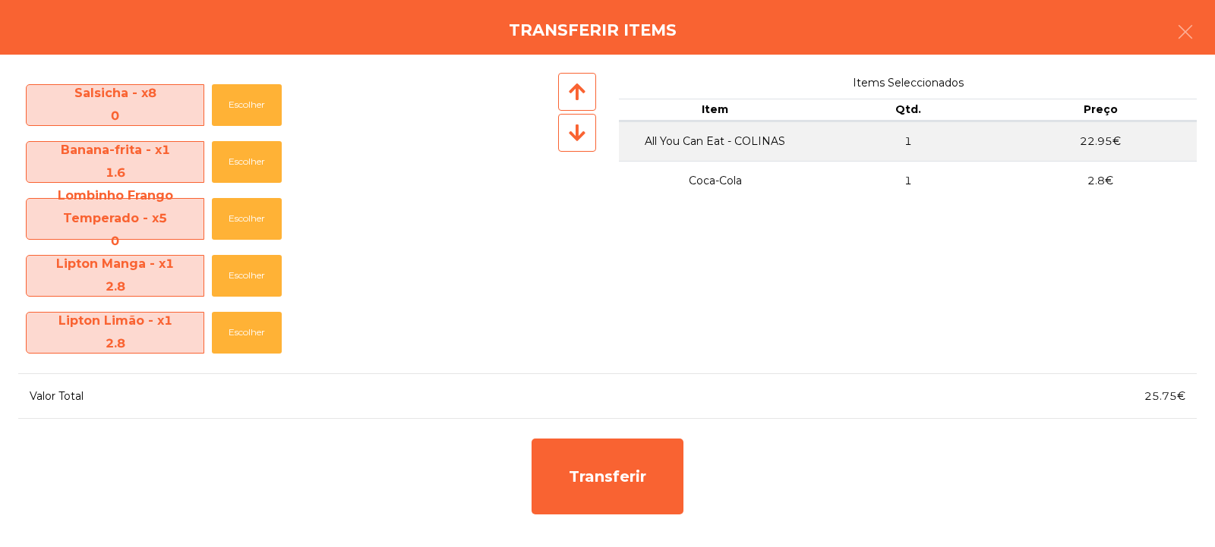
scroll to position [566, 0]
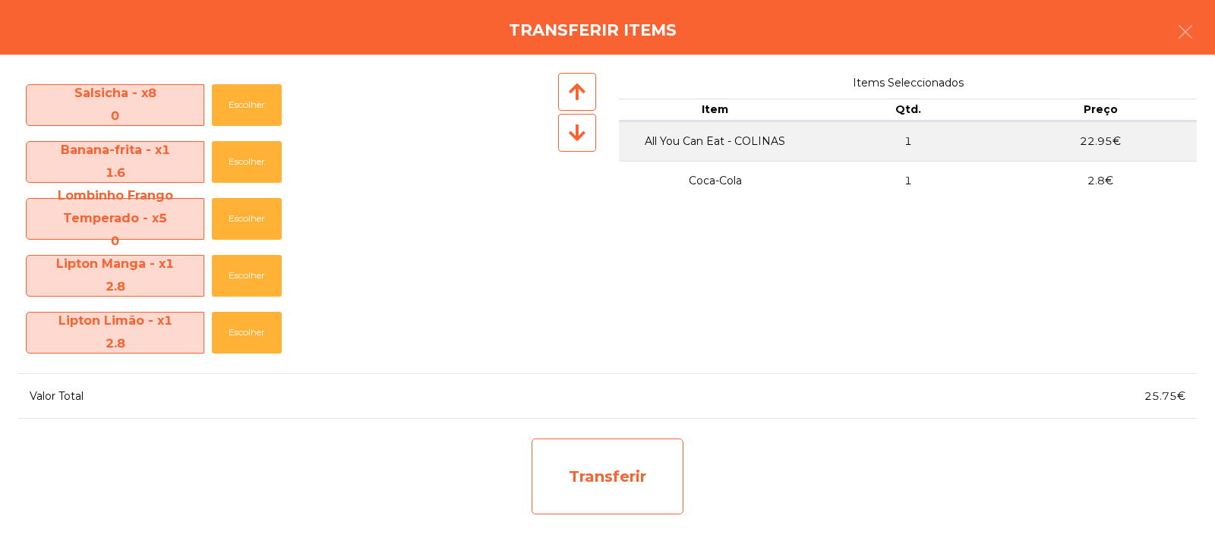
click at [602, 454] on div "Transferir" at bounding box center [607, 477] width 152 height 76
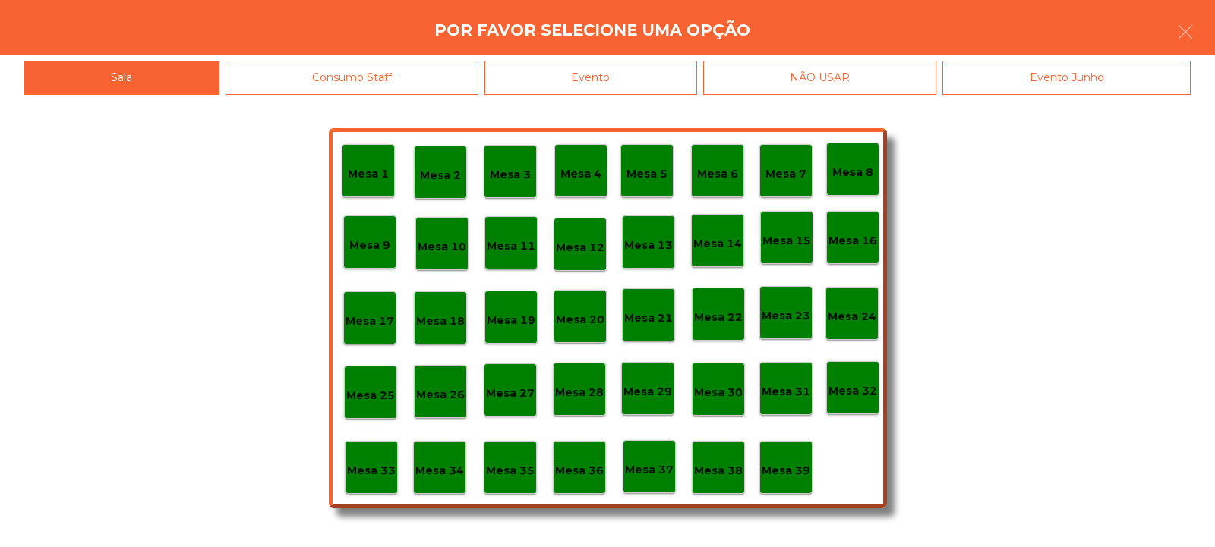
click at [383, 465] on p "Mesa 33" at bounding box center [371, 470] width 49 height 17
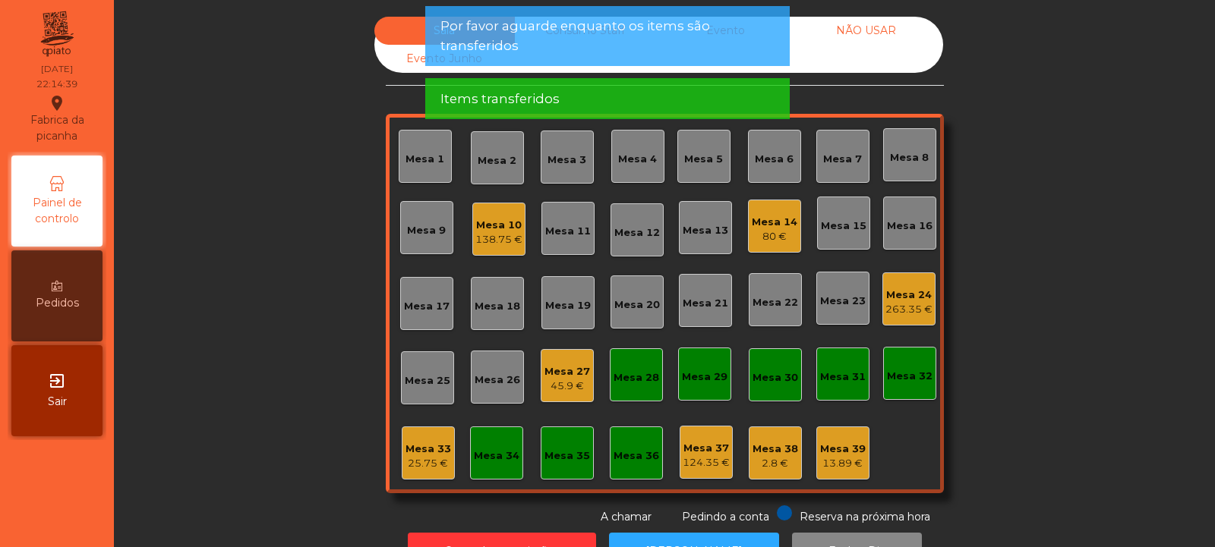
click at [427, 458] on div "25.75 €" at bounding box center [428, 463] width 46 height 15
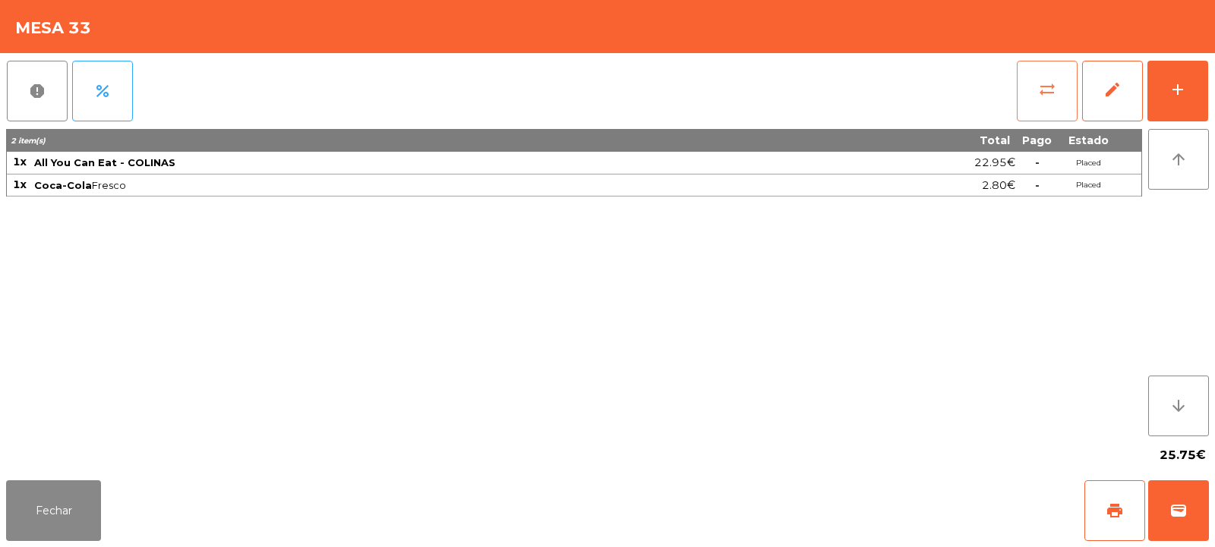
click at [1045, 101] on button "sync_alt" at bounding box center [1046, 91] width 61 height 61
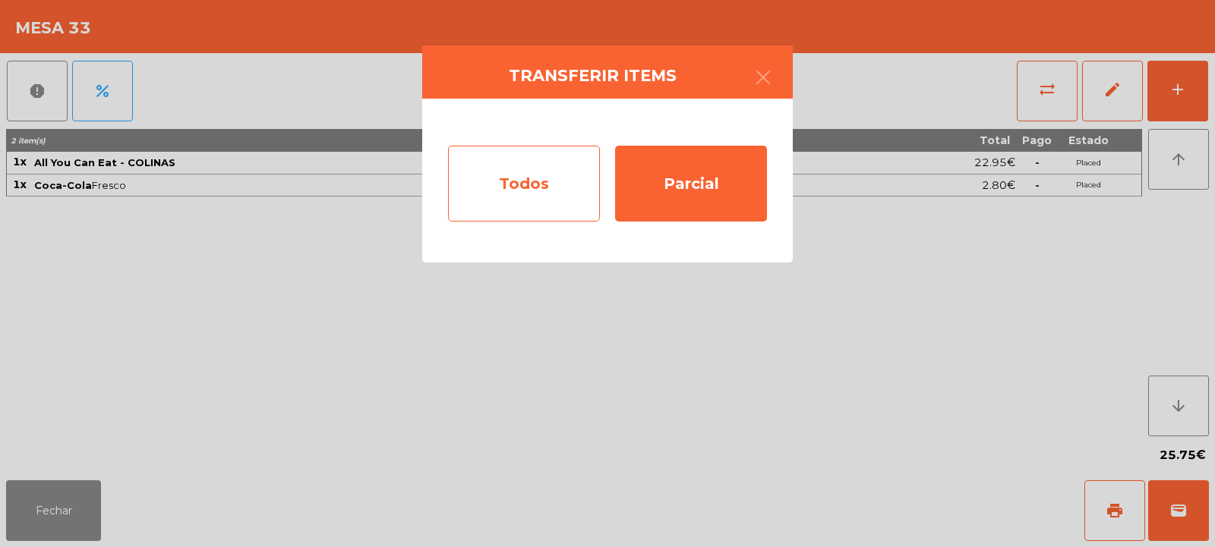
click at [542, 185] on div "Todos" at bounding box center [524, 184] width 152 height 76
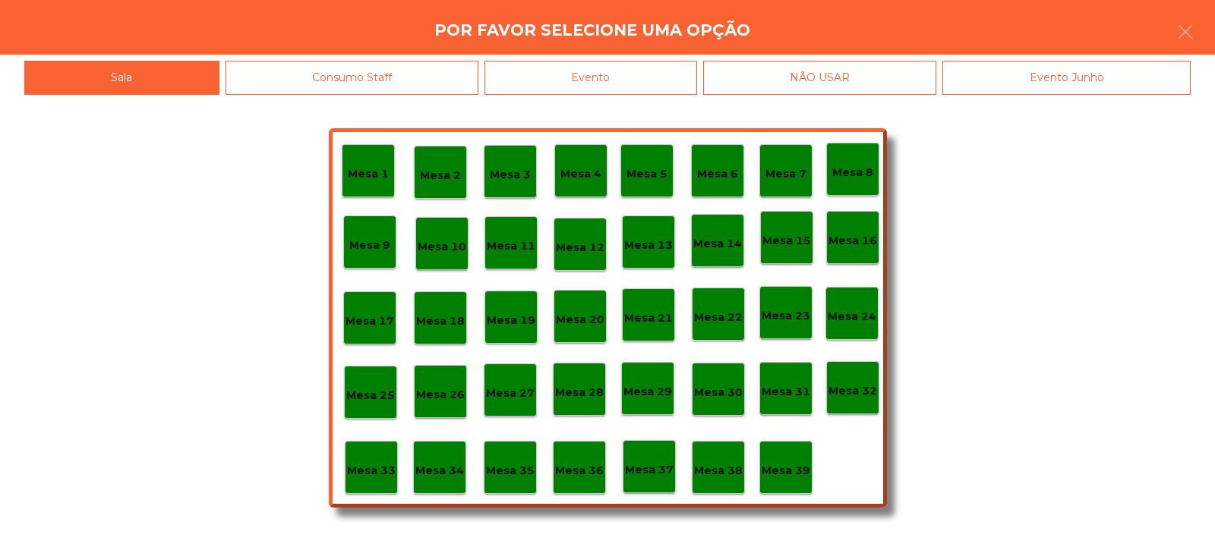
click at [679, 69] on div "Evento" at bounding box center [590, 78] width 213 height 34
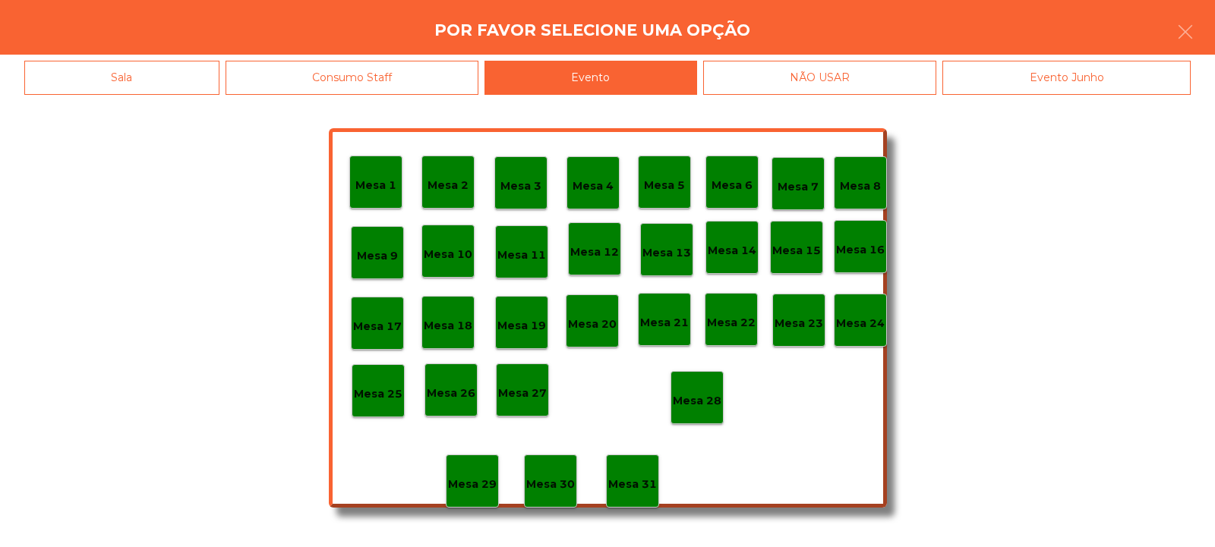
click at [698, 396] on p "Mesa 28" at bounding box center [697, 400] width 49 height 17
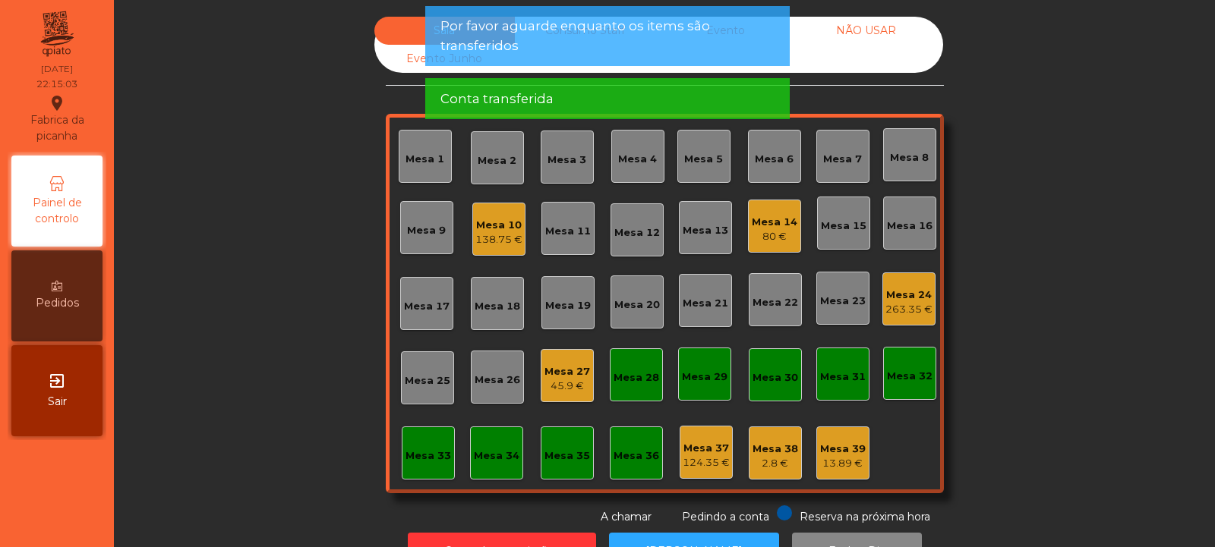
click at [496, 236] on div "138.75 €" at bounding box center [498, 239] width 47 height 15
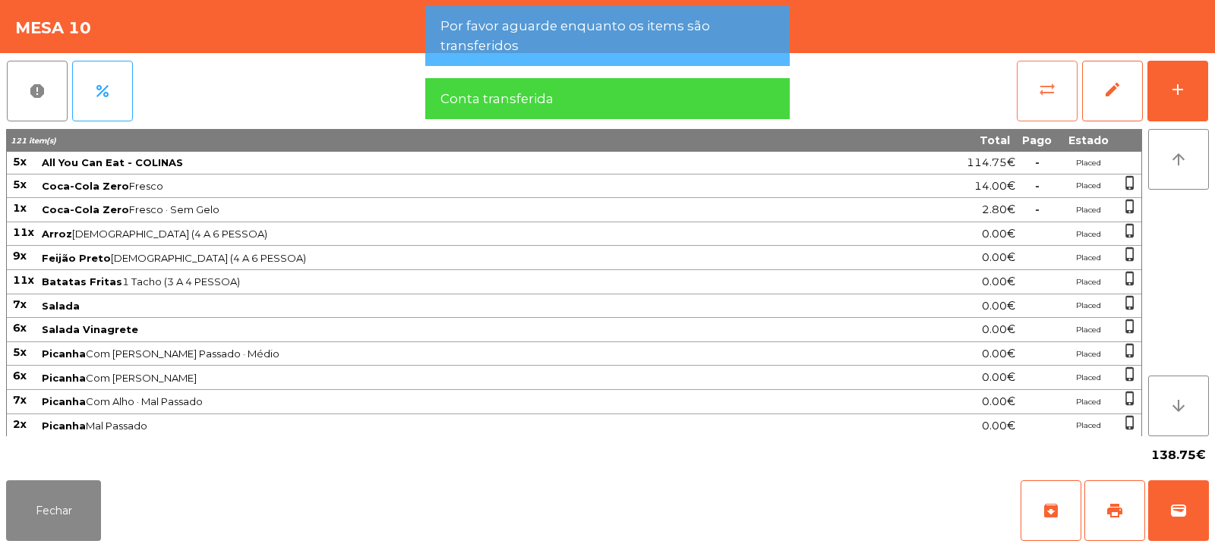
click at [1033, 110] on button "sync_alt" at bounding box center [1046, 91] width 61 height 61
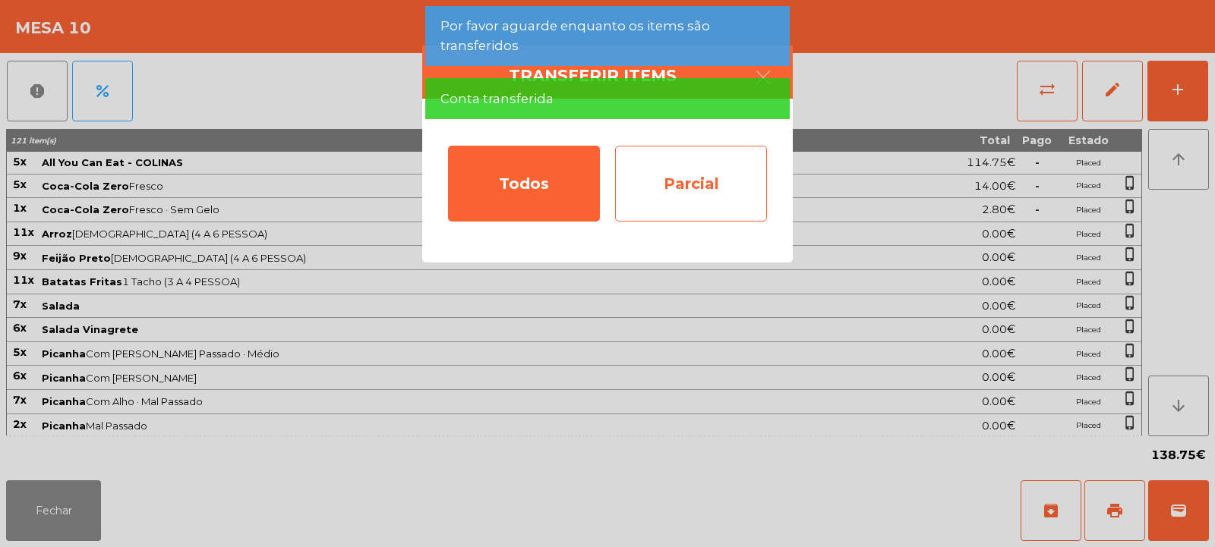
click at [711, 177] on div "Parcial" at bounding box center [691, 184] width 152 height 76
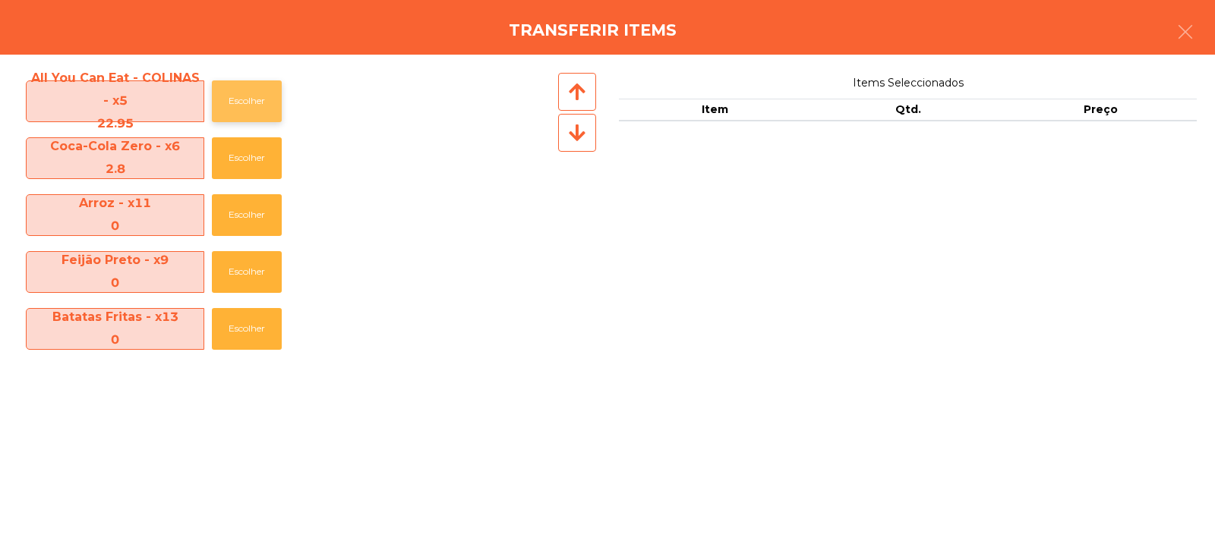
click at [247, 102] on button "Escolher" at bounding box center [247, 101] width 70 height 42
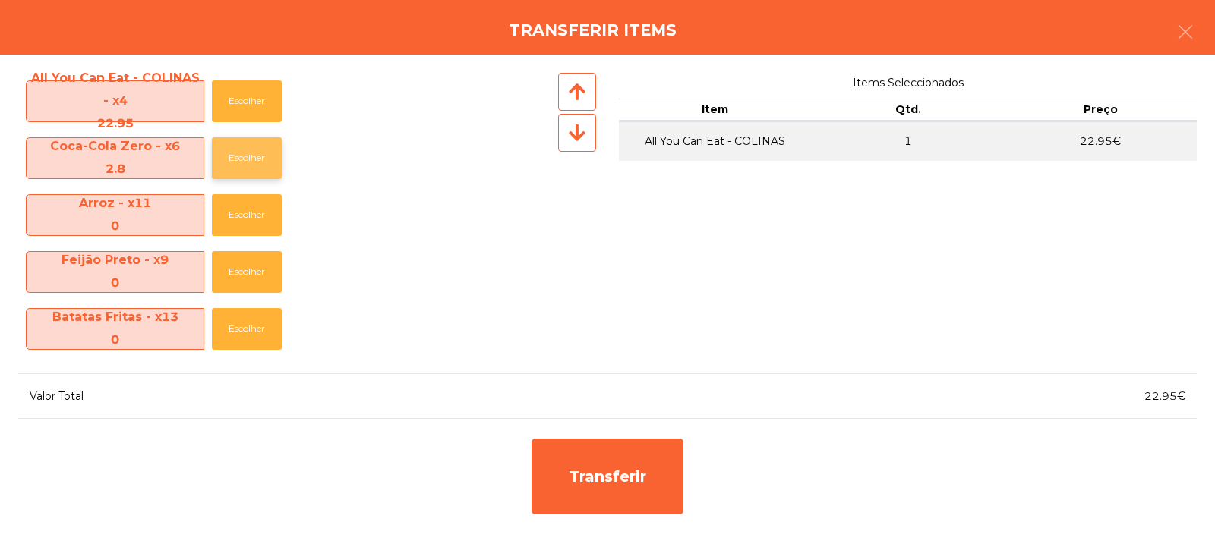
click at [249, 162] on button "Escolher" at bounding box center [247, 158] width 70 height 42
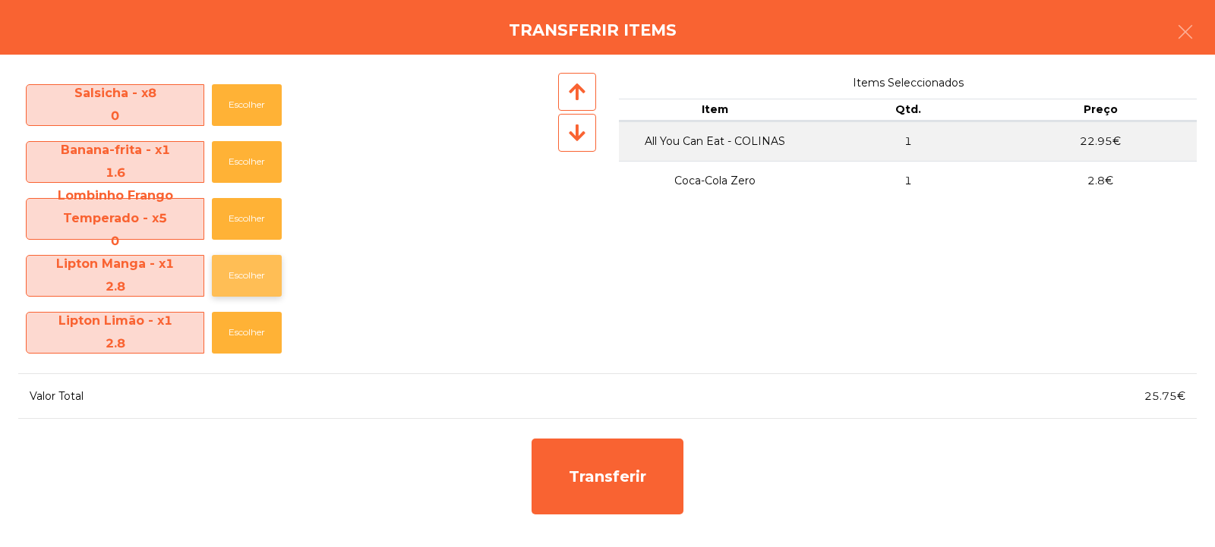
click at [252, 266] on button "Escolher" at bounding box center [247, 276] width 70 height 42
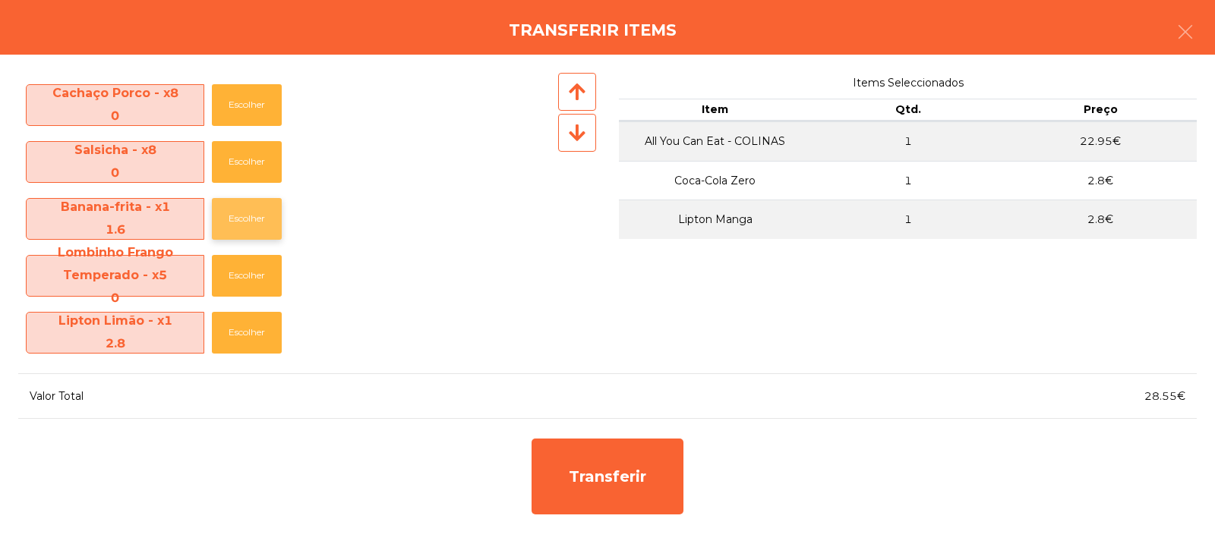
click at [241, 210] on button "Escolher" at bounding box center [247, 219] width 70 height 42
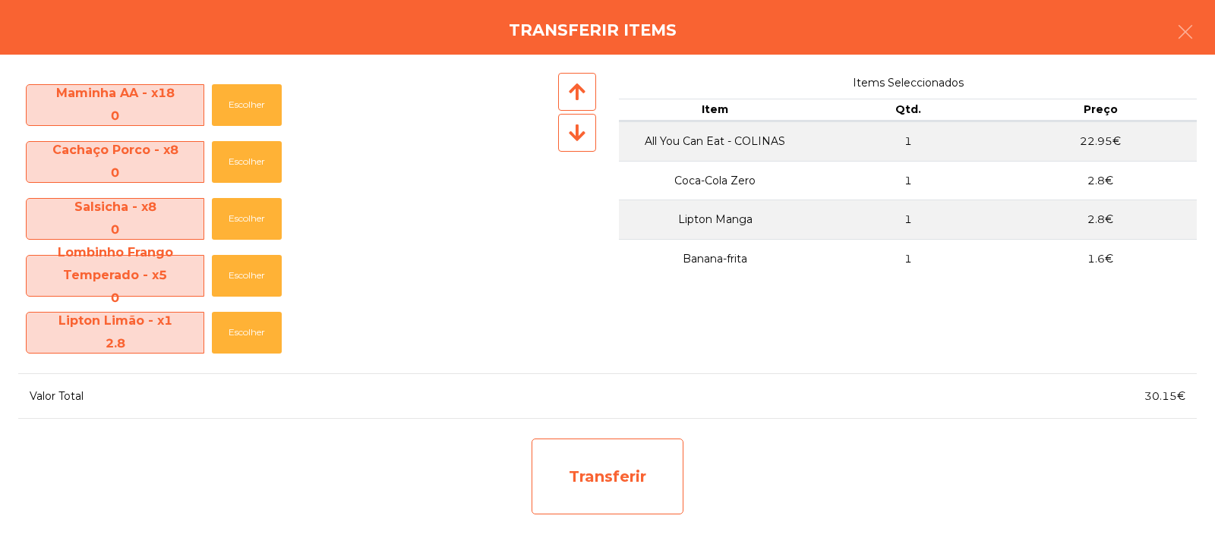
click at [583, 455] on div "Transferir" at bounding box center [607, 477] width 152 height 76
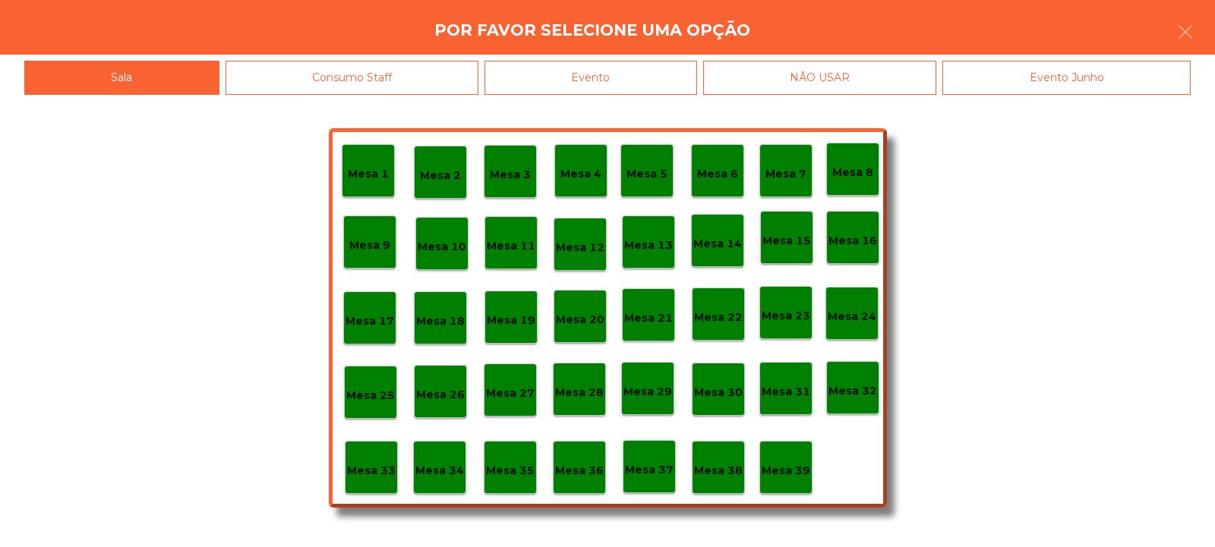
click at [376, 462] on p "Mesa 33" at bounding box center [371, 470] width 49 height 17
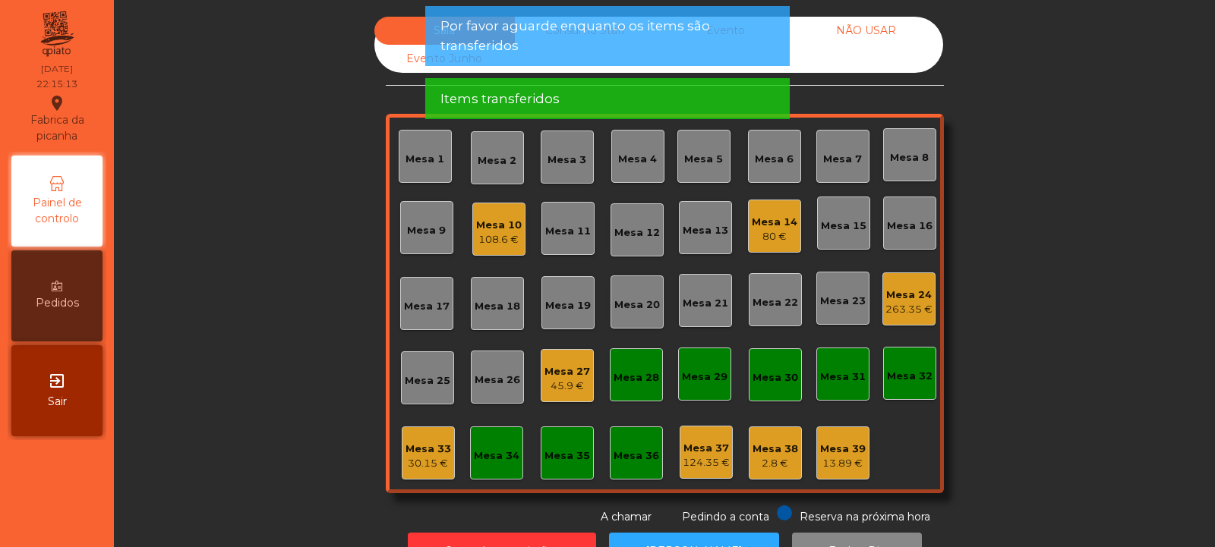
click at [426, 452] on div "Mesa 33" at bounding box center [428, 449] width 46 height 15
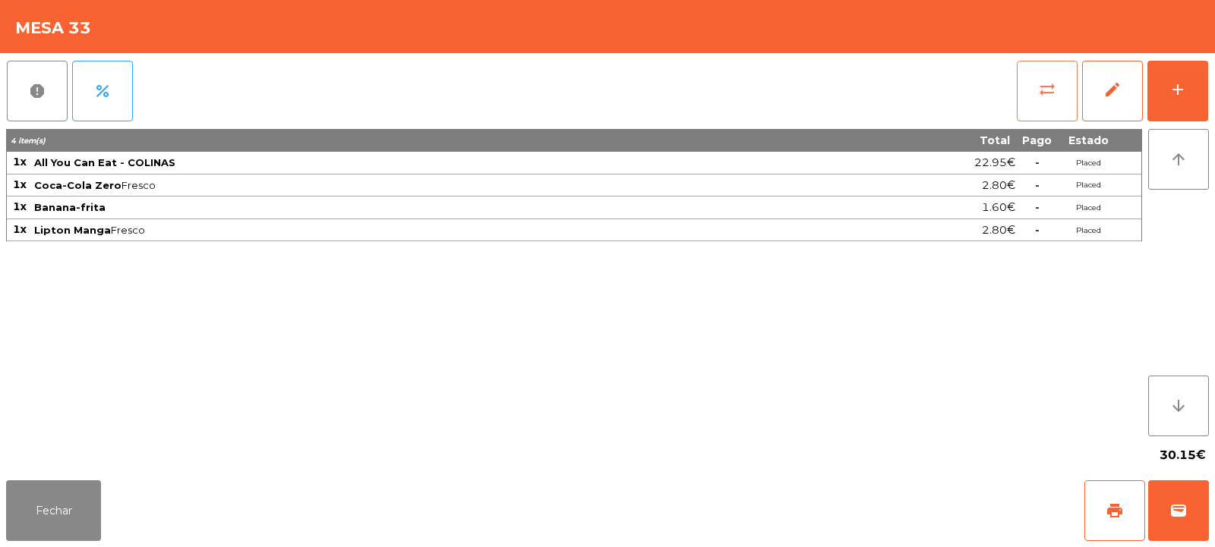
click at [1040, 118] on button "sync_alt" at bounding box center [1046, 91] width 61 height 61
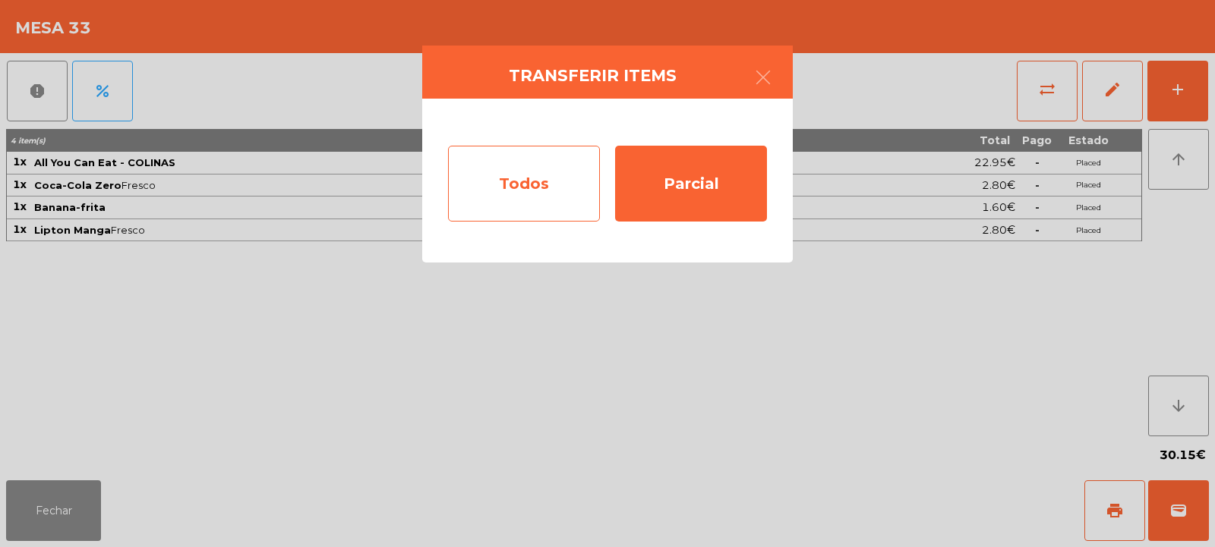
click at [521, 191] on div "Todos" at bounding box center [524, 184] width 152 height 76
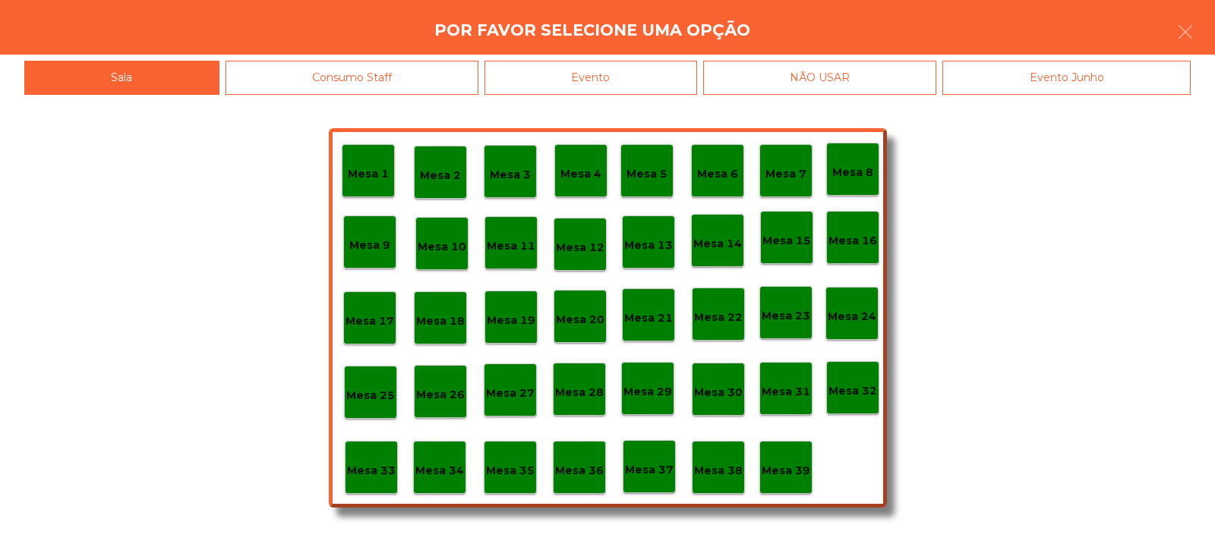
click at [665, 83] on div "Evento" at bounding box center [590, 78] width 213 height 34
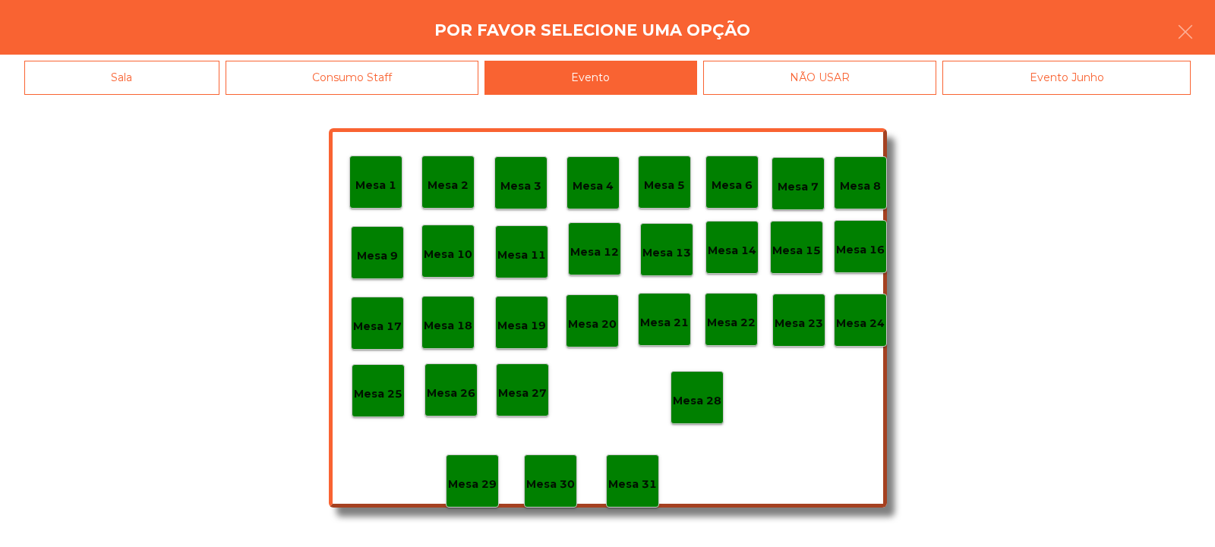
click at [703, 405] on p "Mesa 28" at bounding box center [697, 400] width 49 height 17
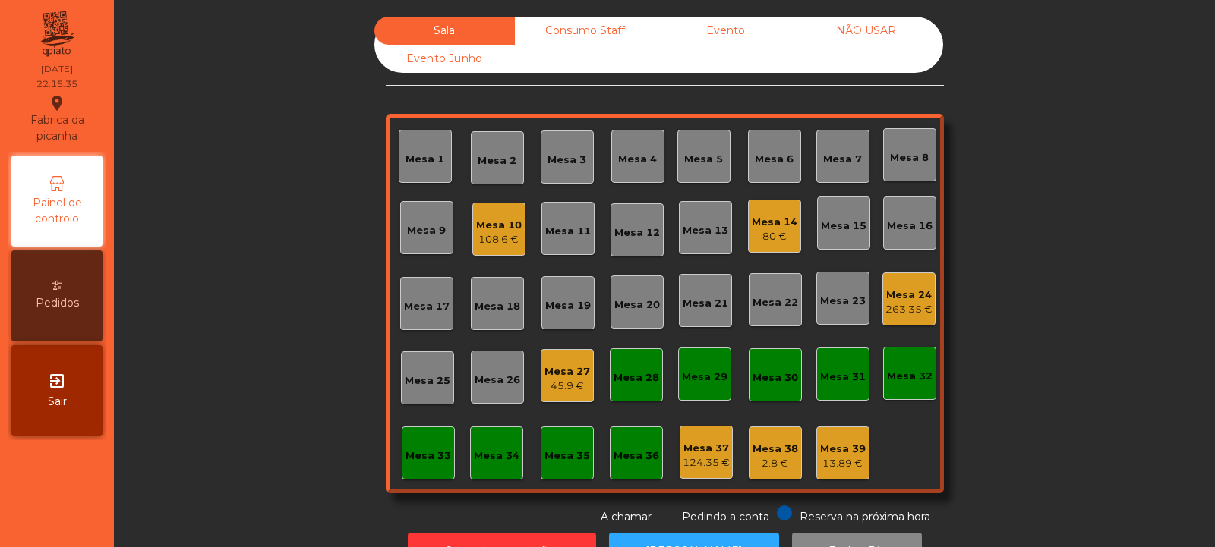
click at [493, 232] on div "108.6 €" at bounding box center [499, 239] width 46 height 15
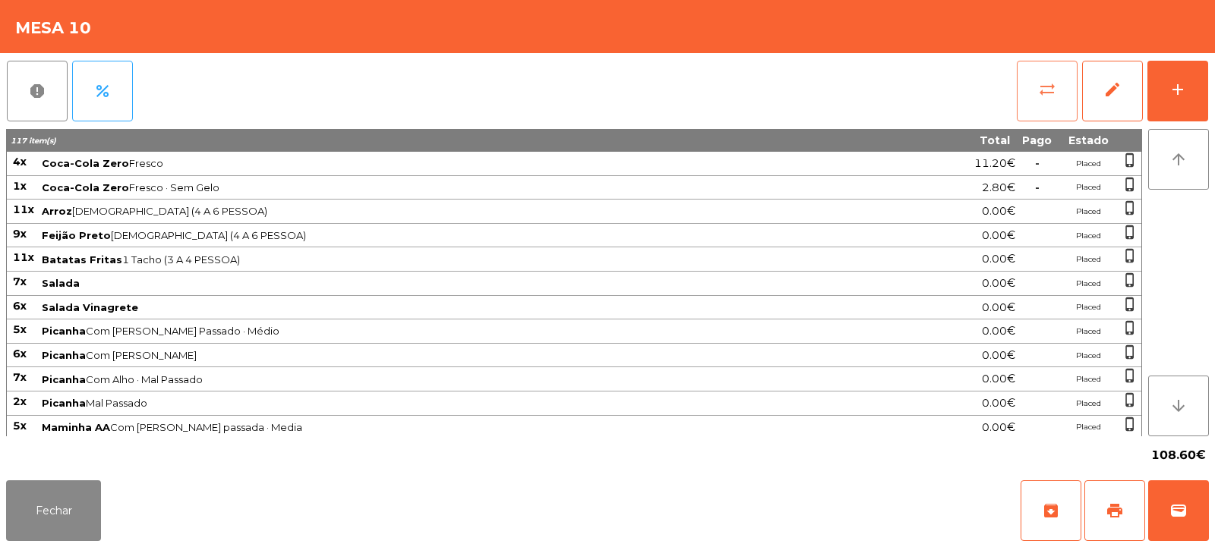
click at [1049, 93] on span "sync_alt" at bounding box center [1047, 89] width 18 height 18
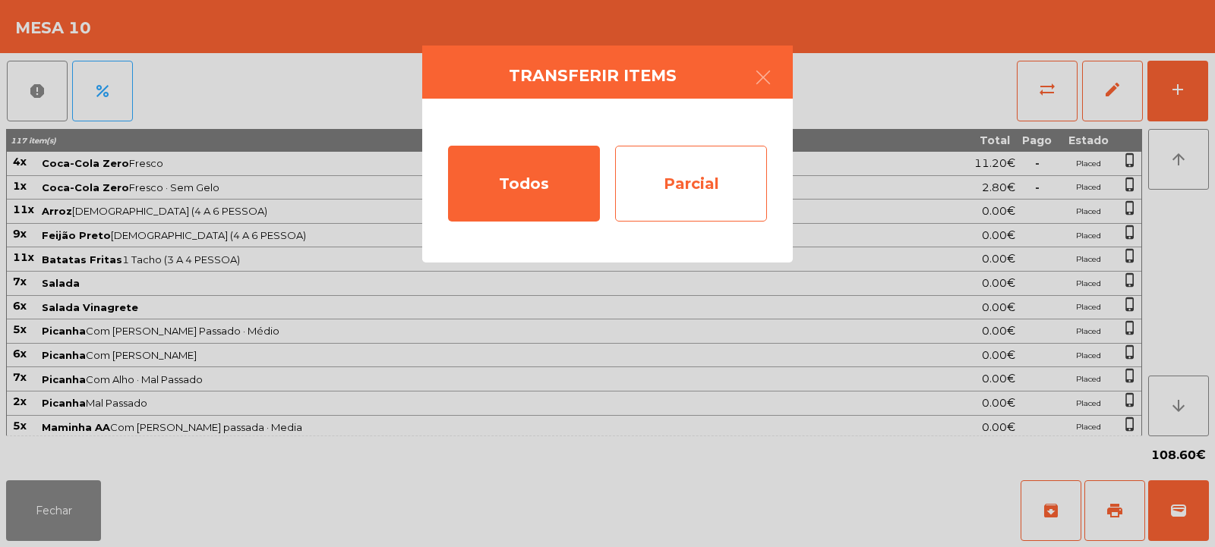
click at [715, 183] on div "Parcial" at bounding box center [691, 184] width 152 height 76
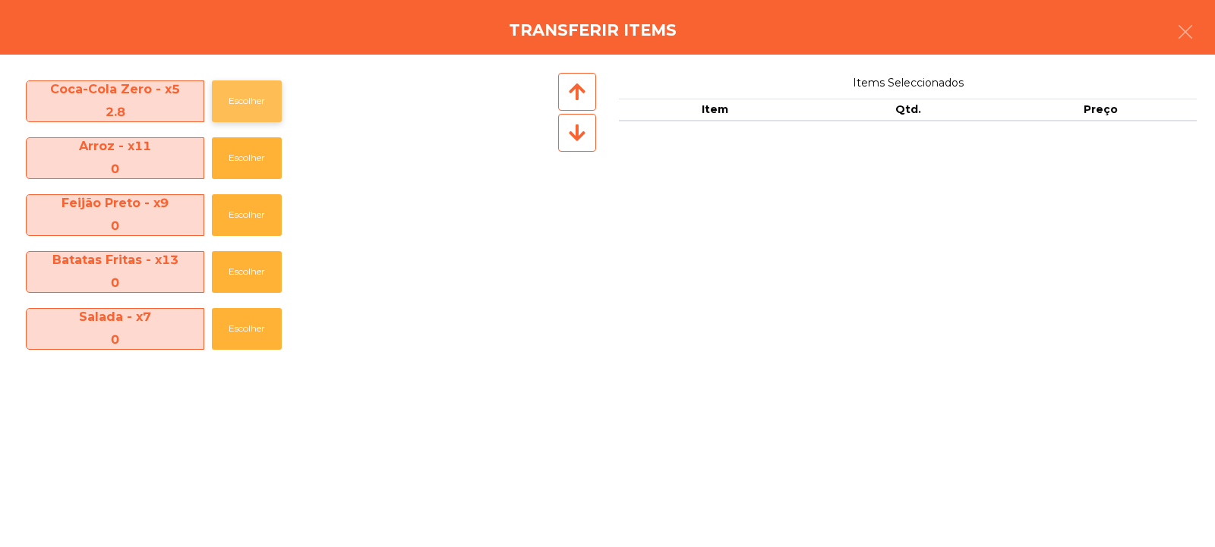
click at [257, 97] on button "Escolher" at bounding box center [247, 101] width 70 height 42
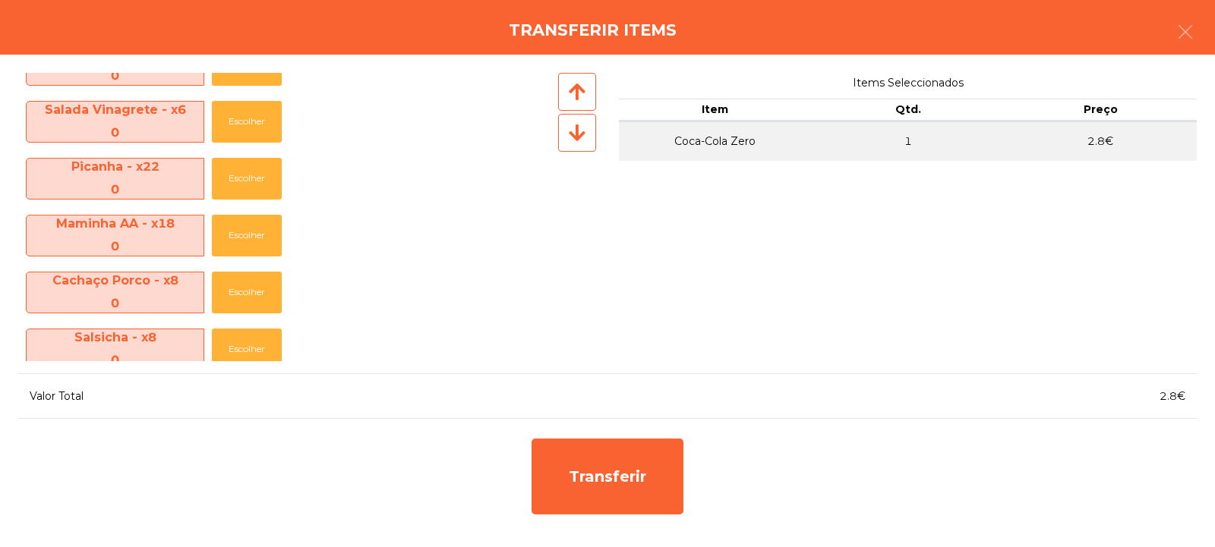
scroll to position [0, 0]
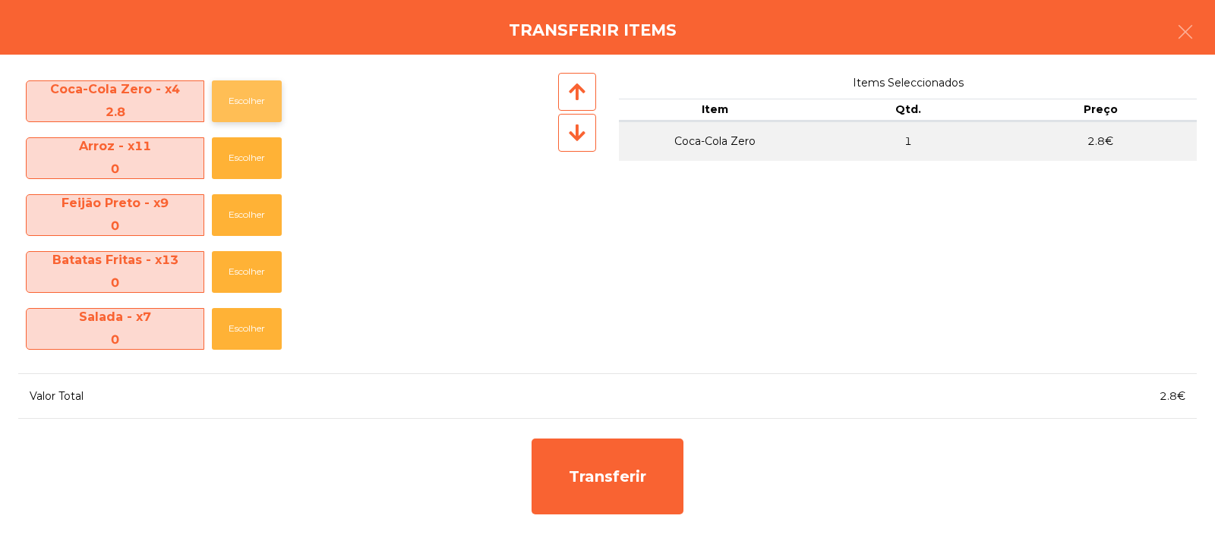
click at [262, 109] on button "Escolher" at bounding box center [247, 101] width 70 height 42
click at [1196, 34] on button "button" at bounding box center [1185, 34] width 43 height 46
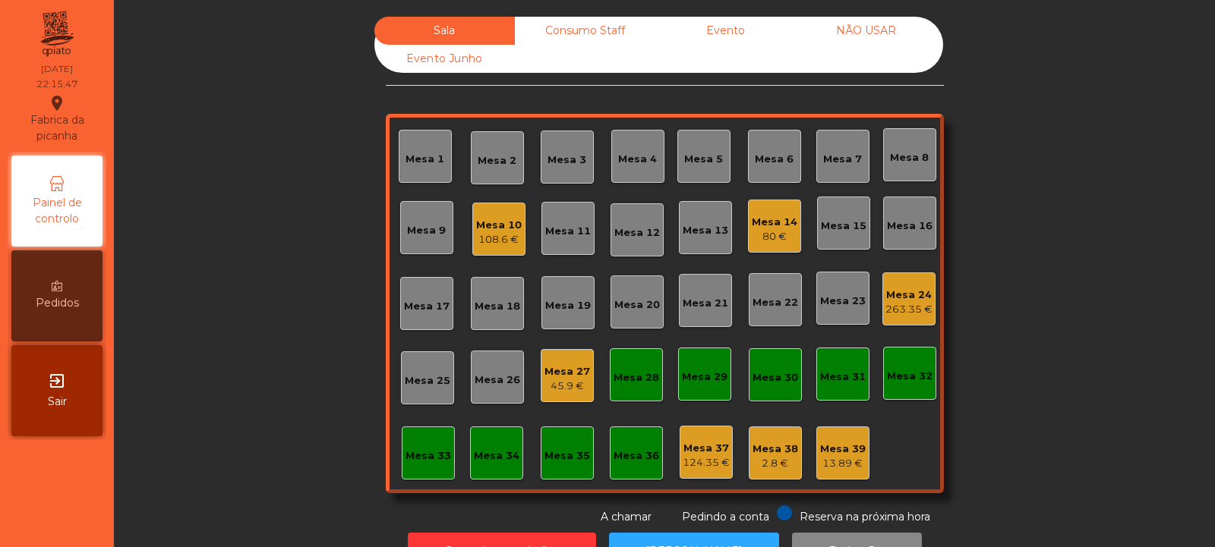
click at [503, 231] on div "Mesa 10" at bounding box center [499, 225] width 46 height 15
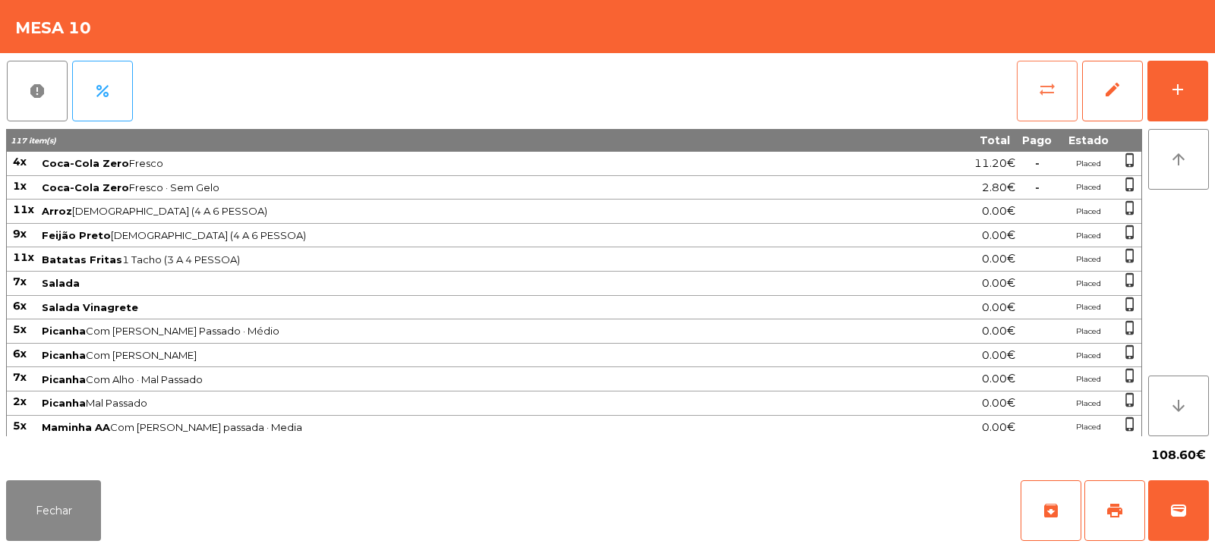
click at [1038, 99] on button "sync_alt" at bounding box center [1046, 91] width 61 height 61
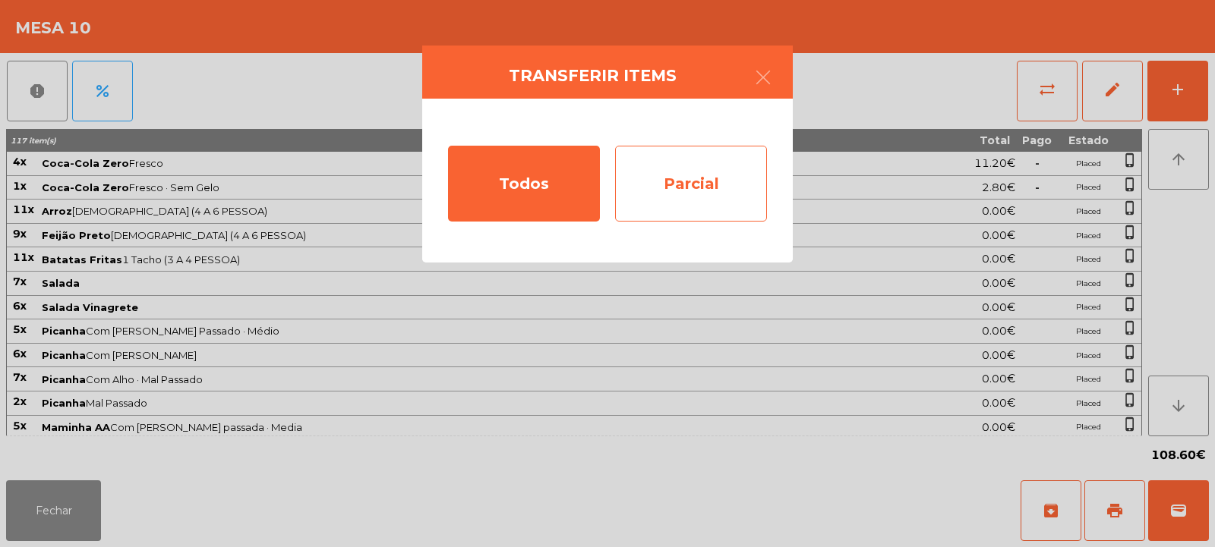
click at [681, 183] on div "Parcial" at bounding box center [691, 184] width 152 height 76
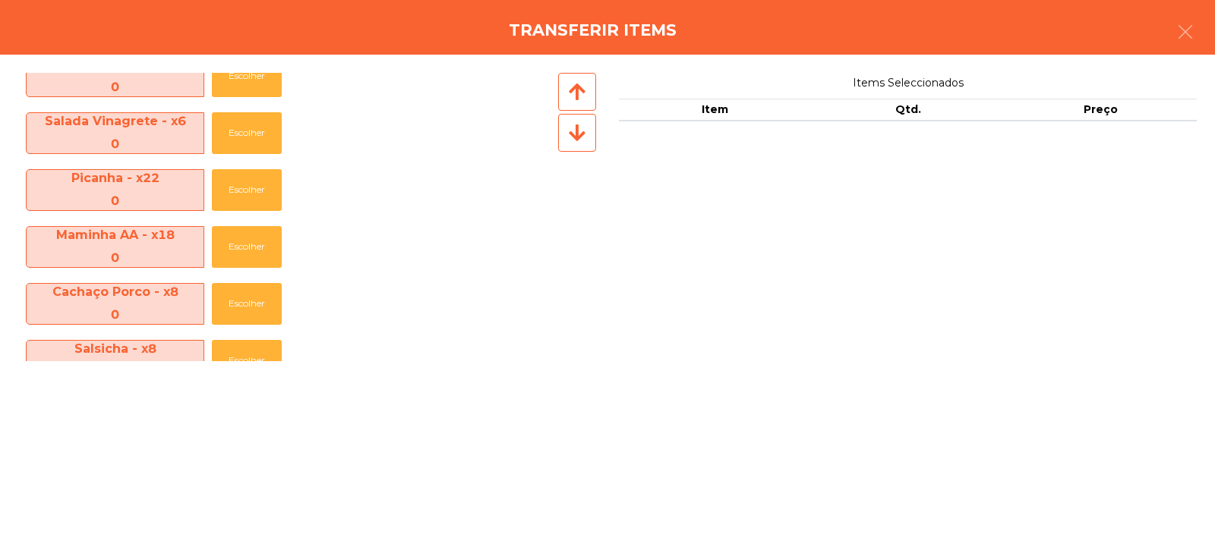
scroll to position [458, 0]
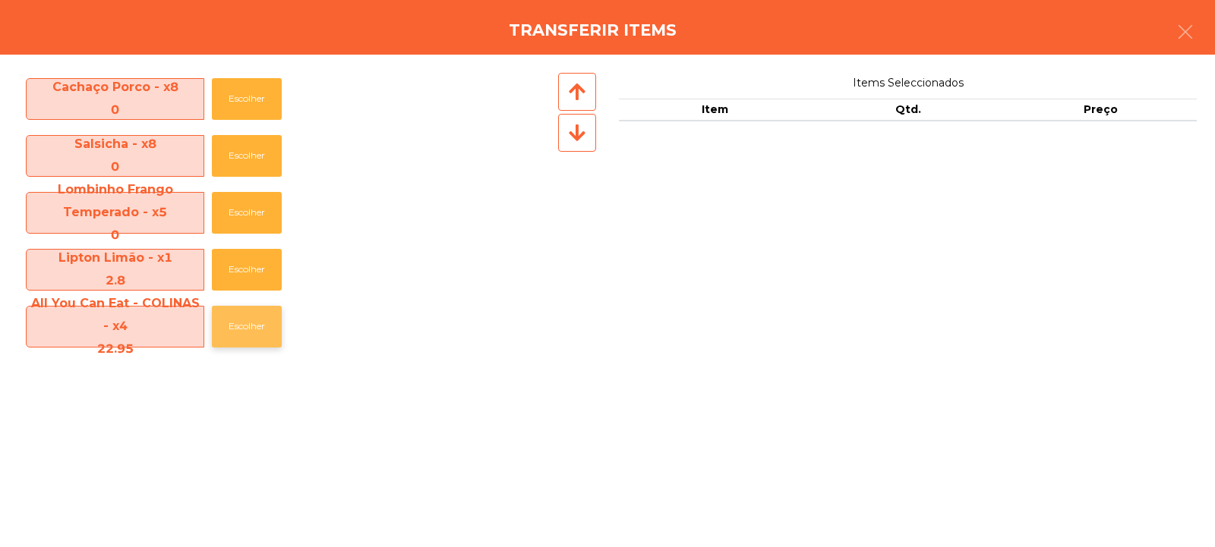
click at [249, 320] on button "Escolher" at bounding box center [247, 327] width 70 height 42
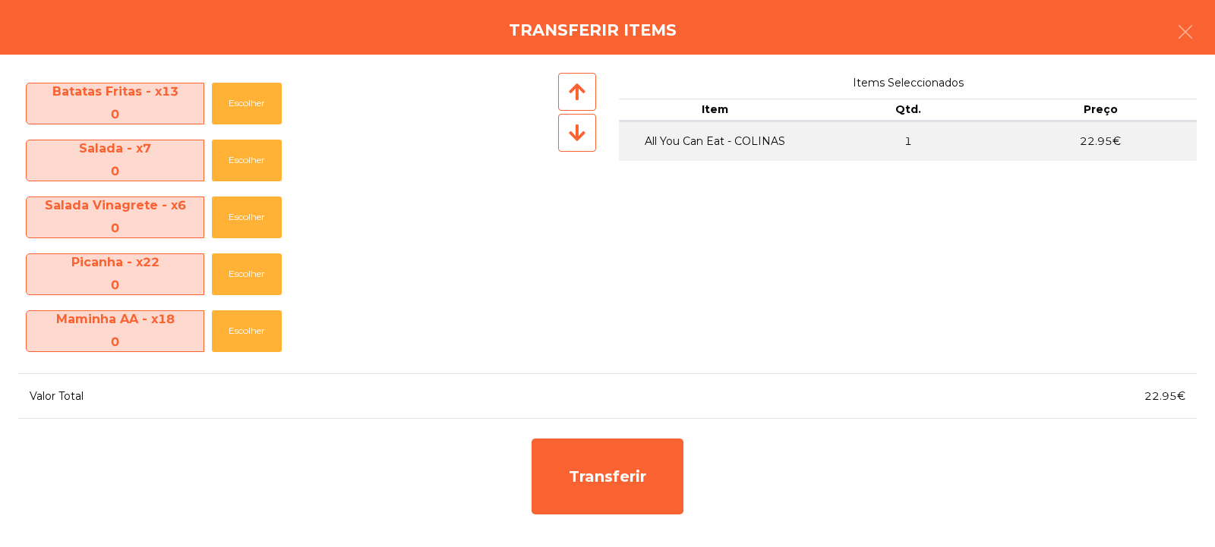
scroll to position [0, 0]
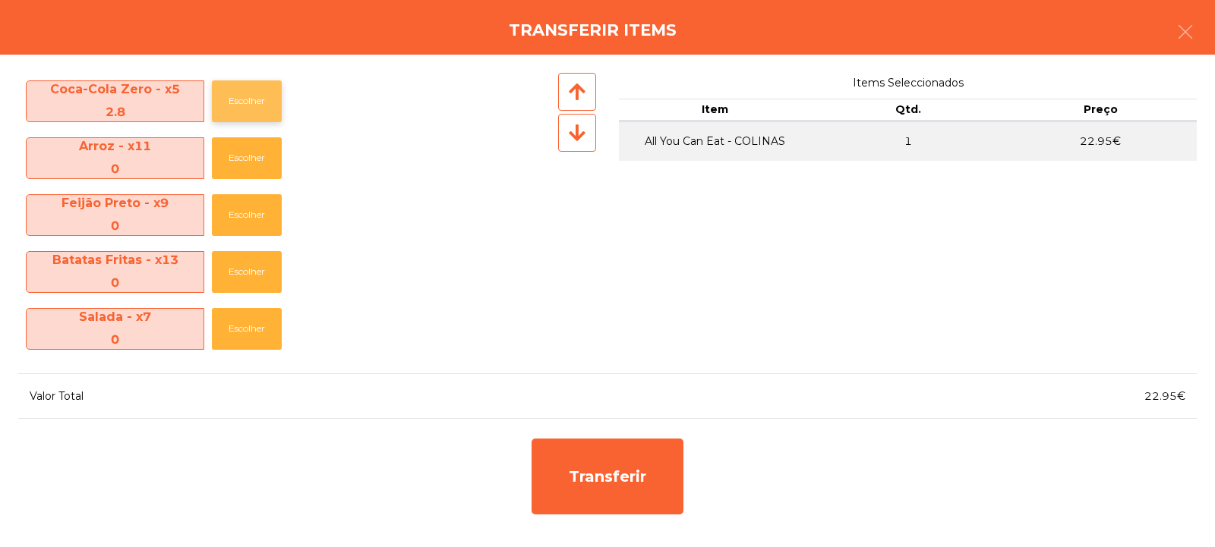
click at [257, 96] on button "Escolher" at bounding box center [247, 101] width 70 height 42
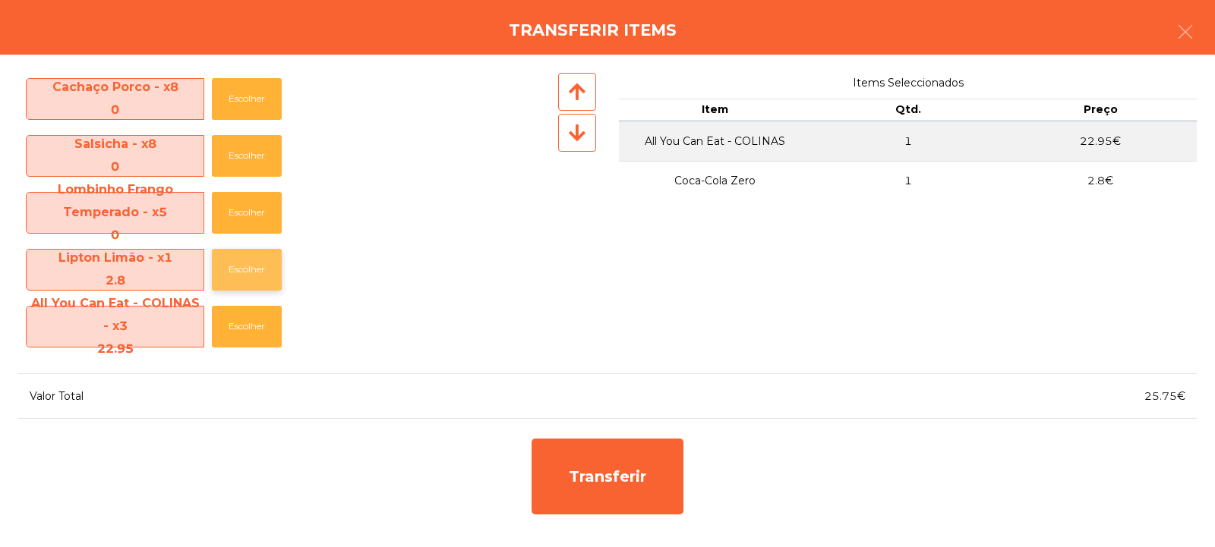
click at [244, 272] on button "Escolher" at bounding box center [247, 270] width 70 height 42
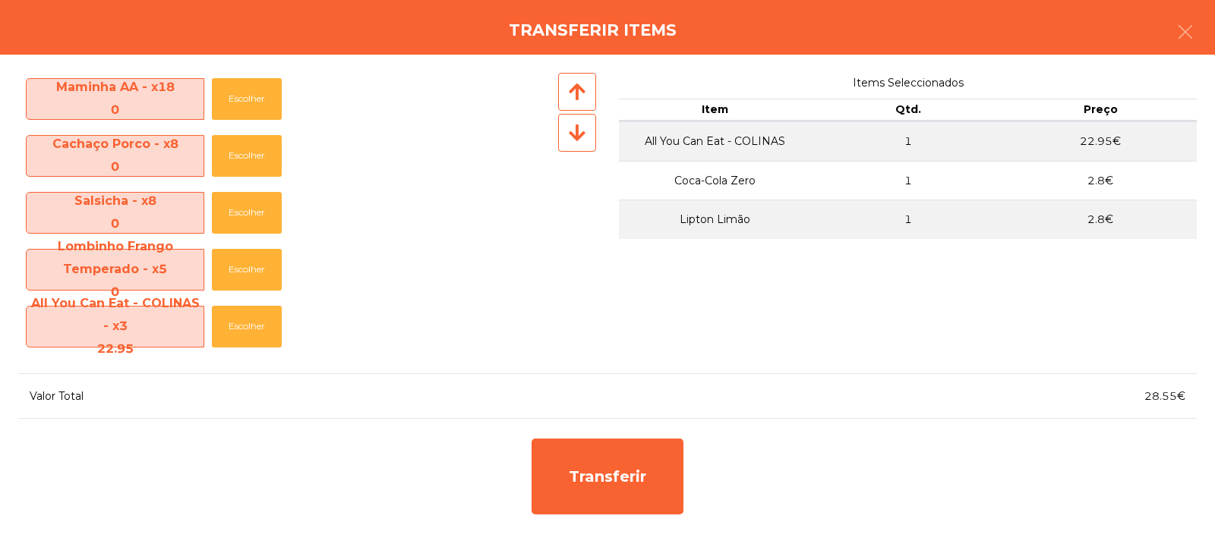
scroll to position [401, 0]
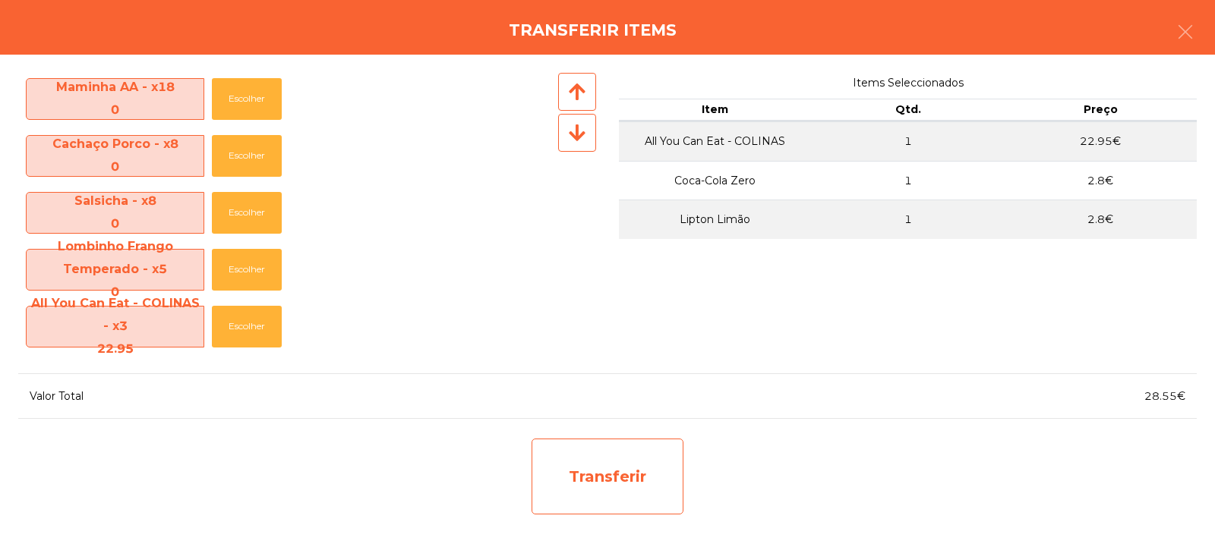
click at [569, 471] on div "Transferir" at bounding box center [607, 477] width 152 height 76
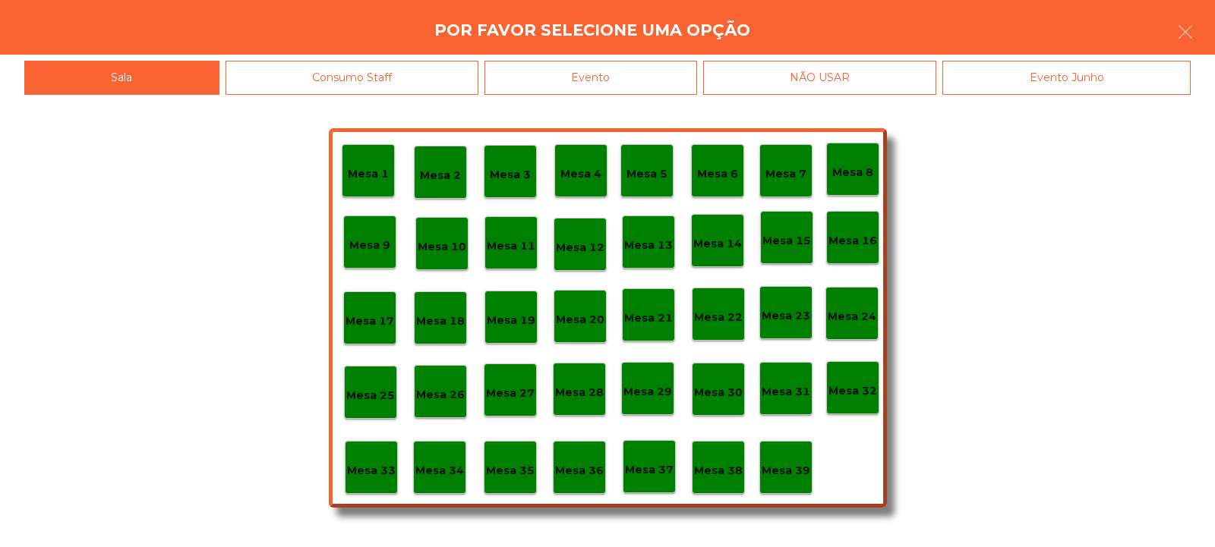
click at [362, 471] on p "Mesa 33" at bounding box center [371, 470] width 49 height 17
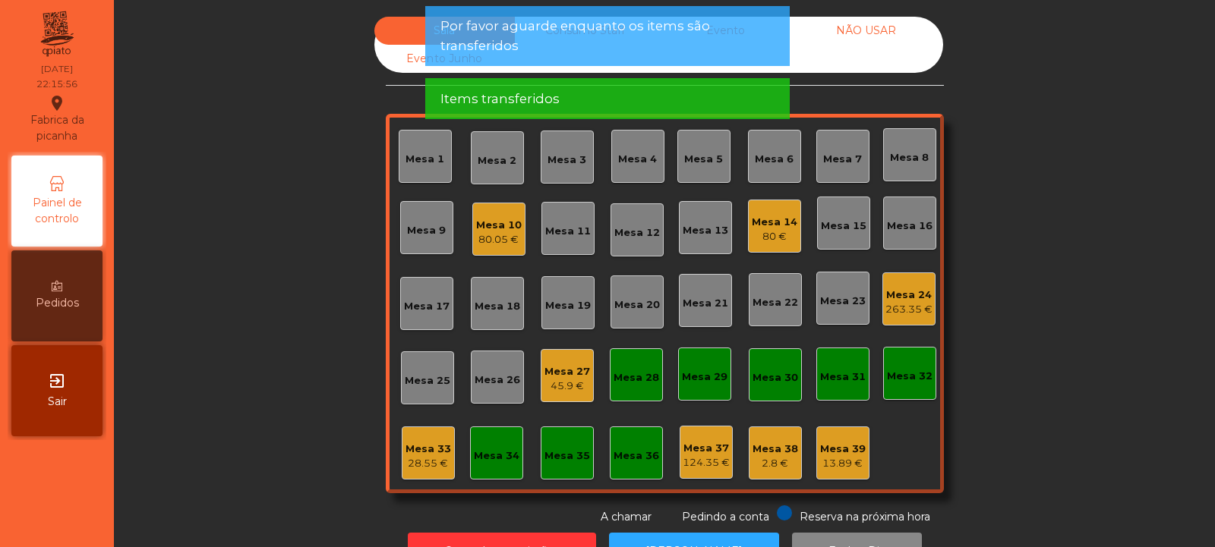
click at [425, 452] on div "Mesa 33" at bounding box center [428, 449] width 46 height 15
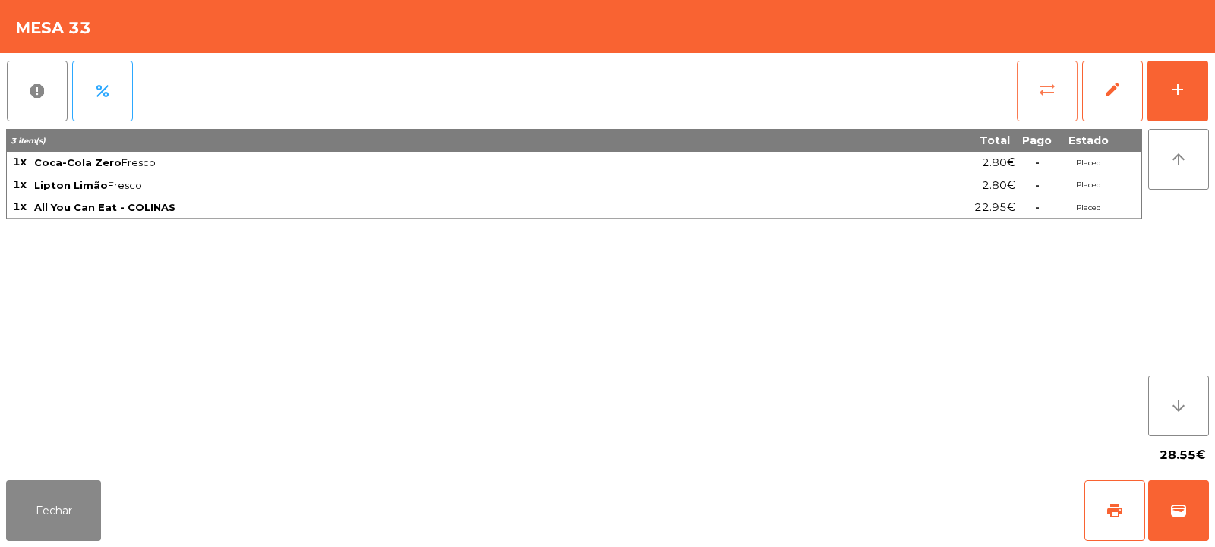
click at [1023, 102] on button "sync_alt" at bounding box center [1046, 91] width 61 height 61
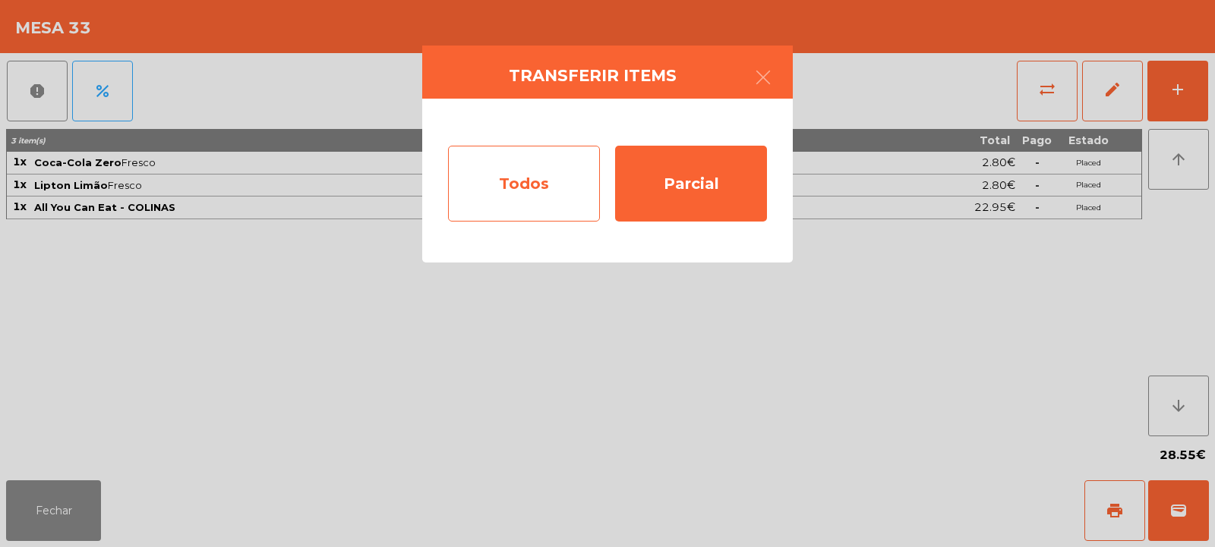
click at [544, 200] on div "Todos" at bounding box center [524, 184] width 152 height 76
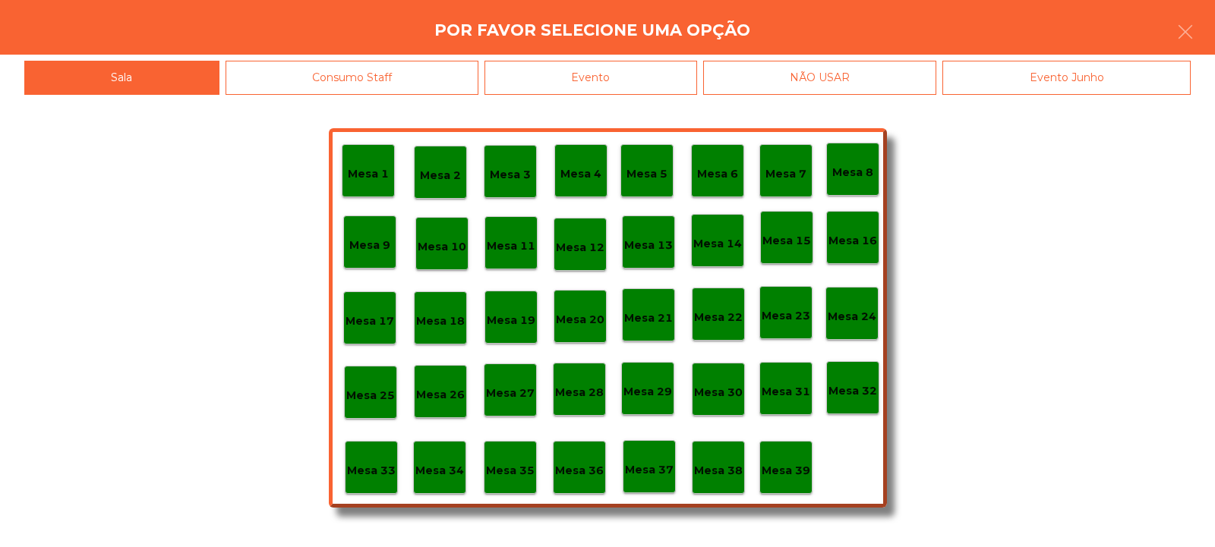
click at [616, 81] on div "Evento" at bounding box center [590, 78] width 213 height 34
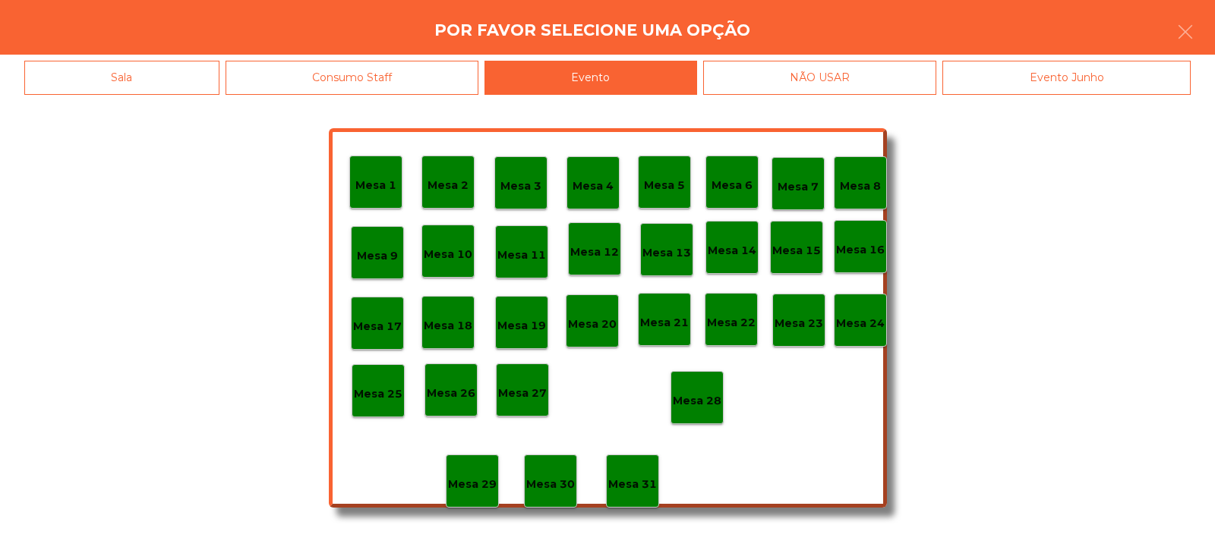
click at [711, 409] on p "Mesa 28" at bounding box center [697, 400] width 49 height 17
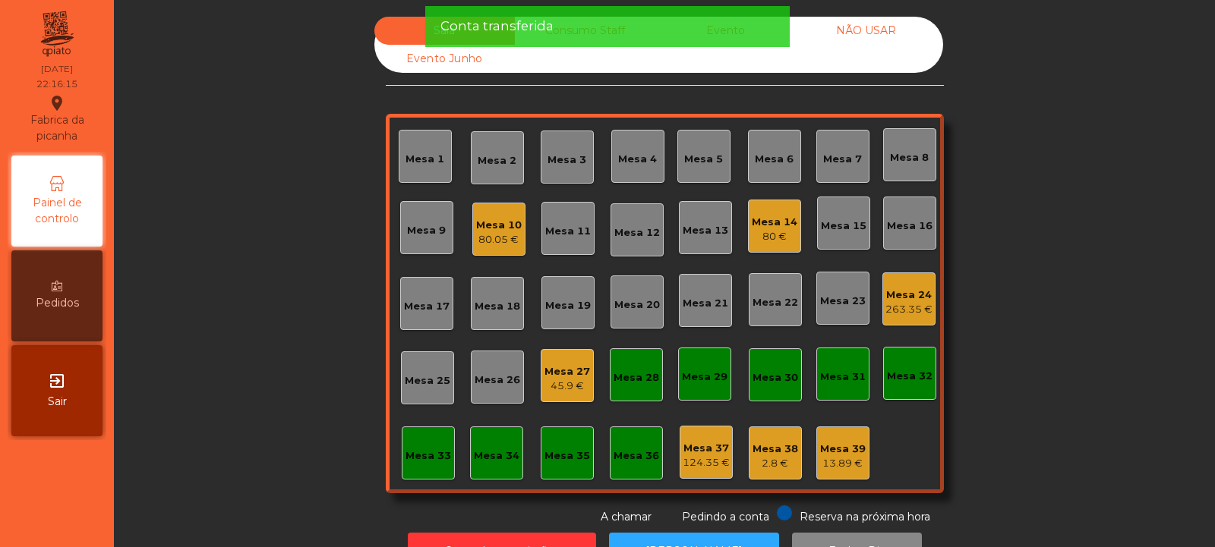
click at [496, 225] on div "Mesa 10" at bounding box center [499, 225] width 46 height 15
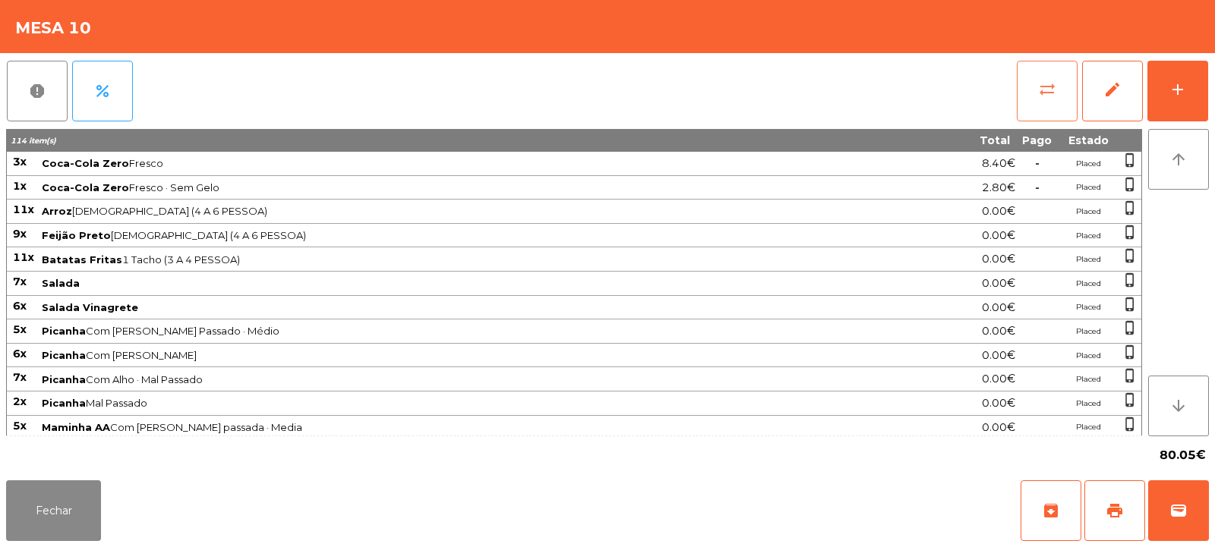
click at [1018, 99] on button "sync_alt" at bounding box center [1046, 91] width 61 height 61
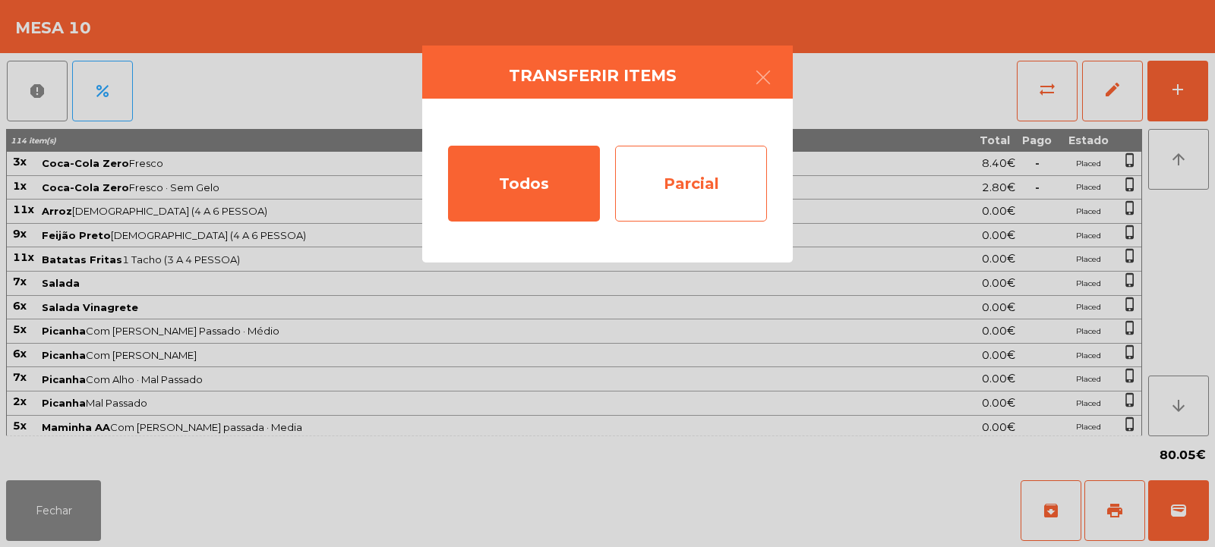
click at [718, 172] on div "Parcial" at bounding box center [691, 184] width 152 height 76
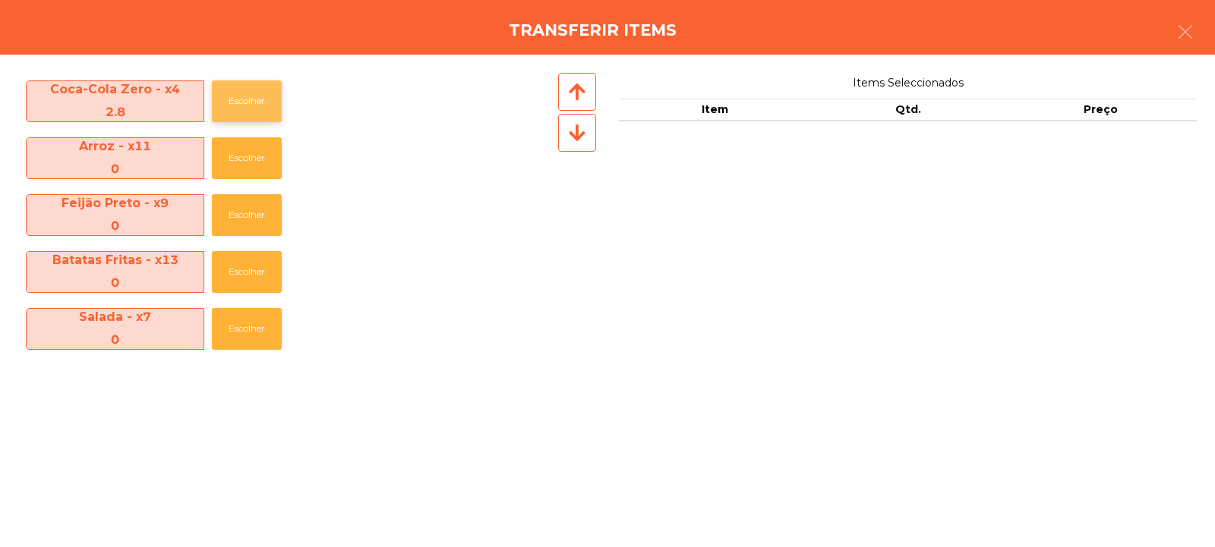
click at [238, 101] on button "Escolher" at bounding box center [247, 101] width 70 height 42
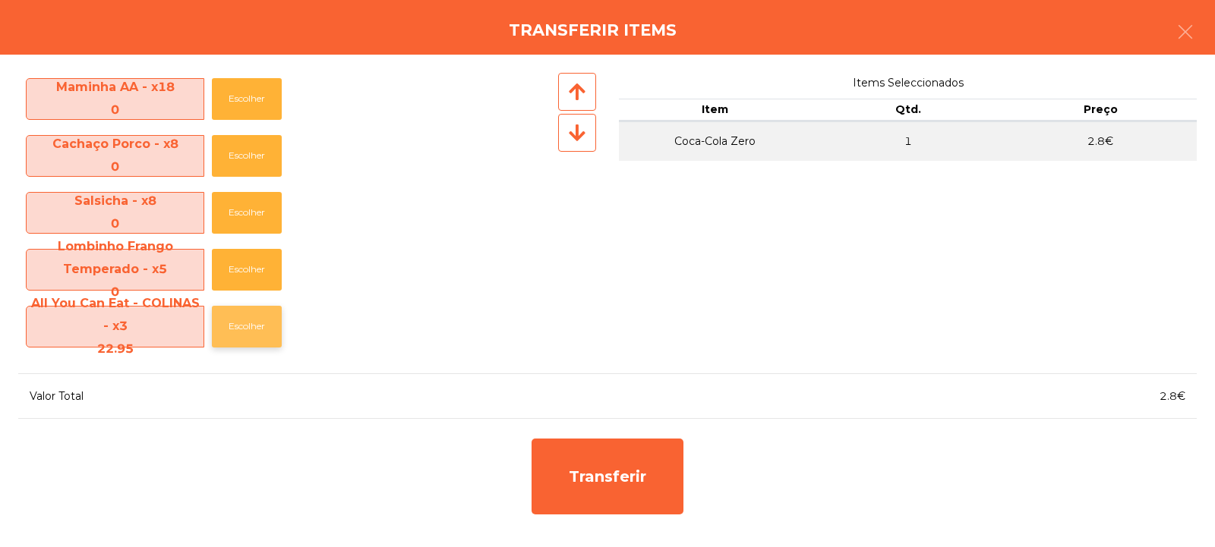
click at [238, 323] on button "Escolher" at bounding box center [247, 327] width 70 height 42
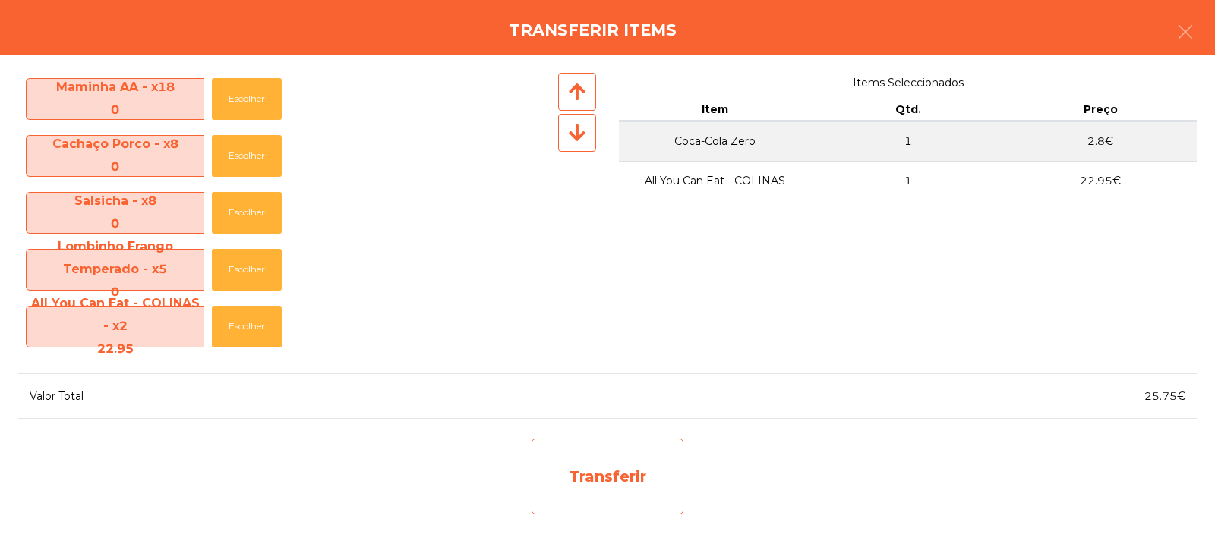
click at [608, 474] on div "Transferir" at bounding box center [607, 477] width 152 height 76
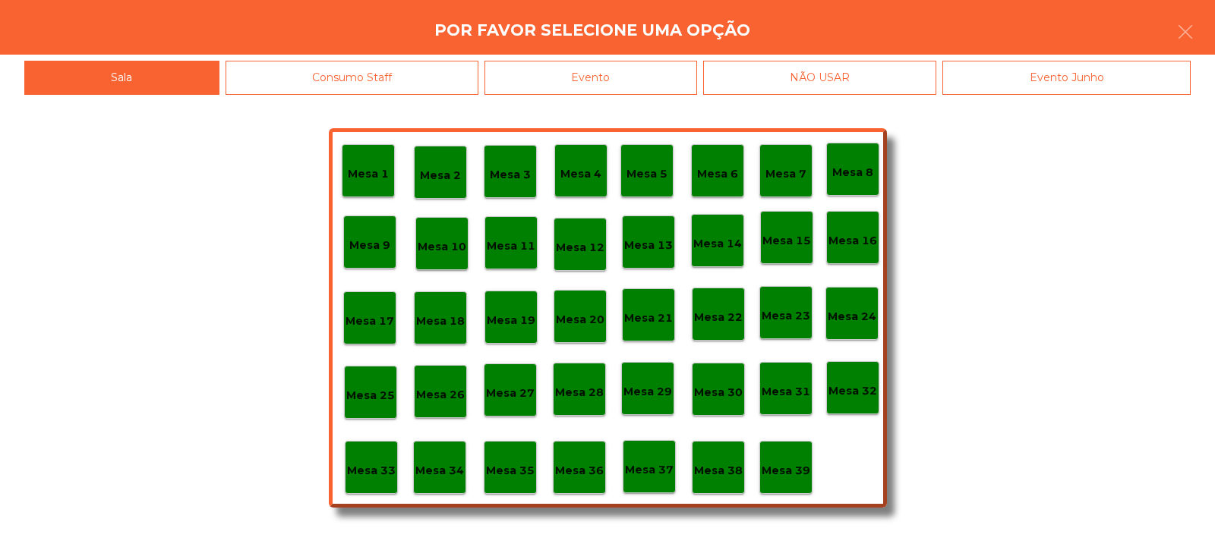
click at [365, 472] on p "Mesa 33" at bounding box center [371, 470] width 49 height 17
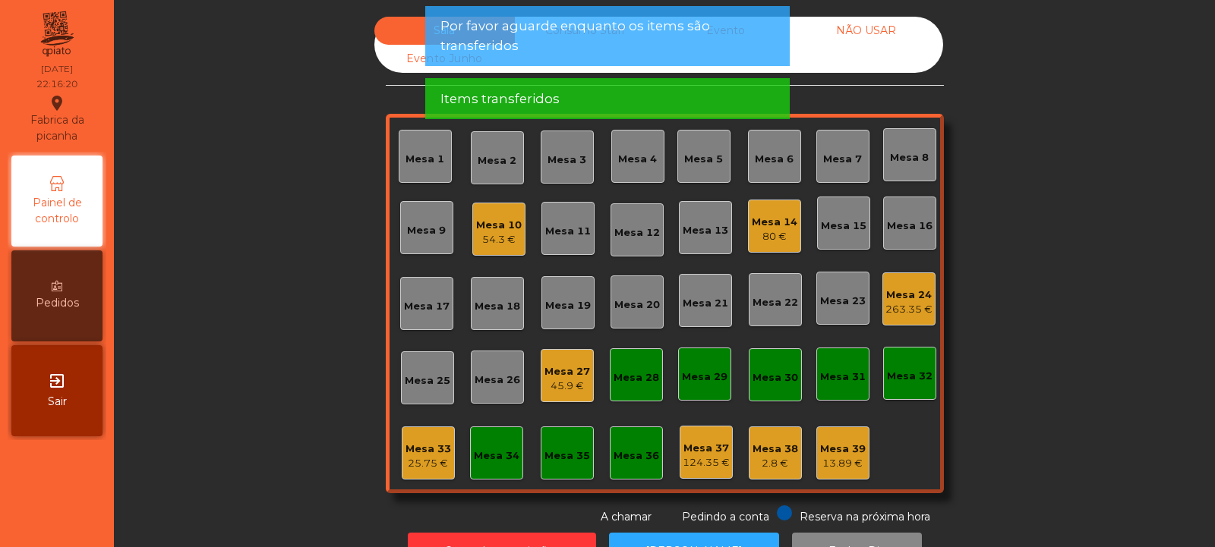
click at [424, 457] on div "25.75 €" at bounding box center [428, 463] width 46 height 15
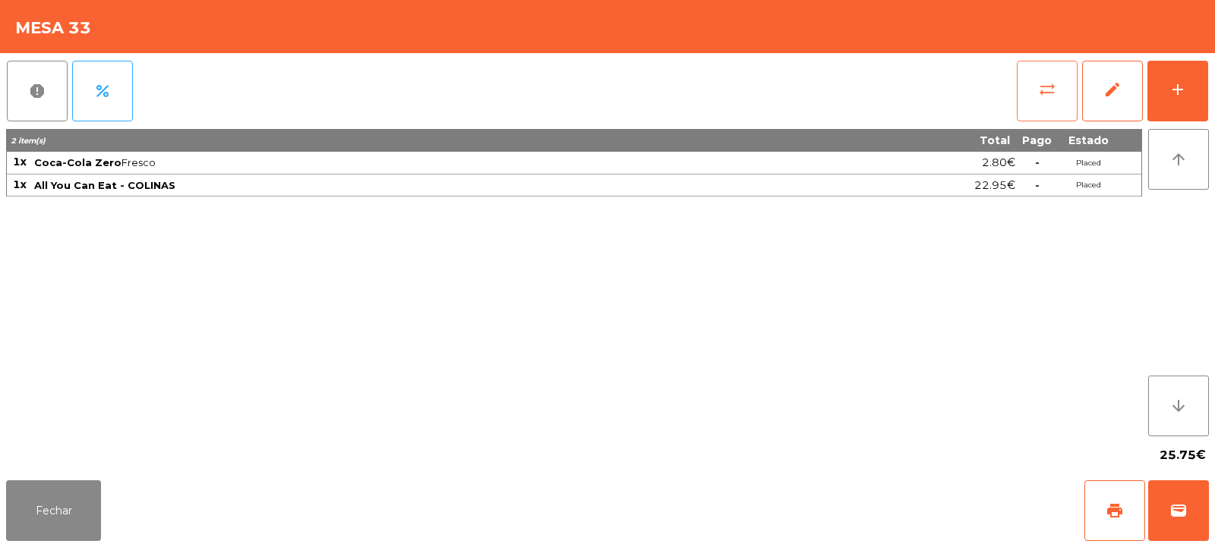
click at [1037, 95] on button "sync_alt" at bounding box center [1046, 91] width 61 height 61
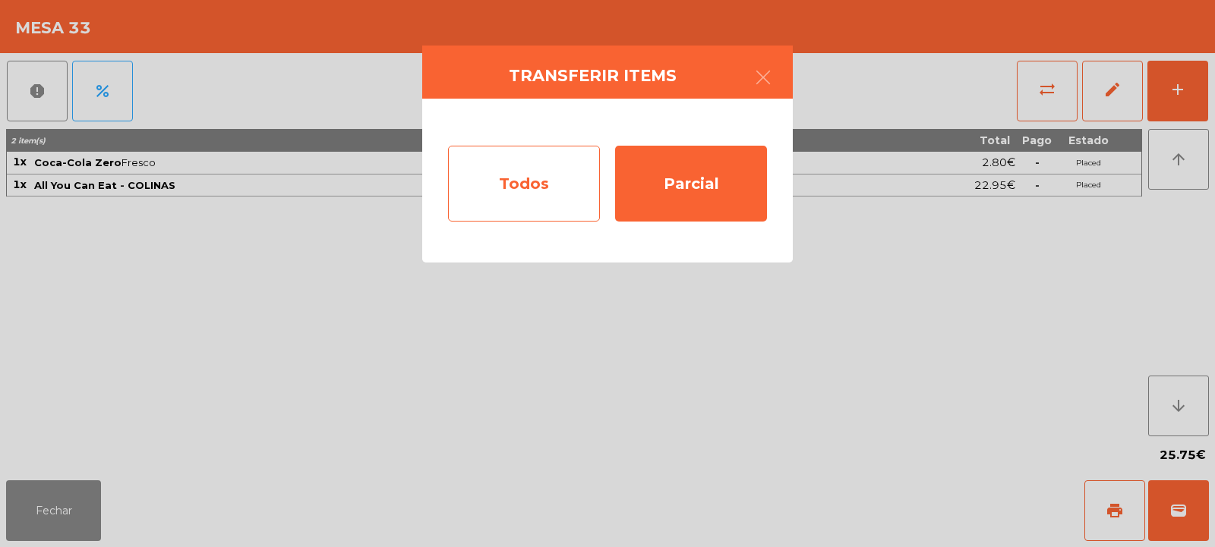
click at [537, 177] on div "Todos" at bounding box center [524, 184] width 152 height 76
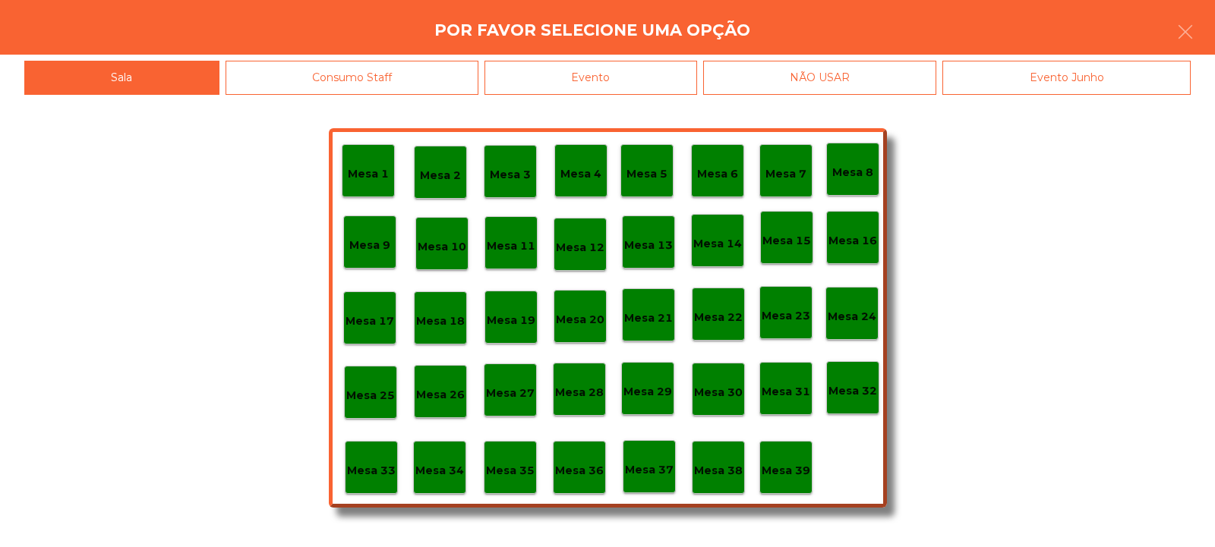
click at [656, 73] on div "Evento" at bounding box center [590, 78] width 213 height 34
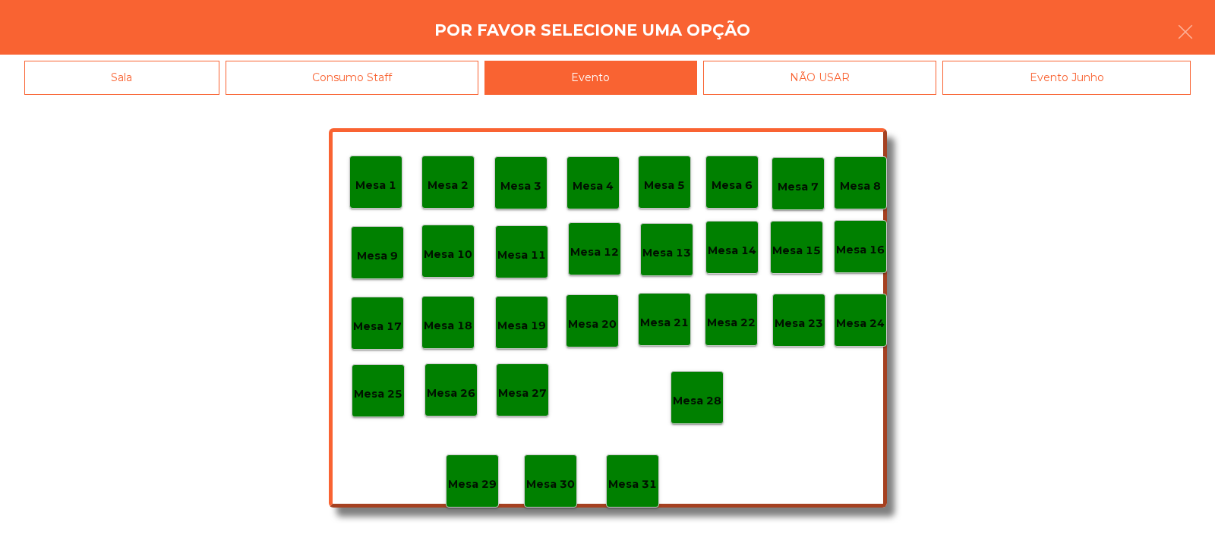
click at [705, 392] on p "Mesa 28" at bounding box center [697, 400] width 49 height 17
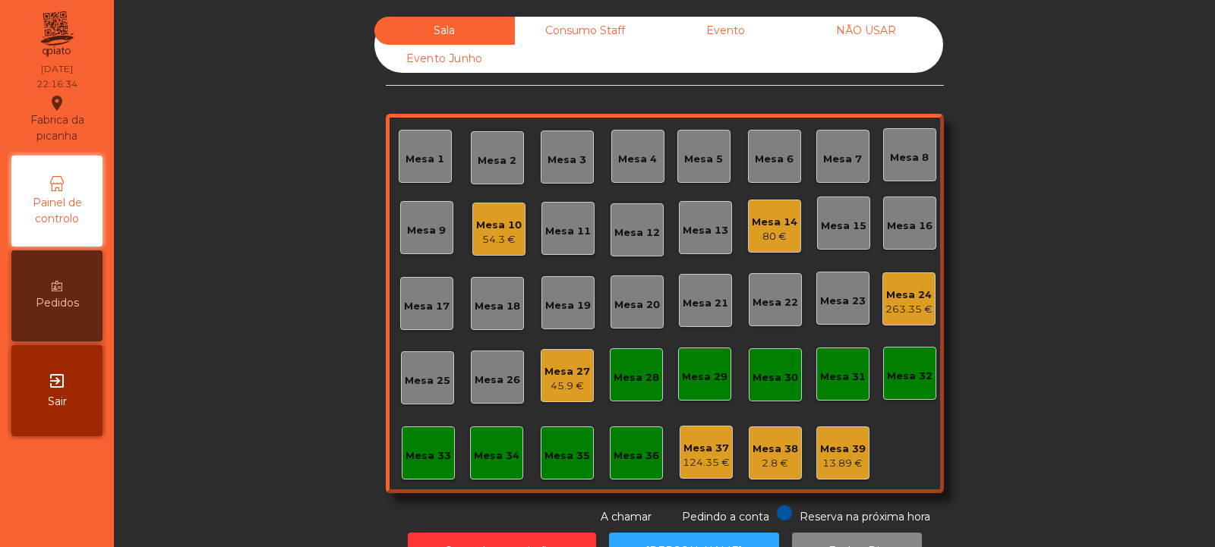
click at [484, 234] on div "54.3 €" at bounding box center [499, 239] width 46 height 15
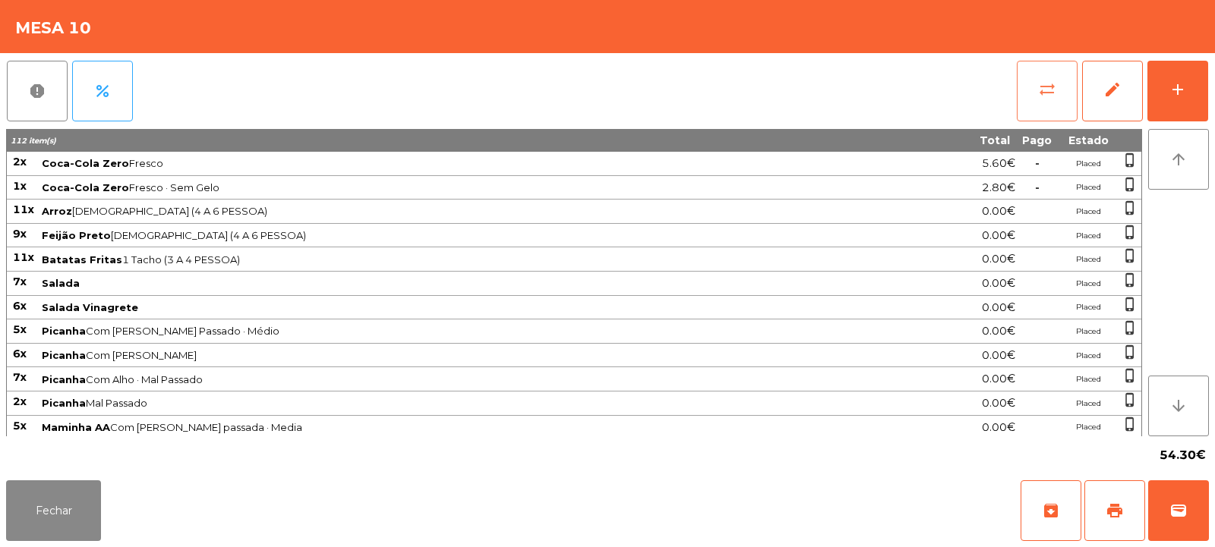
click at [1035, 97] on button "sync_alt" at bounding box center [1046, 91] width 61 height 61
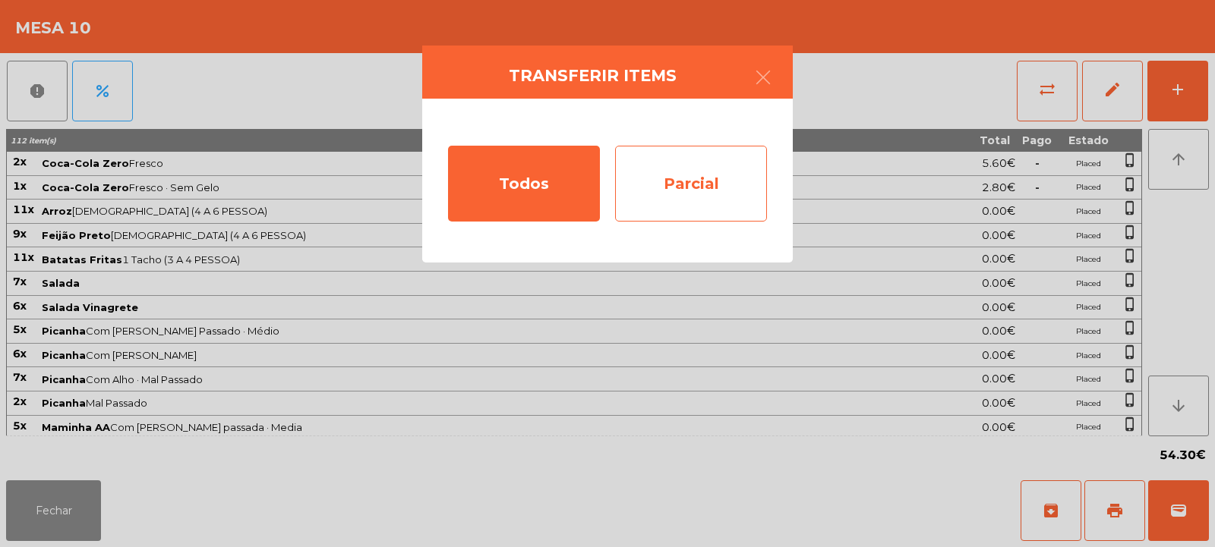
click at [702, 169] on div "Parcial" at bounding box center [691, 184] width 152 height 76
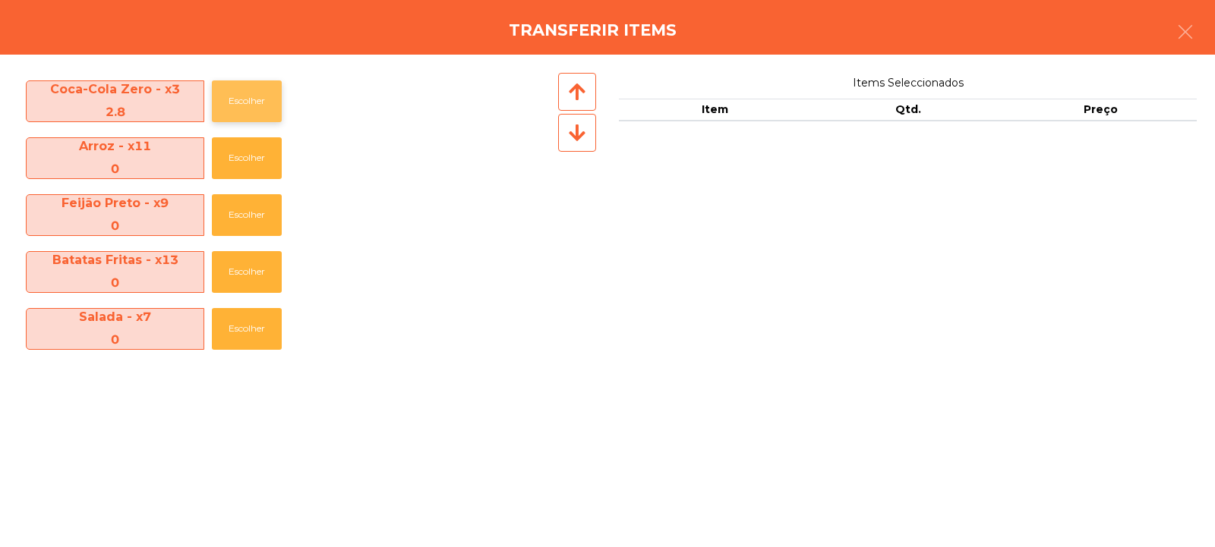
click at [248, 106] on button "Escolher" at bounding box center [247, 101] width 70 height 42
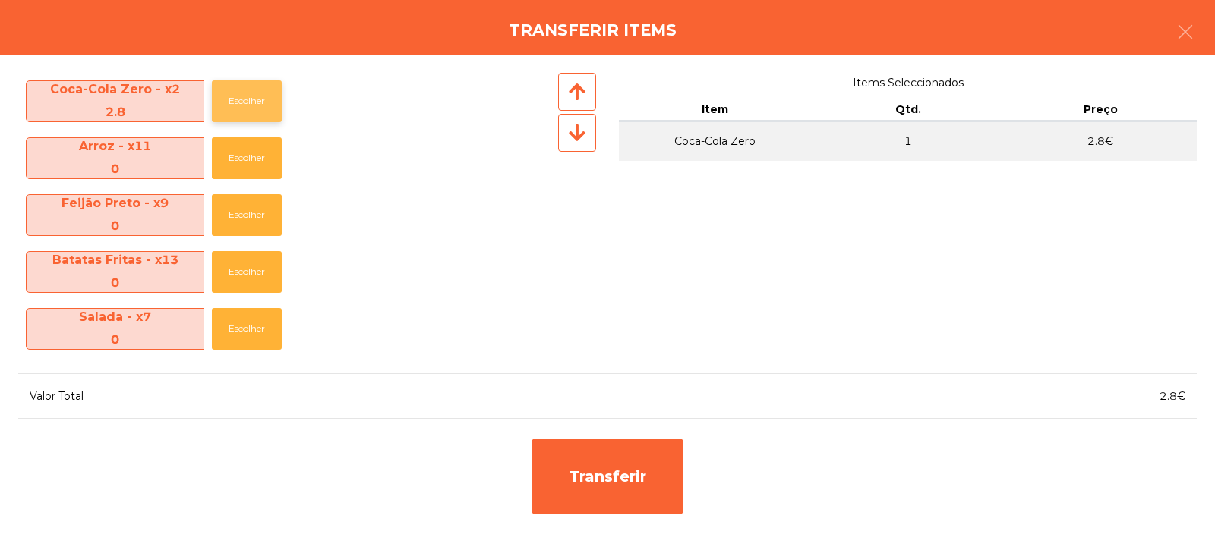
click at [249, 102] on button "Escolher" at bounding box center [247, 101] width 70 height 42
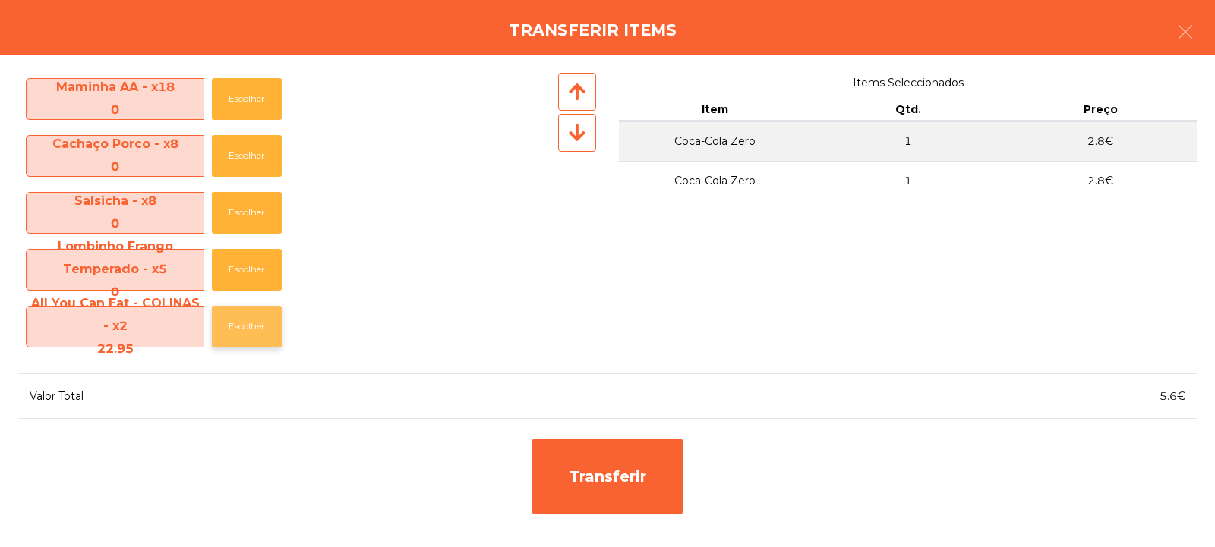
click at [247, 327] on button "Escolher" at bounding box center [247, 327] width 70 height 42
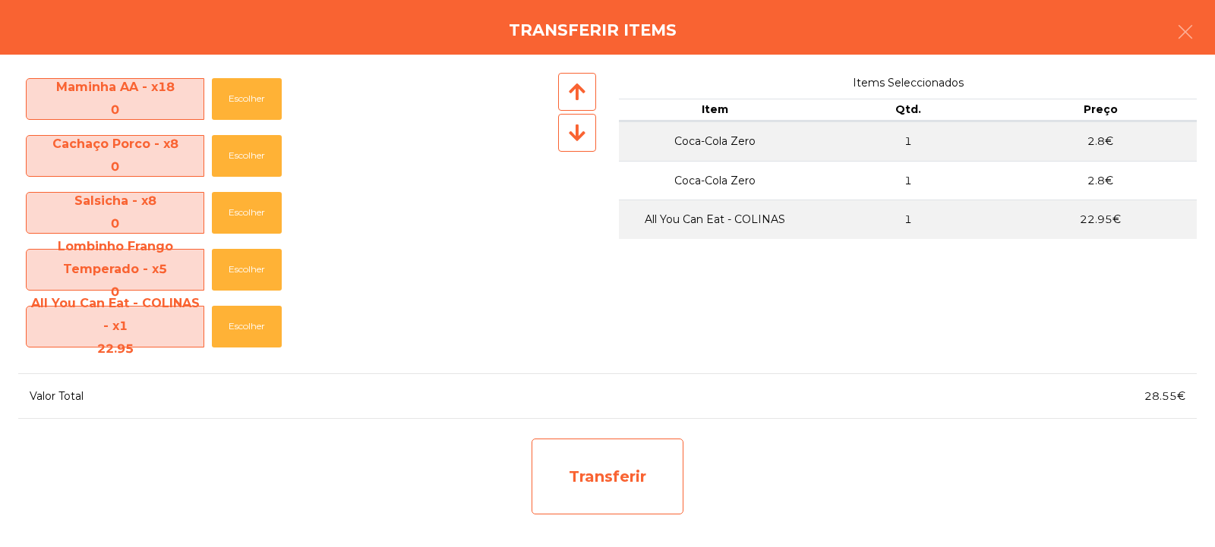
click at [597, 483] on div "Transferir" at bounding box center [607, 477] width 152 height 76
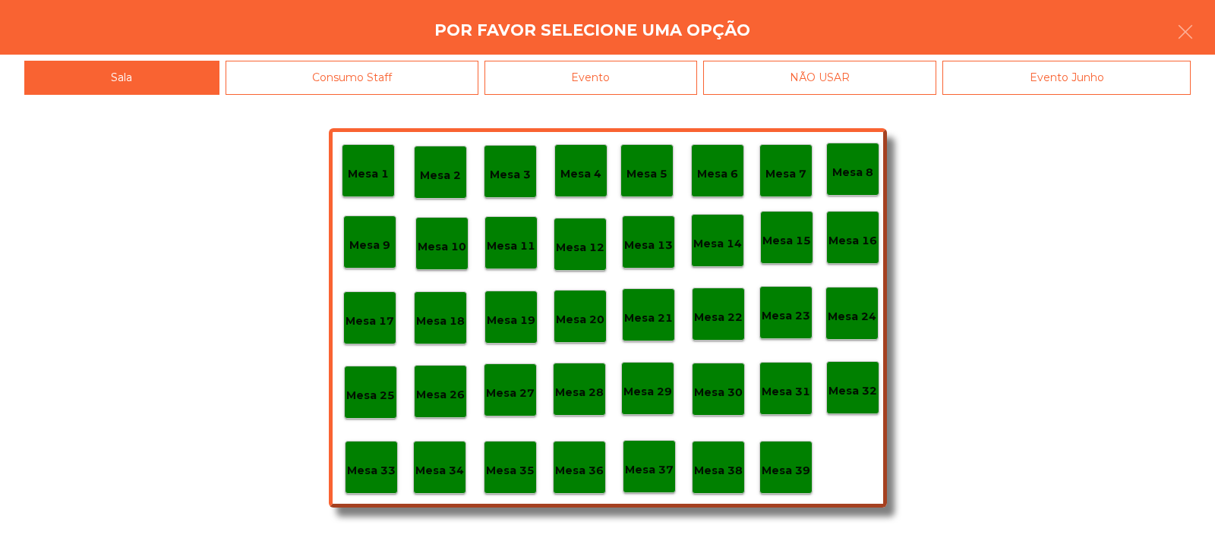
click at [364, 472] on p "Mesa 33" at bounding box center [371, 470] width 49 height 17
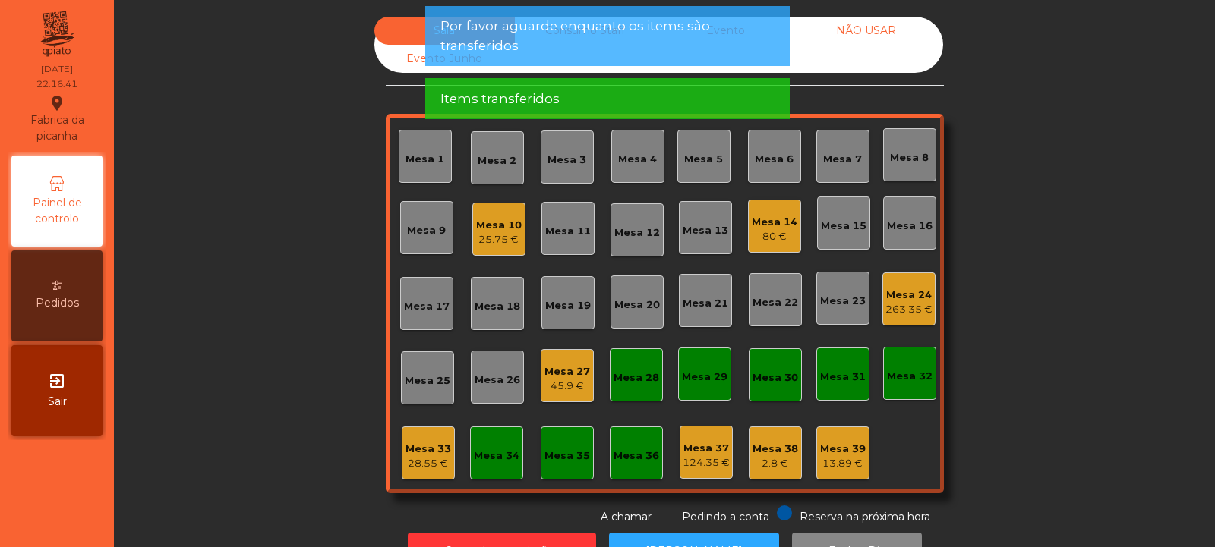
click at [418, 464] on div "28.55 €" at bounding box center [428, 463] width 46 height 15
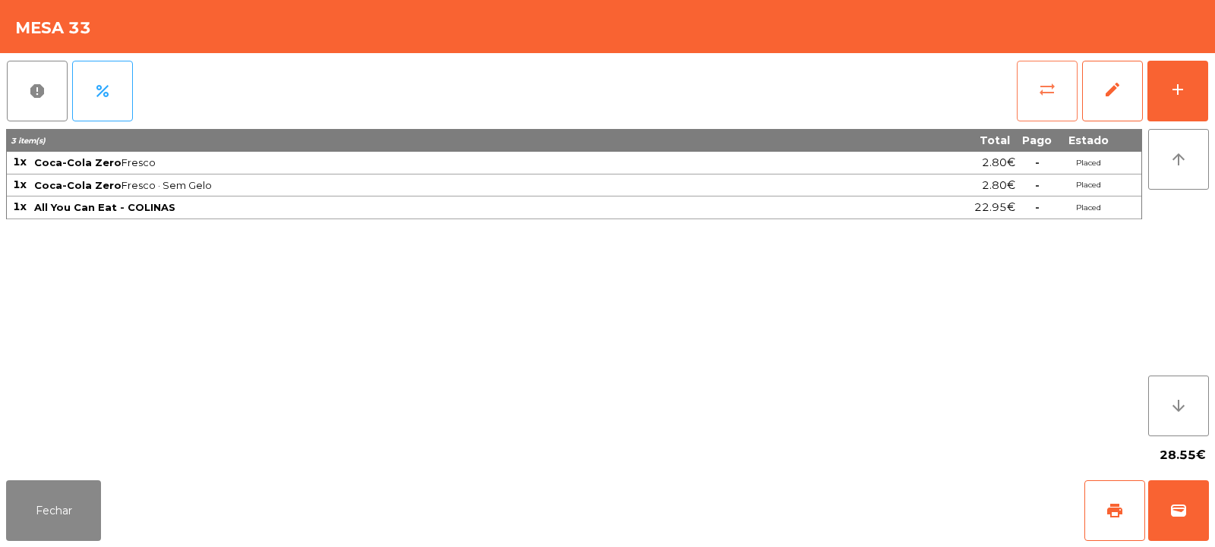
click at [1048, 95] on span "sync_alt" at bounding box center [1047, 89] width 18 height 18
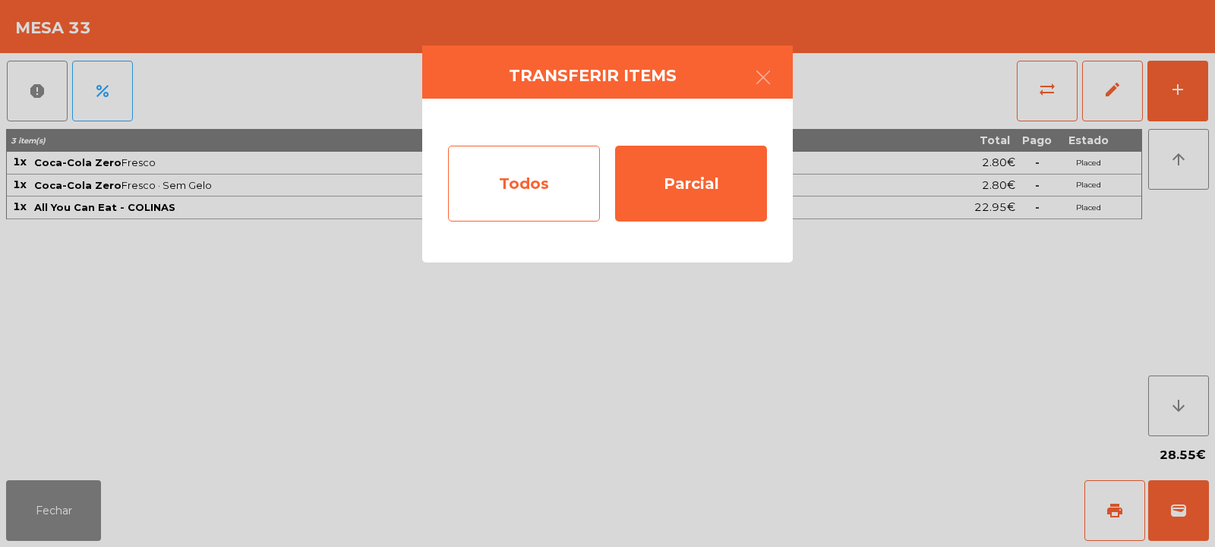
click at [539, 192] on div "Todos" at bounding box center [524, 184] width 152 height 76
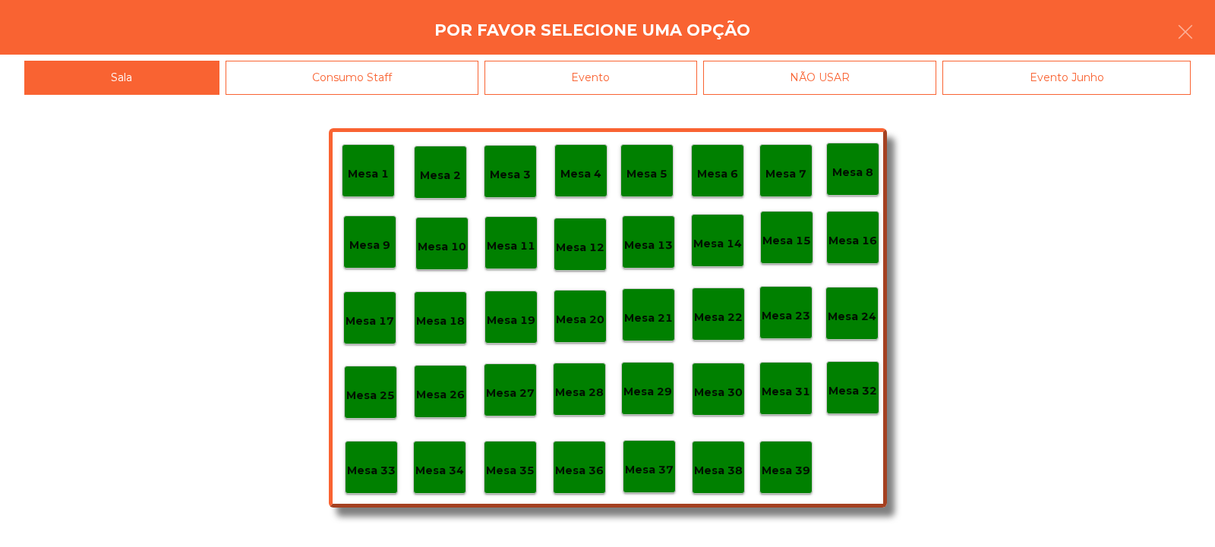
click at [655, 86] on div "Evento" at bounding box center [590, 78] width 213 height 34
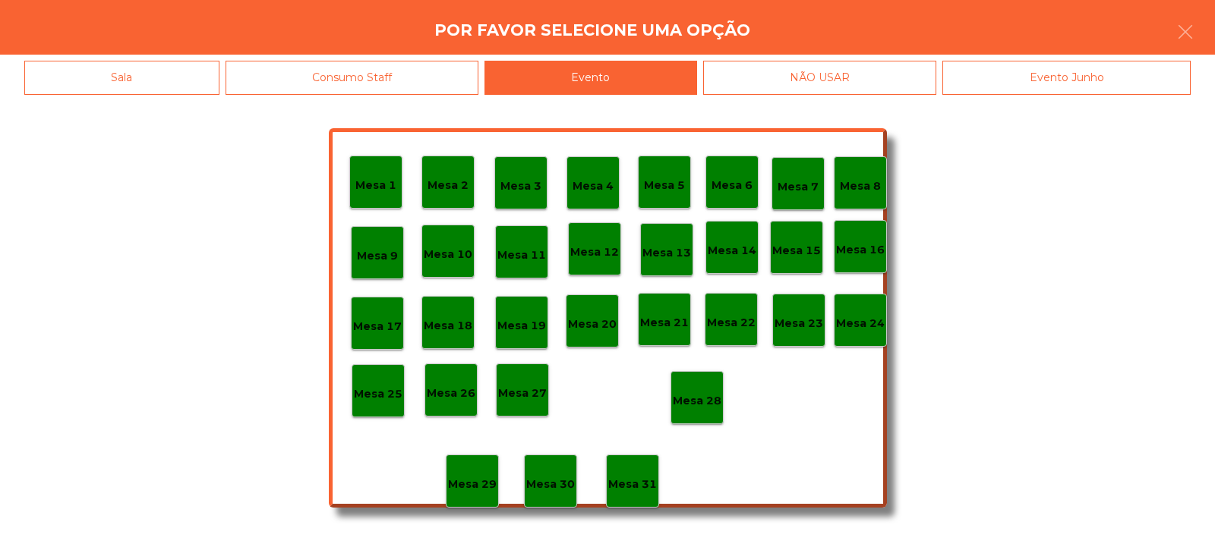
click at [699, 402] on p "Mesa 28" at bounding box center [697, 400] width 49 height 17
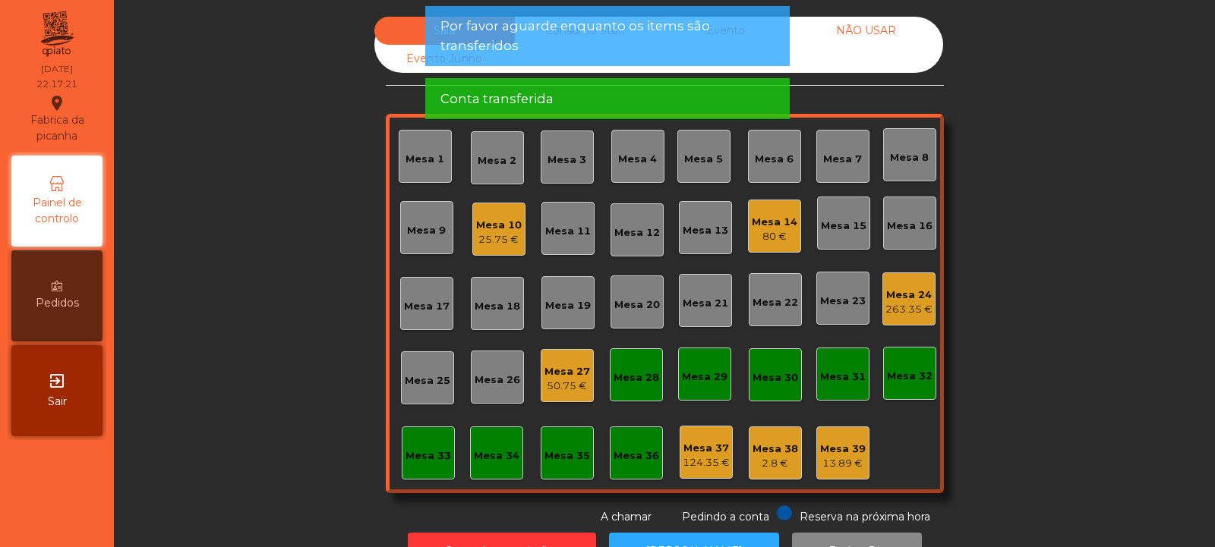
click at [493, 236] on div "25.75 €" at bounding box center [499, 239] width 46 height 15
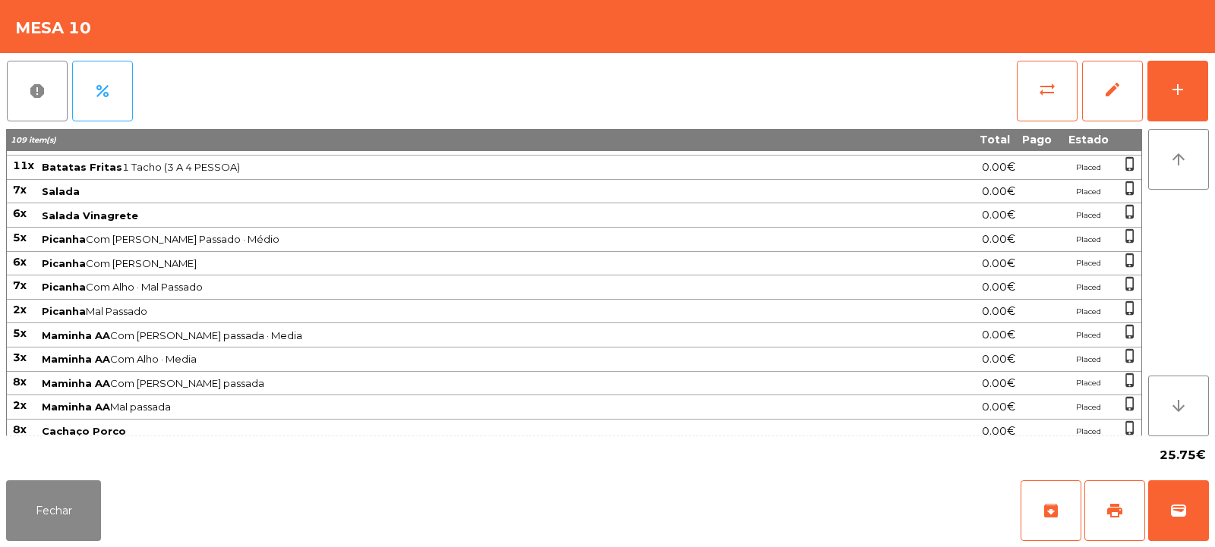
scroll to position [0, 0]
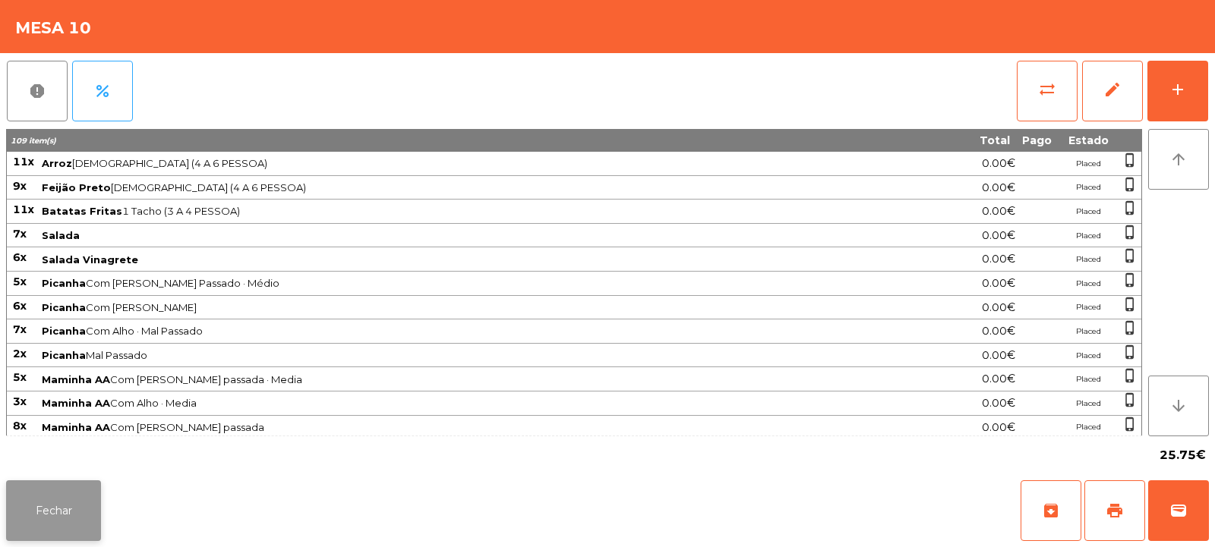
click at [66, 502] on button "Fechar" at bounding box center [53, 511] width 95 height 61
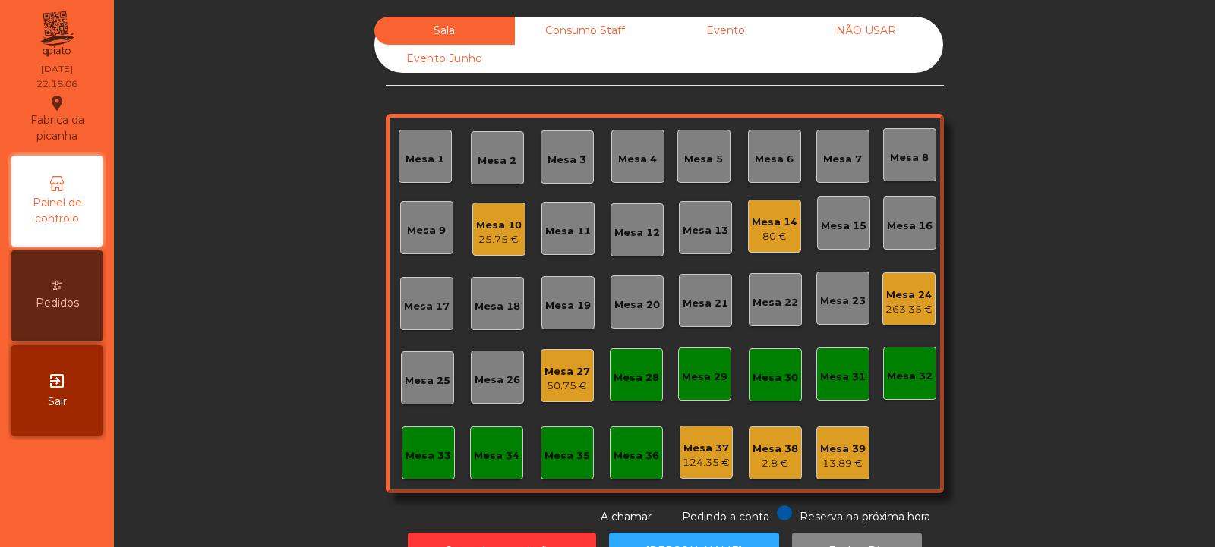
click at [485, 254] on div "Mesa 10 25.75 €" at bounding box center [498, 229] width 53 height 53
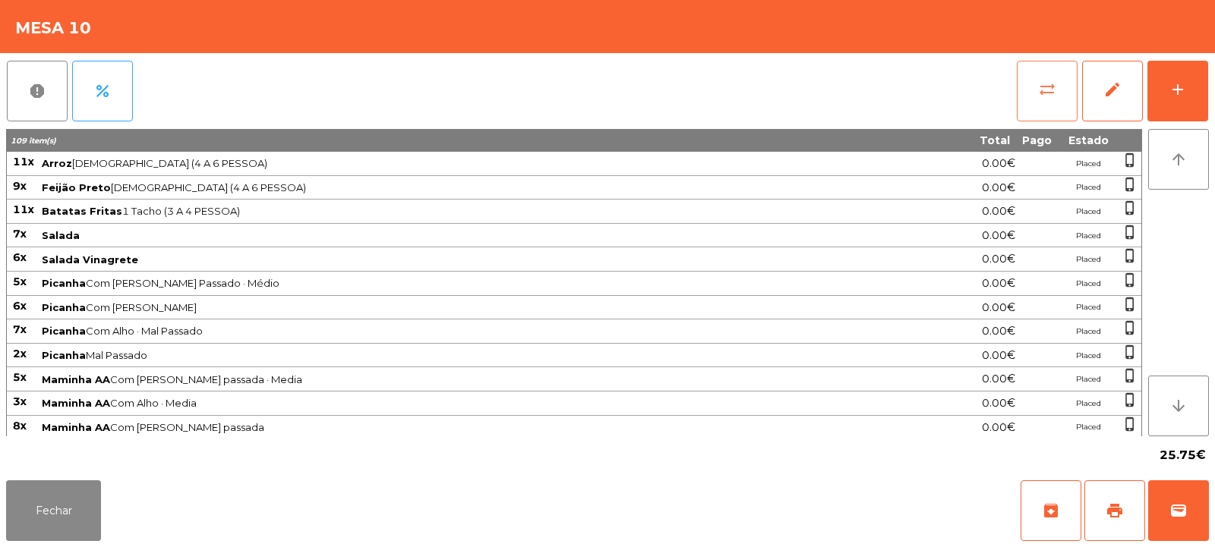
click at [1061, 102] on button "sync_alt" at bounding box center [1046, 91] width 61 height 61
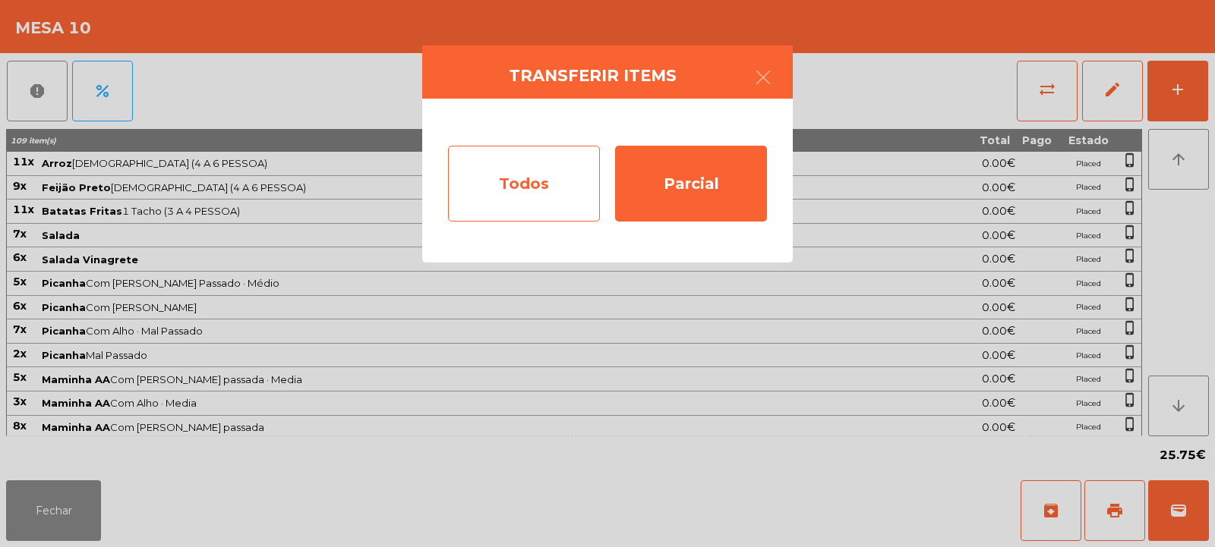
click at [575, 196] on div "Todos" at bounding box center [524, 184] width 152 height 76
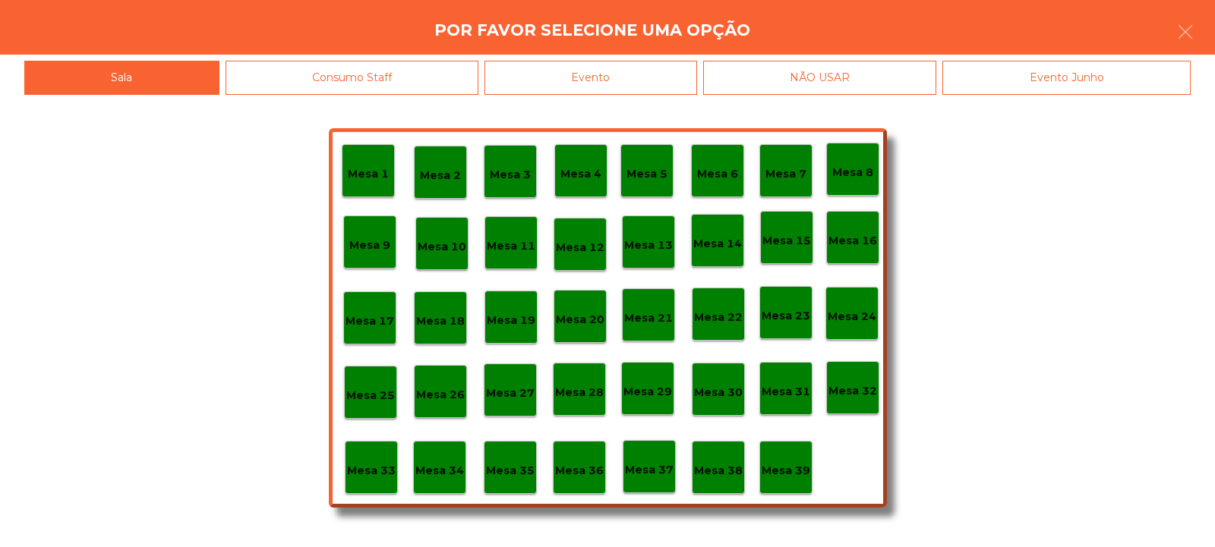
click at [652, 69] on div "Evento" at bounding box center [590, 78] width 213 height 34
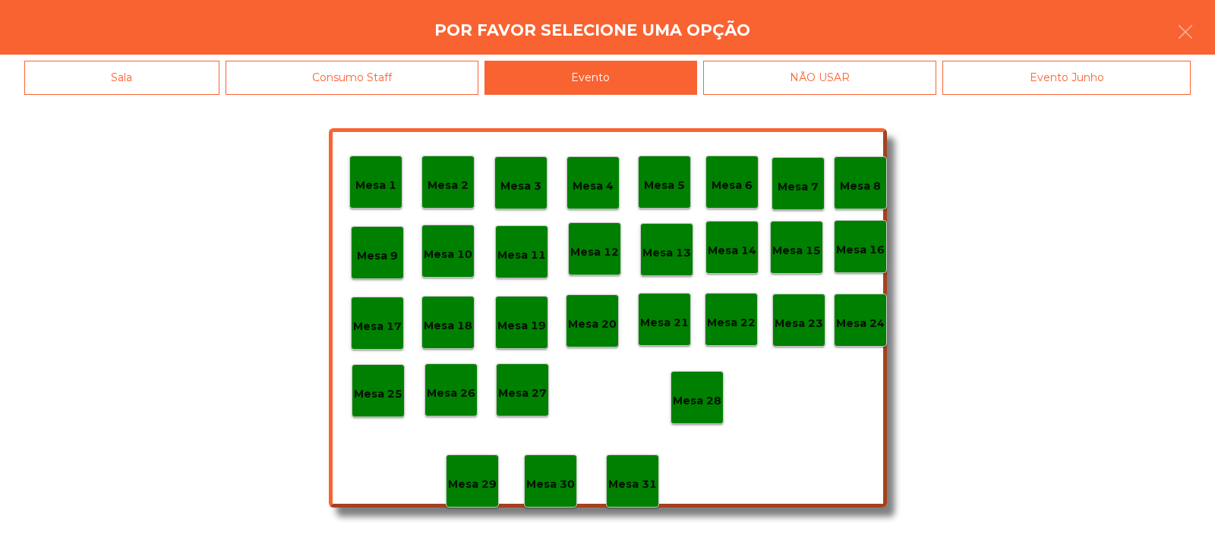
click at [698, 393] on p "Mesa 28" at bounding box center [697, 400] width 49 height 17
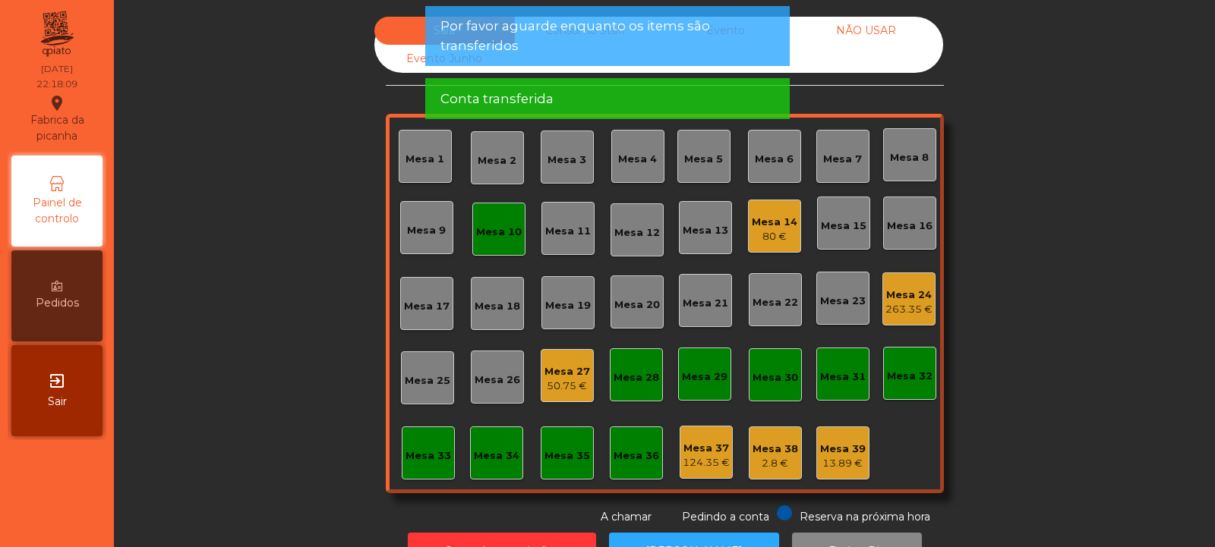
click at [497, 227] on div "Mesa 10" at bounding box center [499, 232] width 46 height 15
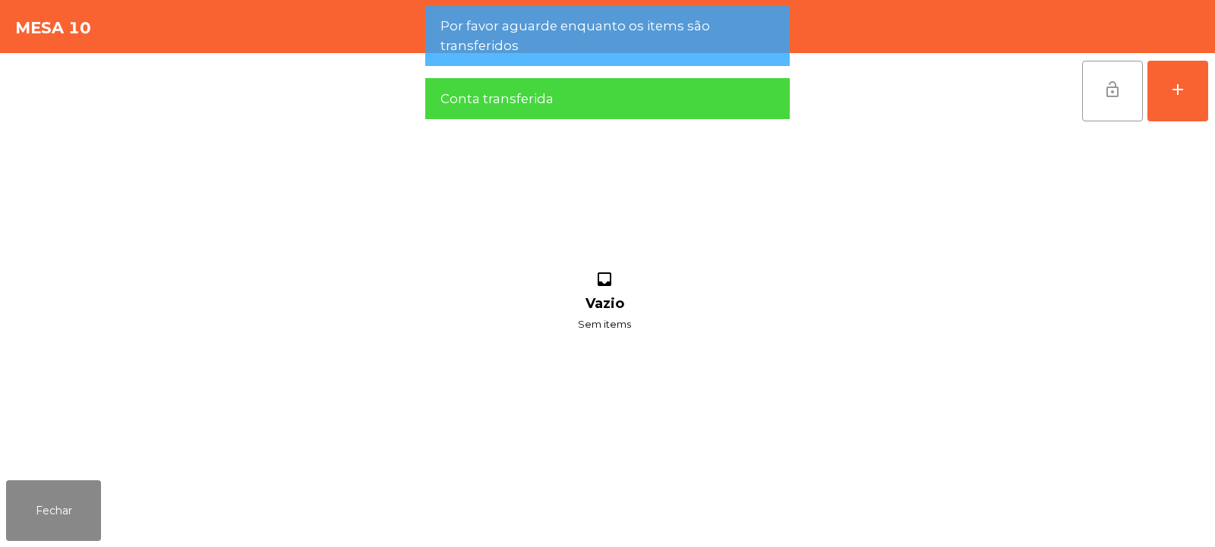
click at [1116, 104] on button "lock_open" at bounding box center [1112, 91] width 61 height 61
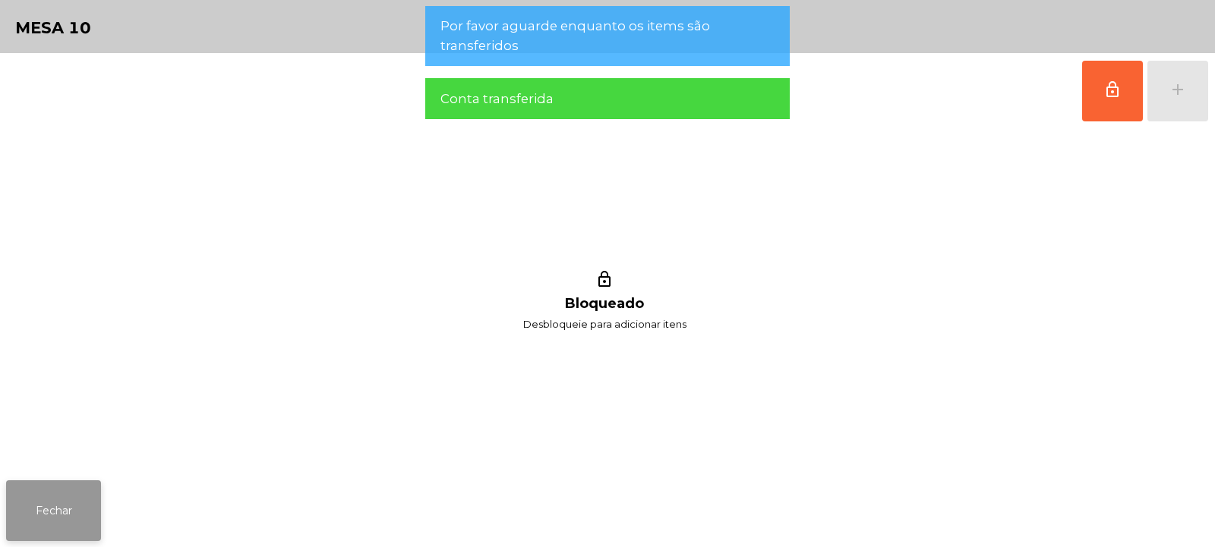
click at [77, 500] on button "Fechar" at bounding box center [53, 511] width 95 height 61
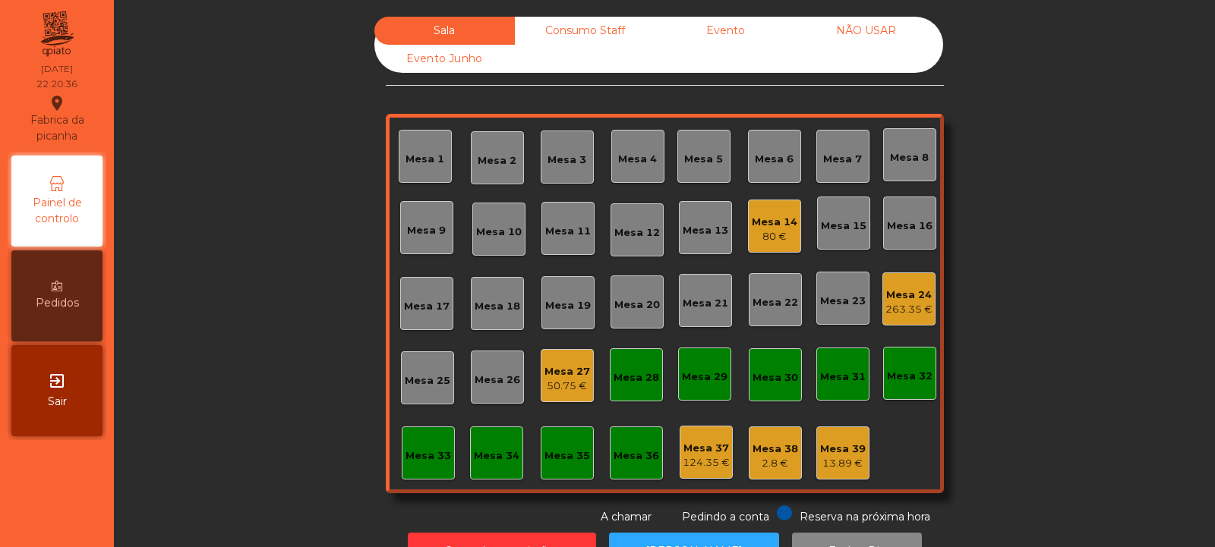
click at [492, 163] on div "Mesa 2" at bounding box center [496, 160] width 39 height 15
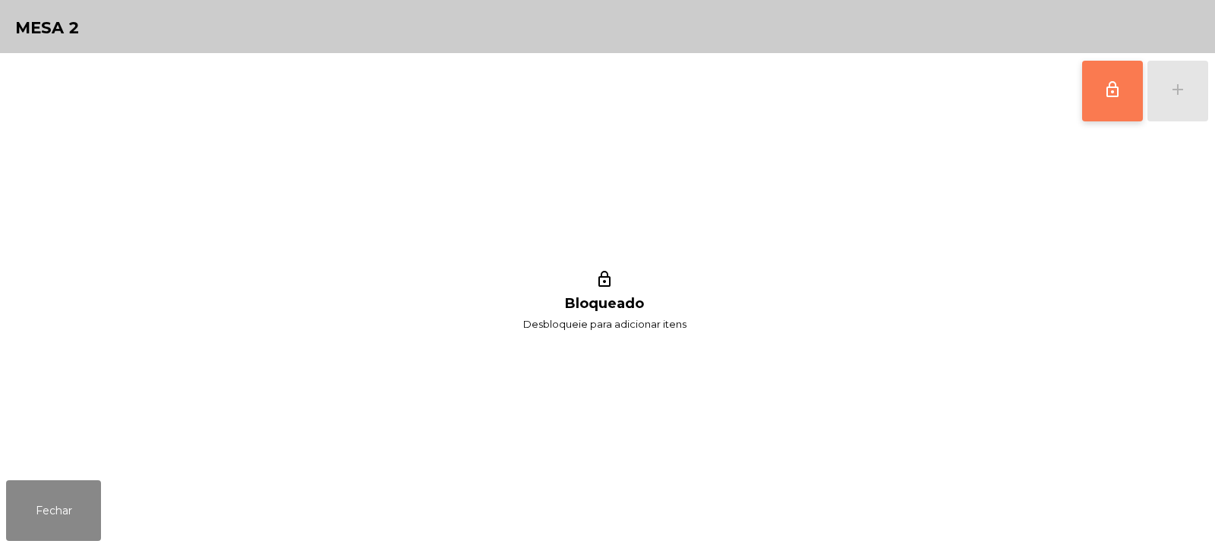
click at [1120, 100] on button "lock_outline" at bounding box center [1112, 91] width 61 height 61
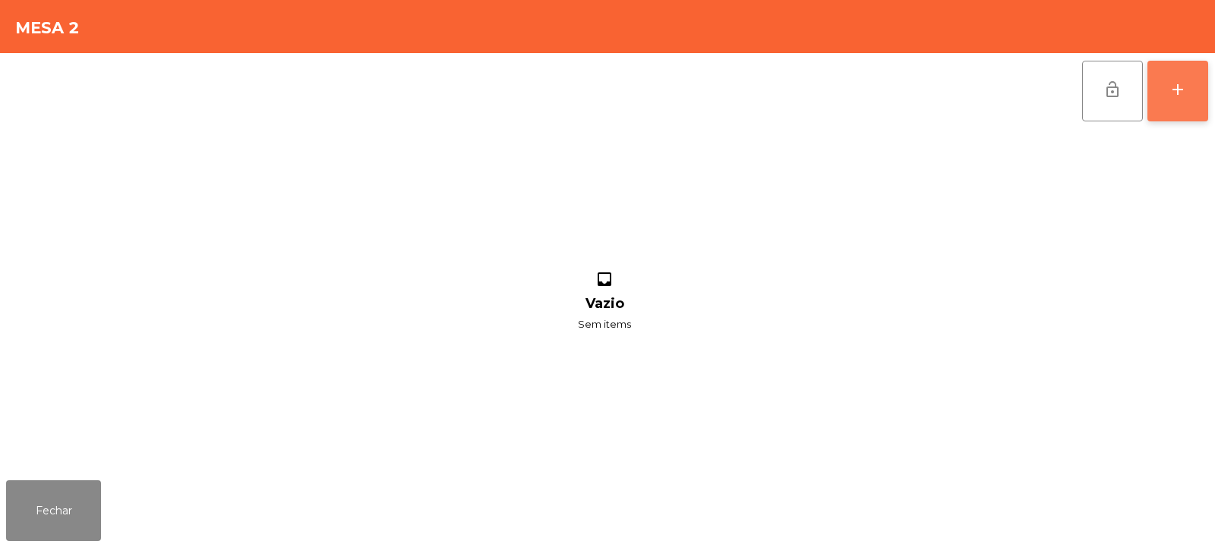
click at [1198, 98] on button "add" at bounding box center [1177, 91] width 61 height 61
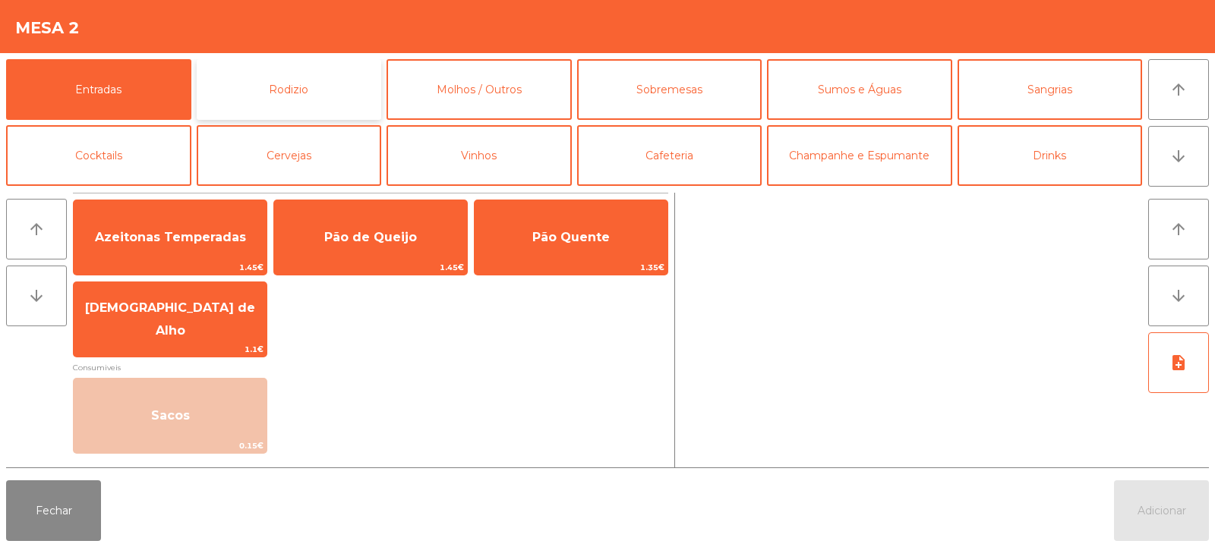
click at [295, 81] on button "Rodizio" at bounding box center [289, 89] width 185 height 61
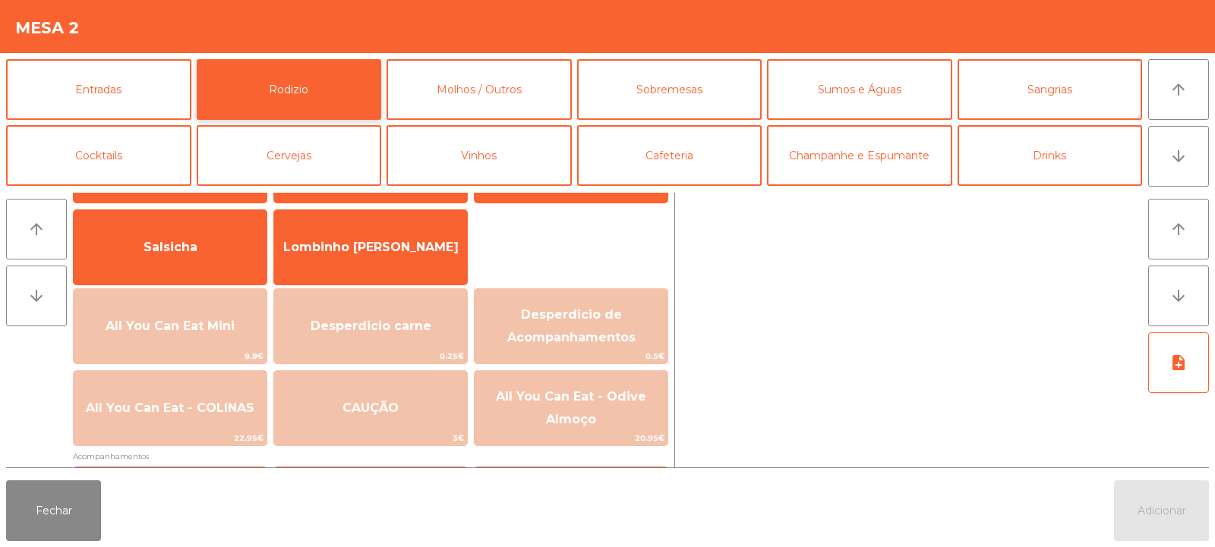
scroll to position [98, 0]
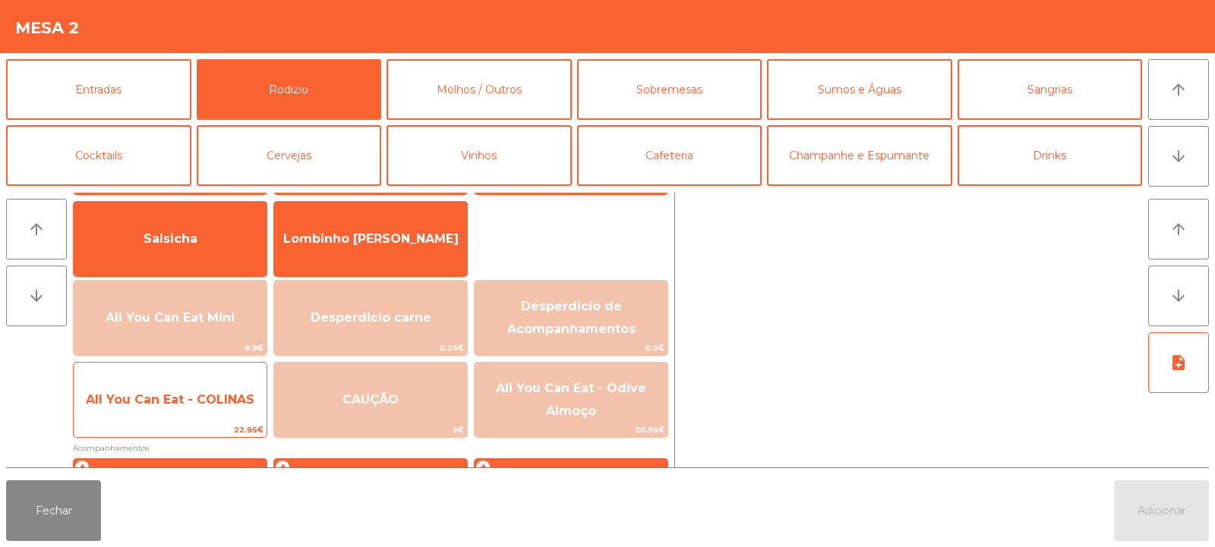
click at [188, 405] on span "All You Can Eat - COLINAS" at bounding box center [170, 399] width 169 height 14
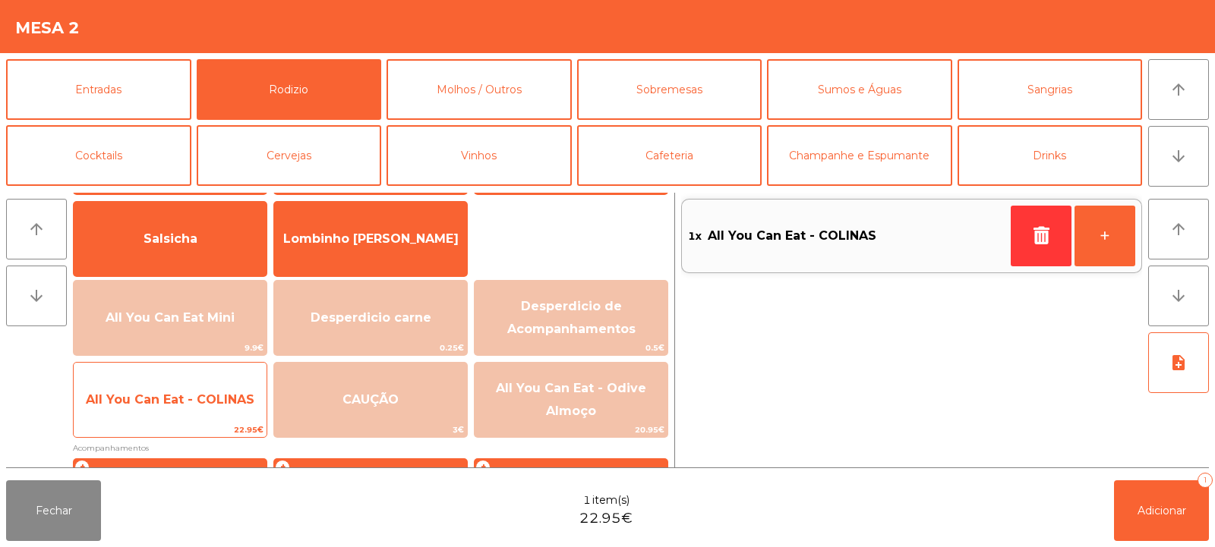
click at [184, 393] on span "All You Can Eat - COLINAS" at bounding box center [170, 399] width 169 height 14
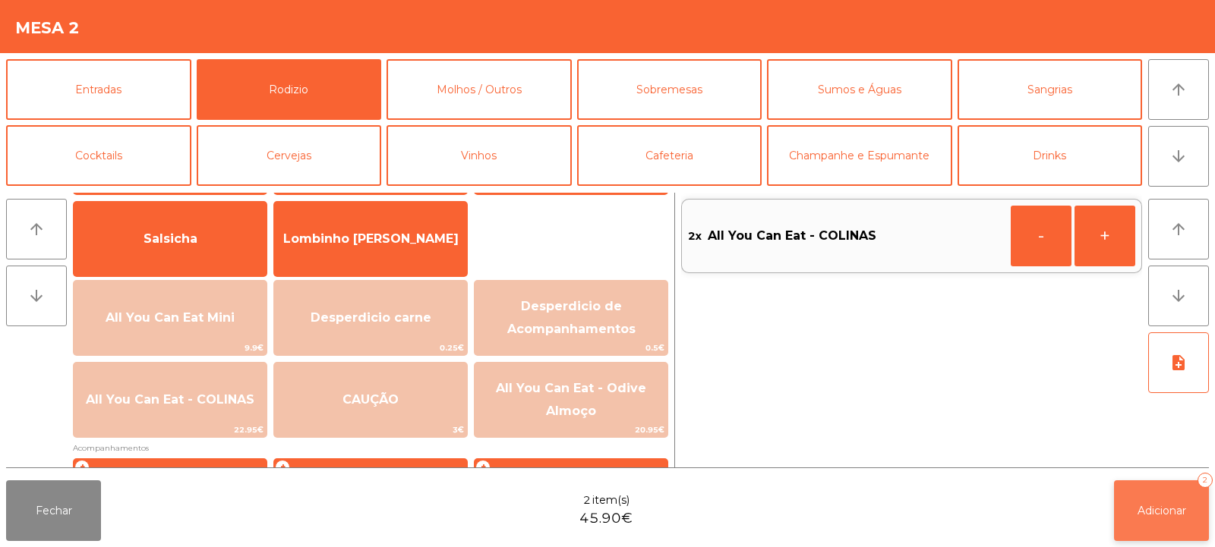
click at [1171, 518] on button "Adicionar 2" at bounding box center [1161, 511] width 95 height 61
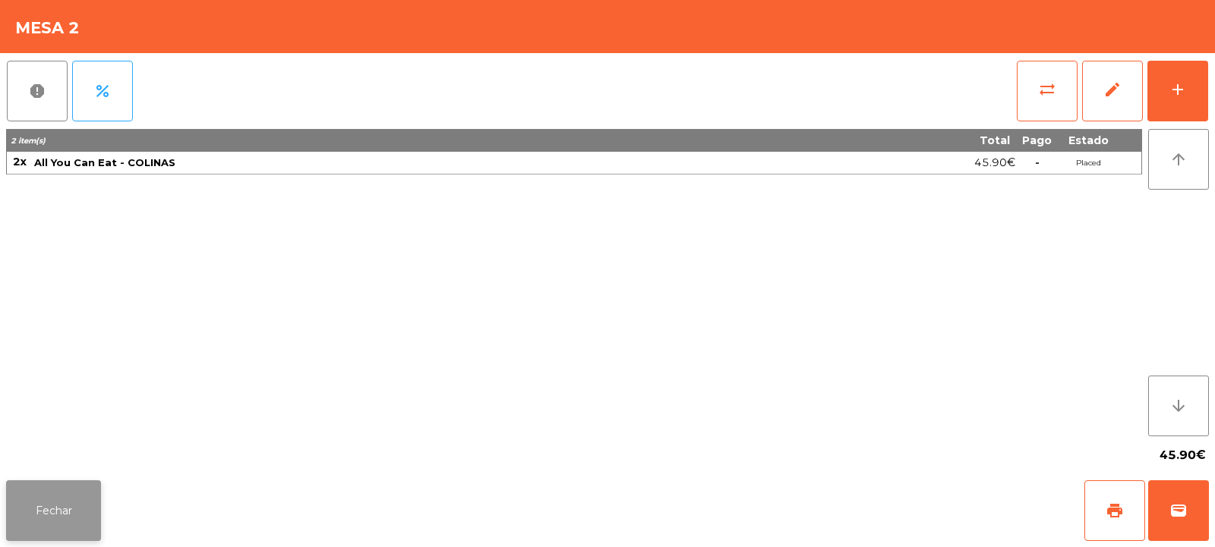
click at [48, 502] on button "Fechar" at bounding box center [53, 511] width 95 height 61
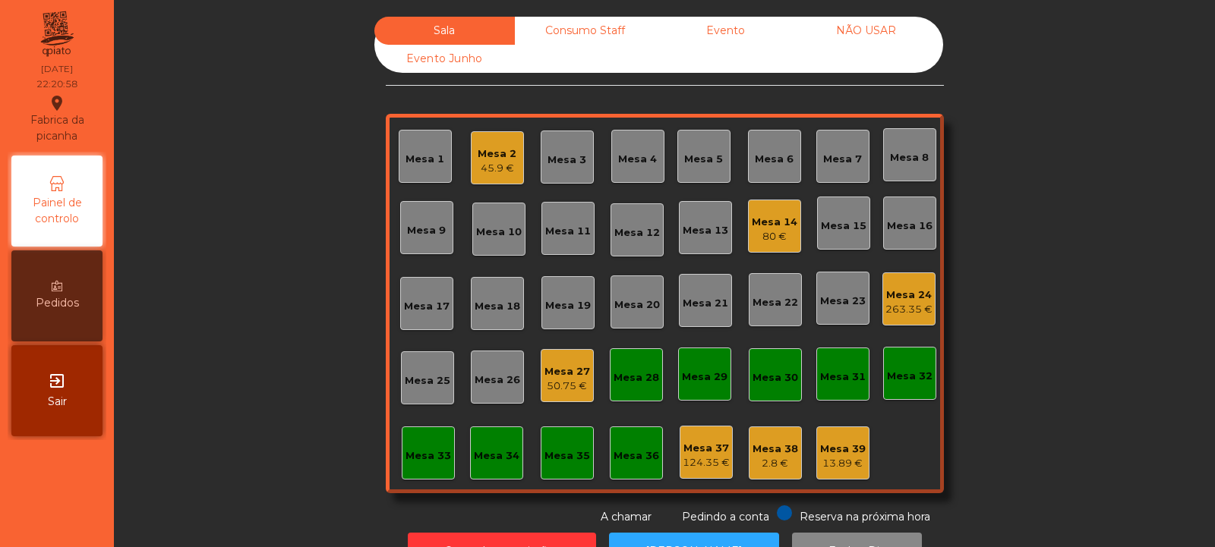
click at [771, 236] on div "80 €" at bounding box center [775, 236] width 46 height 15
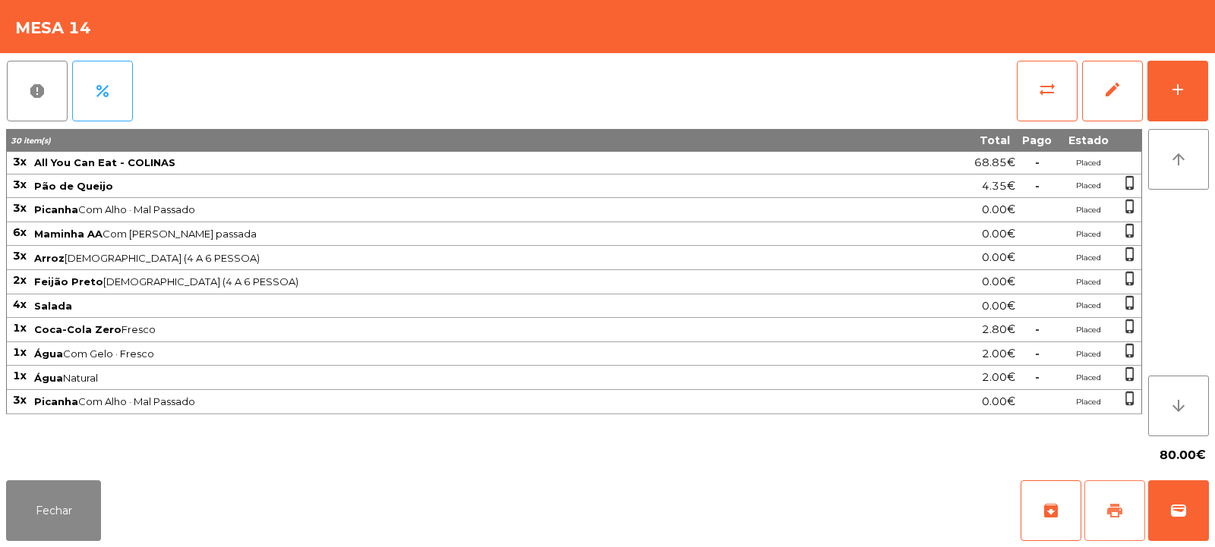
click at [1126, 509] on button "print" at bounding box center [1114, 511] width 61 height 61
click at [1044, 96] on span "sync_alt" at bounding box center [1047, 89] width 18 height 18
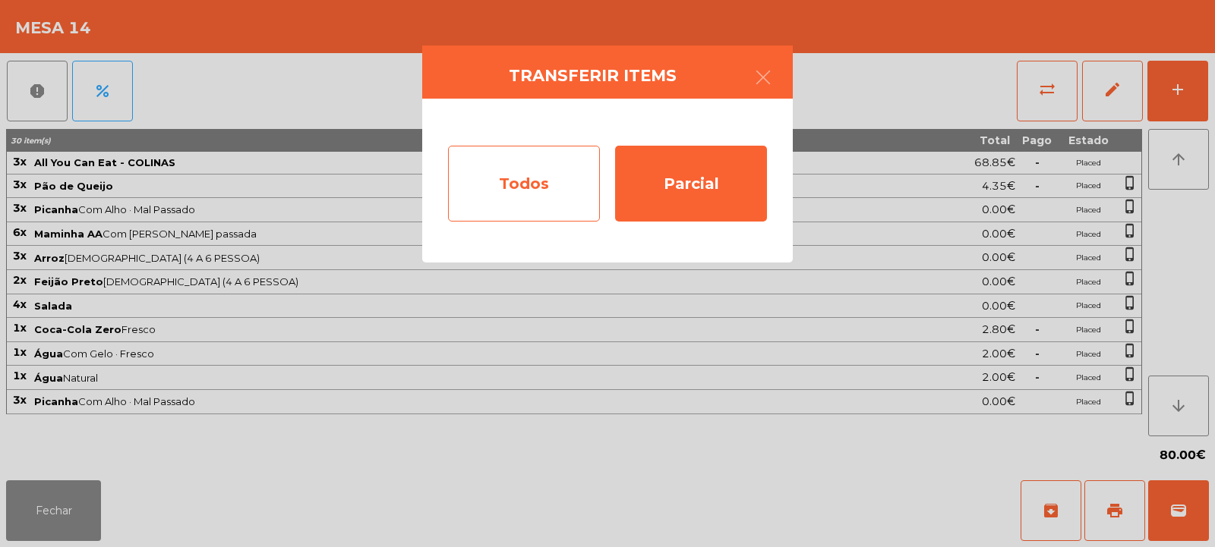
click at [546, 201] on div "Todos" at bounding box center [524, 184] width 152 height 76
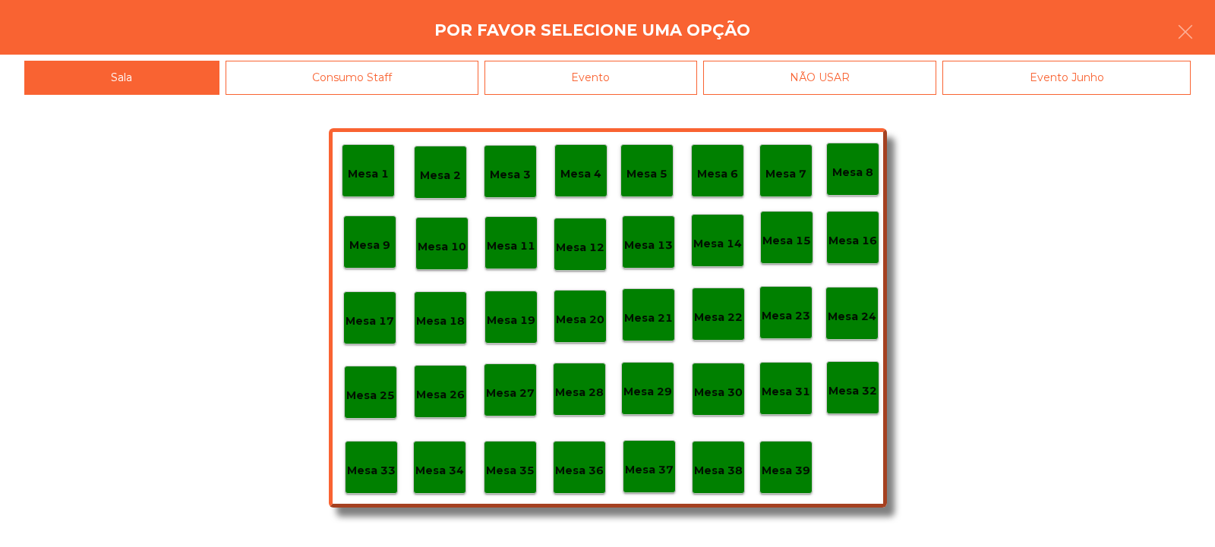
click at [627, 84] on div "Evento" at bounding box center [590, 78] width 213 height 34
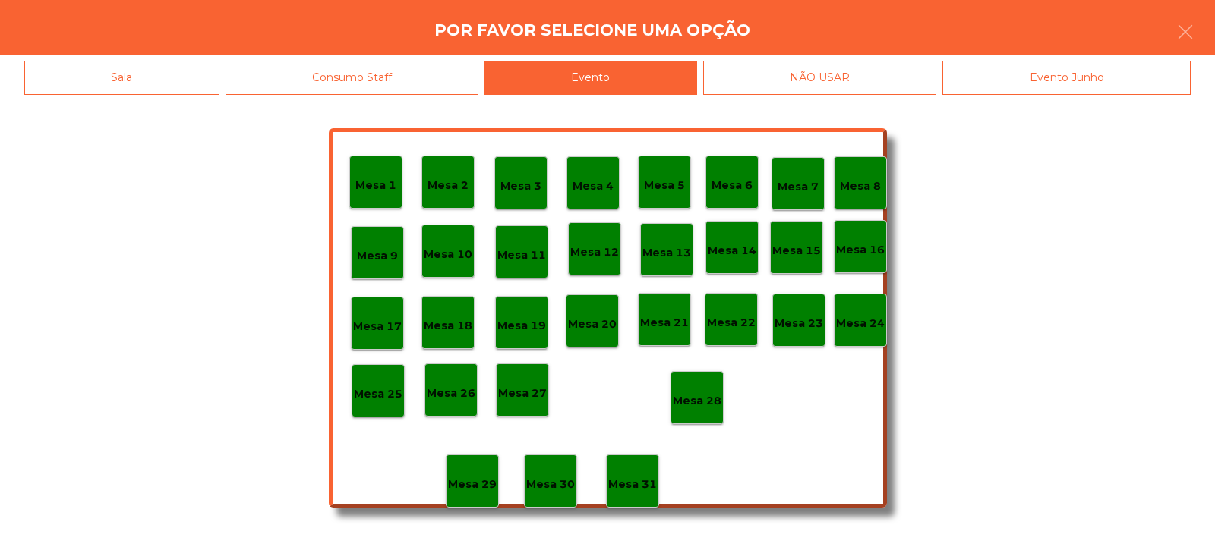
click at [698, 400] on p "Mesa 28" at bounding box center [697, 400] width 49 height 17
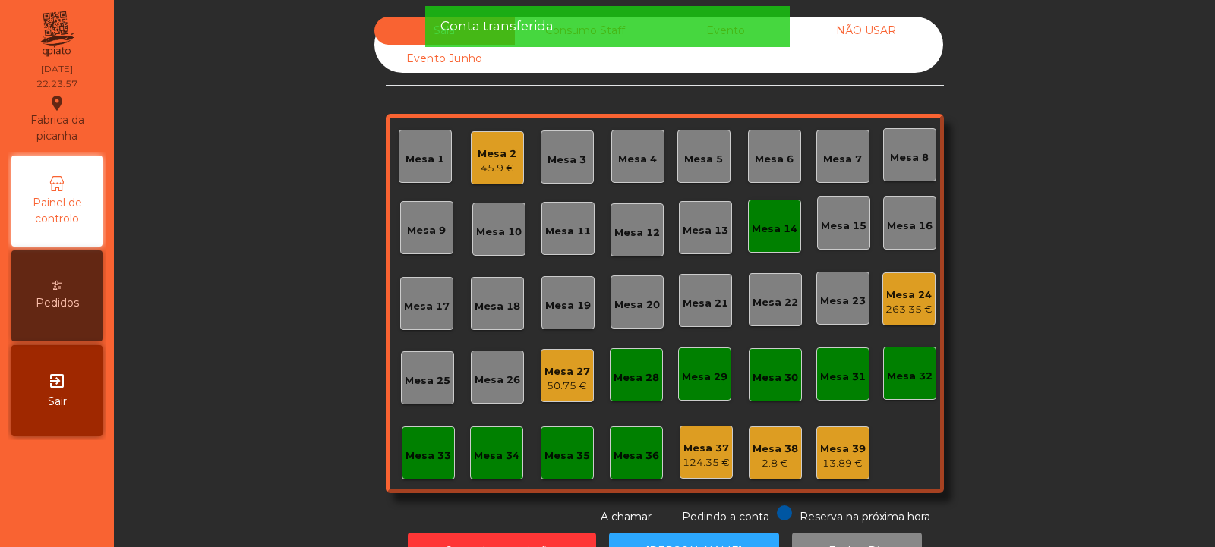
click at [752, 222] on div "Mesa 14" at bounding box center [775, 229] width 46 height 15
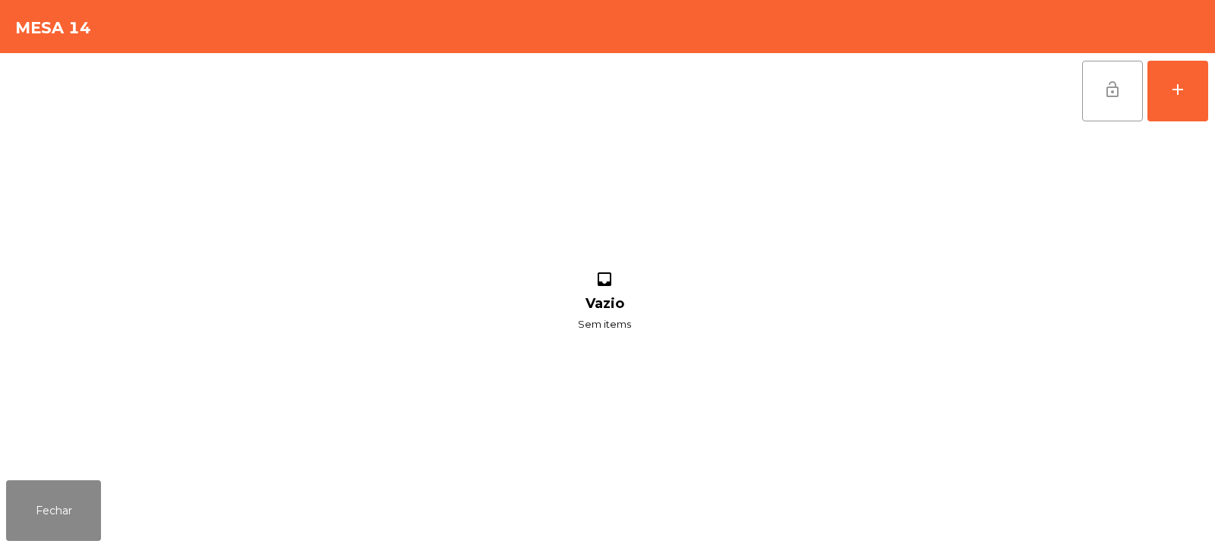
click at [1115, 83] on span "lock_open" at bounding box center [1112, 89] width 18 height 18
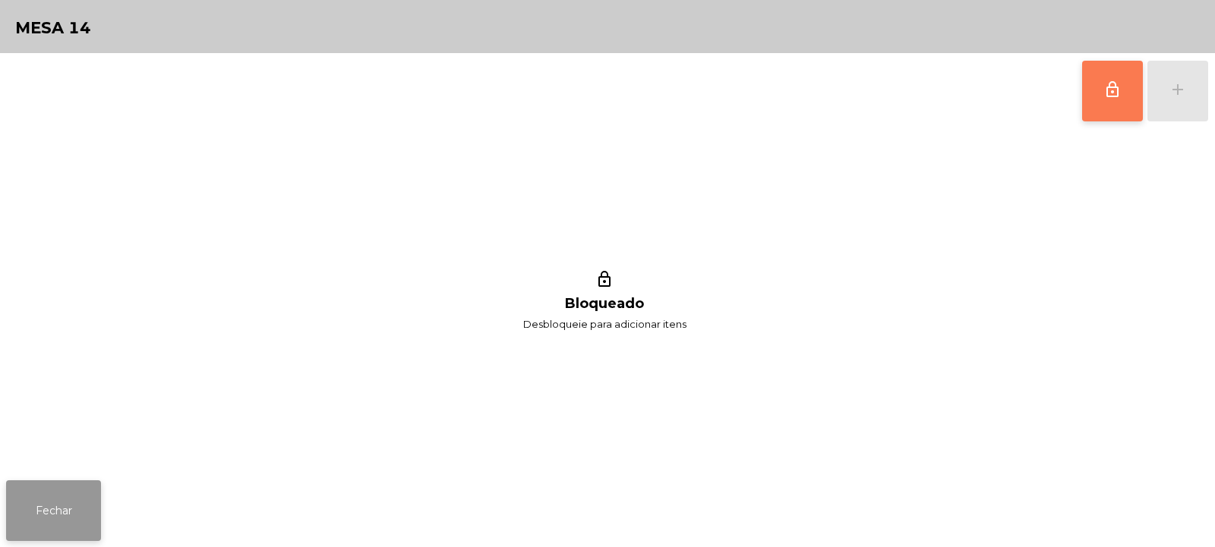
click at [42, 524] on button "Fechar" at bounding box center [53, 511] width 95 height 61
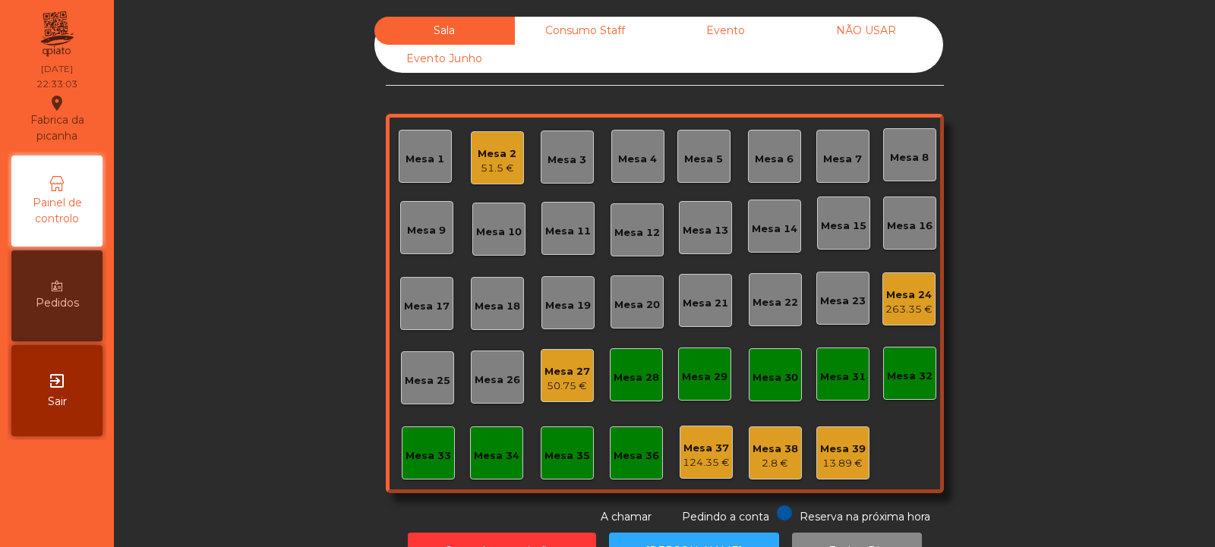
click at [893, 295] on div "Mesa 24" at bounding box center [908, 295] width 47 height 15
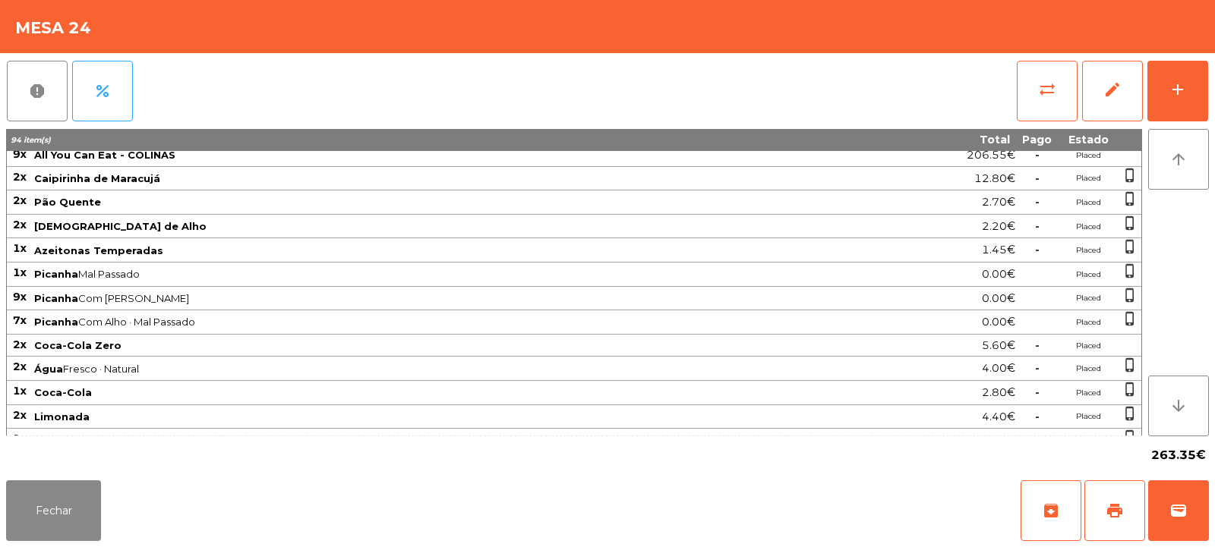
scroll to position [0, 0]
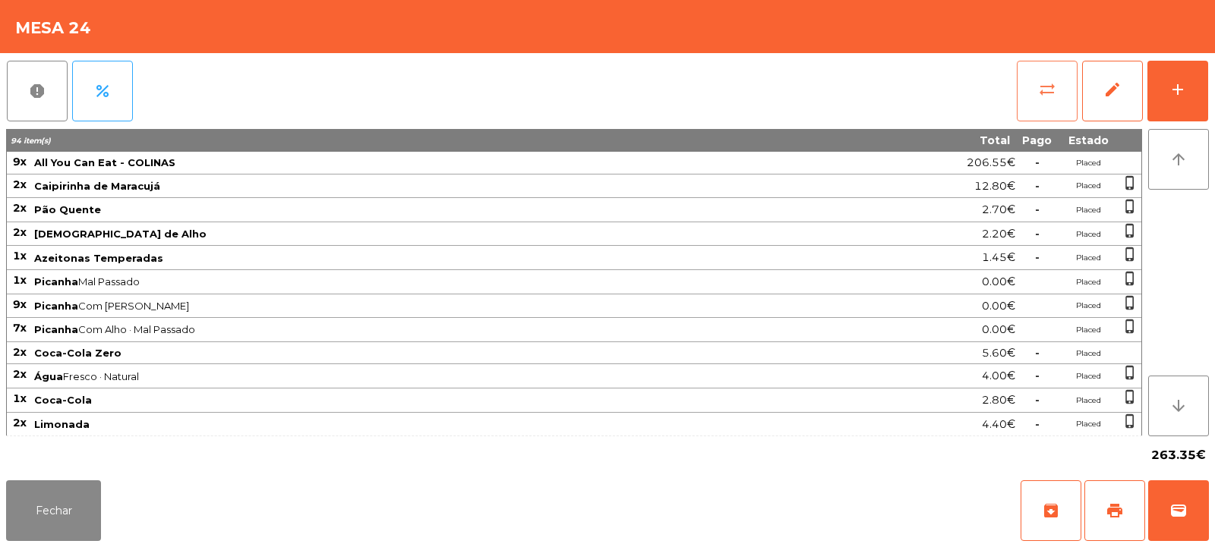
click at [1050, 89] on span "sync_alt" at bounding box center [1047, 89] width 18 height 18
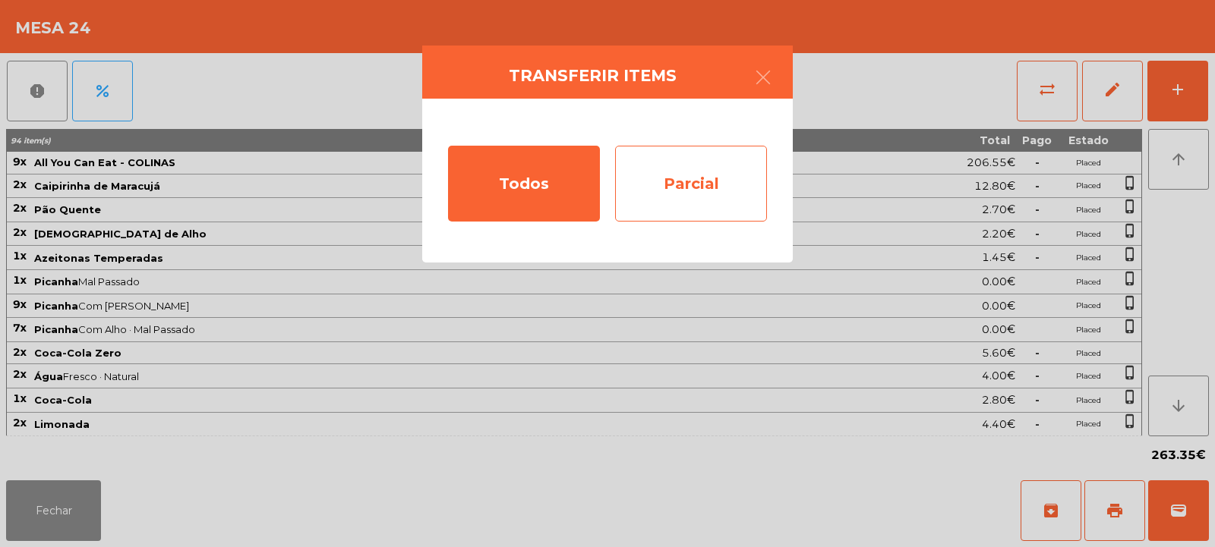
click at [700, 184] on div "Parcial" at bounding box center [691, 184] width 152 height 76
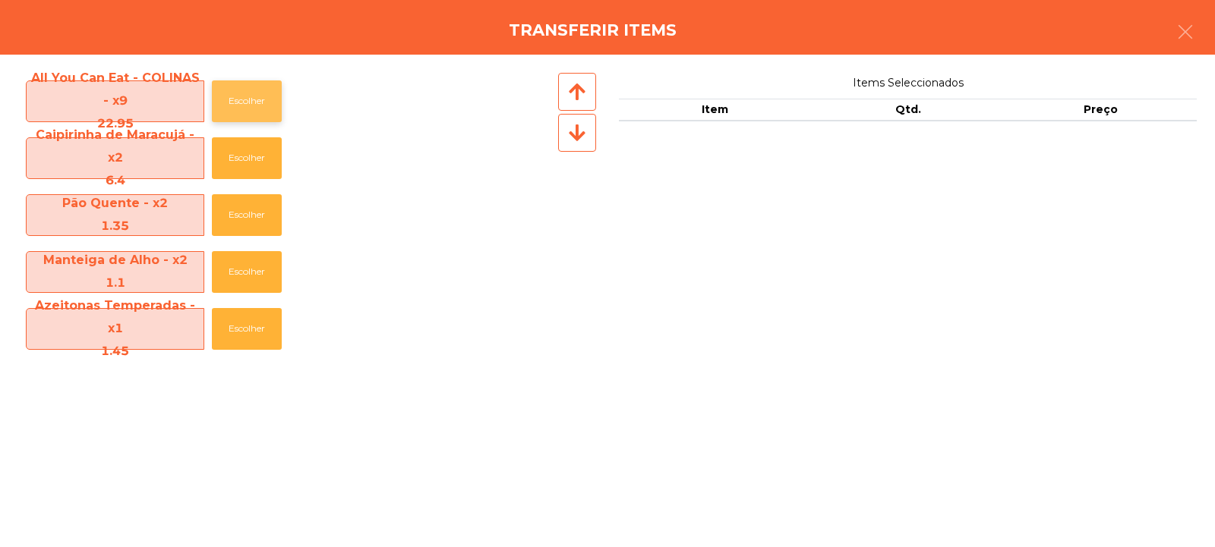
click at [263, 99] on button "Escolher" at bounding box center [247, 101] width 70 height 42
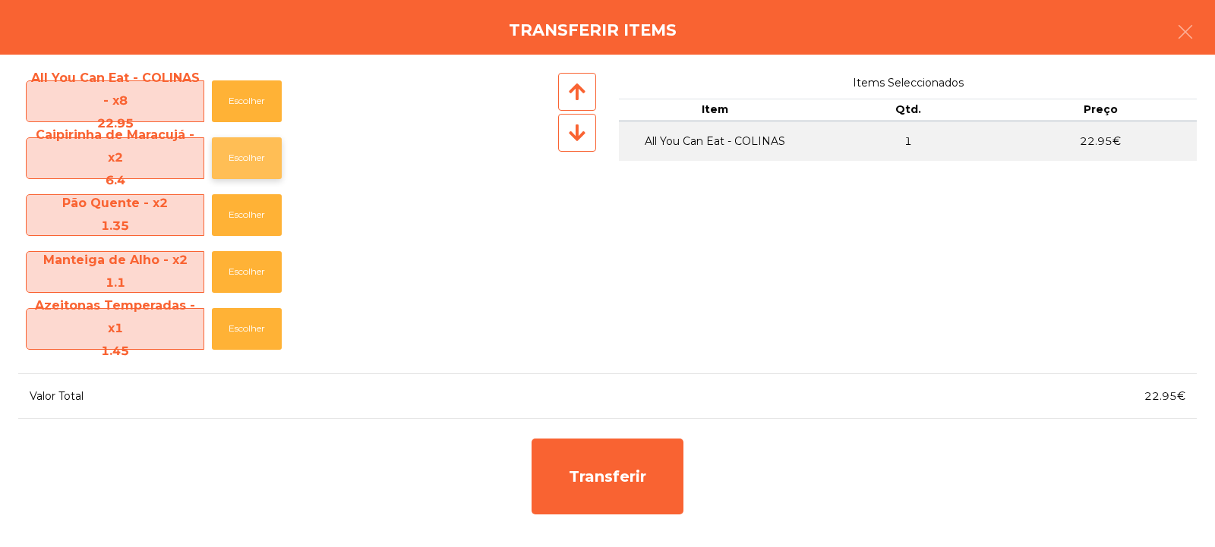
click at [250, 152] on button "Escolher" at bounding box center [247, 158] width 70 height 42
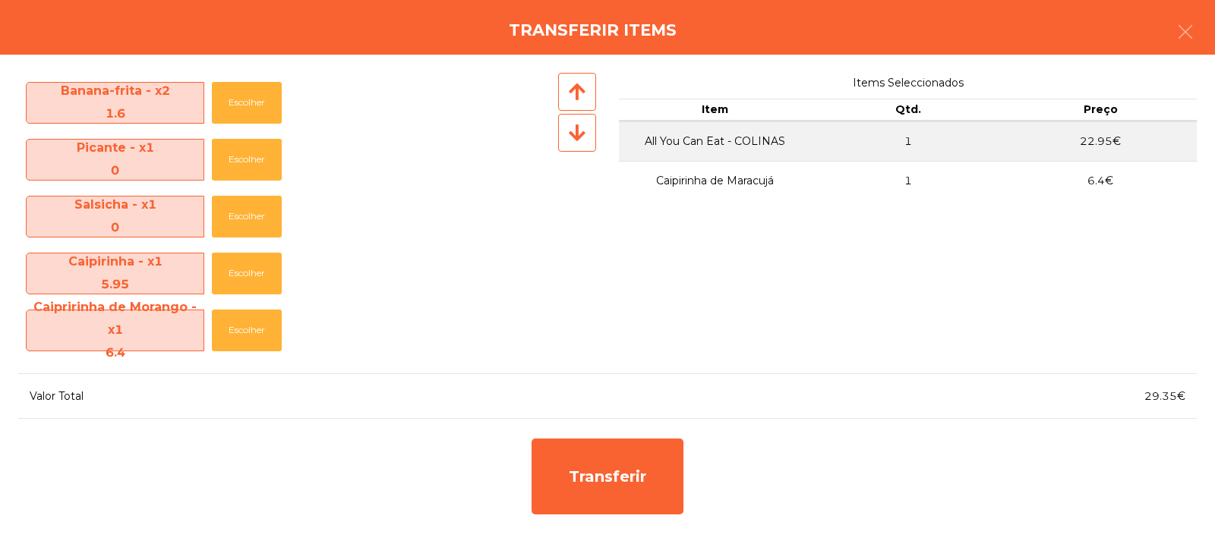
scroll to position [913, 0]
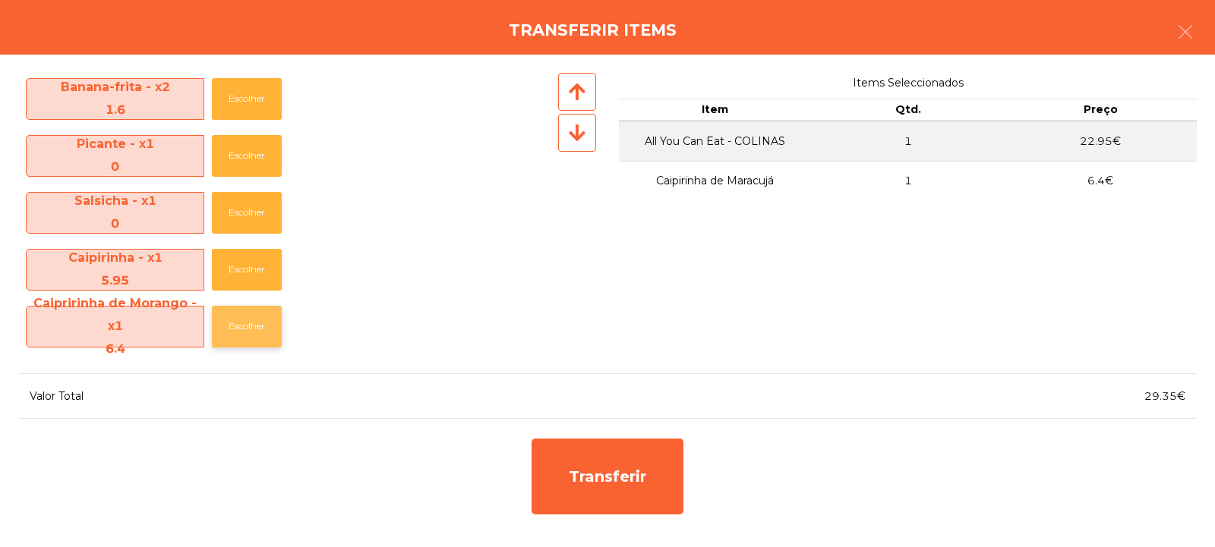
click at [242, 327] on button "Escolher" at bounding box center [247, 327] width 70 height 42
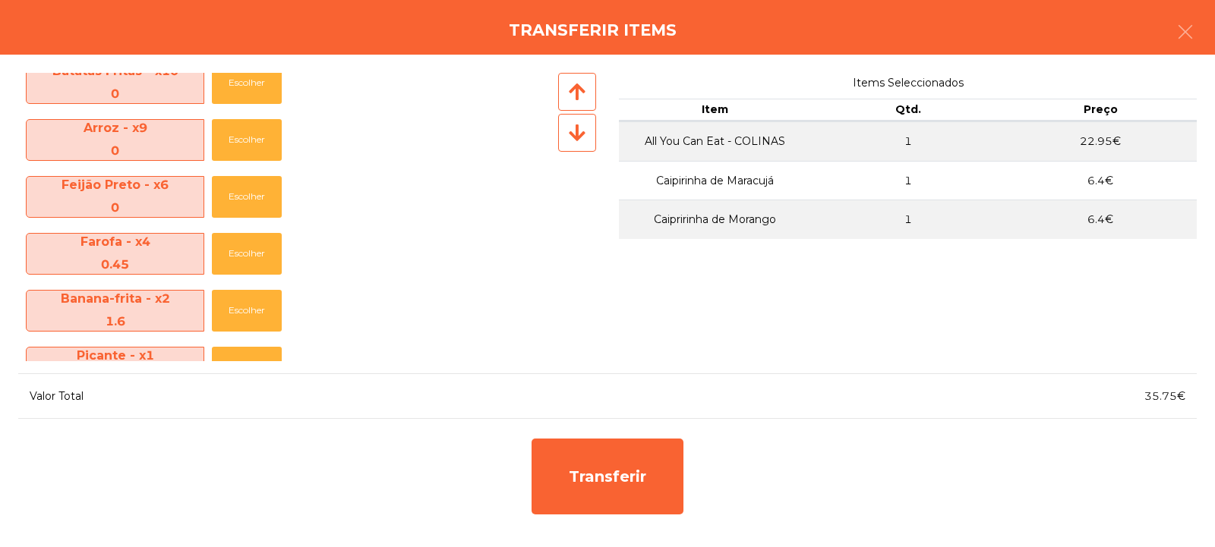
scroll to position [711, 0]
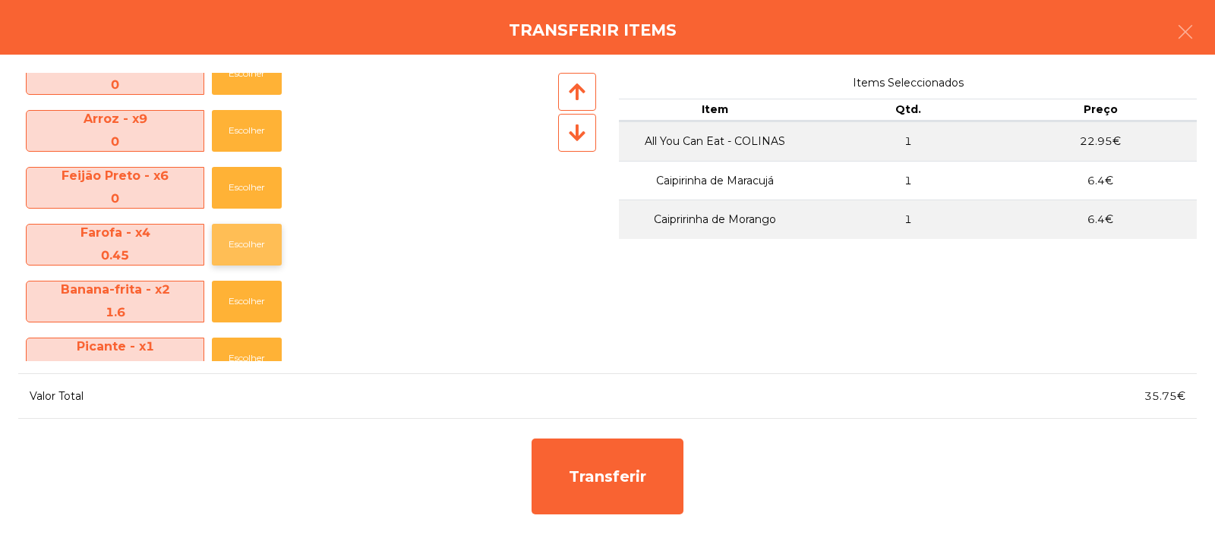
click at [250, 255] on button "Escolher" at bounding box center [247, 245] width 70 height 42
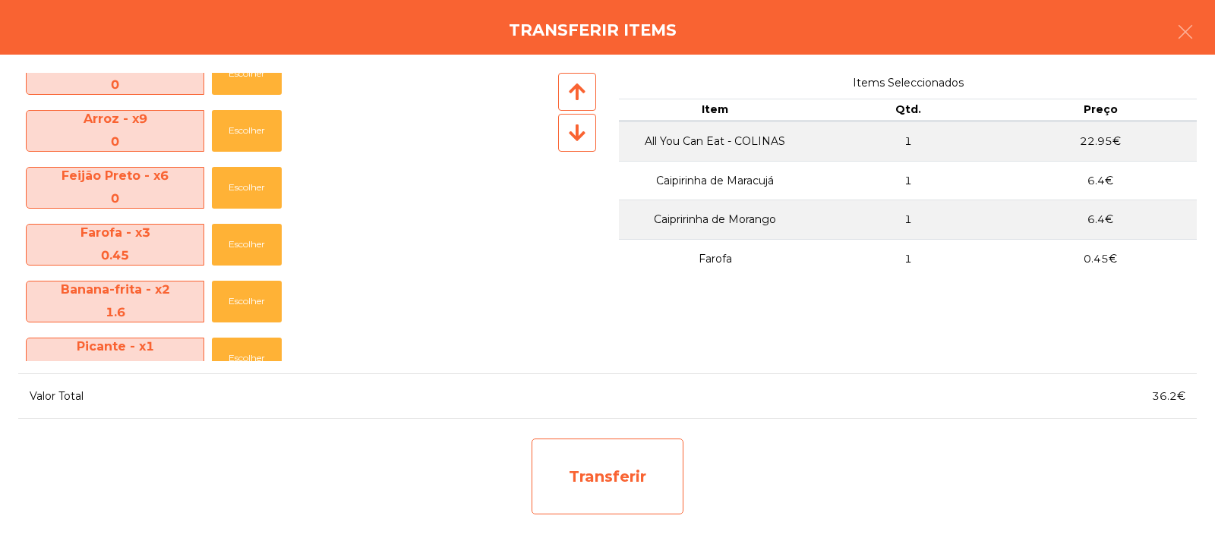
click at [601, 479] on div "Transferir" at bounding box center [607, 477] width 152 height 76
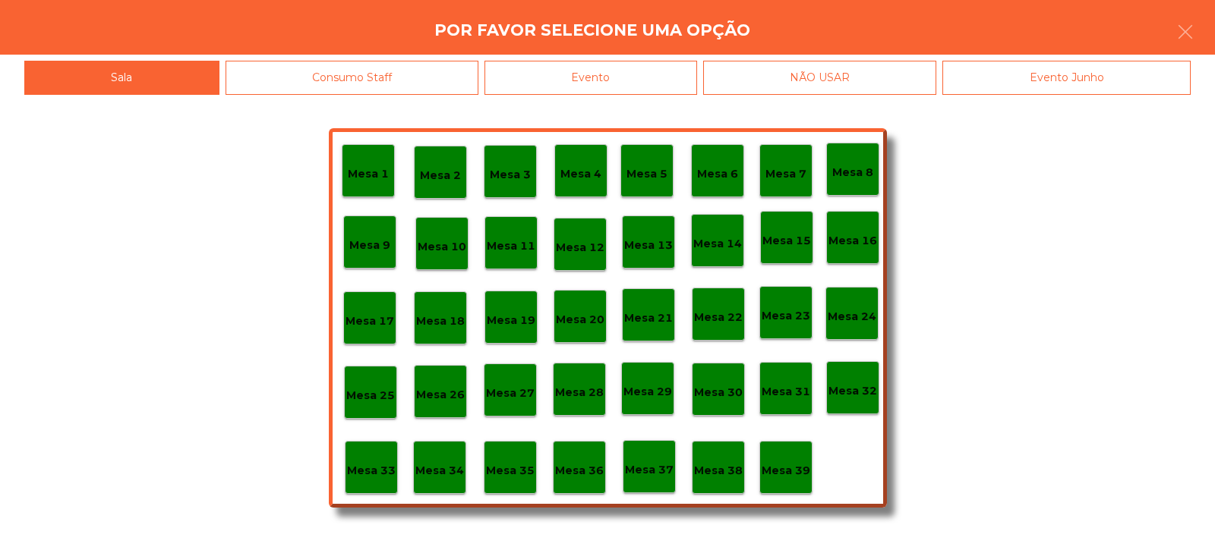
click at [515, 467] on p "Mesa 35" at bounding box center [510, 470] width 49 height 17
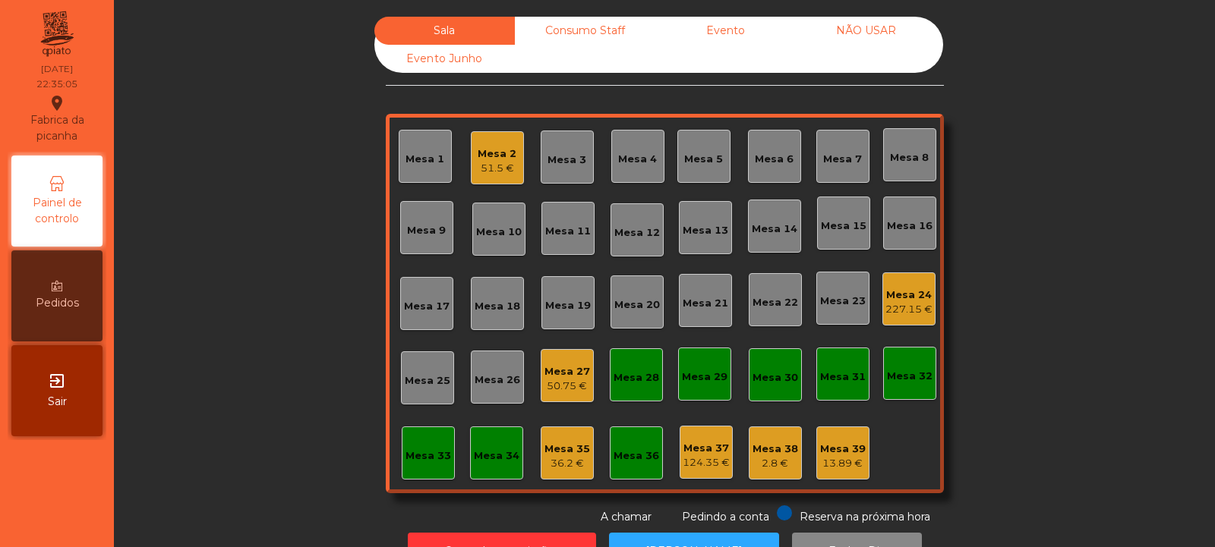
click at [891, 300] on div "Mesa 24" at bounding box center [908, 295] width 47 height 15
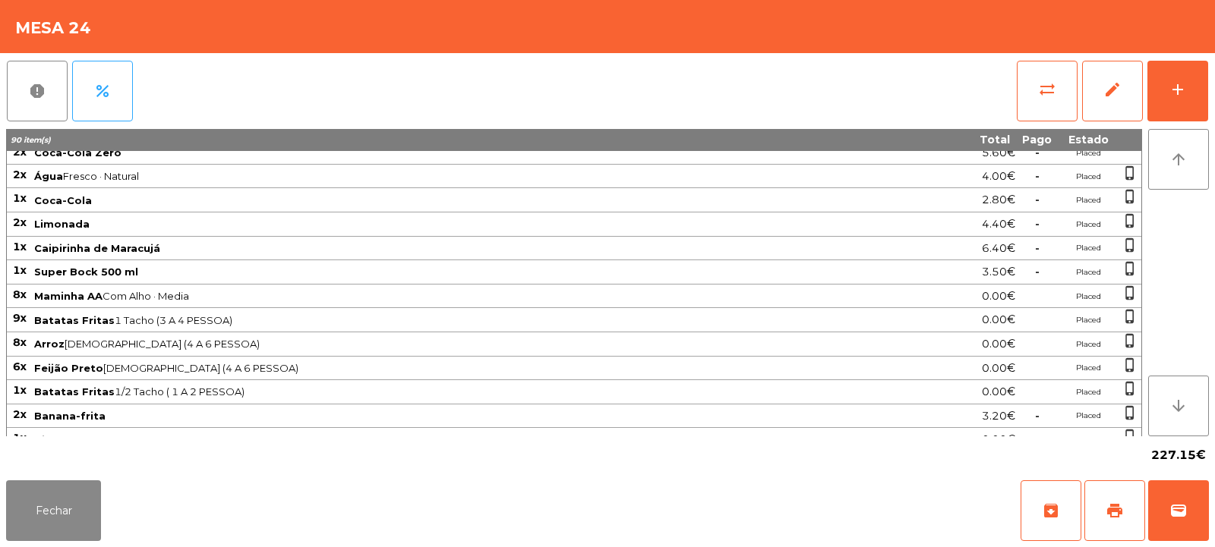
scroll to position [360, 0]
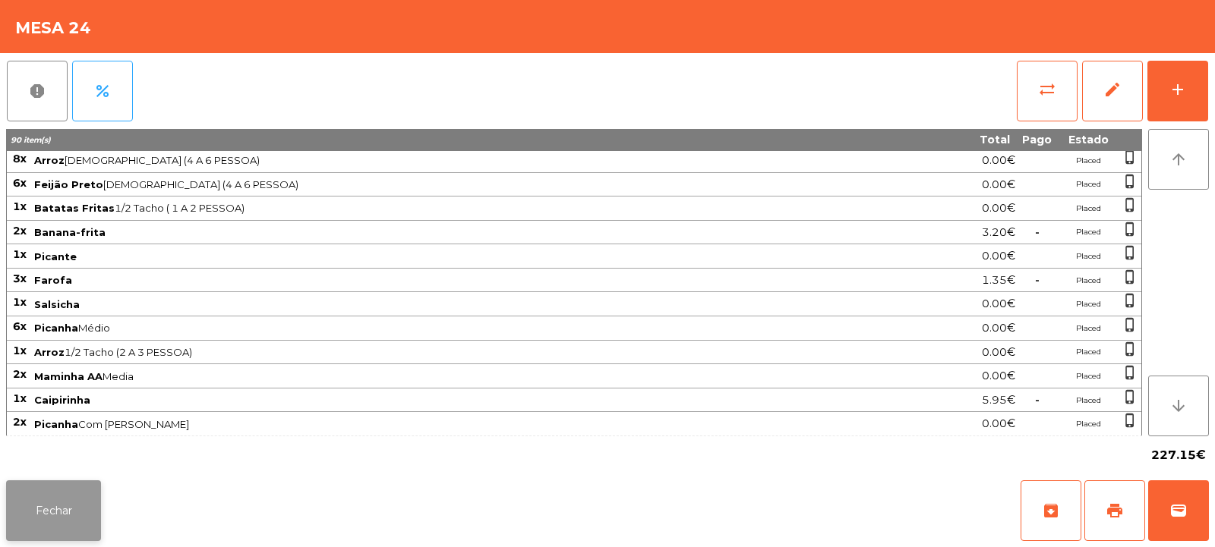
click at [51, 493] on button "Fechar" at bounding box center [53, 511] width 95 height 61
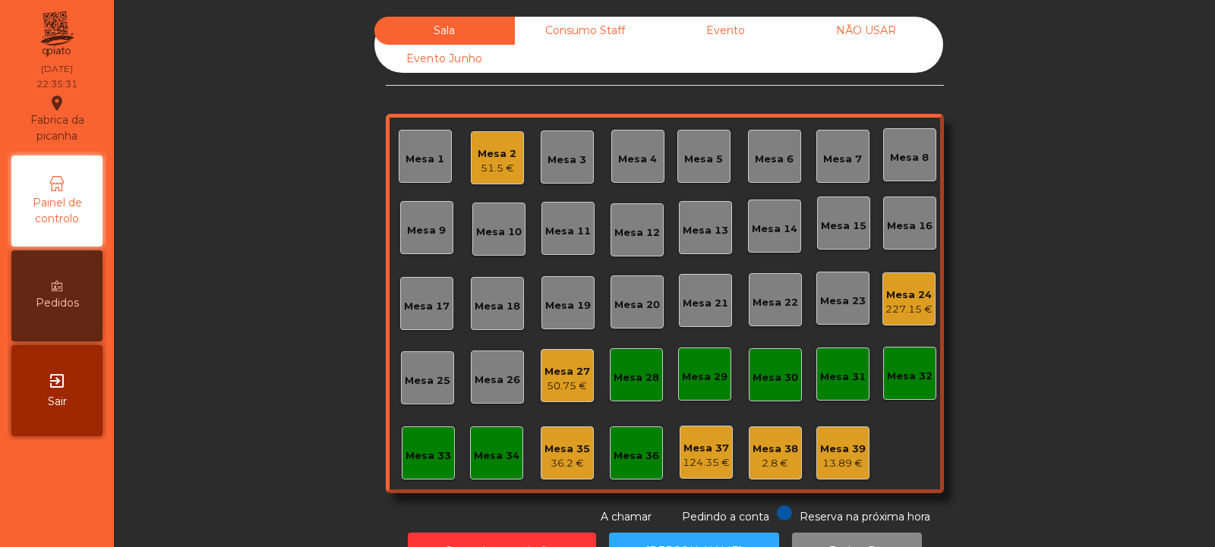
scroll to position [51, 0]
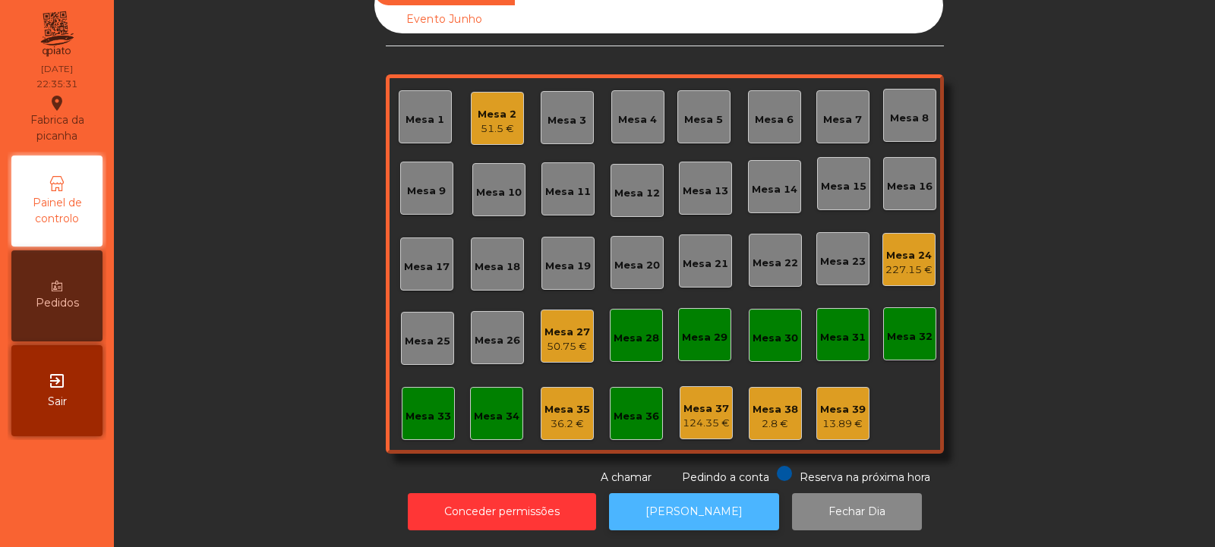
click at [693, 496] on button "[PERSON_NAME]" at bounding box center [694, 511] width 170 height 37
click at [905, 250] on div "Mesa 24" at bounding box center [908, 255] width 47 height 15
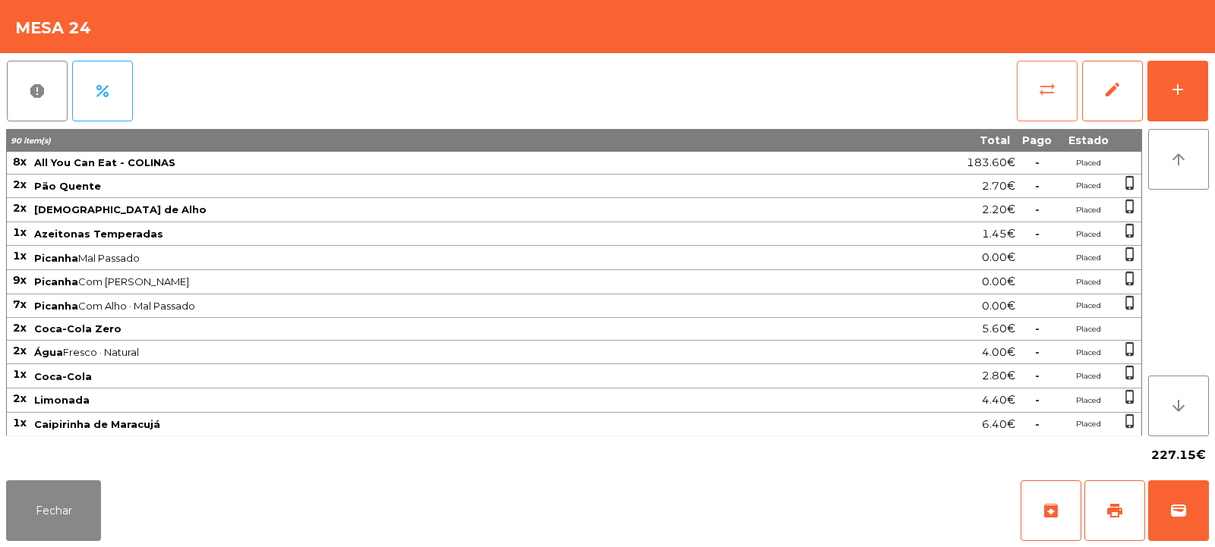
click at [1051, 93] on span "sync_alt" at bounding box center [1047, 89] width 18 height 18
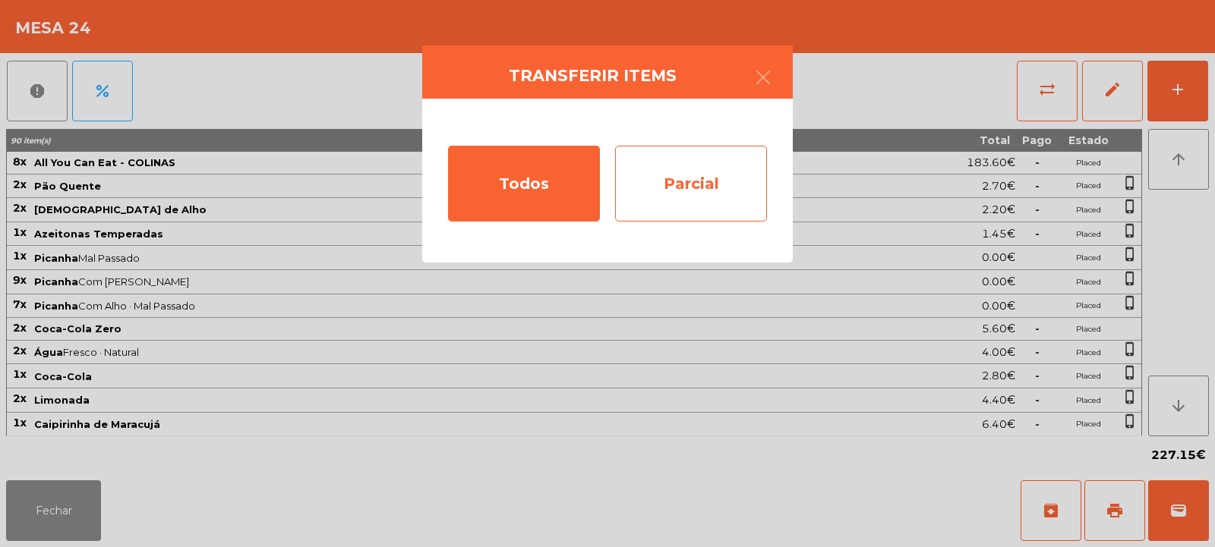
click at [694, 192] on div "Parcial" at bounding box center [691, 184] width 152 height 76
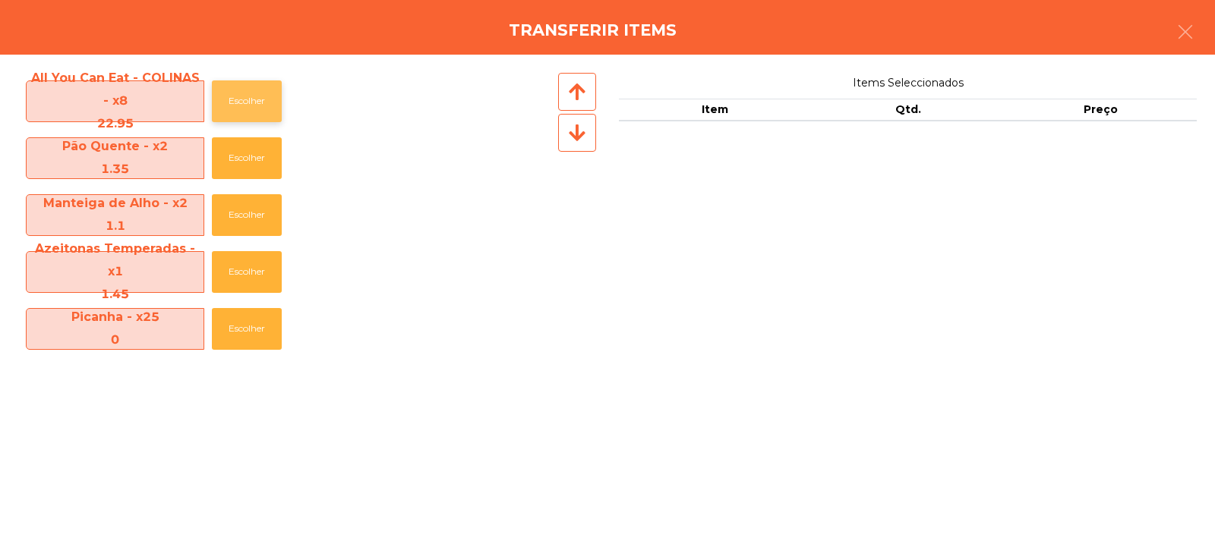
click at [250, 93] on button "Escolher" at bounding box center [247, 101] width 70 height 42
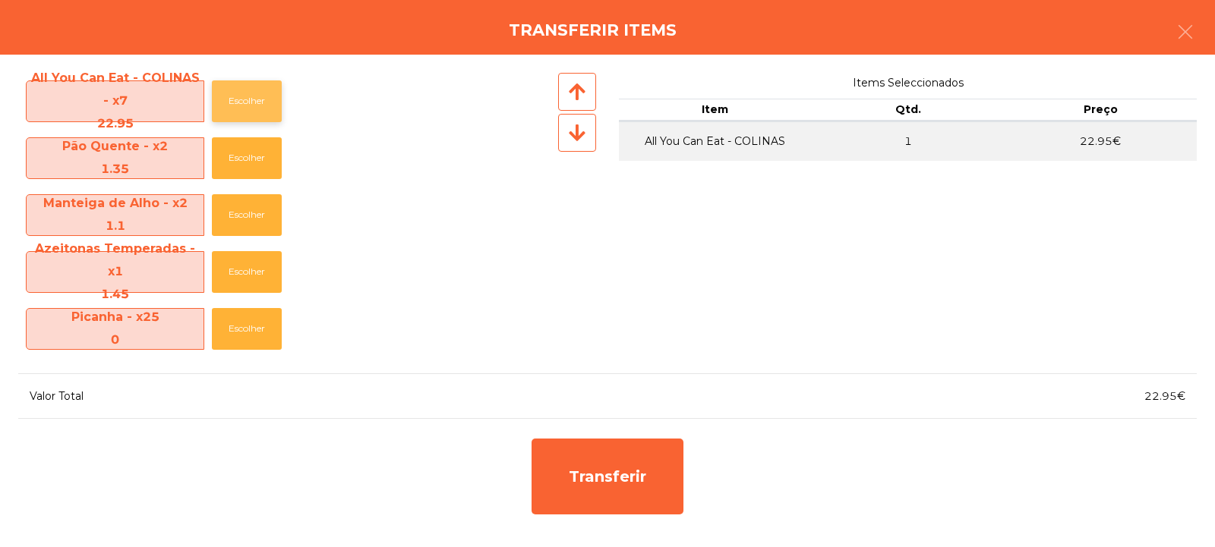
click at [251, 90] on button "Escolher" at bounding box center [247, 101] width 70 height 42
click at [252, 87] on button "Escolher" at bounding box center [247, 101] width 70 height 42
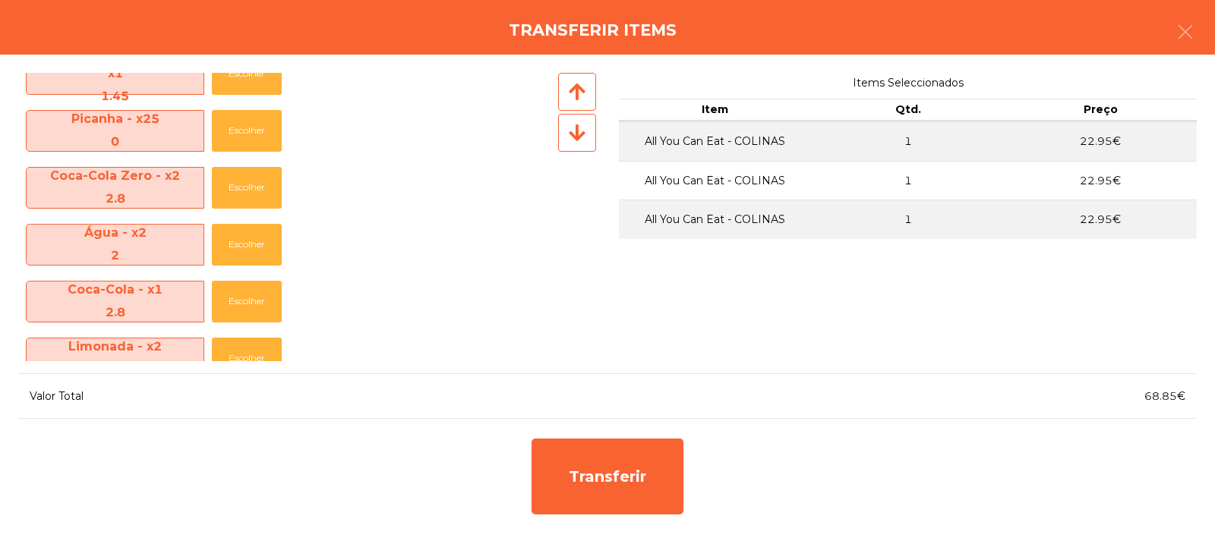
scroll to position [222, 0]
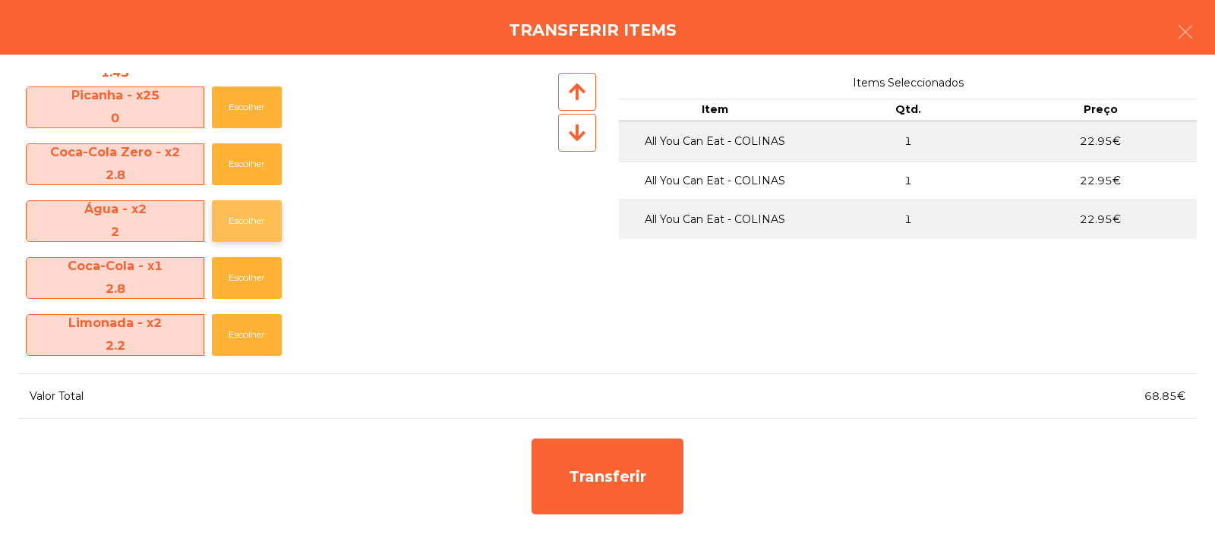
click at [257, 228] on button "Escolher" at bounding box center [247, 221] width 70 height 42
click at [250, 232] on button "Escolher" at bounding box center [247, 221] width 70 height 42
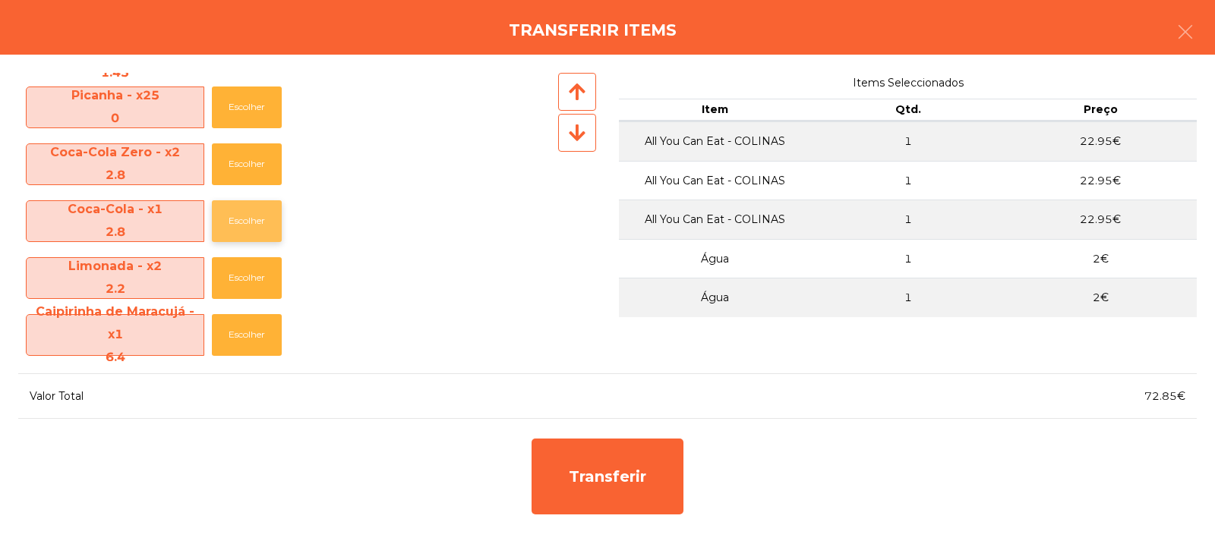
click at [257, 222] on button "Escolher" at bounding box center [247, 221] width 70 height 42
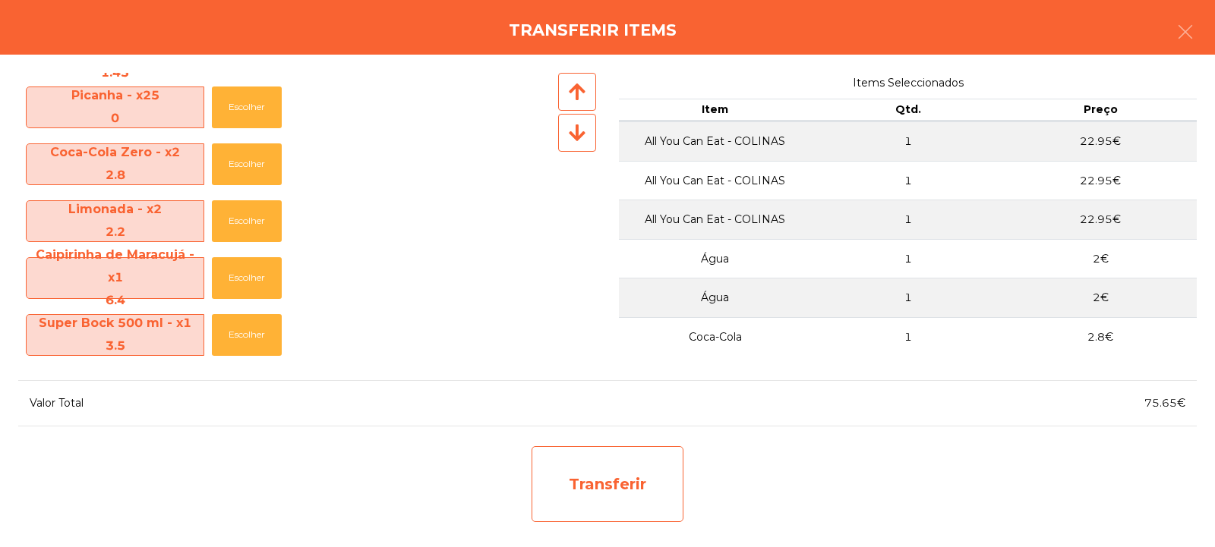
click at [635, 483] on div "Transferir" at bounding box center [607, 484] width 152 height 76
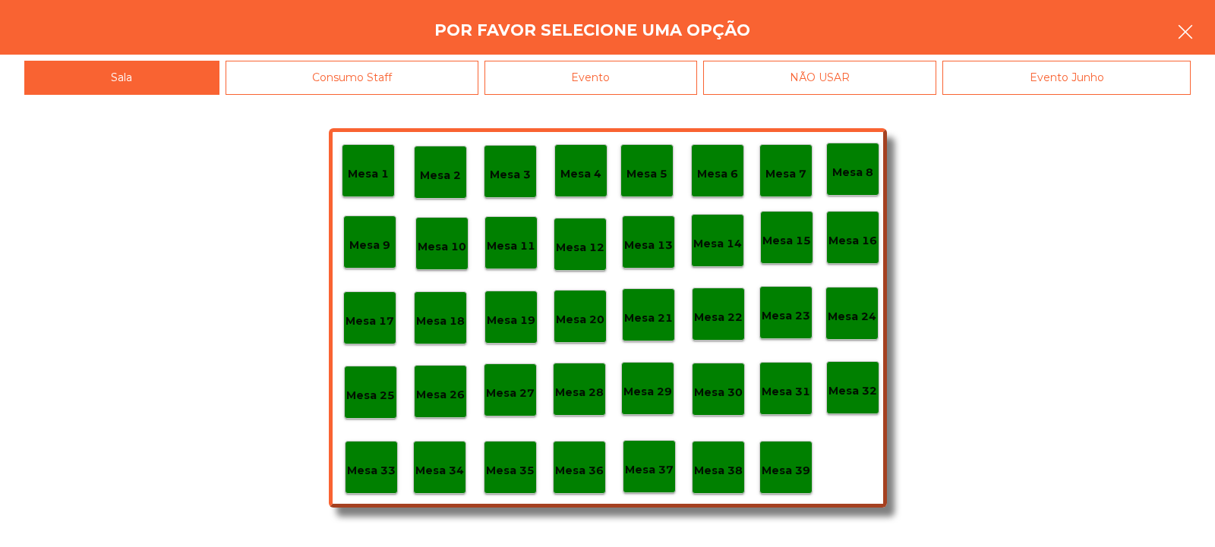
click at [1184, 24] on icon "button" at bounding box center [1185, 32] width 18 height 18
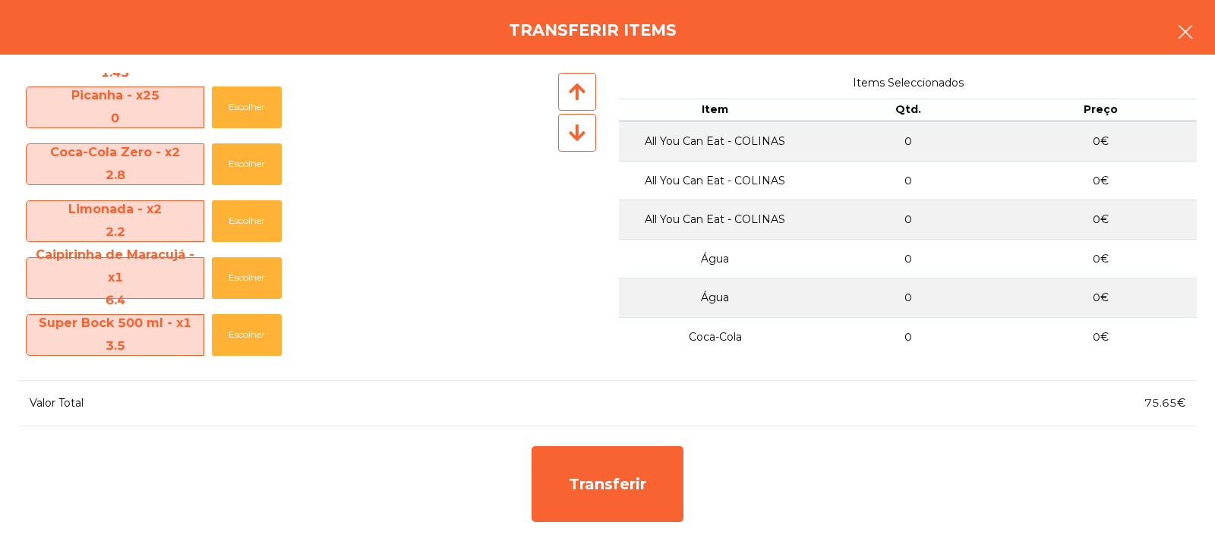
click at [1191, 46] on button "button" at bounding box center [1185, 34] width 43 height 46
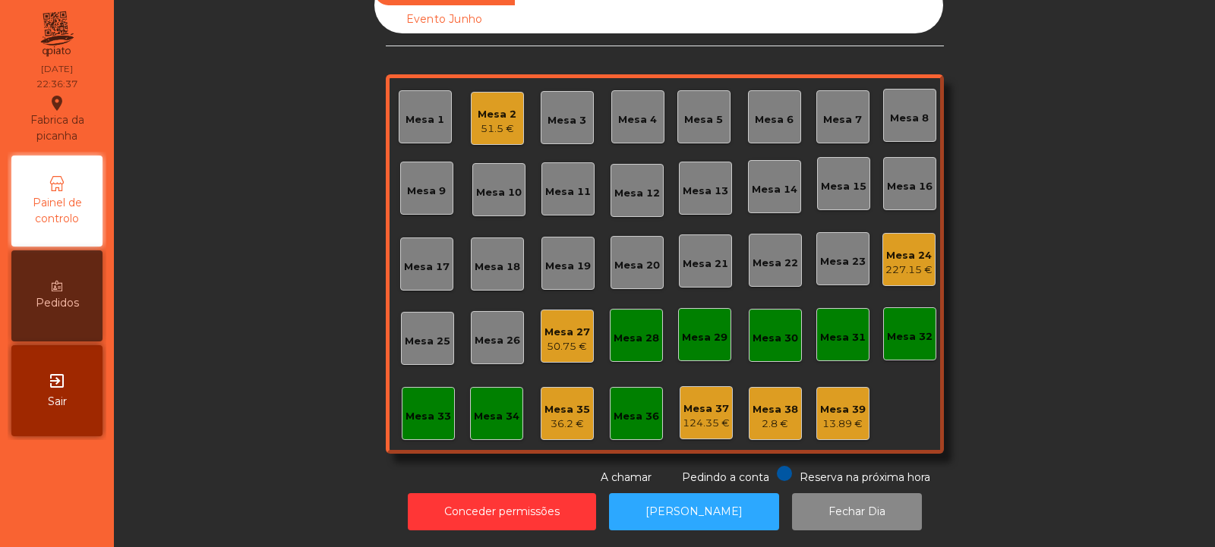
click at [907, 248] on div "Mesa 24" at bounding box center [908, 255] width 47 height 15
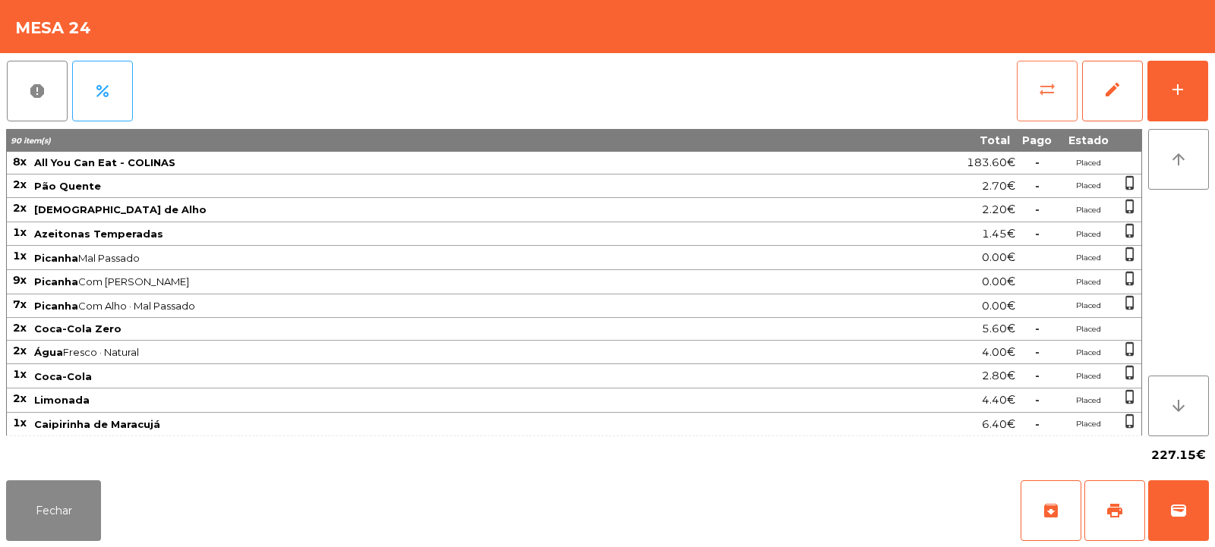
click at [1052, 79] on button "sync_alt" at bounding box center [1046, 91] width 61 height 61
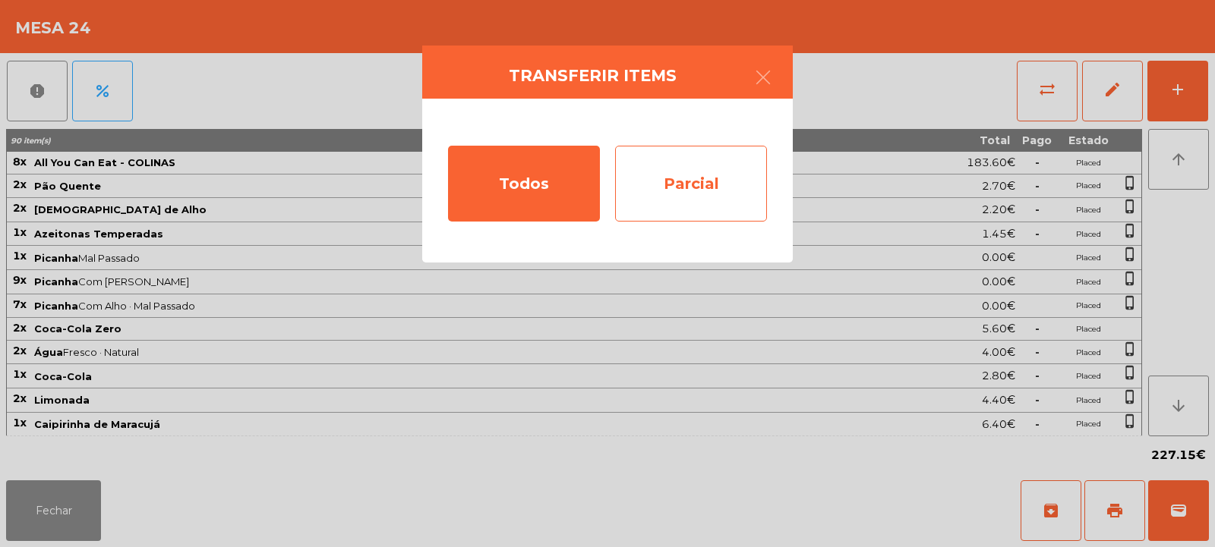
click at [698, 175] on div "Parcial" at bounding box center [691, 184] width 152 height 76
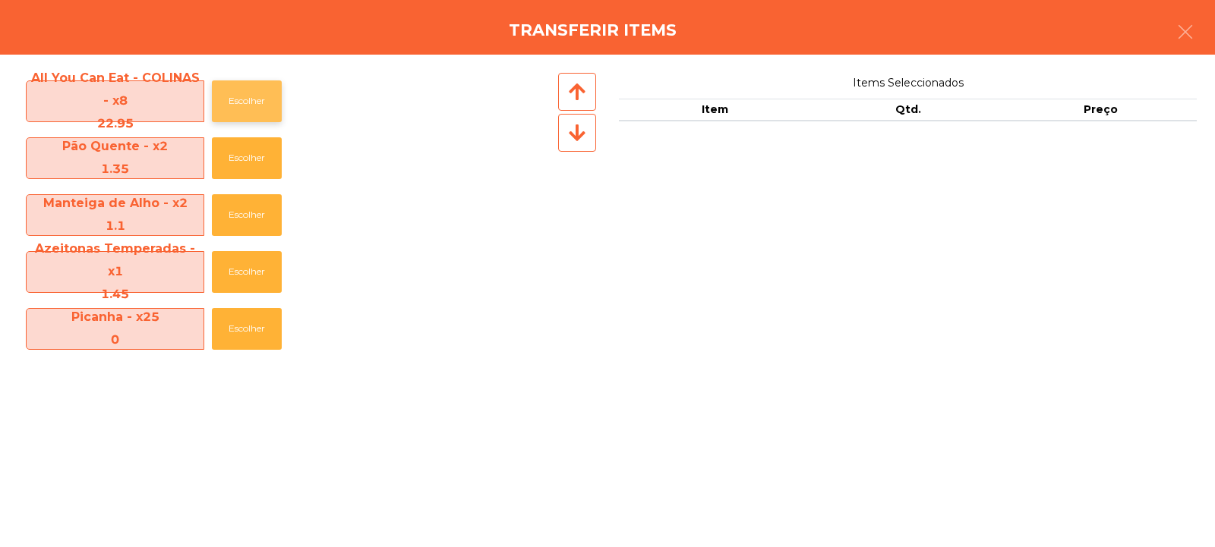
click at [244, 92] on button "Escolher" at bounding box center [247, 101] width 70 height 42
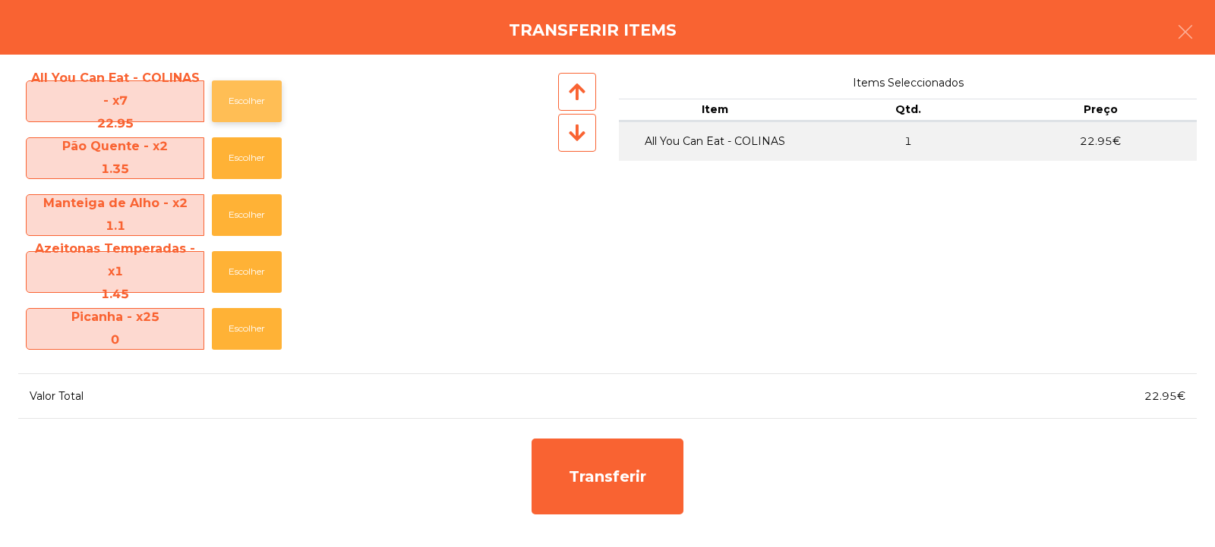
click at [249, 88] on button "Escolher" at bounding box center [247, 101] width 70 height 42
click at [250, 90] on button "Escolher" at bounding box center [247, 101] width 70 height 42
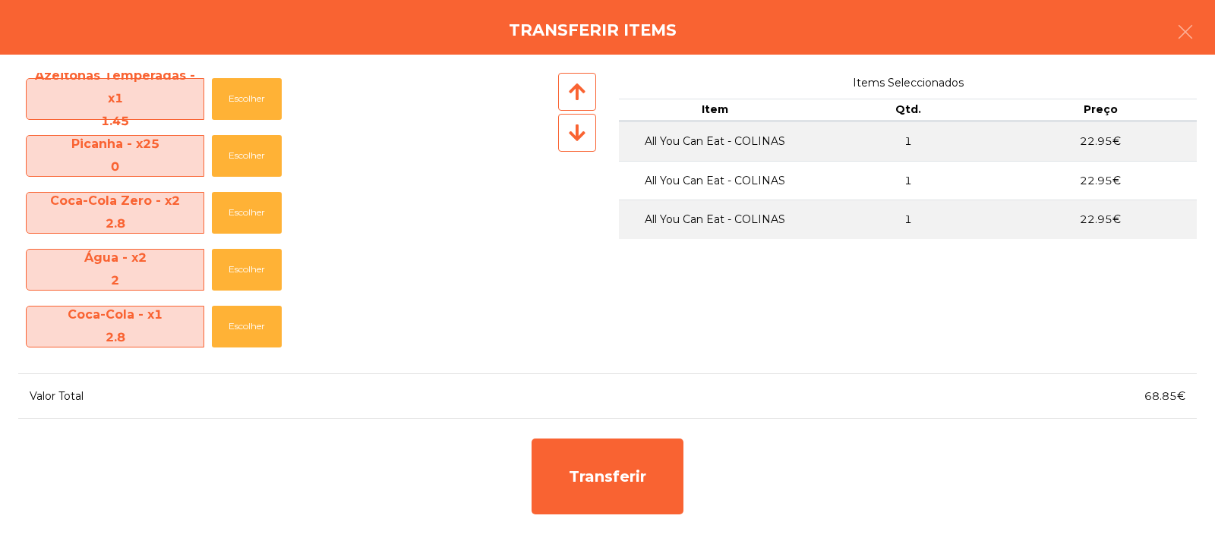
scroll to position [187, 0]
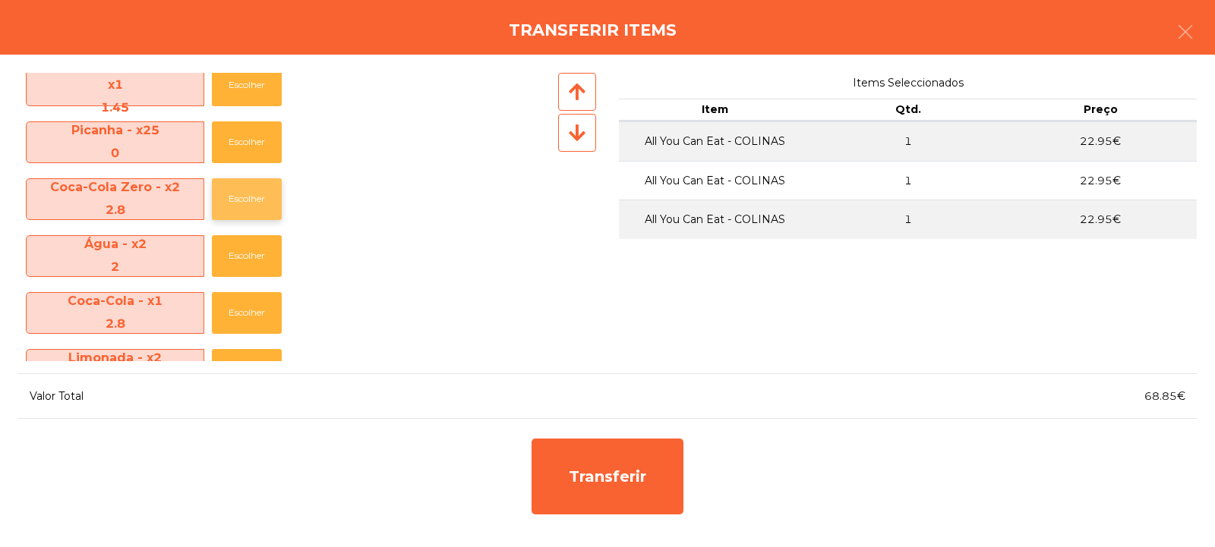
click at [247, 197] on button "Escolher" at bounding box center [247, 199] width 70 height 42
click at [252, 251] on button "Escolher" at bounding box center [247, 256] width 70 height 42
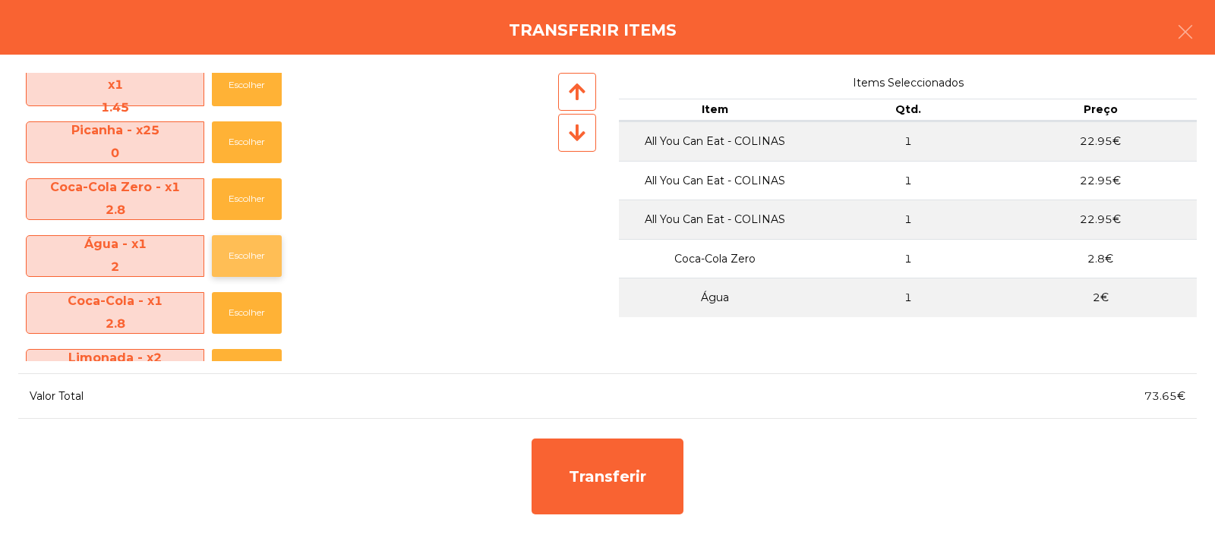
click at [251, 260] on button "Escolher" at bounding box center [247, 256] width 70 height 42
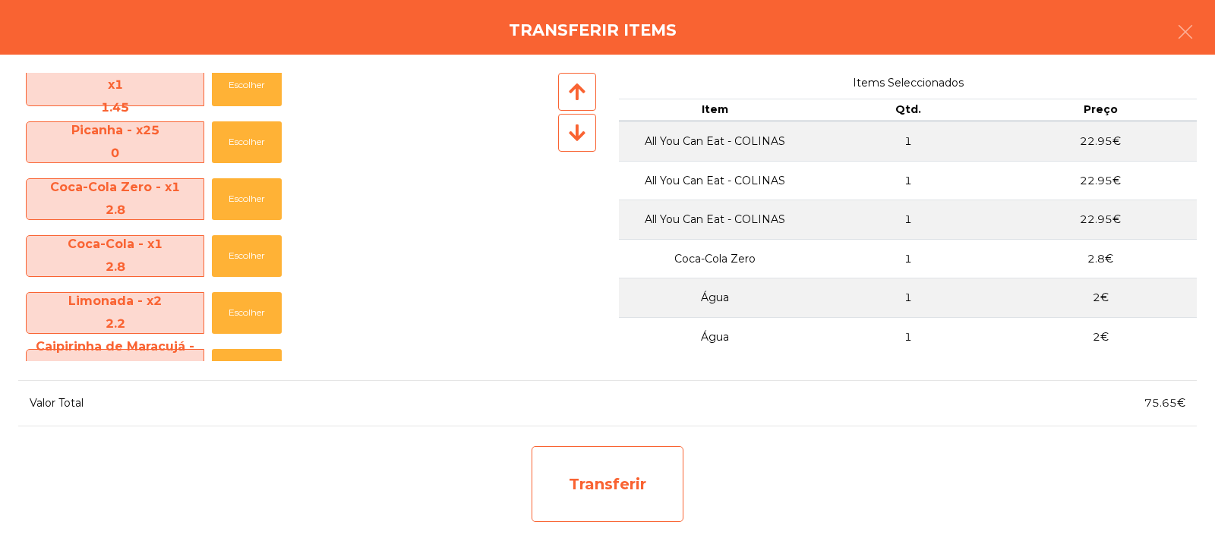
click at [619, 489] on div "Transferir" at bounding box center [607, 484] width 152 height 76
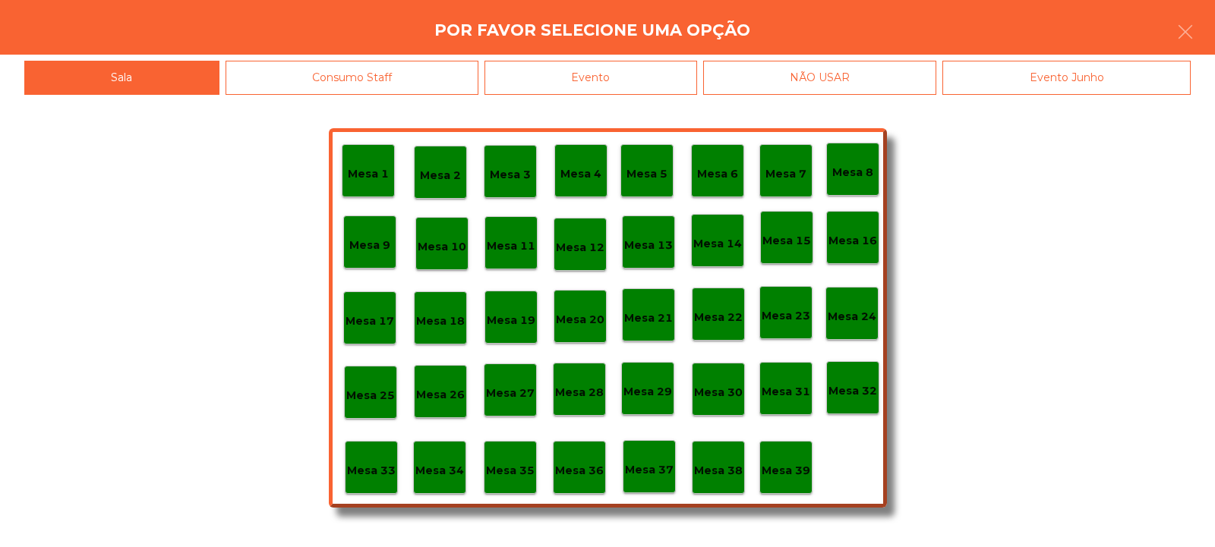
click at [512, 453] on div "Mesa 35" at bounding box center [510, 467] width 53 height 53
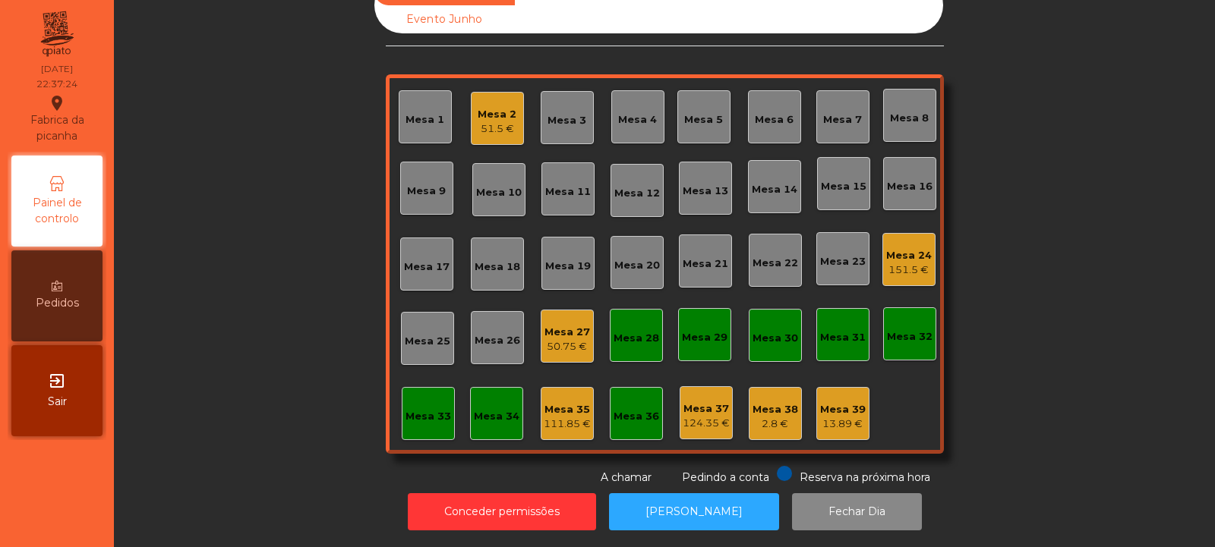
click at [906, 248] on div "Mesa 24" at bounding box center [909, 255] width 46 height 15
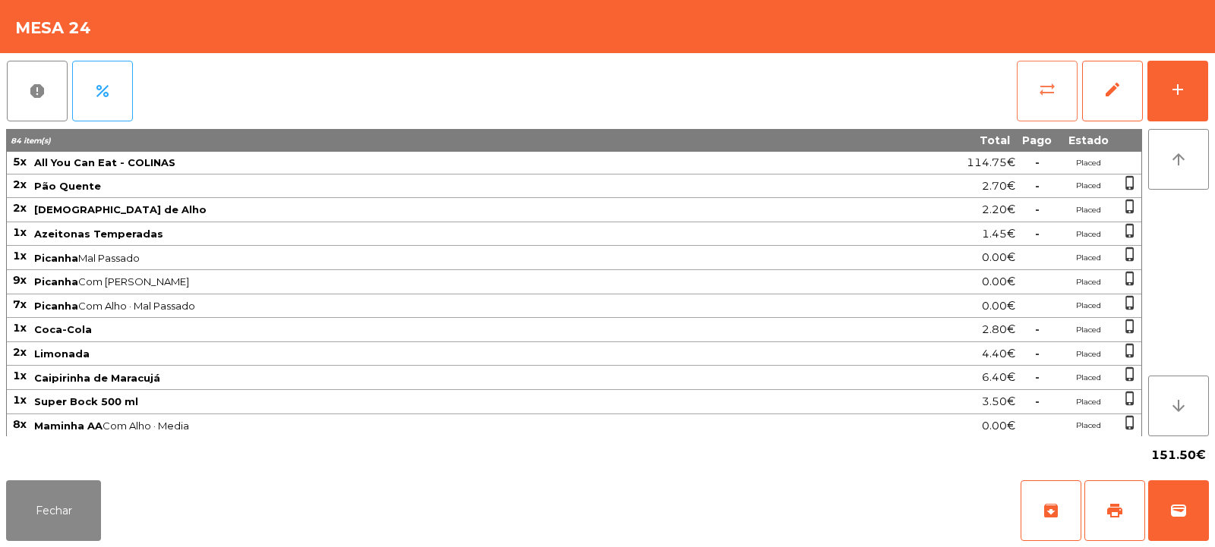
click at [1054, 86] on span "sync_alt" at bounding box center [1047, 89] width 18 height 18
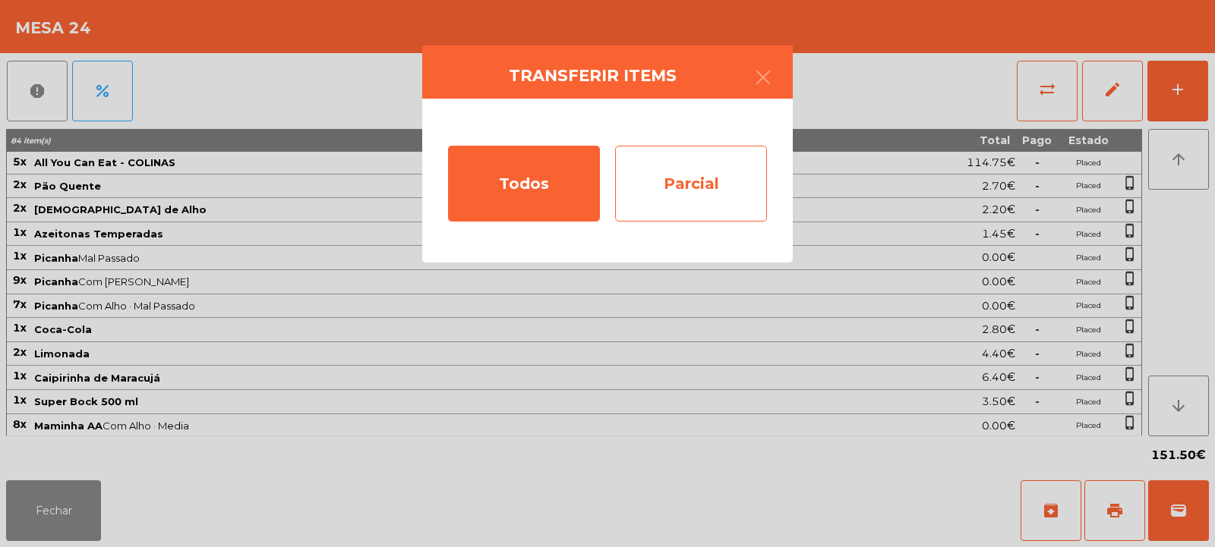
click at [699, 184] on div "Parcial" at bounding box center [691, 184] width 152 height 76
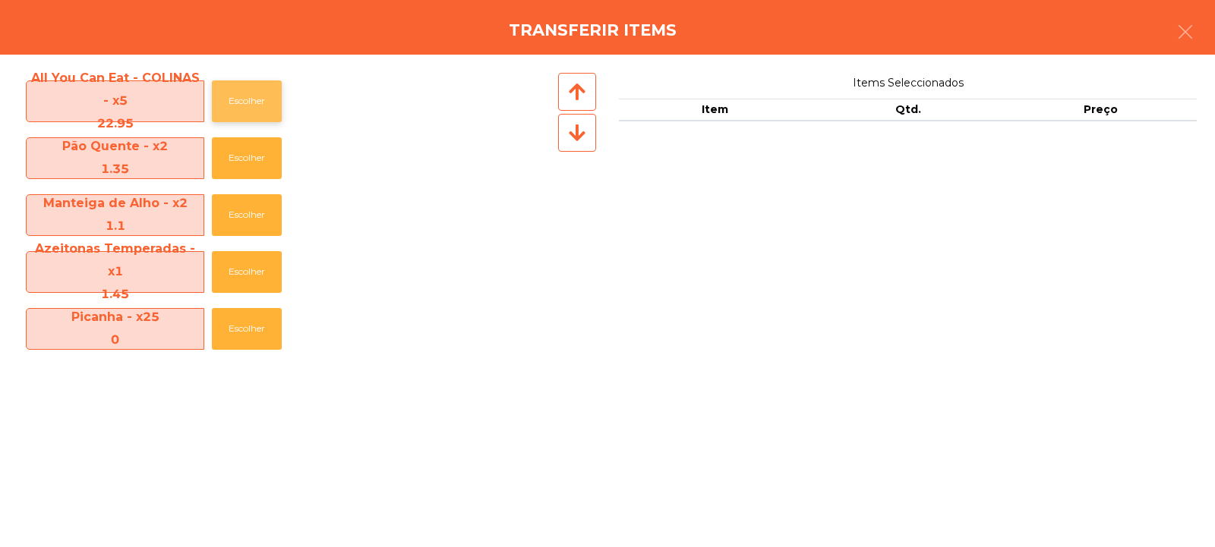
click at [241, 101] on button "Escolher" at bounding box center [247, 101] width 70 height 42
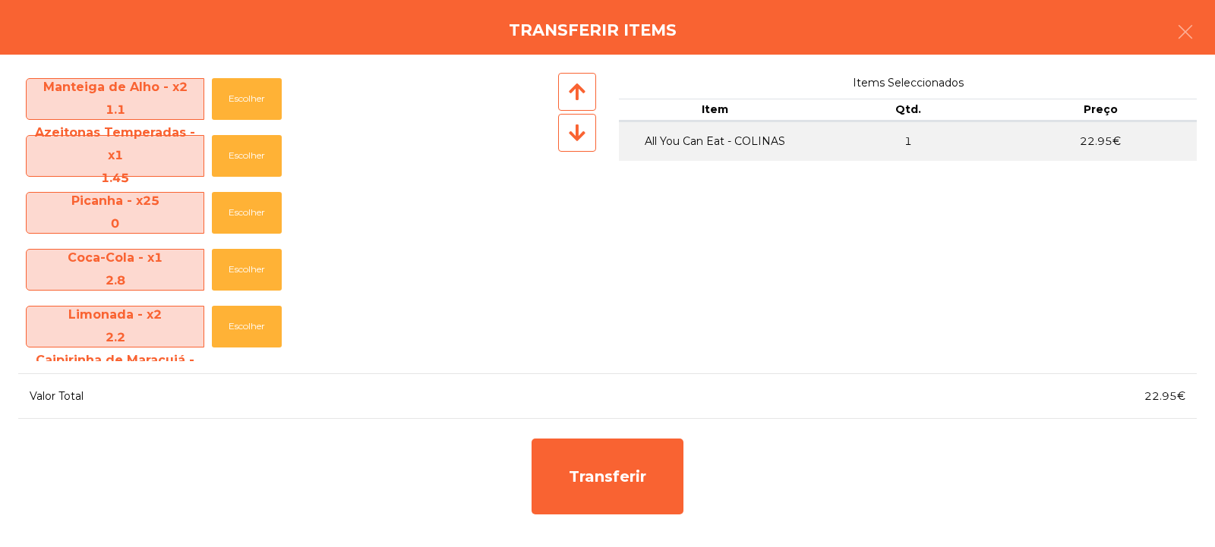
scroll to position [120, 0]
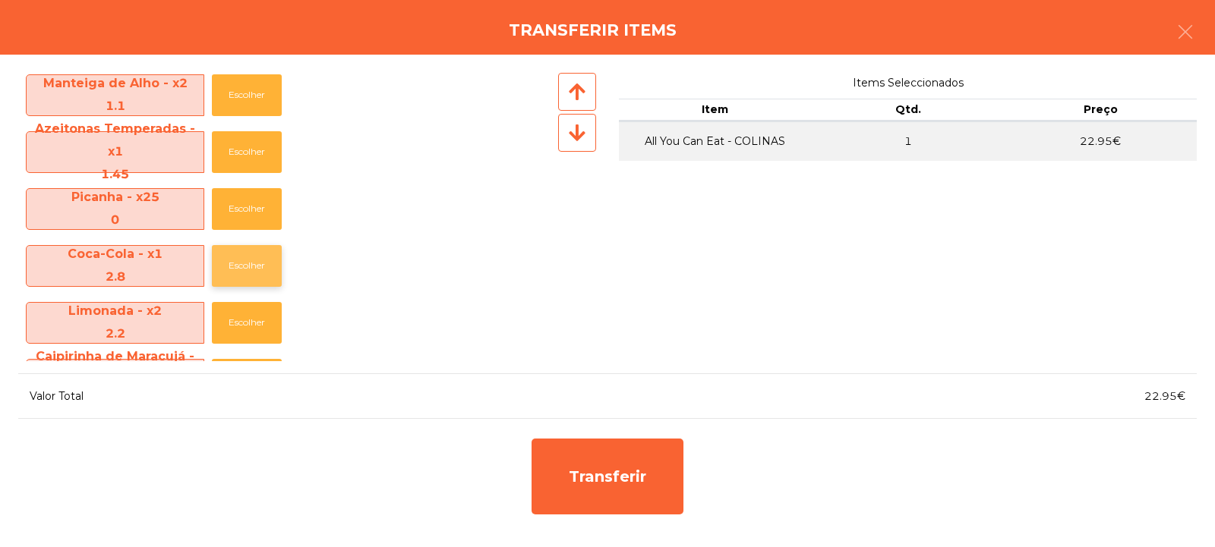
click at [257, 260] on button "Escolher" at bounding box center [247, 266] width 70 height 42
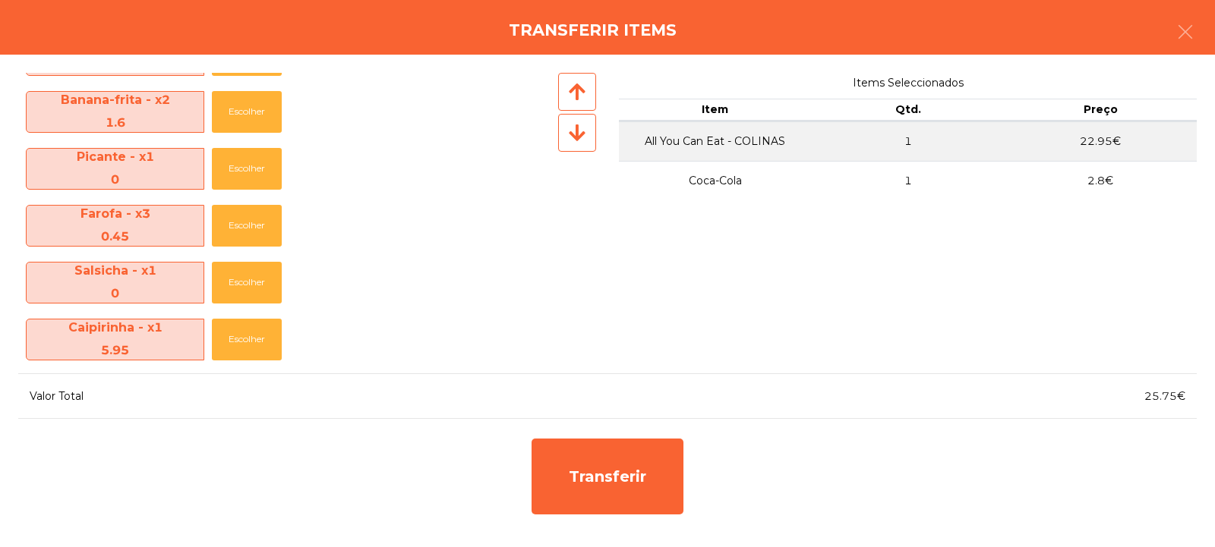
scroll to position [736, 0]
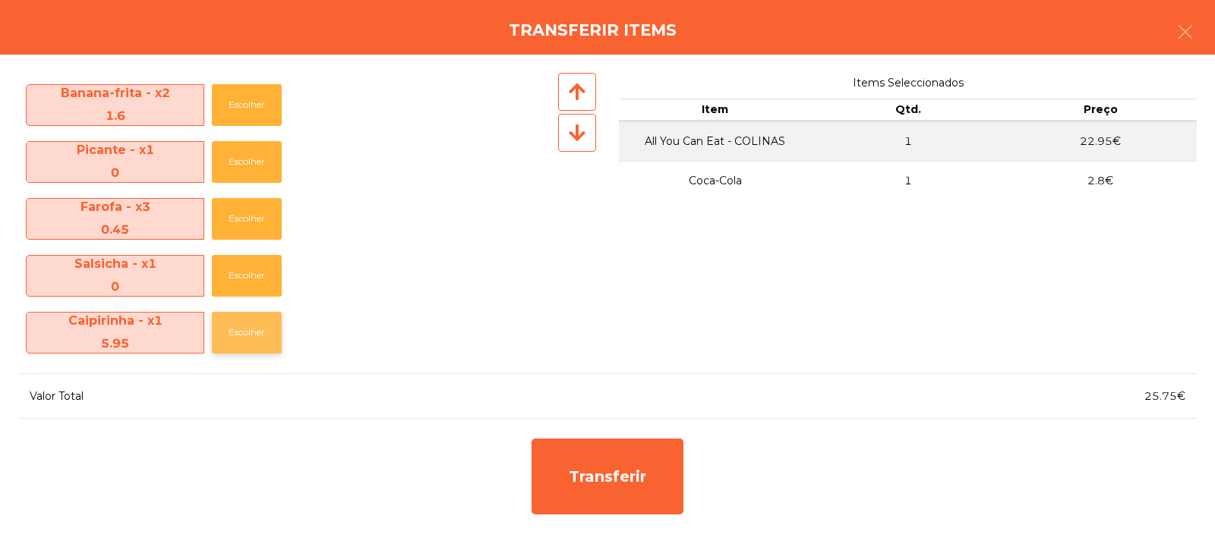
click at [245, 337] on button "Escolher" at bounding box center [247, 333] width 70 height 42
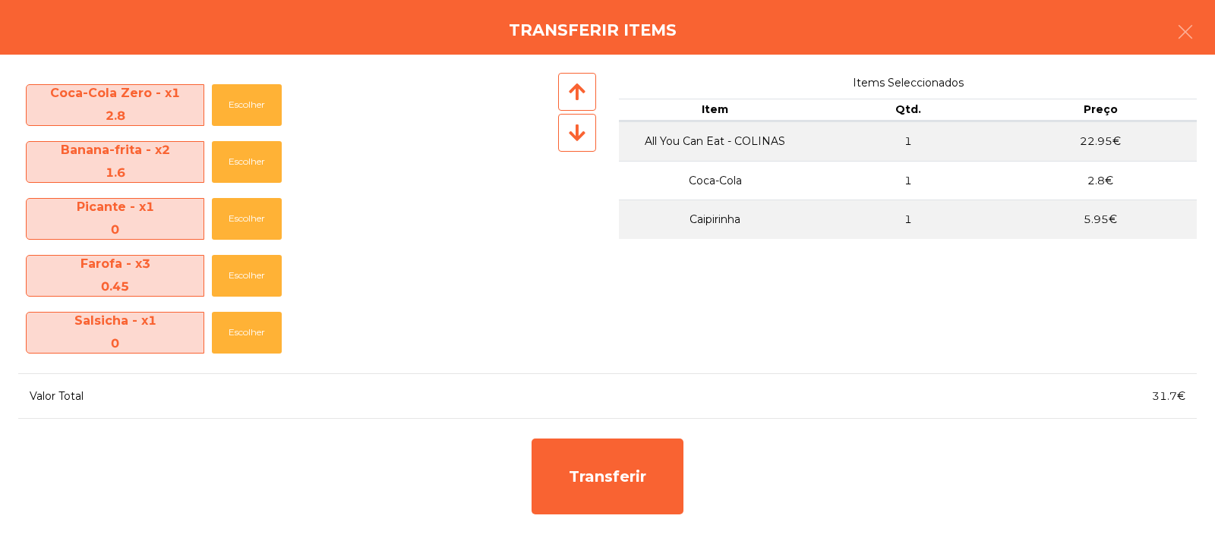
scroll to position [679, 0]
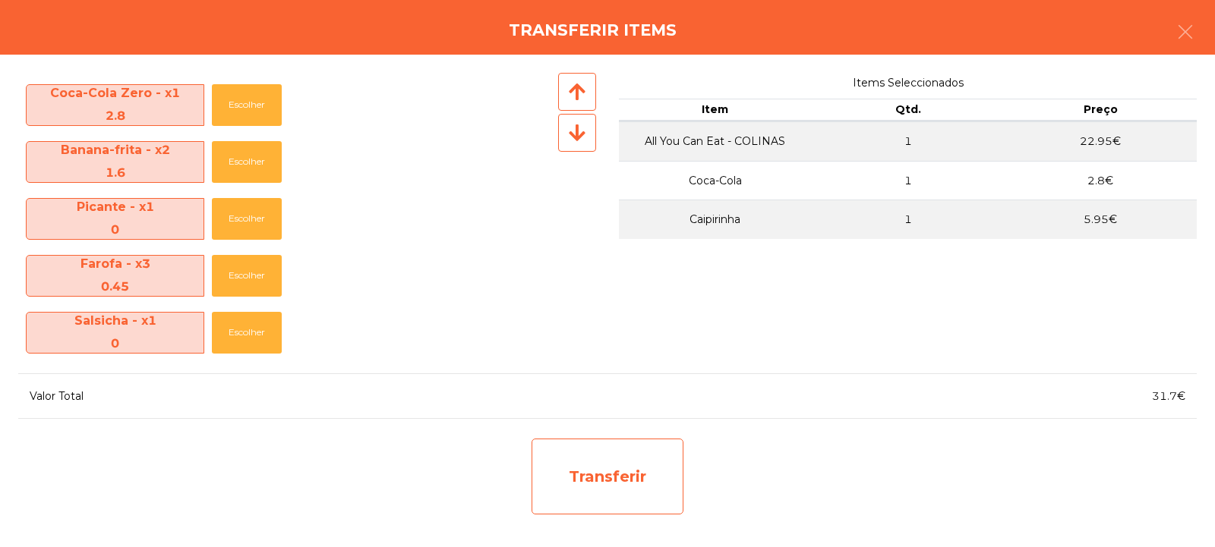
click at [625, 473] on div "Transferir" at bounding box center [607, 477] width 152 height 76
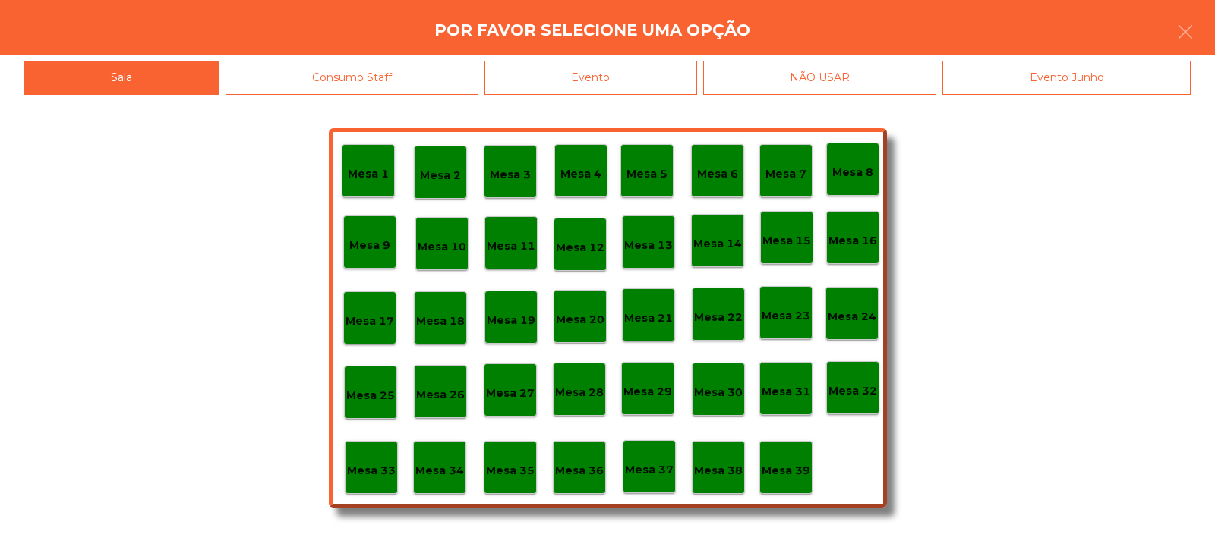
click at [512, 462] on p "Mesa 35" at bounding box center [510, 470] width 49 height 17
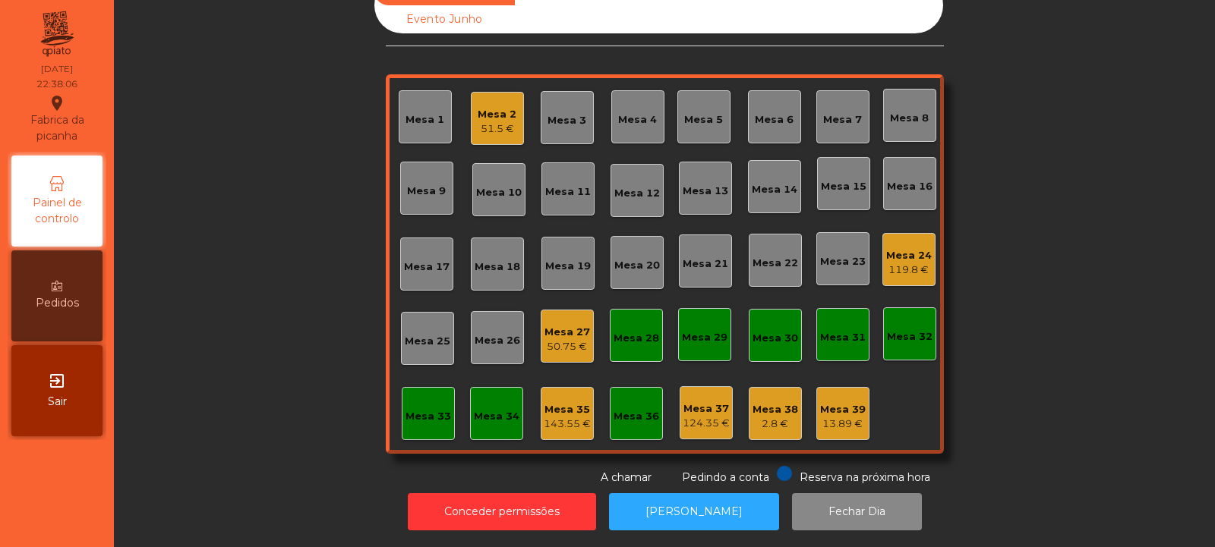
click at [886, 263] on div "119.8 €" at bounding box center [909, 270] width 46 height 15
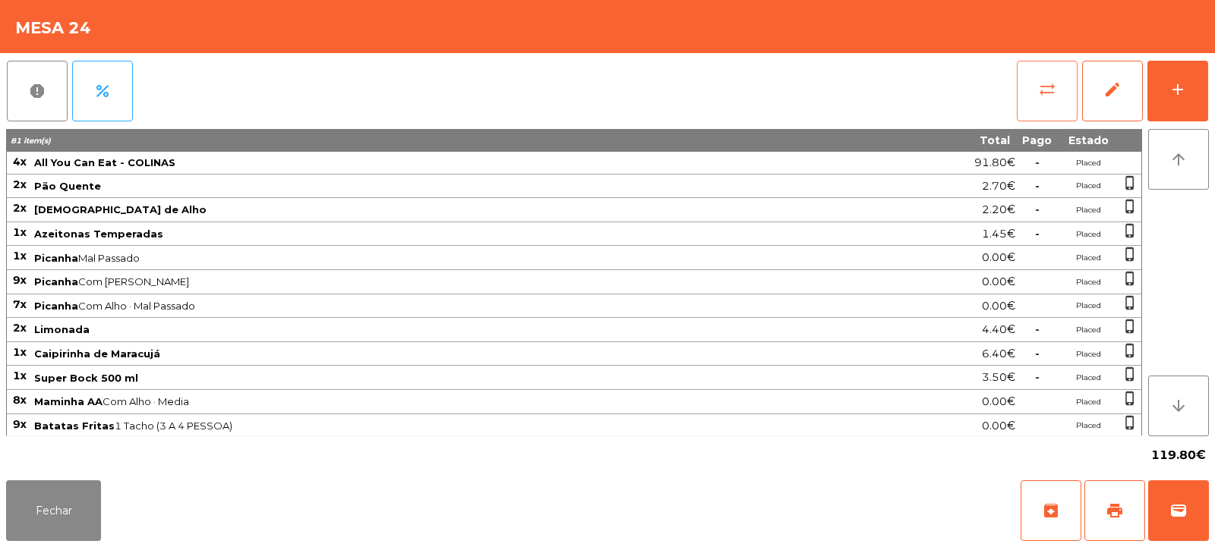
click at [1055, 73] on button "sync_alt" at bounding box center [1046, 91] width 61 height 61
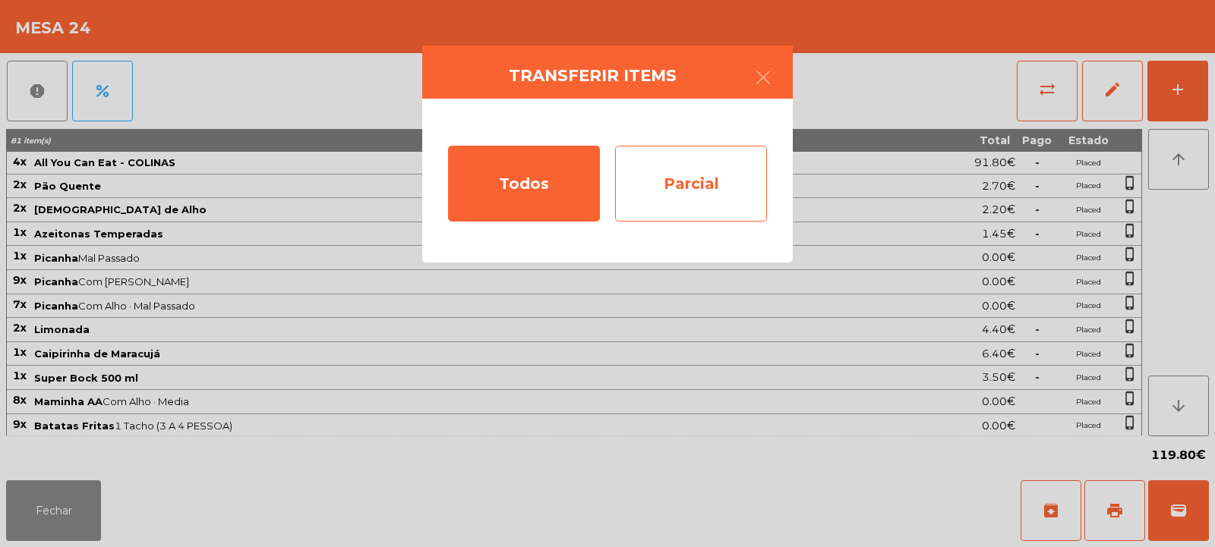
click at [701, 175] on div "Parcial" at bounding box center [691, 184] width 152 height 76
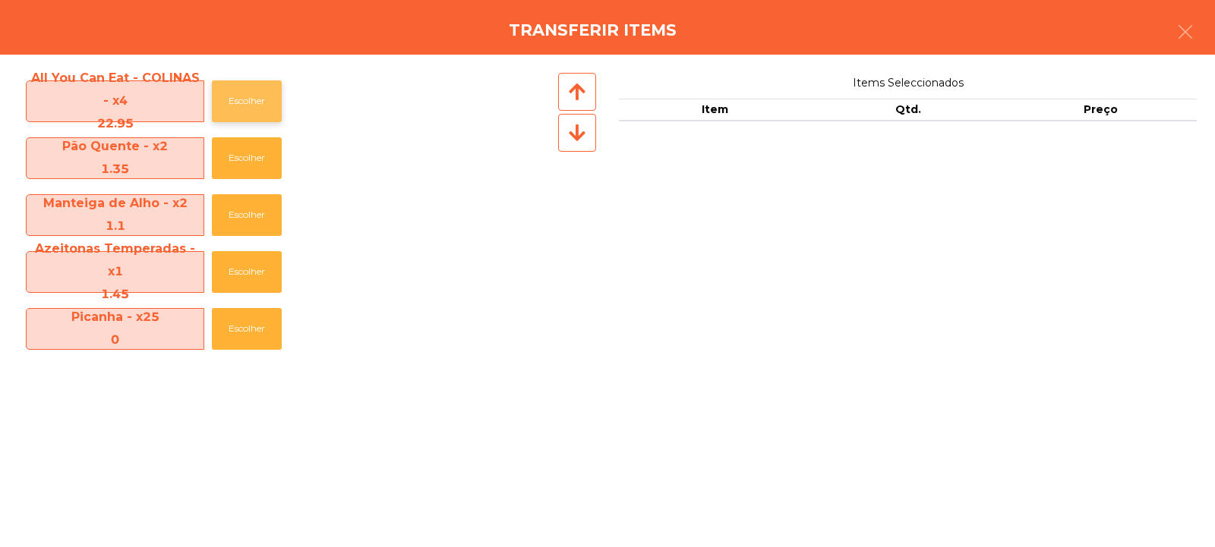
click at [236, 96] on button "Escolher" at bounding box center [247, 101] width 70 height 42
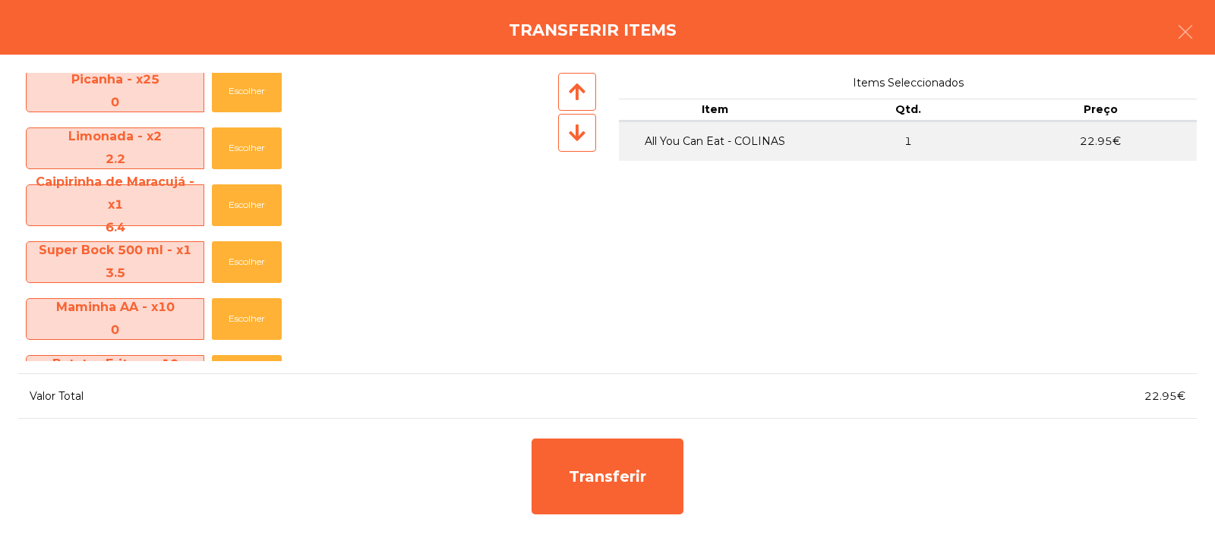
scroll to position [232, 0]
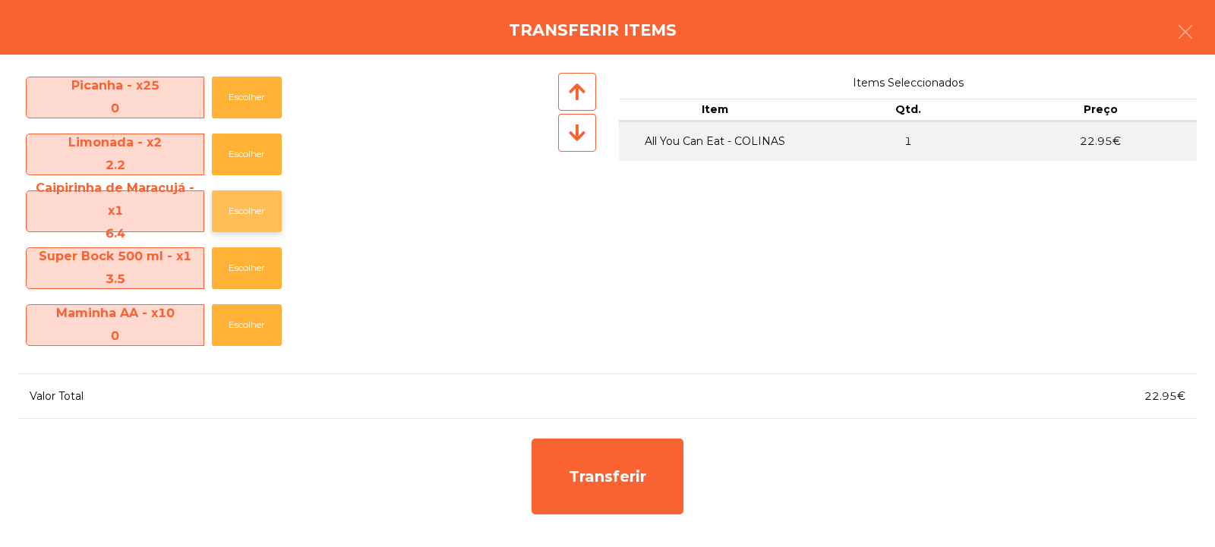
click at [242, 200] on button "Escolher" at bounding box center [247, 212] width 70 height 42
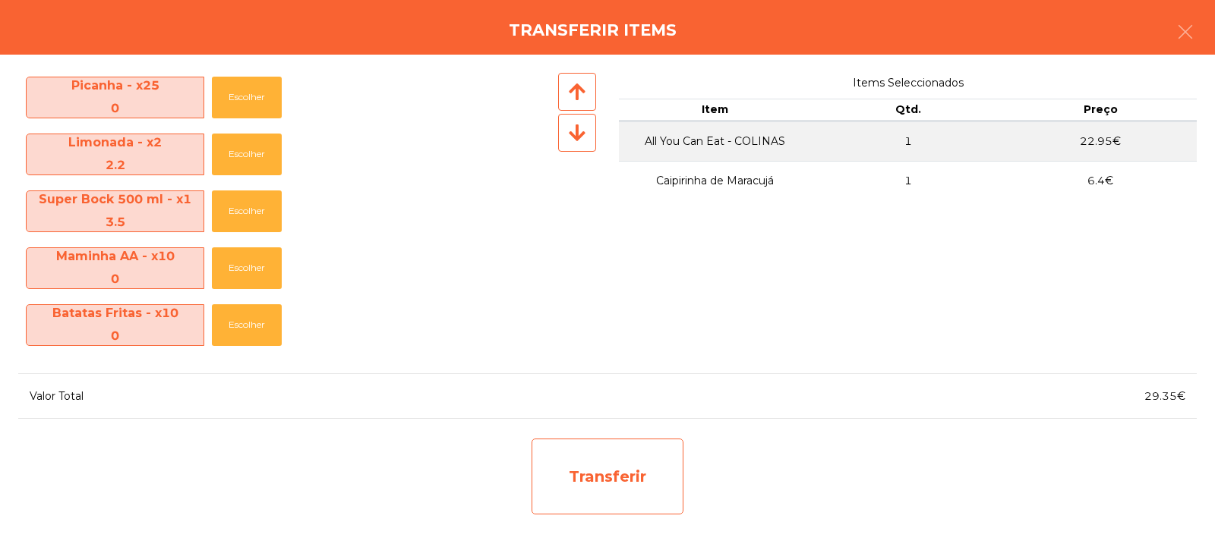
click at [631, 481] on div "Transferir" at bounding box center [607, 477] width 152 height 76
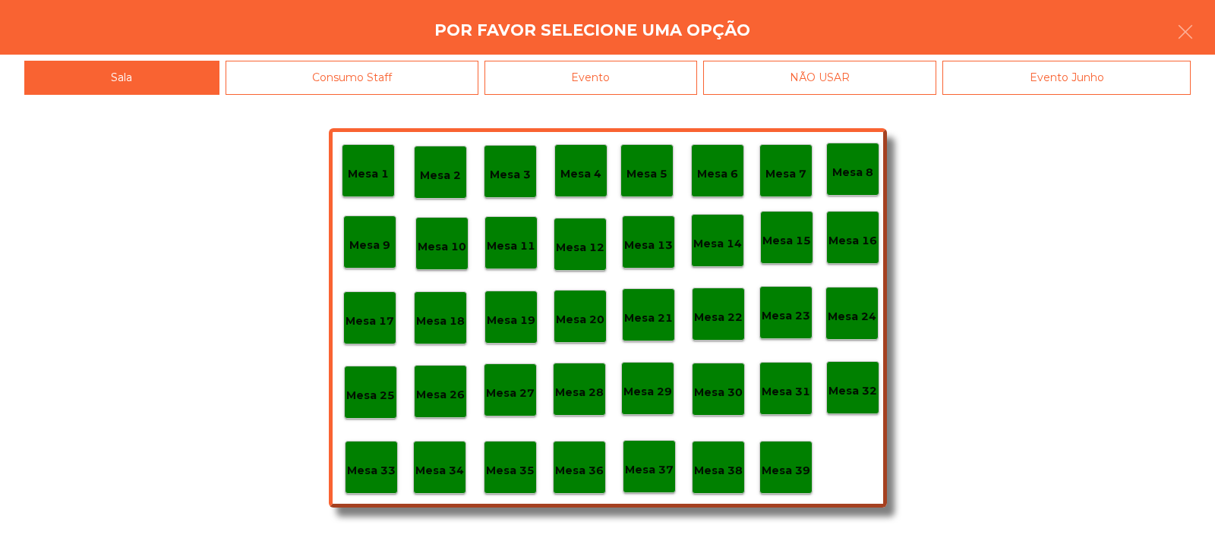
click at [509, 457] on div "Mesa 35" at bounding box center [510, 468] width 49 height 24
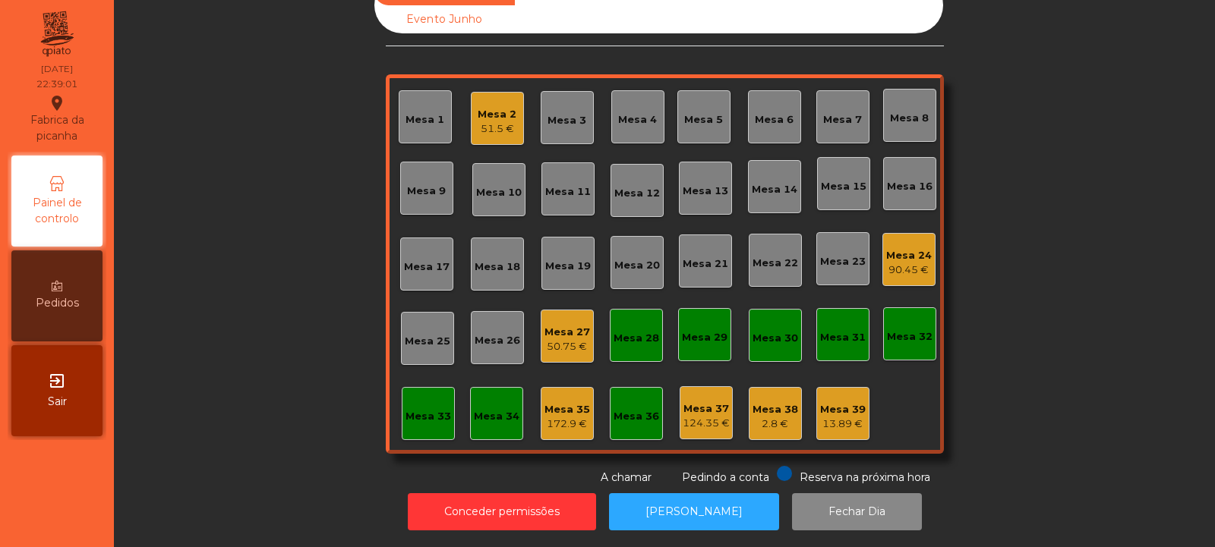
click at [909, 248] on div "Mesa 24" at bounding box center [909, 255] width 46 height 15
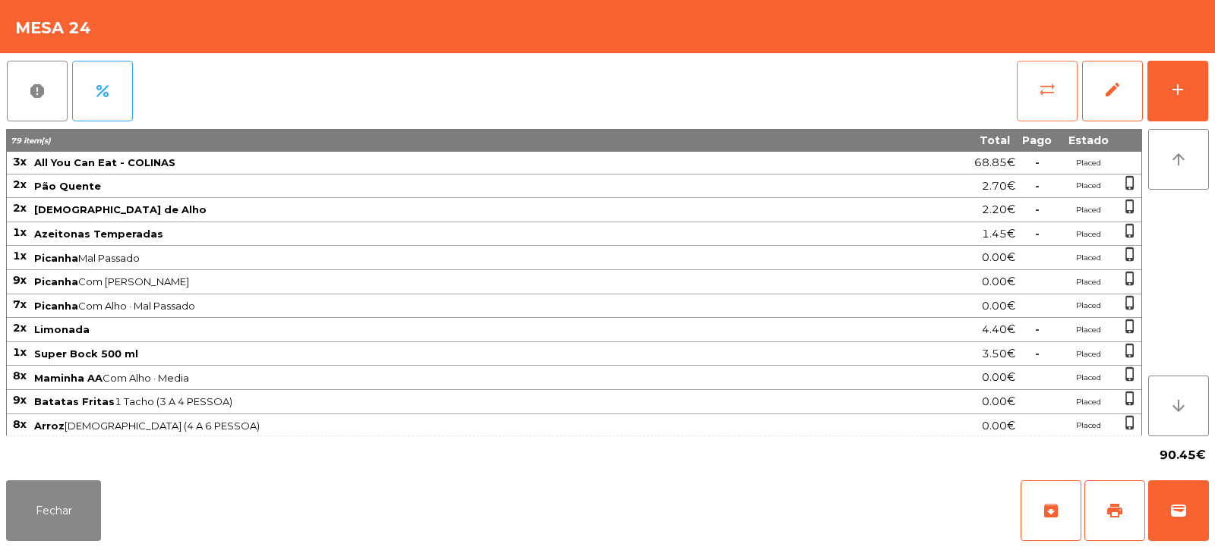
click at [1046, 91] on span "sync_alt" at bounding box center [1047, 89] width 18 height 18
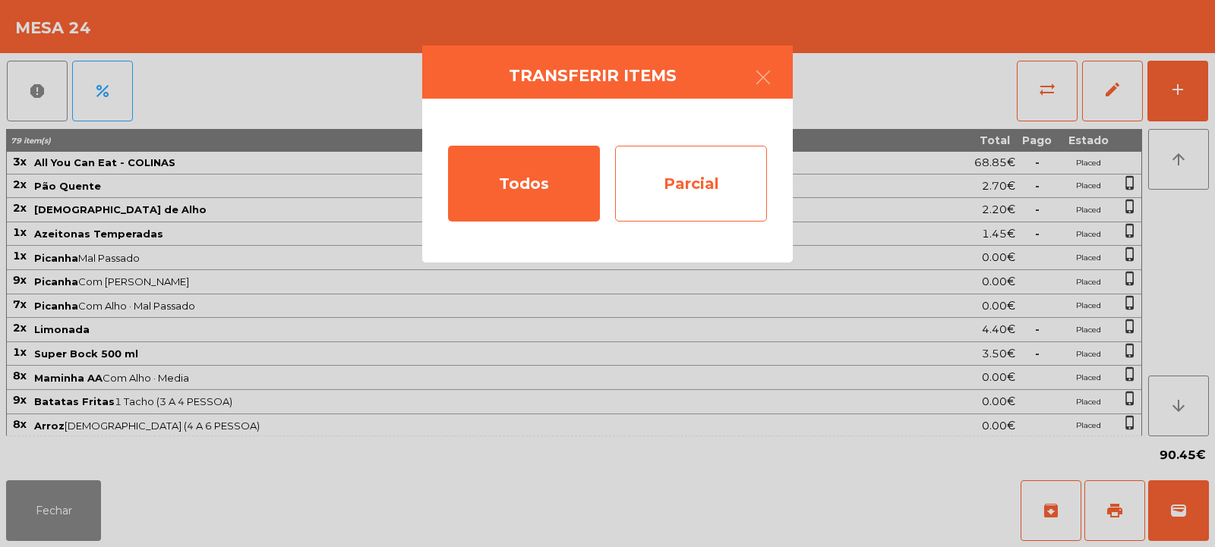
click at [704, 181] on div "Parcial" at bounding box center [691, 184] width 152 height 76
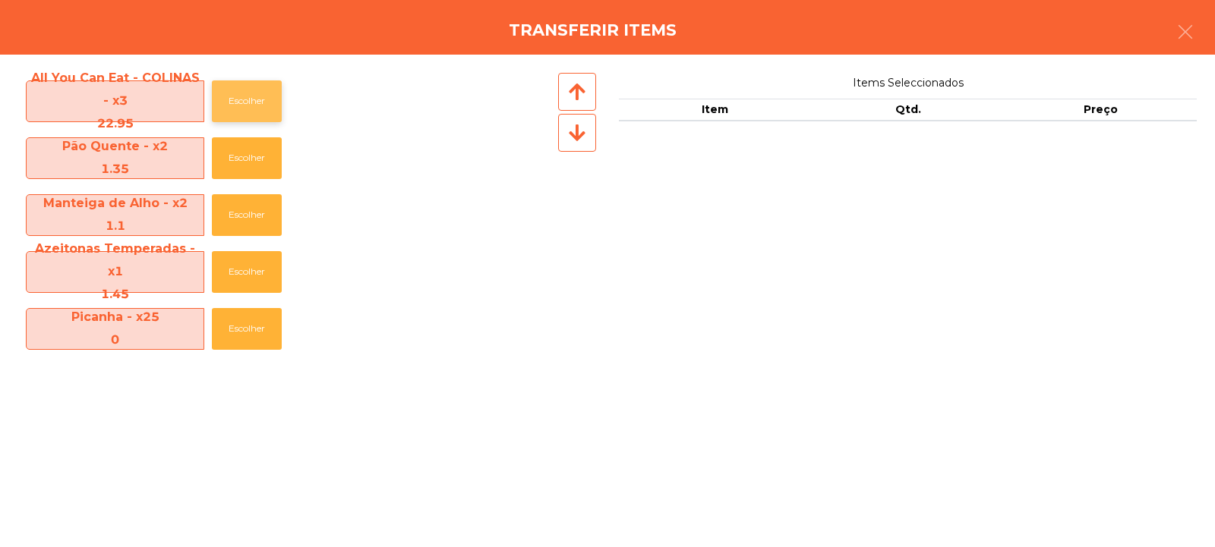
click at [264, 102] on button "Escolher" at bounding box center [247, 101] width 70 height 42
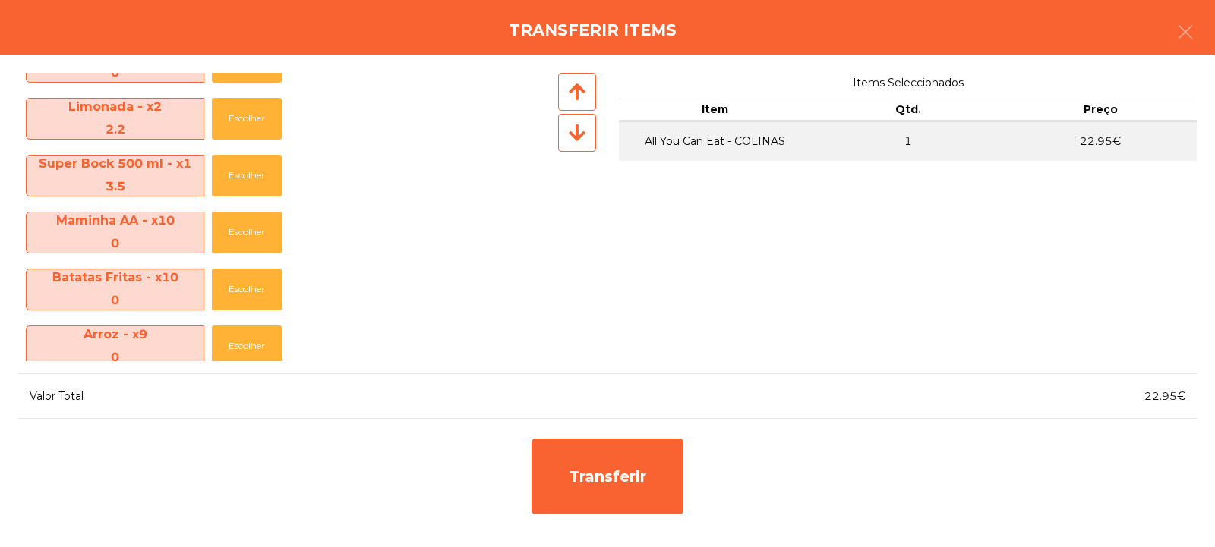
scroll to position [263, 0]
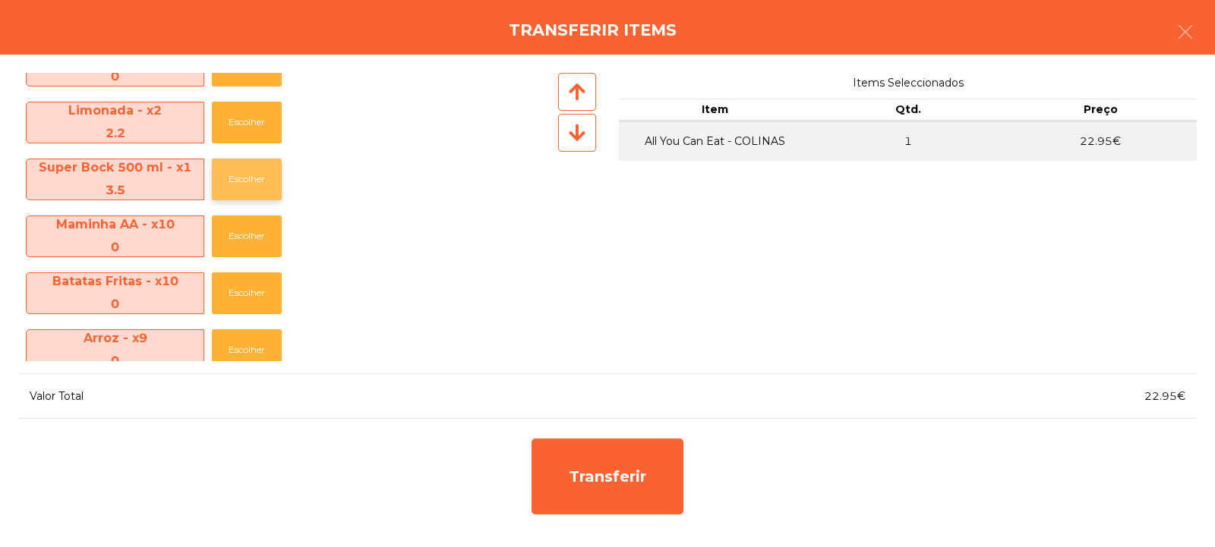
click at [251, 182] on button "Escolher" at bounding box center [247, 180] width 70 height 42
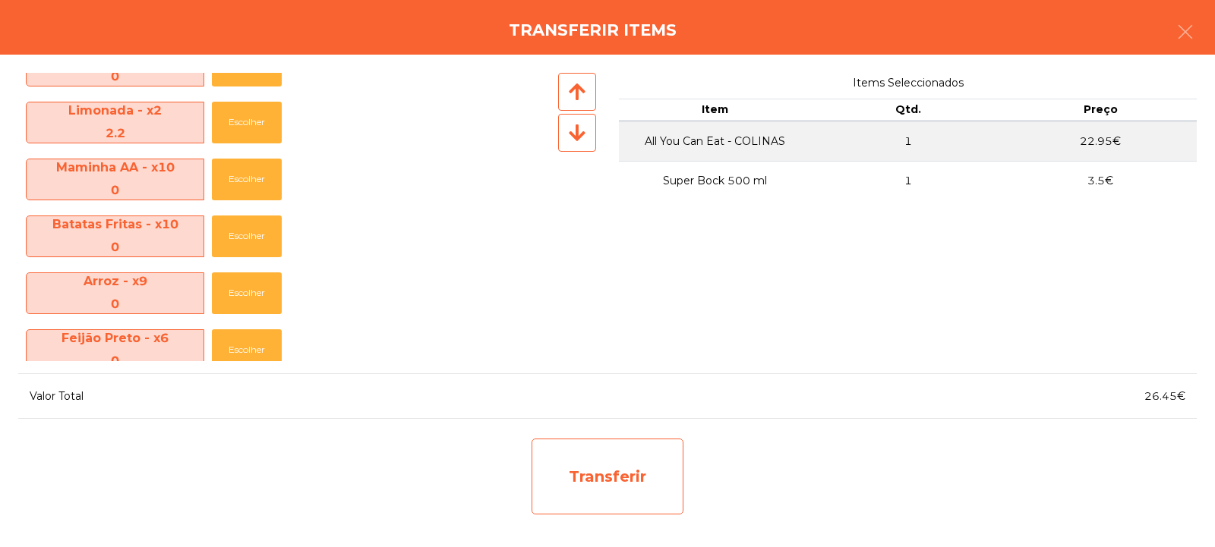
click at [644, 478] on div "Transferir" at bounding box center [607, 477] width 152 height 76
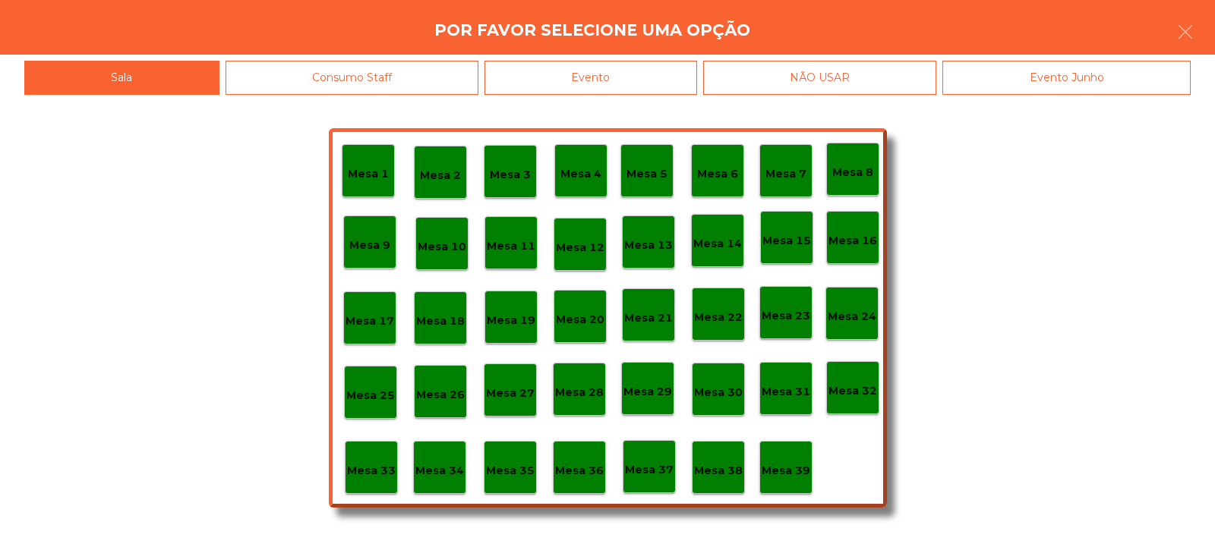
click at [511, 460] on div "Mesa 35" at bounding box center [510, 468] width 49 height 24
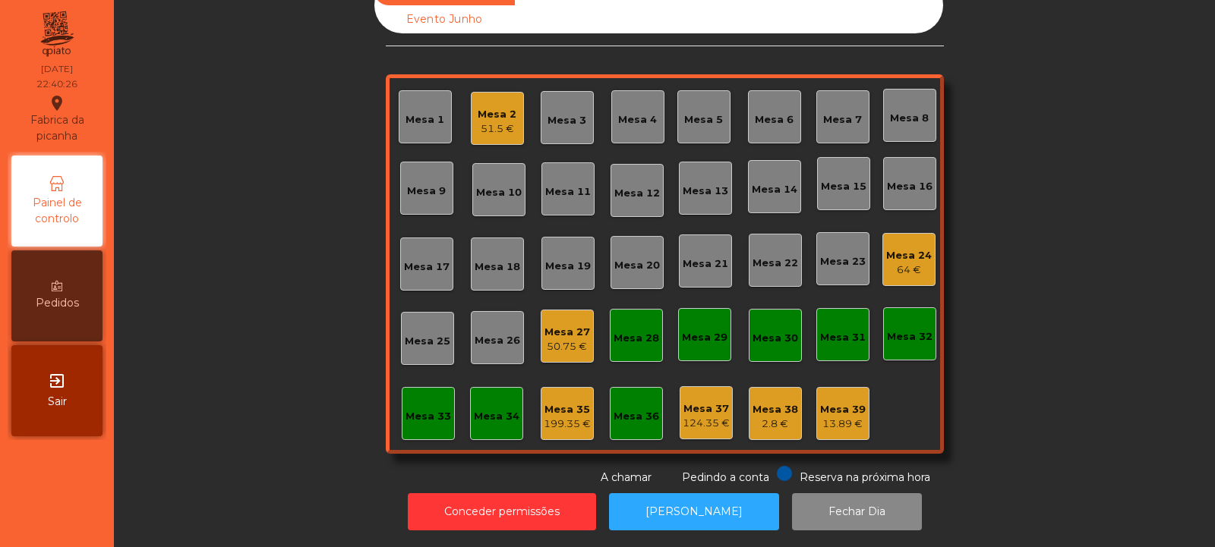
click at [911, 248] on div "Mesa 24" at bounding box center [909, 255] width 46 height 15
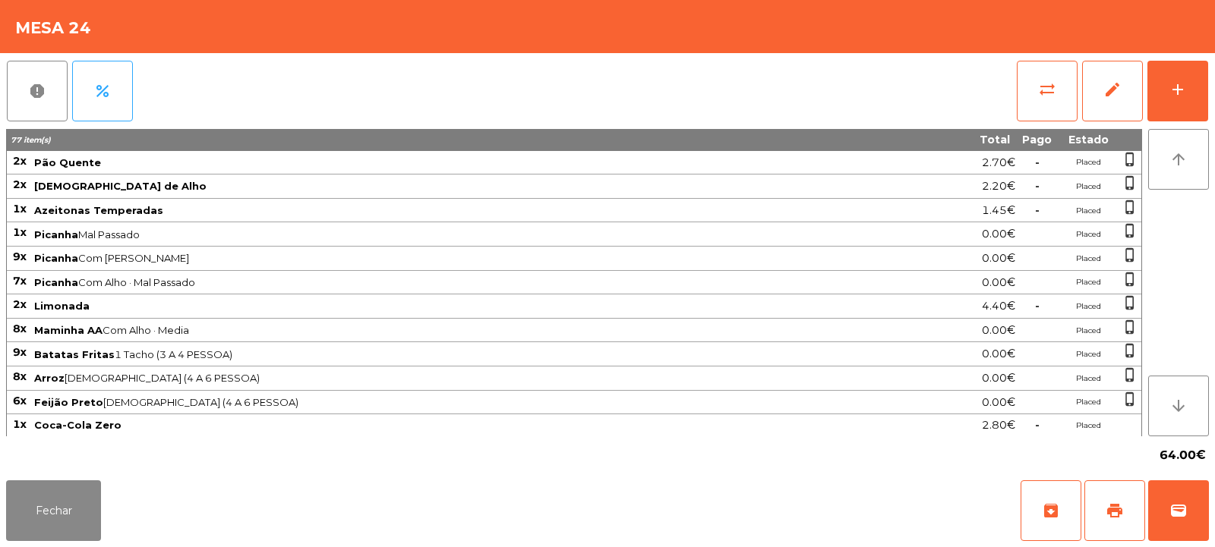
scroll to position [0, 0]
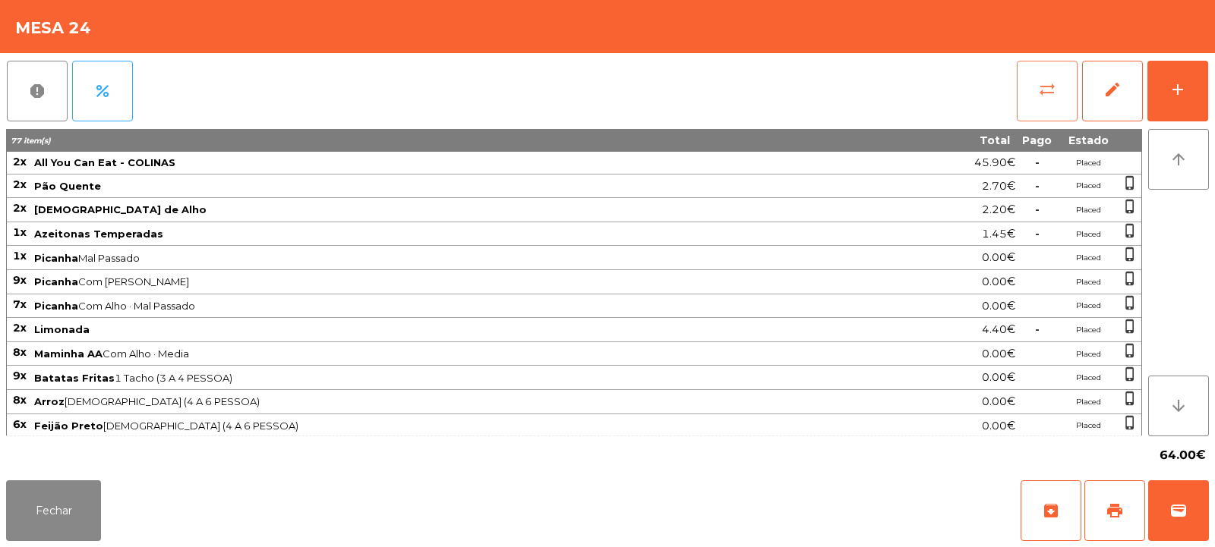
click at [1047, 90] on span "sync_alt" at bounding box center [1047, 89] width 18 height 18
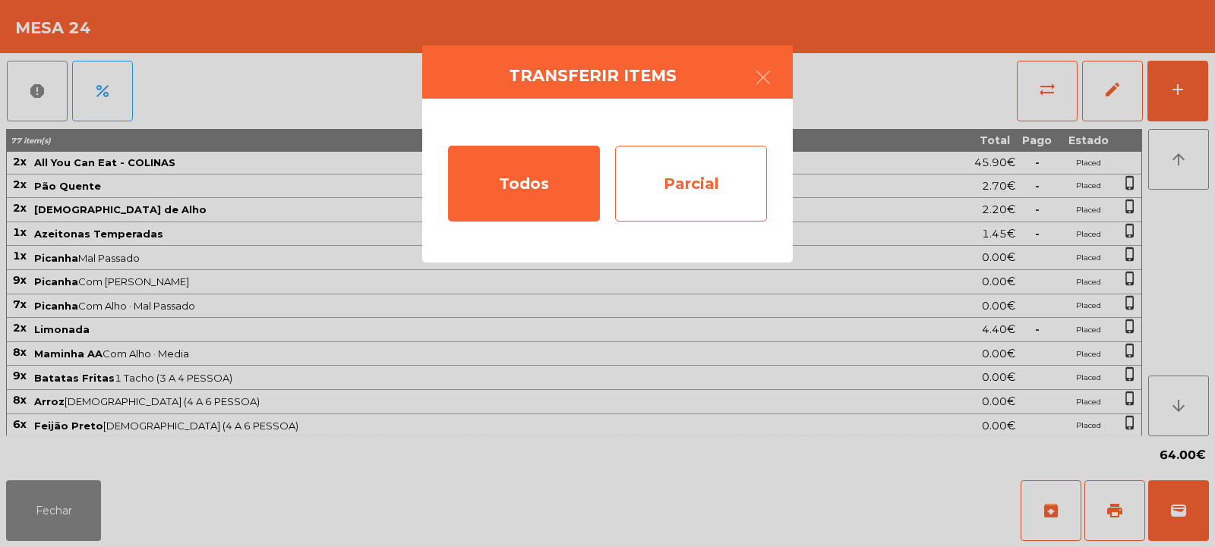
click at [692, 165] on div "Parcial" at bounding box center [691, 184] width 152 height 76
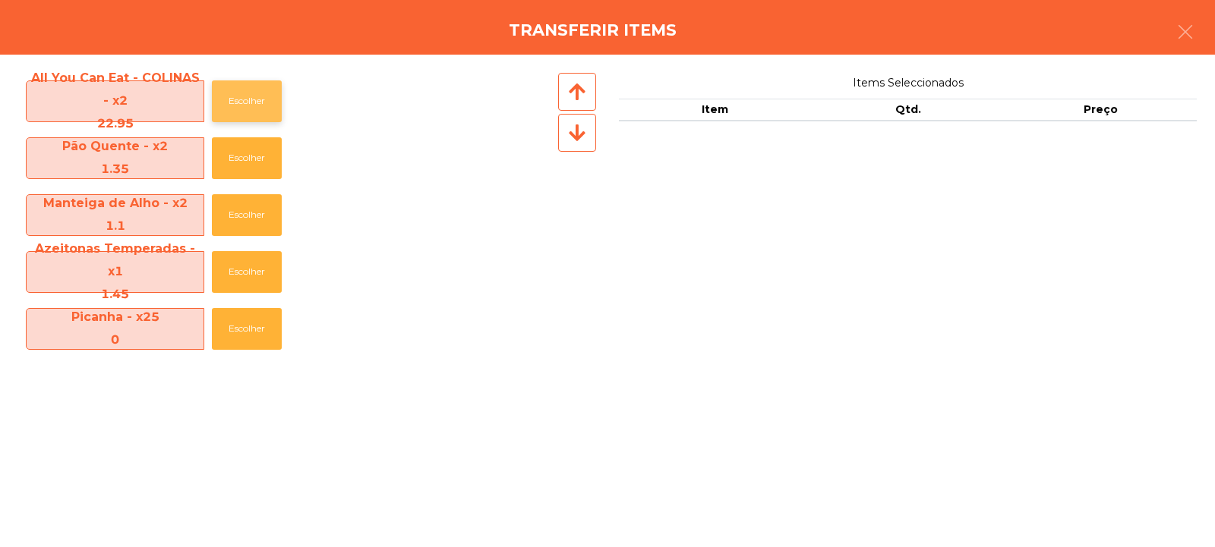
click at [260, 112] on button "Escolher" at bounding box center [247, 101] width 70 height 42
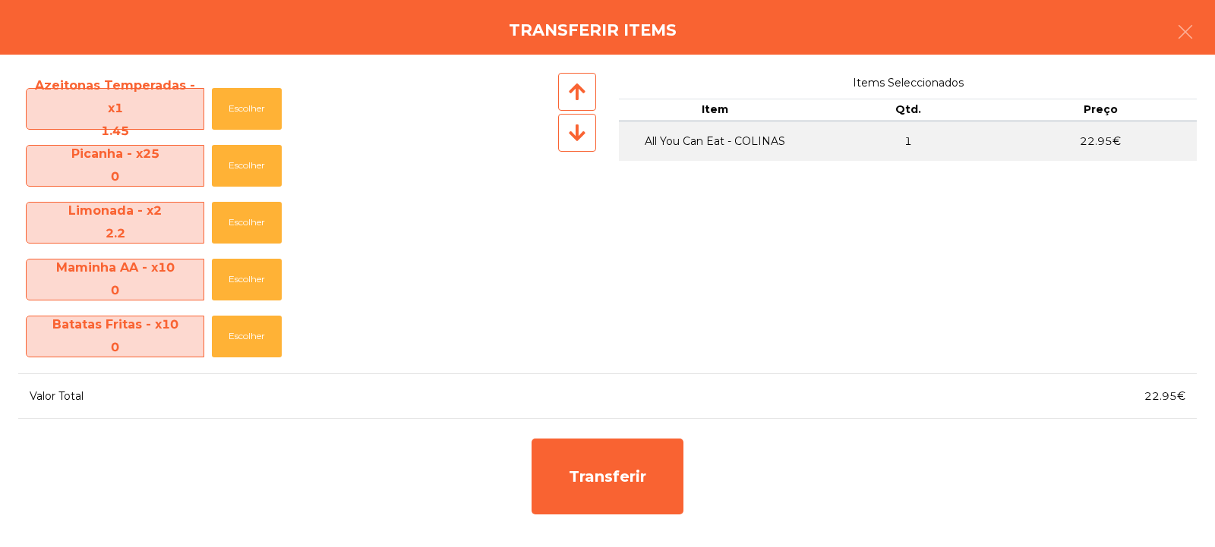
scroll to position [173, 0]
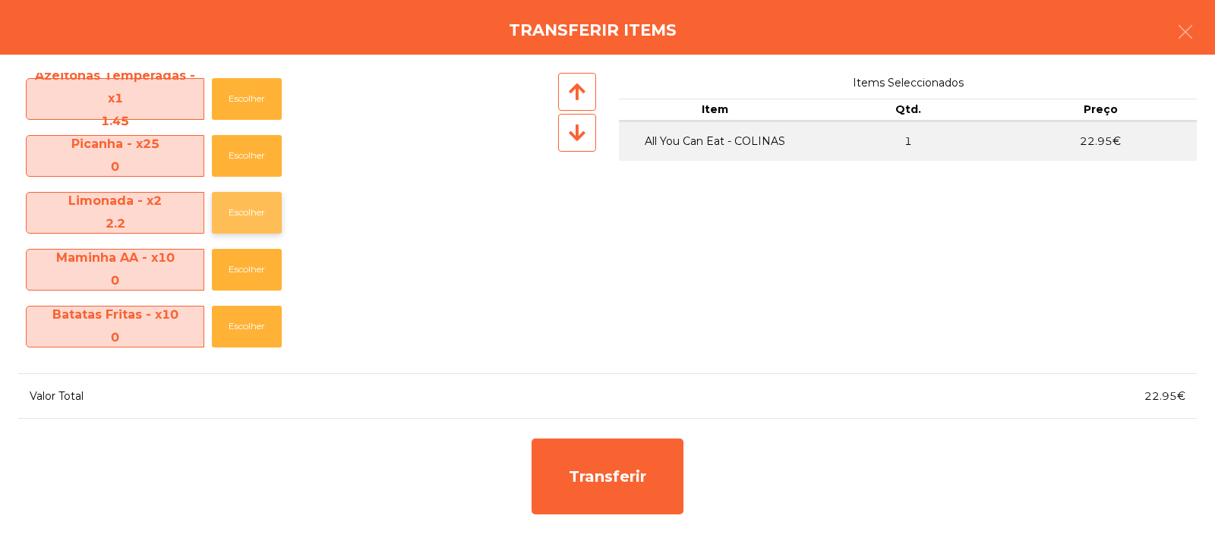
click at [257, 218] on button "Escolher" at bounding box center [247, 213] width 70 height 42
click at [244, 225] on button "Escolher" at bounding box center [247, 213] width 70 height 42
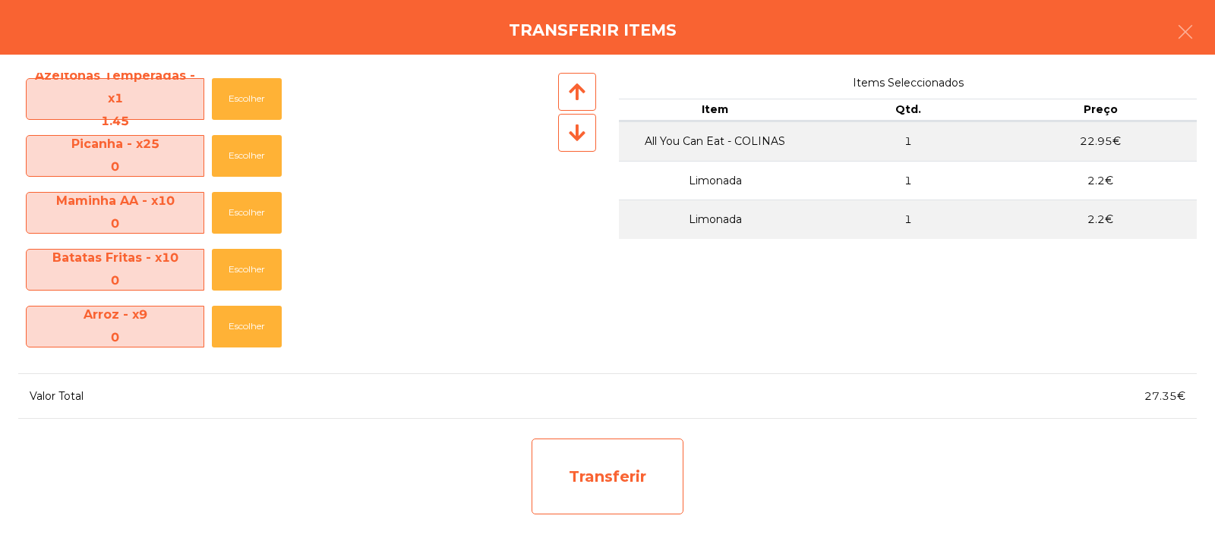
click at [629, 489] on div "Transferir" at bounding box center [607, 477] width 152 height 76
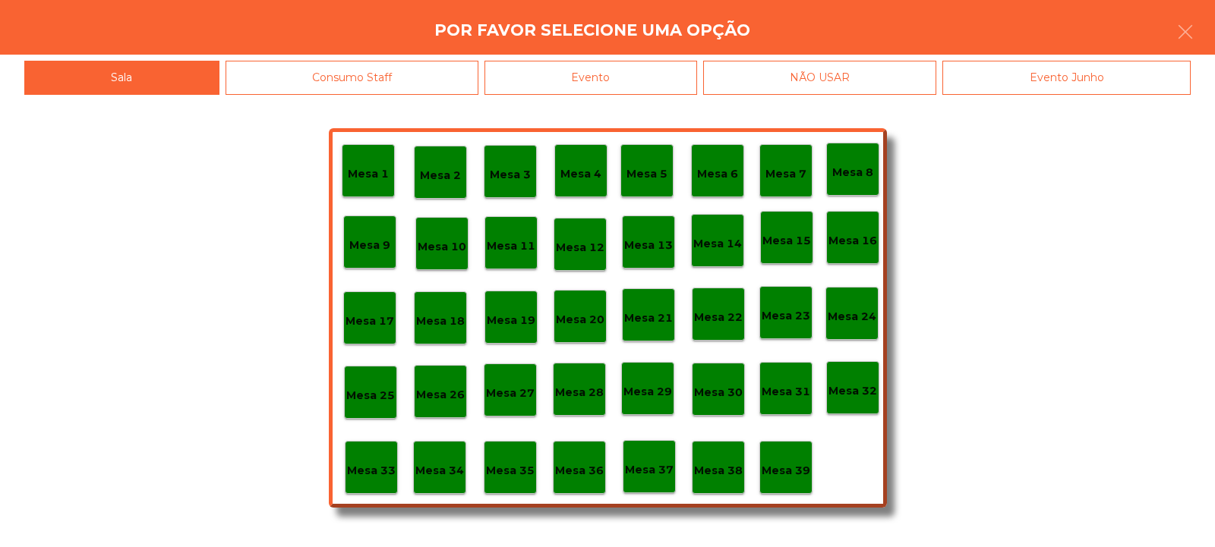
click at [514, 454] on div "Mesa 35" at bounding box center [510, 467] width 53 height 53
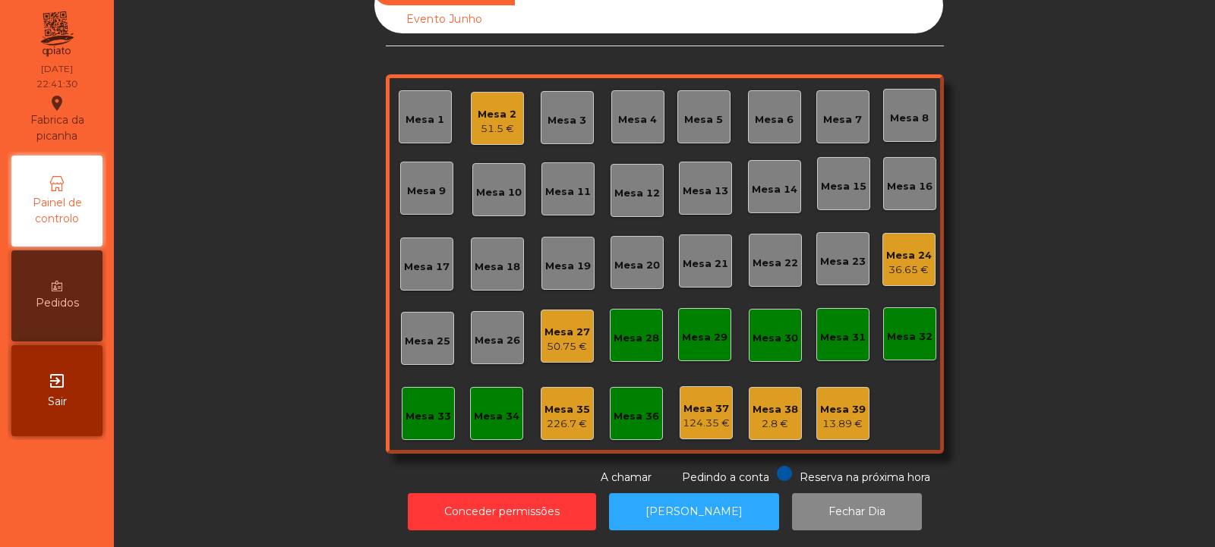
click at [912, 263] on div "36.65 €" at bounding box center [909, 270] width 46 height 15
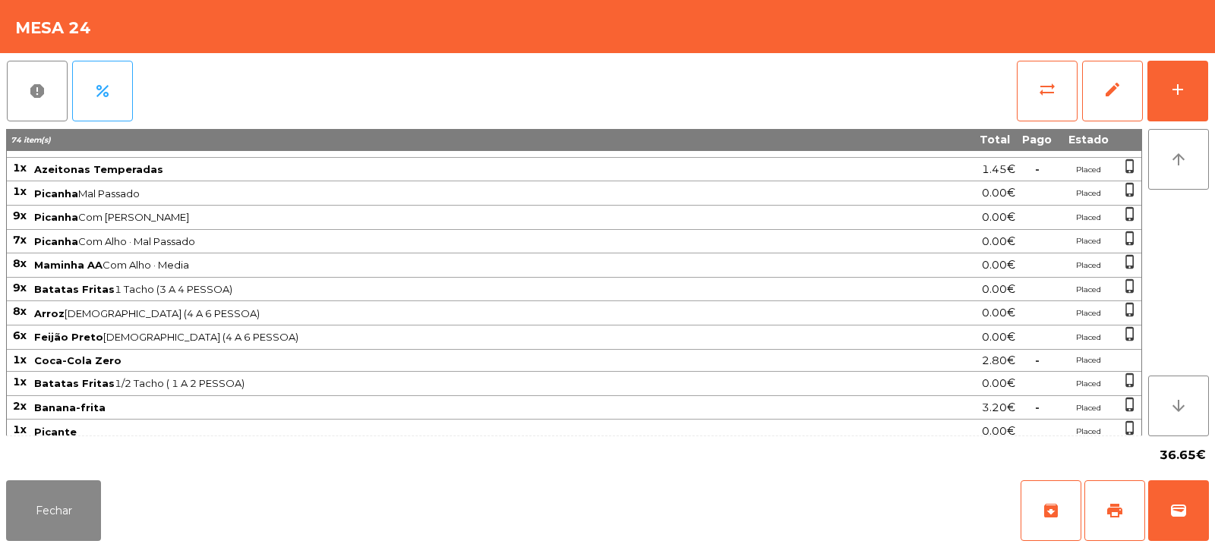
scroll to position [0, 0]
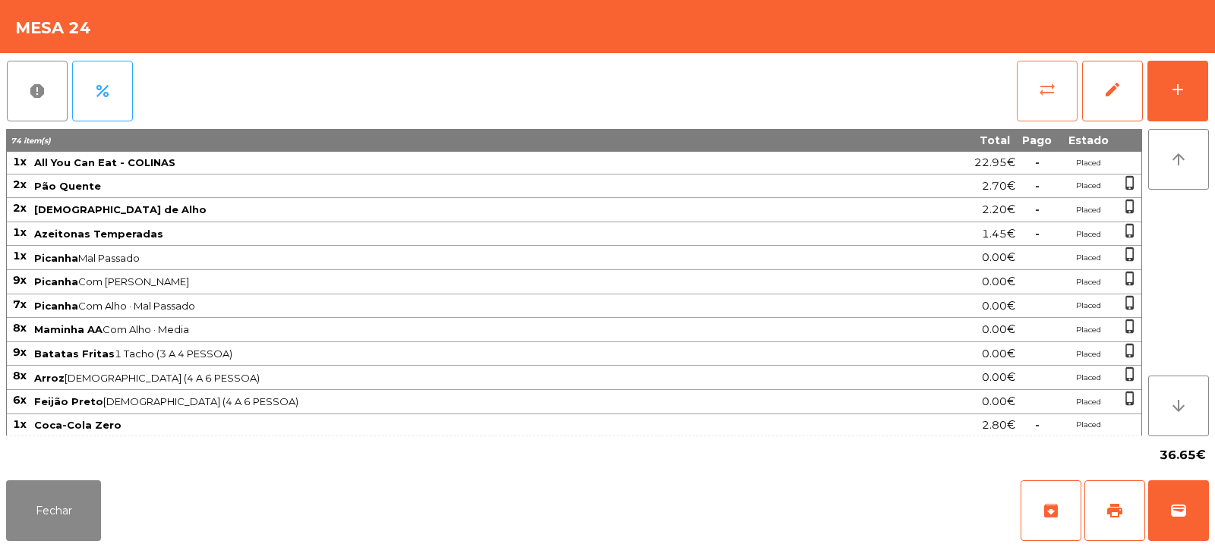
click at [1038, 77] on button "sync_alt" at bounding box center [1046, 91] width 61 height 61
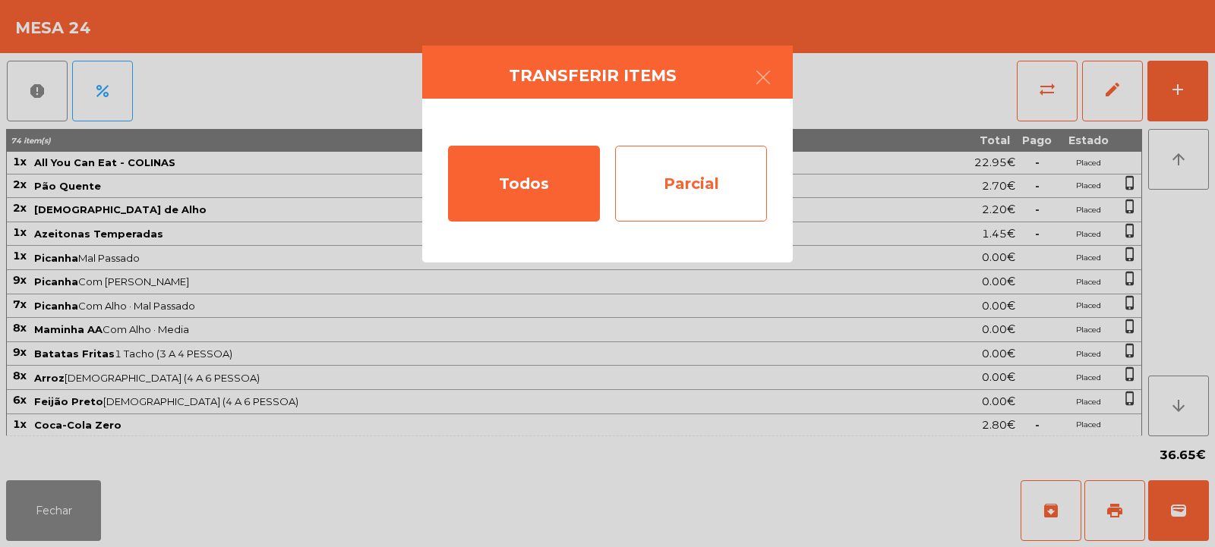
click at [696, 191] on div "Parcial" at bounding box center [691, 184] width 152 height 76
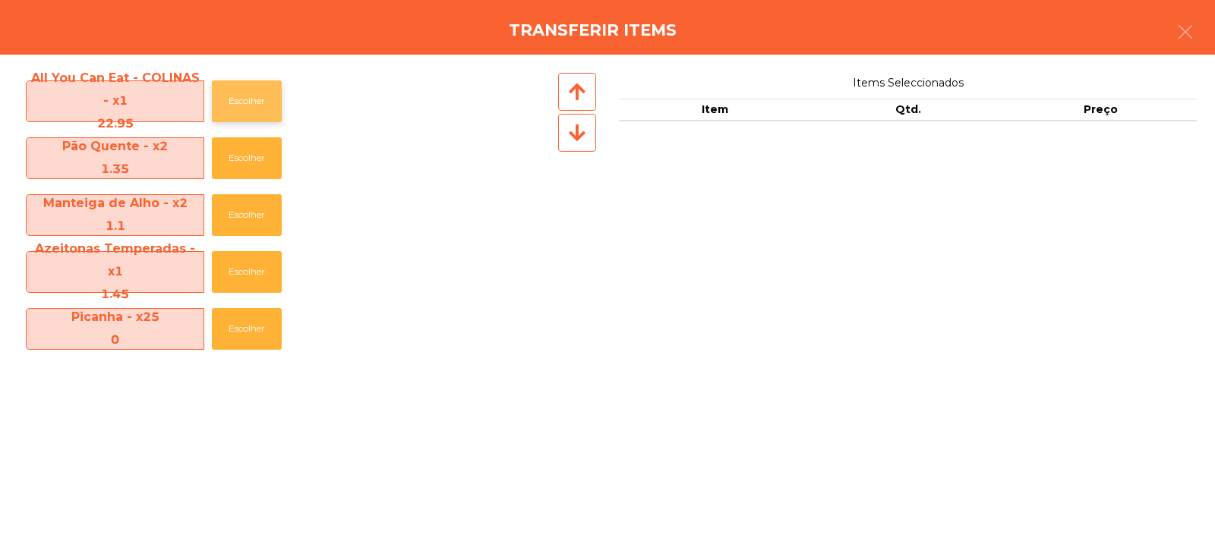
click at [241, 97] on button "Escolher" at bounding box center [247, 101] width 70 height 42
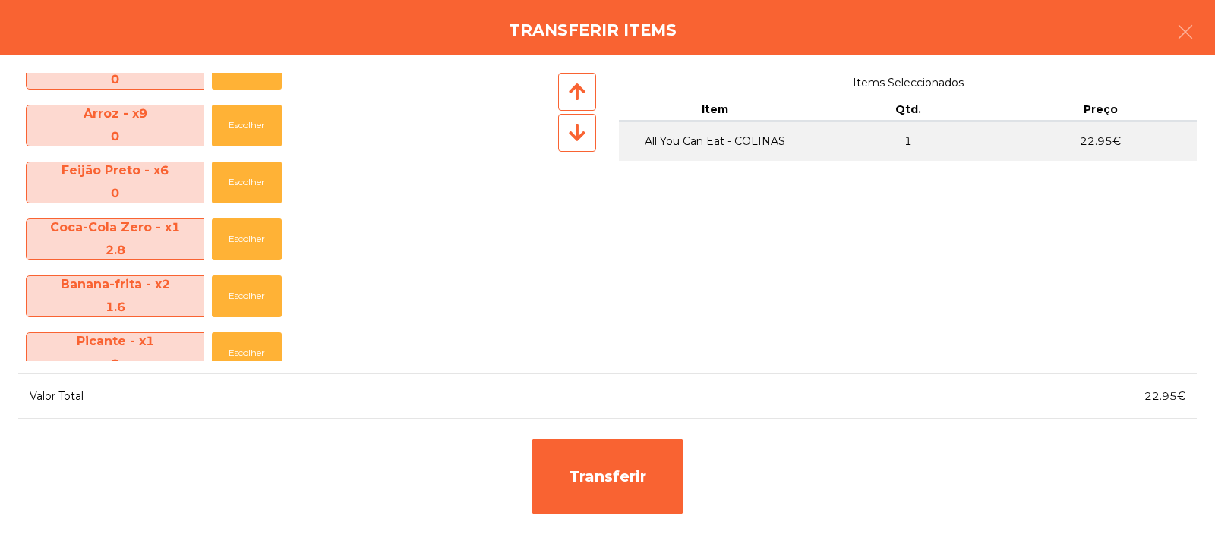
scroll to position [320, 0]
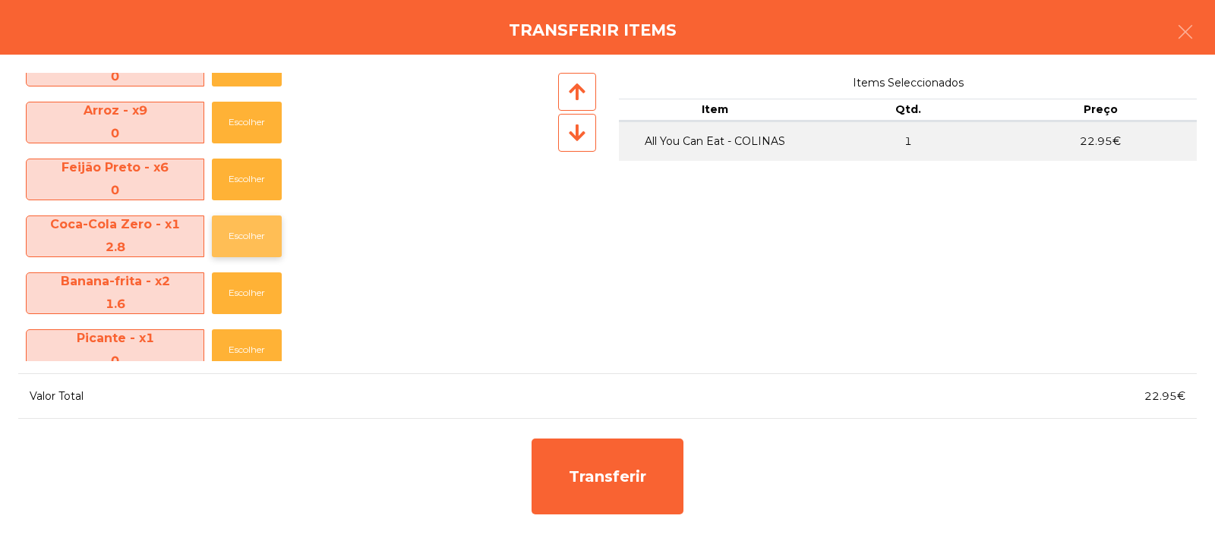
click at [244, 225] on button "Escolher" at bounding box center [247, 237] width 70 height 42
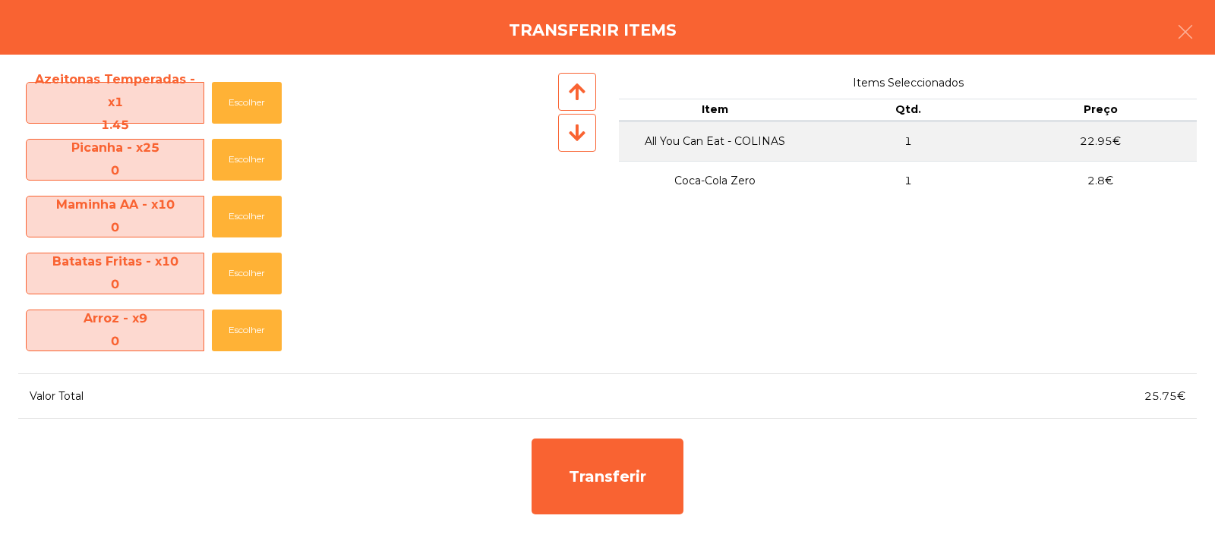
scroll to position [102, 0]
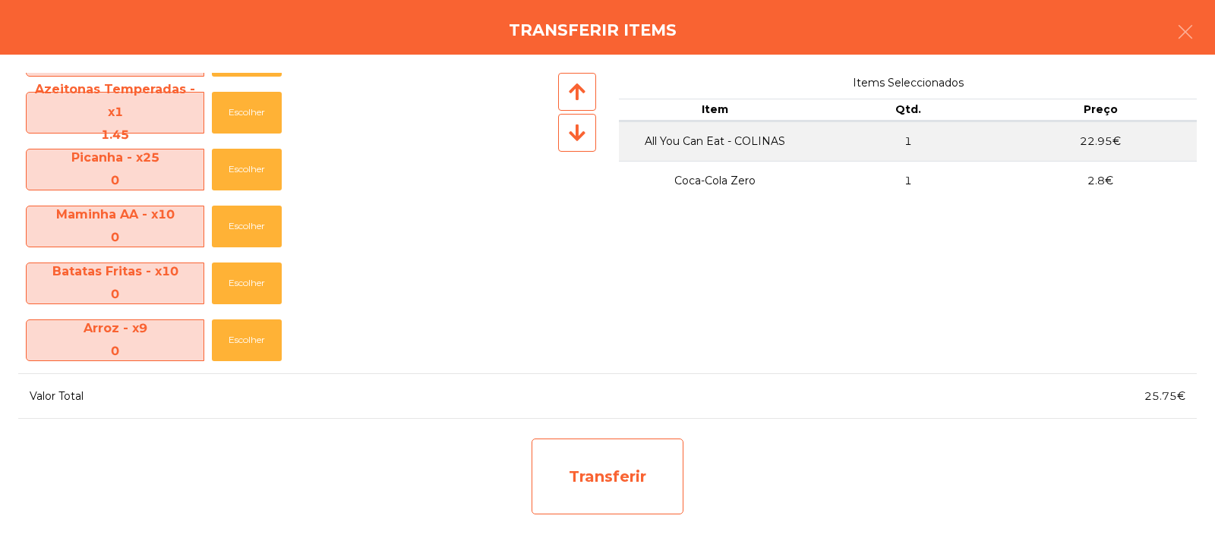
click at [645, 469] on div "Transferir" at bounding box center [607, 477] width 152 height 76
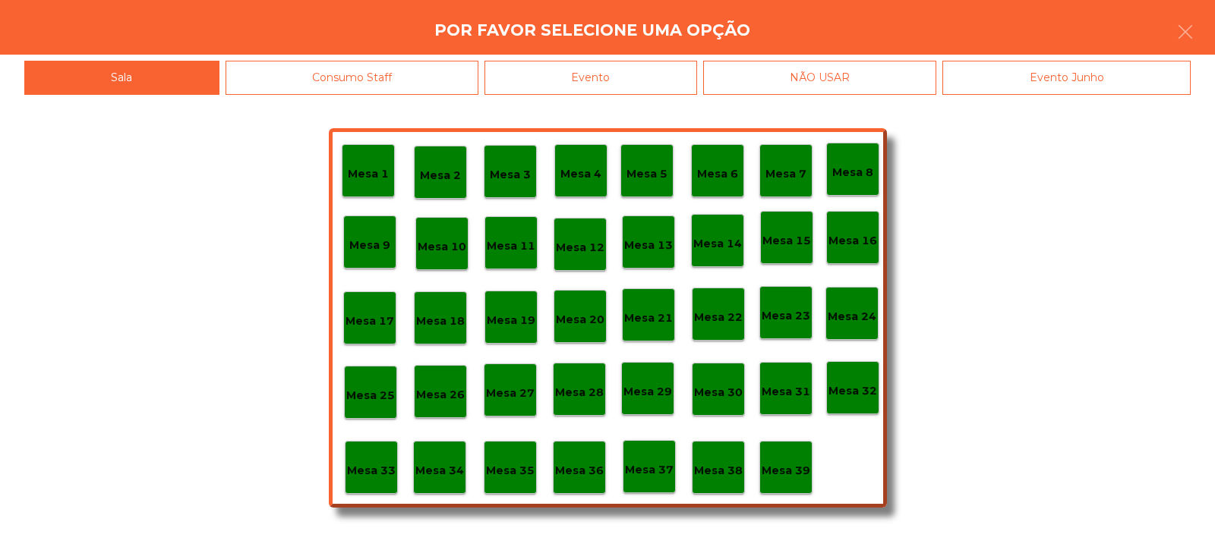
click at [503, 478] on p "Mesa 35" at bounding box center [510, 470] width 49 height 17
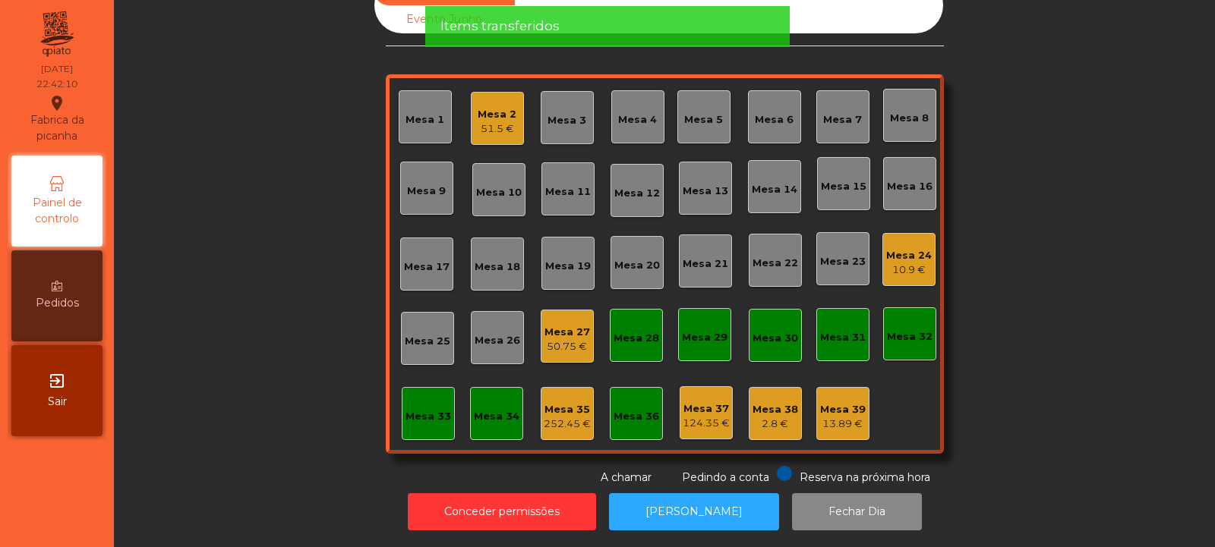
click at [895, 250] on div "Mesa 24" at bounding box center [909, 255] width 46 height 15
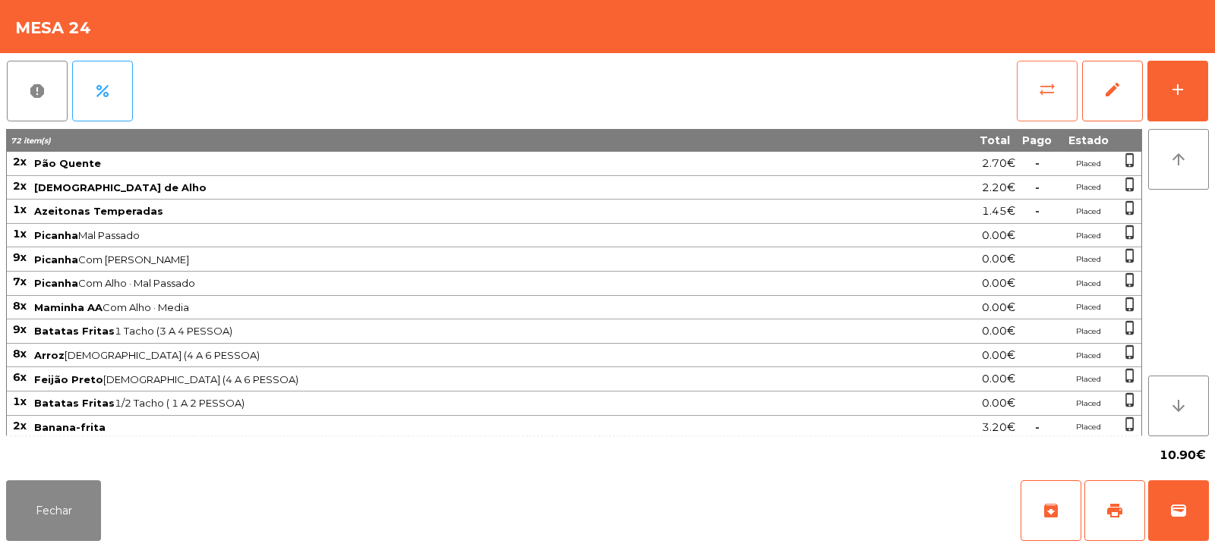
click at [1038, 97] on span "sync_alt" at bounding box center [1047, 89] width 18 height 18
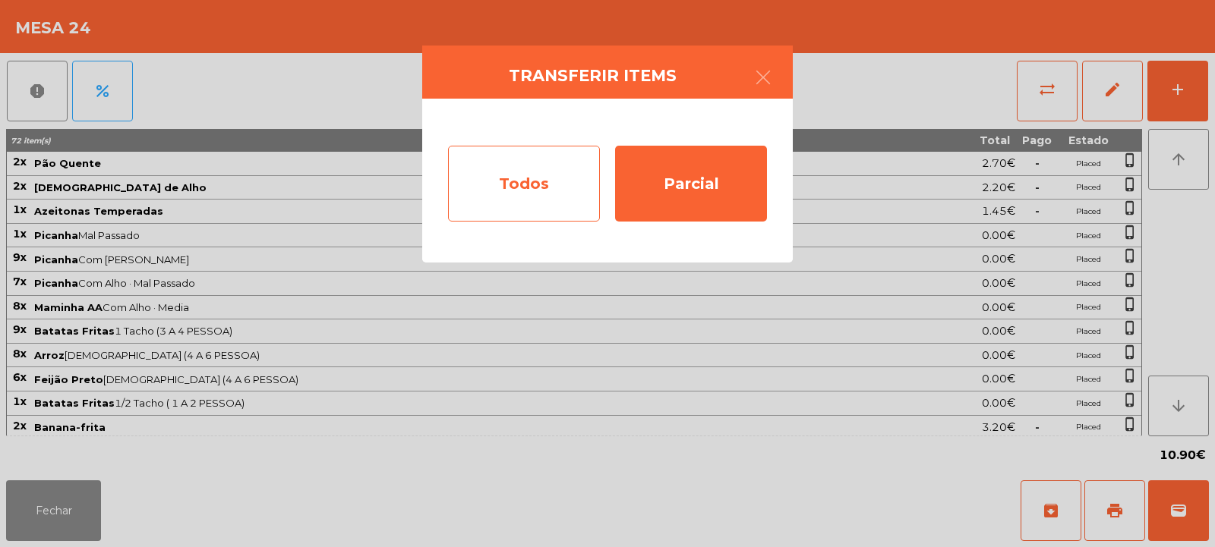
click at [545, 194] on div "Todos" at bounding box center [524, 184] width 152 height 76
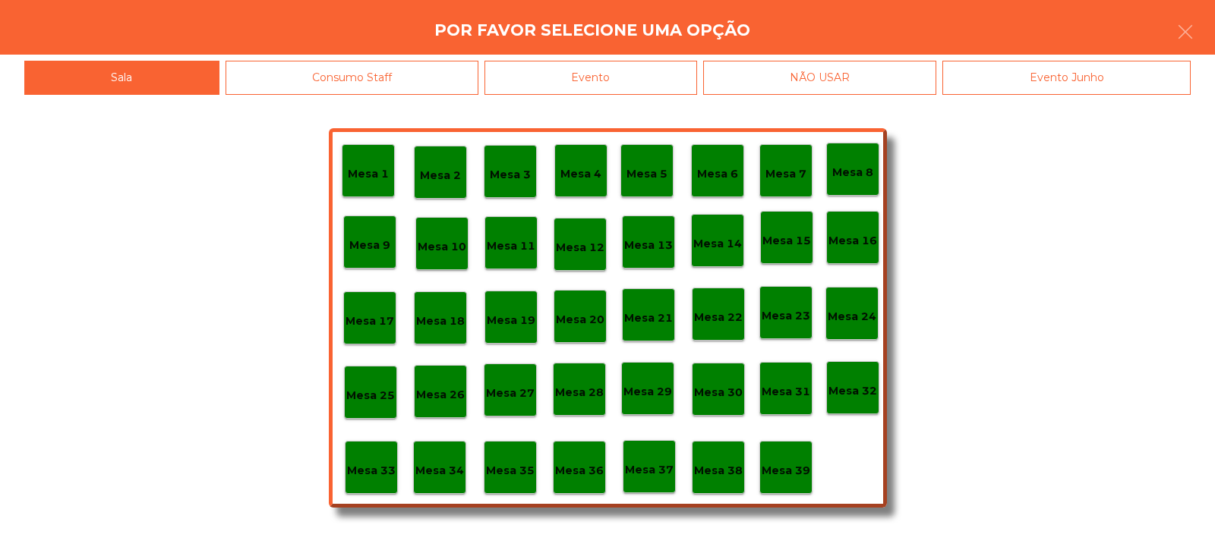
click at [506, 476] on p "Mesa 35" at bounding box center [510, 470] width 49 height 17
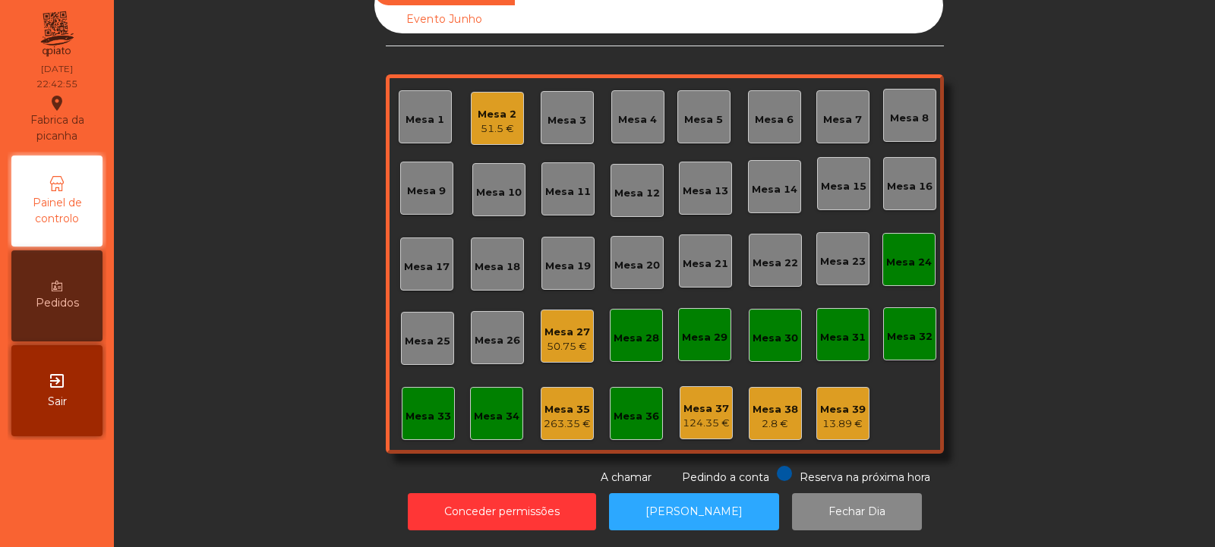
click at [558, 402] on div "Mesa 35" at bounding box center [567, 409] width 47 height 15
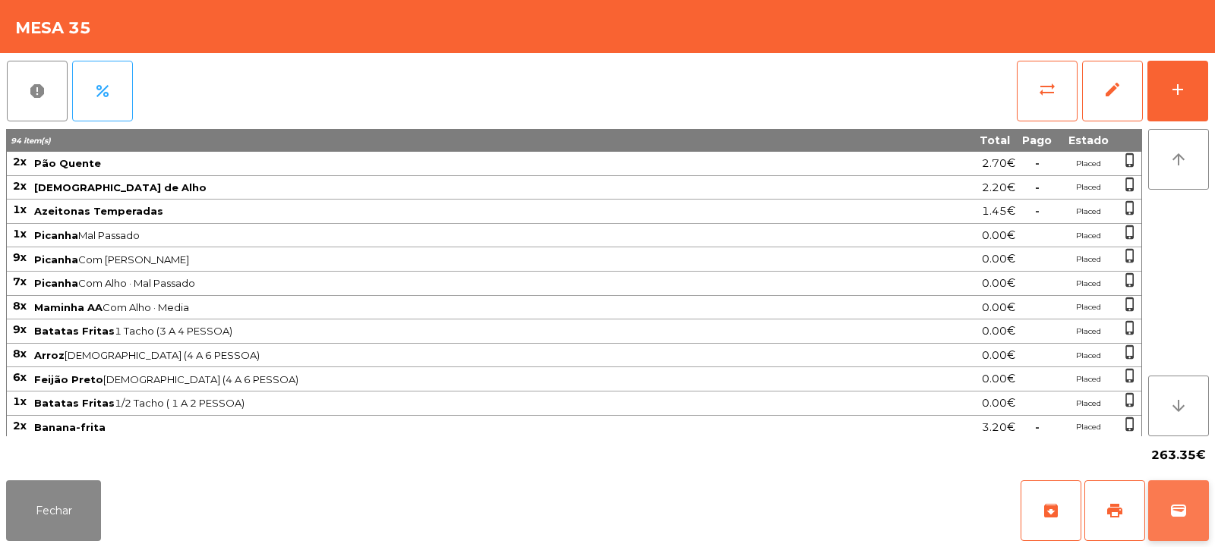
click at [1185, 509] on span "wallet" at bounding box center [1178, 511] width 18 height 18
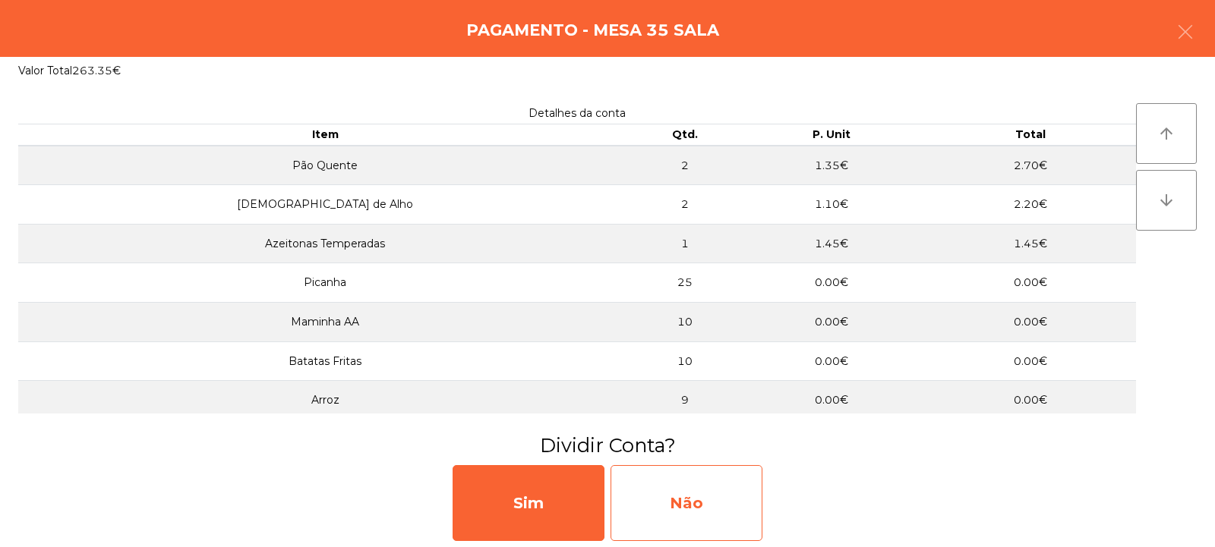
click at [680, 500] on div "Não" at bounding box center [686, 503] width 152 height 76
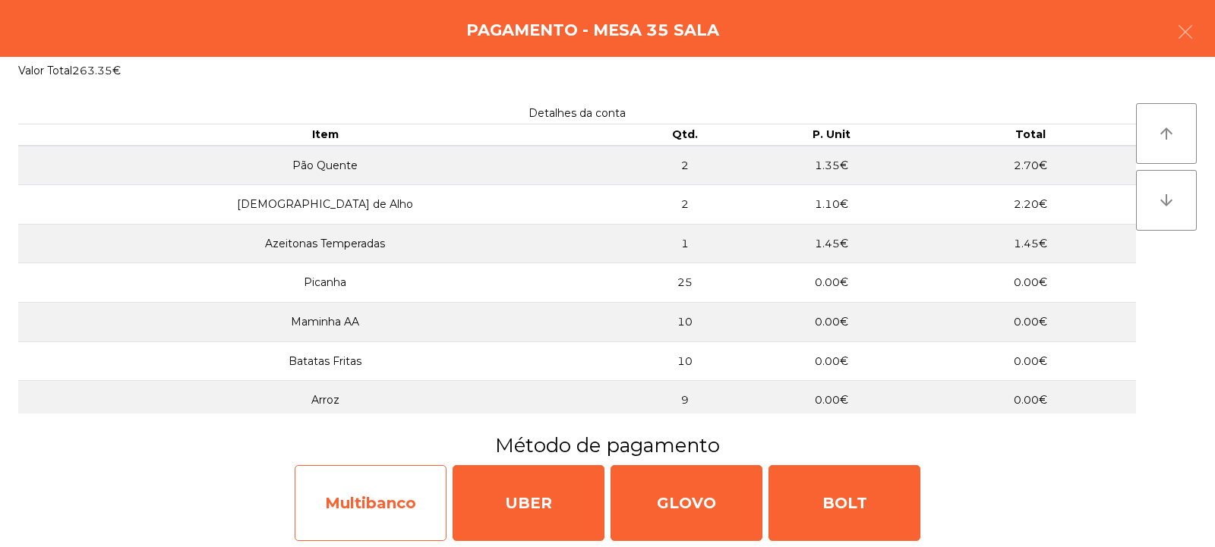
click at [373, 496] on div "Multibanco" at bounding box center [371, 503] width 152 height 76
select select "**"
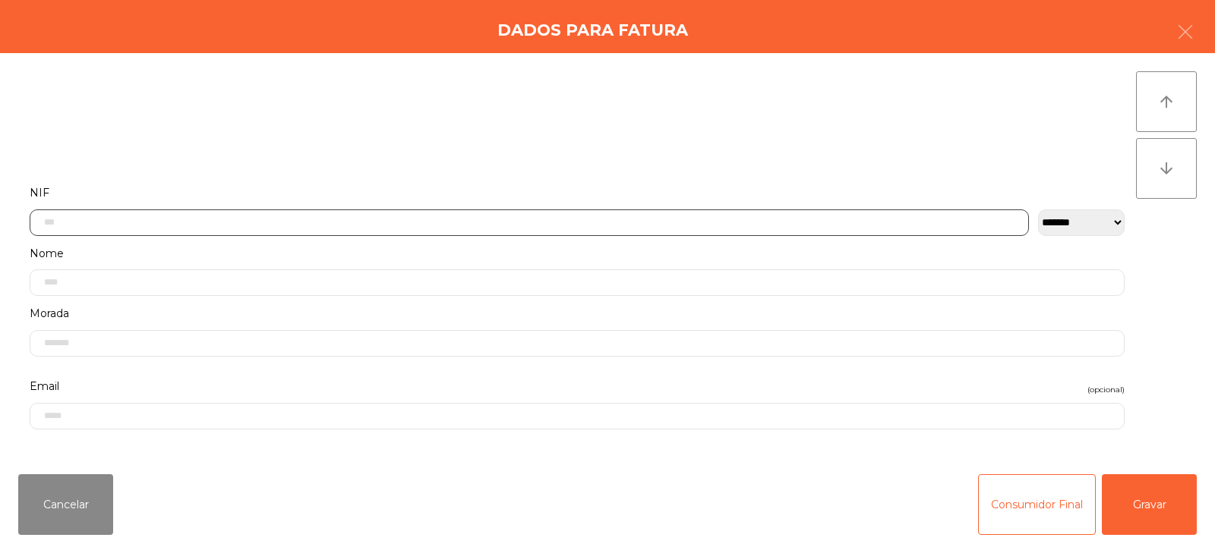
click at [118, 218] on input "text" at bounding box center [529, 223] width 999 height 27
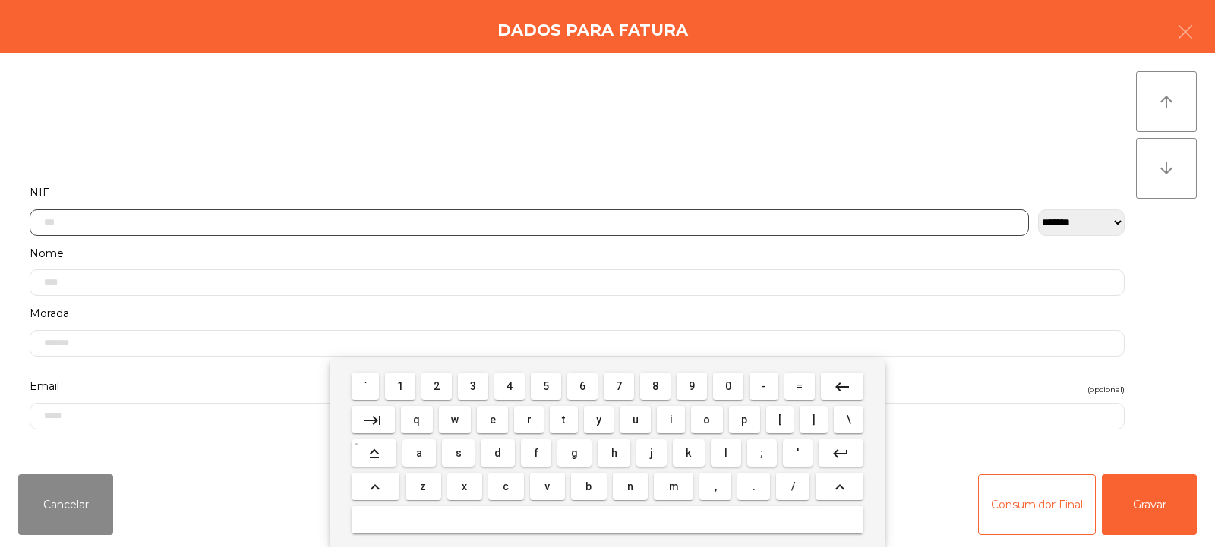
scroll to position [111, 0]
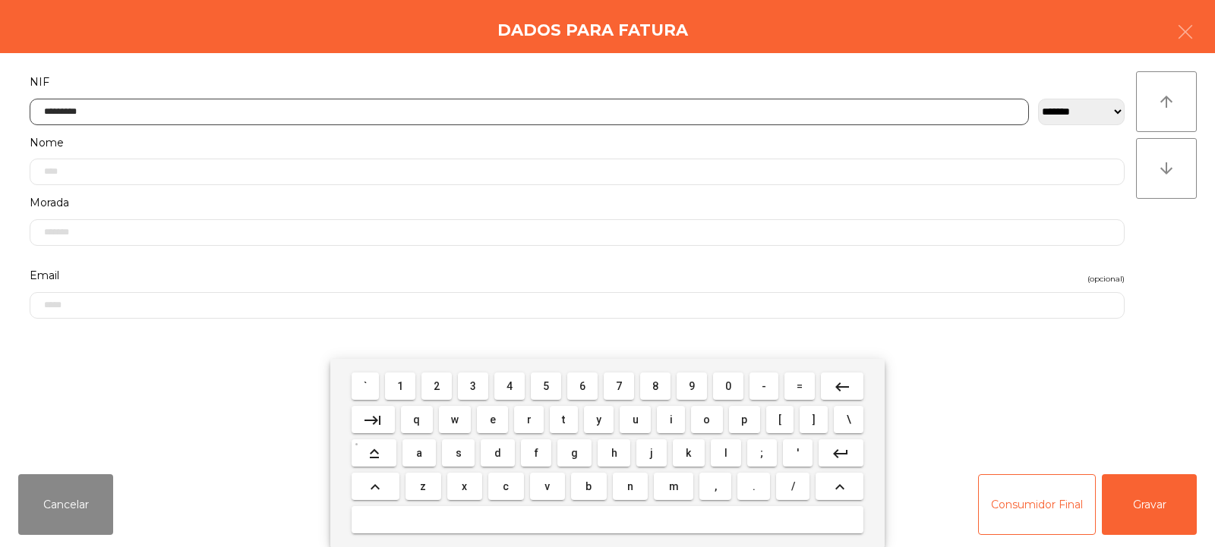
type input "*********"
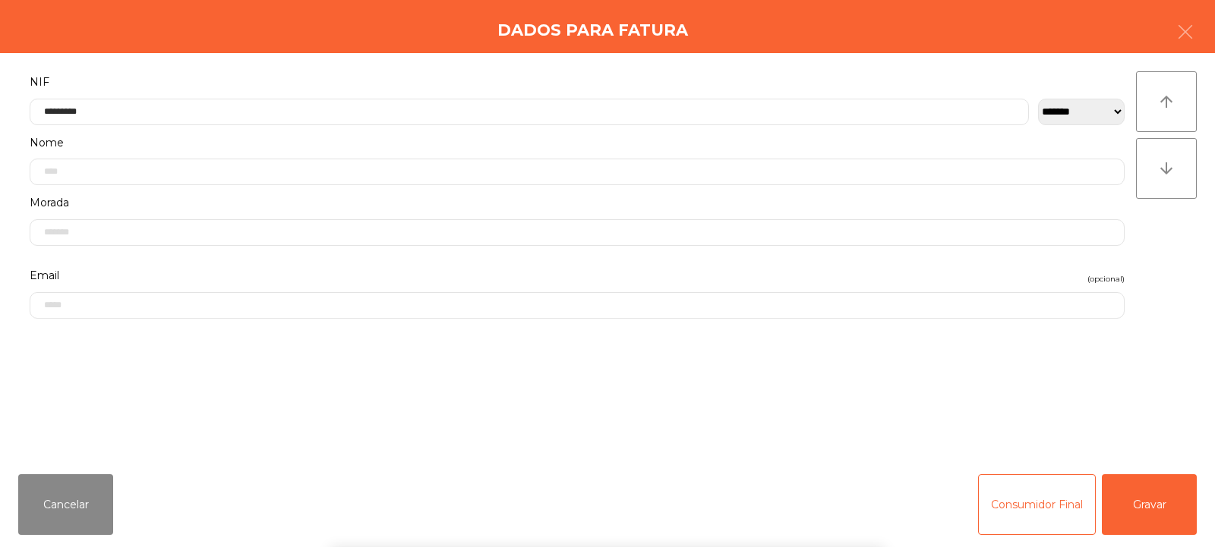
click at [1170, 229] on div "arrow_upward arrow_downward" at bounding box center [1166, 257] width 61 height 373
click at [1168, 498] on button "Gravar" at bounding box center [1148, 504] width 95 height 61
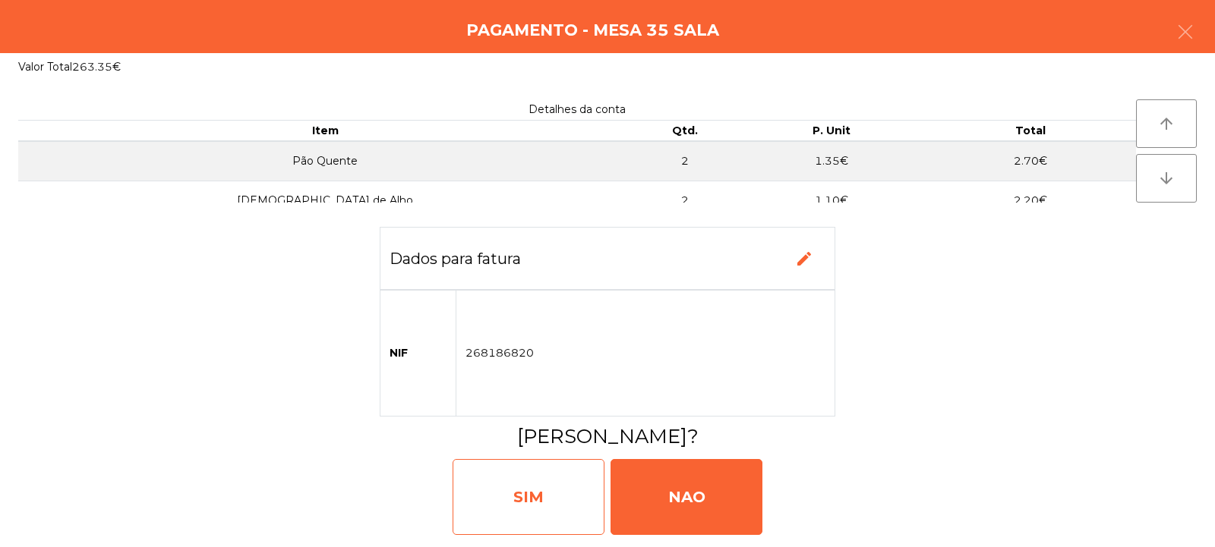
click at [551, 494] on div "SIM" at bounding box center [528, 497] width 152 height 76
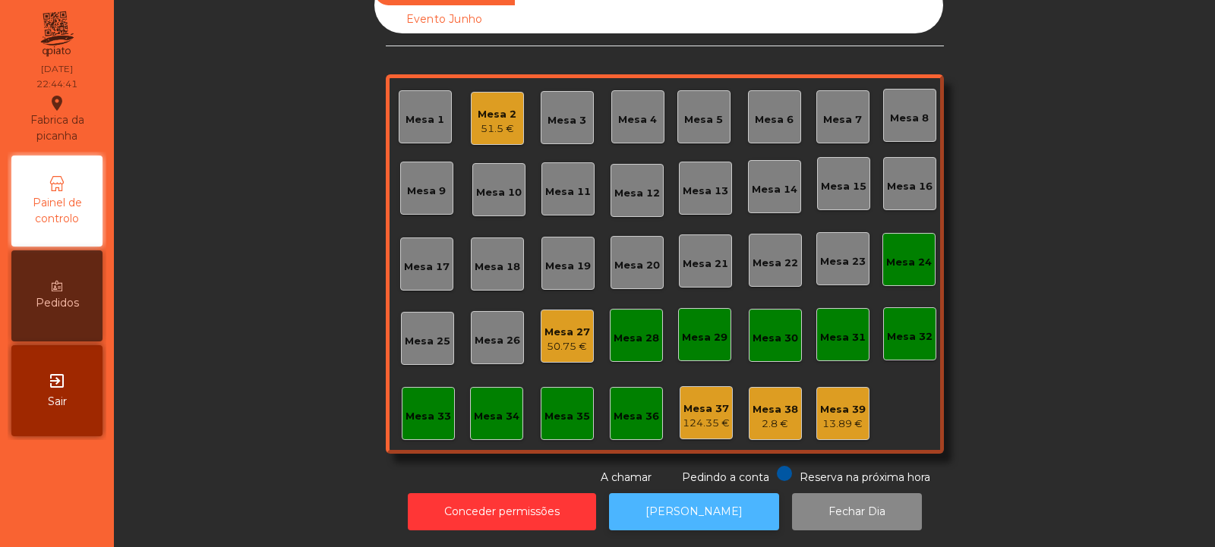
click at [714, 518] on button "[PERSON_NAME]" at bounding box center [694, 511] width 170 height 37
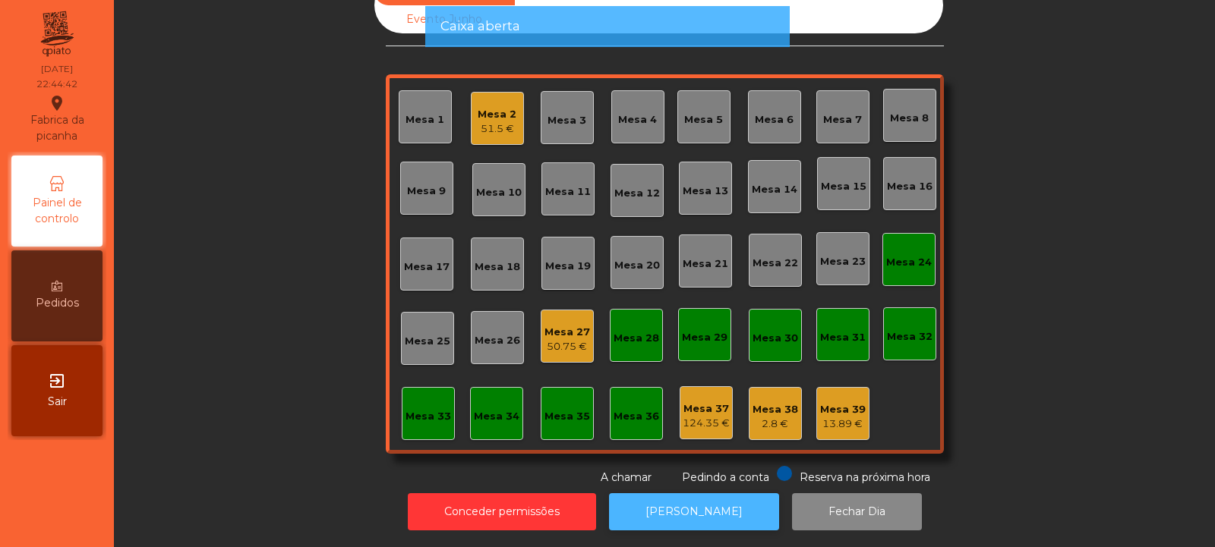
click at [689, 493] on button "[PERSON_NAME]" at bounding box center [694, 511] width 170 height 37
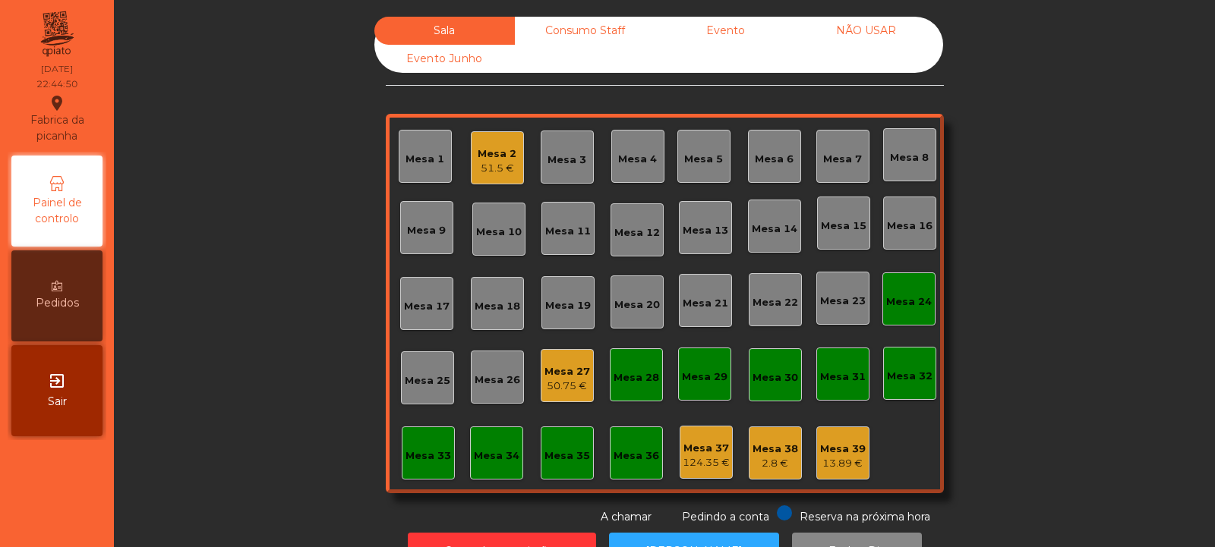
scroll to position [51, 0]
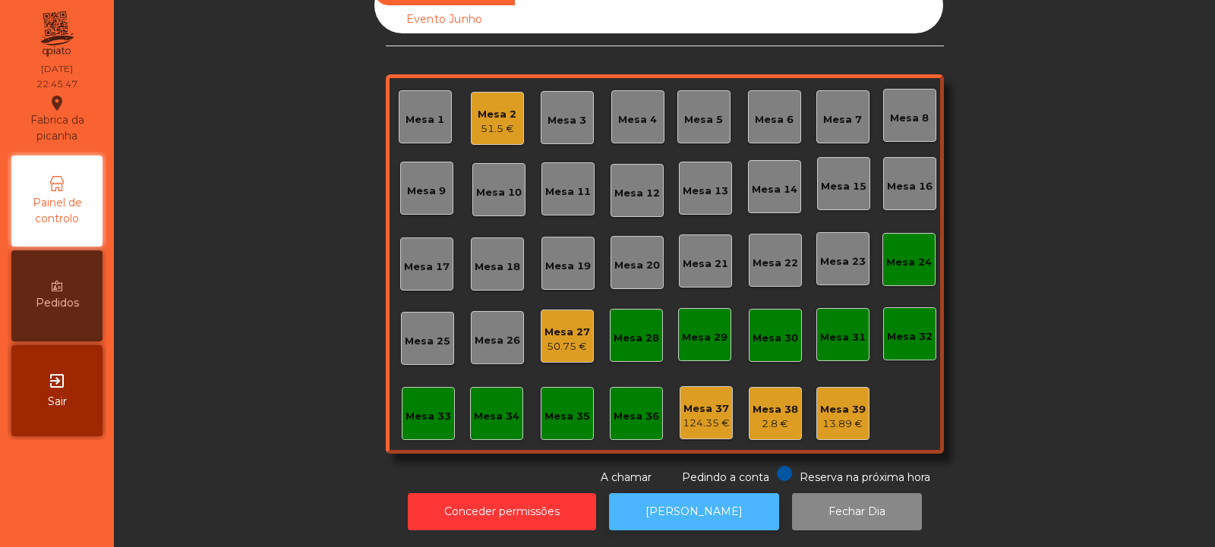
click at [673, 508] on button "[PERSON_NAME]" at bounding box center [694, 511] width 170 height 37
click at [682, 496] on button "[PERSON_NAME]" at bounding box center [694, 511] width 170 height 37
click at [893, 235] on div "Mesa 24" at bounding box center [908, 259] width 53 height 53
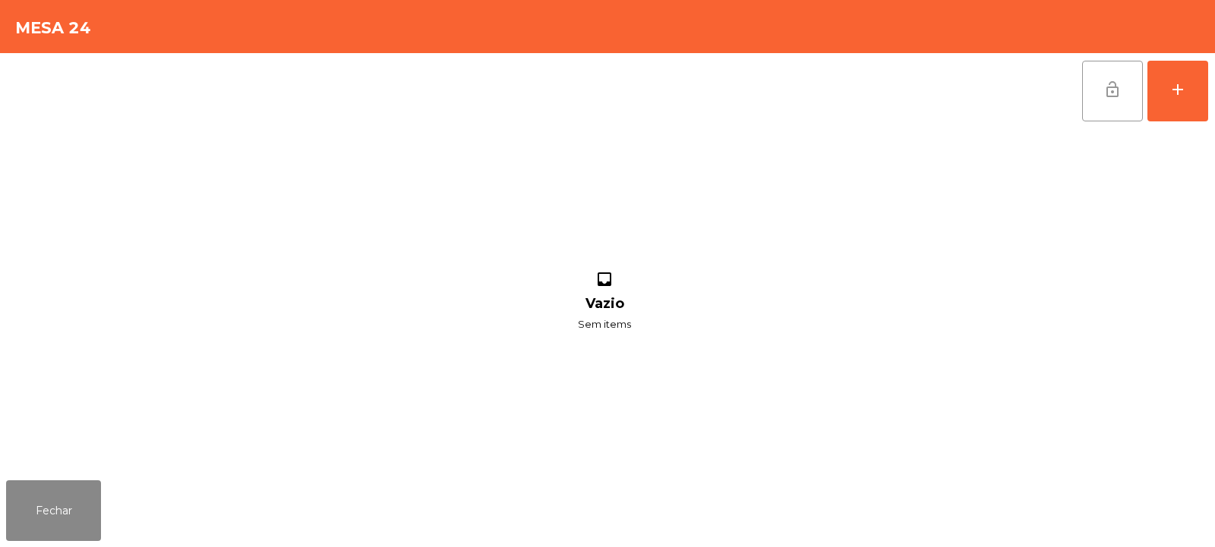
click at [1089, 102] on button "lock_open" at bounding box center [1112, 91] width 61 height 61
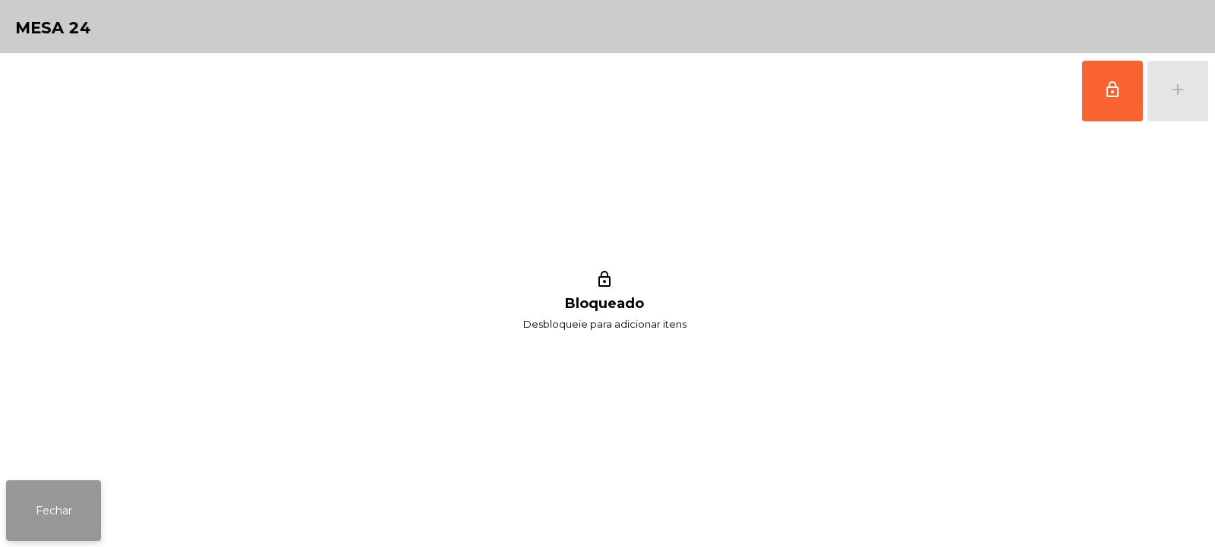
click at [58, 499] on button "Fechar" at bounding box center [53, 511] width 95 height 61
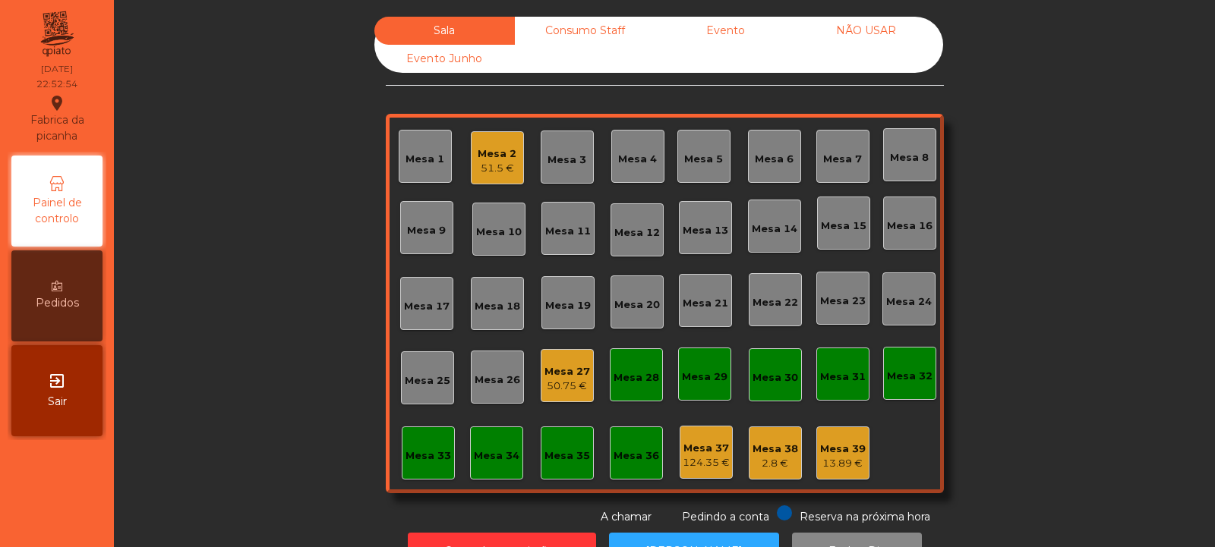
scroll to position [0, 0]
click at [493, 157] on div "Mesa 2" at bounding box center [496, 154] width 39 height 15
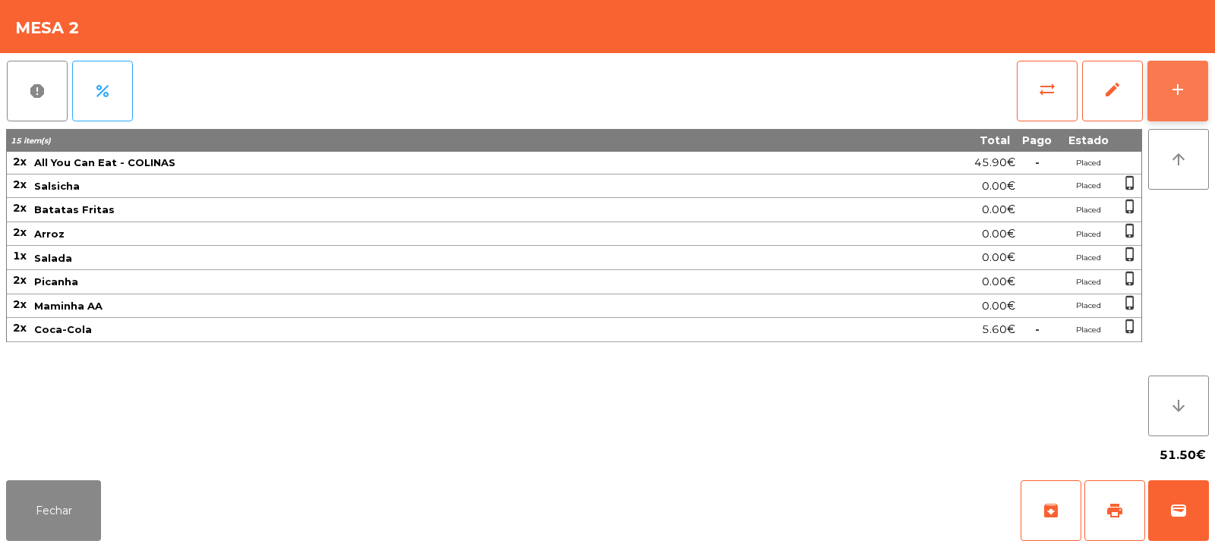
click at [1173, 93] on div "add" at bounding box center [1177, 89] width 18 height 18
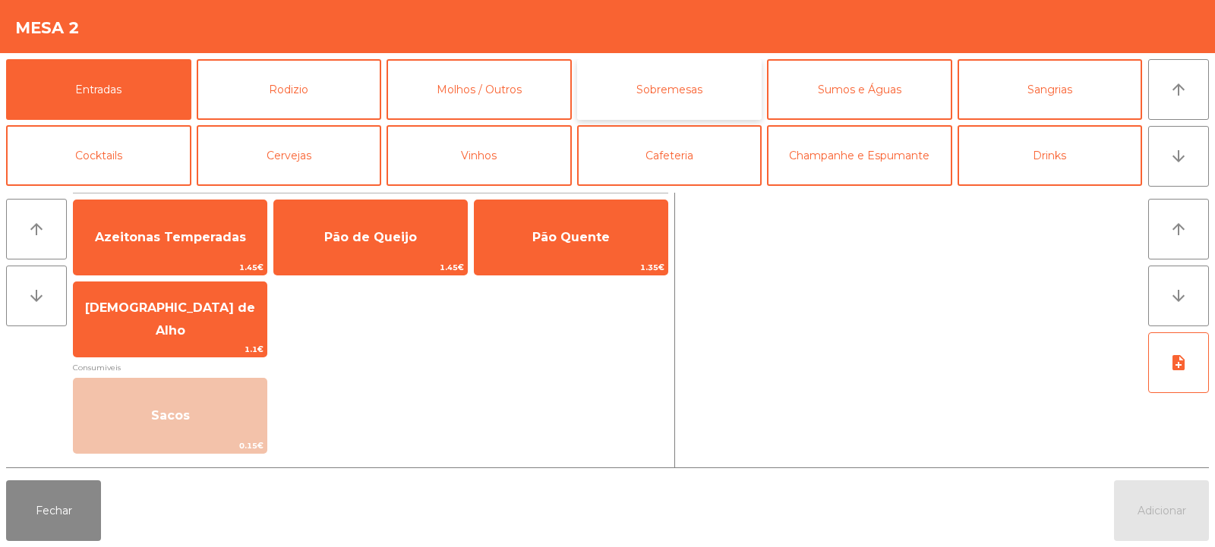
click at [643, 86] on button "Sobremesas" at bounding box center [669, 89] width 185 height 61
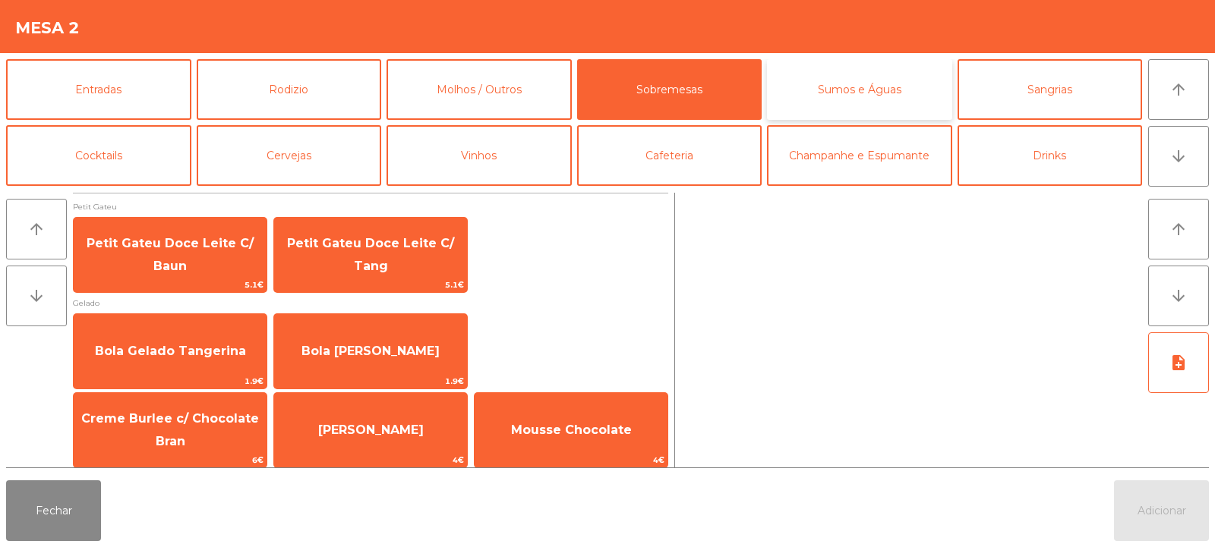
click at [864, 94] on button "Sumos e Águas" at bounding box center [859, 89] width 185 height 61
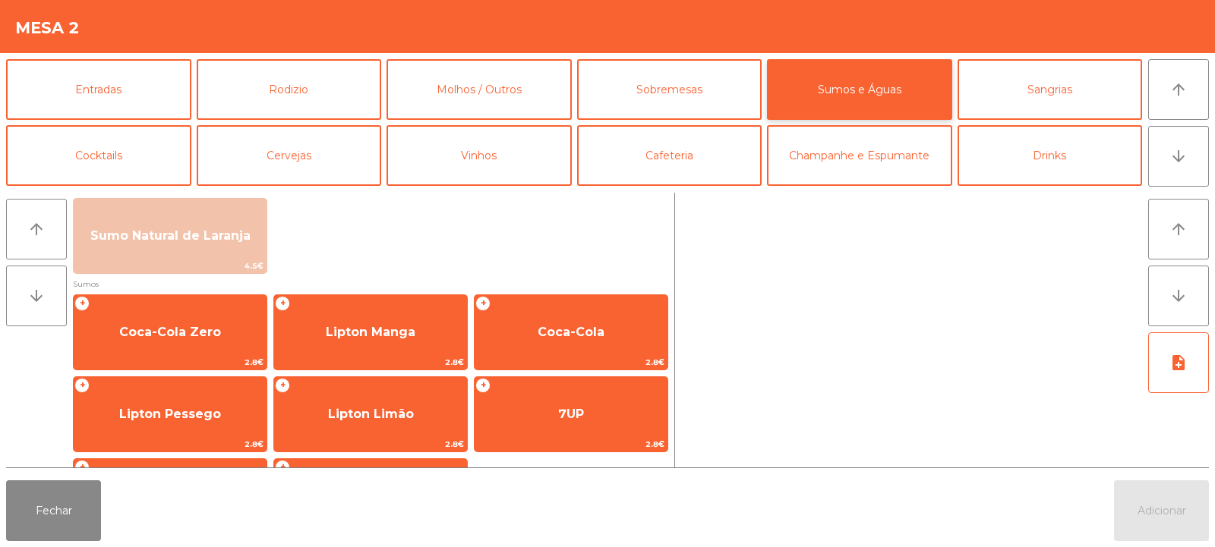
scroll to position [178, 0]
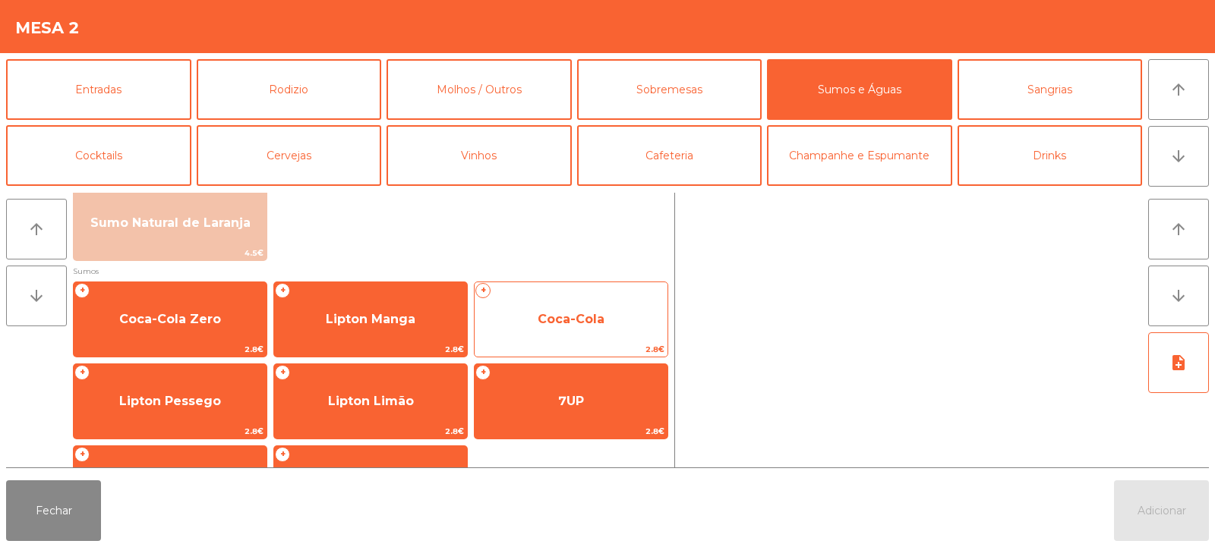
click at [545, 314] on span "Coca-Cola" at bounding box center [570, 319] width 67 height 14
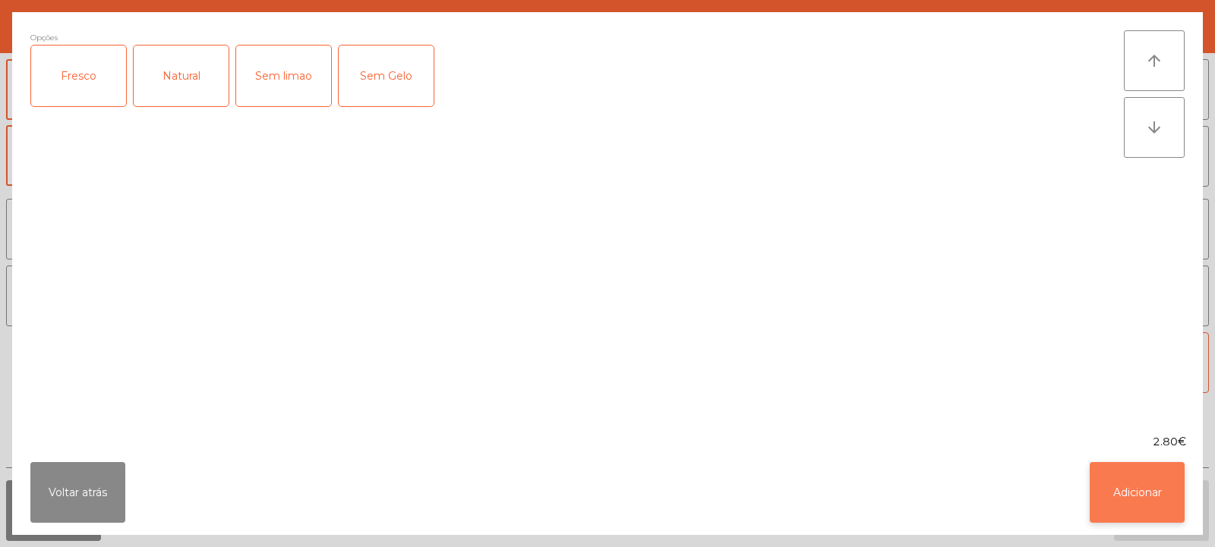
click at [1145, 512] on button "Adicionar" at bounding box center [1136, 492] width 95 height 61
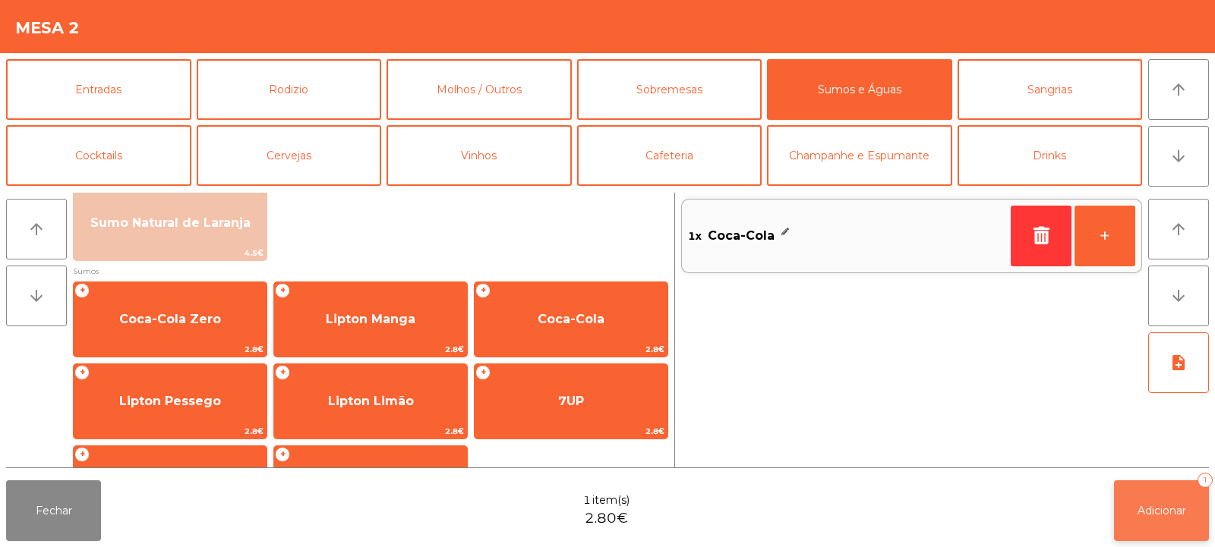
click at [1154, 522] on button "Adicionar 1" at bounding box center [1161, 511] width 95 height 61
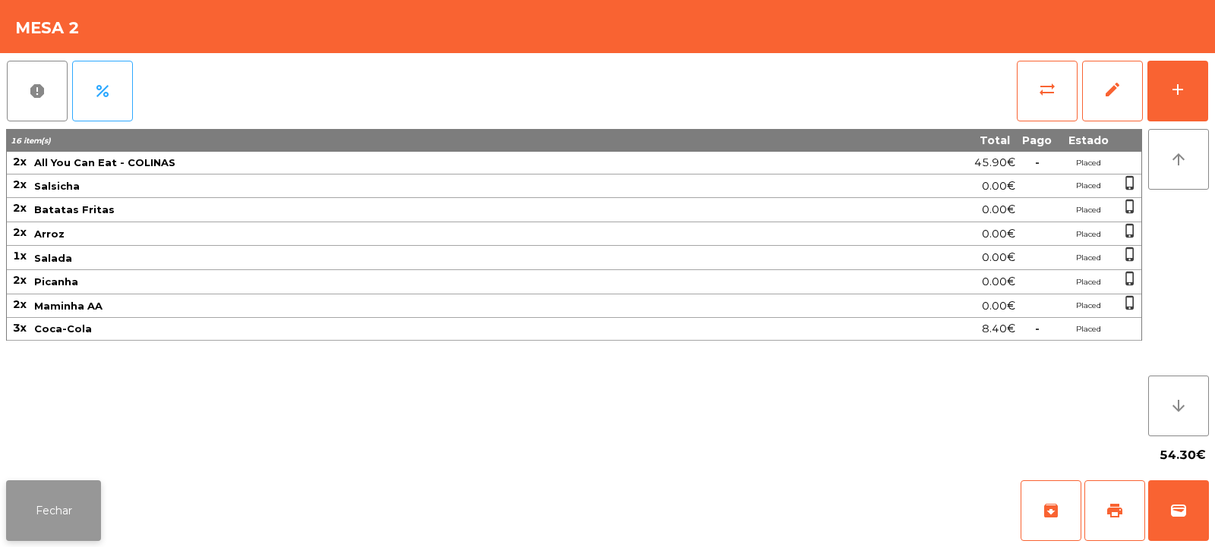
click at [55, 507] on button "Fechar" at bounding box center [53, 511] width 95 height 61
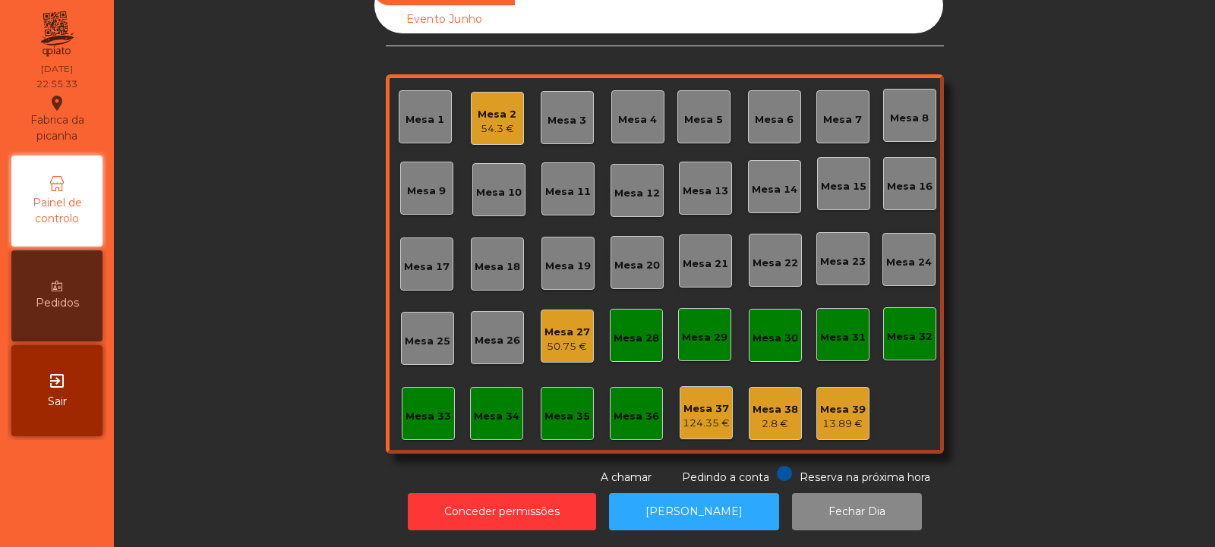
scroll to position [0, 0]
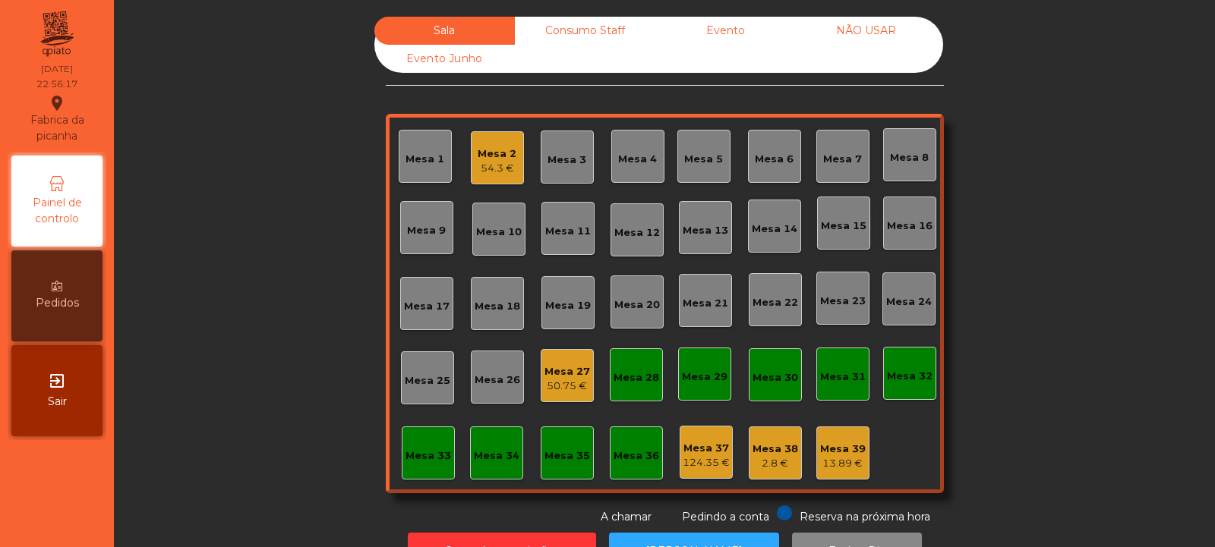
click at [575, 377] on div "Mesa 27" at bounding box center [567, 371] width 46 height 15
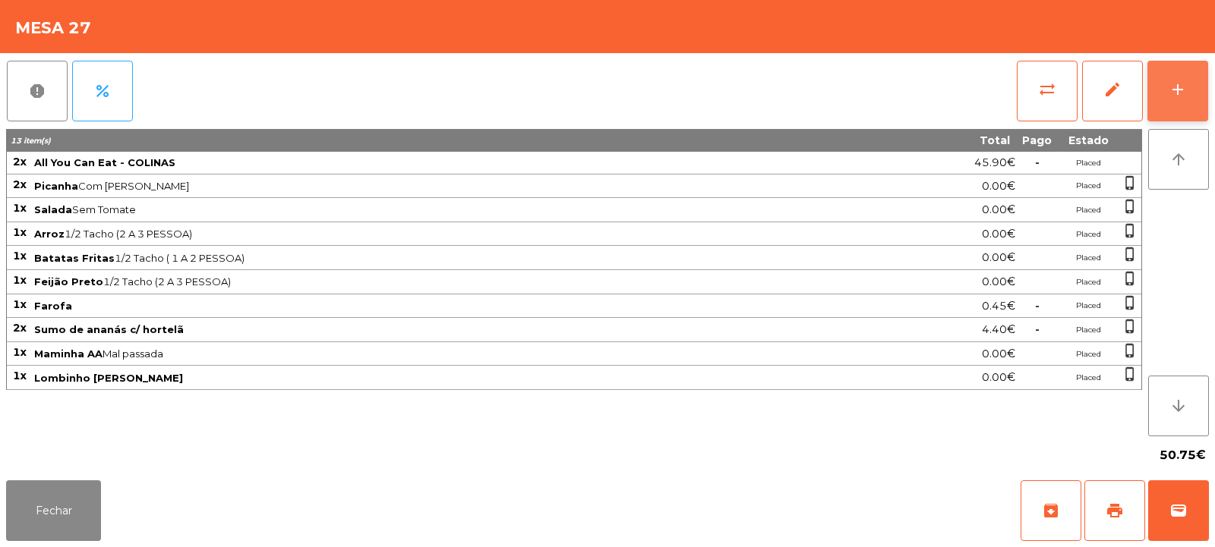
click at [1195, 66] on button "add" at bounding box center [1177, 91] width 61 height 61
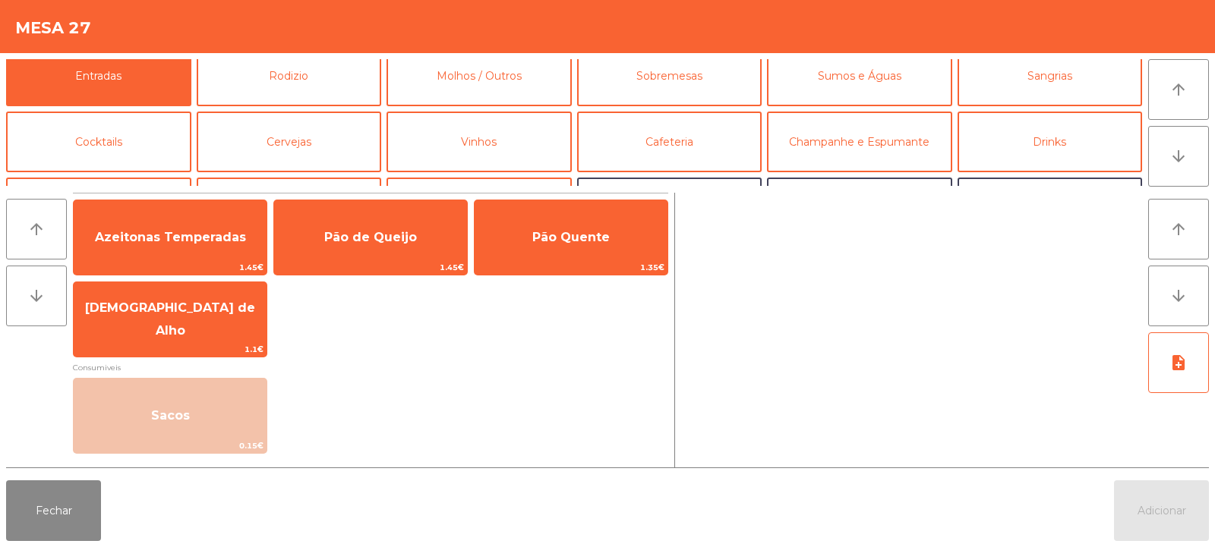
scroll to position [4, 0]
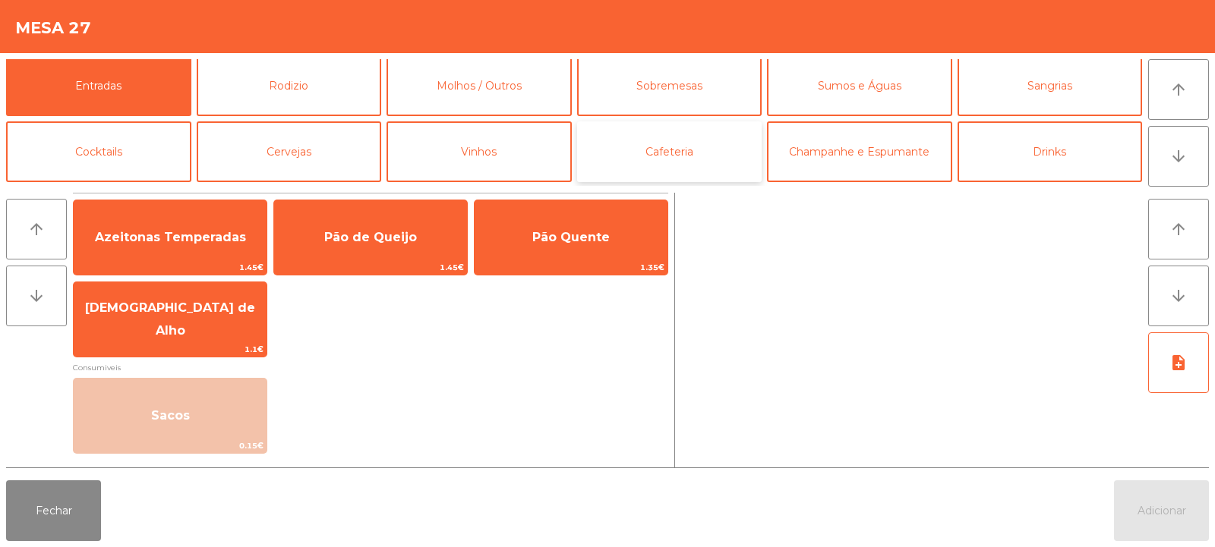
click at [654, 150] on button "Cafeteria" at bounding box center [669, 151] width 185 height 61
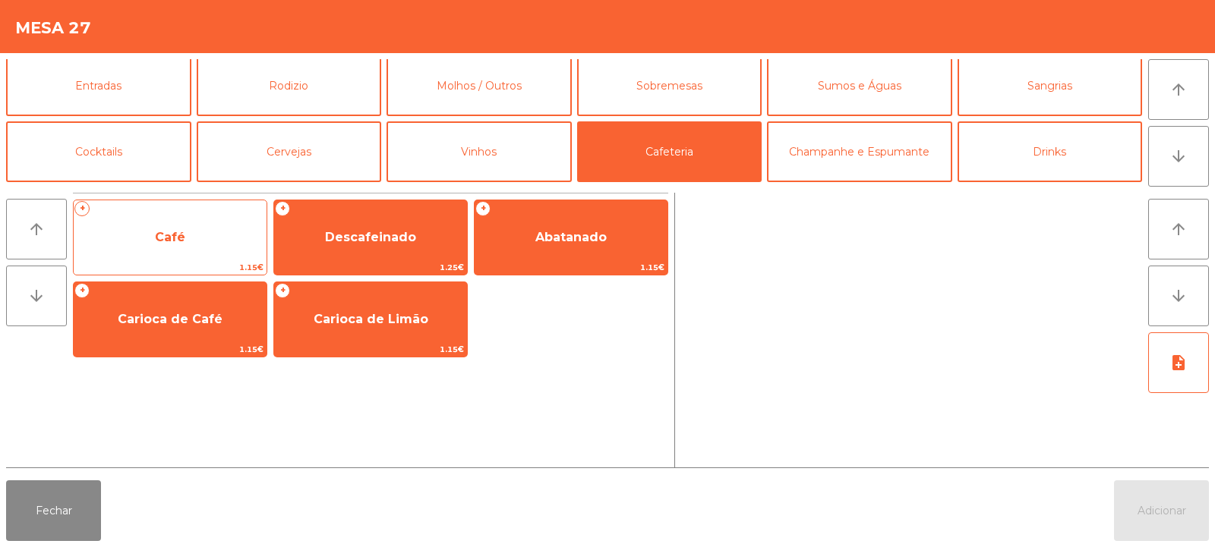
click at [181, 231] on span "Café" at bounding box center [170, 237] width 30 height 14
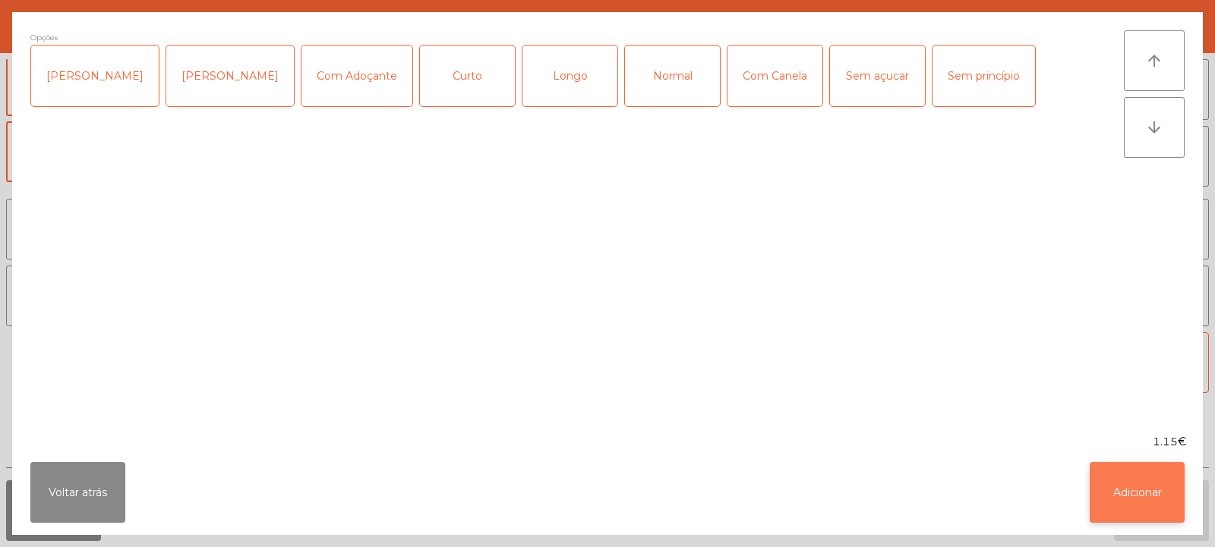
click at [1139, 513] on button "Adicionar" at bounding box center [1136, 492] width 95 height 61
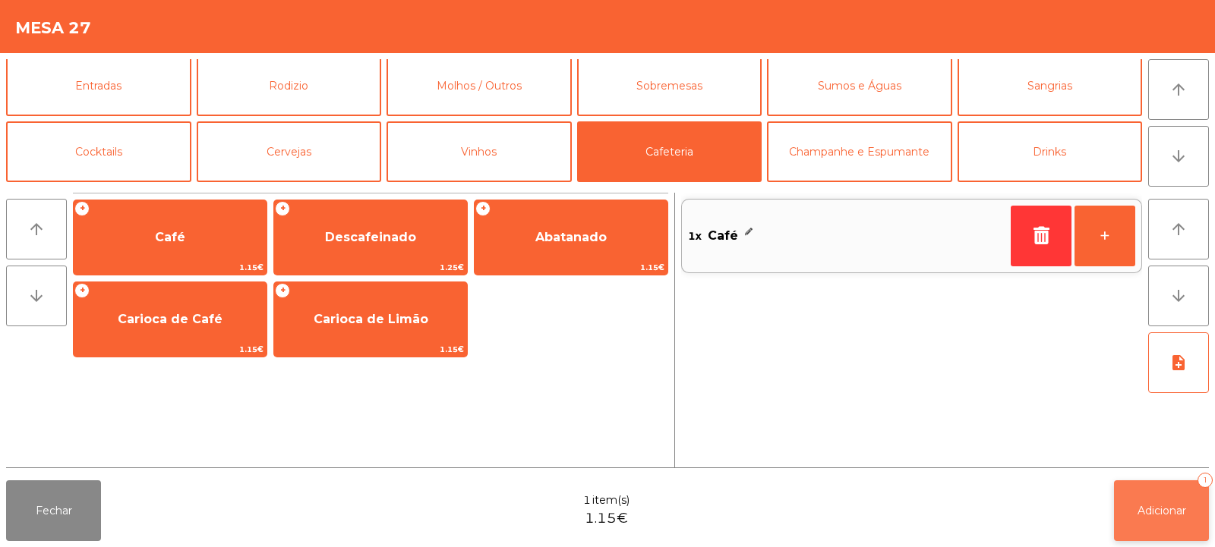
click at [1160, 513] on span "Adicionar" at bounding box center [1161, 511] width 49 height 14
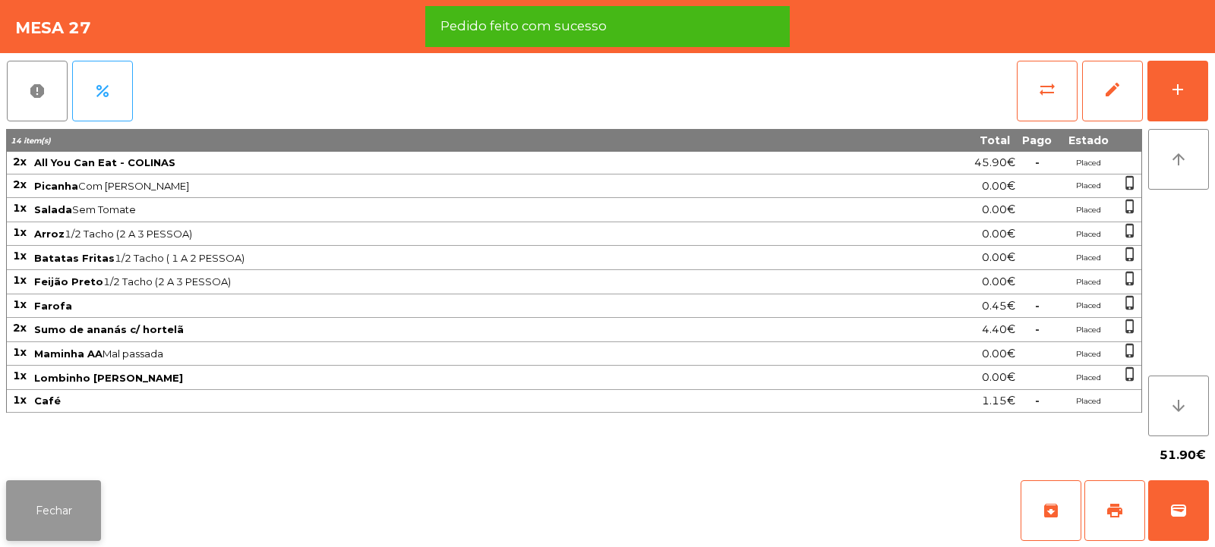
click at [80, 495] on button "Fechar" at bounding box center [53, 511] width 95 height 61
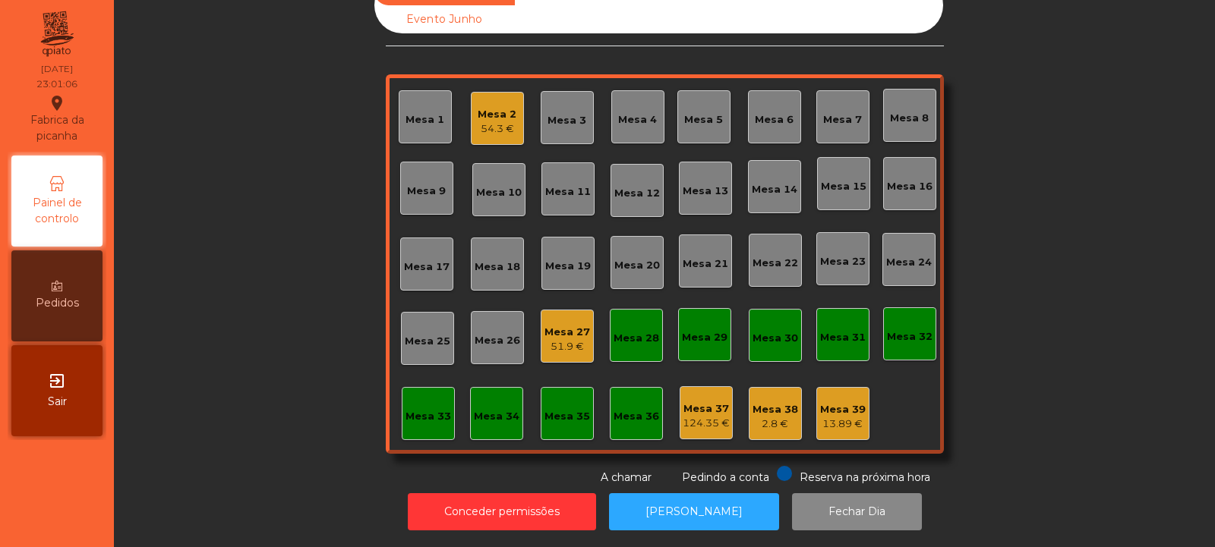
scroll to position [0, 0]
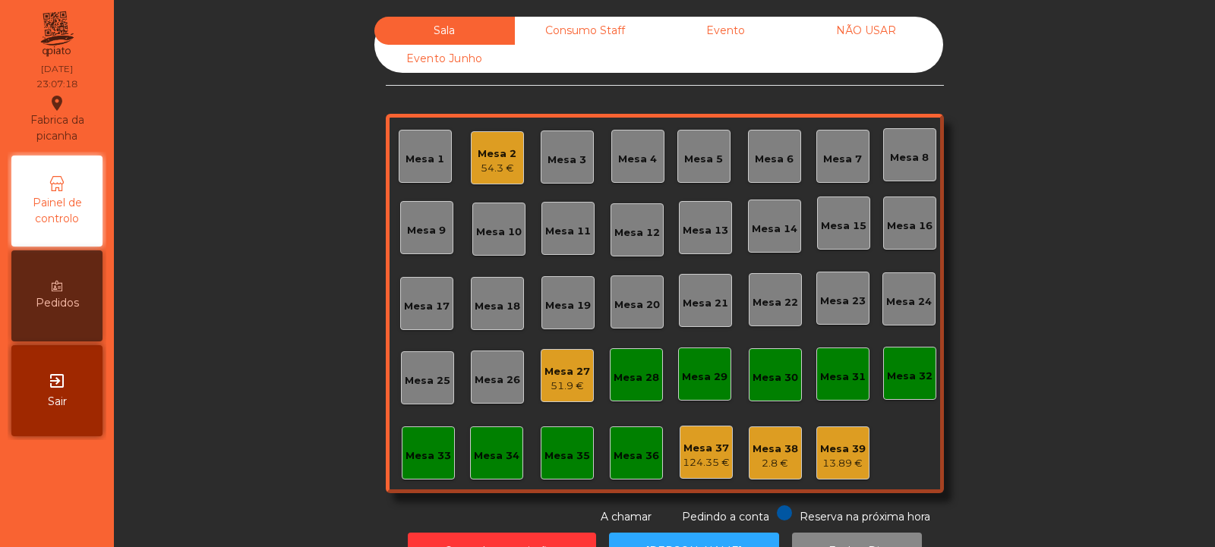
click at [495, 141] on div "Mesa 2 54.3 €" at bounding box center [496, 158] width 39 height 36
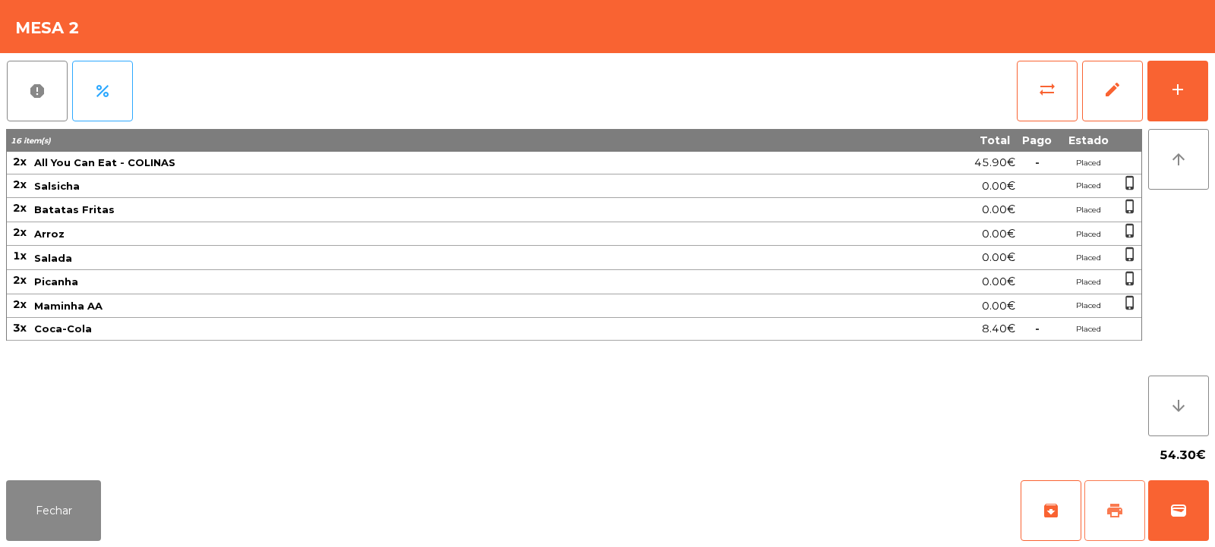
click at [1116, 514] on span "print" at bounding box center [1114, 511] width 18 height 18
click at [43, 505] on button "Fechar" at bounding box center [53, 511] width 95 height 61
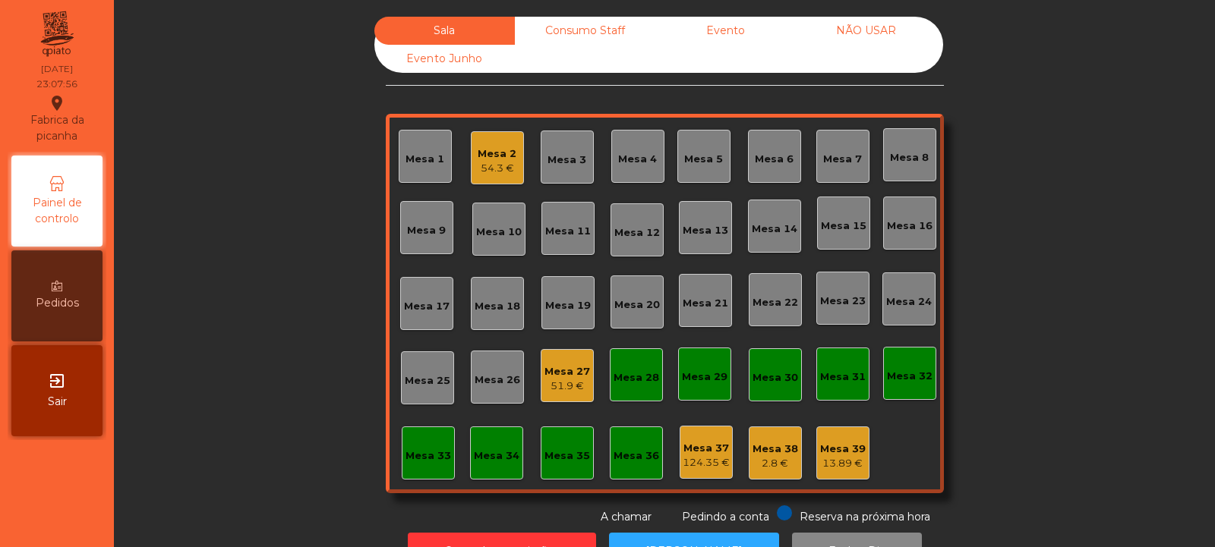
scroll to position [51, 0]
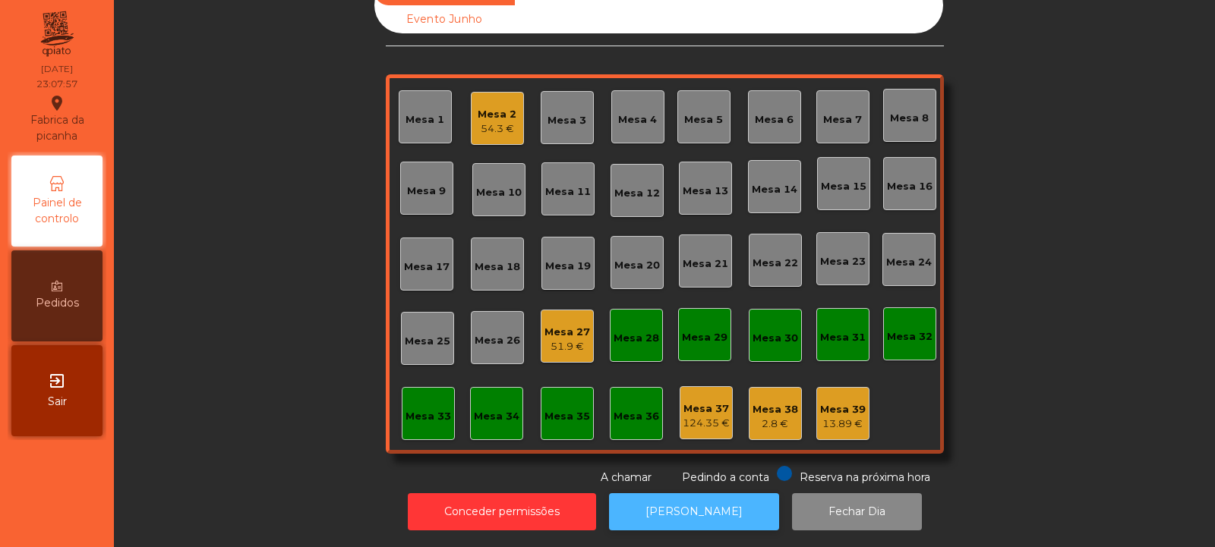
click at [689, 509] on button "[PERSON_NAME]" at bounding box center [694, 511] width 170 height 37
click at [509, 107] on div "Mesa 2" at bounding box center [496, 114] width 39 height 15
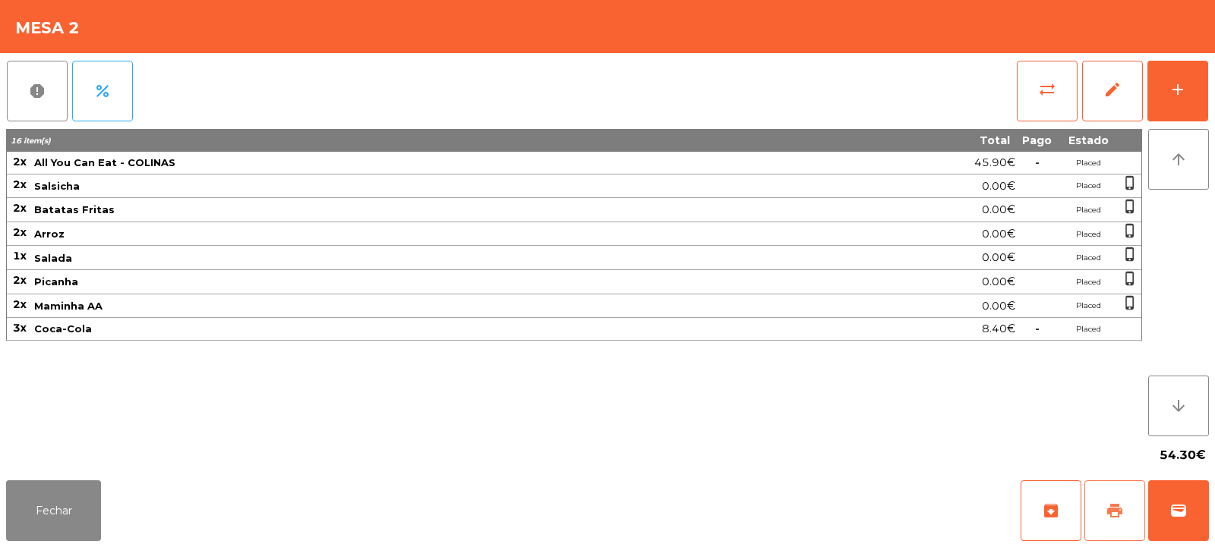
click at [1114, 509] on span "print" at bounding box center [1114, 511] width 18 height 18
click at [1041, 91] on span "sync_alt" at bounding box center [1047, 89] width 18 height 18
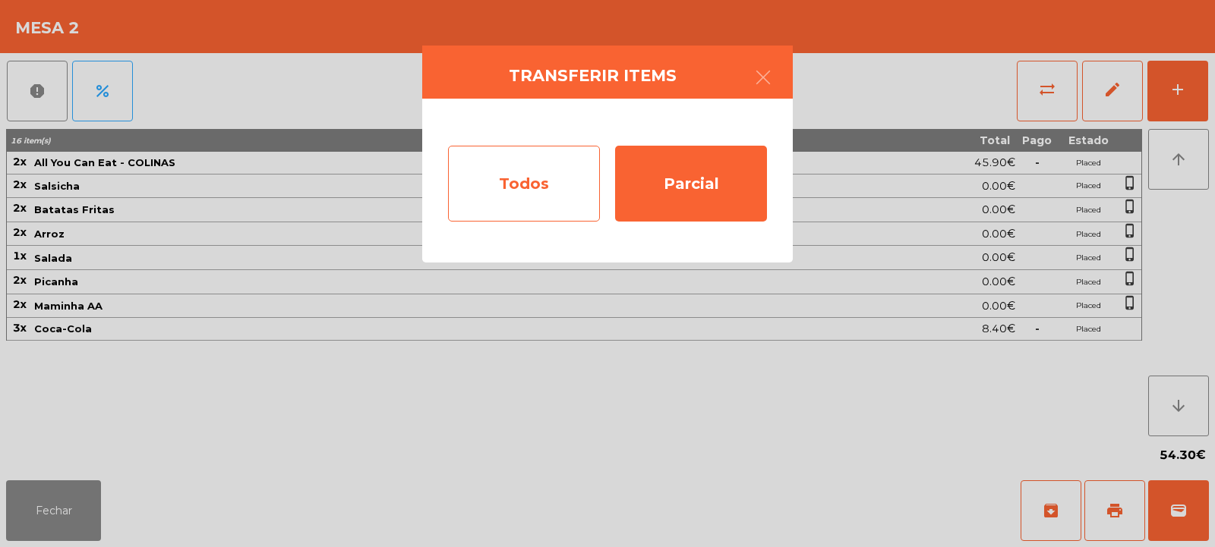
click at [536, 189] on div "Todos" at bounding box center [524, 184] width 152 height 76
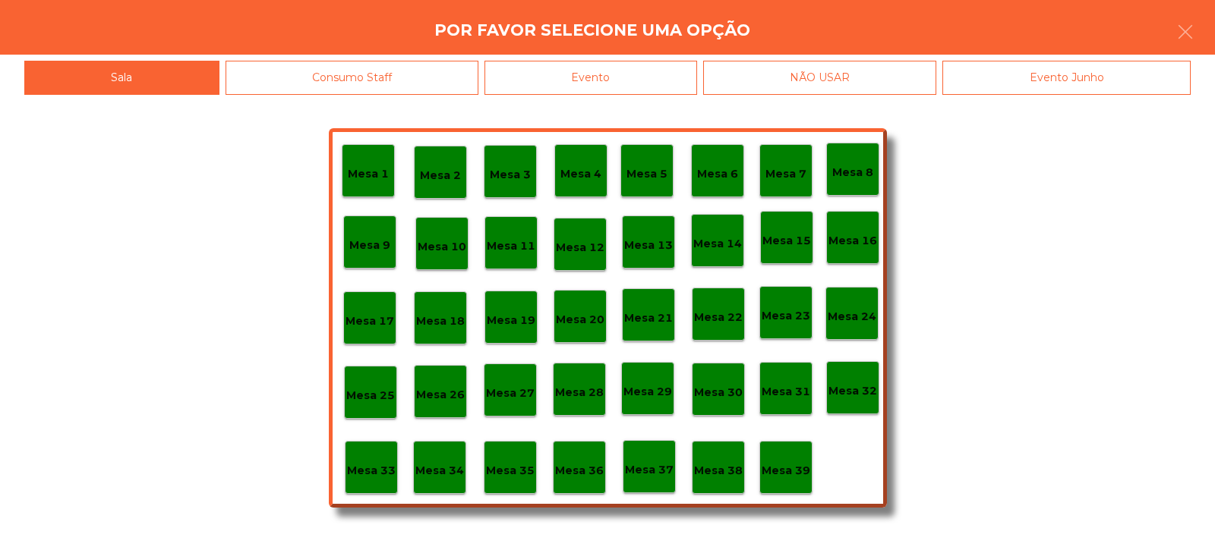
click at [585, 84] on div "Evento" at bounding box center [590, 78] width 213 height 34
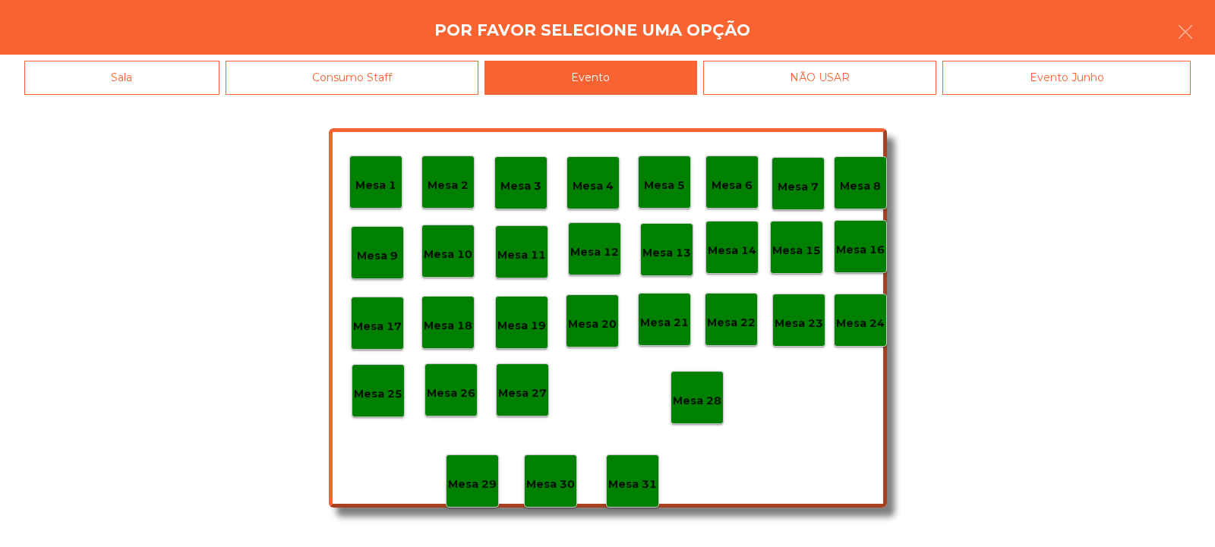
click at [138, 36] on div "Por favor selecione uma opção" at bounding box center [607, 27] width 1215 height 55
click at [131, 71] on div "Sala" at bounding box center [121, 78] width 195 height 34
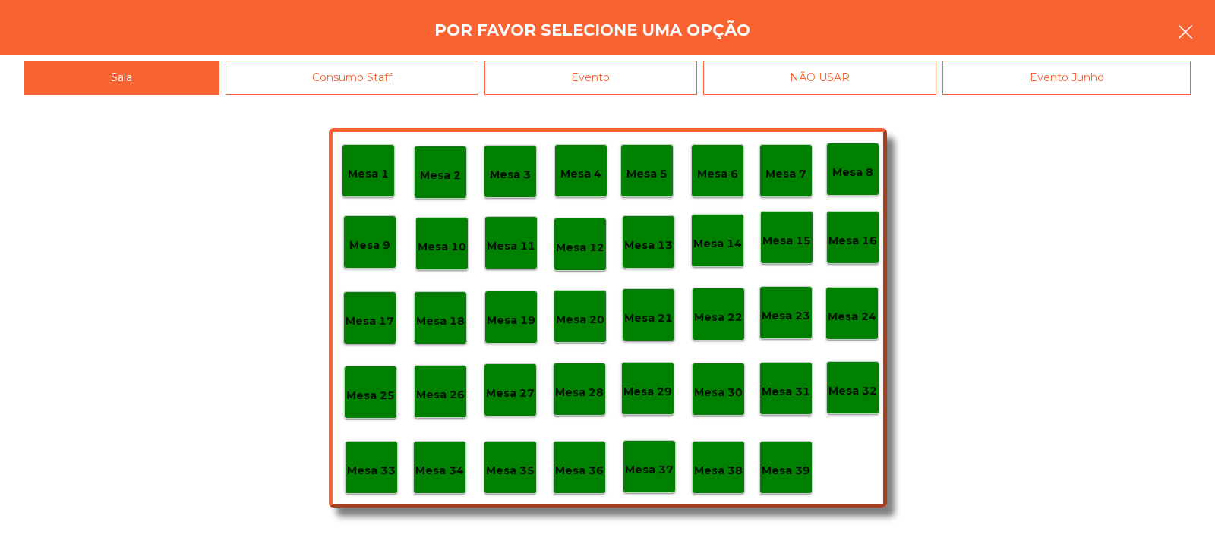
click at [1171, 42] on button "button" at bounding box center [1185, 34] width 43 height 46
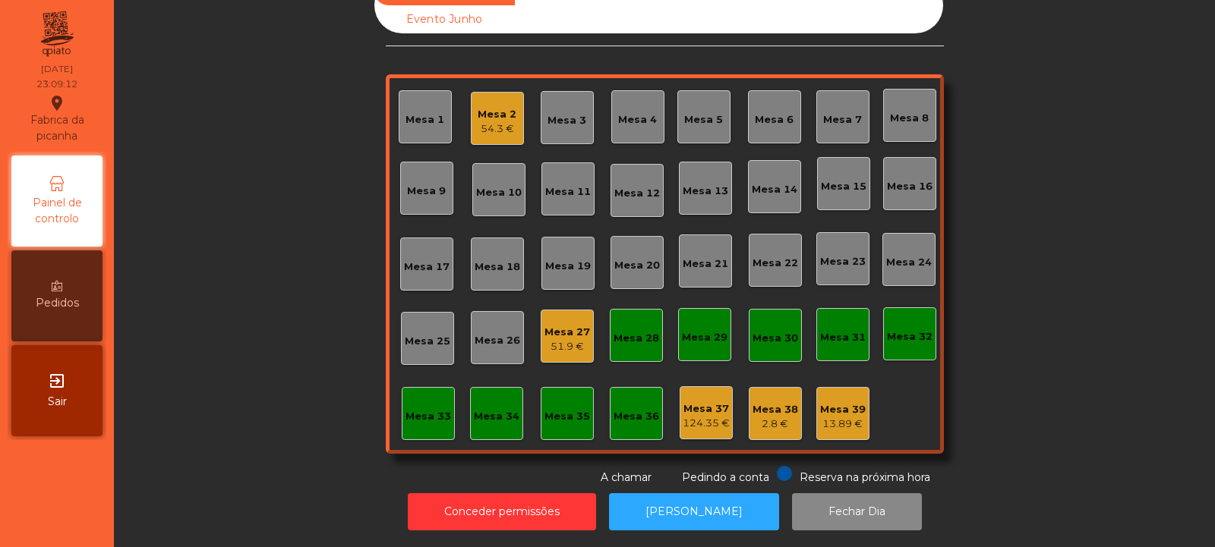
click at [477, 121] on div "54.3 €" at bounding box center [496, 128] width 39 height 15
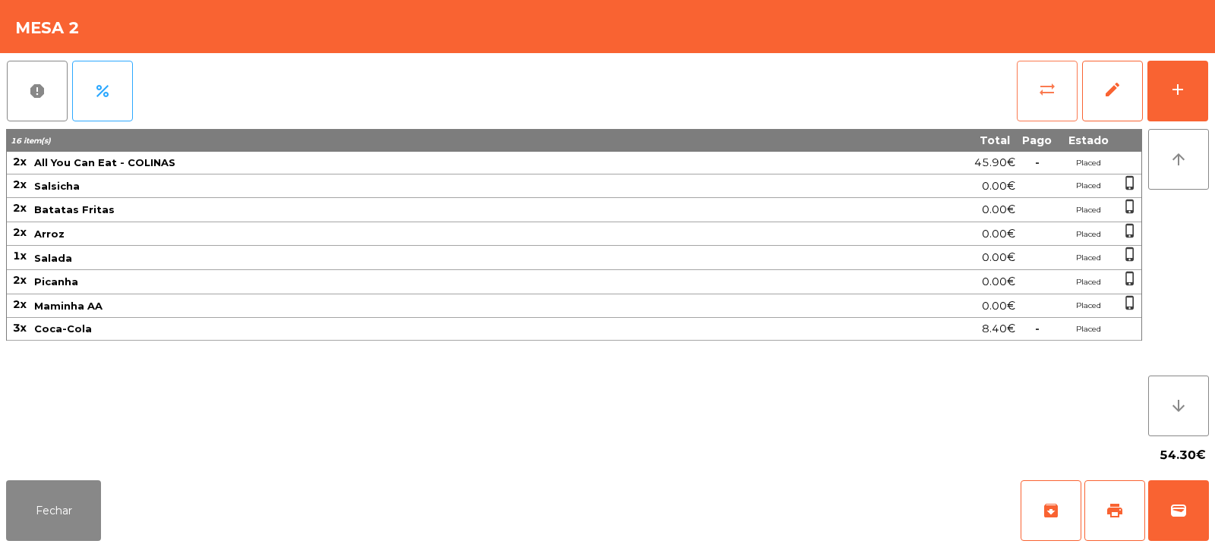
click at [1054, 93] on span "sync_alt" at bounding box center [1047, 89] width 18 height 18
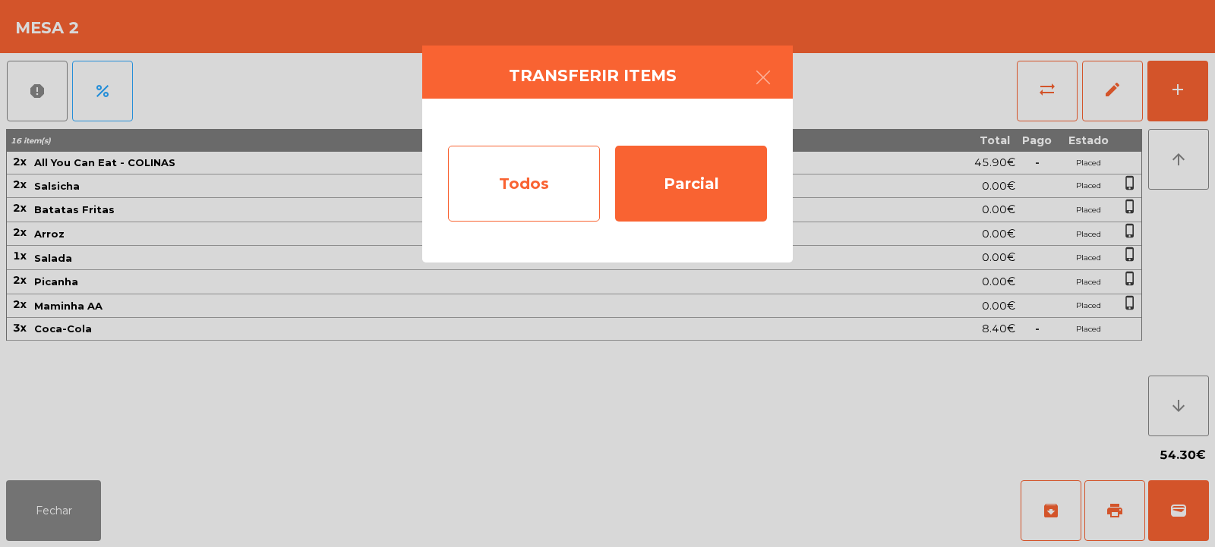
click at [550, 184] on div "Todos" at bounding box center [524, 184] width 152 height 76
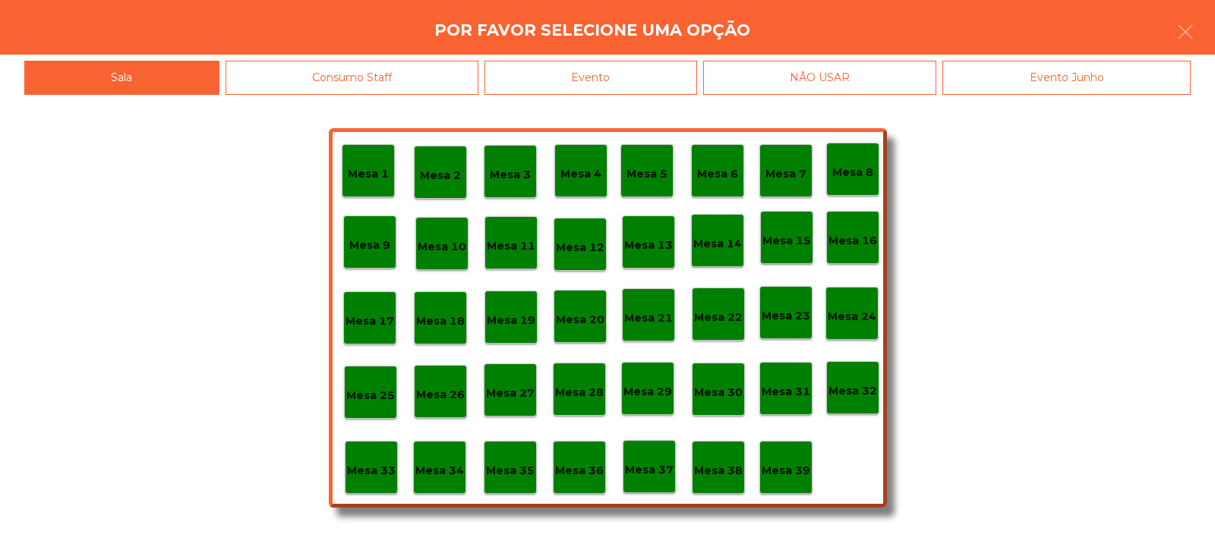
click at [597, 73] on div "Evento" at bounding box center [590, 78] width 213 height 34
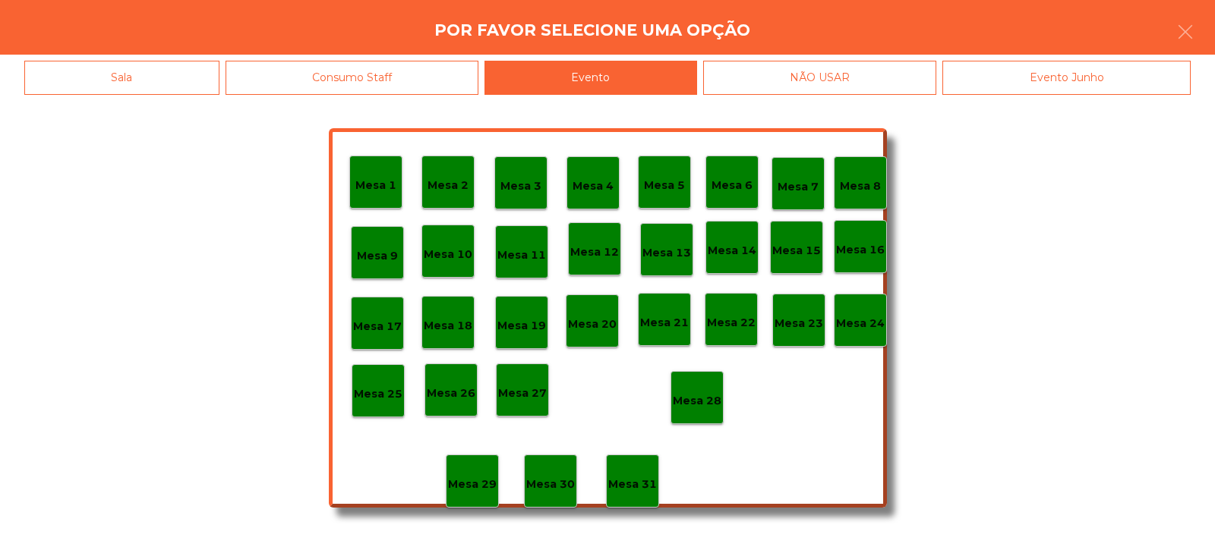
click at [711, 411] on div "Mesa 28" at bounding box center [696, 397] width 53 height 53
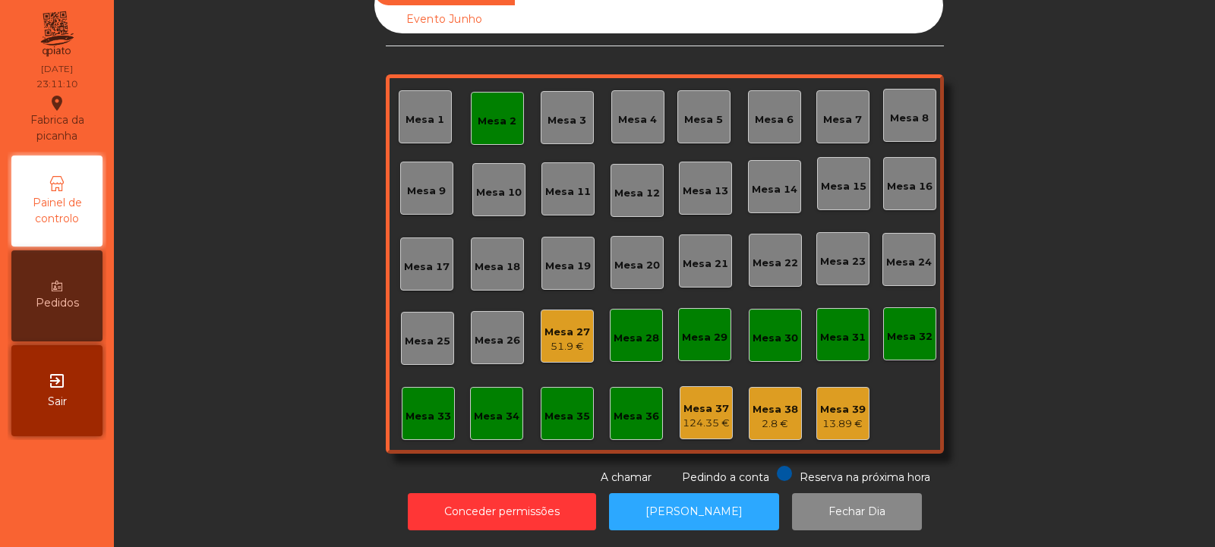
click at [483, 92] on div "Mesa 2" at bounding box center [497, 118] width 53 height 53
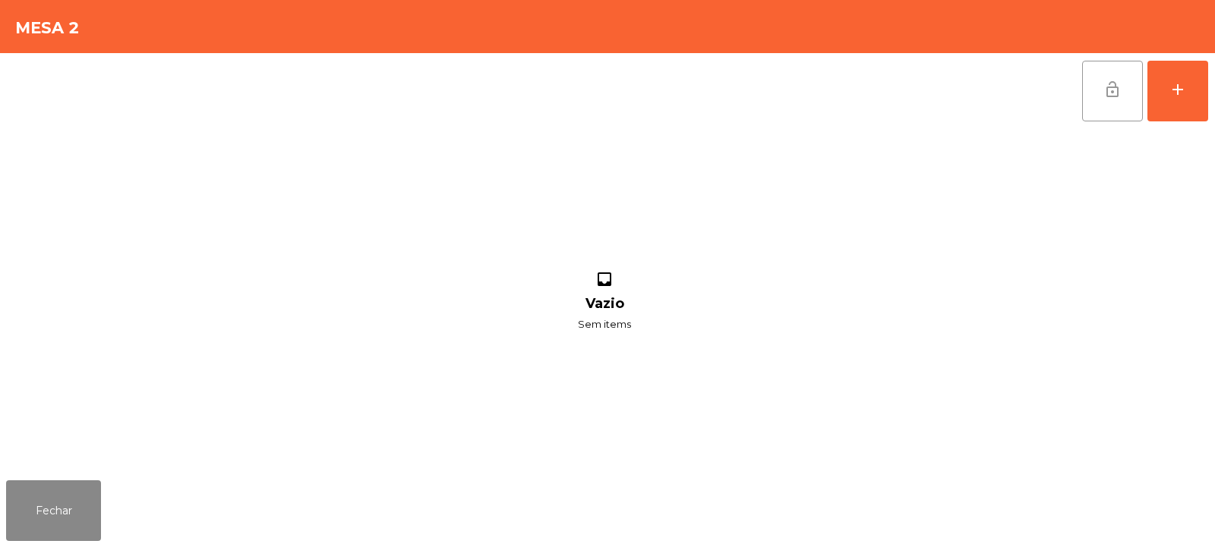
click at [1100, 94] on button "lock_open" at bounding box center [1112, 91] width 61 height 61
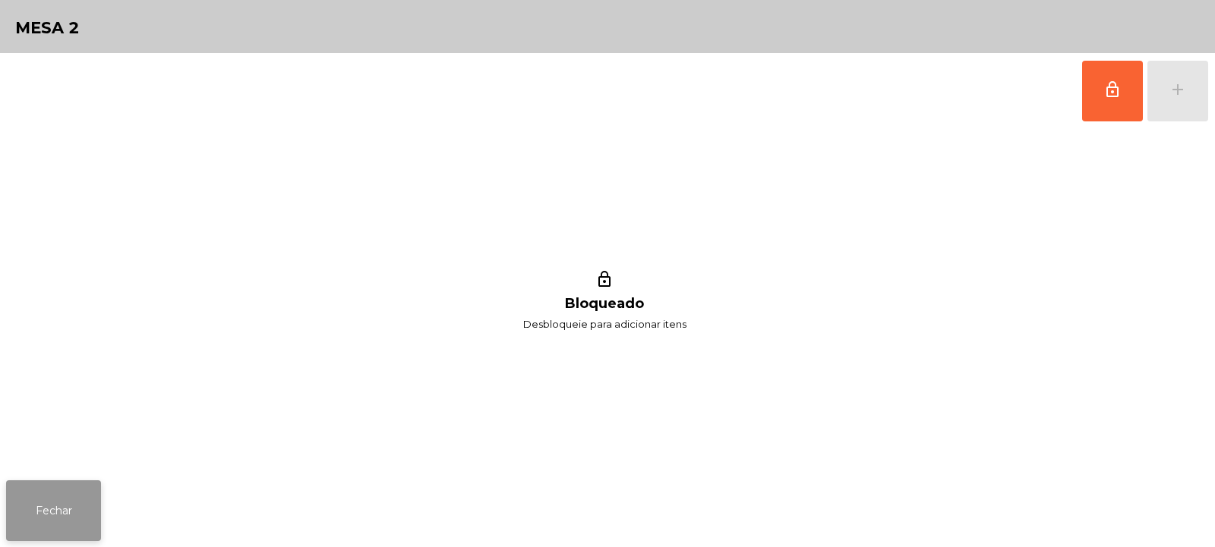
click at [54, 499] on button "Fechar" at bounding box center [53, 511] width 95 height 61
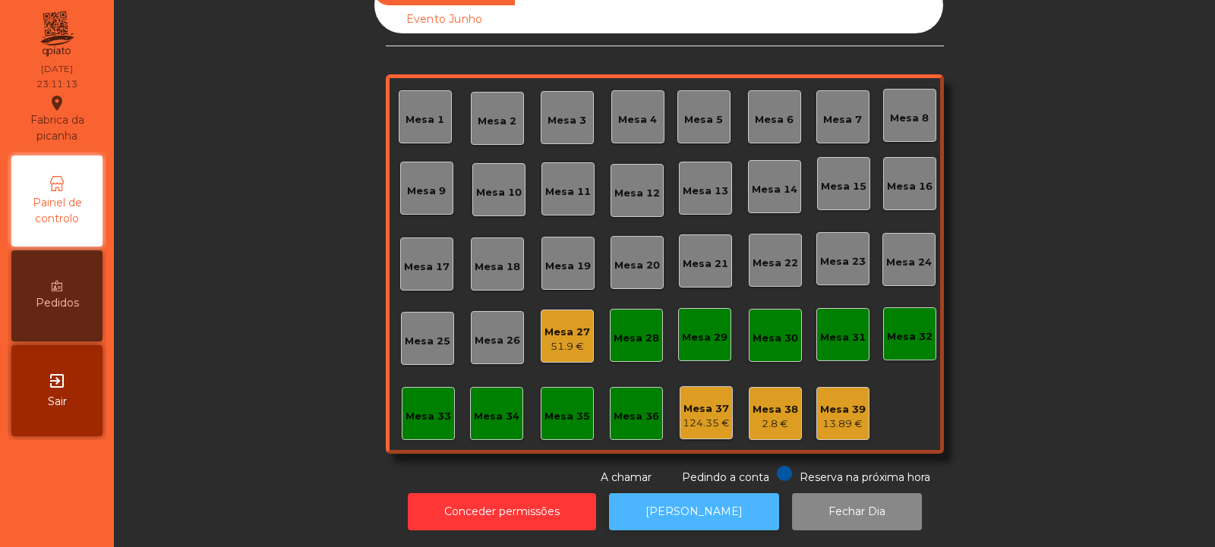
click at [698, 493] on button "[PERSON_NAME]" at bounding box center [694, 511] width 170 height 37
click at [694, 514] on button "[PERSON_NAME]" at bounding box center [694, 511] width 170 height 37
click at [574, 326] on div "Mesa 27" at bounding box center [567, 332] width 46 height 15
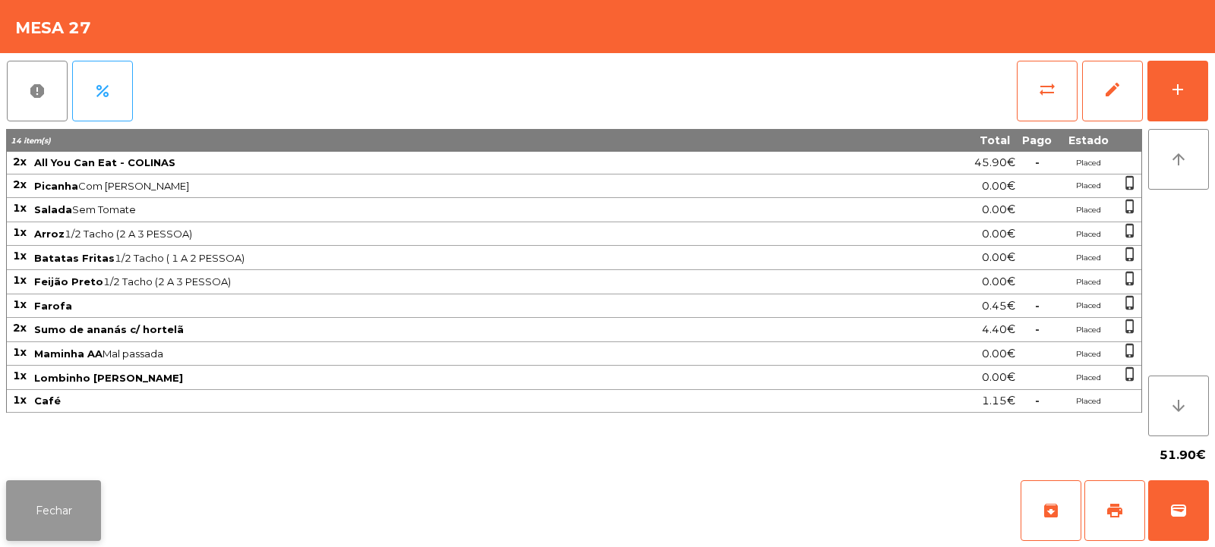
click at [64, 508] on button "Fechar" at bounding box center [53, 511] width 95 height 61
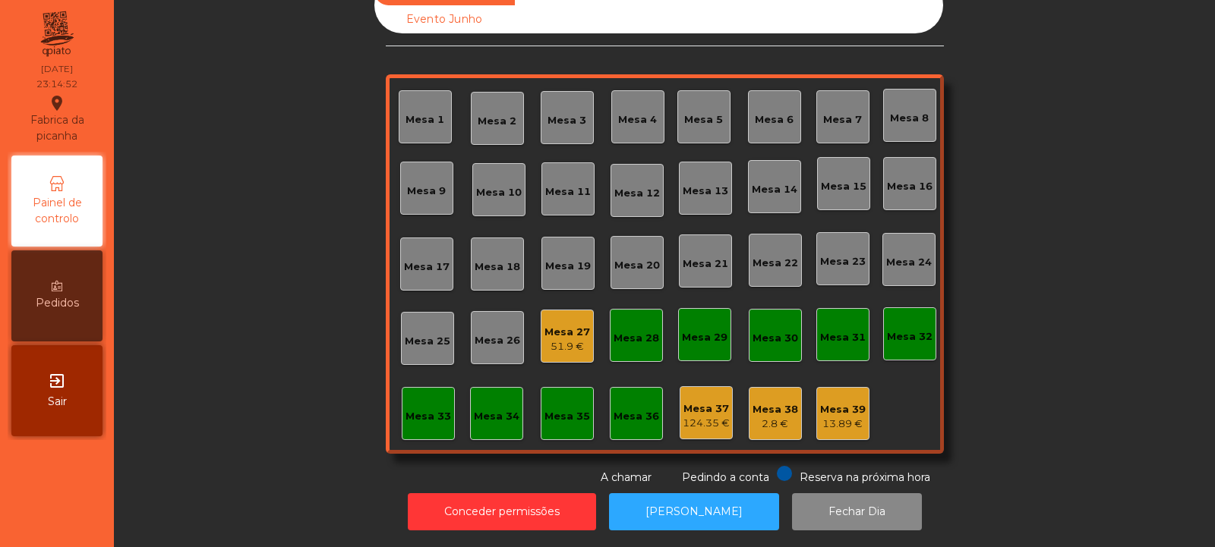
scroll to position [0, 0]
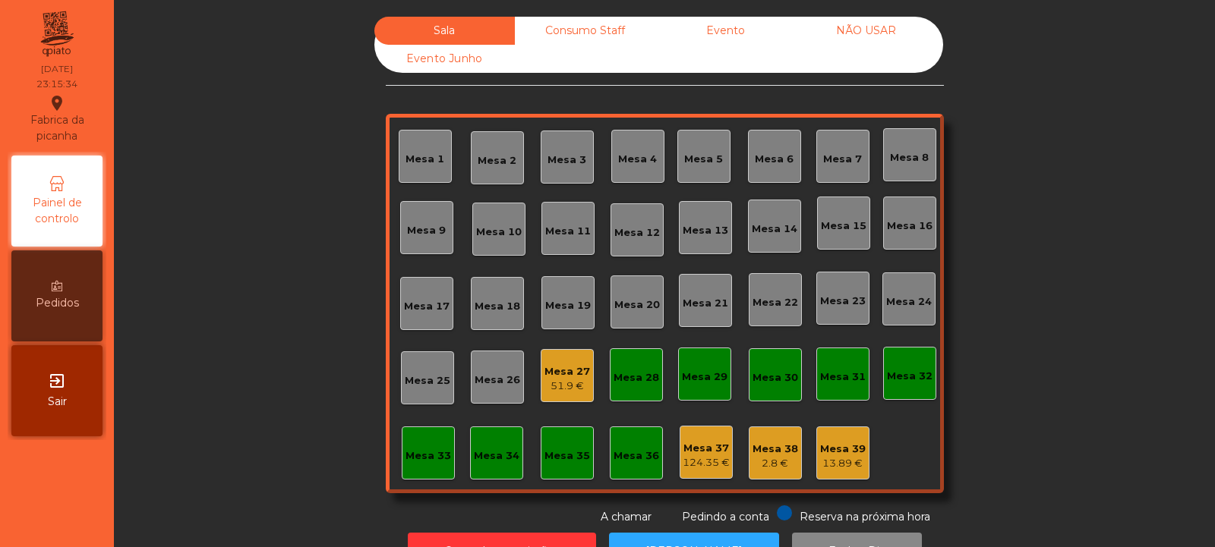
click at [550, 388] on div "51.9 €" at bounding box center [567, 386] width 46 height 15
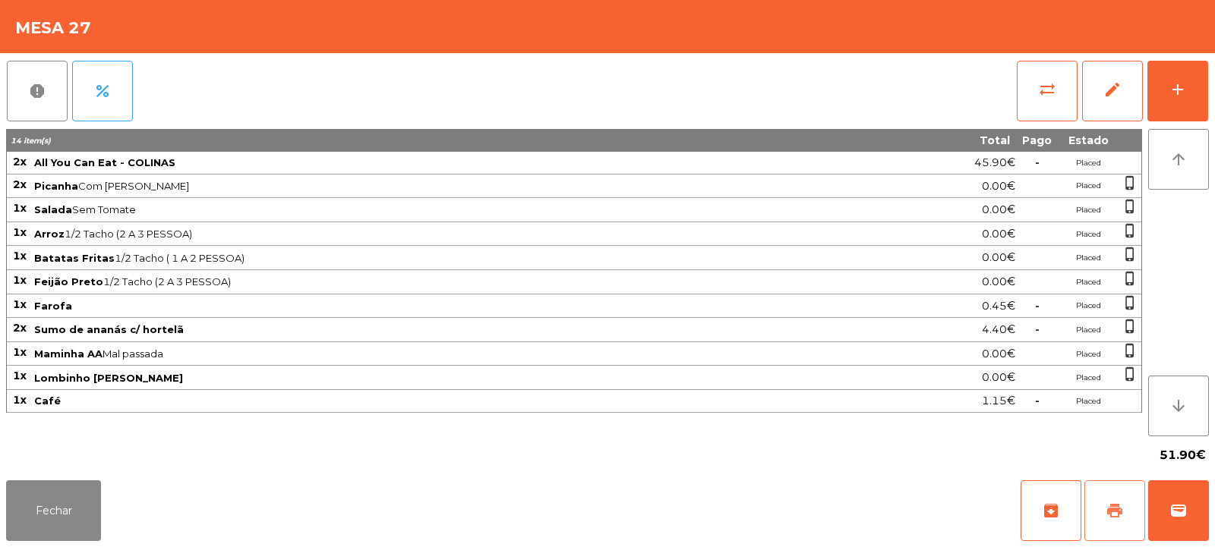
click at [1123, 509] on span "print" at bounding box center [1114, 511] width 18 height 18
click at [1035, 87] on button "sync_alt" at bounding box center [1046, 91] width 61 height 61
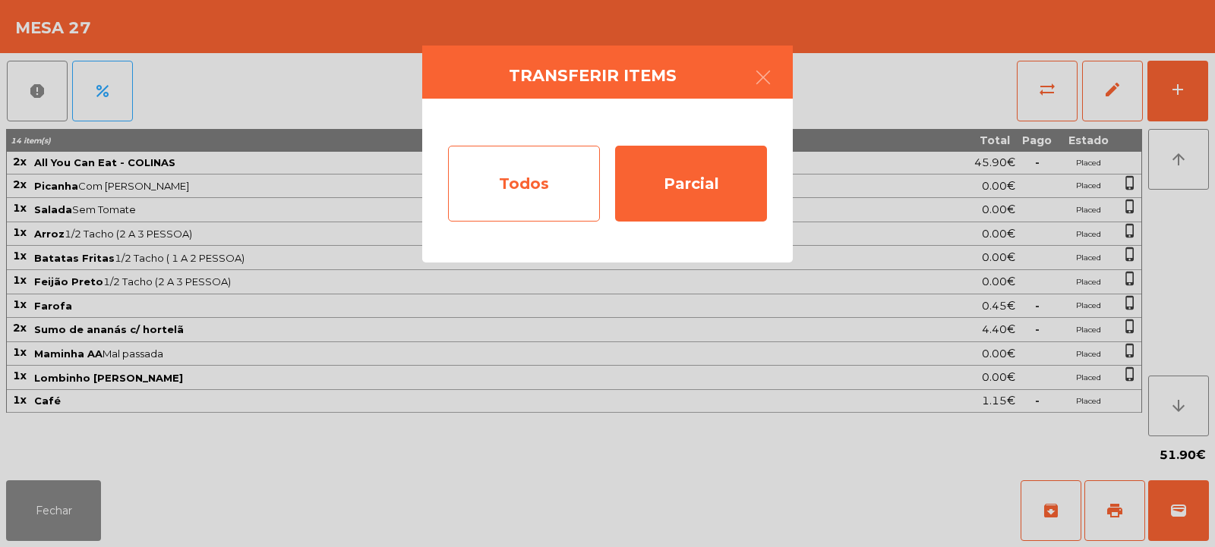
click at [542, 197] on div "Todos" at bounding box center [524, 184] width 152 height 76
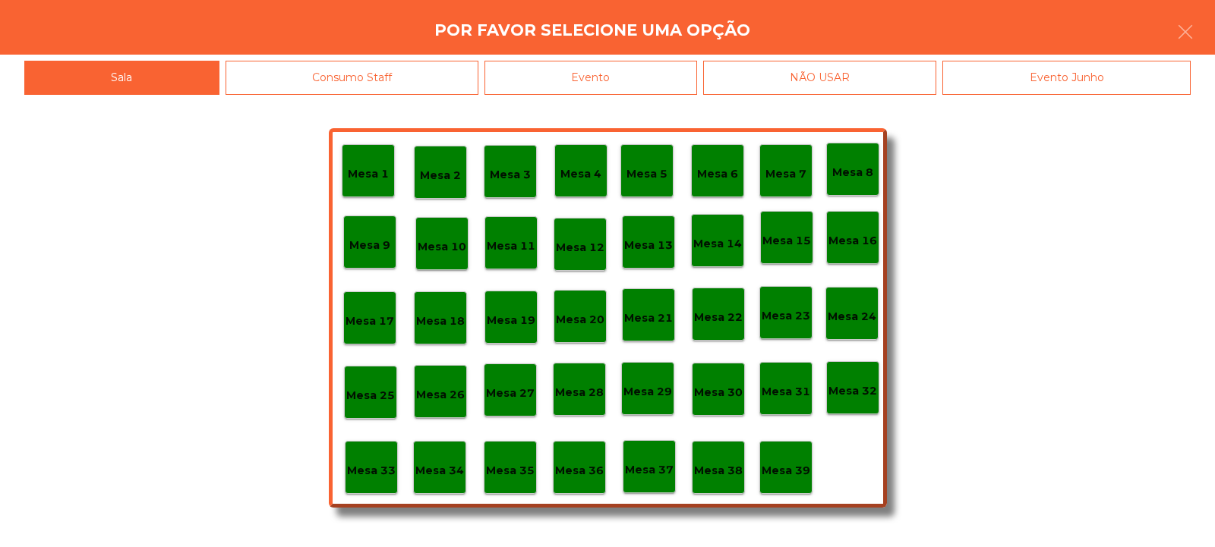
click at [607, 85] on div "Evento" at bounding box center [590, 78] width 213 height 34
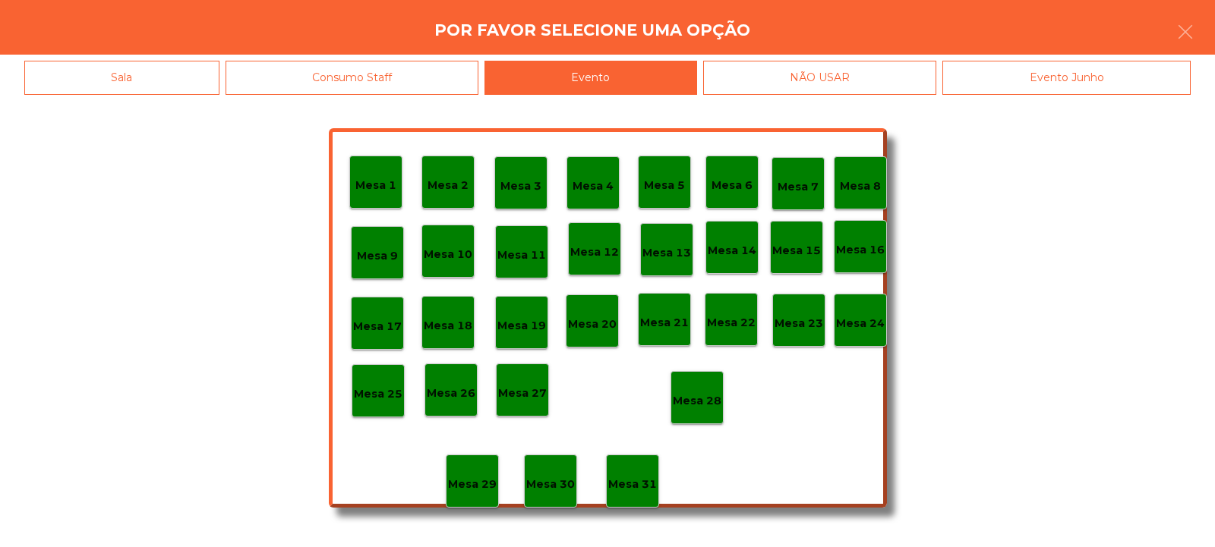
click at [703, 399] on p "Mesa 28" at bounding box center [697, 400] width 49 height 17
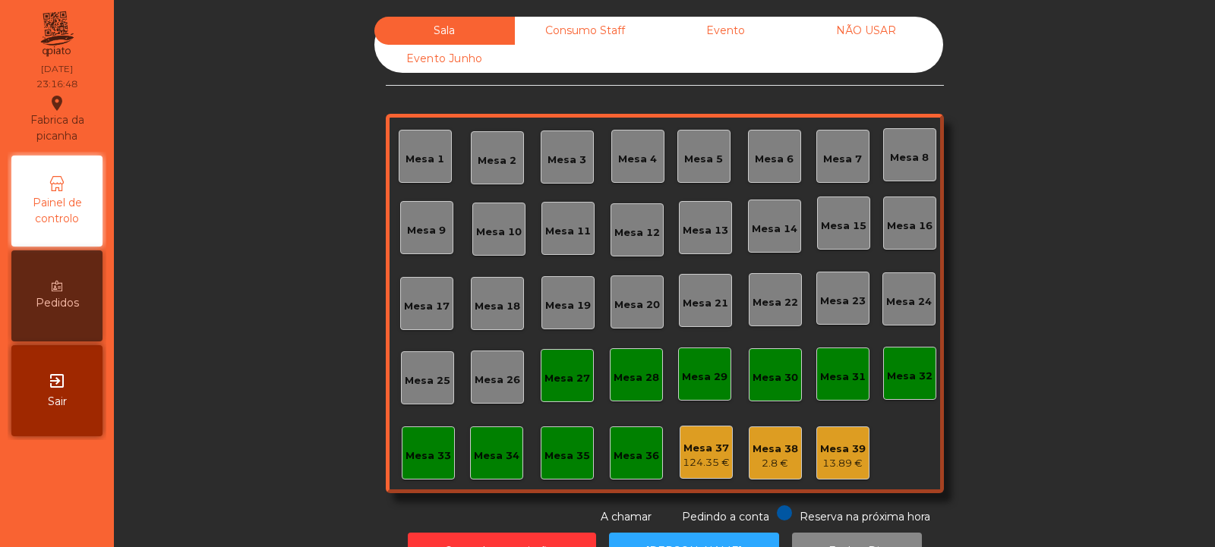
click at [564, 388] on div "Mesa 27" at bounding box center [567, 375] width 53 height 53
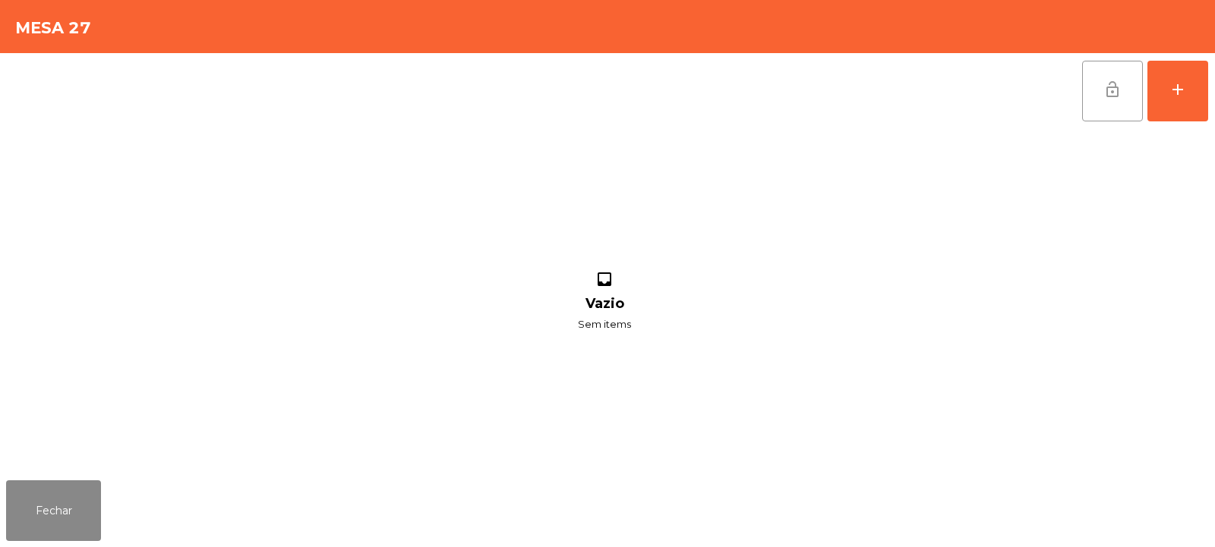
click at [1102, 89] on button "lock_open" at bounding box center [1112, 91] width 61 height 61
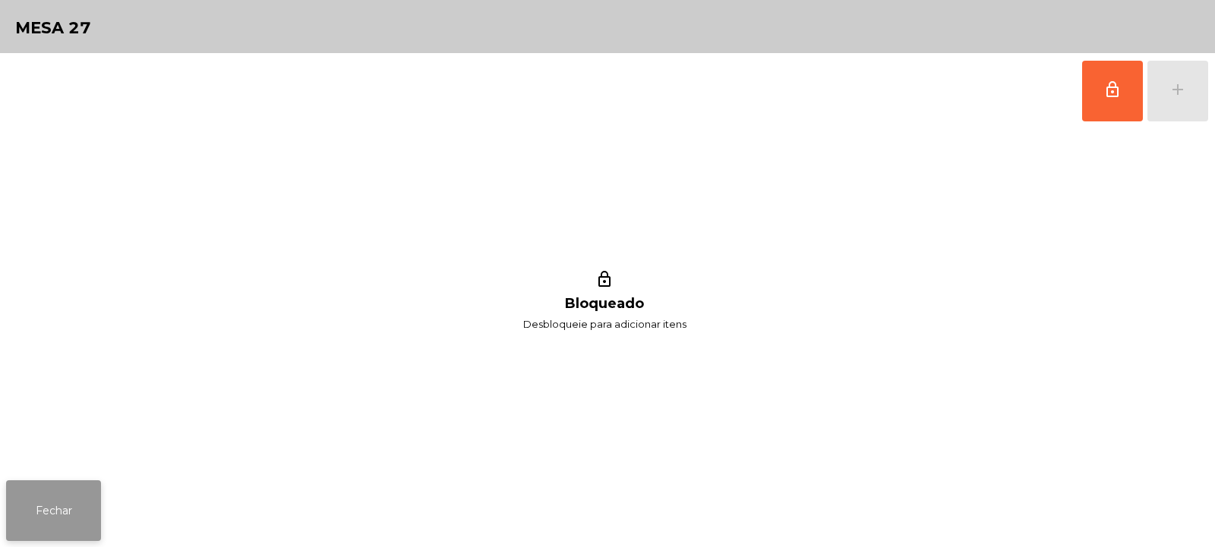
click at [60, 515] on button "Fechar" at bounding box center [53, 511] width 95 height 61
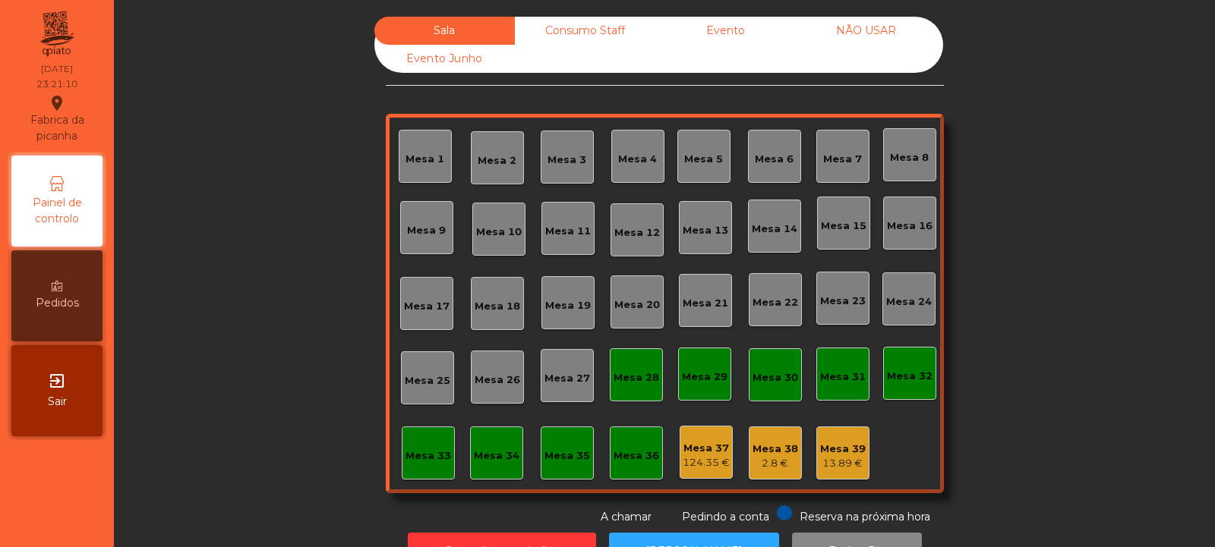
click at [581, 27] on div "Consumo Staff" at bounding box center [585, 31] width 140 height 28
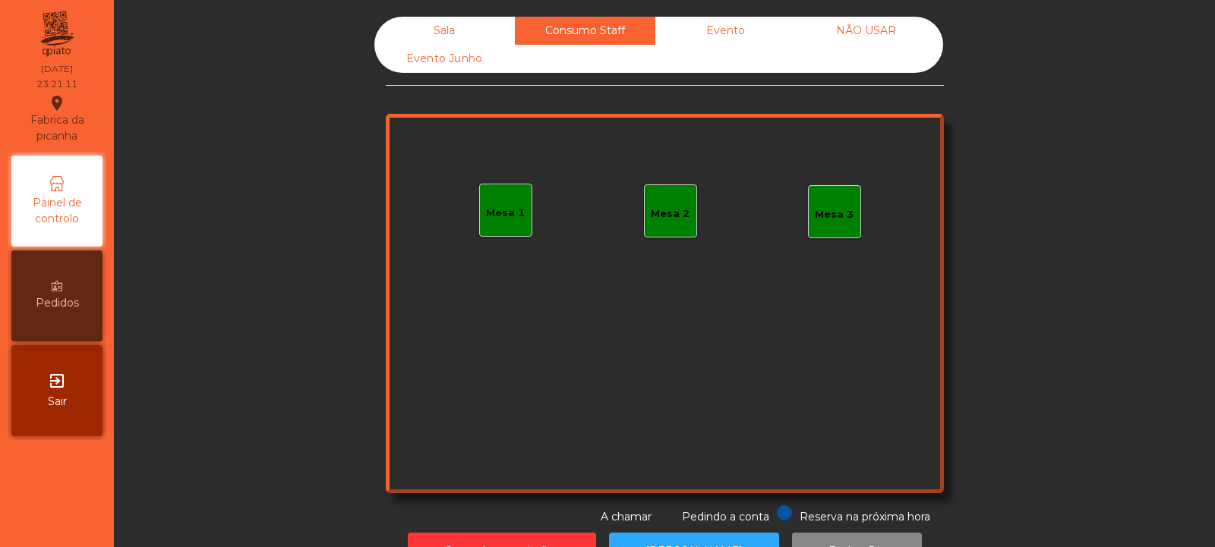
click at [732, 33] on div "Evento" at bounding box center [725, 31] width 140 height 28
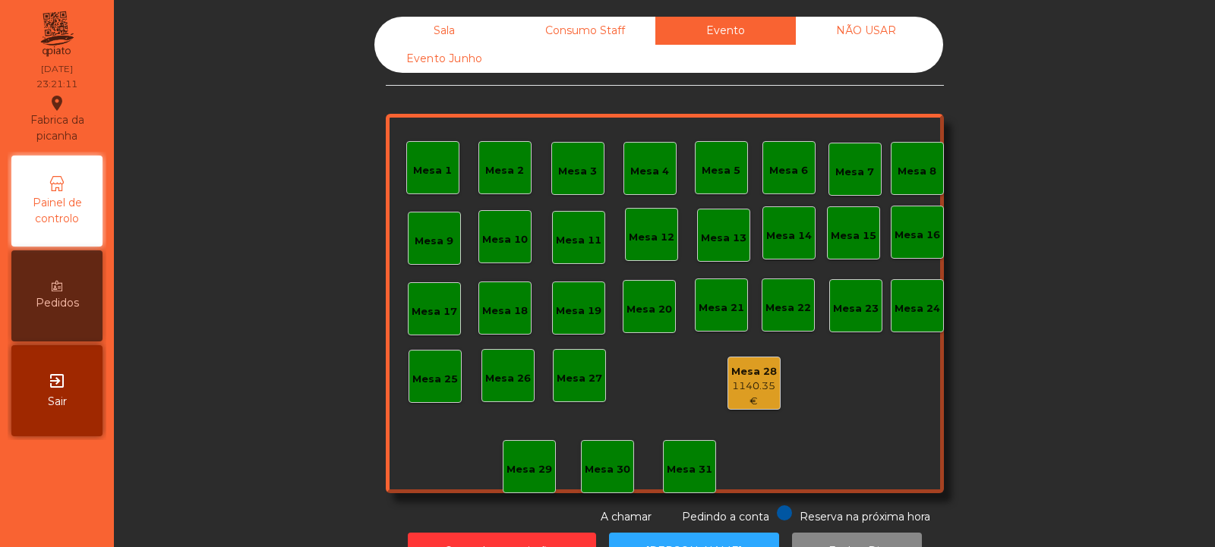
click at [868, 31] on div "NÃO USAR" at bounding box center [866, 31] width 140 height 28
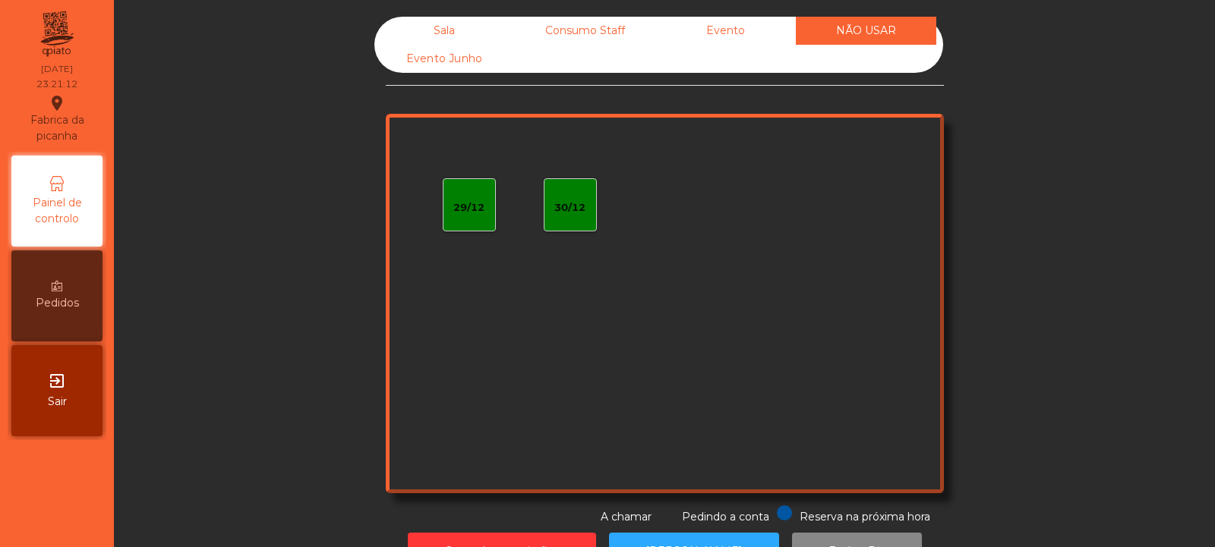
click at [546, 31] on div "Consumo Staff" at bounding box center [585, 31] width 140 height 28
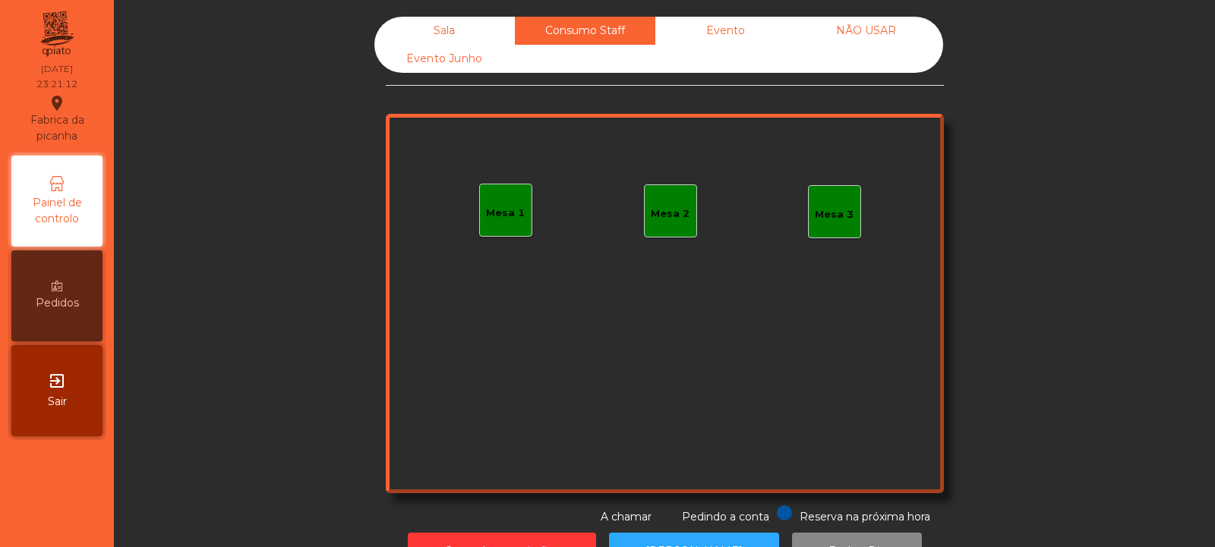
click at [447, 28] on div "Sala" at bounding box center [444, 31] width 140 height 28
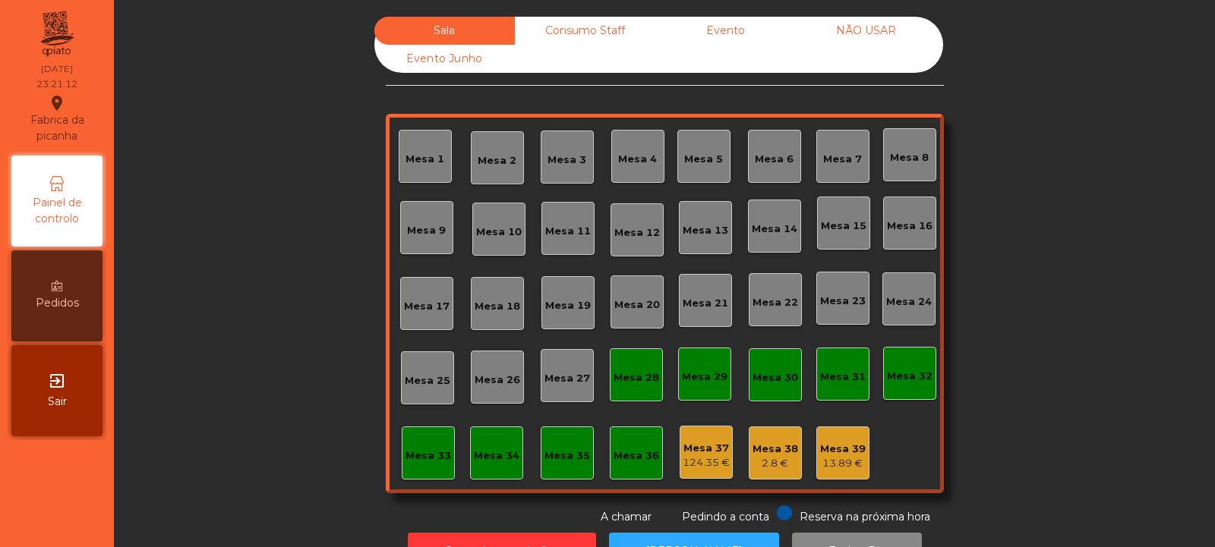
click at [430, 63] on div "Evento Junho" at bounding box center [444, 59] width 140 height 28
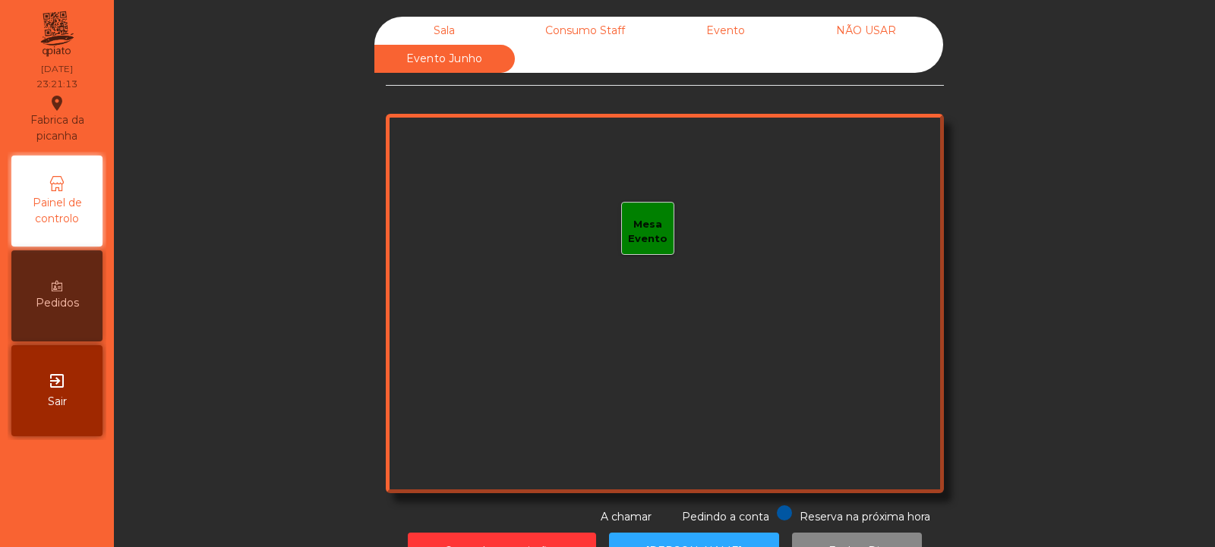
click at [440, 27] on div "Sala" at bounding box center [444, 31] width 140 height 28
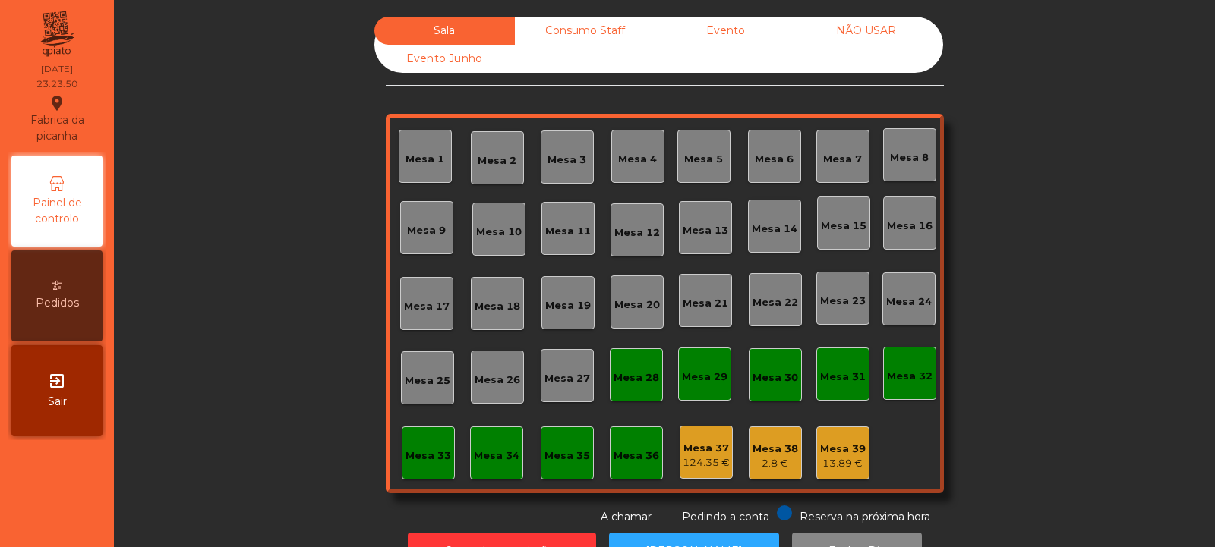
scroll to position [51, 0]
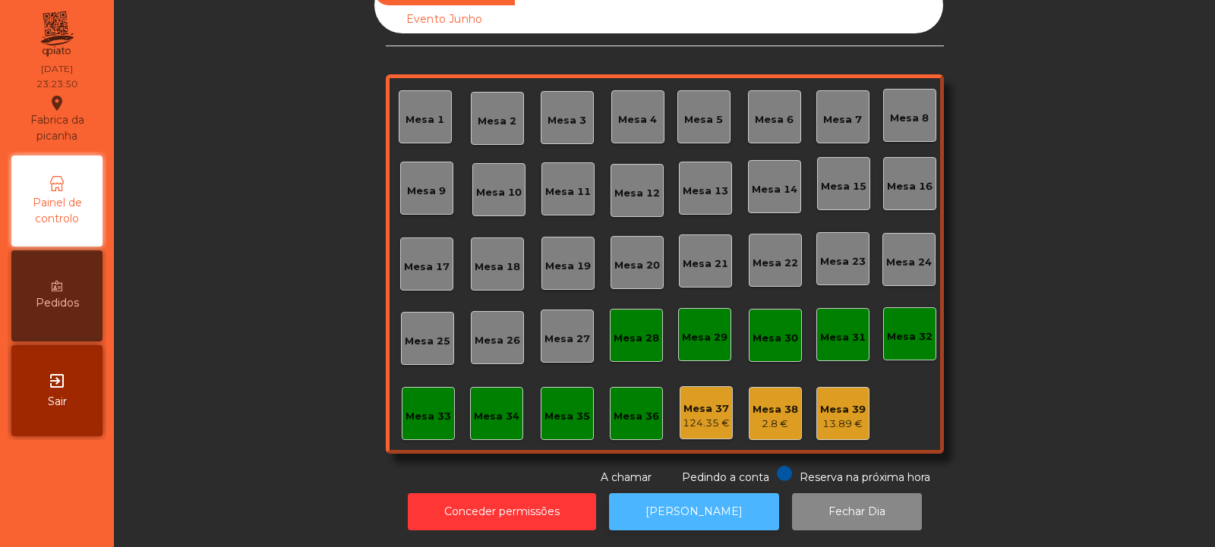
click at [721, 493] on button "[PERSON_NAME]" at bounding box center [694, 511] width 170 height 37
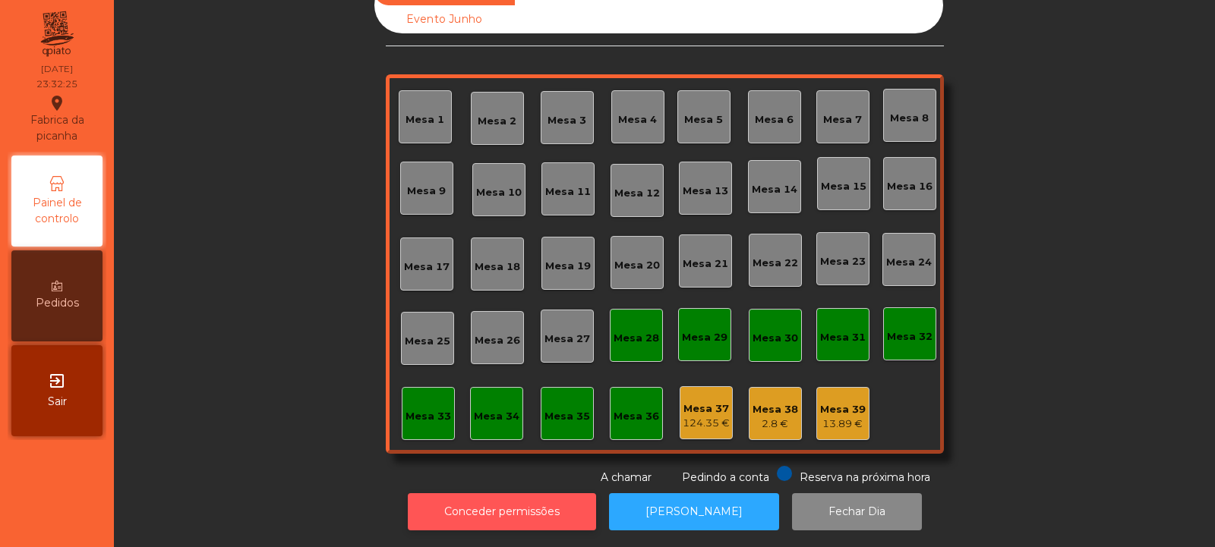
click at [547, 504] on button "Conceder permissões" at bounding box center [502, 511] width 188 height 37
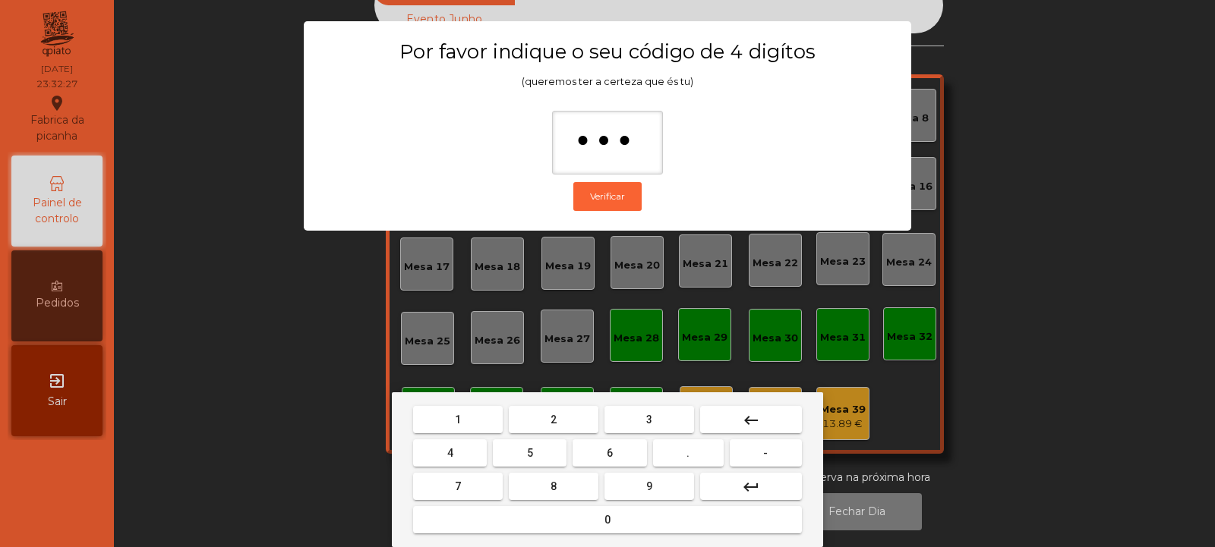
type input "****"
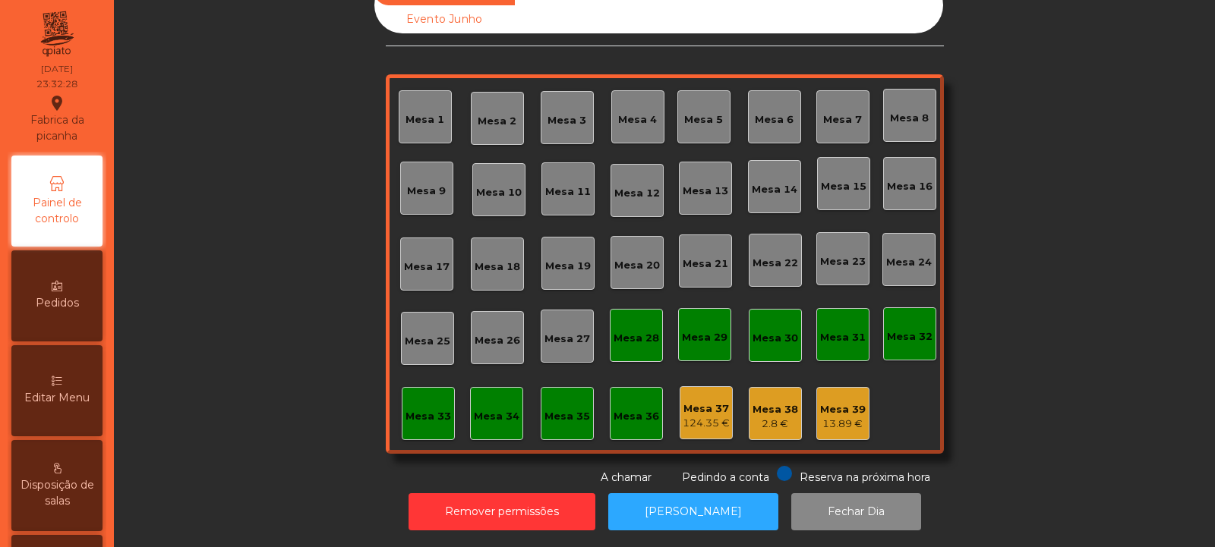
click at [708, 402] on div "Mesa 37" at bounding box center [705, 409] width 47 height 15
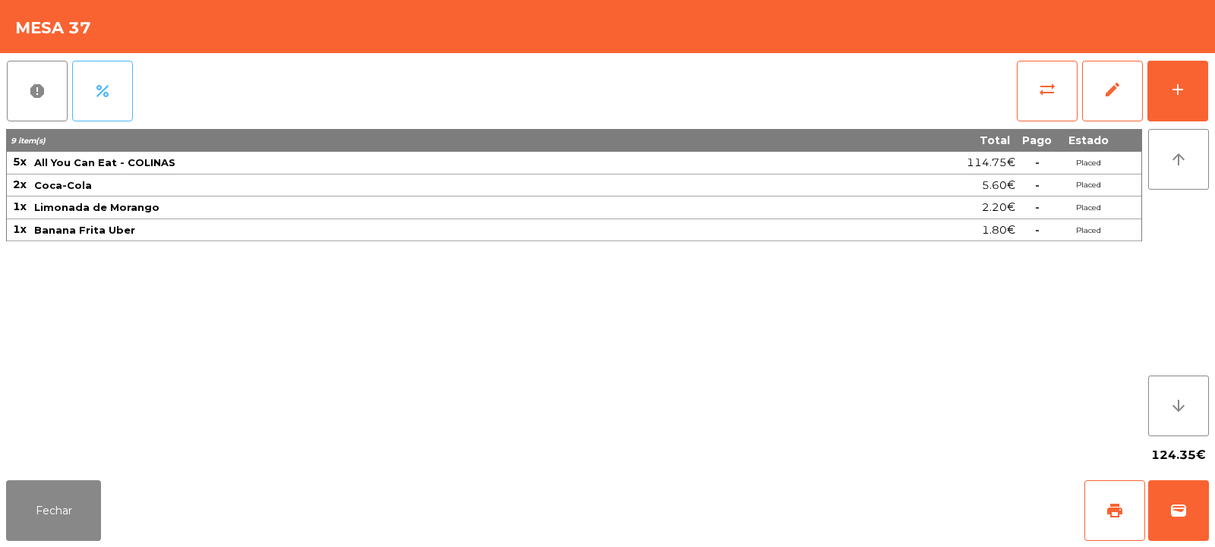
click at [108, 89] on span "percent" at bounding box center [102, 91] width 18 height 18
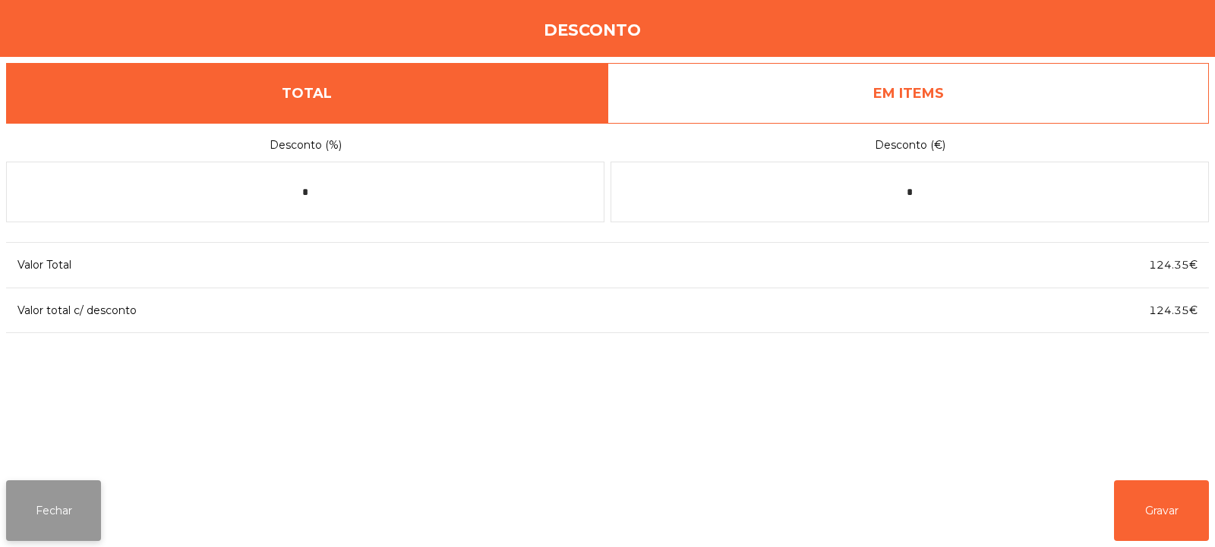
click at [68, 506] on button "Fechar" at bounding box center [53, 511] width 95 height 61
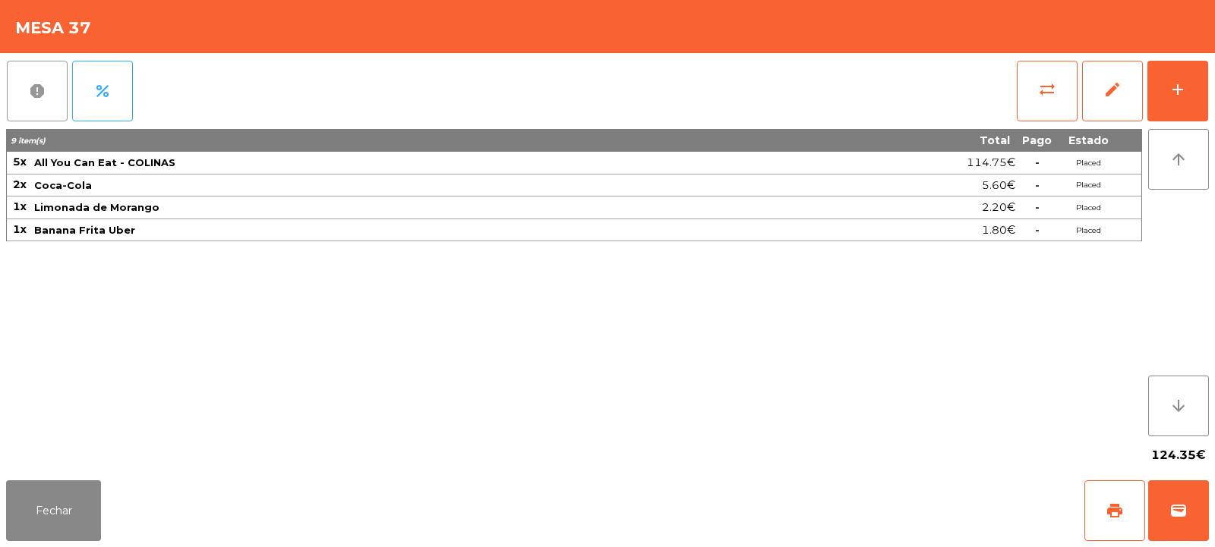
click at [61, 94] on button "report" at bounding box center [37, 91] width 61 height 61
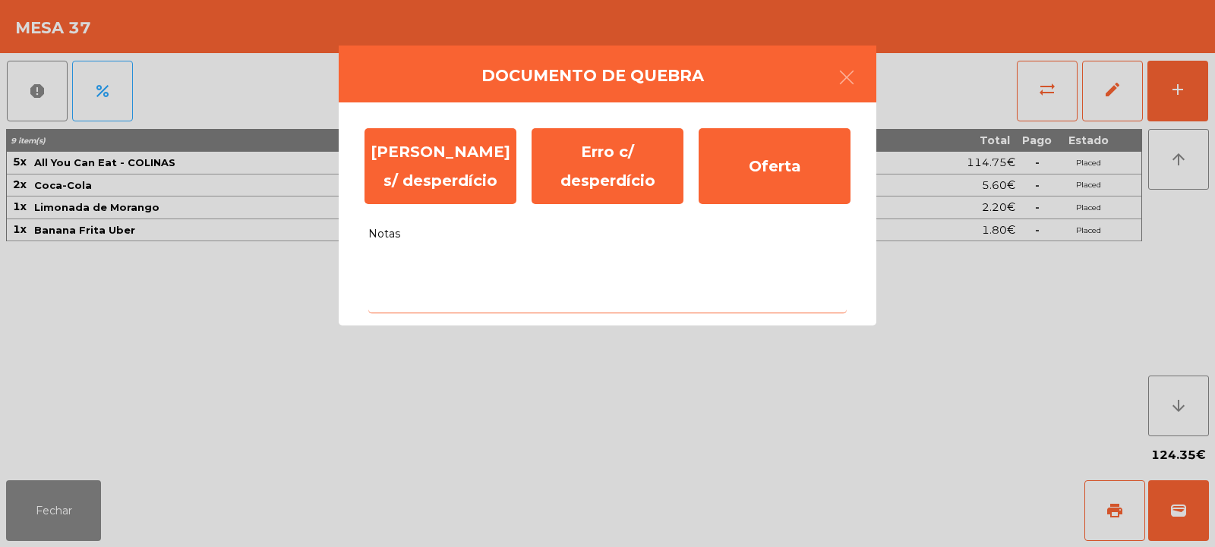
click at [461, 274] on textarea "Notas" at bounding box center [607, 282] width 478 height 63
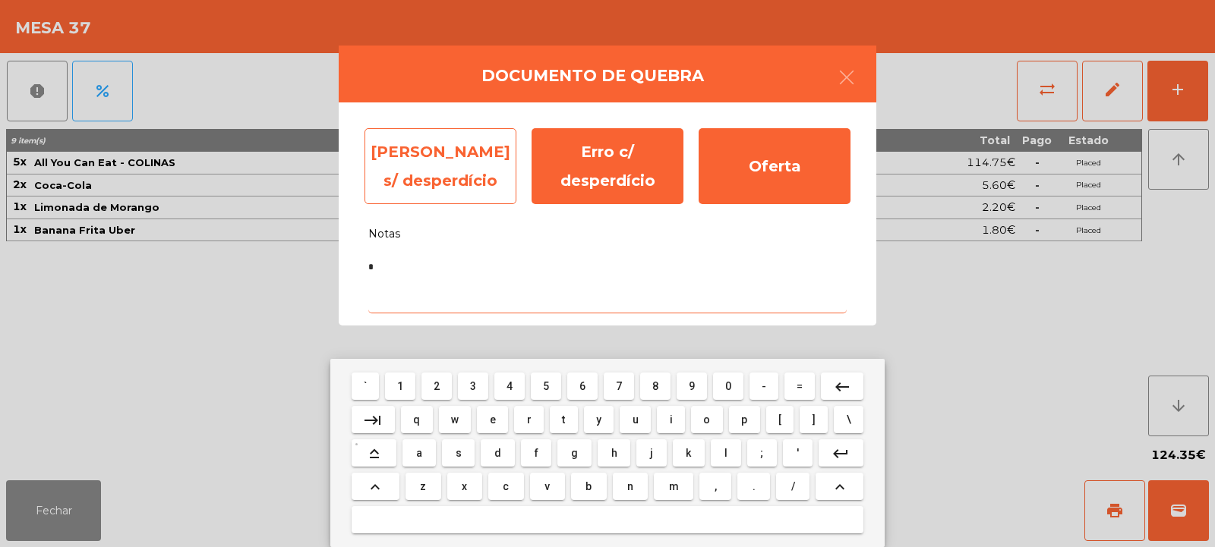
type textarea "*"
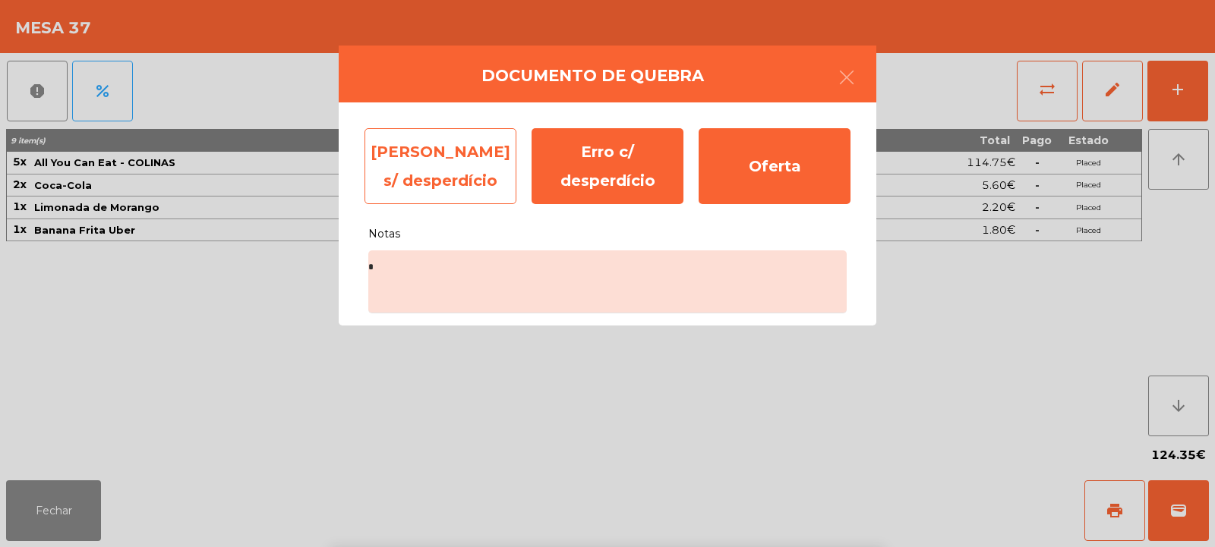
click at [455, 159] on div "Erro s/ desperdício" at bounding box center [440, 166] width 152 height 76
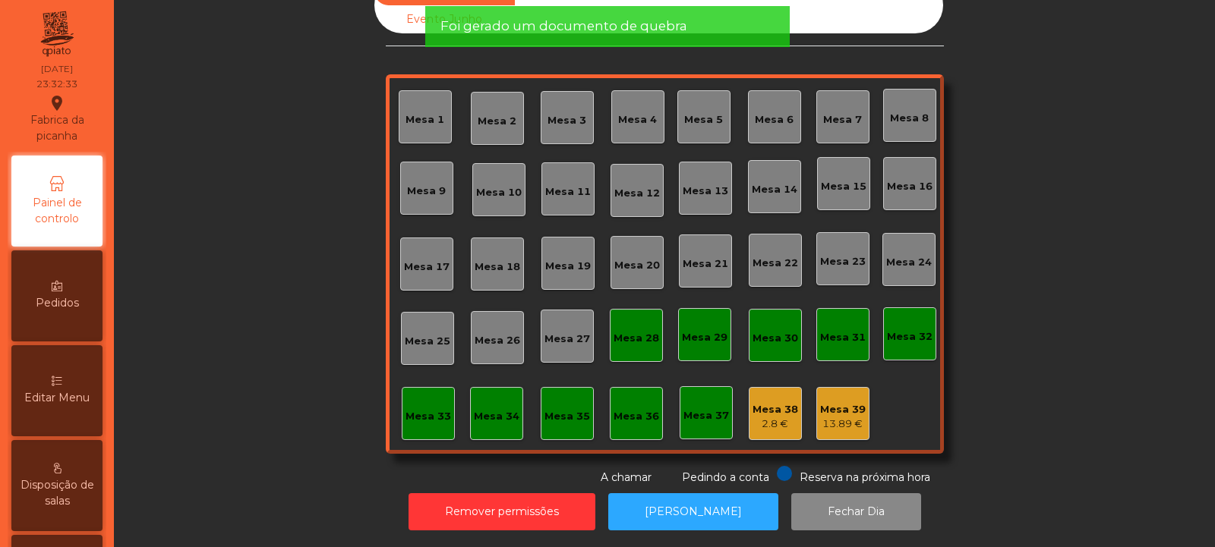
click at [778, 404] on div "Mesa 38" at bounding box center [775, 409] width 46 height 15
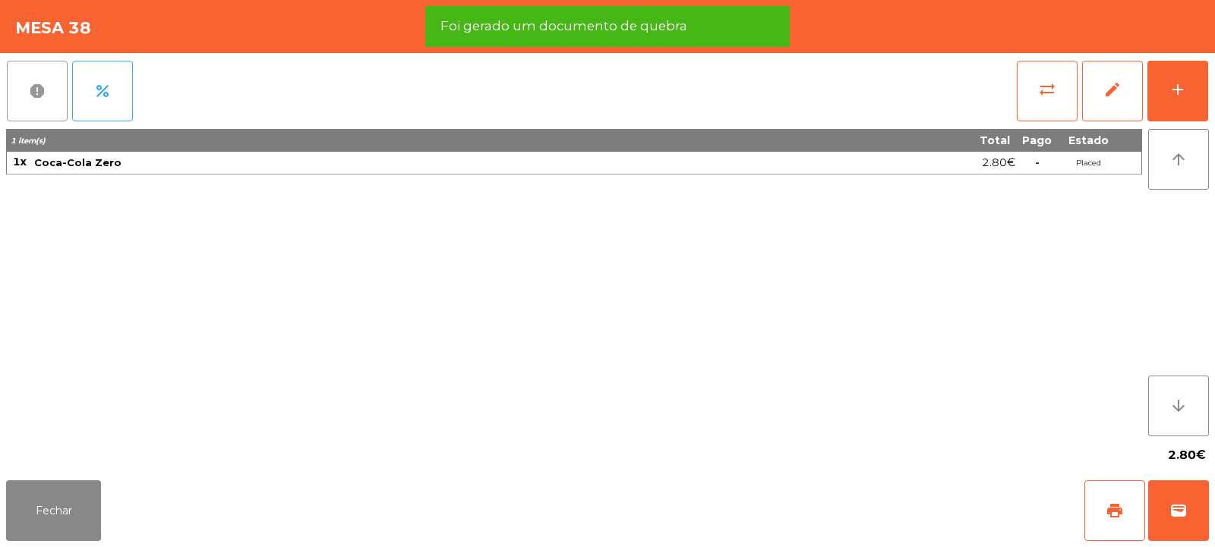
click at [46, 86] on button "report" at bounding box center [37, 91] width 61 height 61
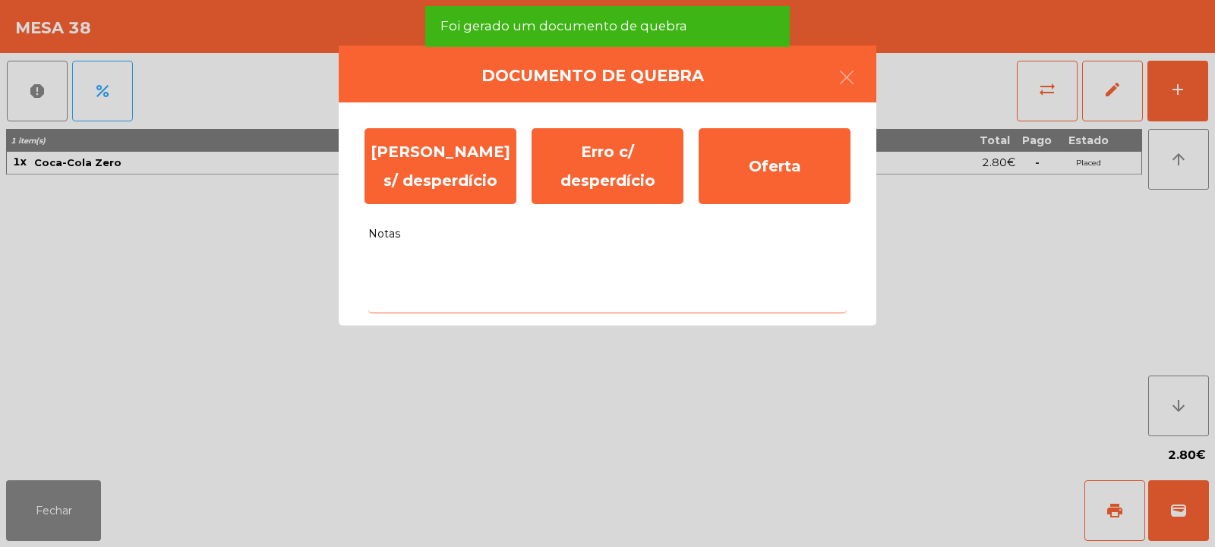
click at [433, 264] on textarea "Notas" at bounding box center [607, 282] width 478 height 63
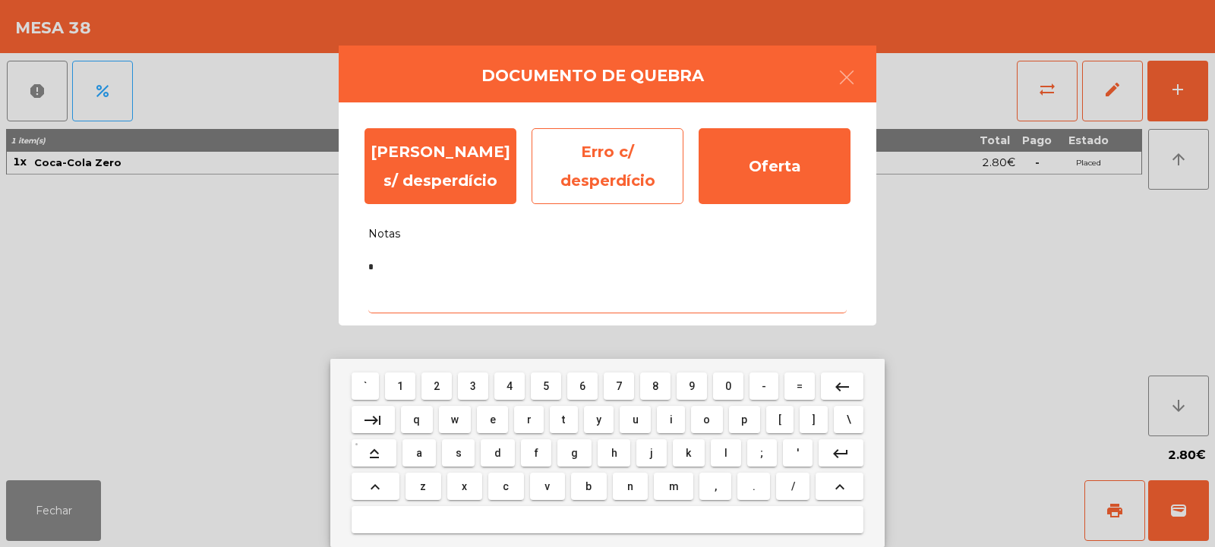
type textarea "*"
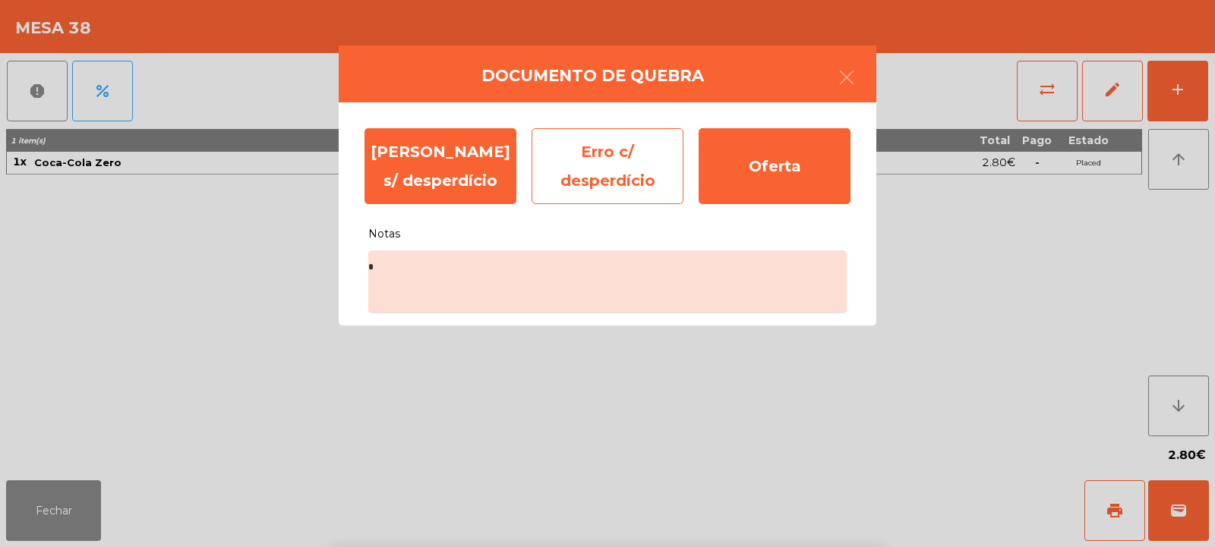
click at [617, 163] on div "Erro c/ desperdício" at bounding box center [607, 166] width 152 height 76
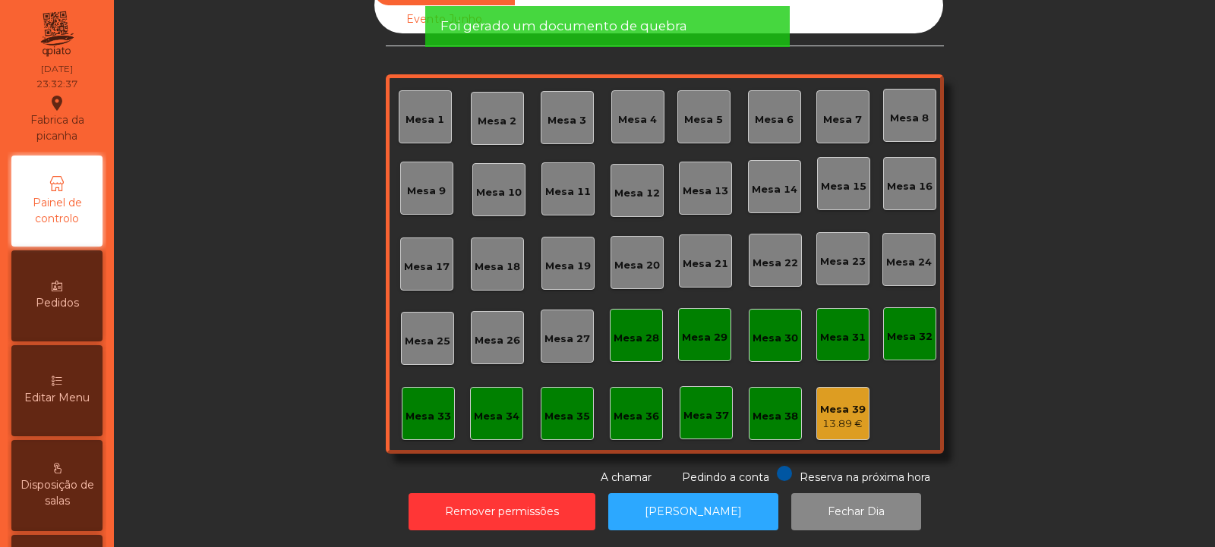
click at [843, 417] on div "13.89 €" at bounding box center [843, 424] width 46 height 15
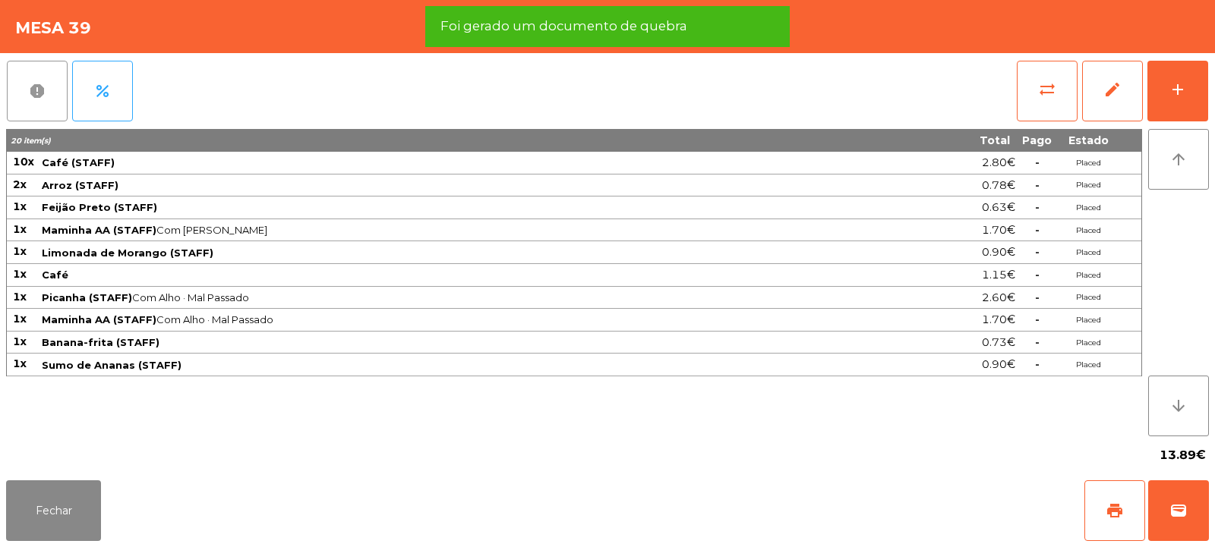
click at [42, 96] on span "report" at bounding box center [37, 91] width 18 height 18
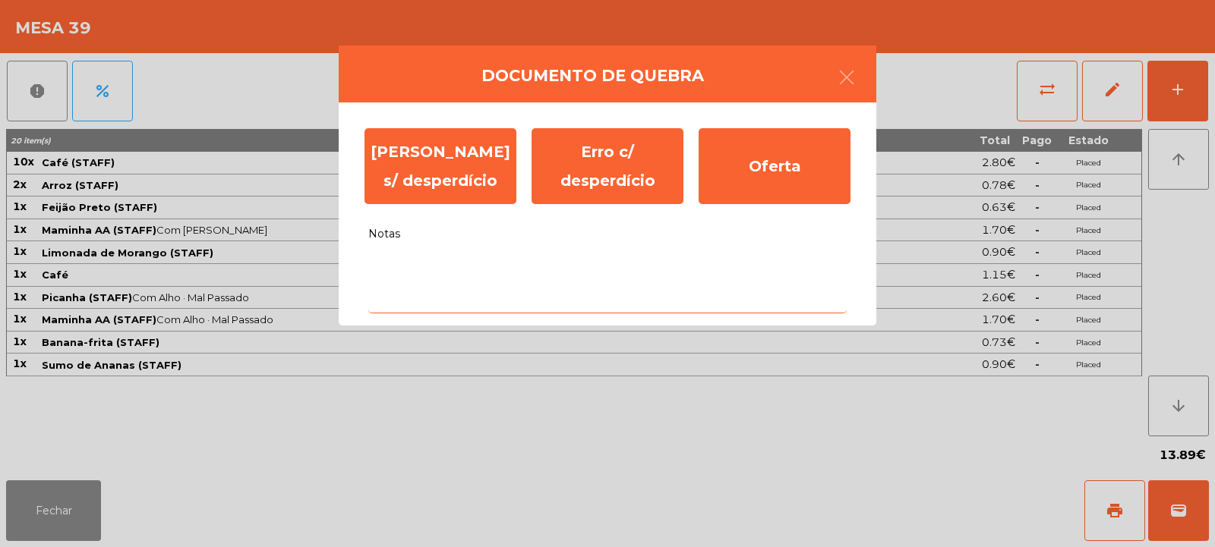
click at [554, 272] on textarea "Notas" at bounding box center [607, 282] width 478 height 63
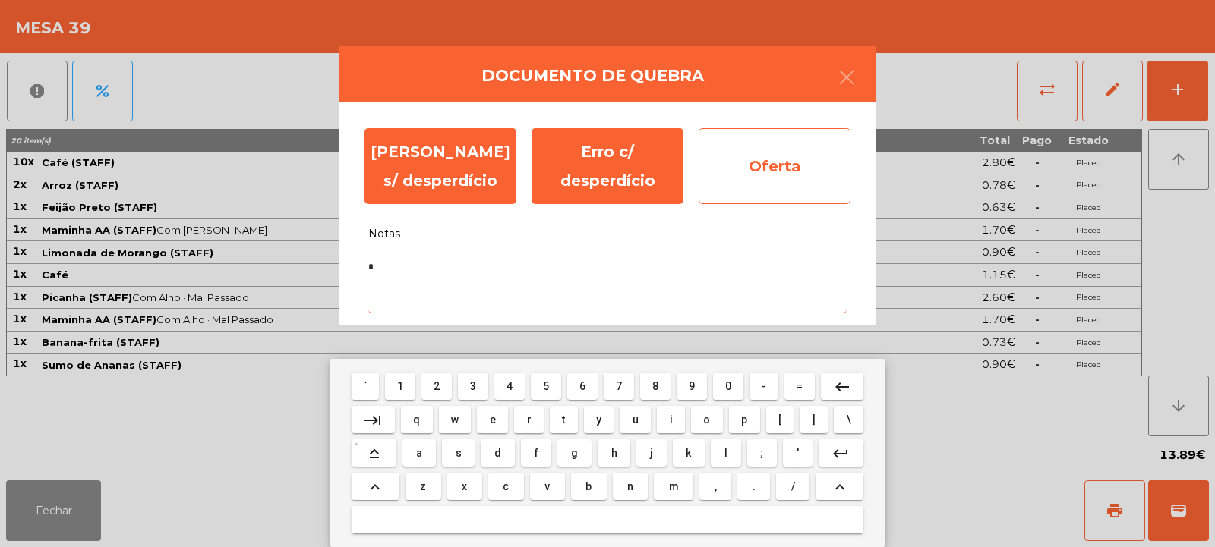
type textarea "*"
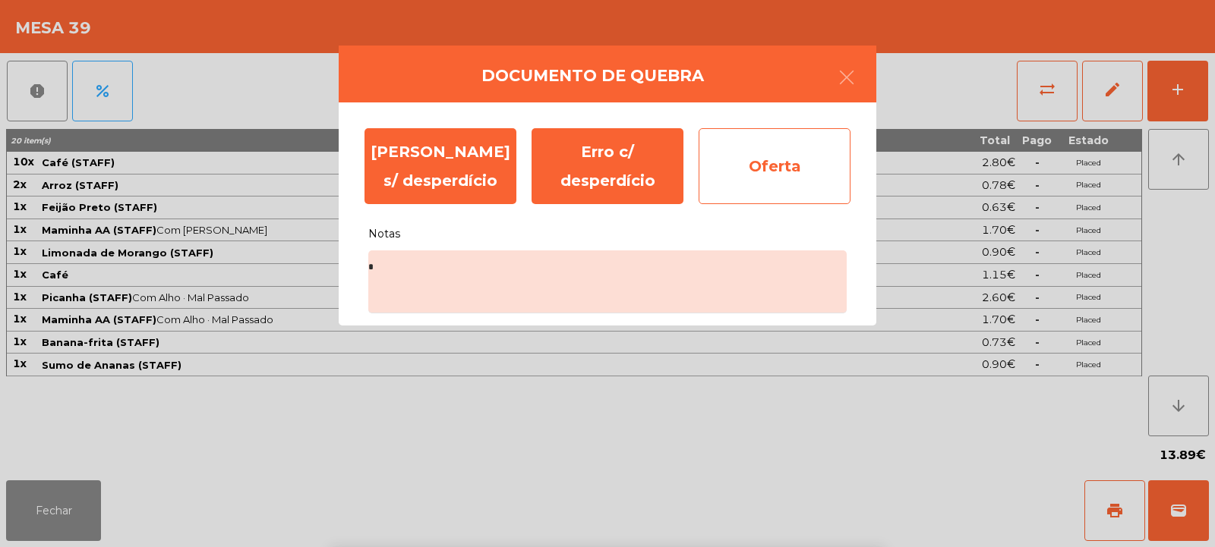
click at [780, 159] on div "Oferta" at bounding box center [774, 166] width 152 height 76
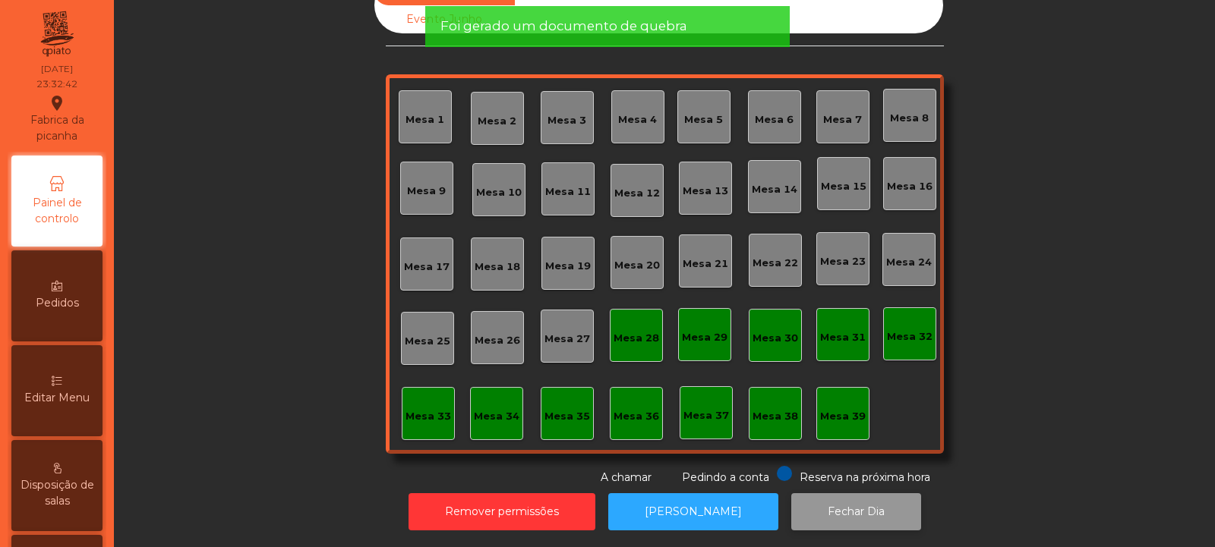
click at [807, 512] on button "Fechar Dia" at bounding box center [856, 511] width 130 height 37
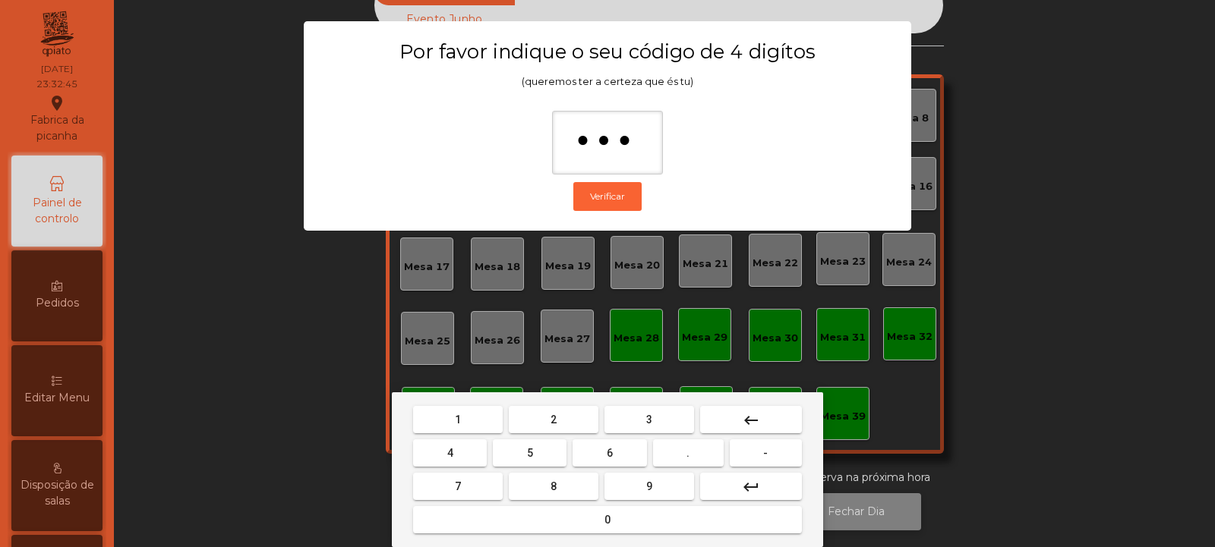
type input "****"
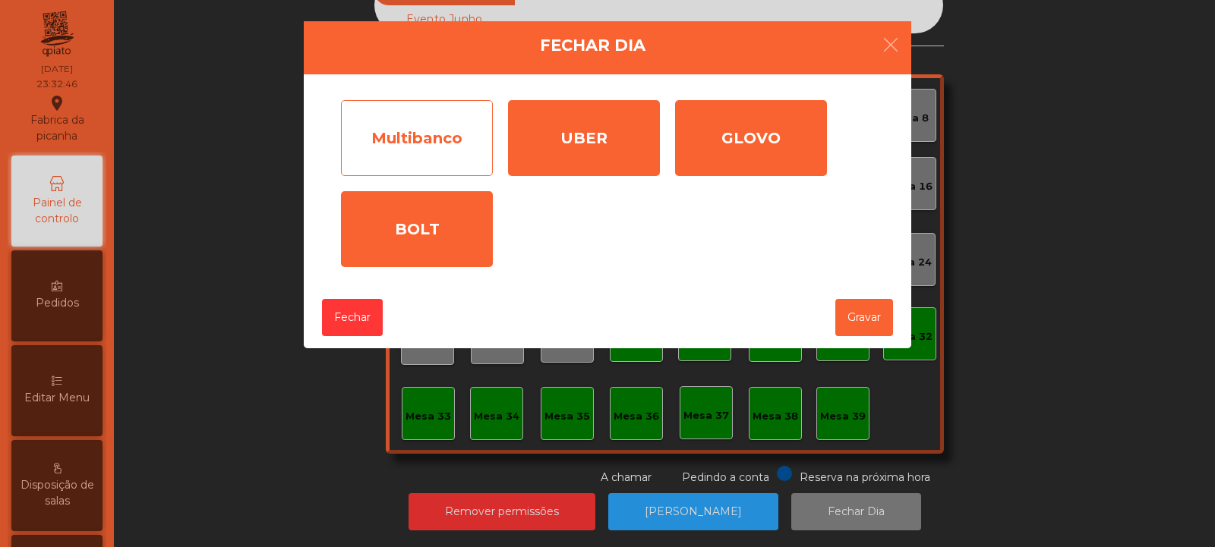
click at [438, 144] on div "Multibanco" at bounding box center [417, 138] width 152 height 76
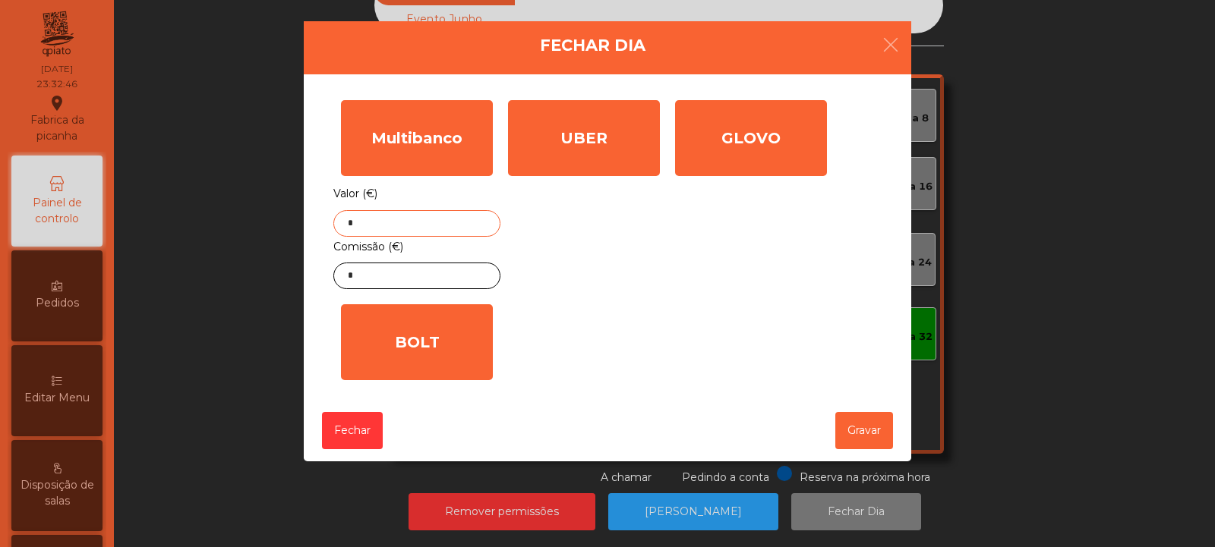
click at [437, 211] on input "*" at bounding box center [416, 223] width 167 height 27
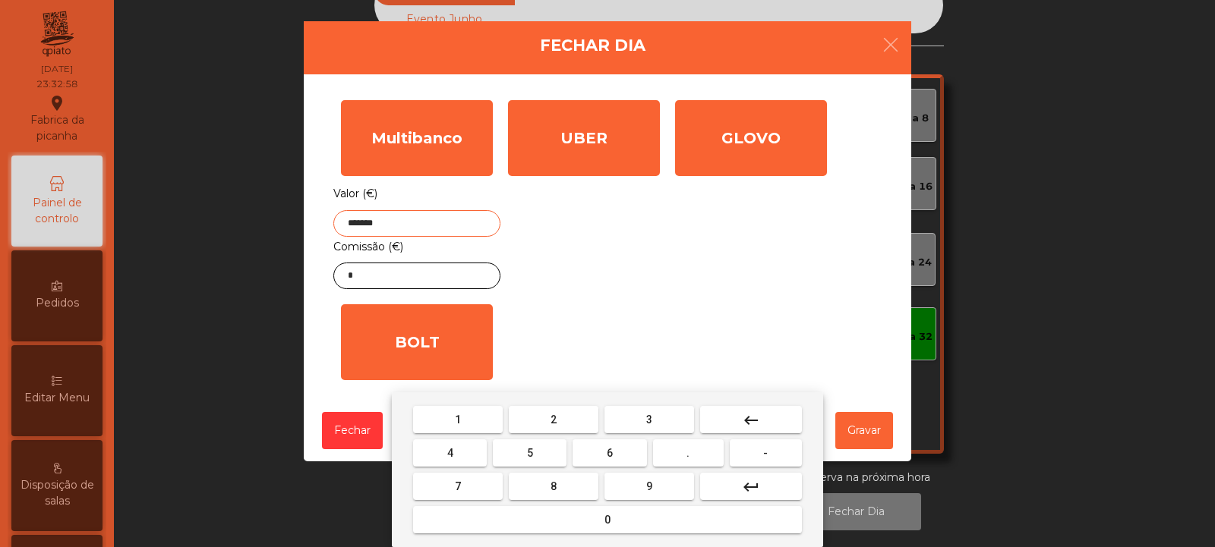
type input "*******"
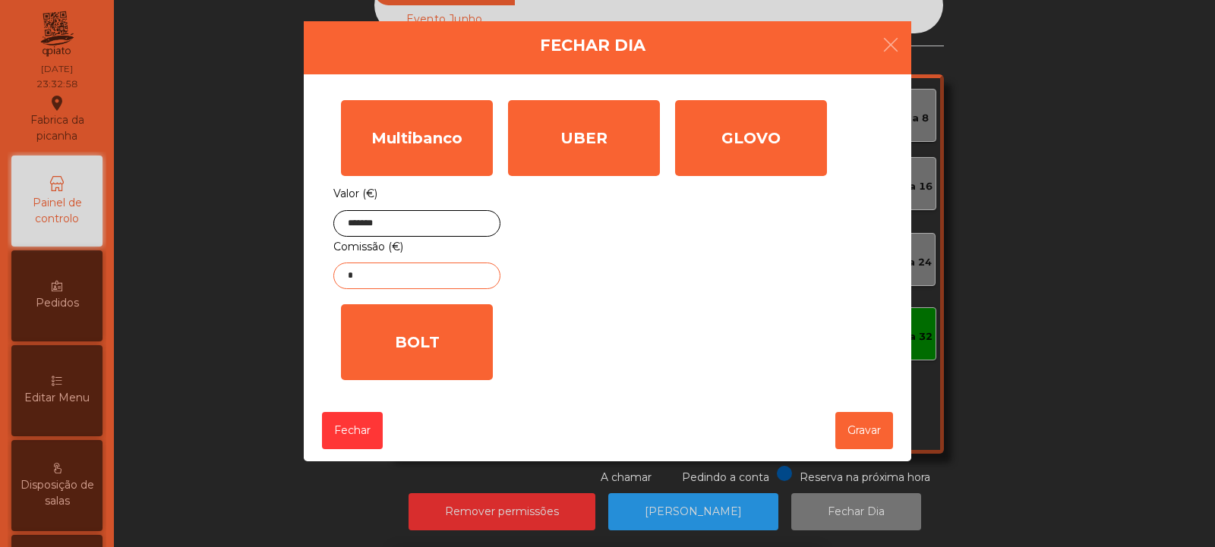
click at [454, 278] on input "*" at bounding box center [416, 276] width 167 height 27
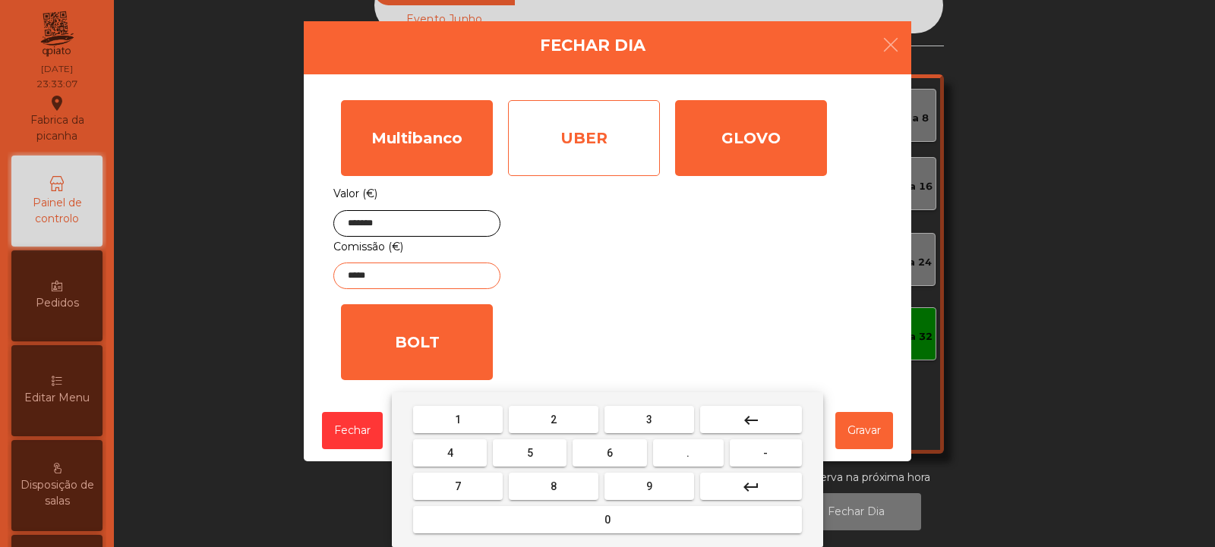
type input "*****"
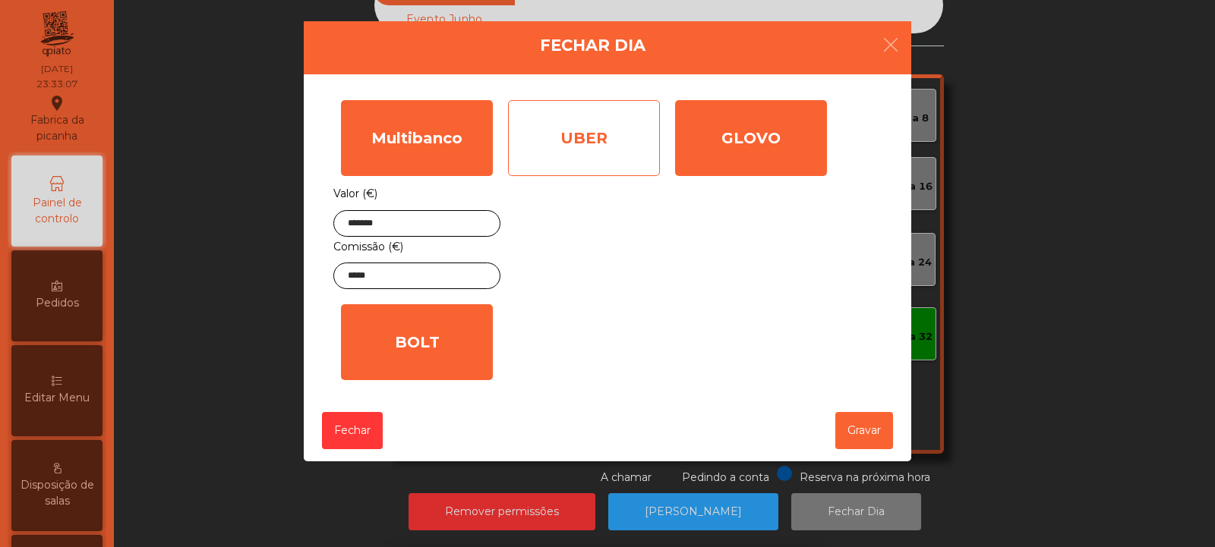
click at [628, 141] on div "UBER" at bounding box center [584, 138] width 152 height 76
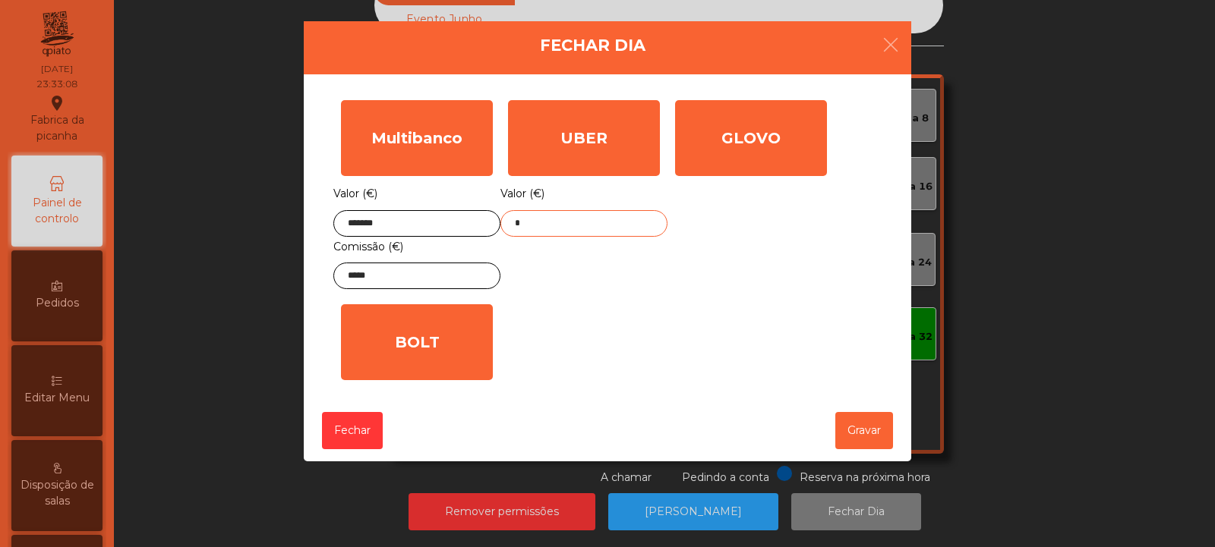
click at [628, 225] on input "*" at bounding box center [583, 223] width 167 height 27
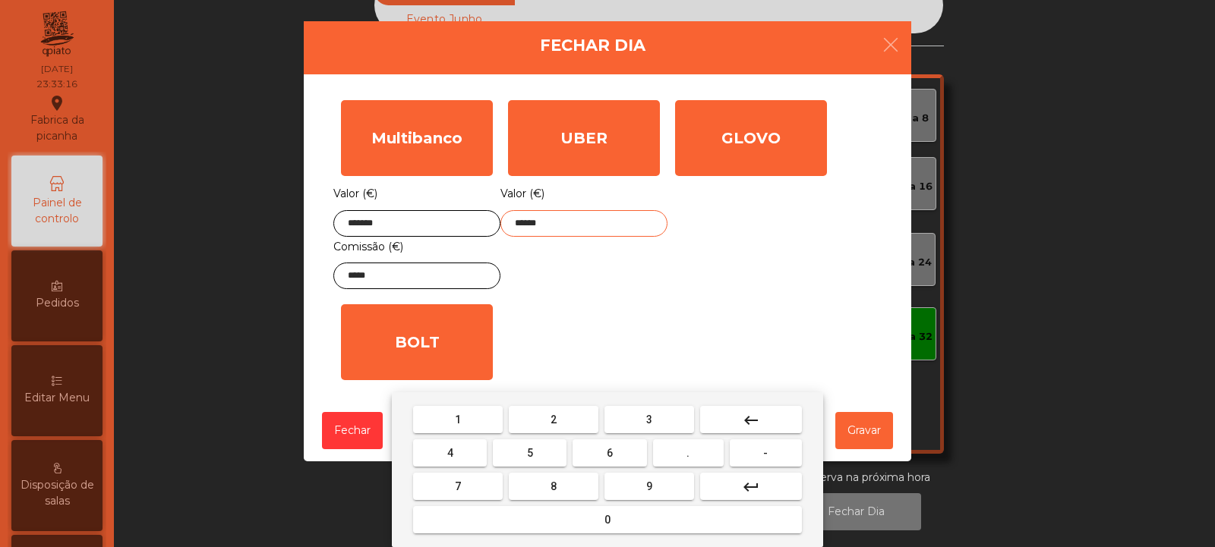
type input "******"
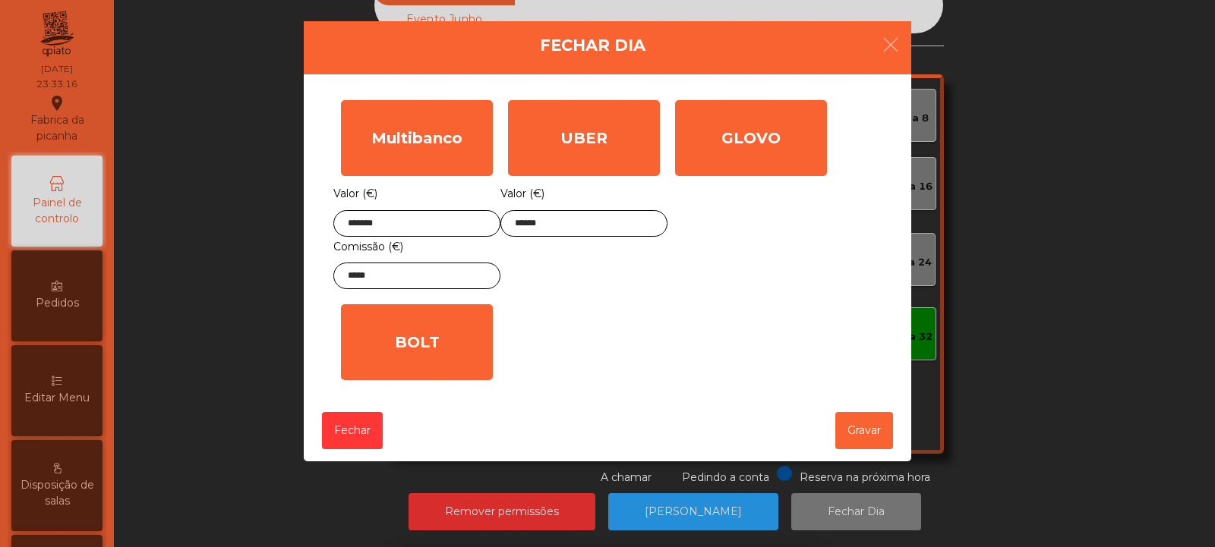
click at [872, 430] on div "1 2 3 keyboard_backspace 4 5 6 . - 7 8 9 keyboard_return 0" at bounding box center [607, 469] width 1215 height 155
click at [865, 438] on button "Gravar" at bounding box center [864, 430] width 58 height 37
